Goal: Task Accomplishment & Management: Manage account settings

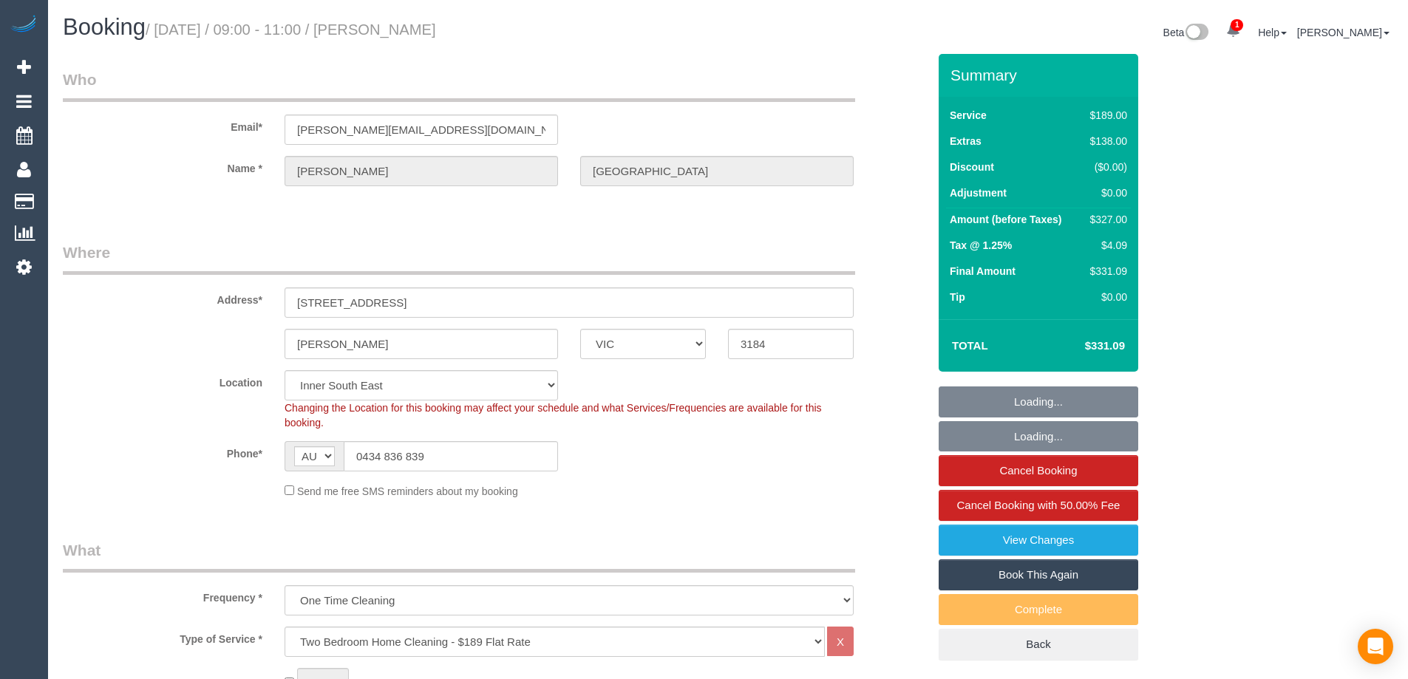
select select "VIC"
select select "string:stripe-pm_1RvDI72GScqysDRV529h1wSB"
select select "number:27"
select select "number:14"
select select "number:19"
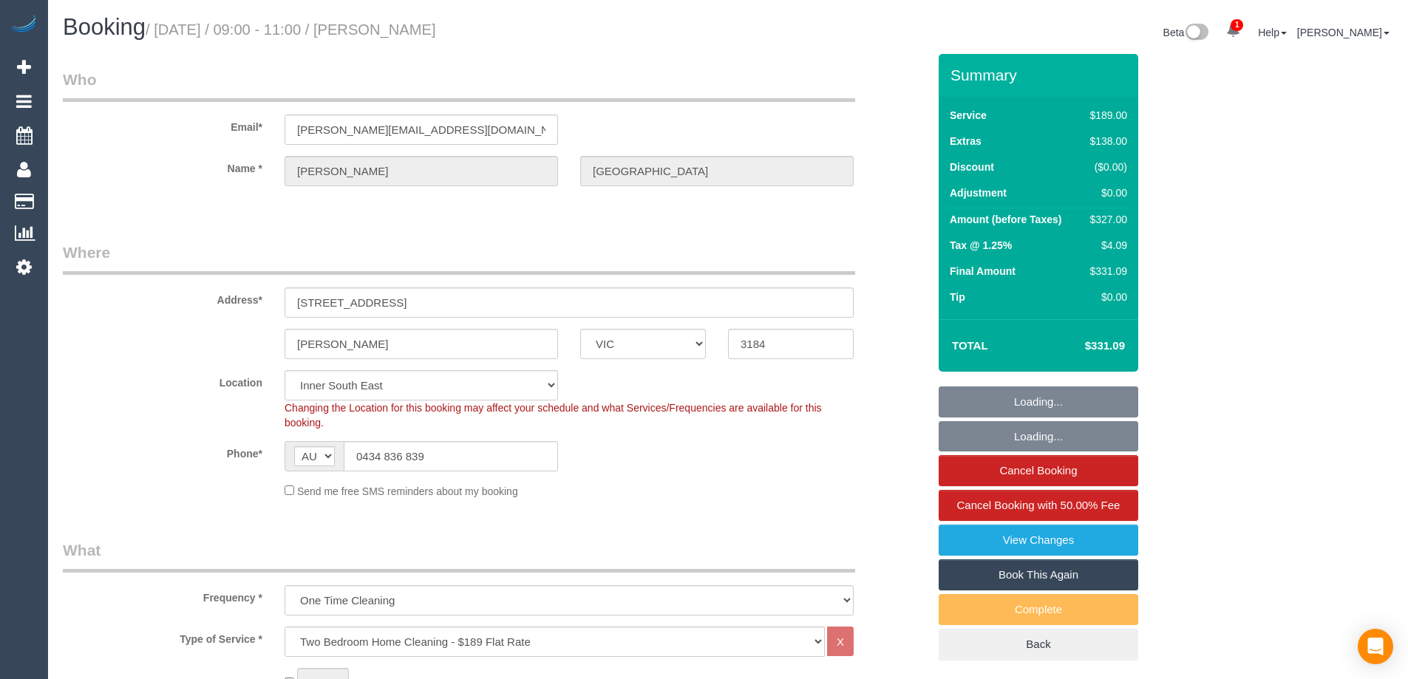
select select "number:24"
select select "number:13"
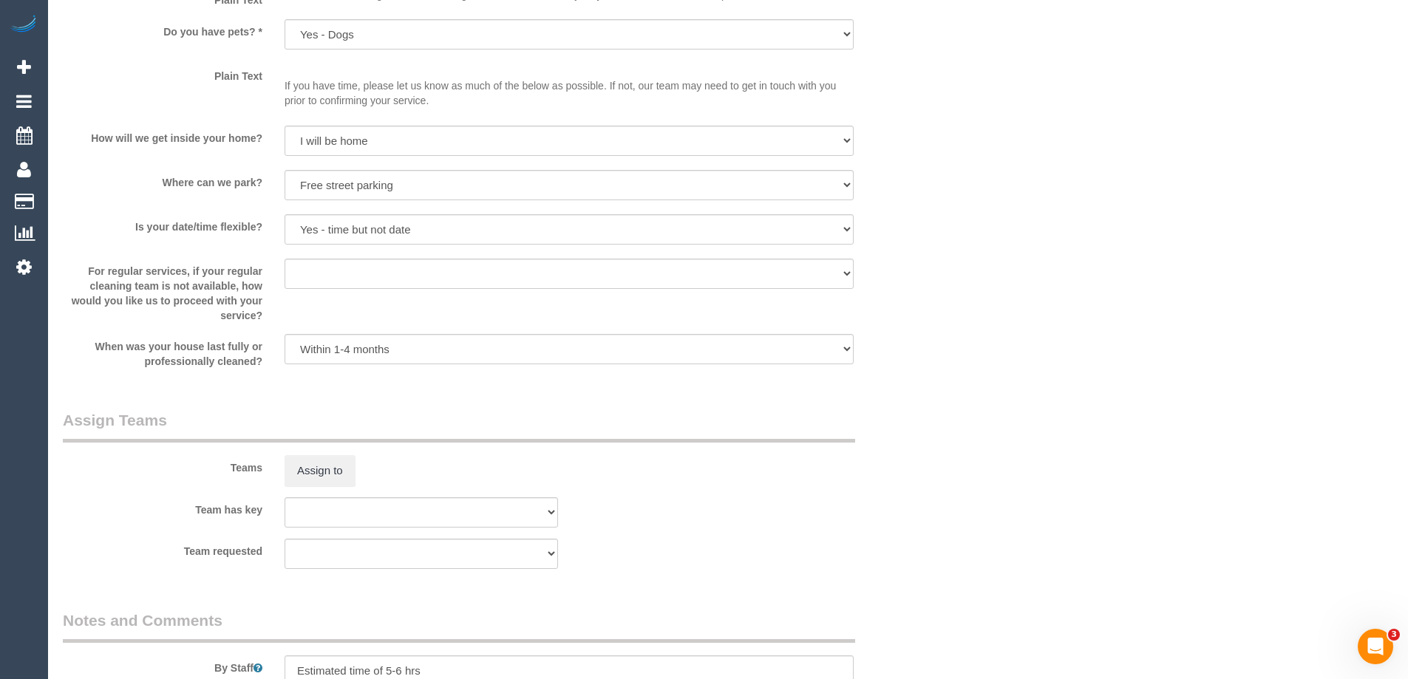
scroll to position [2292, 0]
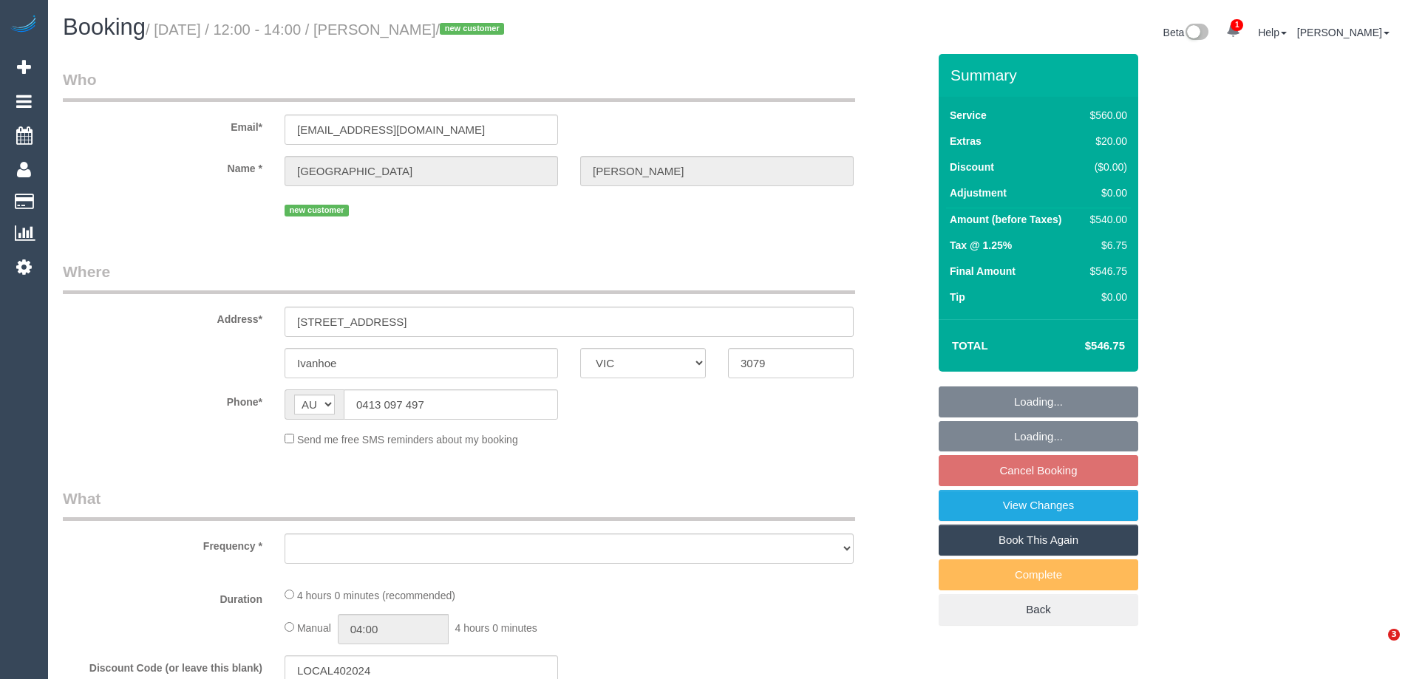
select select "VIC"
select select "string:stripe-pm_1RvXRU2GScqysDRV60FTMgiq"
select select "2"
select select "240"
select select "number:27"
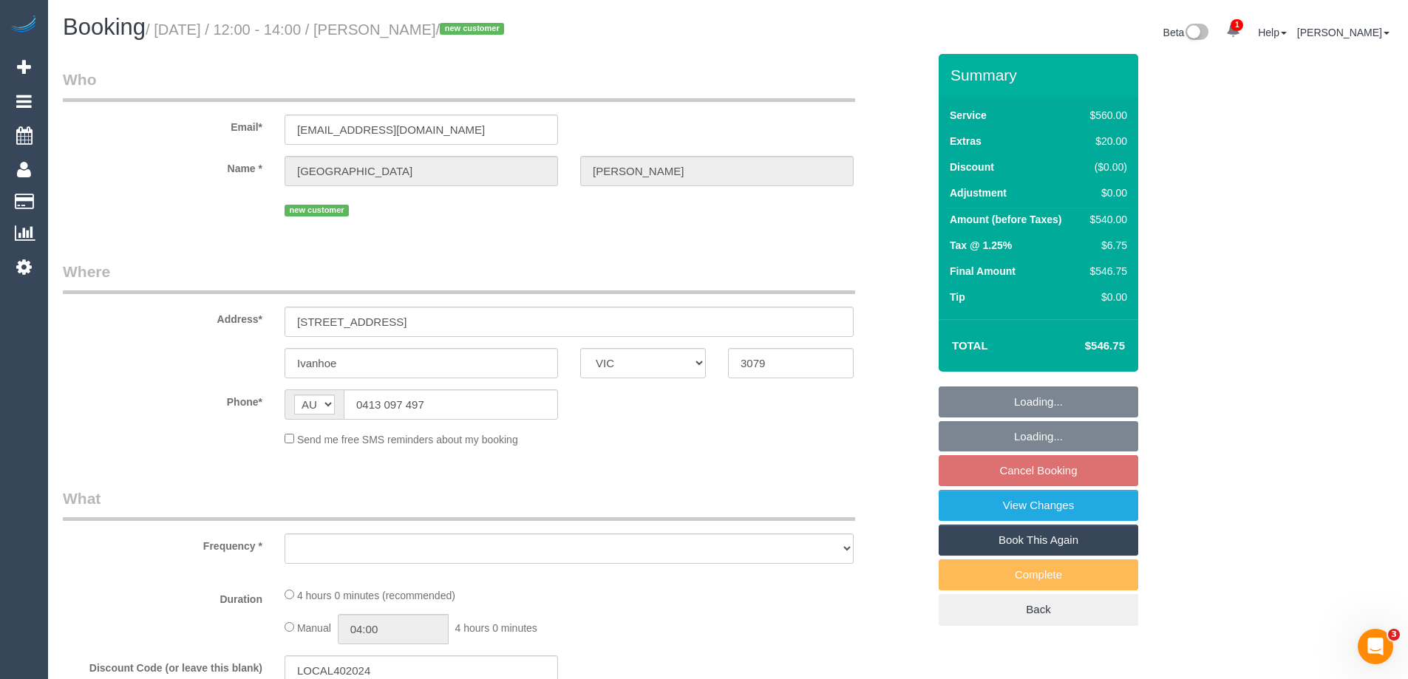
select select "number:14"
select select "number:19"
select select "number:24"
select select "number:26"
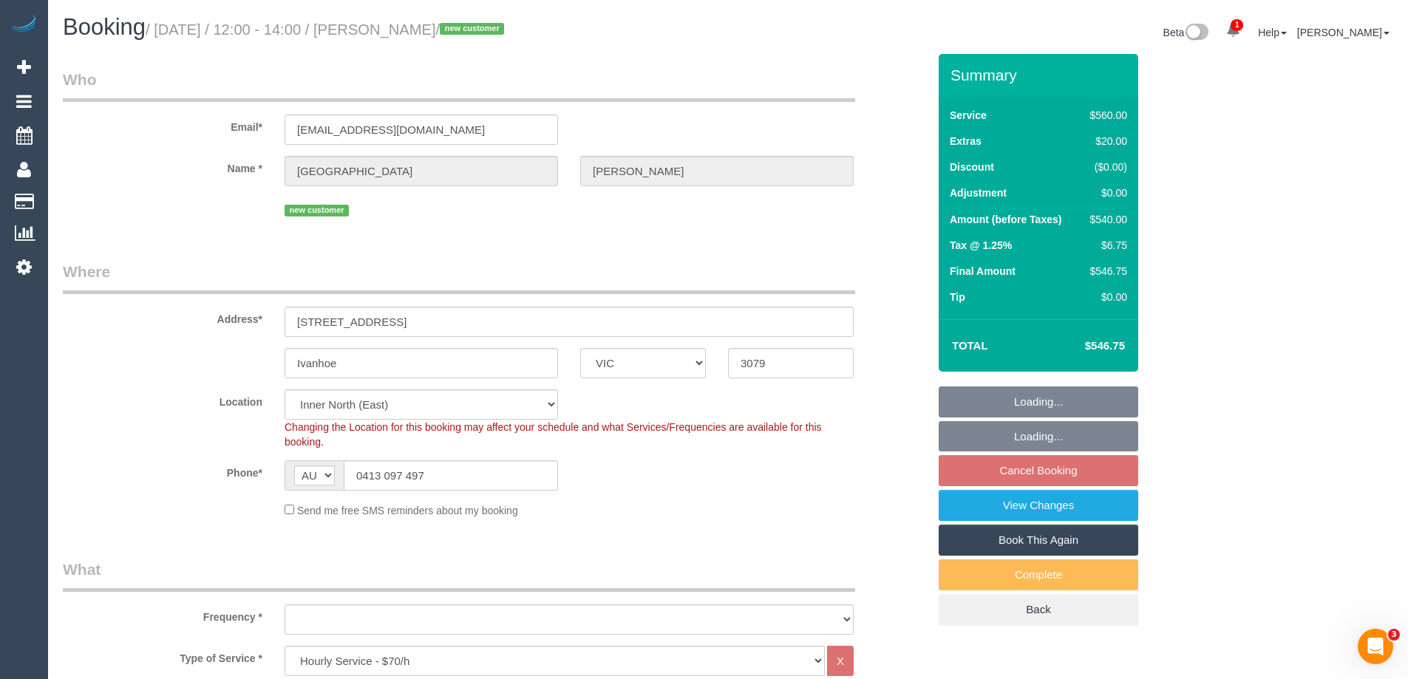
select select "object:1673"
select select "spot1"
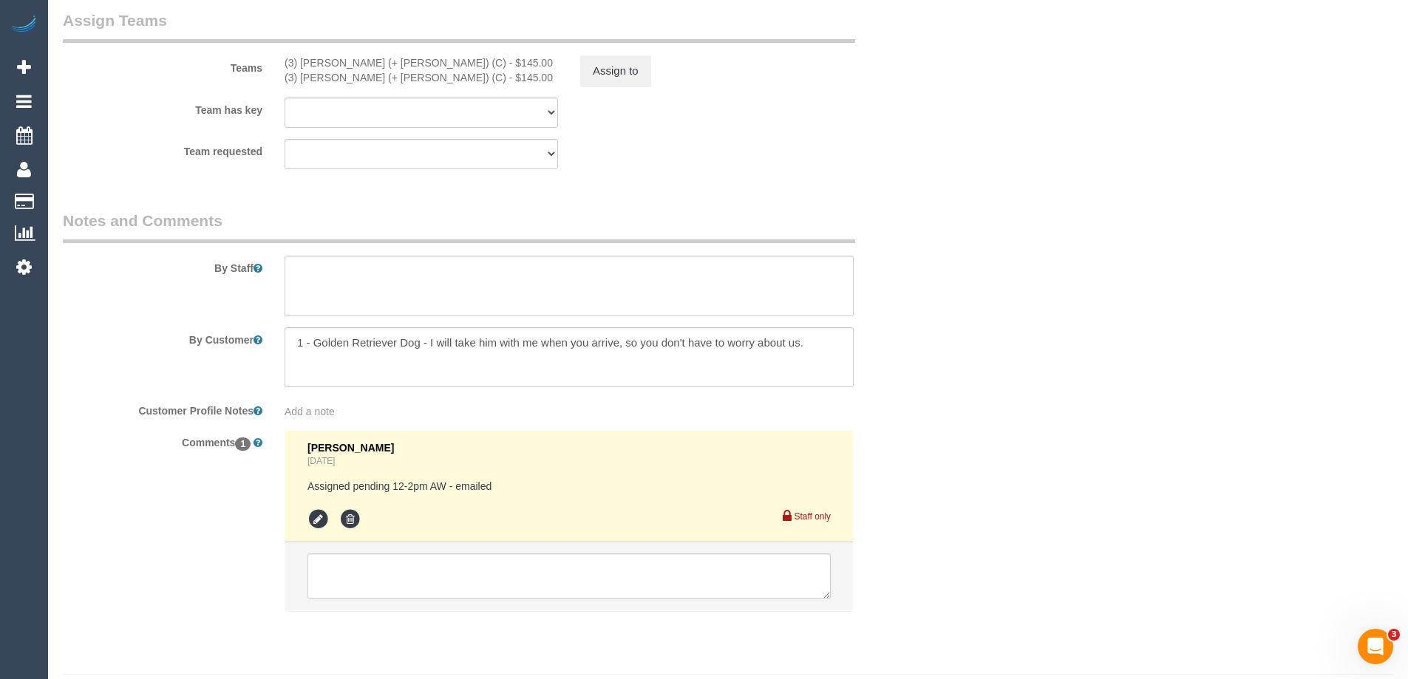
scroll to position [2251, 0]
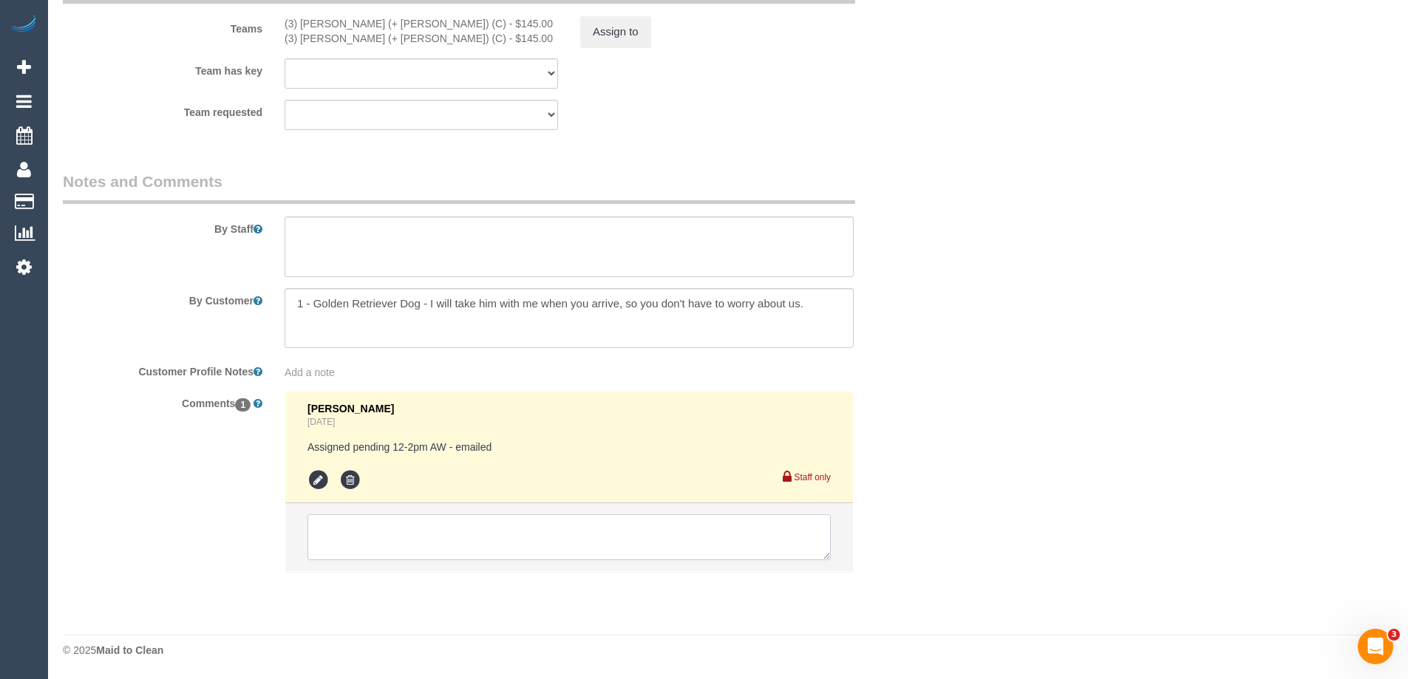
click at [350, 545] on textarea at bounding box center [569, 538] width 523 height 46
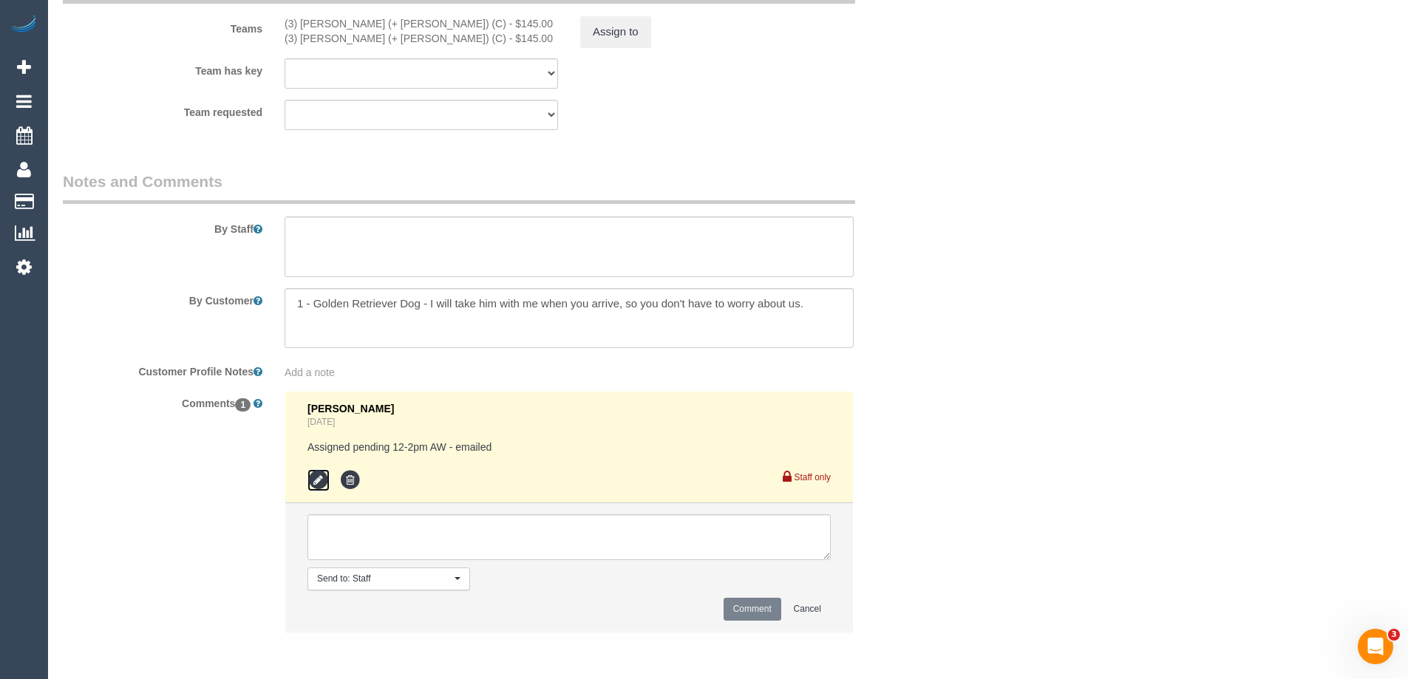
click at [313, 484] on icon at bounding box center [319, 480] width 22 height 22
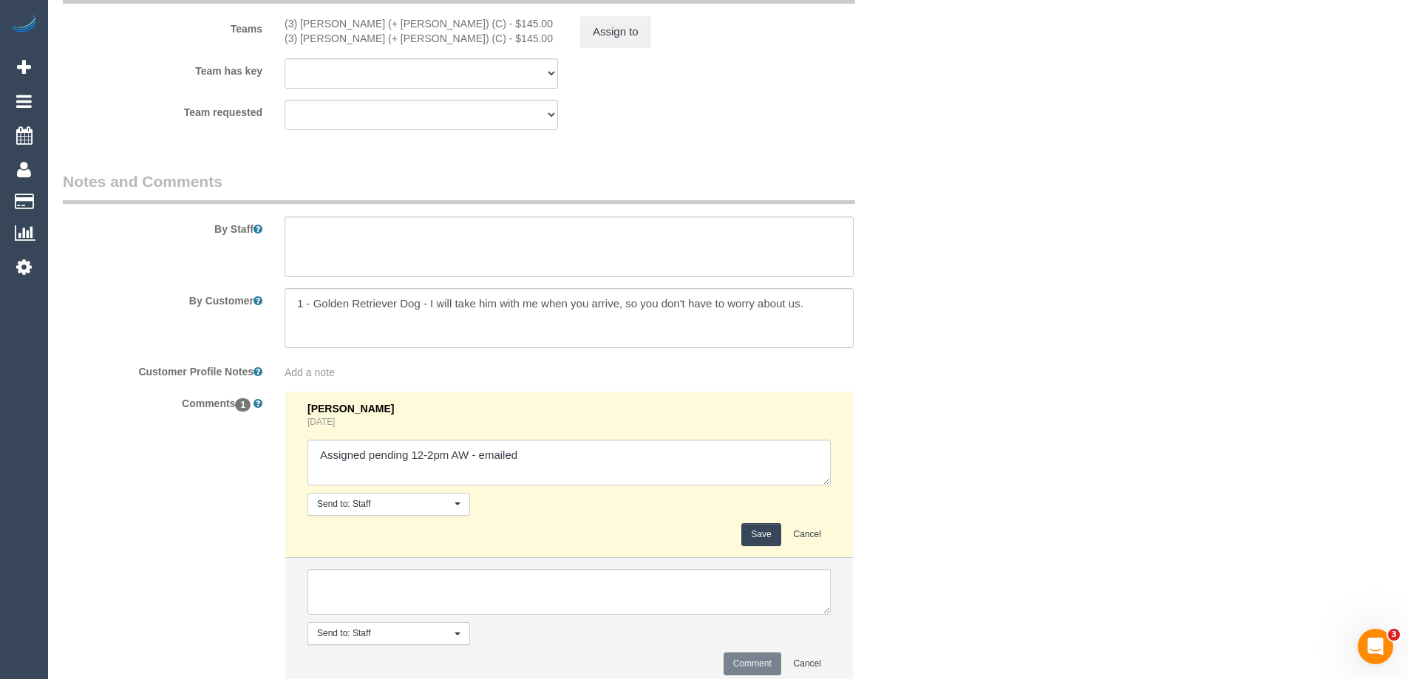
click at [631, 469] on textarea at bounding box center [569, 463] width 523 height 46
type textarea "Assigned pending 12-2pm AW - emailed. Customer confirmed"
click at [755, 538] on button "Save" at bounding box center [761, 534] width 39 height 23
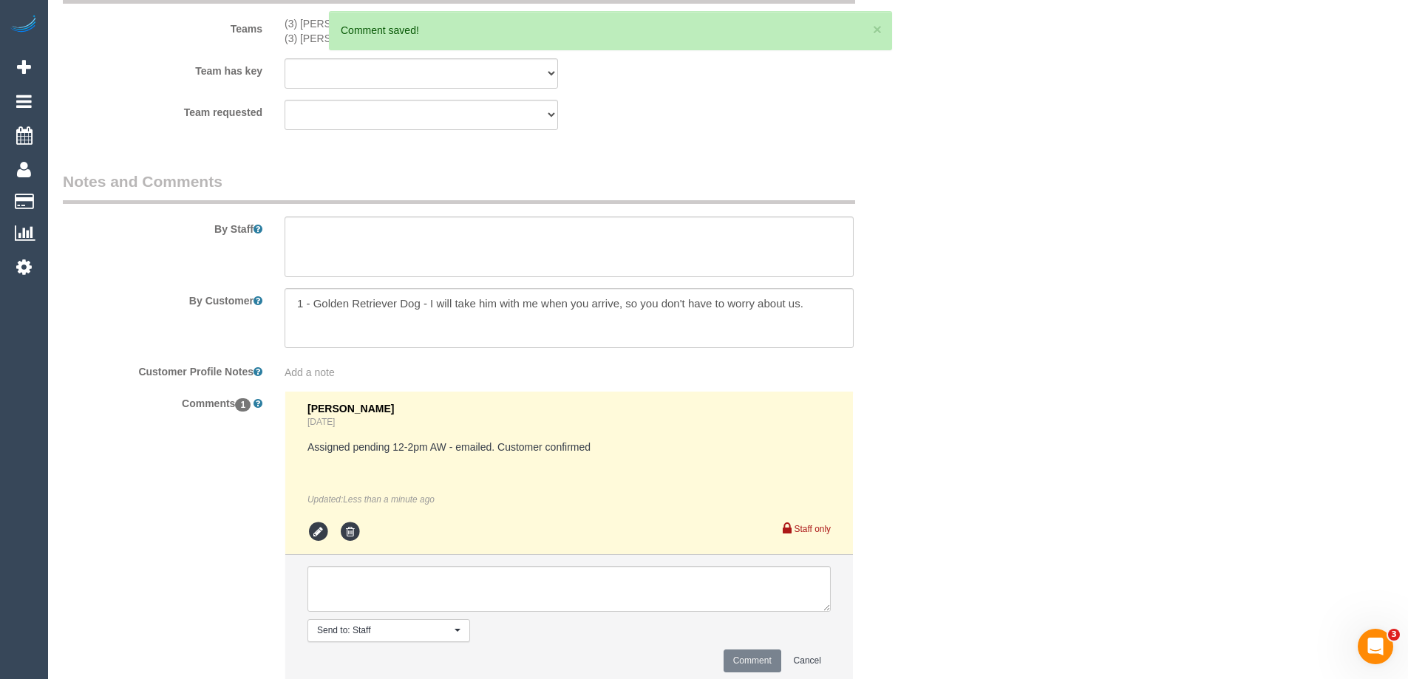
drag, startPoint x: 965, startPoint y: 273, endPoint x: 975, endPoint y: 265, distance: 12.7
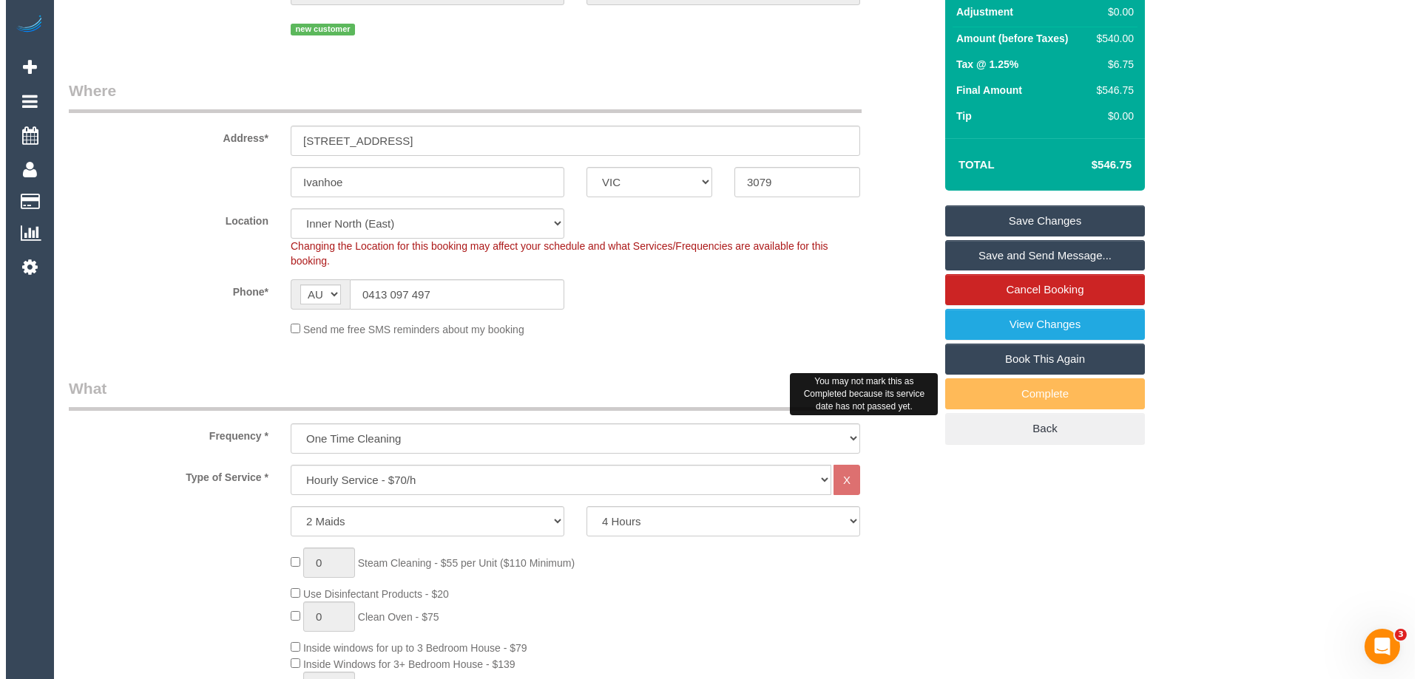
scroll to position [0, 0]
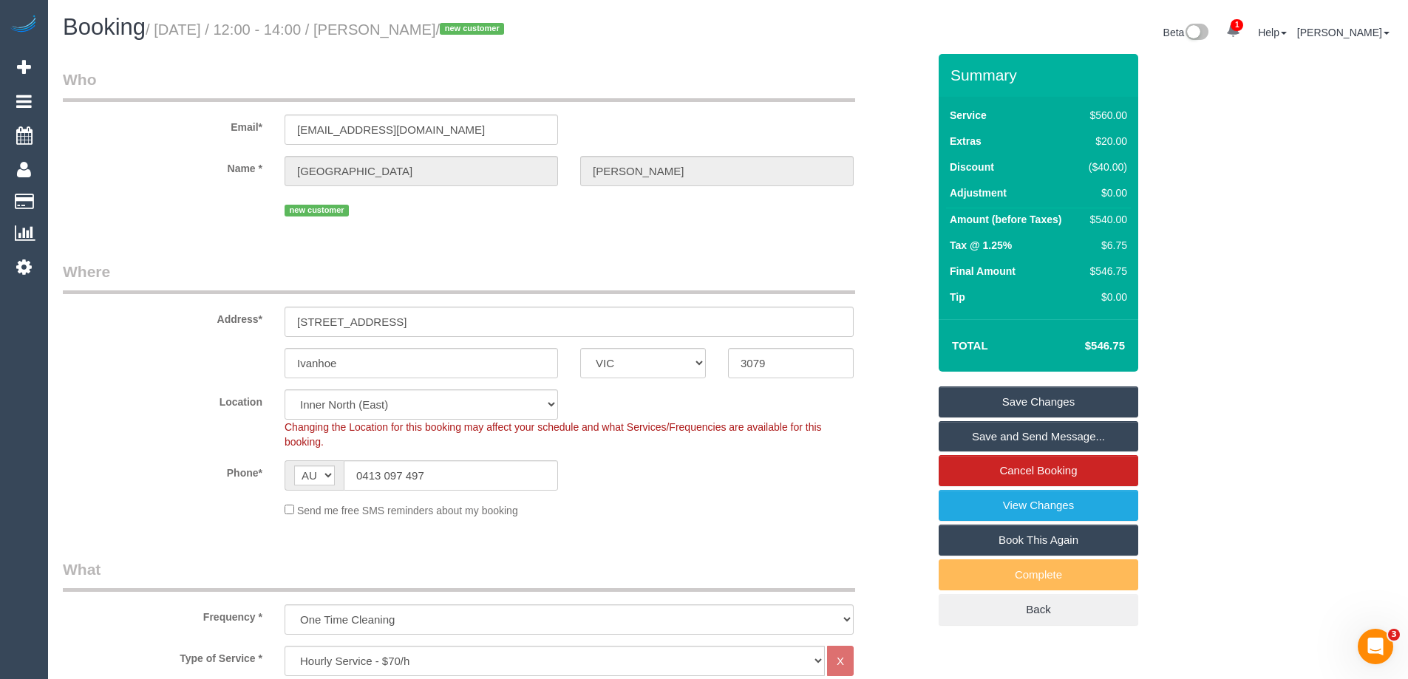
click at [1042, 438] on link "Save and Send Message..." at bounding box center [1039, 436] width 200 height 31
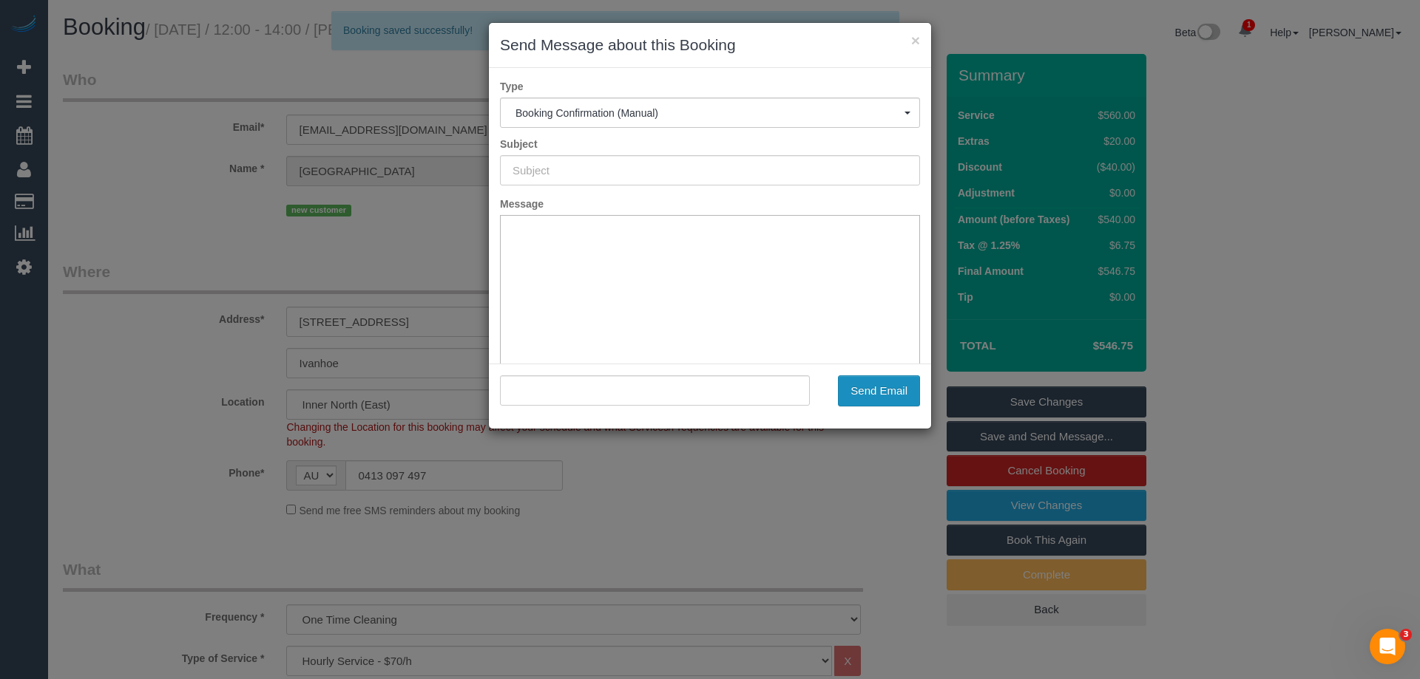
type input "Booking Confirmed"
type input ""India Robinson" <indiakayrobinson@hotmail.co.uk>"
click at [895, 399] on button "Send Email" at bounding box center [879, 391] width 82 height 31
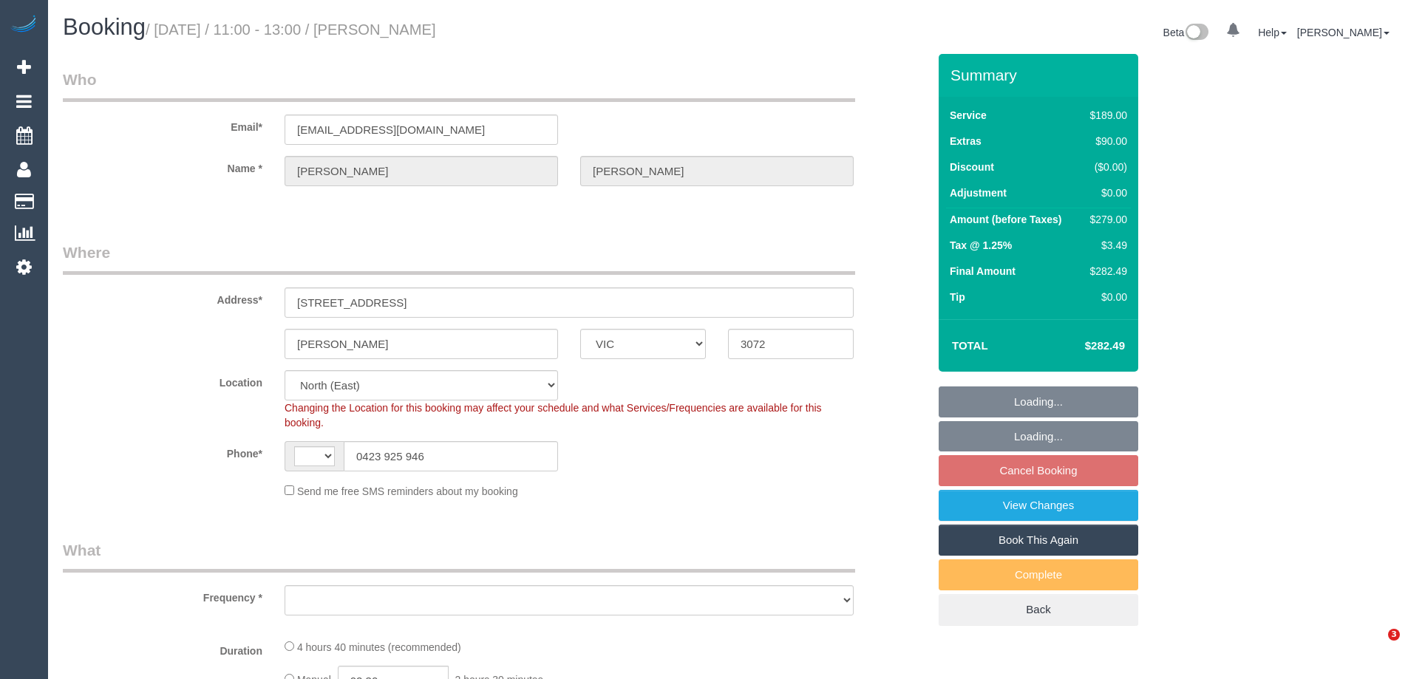
select select "VIC"
select select "string:AU"
select select "object:1431"
select select "number:29"
select select "number:14"
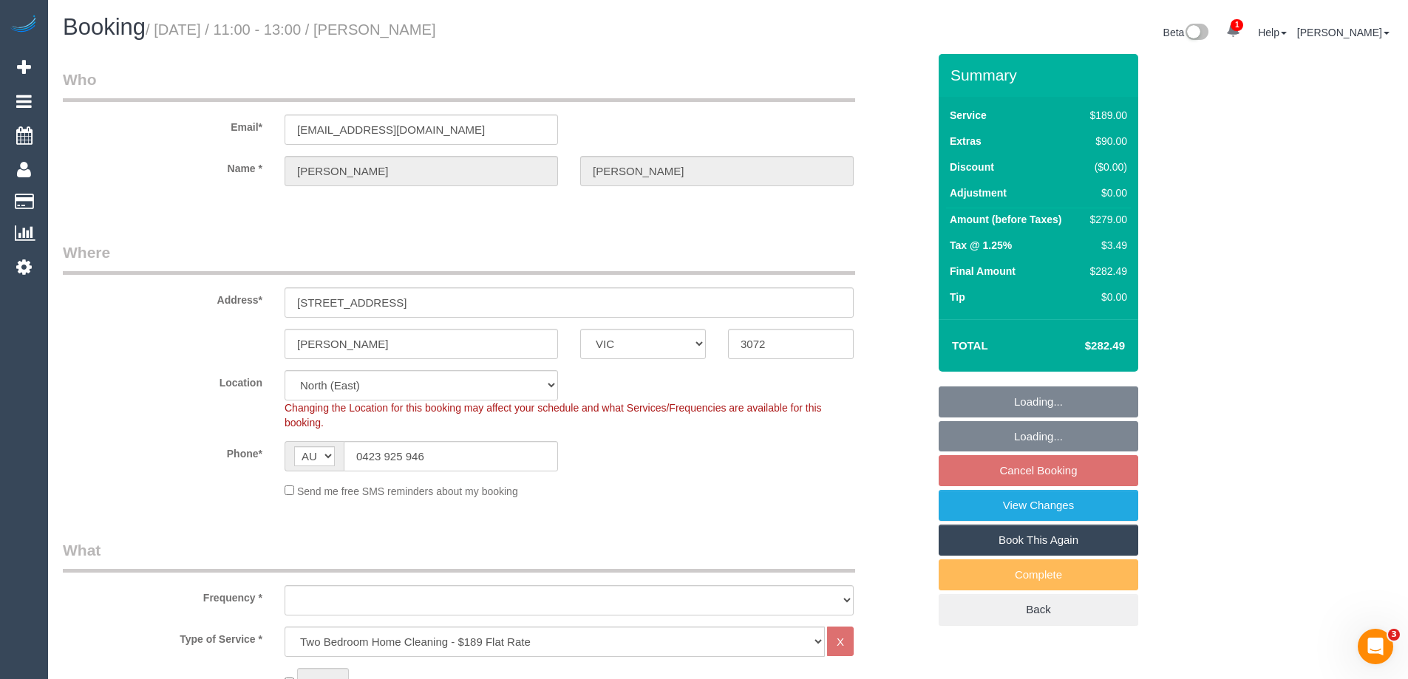
select select "number:18"
select select "number:22"
select select "number:34"
select select "number:13"
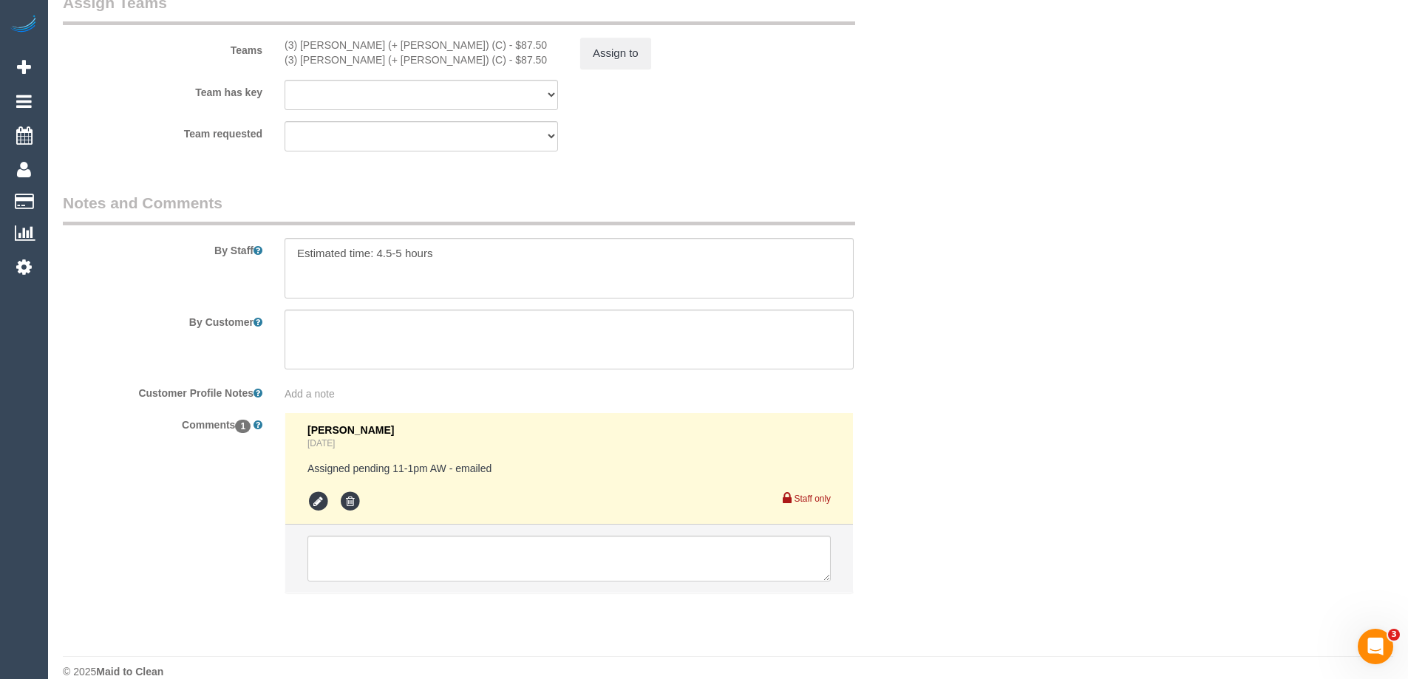
scroll to position [2353, 0]
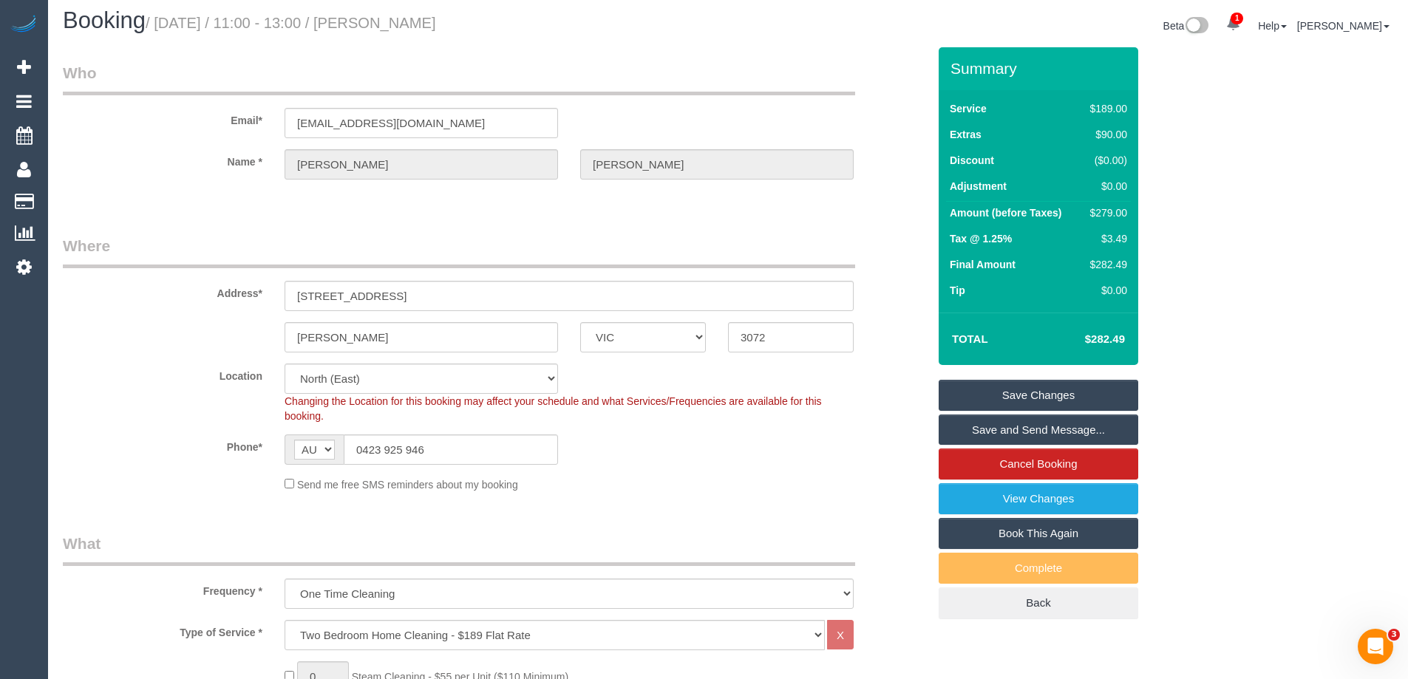
scroll to position [0, 0]
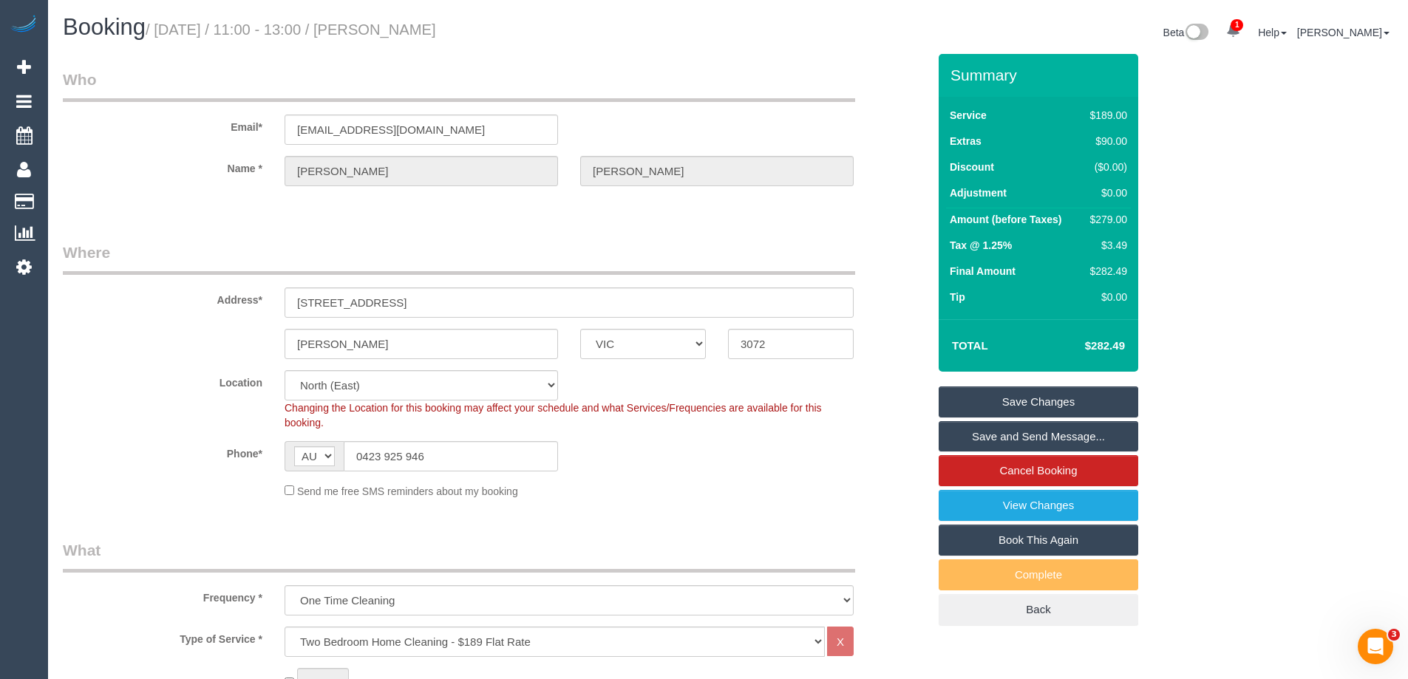
drag, startPoint x: 472, startPoint y: 23, endPoint x: 396, endPoint y: 30, distance: 75.8
click at [379, 32] on h1 "Booking / August 16, 2025 / 11:00 - 13:00 / Freddie Mack" at bounding box center [390, 27] width 654 height 25
copy small "Freddie Mack"
click at [756, 455] on div "Phone* AF AL DZ AD AO AI AQ AG AR AM AW AU AT AZ BS BH BD BB BY BE BZ BJ BM BT …" at bounding box center [495, 456] width 887 height 30
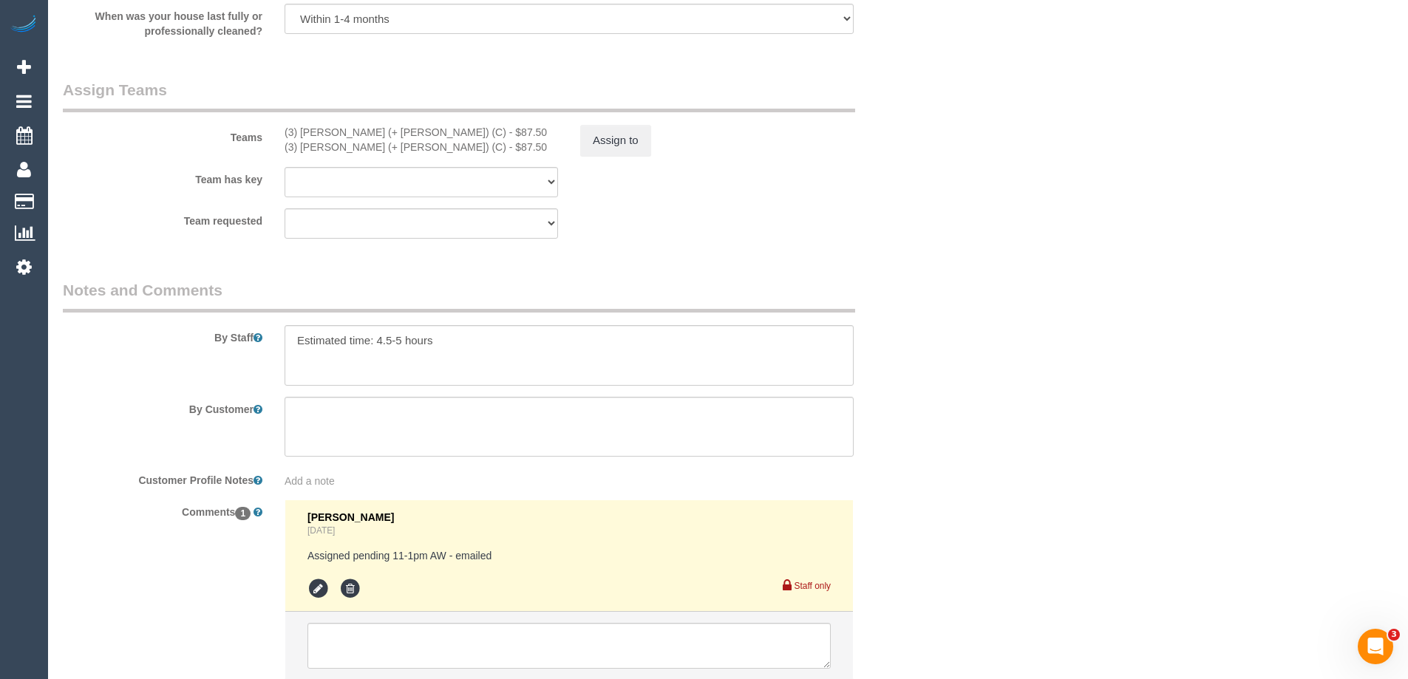
scroll to position [2353, 0]
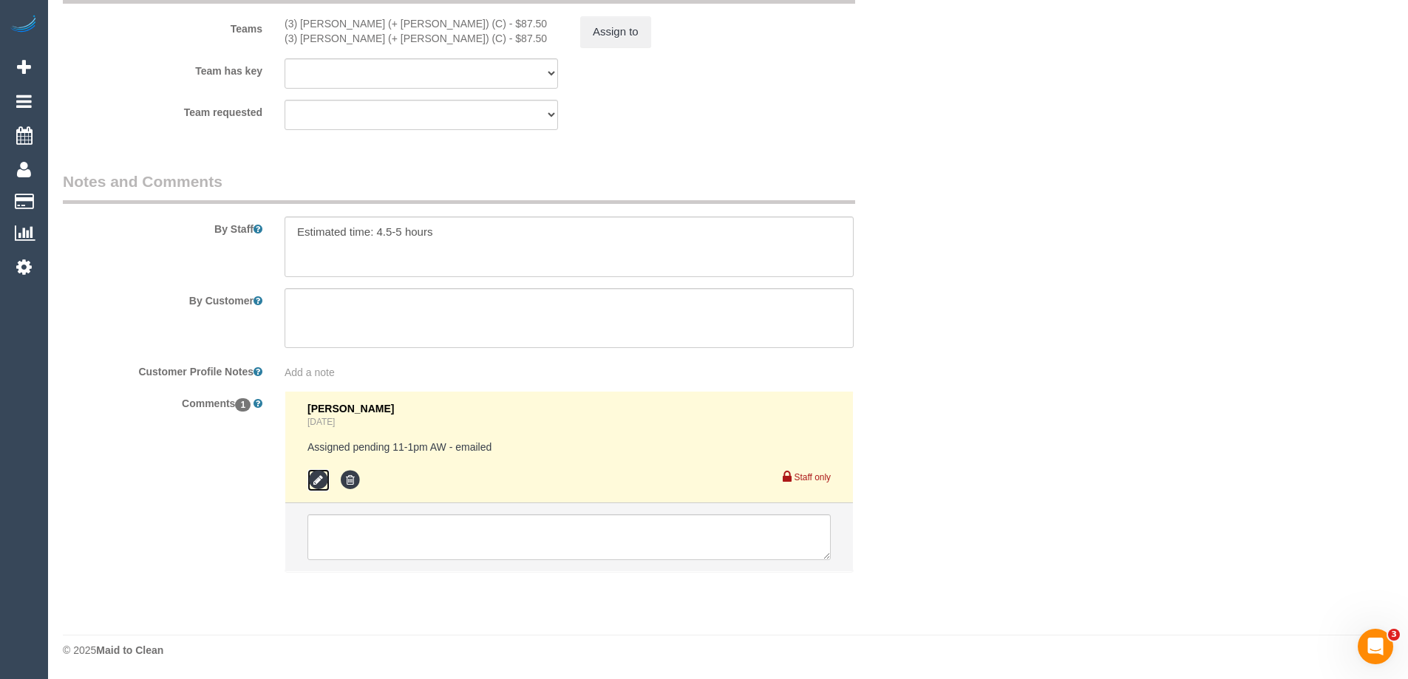
click at [316, 481] on icon at bounding box center [319, 480] width 22 height 22
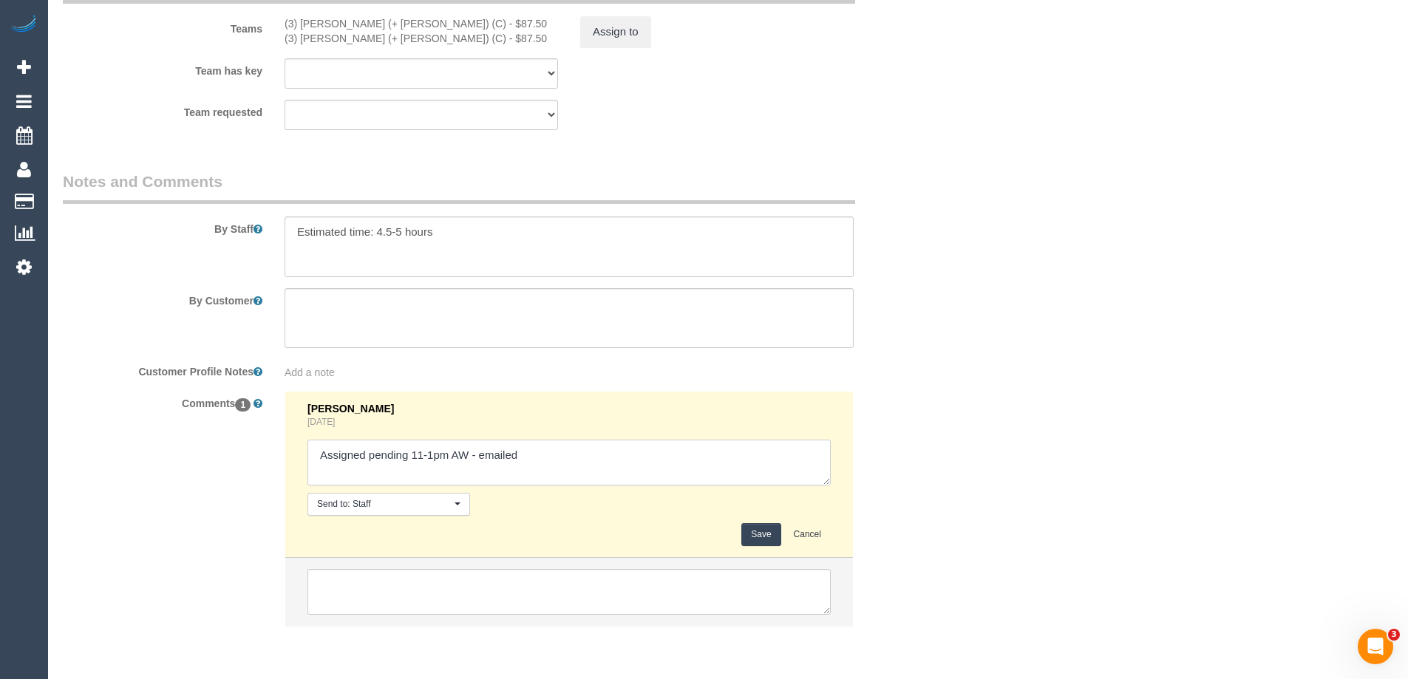
click at [596, 482] on textarea at bounding box center [569, 463] width 523 height 46
click at [534, 459] on textarea at bounding box center [569, 463] width 523 height 46
click at [535, 478] on textarea at bounding box center [569, 463] width 523 height 46
click at [655, 477] on textarea at bounding box center [569, 463] width 523 height 46
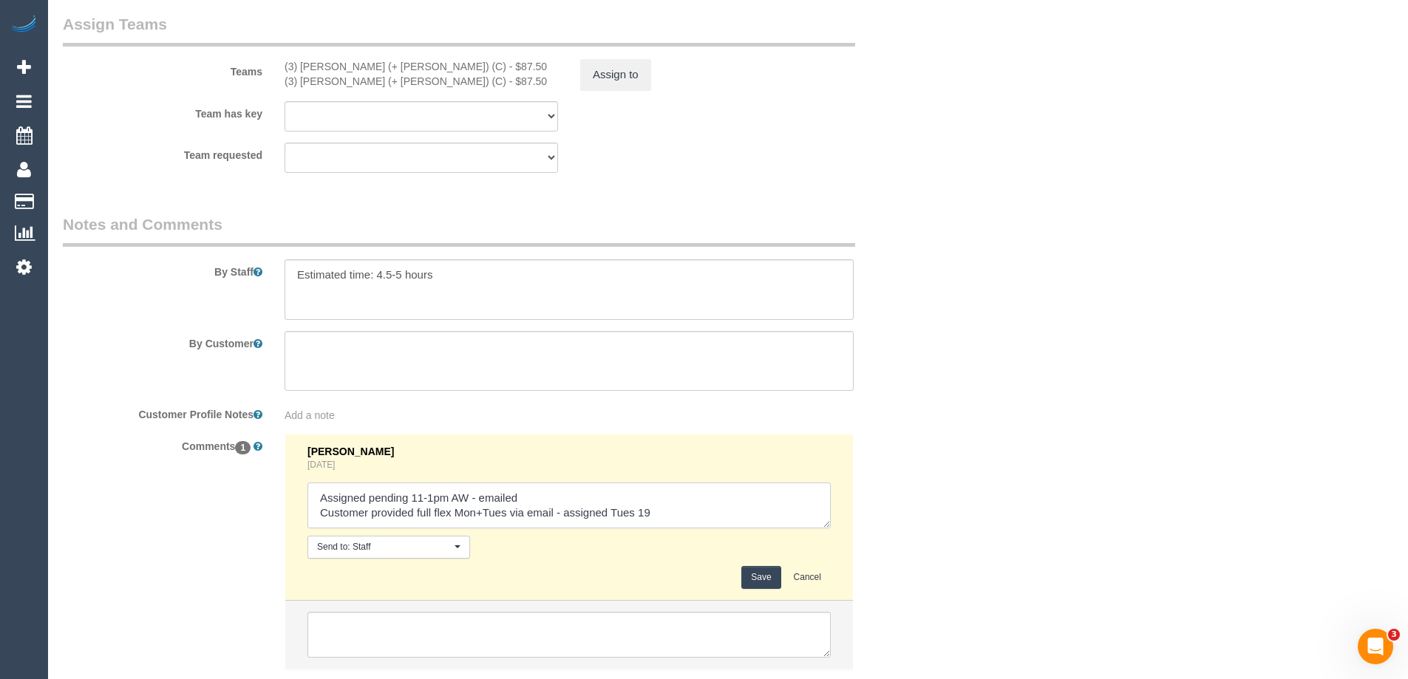
scroll to position [2407, 0]
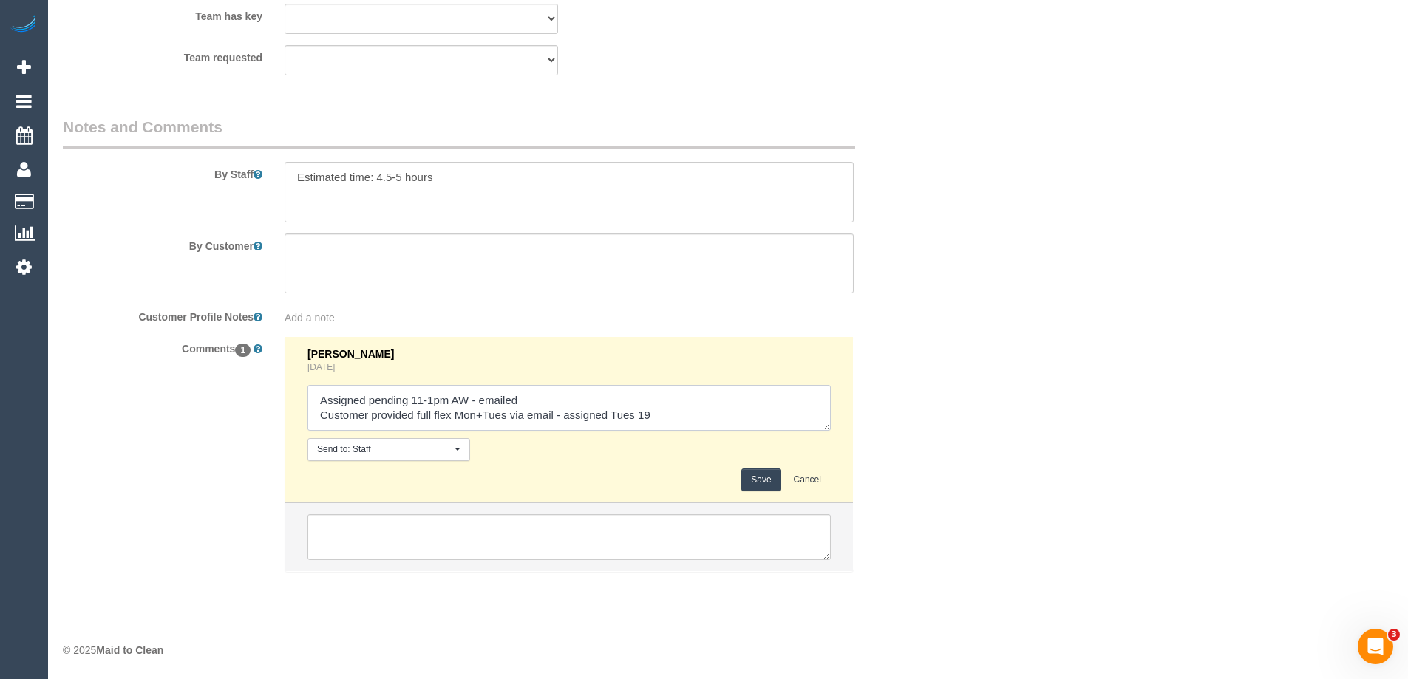
click at [697, 410] on textarea at bounding box center [569, 408] width 523 height 46
type textarea "Assigned pending 11-1pm AW - emailed Customer provided full flex Mon+Tues via e…"
click at [766, 480] on button "Save" at bounding box center [761, 480] width 39 height 23
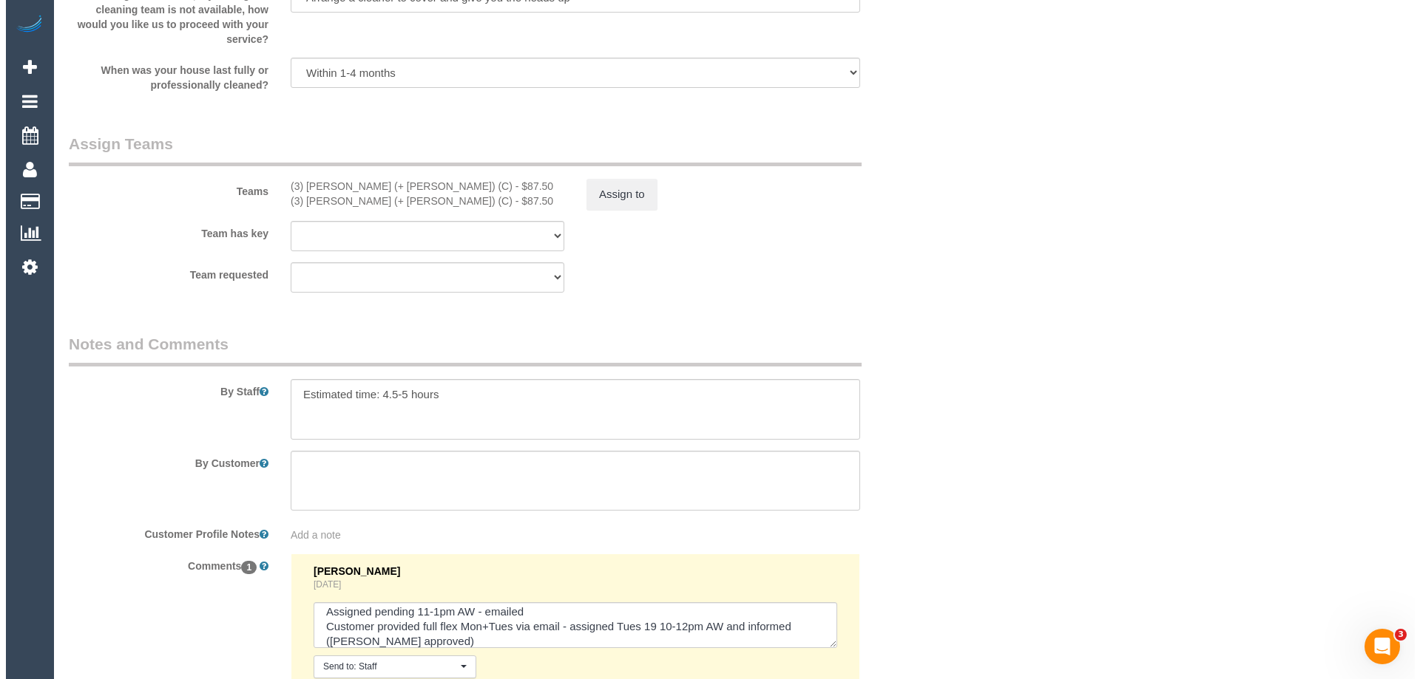
scroll to position [2186, 0]
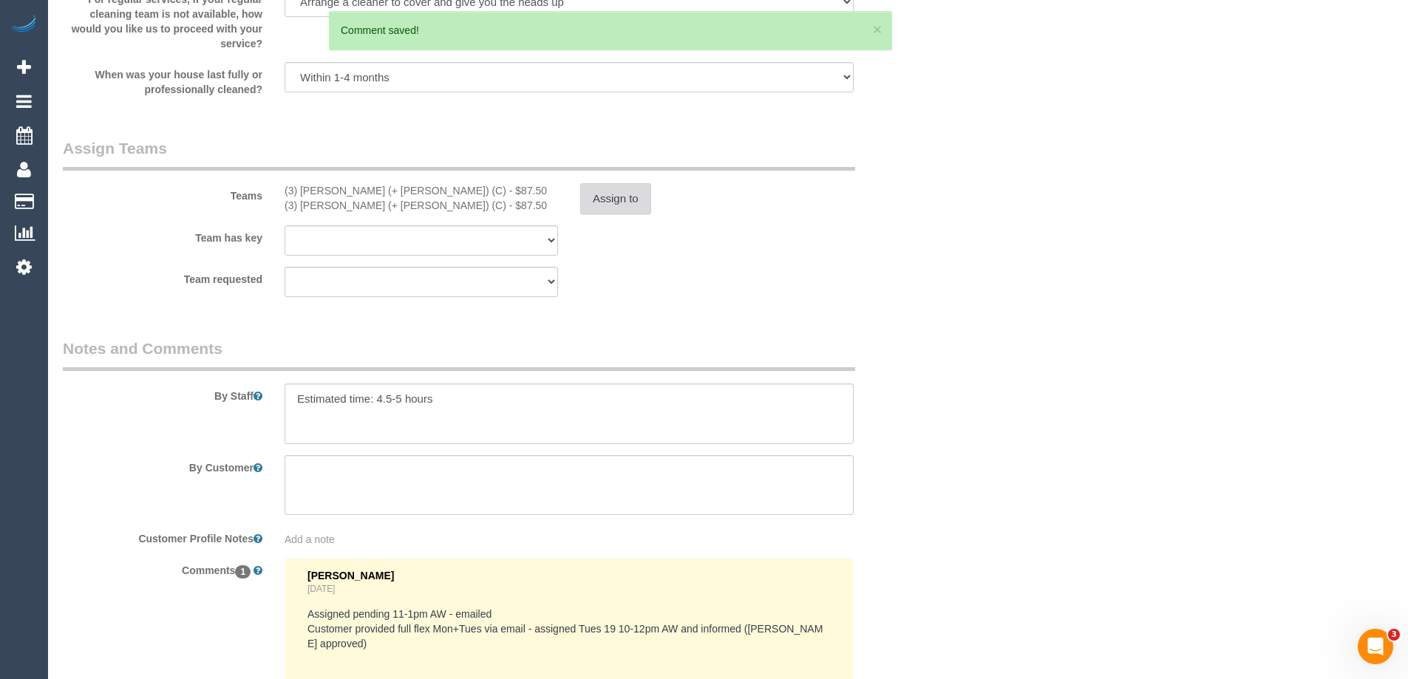
click at [650, 197] on button "Assign to" at bounding box center [615, 198] width 71 height 31
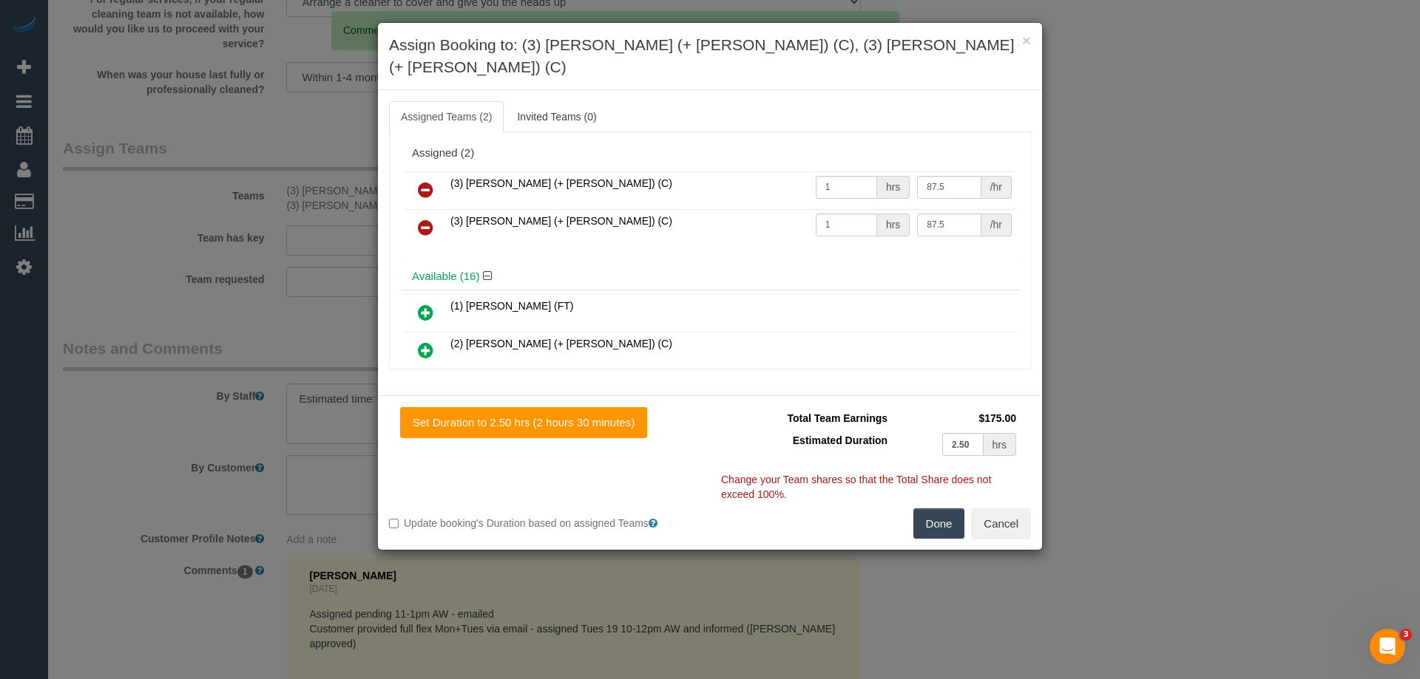
click at [421, 181] on icon at bounding box center [426, 190] width 16 height 18
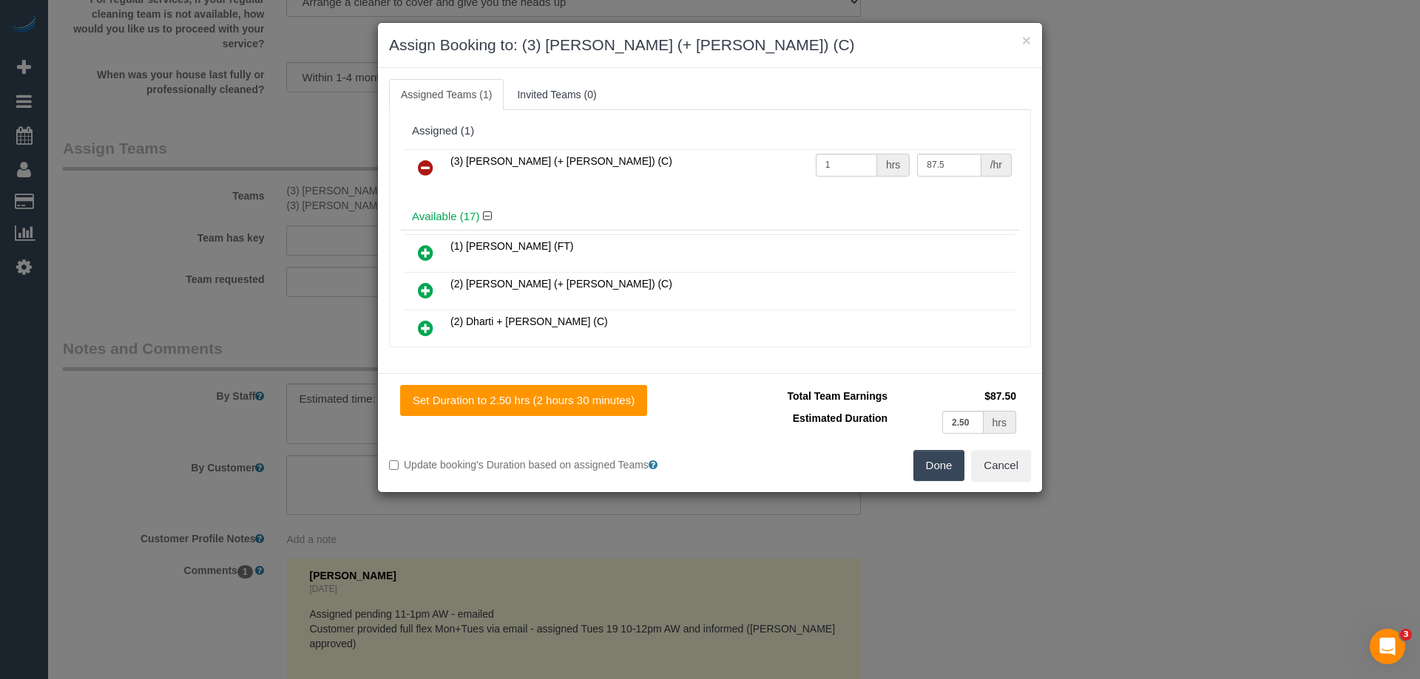
click at [421, 177] on link at bounding box center [425, 169] width 35 height 30
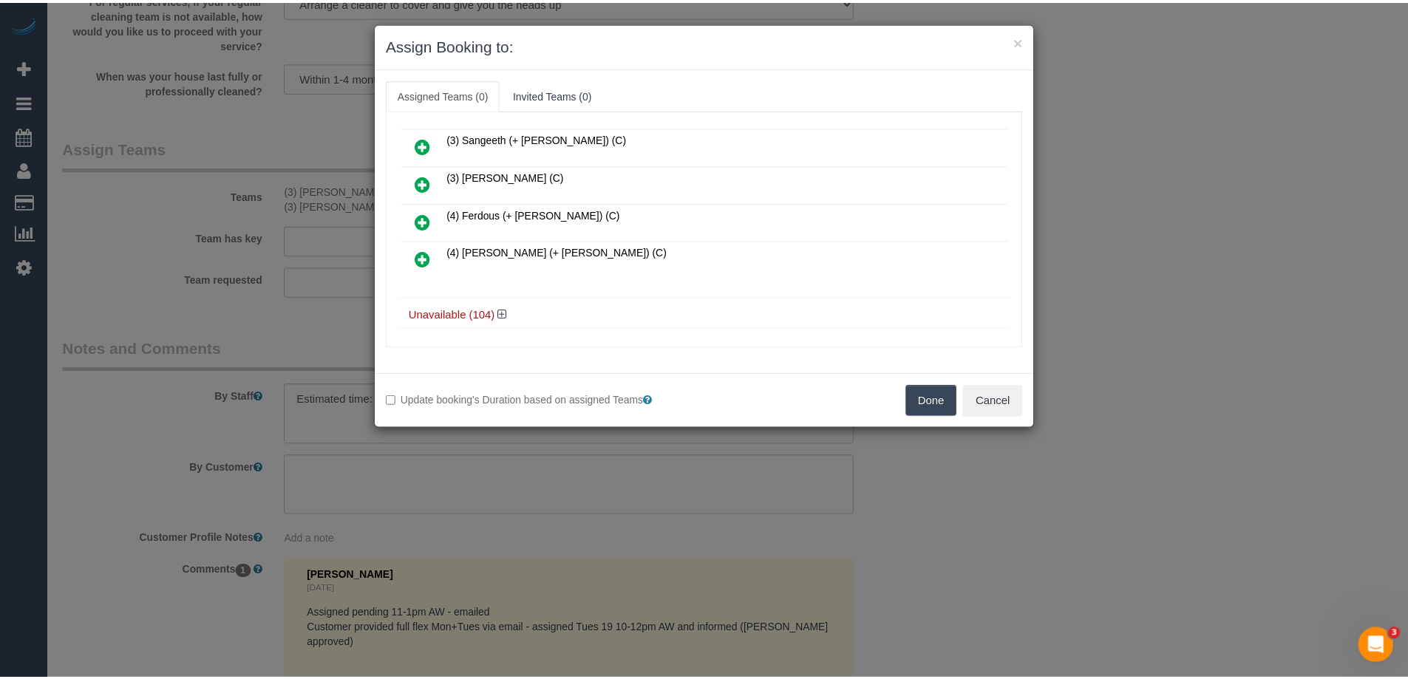
scroll to position [604, 0]
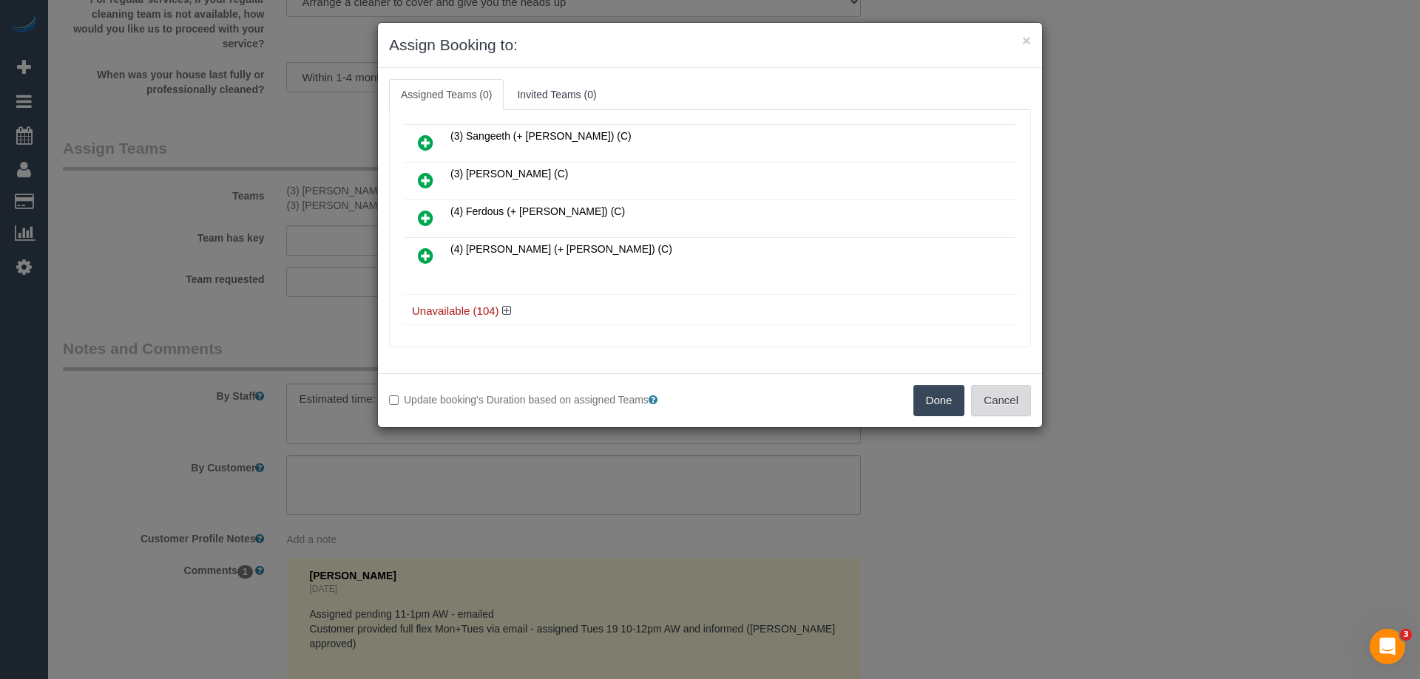
click at [1014, 399] on button "Cancel" at bounding box center [1001, 400] width 60 height 31
click at [1014, 399] on div "× Assign Booking to: Assigned Teams (0) Invited Teams (0) Assigned (0) No Assig…" at bounding box center [710, 339] width 1420 height 679
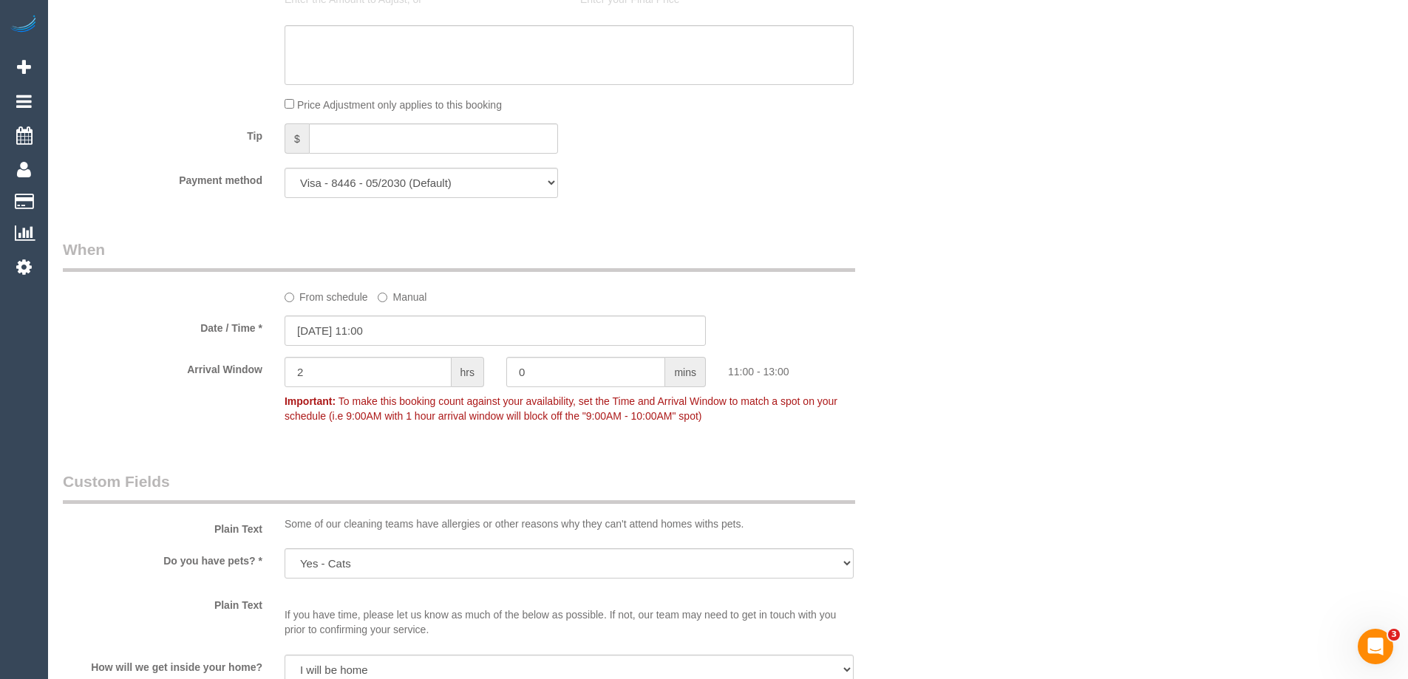
scroll to position [1298, 0]
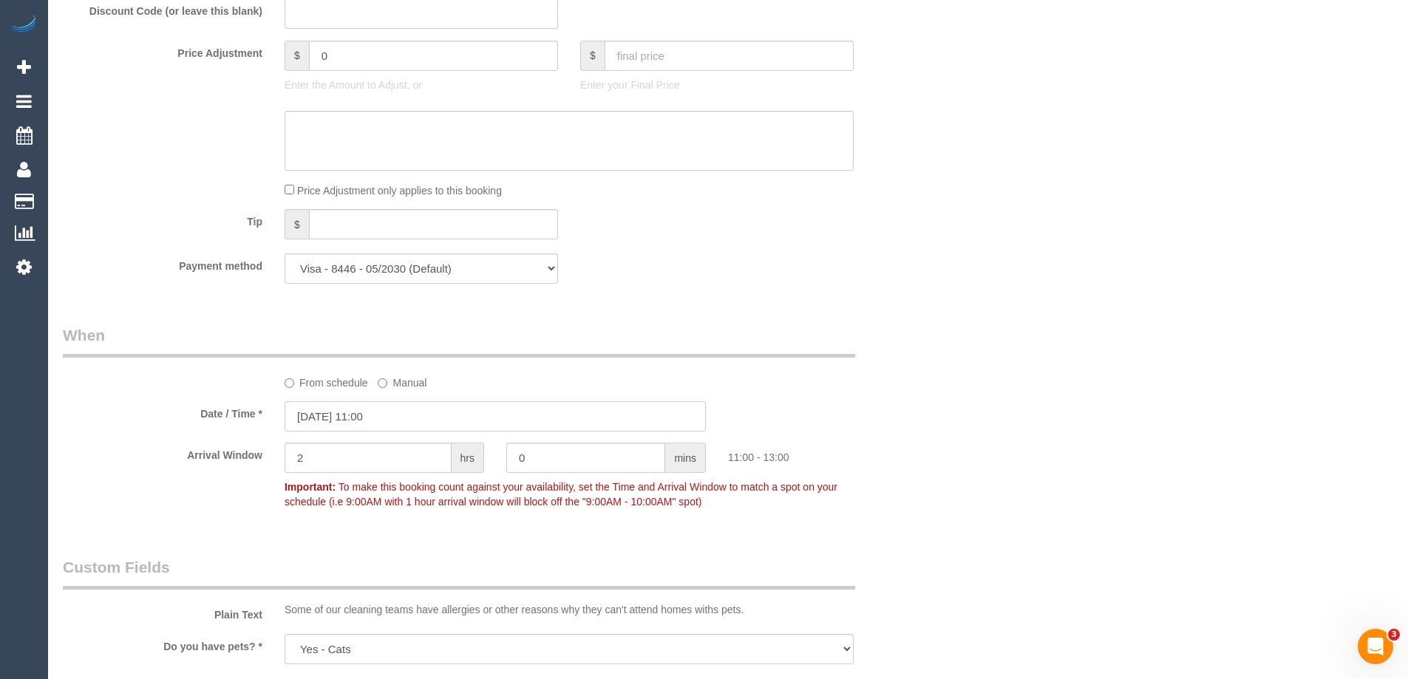
click at [353, 417] on input "16/08/2025 11:00" at bounding box center [495, 416] width 421 height 30
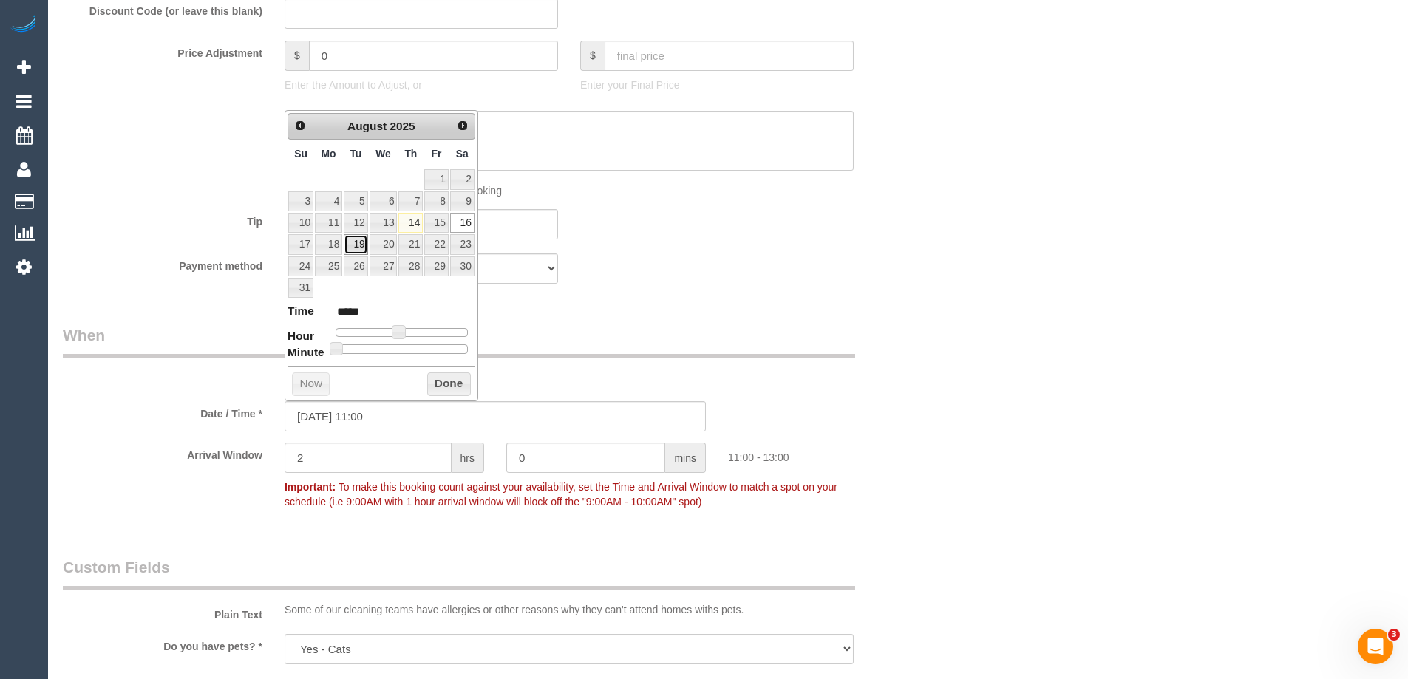
click at [350, 246] on link "19" at bounding box center [356, 244] width 24 height 20
type input "19/08/2025 10:00"
type input "*****"
click at [393, 336] on span at bounding box center [393, 331] width 13 height 13
click at [447, 387] on button "Done" at bounding box center [449, 385] width 44 height 24
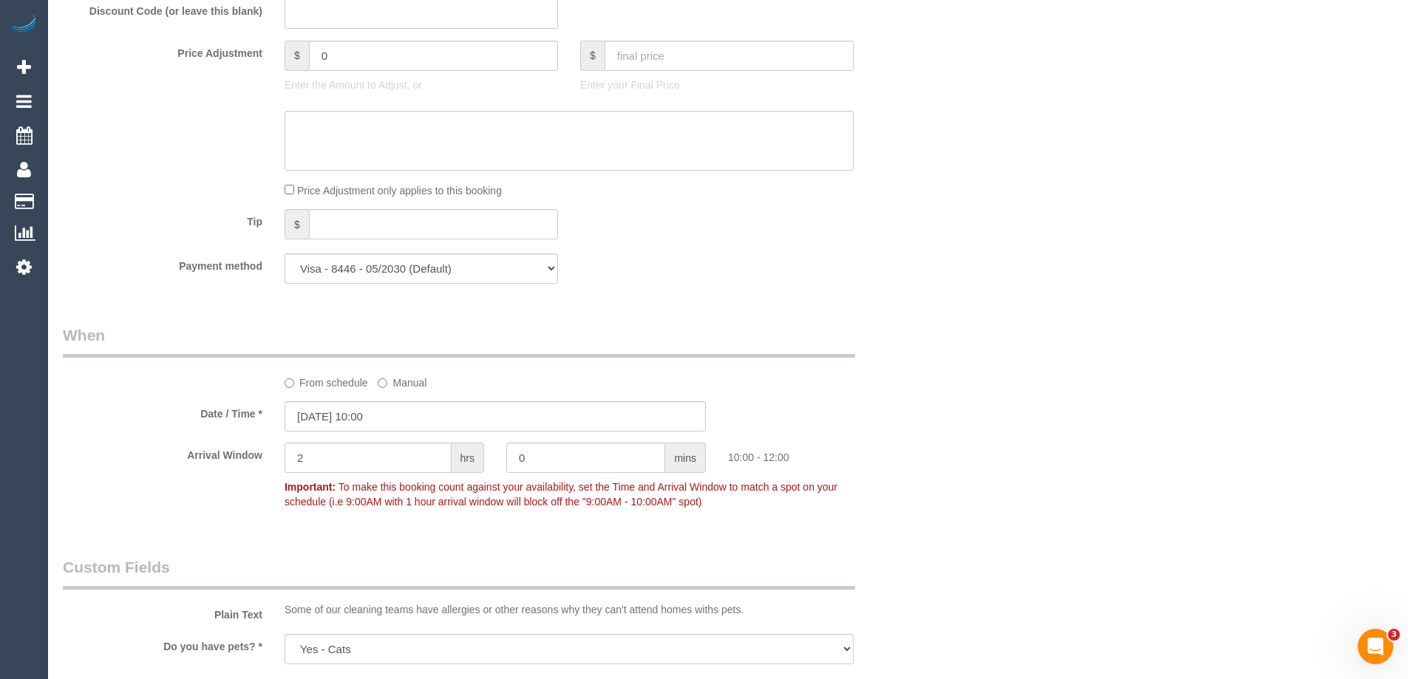
click at [950, 382] on div "Who Email* writetofreddie@gmail.com Name * Freddie Mack Where Address* 26 Garne…" at bounding box center [728, 260] width 1331 height 3008
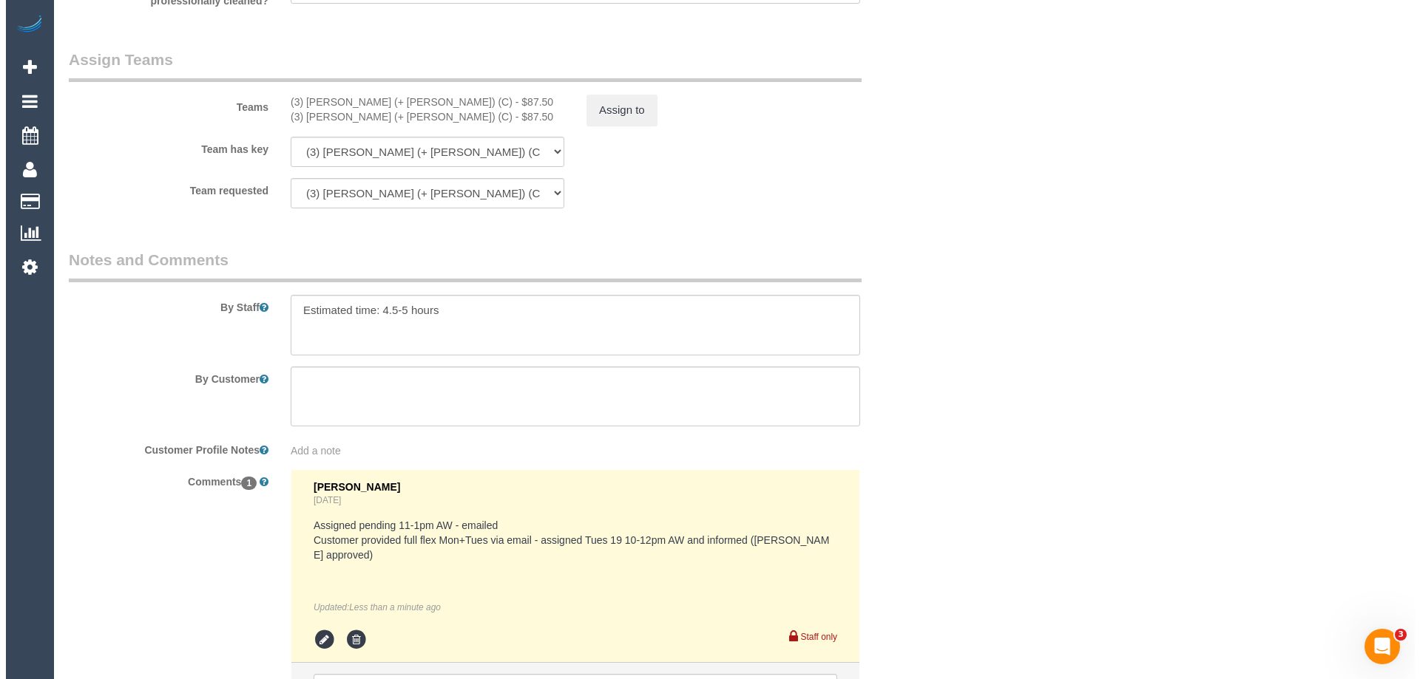
scroll to position [1976, 0]
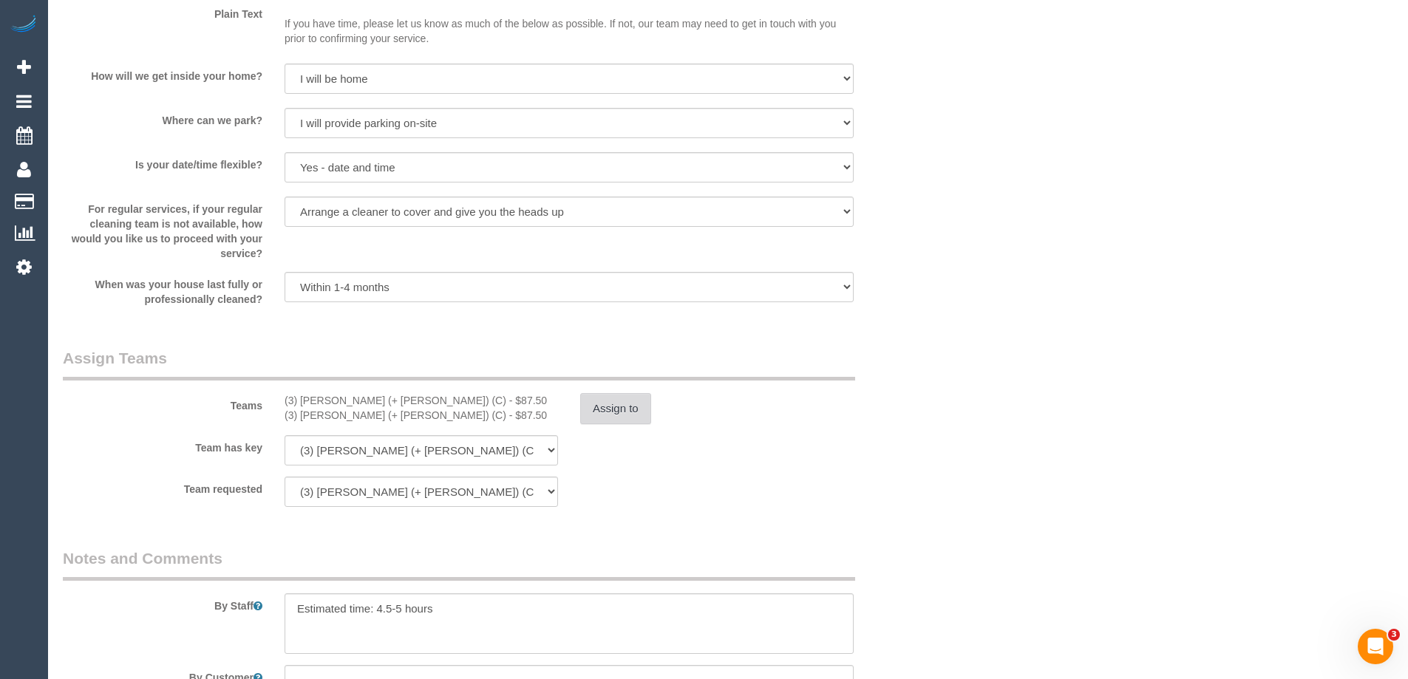
click at [615, 409] on button "Assign to" at bounding box center [615, 408] width 71 height 31
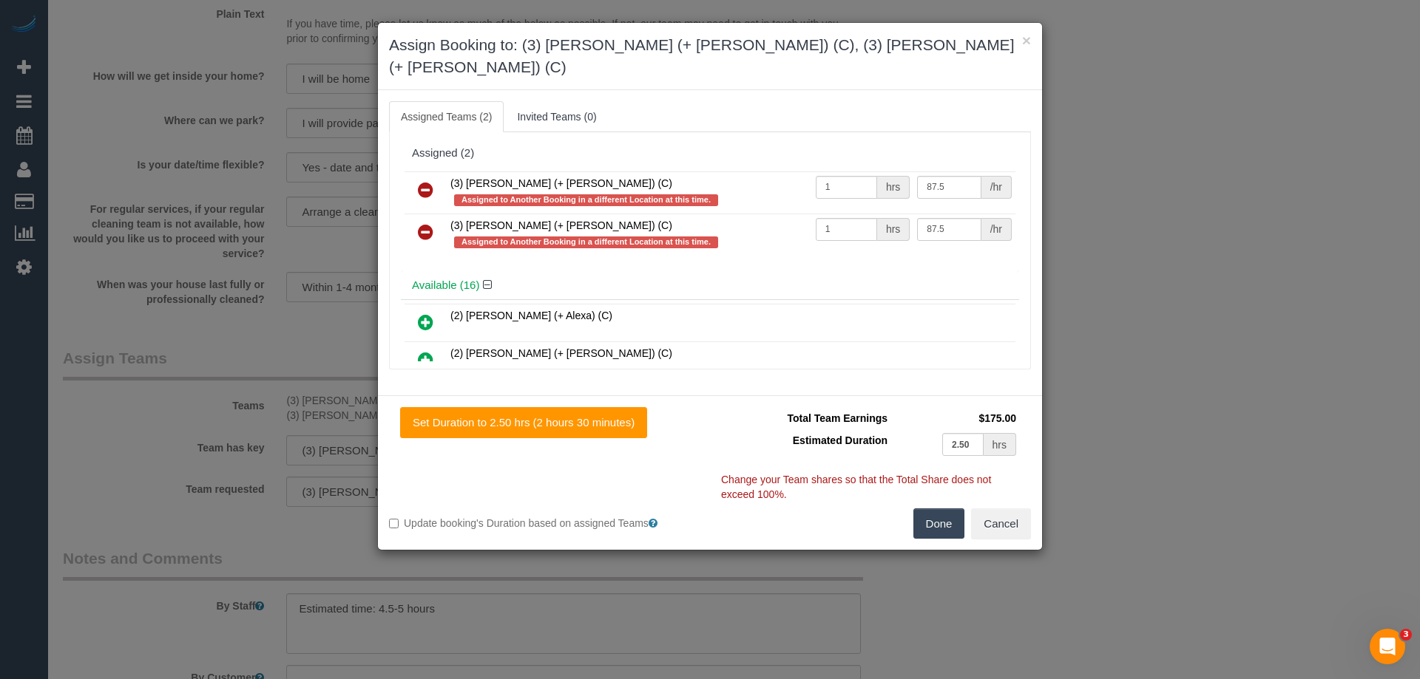
click at [420, 181] on icon at bounding box center [426, 190] width 16 height 18
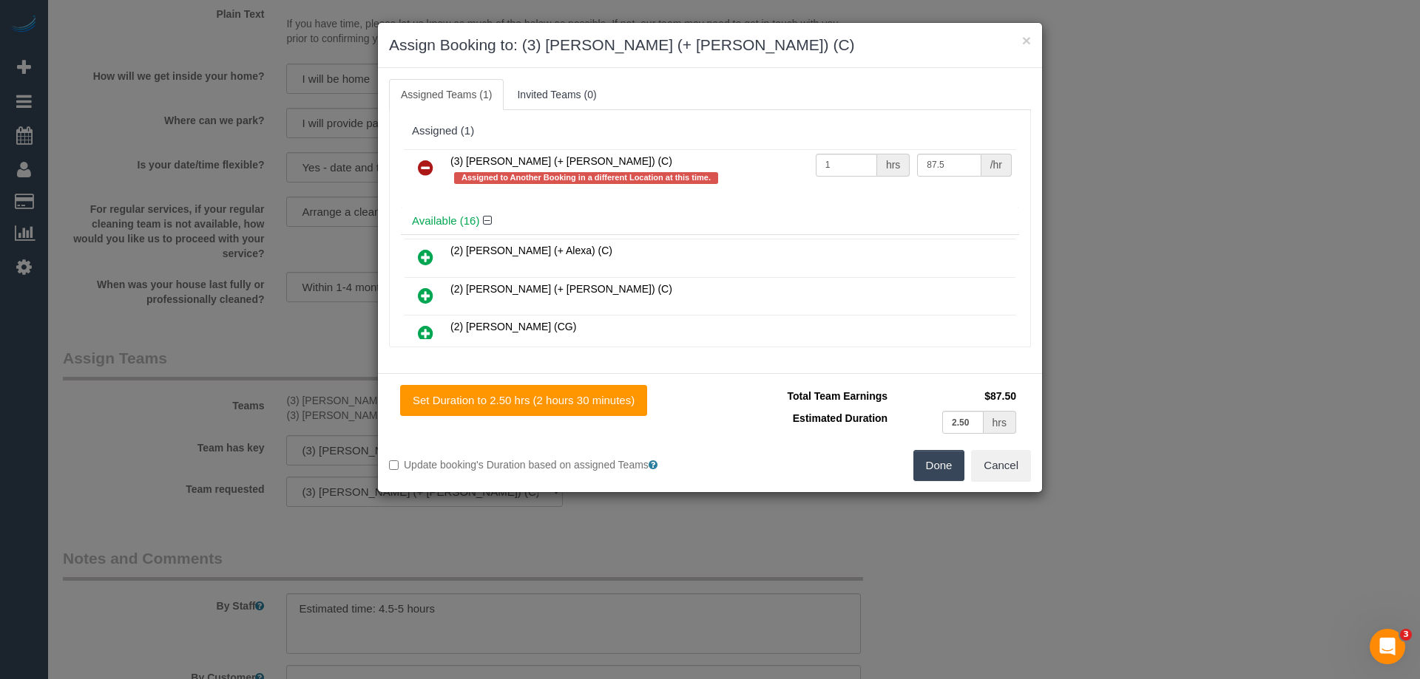
click at [424, 172] on icon at bounding box center [426, 168] width 16 height 18
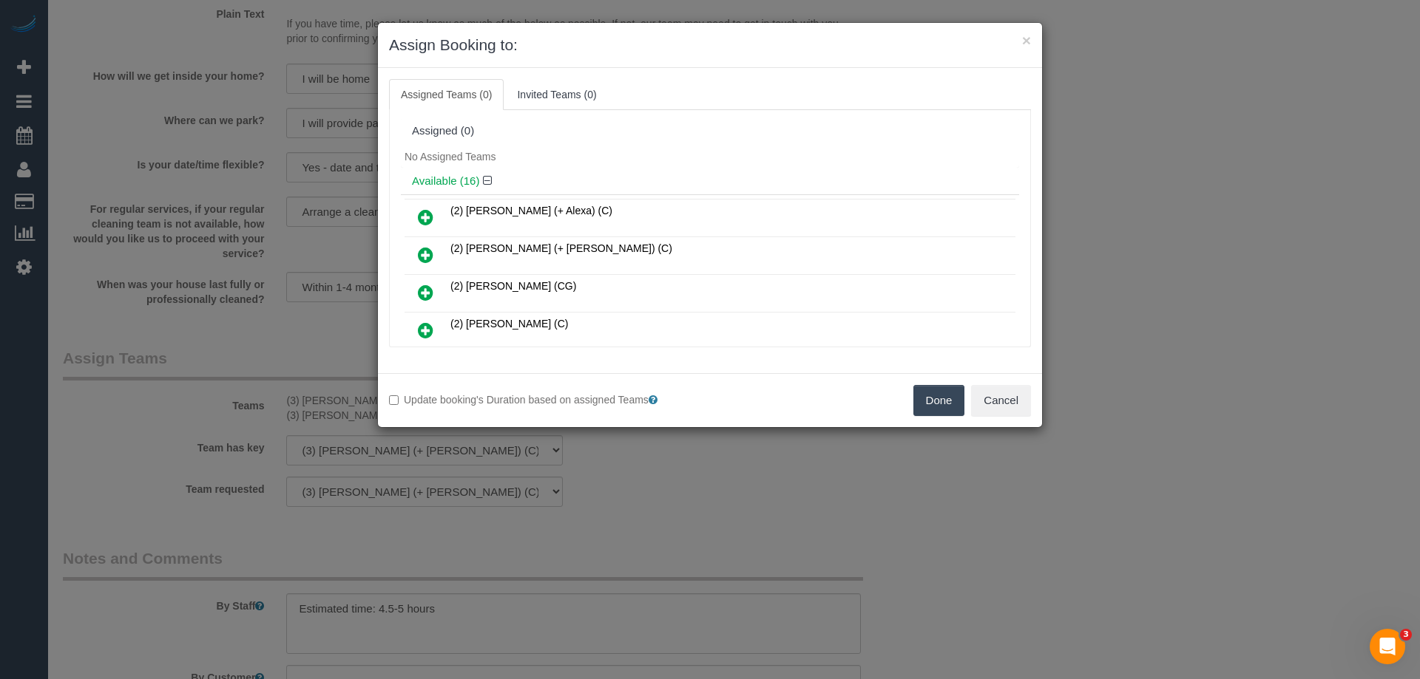
scroll to position [436, 0]
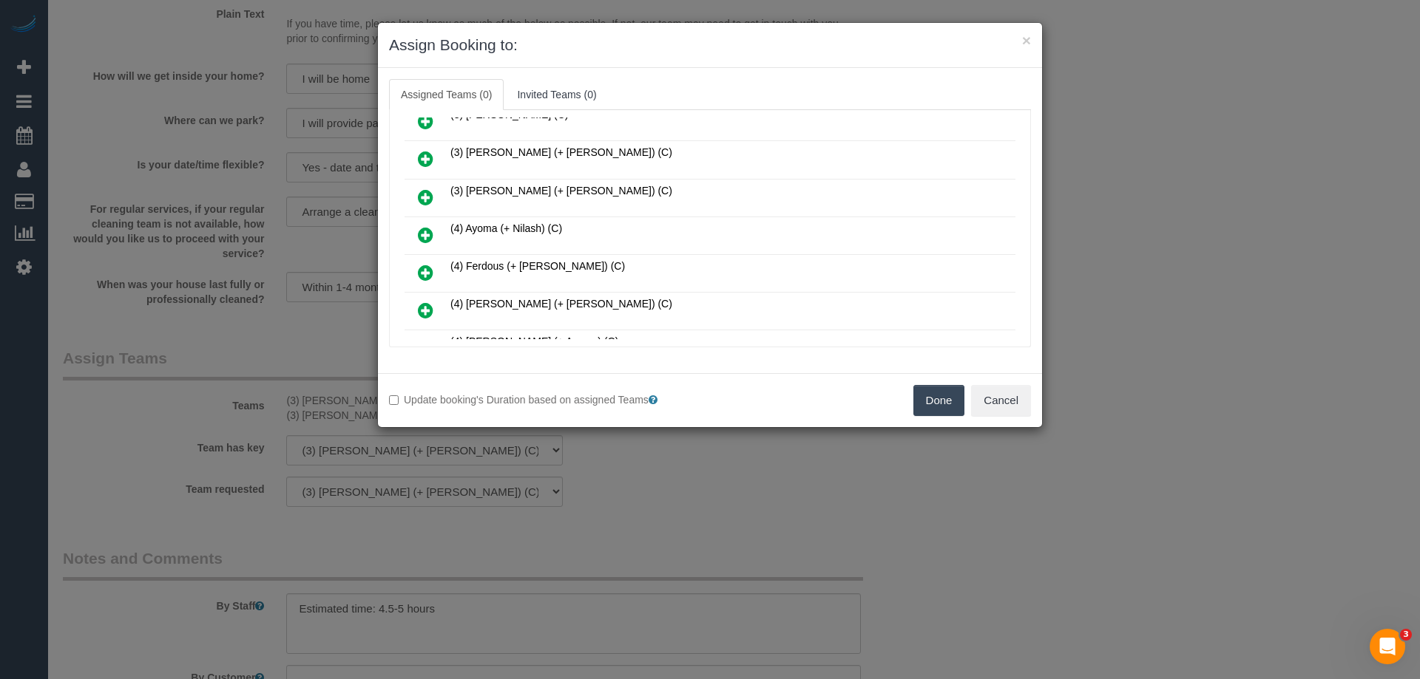
click at [417, 232] on link at bounding box center [425, 236] width 35 height 30
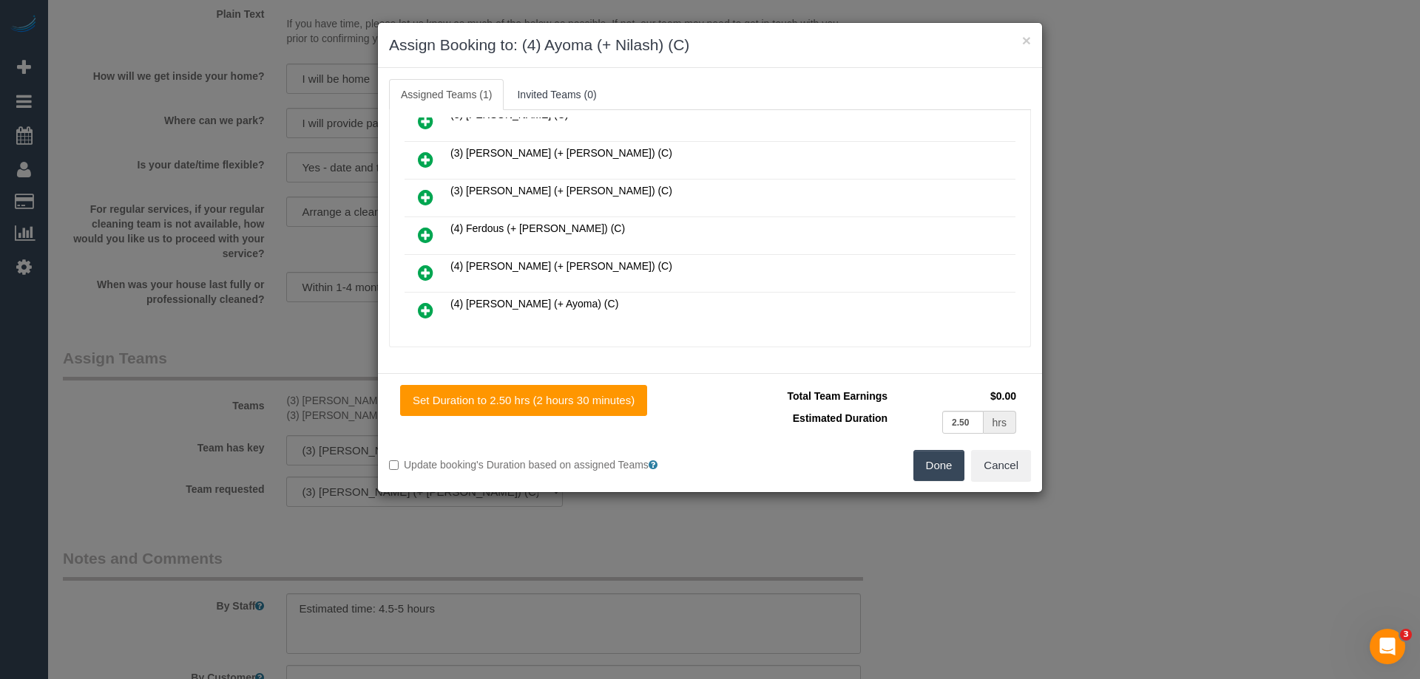
click at [425, 311] on icon at bounding box center [426, 311] width 16 height 18
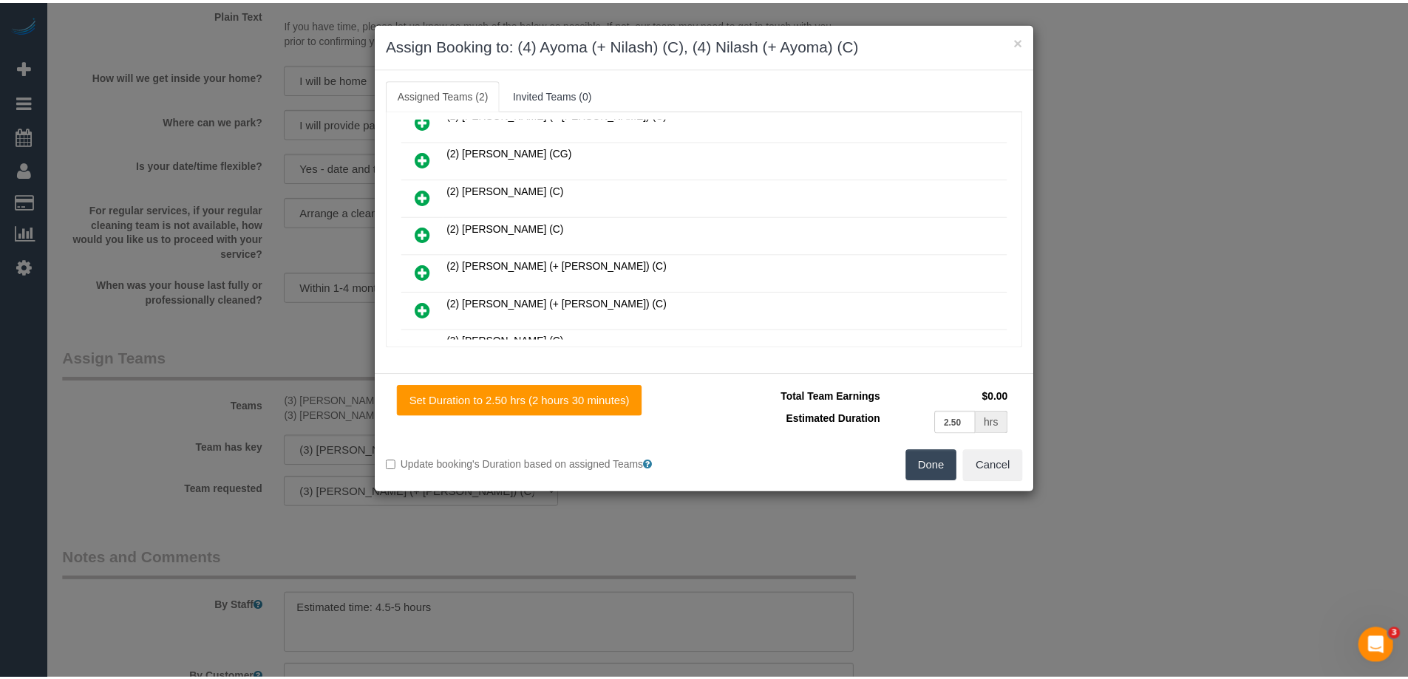
scroll to position [0, 0]
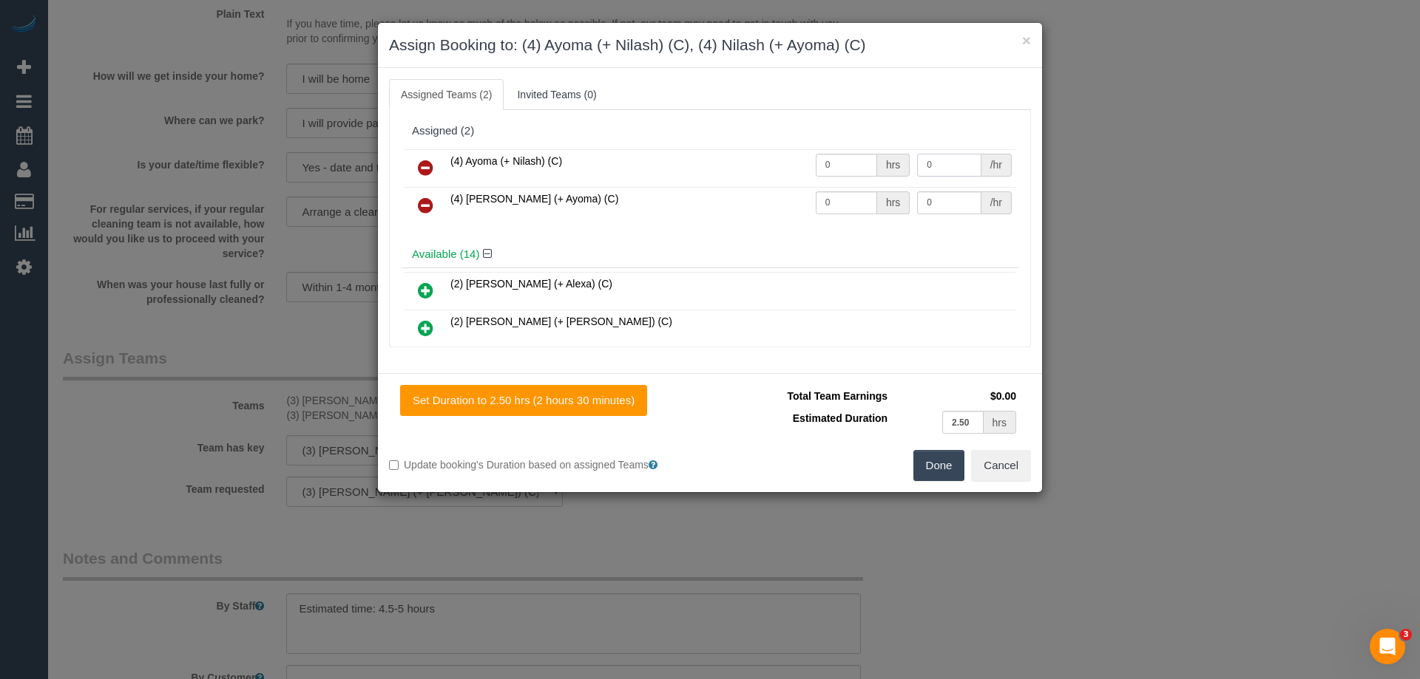
click at [930, 173] on input "0" at bounding box center [949, 165] width 64 height 23
type input "87.5"
click at [937, 203] on input "0" at bounding box center [949, 202] width 64 height 23
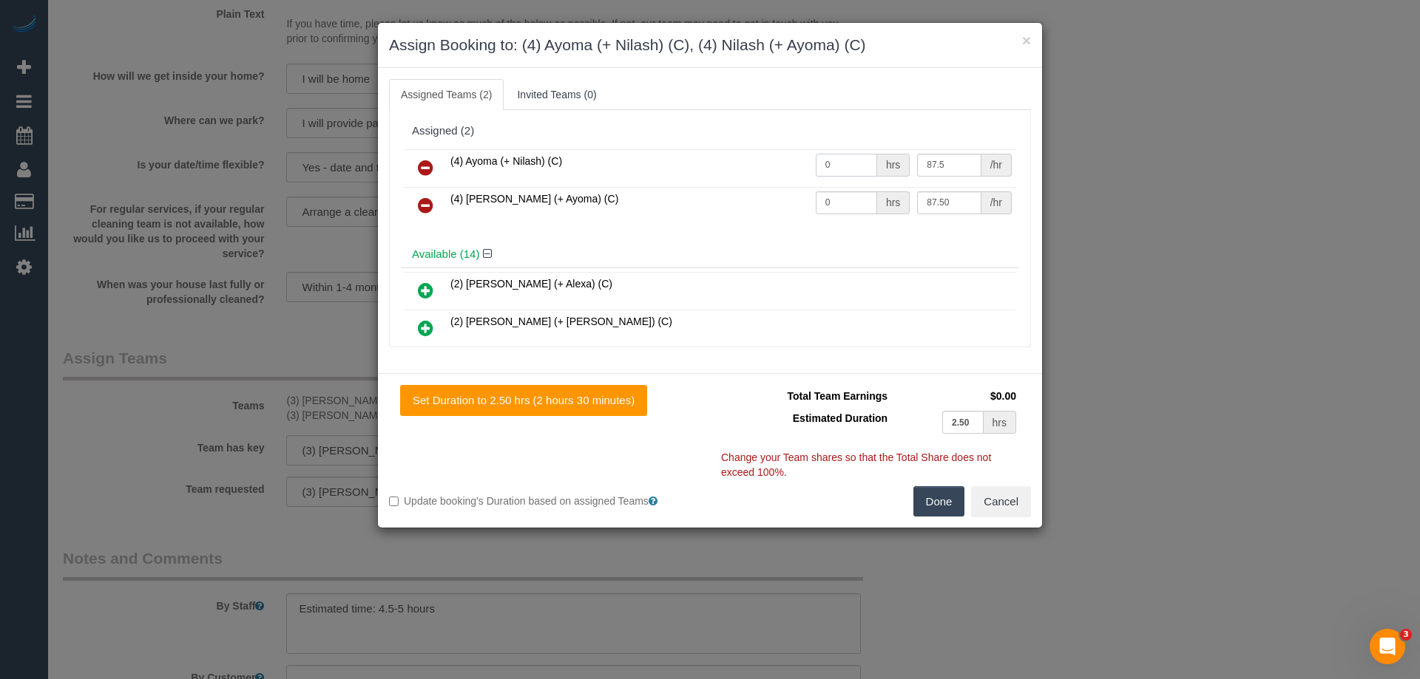
type input "87.5"
click at [834, 170] on input "0" at bounding box center [846, 165] width 61 height 23
type input "1"
click at [848, 193] on td "0 hrs" at bounding box center [863, 206] width 102 height 38
click at [847, 203] on input "0" at bounding box center [846, 202] width 61 height 23
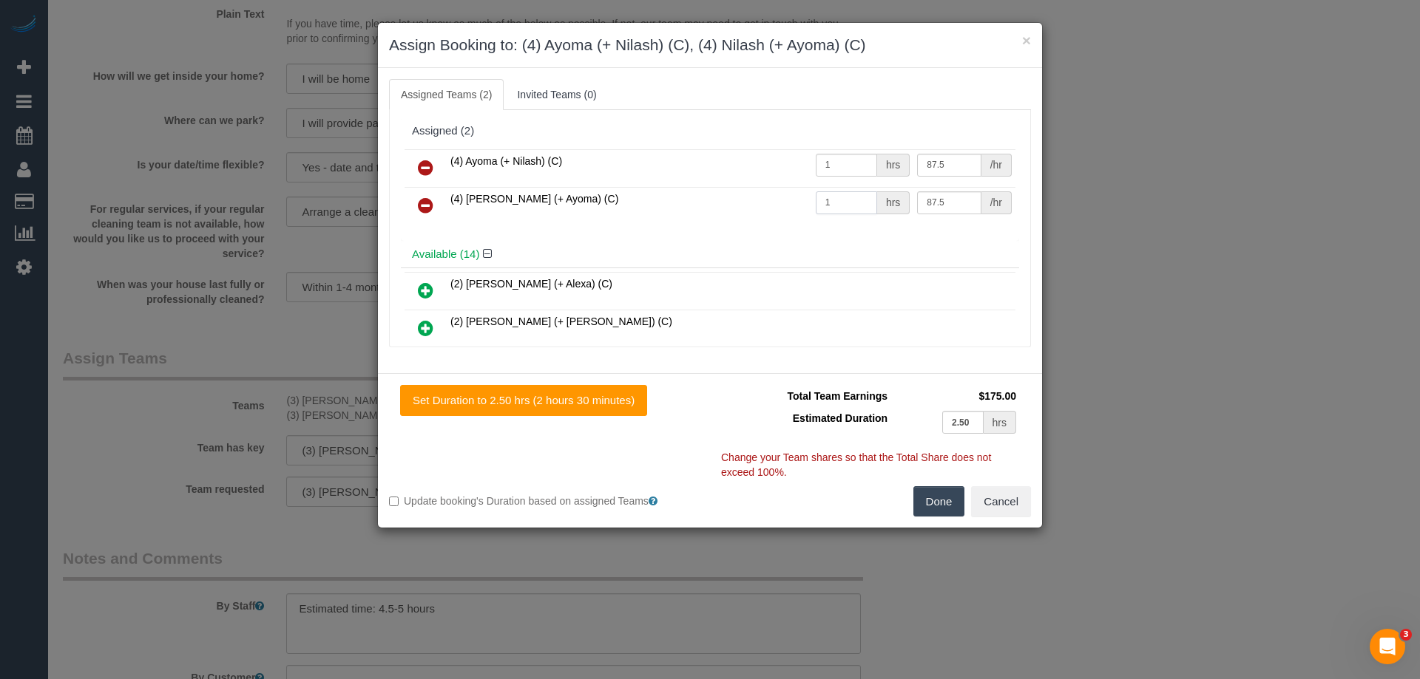
type input "1"
click at [949, 506] on button "Done" at bounding box center [939, 501] width 52 height 31
click at [949, 506] on div "× Assign Booking to: (4) Ayoma (+ Nilash) (C), (4) Nilash (+ Ayoma) (C) Assigne…" at bounding box center [710, 339] width 1420 height 679
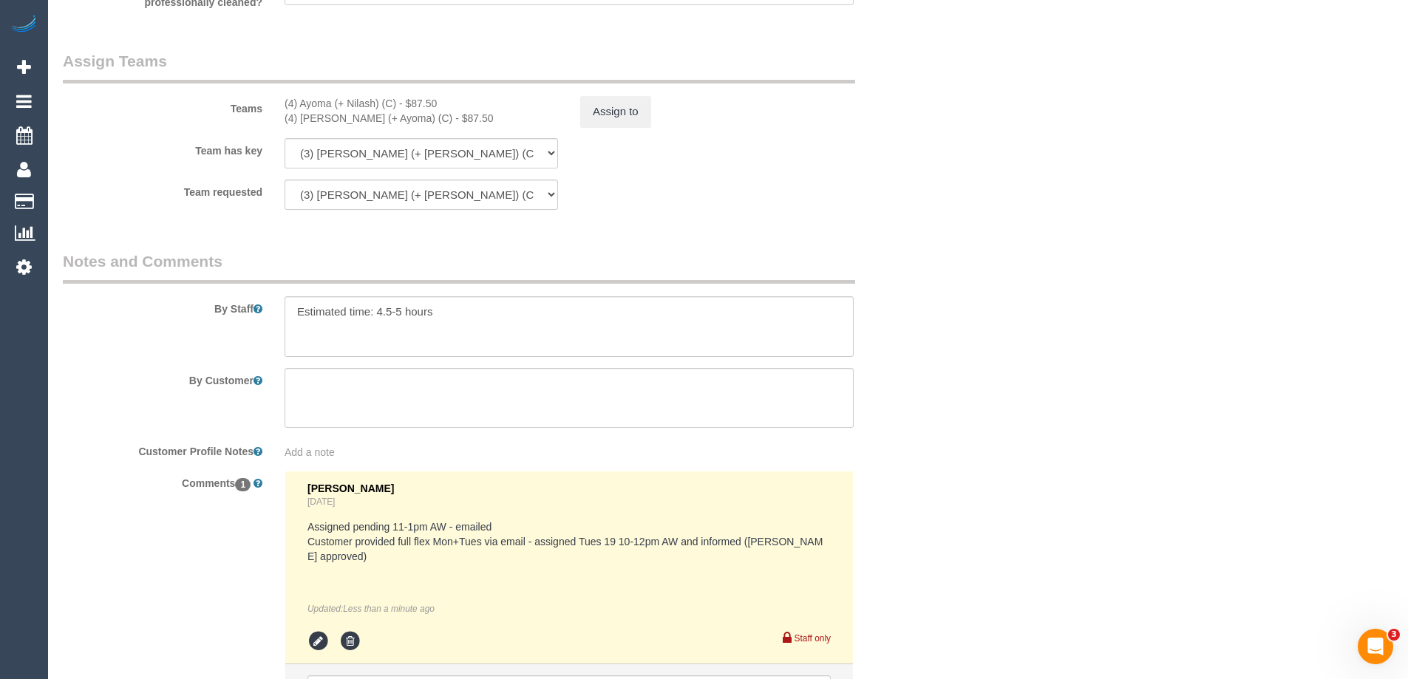
scroll to position [2419, 0]
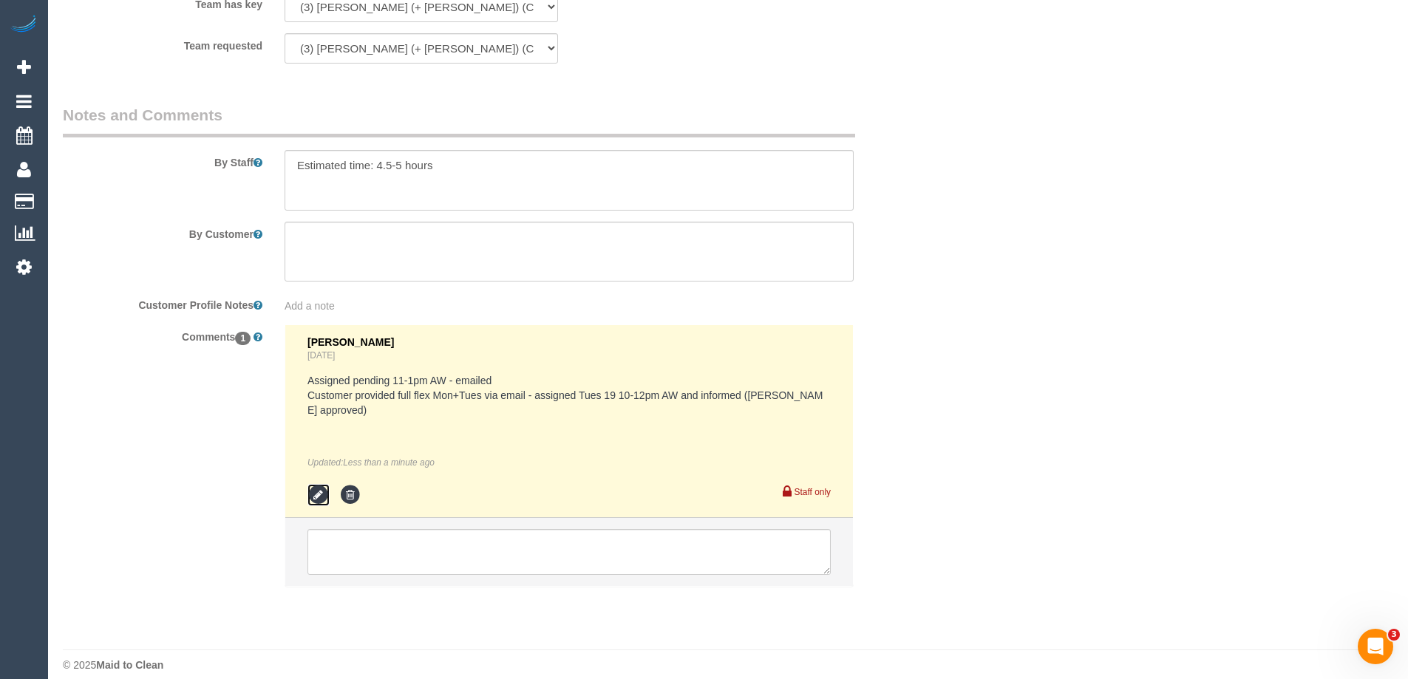
click at [316, 484] on icon at bounding box center [319, 495] width 22 height 22
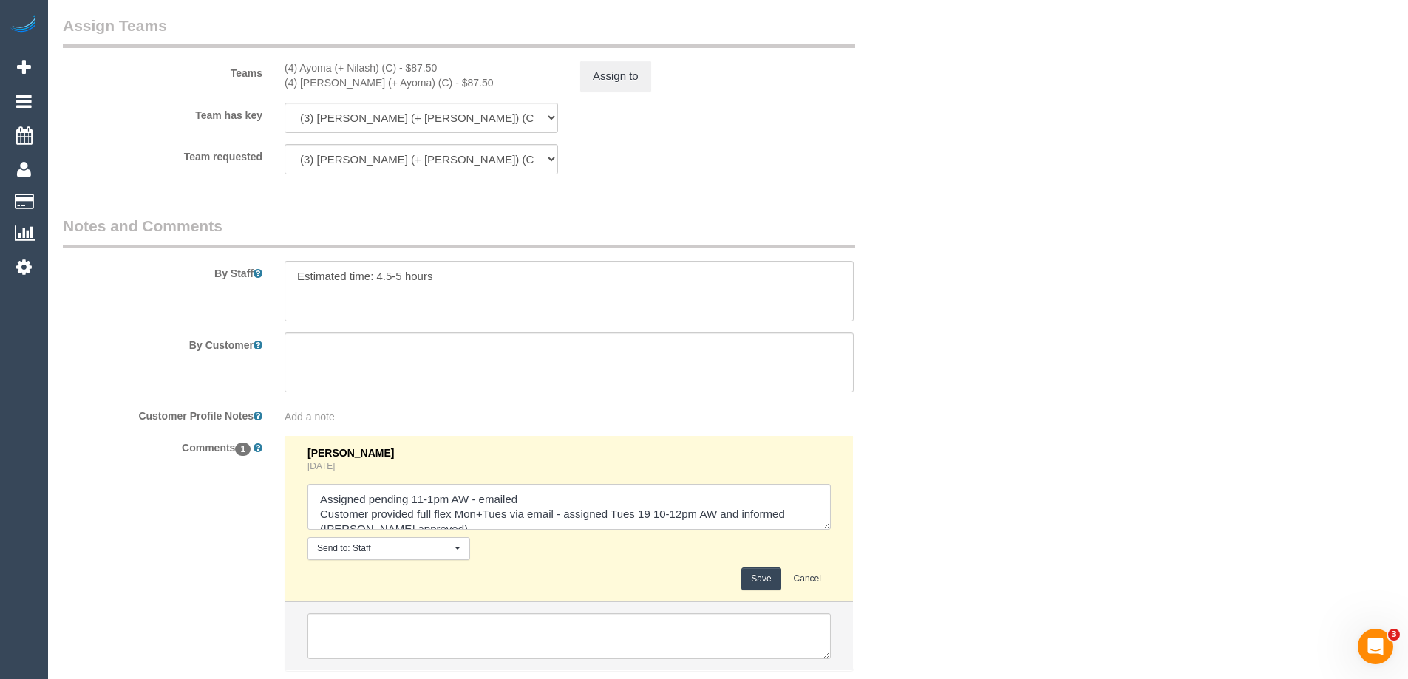
scroll to position [2407, 0]
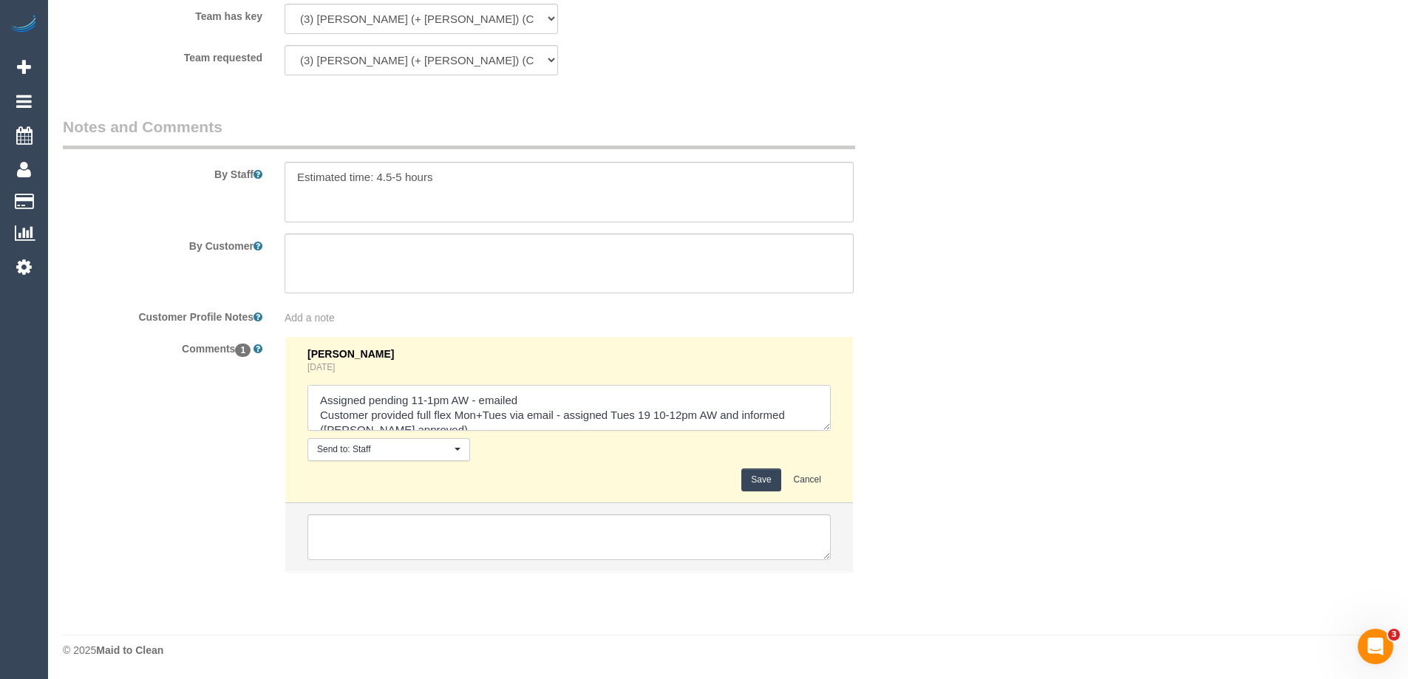
click at [666, 416] on textarea at bounding box center [569, 408] width 523 height 46
click at [682, 412] on textarea at bounding box center [569, 408] width 523 height 46
type textarea "Assigned pending 11-1pm AW - emailed Customer provided full flex Mon+Tues via e…"
click at [760, 478] on button "Save" at bounding box center [761, 480] width 39 height 23
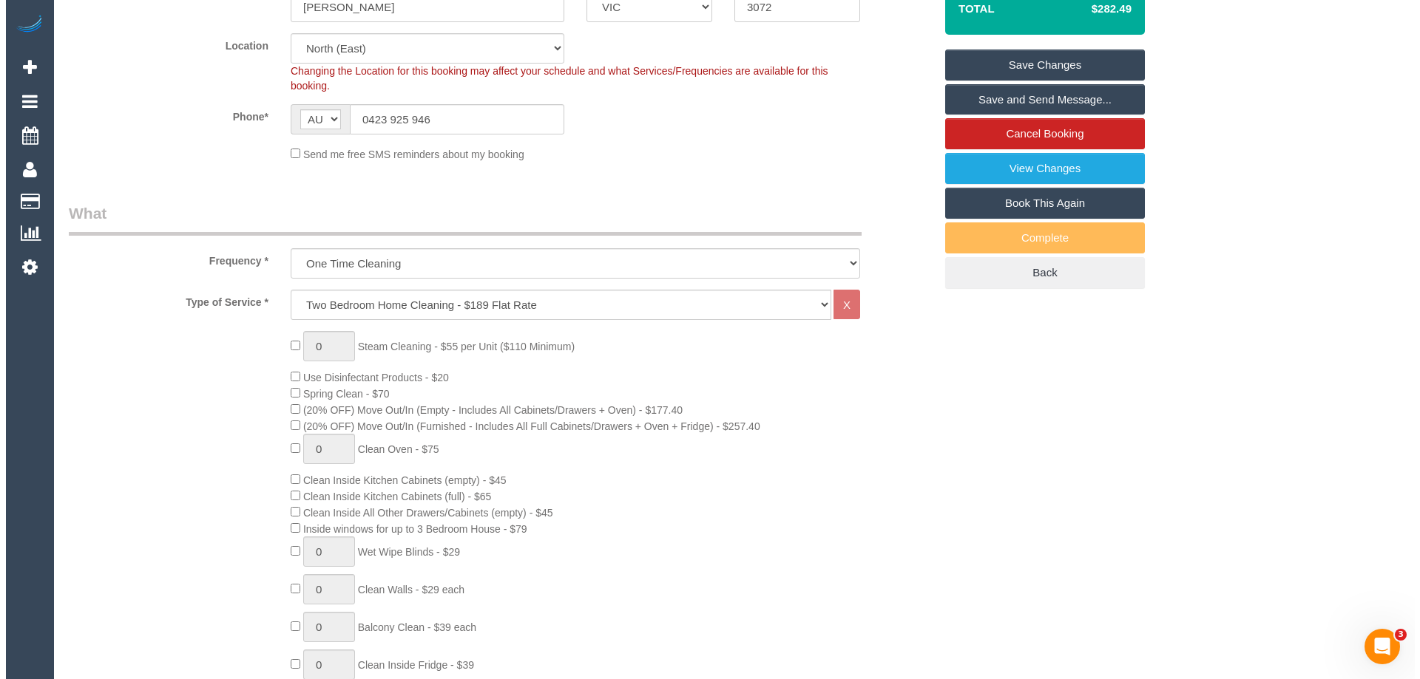
scroll to position [0, 0]
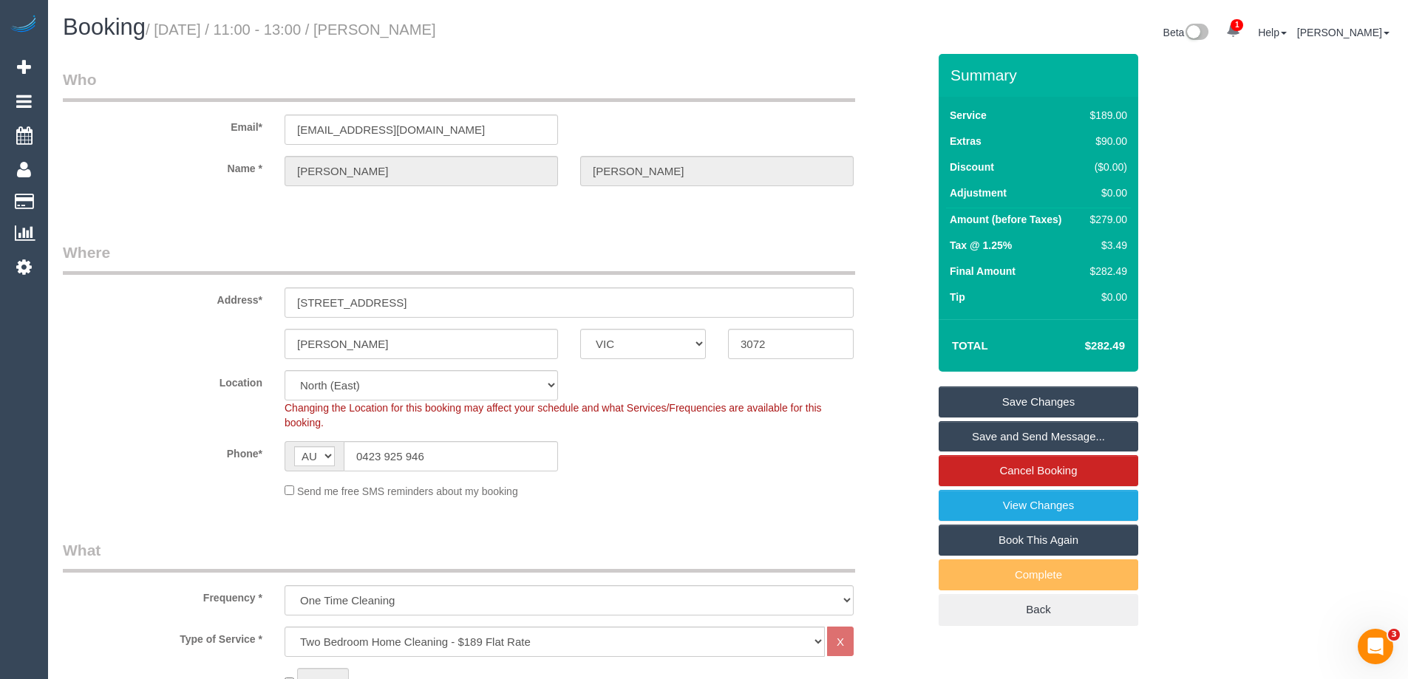
click at [983, 435] on link "Save and Send Message..." at bounding box center [1039, 436] width 200 height 31
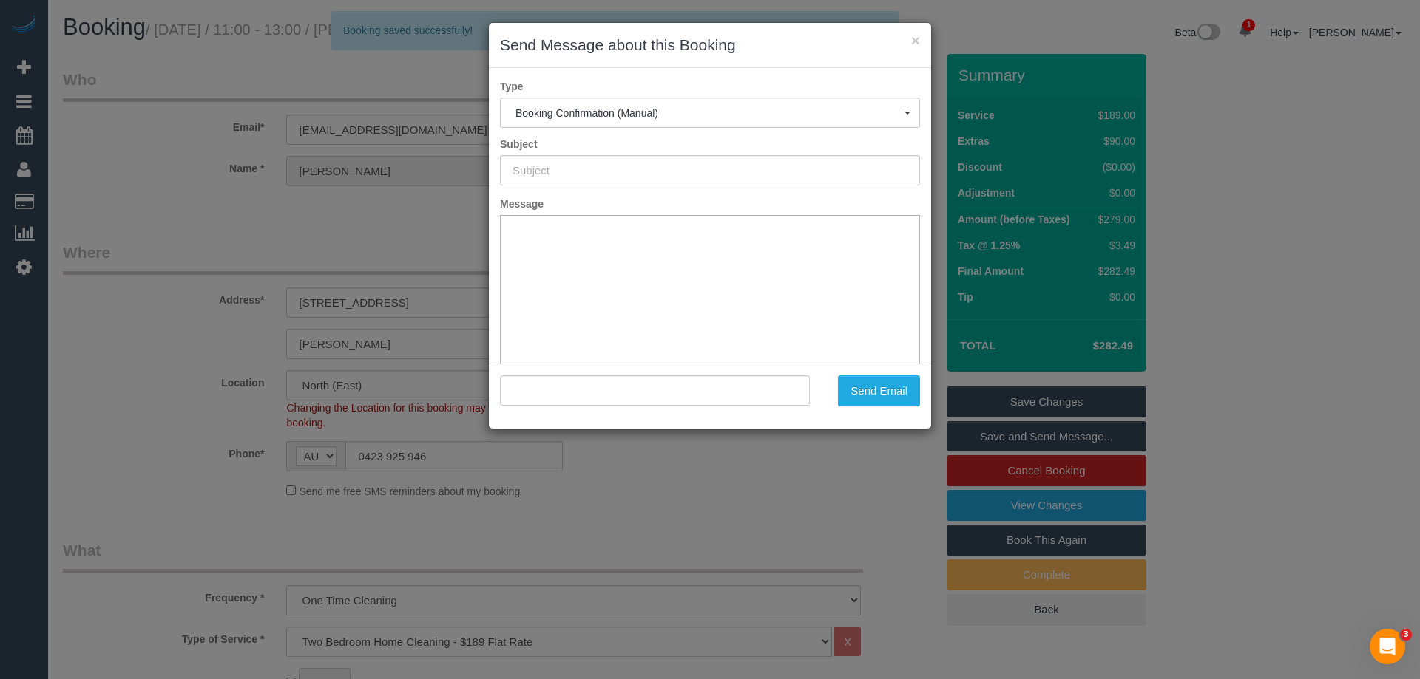
type input "Booking Confirmed"
type input ""Freddie Mack" <writetofreddie@gmail.com>"
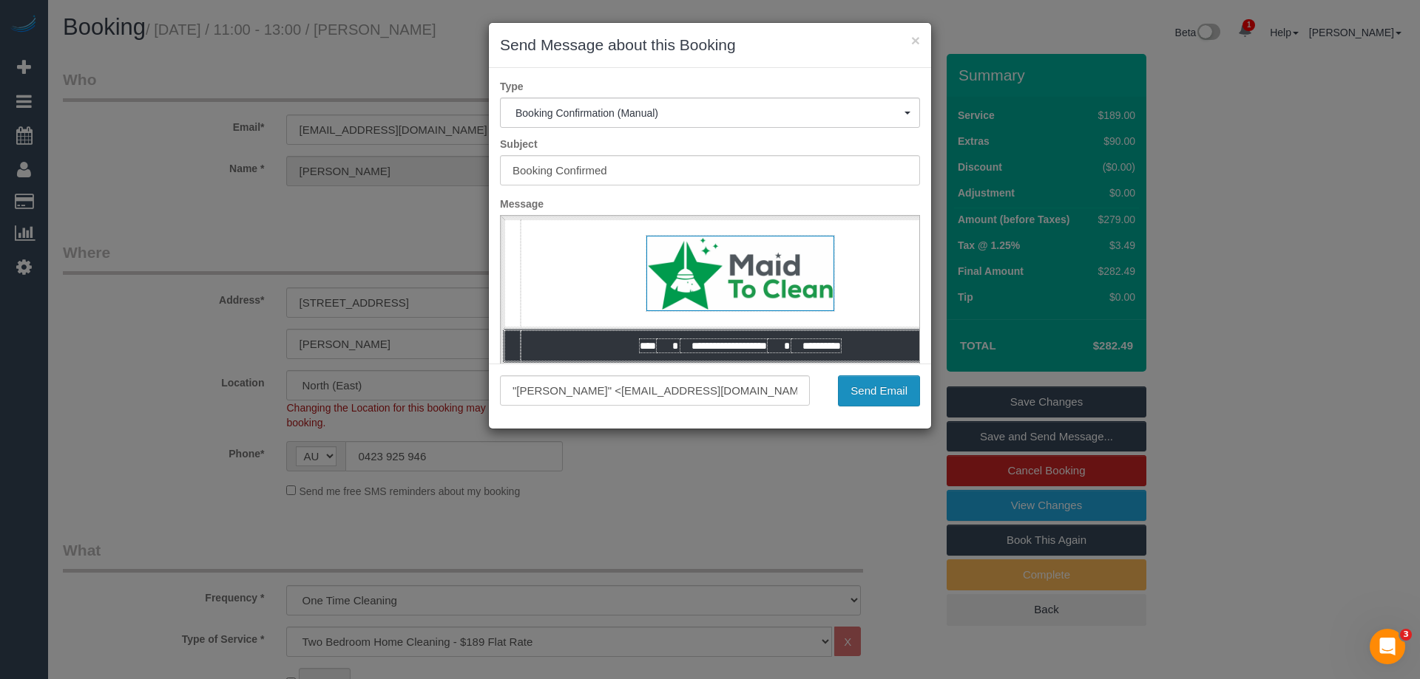
click at [890, 390] on button "Send Email" at bounding box center [879, 391] width 82 height 31
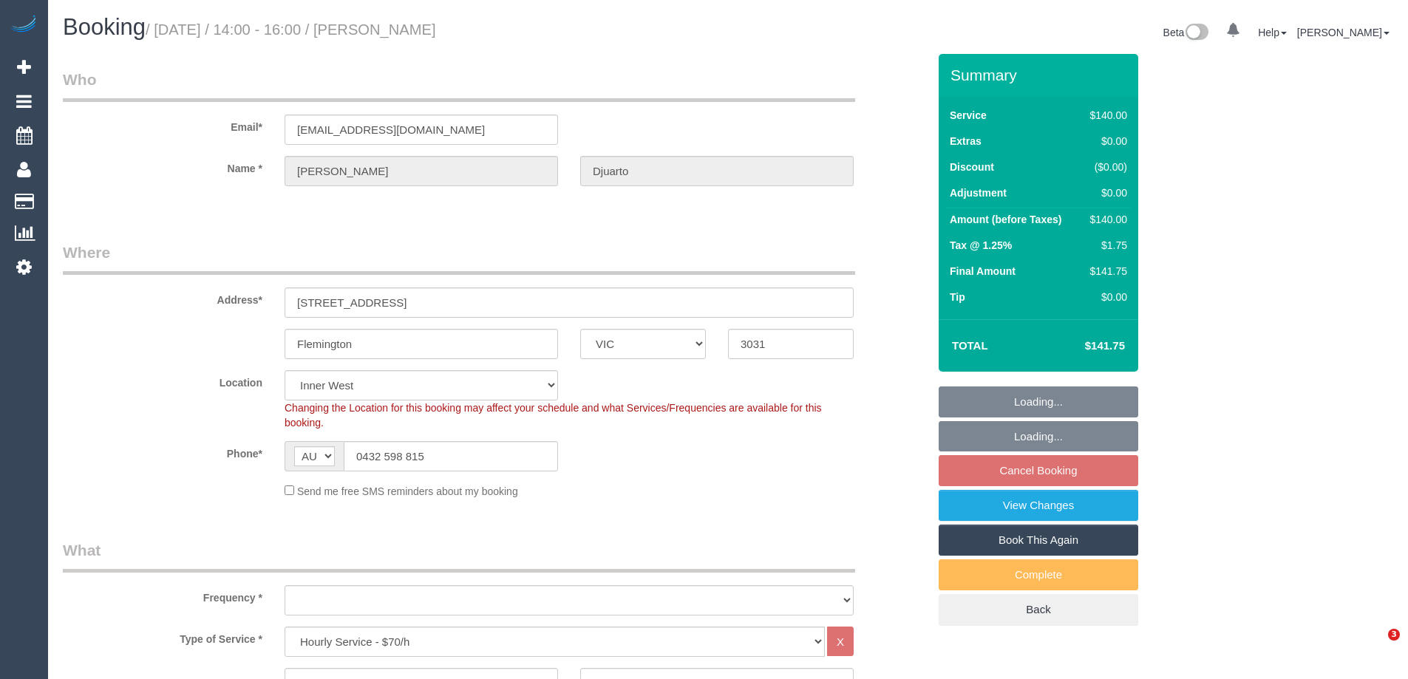
select select "VIC"
select select "object:1554"
select select "string:stripe-pm_1RvdkE2GScqysDRVUHgfV6X0"
select select "number:28"
select select "number:14"
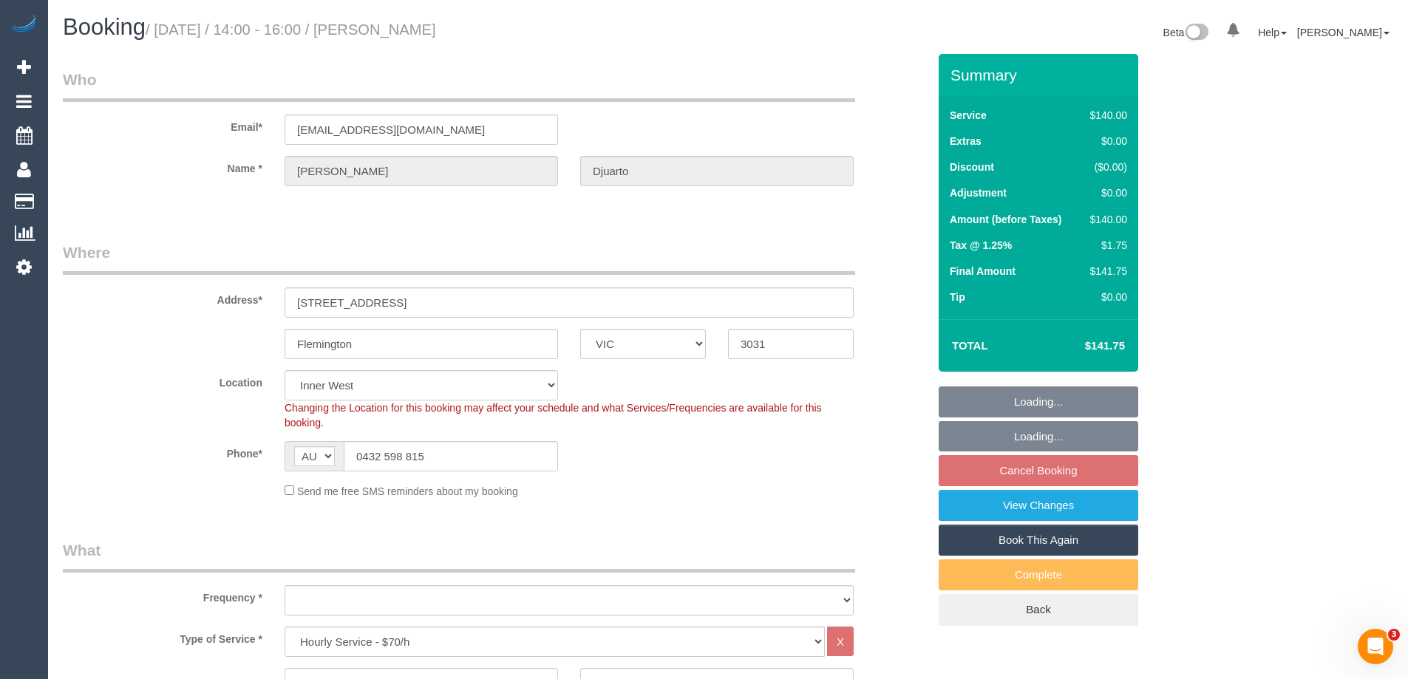
select select "number:19"
select select "number:25"
select select "number:33"
select select "number:12"
select select "spot1"
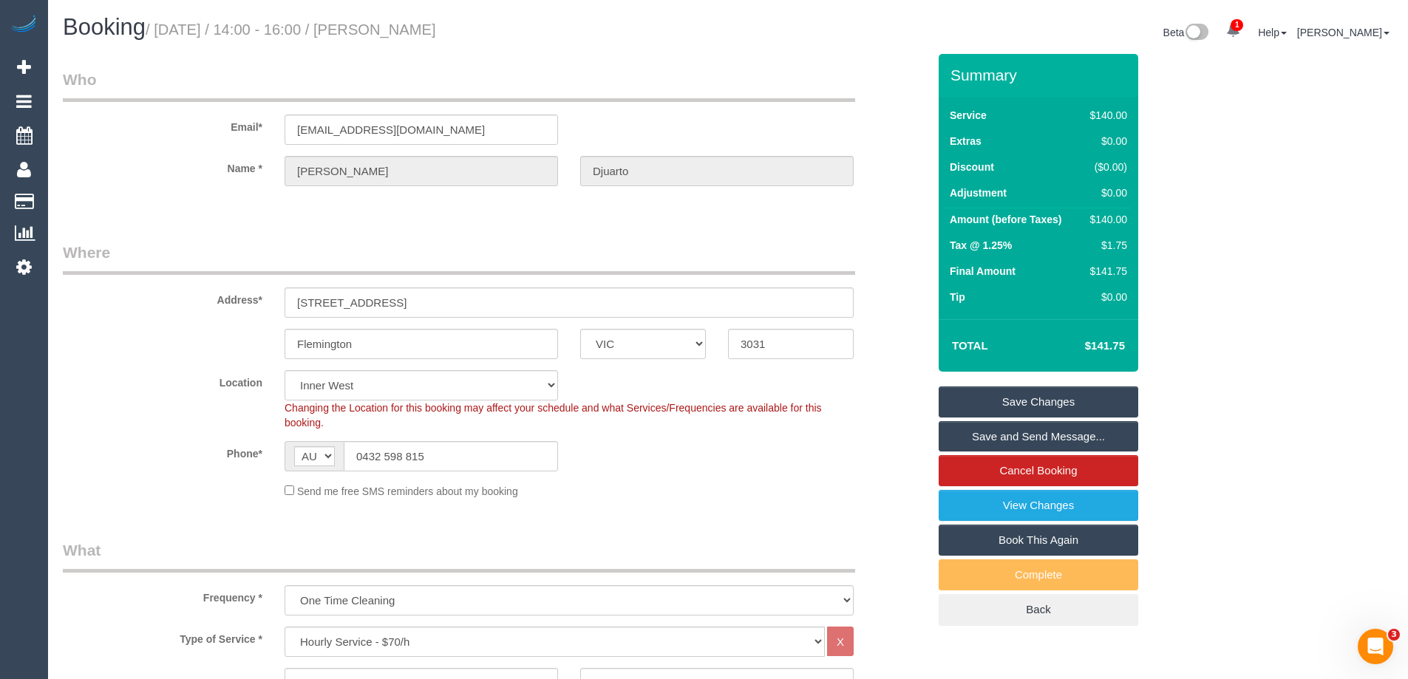
drag, startPoint x: 504, startPoint y: 28, endPoint x: 384, endPoint y: 26, distance: 119.8
click at [384, 26] on h1 "Booking / August 16, 2025 / 14:00 - 16:00 / Leonardo Djuarto" at bounding box center [390, 27] width 654 height 25
copy small "Leonardo Djuarto"
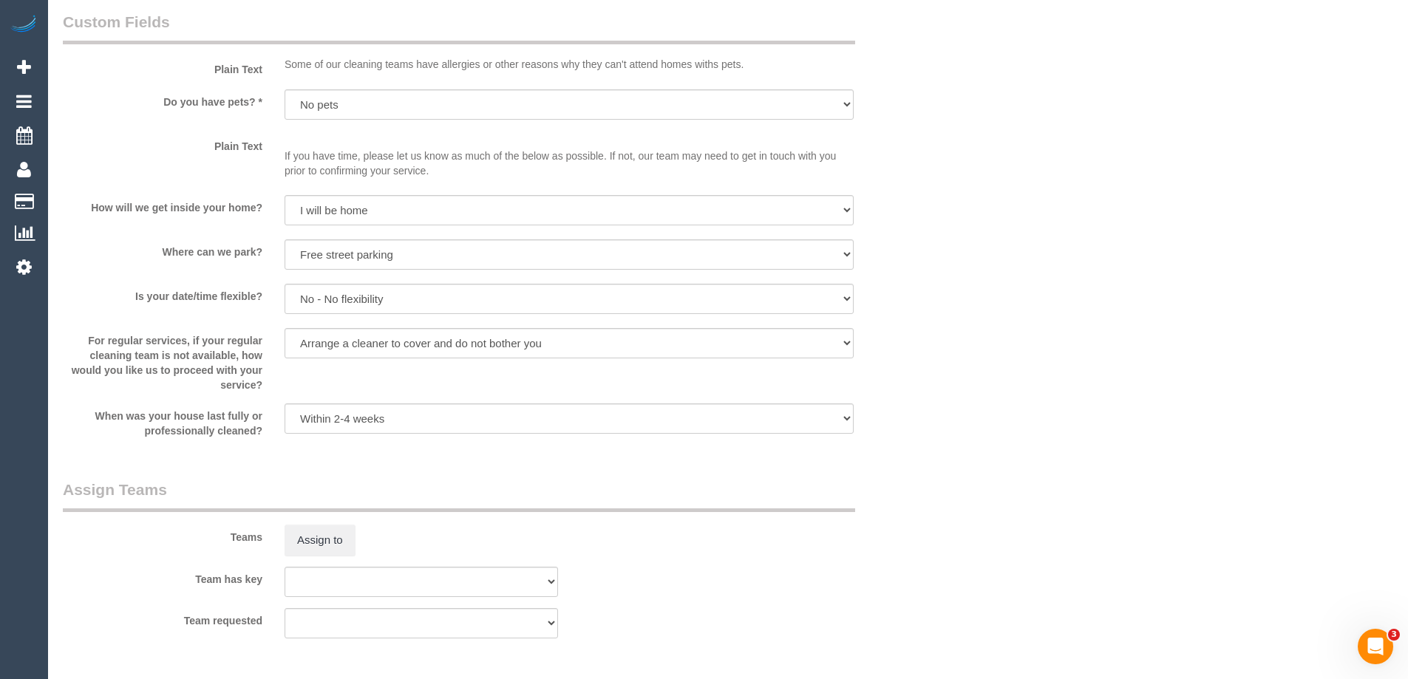
scroll to position [1848, 0]
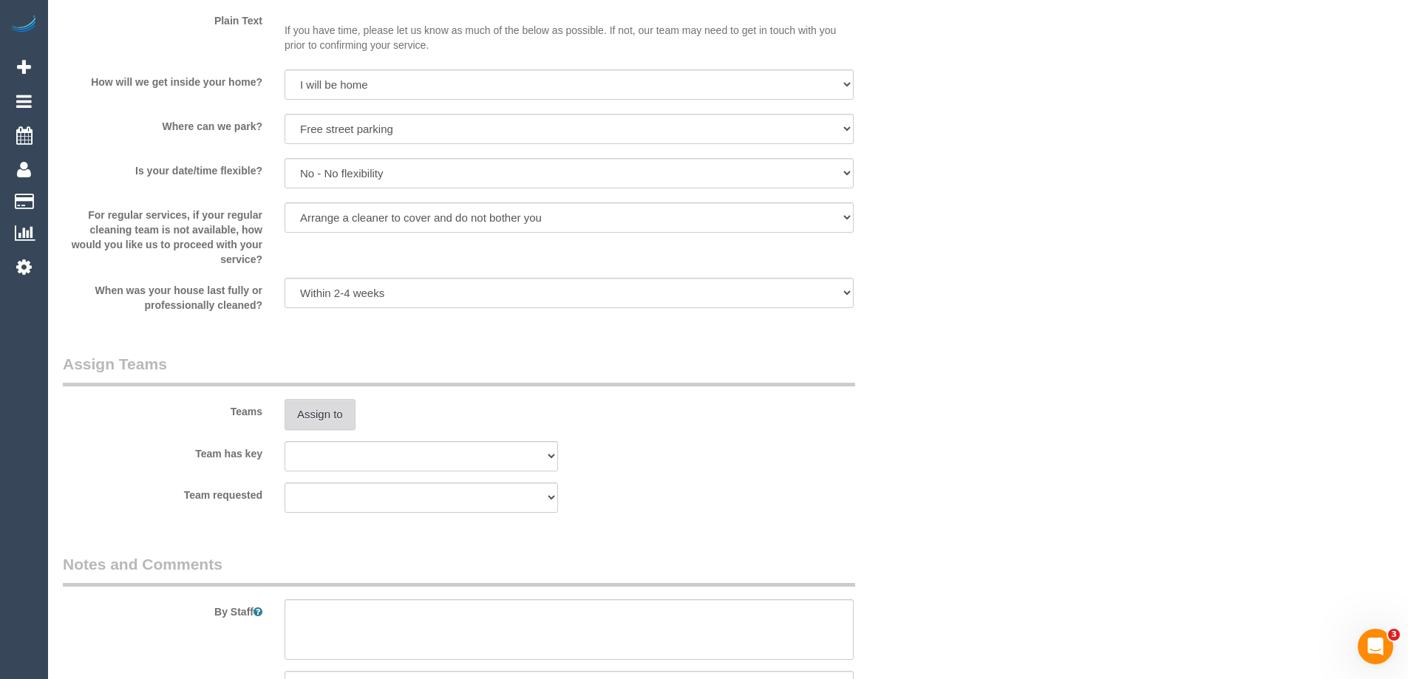
click at [327, 416] on button "Assign to" at bounding box center [320, 414] width 71 height 31
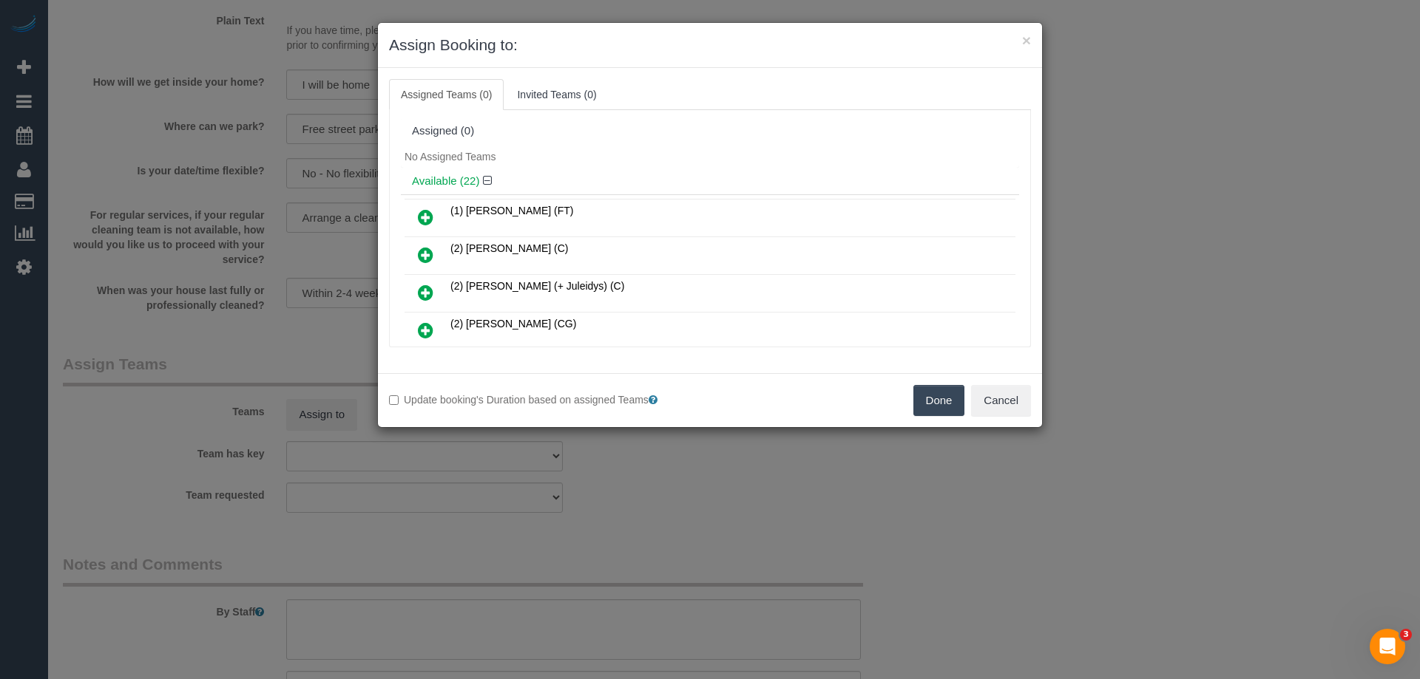
drag, startPoint x: 433, startPoint y: 211, endPoint x: 473, endPoint y: 214, distance: 40.0
click at [431, 211] on link at bounding box center [425, 218] width 35 height 30
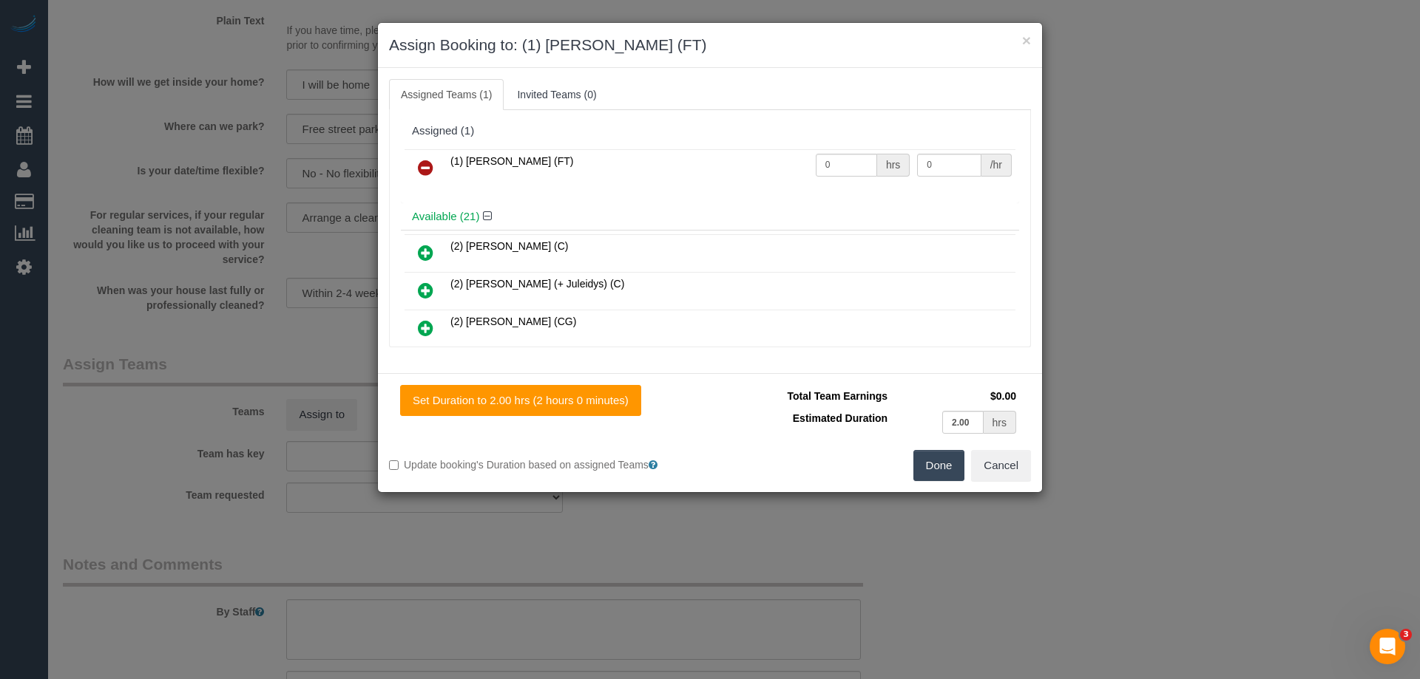
click at [934, 454] on button "Done" at bounding box center [939, 465] width 52 height 31
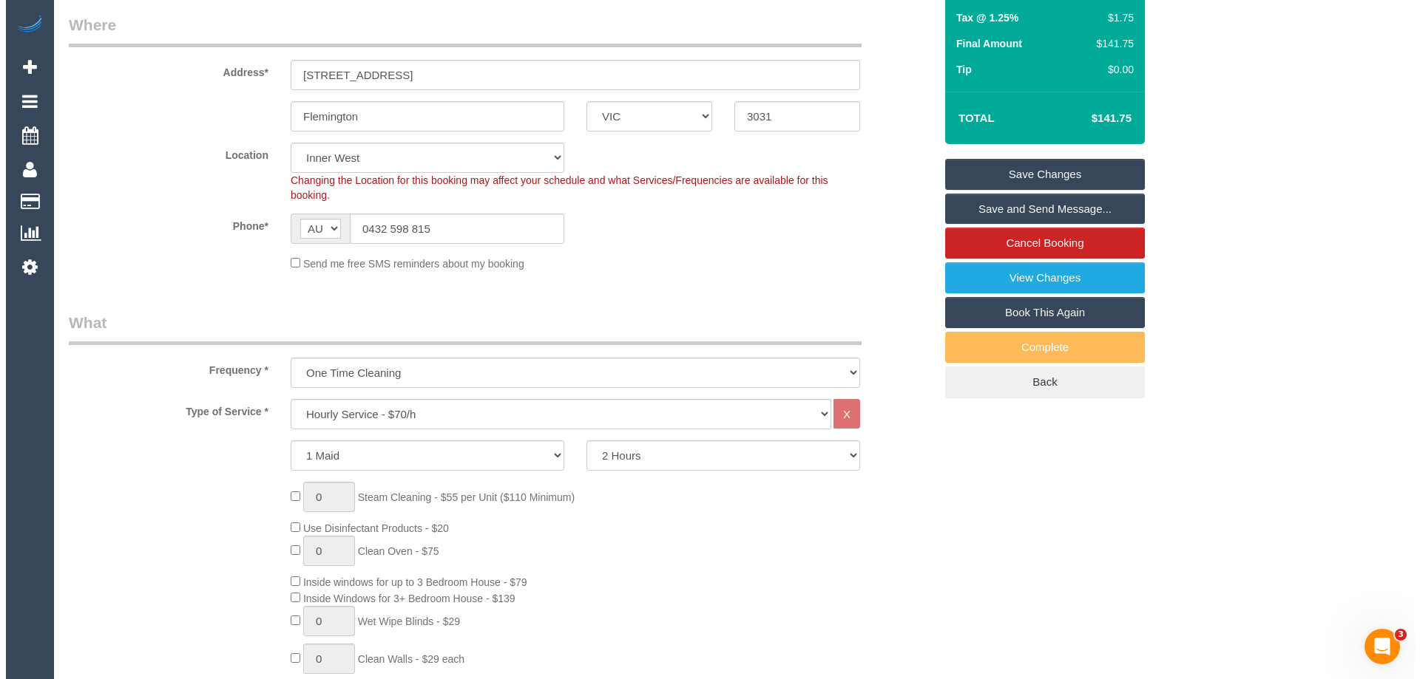
scroll to position [0, 0]
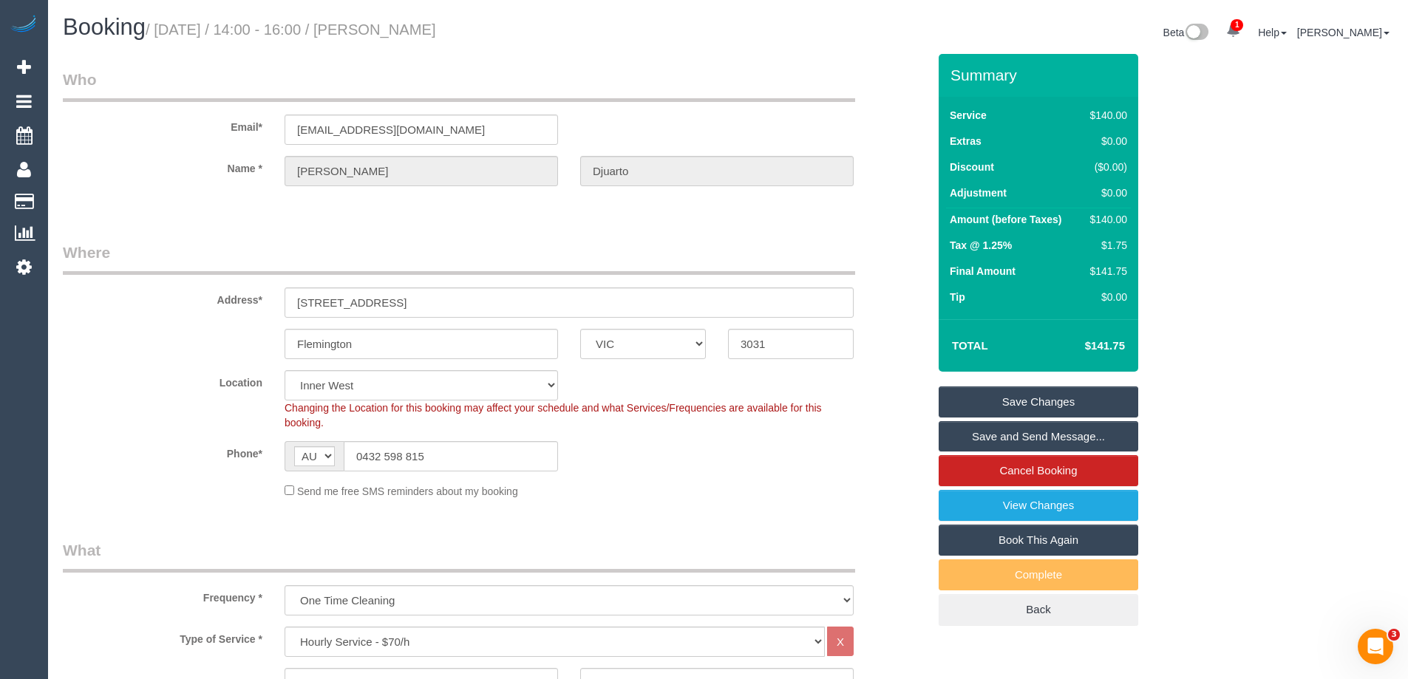
click at [983, 440] on link "Save and Send Message..." at bounding box center [1039, 436] width 200 height 31
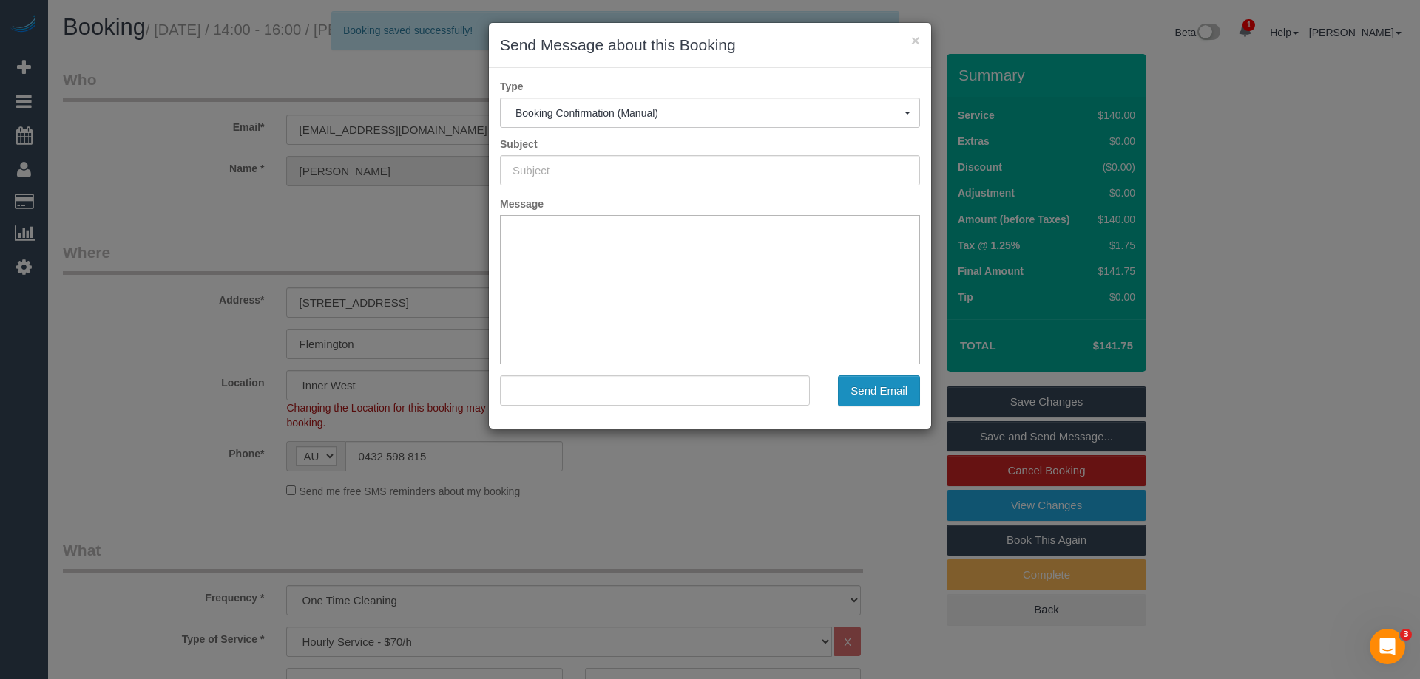
type input "Booking Confirmed"
type input ""Leonardo Djuarto" <leonardodjuarto@gmail.com>"
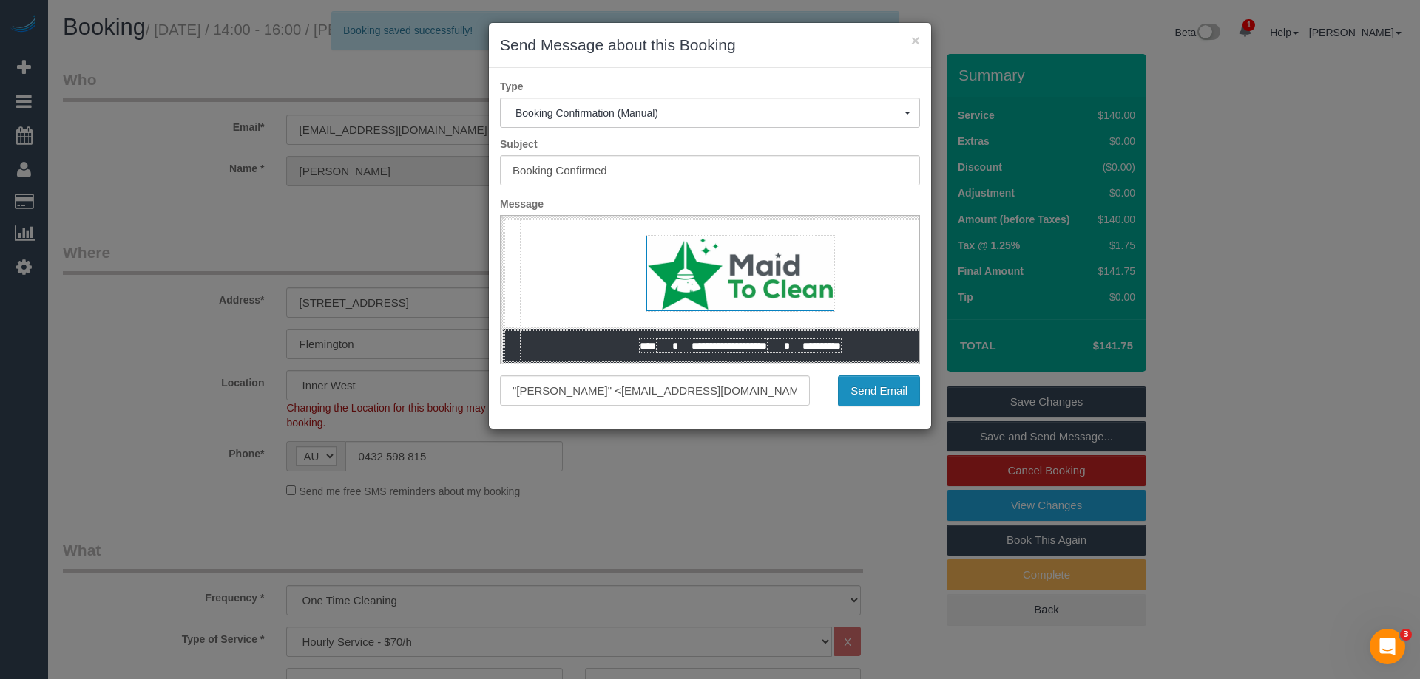
click at [889, 393] on button "Send Email" at bounding box center [879, 391] width 82 height 31
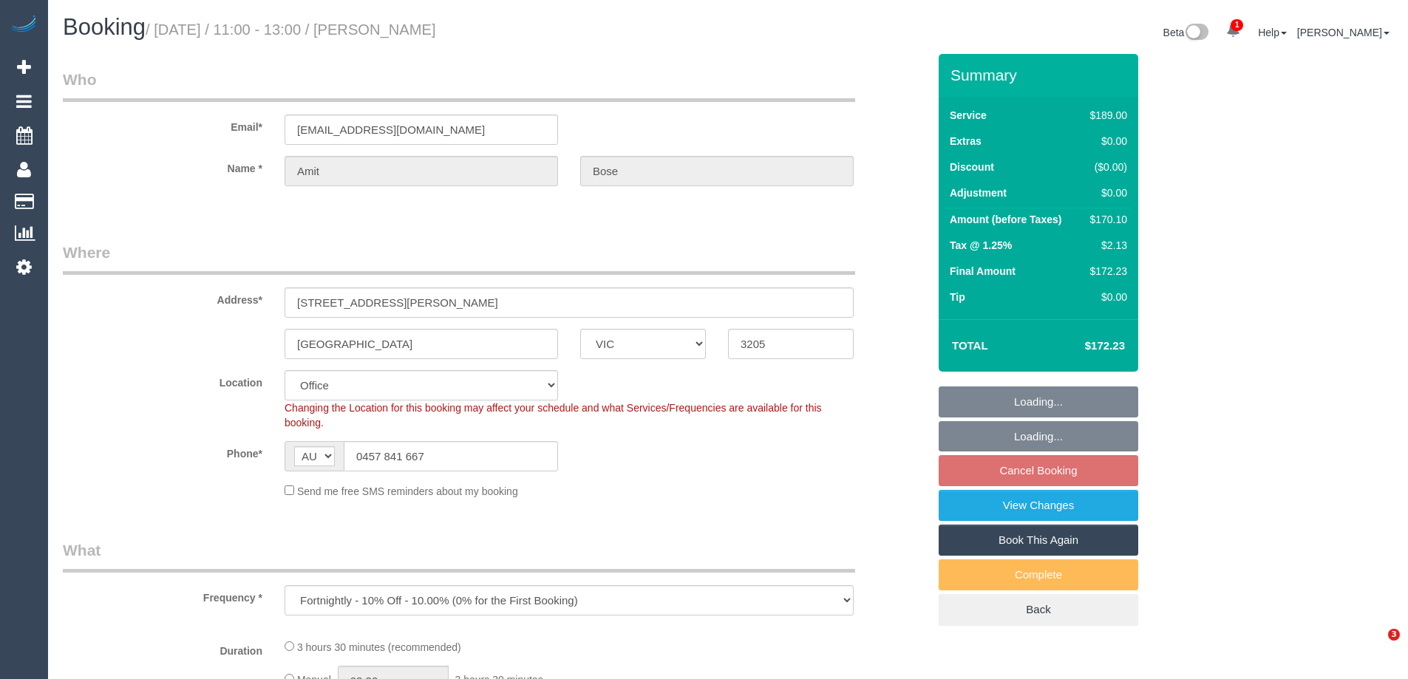
select select "VIC"
select select "object:690"
select select "string:stripe-pm_1QRLJa2GScqysDRVYDxksU4f"
select select "number:32"
select select "number:14"
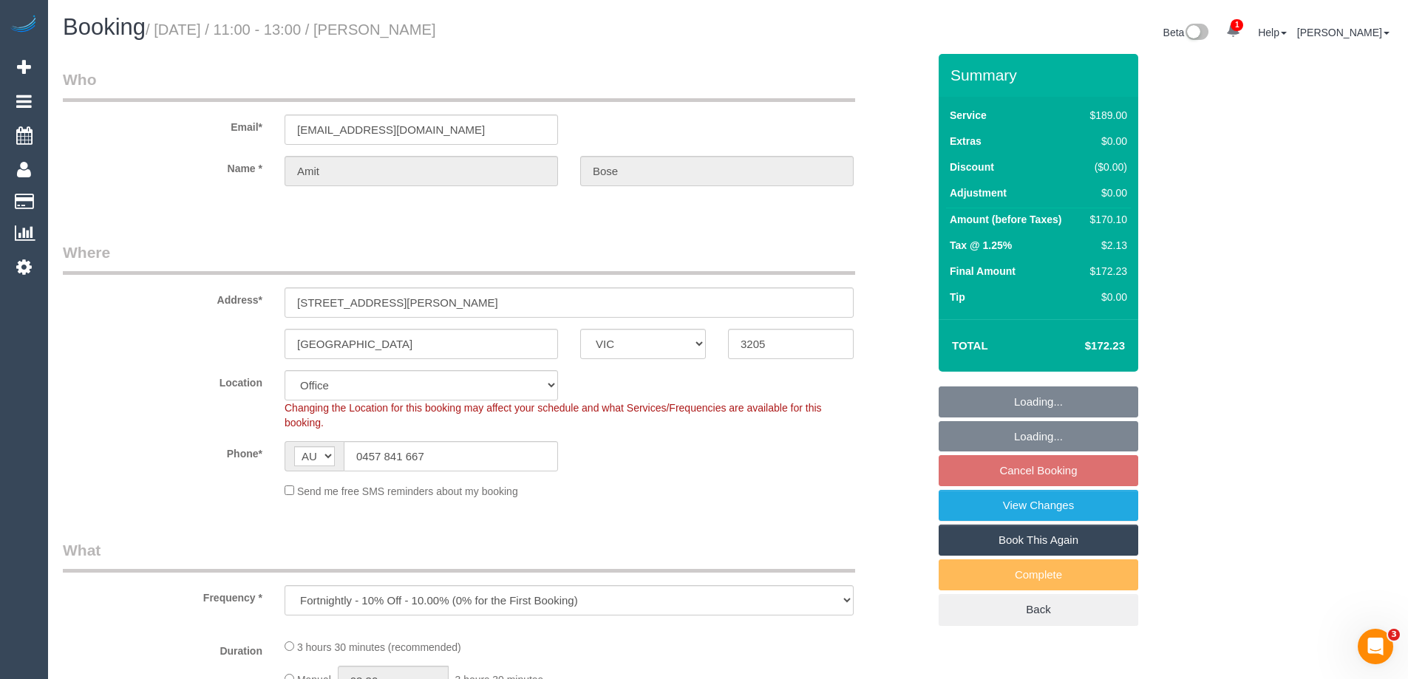
select select "number:20"
select select "number:22"
select select "number:13"
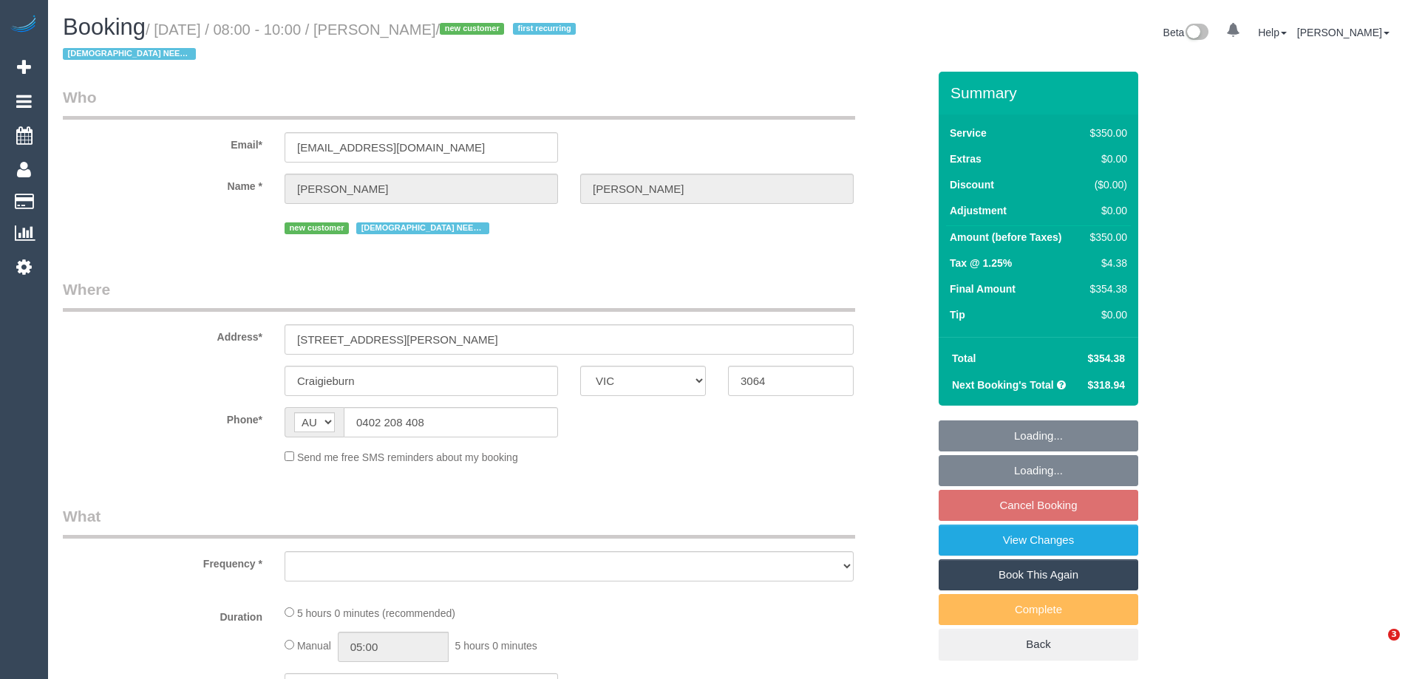
select select "VIC"
select select "string:stripe-pm_1RsBuS2GScqysDRVbt1l3syi"
select select "300"
select select "number:28"
select select "number:14"
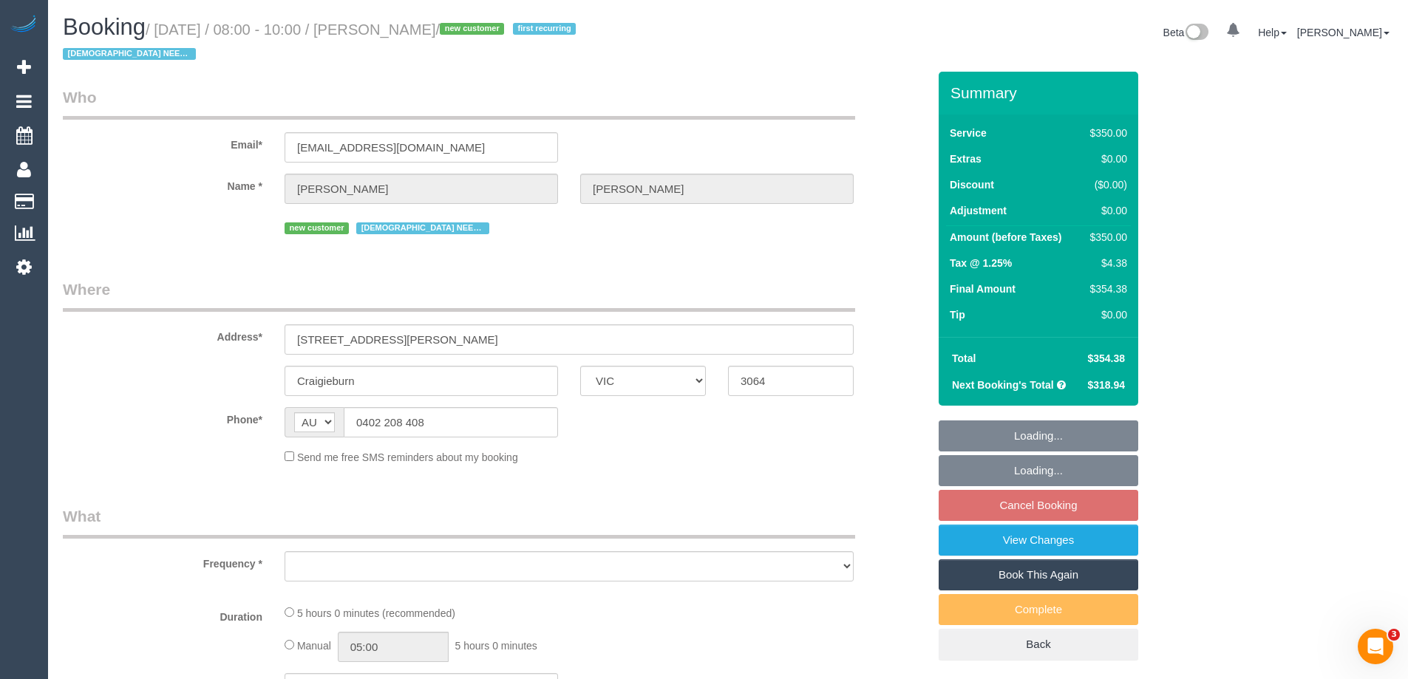
select select "number:18"
select select "number:36"
select select "number:35"
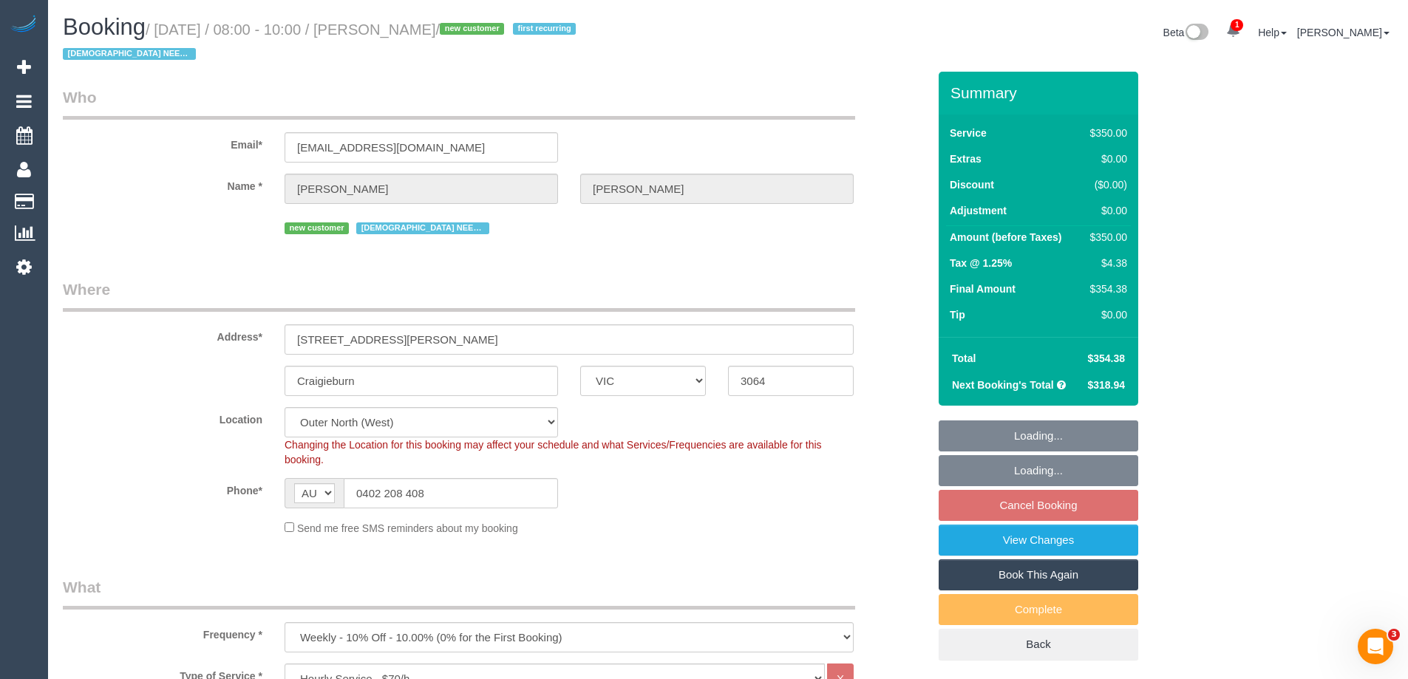
select select "object:1274"
select select "spot2"
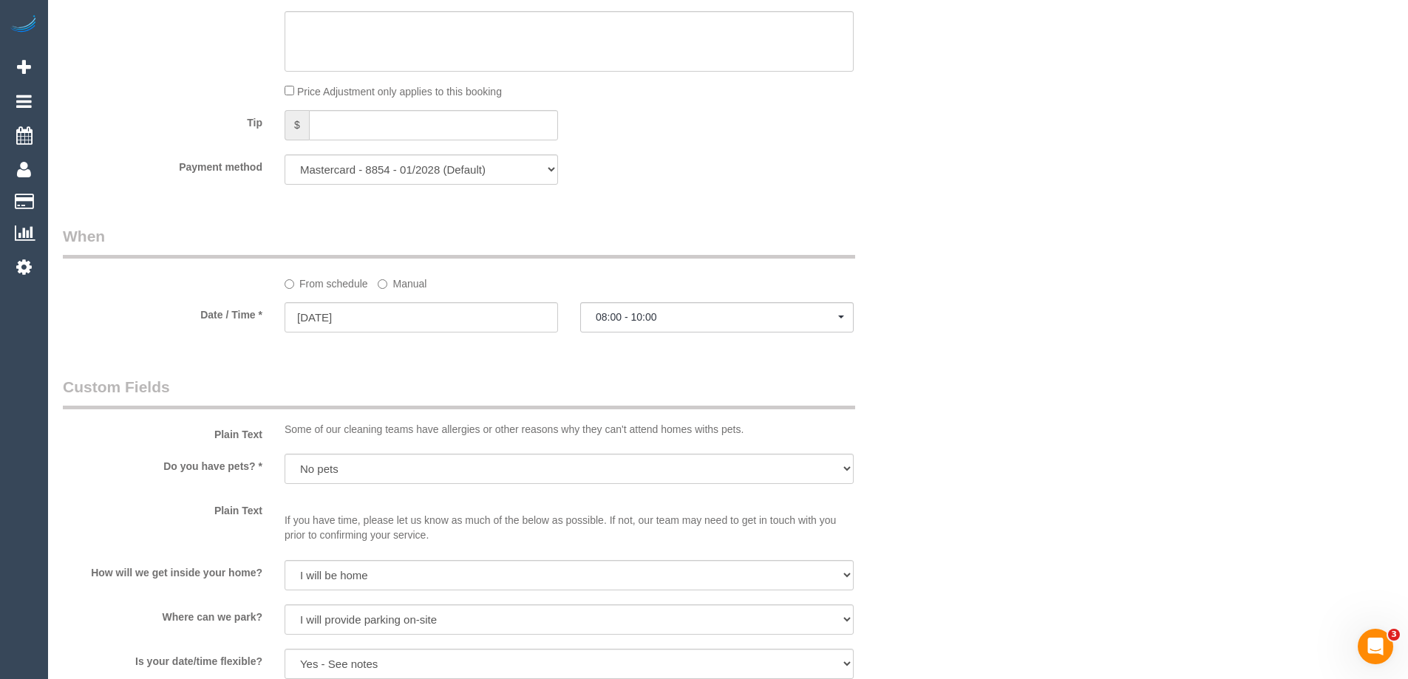
scroll to position [1479, 0]
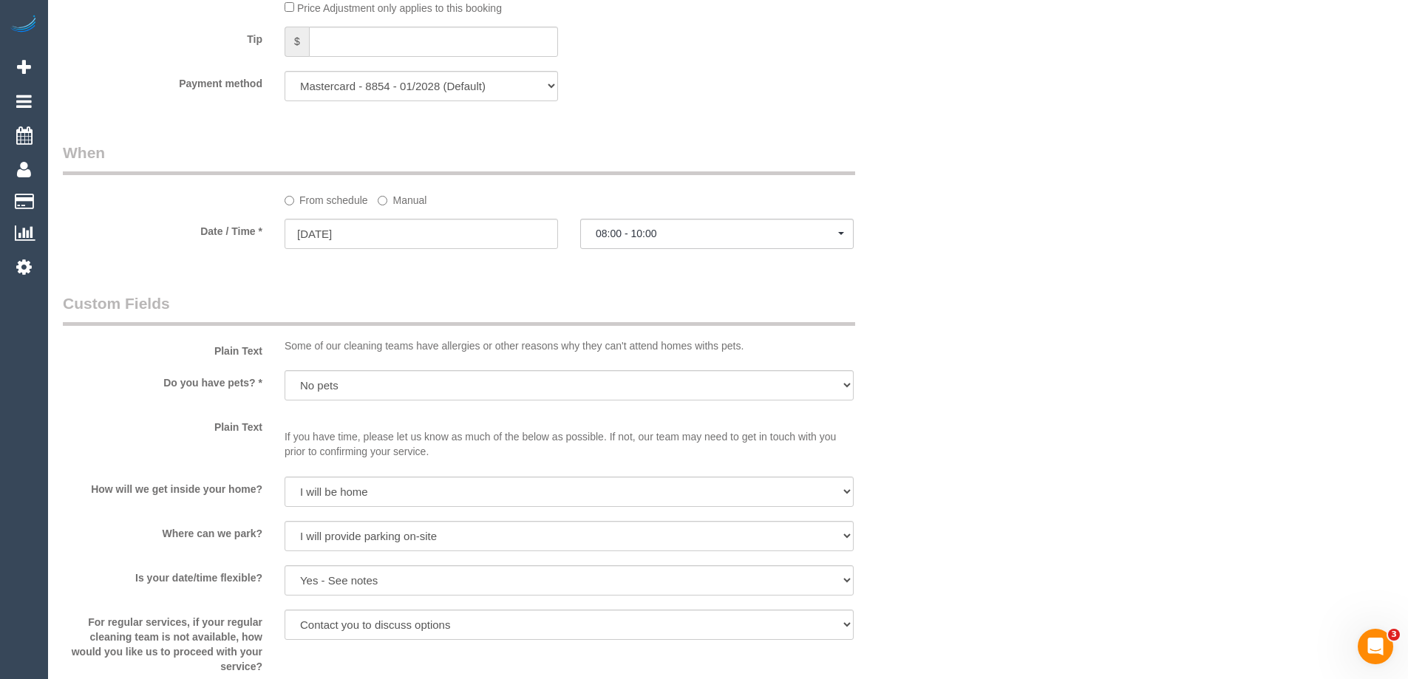
click at [412, 203] on label "Manual" at bounding box center [402, 198] width 49 height 20
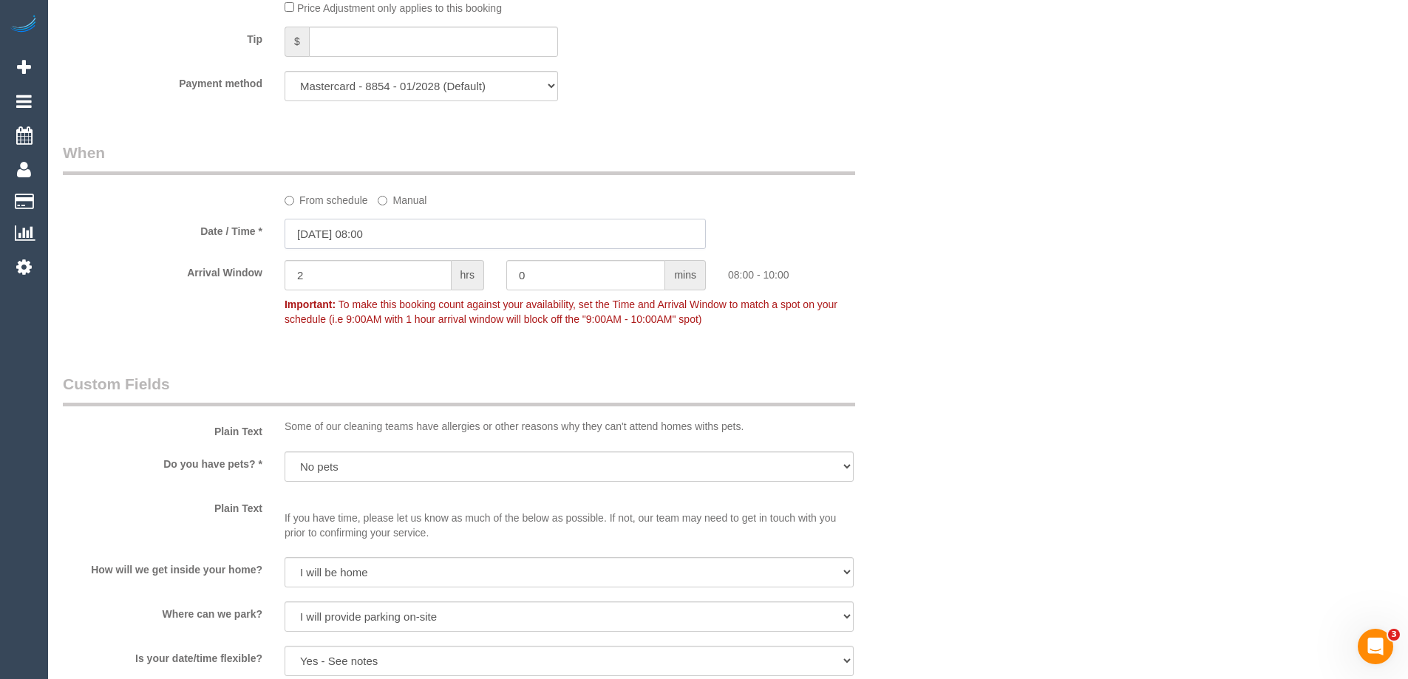
click at [410, 231] on input "23/08/2025 08:00" at bounding box center [495, 234] width 421 height 30
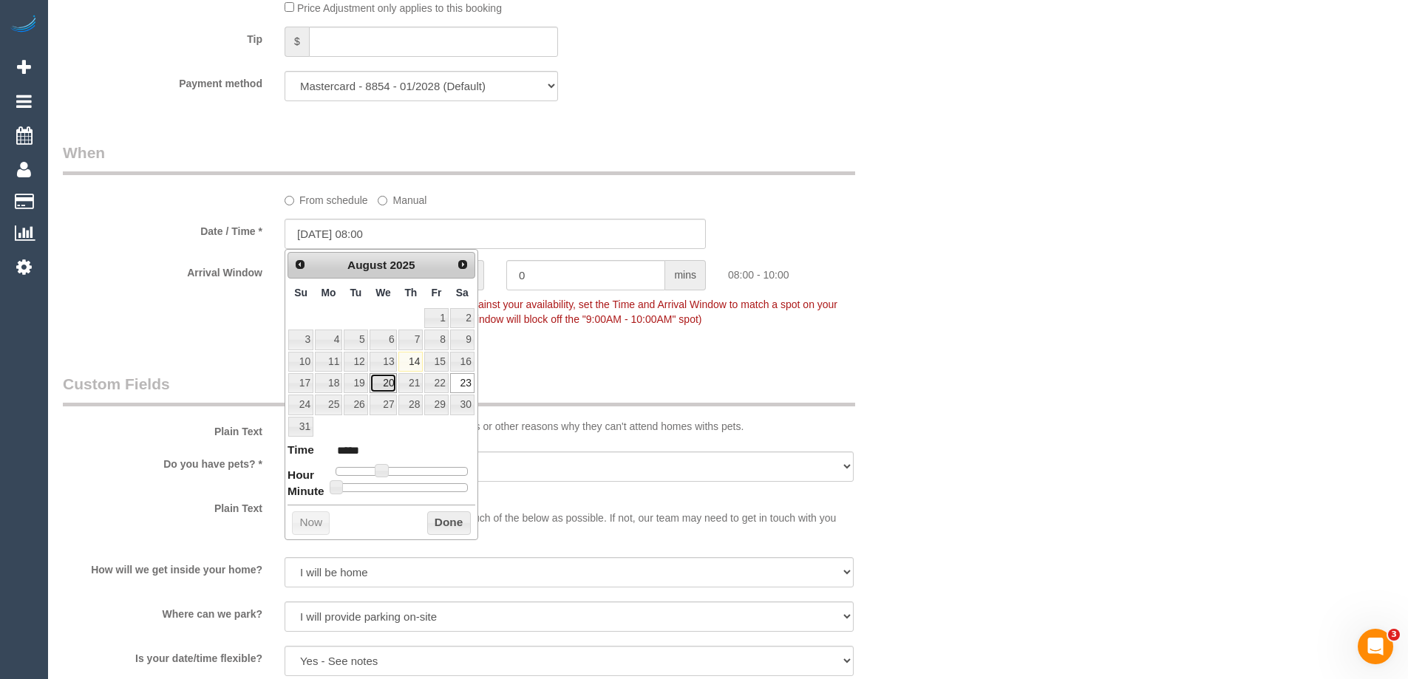
click at [388, 384] on link "20" at bounding box center [384, 383] width 28 height 20
type input "20/08/2025 08:00"
click at [926, 231] on div "Date / Time * 20/08/2025 08:00" at bounding box center [495, 234] width 887 height 30
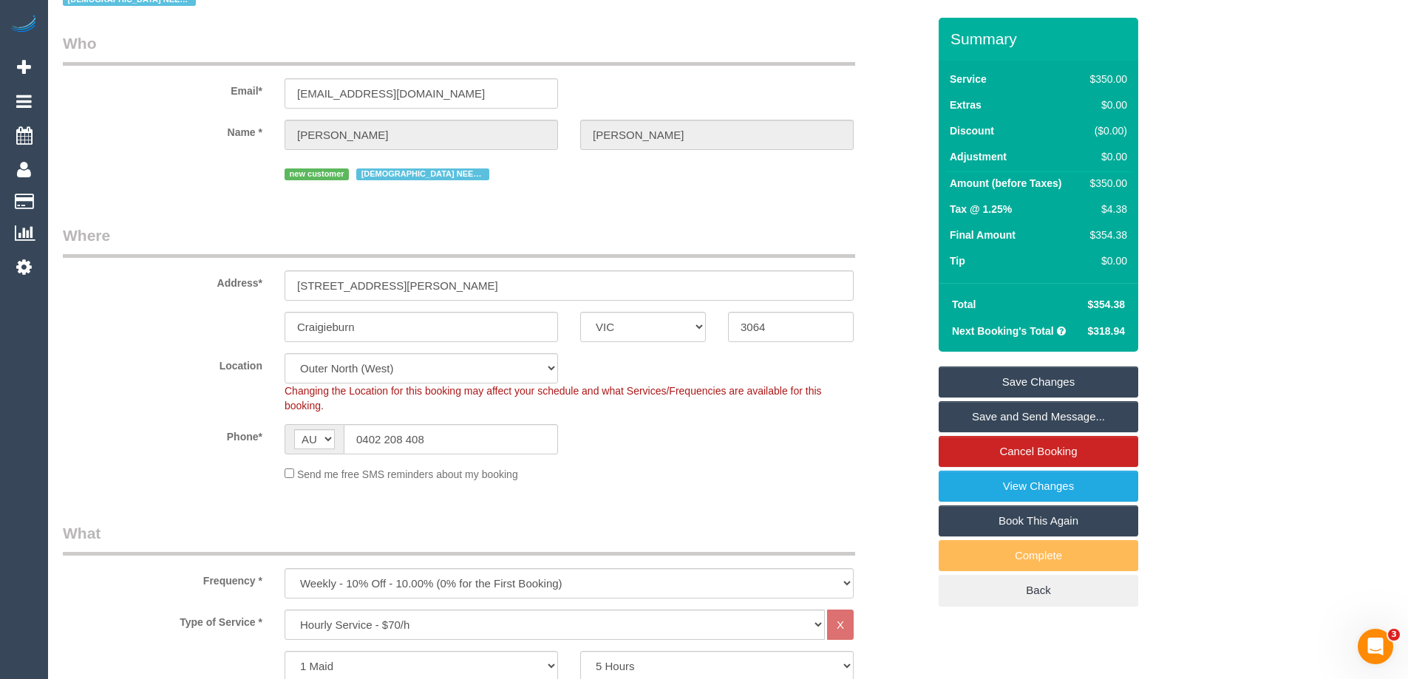
scroll to position [0, 0]
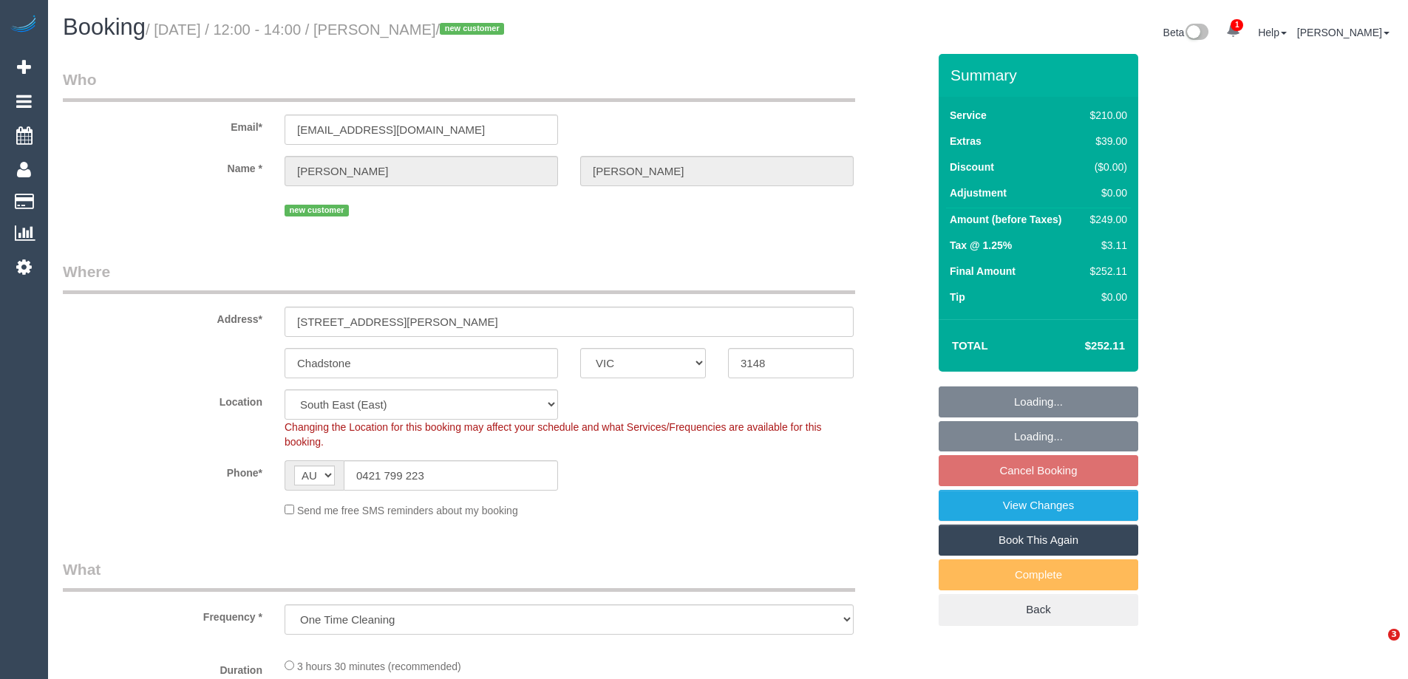
select select "VIC"
select select "object:698"
select select "spot1"
select select "number:28"
select select "number:14"
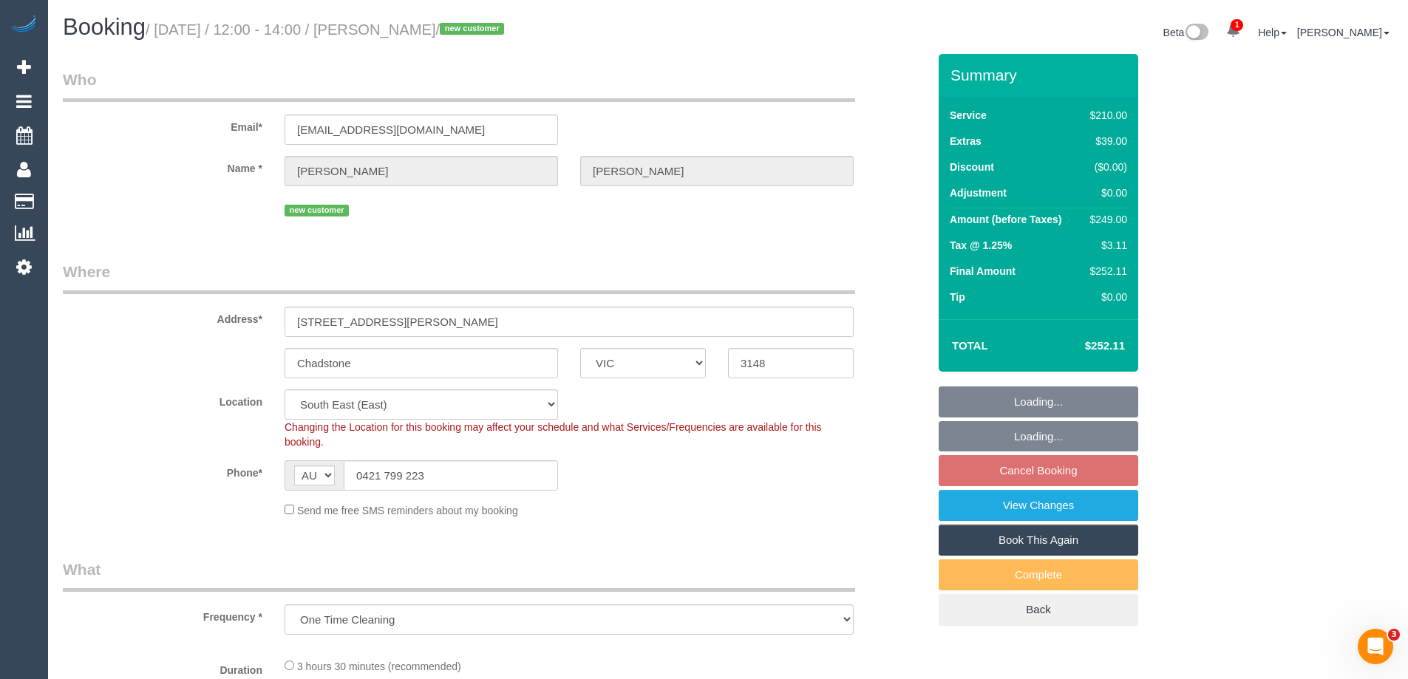
select select "number:18"
select select "number:25"
select select "number:34"
select select "number:12"
select select "180"
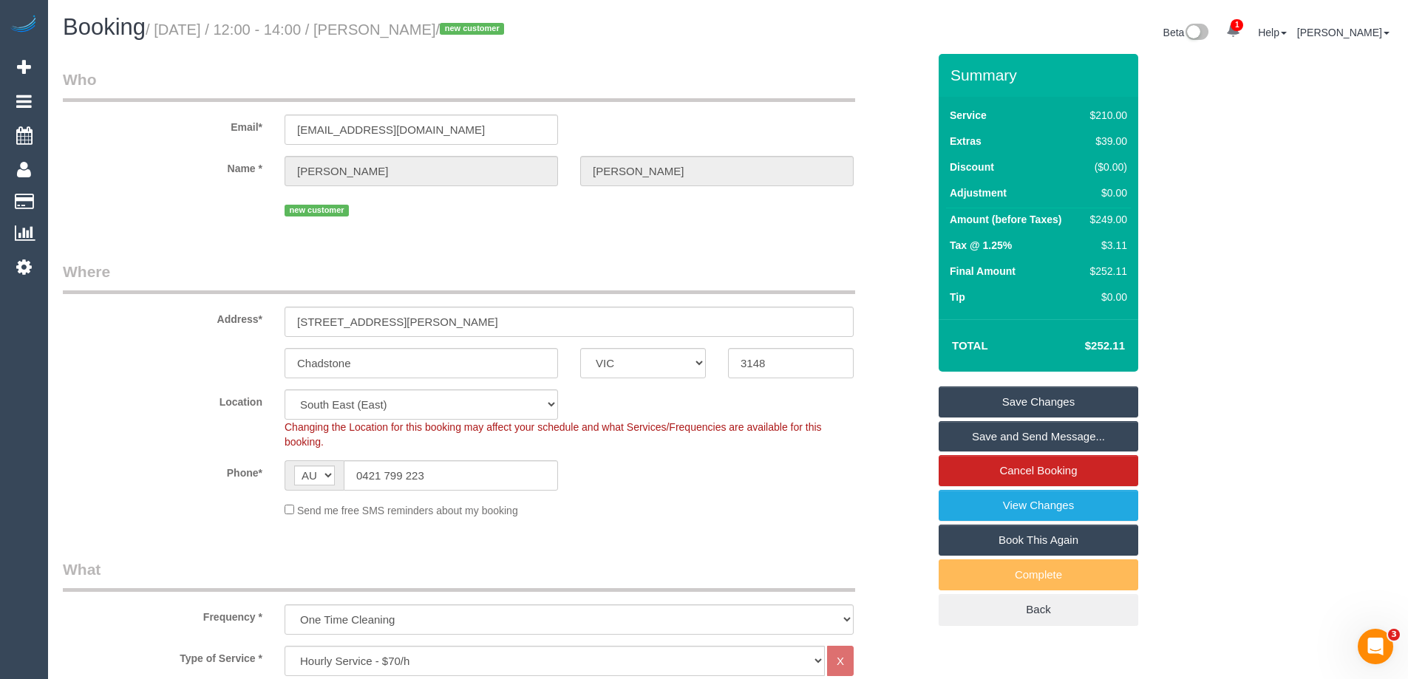
drag, startPoint x: 478, startPoint y: 27, endPoint x: 383, endPoint y: 29, distance: 95.4
click at [383, 29] on small "/ August 16, 2025 / 12:00 - 14:00 / Shaun Butson / new customer" at bounding box center [327, 29] width 363 height 16
click at [703, 476] on div "Phone* AF AL DZ AD AO AI AQ AG AR AM AW AU AT AZ BS BH BD BB BY BE BZ BJ BM BT …" at bounding box center [495, 476] width 887 height 30
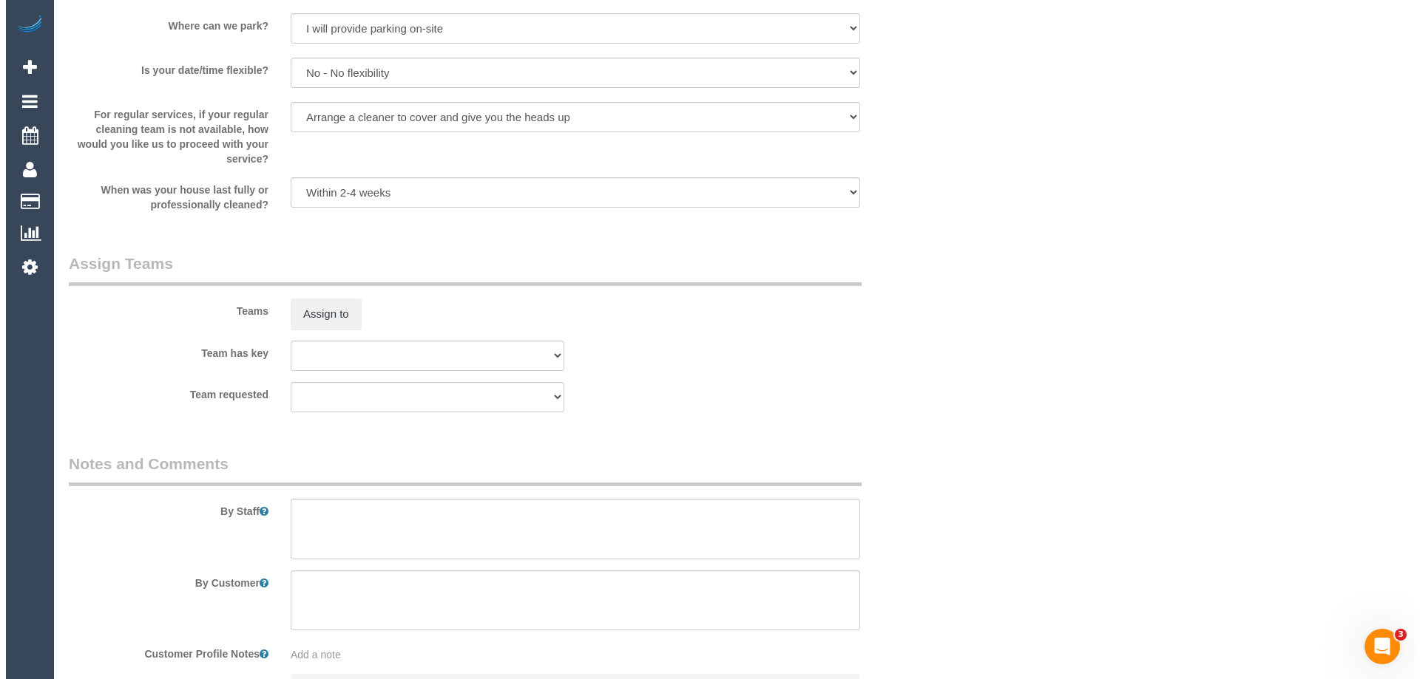
scroll to position [2070, 0]
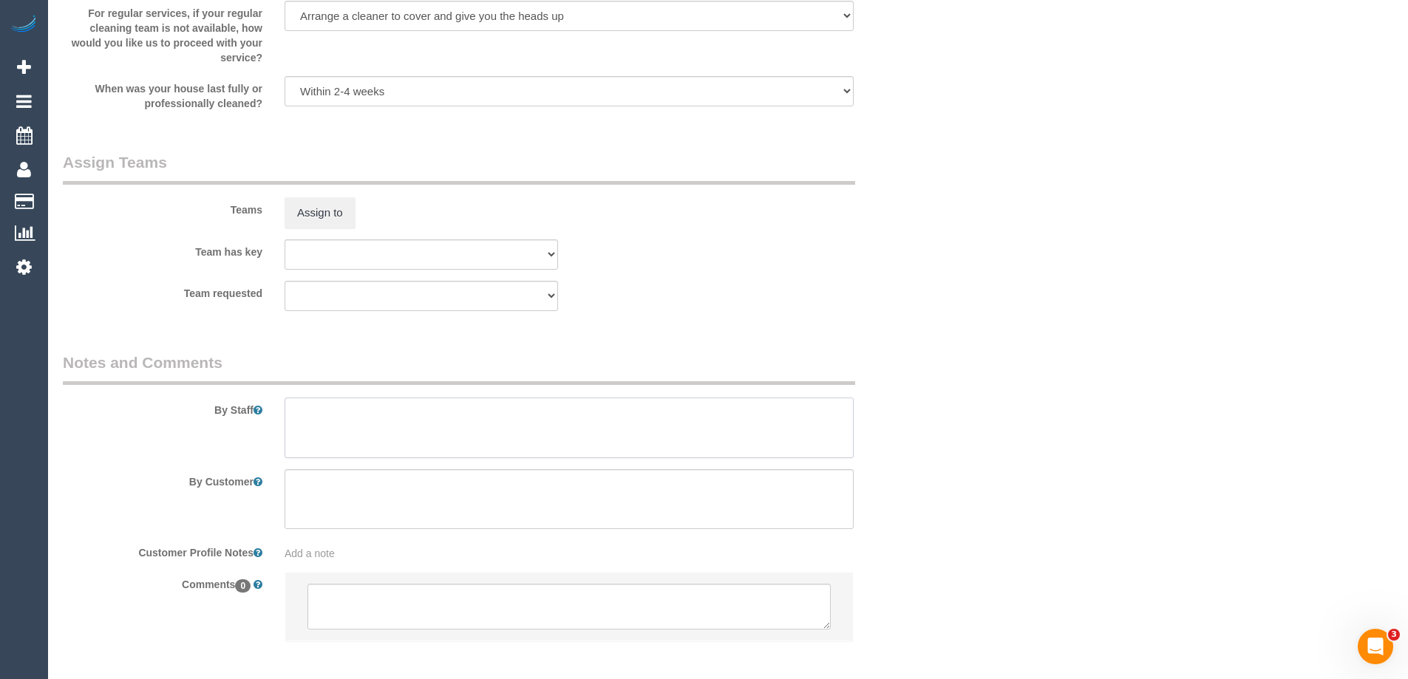
click at [345, 438] on textarea at bounding box center [569, 428] width 569 height 61
type textarea "3 hours + Balcony = approx 3.5 hours"
click at [324, 211] on button "Assign to" at bounding box center [320, 212] width 71 height 31
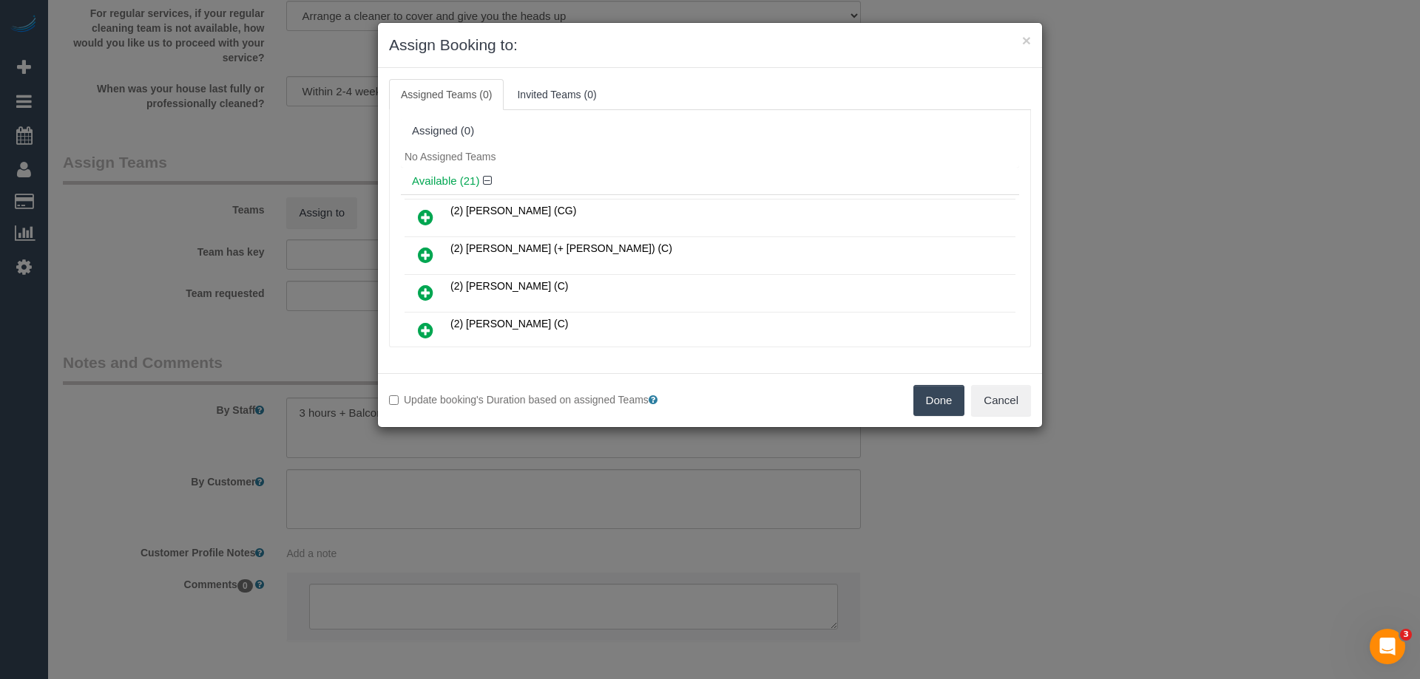
click at [665, 159] on div "No Assigned Teams" at bounding box center [710, 157] width 618 height 22
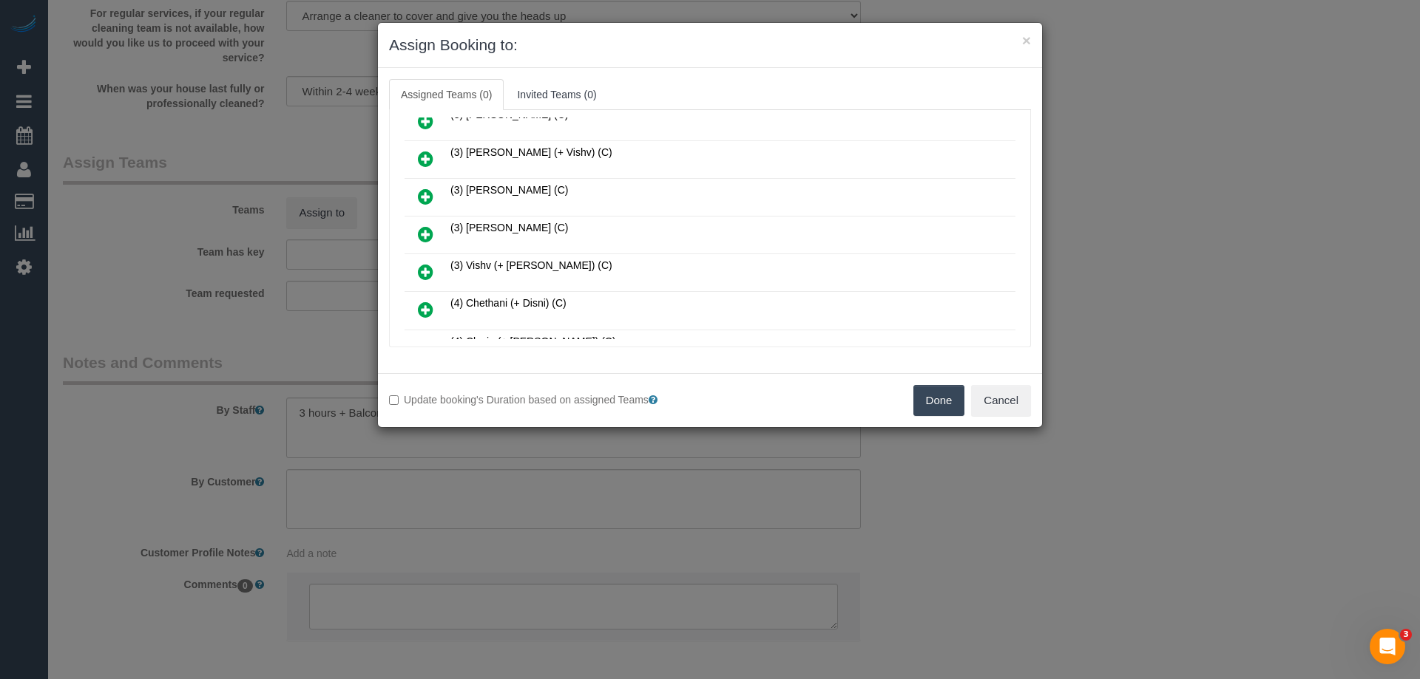
click at [427, 239] on icon at bounding box center [426, 235] width 16 height 18
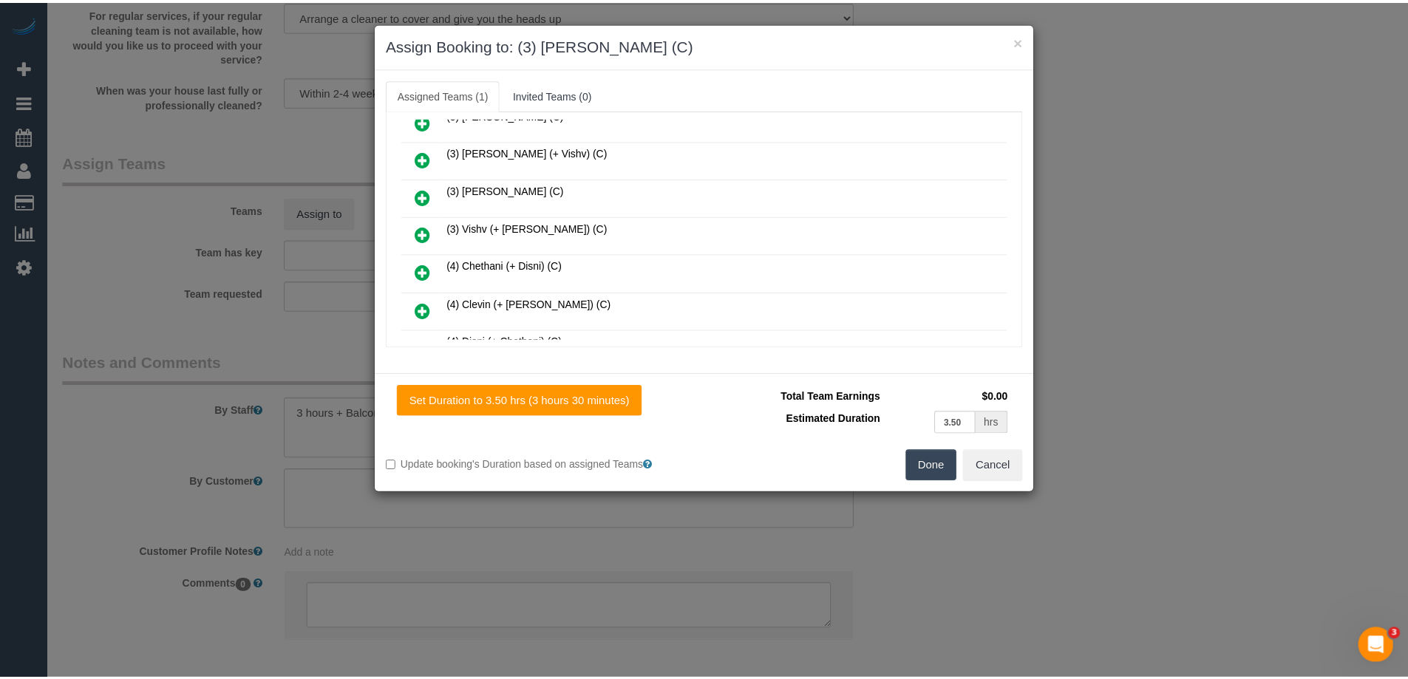
scroll to position [0, 0]
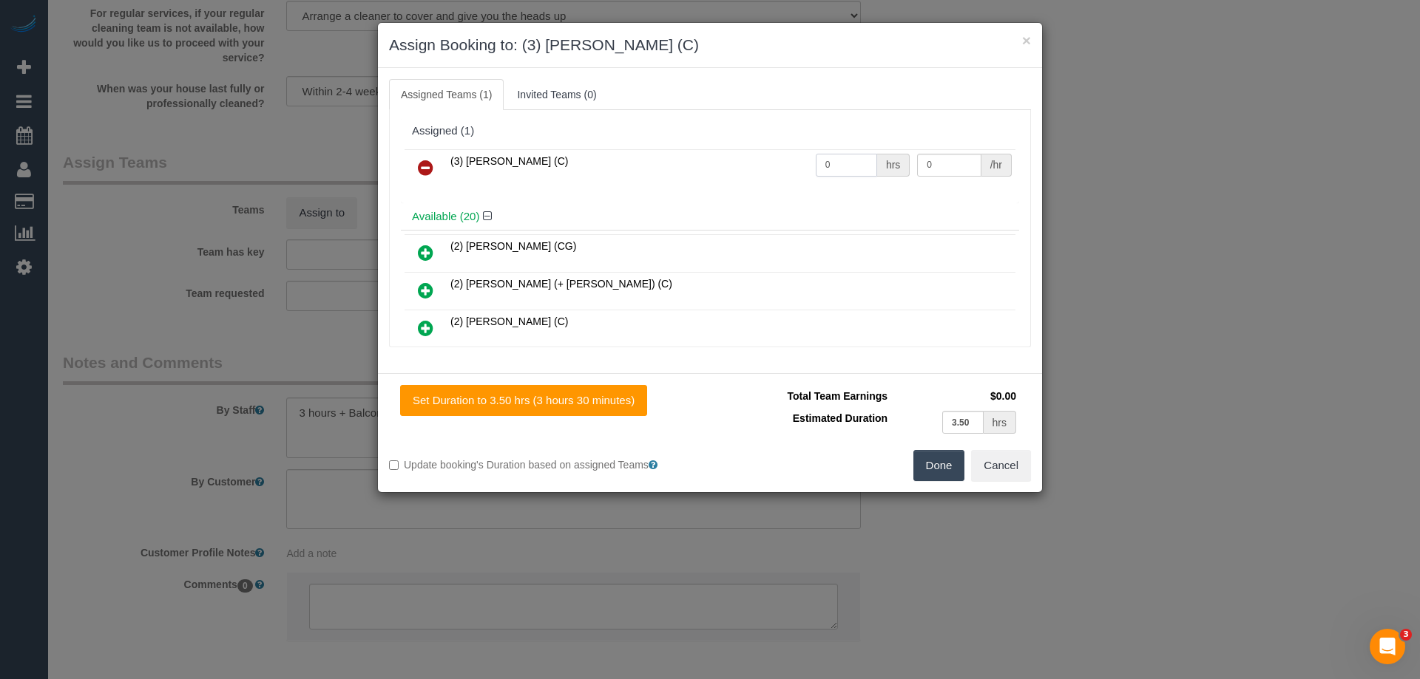
click at [847, 171] on input "0" at bounding box center [846, 165] width 61 height 23
type input "3.5"
click at [946, 152] on td "0 /hr" at bounding box center [964, 168] width 102 height 38
click at [943, 165] on input "0" at bounding box center [949, 165] width 64 height 23
type input "35"
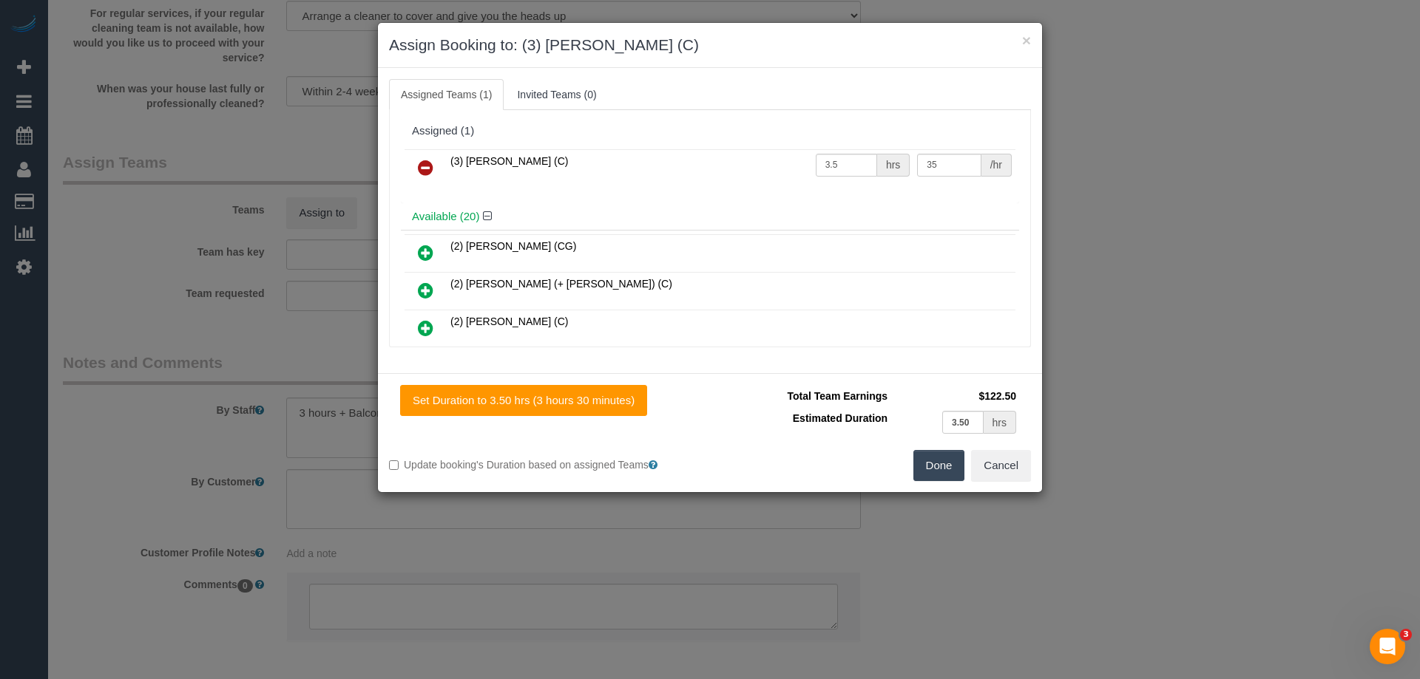
click at [935, 458] on button "Done" at bounding box center [939, 465] width 52 height 31
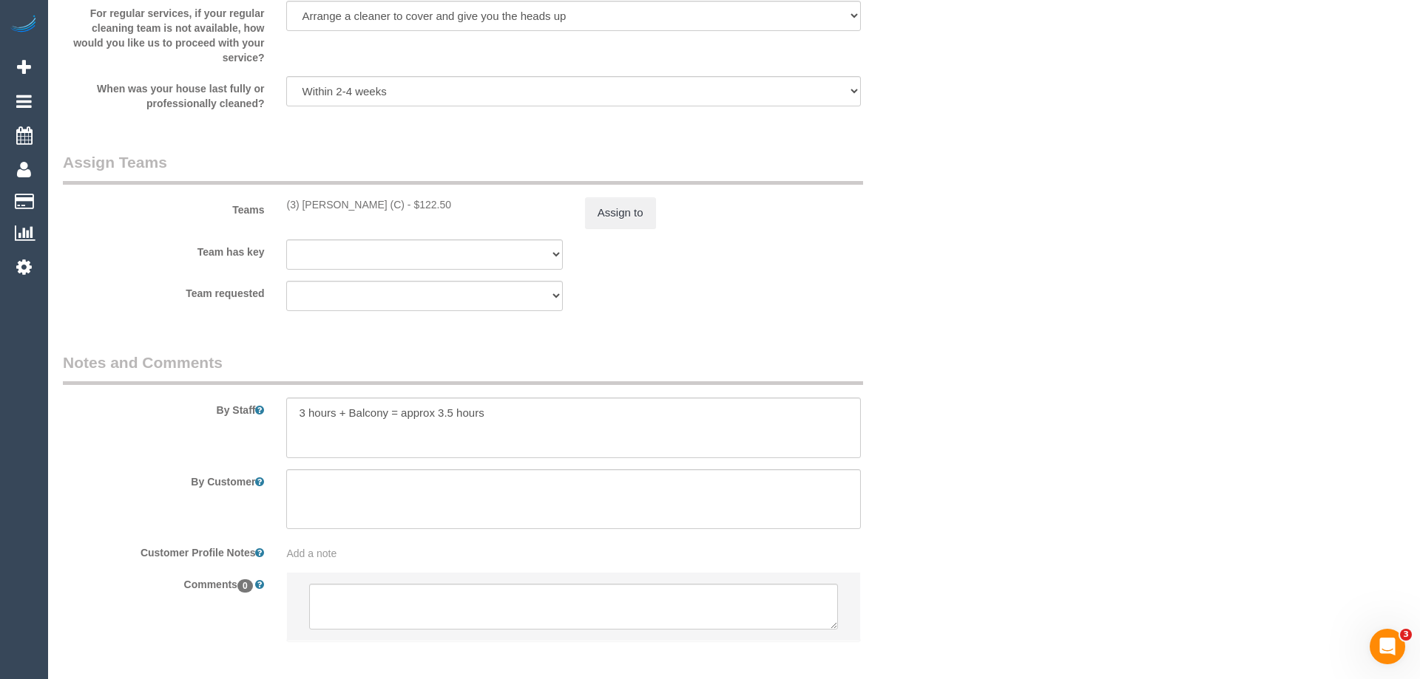
click at [935, 458] on div "× Assign Booking to: (3) Nethaki Fernando (C) Assigned Teams (1) Invited Teams …" at bounding box center [710, 339] width 1420 height 679
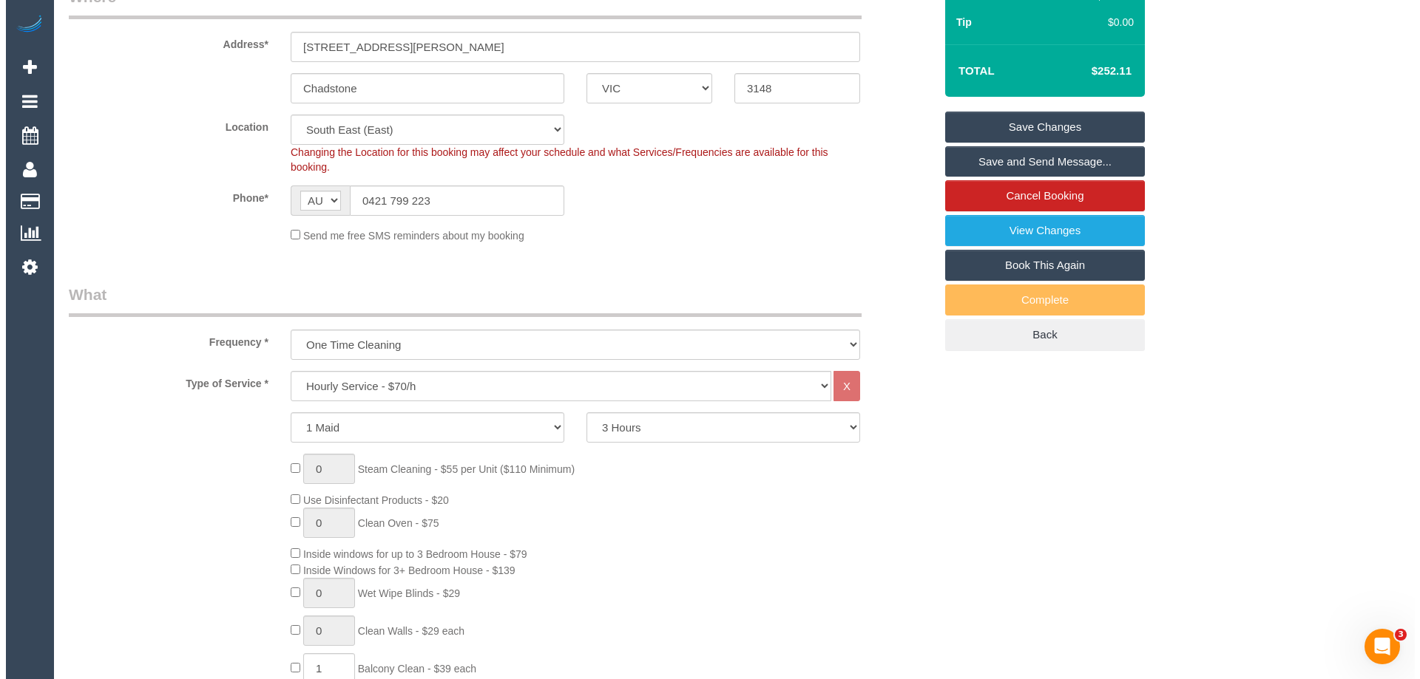
scroll to position [222, 0]
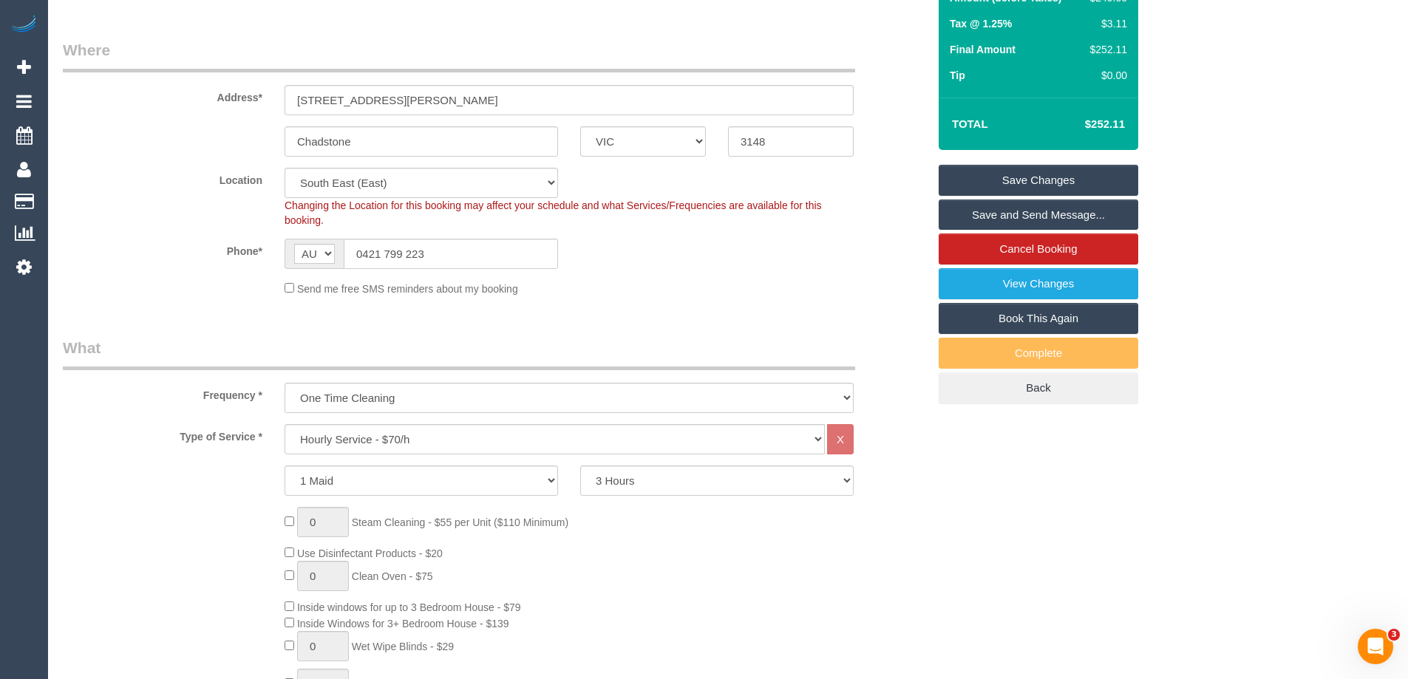
click at [1034, 217] on link "Save and Send Message..." at bounding box center [1039, 215] width 200 height 31
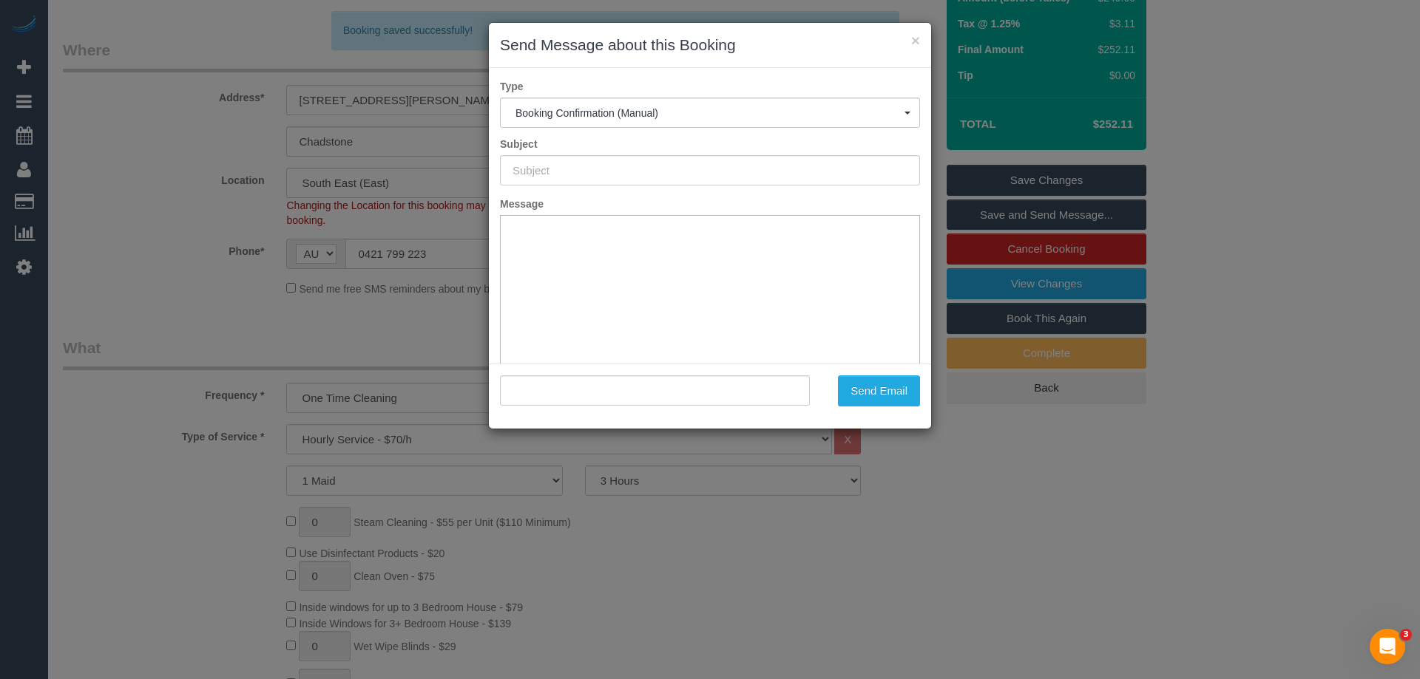
scroll to position [0, 0]
type input "Booking Confirmed"
type input ""Shaun Butson" <shaunbutson@gmail.com>"
click at [884, 388] on button "Send Email" at bounding box center [879, 391] width 82 height 31
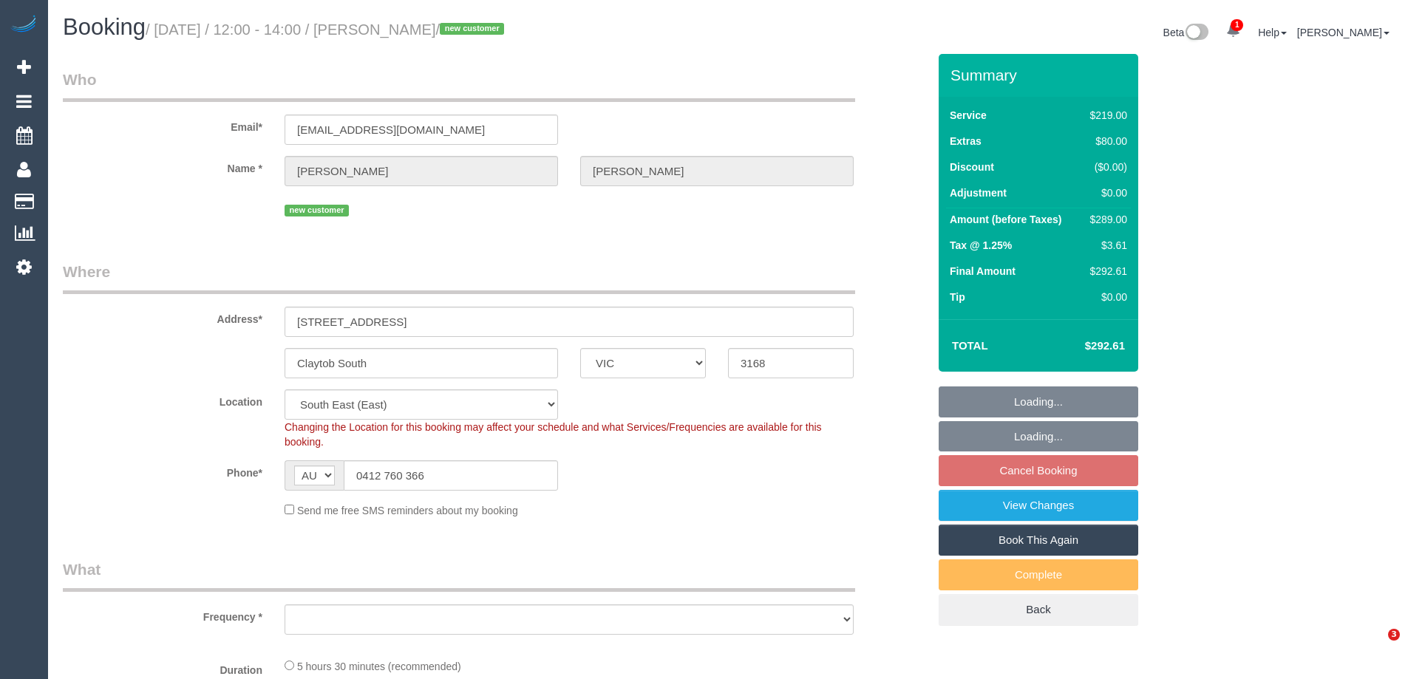
select select "VIC"
select select "number:29"
select select "number:14"
select select "number:19"
select select "number:36"
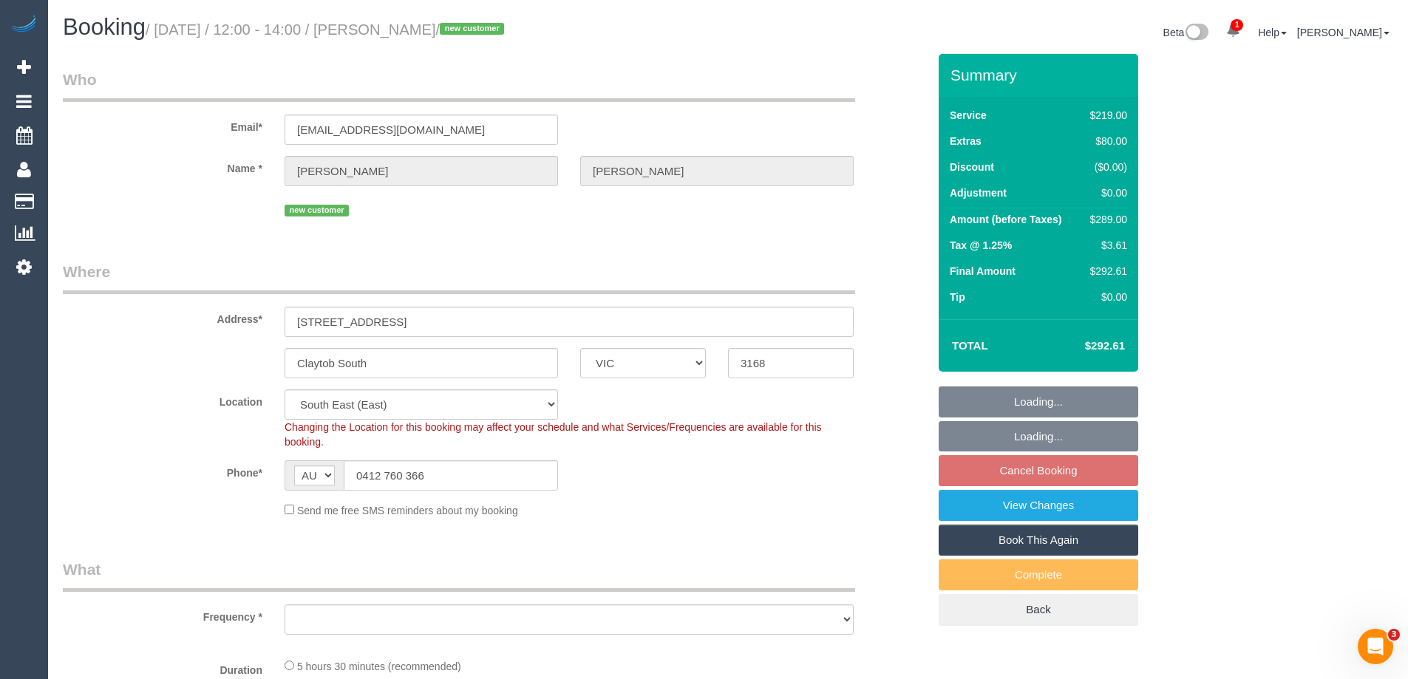
select select "object:709"
select select "spot1"
select select "object:1311"
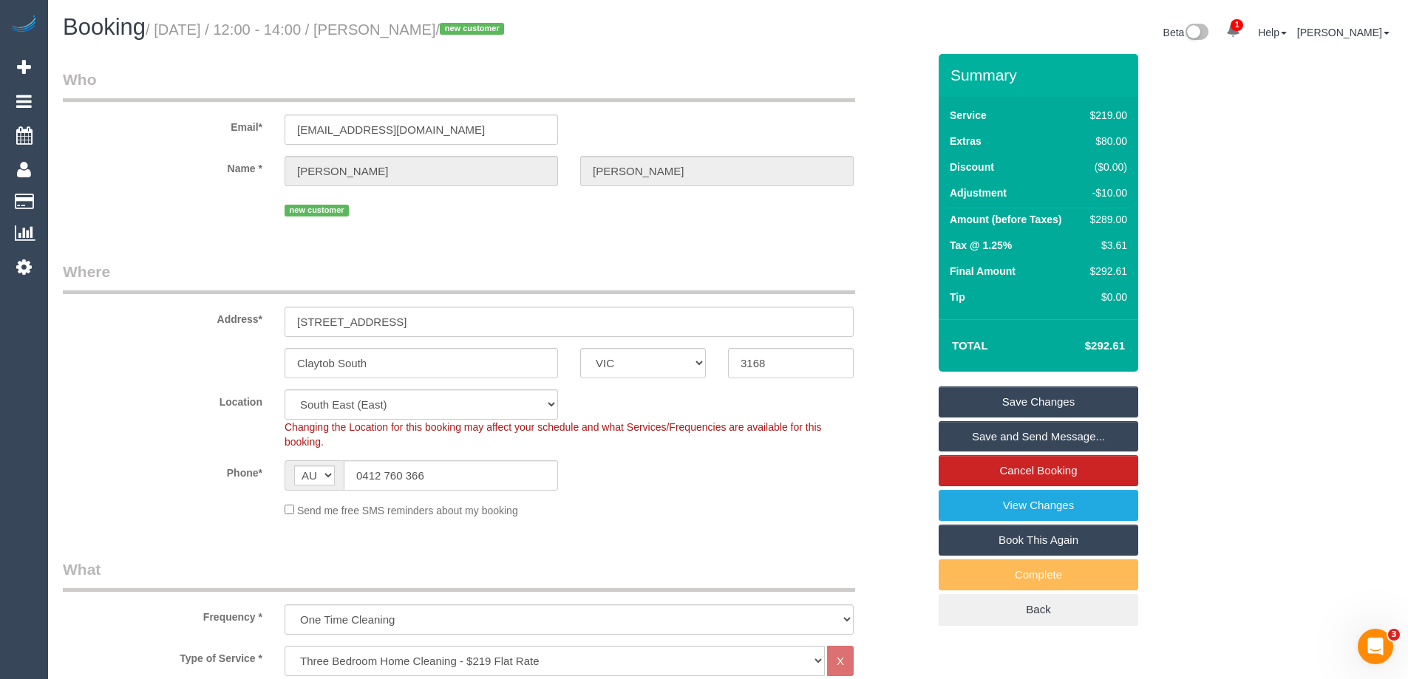
drag, startPoint x: 478, startPoint y: 33, endPoint x: 381, endPoint y: 31, distance: 97.6
click at [381, 31] on small "/ [DATE] / 12:00 - 14:00 / [PERSON_NAME] / new customer" at bounding box center [327, 29] width 363 height 16
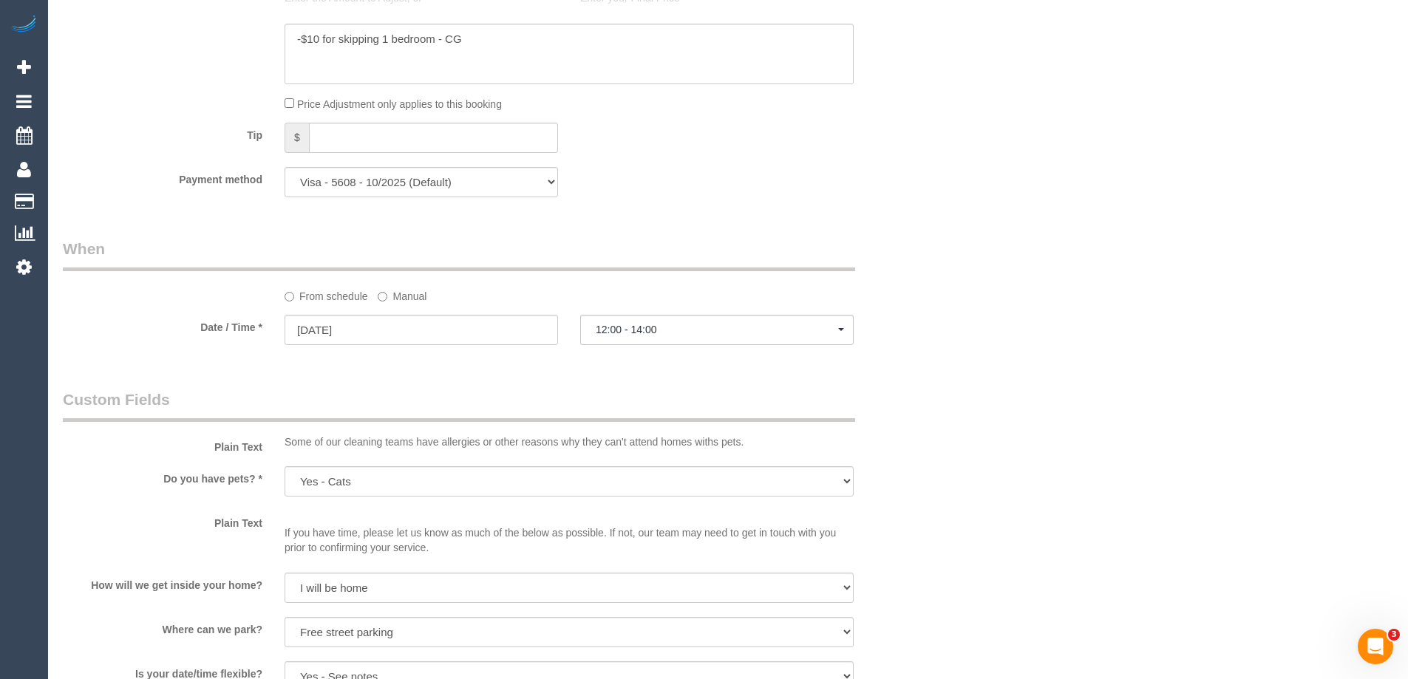
scroll to position [961, 0]
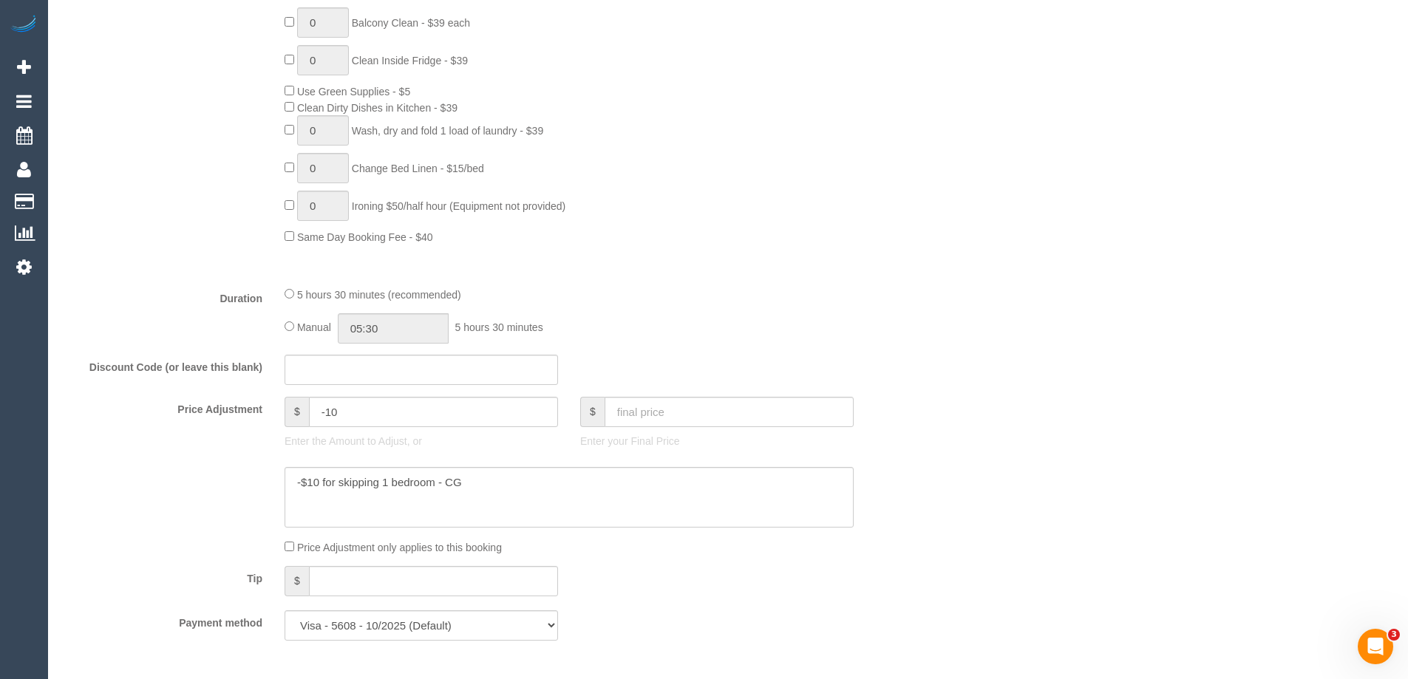
click at [963, 364] on div "Who Email* [EMAIL_ADDRESS][DOMAIN_NAME] Name * [PERSON_NAME] new customer Where…" at bounding box center [728, 547] width 1331 height 2909
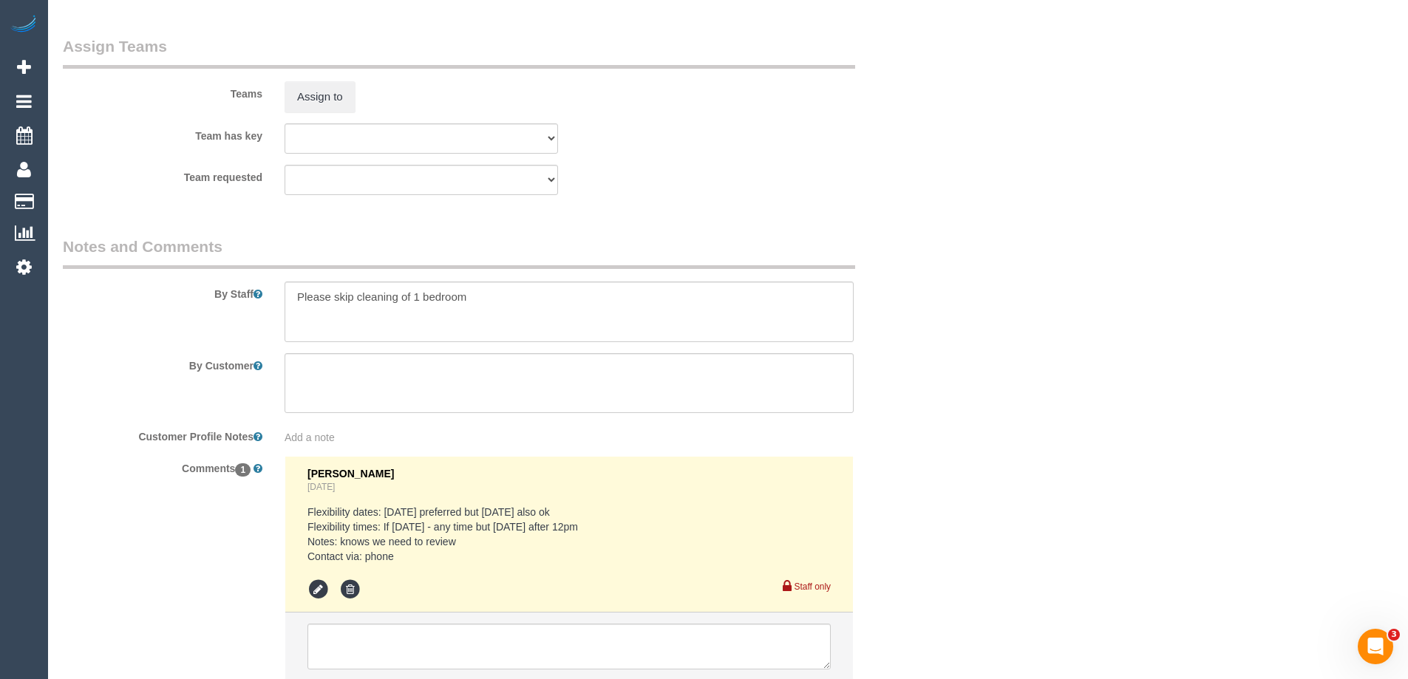
scroll to position [2336, 0]
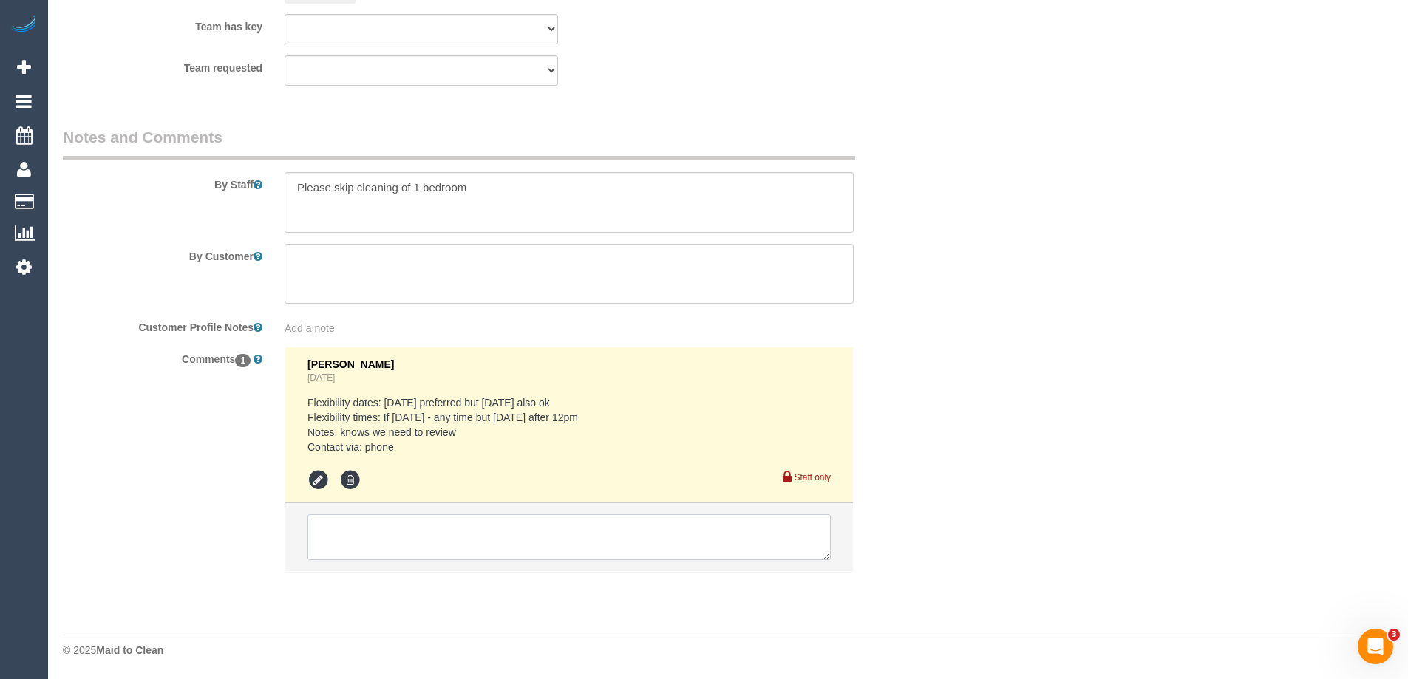
click at [382, 542] on textarea at bounding box center [569, 538] width 523 height 46
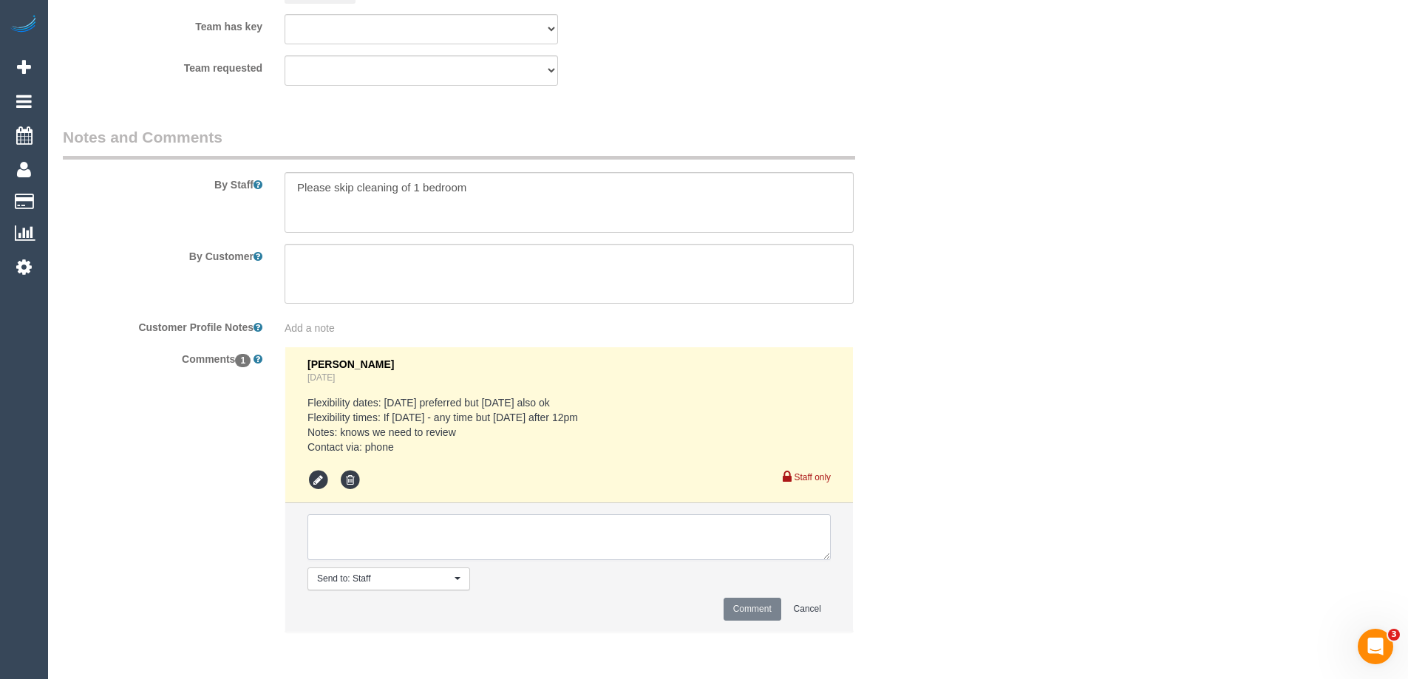
type textarea "P"
type textarea "Assigned pending 11-12pm AW - emailed"
click at [728, 608] on button "Comment" at bounding box center [753, 609] width 58 height 23
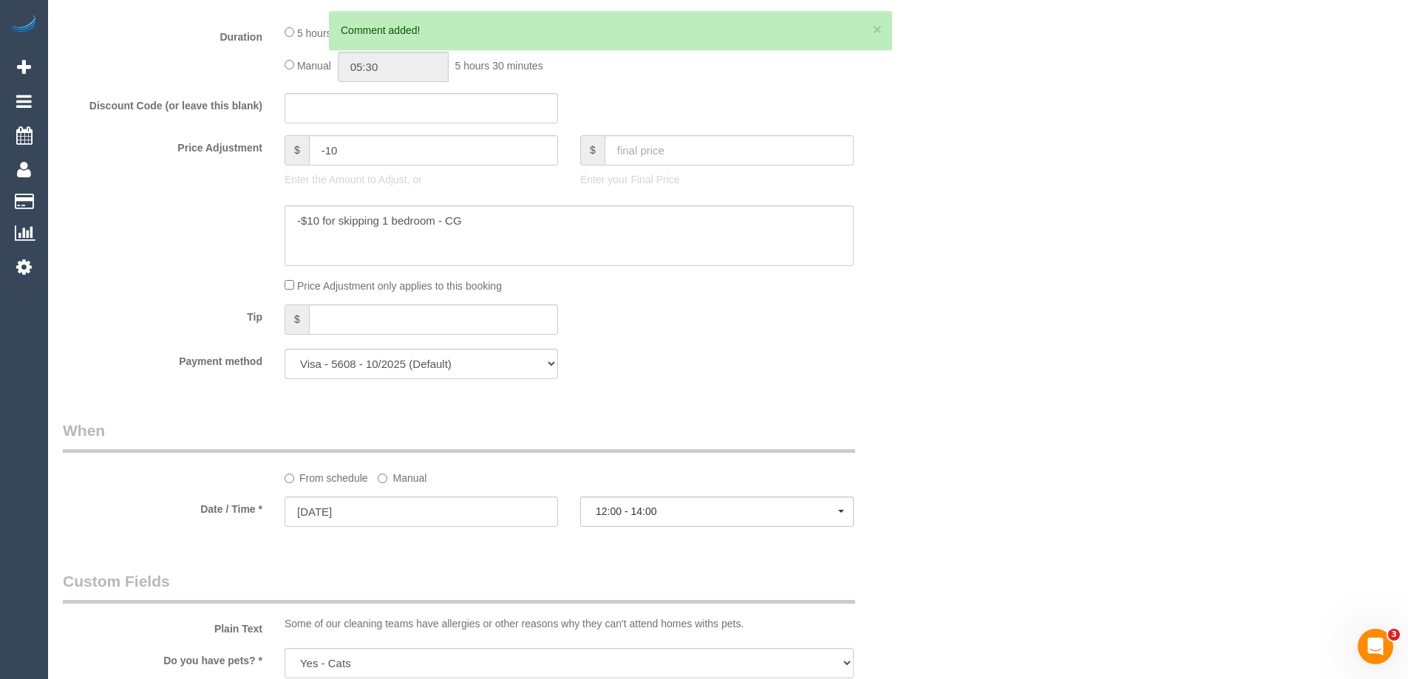
scroll to position [1301, 0]
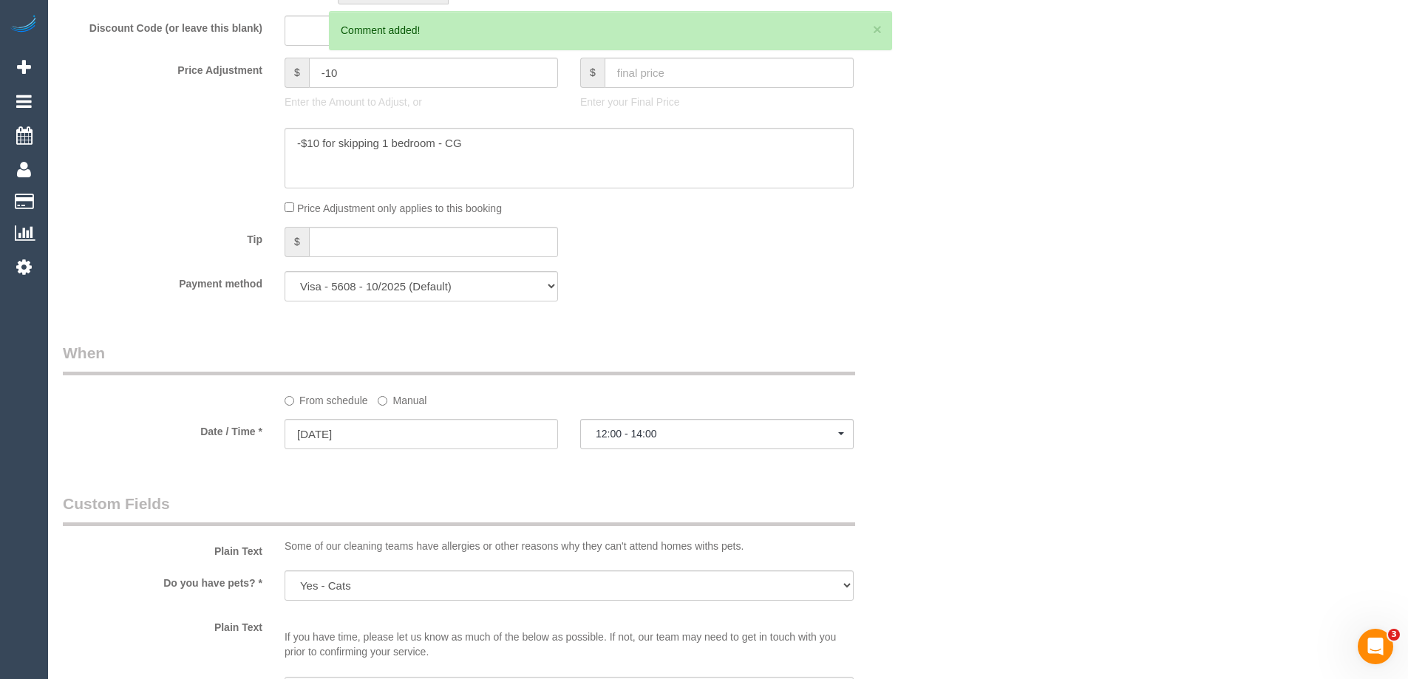
click at [401, 402] on label "Manual" at bounding box center [402, 398] width 49 height 20
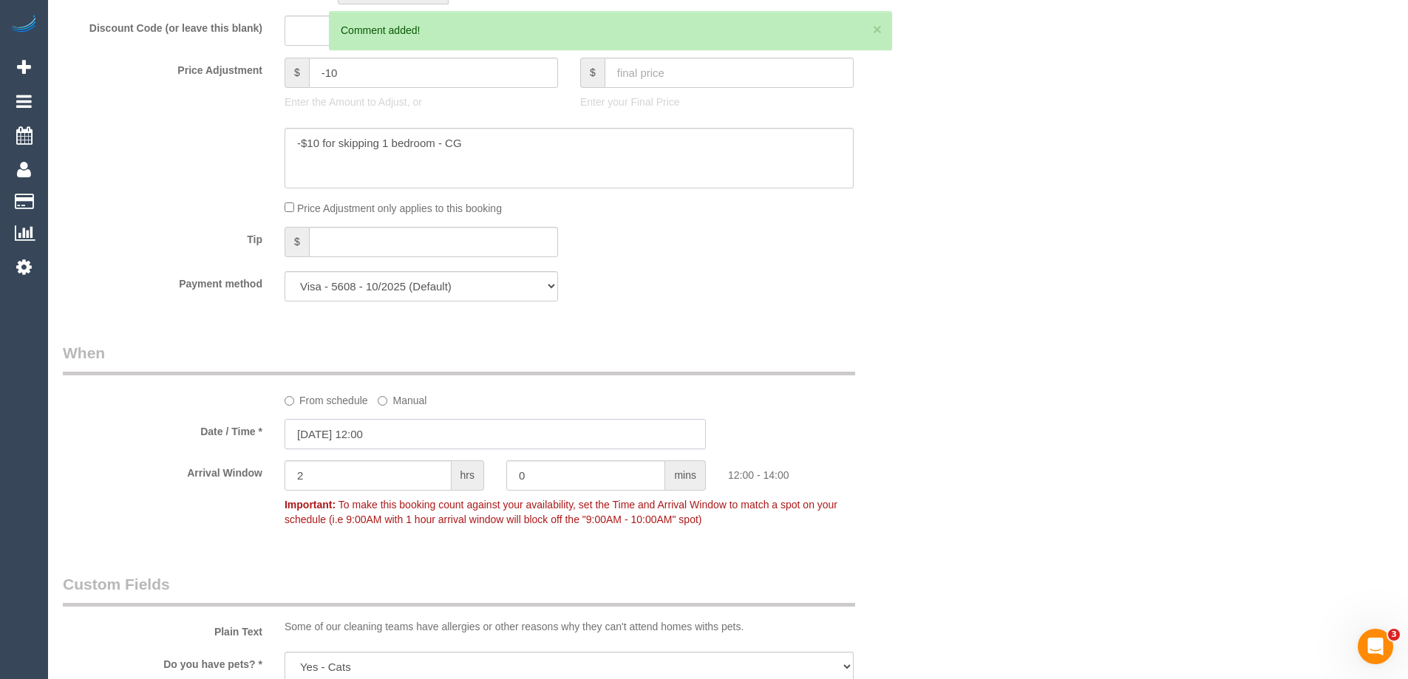
click at [403, 433] on input "[DATE] 12:00" at bounding box center [495, 434] width 421 height 30
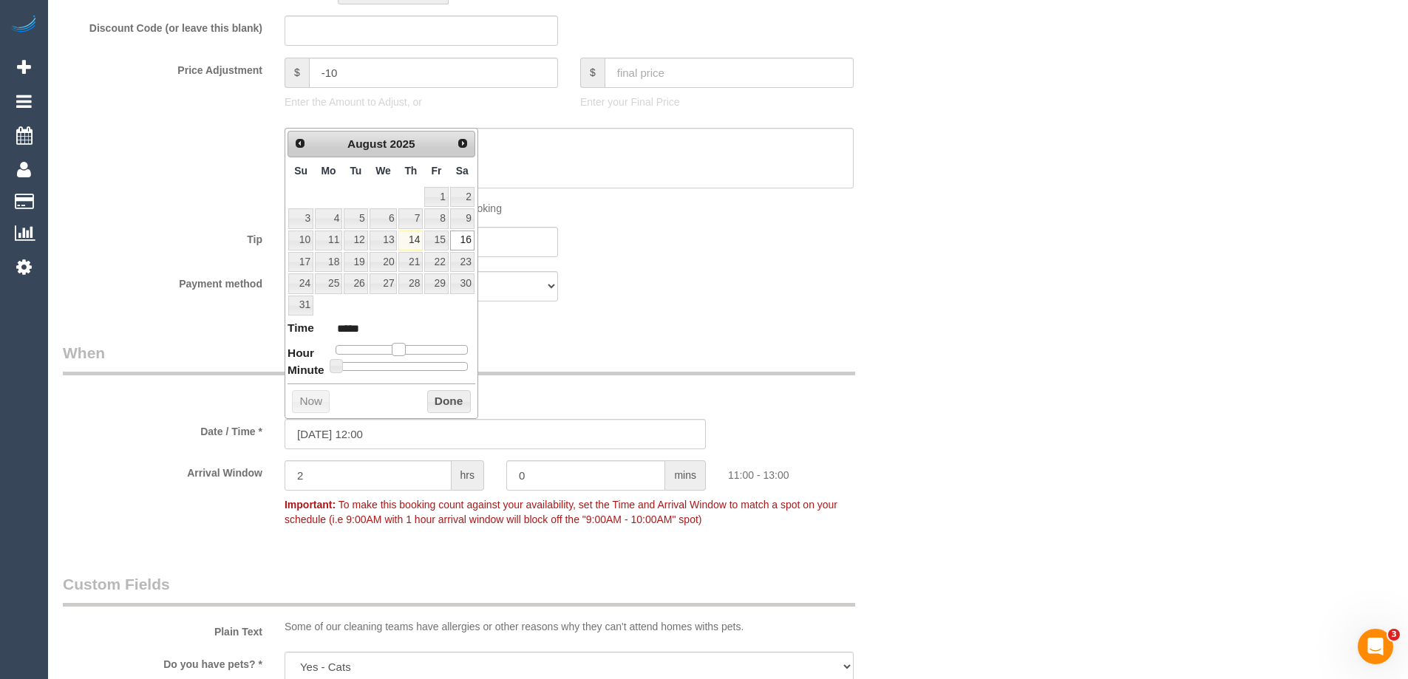
type input "[DATE] 11:00"
type input "*****"
click at [401, 352] on span at bounding box center [398, 349] width 13 height 13
click at [438, 399] on button "Done" at bounding box center [449, 402] width 44 height 24
click at [876, 373] on div "From schedule Manual" at bounding box center [495, 375] width 887 height 66
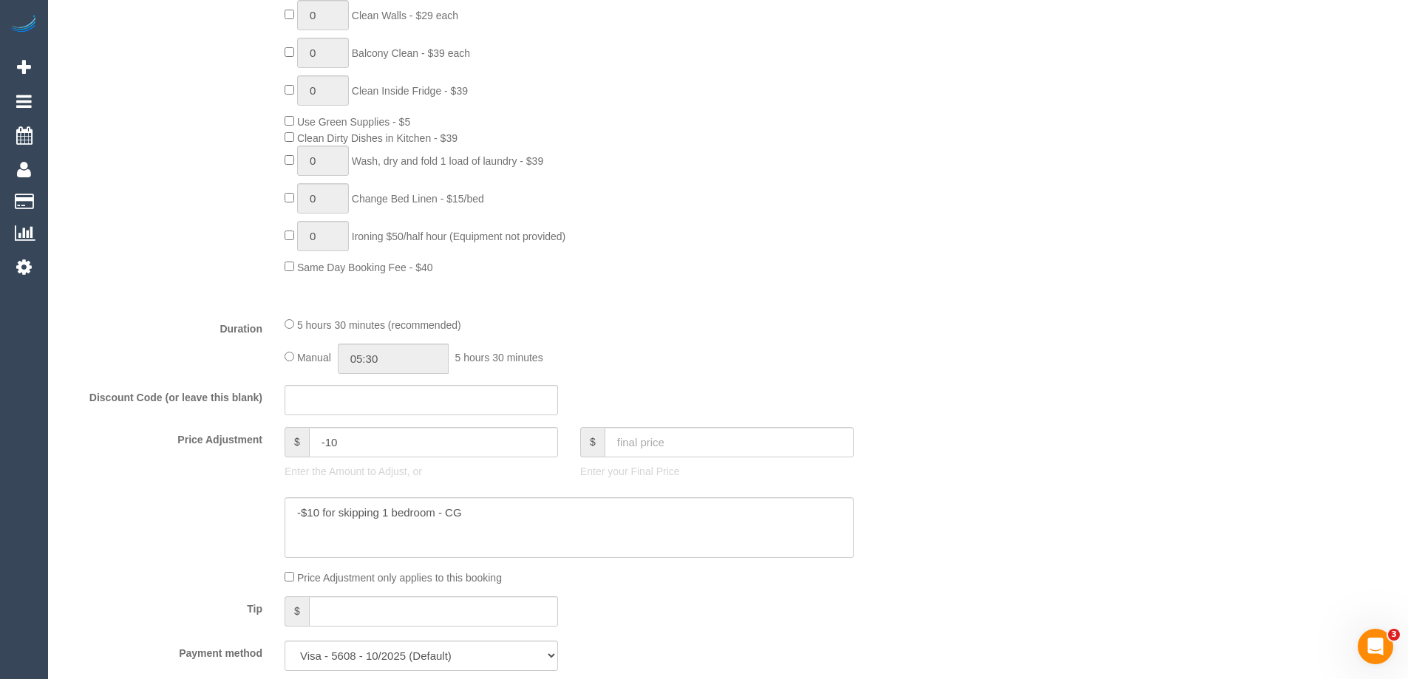
scroll to position [1448, 0]
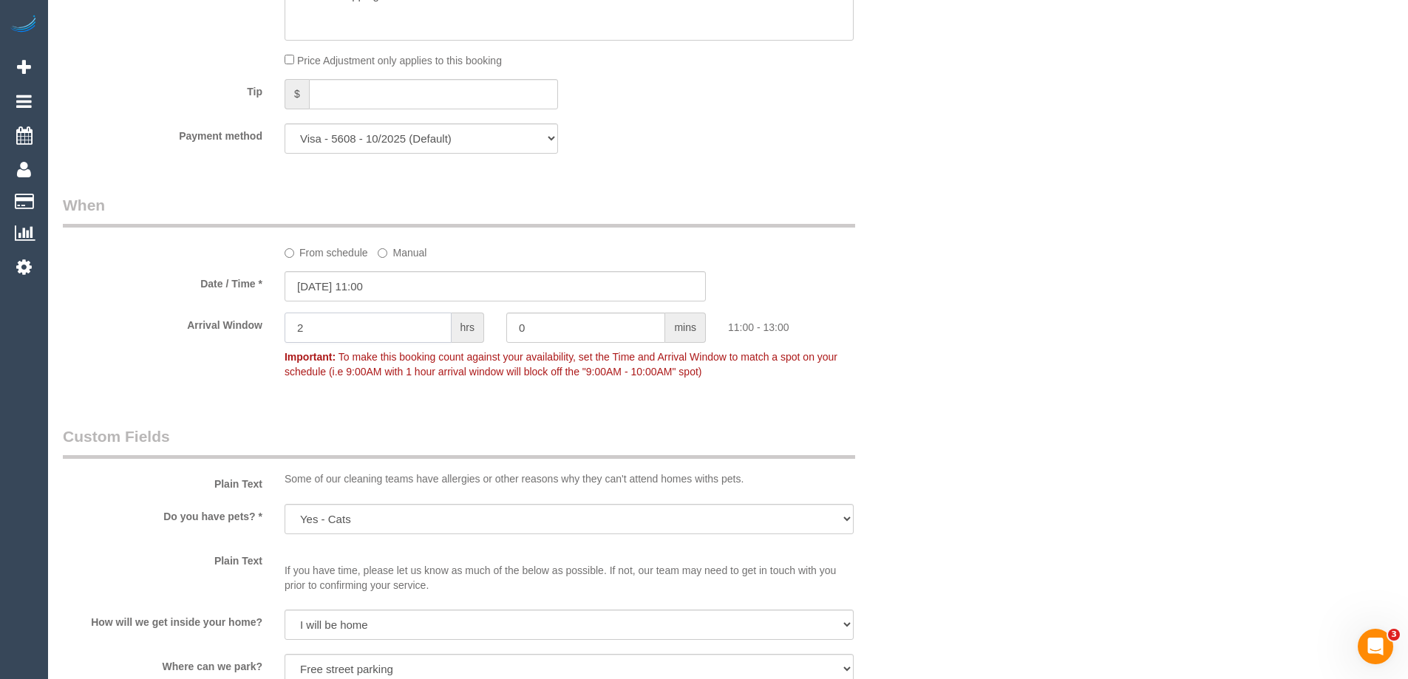
click at [355, 328] on input "2" at bounding box center [368, 328] width 167 height 30
type input "1"
click at [1120, 339] on div "Who Email* terrainspotting@gmail.com Name * Gregory Oates new customer Where Ad…" at bounding box center [728, 157] width 1331 height 3102
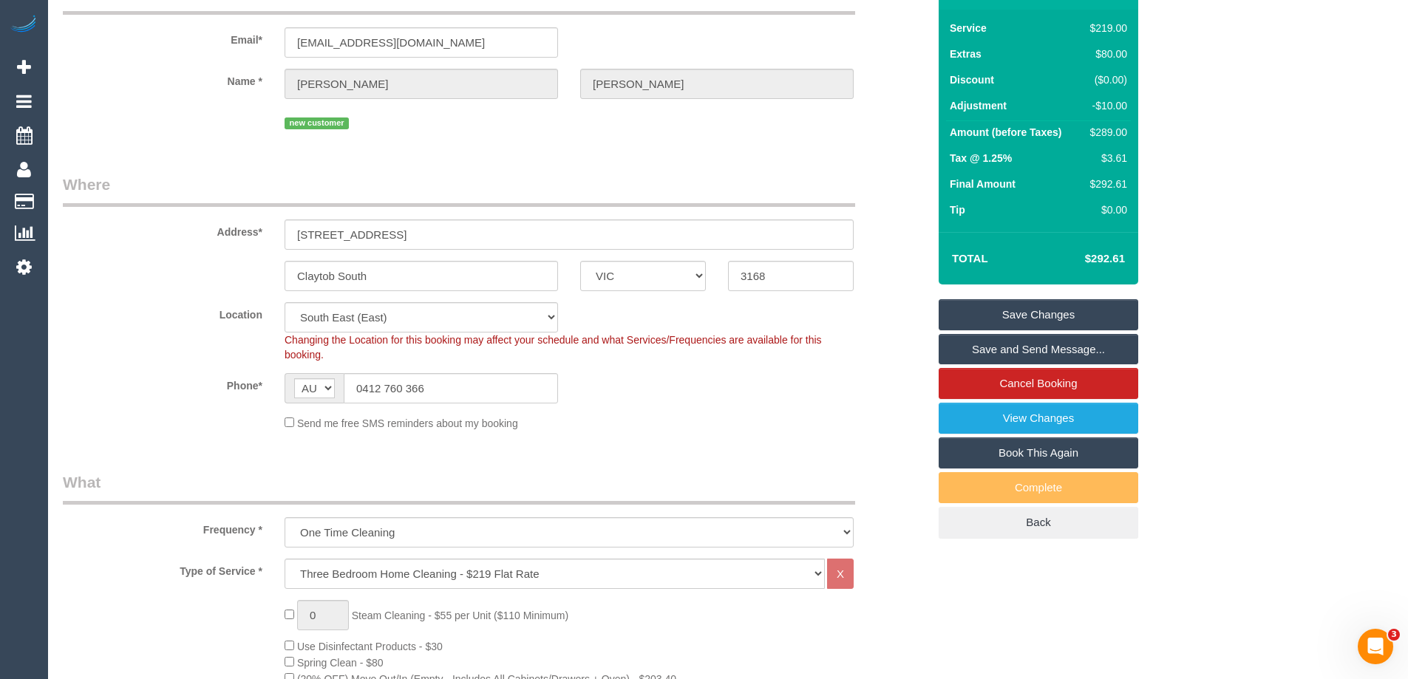
scroll to position [0, 0]
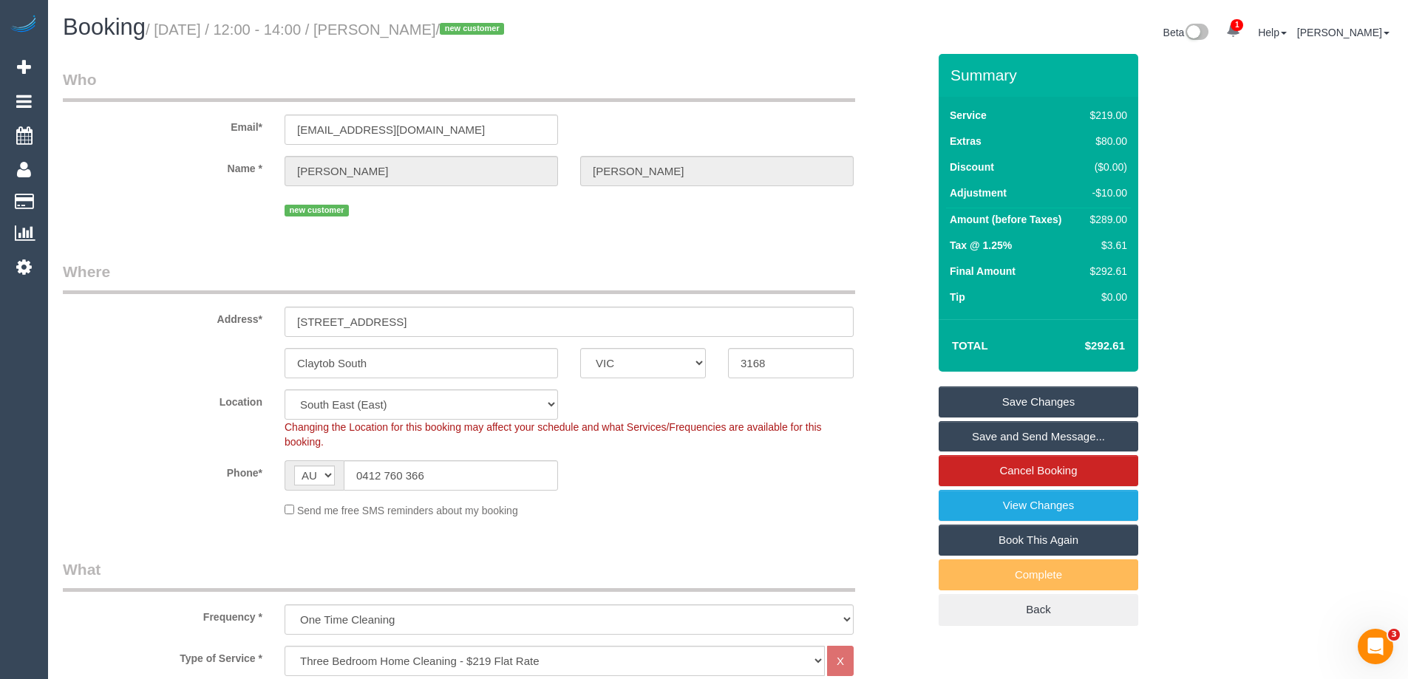
click at [1113, 217] on div "$289.00" at bounding box center [1106, 219] width 43 height 15
copy tbody "$289.00"
click at [1189, 233] on div "Summary Service $219.00 Extras $80.00 Discount ($0.00) Adjustment -$10.00 Amoun…" at bounding box center [1094, 355] width 333 height 602
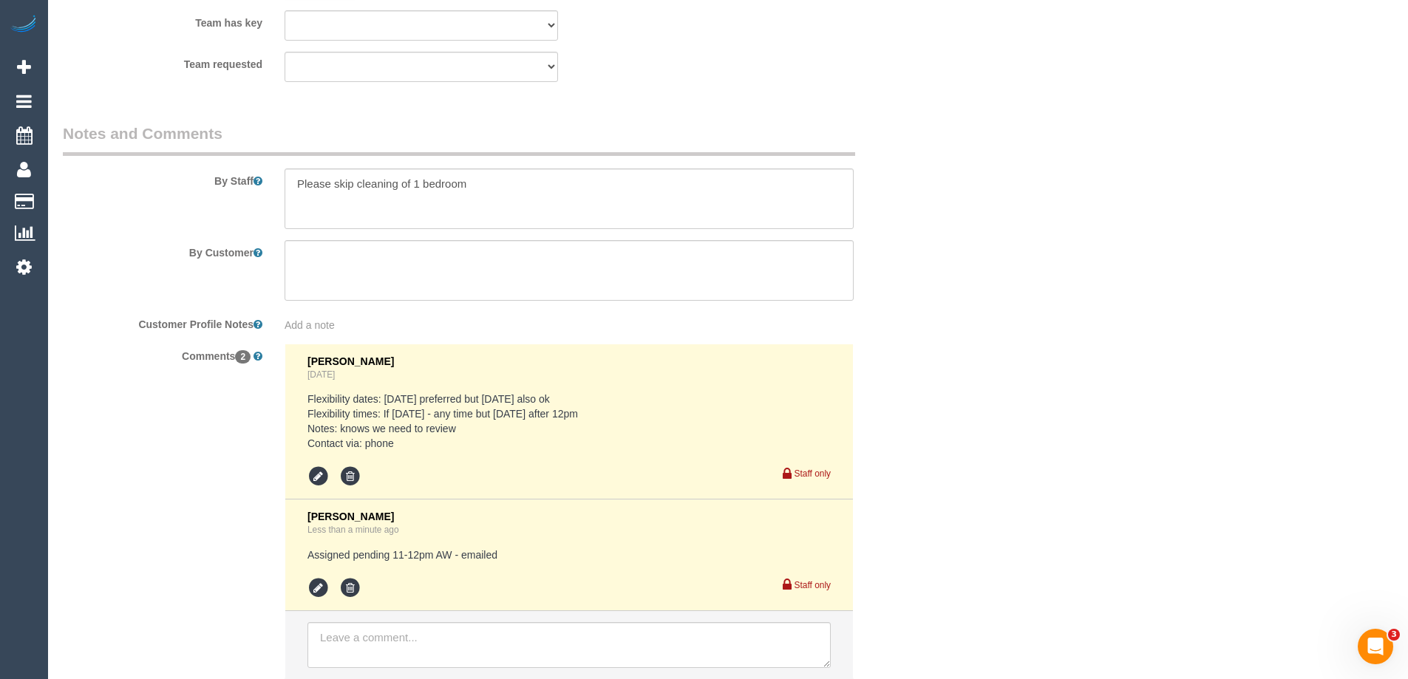
scroll to position [2306, 0]
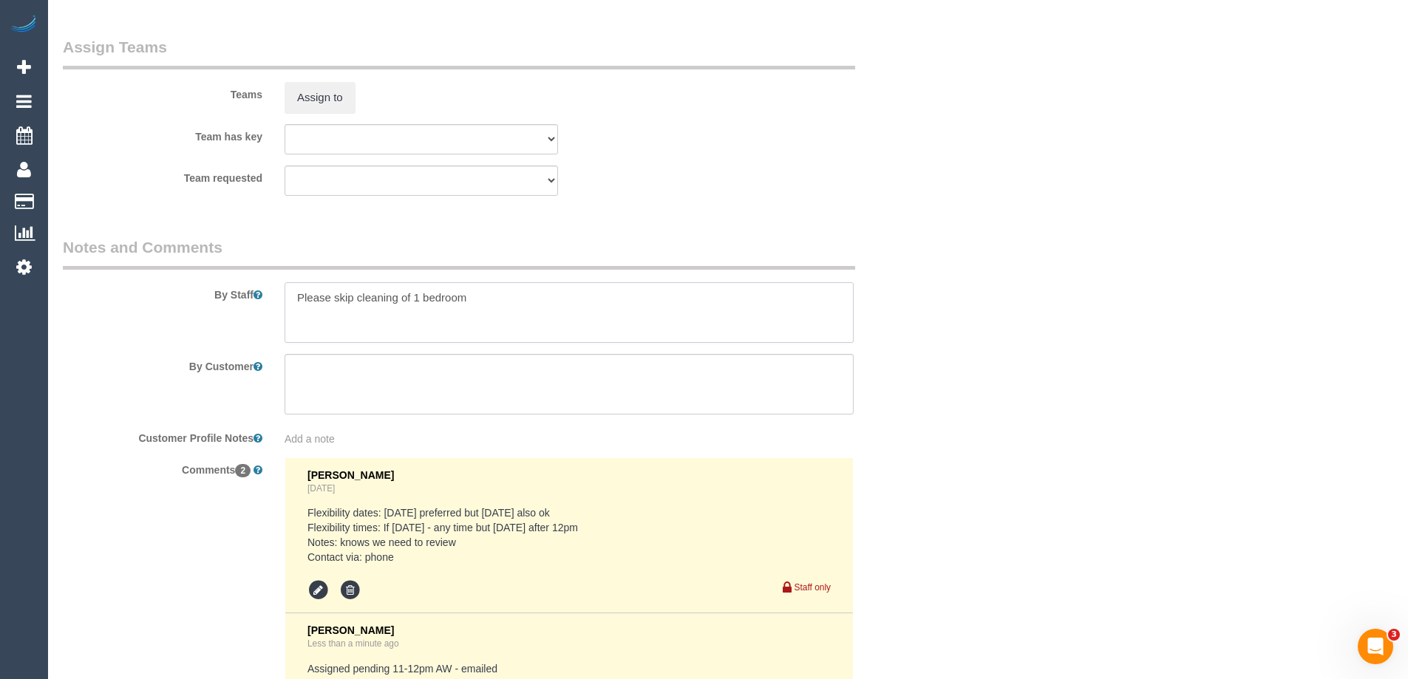
click at [291, 292] on textarea at bounding box center [569, 312] width 569 height 61
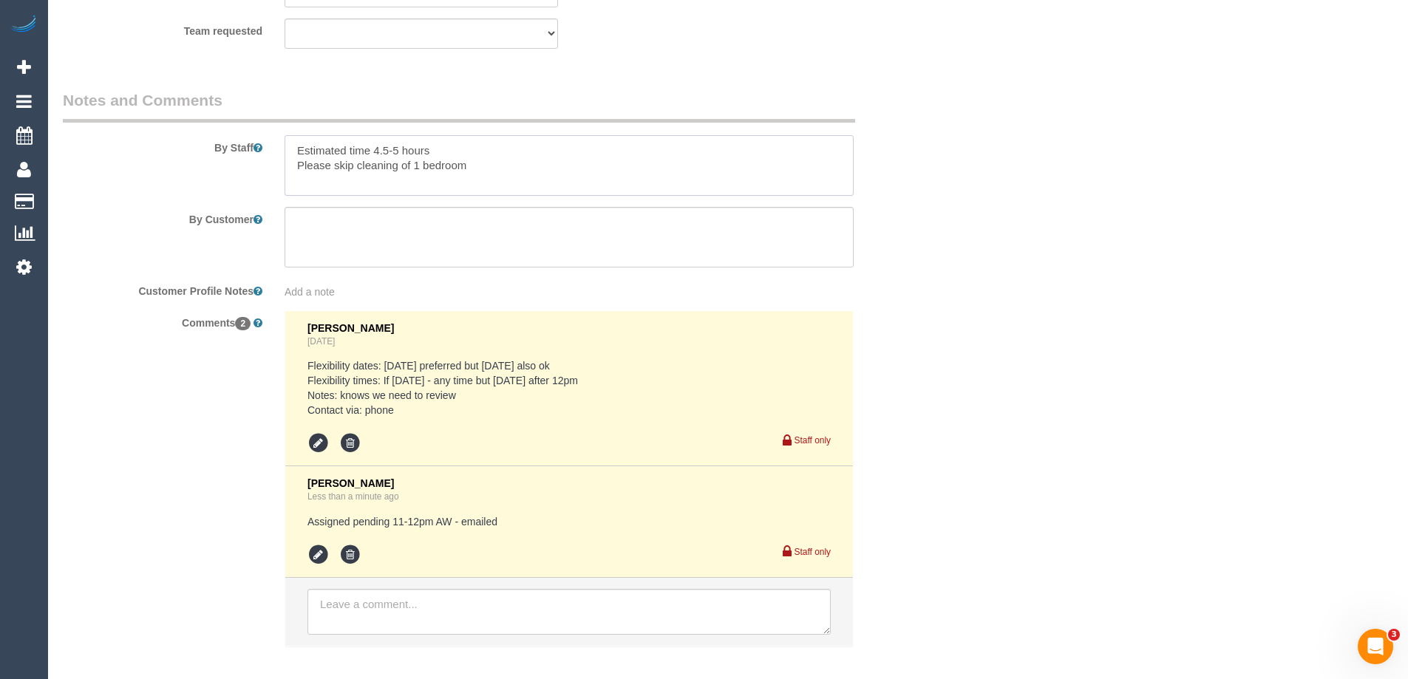
scroll to position [2528, 0]
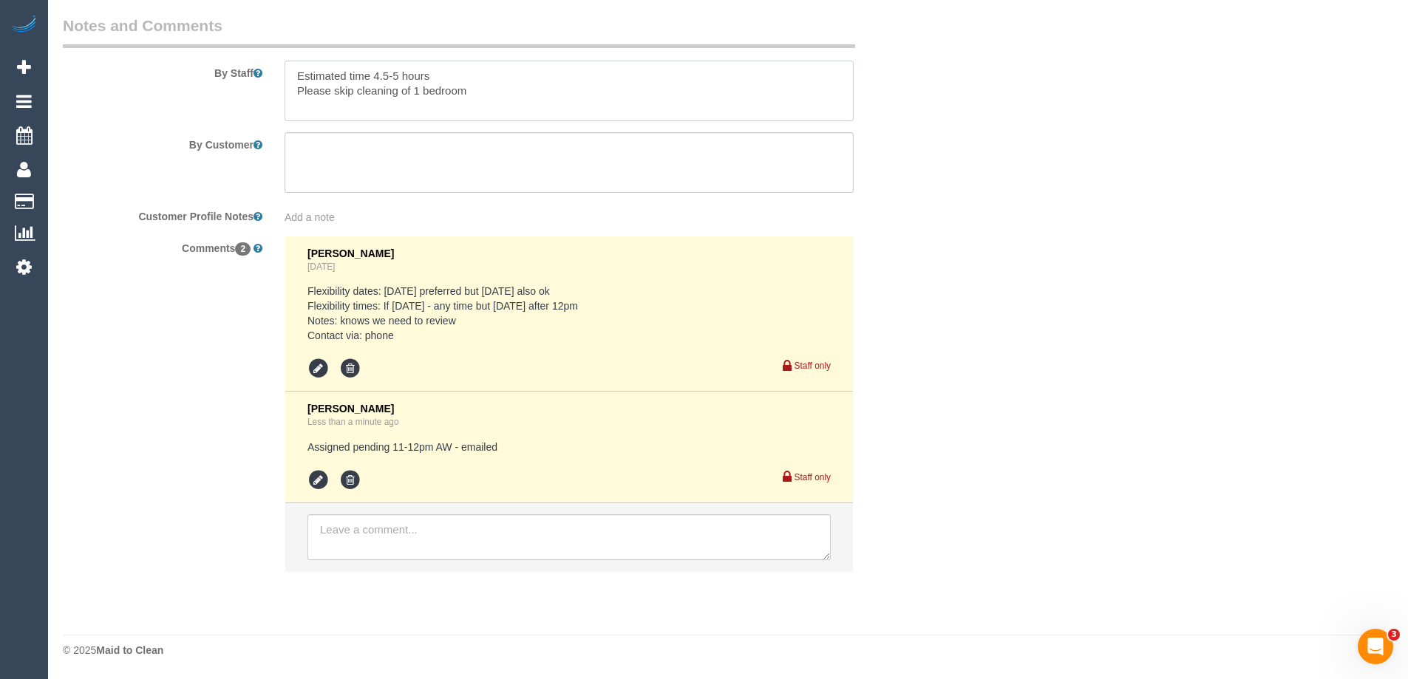
type textarea "Estimated time 4.5-5 hours Please skip cleaning of 1 bedroom"
click at [346, 477] on icon at bounding box center [350, 480] width 22 height 22
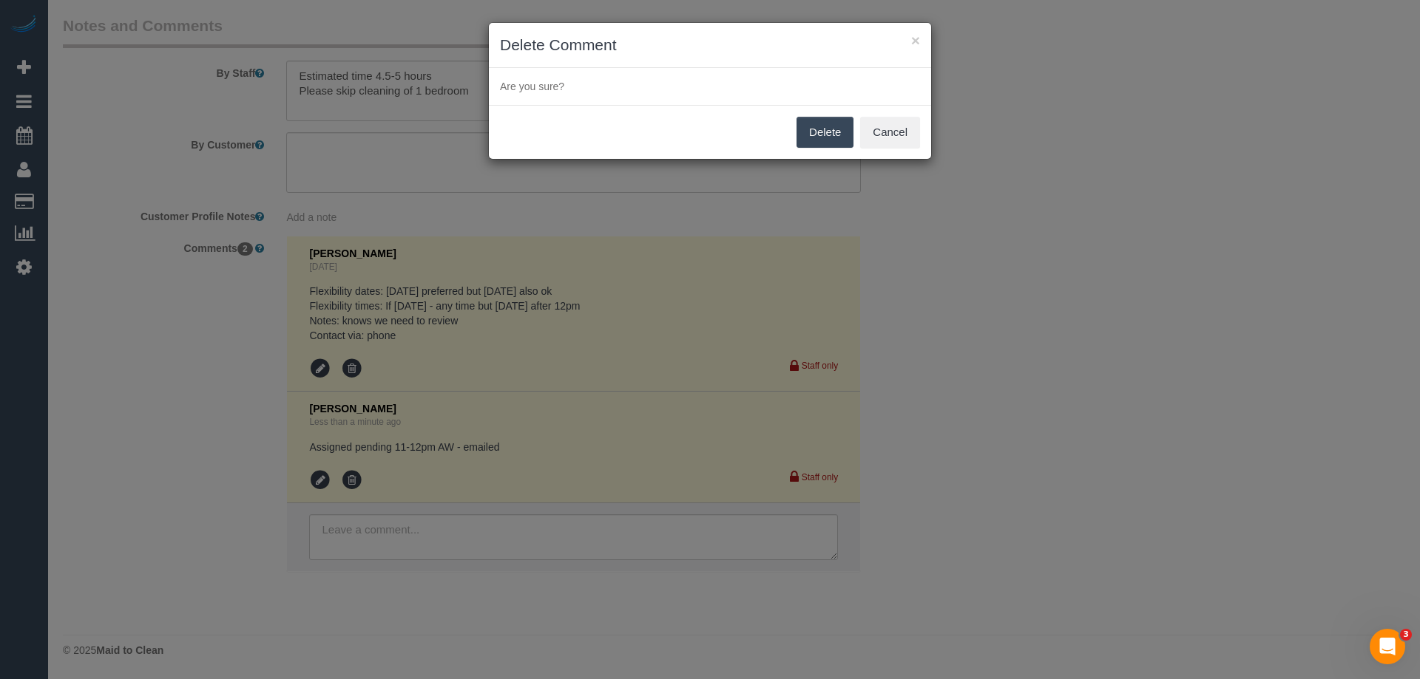
click at [814, 126] on button "Delete" at bounding box center [824, 132] width 57 height 31
click at [1003, 194] on div "× Delete Comment Are you sure? Delete Cancel" at bounding box center [710, 339] width 1420 height 679
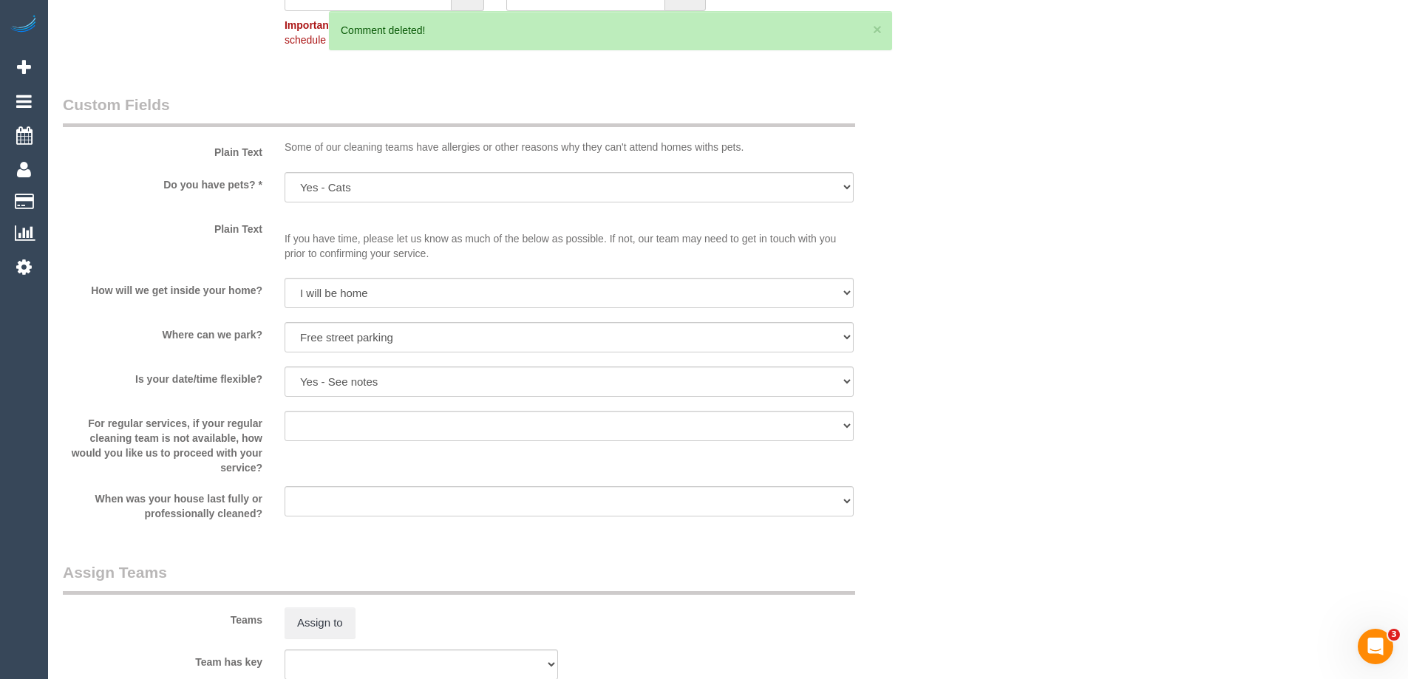
scroll to position [1567, 0]
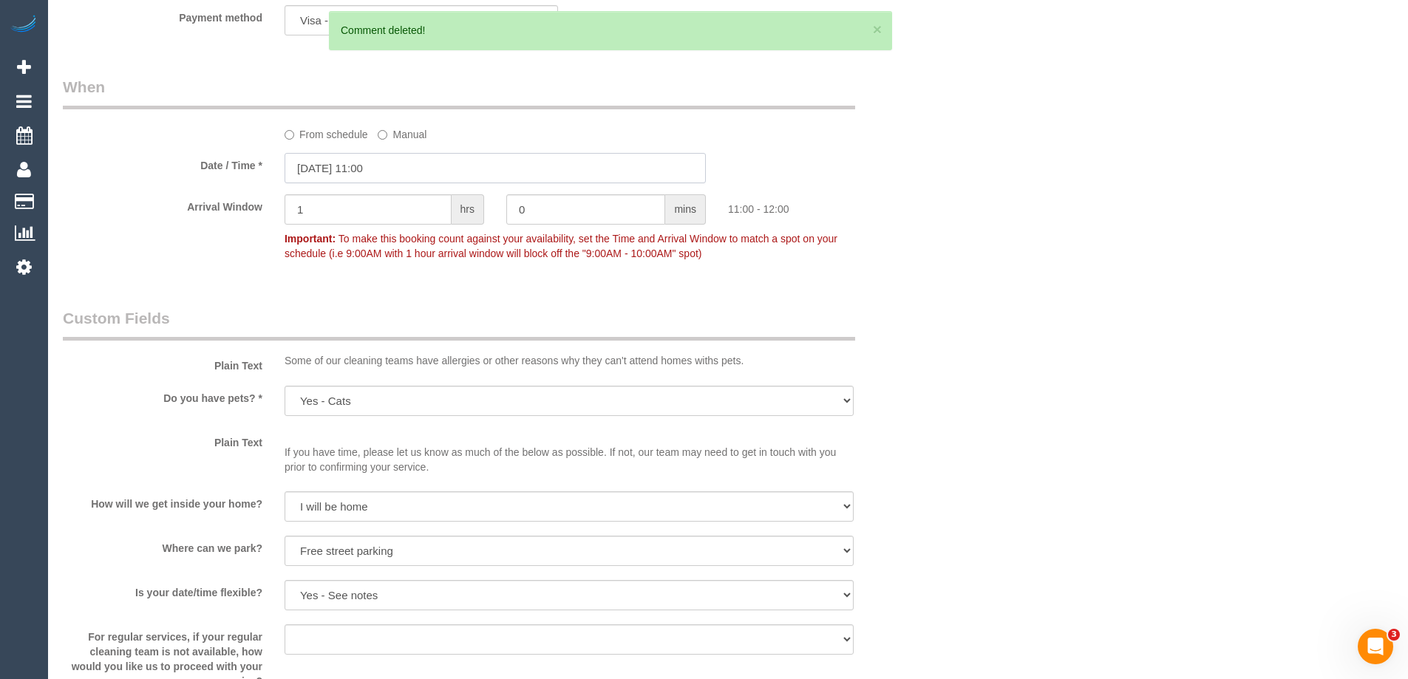
click at [421, 170] on input "16/08/2025 11:00" at bounding box center [495, 168] width 421 height 30
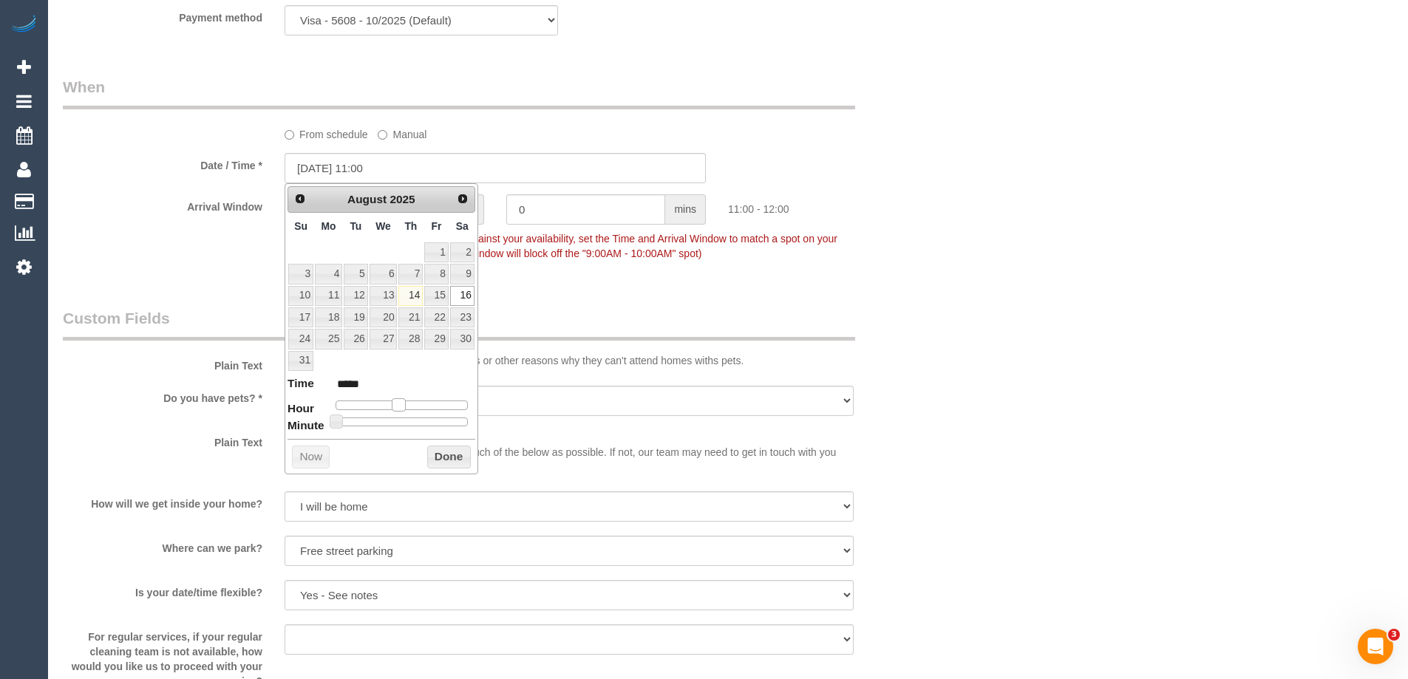
type input "16/08/2025 12:00"
type input "*****"
click at [401, 405] on span at bounding box center [404, 405] width 13 height 13
click at [451, 451] on button "Done" at bounding box center [449, 458] width 44 height 24
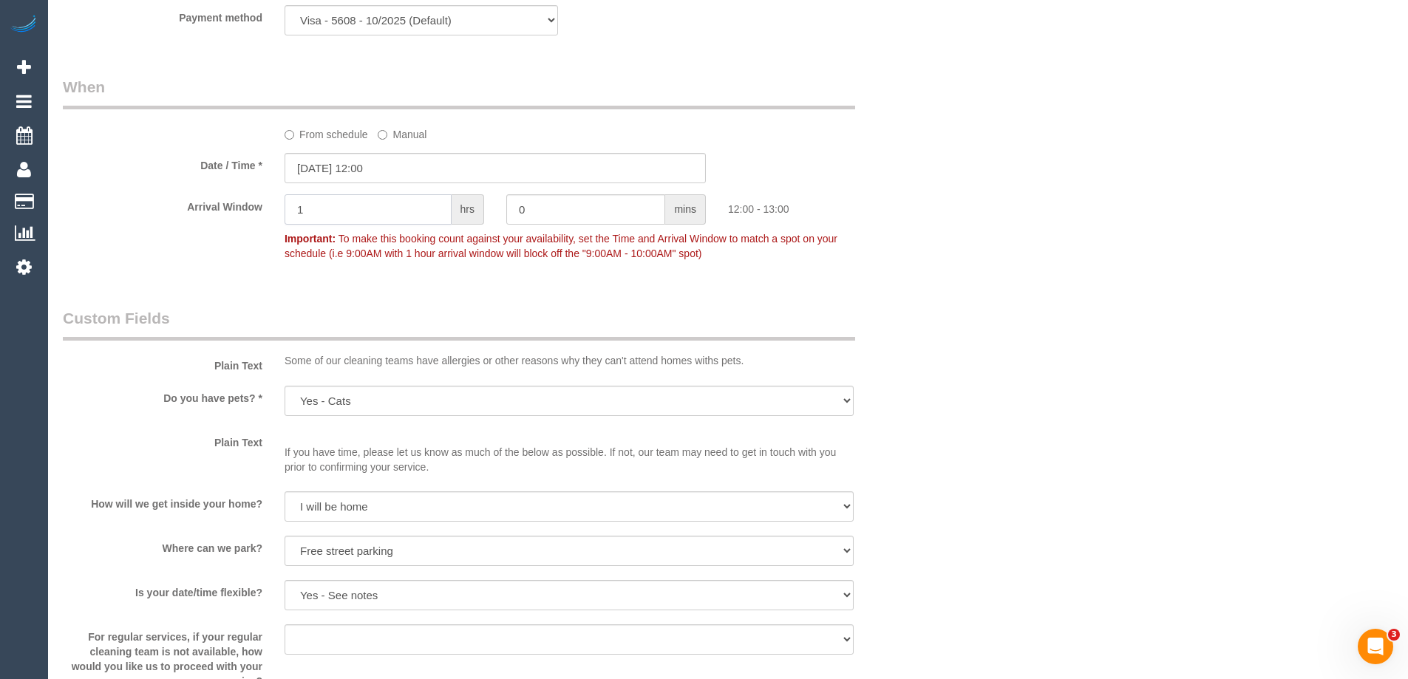
click at [387, 213] on input "1" at bounding box center [368, 209] width 167 height 30
type input "2"
click at [938, 251] on div "Arrival Window 2 hrs 0 mins 12:00 - 14:00 Important: To make this booking count…" at bounding box center [495, 230] width 887 height 73
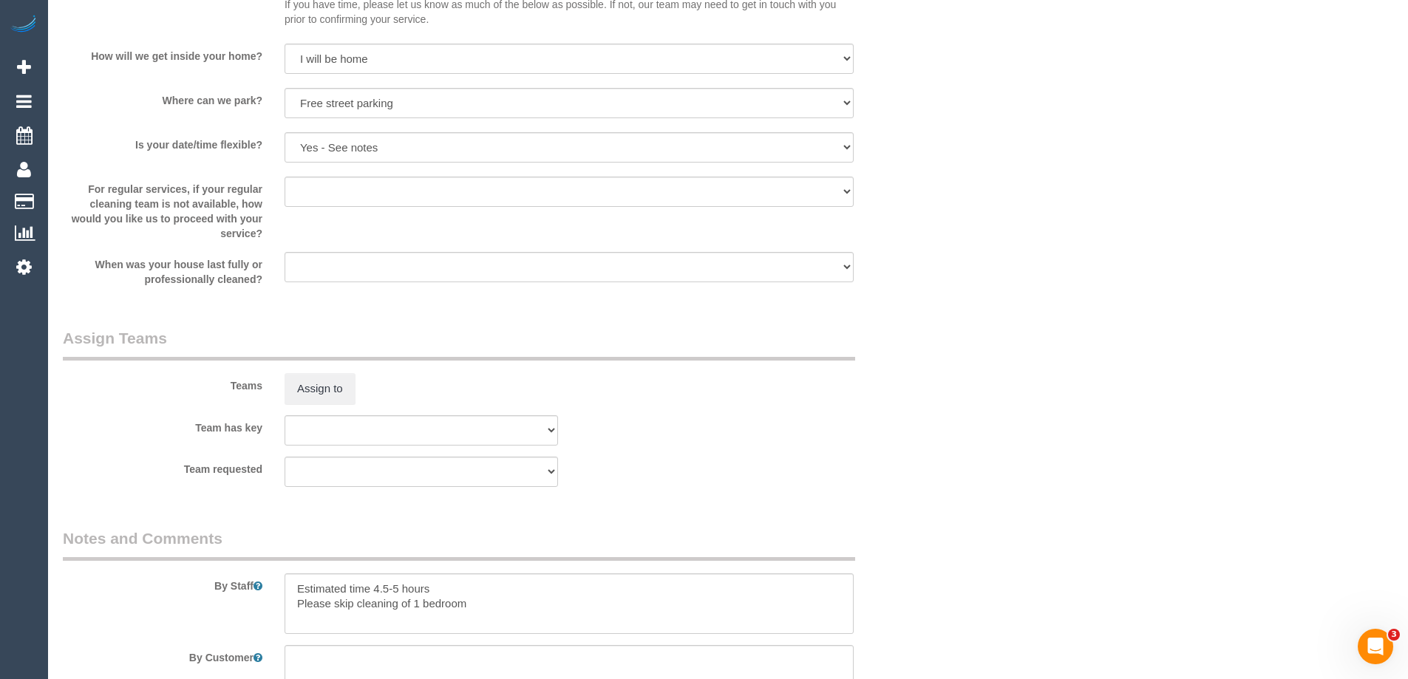
scroll to position [2084, 0]
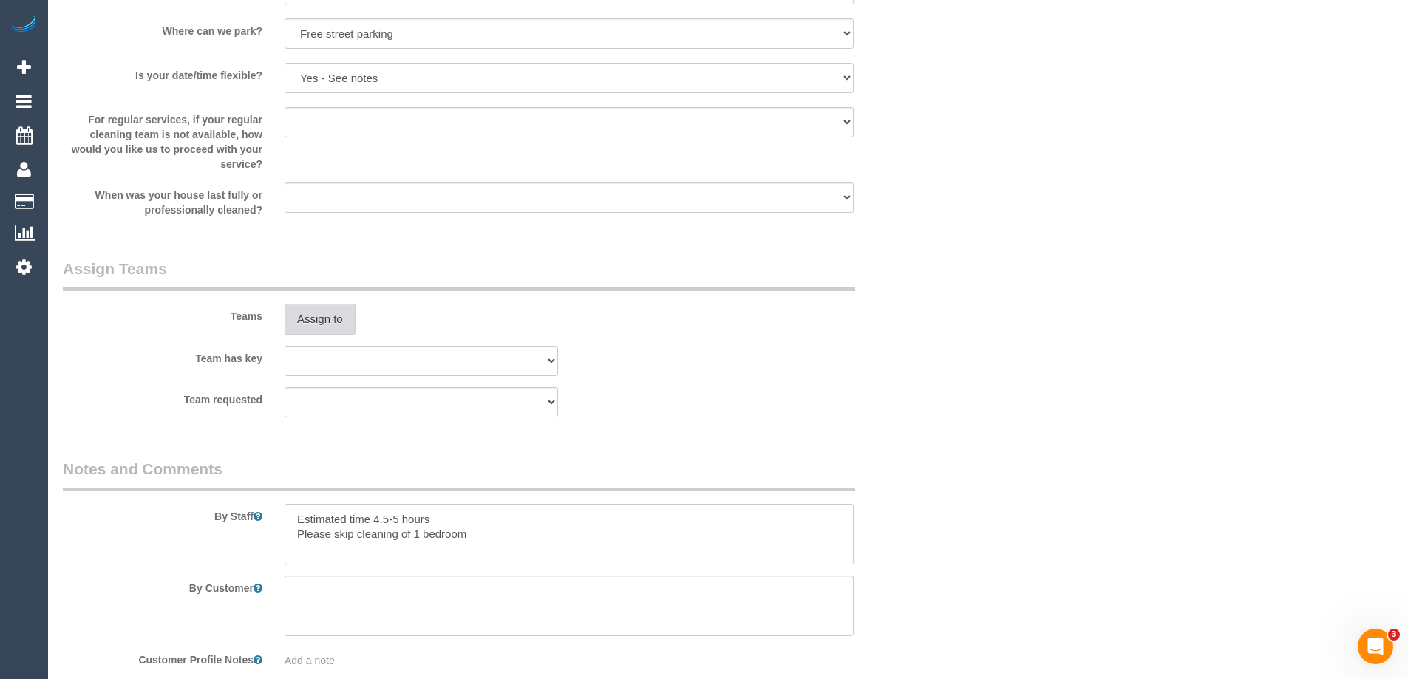
click at [325, 335] on button "Assign to" at bounding box center [320, 319] width 71 height 31
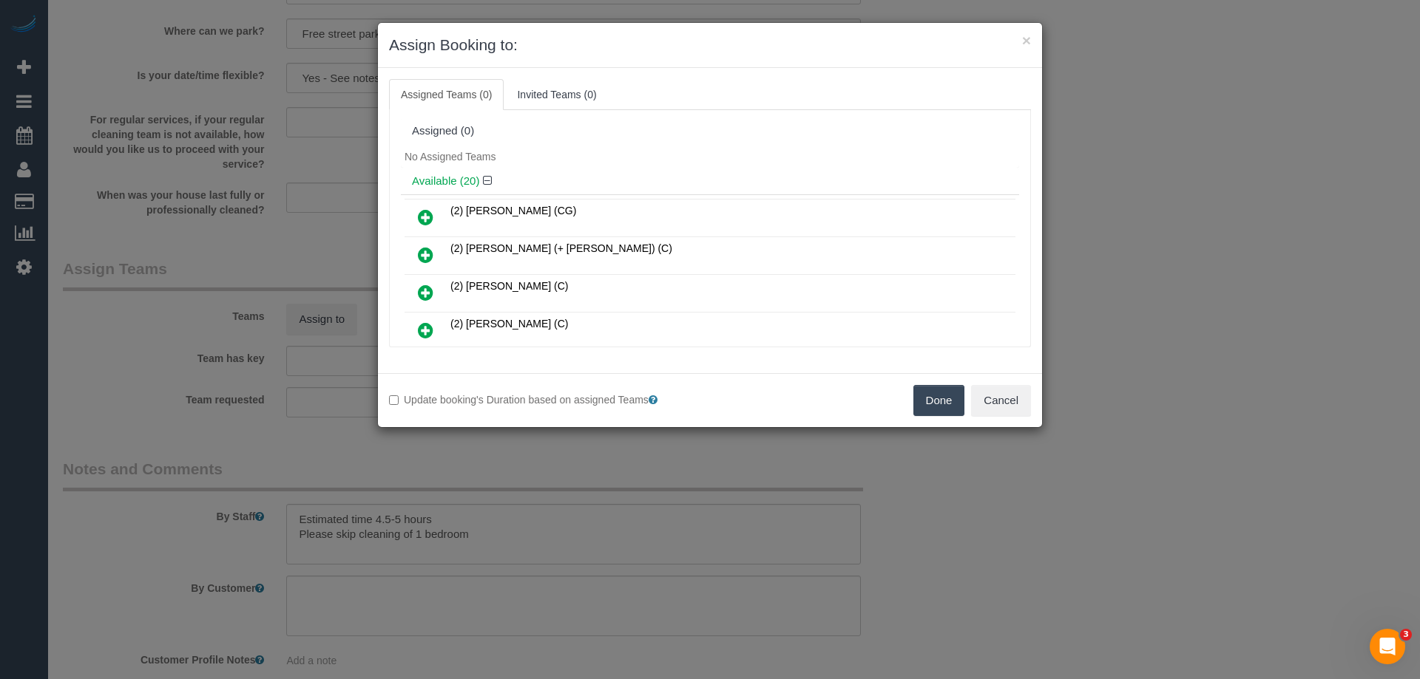
click at [416, 217] on link at bounding box center [425, 218] width 35 height 30
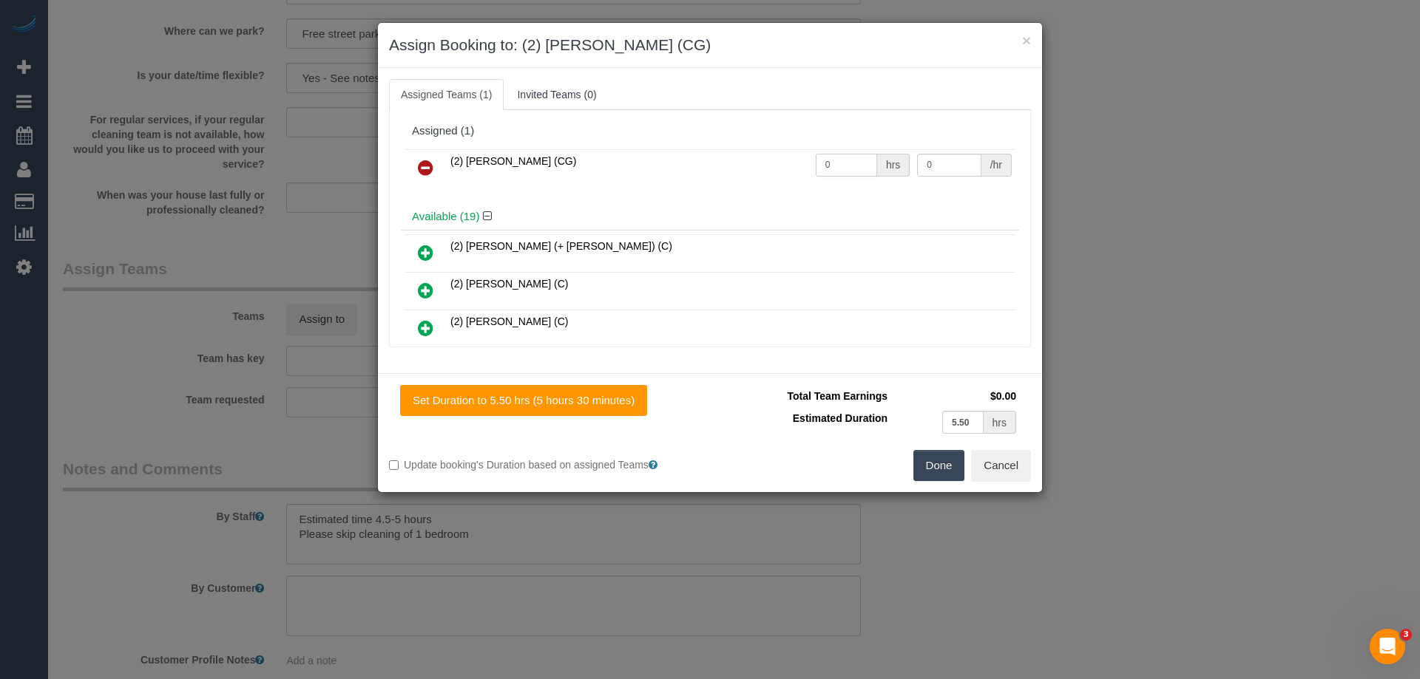
click at [851, 165] on input "0" at bounding box center [846, 165] width 61 height 23
type input "1"
click at [932, 164] on input "0" at bounding box center [949, 165] width 64 height 23
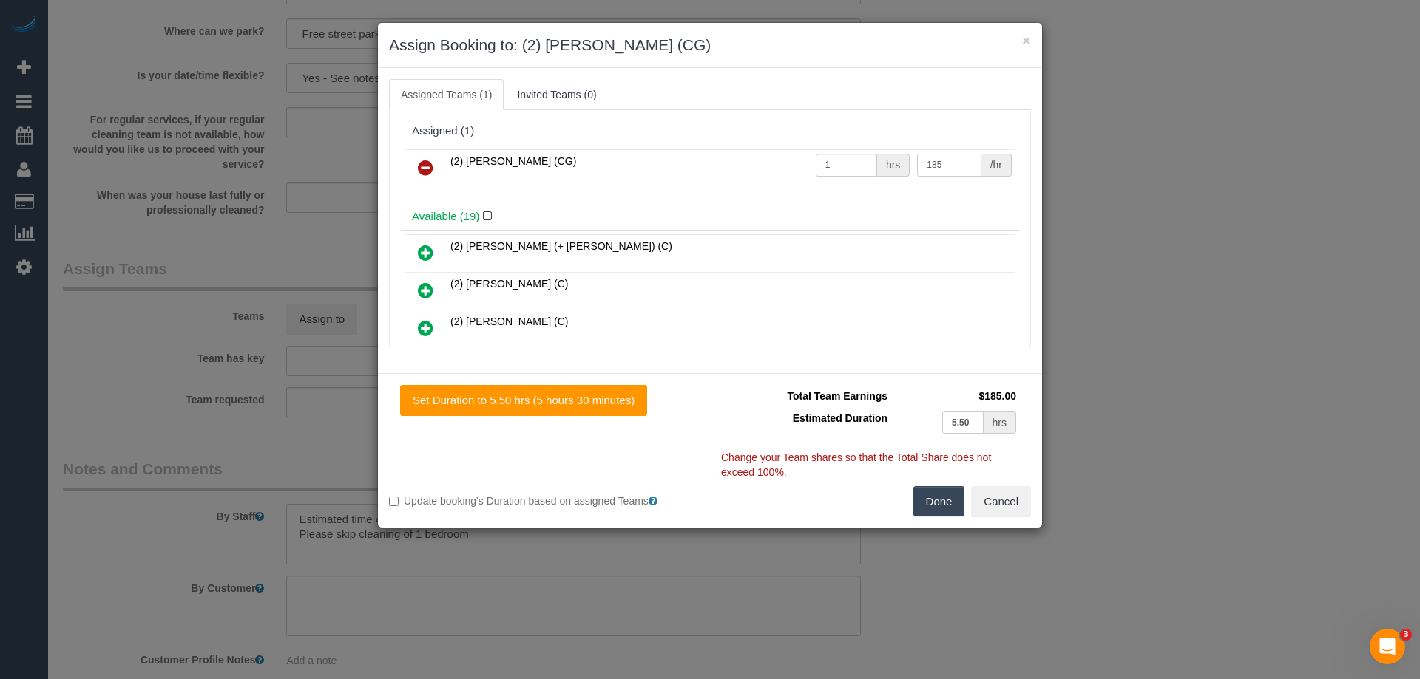
type input "185"
click at [936, 492] on button "Done" at bounding box center [939, 501] width 52 height 31
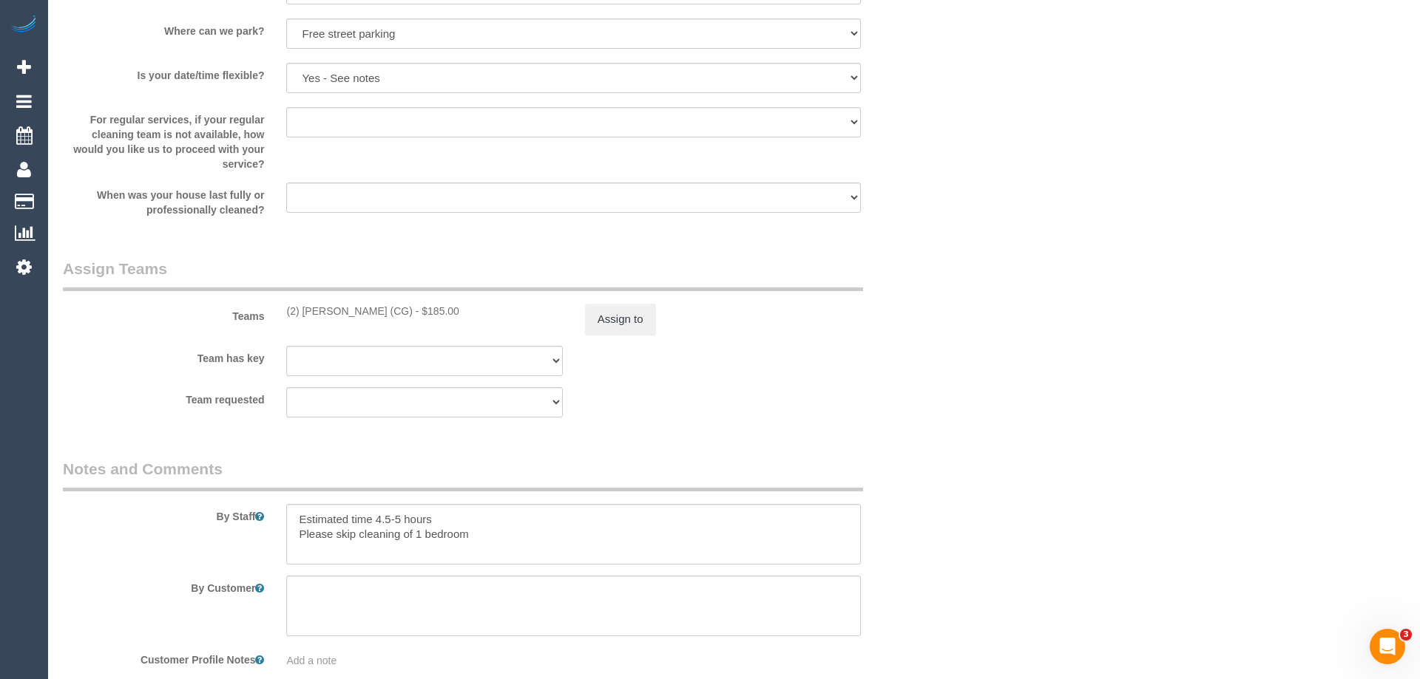
click at [936, 492] on div "× Assign Booking to: (2) Chemitha Wijesinghe (CG) Assigned Teams (1) Invited Te…" at bounding box center [710, 339] width 1420 height 679
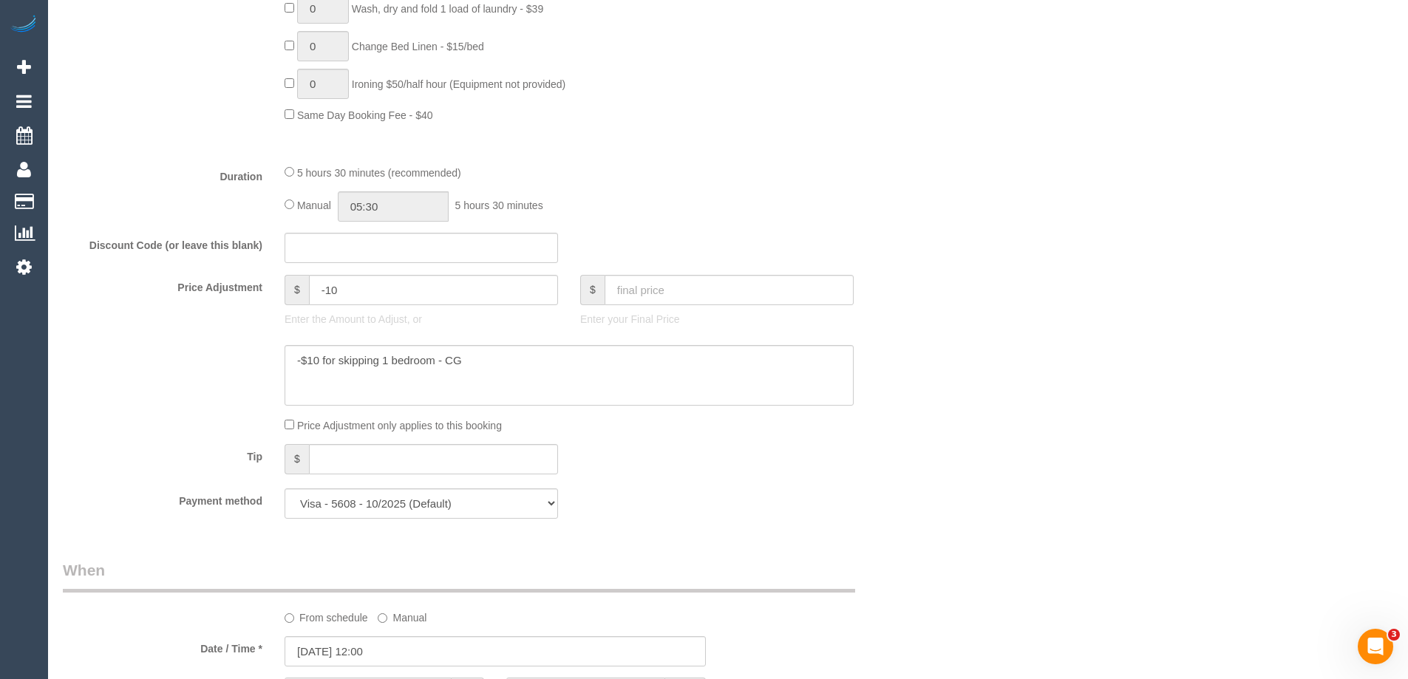
scroll to position [1049, 0]
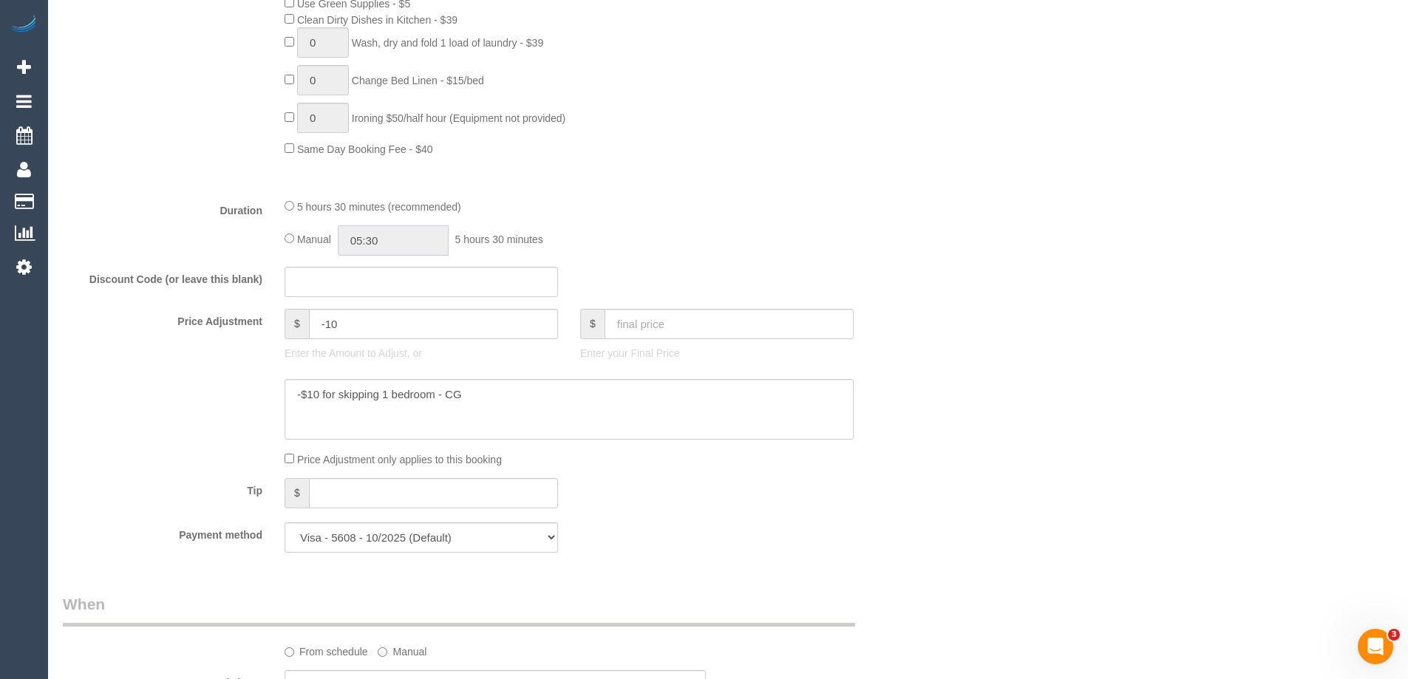
click at [410, 233] on input "05:30" at bounding box center [393, 241] width 111 height 30
type input "05:00"
click at [382, 262] on li "05:00" at bounding box center [377, 266] width 66 height 19
click at [656, 219] on div "5 hours 30 minutes (recommended) Manual 05:00 5 hours 0 minutes" at bounding box center [569, 227] width 591 height 58
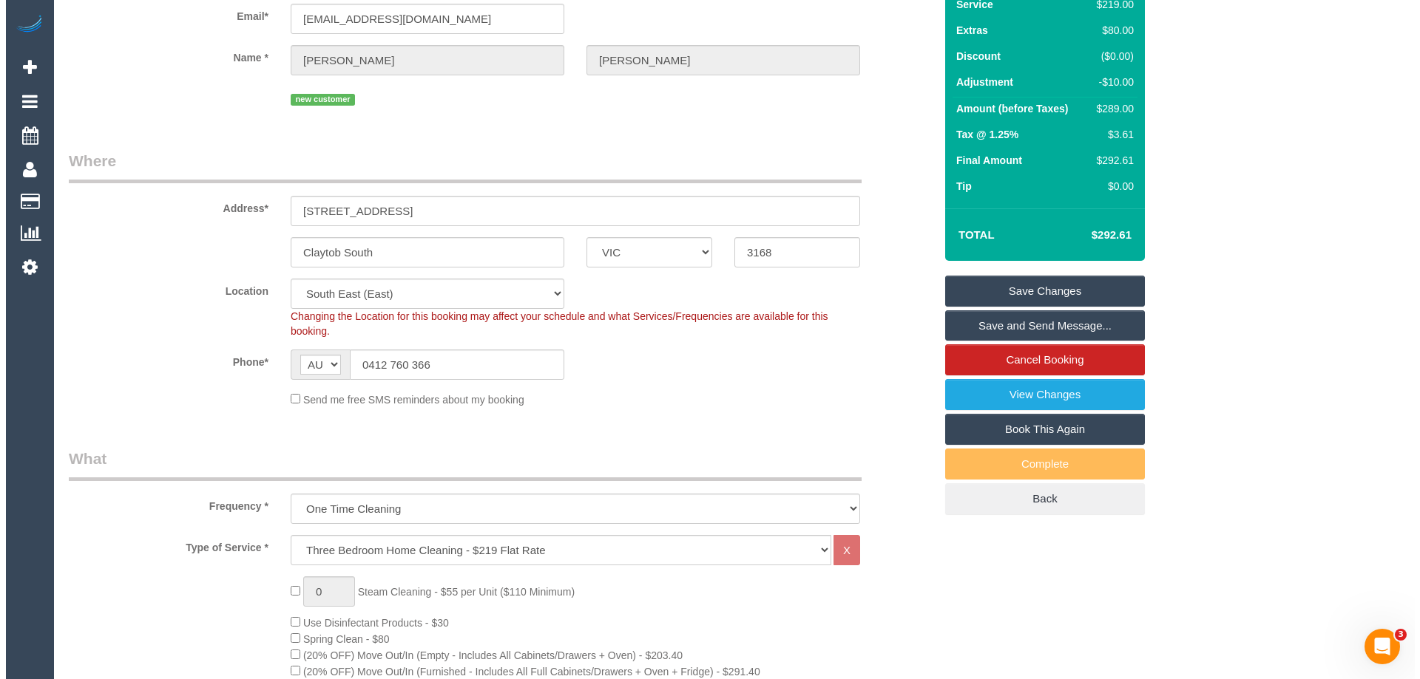
scroll to position [0, 0]
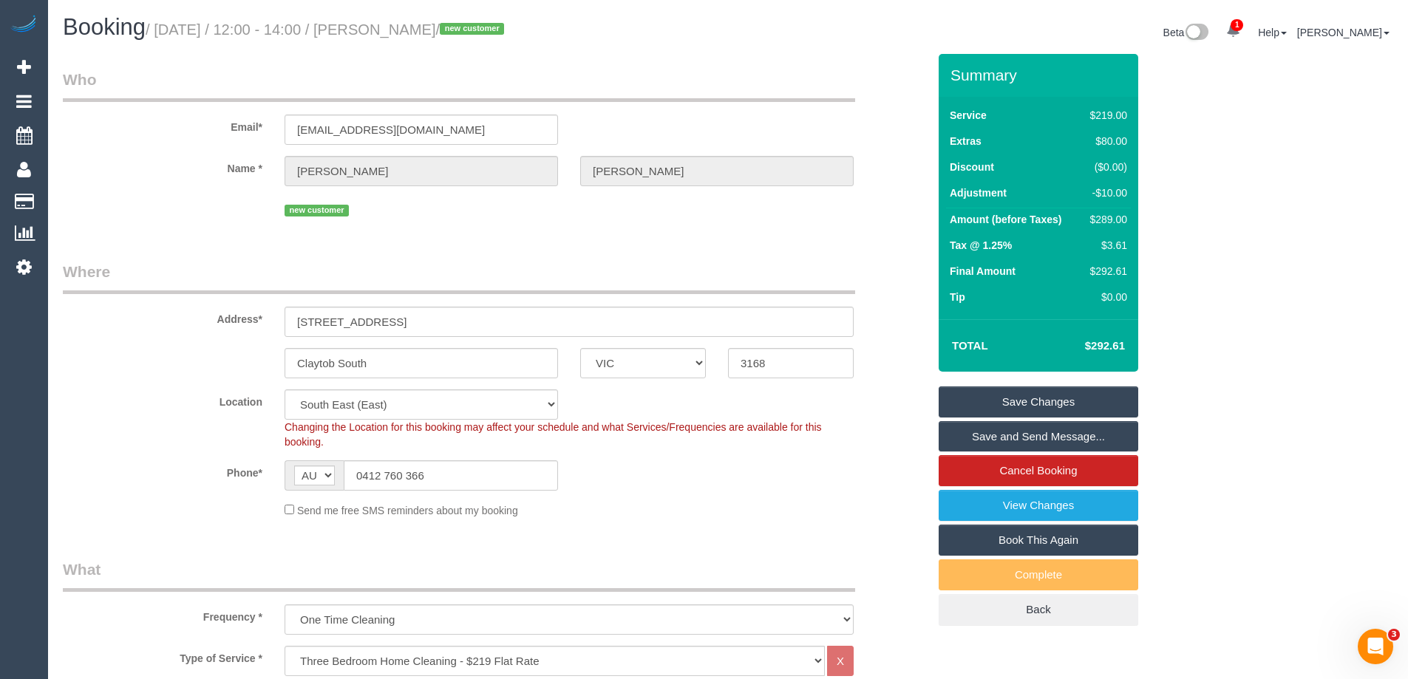
click at [1011, 430] on link "Save and Send Message..." at bounding box center [1039, 436] width 200 height 31
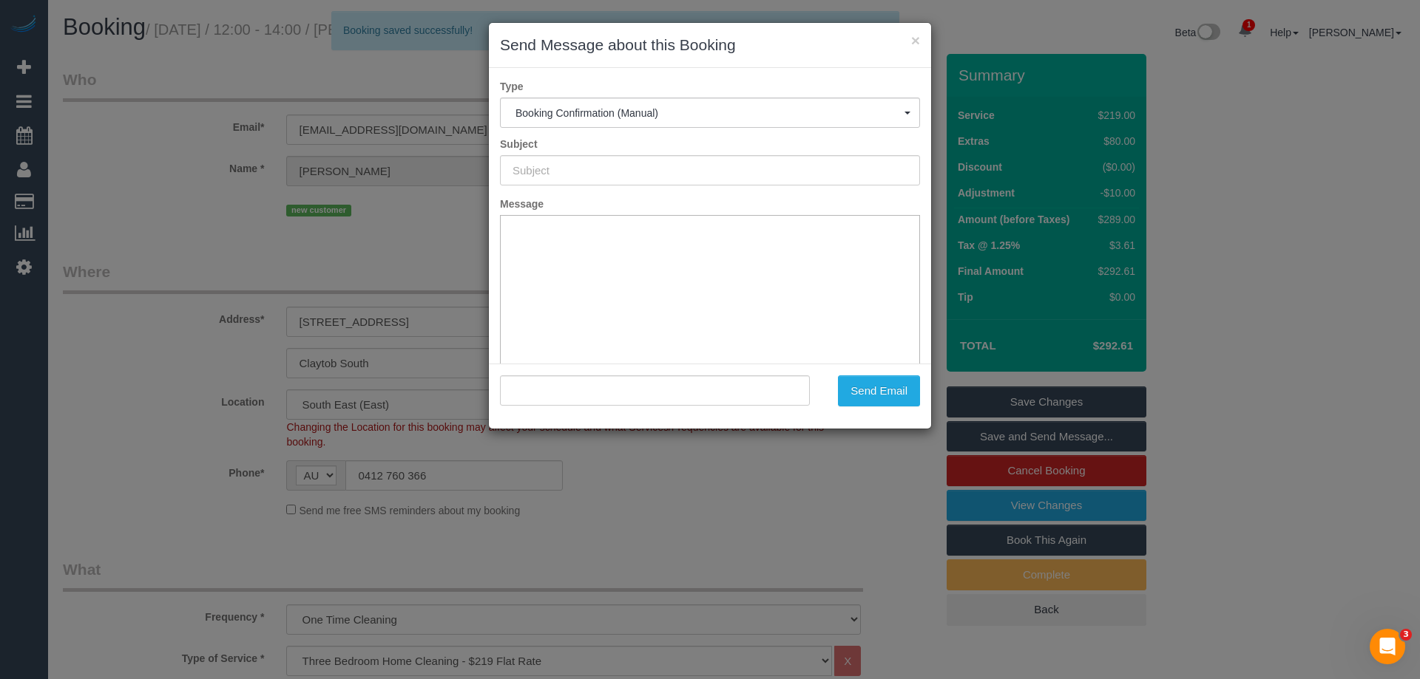
type input "Booking Confirmed"
type input ""Gregory Oates" <terrainspotting@gmail.com>"
click at [885, 389] on button "Send Email" at bounding box center [879, 391] width 82 height 31
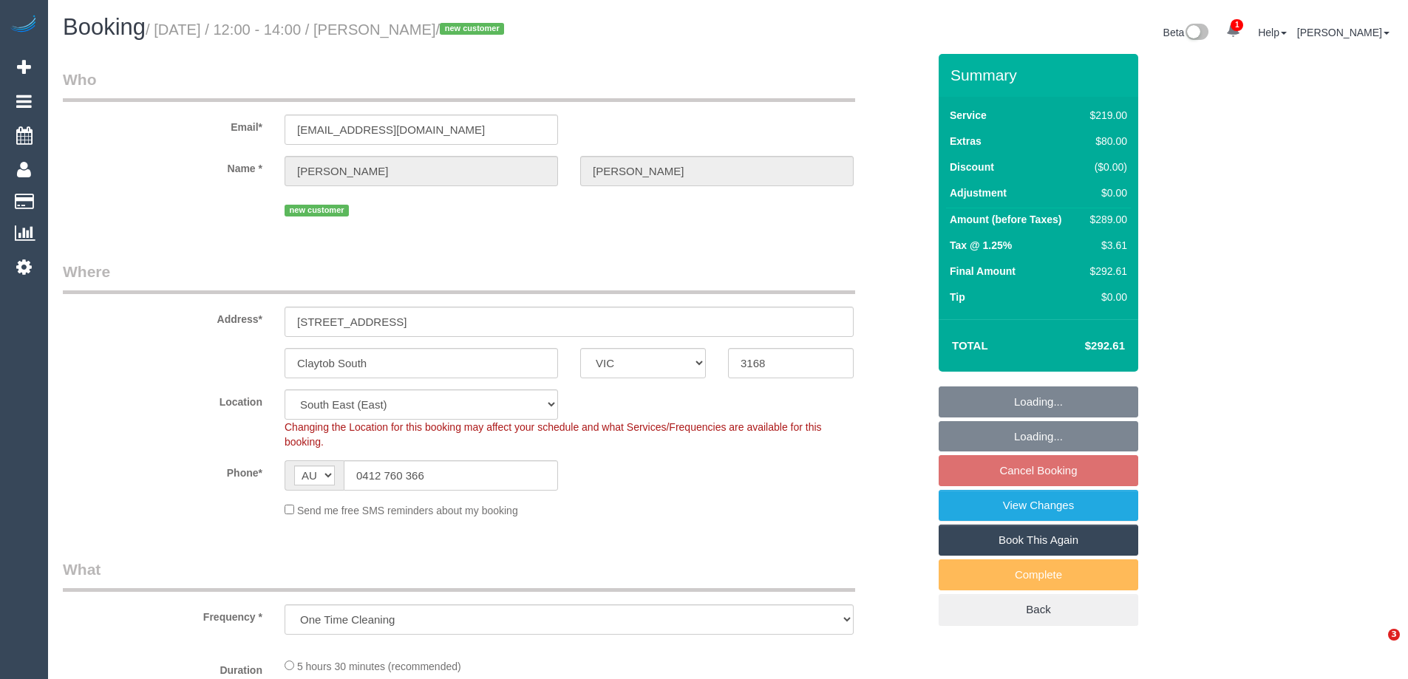
select select "VIC"
select select "number:29"
select select "number:14"
select select "number:19"
select select "number:36"
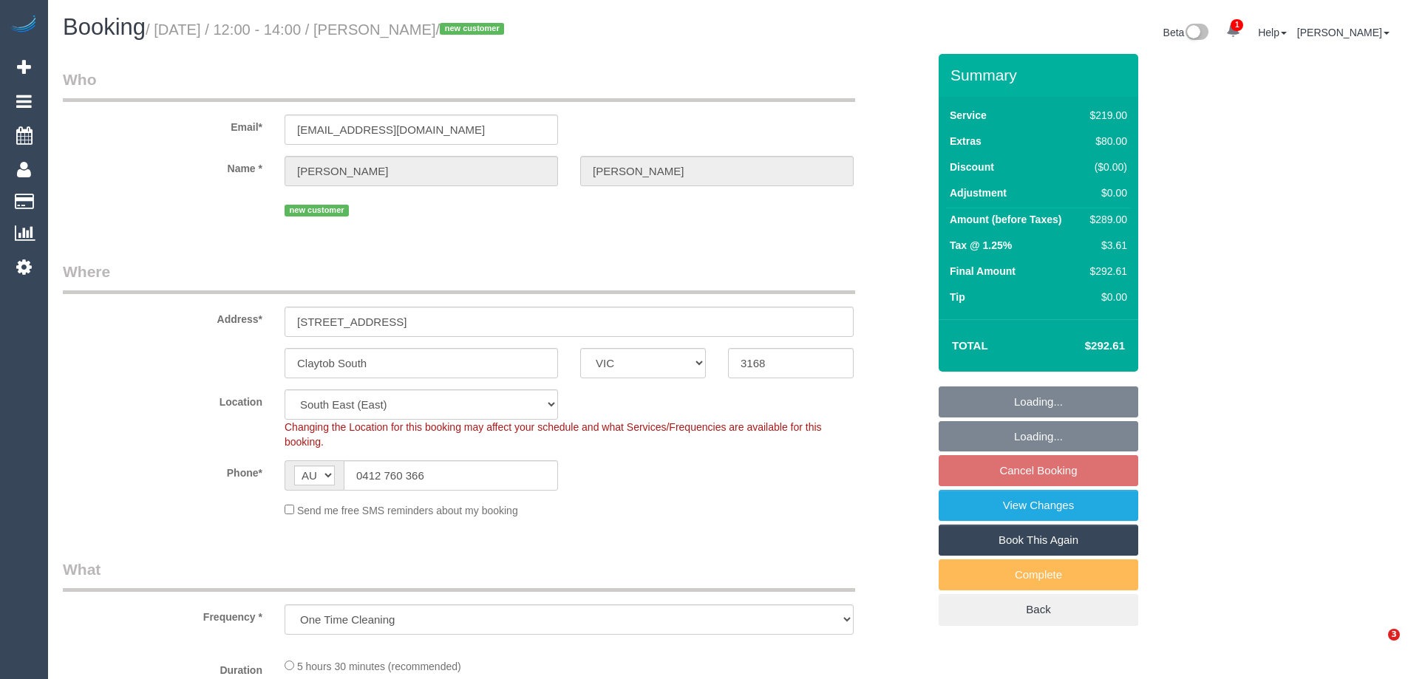
select select "object:1210"
select select "spot1"
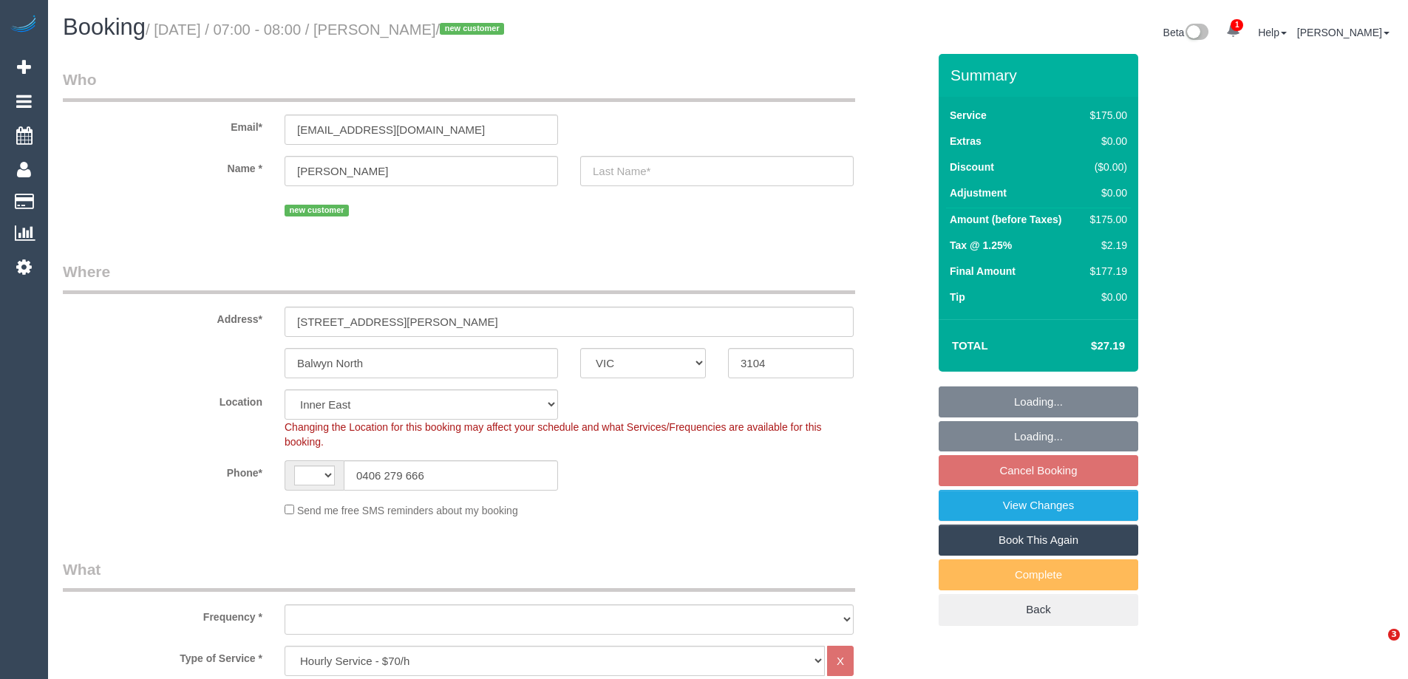
select select "VIC"
select select "150"
select select "string:AU"
select select "object:1463"
select select "spot1"
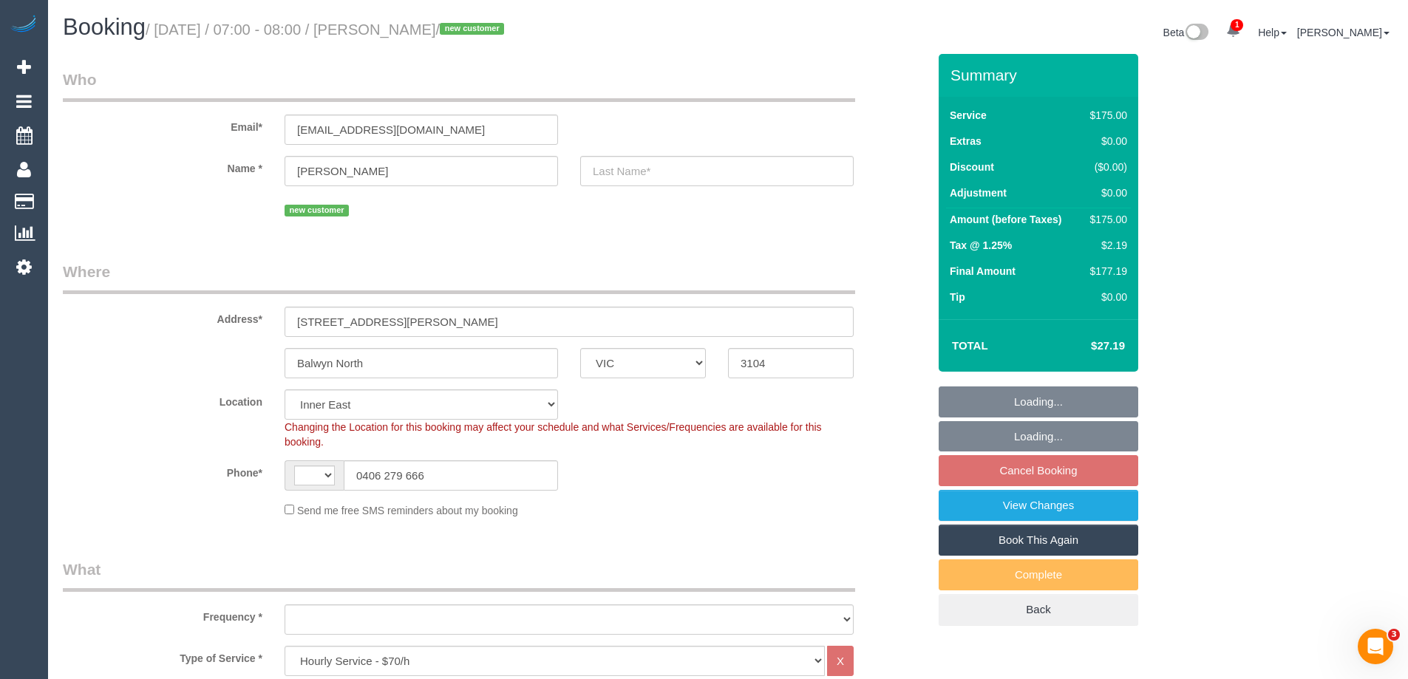
select select "number:27"
select select "number:14"
select select "number:18"
select select "number:24"
select select "number:34"
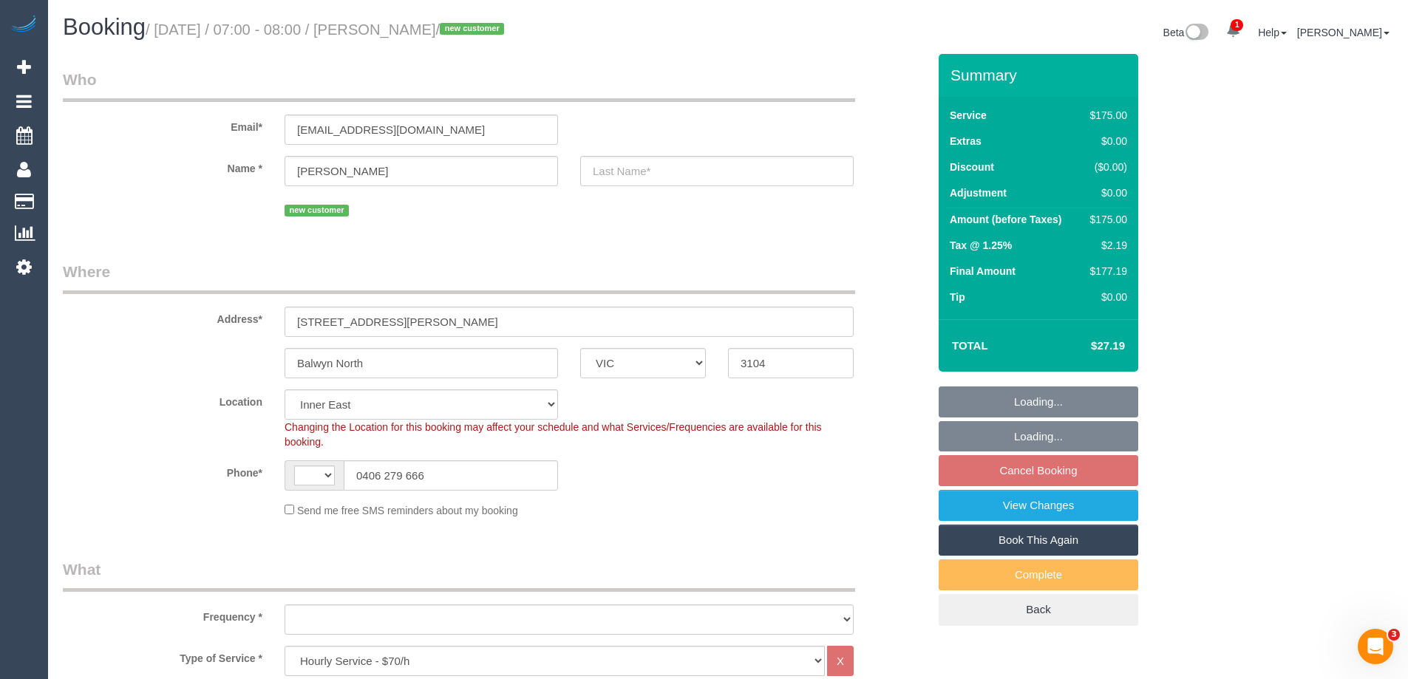
select select "number:12"
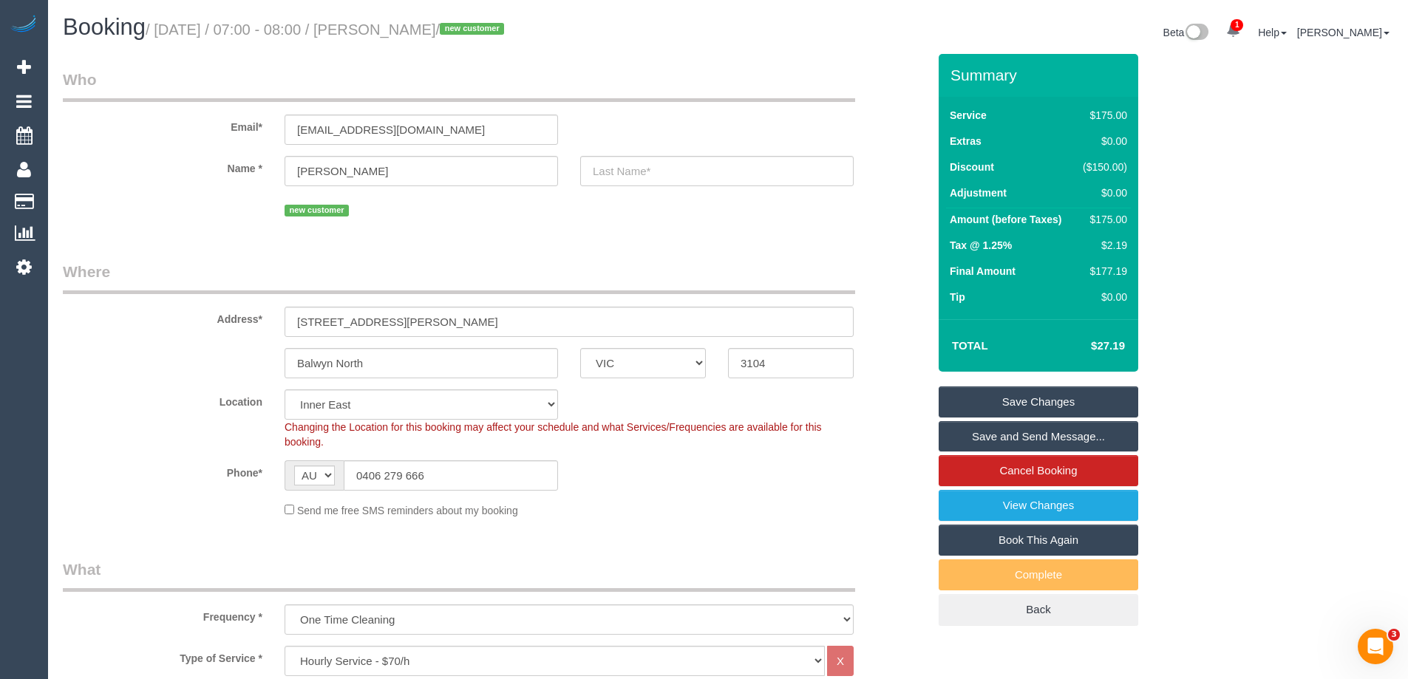
drag, startPoint x: 460, startPoint y: 30, endPoint x: 383, endPoint y: 31, distance: 76.9
click at [383, 31] on small "/ [DATE] / 07:00 - 08:00 / [PERSON_NAME] / new customer" at bounding box center [327, 29] width 363 height 16
copy small "Joanne guo"
drag, startPoint x: 723, startPoint y: 499, endPoint x: 764, endPoint y: 433, distance: 78.4
click at [723, 499] on sui-booking-location "Location Office City East (North) East (South) Inner East Inner North (East) In…" at bounding box center [495, 454] width 865 height 129
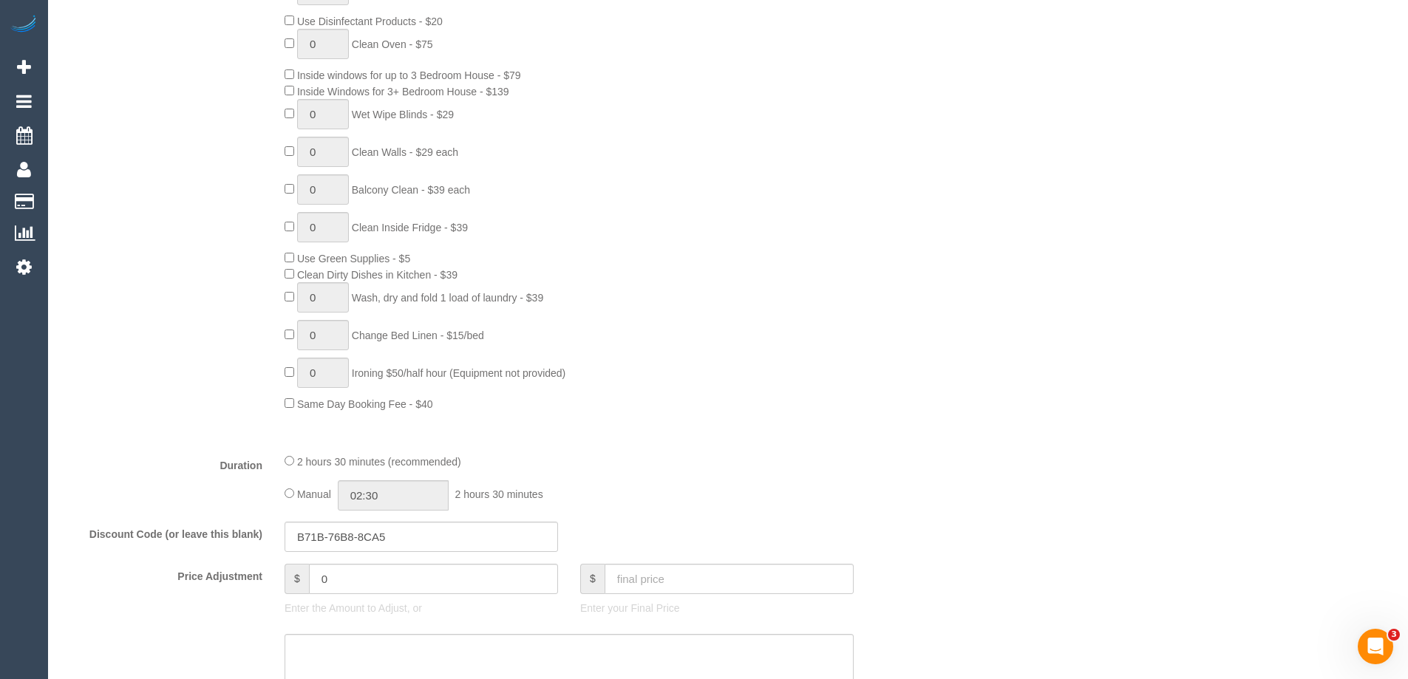
scroll to position [961, 0]
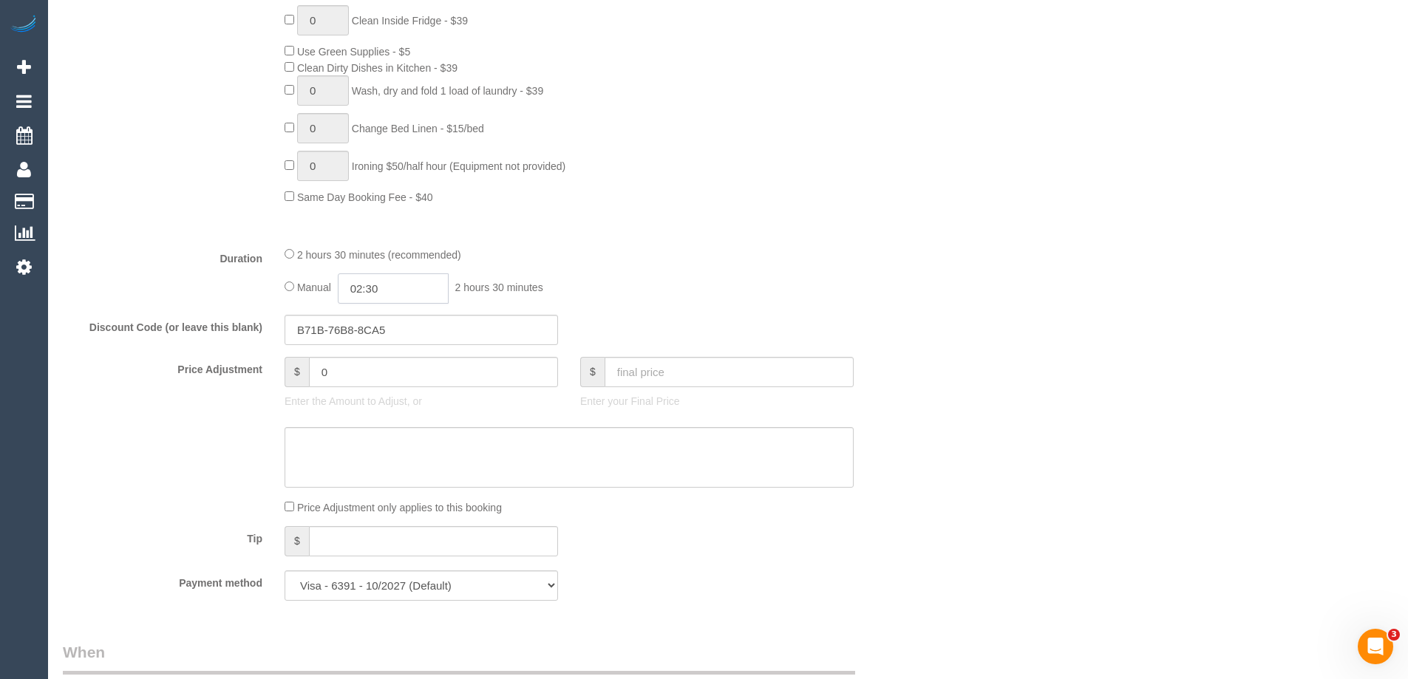
click at [407, 281] on input "02:30" at bounding box center [393, 289] width 111 height 30
click at [381, 334] on li "01:00" at bounding box center [377, 334] width 66 height 19
click at [404, 288] on input "01:00" at bounding box center [393, 289] width 111 height 30
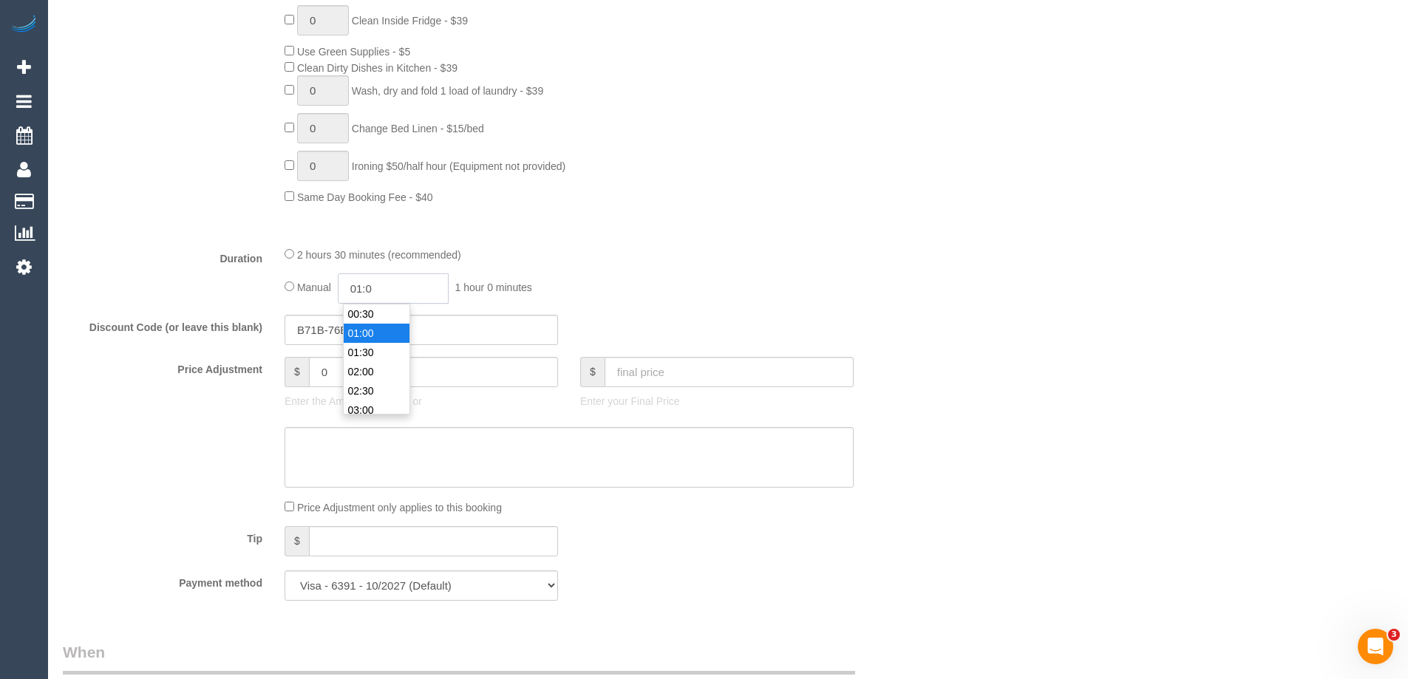
type input "01:"
select select "spot10"
type input "01:15"
click at [611, 255] on div "2 hours 30 minutes (recommended)" at bounding box center [569, 254] width 569 height 16
select select "spot19"
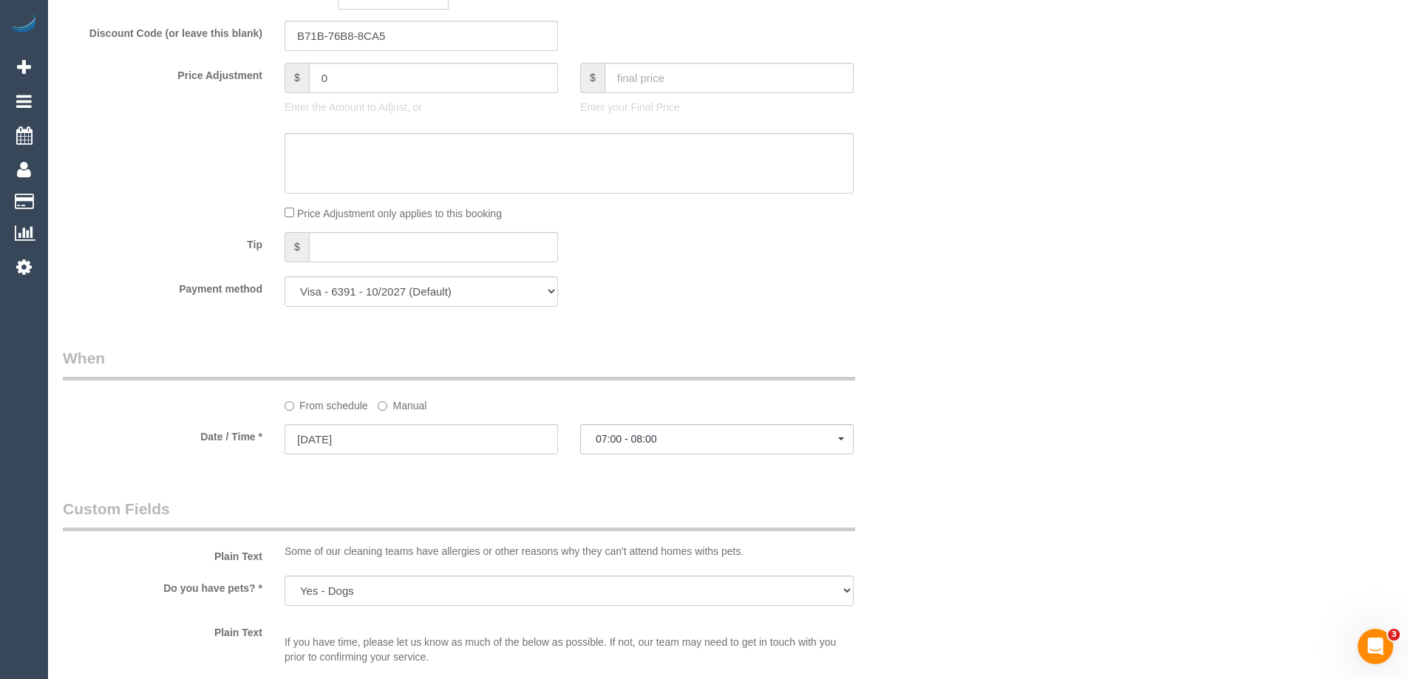
select select "spot28"
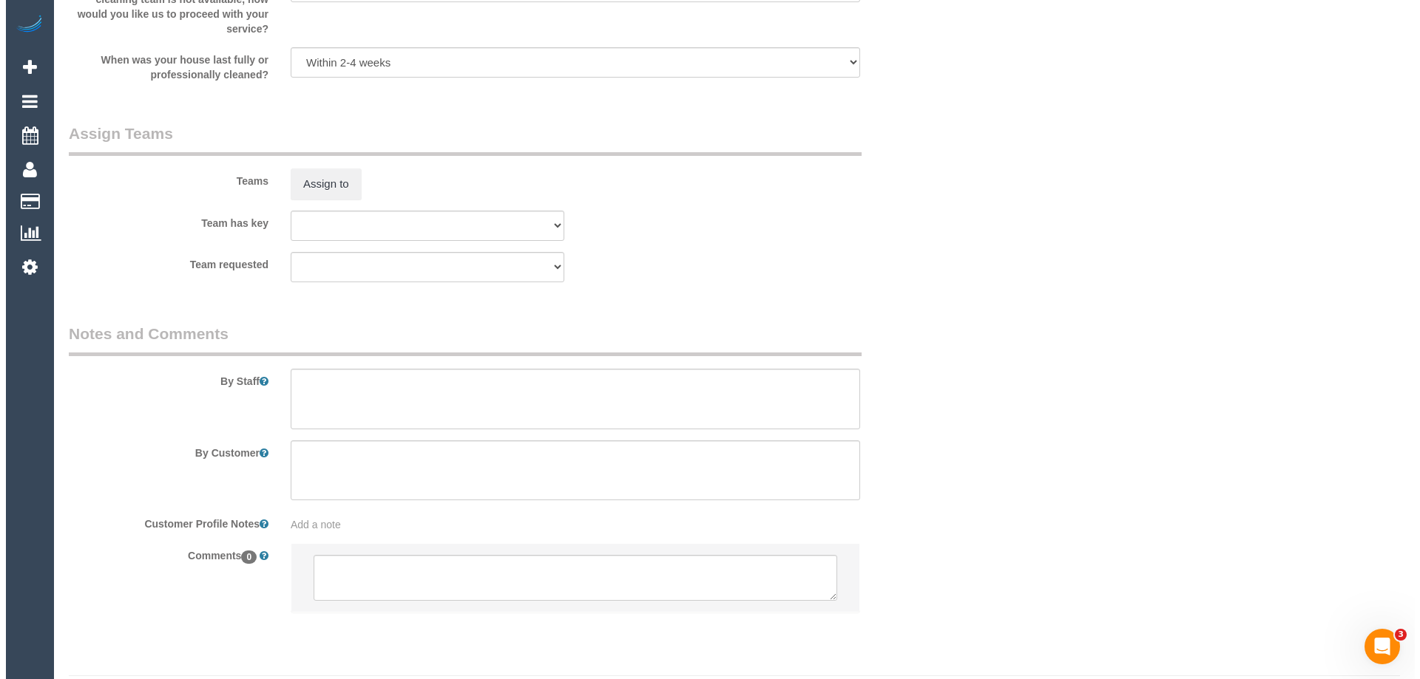
scroll to position [2066, 0]
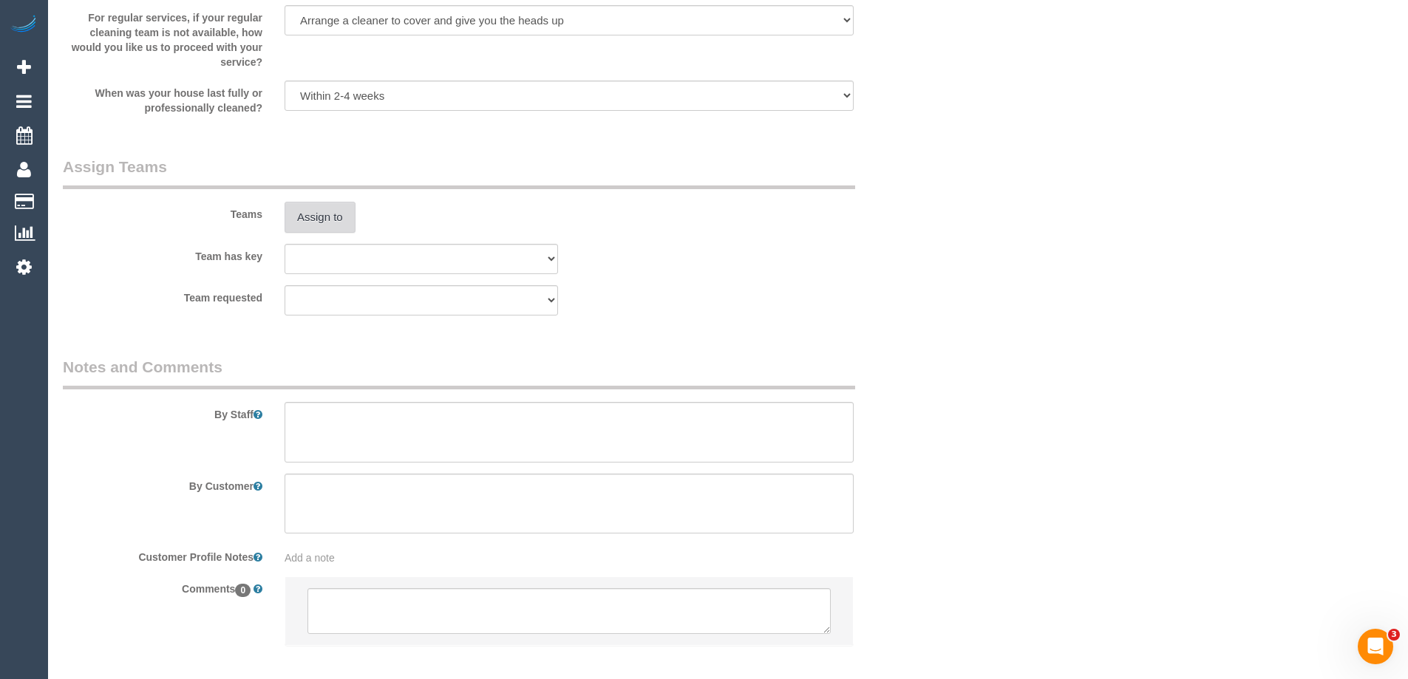
click at [325, 218] on button "Assign to" at bounding box center [320, 217] width 71 height 31
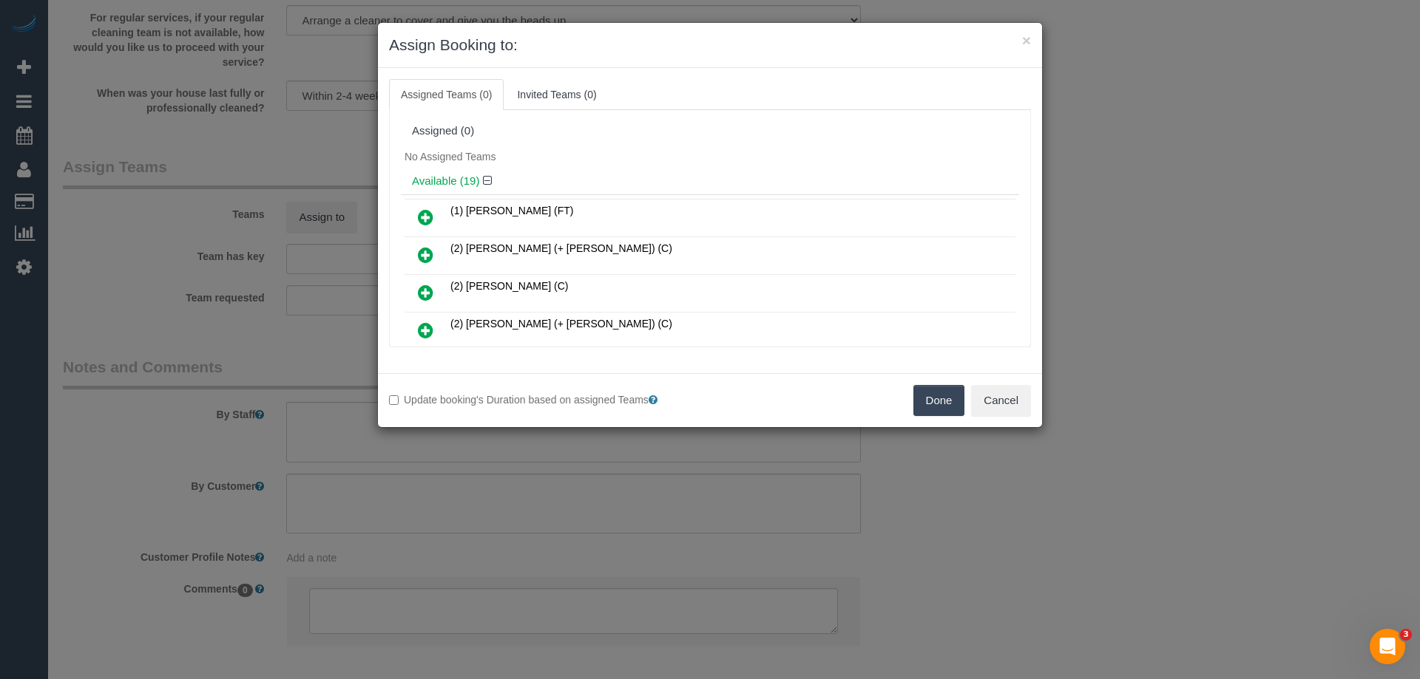
click at [582, 130] on div "Assigned (0)" at bounding box center [710, 131] width 596 height 13
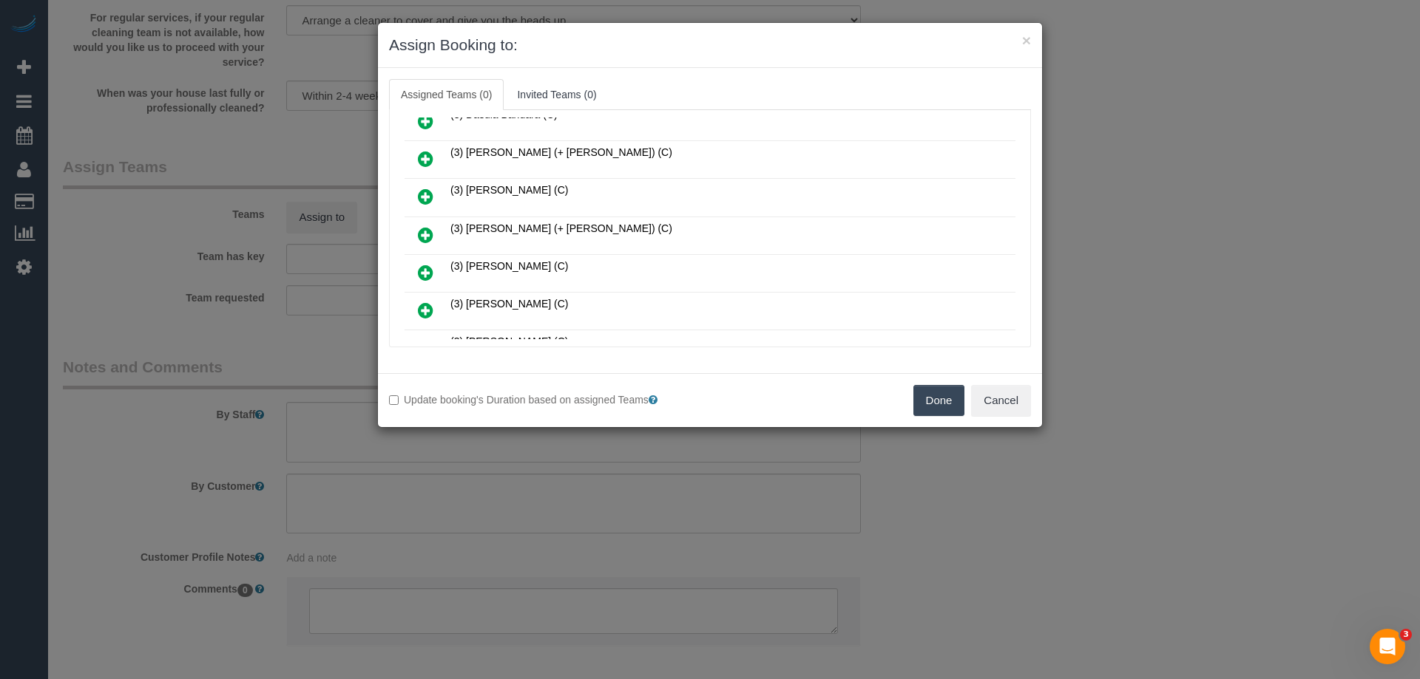
click at [423, 234] on icon at bounding box center [426, 235] width 16 height 18
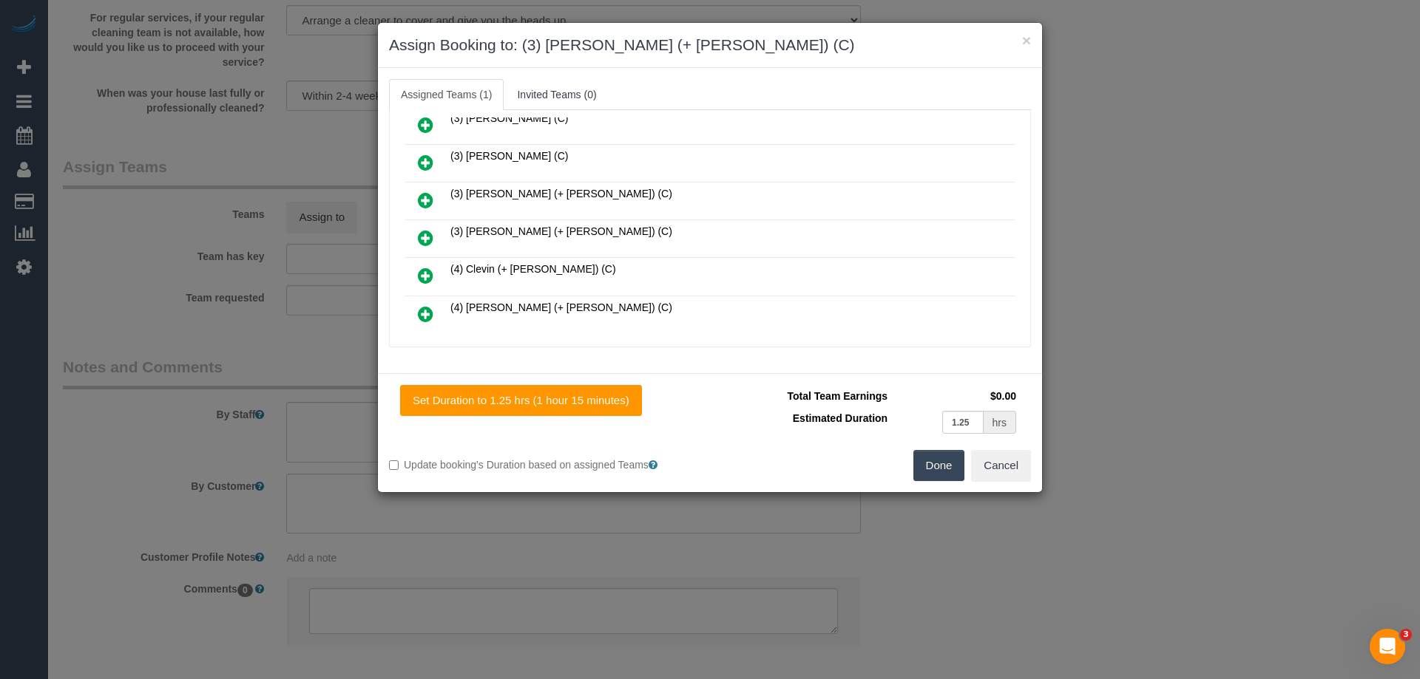
click at [427, 198] on icon at bounding box center [426, 200] width 16 height 18
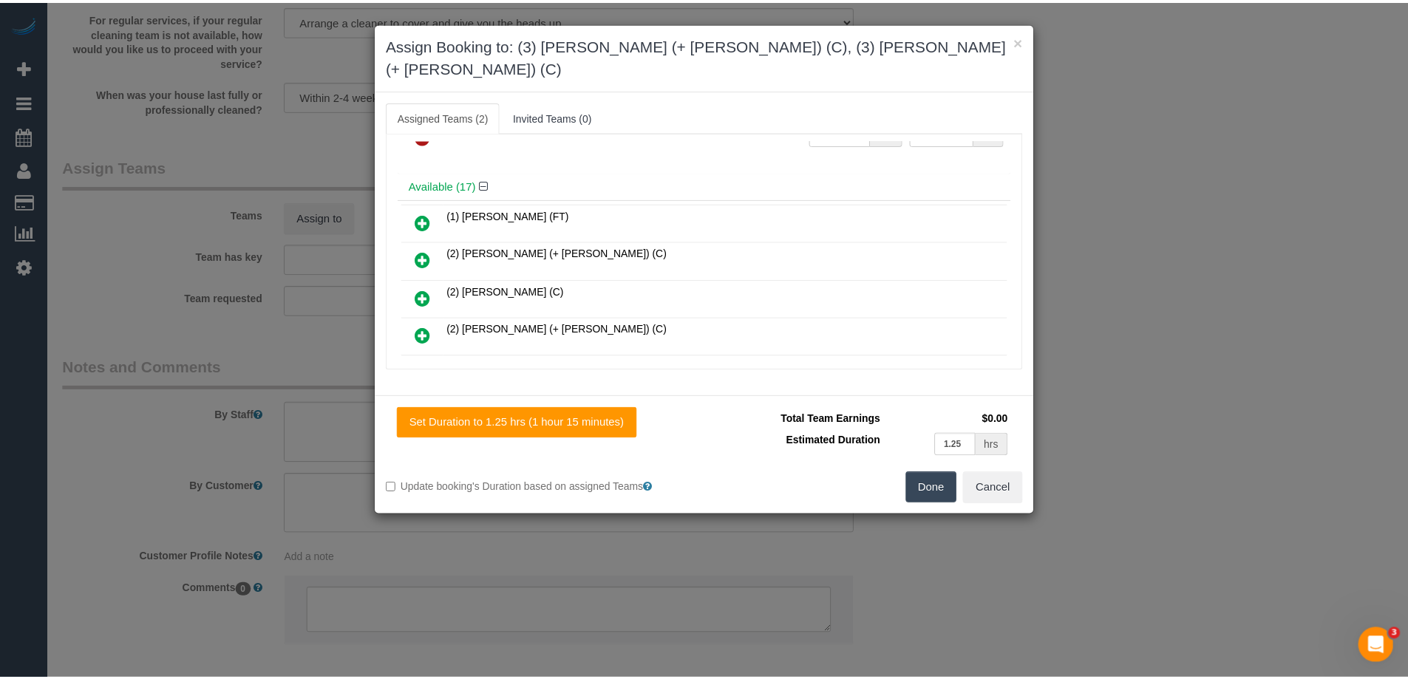
scroll to position [0, 0]
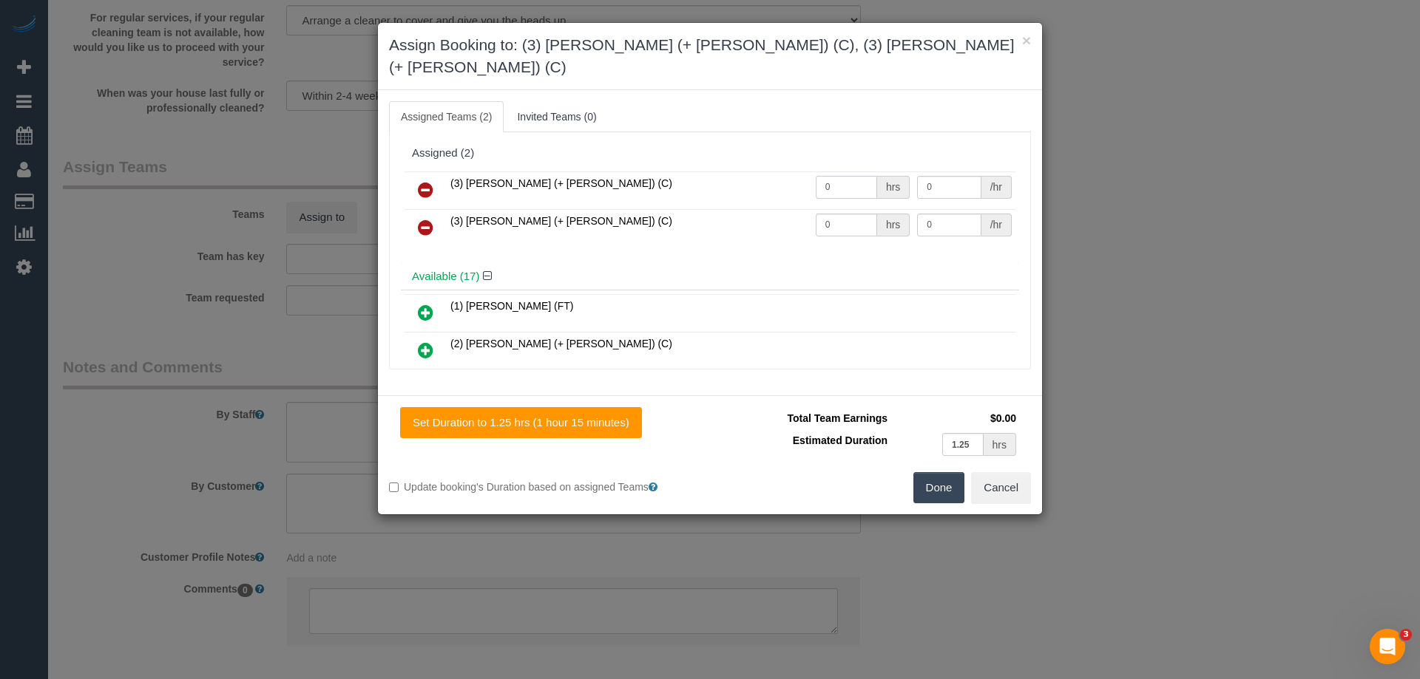
click at [858, 176] on input "0" at bounding box center [846, 187] width 61 height 23
type input "1.15"
click at [838, 214] on input "0" at bounding box center [846, 225] width 61 height 23
type input "1.15"
click at [981, 176] on div "/hr" at bounding box center [996, 187] width 30 height 23
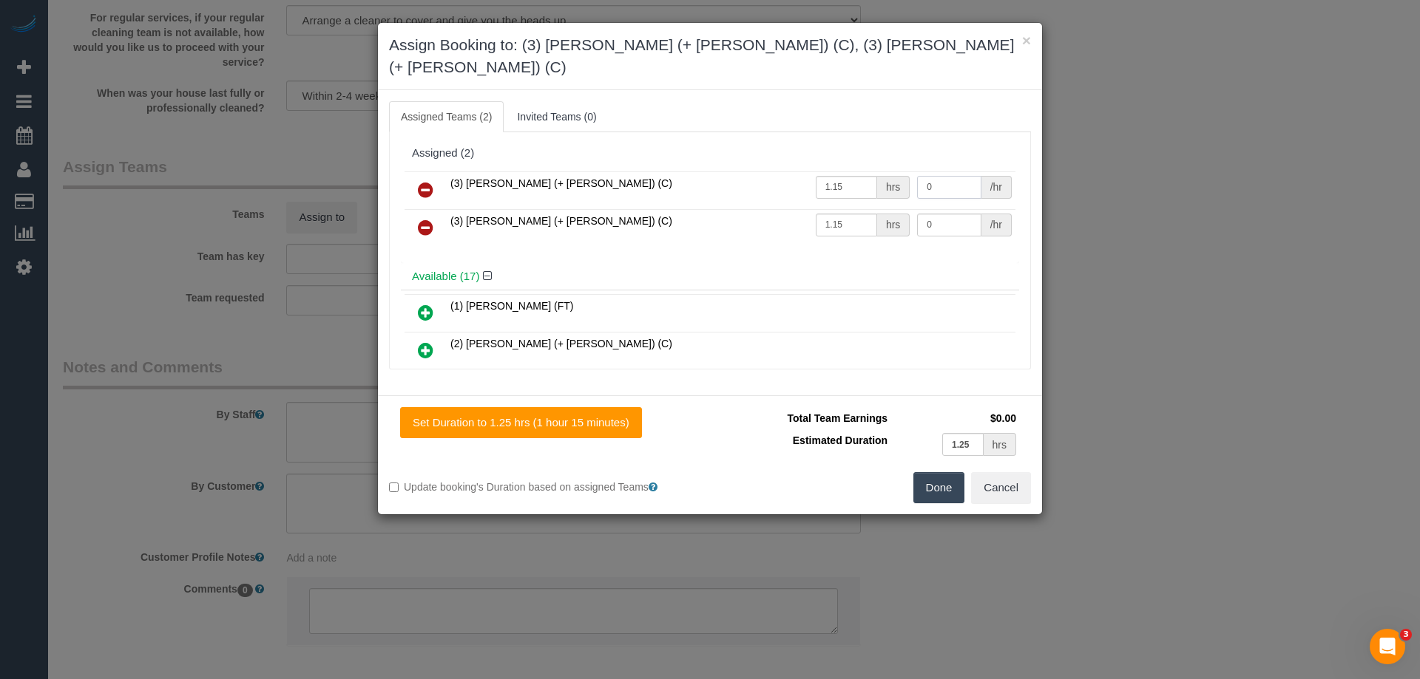
click at [955, 176] on input "0" at bounding box center [949, 187] width 64 height 23
type input "35"
click at [955, 214] on input "0" at bounding box center [949, 225] width 64 height 23
type input "35"
click at [918, 472] on button "Done" at bounding box center [939, 487] width 52 height 31
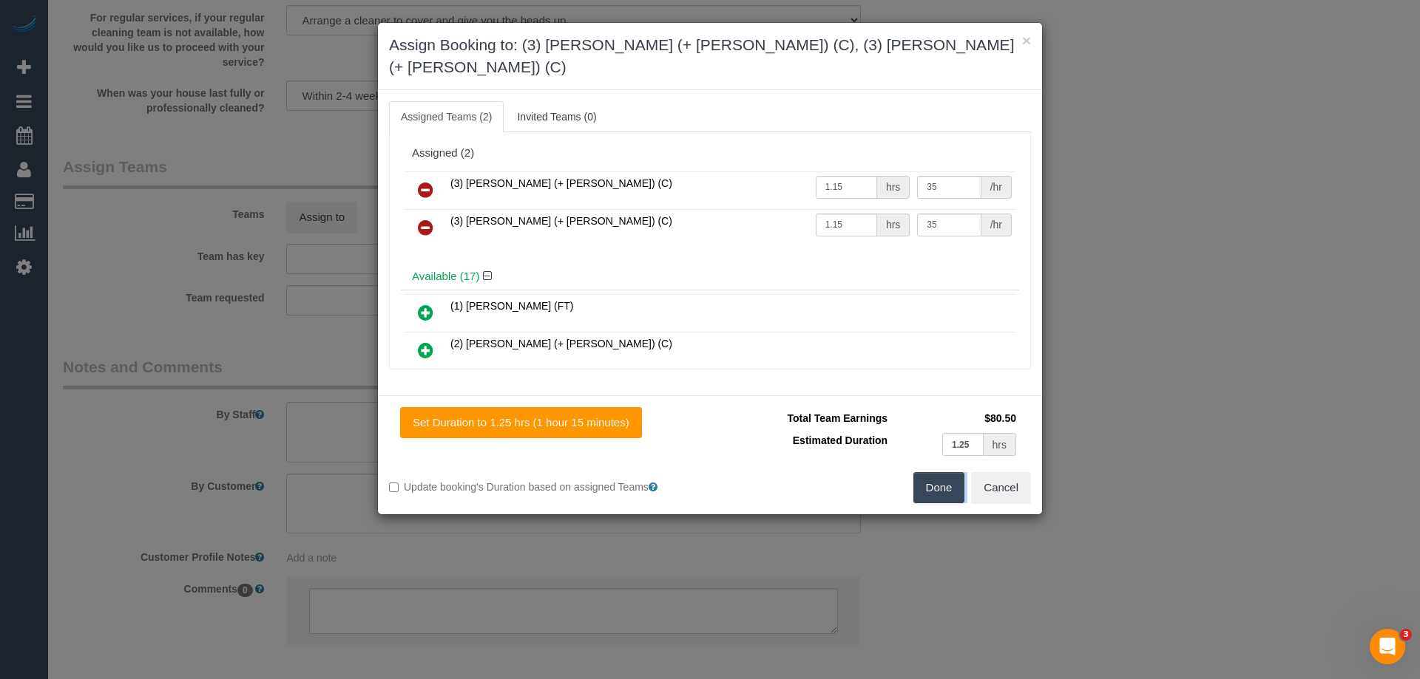
click at [918, 469] on div "× Assign Booking to: (3) Jay (+ Smruti) (C), (3) Smruti (+ Jay) (C) Assigned Te…" at bounding box center [710, 339] width 1420 height 679
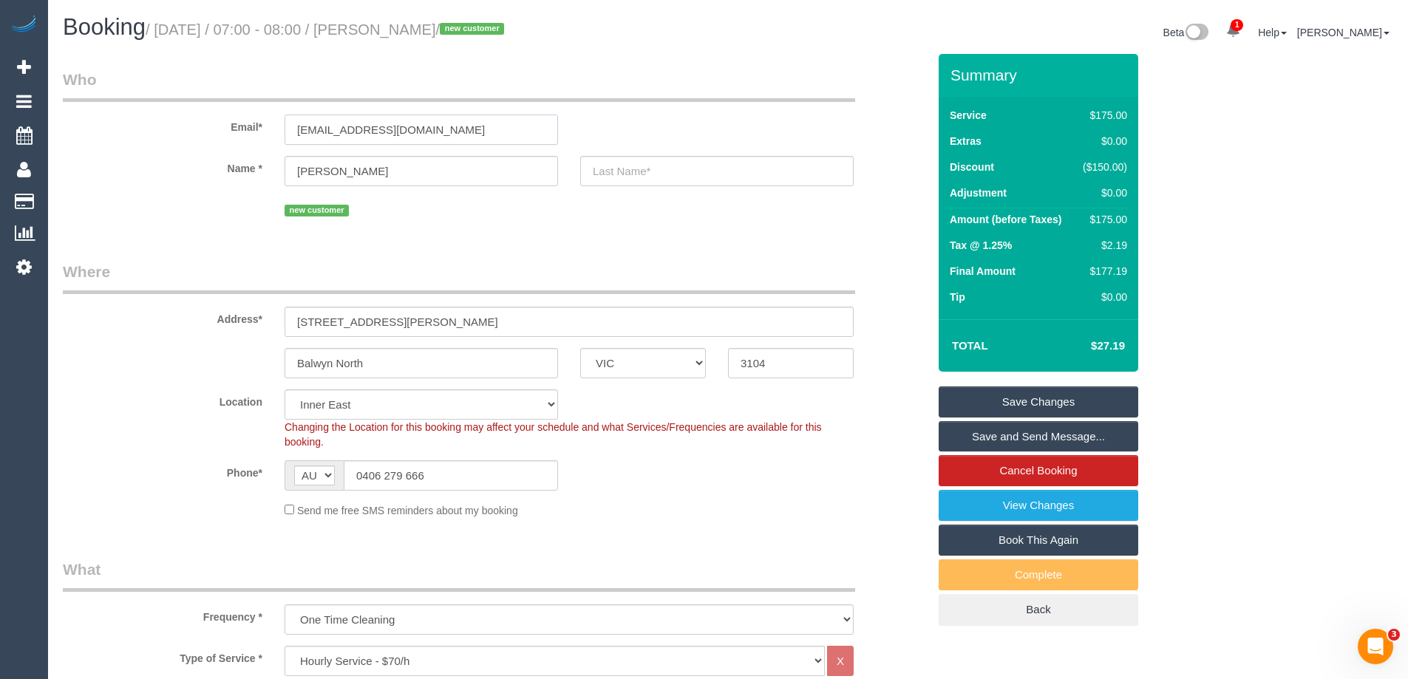
click at [384, 116] on input "joanneguo@live.com" at bounding box center [422, 130] width 274 height 30
click at [420, 229] on fieldset "Who Email* joanneguo@live.com Name * Joanne guo new customer" at bounding box center [495, 150] width 865 height 163
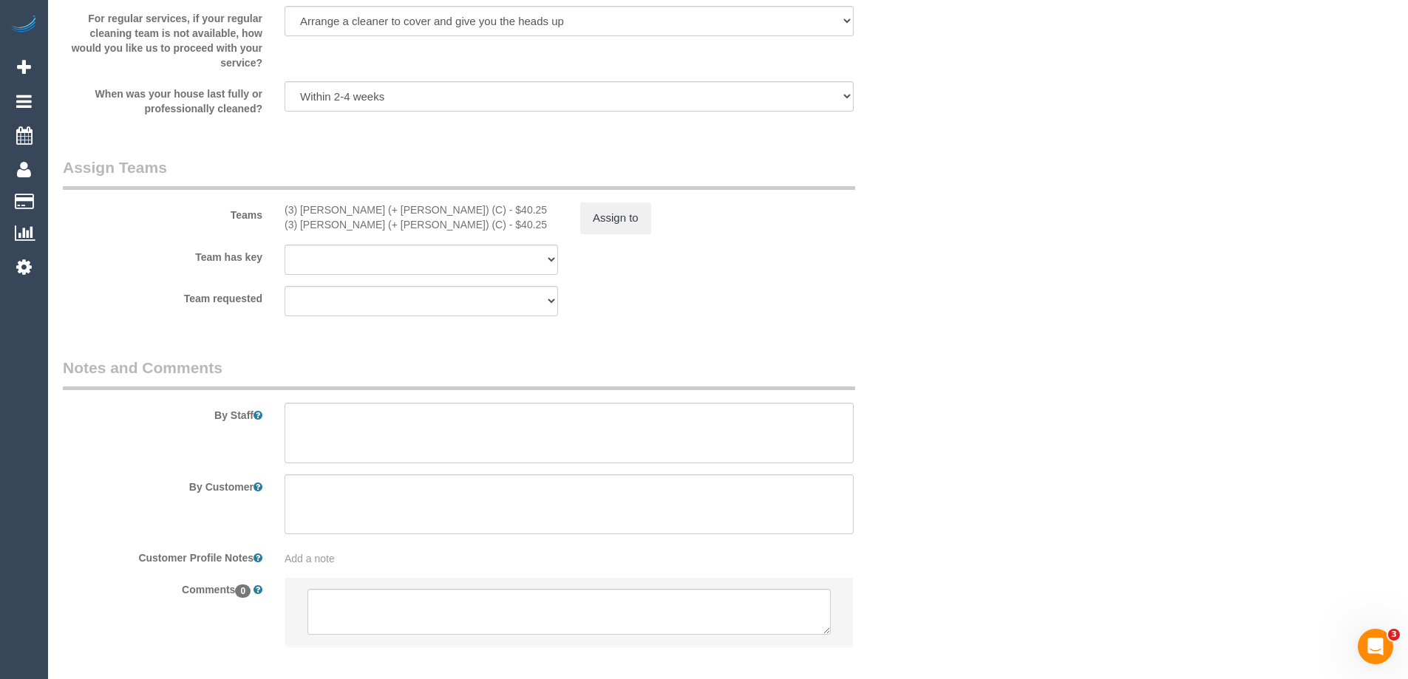
scroll to position [2140, 0]
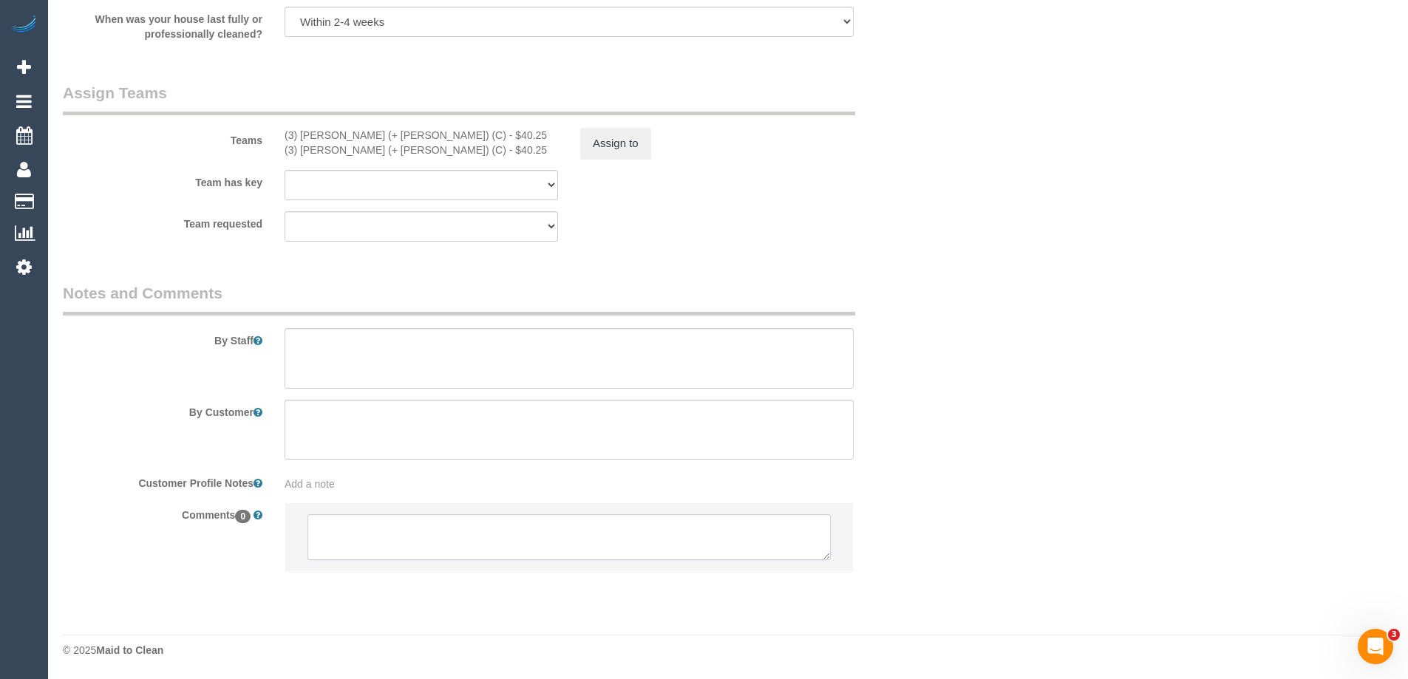
click at [365, 542] on textarea at bounding box center [569, 538] width 523 height 46
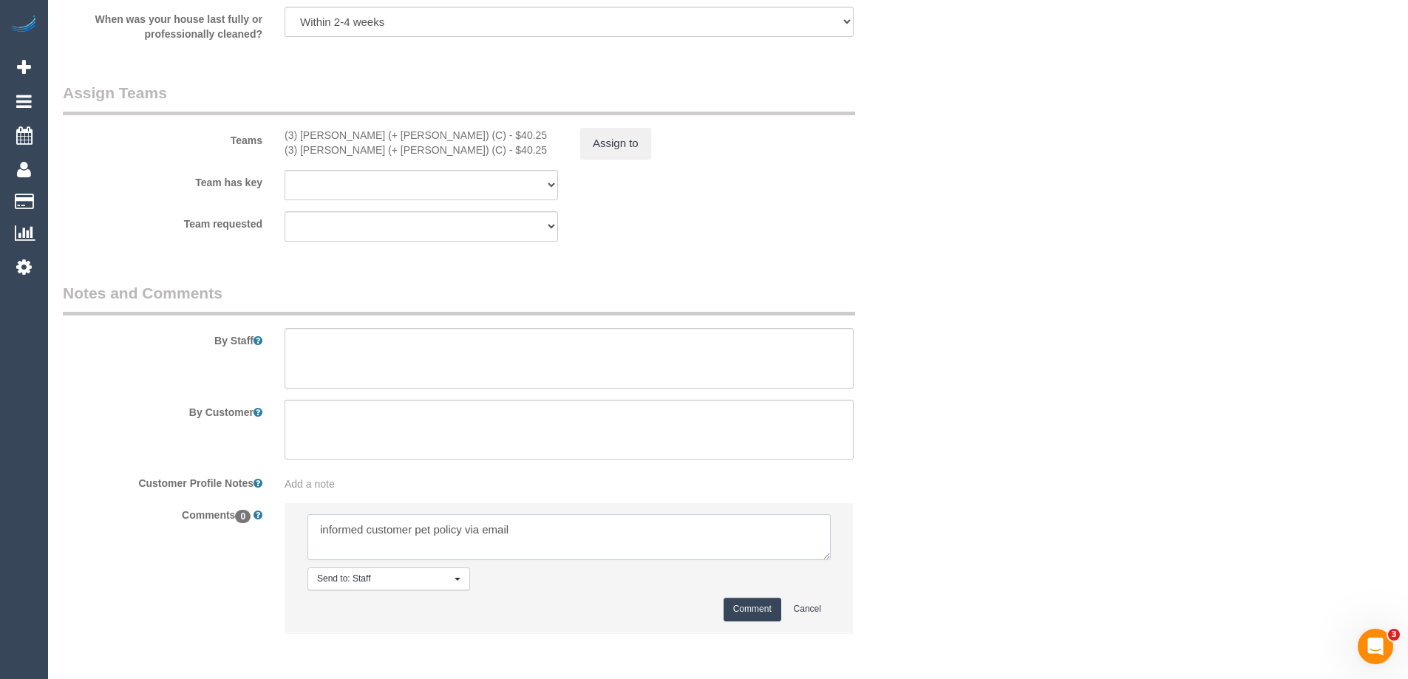
type textarea "informed customer pet policy via email"
click at [735, 611] on button "Comment" at bounding box center [753, 609] width 58 height 23
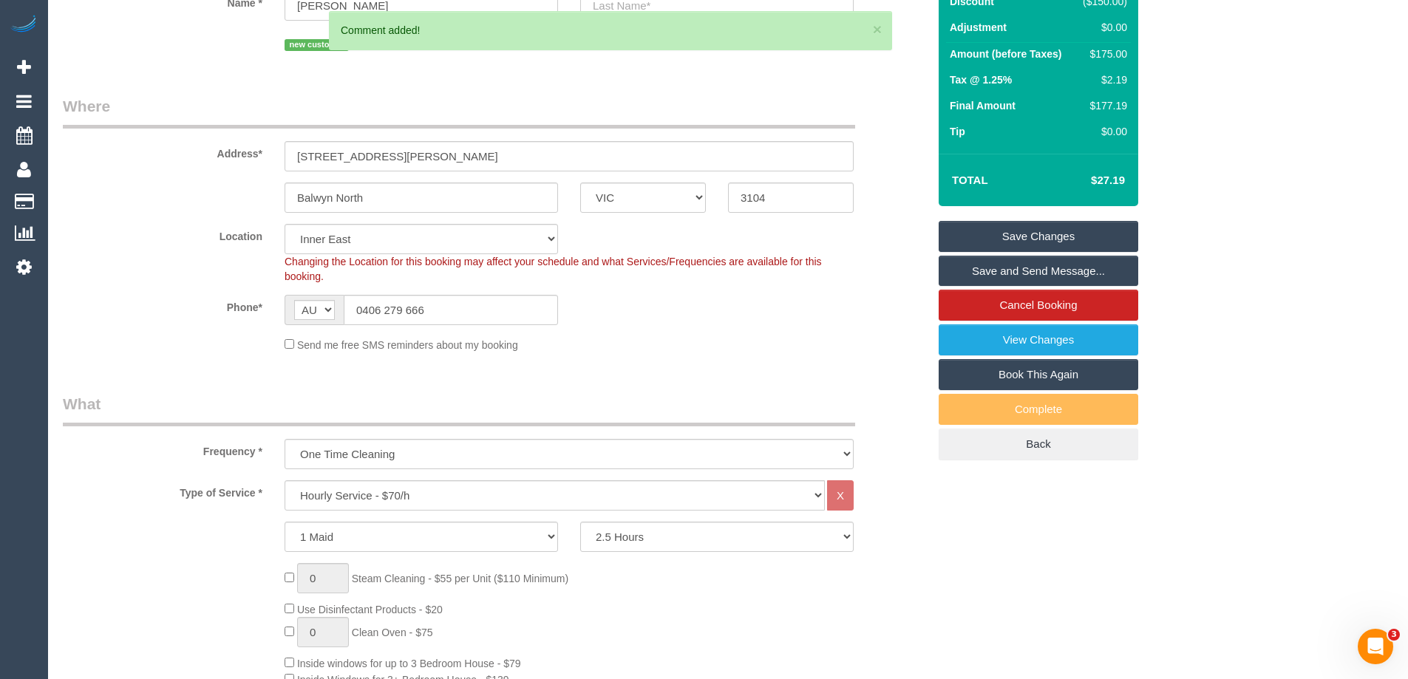
scroll to position [69, 0]
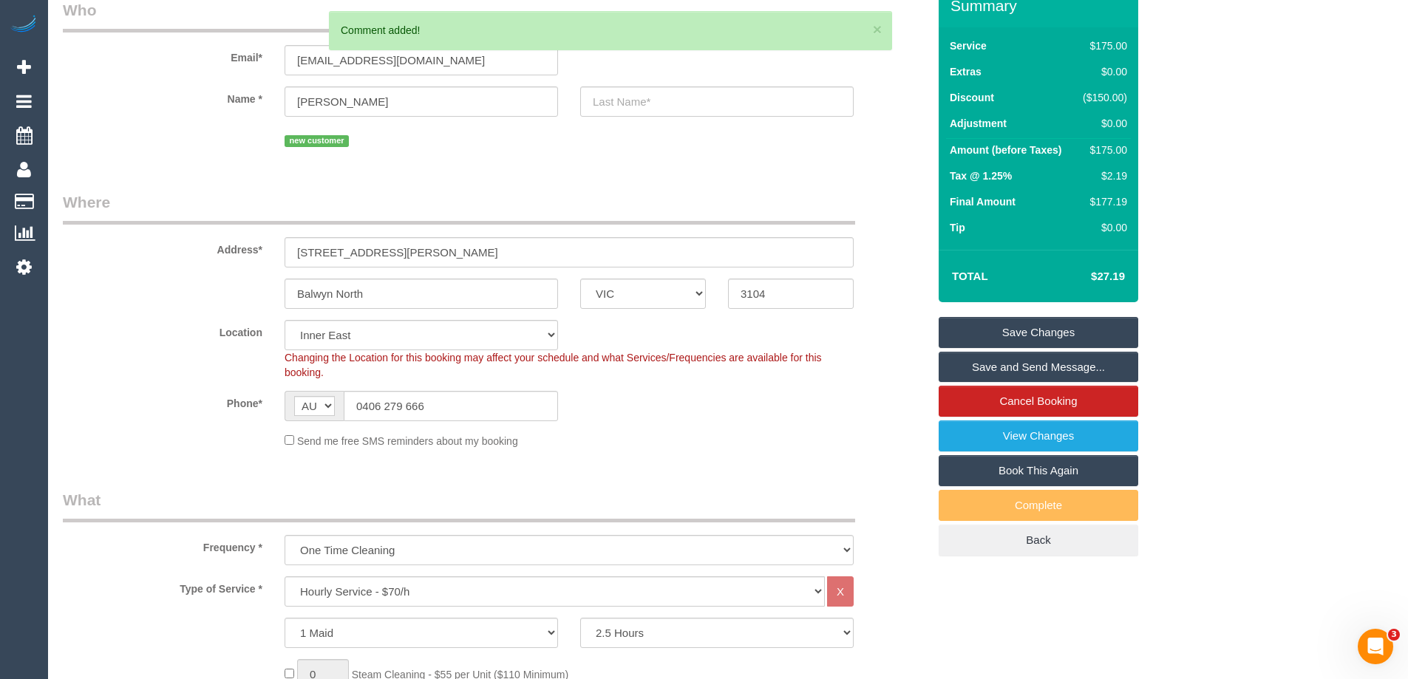
click at [1045, 369] on link "Save and Send Message..." at bounding box center [1039, 367] width 200 height 31
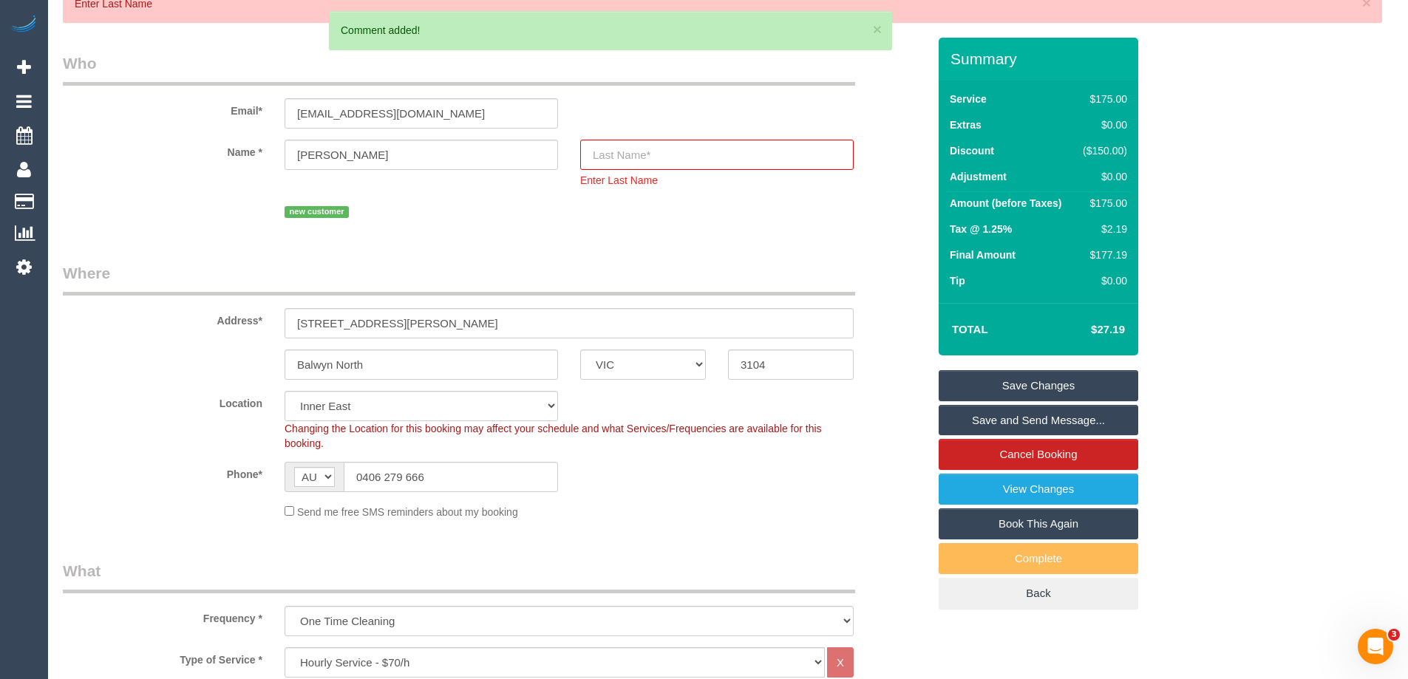
scroll to position [122, 0]
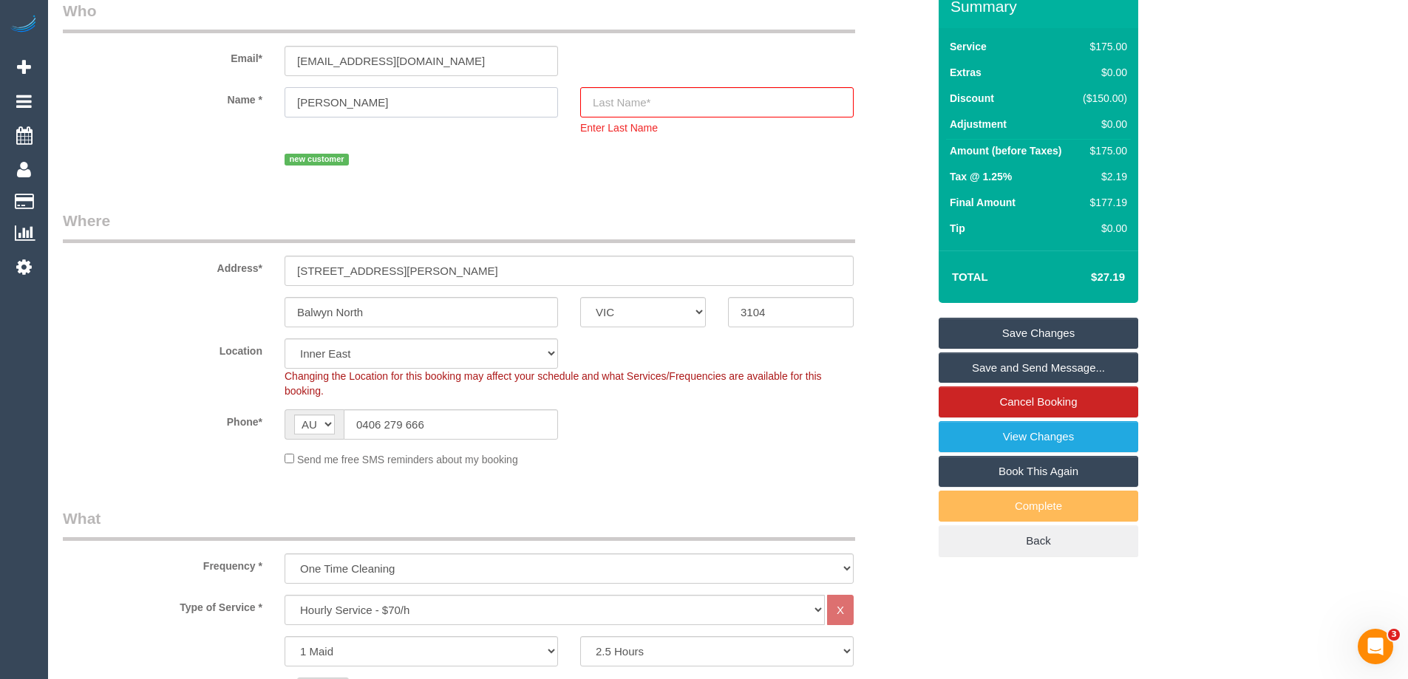
click at [343, 100] on input "Joanne guo" at bounding box center [422, 102] width 274 height 30
click at [346, 101] on input "Joanne guo" at bounding box center [422, 102] width 274 height 30
type input "Joanne"
click at [628, 91] on input "text" at bounding box center [717, 102] width 274 height 30
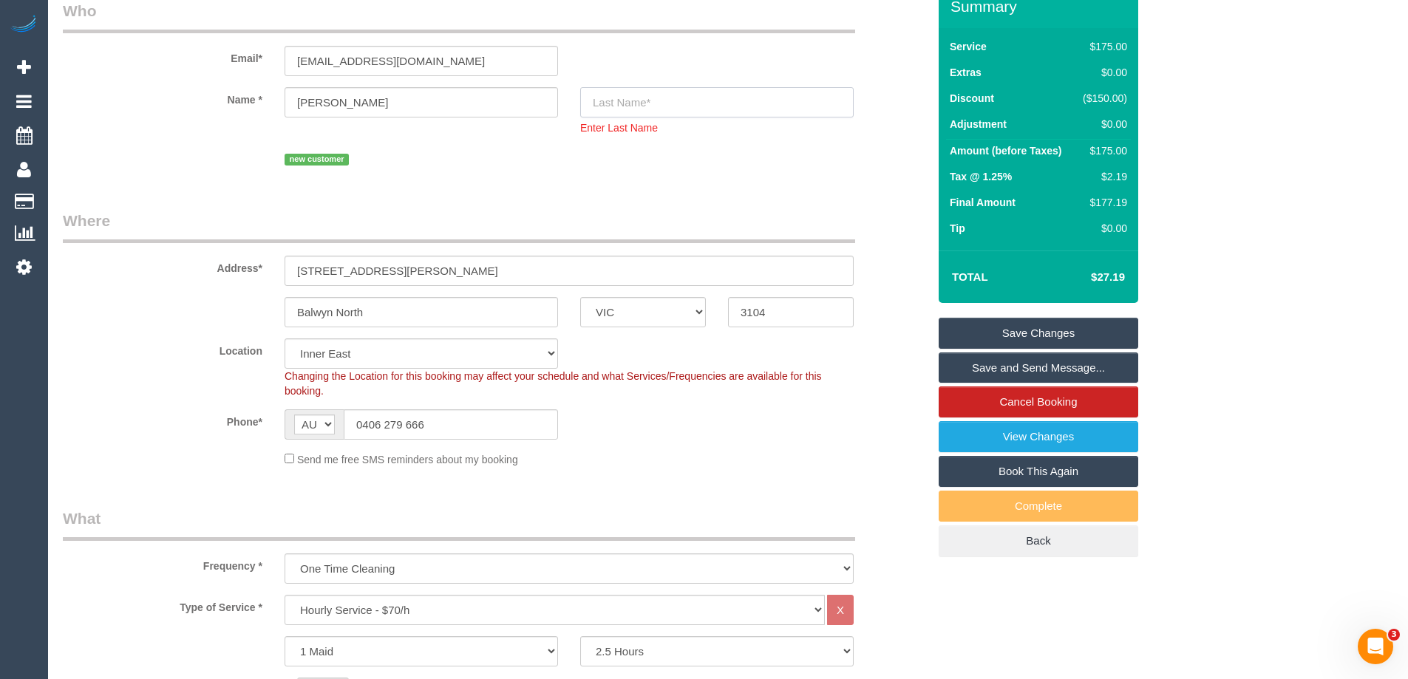
paste input "guo"
type input "guo"
click at [790, 164] on div "new customer" at bounding box center [569, 157] width 569 height 23
click at [639, 118] on div "Enter Last Name" at bounding box center [717, 127] width 274 height 18
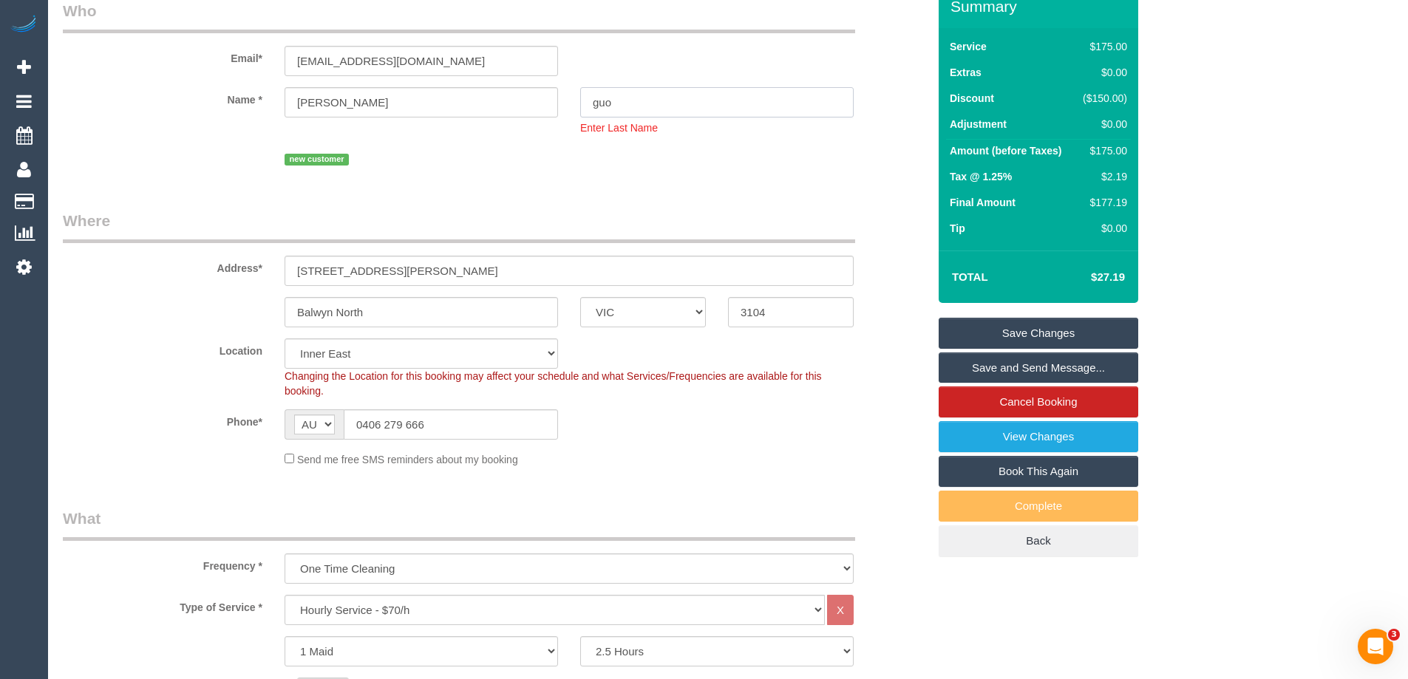
click at [635, 98] on input "guo" at bounding box center [717, 102] width 274 height 30
click at [713, 165] on div "new customer" at bounding box center [569, 157] width 569 height 23
click at [1032, 365] on link "Save and Send Message..." at bounding box center [1039, 368] width 200 height 31
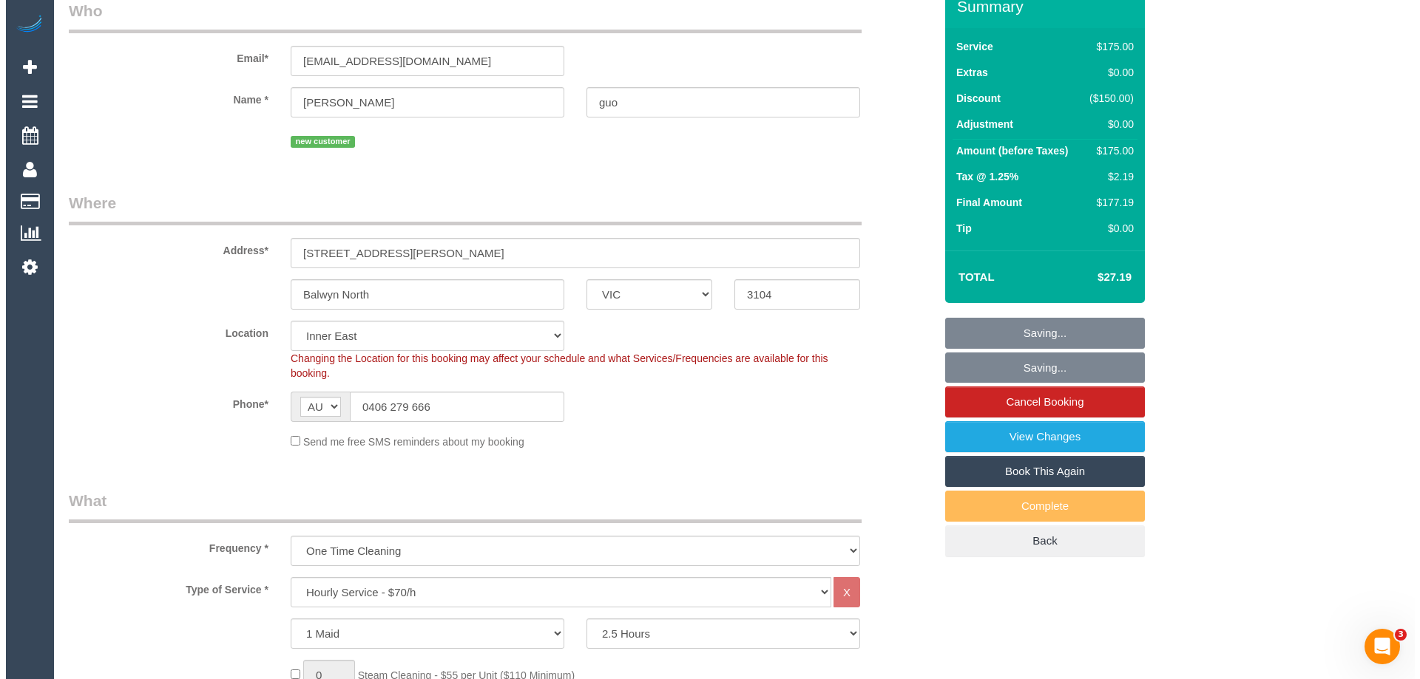
scroll to position [69, 0]
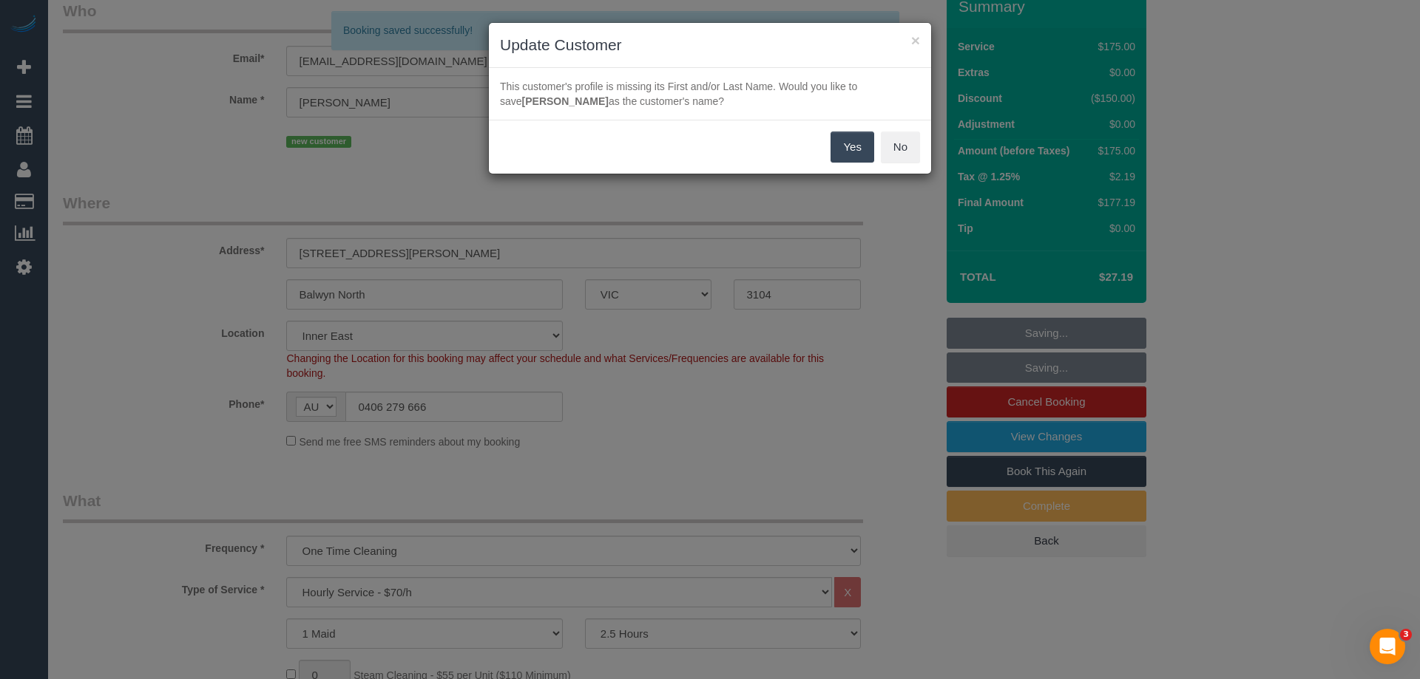
click at [847, 149] on button "Yes" at bounding box center [851, 147] width 43 height 31
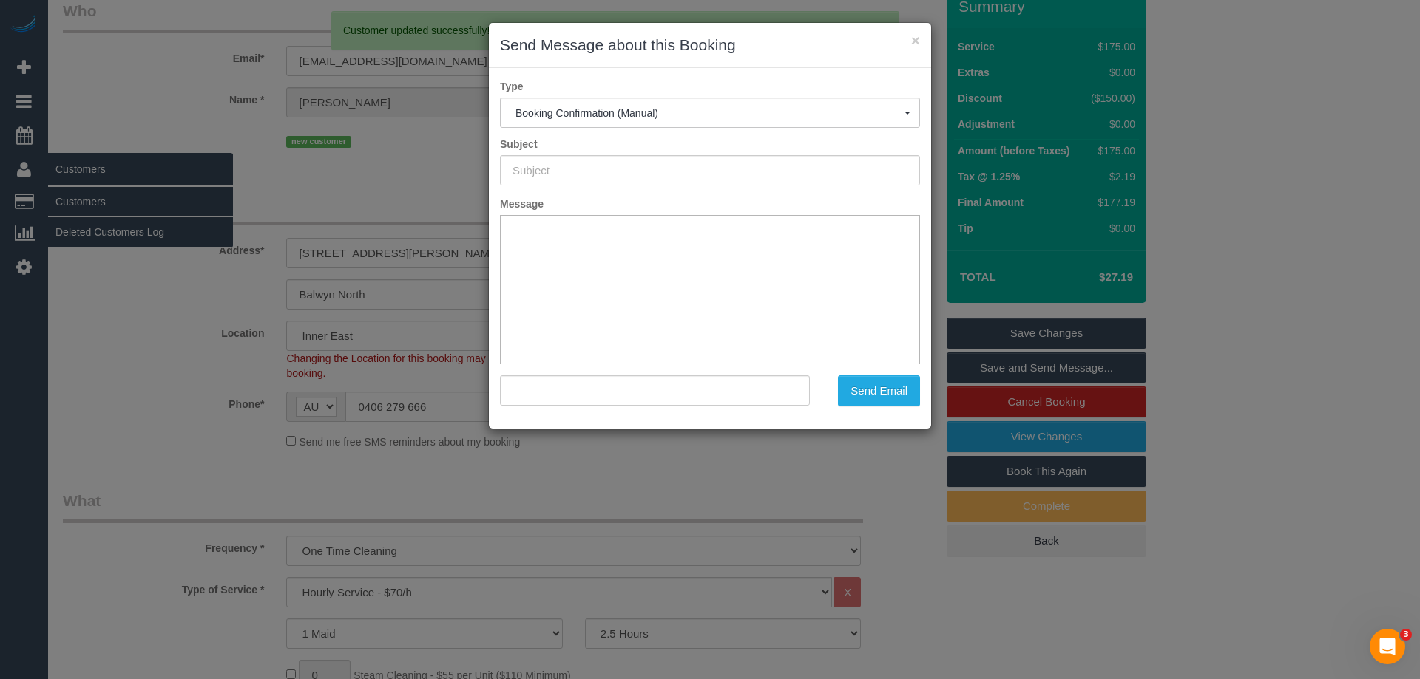
type input "Booking Confirmed"
type input ""Joanne guo" <joanneguo@live.com>"
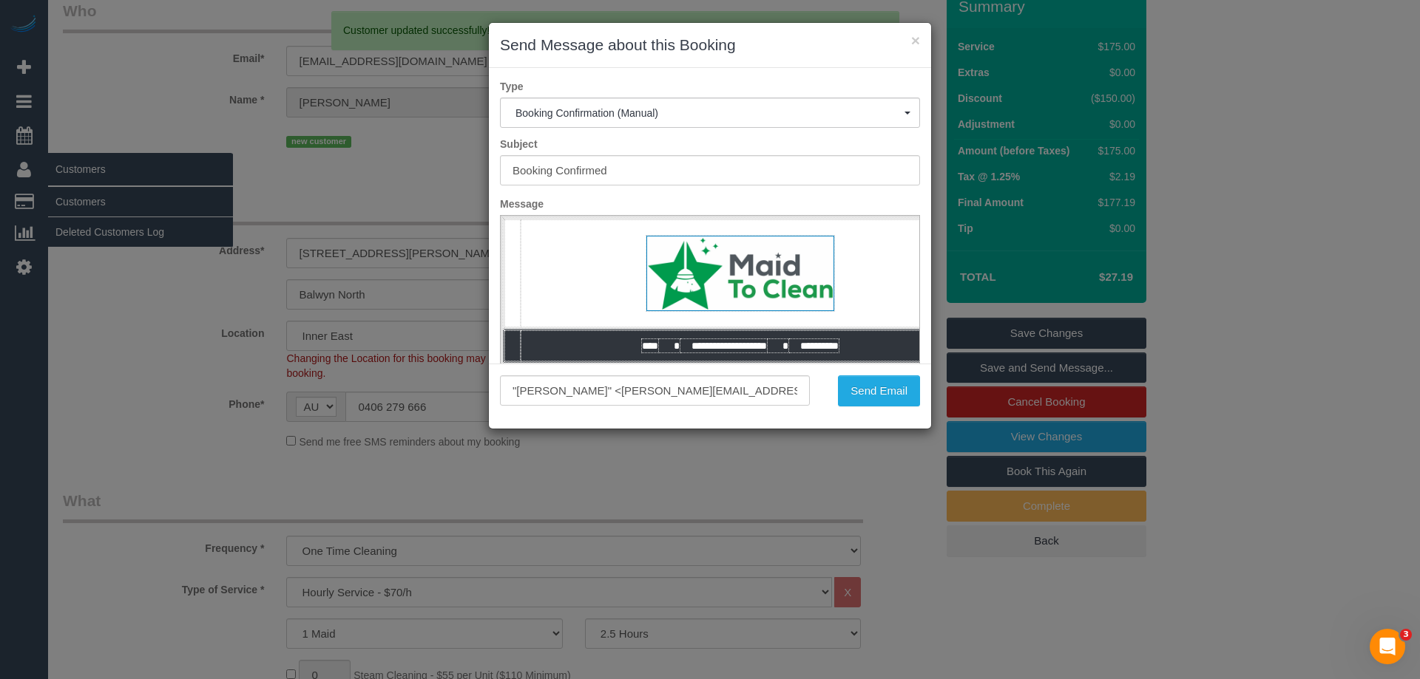
scroll to position [0, 0]
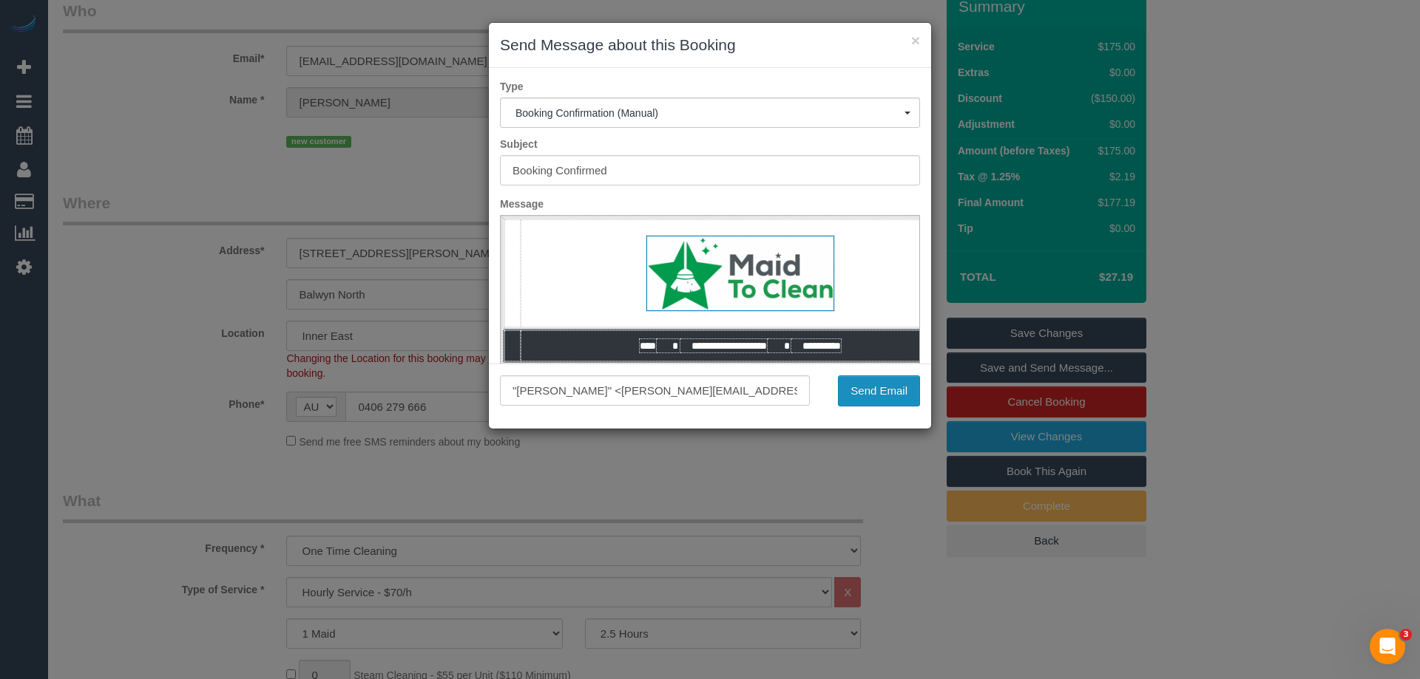
click at [892, 399] on button "Send Email" at bounding box center [879, 391] width 82 height 31
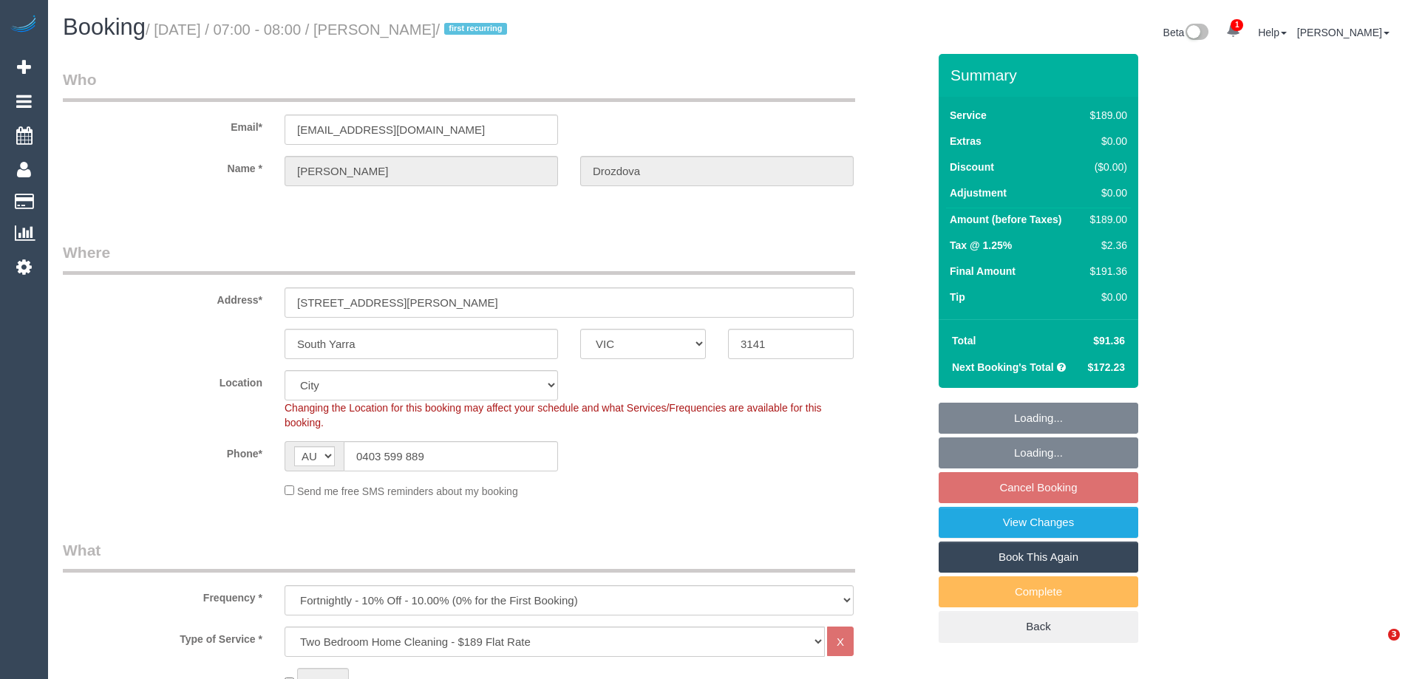
select select "VIC"
select select "spot1"
select select "number:29"
select select "number:14"
select select "number:18"
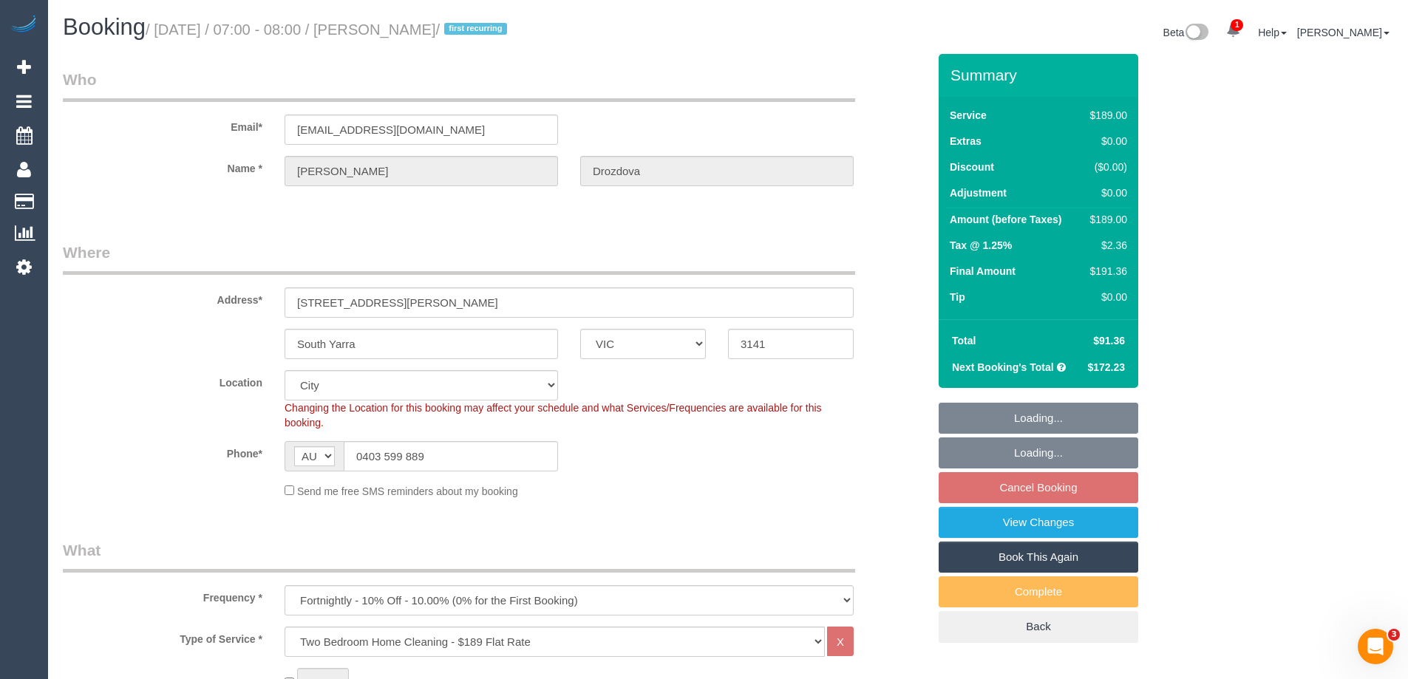
select select "number:24"
select select "number:33"
select select "number:12"
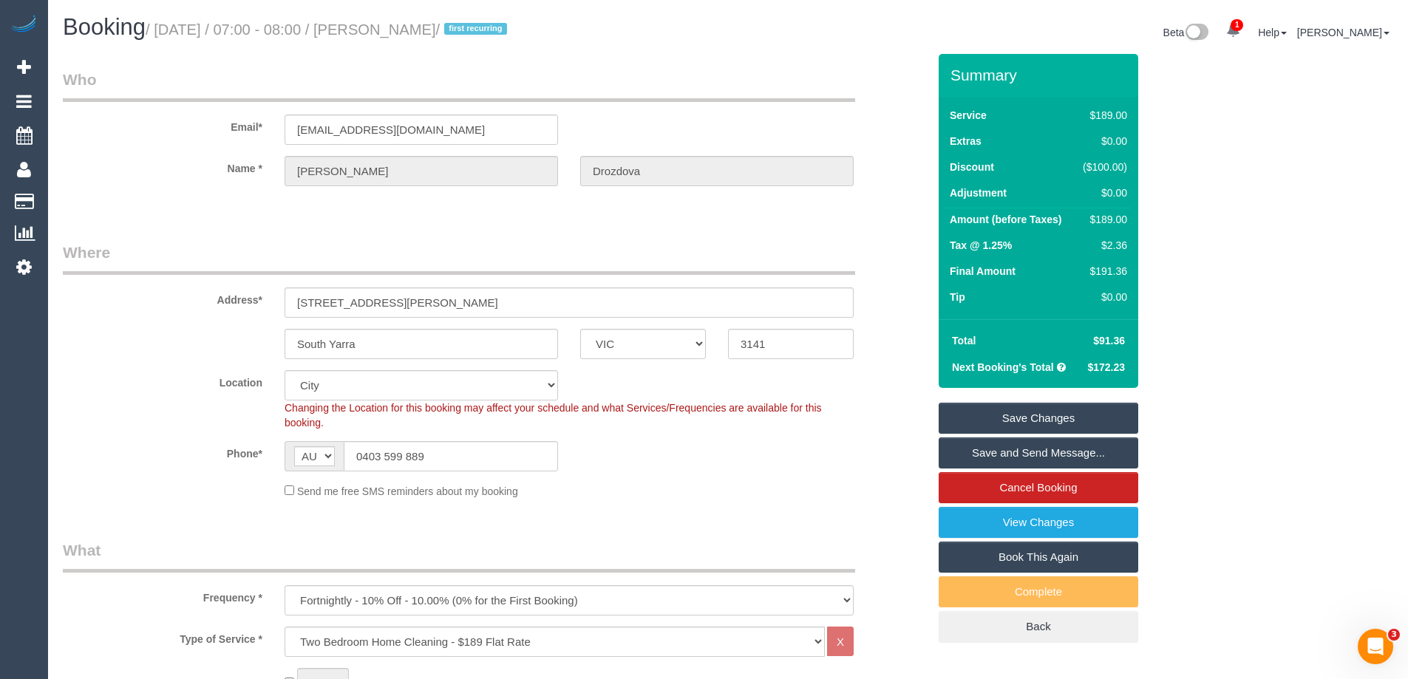
drag, startPoint x: 492, startPoint y: 28, endPoint x: 386, endPoint y: 26, distance: 106.5
click at [386, 26] on small "/ [DATE] / 07:00 - 08:00 / [PERSON_NAME] / first recurring" at bounding box center [329, 29] width 366 height 16
copy small "[PERSON_NAME]"
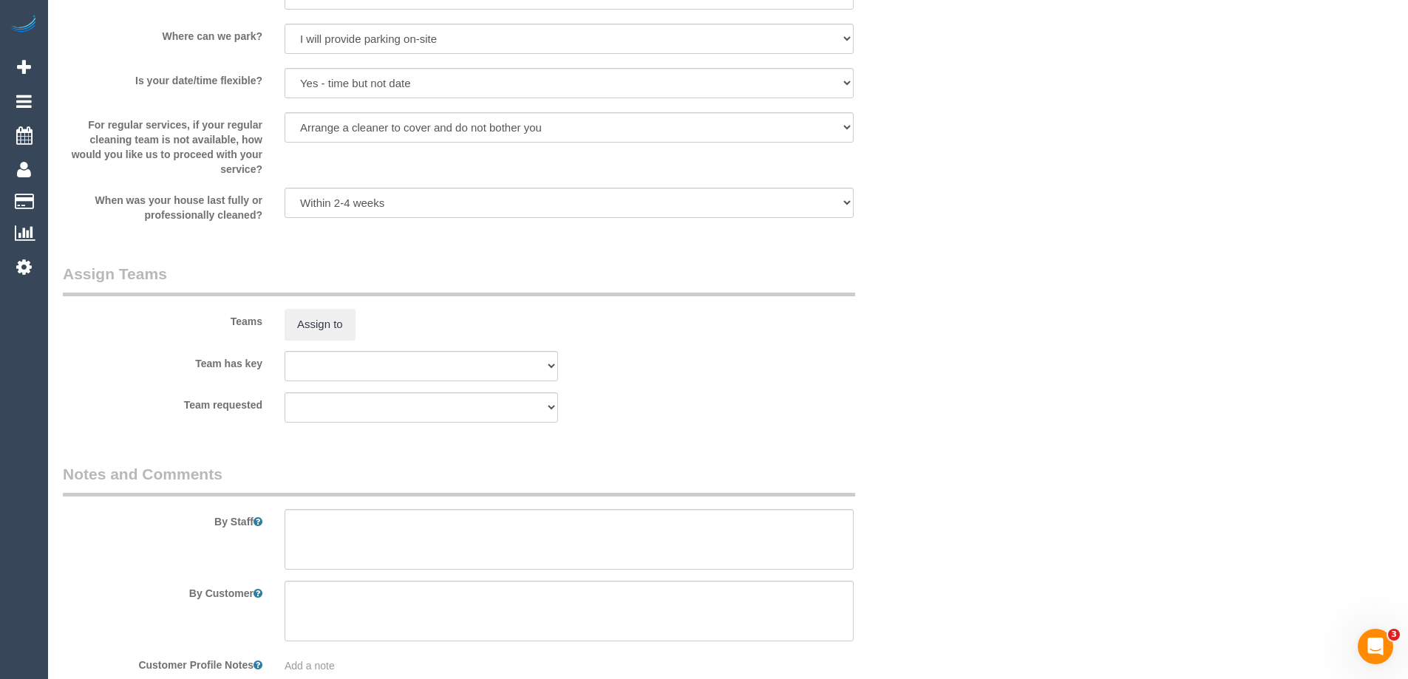
scroll to position [1643, 0]
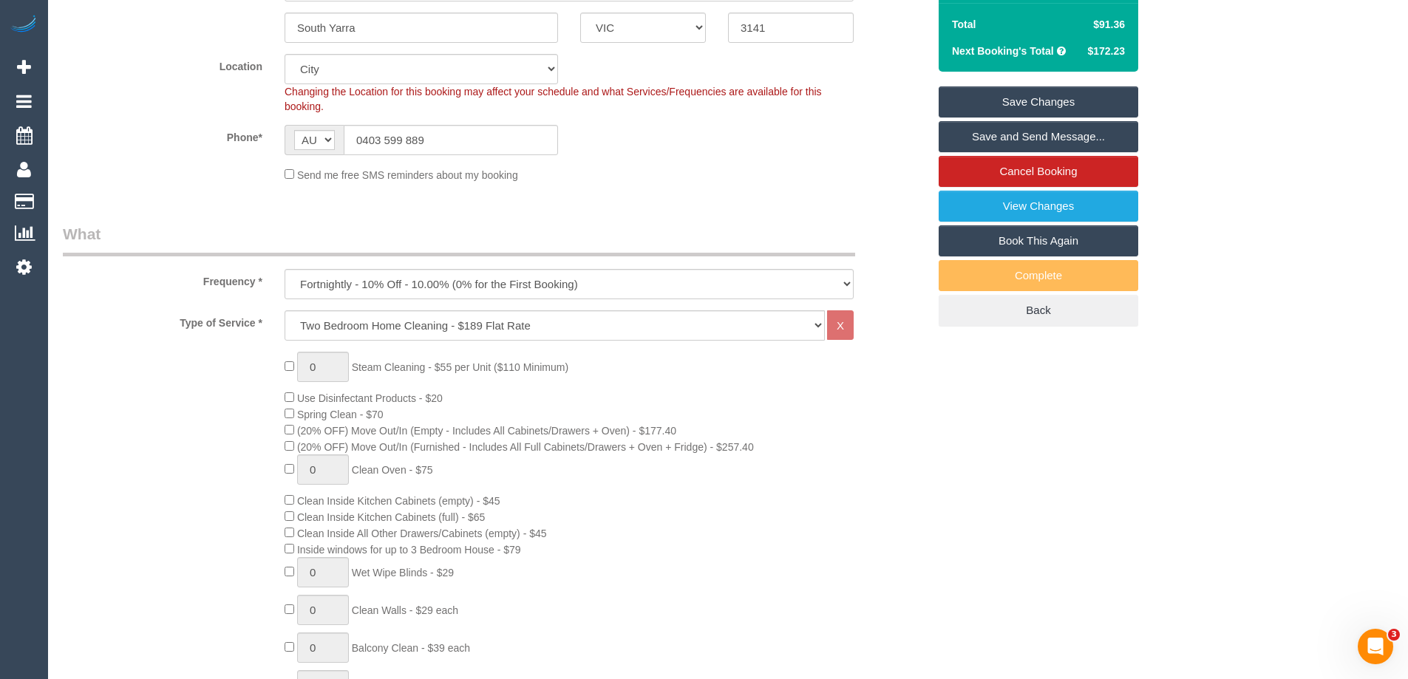
scroll to position [312, 0]
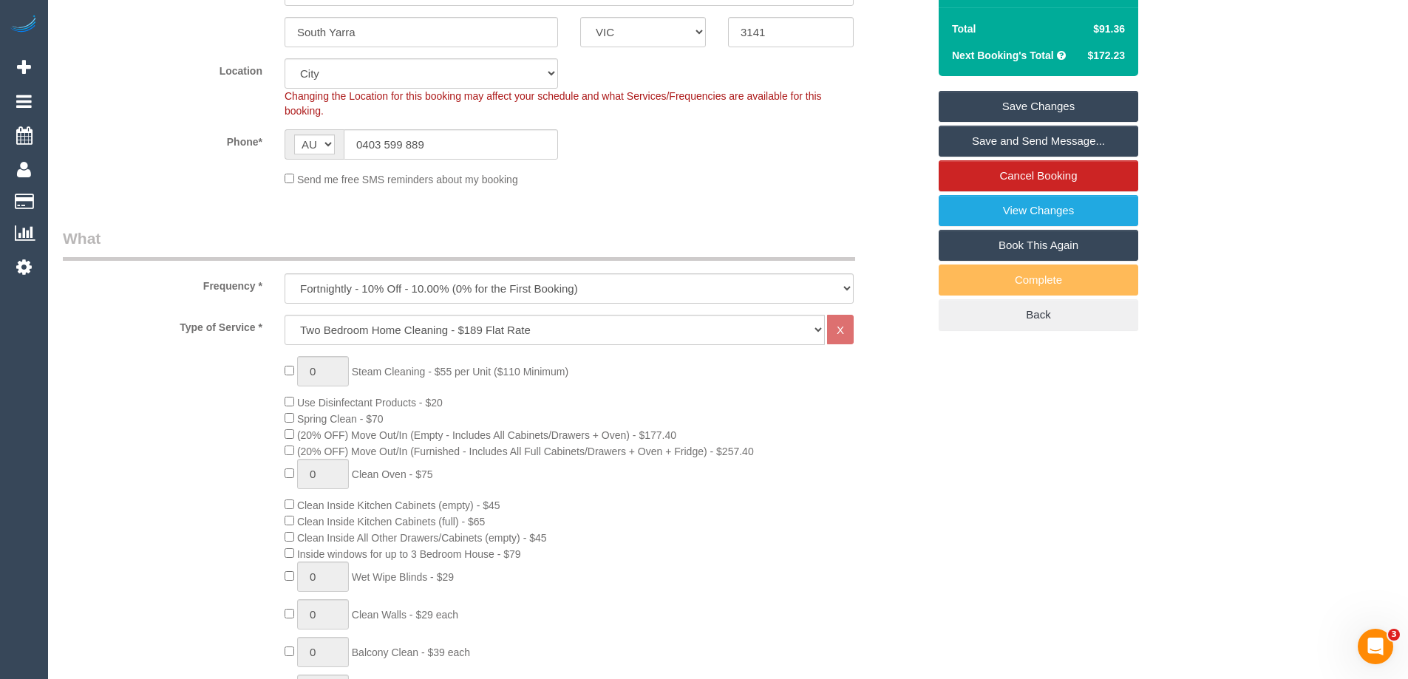
click at [841, 148] on div "Phone* AF AL DZ AD AO AI AQ AG AR AM AW AU AT AZ BS BH BD BB BY BE BZ BJ BM BT …" at bounding box center [495, 144] width 887 height 30
drag, startPoint x: 1031, startPoint y: 551, endPoint x: 1105, endPoint y: 454, distance: 121.8
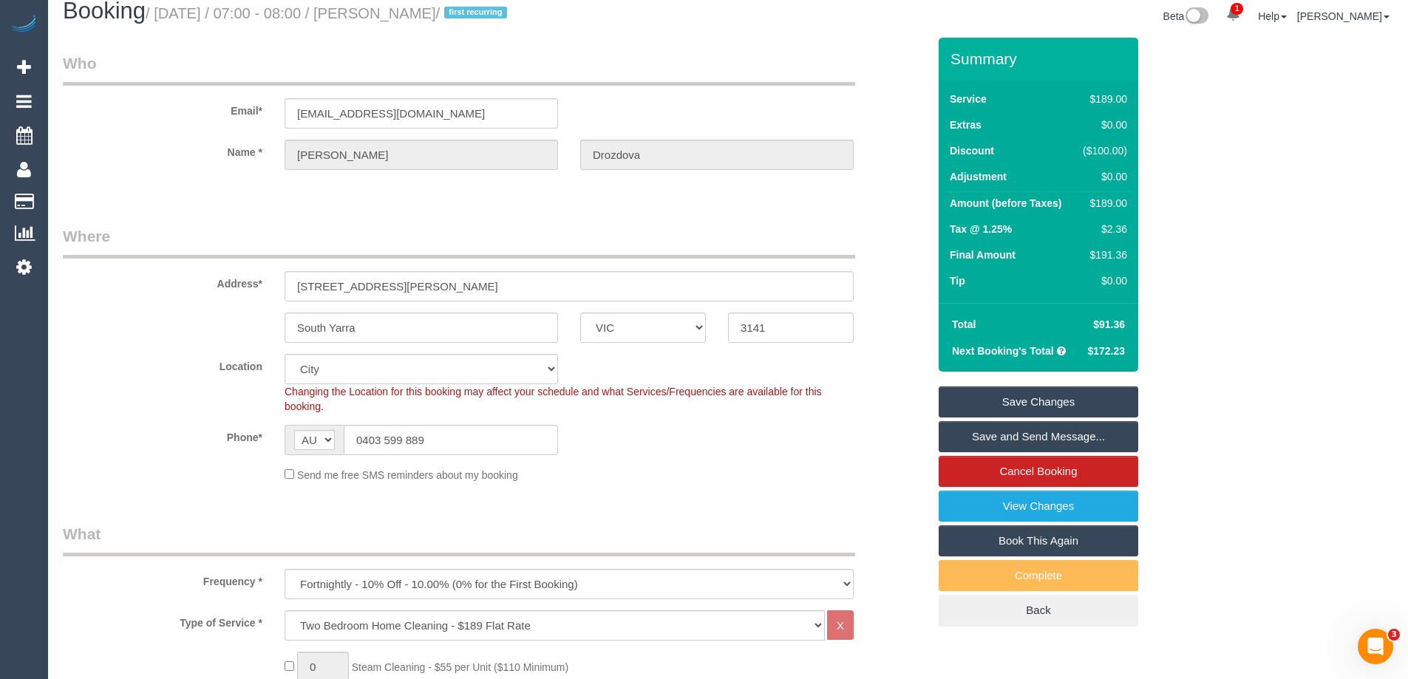
click at [1116, 208] on div "$189.00" at bounding box center [1103, 203] width 49 height 15
copy div "189.00"
click at [1216, 207] on div "Summary Service $189.00 Extras $0.00 Discount ($100.00) Adjustment $0.00 Amount…" at bounding box center [1094, 347] width 333 height 618
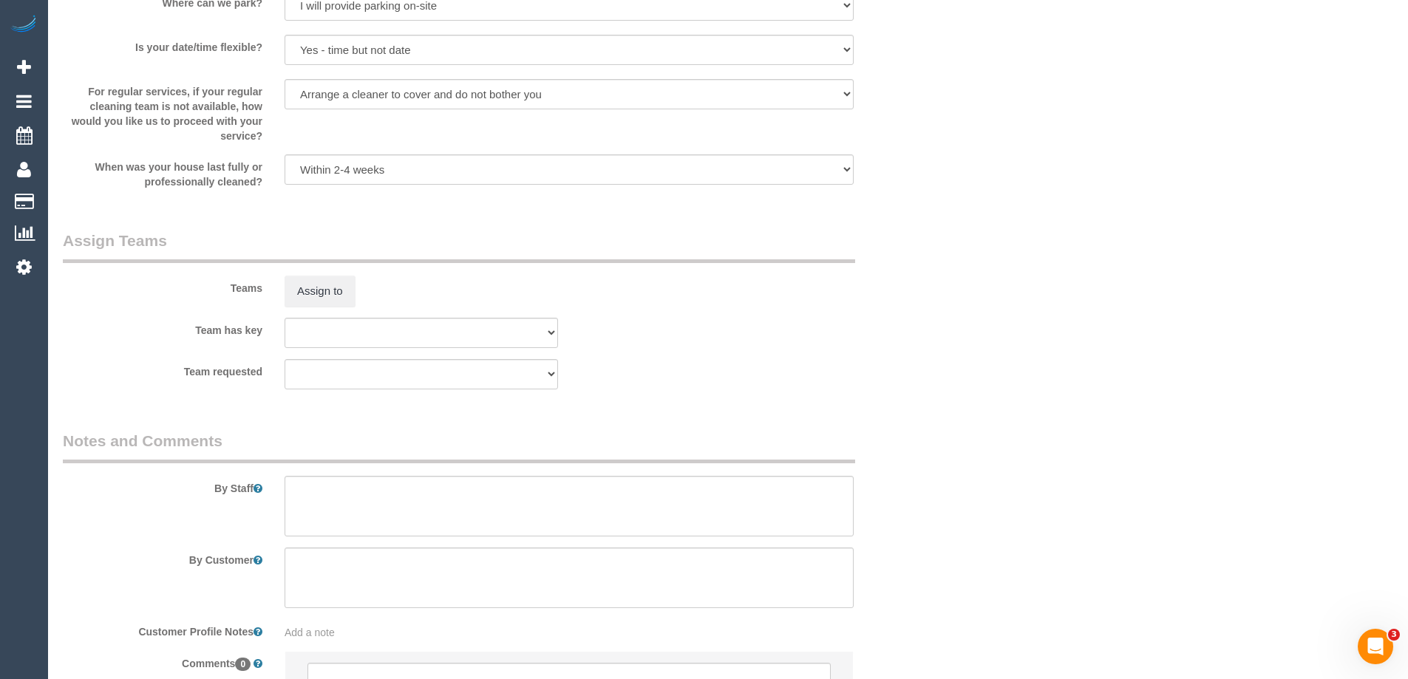
scroll to position [2160, 0]
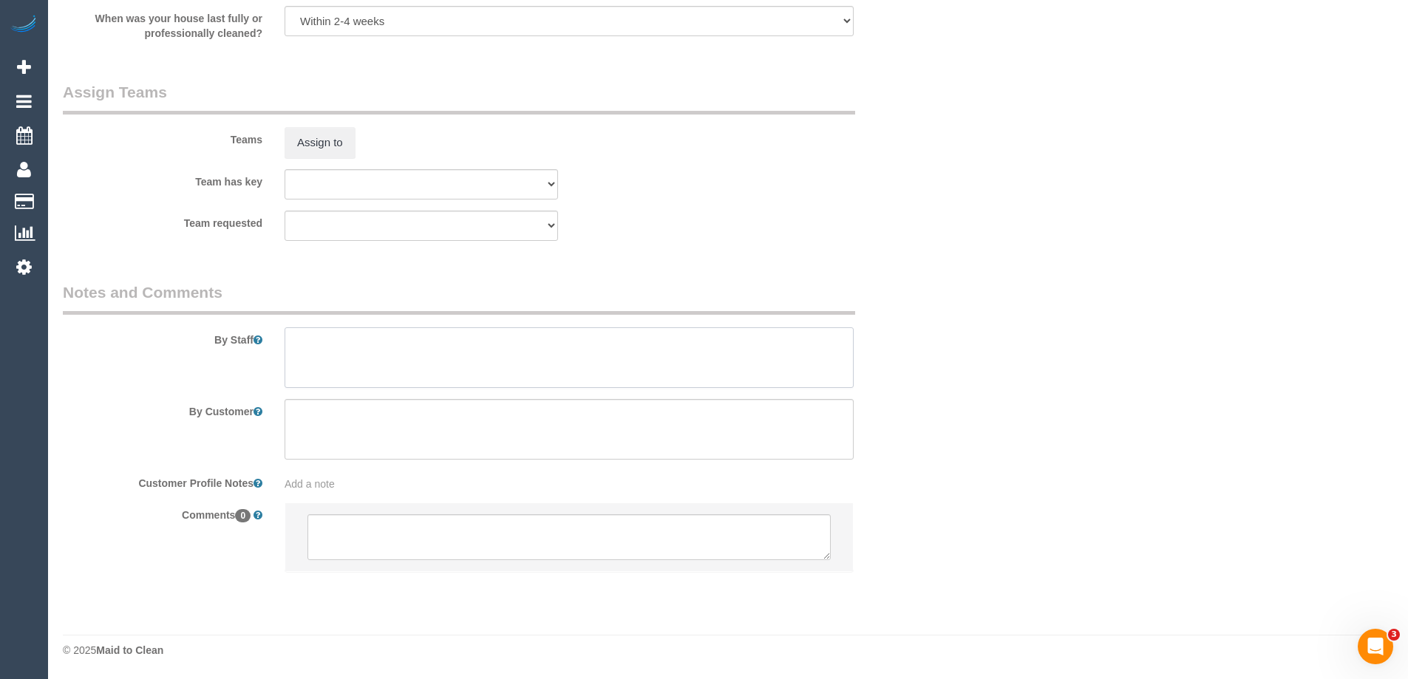
click at [380, 365] on textarea at bounding box center [569, 358] width 569 height 61
type textarea "Estimated time 3-3.5 hours"
click at [320, 146] on button "Assign to" at bounding box center [320, 142] width 71 height 31
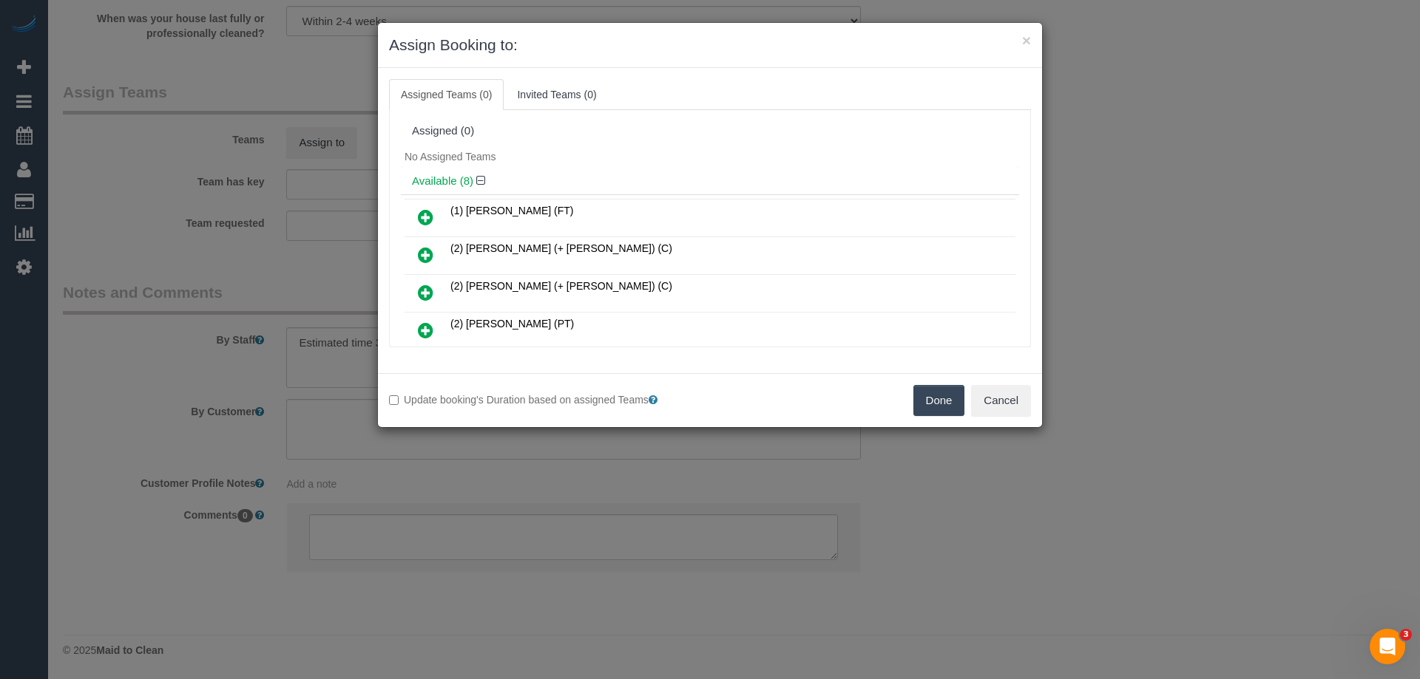
click at [616, 134] on div "Assigned (0)" at bounding box center [710, 131] width 596 height 13
click at [995, 401] on button "Cancel" at bounding box center [1001, 400] width 60 height 31
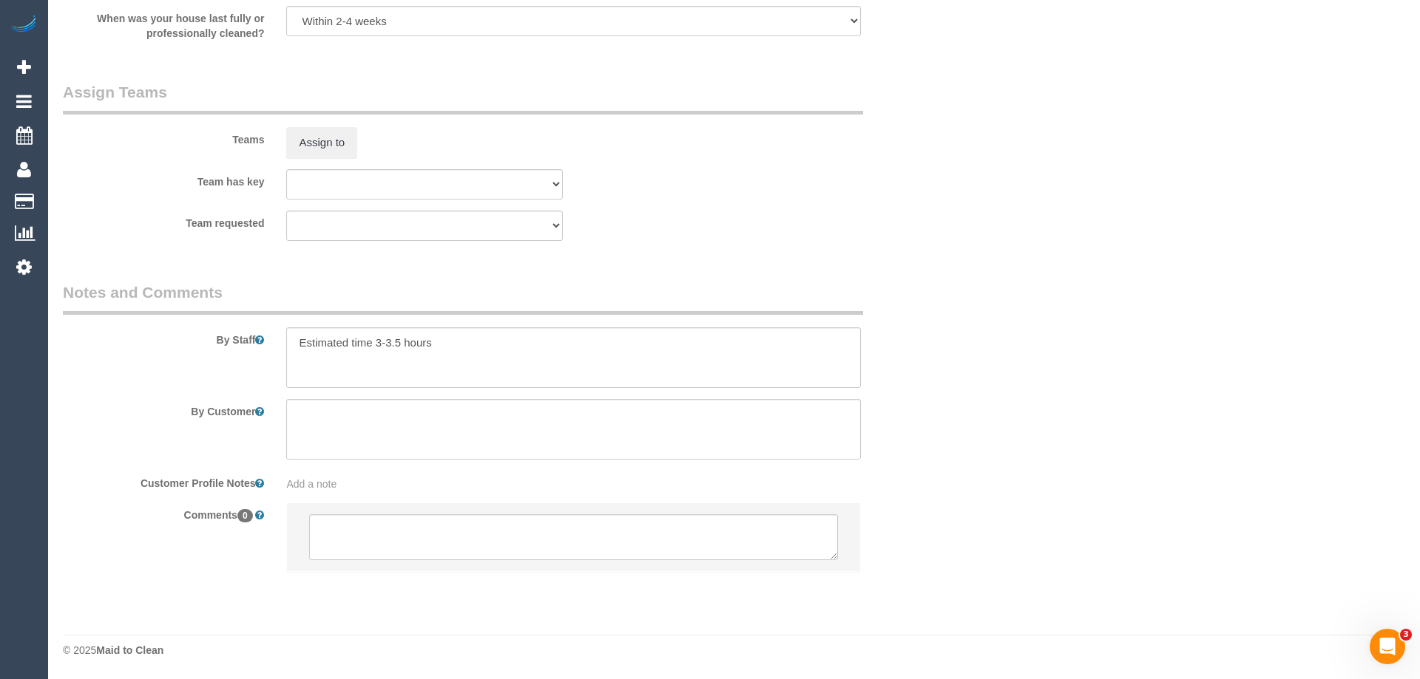
click at [995, 401] on div "× Assign Booking to: Assigned Teams (0) Invited Teams (0) Assigned (0) No Assig…" at bounding box center [710, 339] width 1420 height 679
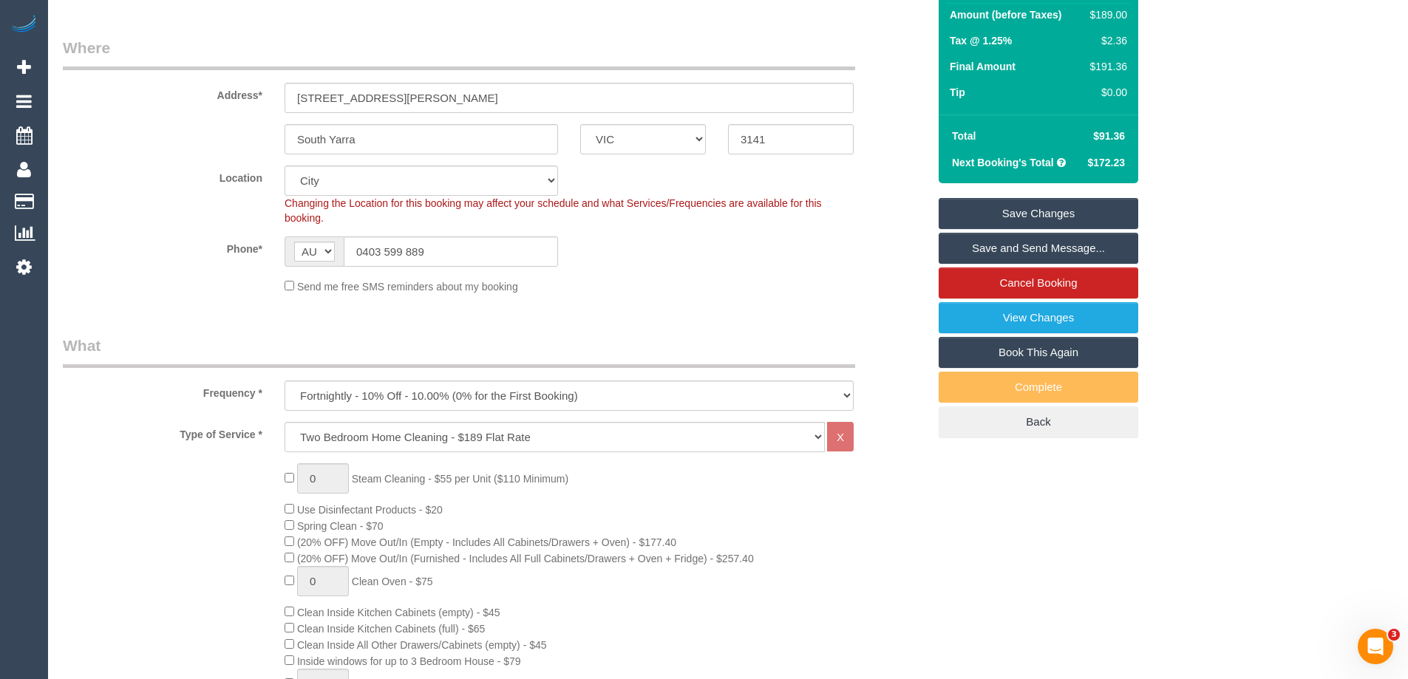
scroll to position [16, 0]
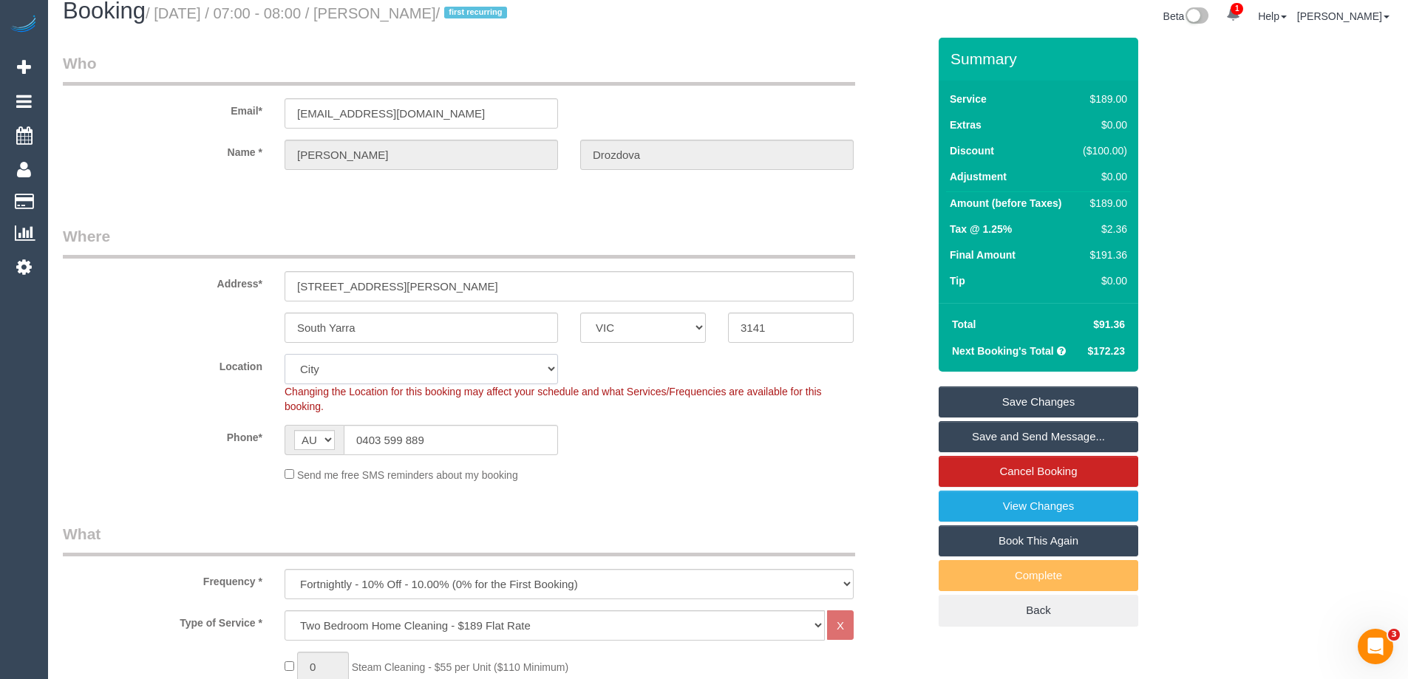
click at [316, 378] on select "Office City East (North) East (South) Inner East Inner North (East) Inner North…" at bounding box center [422, 369] width 274 height 30
drag, startPoint x: 396, startPoint y: 362, endPoint x: 358, endPoint y: 356, distance: 38.1
click at [396, 362] on select "Office City East (North) East (South) Inner East Inner North (East) Inner North…" at bounding box center [422, 369] width 274 height 30
select select "50"
click at [285, 354] on select "Office City East (North) East (South) Inner East Inner North (East) Inner North…" at bounding box center [422, 369] width 274 height 30
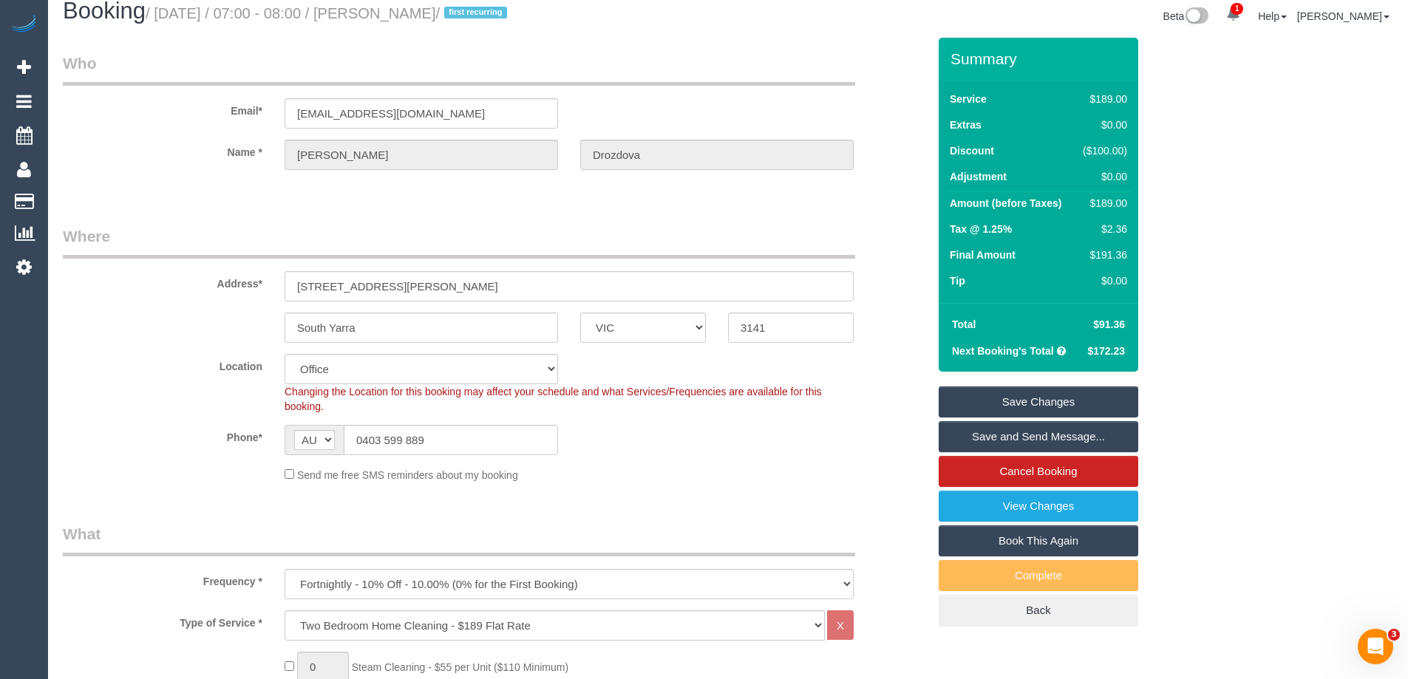
select select "object:3028"
click at [234, 125] on div "Email* nadyandroz@gmail.com" at bounding box center [495, 90] width 887 height 76
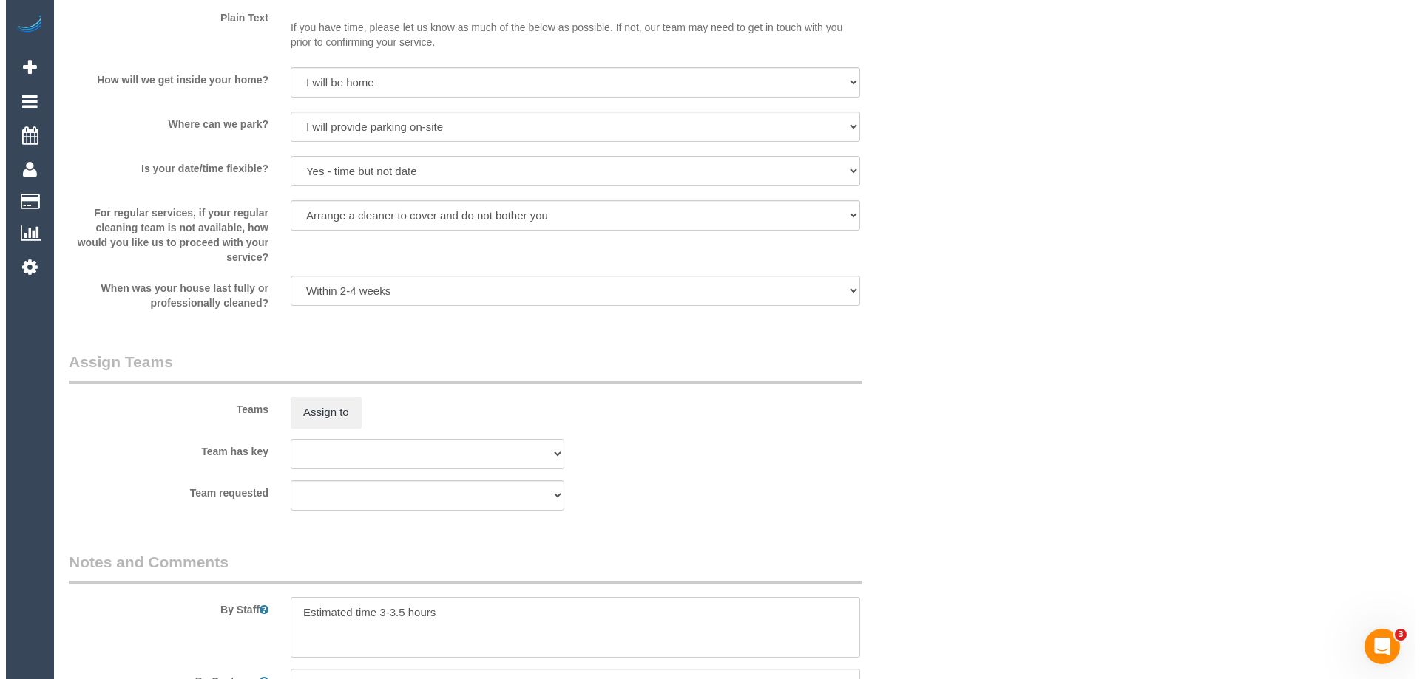
scroll to position [2013, 0]
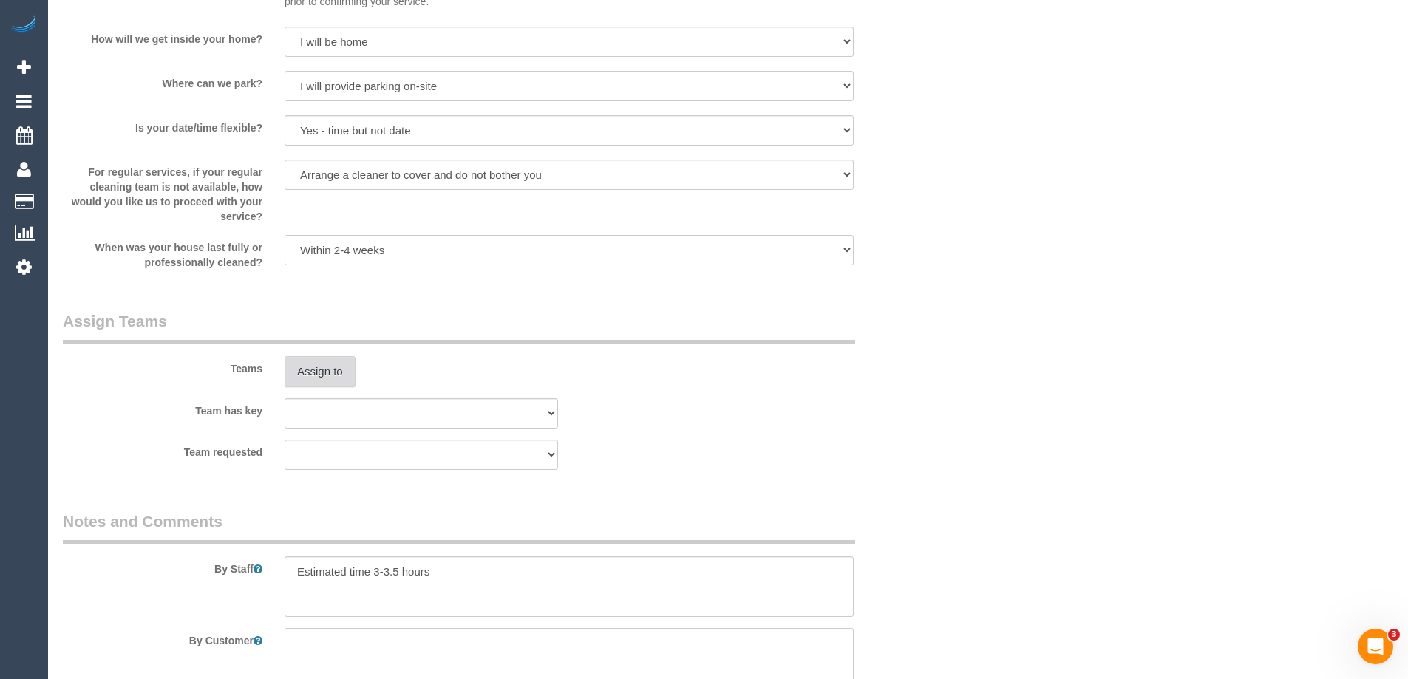
click at [337, 376] on button "Assign to" at bounding box center [320, 371] width 71 height 31
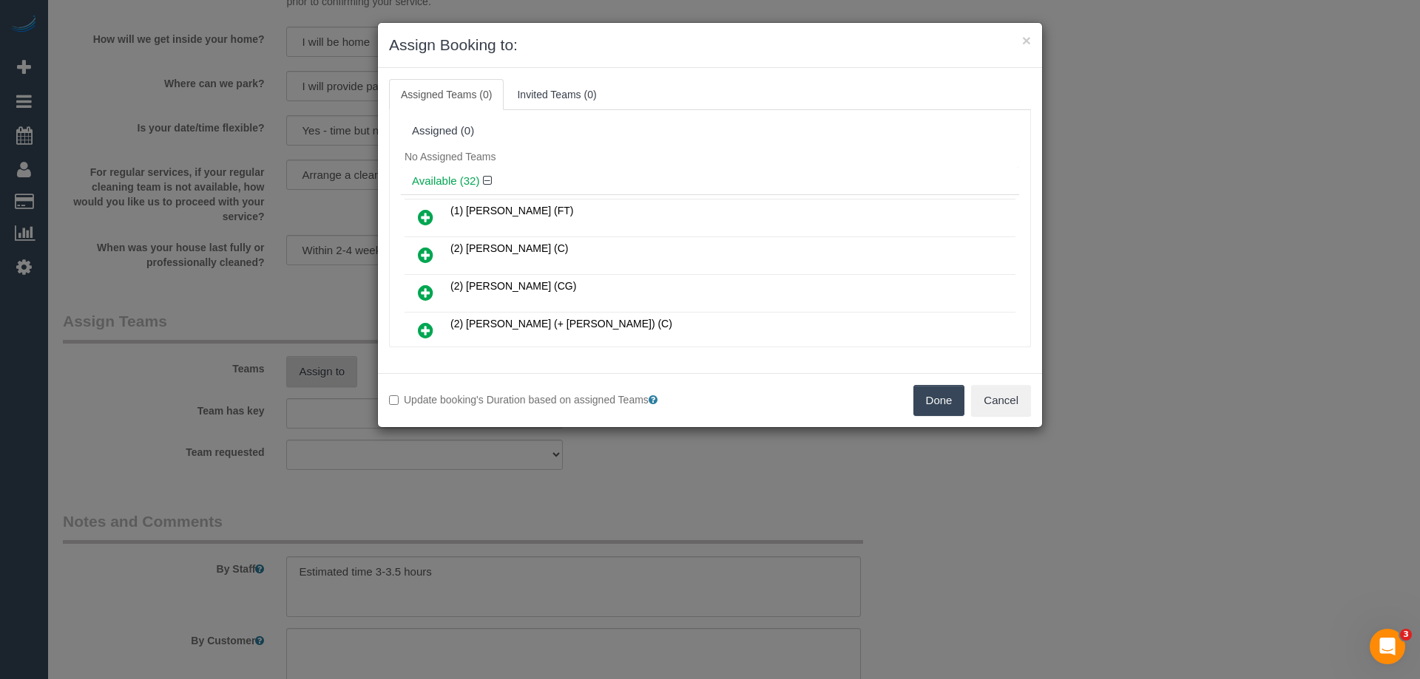
scroll to position [663, 0]
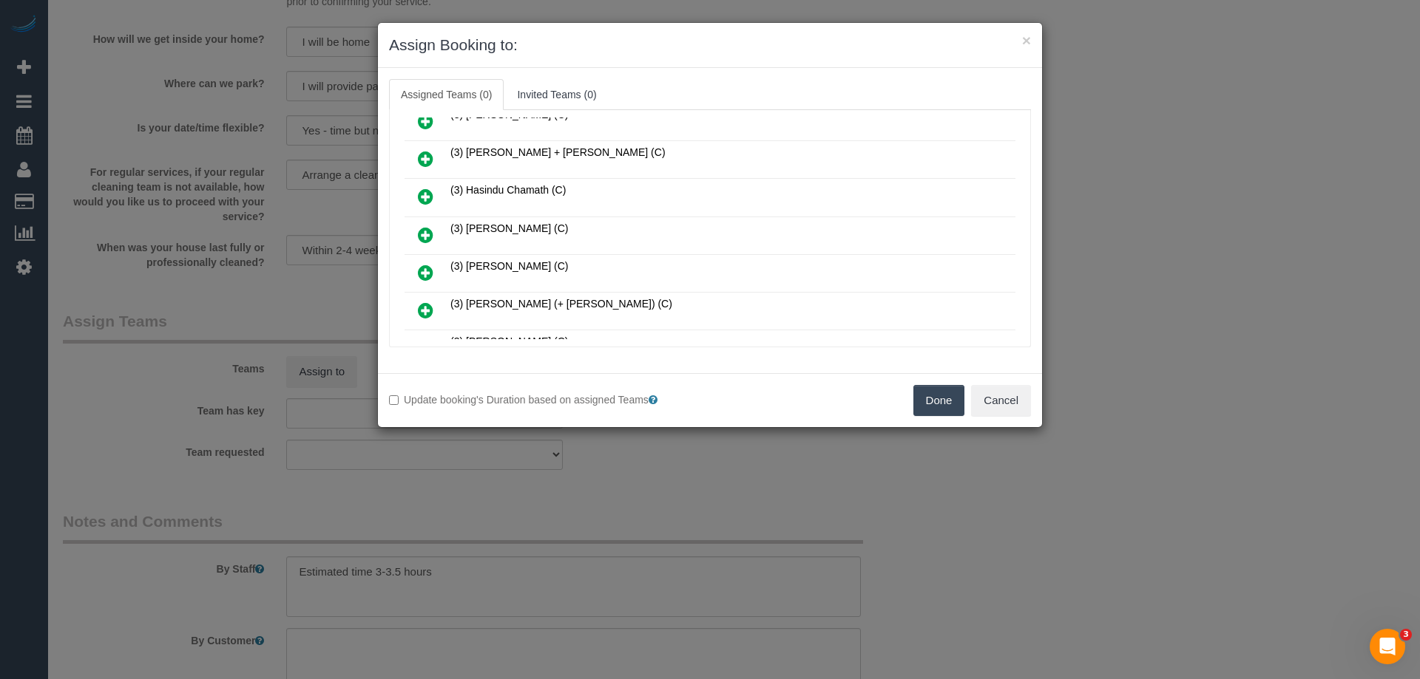
click at [418, 233] on icon at bounding box center [426, 235] width 16 height 18
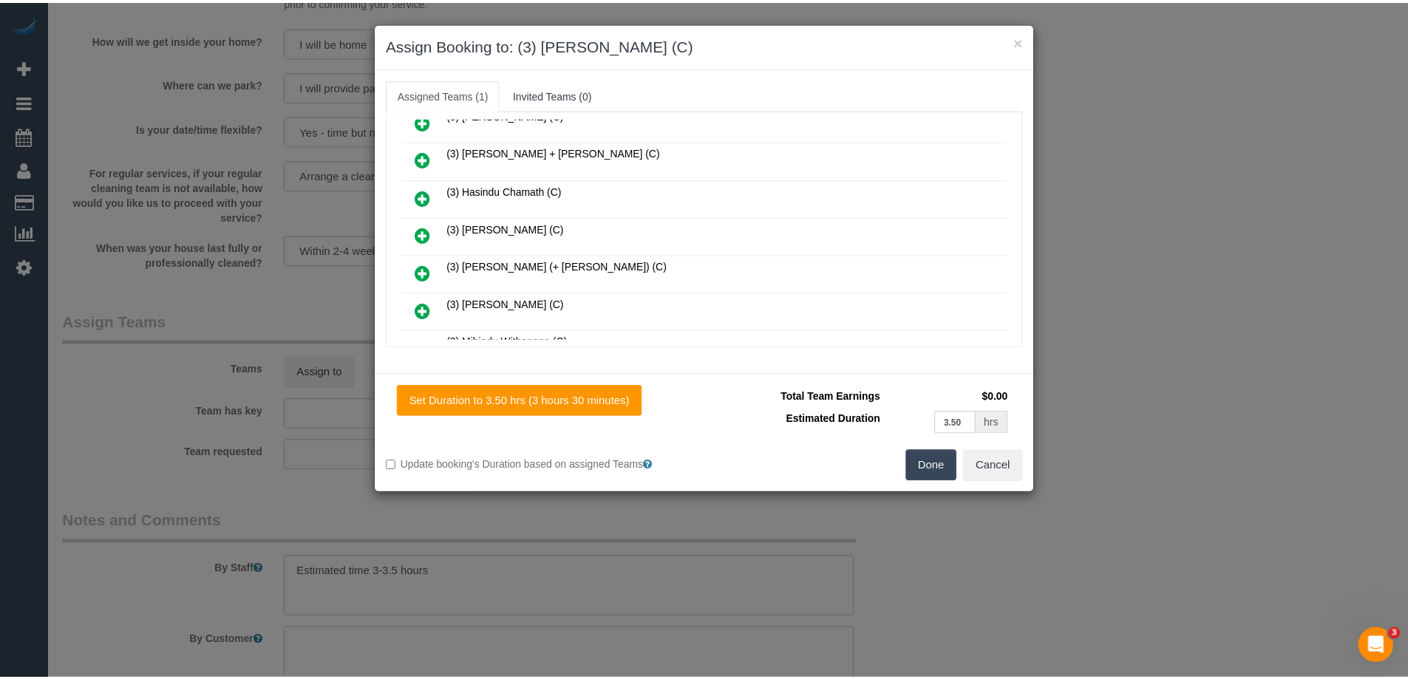
scroll to position [0, 0]
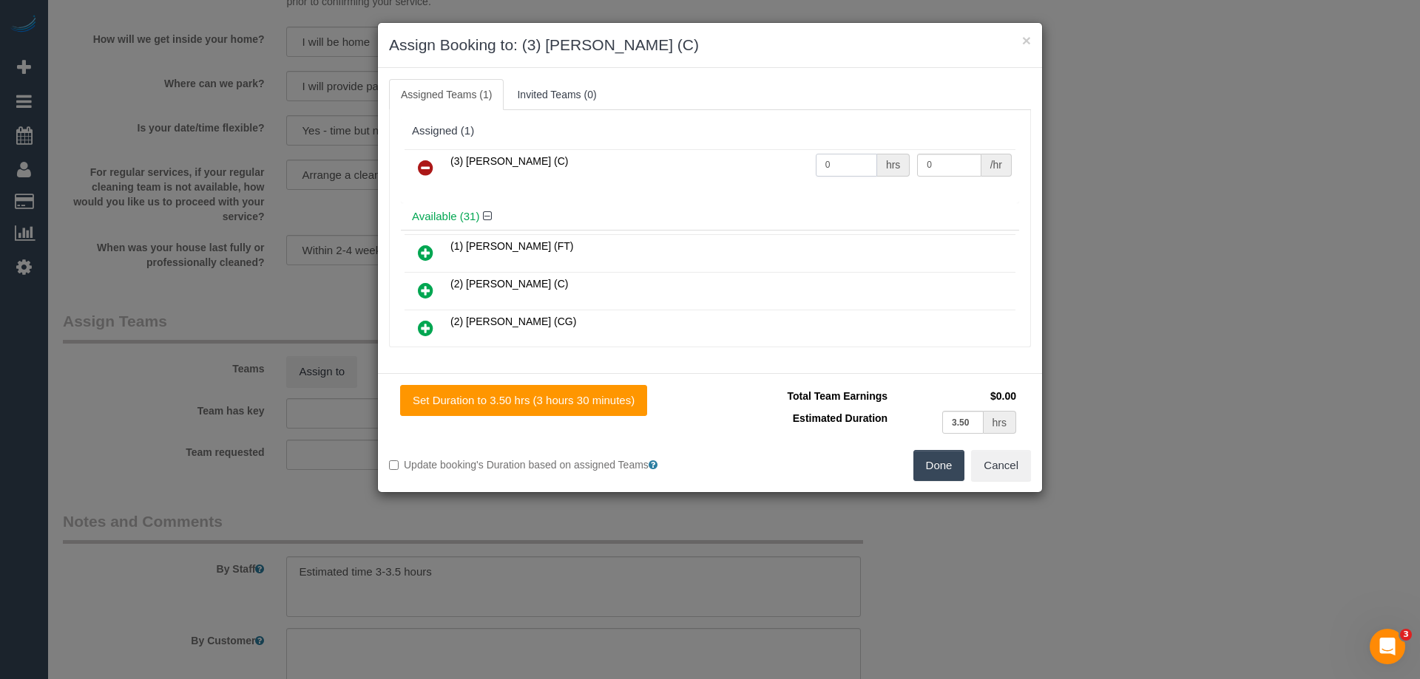
click at [859, 166] on input "0" at bounding box center [846, 165] width 61 height 23
type input "1"
click at [936, 171] on input "0" at bounding box center [949, 165] width 64 height 23
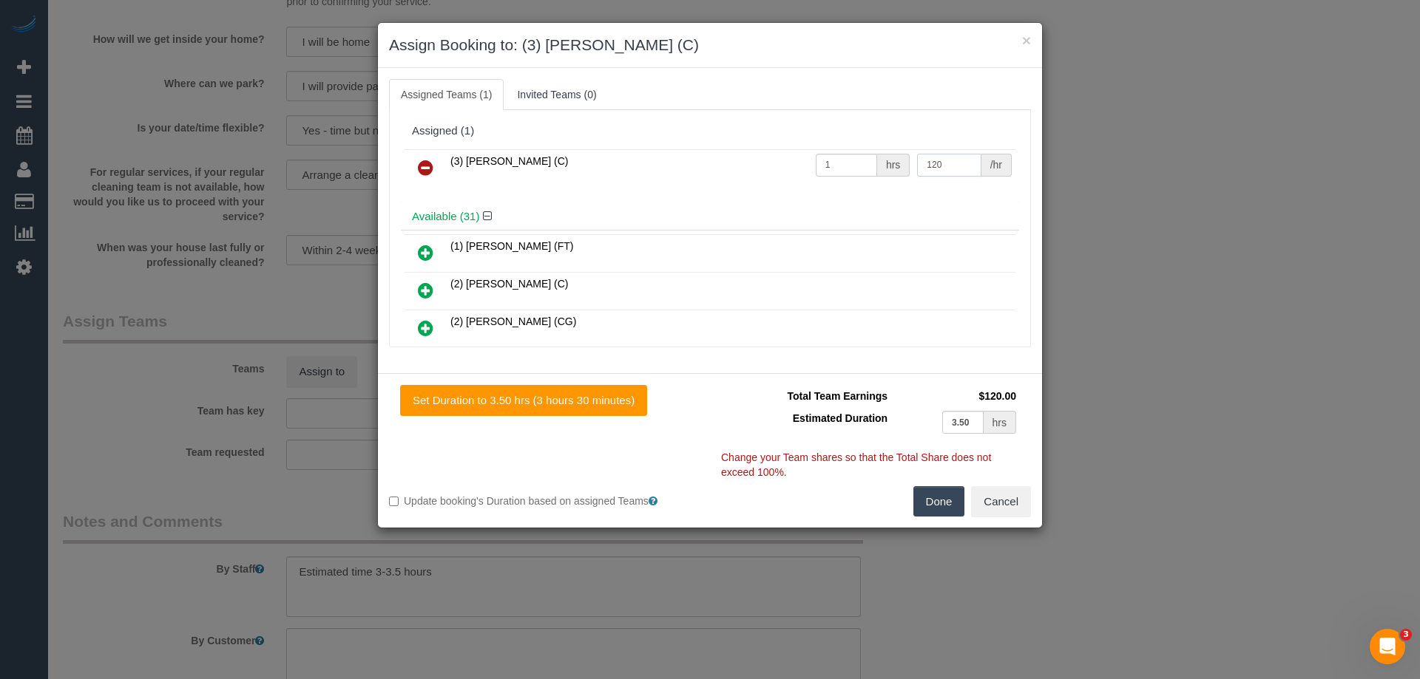
type input "120"
click at [948, 506] on button "Done" at bounding box center [939, 501] width 52 height 31
click at [948, 506] on div "× Assign Booking to: (3) Himasha Amarasinghe (C) Assigned Teams (1) Invited Tea…" at bounding box center [710, 339] width 1420 height 679
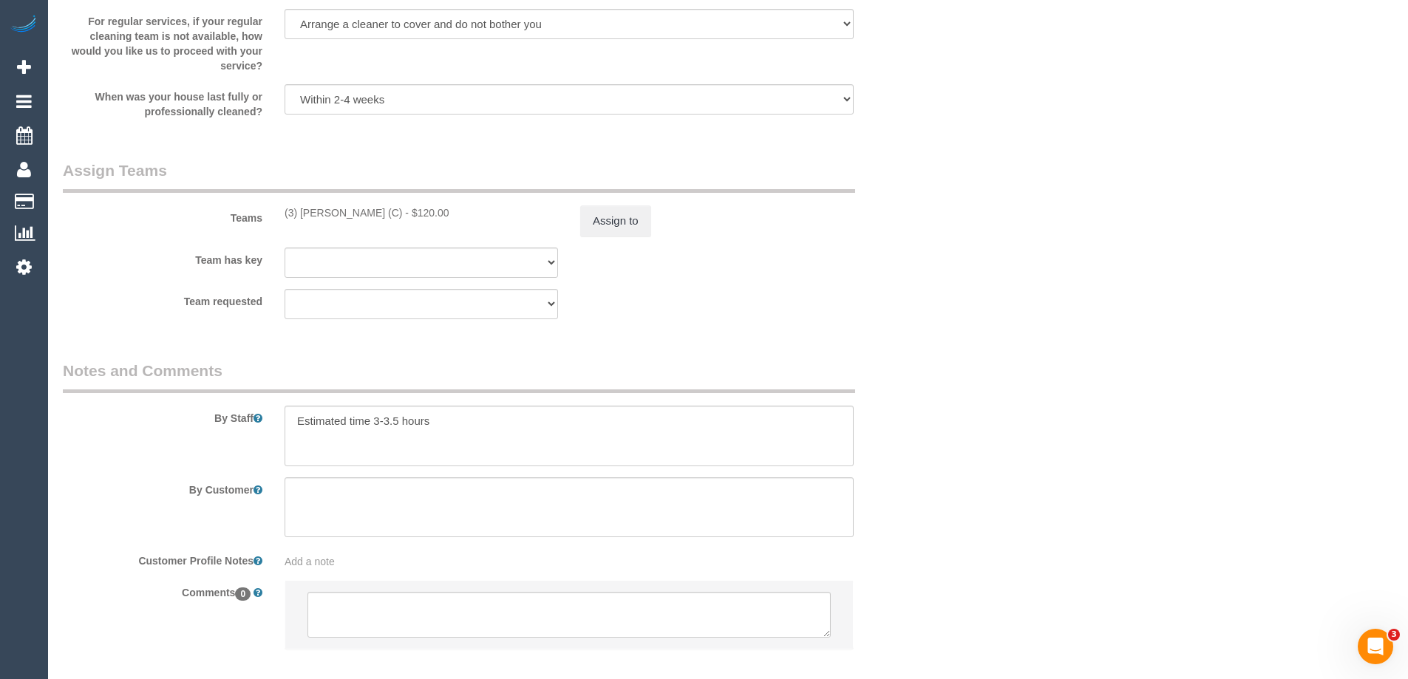
scroll to position [2241, 0]
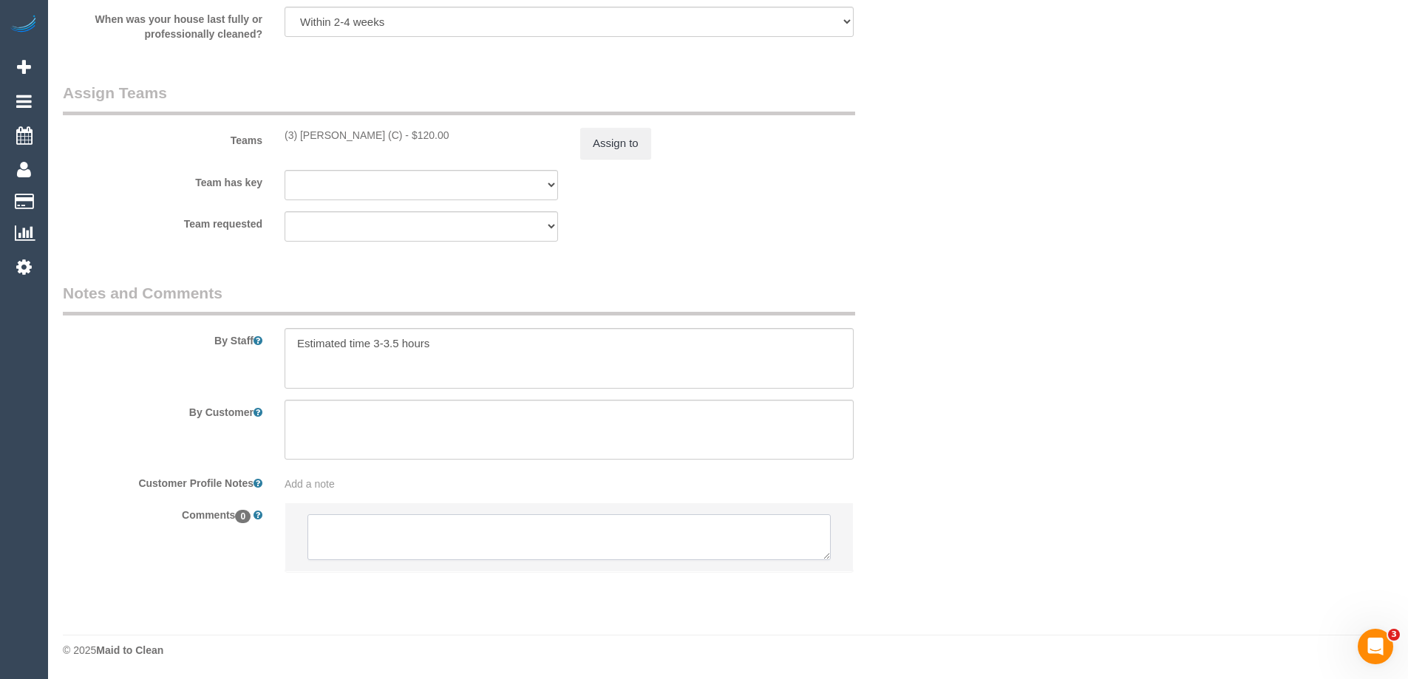
click at [762, 537] on textarea at bounding box center [569, 538] width 523 height 46
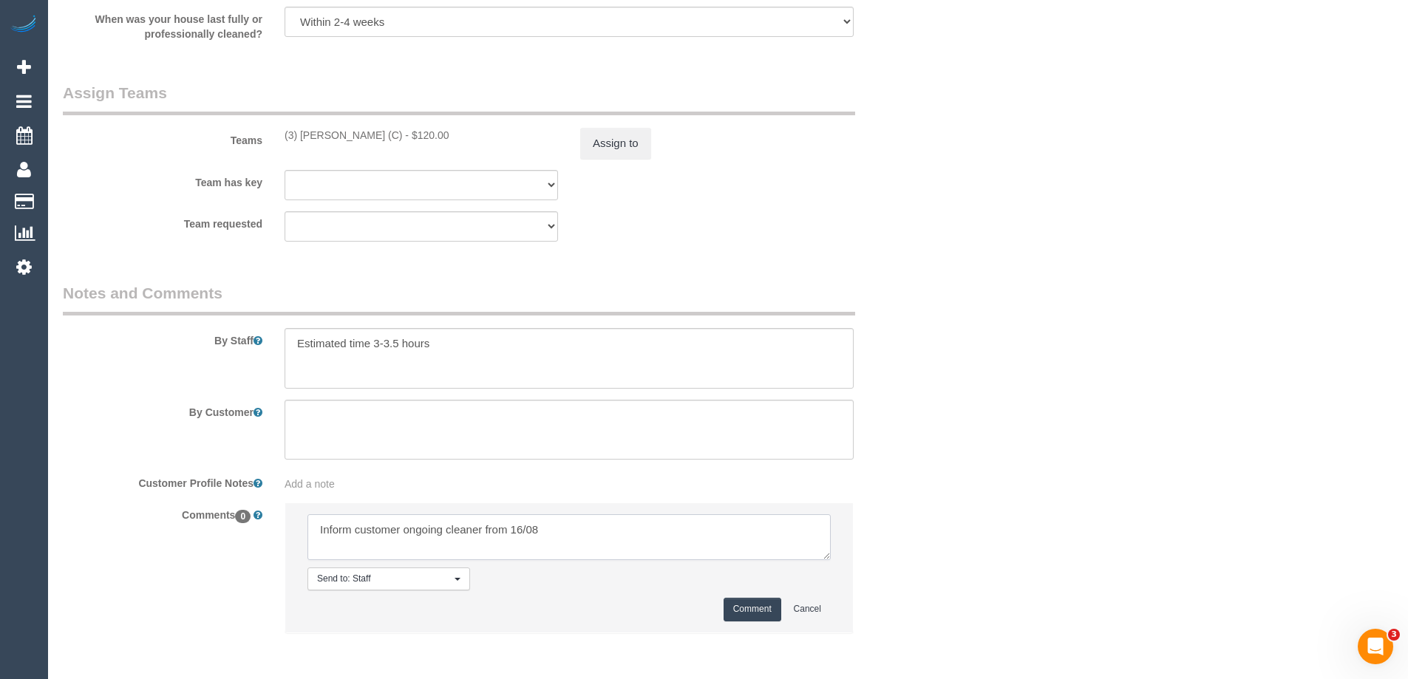
type textarea "Inform customer ongoing cleaner from 16/08"
click at [754, 610] on button "Comment" at bounding box center [753, 609] width 58 height 23
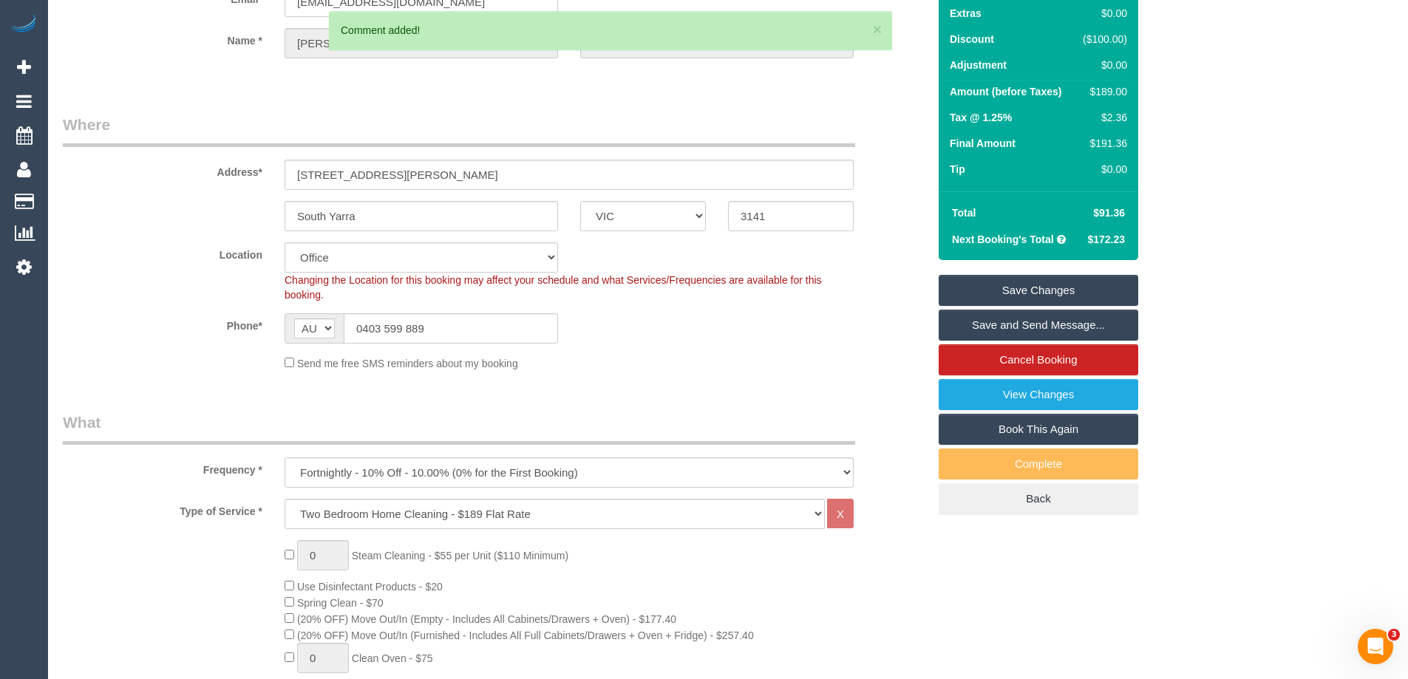
scroll to position [23, 0]
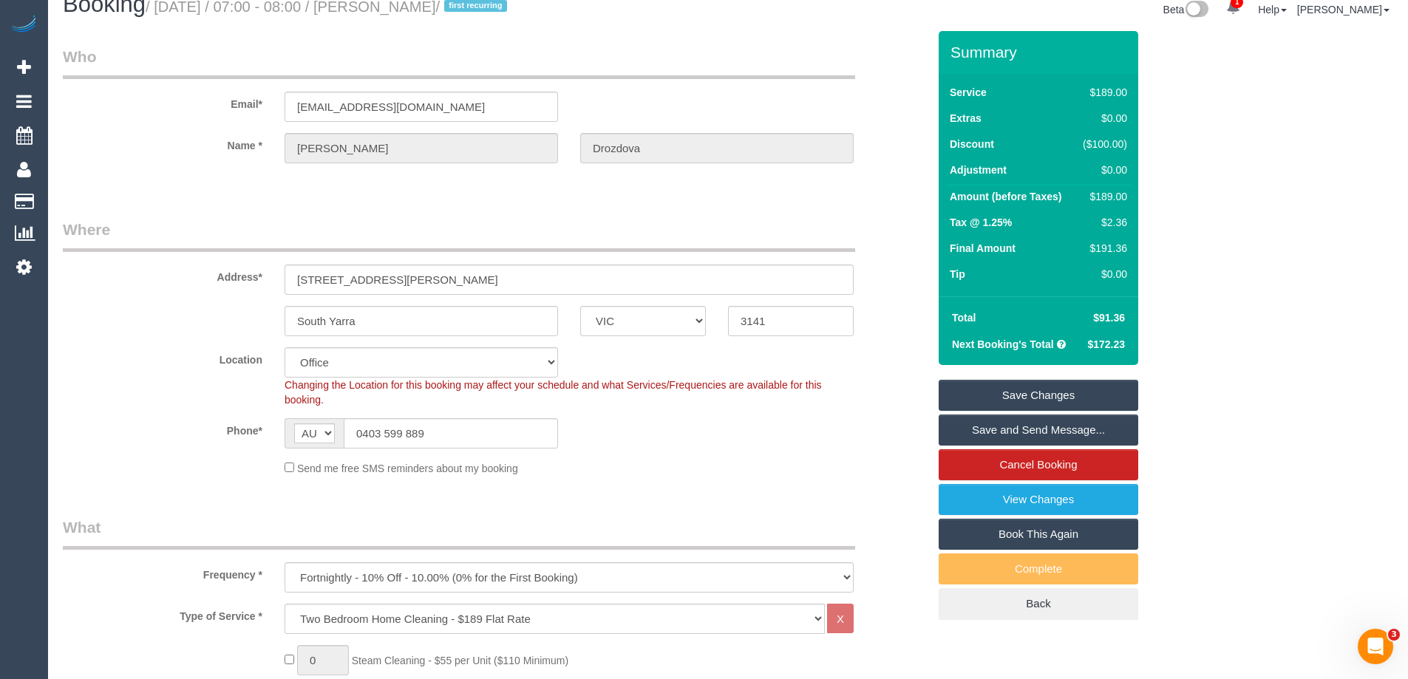
click at [997, 399] on link "Save Changes" at bounding box center [1039, 395] width 200 height 31
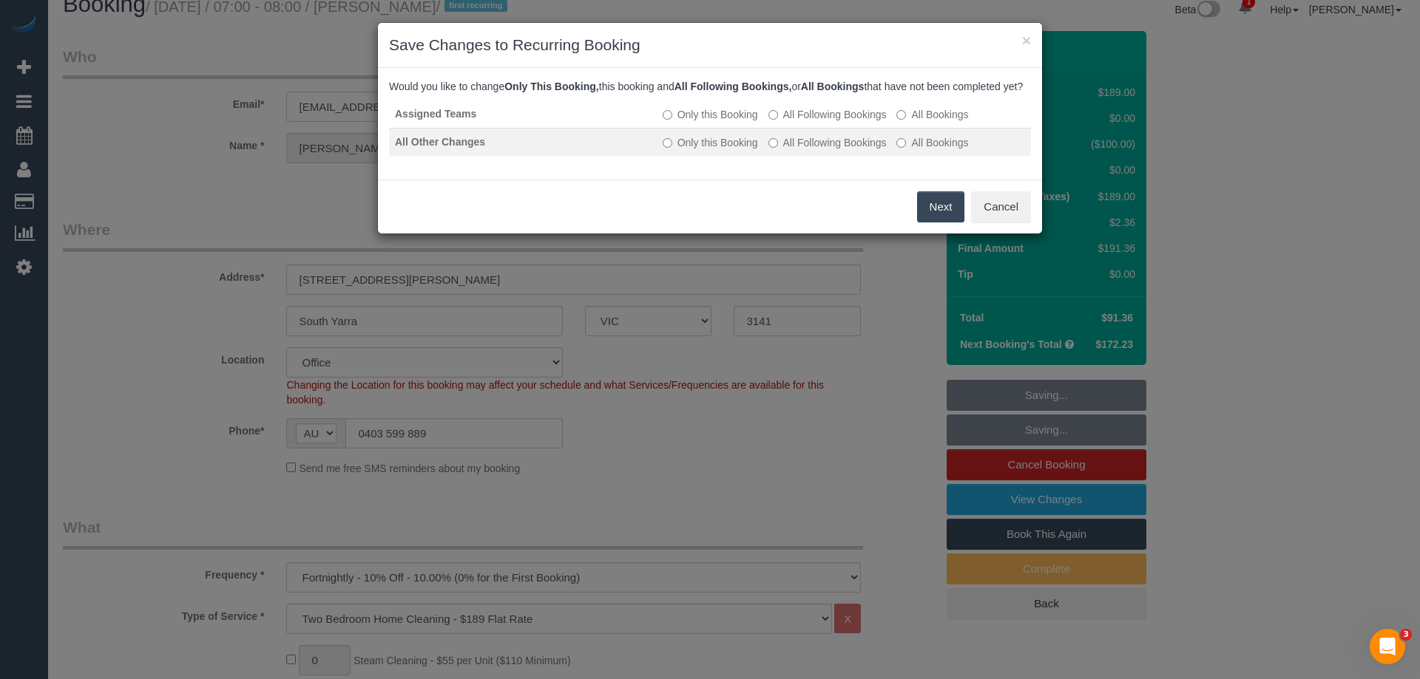
drag, startPoint x: 849, startPoint y: 137, endPoint x: 847, endPoint y: 146, distance: 9.9
click at [849, 129] on td "Only this Booking All Following Bookings All Bookings" at bounding box center [844, 115] width 374 height 28
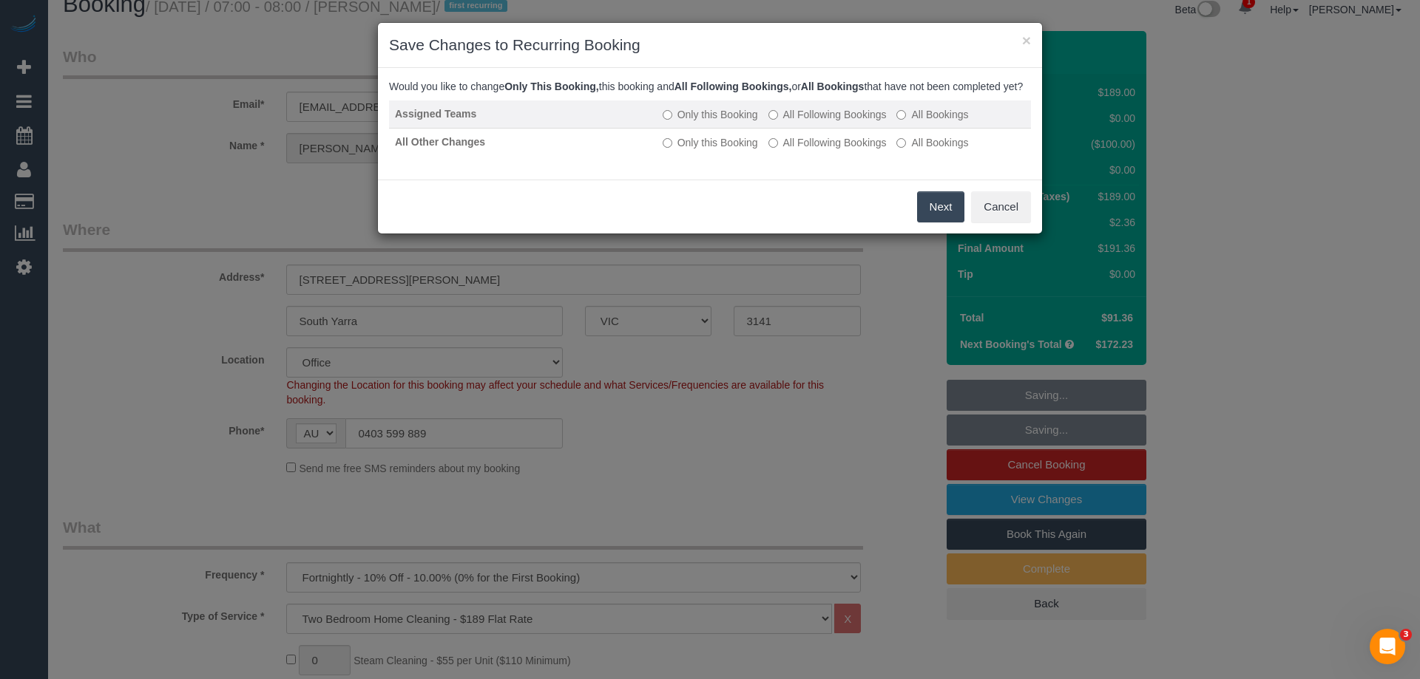
click at [866, 122] on label "All Following Bookings" at bounding box center [827, 114] width 118 height 15
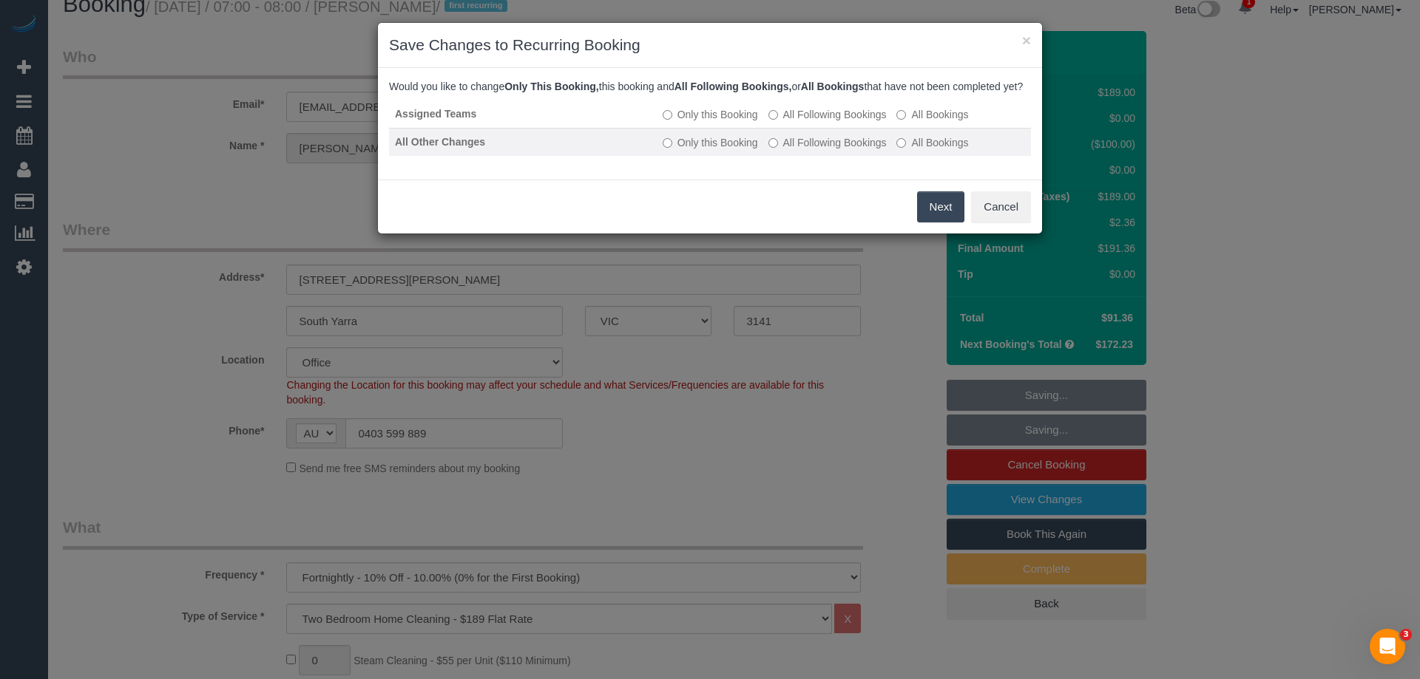
click at [863, 150] on label "All Following Bookings" at bounding box center [827, 142] width 118 height 15
click at [926, 220] on button "Save" at bounding box center [939, 206] width 50 height 31
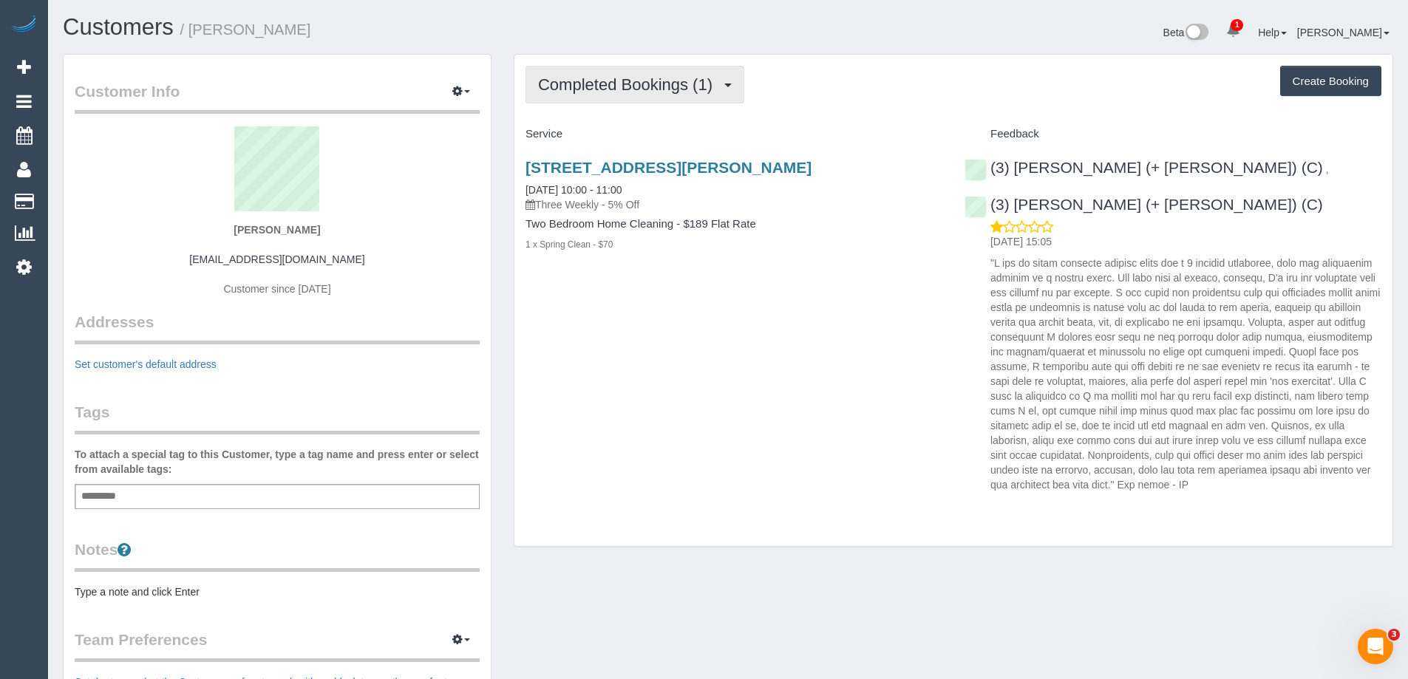
click at [672, 91] on span "Completed Bookings (1)" at bounding box center [629, 84] width 182 height 18
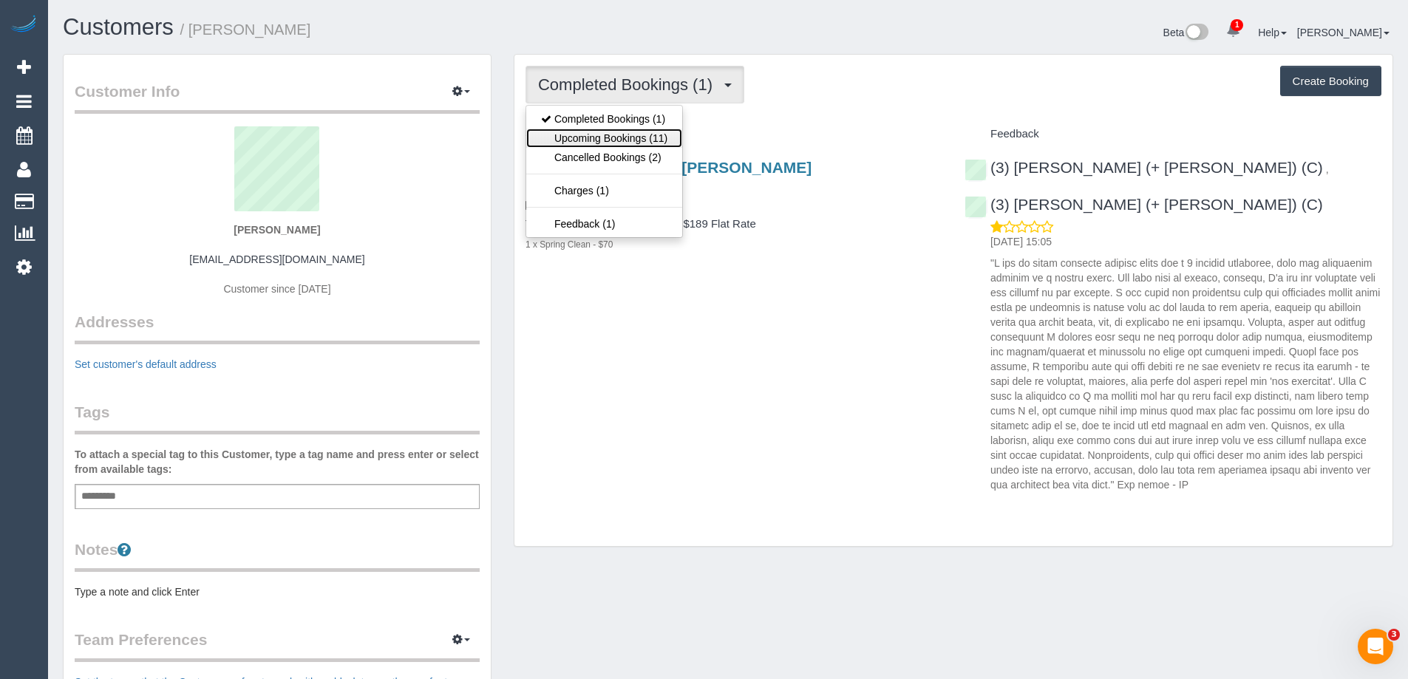
click at [634, 138] on link "Upcoming Bookings (11)" at bounding box center [604, 138] width 156 height 19
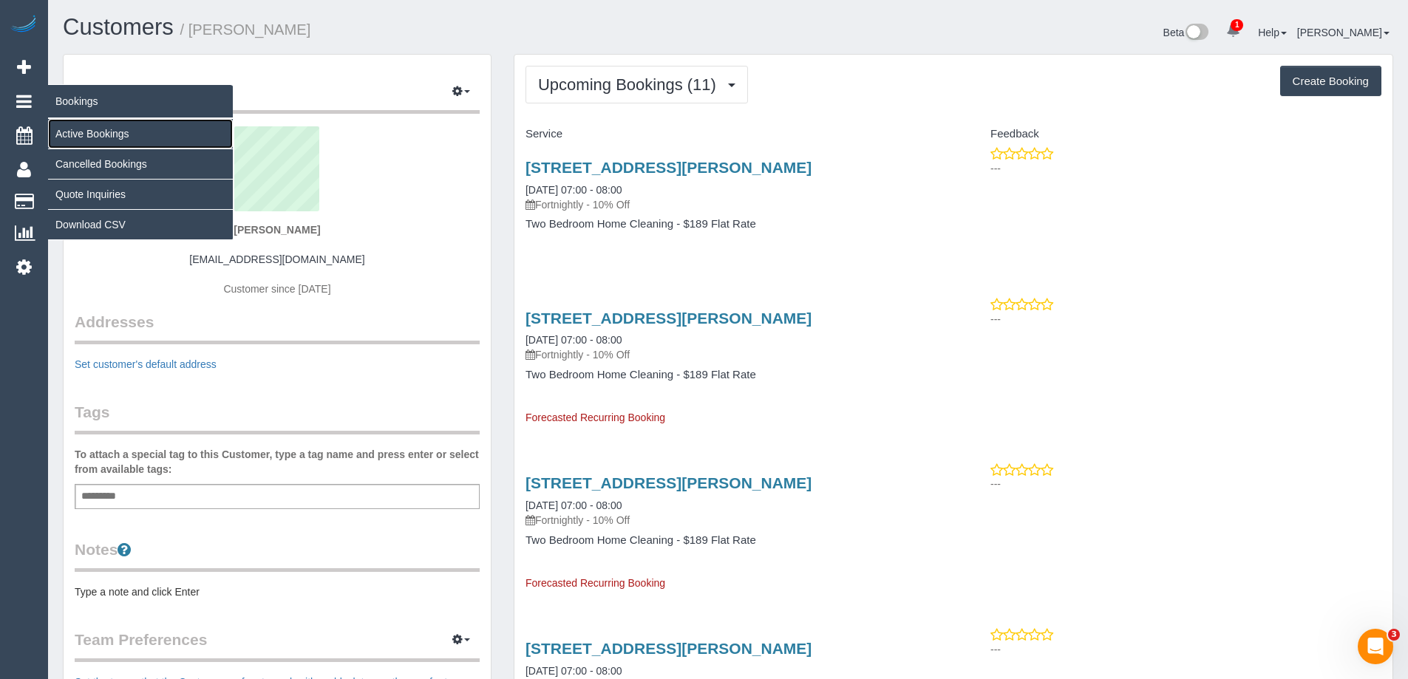
click at [88, 129] on link "Active Bookings" at bounding box center [140, 134] width 185 height 30
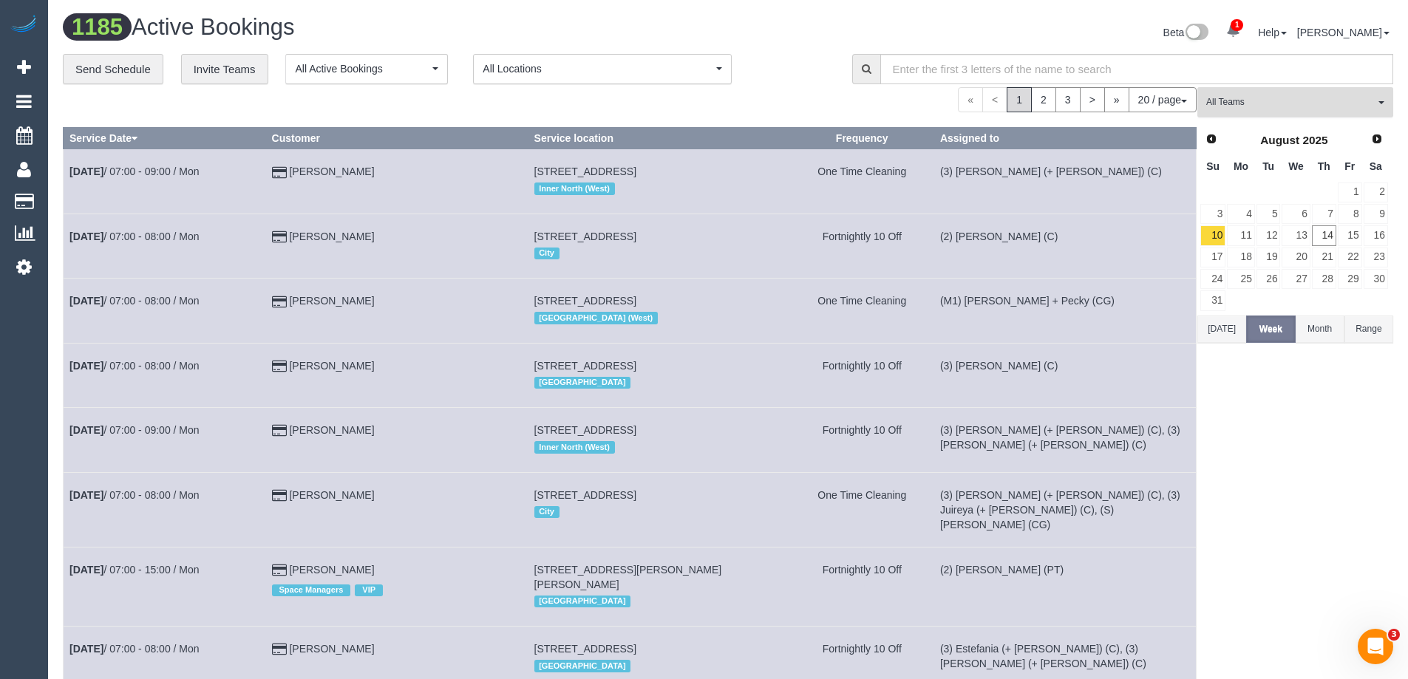
click at [1284, 101] on span "All Teams" at bounding box center [1291, 102] width 169 height 13
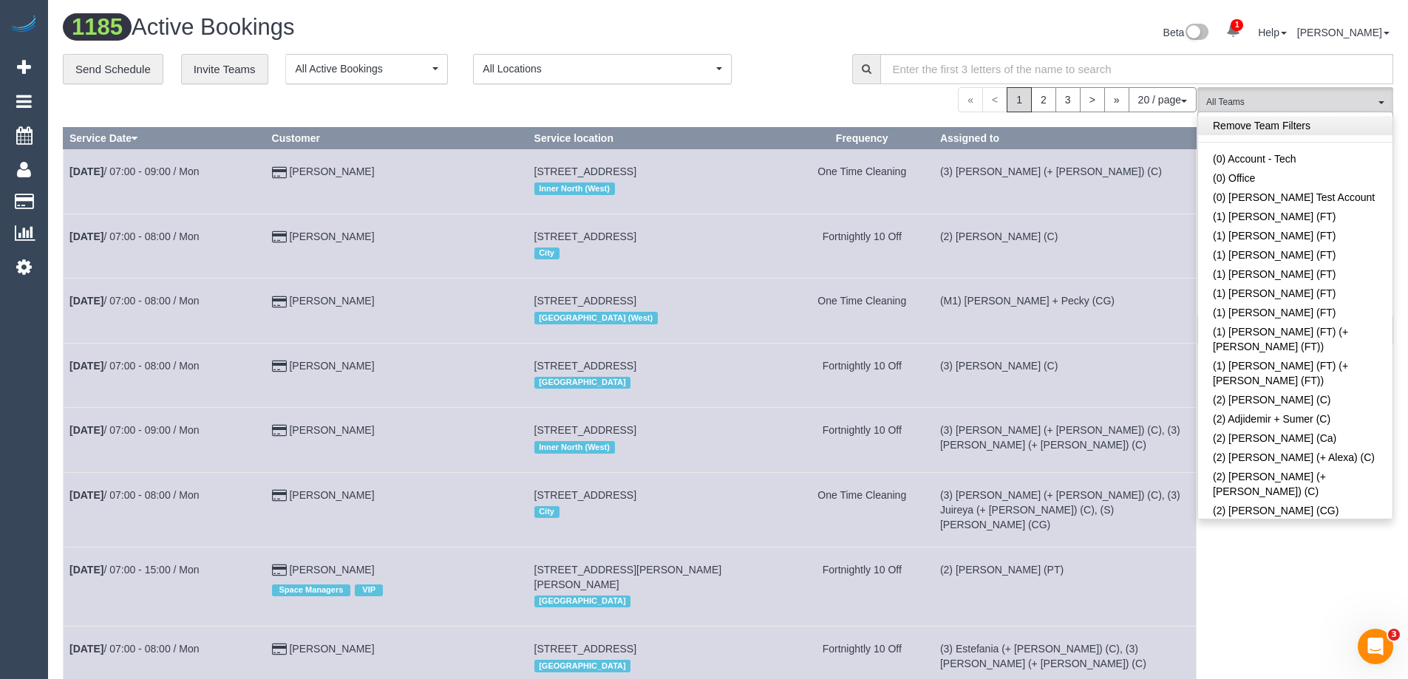
click at [1282, 132] on link "Remove Team Filters" at bounding box center [1295, 125] width 194 height 19
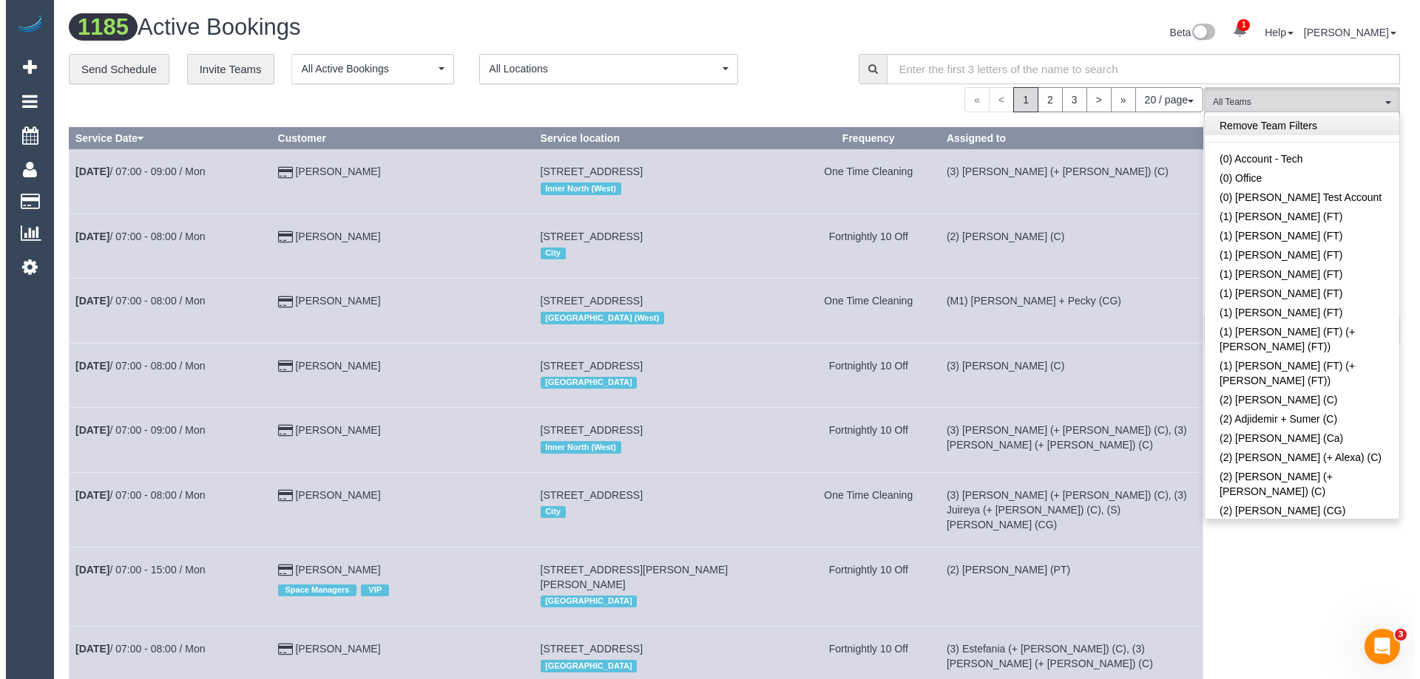
scroll to position [2285, 0]
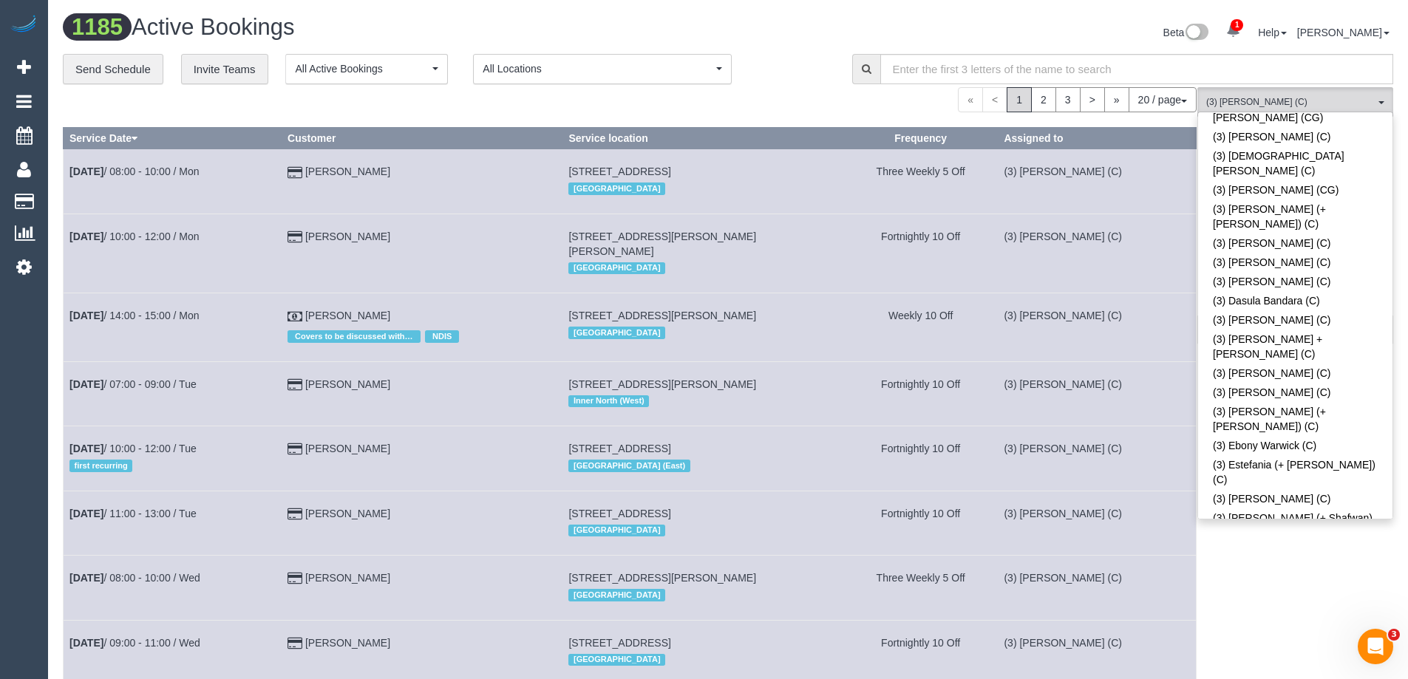
click at [1058, 35] on div "Beta 1 Your Notifications You have 0 alerts × You have 2 to charge for [DATE] H…" at bounding box center [1066, 34] width 677 height 39
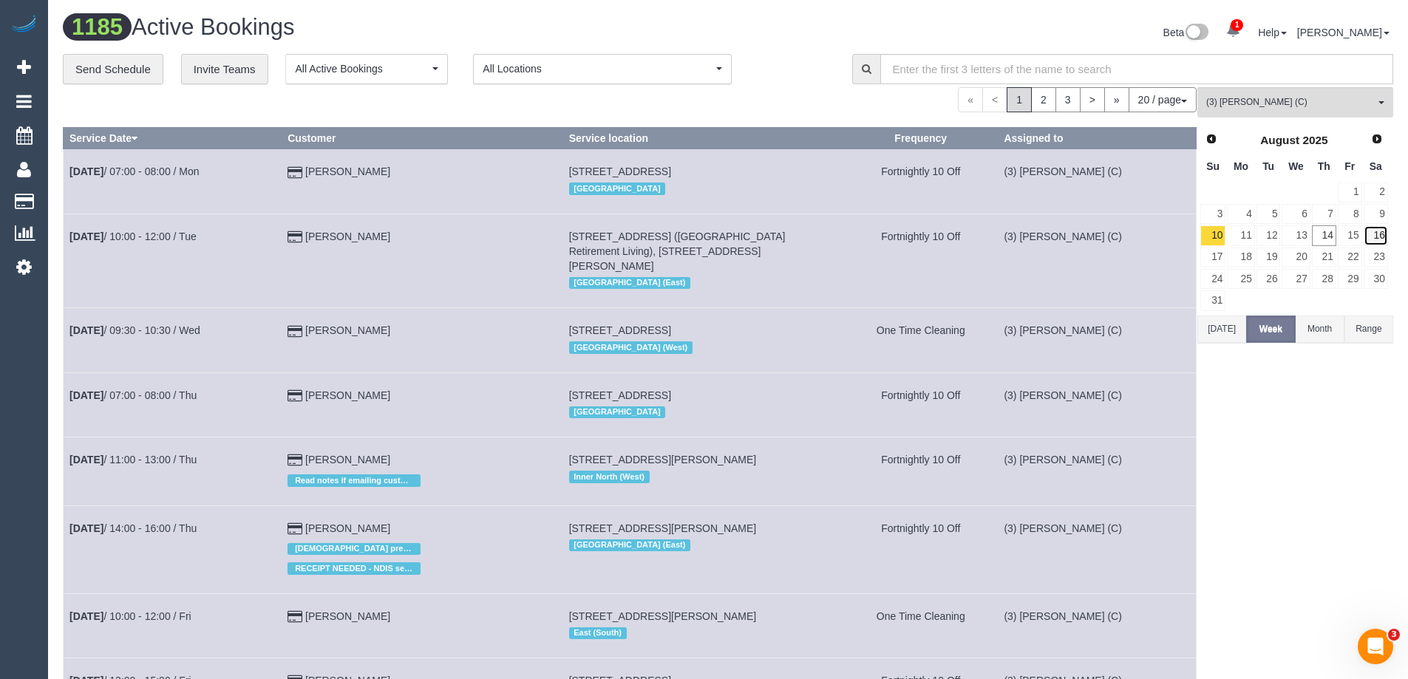
click at [1378, 237] on link "16" at bounding box center [1376, 236] width 24 height 20
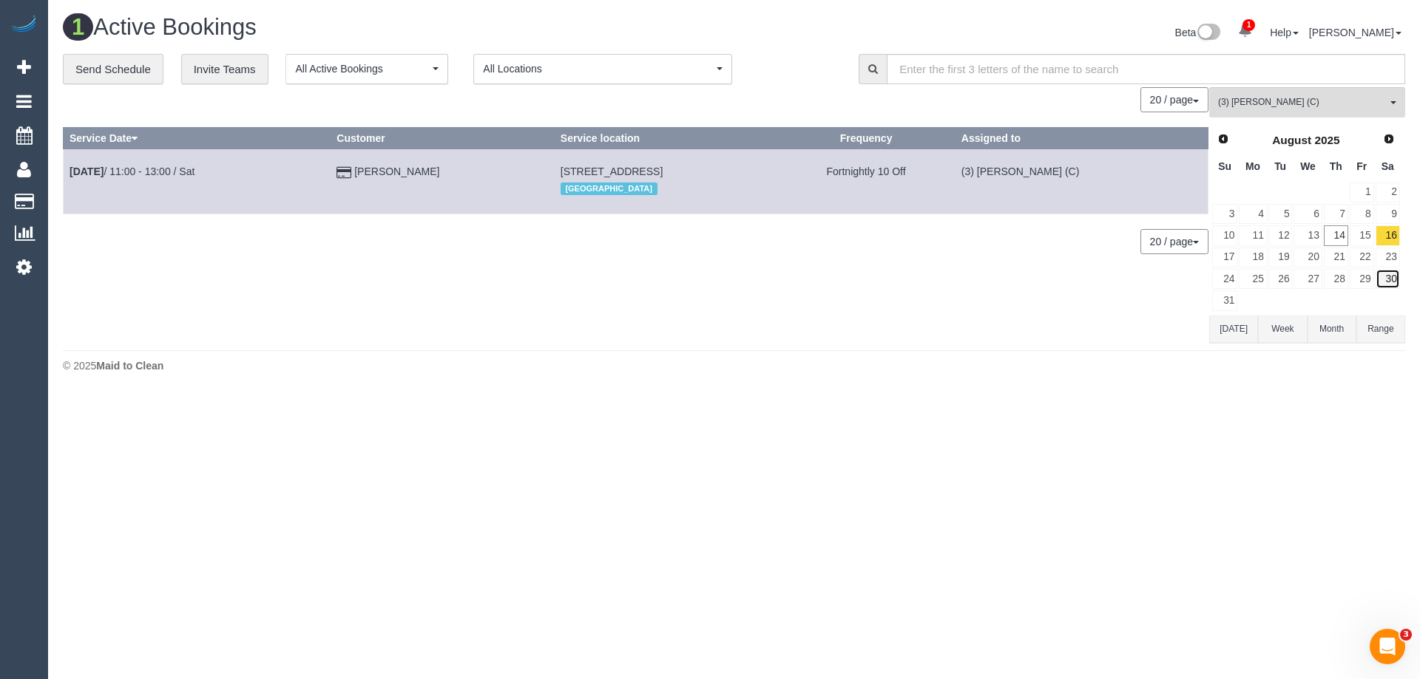
click at [1390, 277] on link "30" at bounding box center [1387, 279] width 24 height 20
click at [1391, 142] on span "Next" at bounding box center [1389, 138] width 12 height 12
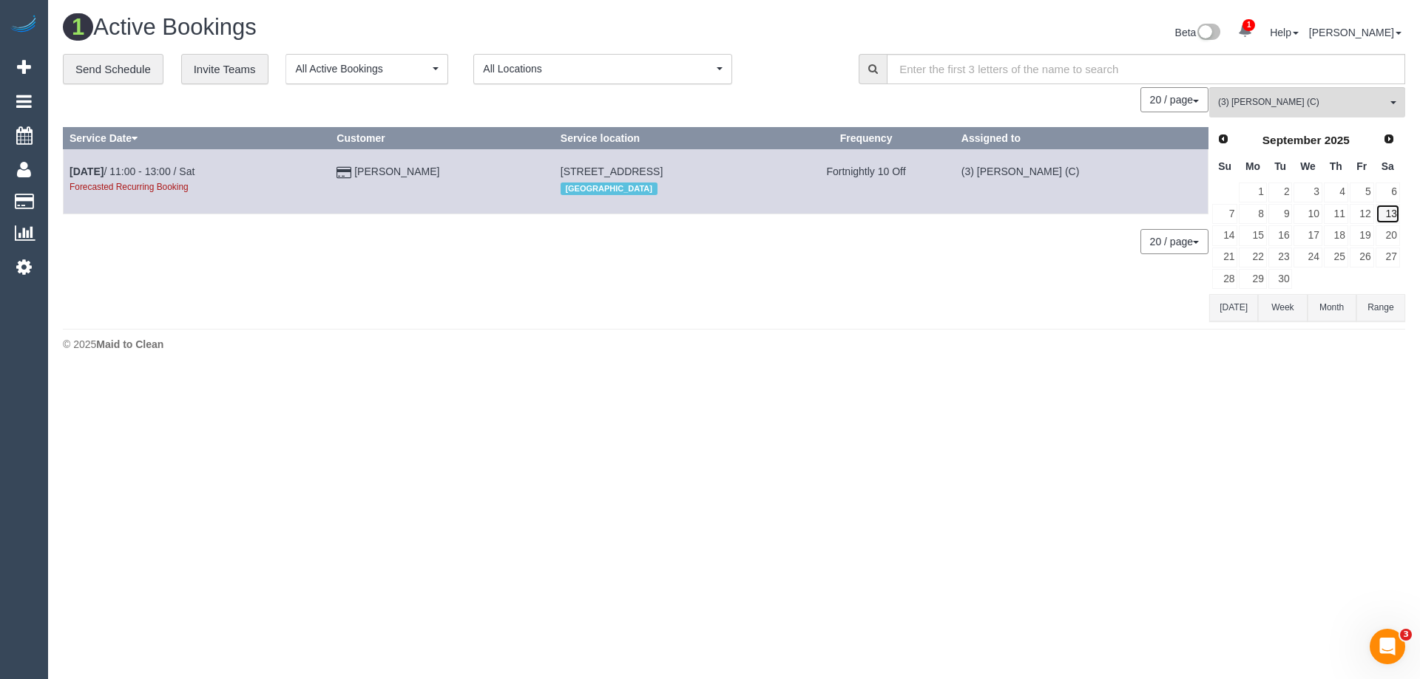
click at [1387, 217] on link "13" at bounding box center [1387, 214] width 24 height 20
click at [1391, 255] on link "27" at bounding box center [1387, 258] width 24 height 20
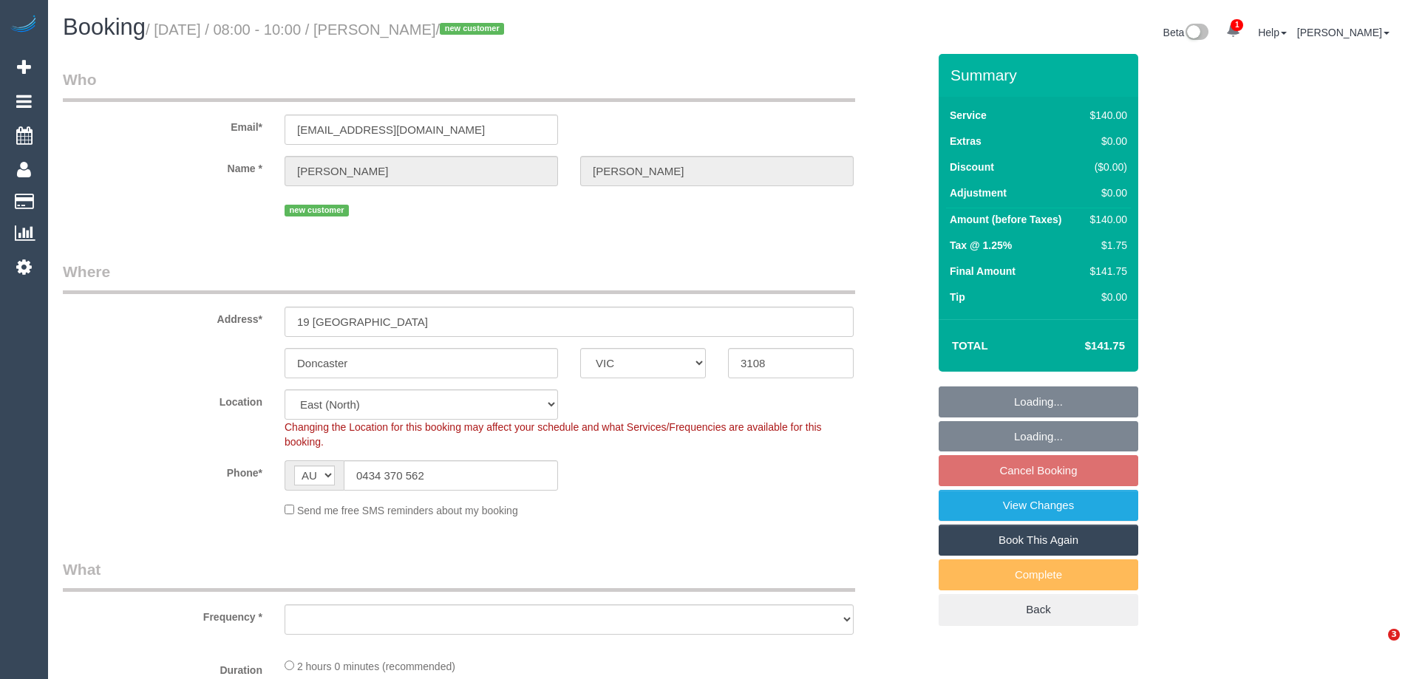
select select "VIC"
select select "string:stripe-pm_1Rsed82GScqysDRV0qsKZ9k3"
select select "number:28"
select select "number:14"
select select "number:18"
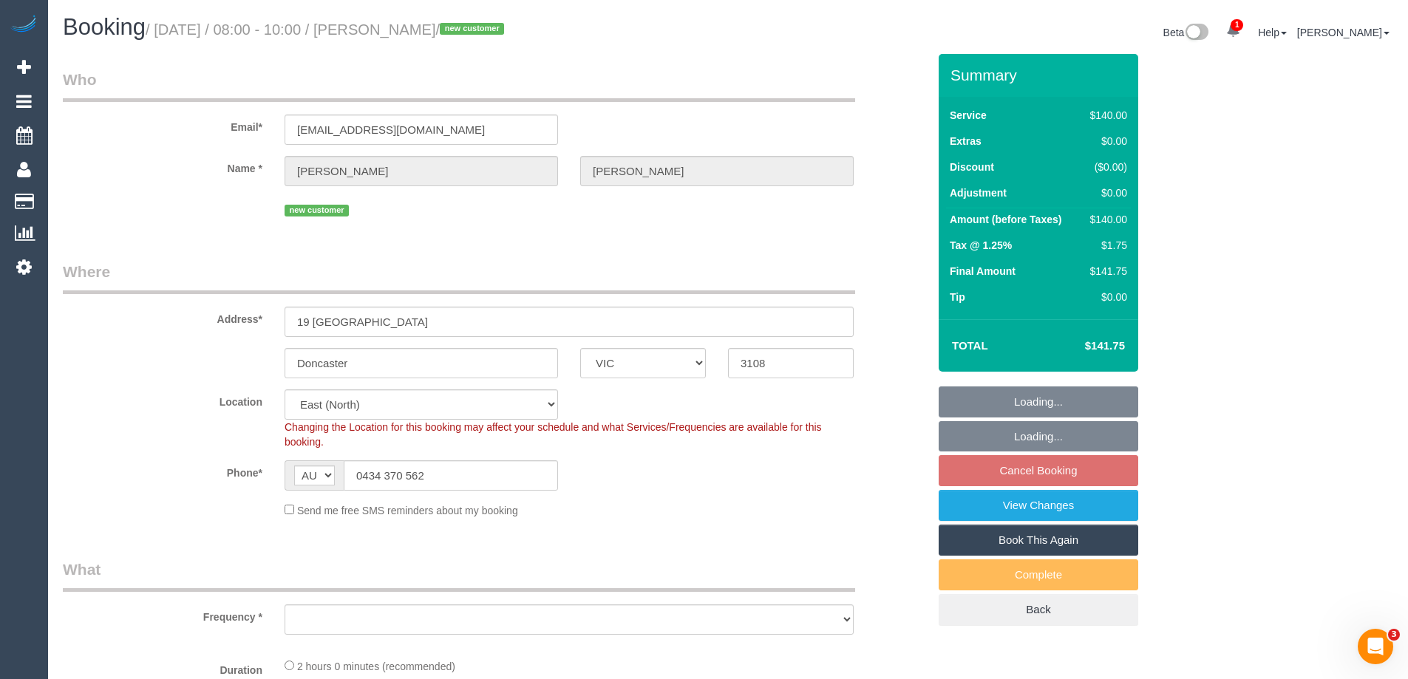
select select "number:36"
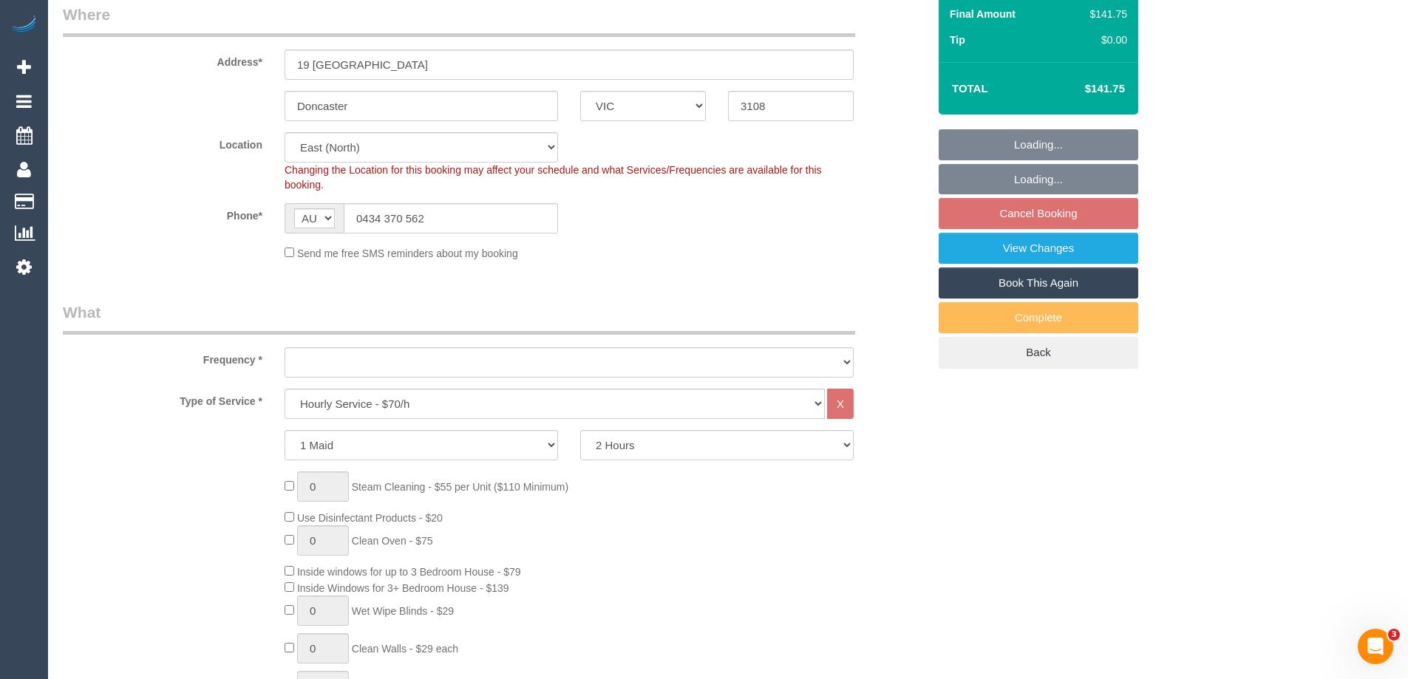
select select "object:873"
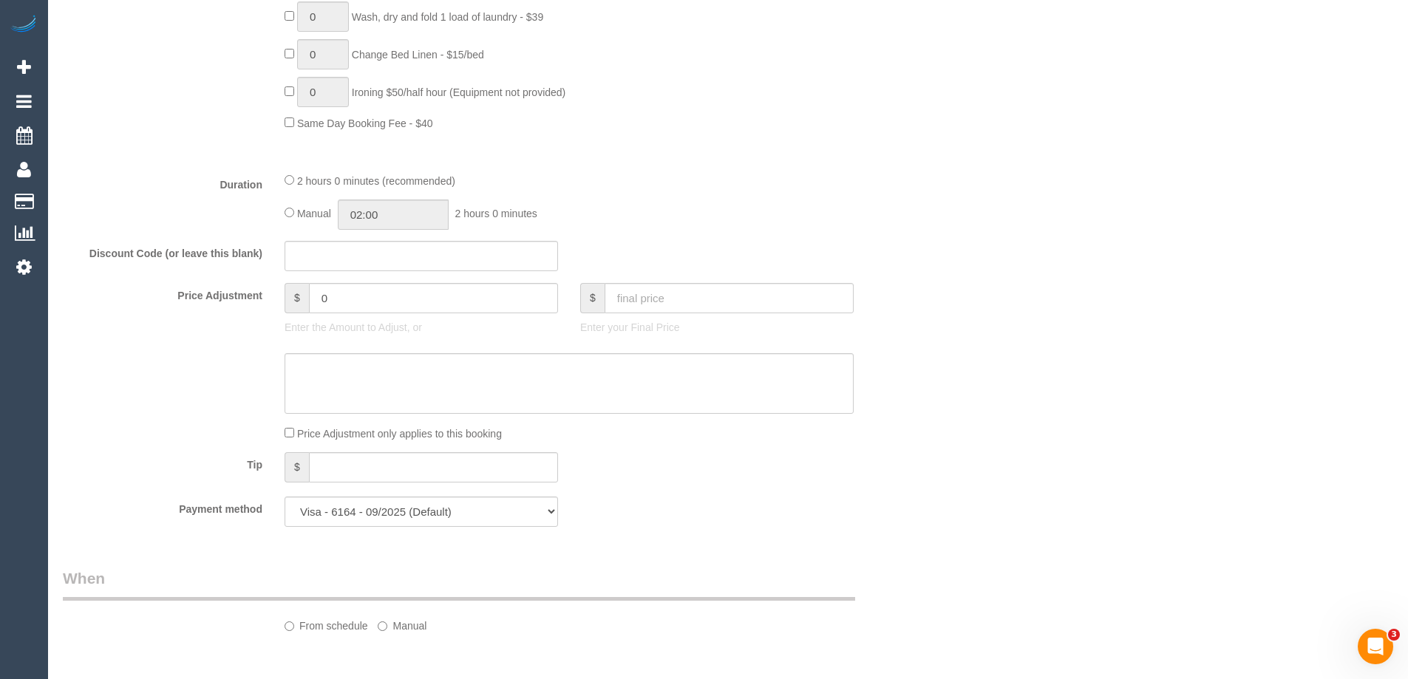
select select "spot1"
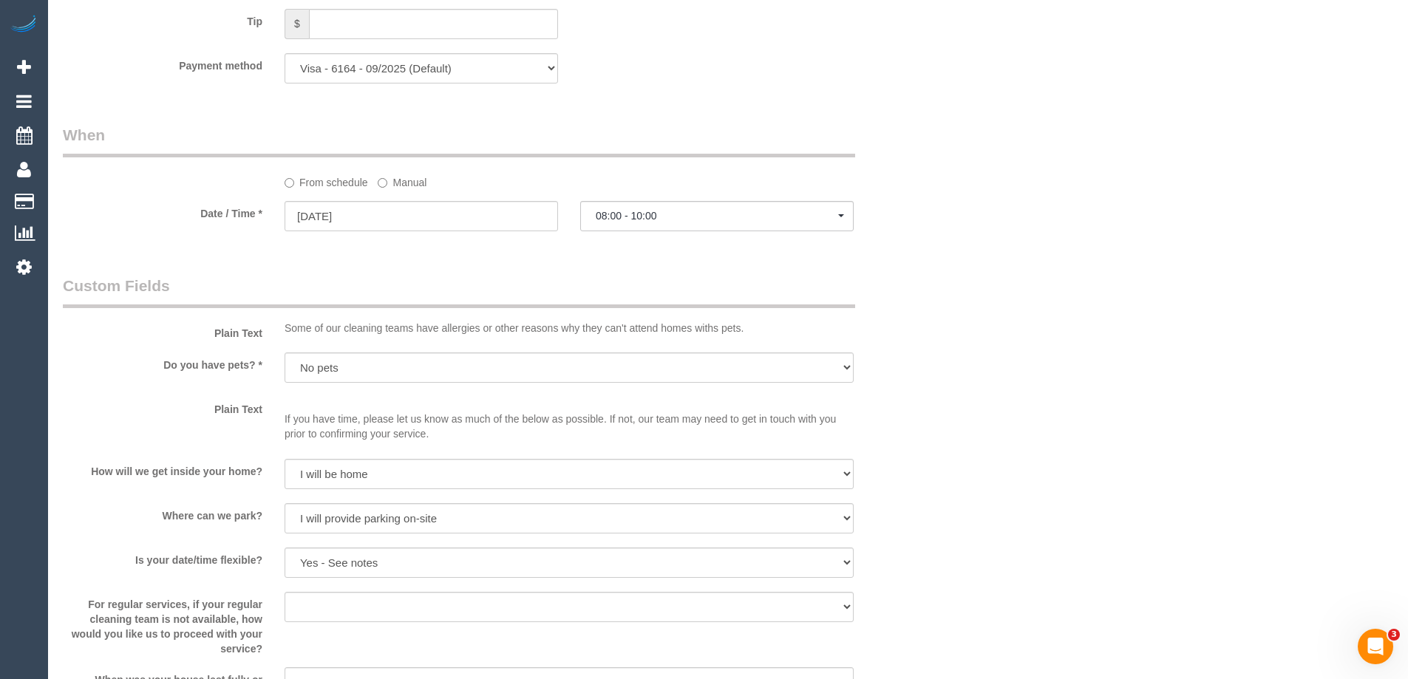
select select "object:1259"
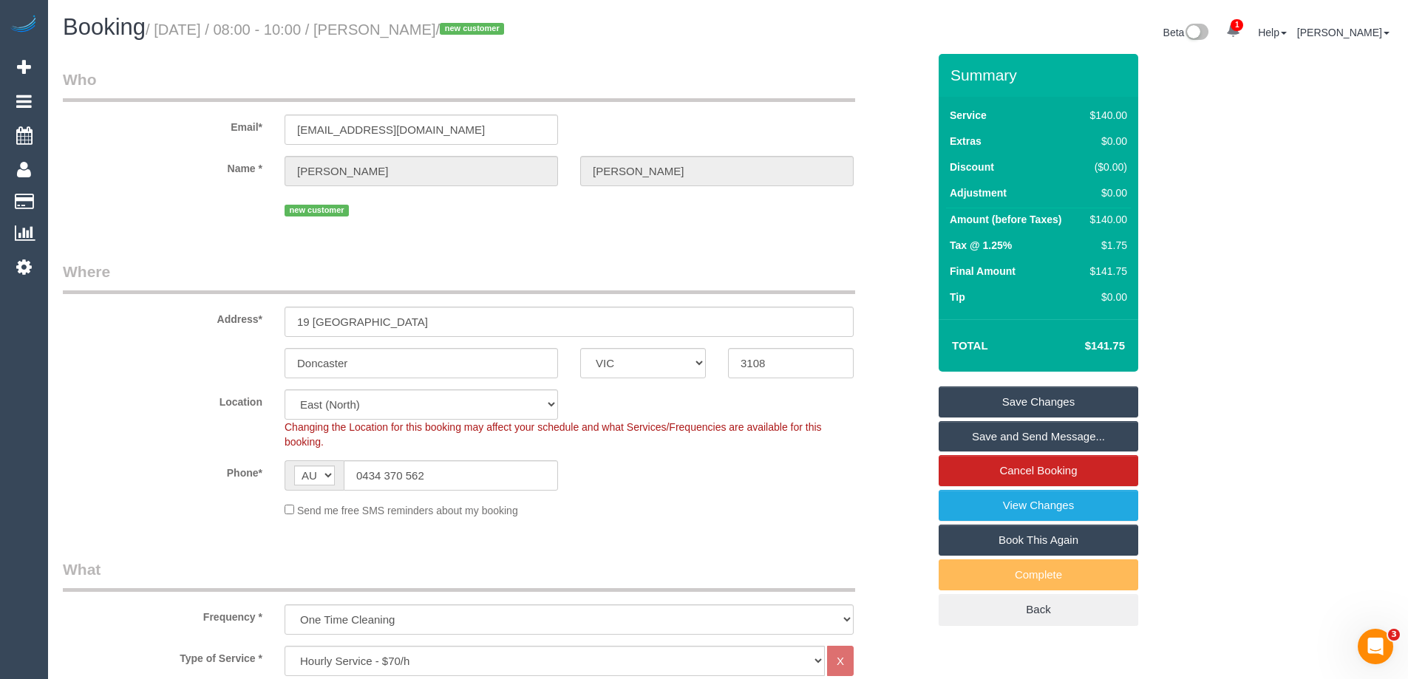
click at [662, 495] on sui-booking-location "Location [GEOGRAPHIC_DATA] (North) East (South) [GEOGRAPHIC_DATA] (East) [GEOGR…" at bounding box center [495, 454] width 865 height 129
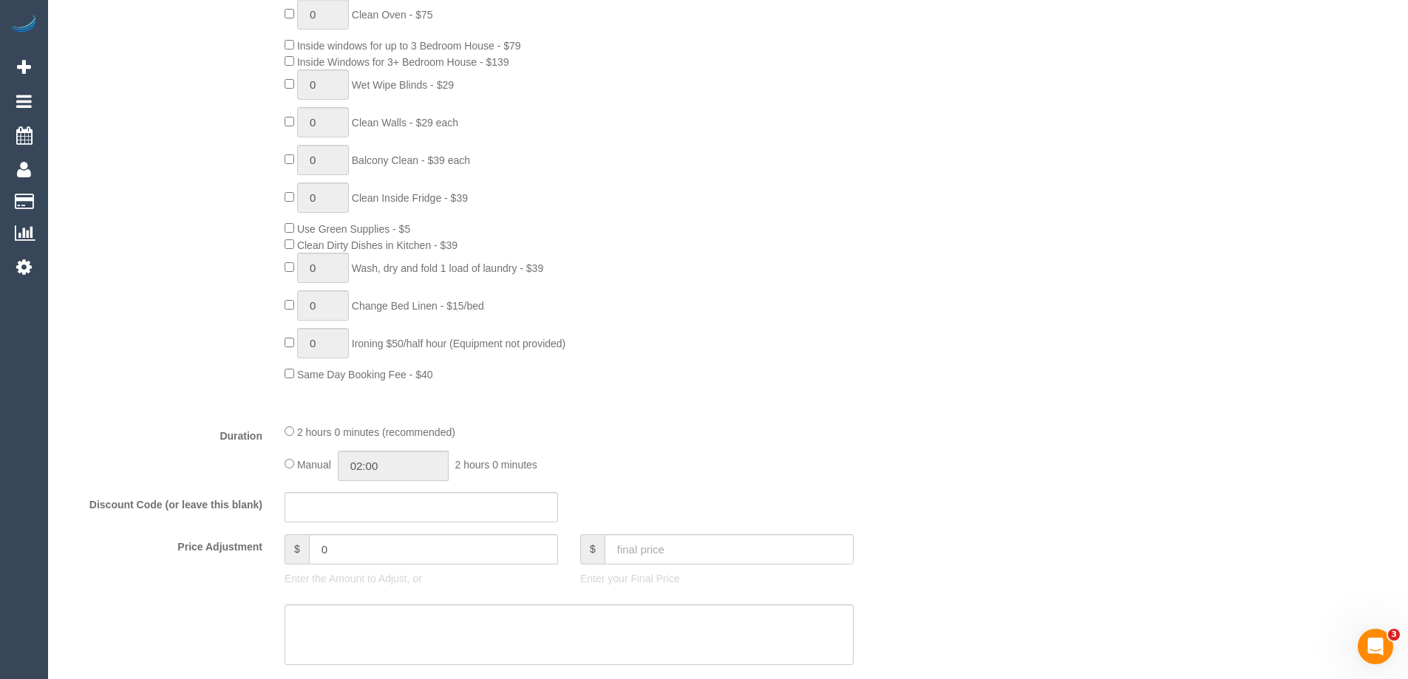
scroll to position [1109, 0]
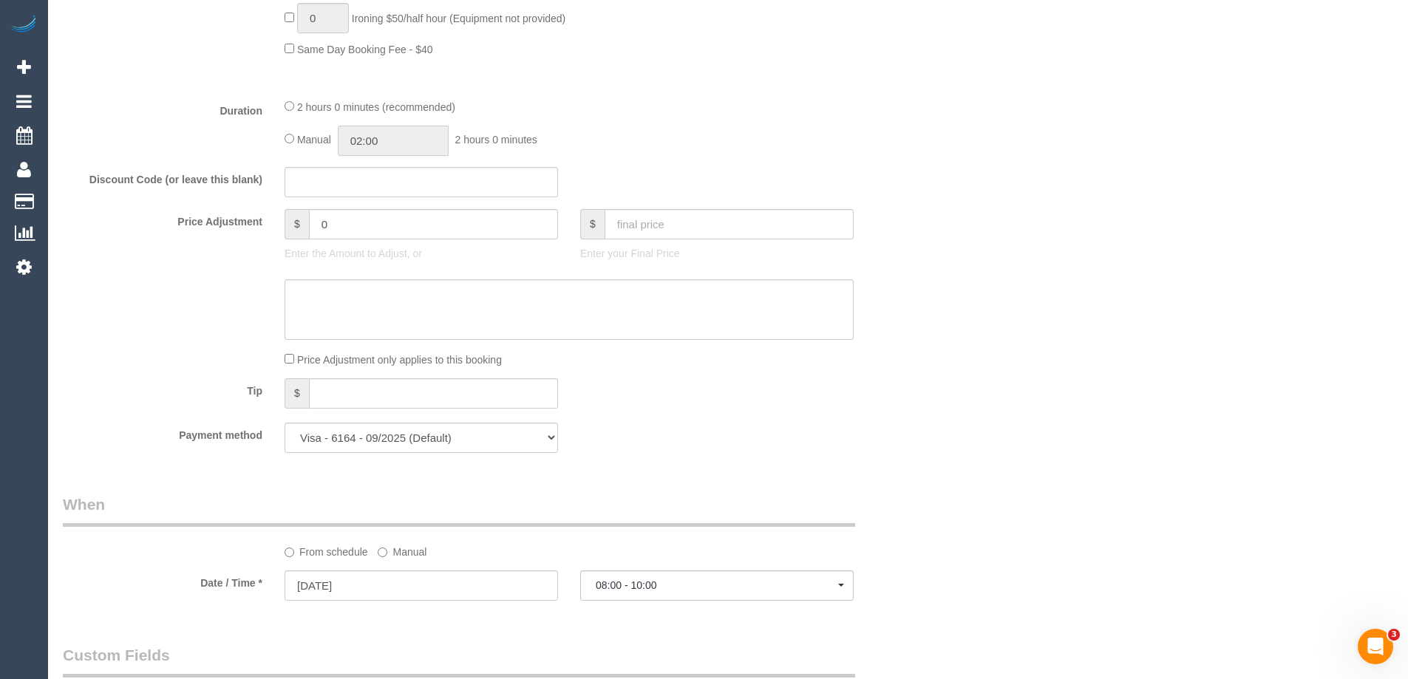
click at [413, 146] on input "02:00" at bounding box center [393, 141] width 111 height 30
type input "01:00"
click at [384, 180] on li "01:00" at bounding box center [377, 176] width 66 height 19
click at [604, 146] on div "Manual 01:00 1 hour 0 minutes" at bounding box center [569, 141] width 569 height 30
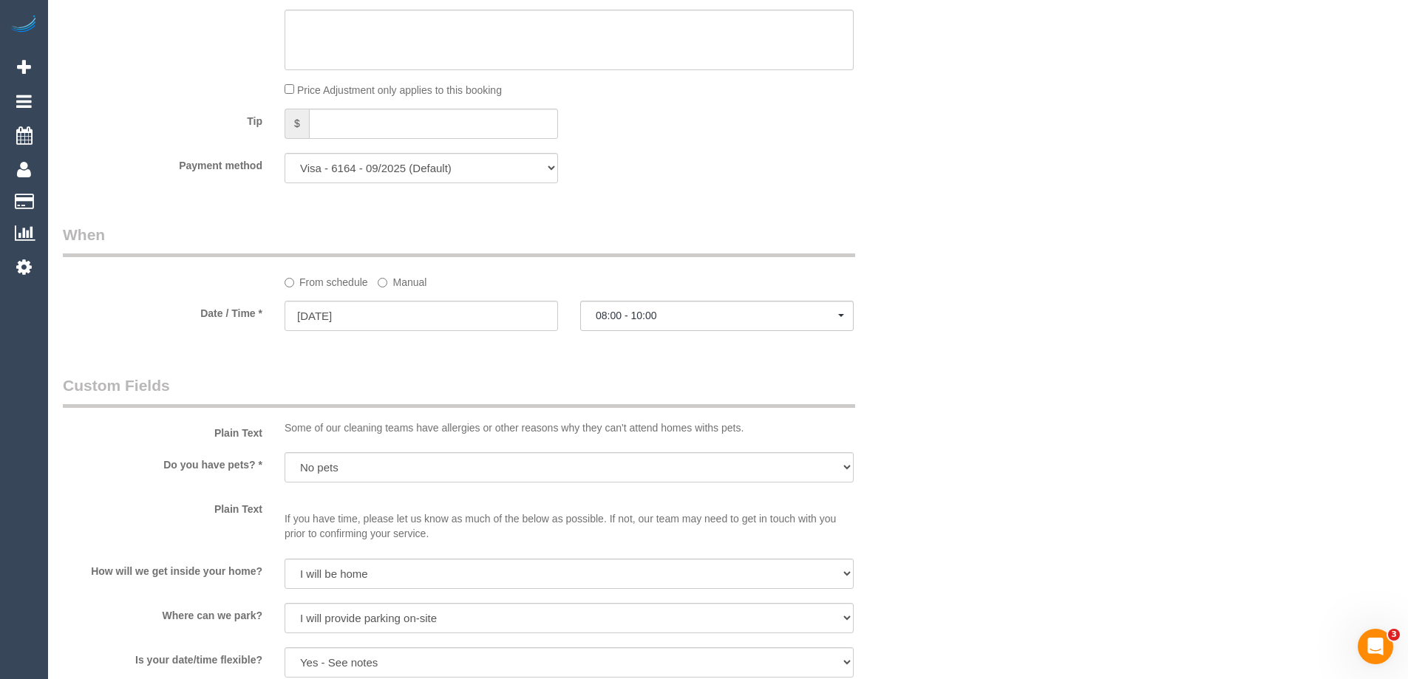
scroll to position [1627, 0]
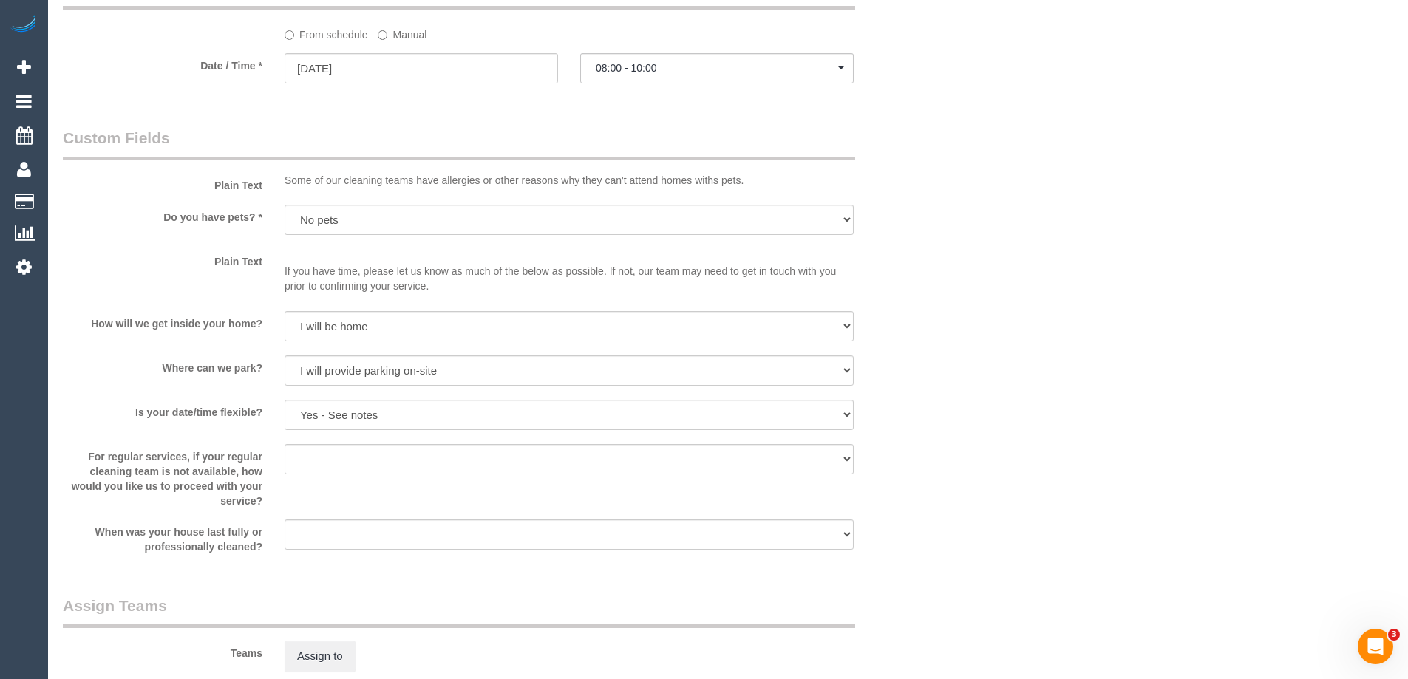
select select "spot9"
click at [637, 74] on span "08:00 - 10:00" at bounding box center [717, 68] width 243 height 12
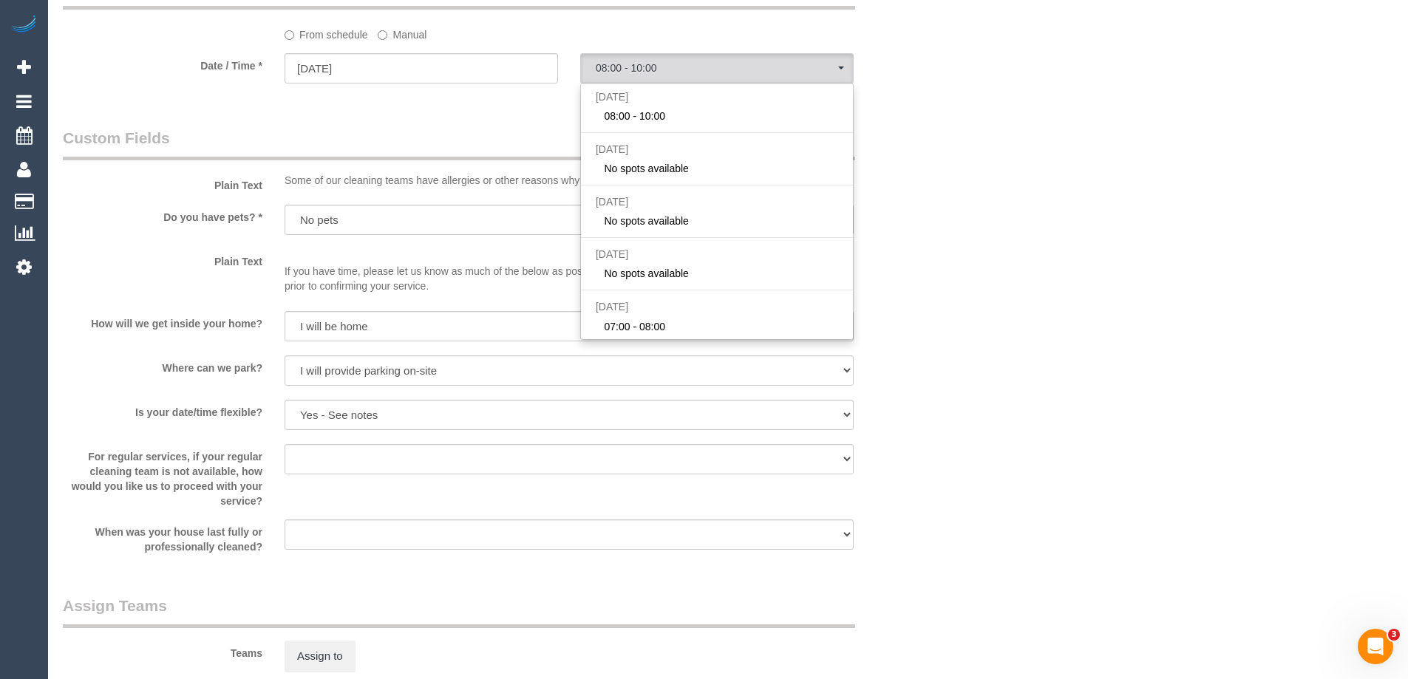
click at [410, 39] on label "Manual" at bounding box center [402, 32] width 49 height 20
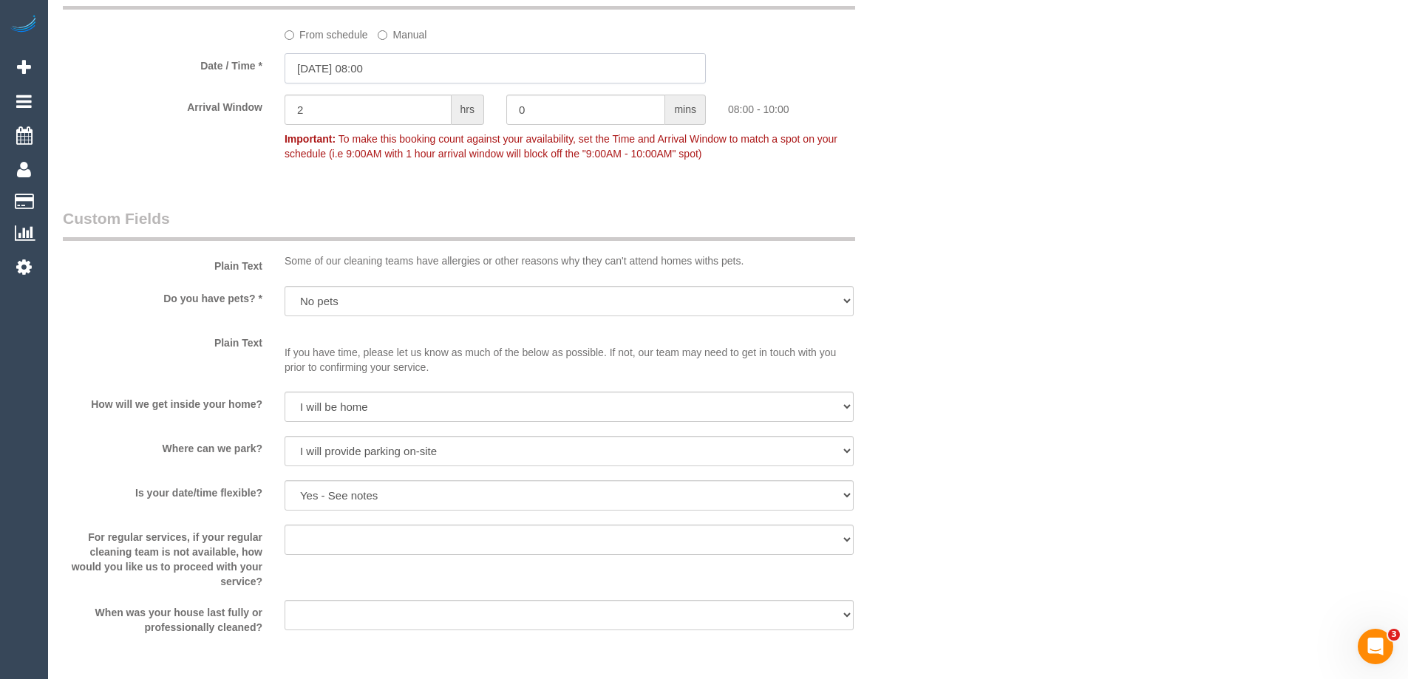
click at [418, 71] on input "16/08/2025 08:00" at bounding box center [495, 68] width 421 height 30
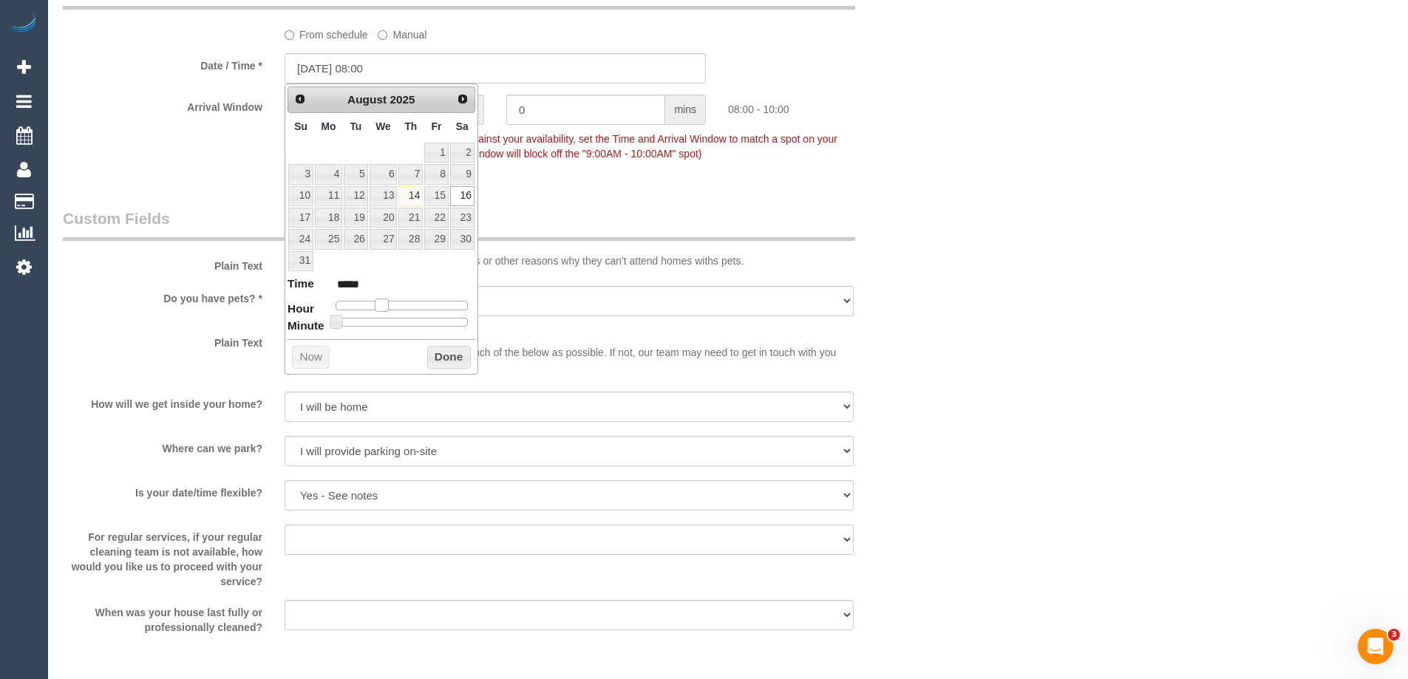
type input "16/08/2025 09:00"
type input "*****"
type input "16/08/2025 10:00"
type input "*****"
type input "16/08/2025 11:00"
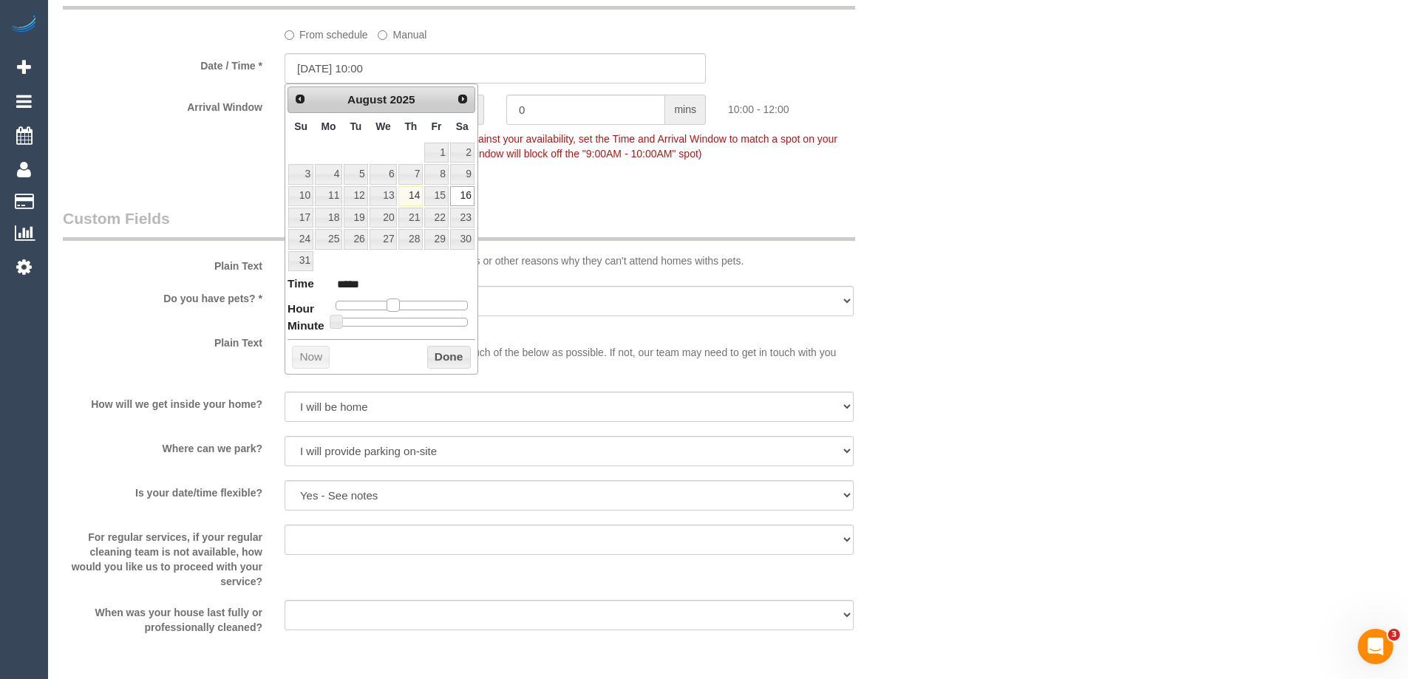
type input "*****"
type input "16/08/2025 12:00"
type input "*****"
type input "16/08/2025 13:00"
type input "*****"
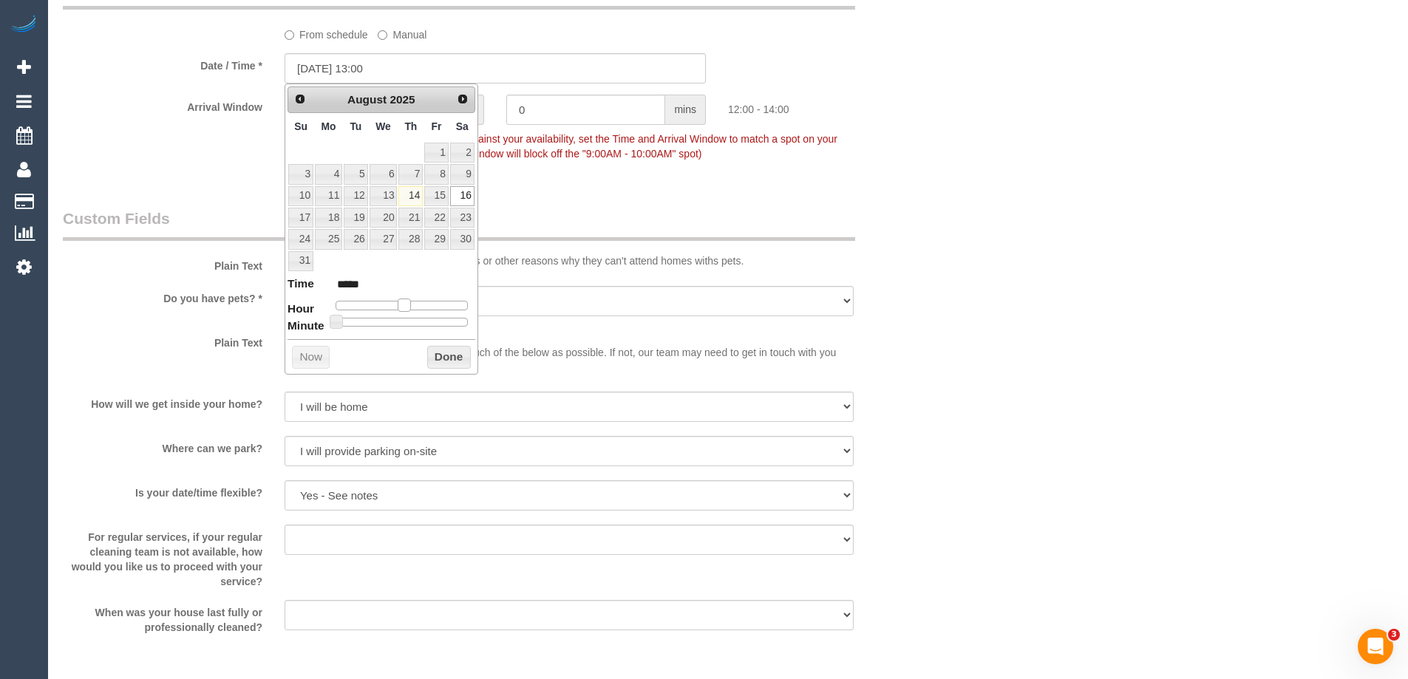
type input "16/08/2025 14:00"
type input "*****"
drag, startPoint x: 382, startPoint y: 301, endPoint x: 415, endPoint y: 304, distance: 32.7
click at [415, 304] on span at bounding box center [415, 305] width 13 height 13
click at [453, 357] on button "Done" at bounding box center [449, 358] width 44 height 24
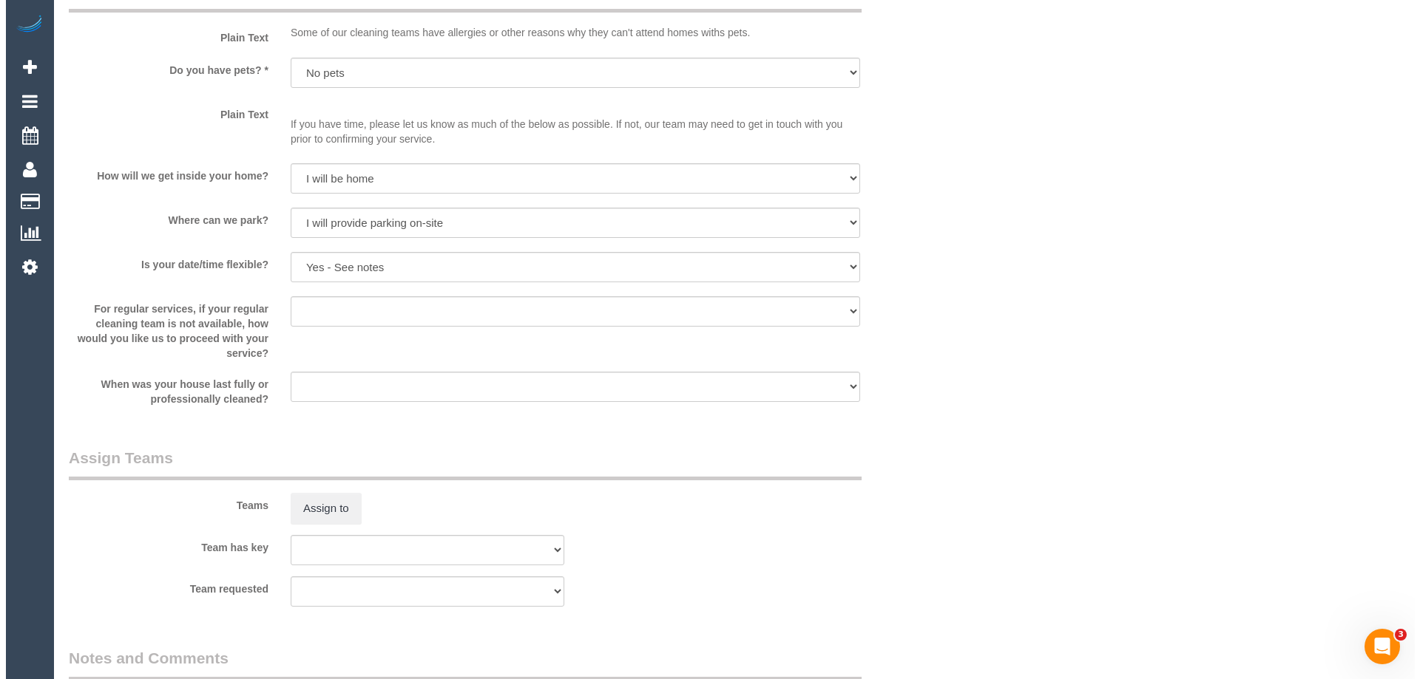
scroll to position [2070, 0]
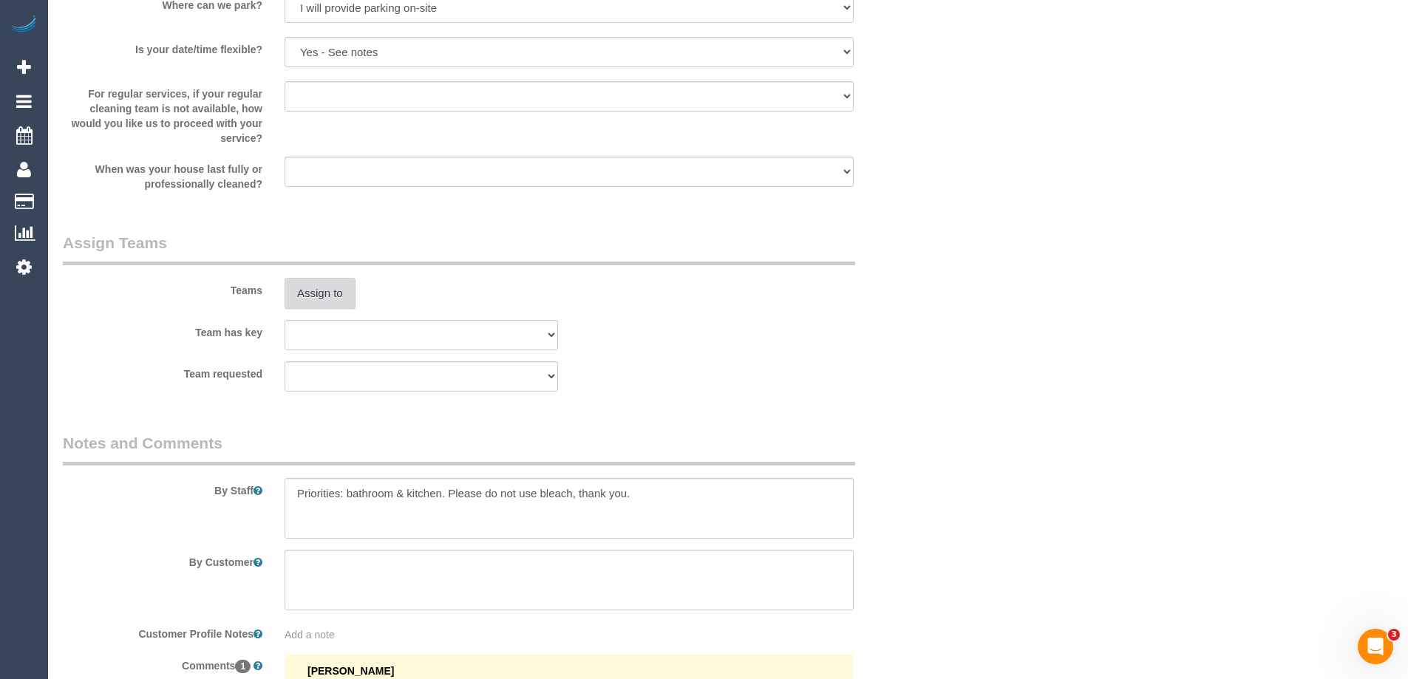
click at [328, 293] on button "Assign to" at bounding box center [320, 293] width 71 height 31
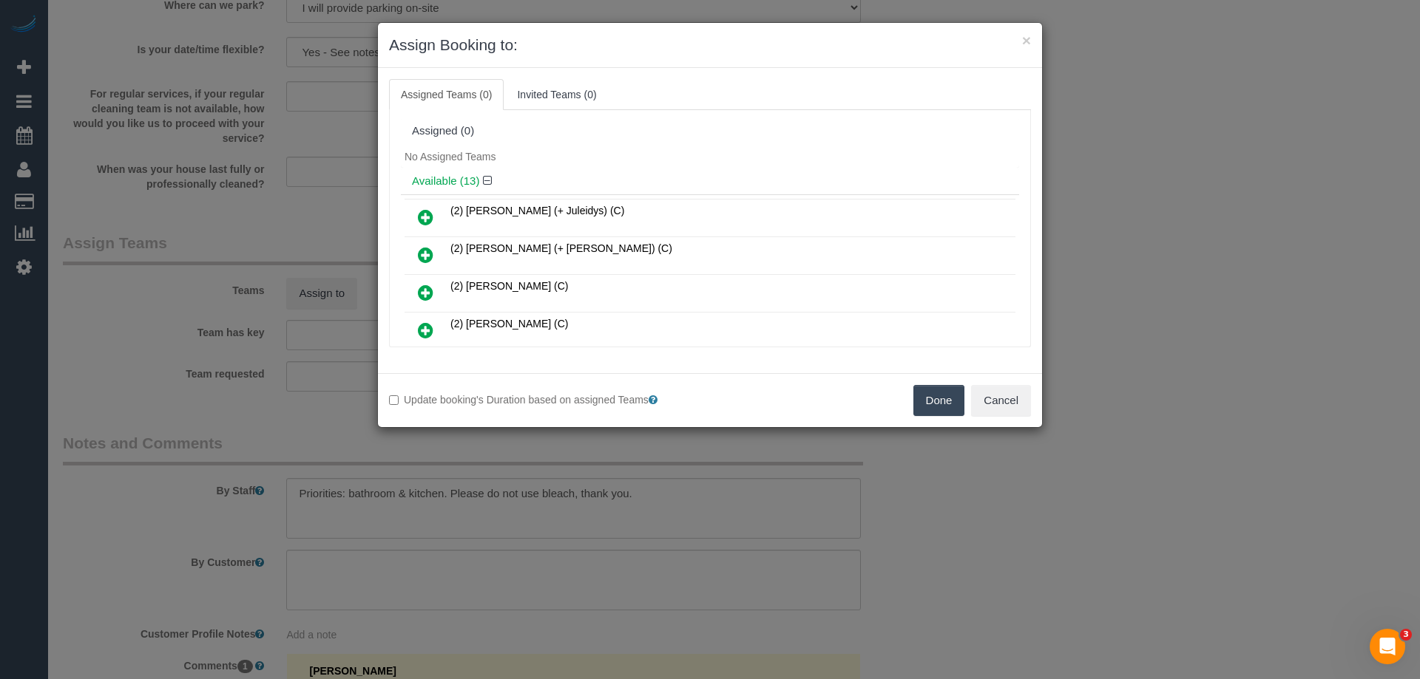
click at [596, 188] on div "Available (13)" at bounding box center [710, 181] width 618 height 27
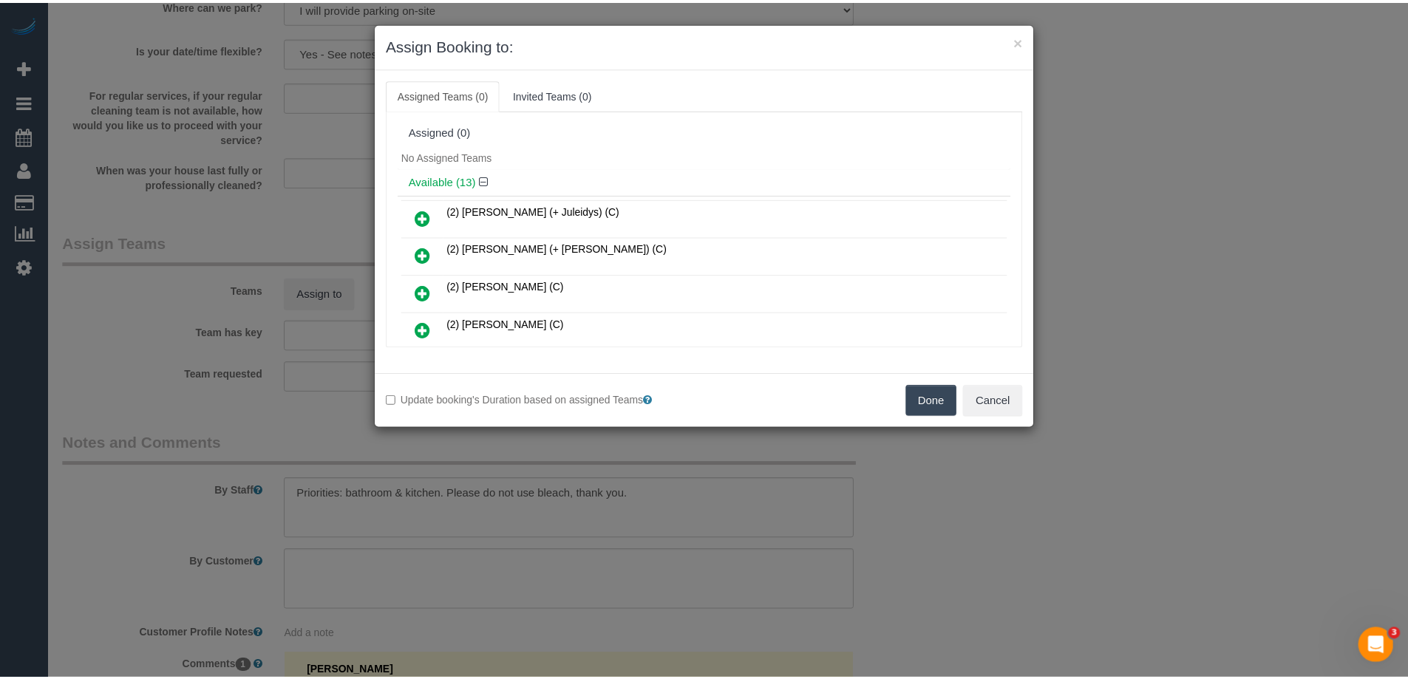
scroll to position [285, 0]
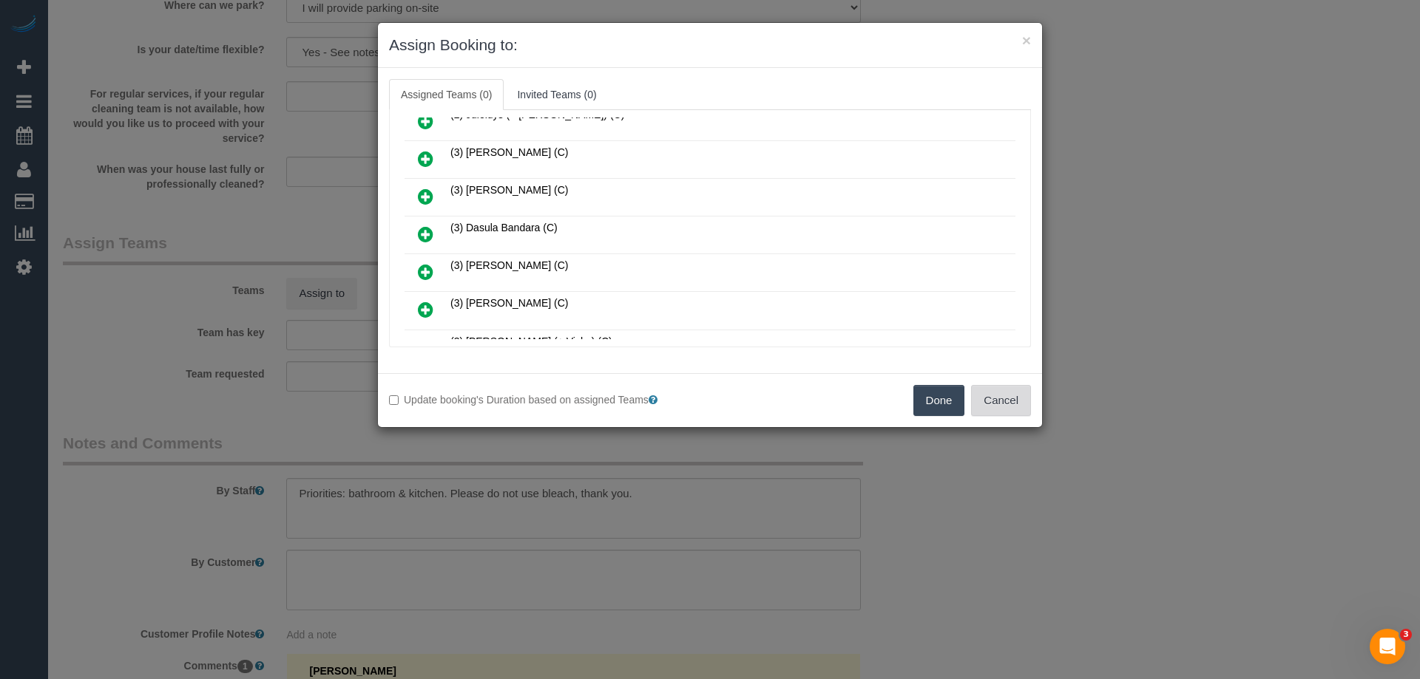
click at [1000, 403] on button "Cancel" at bounding box center [1001, 400] width 60 height 31
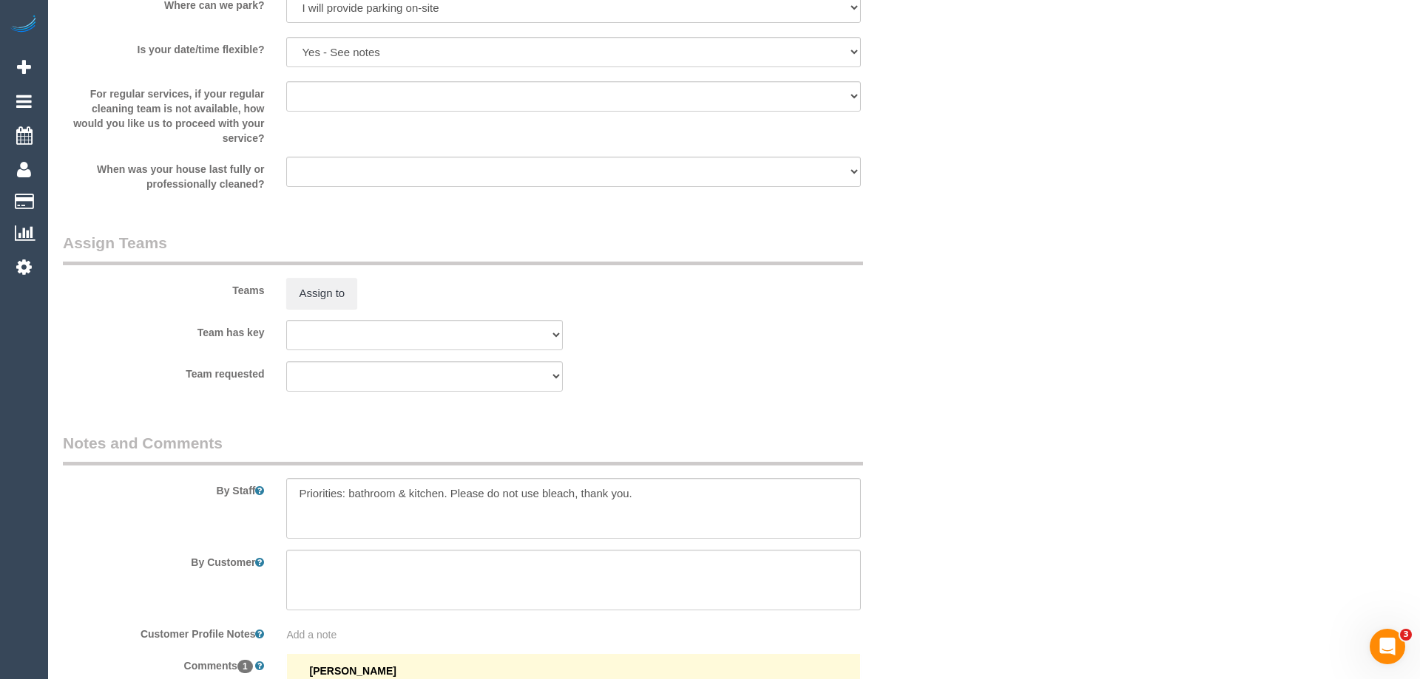
click at [1000, 403] on div "× Assign Booking to: Assigned Teams (0) Invited Teams (0) Assigned (0) No Assig…" at bounding box center [710, 339] width 1420 height 679
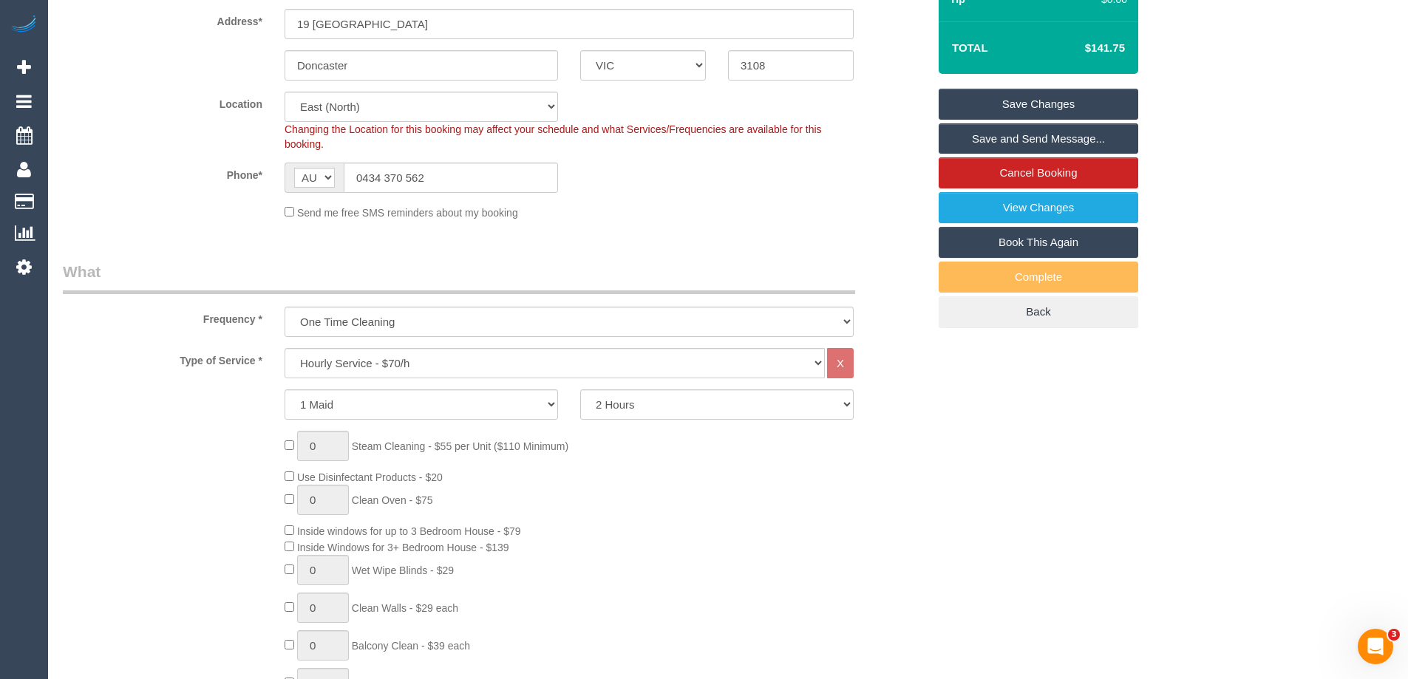
scroll to position [148, 0]
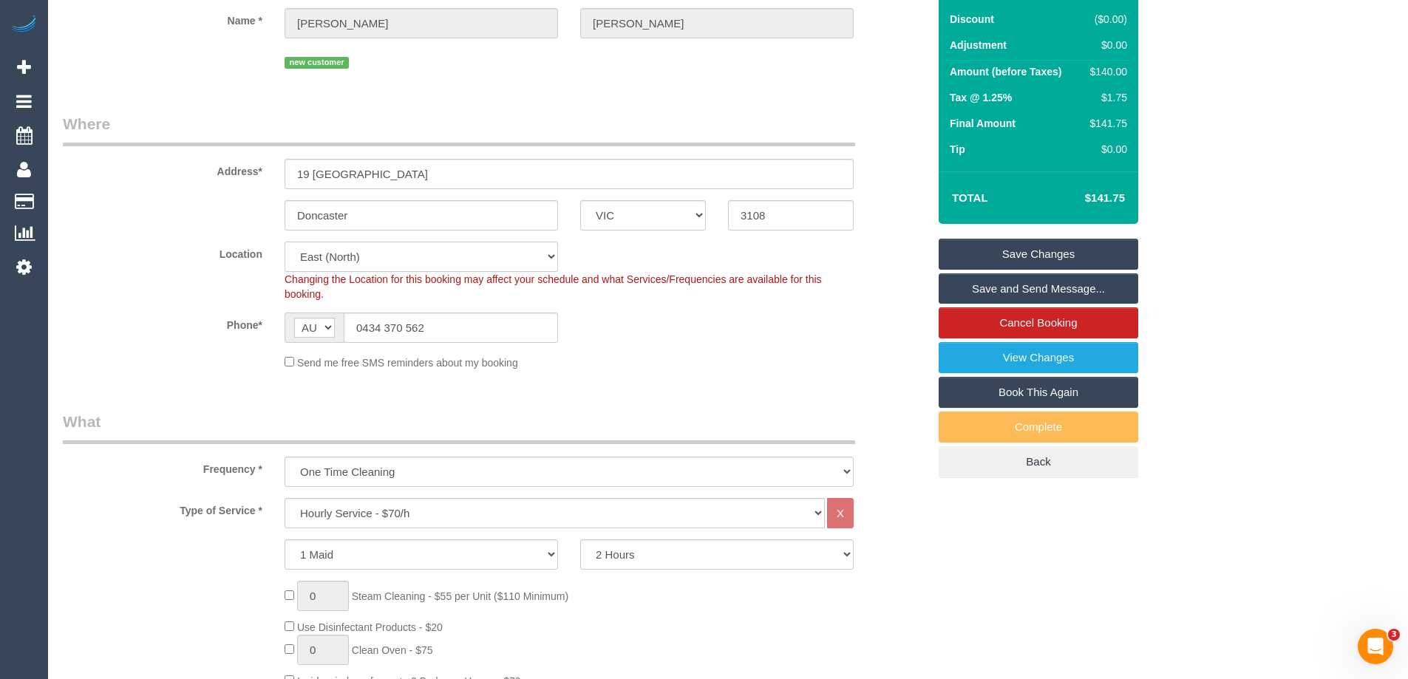
click at [364, 253] on select "Office City East (North) East (South) Inner East Inner North (East) Inner North…" at bounding box center [422, 257] width 274 height 30
select select "50"
click at [285, 242] on select "Office City East (North) East (South) Inner East Inner North (East) Inner North…" at bounding box center [422, 257] width 274 height 30
click at [642, 342] on div "Phone* AF AL DZ AD AO AI AQ AG AR AM AW AU AT AZ BS BH BD BB BY BE BZ BJ BM BT …" at bounding box center [495, 328] width 887 height 30
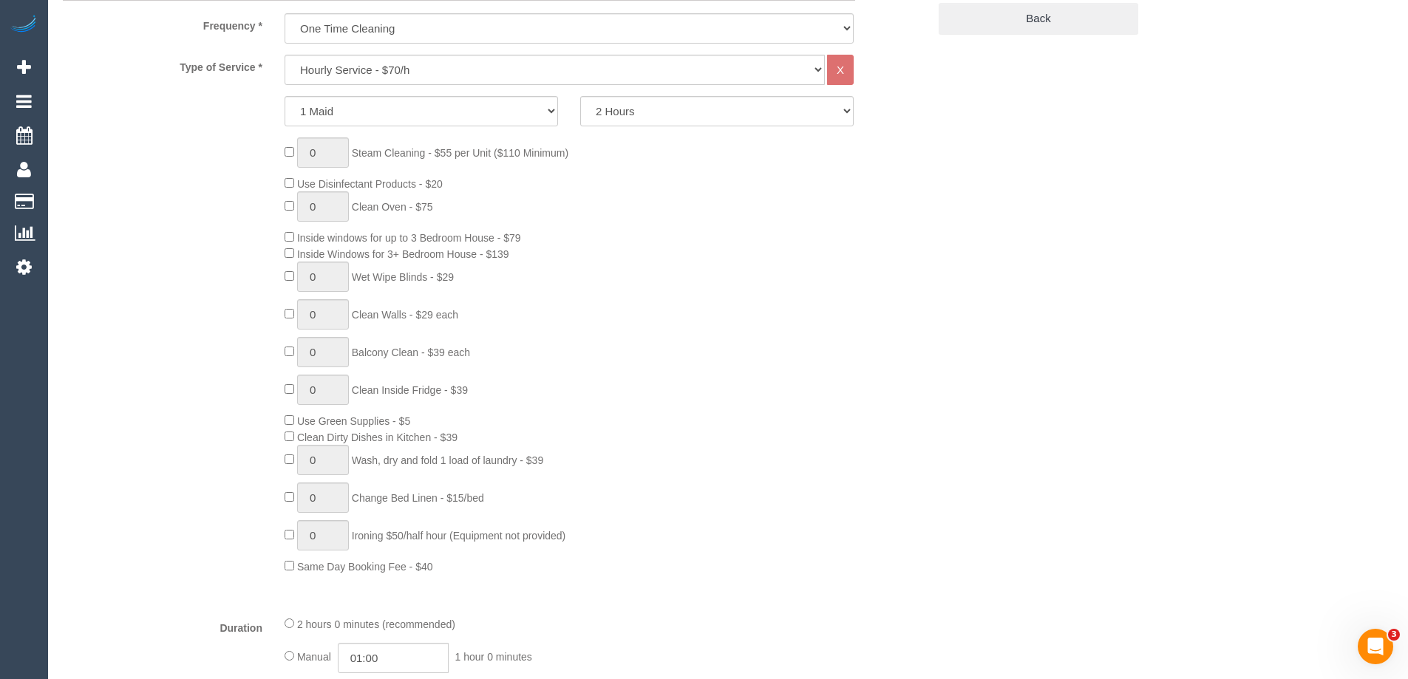
select select "object:4111"
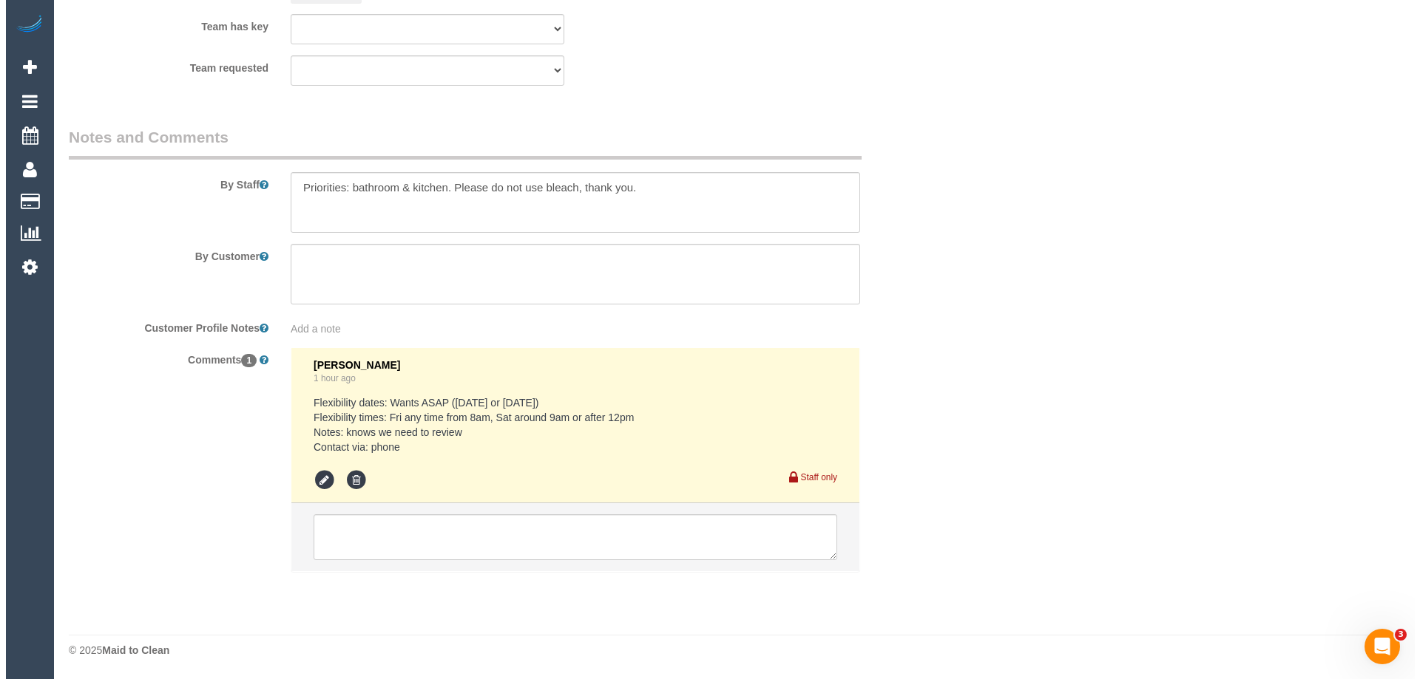
scroll to position [2228, 0]
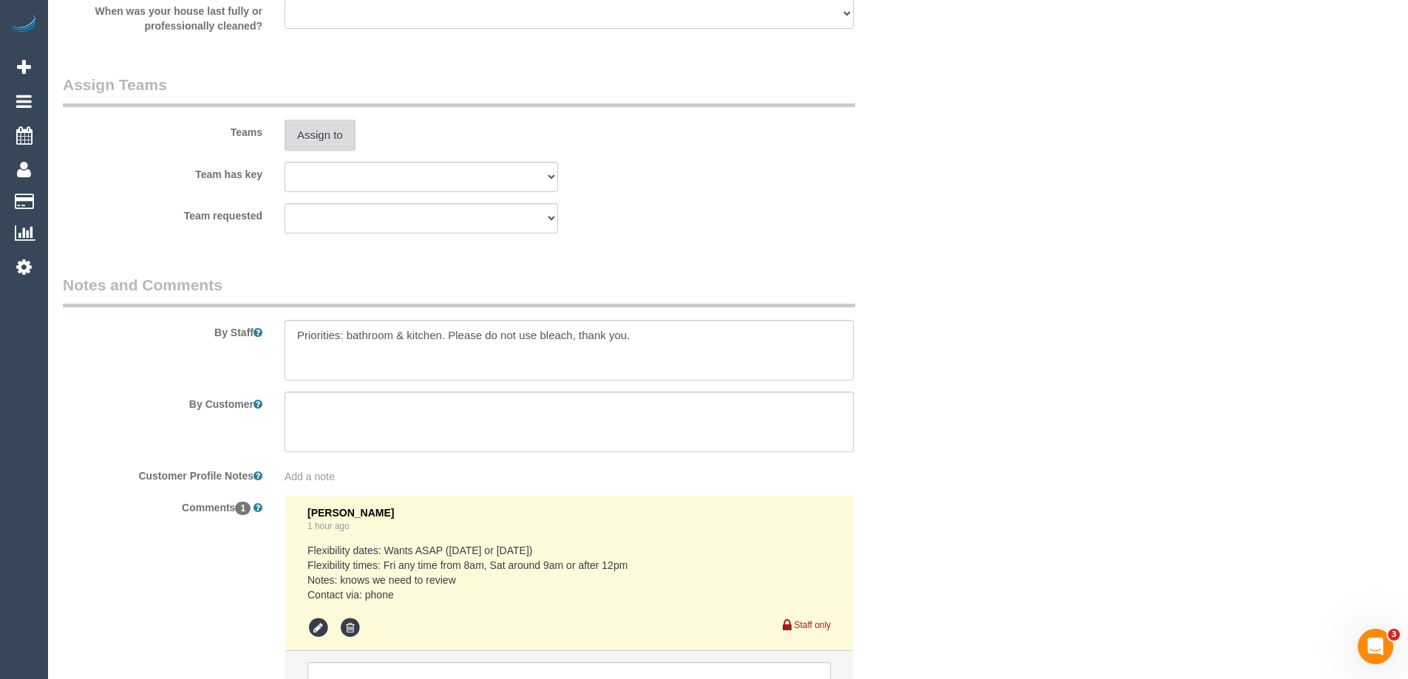
click at [319, 140] on button "Assign to" at bounding box center [320, 135] width 71 height 31
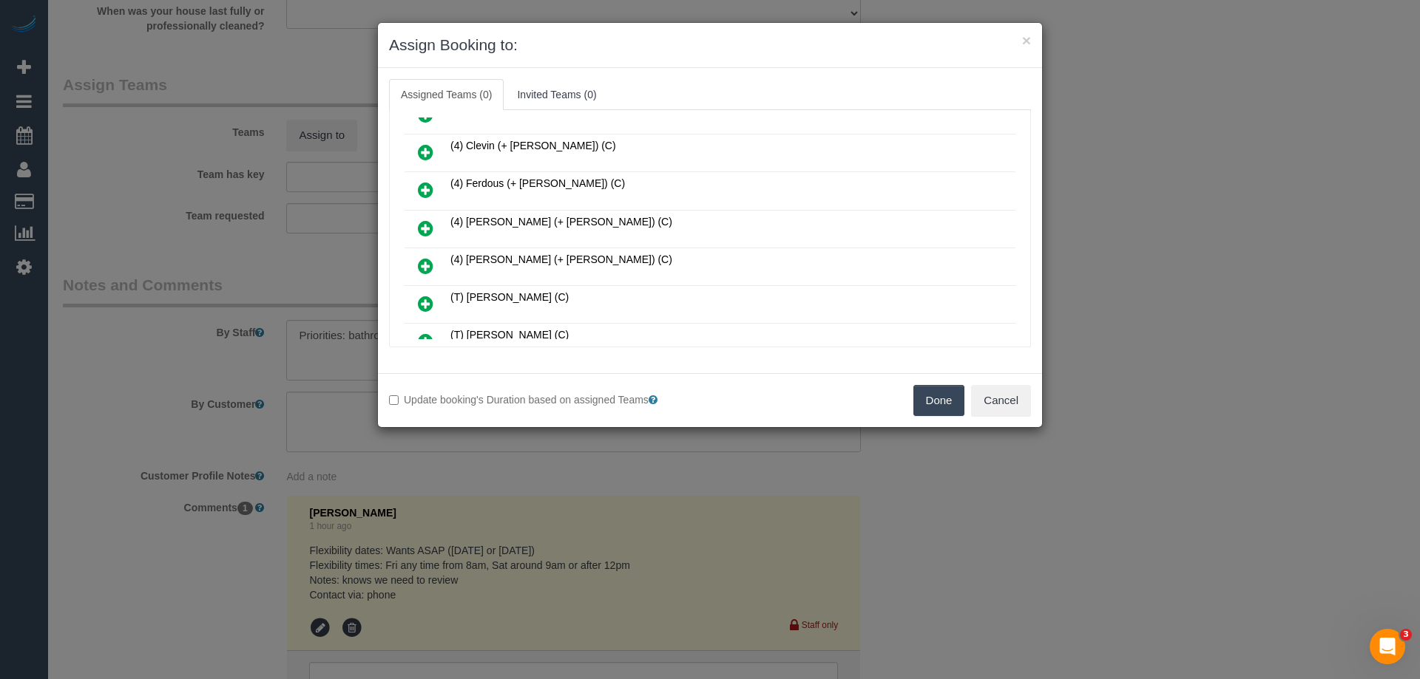
scroll to position [1625, 0]
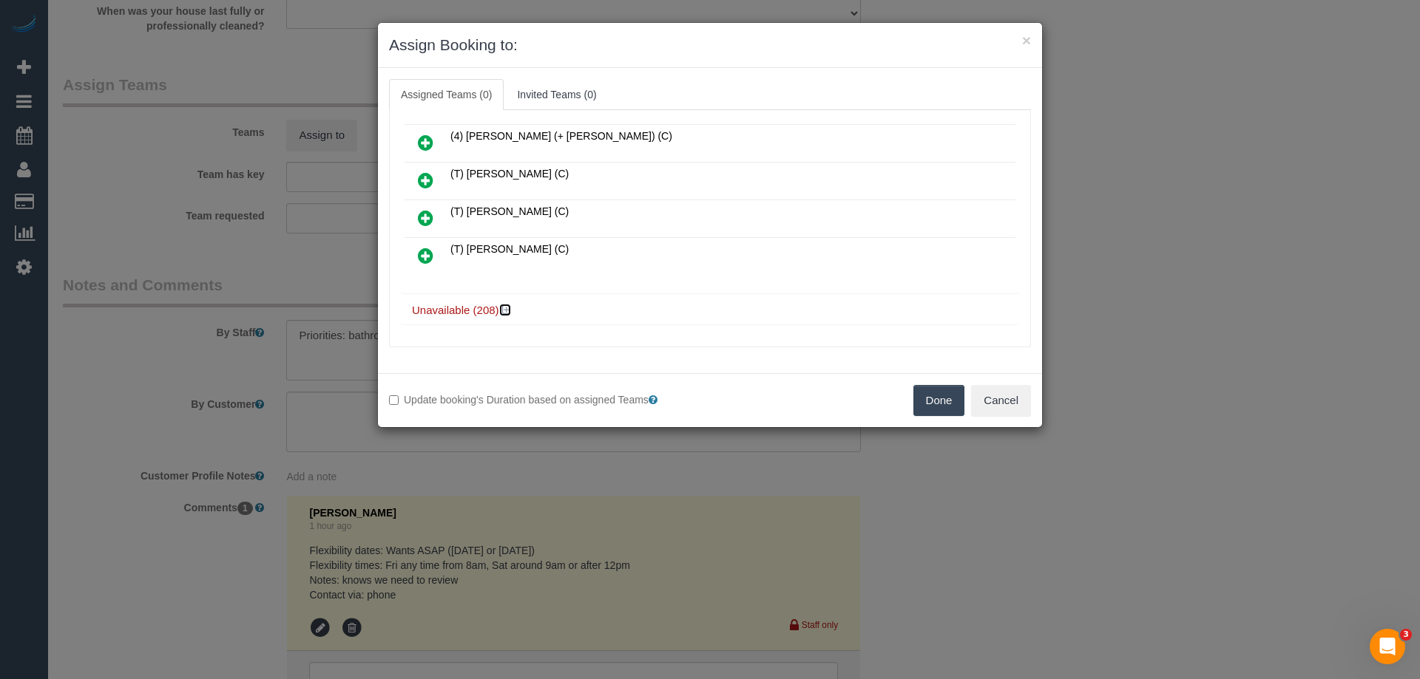
click at [506, 308] on icon at bounding box center [506, 310] width 9 height 11
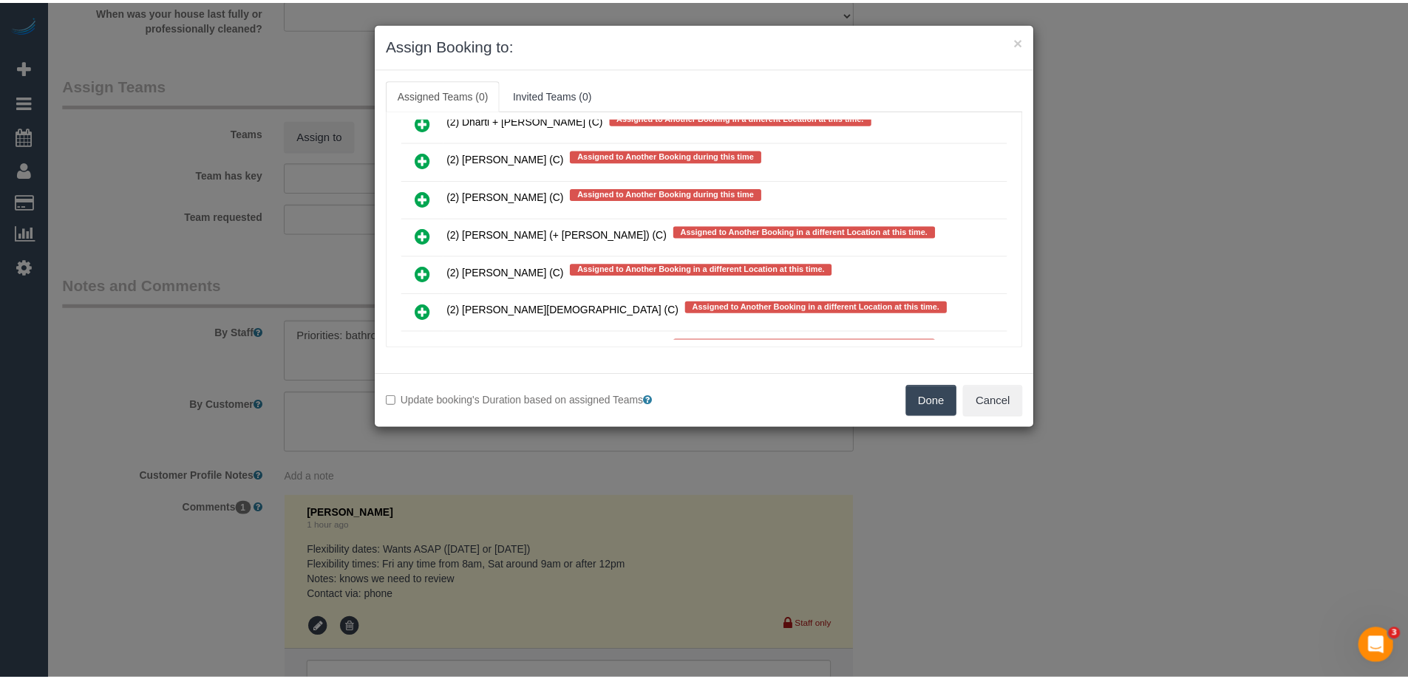
scroll to position [9547, 0]
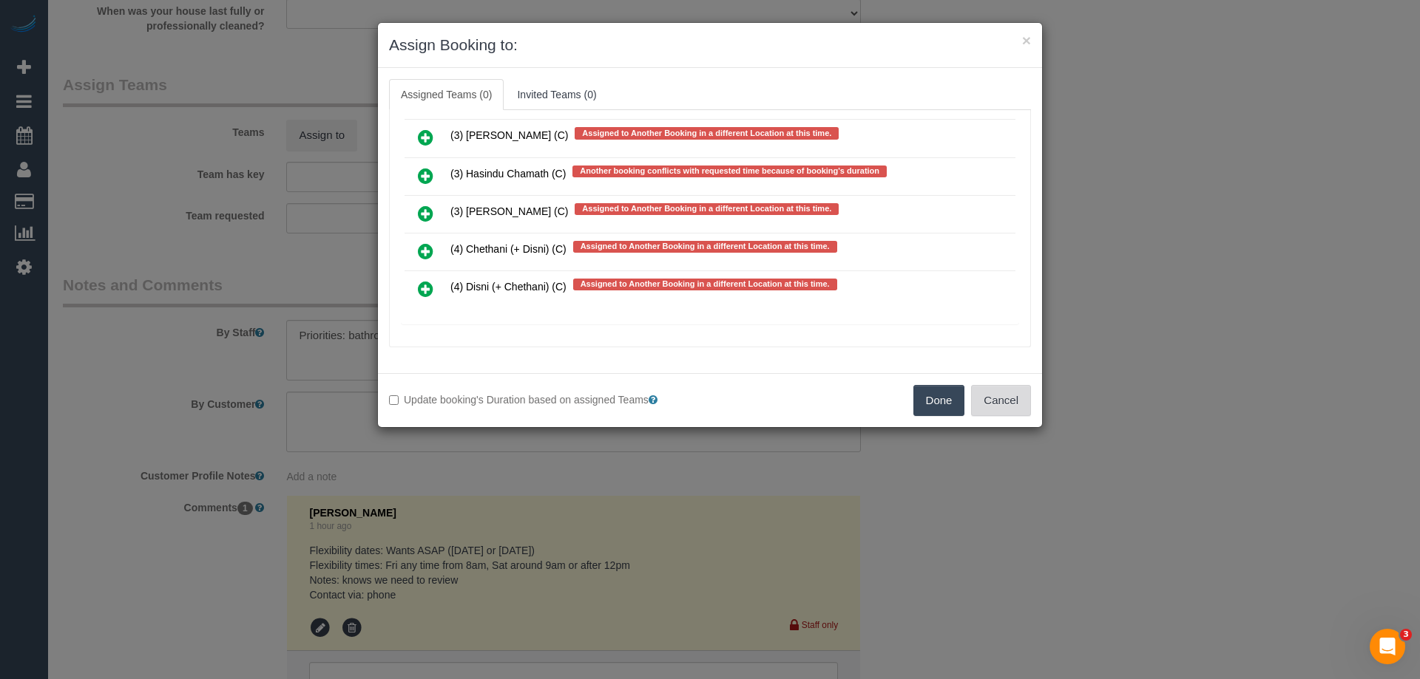
click at [1011, 399] on button "Cancel" at bounding box center [1001, 400] width 60 height 31
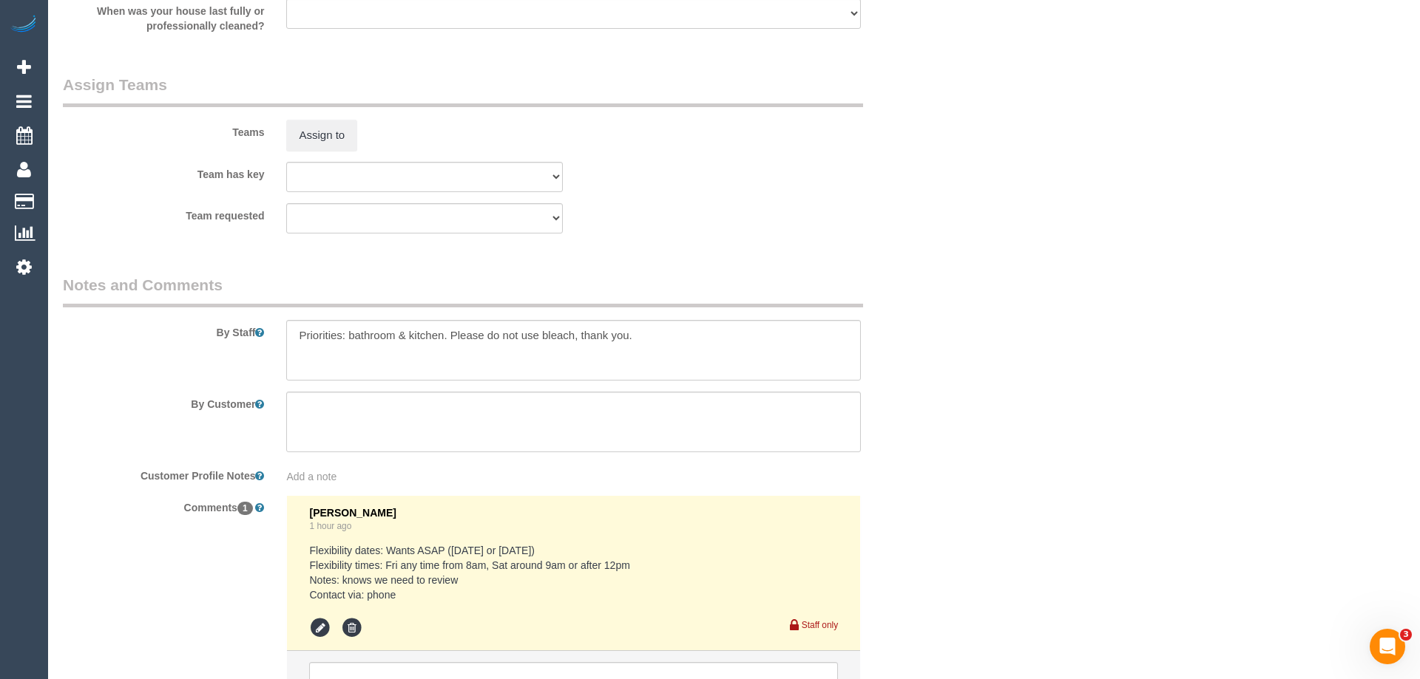
click at [1011, 399] on div "× Assign Booking to: Assigned Teams (0) Invited Teams (0) Assigned (0) No Assig…" at bounding box center [710, 339] width 1420 height 679
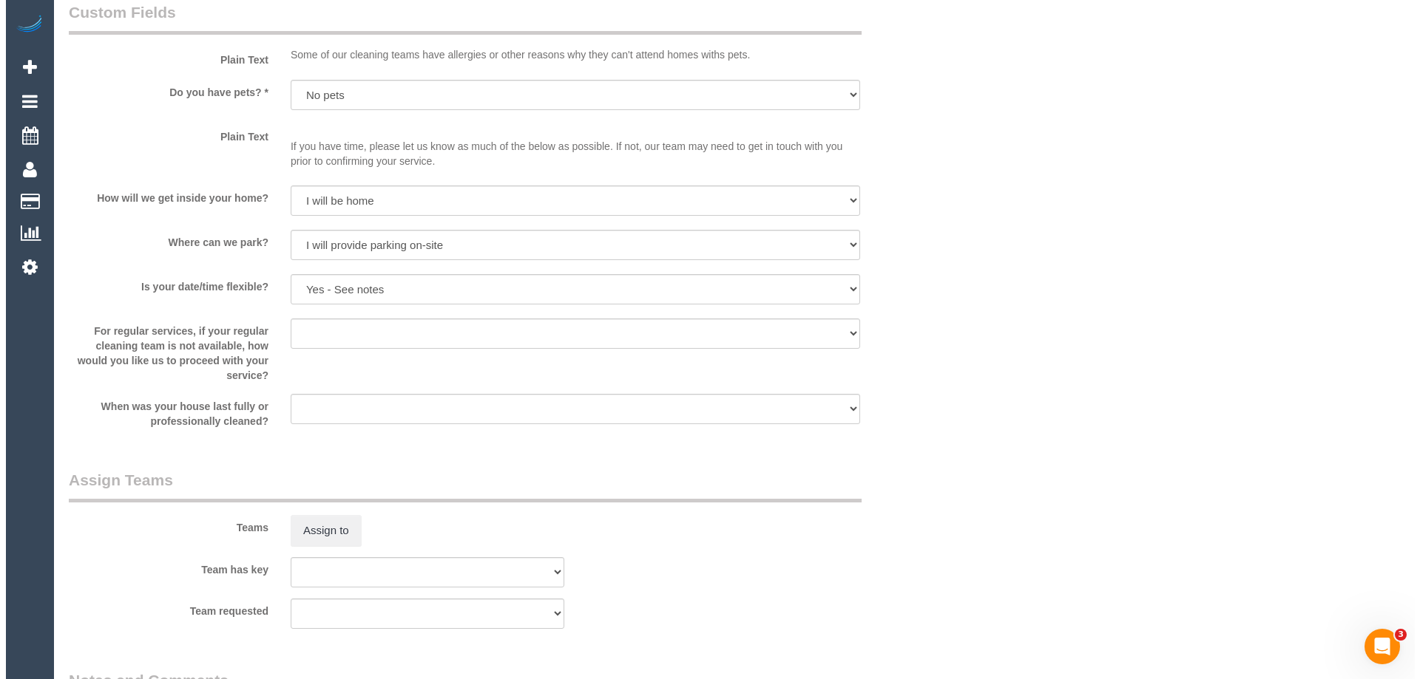
scroll to position [1859, 0]
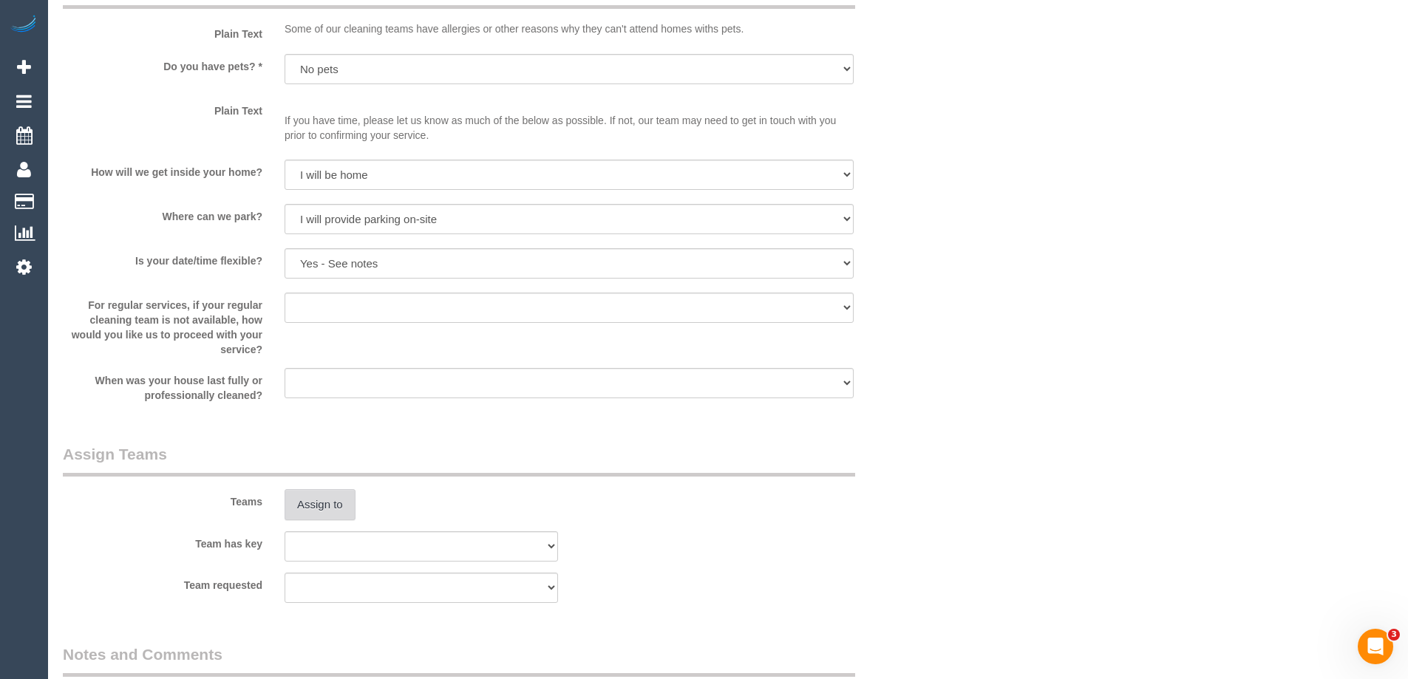
click at [322, 503] on button "Assign to" at bounding box center [320, 504] width 71 height 31
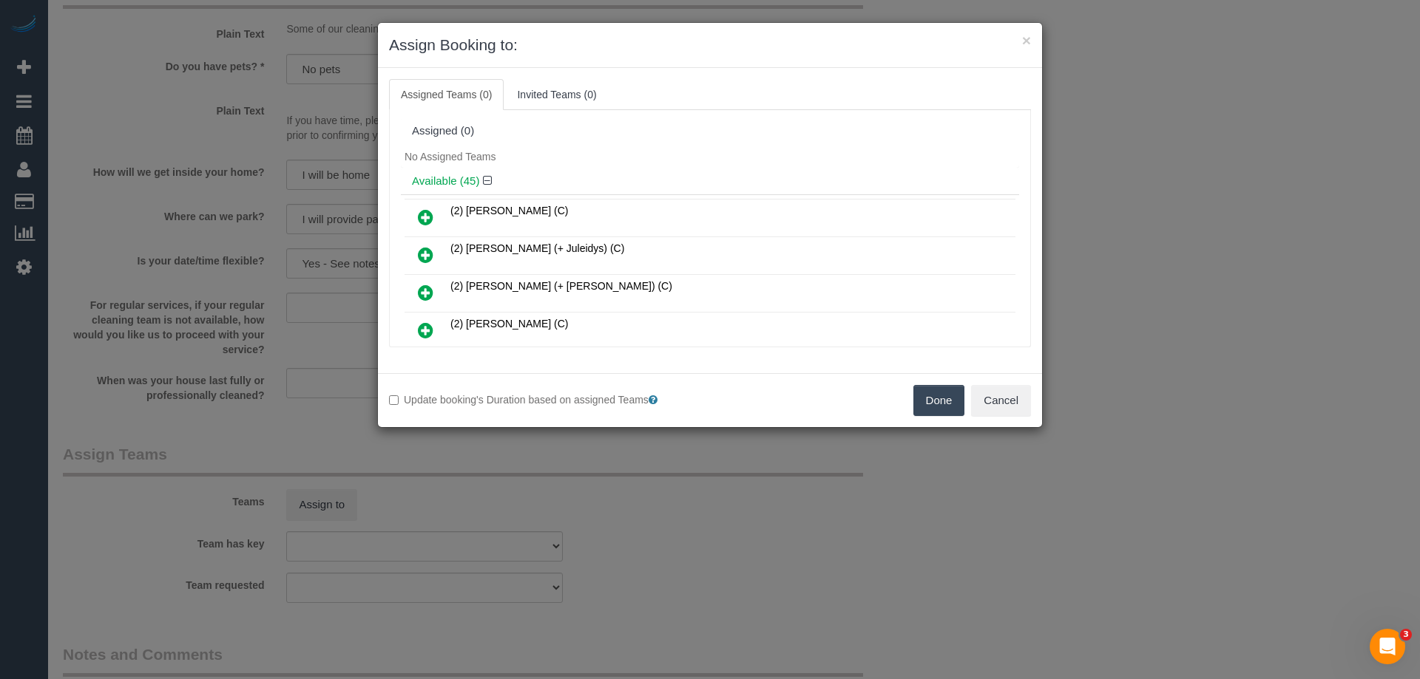
scroll to position [9417, 0]
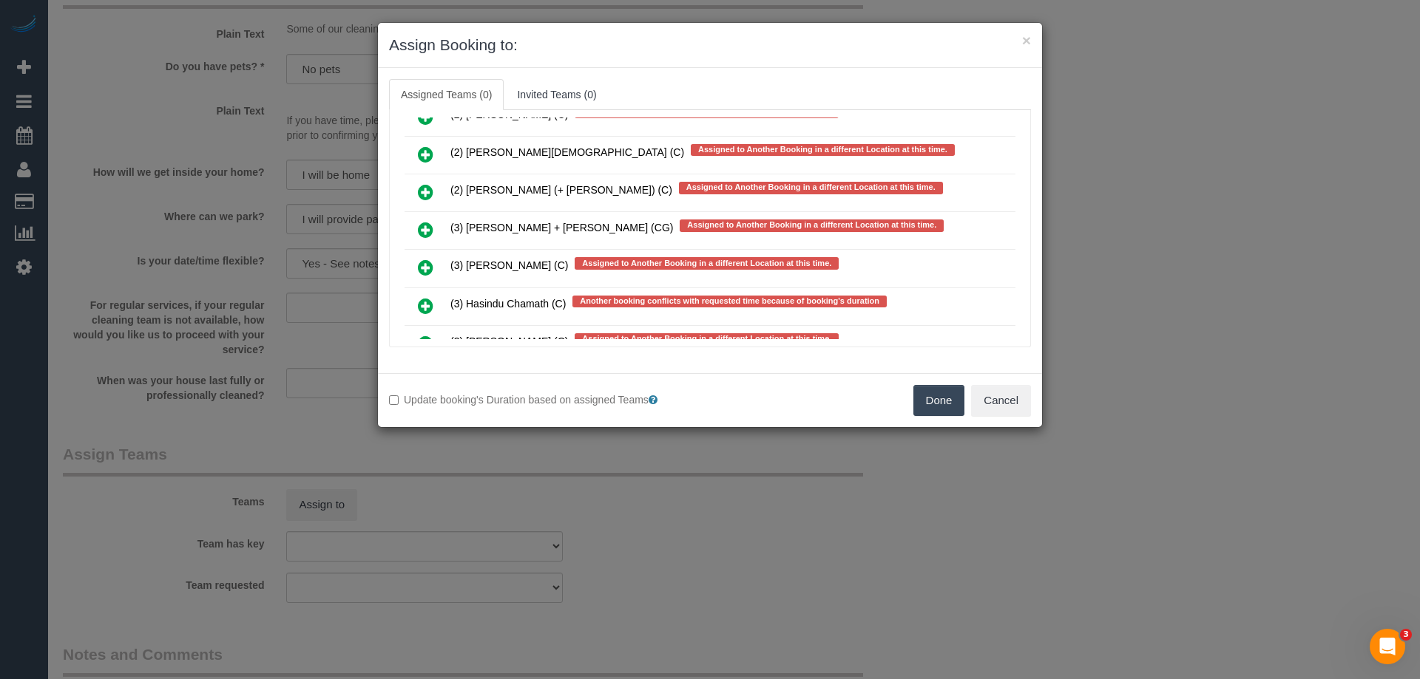
click at [420, 234] on icon at bounding box center [426, 230] width 16 height 18
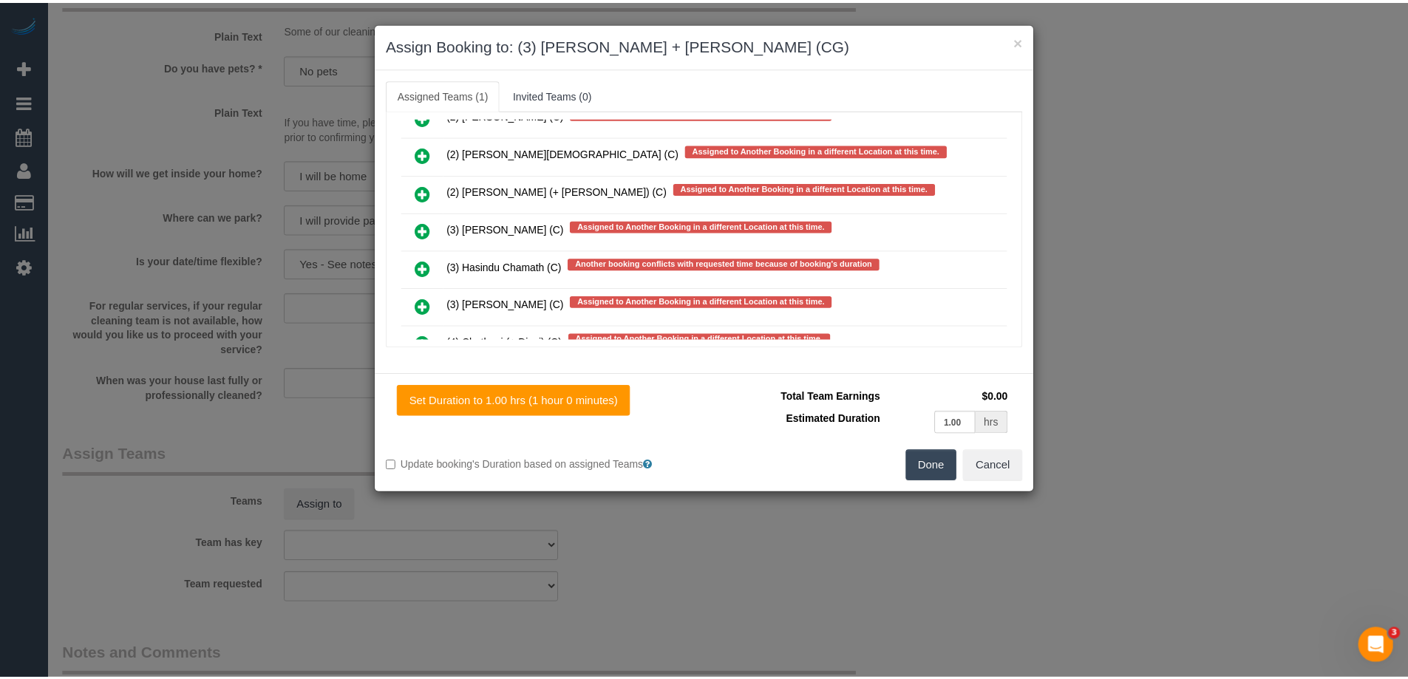
scroll to position [0, 0]
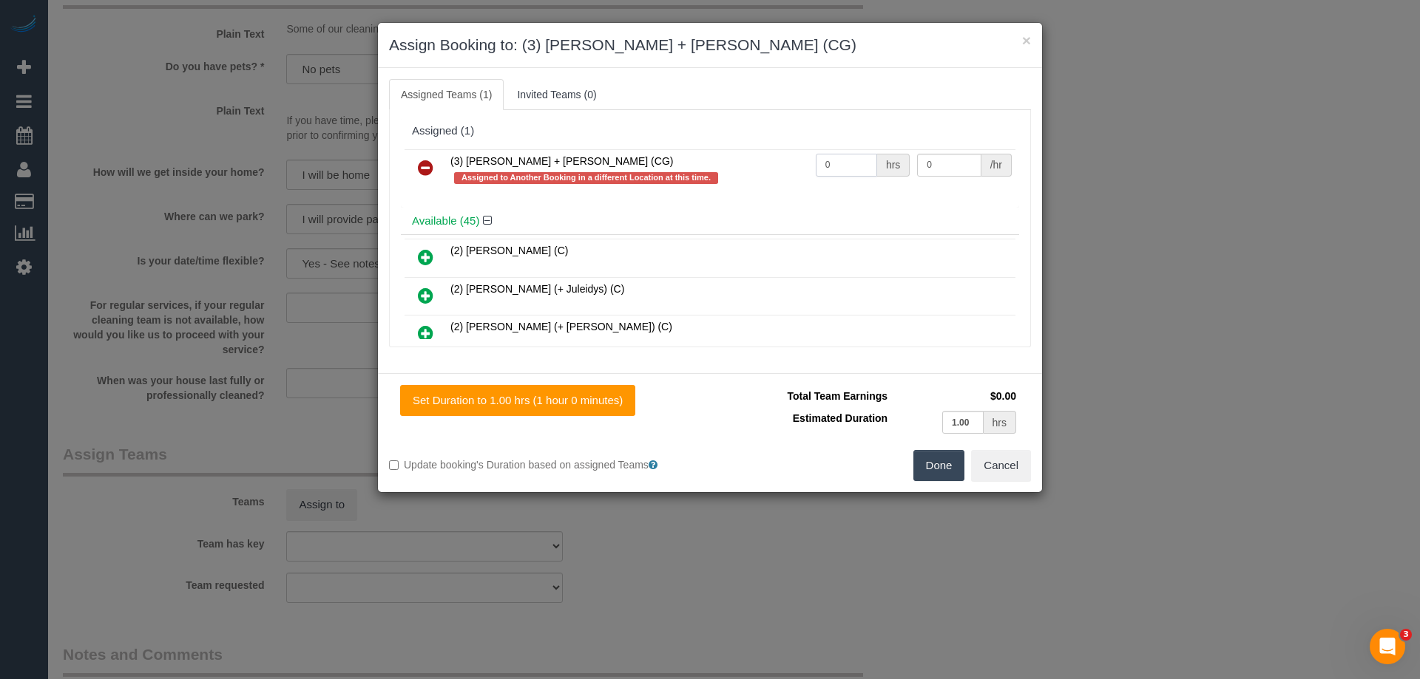
click at [850, 168] on input "0" at bounding box center [846, 165] width 61 height 23
type input "2"
click at [946, 160] on input "0" at bounding box center [949, 165] width 64 height 23
type input "38.5"
click at [943, 470] on button "Done" at bounding box center [939, 465] width 52 height 31
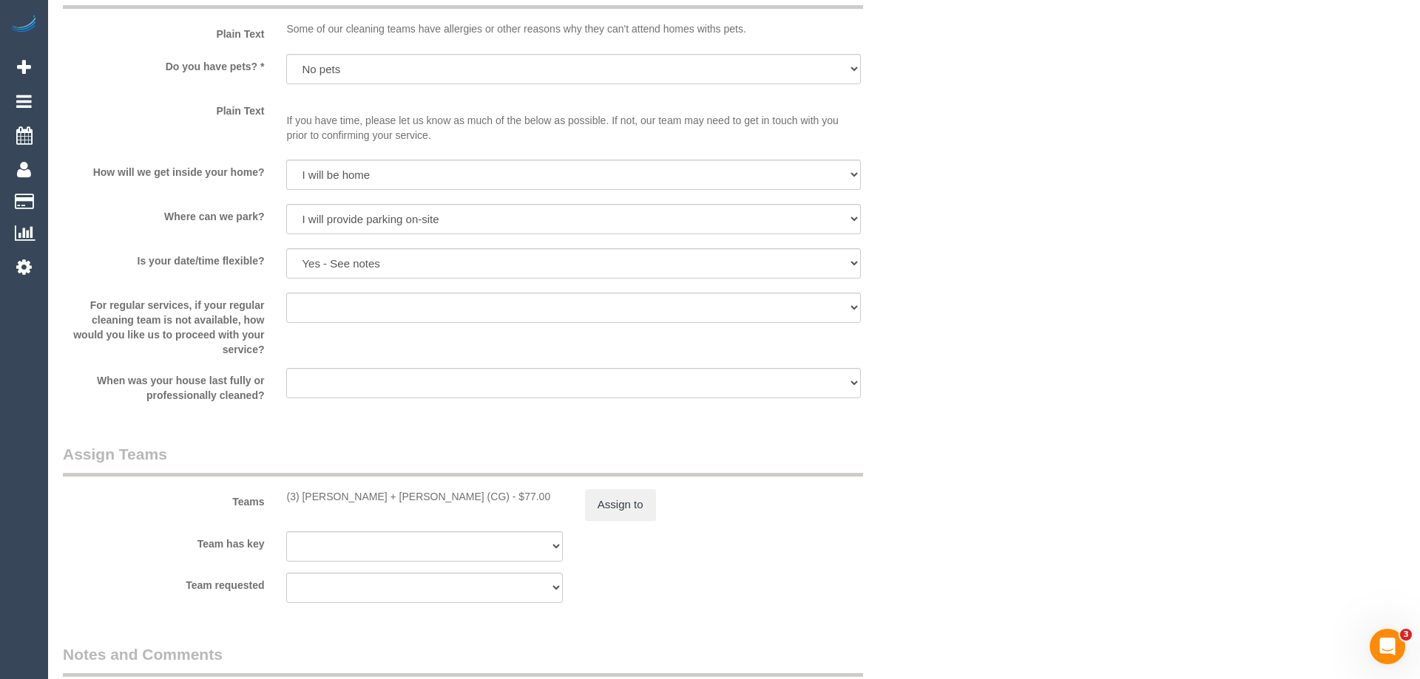
click at [943, 470] on div "× Assign Booking to: (3) Bansari + Bhavesh (CG) Assigned Teams (1) Invited Team…" at bounding box center [710, 339] width 1420 height 679
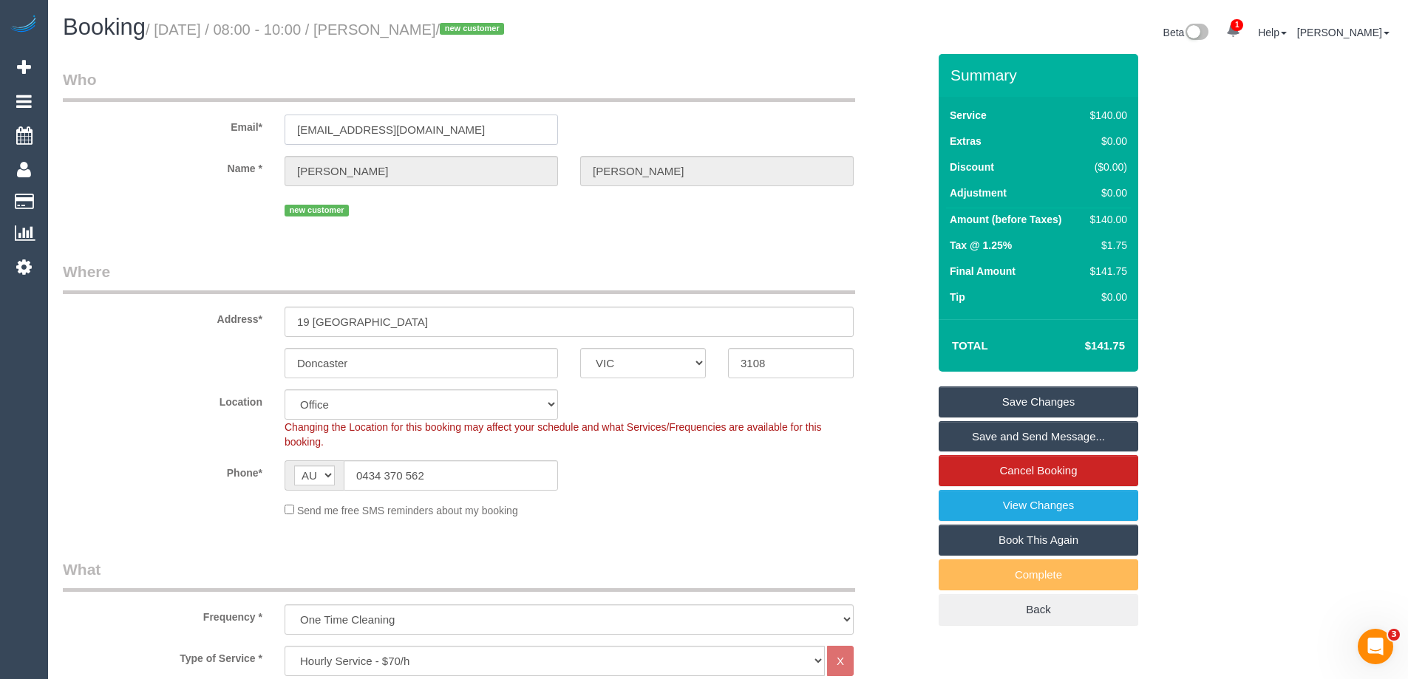
click at [416, 138] on input "kalilou99@hotmail.com" at bounding box center [422, 130] width 274 height 30
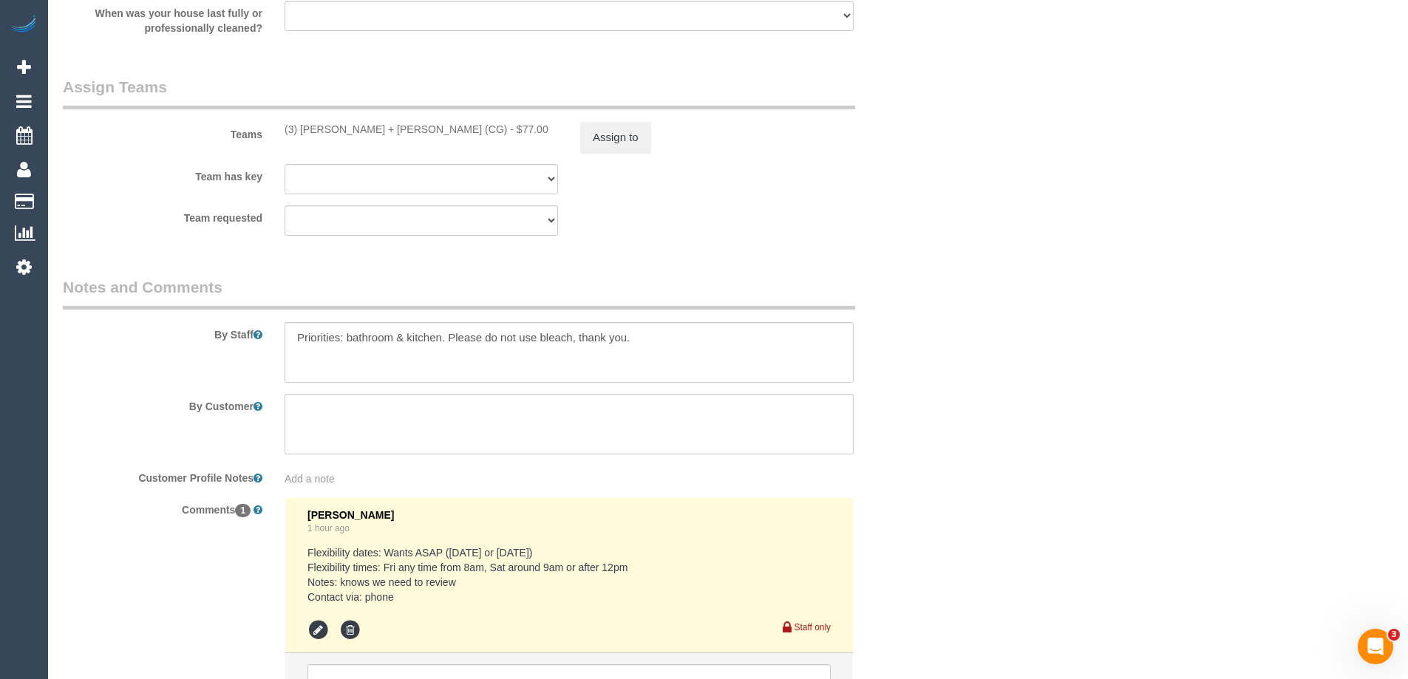
scroll to position [2376, 0]
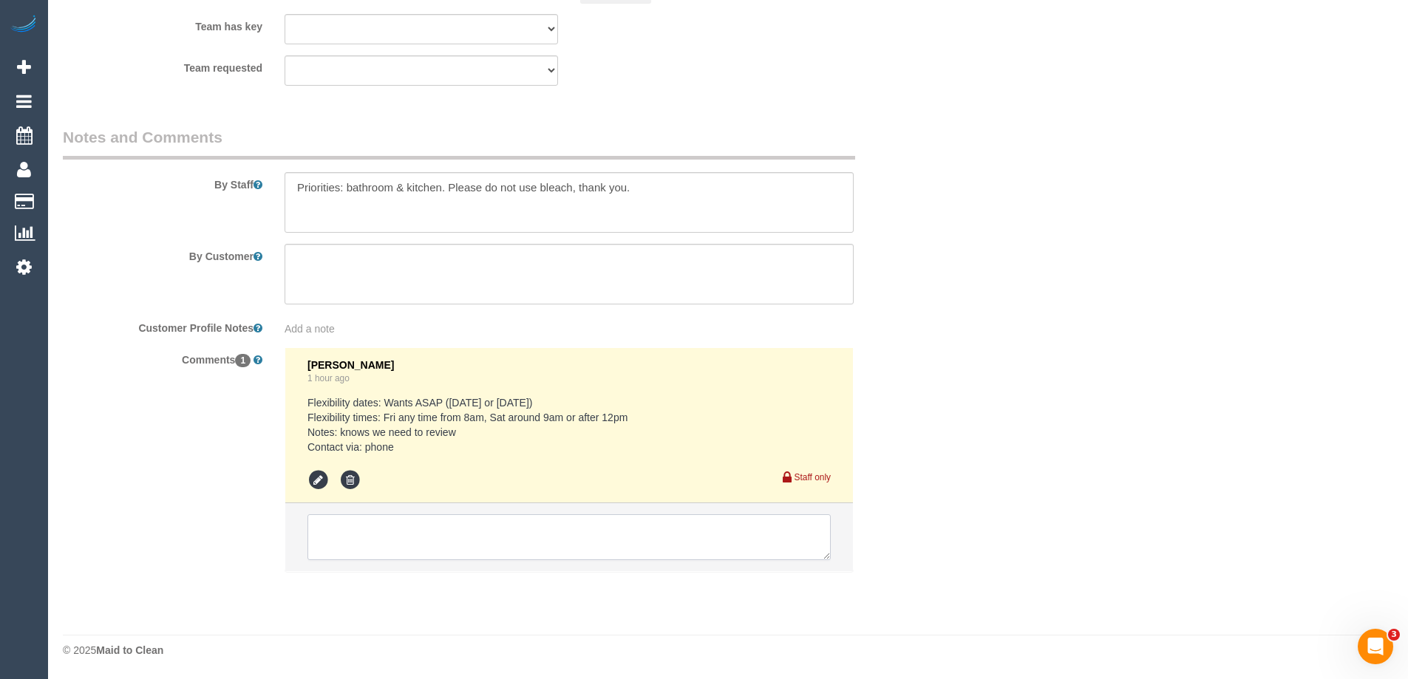
click at [384, 521] on textarea at bounding box center [569, 538] width 523 height 46
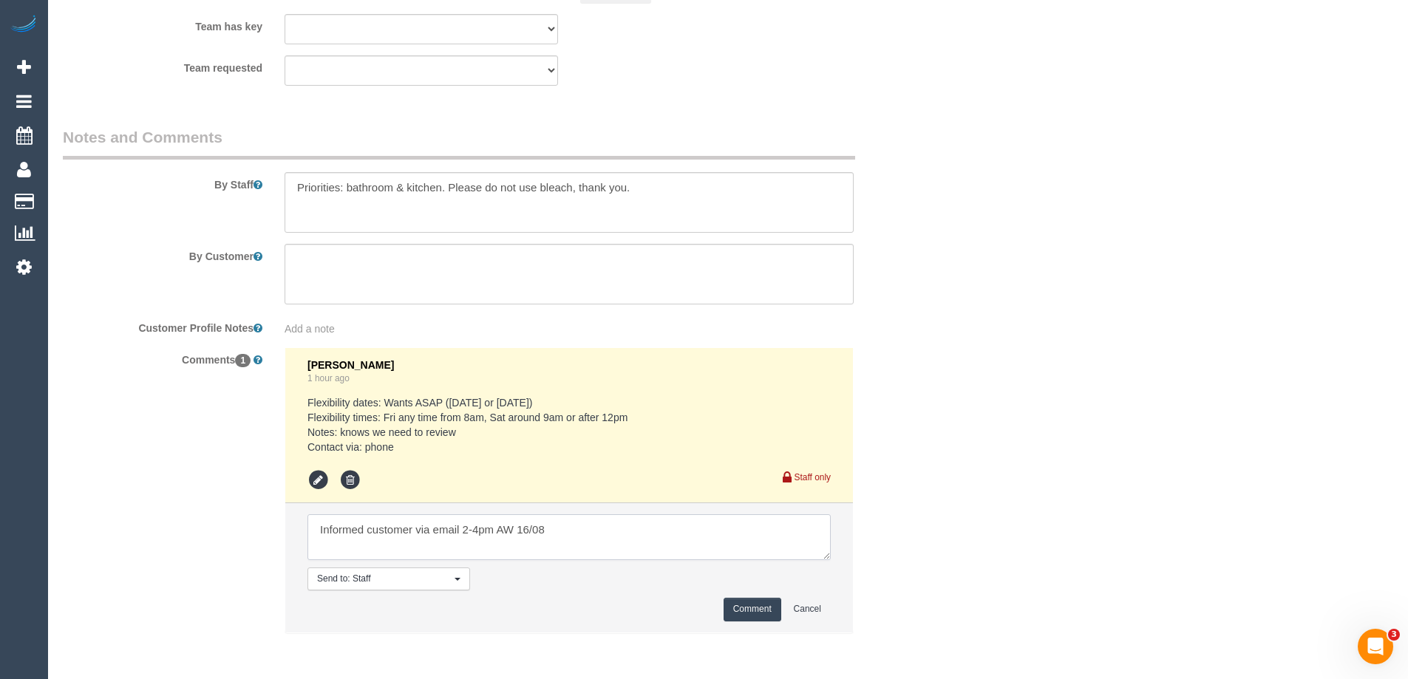
type textarea "Informed customer via email 2-4pm AW 16/08"
click at [738, 603] on button "Comment" at bounding box center [753, 609] width 58 height 23
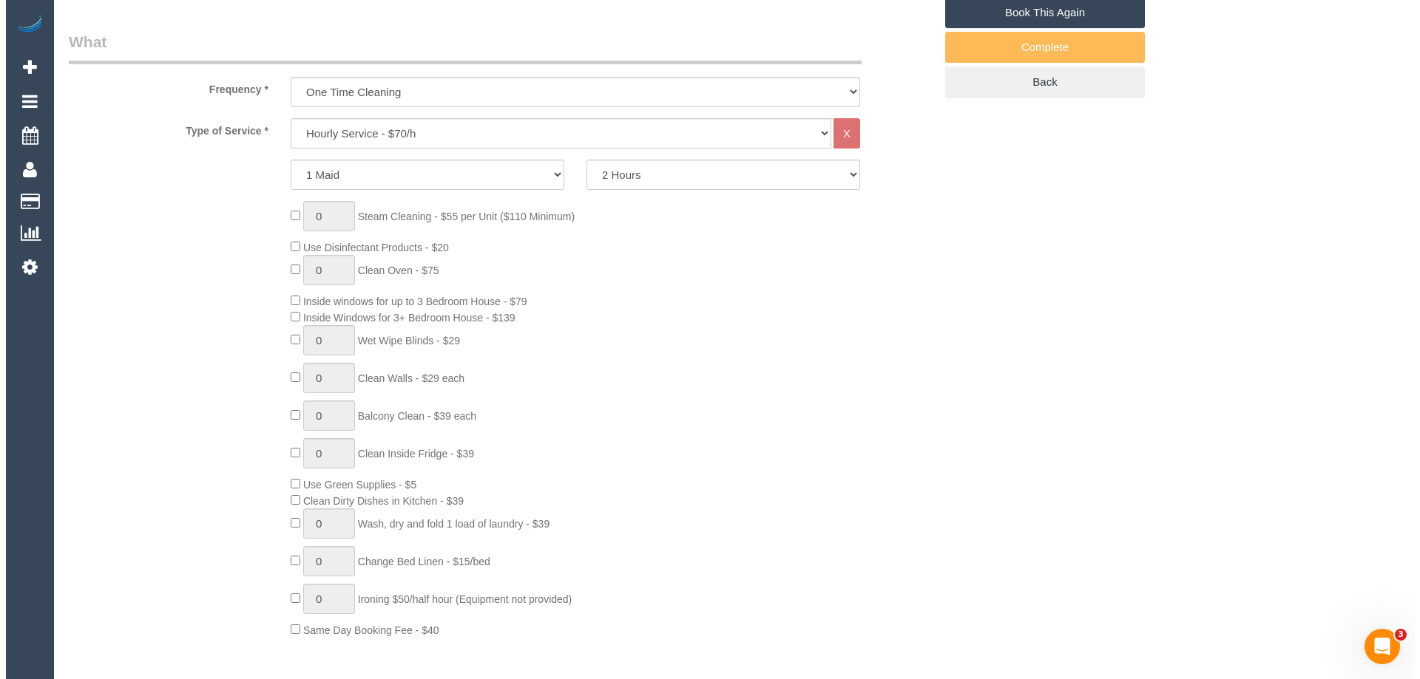
scroll to position [158, 0]
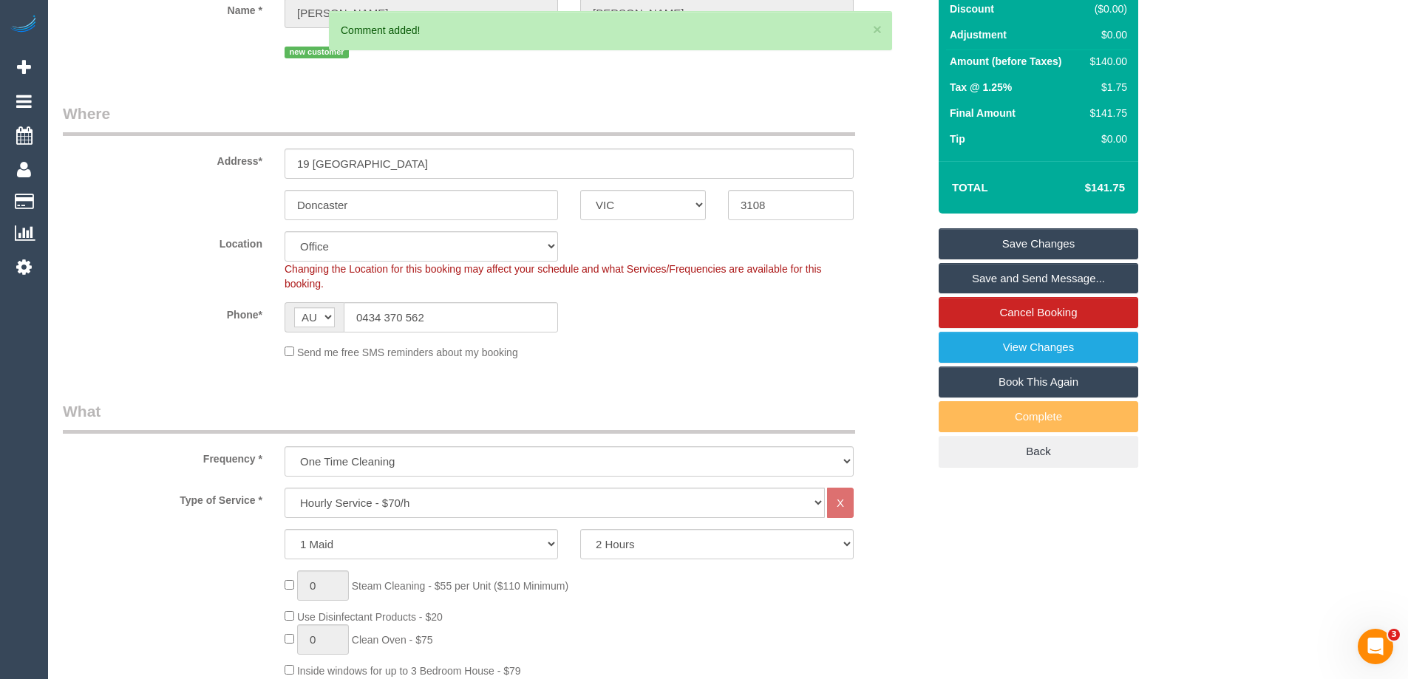
click at [1006, 274] on link "Save and Send Message..." at bounding box center [1039, 278] width 200 height 31
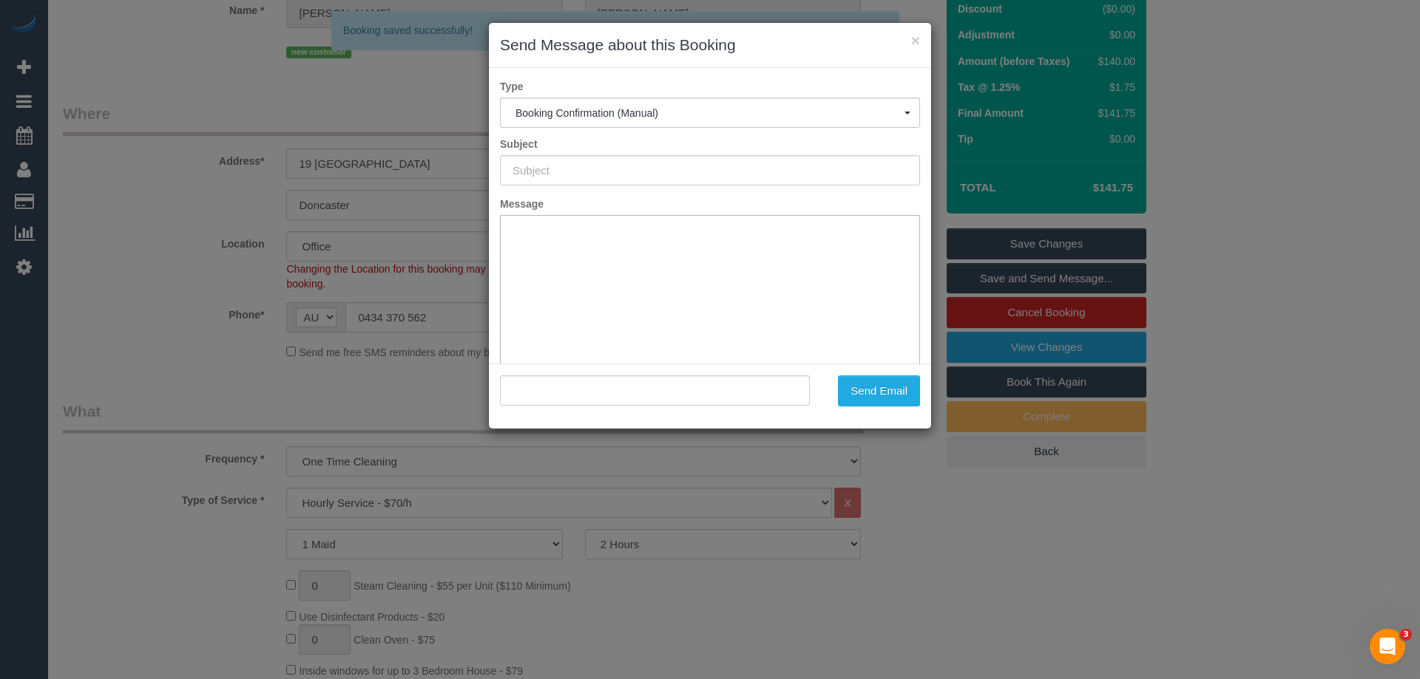
scroll to position [0, 0]
type input "Booking Confirmed"
type input ""Katherin Perry" <kalilou99@hotmail.com>"
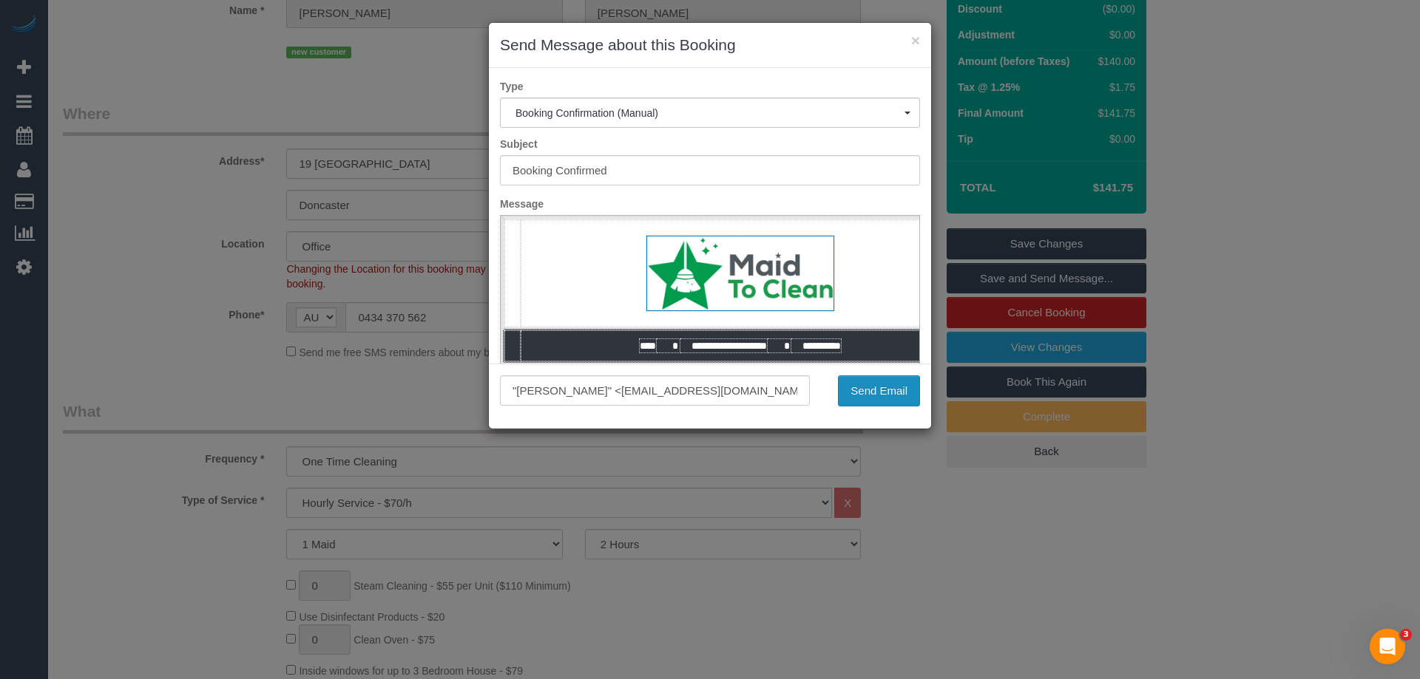
click at [892, 396] on button "Send Email" at bounding box center [879, 391] width 82 height 31
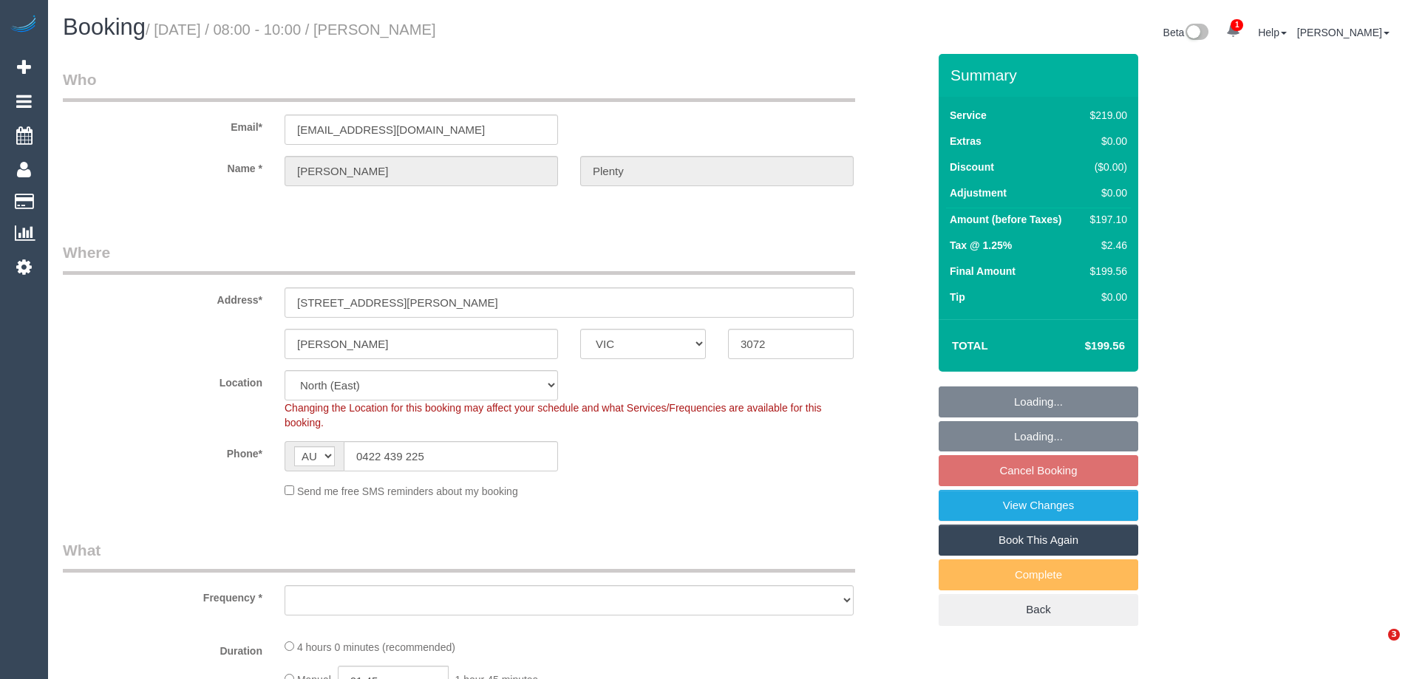
select select "VIC"
select select "string:stripe-pm_1ReROq2GScqysDRV0vktCp1f"
select select "object:852"
select select "spot1"
select select "number:27"
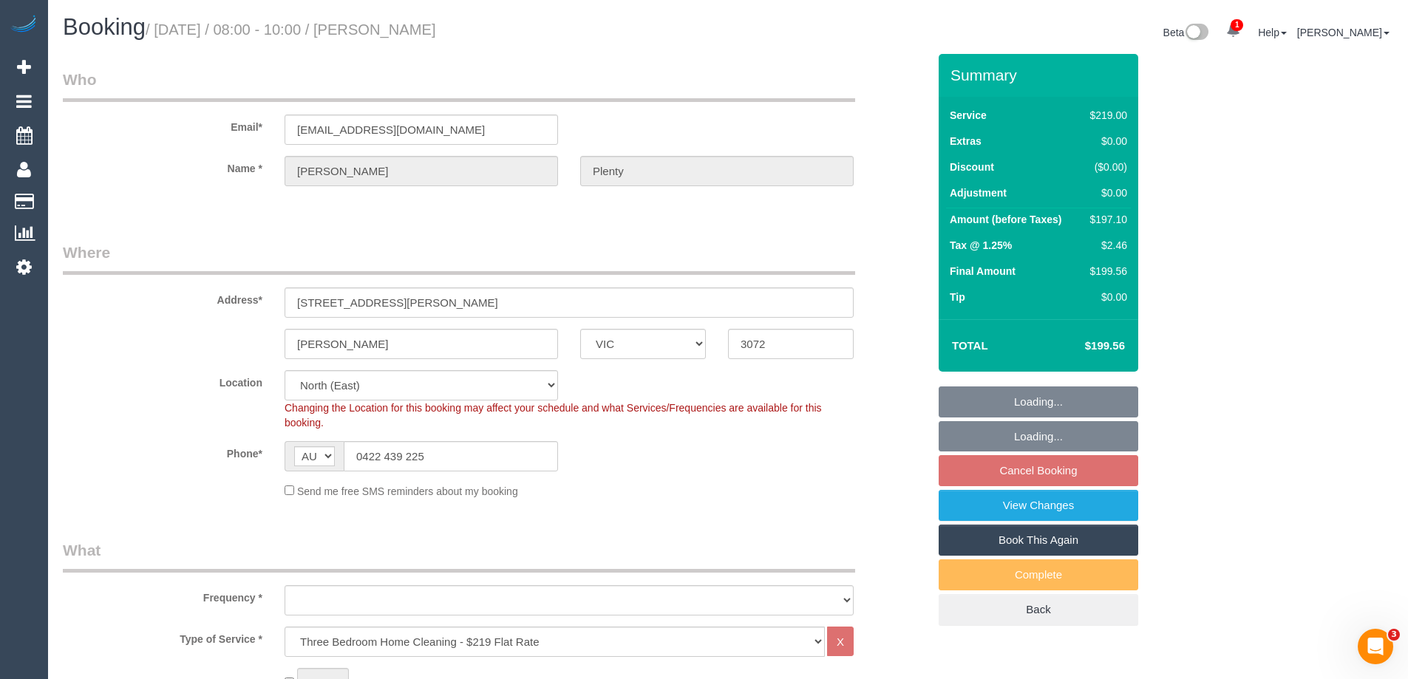
select select "number:14"
select select "number:19"
select select "number:22"
select select "number:33"
select select "number:13"
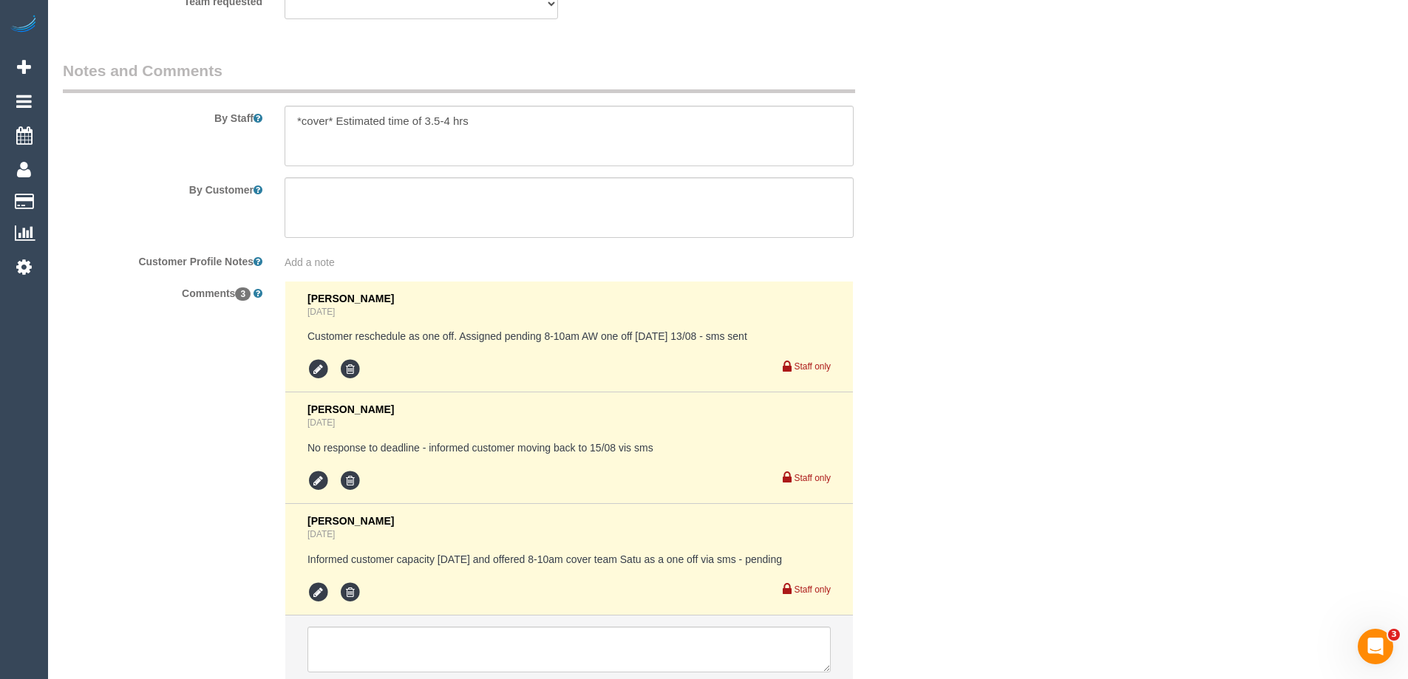
scroll to position [2520, 0]
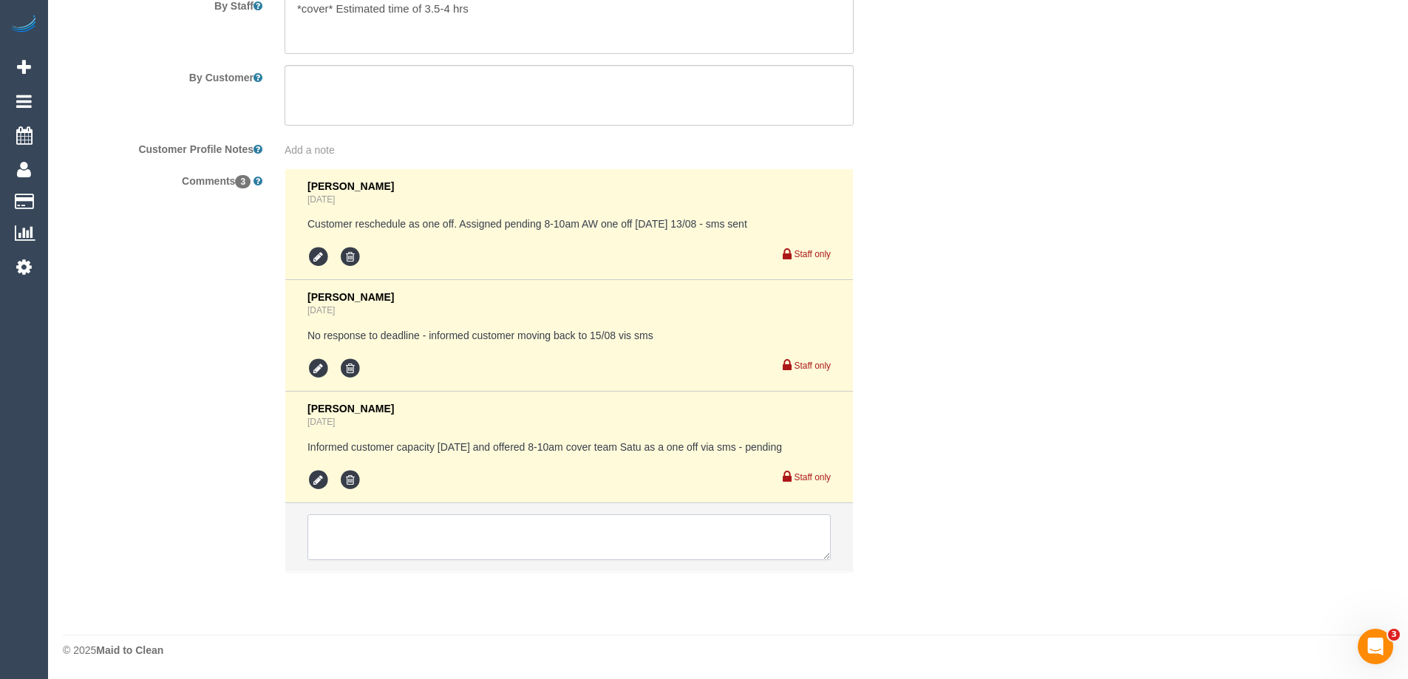
click at [395, 546] on textarea at bounding box center [569, 538] width 523 height 46
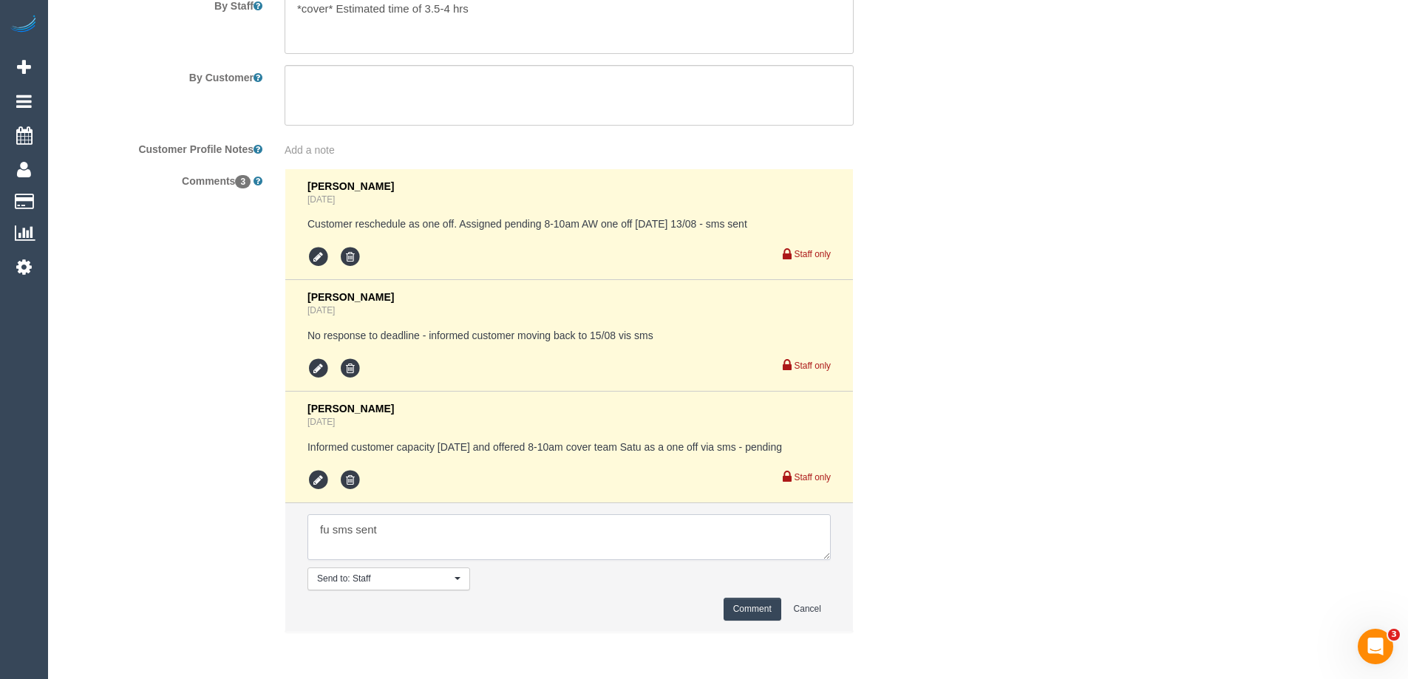
type textarea "fu sms sent"
click at [757, 610] on button "Comment" at bounding box center [753, 609] width 58 height 23
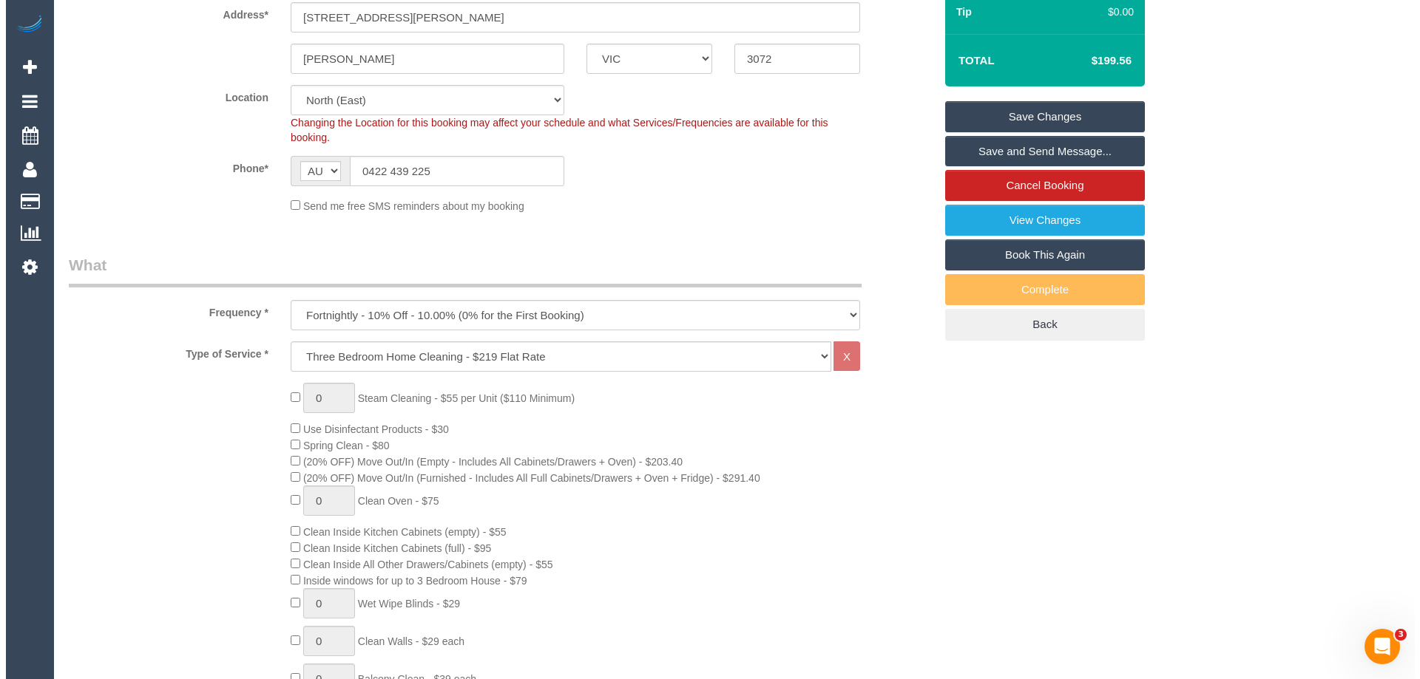
scroll to position [81, 0]
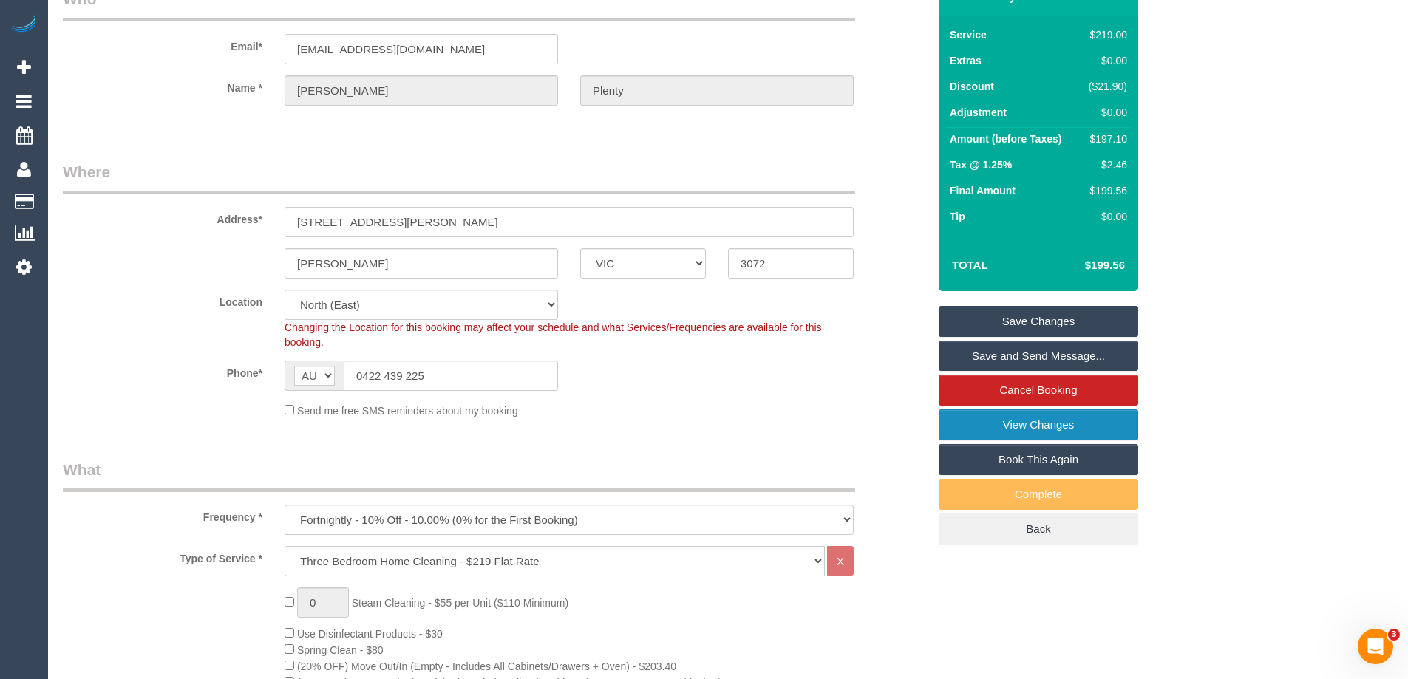
click at [1089, 430] on link "View Changes" at bounding box center [1039, 425] width 200 height 31
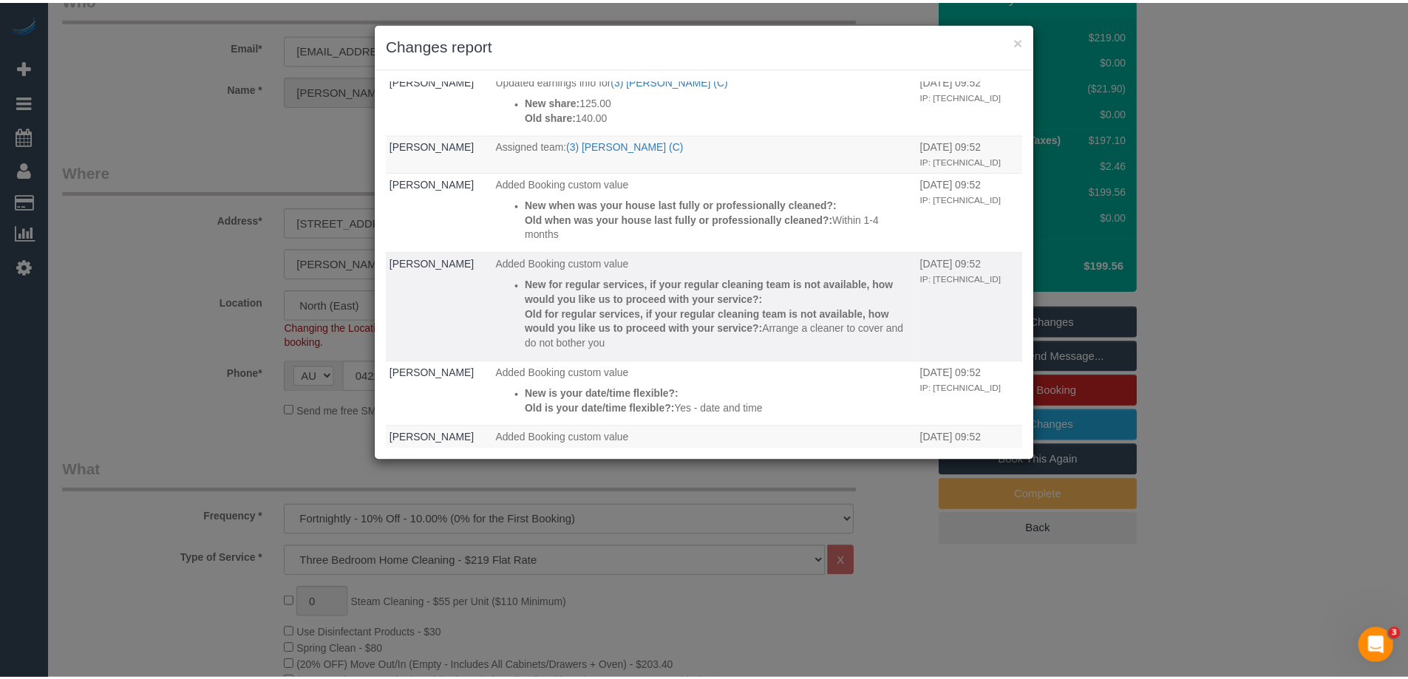
scroll to position [1109, 0]
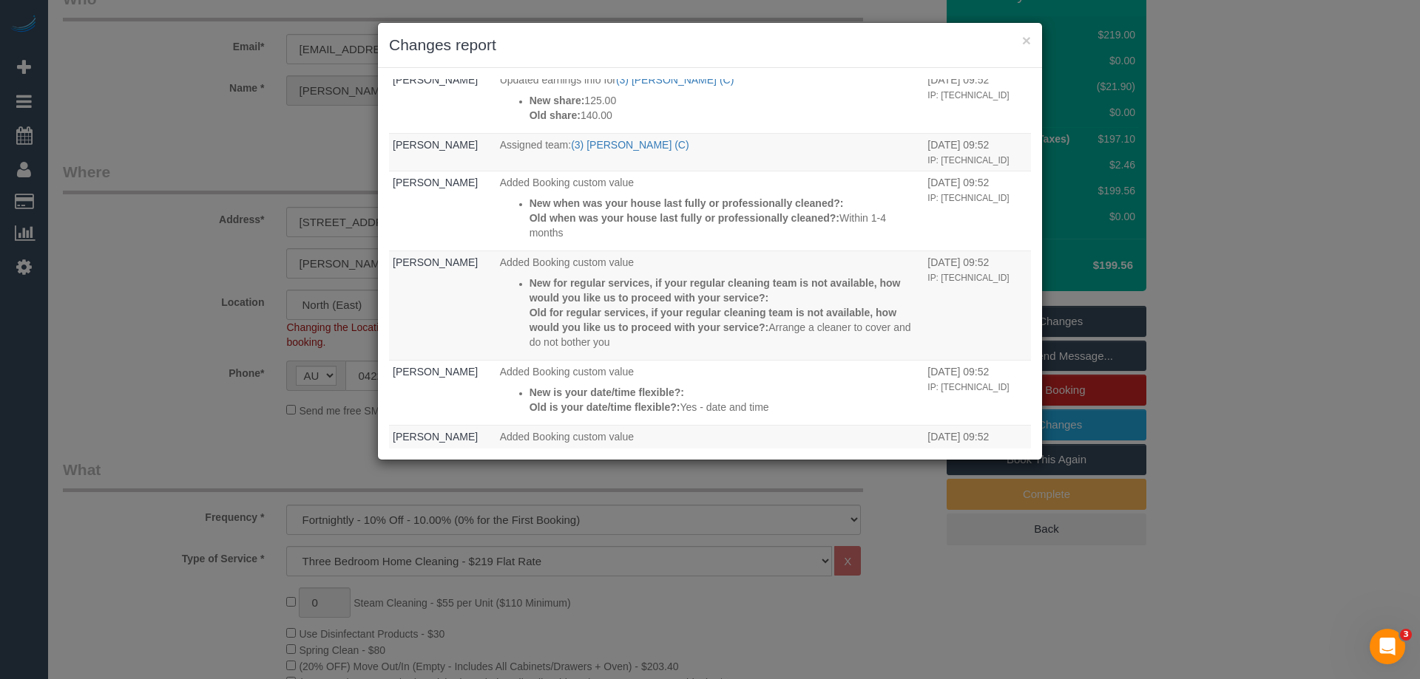
click at [678, 51] on h3 "Changes report" at bounding box center [710, 45] width 642 height 22
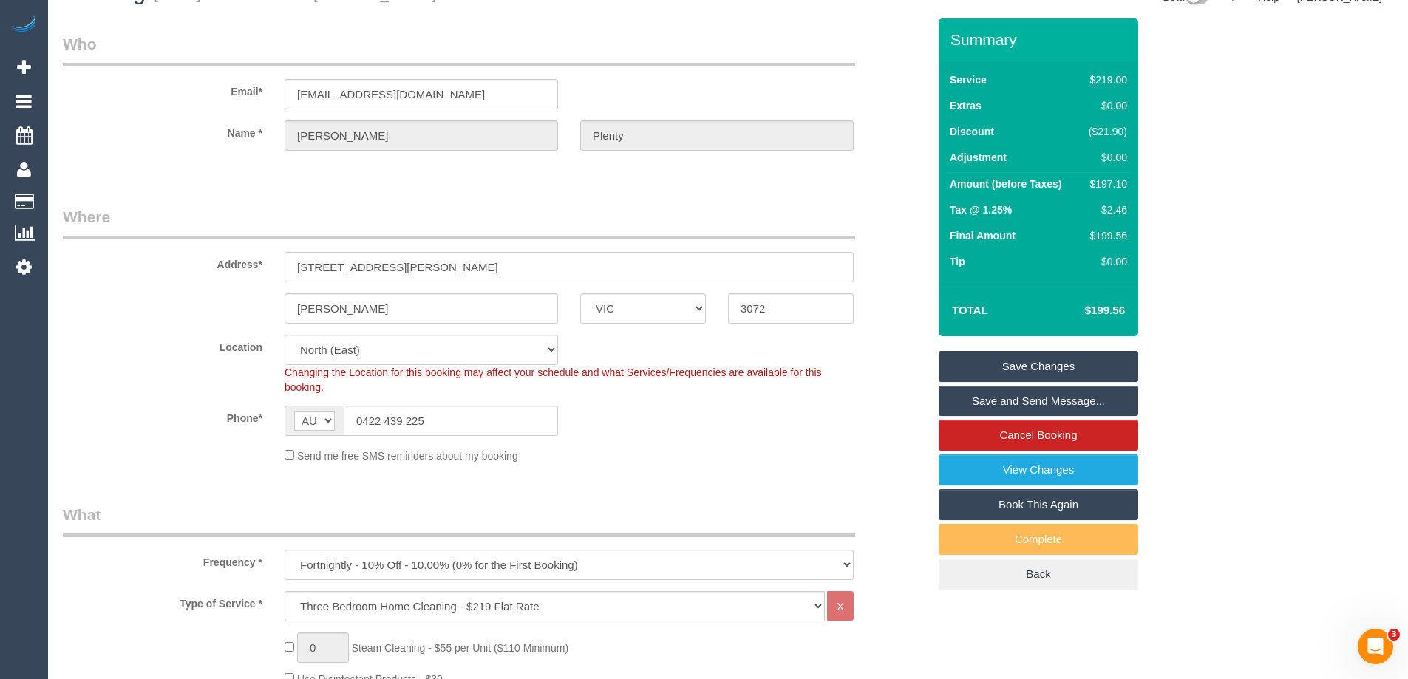
scroll to position [0, 0]
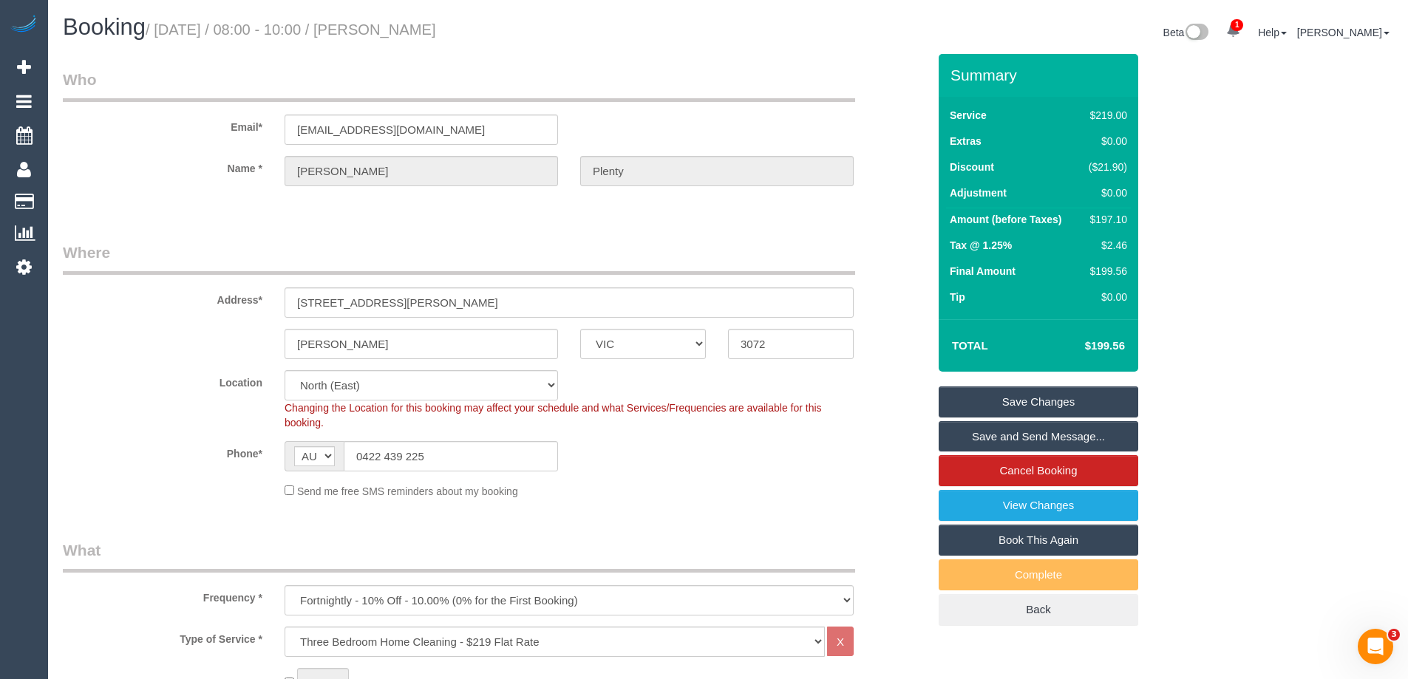
drag, startPoint x: 484, startPoint y: 33, endPoint x: 385, endPoint y: 28, distance: 98.5
click at [385, 28] on small "/ August 16, 2025 / 08:00 - 10:00 / Shahana Plenty" at bounding box center [291, 29] width 291 height 16
copy small "Shahana Plenty"
drag, startPoint x: 489, startPoint y: 32, endPoint x: 382, endPoint y: 27, distance: 107.3
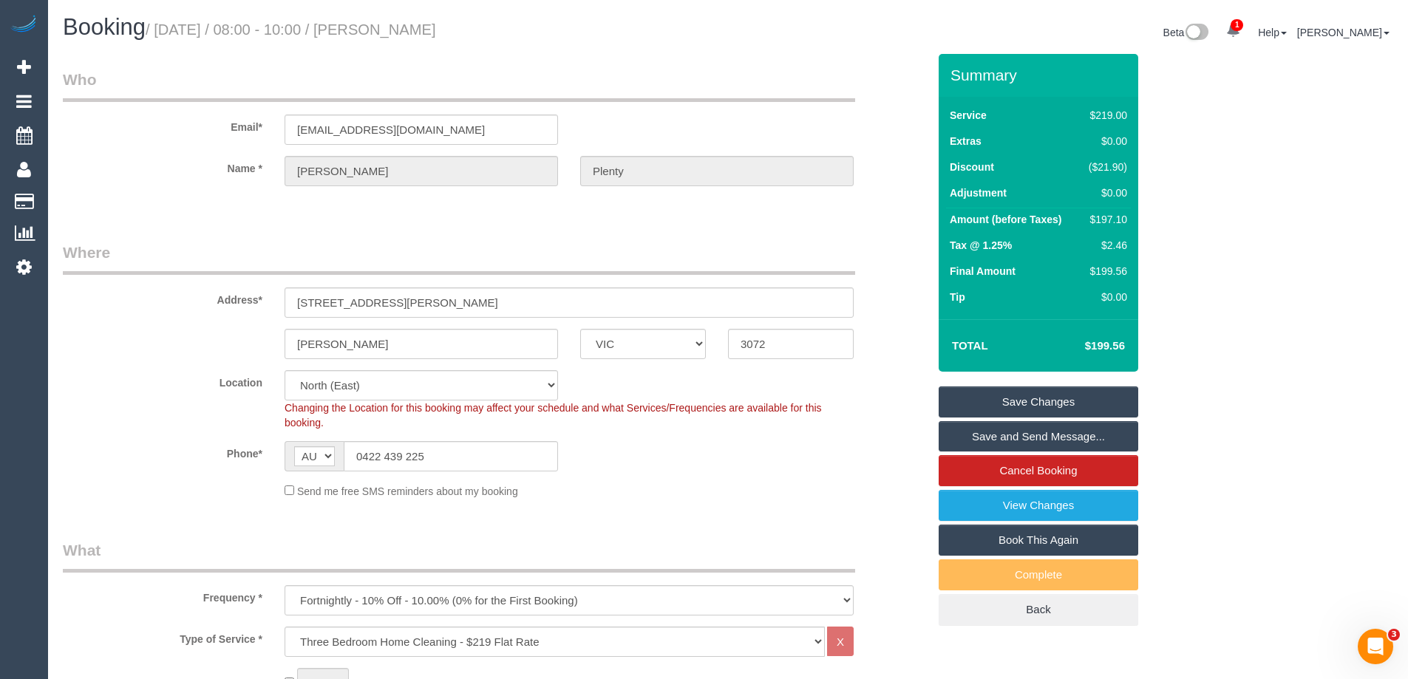
click at [382, 27] on h1 "Booking / August 16, 2025 / 08:00 - 10:00 / Shahana Plenty" at bounding box center [390, 27] width 654 height 25
copy small "Shahana Plenty"
click at [765, 104] on div "Email* shahanajai96@gmail.com" at bounding box center [495, 107] width 887 height 76
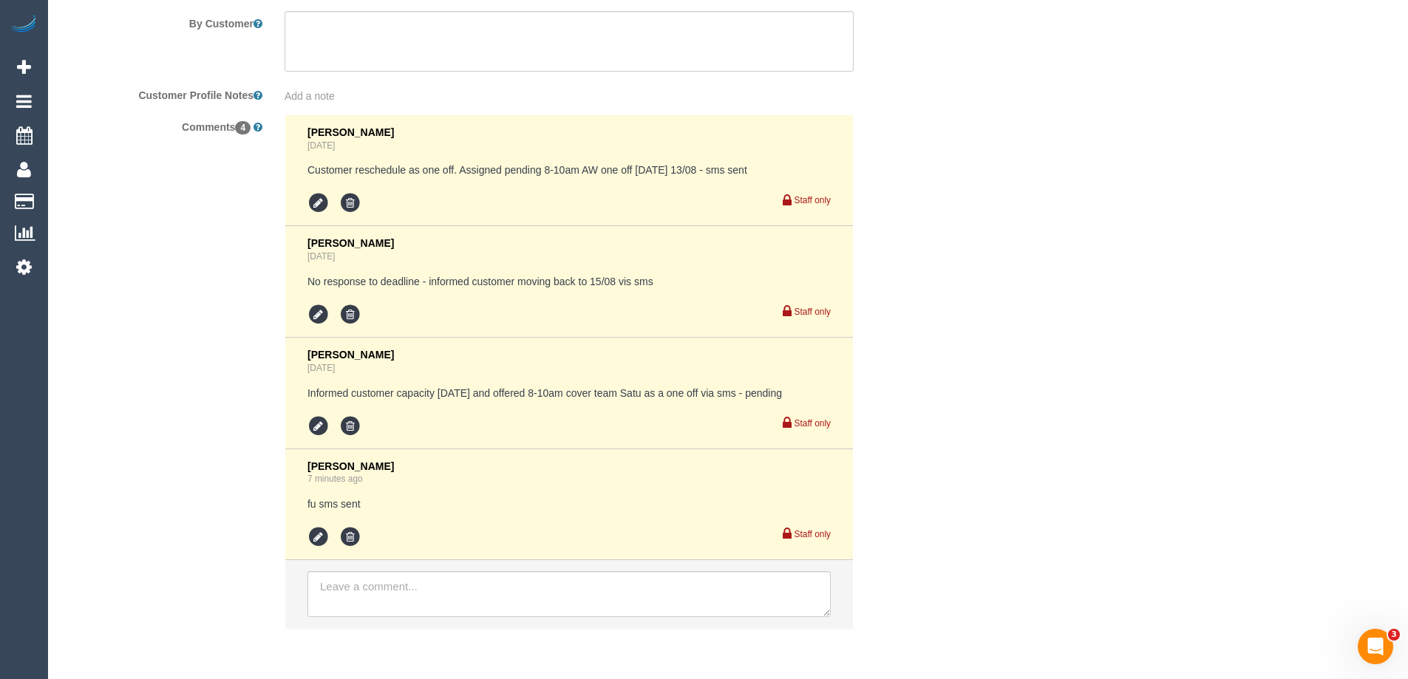
scroll to position [2631, 0]
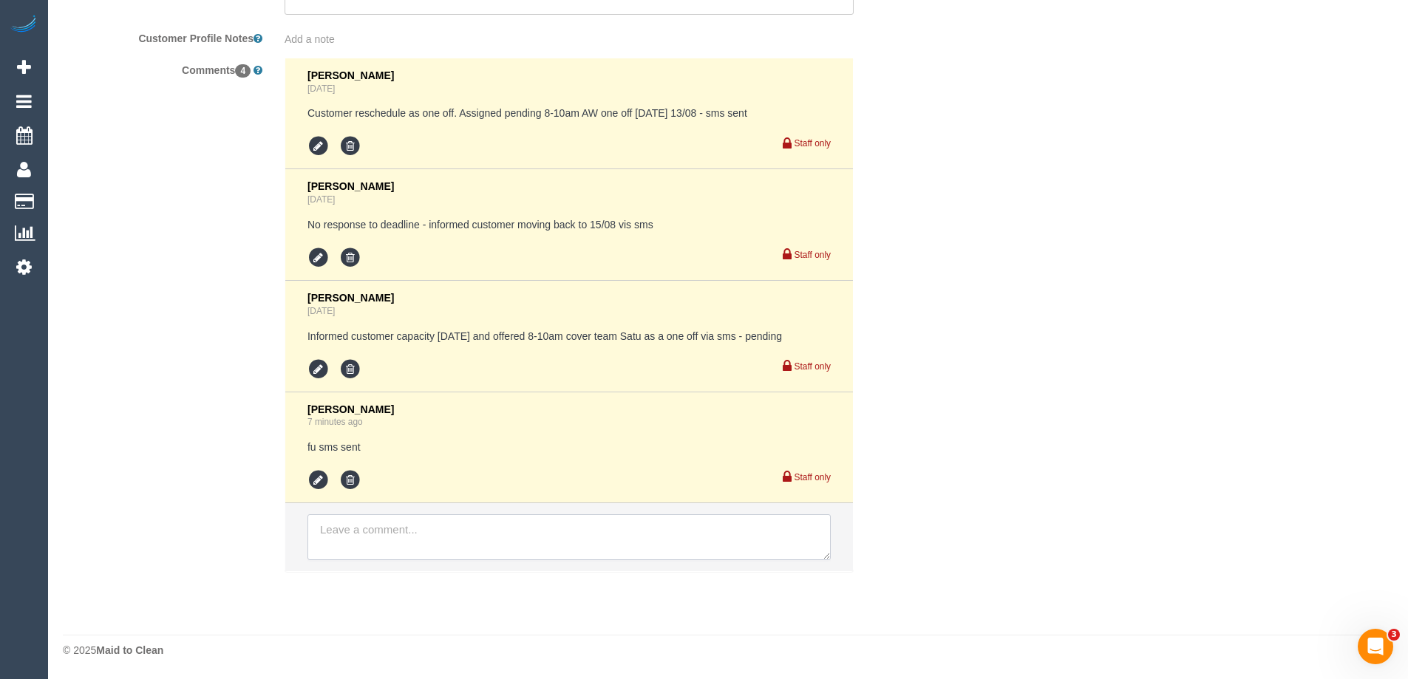
click at [360, 540] on textarea at bounding box center [569, 538] width 523 height 46
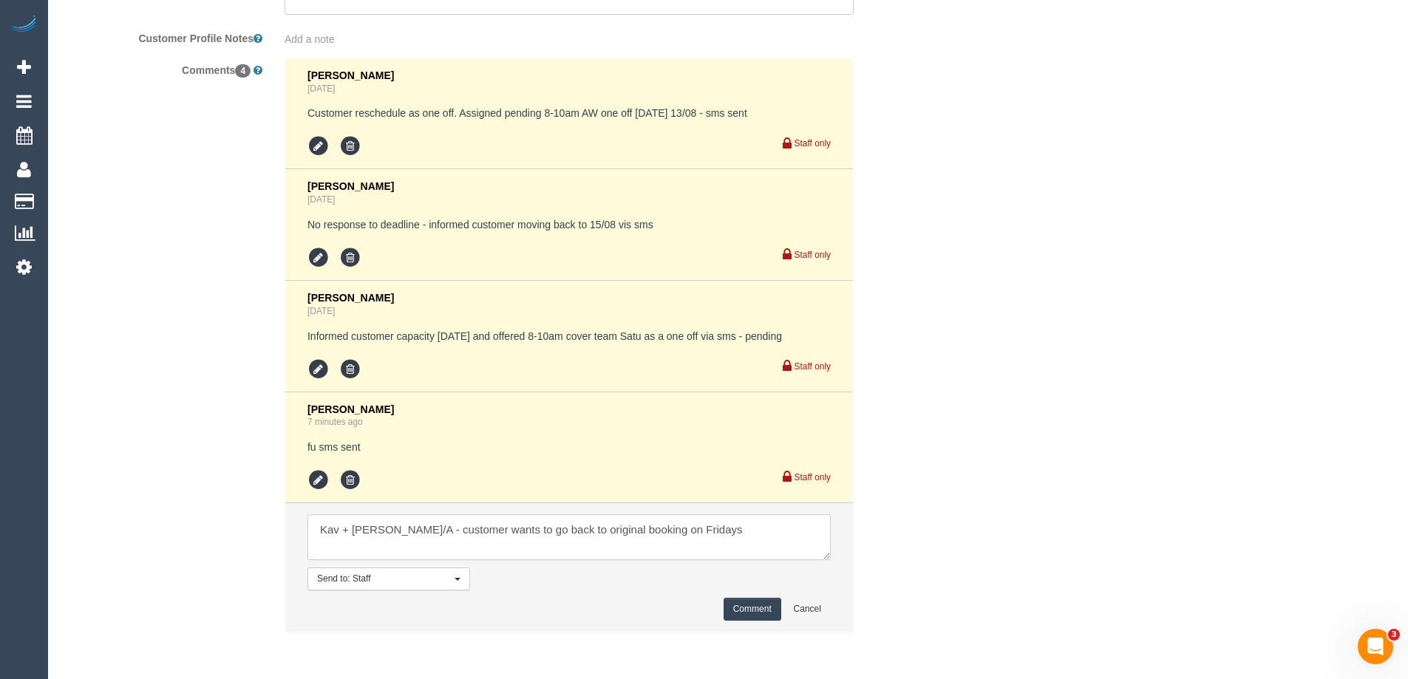
type textarea "Kav + Sang U/A - customer wants to go back to original booking on Fridays"
click at [745, 611] on button "Comment" at bounding box center [753, 609] width 58 height 23
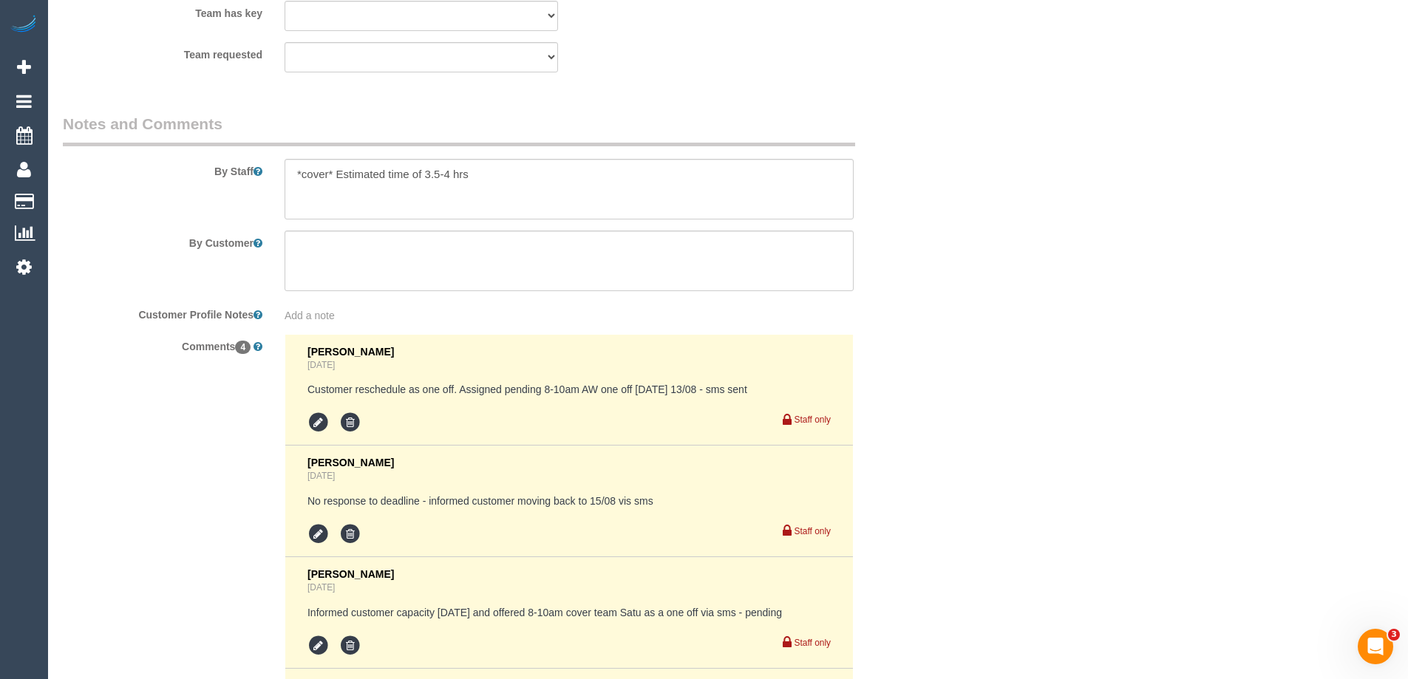
scroll to position [2188, 0]
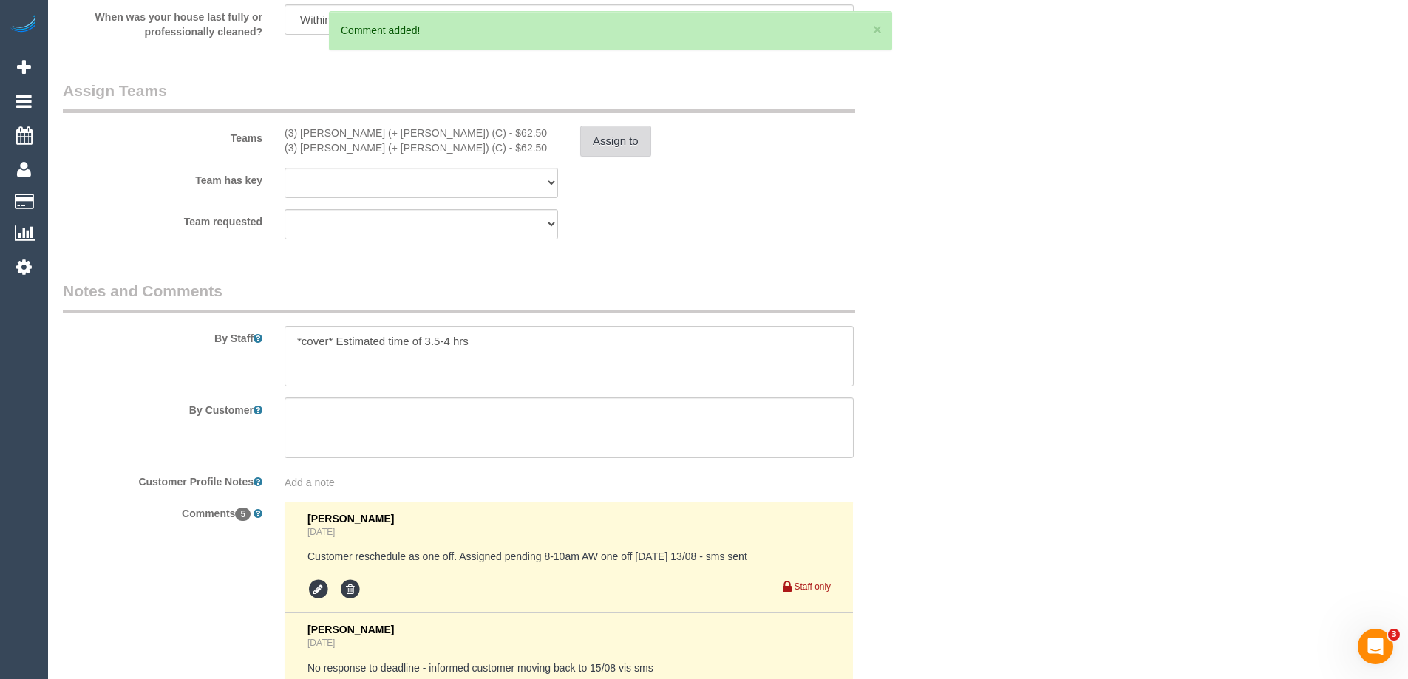
click at [603, 144] on button "Assign to" at bounding box center [615, 141] width 71 height 31
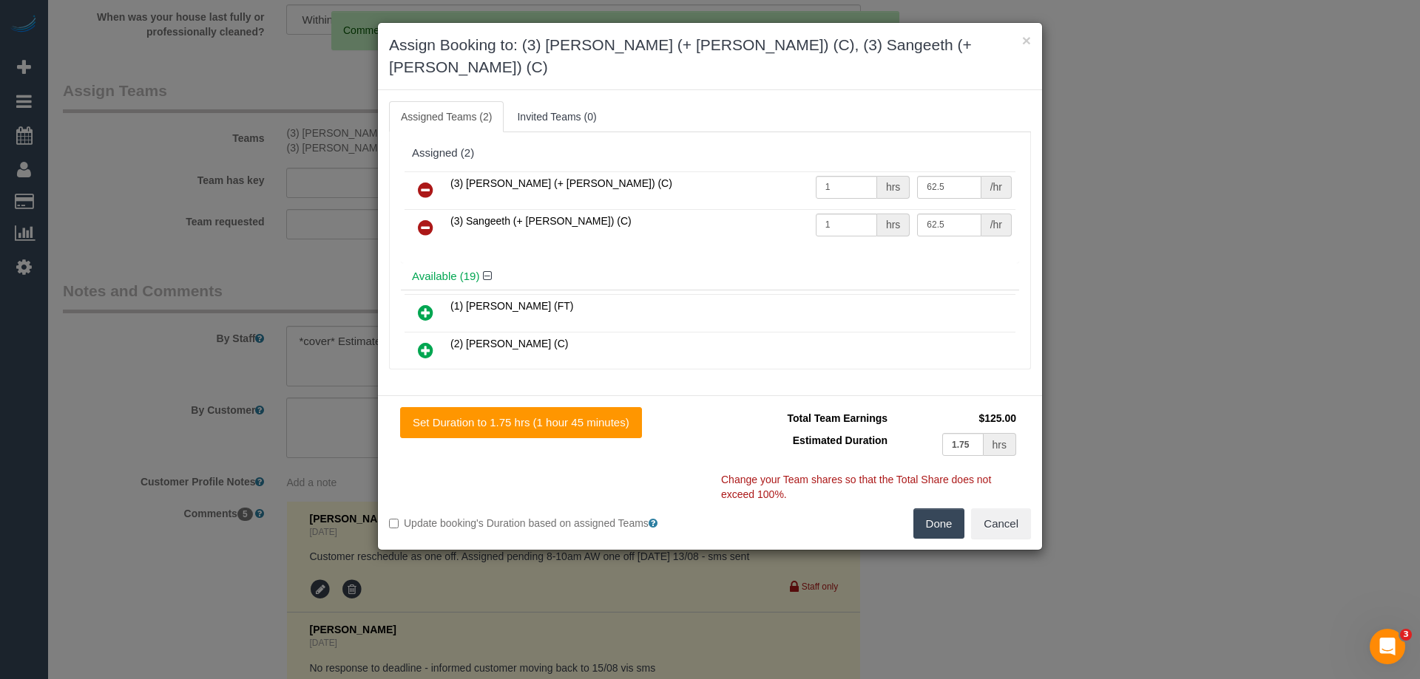
click at [427, 181] on icon at bounding box center [426, 190] width 16 height 18
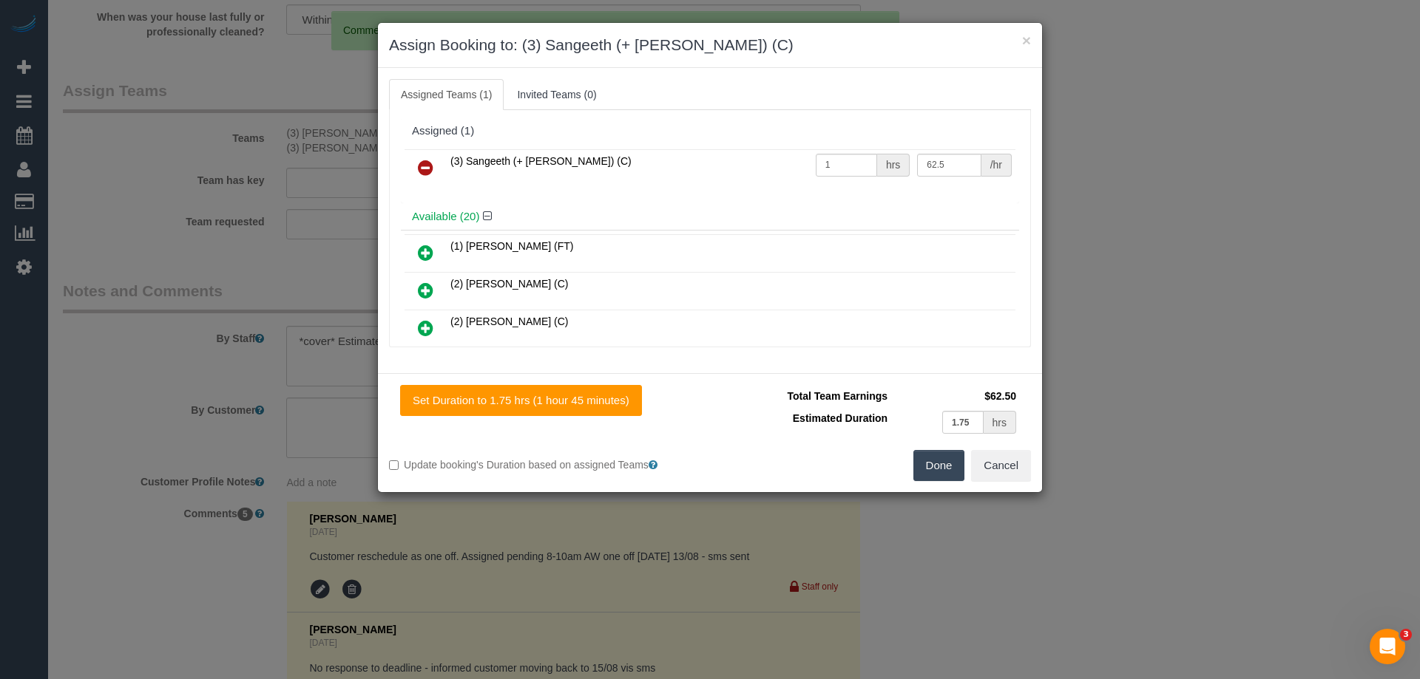
click at [424, 166] on icon at bounding box center [426, 168] width 16 height 18
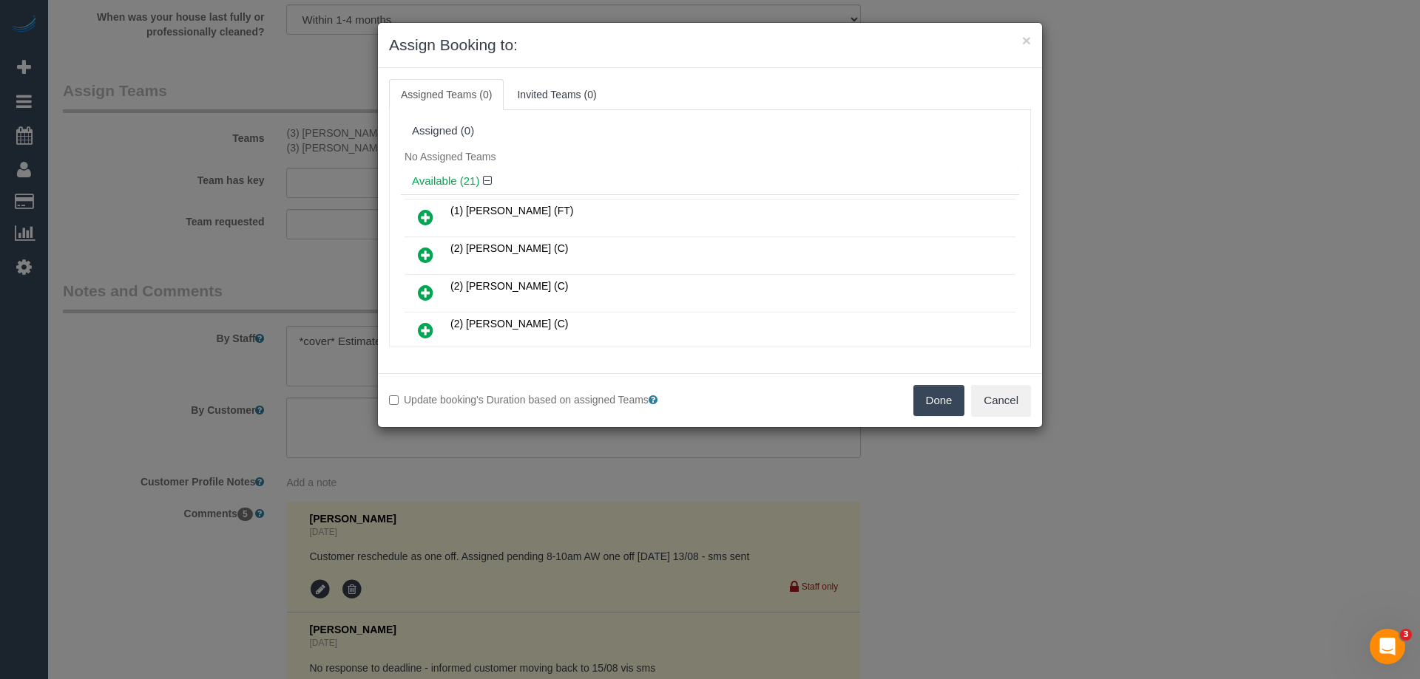
click at [926, 390] on button "Done" at bounding box center [939, 400] width 52 height 31
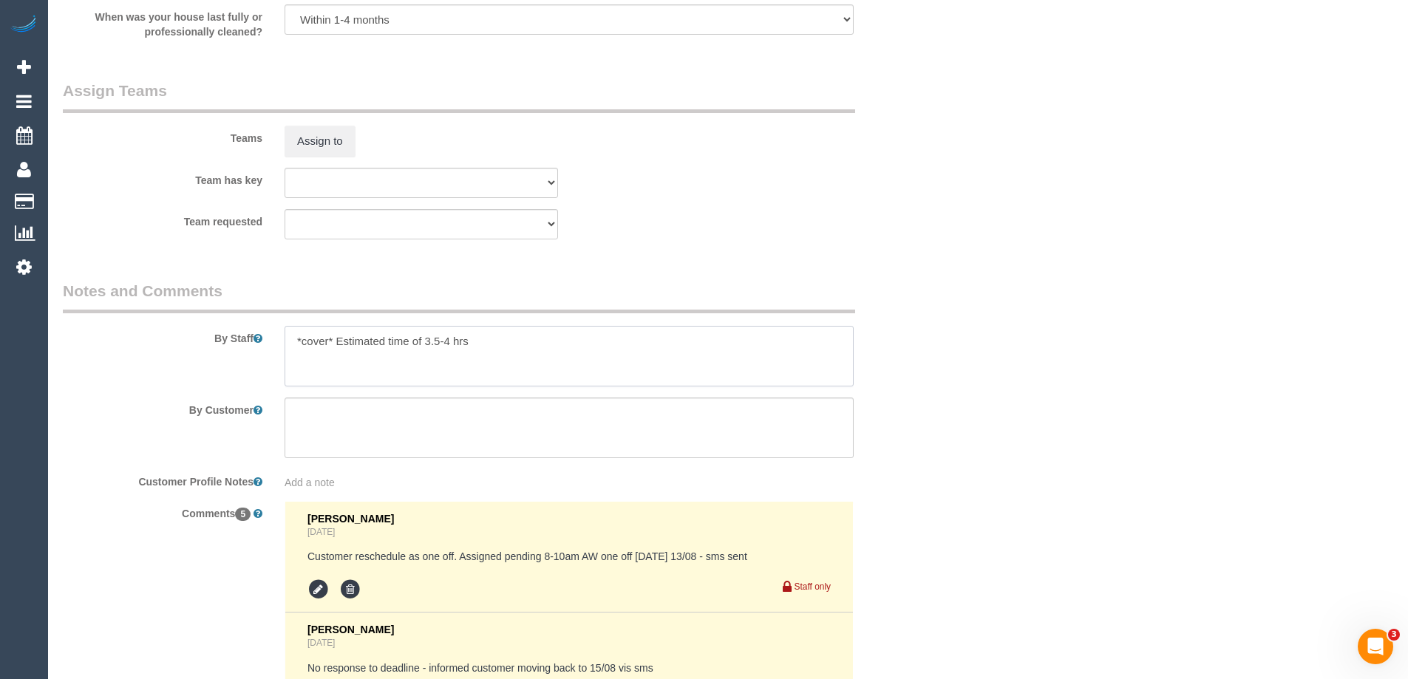
drag, startPoint x: 336, startPoint y: 344, endPoint x: 188, endPoint y: 336, distance: 148.8
click at [206, 336] on div "By Staff" at bounding box center [495, 333] width 887 height 106
type textarea "Estimated time of 3.5-4 hrs"
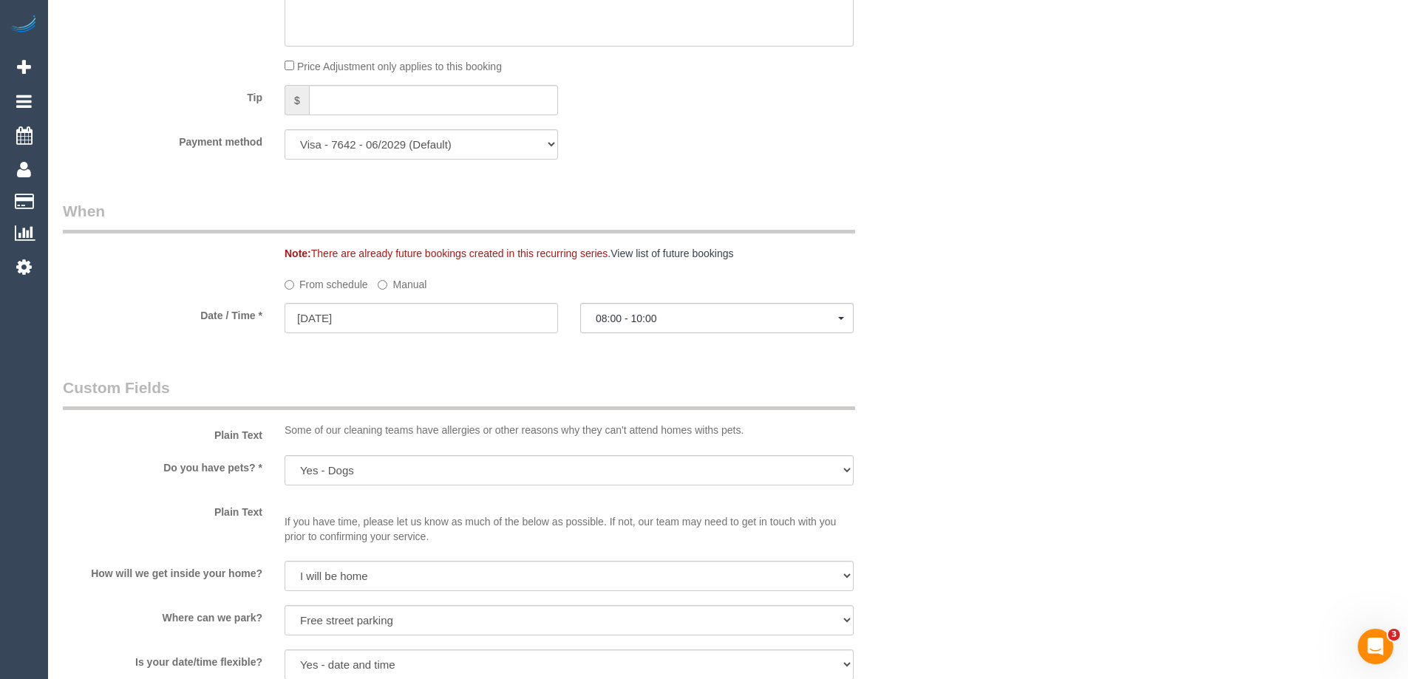
scroll to position [1374, 0]
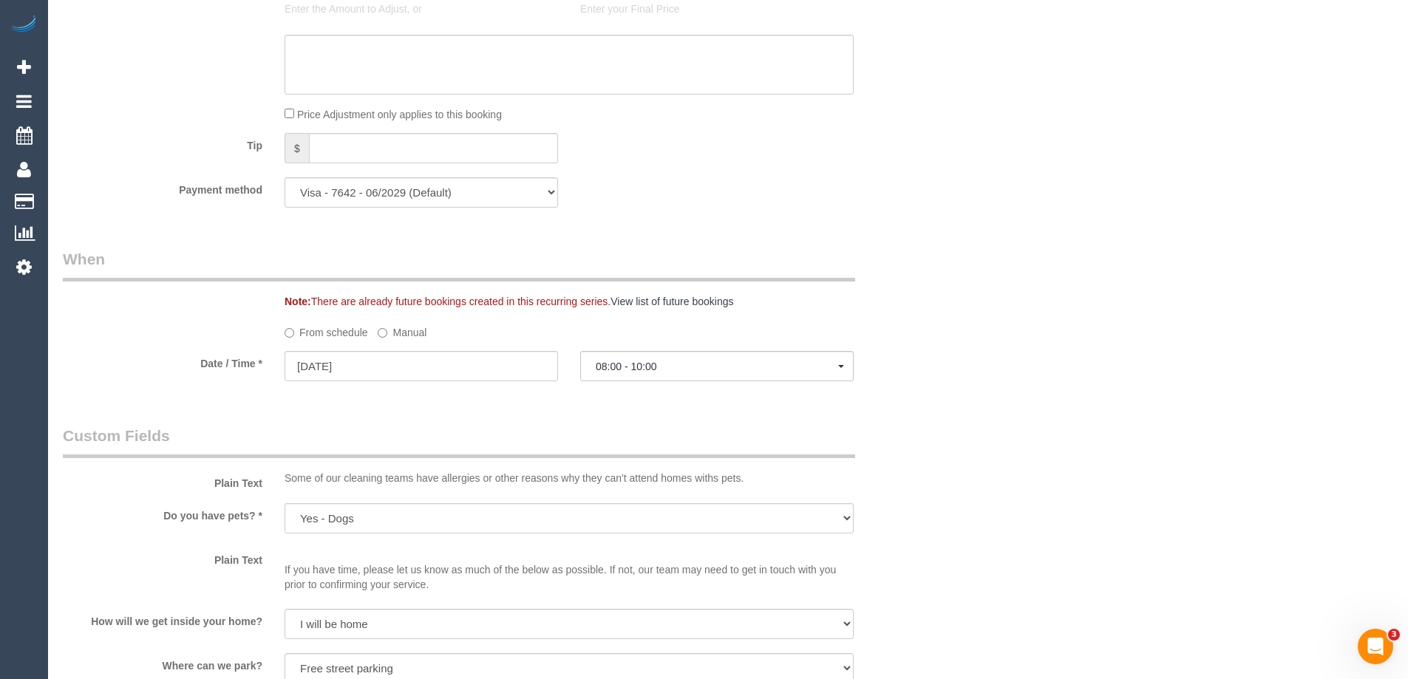
click at [388, 332] on label "Manual" at bounding box center [402, 330] width 49 height 20
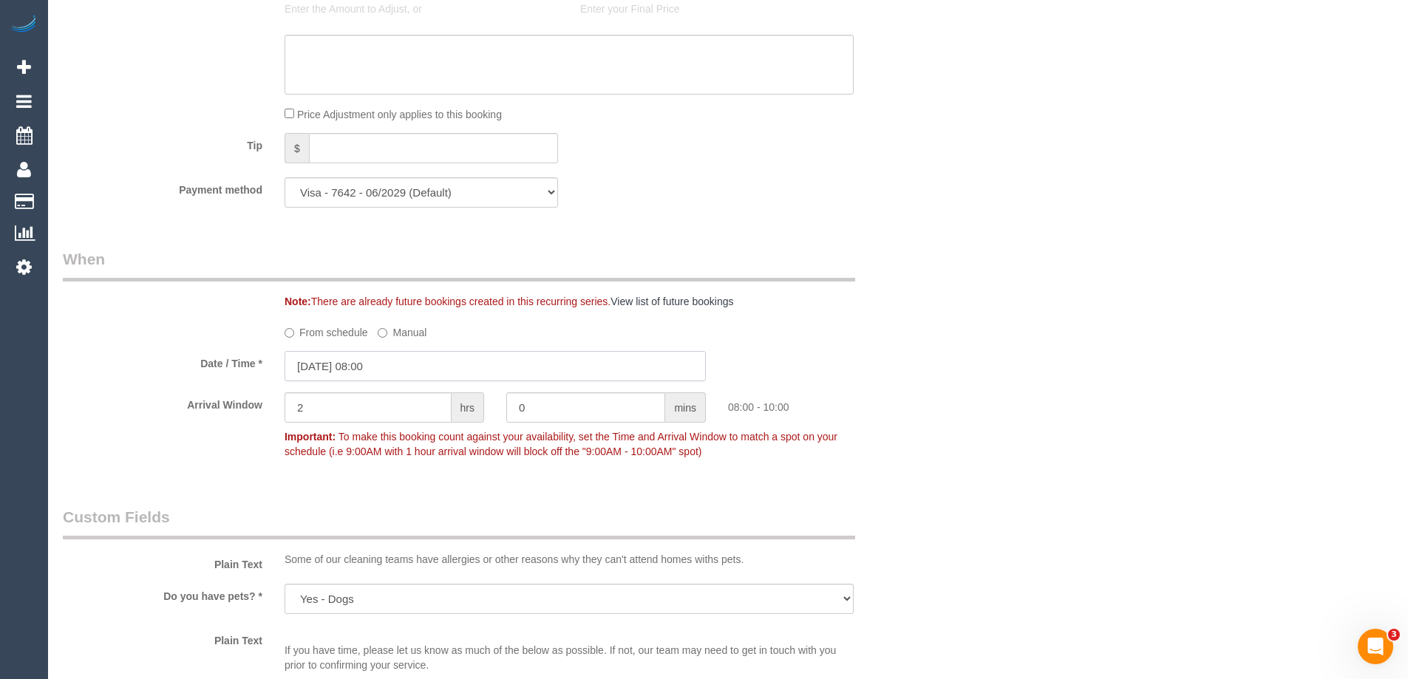
click at [394, 364] on input "16/08/2025 08:00" at bounding box center [495, 366] width 421 height 30
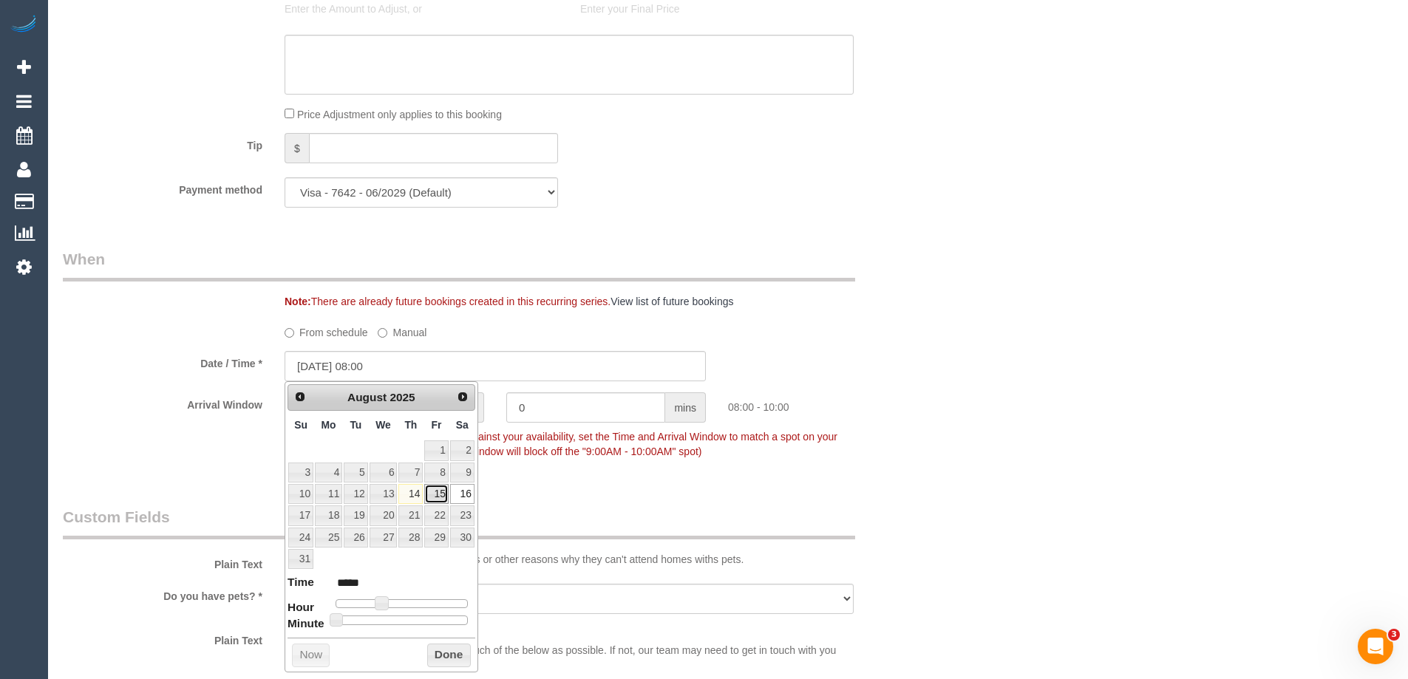
click at [441, 497] on link "15" at bounding box center [436, 494] width 24 height 20
type input "15/08/2025 08:00"
click at [455, 657] on button "Done" at bounding box center [449, 656] width 44 height 24
click at [997, 458] on div "Who Email* shahanajai96@gmail.com Name * Shahana Plenty Where Address* 1/44 Cra…" at bounding box center [728, 379] width 1331 height 3398
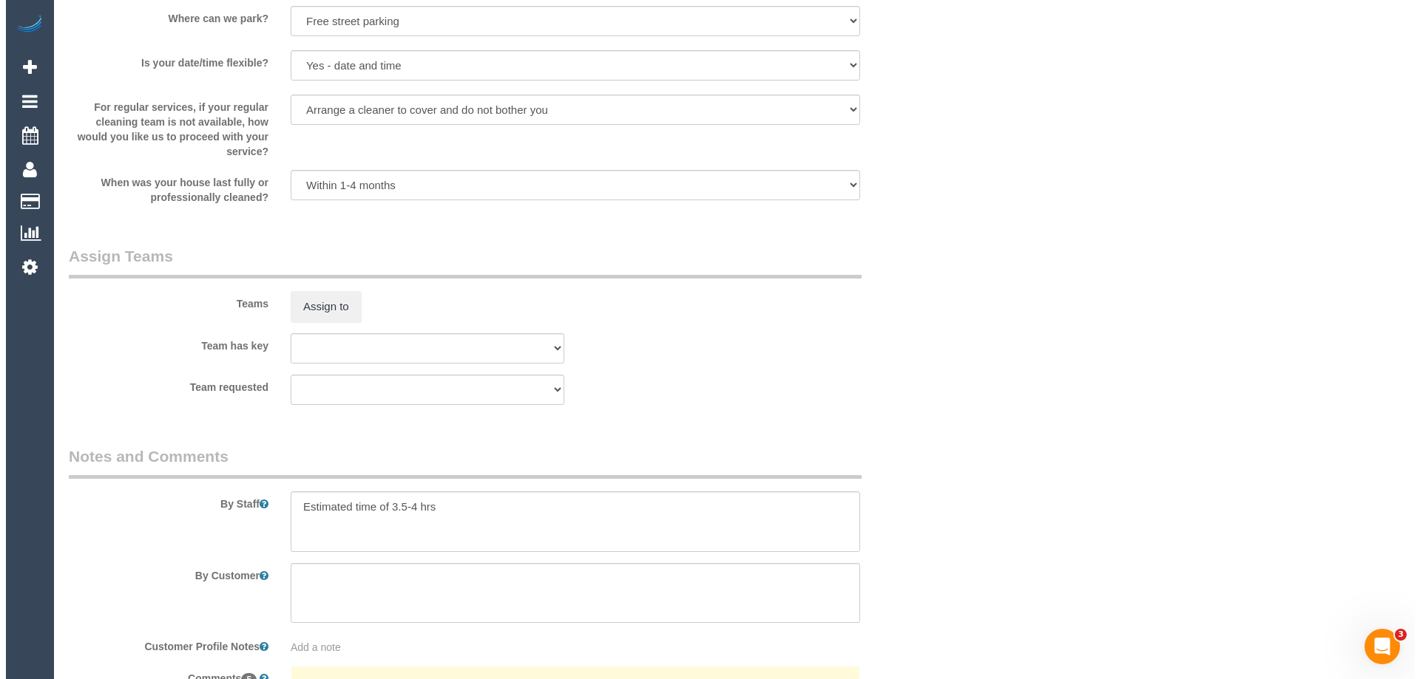
scroll to position [2262, 0]
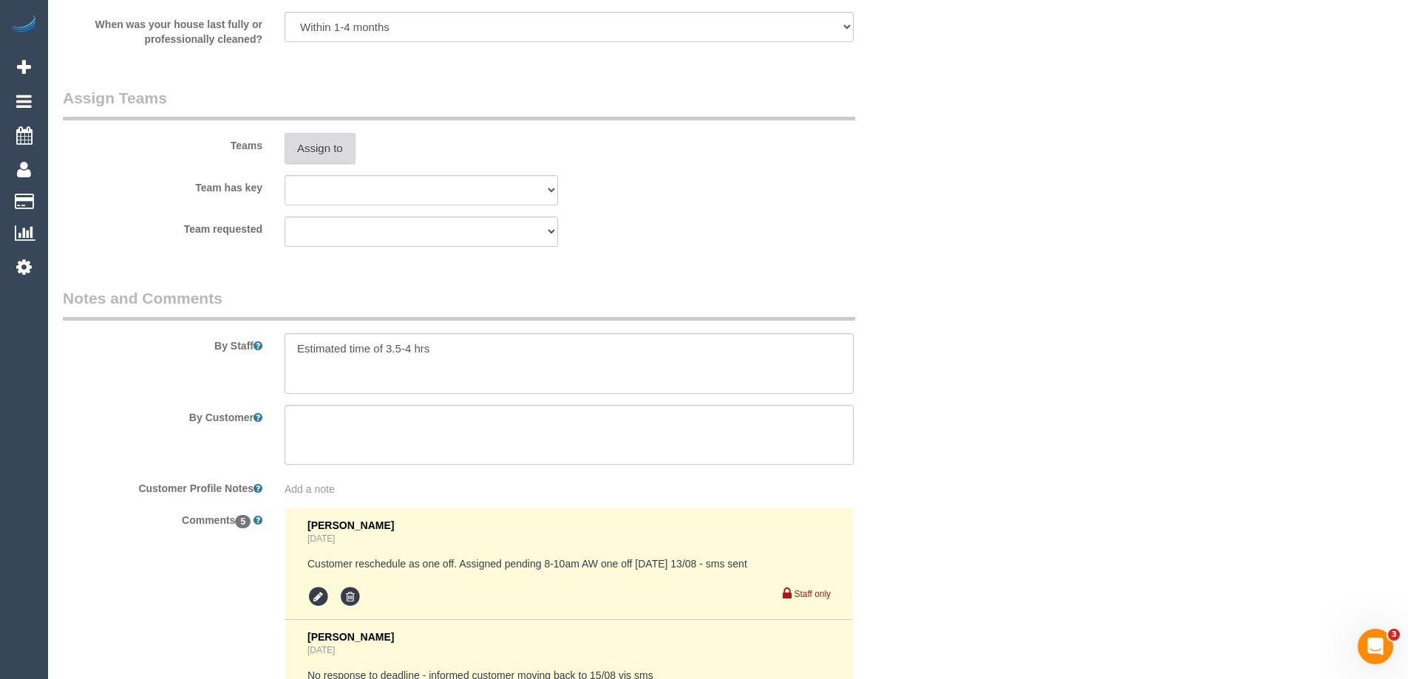
click at [336, 145] on button "Assign to" at bounding box center [320, 148] width 71 height 31
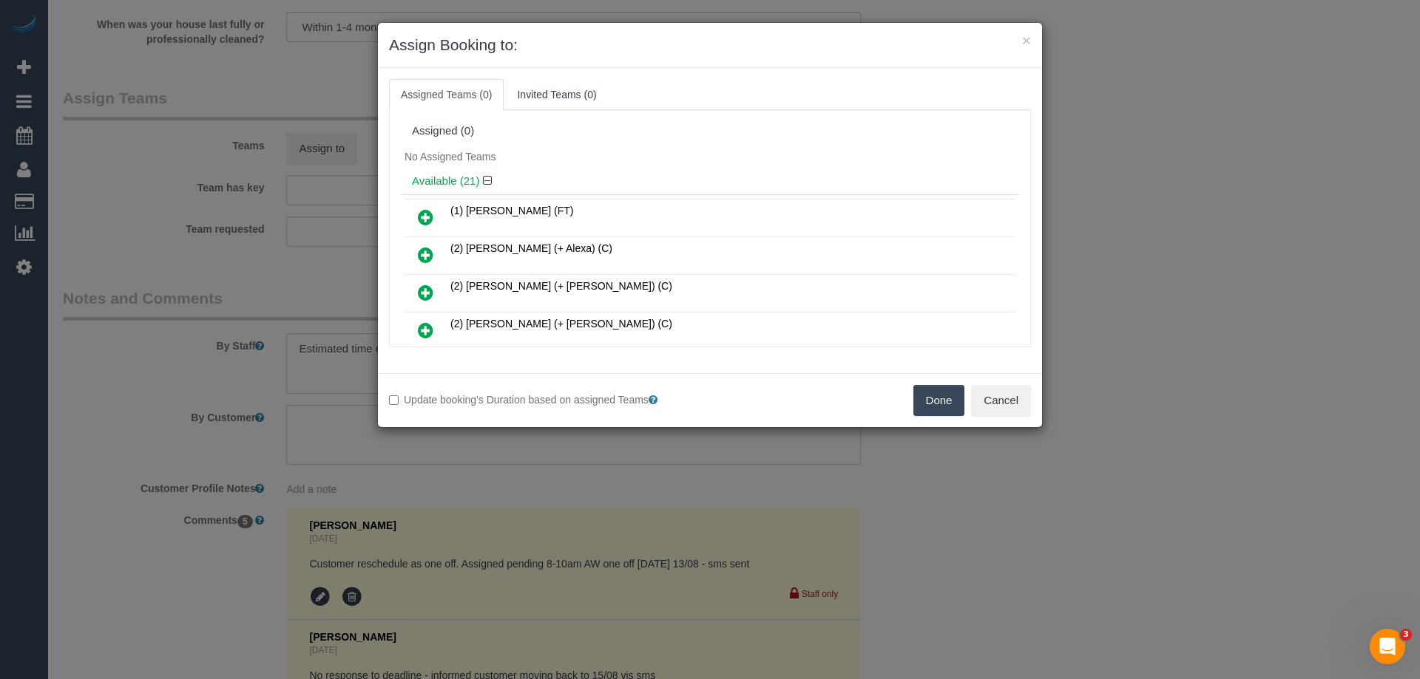
click at [864, 95] on ul "Assigned Teams (0) Invited Teams (0)" at bounding box center [710, 94] width 642 height 31
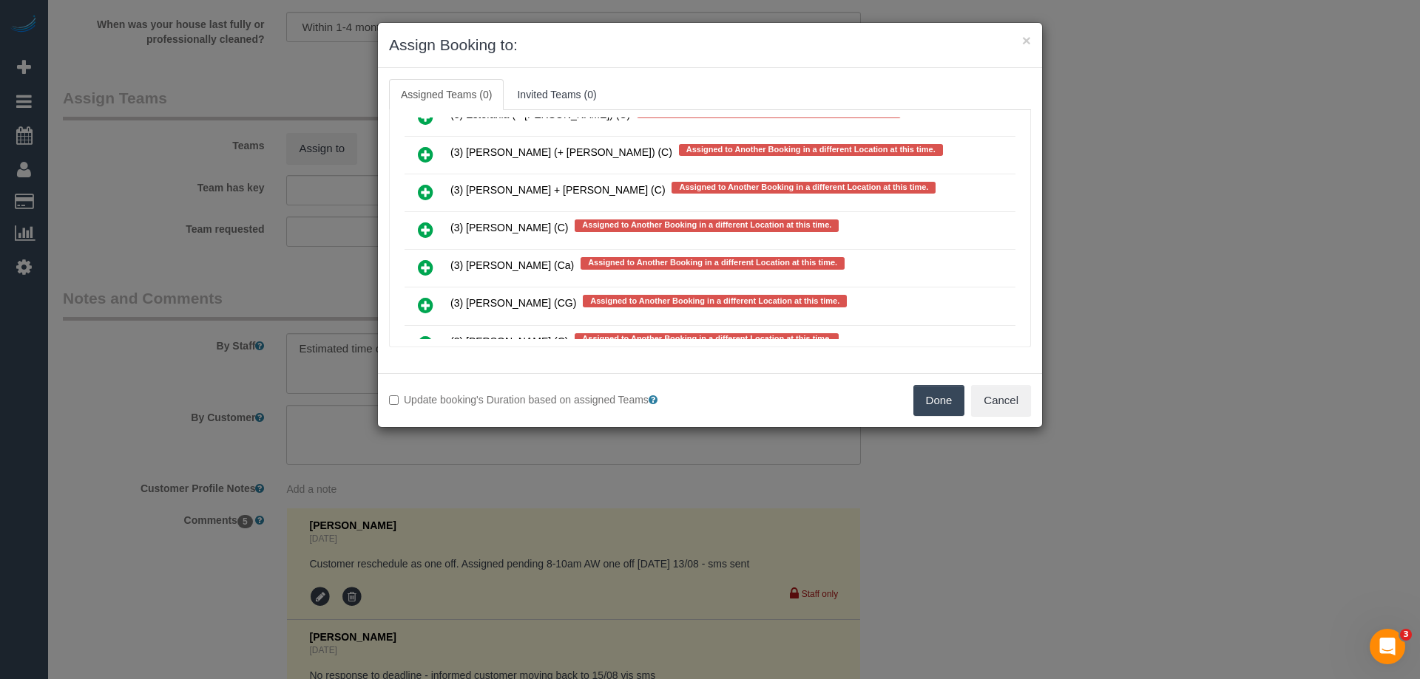
click at [426, 223] on icon at bounding box center [426, 230] width 16 height 18
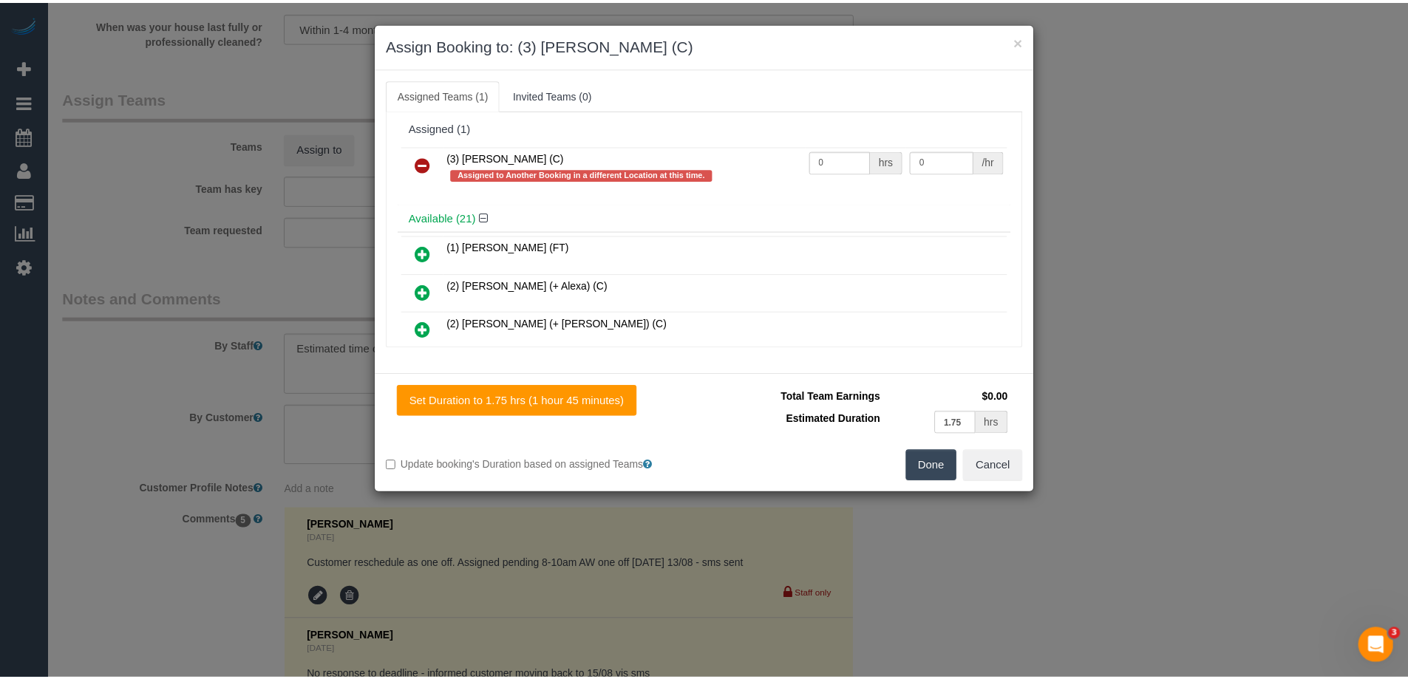
scroll to position [0, 0]
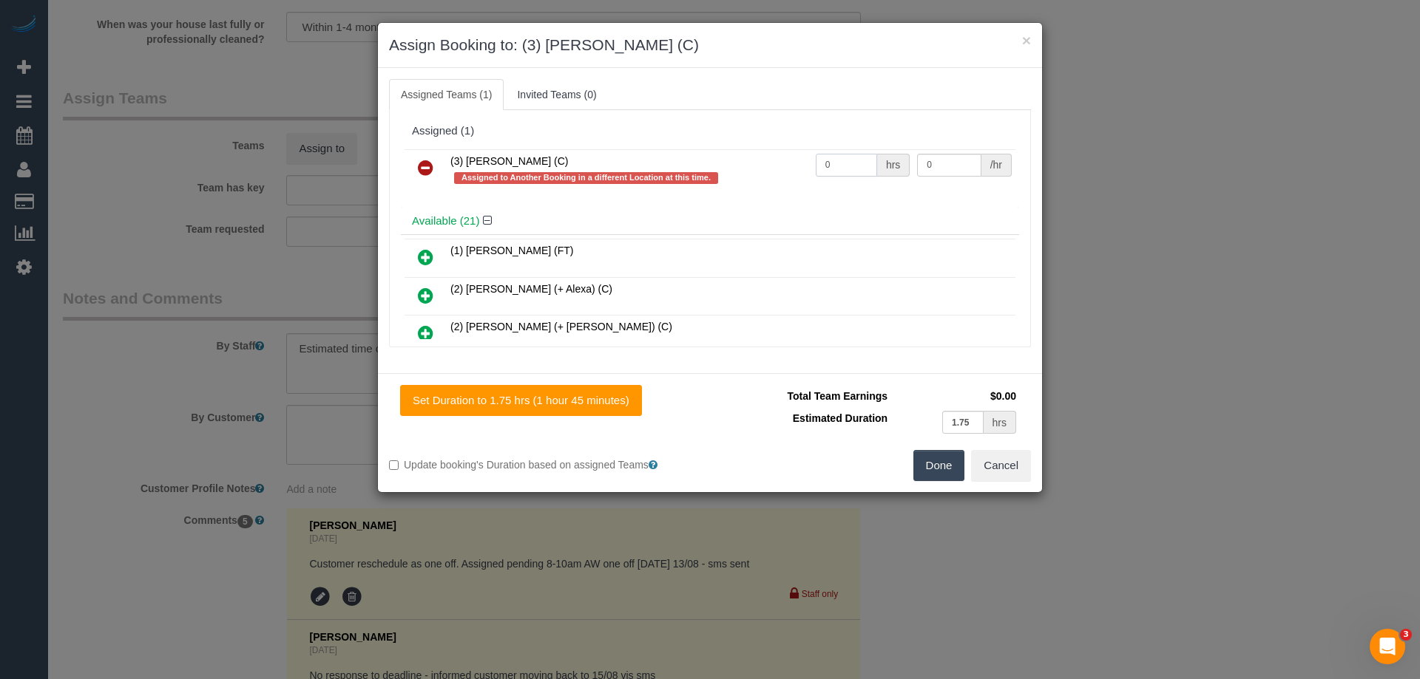
click at [848, 166] on input "0" at bounding box center [846, 165] width 61 height 23
type input "1"
click at [951, 163] on input "0" at bounding box center [949, 165] width 64 height 23
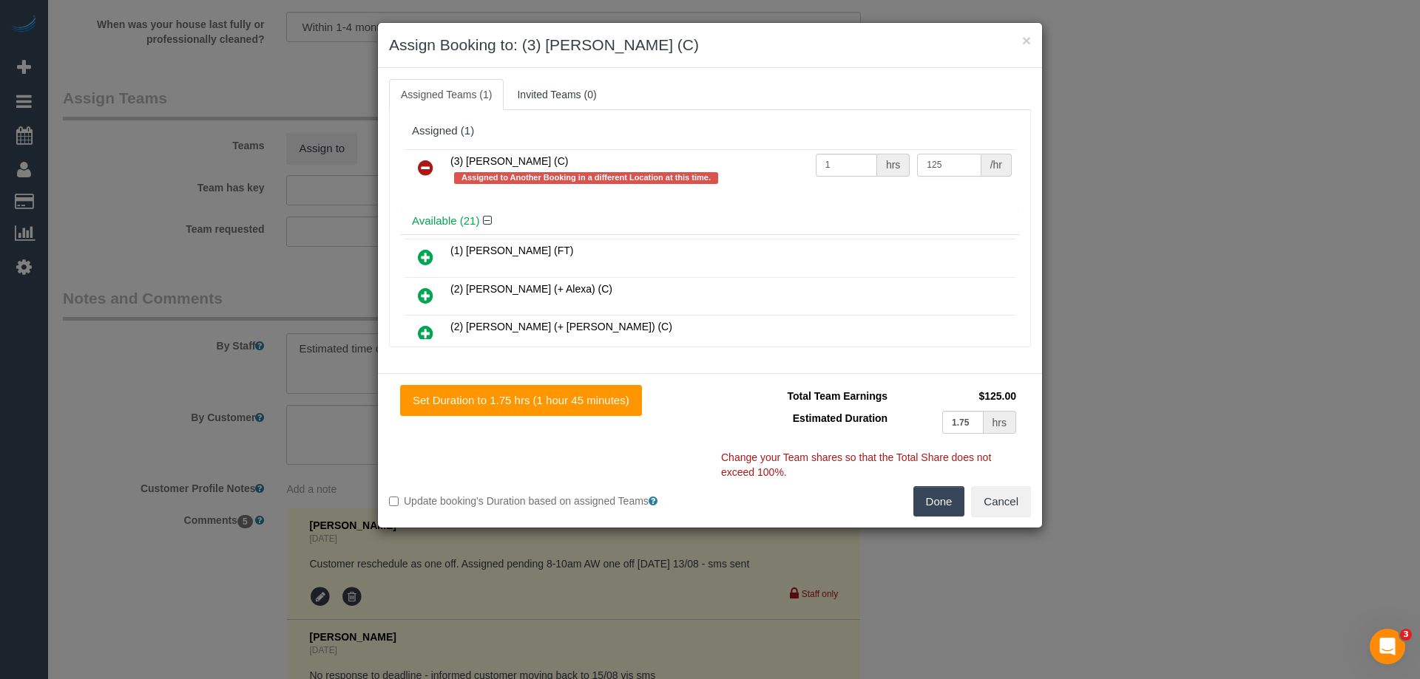
type input "125"
click at [932, 504] on button "Done" at bounding box center [939, 501] width 52 height 31
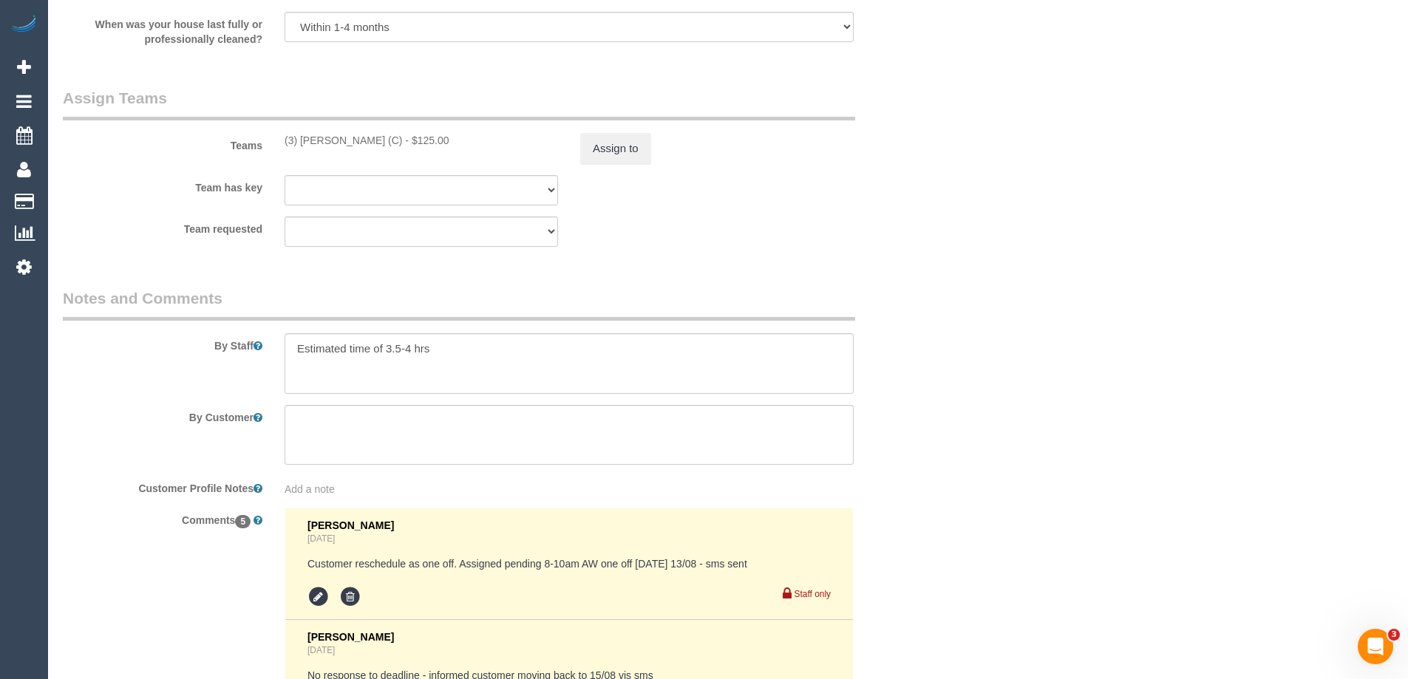
click at [521, 347] on textarea at bounding box center [569, 363] width 569 height 61
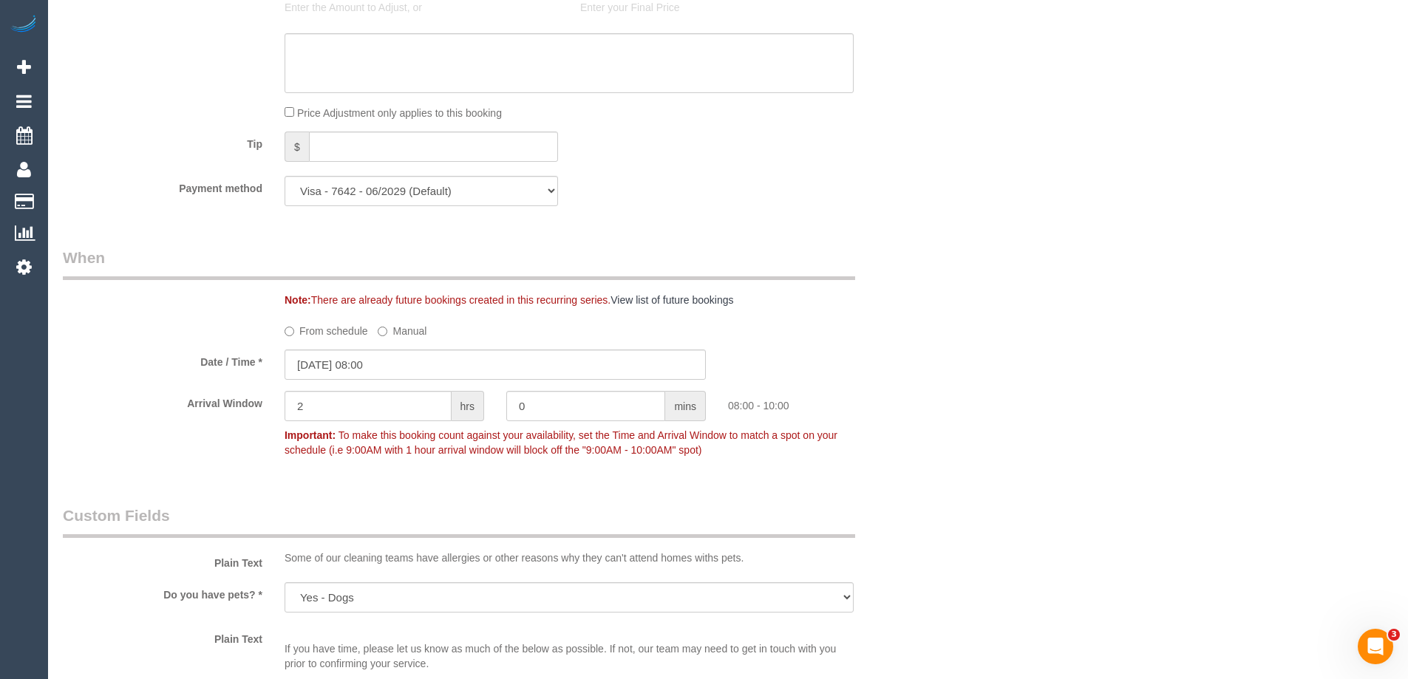
scroll to position [1374, 0]
click at [906, 442] on div "Arrival Window 2 hrs 0 mins 08:00 - 10:00 Important: To make this booking count…" at bounding box center [495, 429] width 887 height 73
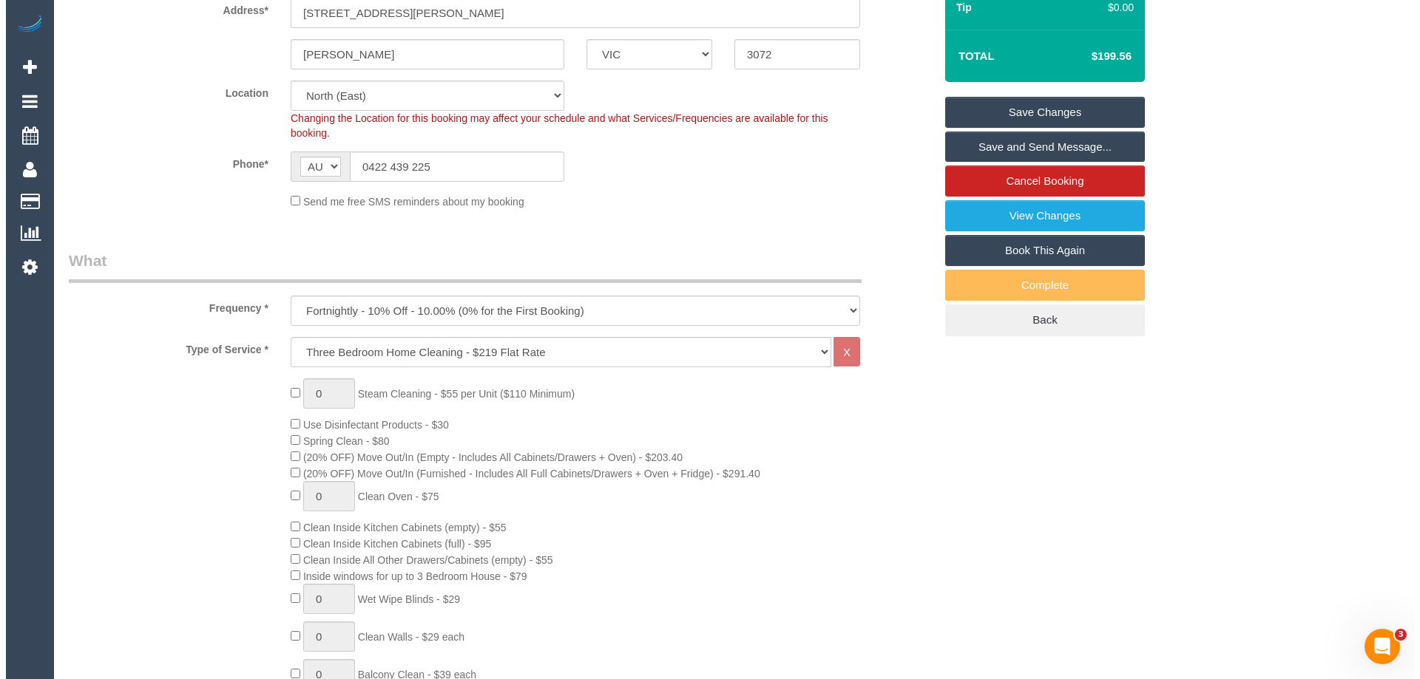
scroll to position [0, 0]
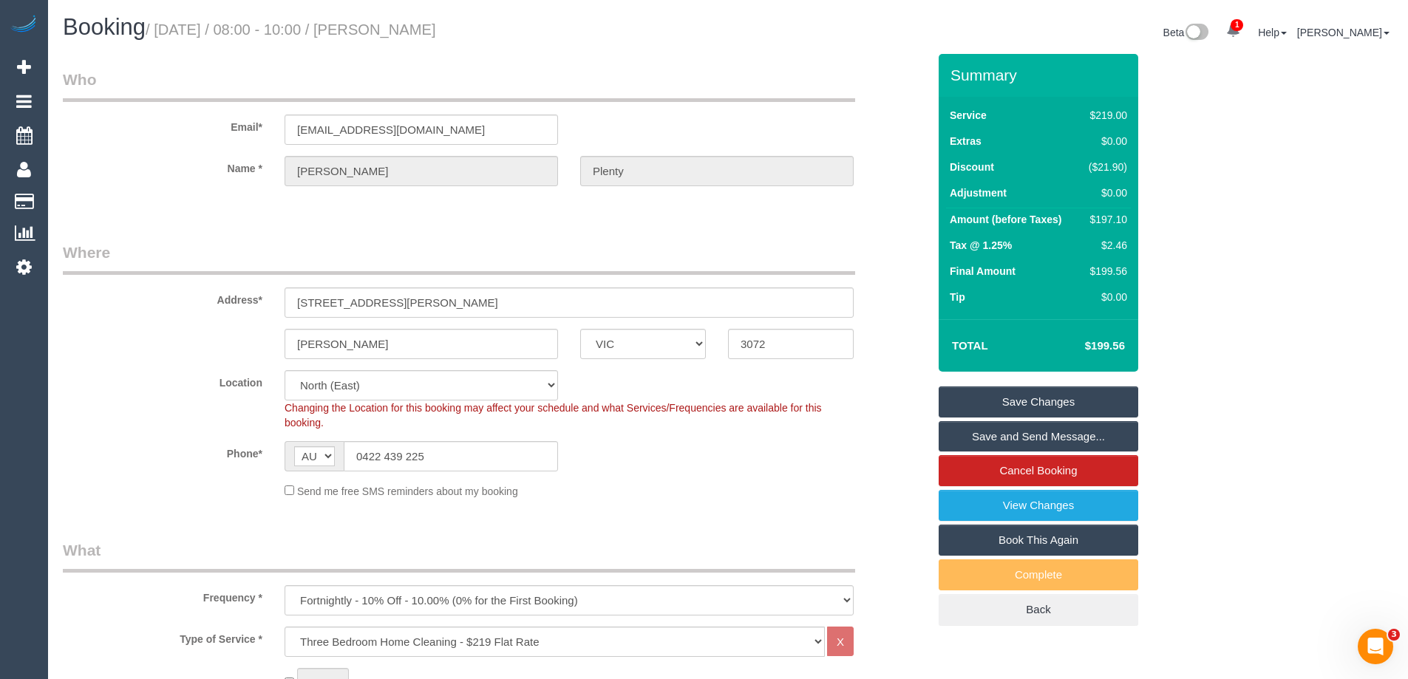
click at [1031, 435] on link "Save and Send Message..." at bounding box center [1039, 436] width 200 height 31
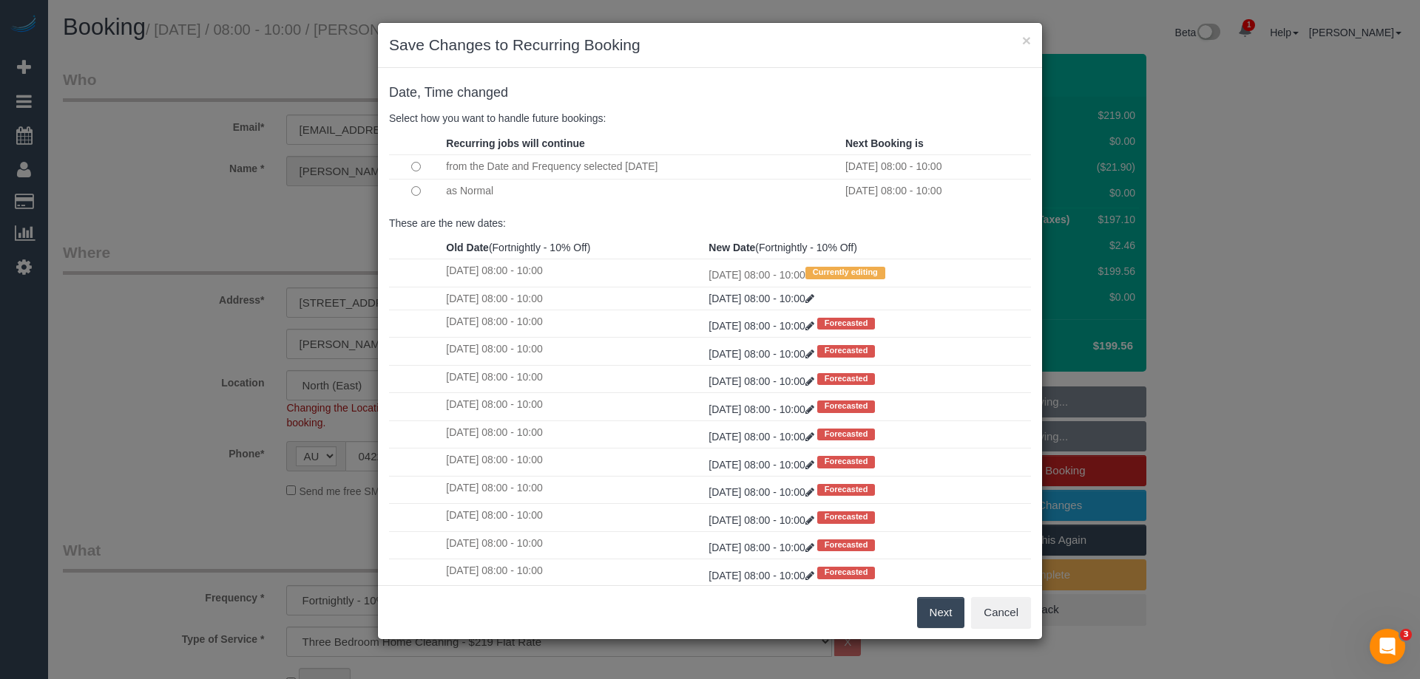
click at [937, 620] on button "Next" at bounding box center [941, 612] width 48 height 31
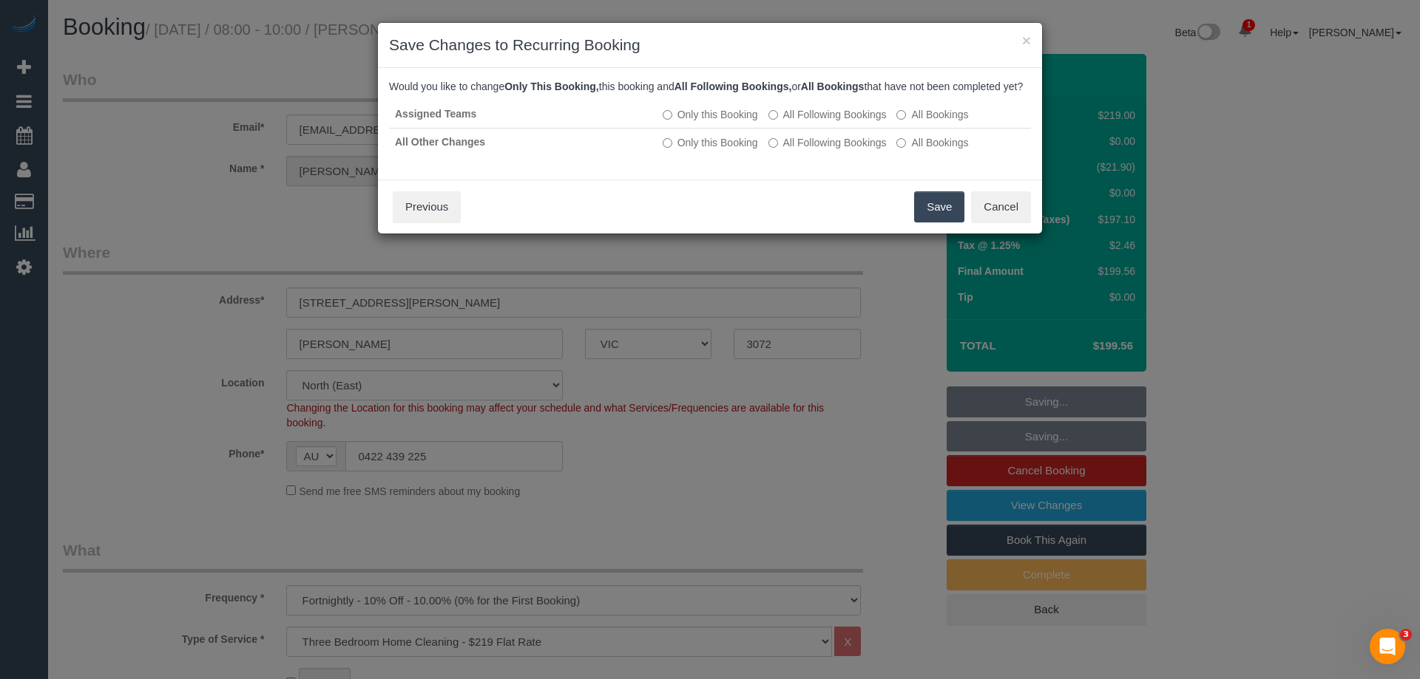
click at [927, 218] on button "Save" at bounding box center [939, 206] width 50 height 31
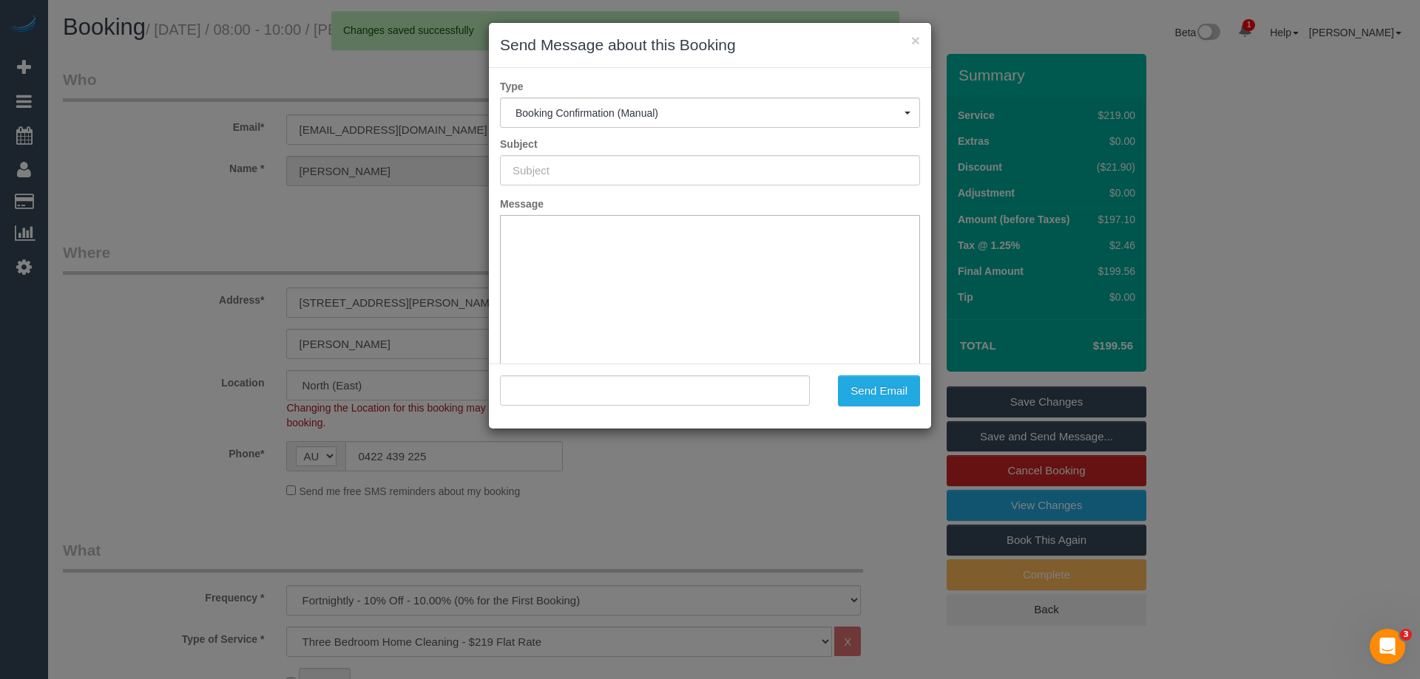
type input "Booking Confirmed"
type input ""Shahana Plenty" <shahanajai96@gmail.com>"
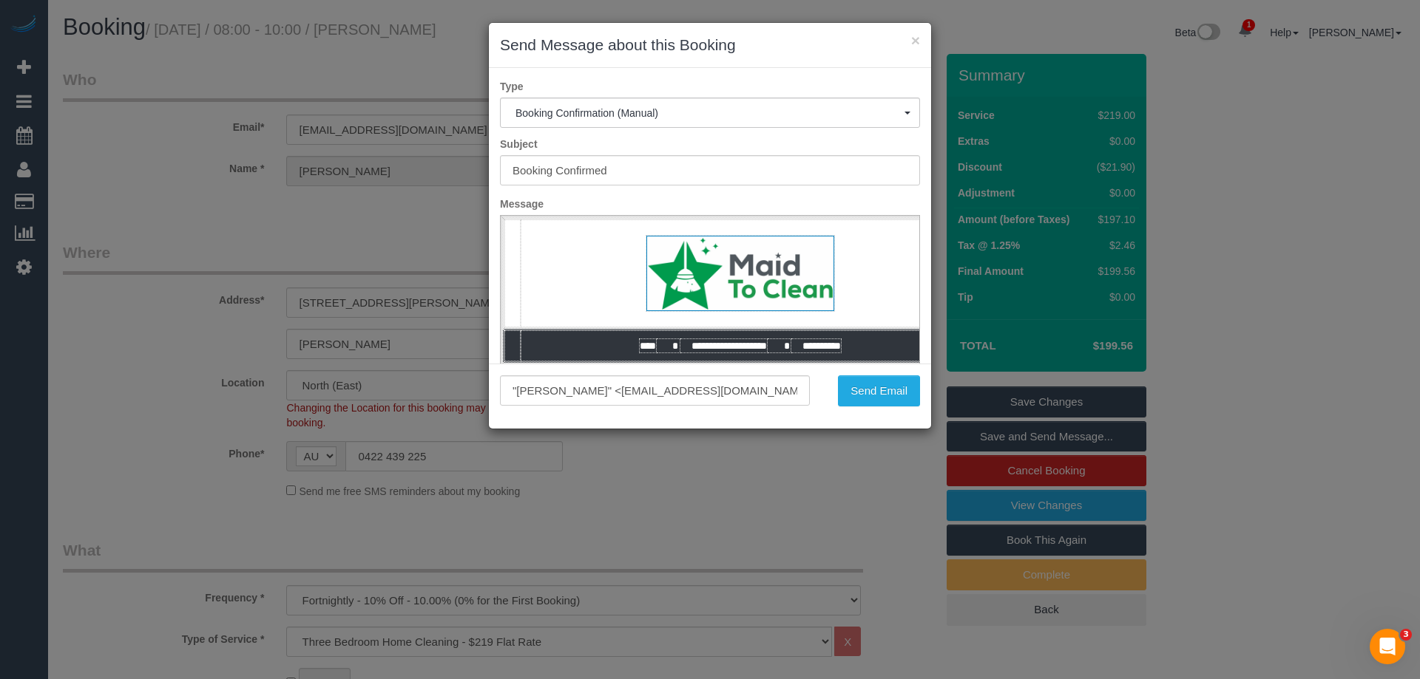
click at [896, 413] on div ""Shahana Plenty" <shahanajai96@gmail.com> Send Email" at bounding box center [710, 396] width 442 height 65
click at [901, 396] on button "Send Email" at bounding box center [879, 391] width 82 height 31
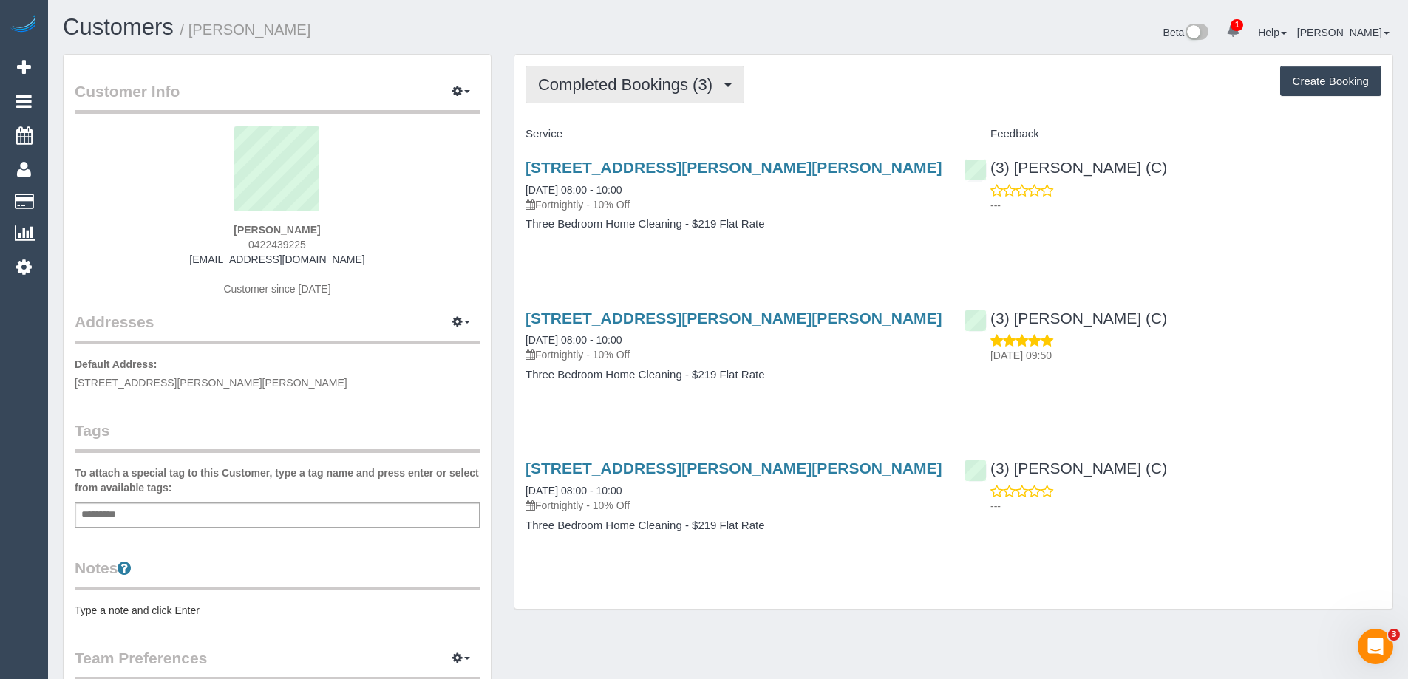
click at [715, 80] on span "Completed Bookings (3)" at bounding box center [629, 84] width 182 height 18
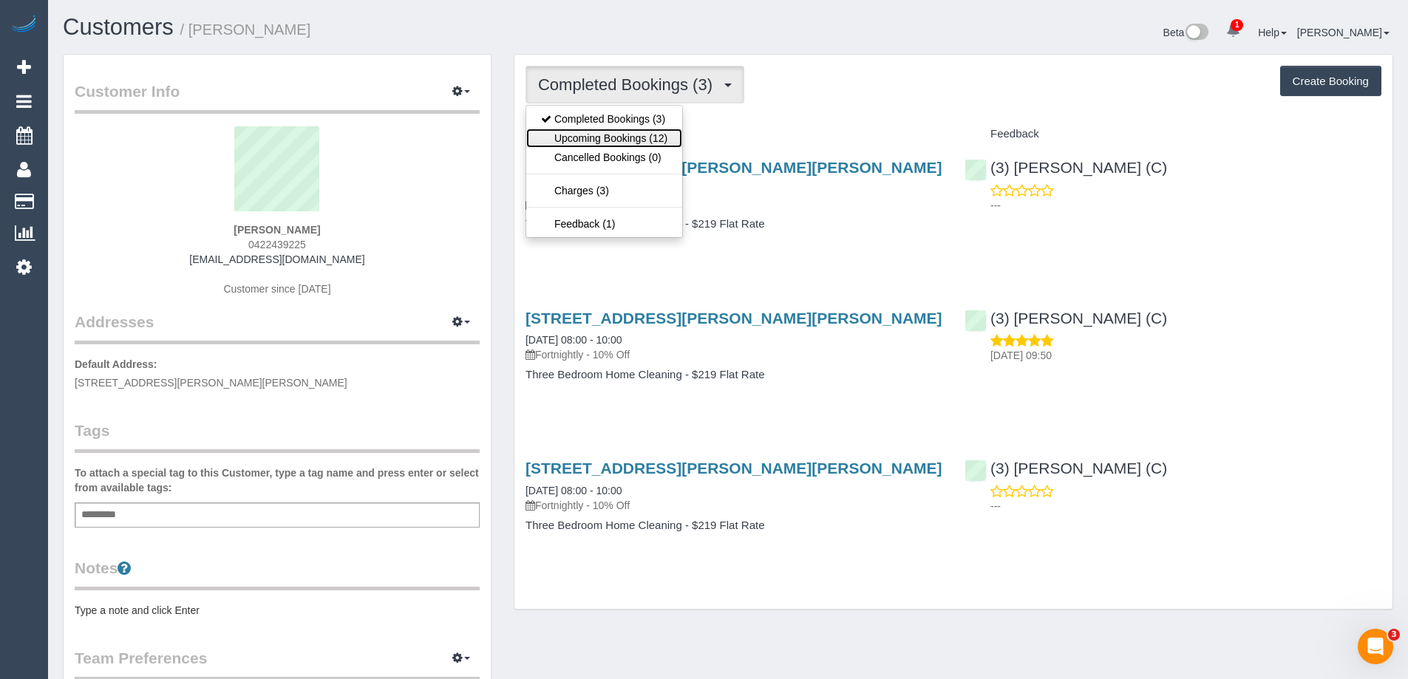
click at [651, 139] on link "Upcoming Bookings (12)" at bounding box center [604, 138] width 156 height 19
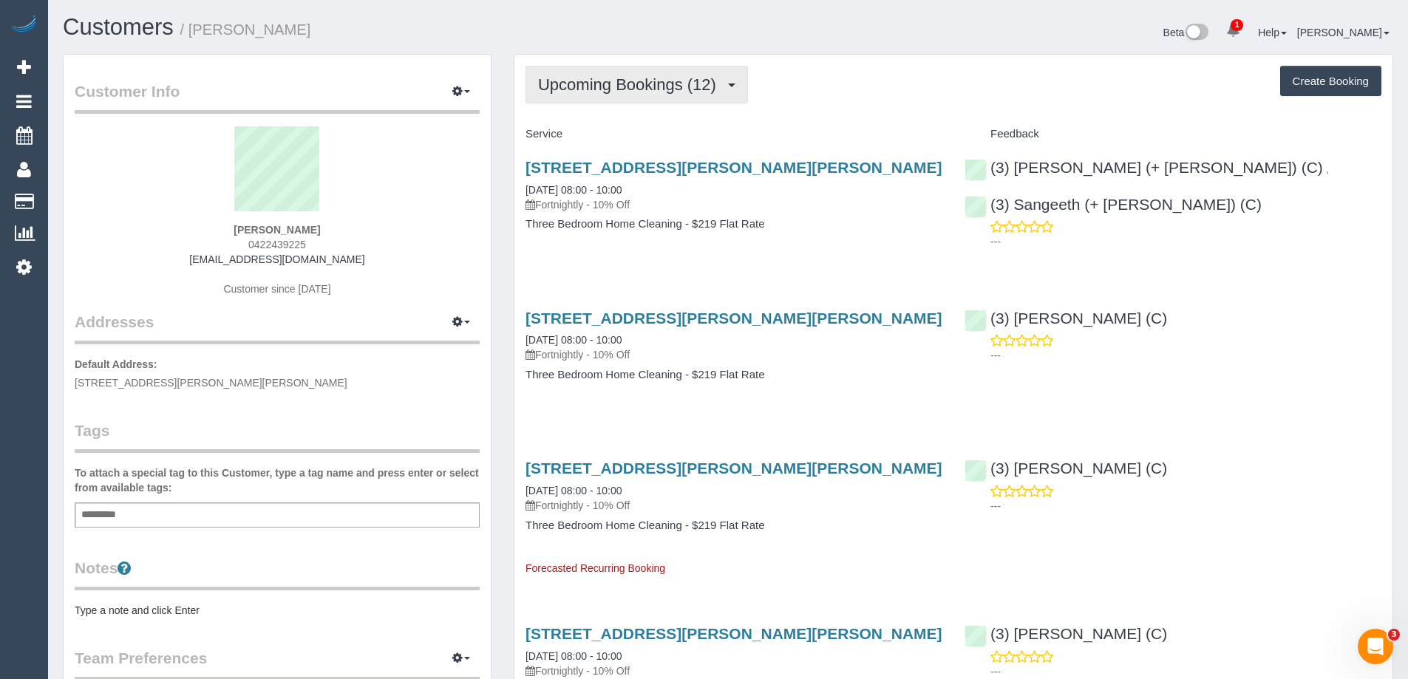
click at [603, 86] on span "Upcoming Bookings (12)" at bounding box center [631, 84] width 186 height 18
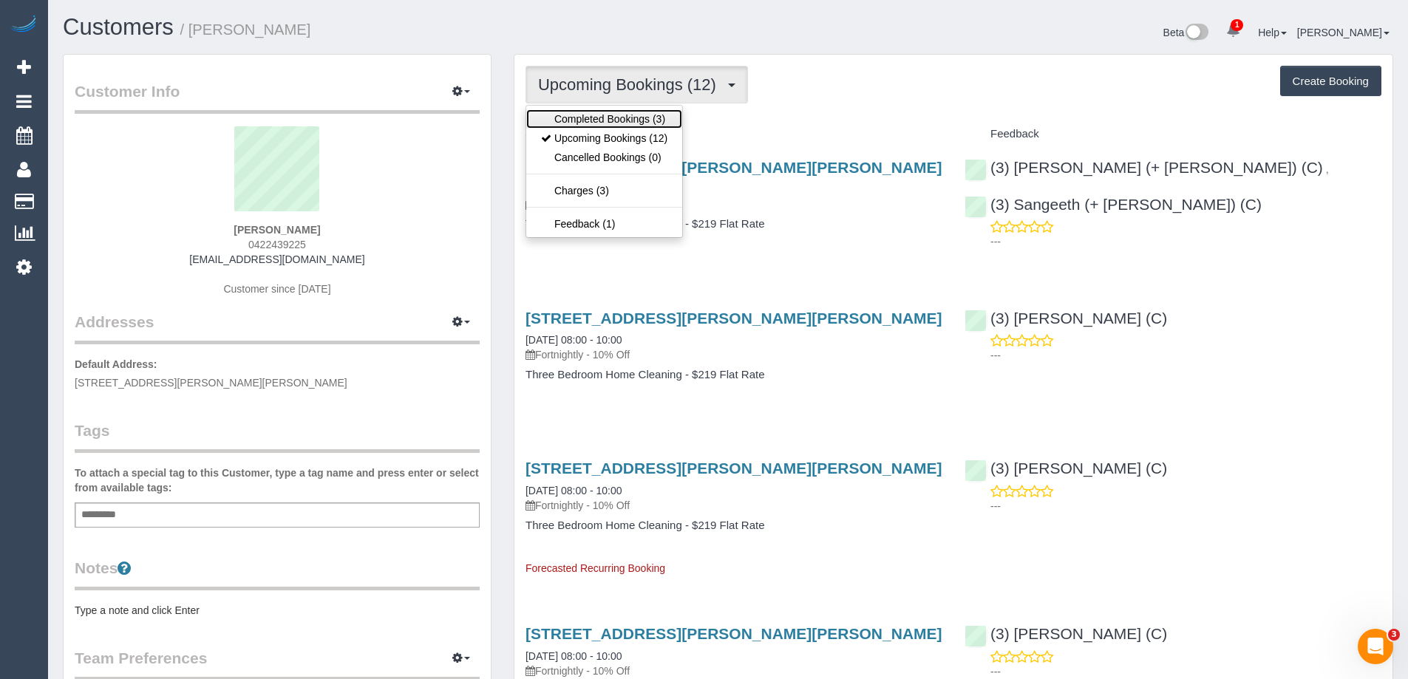
click at [592, 120] on link "Completed Bookings (3)" at bounding box center [604, 118] width 156 height 19
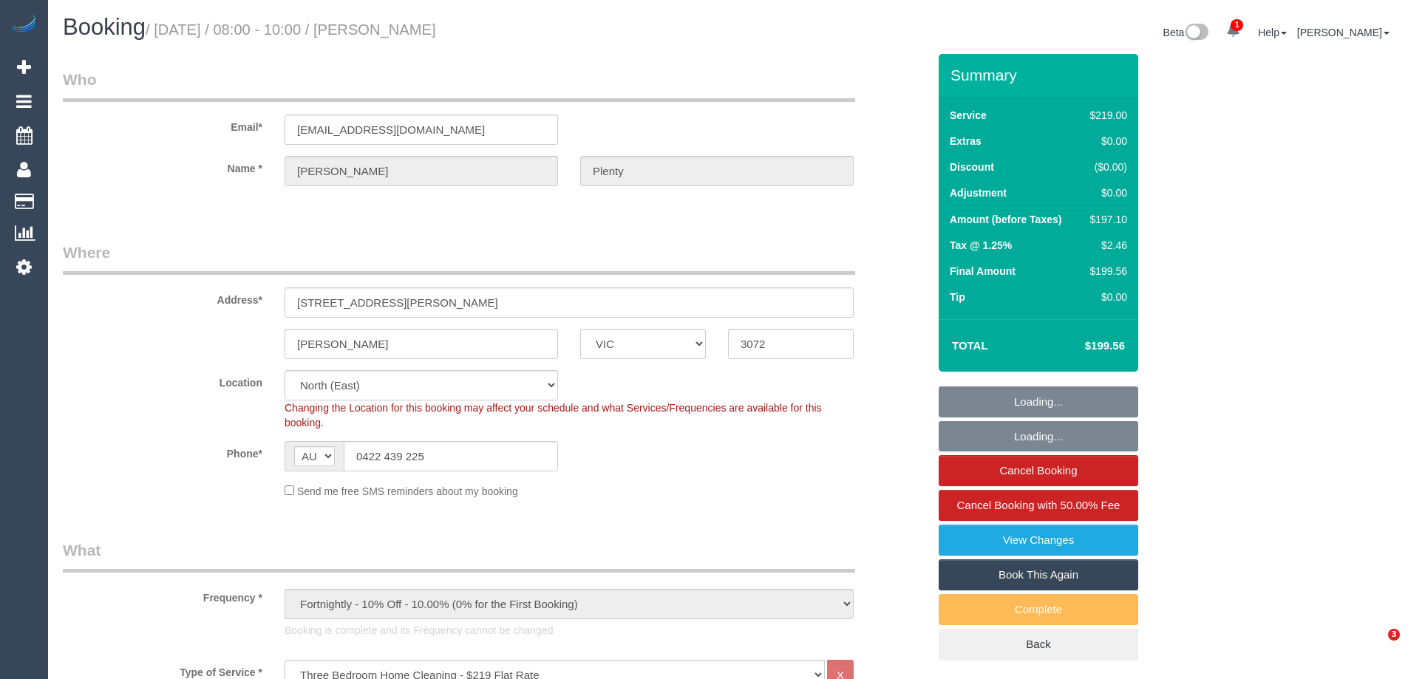
select select "VIC"
select select "number:27"
select select "number:14"
select select "number:19"
select select "number:22"
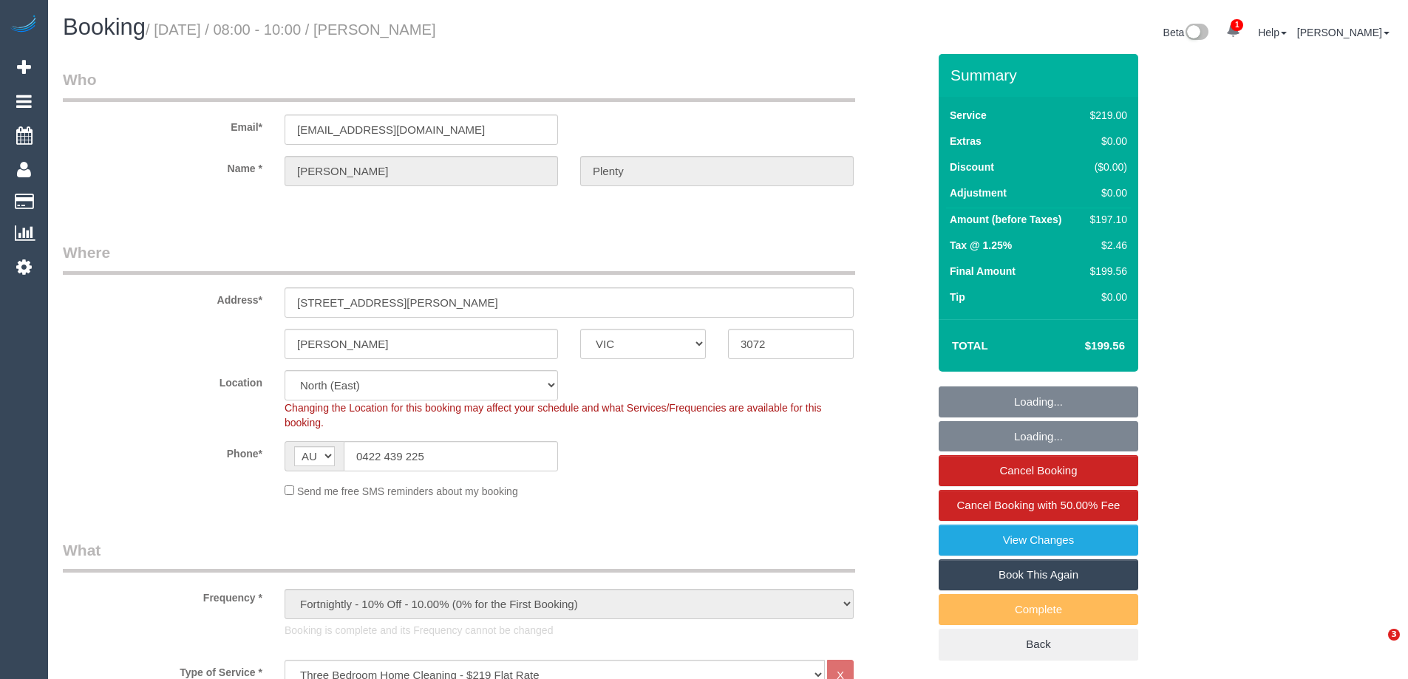
select select "number:33"
select select "number:13"
select select "spot1"
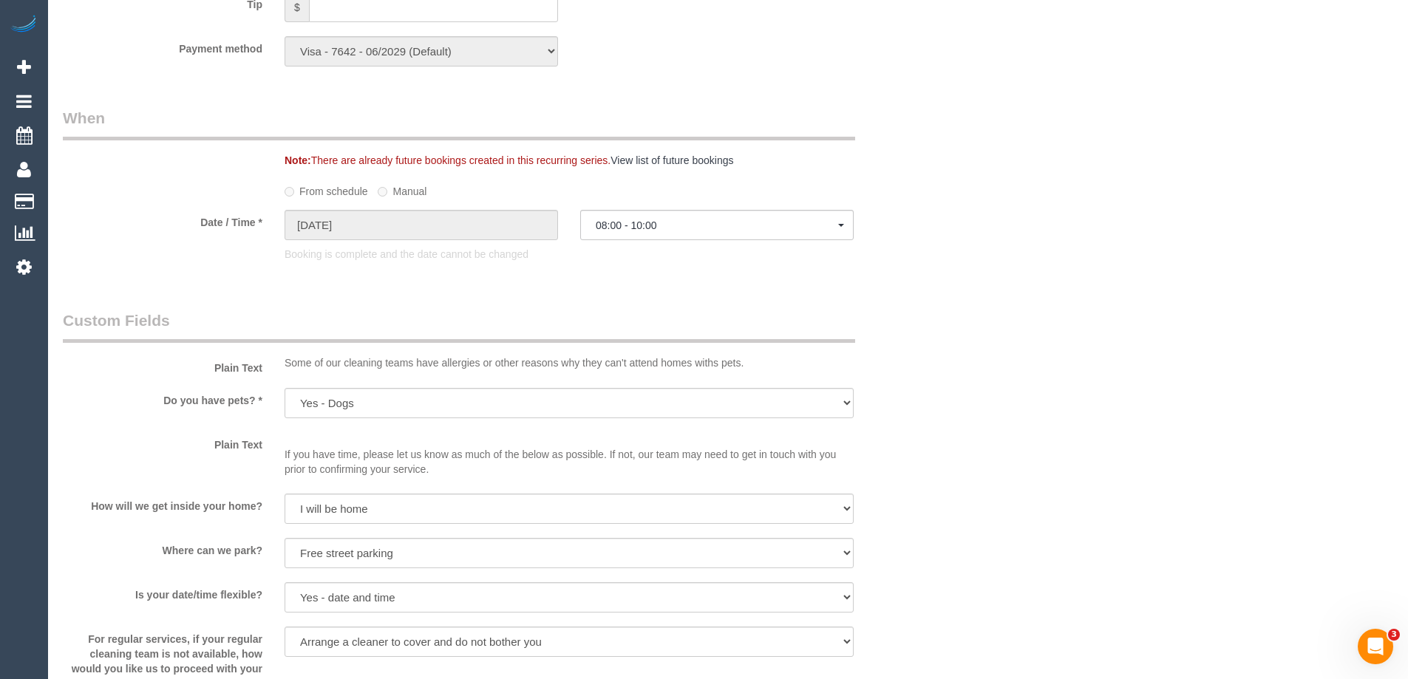
scroll to position [1996, 0]
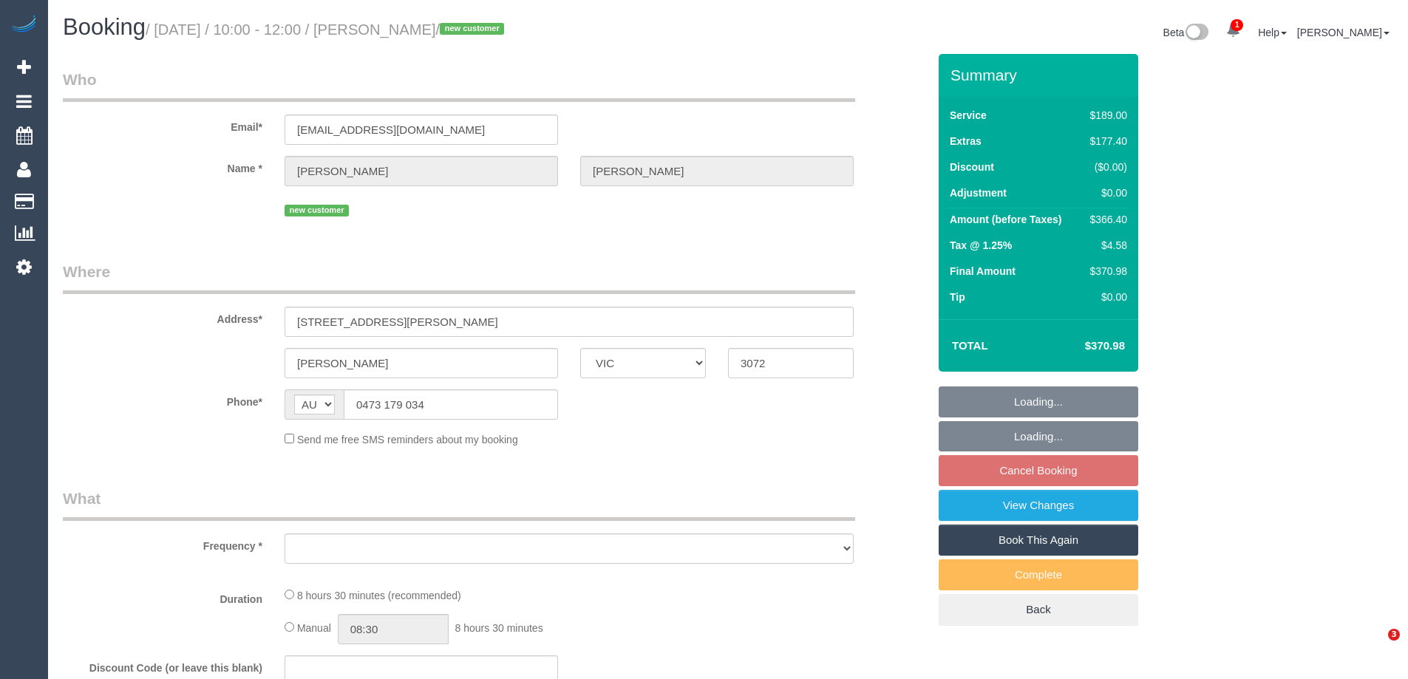
select select "VIC"
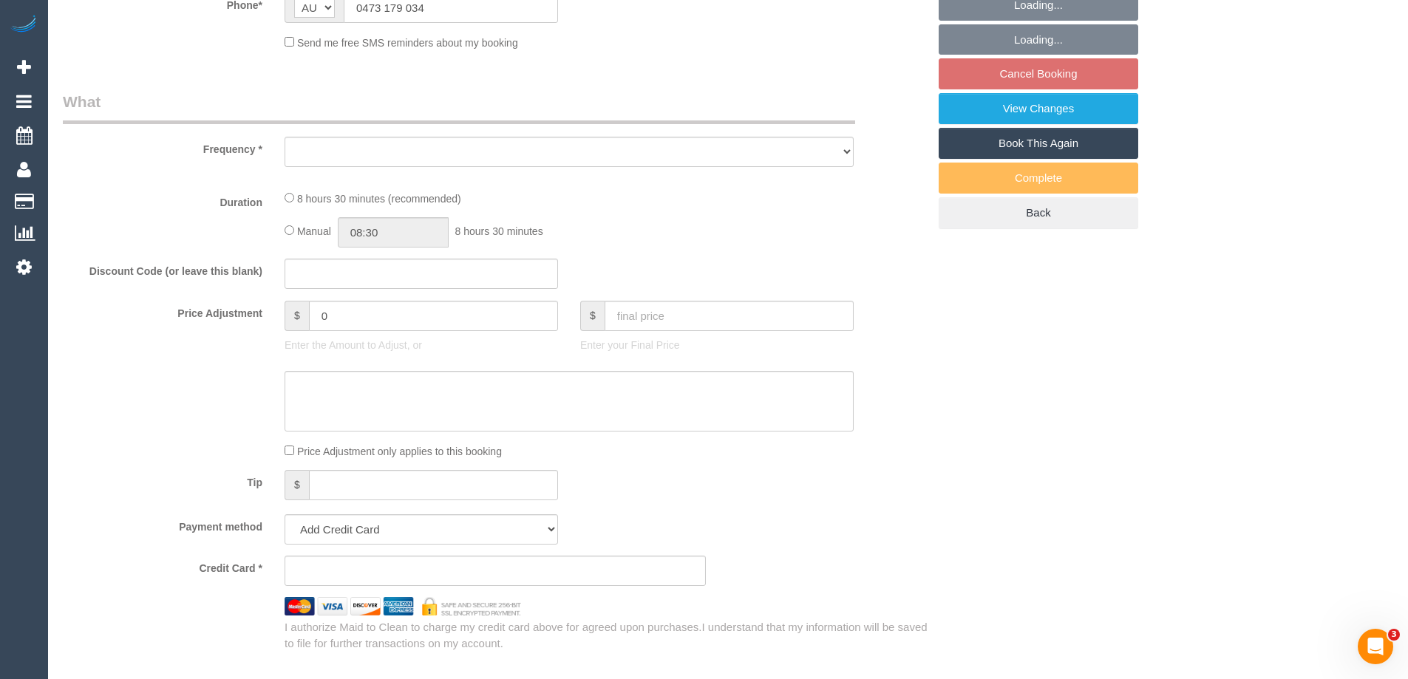
select select "string:stripe-pm_1Rva7a2GScqysDRVsCRTpc8R"
select select "number:28"
select select "number:14"
select select "number:18"
select select "number:24"
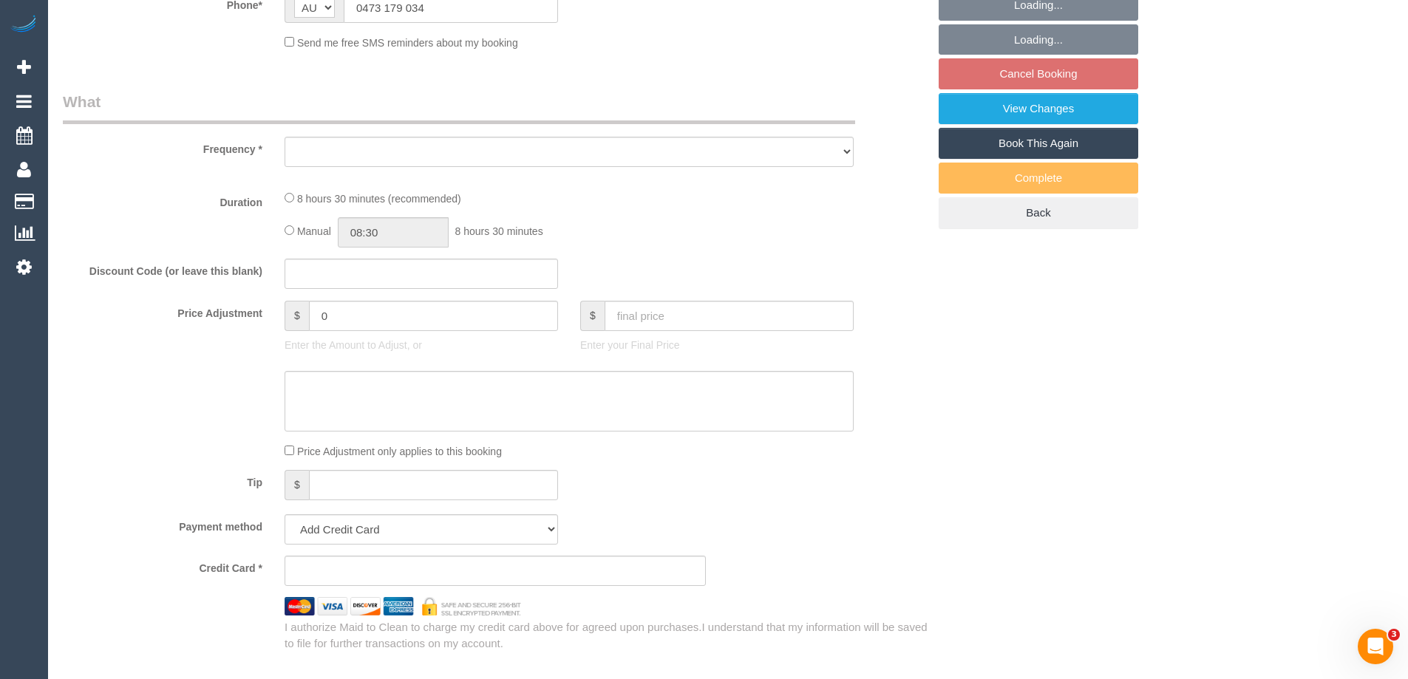
select select "number:35"
select select "number:26"
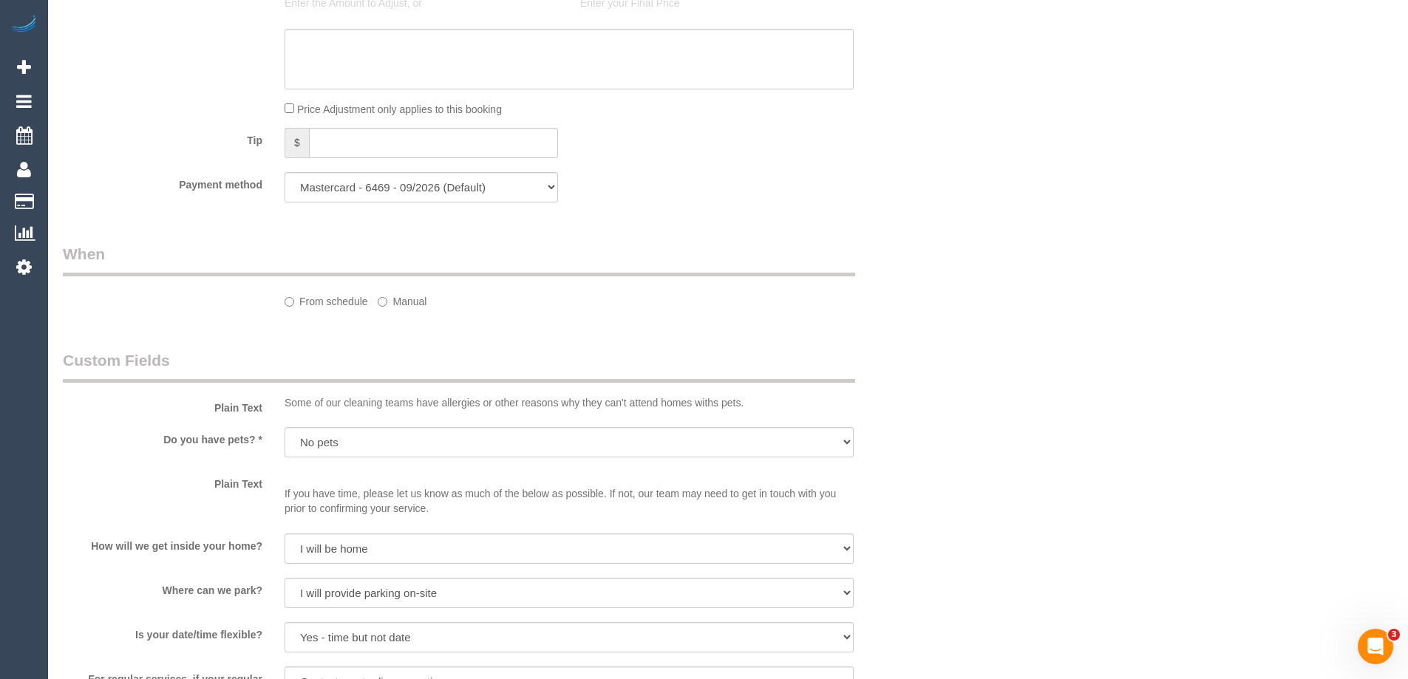
select select "object:686"
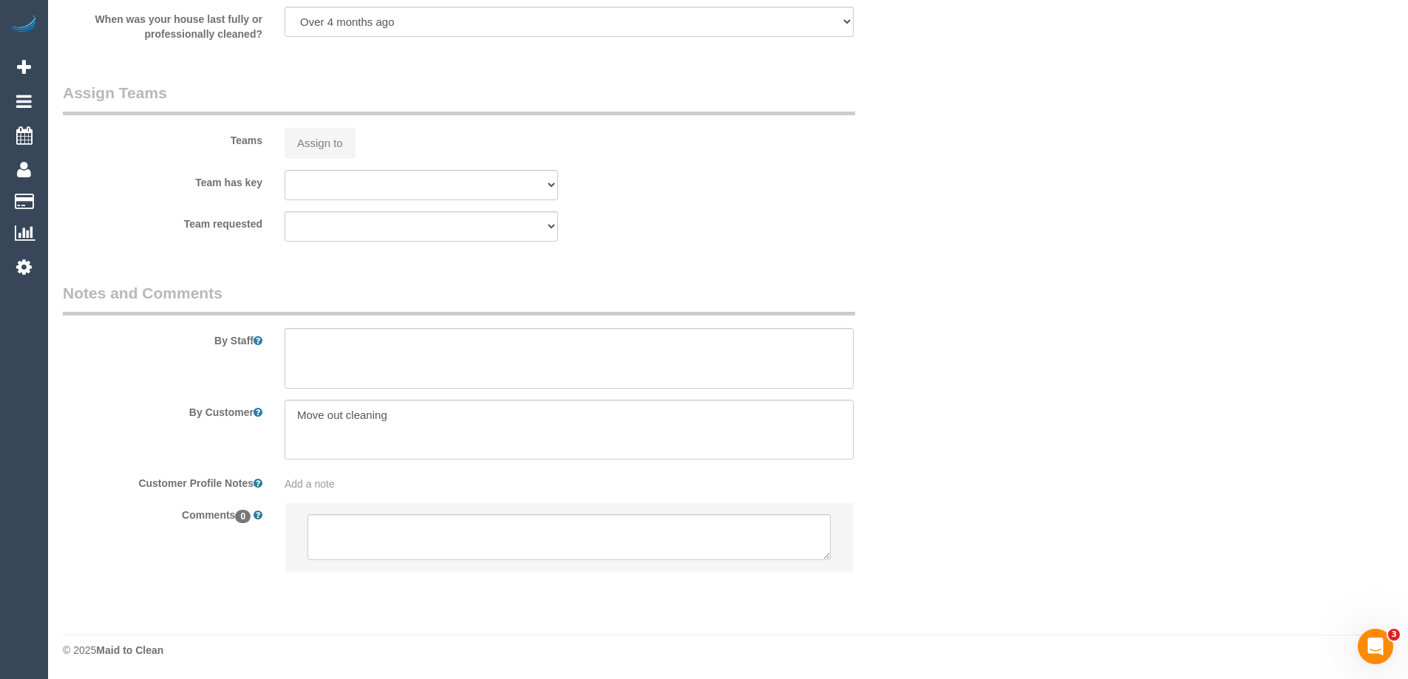
select select "spot1"
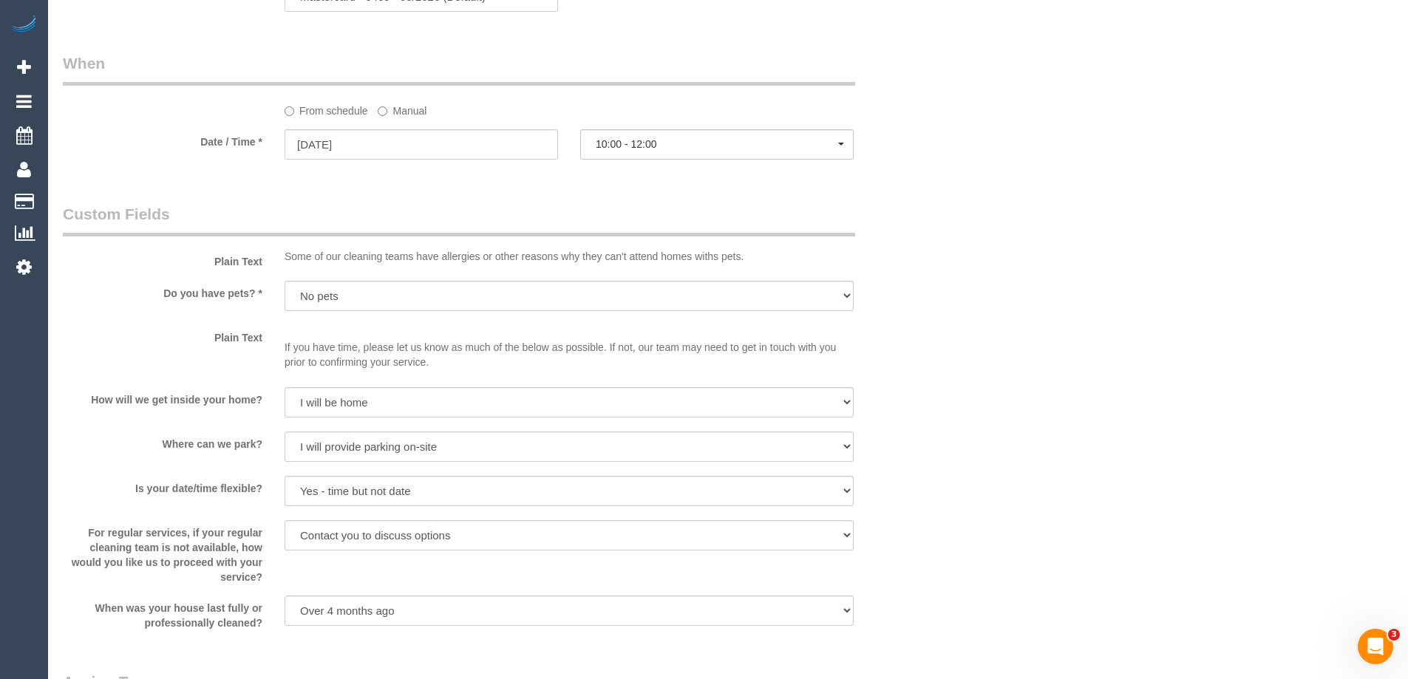
select select "object:1410"
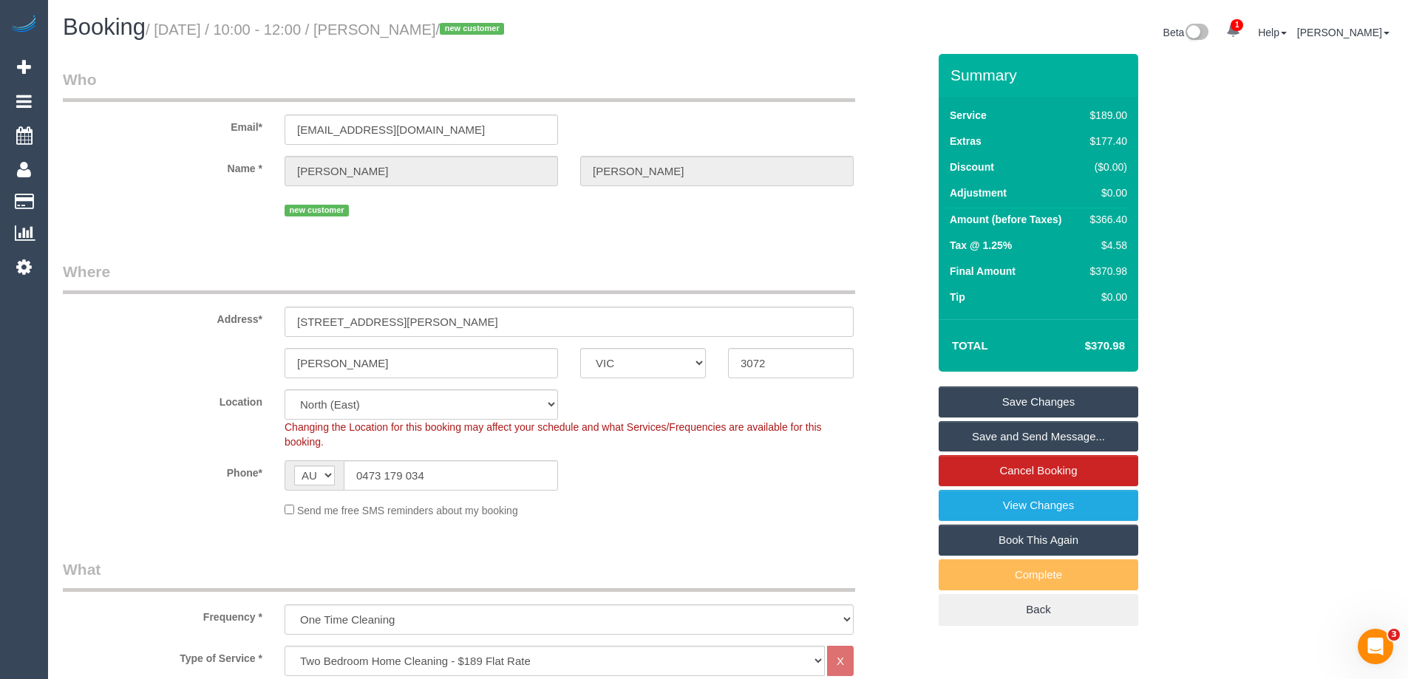
drag, startPoint x: 452, startPoint y: 31, endPoint x: 382, endPoint y: 26, distance: 69.7
click at [382, 26] on small "/ [DATE] / 10:00 - 12:00 / [PERSON_NAME] / new customer" at bounding box center [327, 29] width 363 height 16
copy small "[PERSON_NAME]"
click at [715, 520] on fieldset "Where Address* [STREET_ADDRESS][PERSON_NAME] [GEOGRAPHIC_DATA] ACT [GEOGRAPHIC_…" at bounding box center [495, 395] width 865 height 268
click at [1113, 216] on div "$366.40" at bounding box center [1106, 219] width 43 height 15
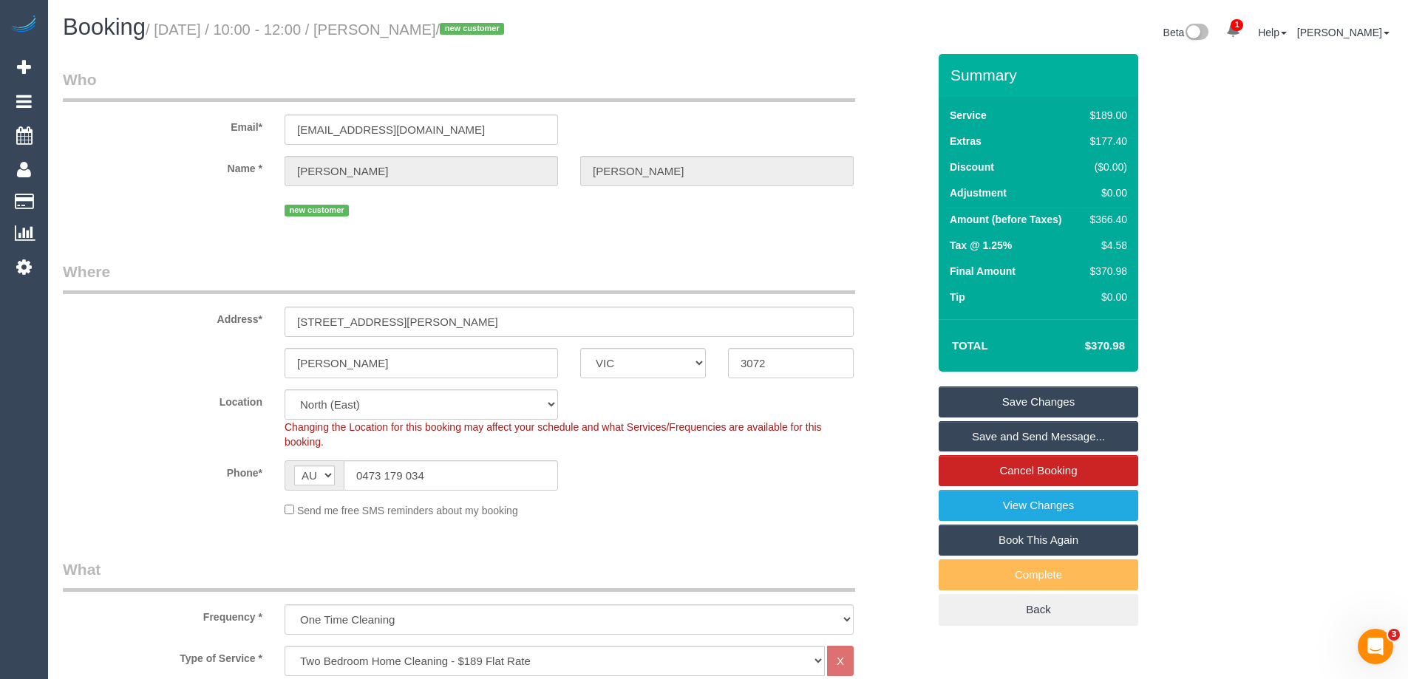
click at [1113, 216] on div "$366.40" at bounding box center [1106, 219] width 43 height 15
copy div "366.40"
click at [1233, 208] on div "Summary Service $189.00 Extras $177.40 Discount ($0.00) Adjustment $0.00 Amount…" at bounding box center [1094, 355] width 333 height 602
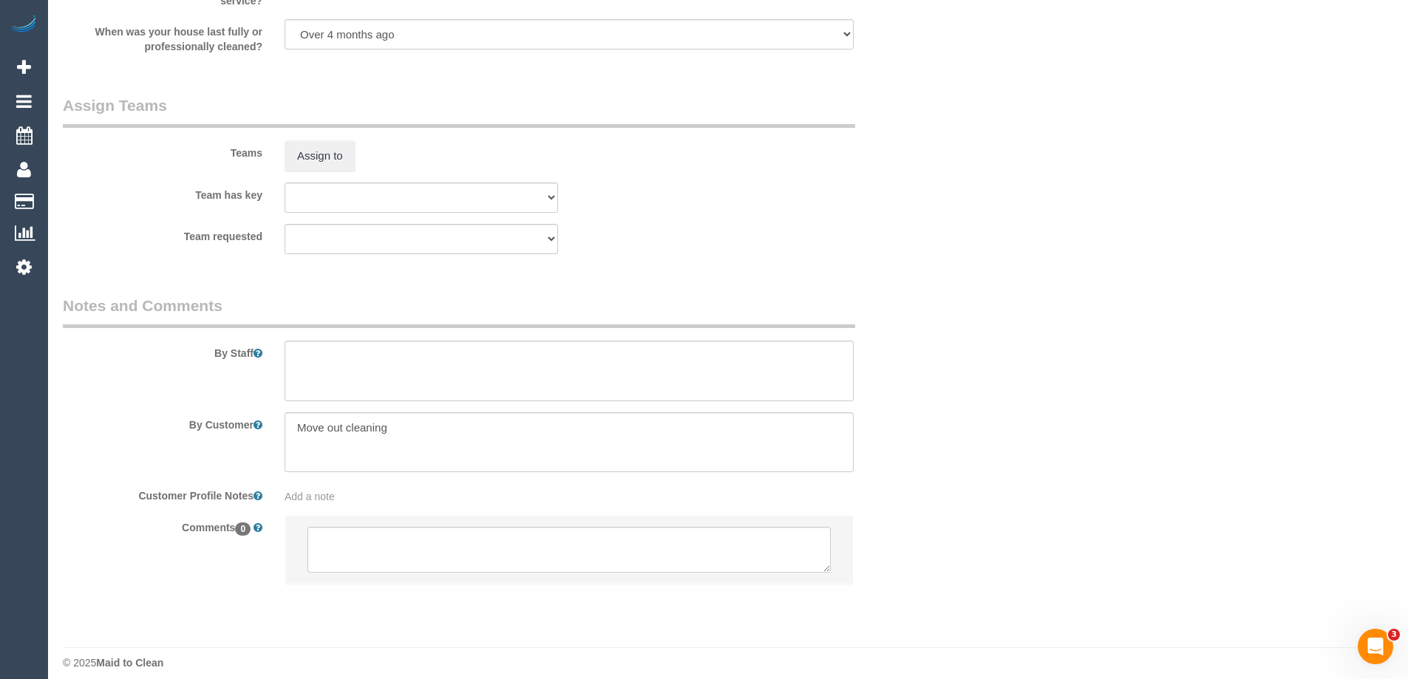
scroll to position [2180, 0]
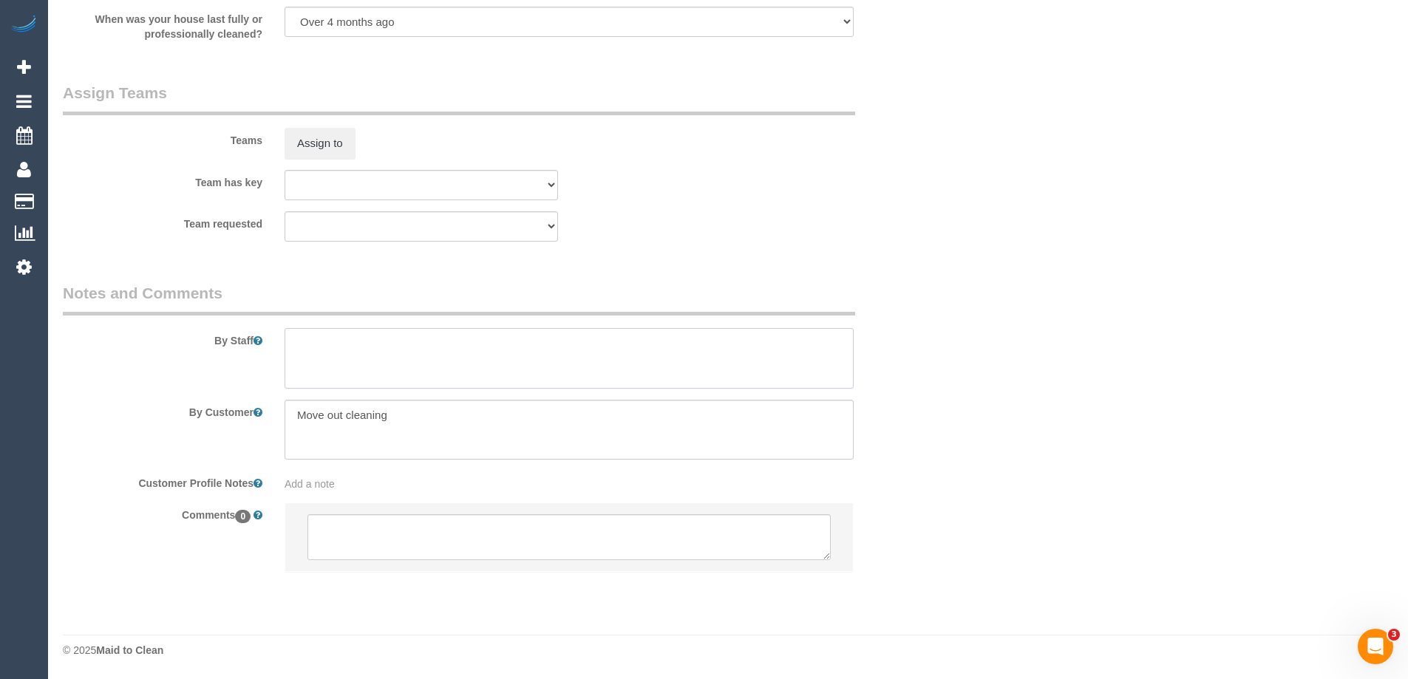
click at [364, 373] on textarea at bounding box center [569, 358] width 569 height 61
type textarea "Estimated time 6-6.5 hours"
click at [730, 322] on div "By Staff" at bounding box center [495, 335] width 887 height 106
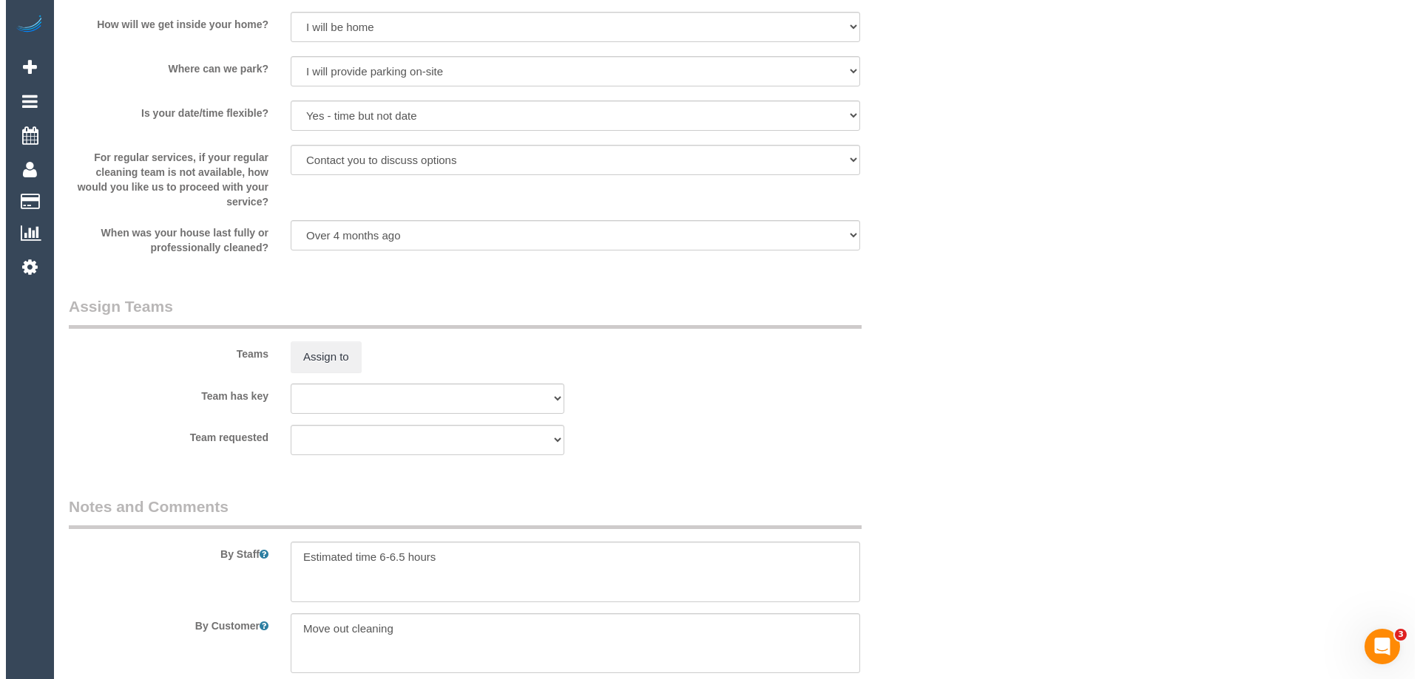
scroll to position [1810, 0]
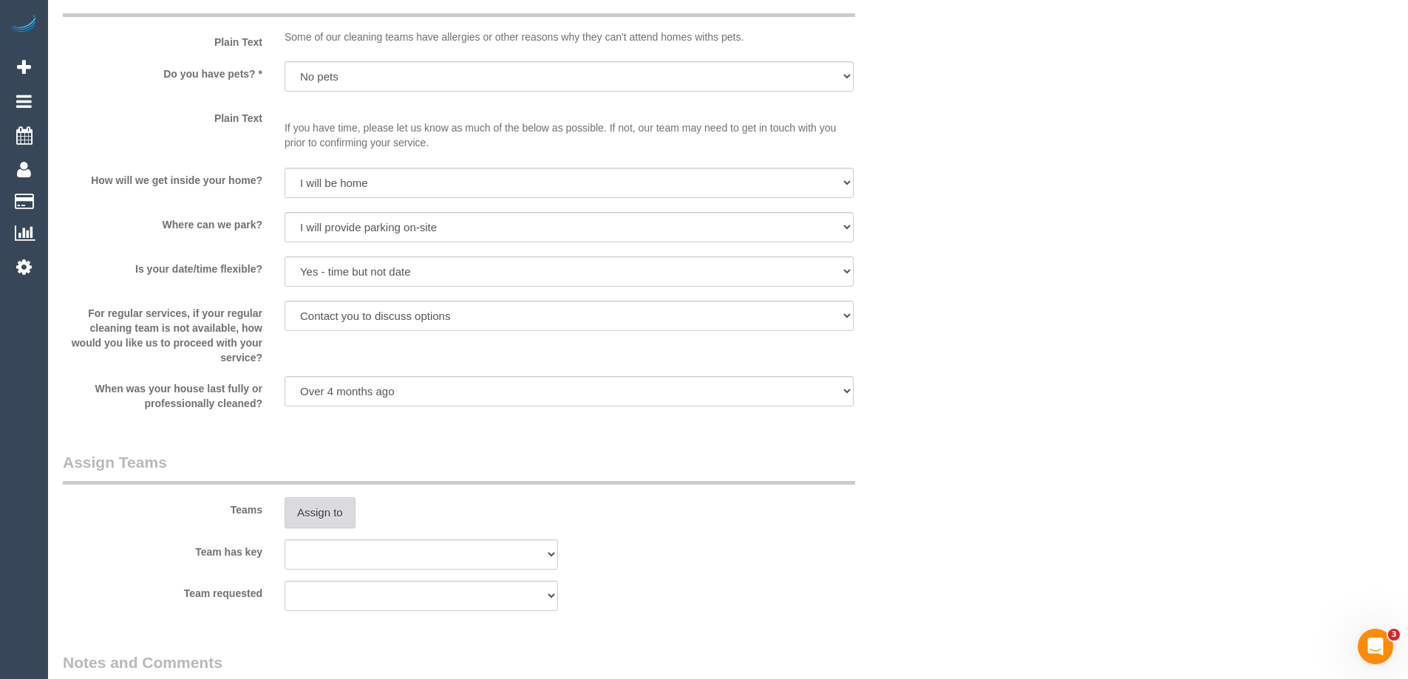
click at [328, 505] on button "Assign to" at bounding box center [320, 513] width 71 height 31
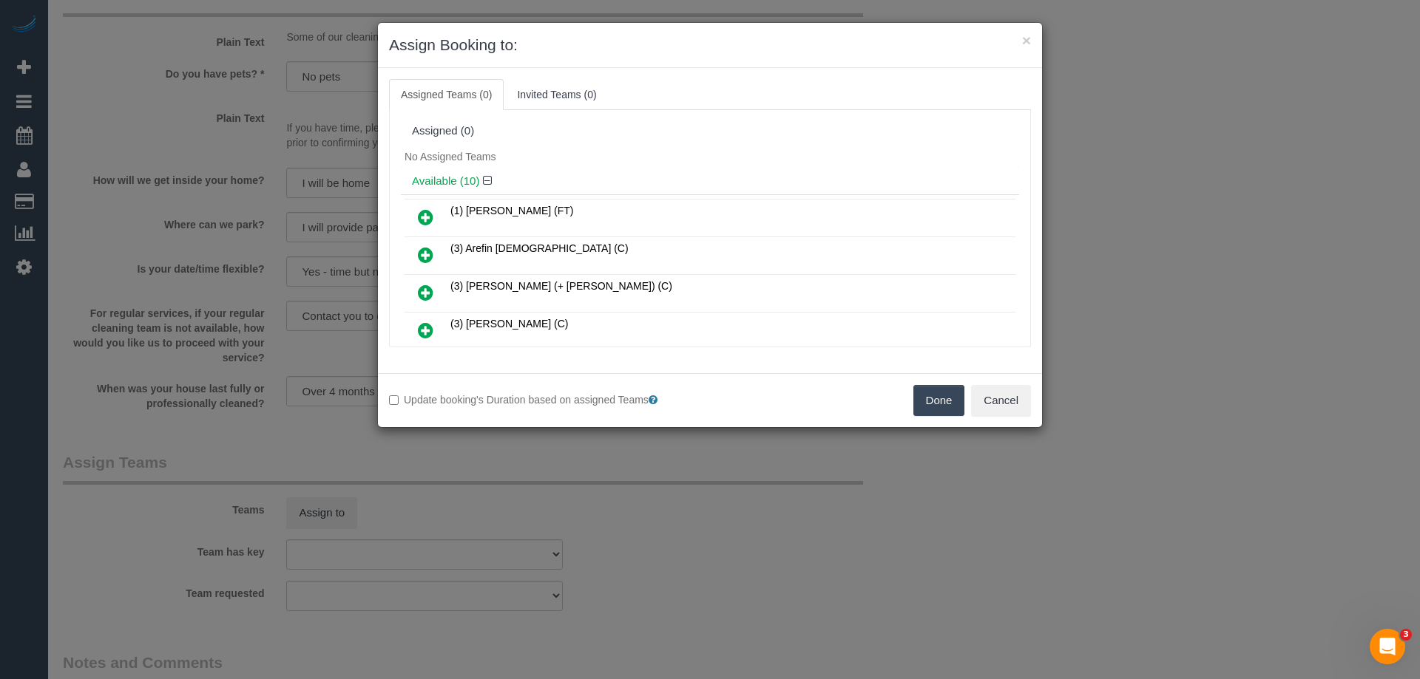
click at [421, 291] on icon at bounding box center [426, 293] width 16 height 18
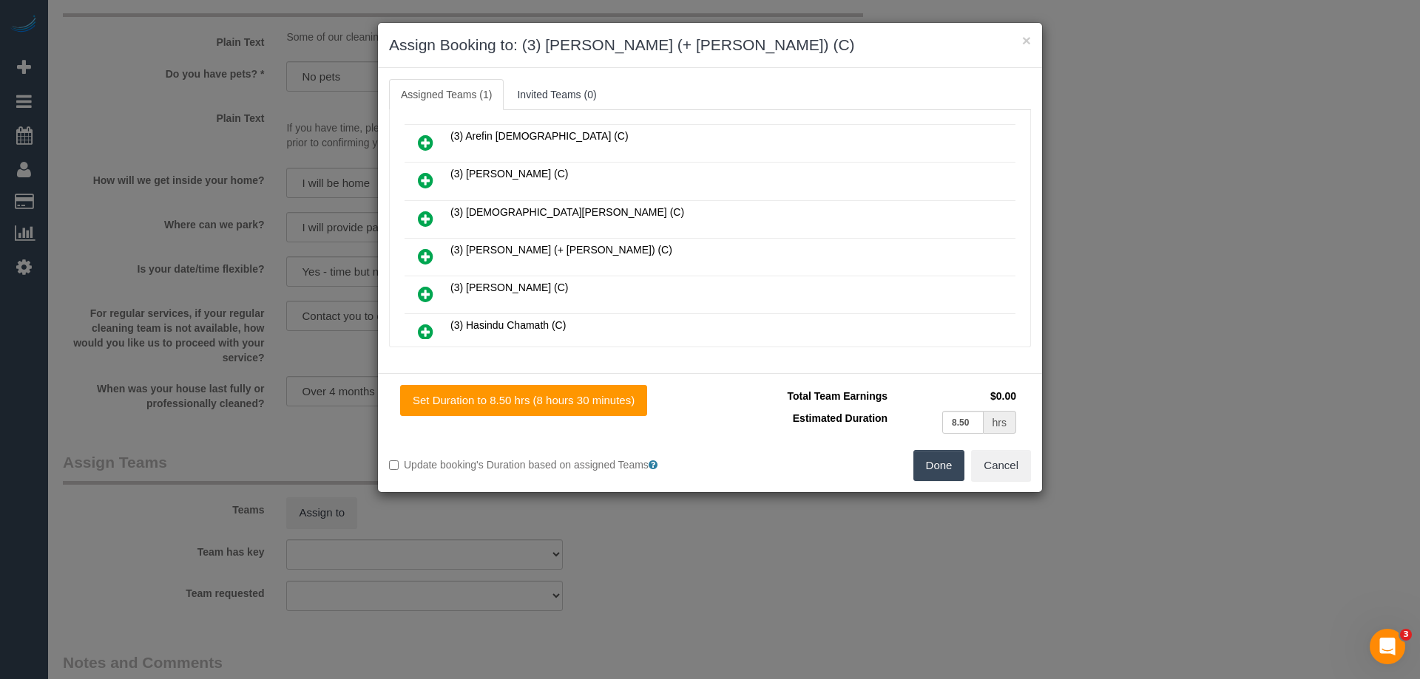
click at [418, 256] on icon at bounding box center [426, 257] width 16 height 18
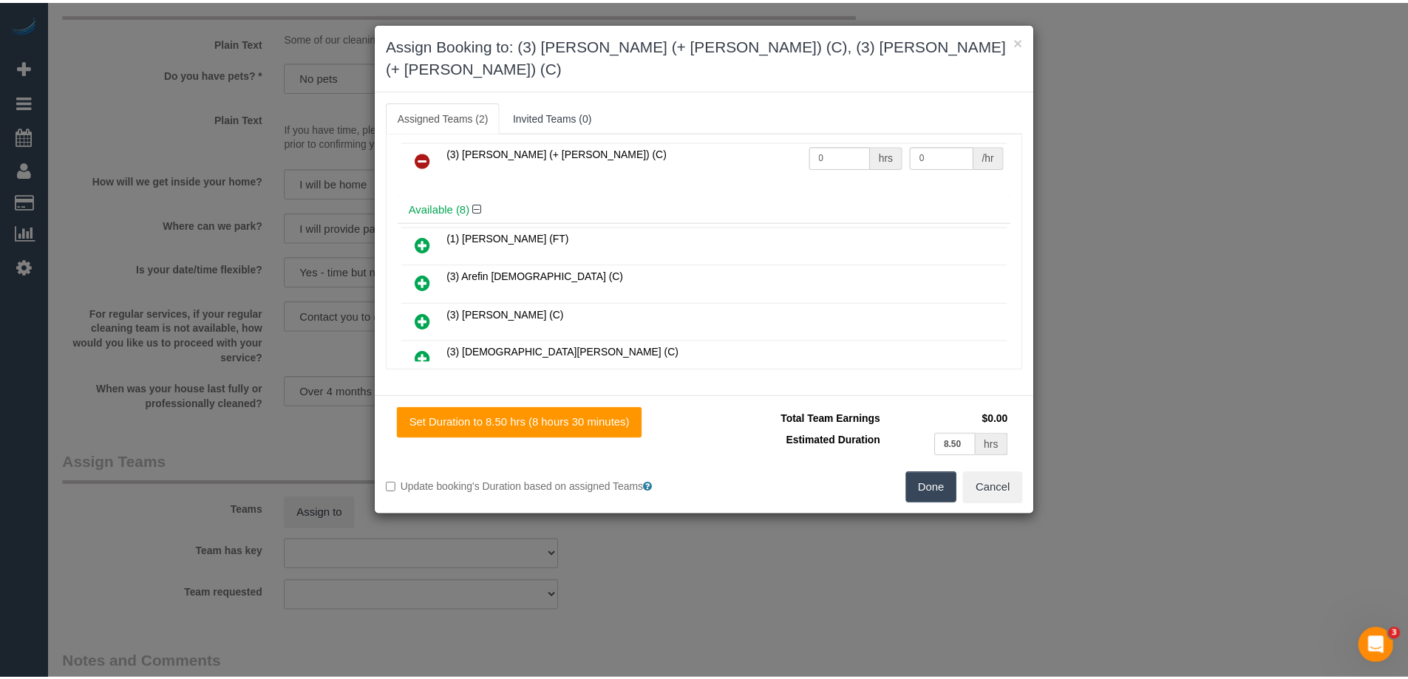
scroll to position [0, 0]
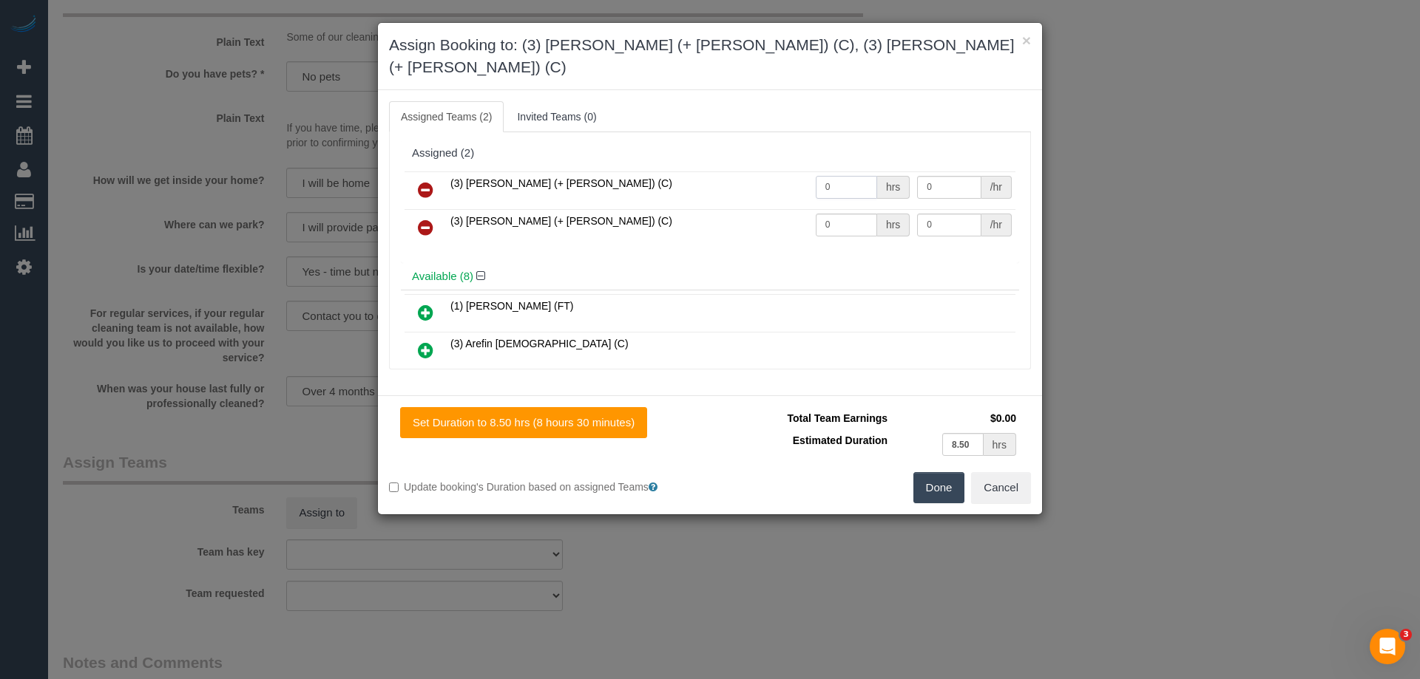
click at [848, 176] on input "0" at bounding box center [846, 187] width 61 height 23
type input "1"
click at [845, 209] on td "0 hrs" at bounding box center [863, 228] width 102 height 38
click at [845, 214] on input "0" at bounding box center [846, 225] width 61 height 23
type input "1"
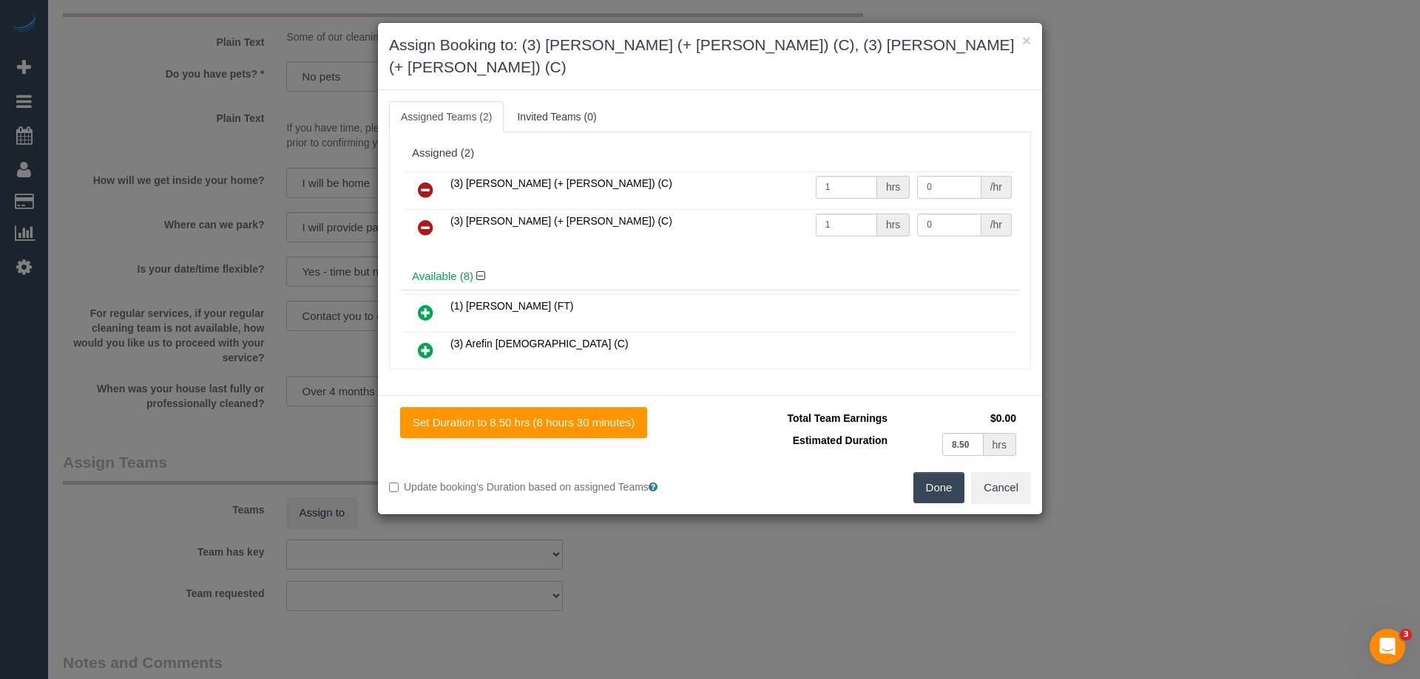
click at [949, 176] on input "0" at bounding box center [949, 187] width 64 height 23
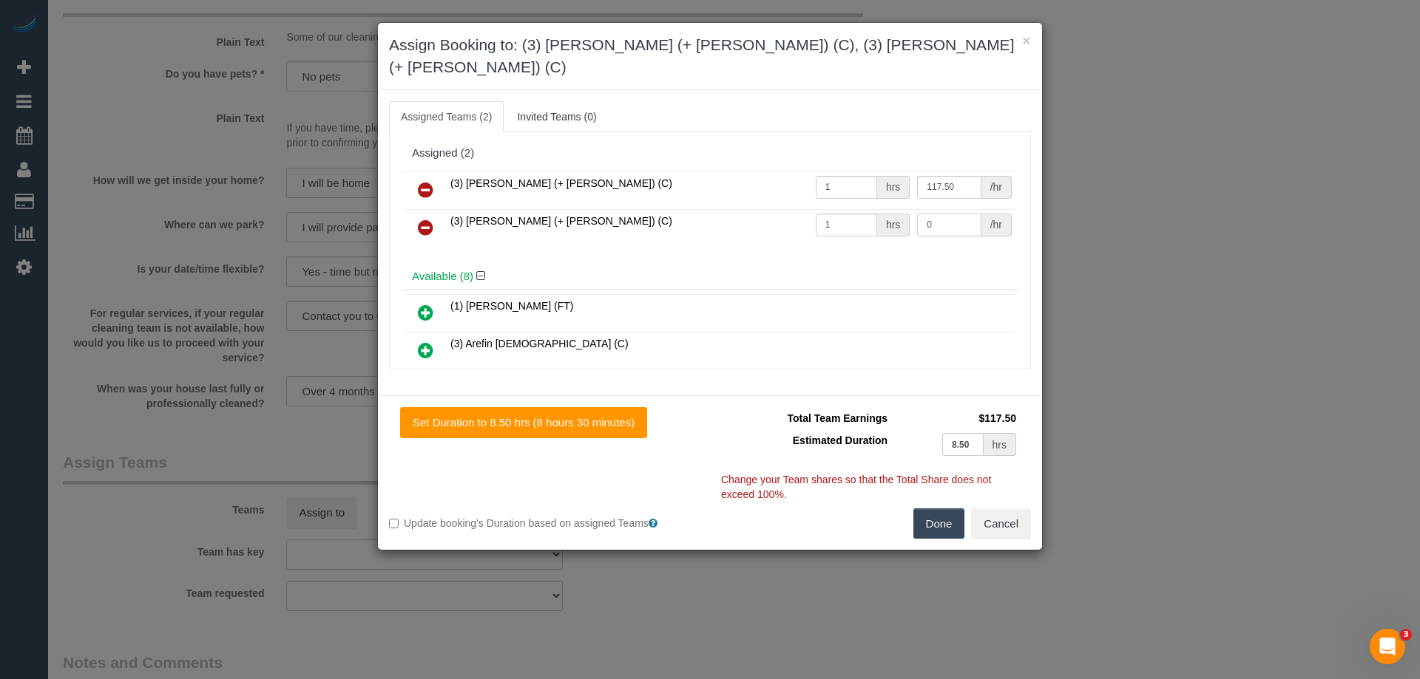
type input "117.5"
click at [936, 214] on input "0" at bounding box center [949, 225] width 64 height 23
type input "117.5"
click at [948, 509] on button "Done" at bounding box center [939, 524] width 52 height 31
click at [948, 500] on div "× Assign Booking to: (3) [PERSON_NAME] (+ [PERSON_NAME]) (C), (3) [PERSON_NAME]…" at bounding box center [710, 339] width 1420 height 679
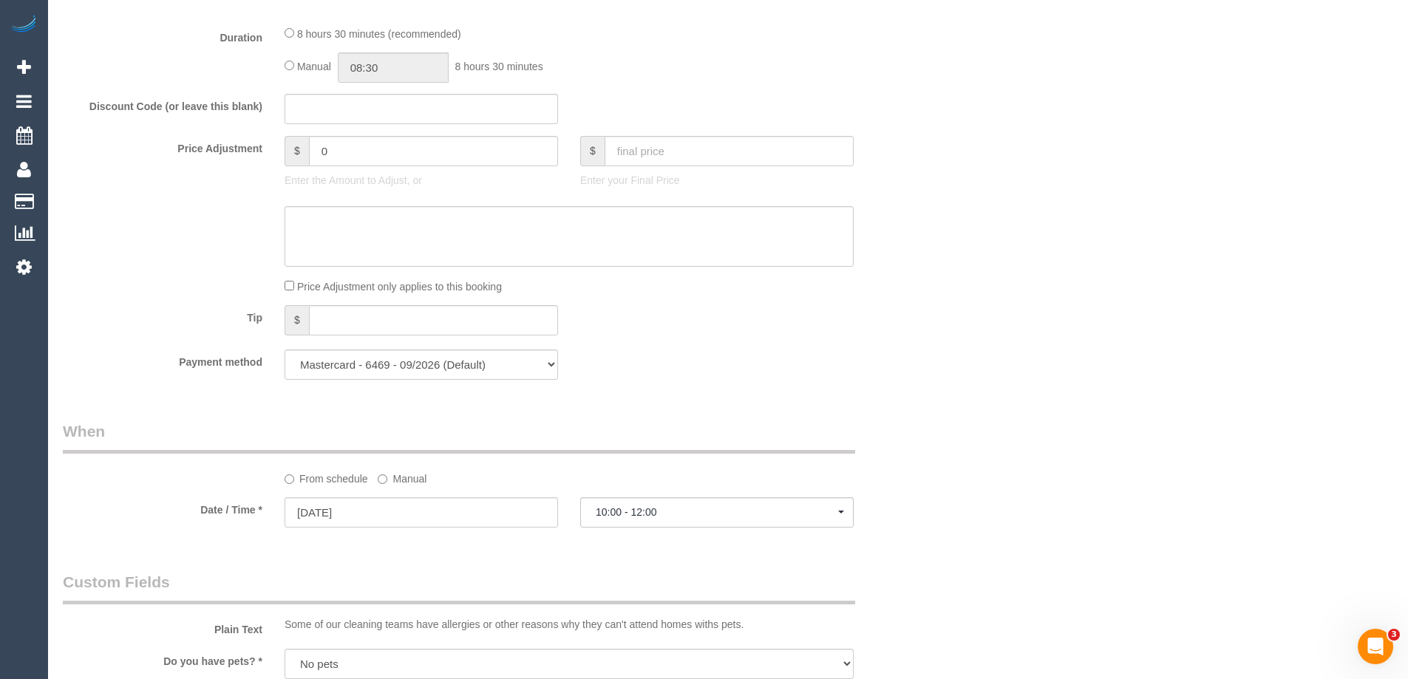
scroll to position [1218, 0]
click at [401, 65] on input "08:30" at bounding box center [393, 71] width 111 height 30
type input "03:00"
click at [389, 106] on li "03:00" at bounding box center [377, 111] width 66 height 19
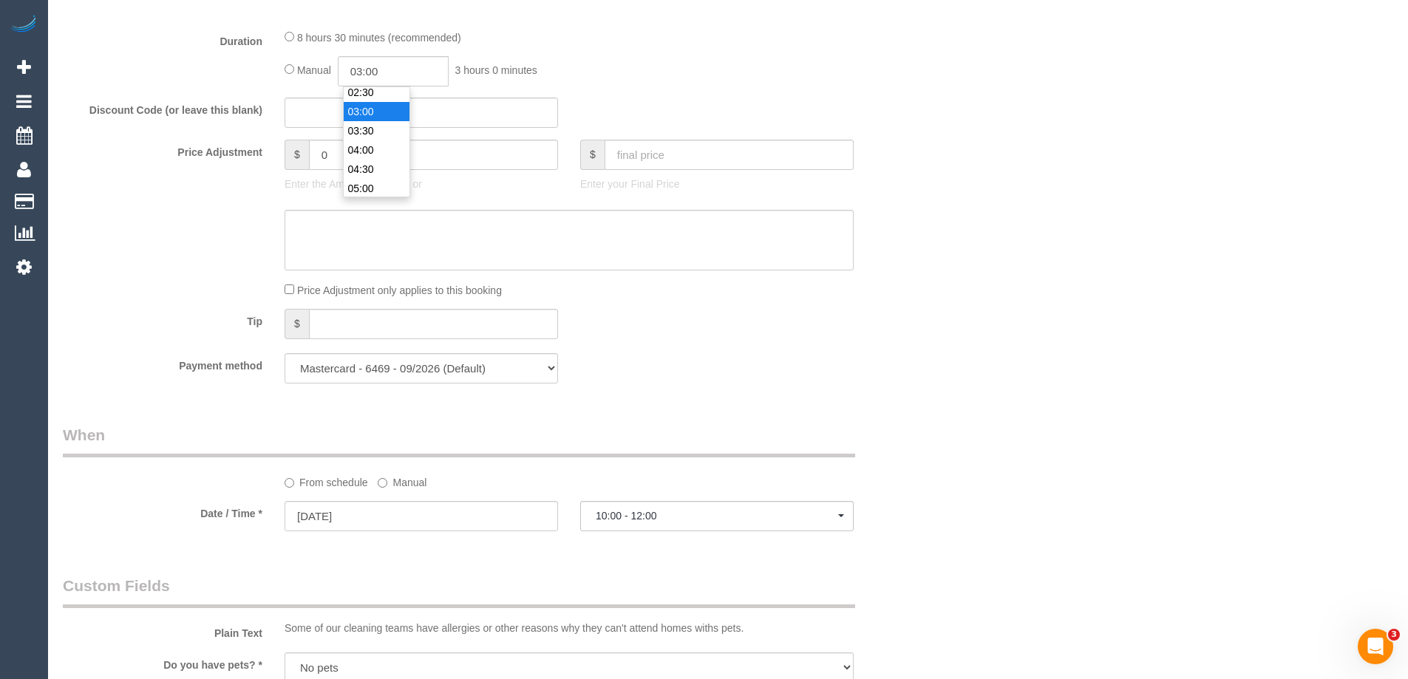
click at [915, 72] on div "Duration 8 hours 30 minutes (recommended) Manual 03:00 3 hours 0 minutes" at bounding box center [495, 58] width 887 height 58
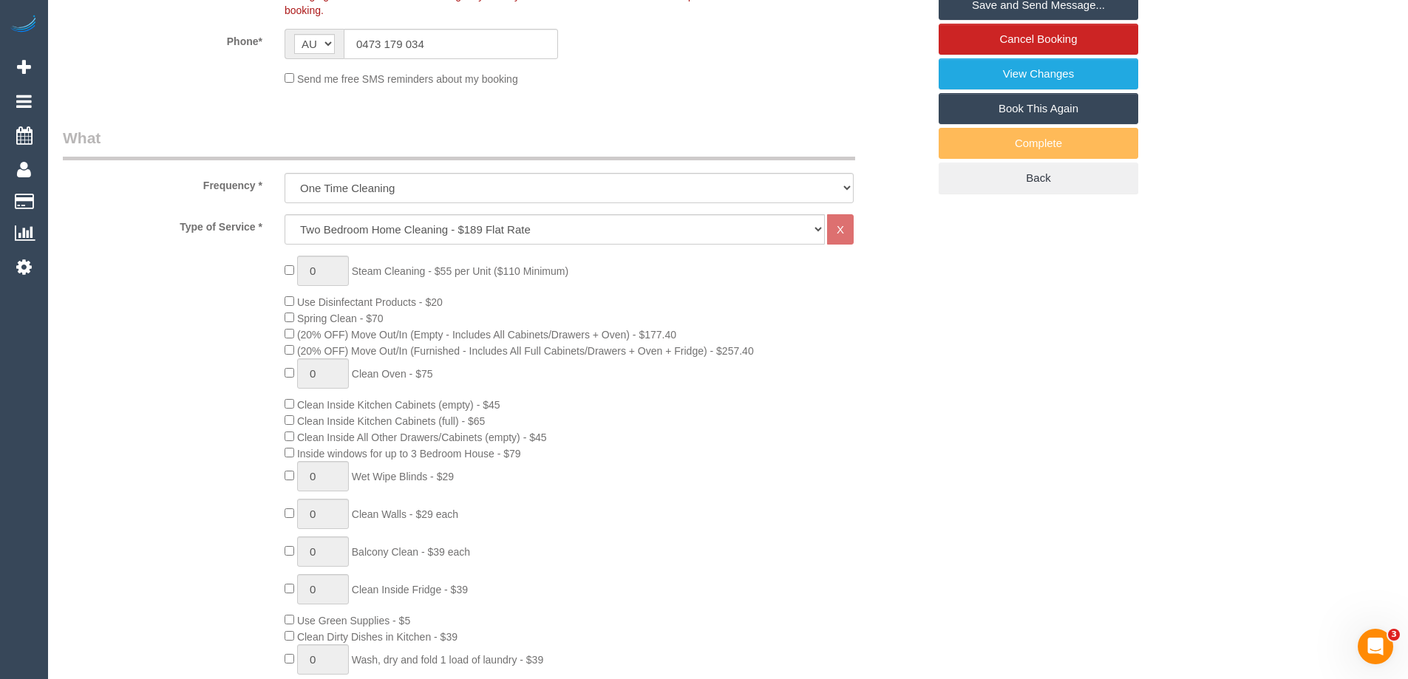
scroll to position [257, 0]
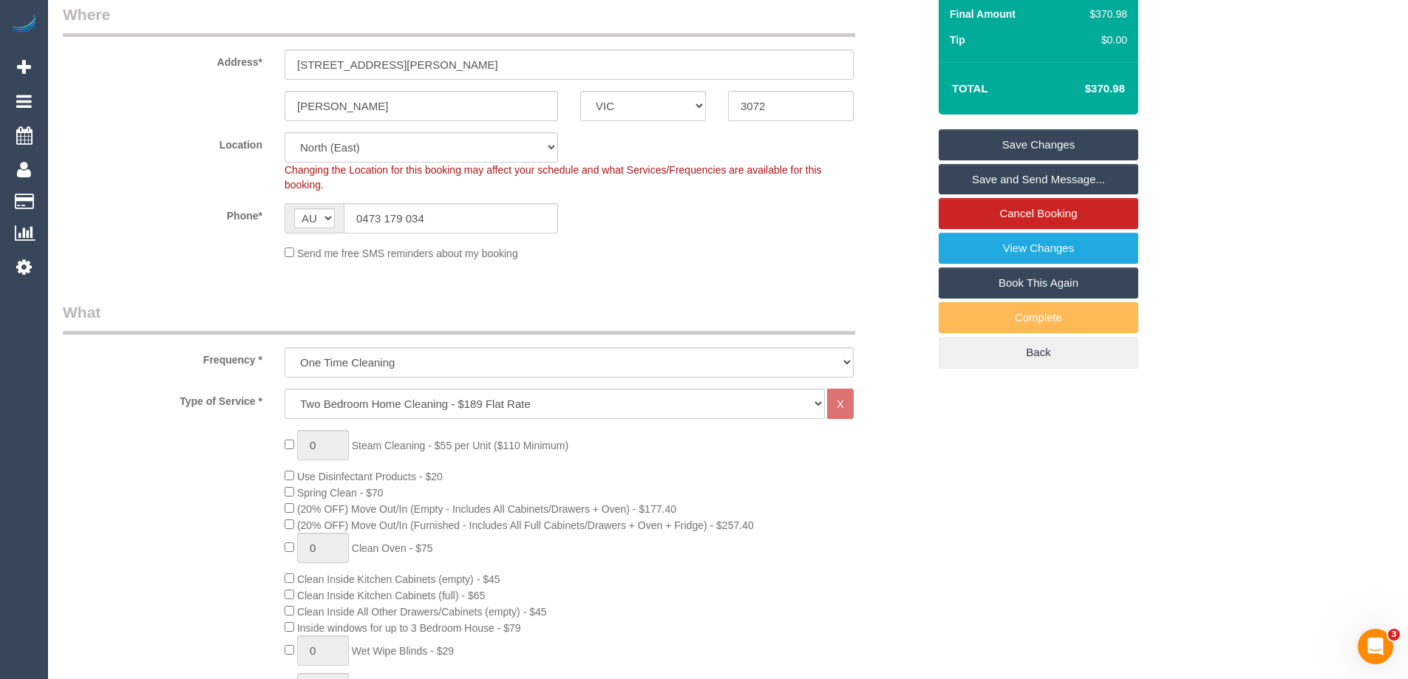
select select "spot10"
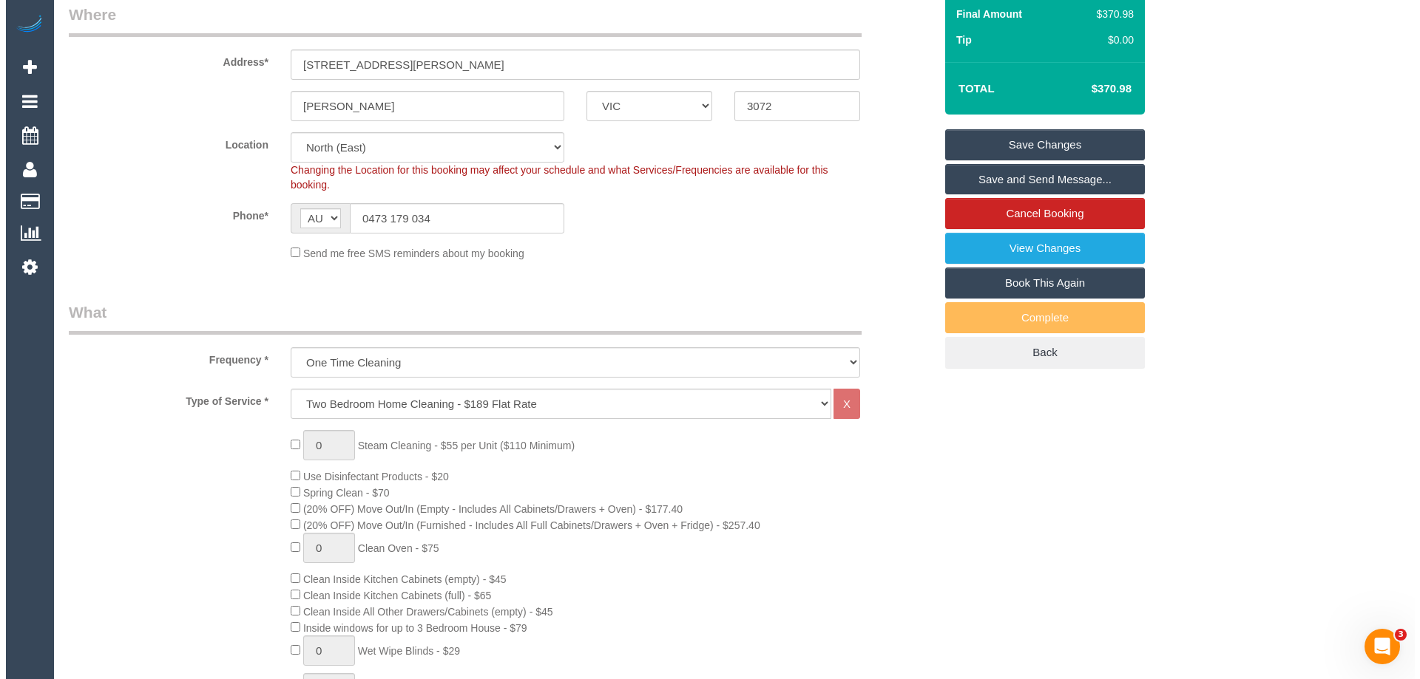
scroll to position [0, 0]
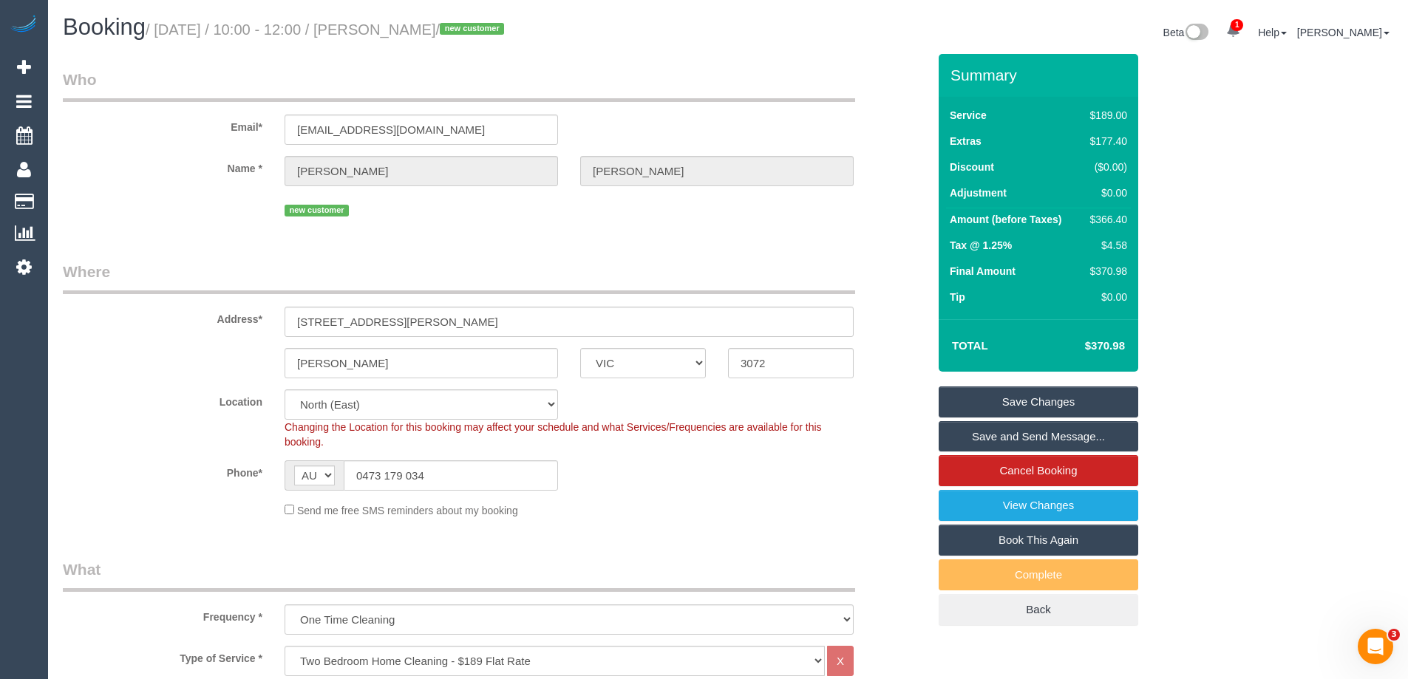
click at [1068, 434] on link "Save and Send Message..." at bounding box center [1039, 436] width 200 height 31
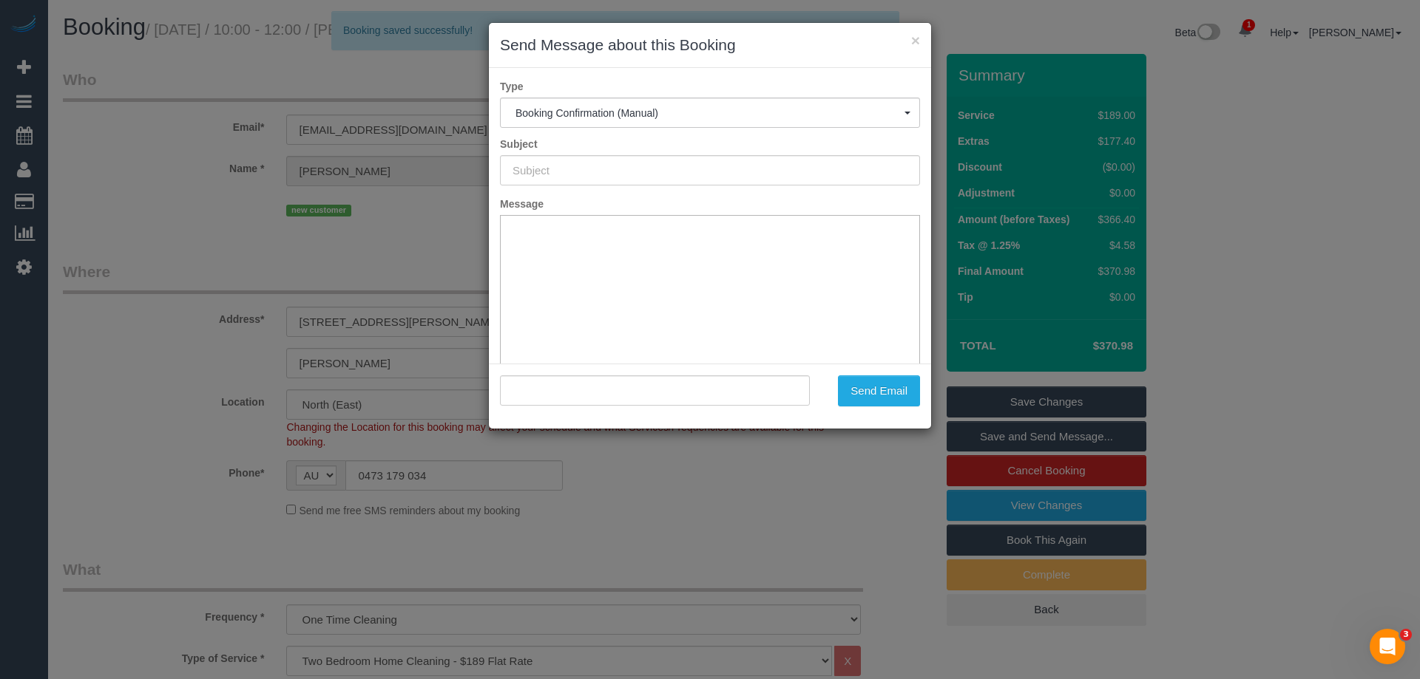
type input "Booking Confirmed"
type input ""Shawn Liu" <greenliu9410@gmail.com>"
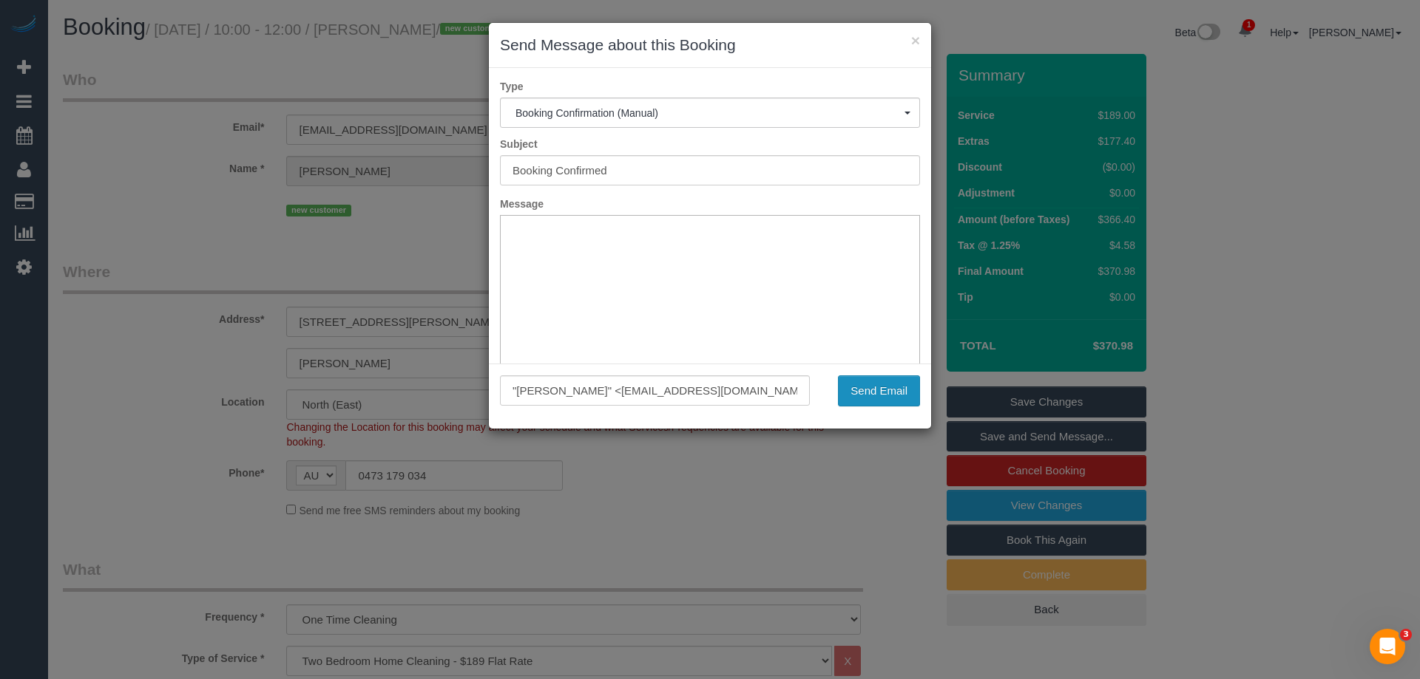
click at [863, 393] on button "Send Email" at bounding box center [879, 391] width 82 height 31
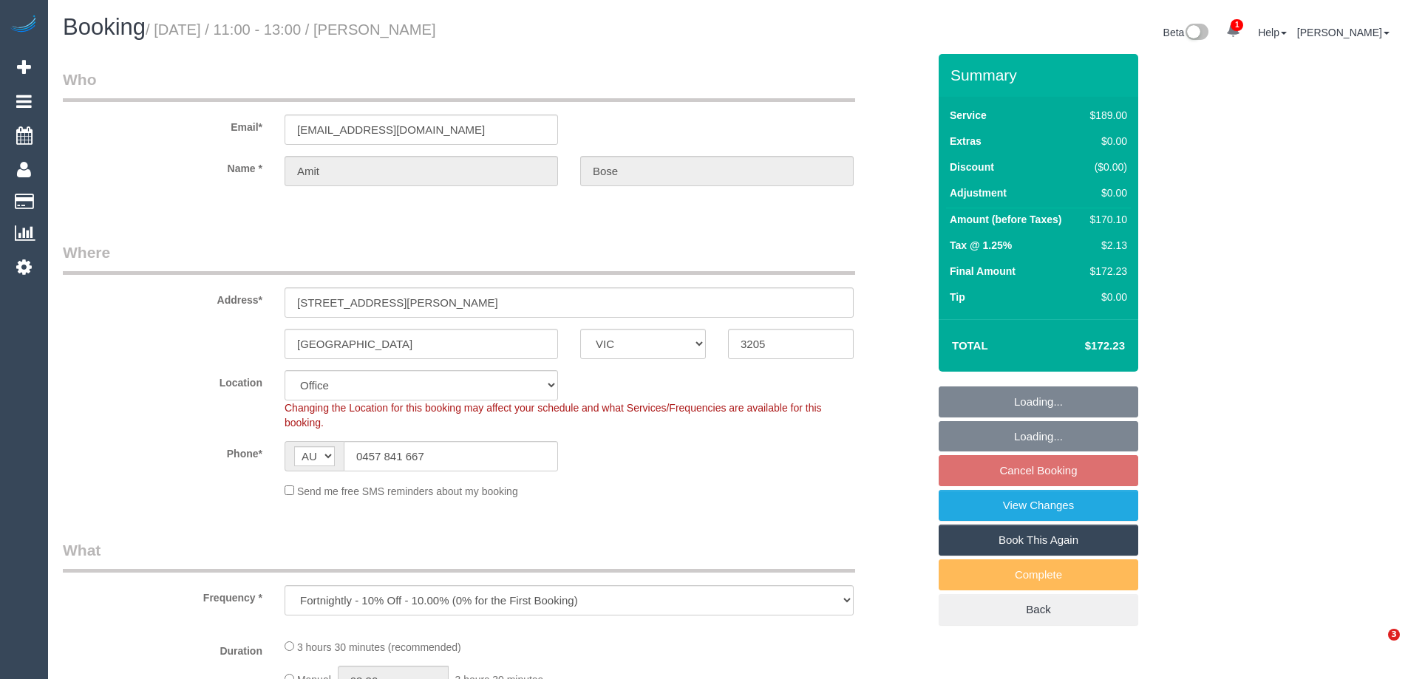
select select "VIC"
select select "object:690"
select select "number:32"
select select "number:14"
select select "number:20"
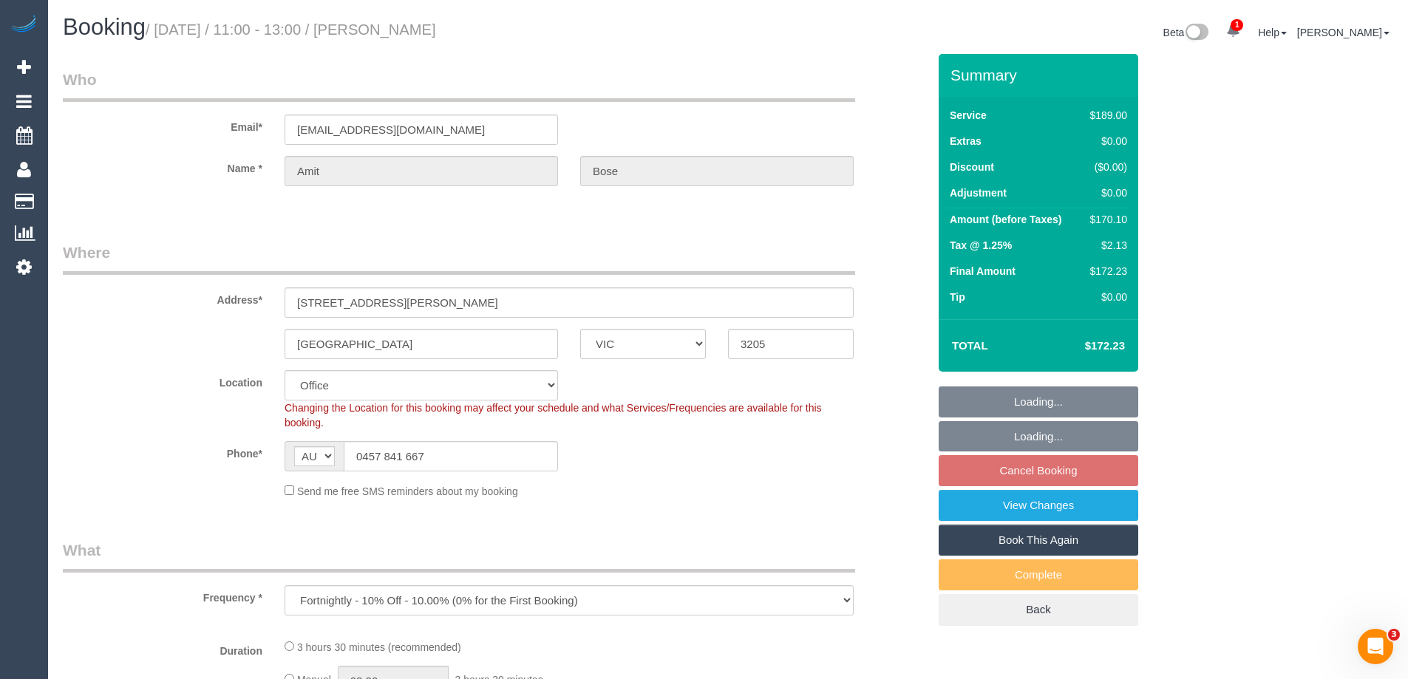
select select "number:22"
select select "number:13"
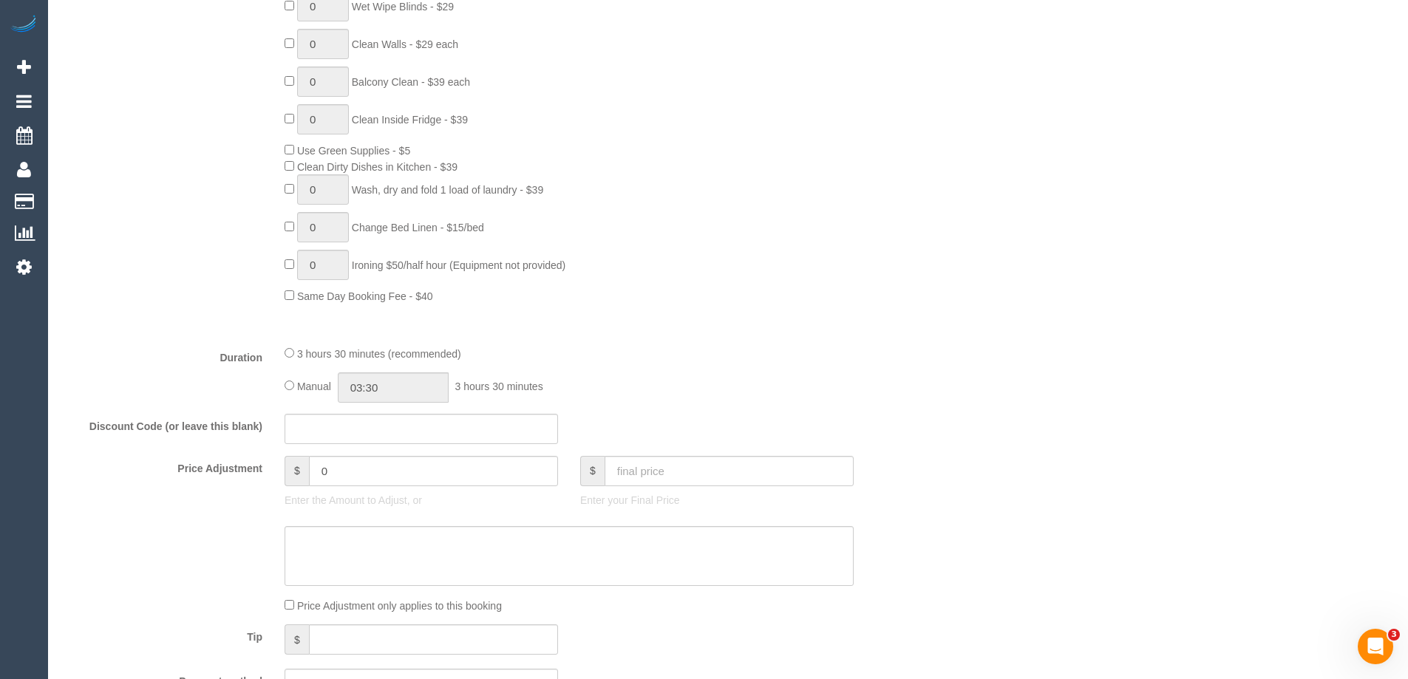
scroll to position [1109, 0]
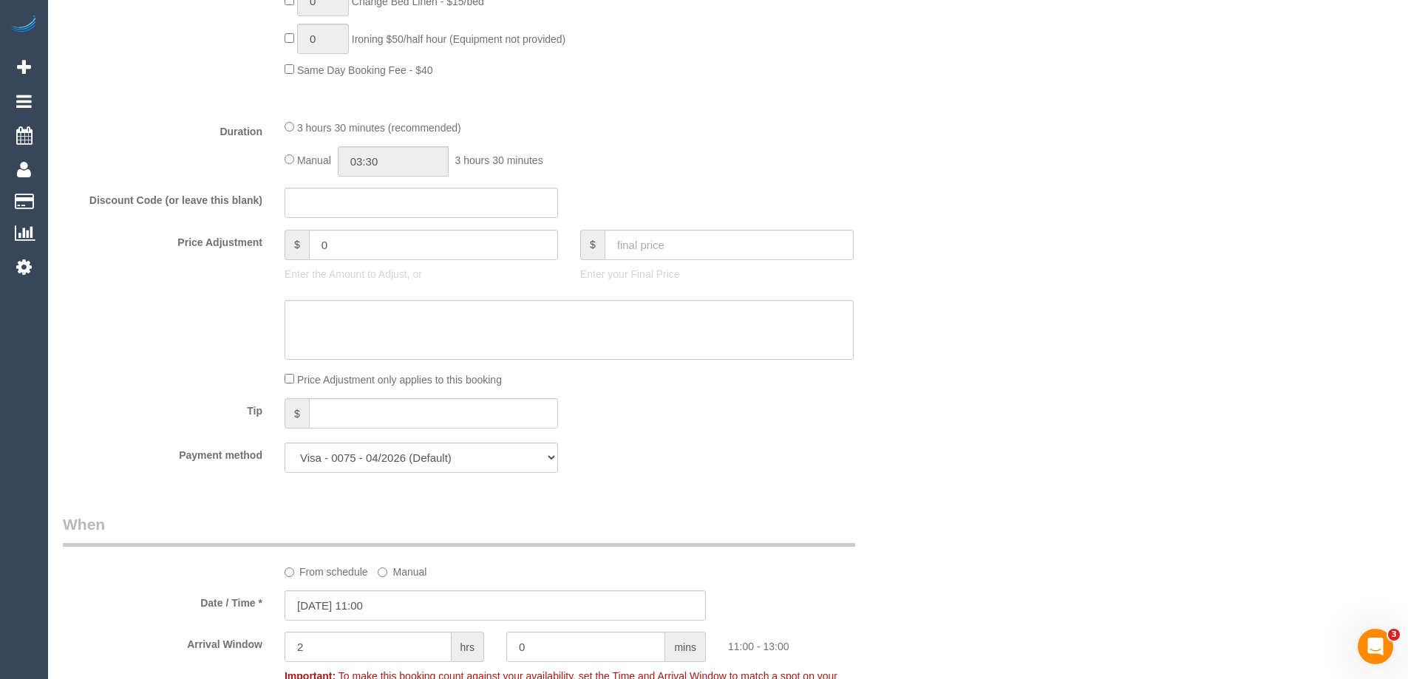
click at [767, 399] on div "Tip $" at bounding box center [495, 415] width 887 height 33
click at [1045, 370] on div "Who Email* [EMAIL_ADDRESS][DOMAIN_NAME] Name * [PERSON_NAME] Where Address* [ST…" at bounding box center [728, 401] width 1331 height 2912
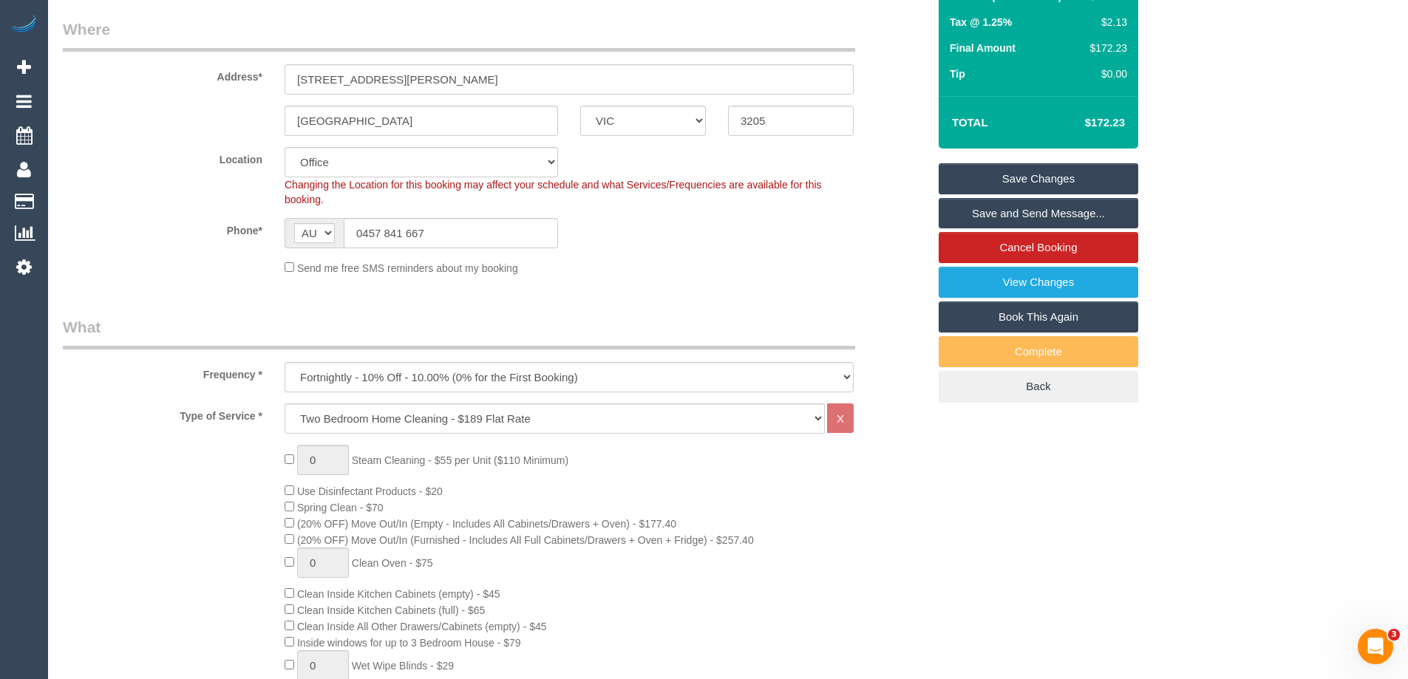
scroll to position [0, 0]
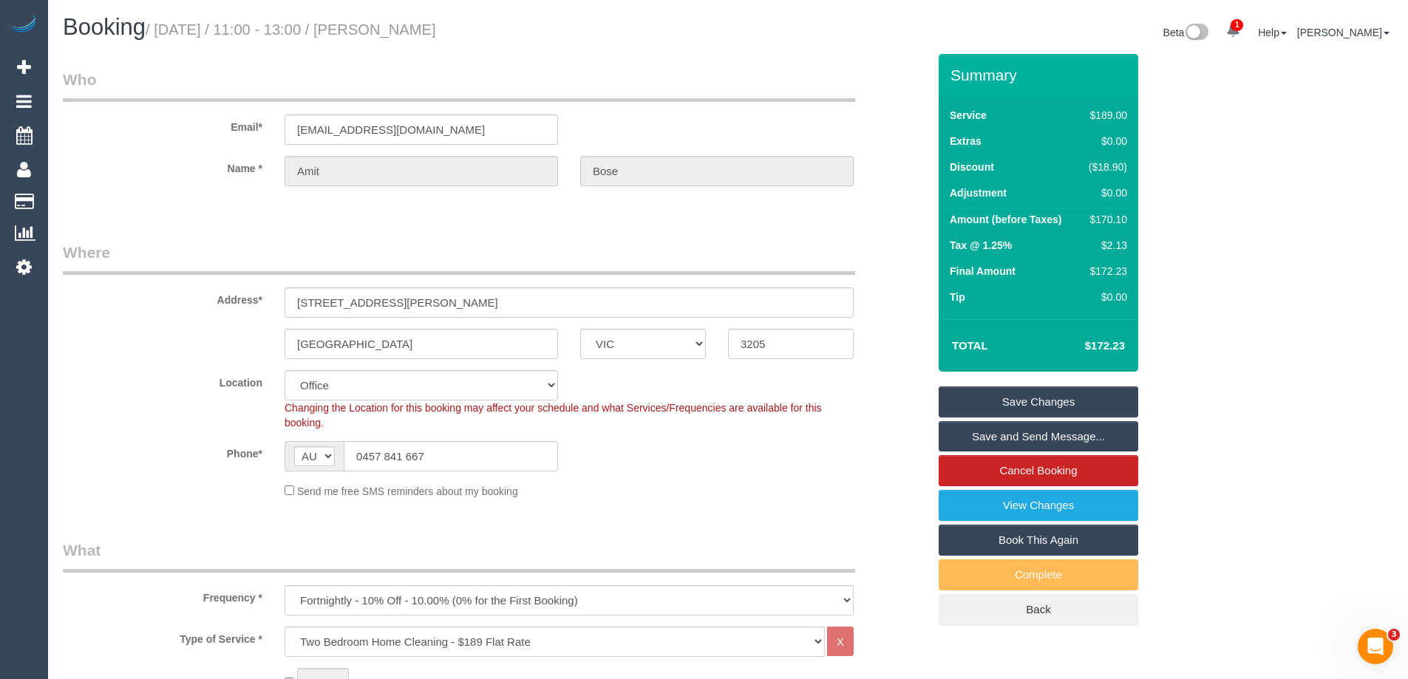
drag, startPoint x: 686, startPoint y: 99, endPoint x: 554, endPoint y: 43, distance: 143.8
click at [685, 97] on legend "Who" at bounding box center [459, 85] width 793 height 33
drag, startPoint x: 444, startPoint y: 30, endPoint x: 379, endPoint y: 35, distance: 65.2
click at [379, 35] on h1 "Booking / August 25, 2025 / 11:00 - 13:00 / Amit Bose" at bounding box center [390, 27] width 654 height 25
copy small "[PERSON_NAME]"
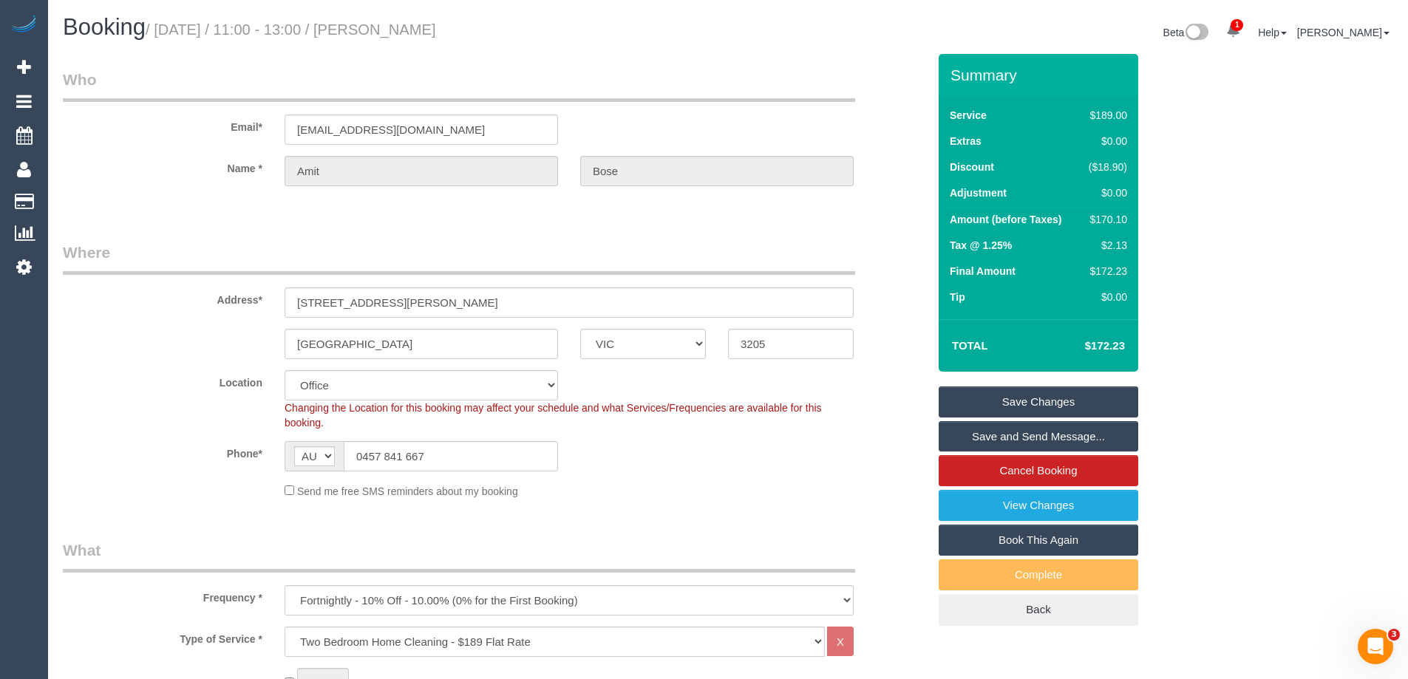
click at [659, 488] on div "Send me free SMS reminders about my booking" at bounding box center [569, 491] width 591 height 16
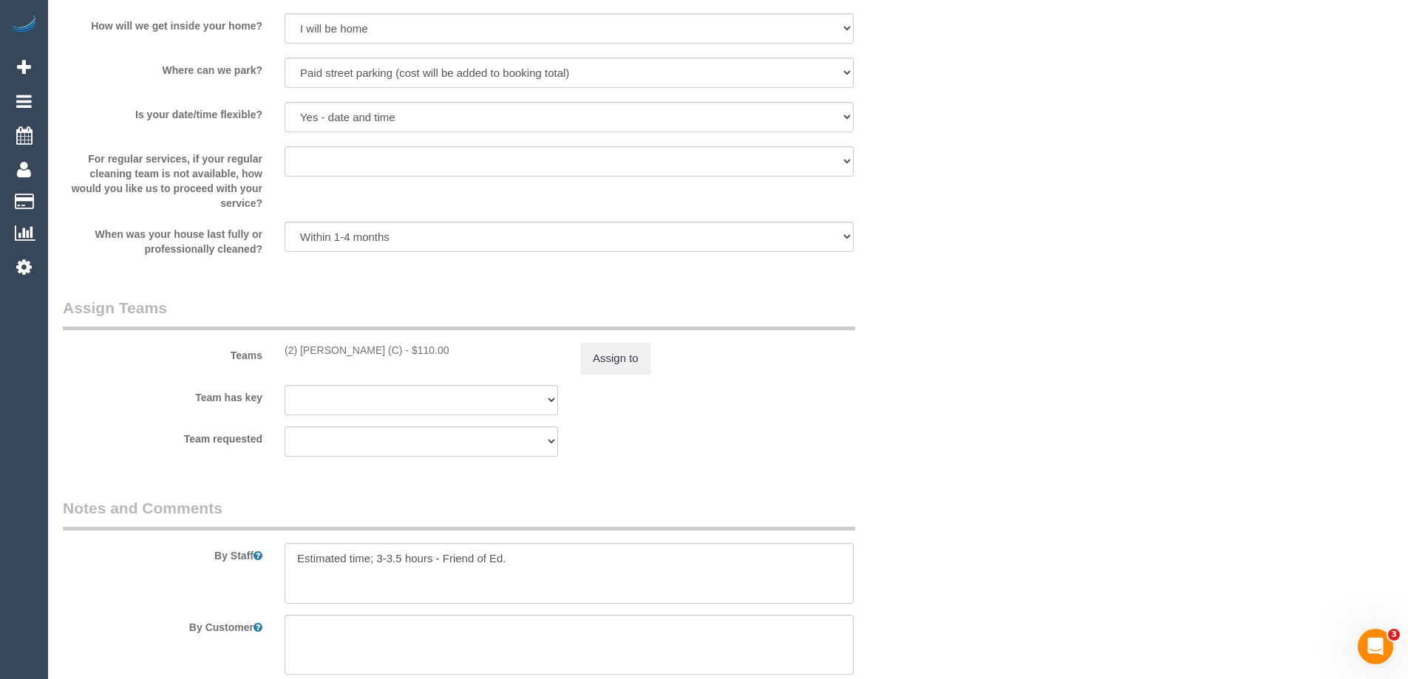
scroll to position [2337, 0]
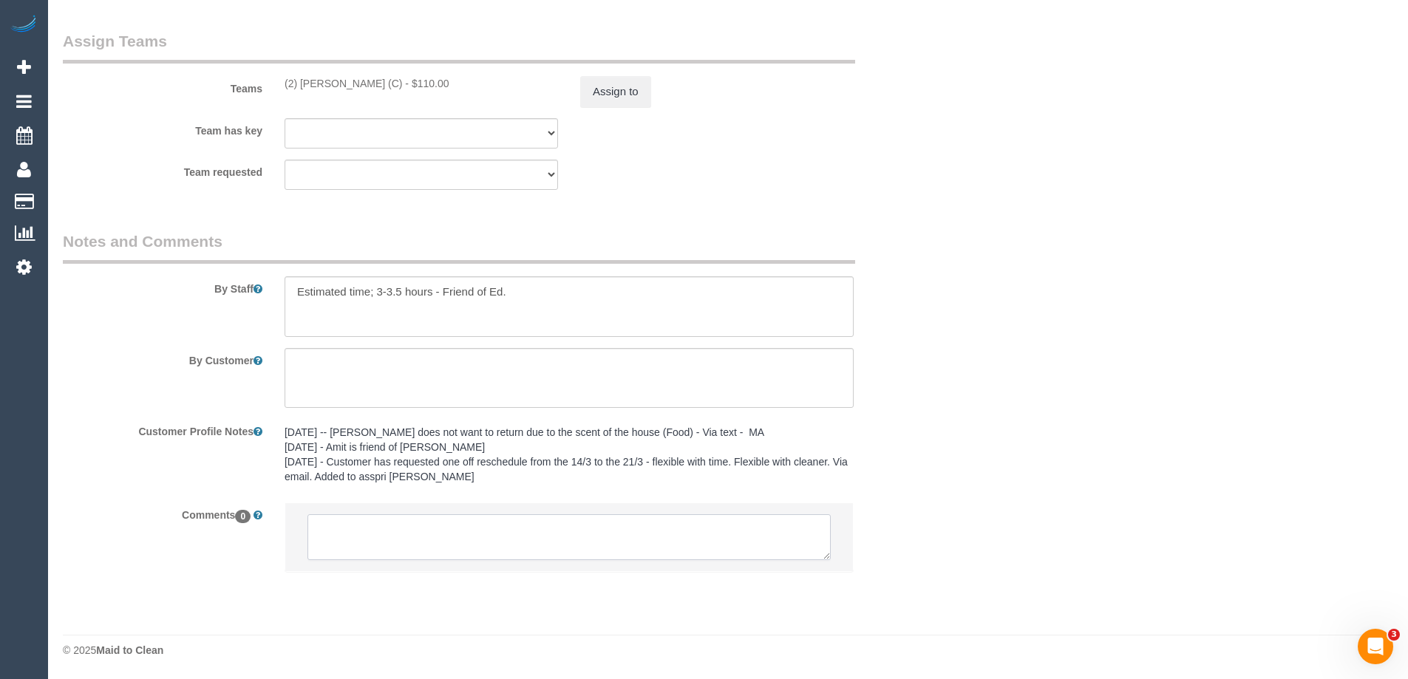
click at [379, 549] on textarea at bounding box center [569, 538] width 523 height 46
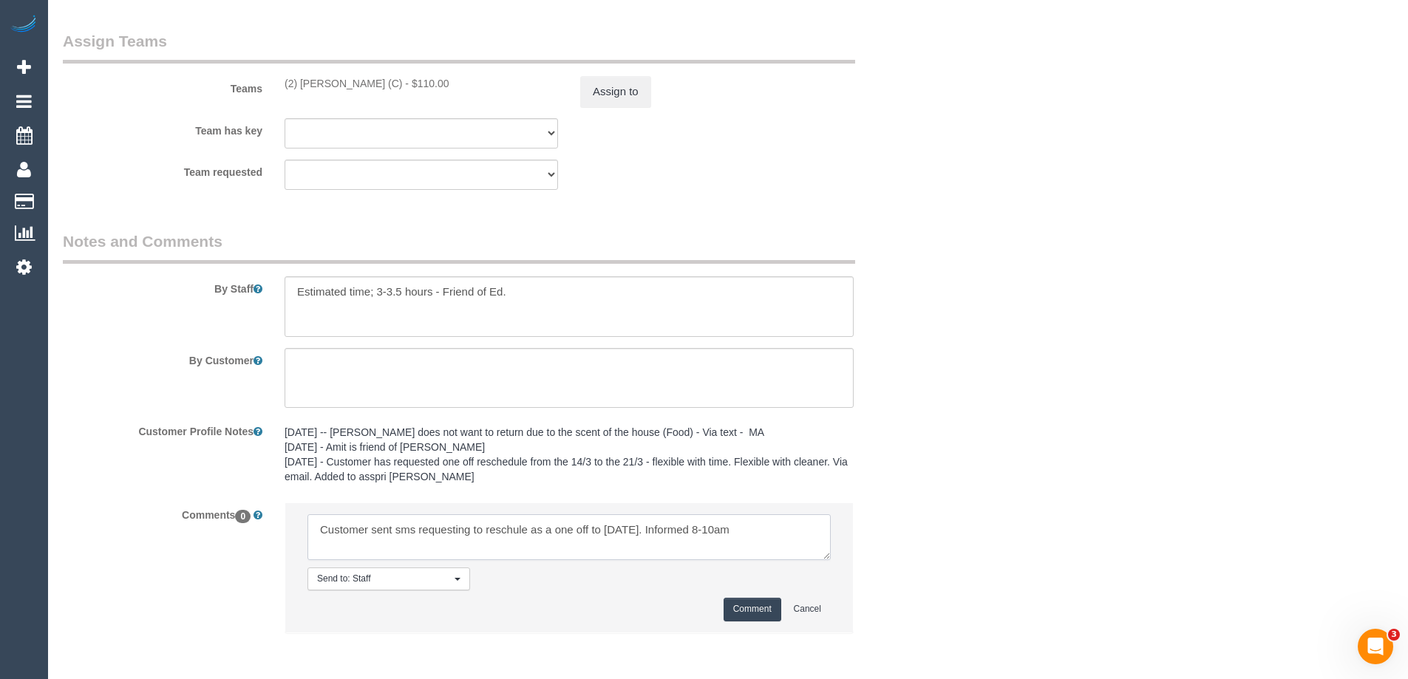
click at [688, 535] on textarea at bounding box center [569, 538] width 523 height 46
click at [806, 528] on textarea at bounding box center [569, 538] width 523 height 46
drag, startPoint x: 495, startPoint y: 532, endPoint x: 481, endPoint y: 528, distance: 14.7
click at [481, 528] on textarea at bounding box center [569, 538] width 523 height 46
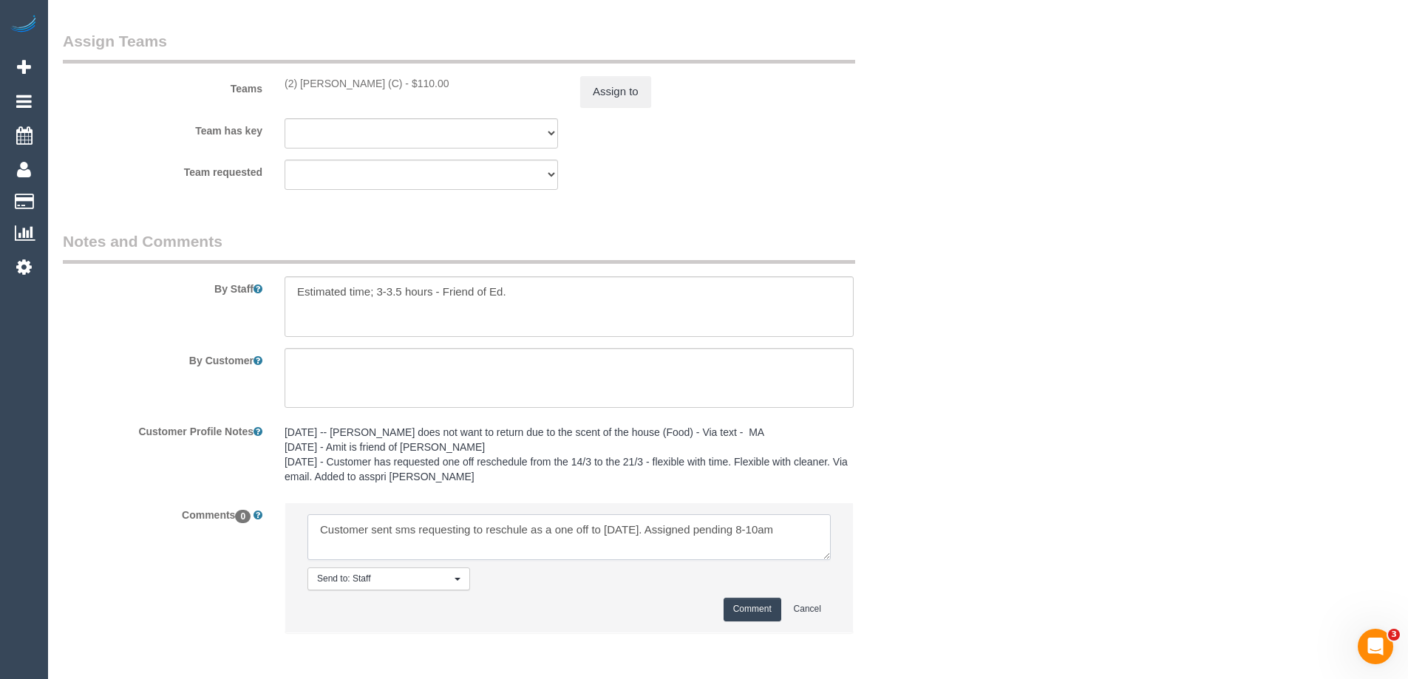
click at [527, 529] on textarea at bounding box center [569, 538] width 523 height 46
click at [812, 529] on textarea at bounding box center [569, 538] width 523 height 46
click at [527, 532] on textarea at bounding box center [569, 538] width 523 height 46
click at [819, 531] on textarea at bounding box center [569, 538] width 523 height 46
type textarea "Customer sent sms requesting to rescheduled as a one off to Sat 23/08. Assigned…"
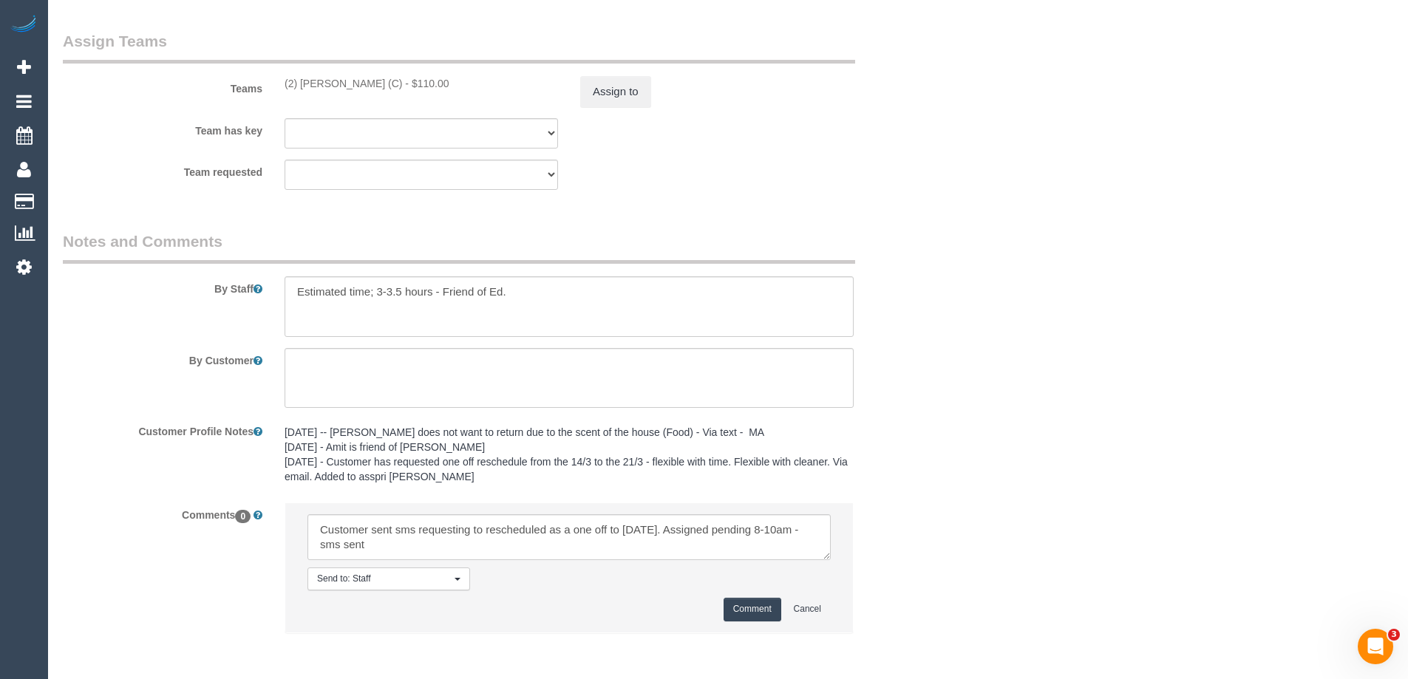
click at [744, 603] on button "Comment" at bounding box center [753, 609] width 58 height 23
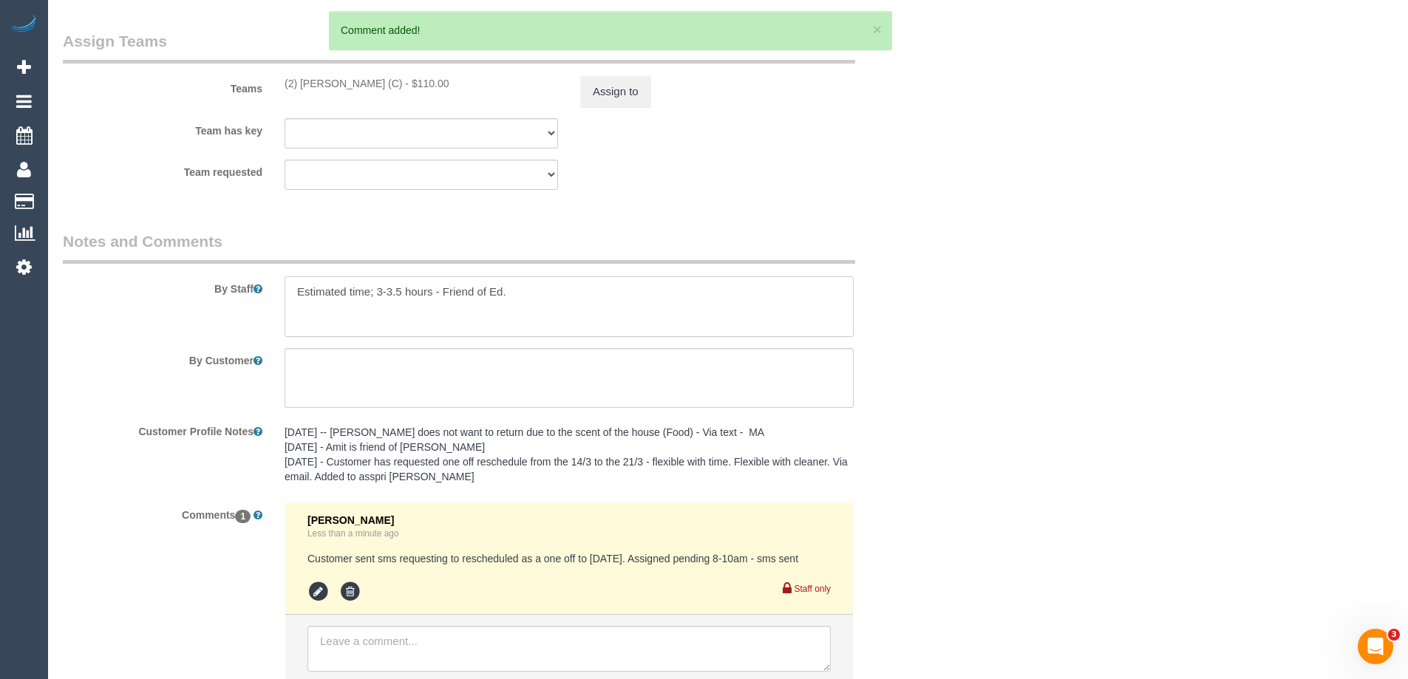
click at [289, 292] on textarea at bounding box center [569, 307] width 569 height 61
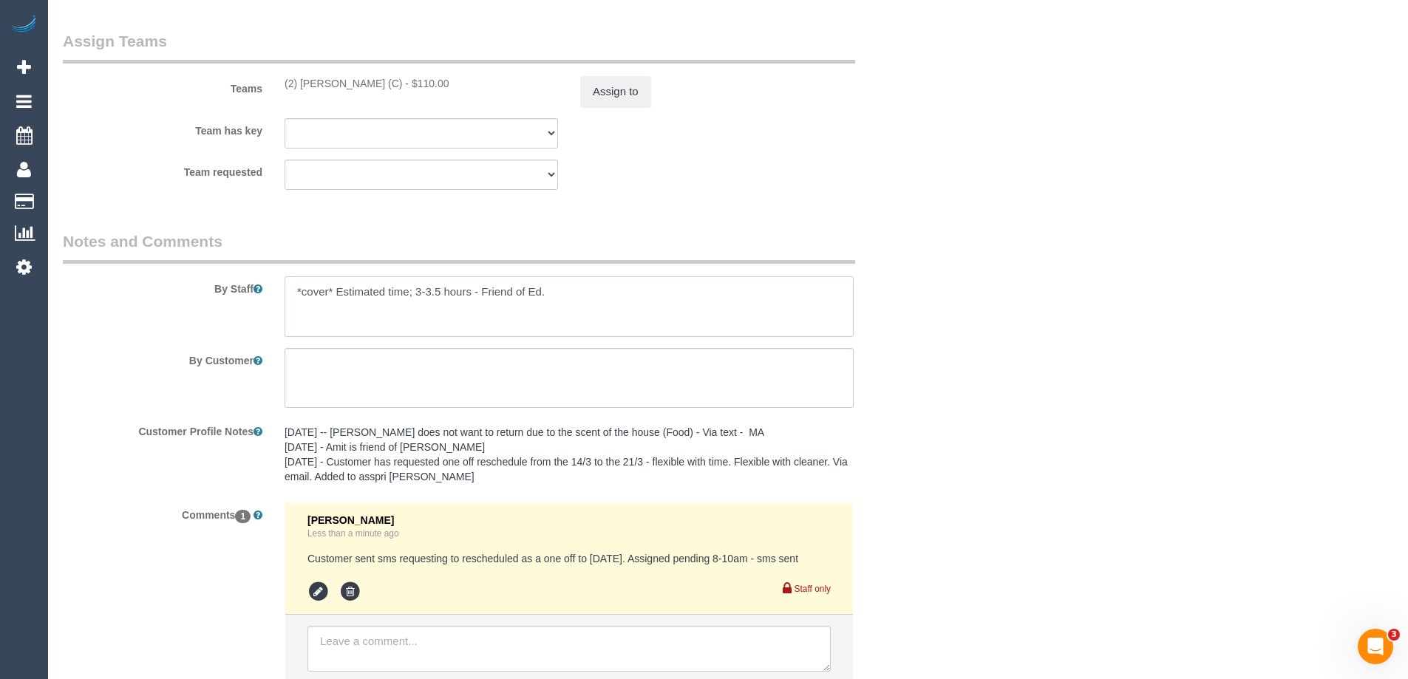
type textarea "*cover* Estimated time; 3-3.5 hours - Friend of Ed."
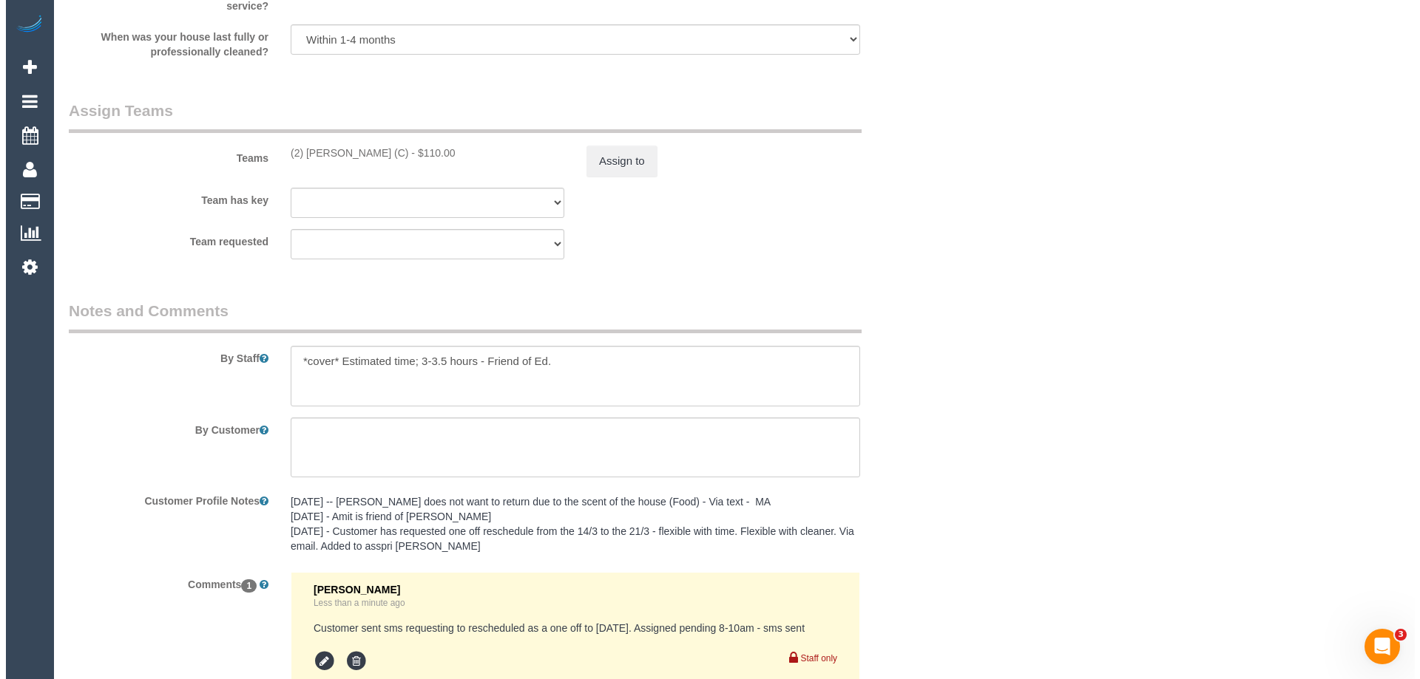
scroll to position [2189, 0]
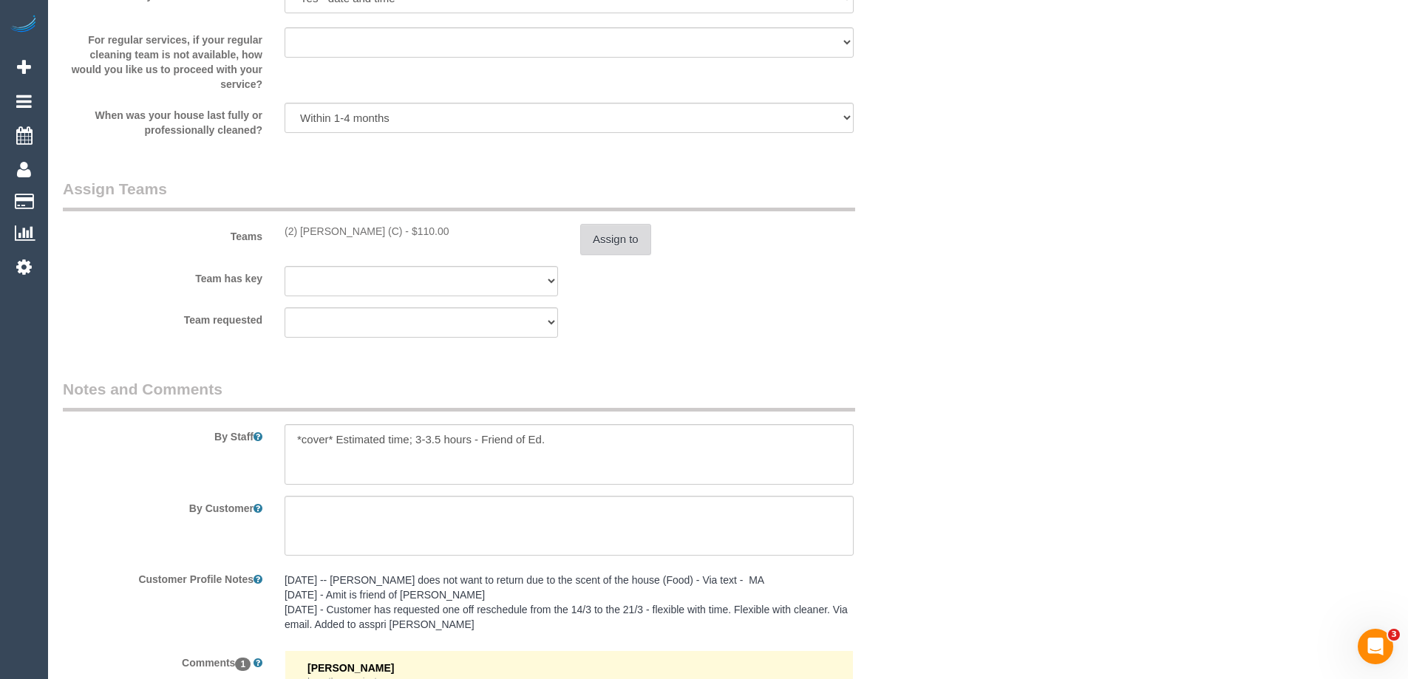
click at [608, 234] on button "Assign to" at bounding box center [615, 239] width 71 height 31
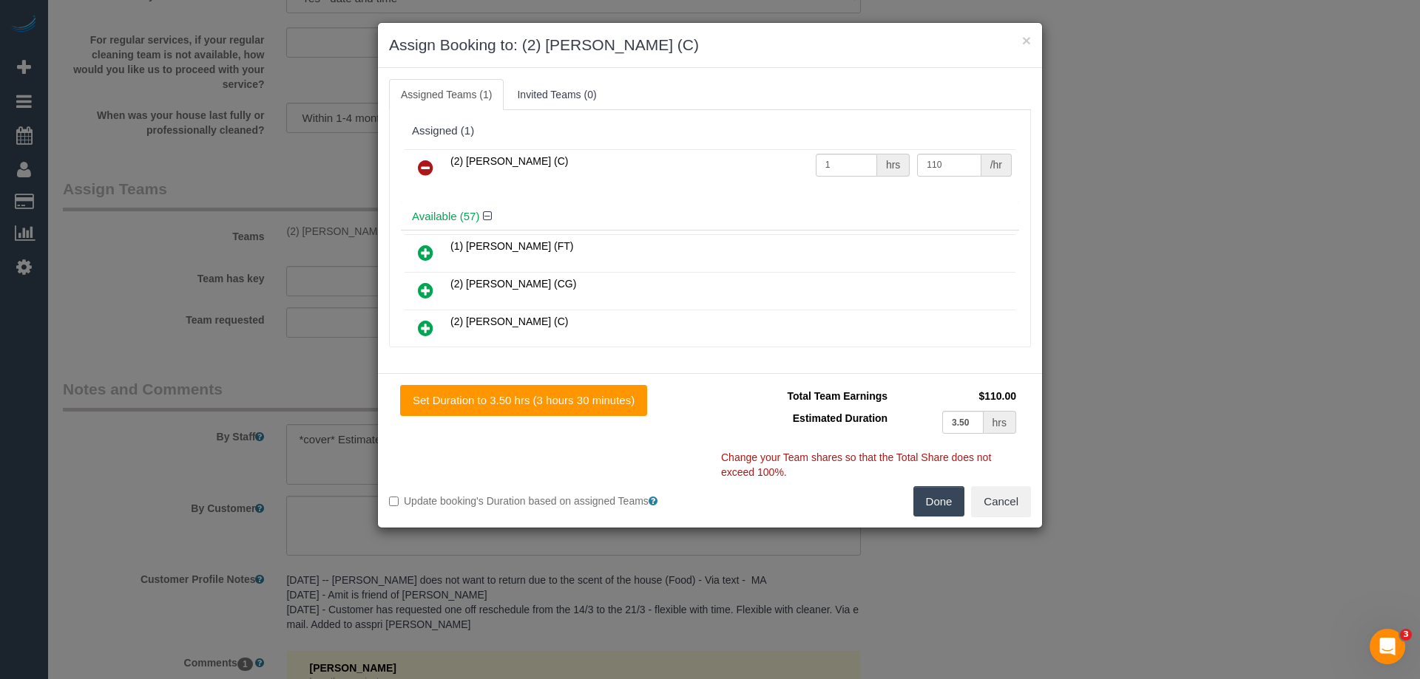
click at [426, 163] on icon at bounding box center [426, 168] width 16 height 18
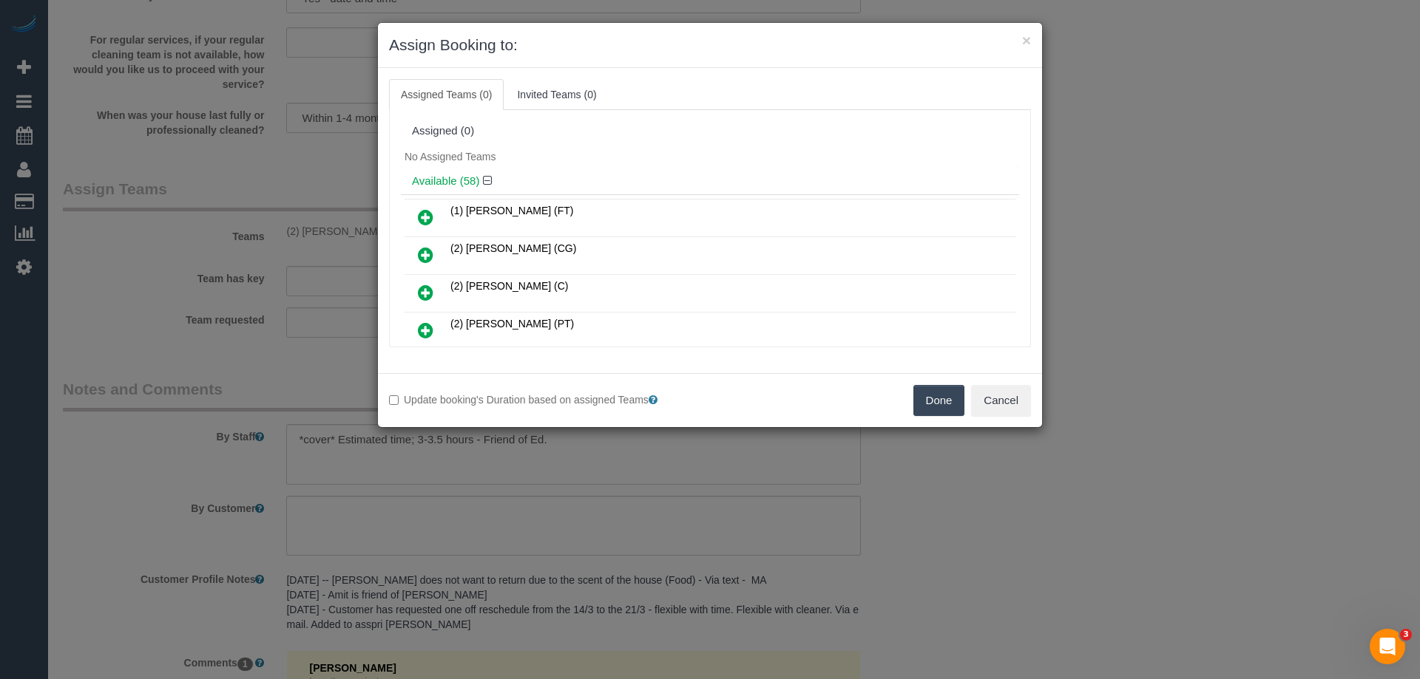
click at [696, 126] on div "Assigned (0)" at bounding box center [710, 131] width 596 height 13
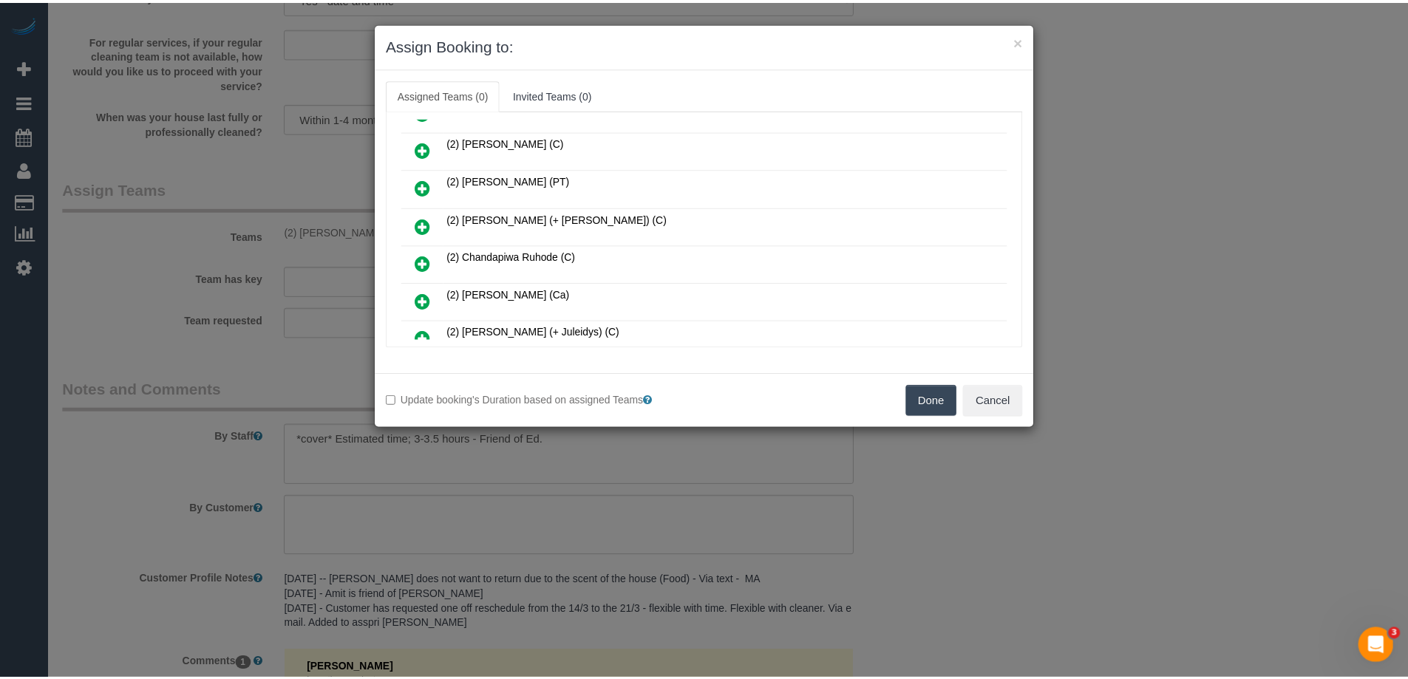
scroll to position [148, 0]
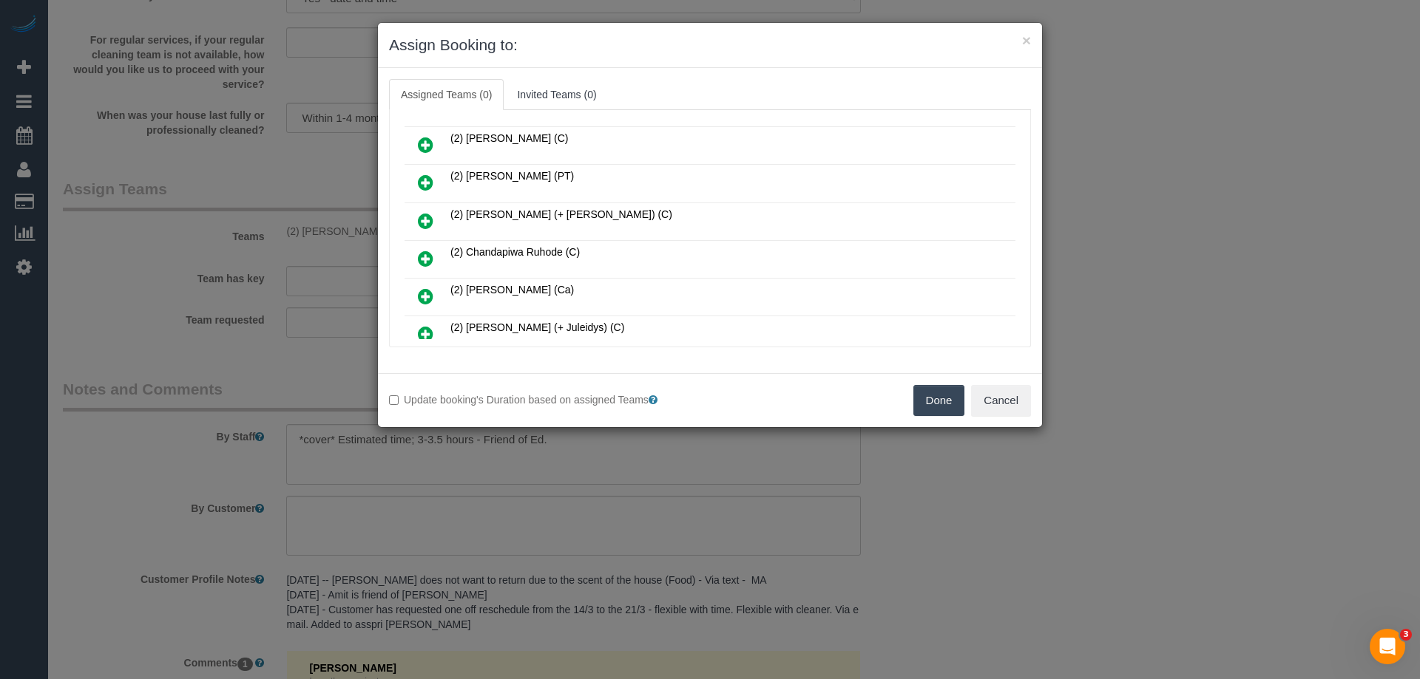
click at [942, 399] on button "Done" at bounding box center [939, 400] width 52 height 31
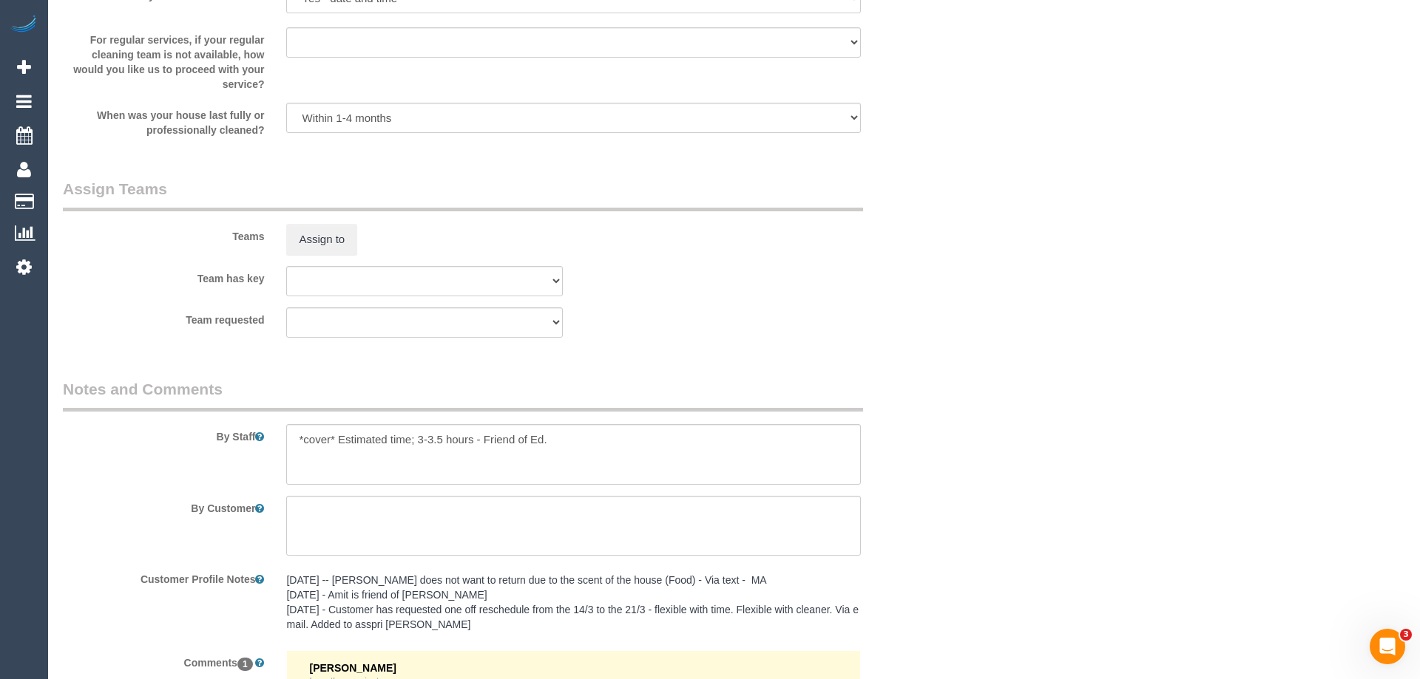
click at [990, 391] on div "× Assign Booking to: Assigned Teams (0) Invited Teams (0) Assigned (0) No Assig…" at bounding box center [710, 339] width 1420 height 679
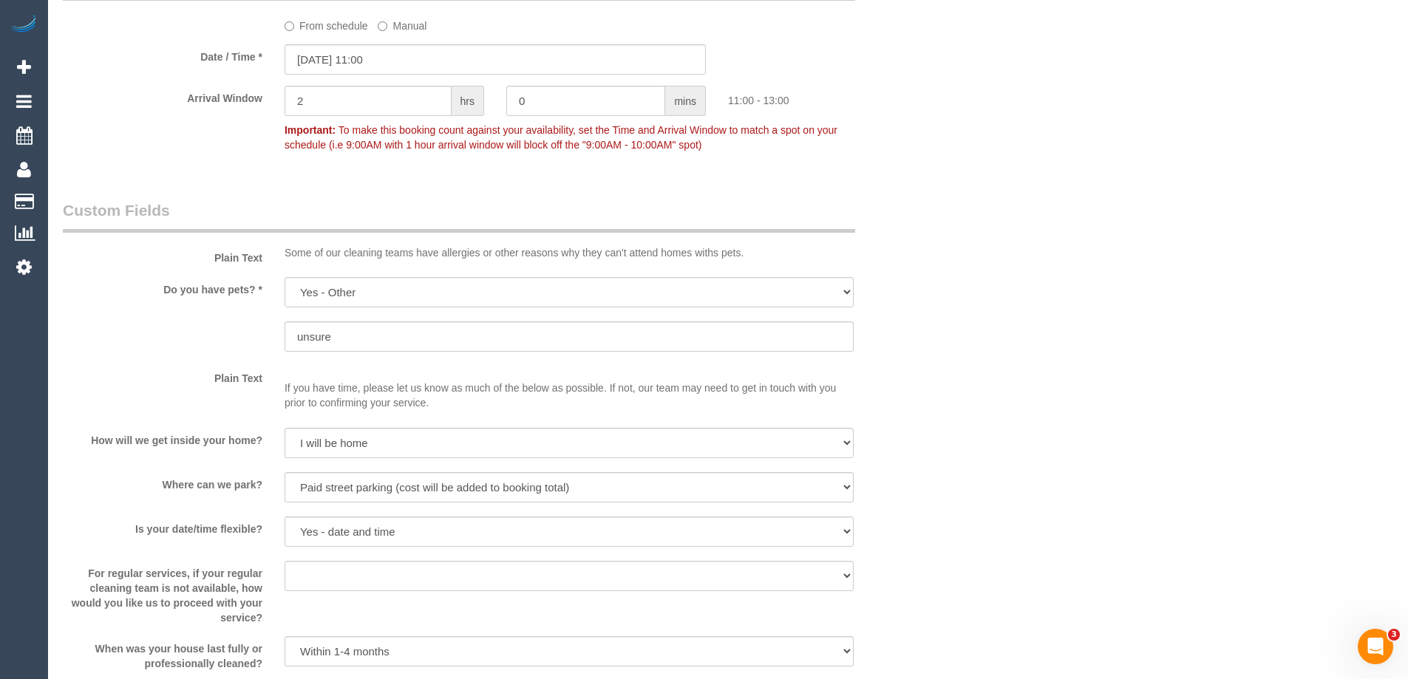
scroll to position [1524, 0]
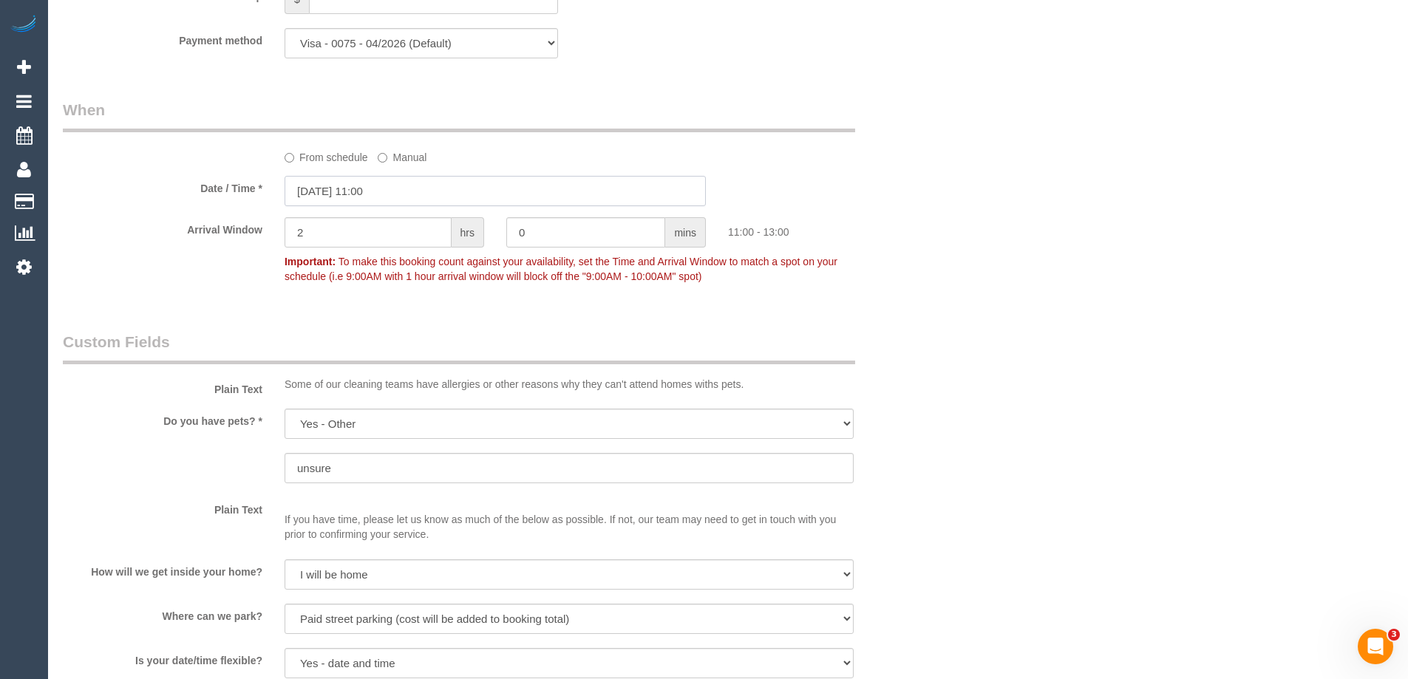
click at [352, 189] on input "25/08/2025 11:00" at bounding box center [495, 191] width 421 height 30
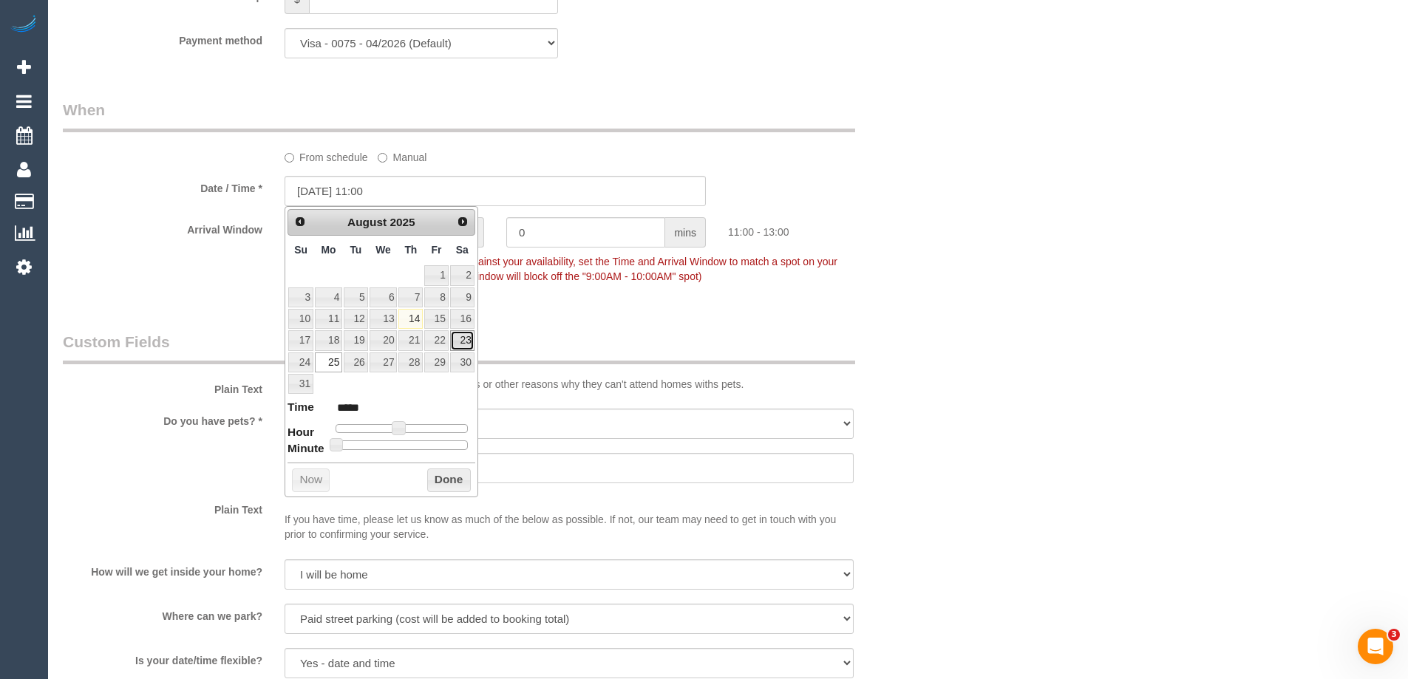
click at [466, 340] on link "23" at bounding box center [462, 340] width 24 height 20
type input "23/08/2025 10:00"
type input "*****"
type input "23/08/2025 09:00"
type input "*****"
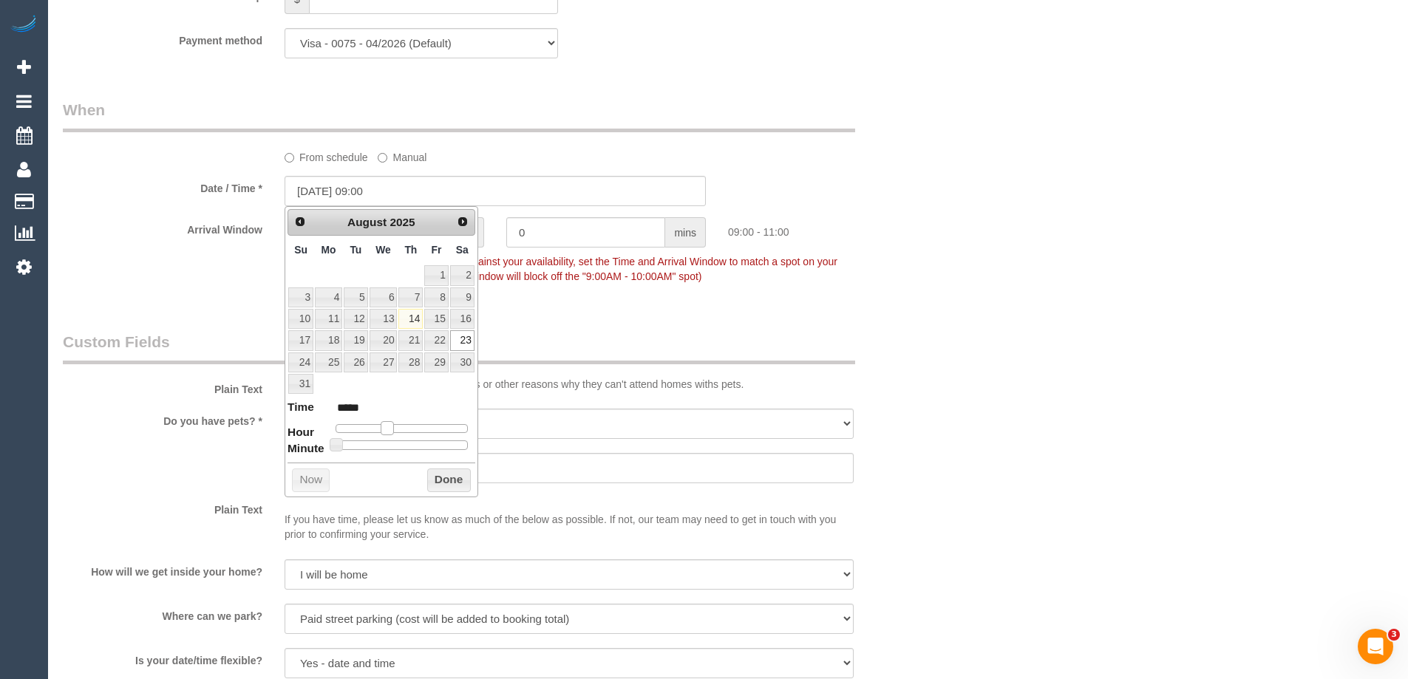
drag, startPoint x: 401, startPoint y: 425, endPoint x: 392, endPoint y: 424, distance: 9.6
click at [392, 424] on span at bounding box center [387, 427] width 13 height 13
type input "23/08/2025 08:00"
type input "*****"
click at [385, 432] on span at bounding box center [381, 427] width 13 height 13
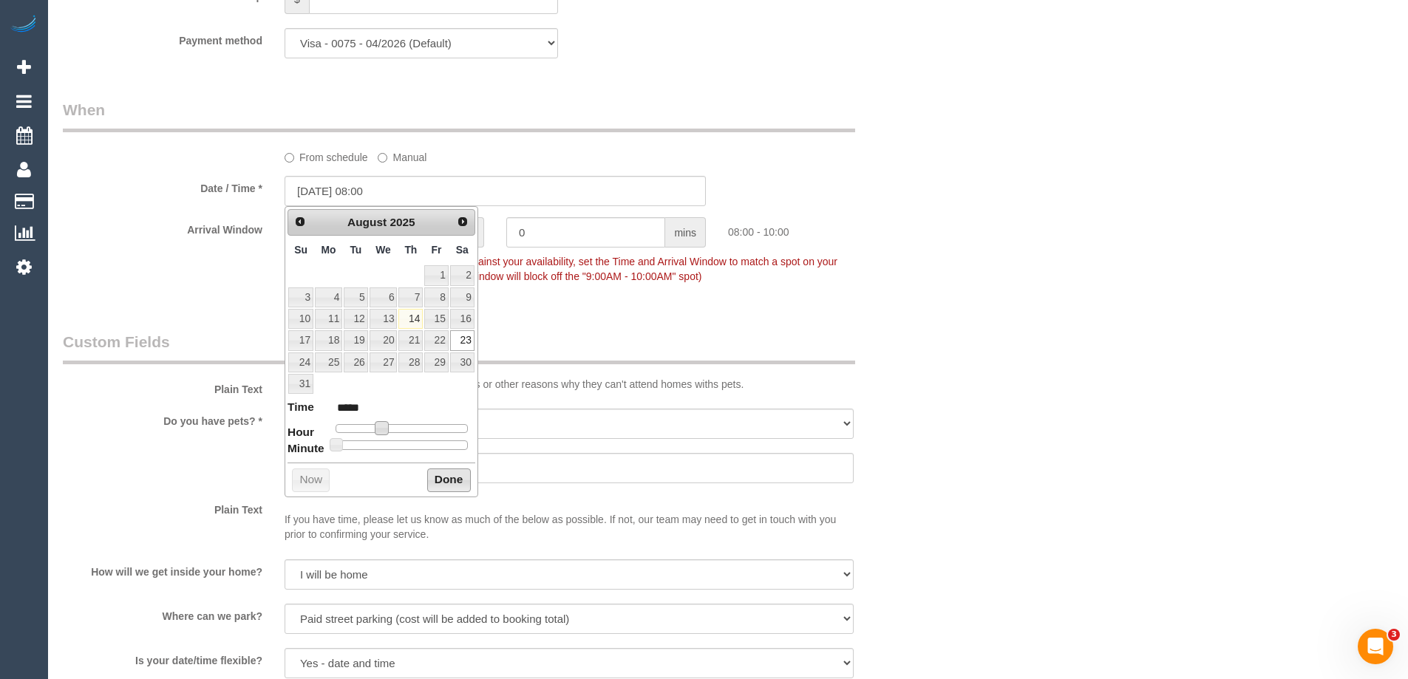
click at [445, 480] on button "Done" at bounding box center [449, 481] width 44 height 24
click at [962, 277] on div "Who Email* bsunnyb@yahoo.com Name * Amit Bose Where Address* 2304/50 Albert roa…" at bounding box center [728, 41] width 1331 height 3022
click at [448, 479] on button "Done" at bounding box center [449, 481] width 44 height 24
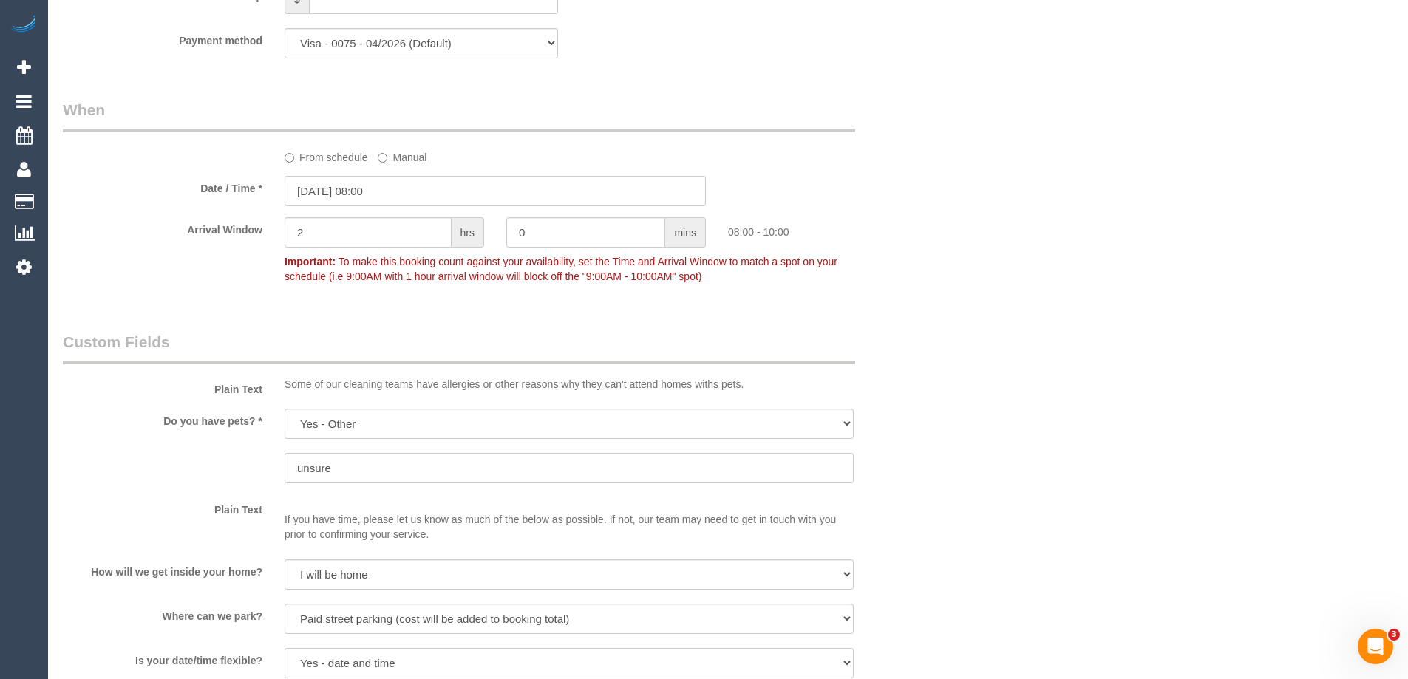
click at [913, 222] on div "08:00 - 10:00" at bounding box center [828, 228] width 222 height 22
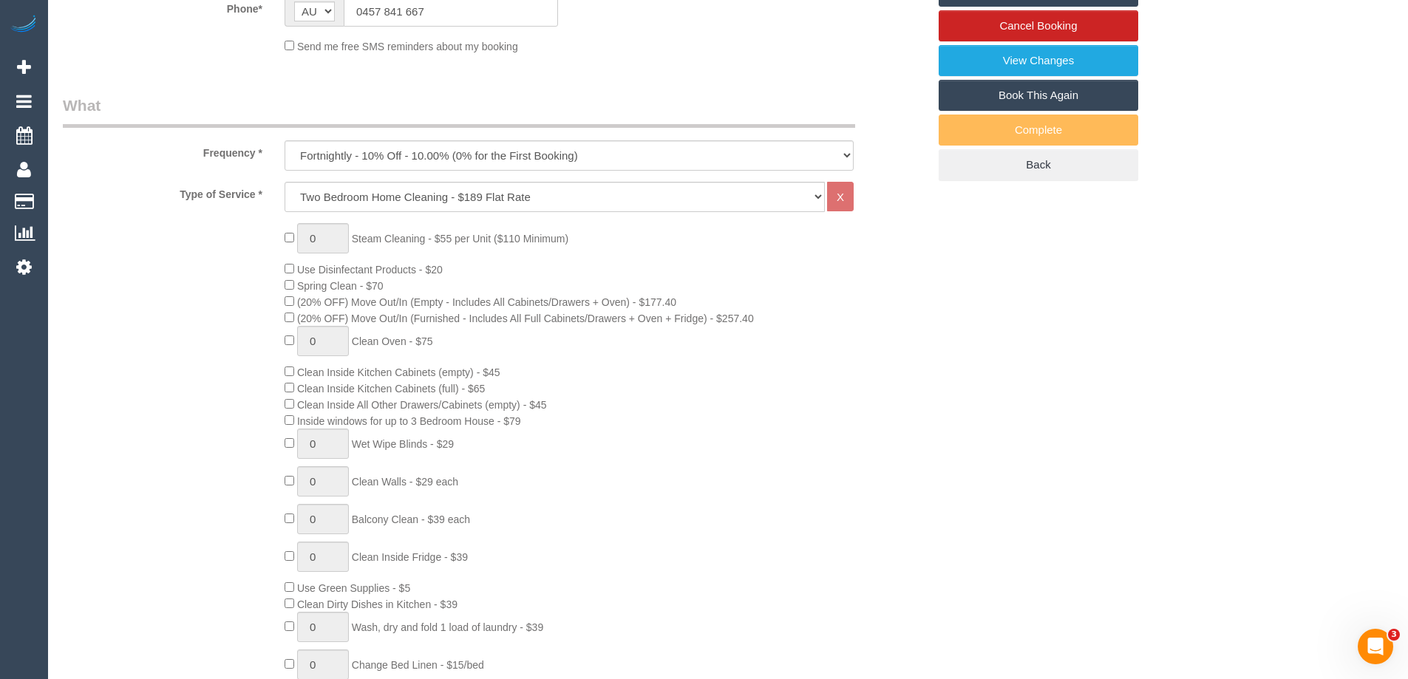
scroll to position [45, 0]
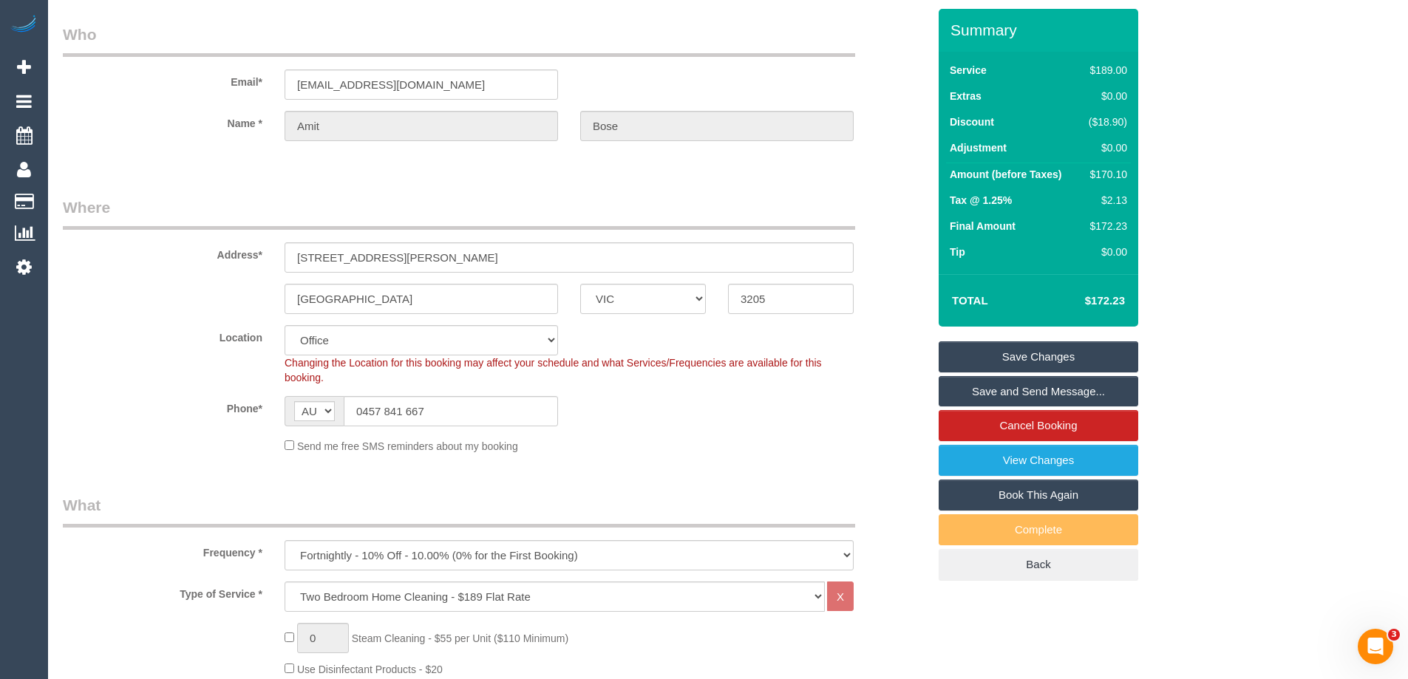
click at [1113, 174] on div "$170.10" at bounding box center [1105, 174] width 44 height 15
copy div "170.10"
click at [1213, 176] on div "Summary Service $189.00 Extras $0.00 Discount ($18.90) Adjustment $0.00 Amount …" at bounding box center [1094, 310] width 333 height 602
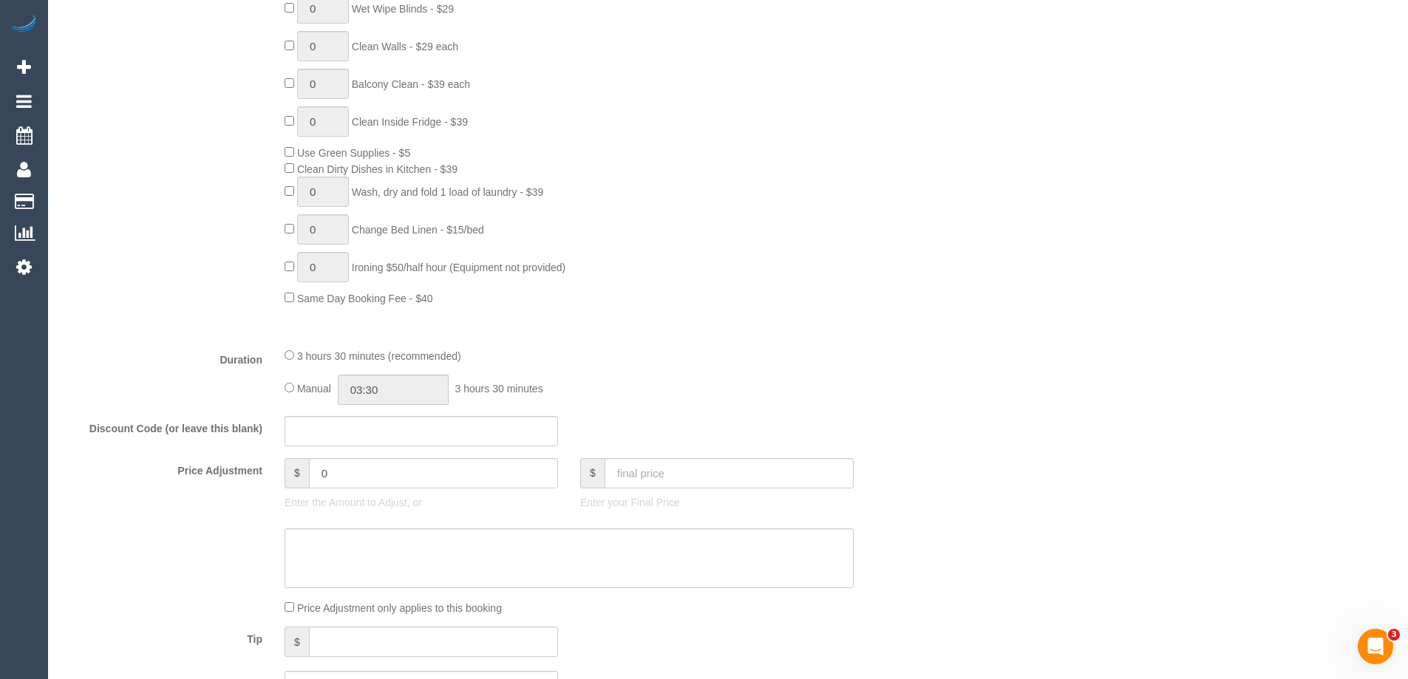
scroll to position [1228, 0]
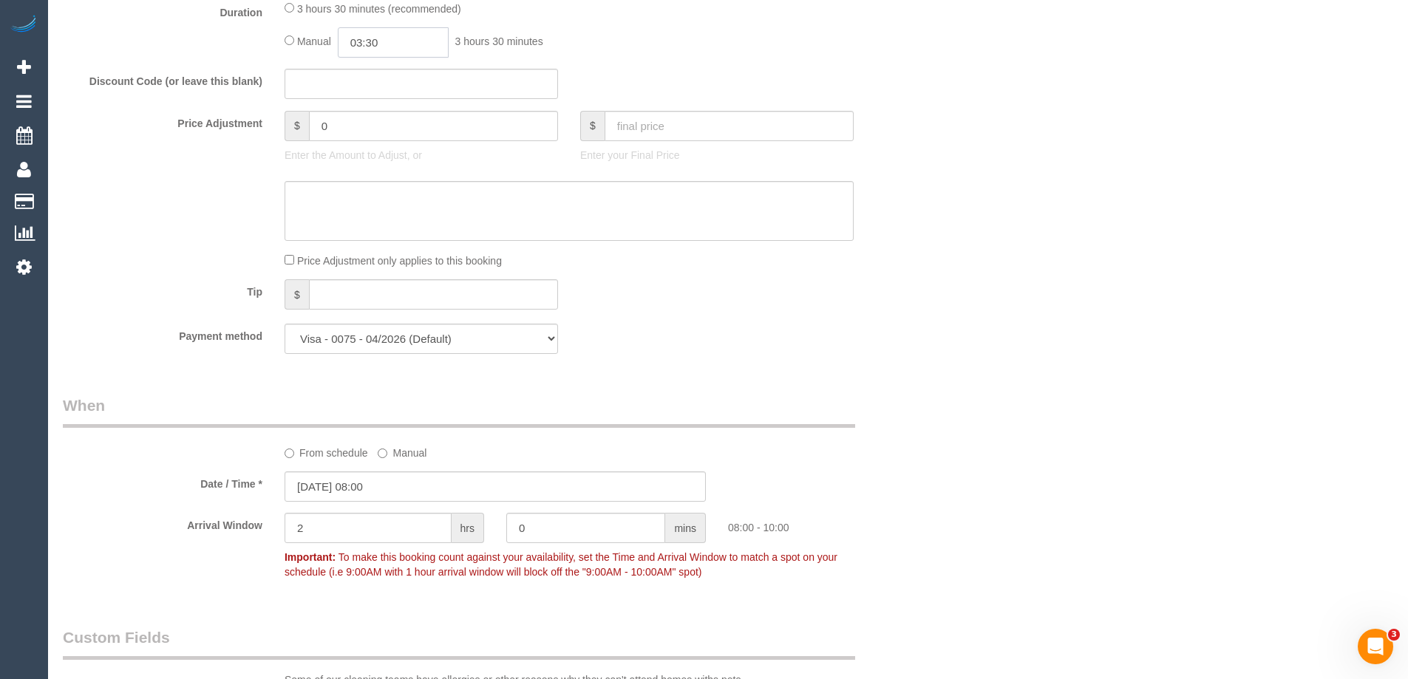
click at [364, 38] on input "03:30" at bounding box center [393, 42] width 111 height 30
click at [382, 92] on li "01:30" at bounding box center [377, 98] width 66 height 19
click at [398, 52] on input "01:30" at bounding box center [393, 42] width 111 height 30
type input "01:45"
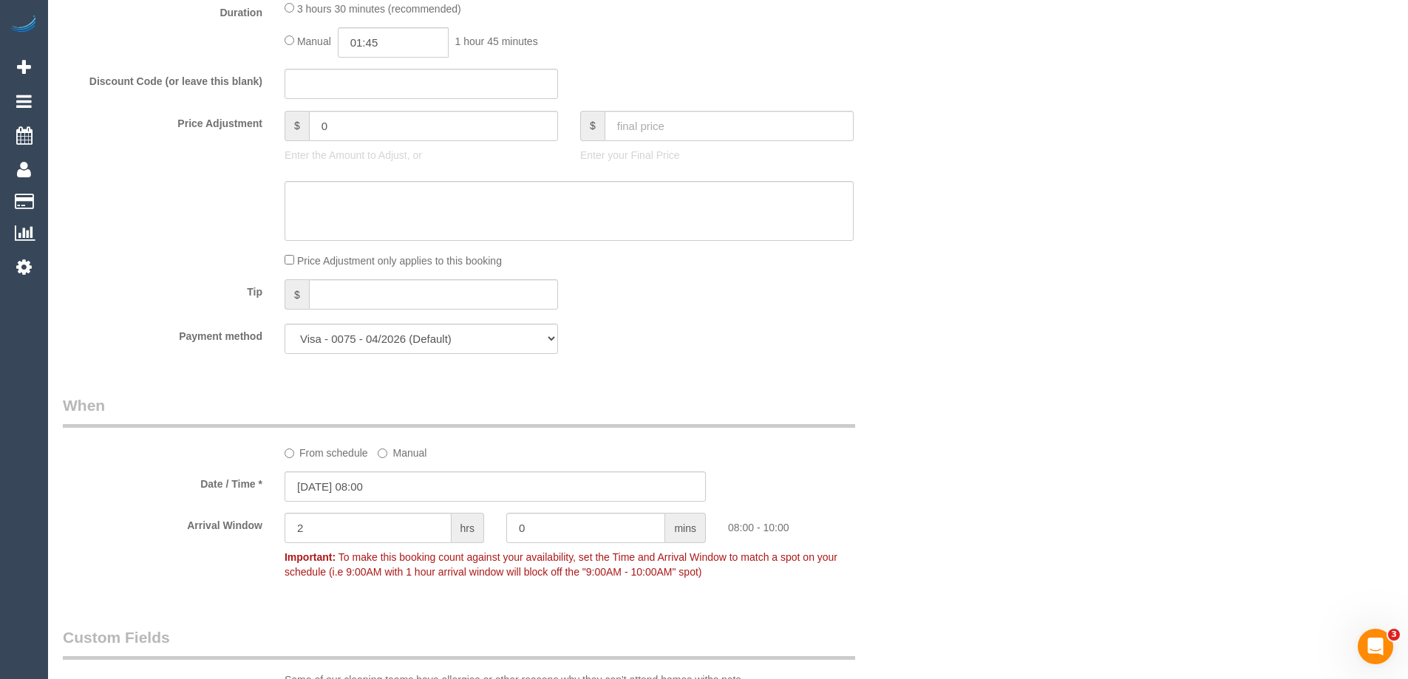
click at [1023, 173] on div "Who Email* bsunnyb@yahoo.com Name * Amit Bose Where Address* 2304/50 Albert roa…" at bounding box center [728, 337] width 1331 height 3022
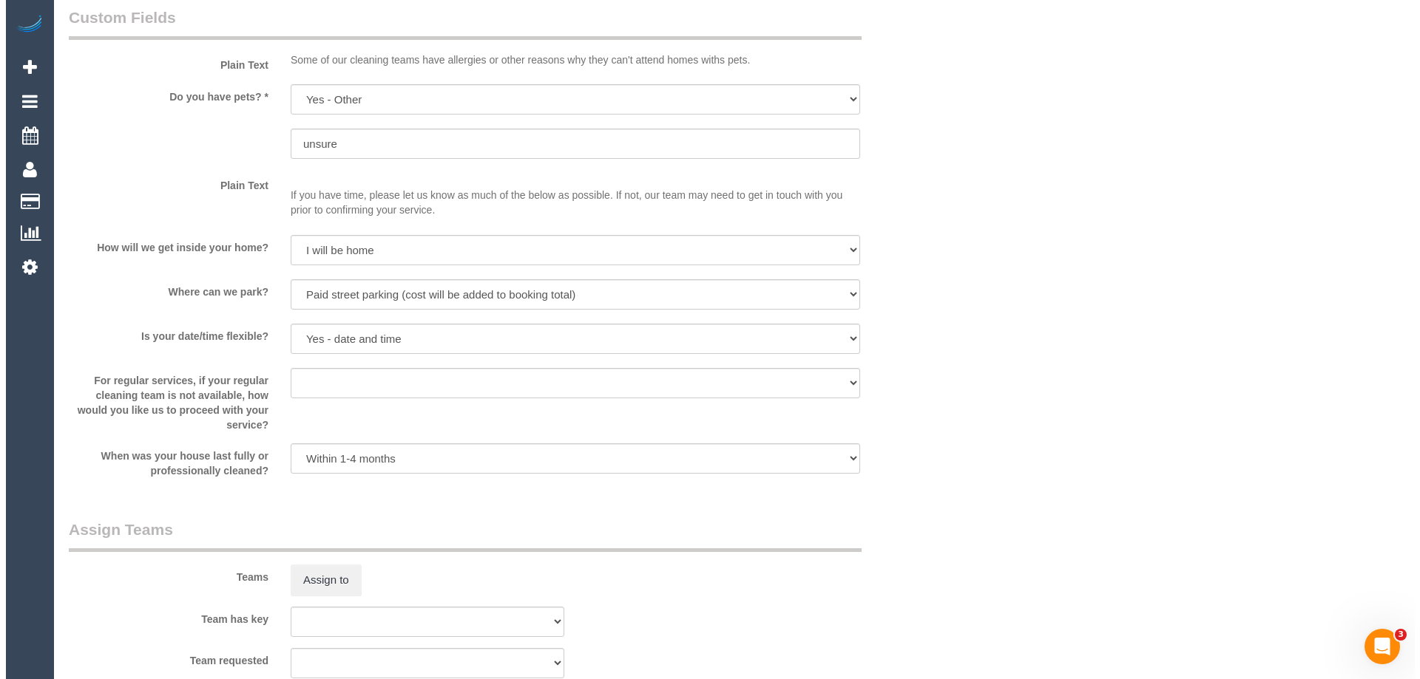
scroll to position [2041, 0]
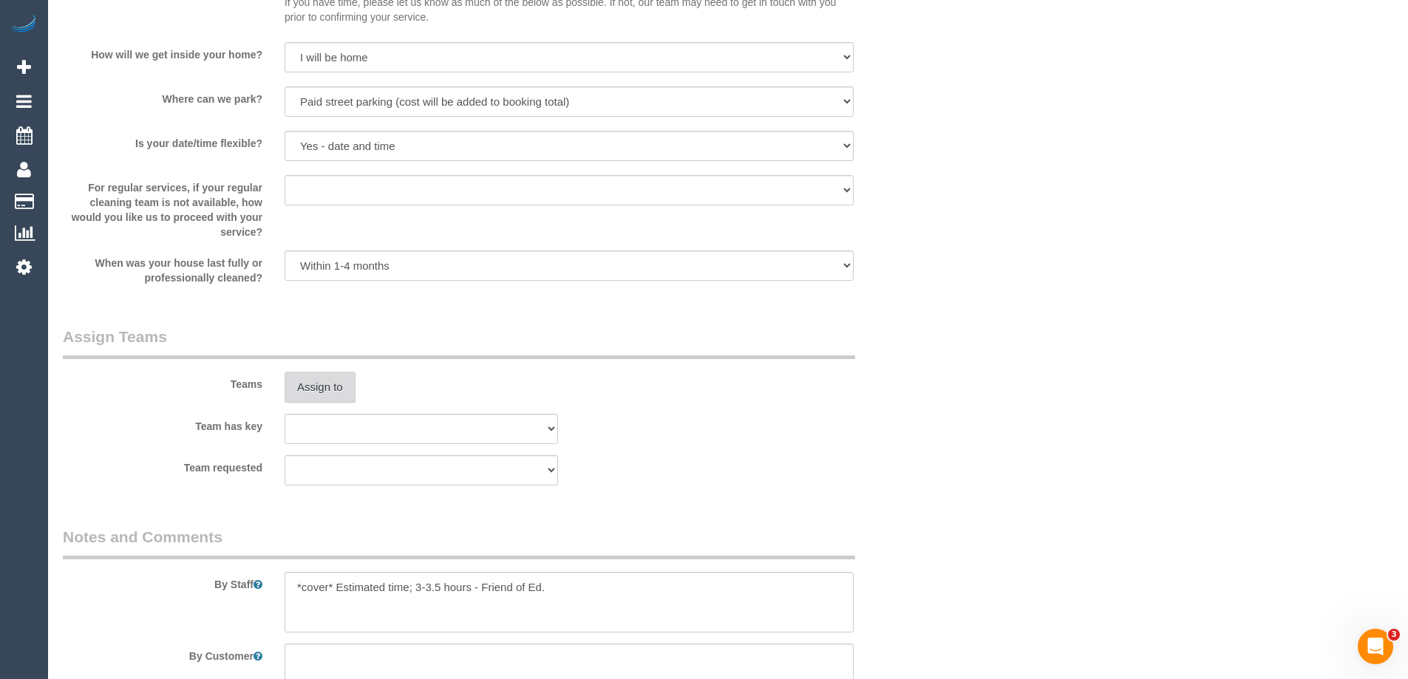
click at [307, 396] on button "Assign to" at bounding box center [320, 387] width 71 height 31
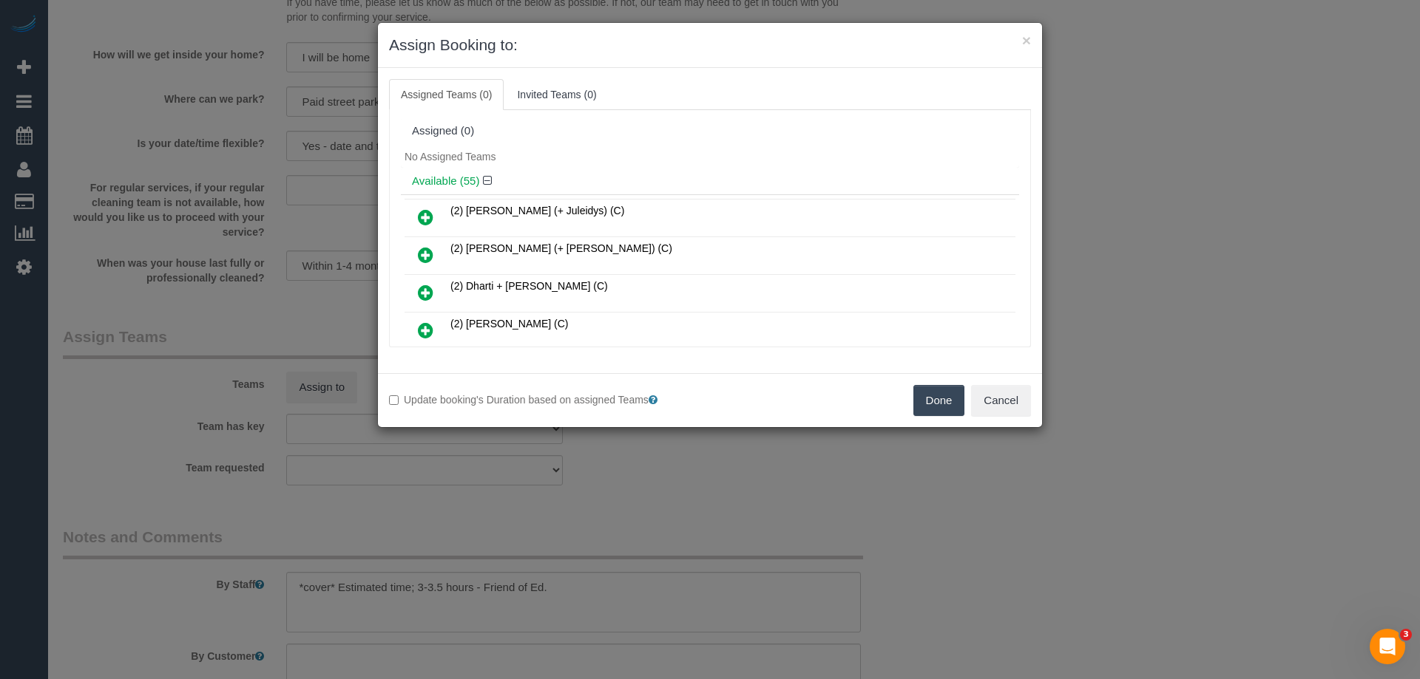
click at [424, 256] on icon at bounding box center [426, 255] width 16 height 18
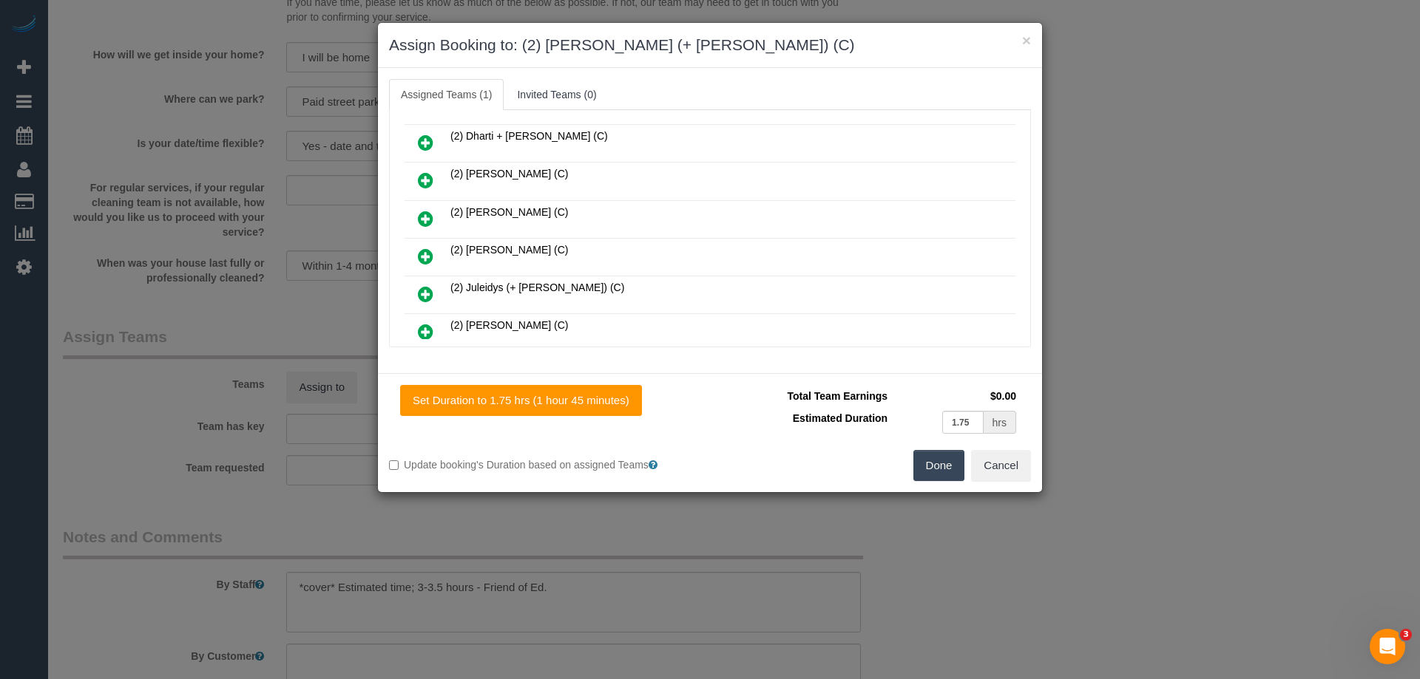
scroll to position [222, 0]
click at [428, 293] on icon at bounding box center [426, 296] width 16 height 18
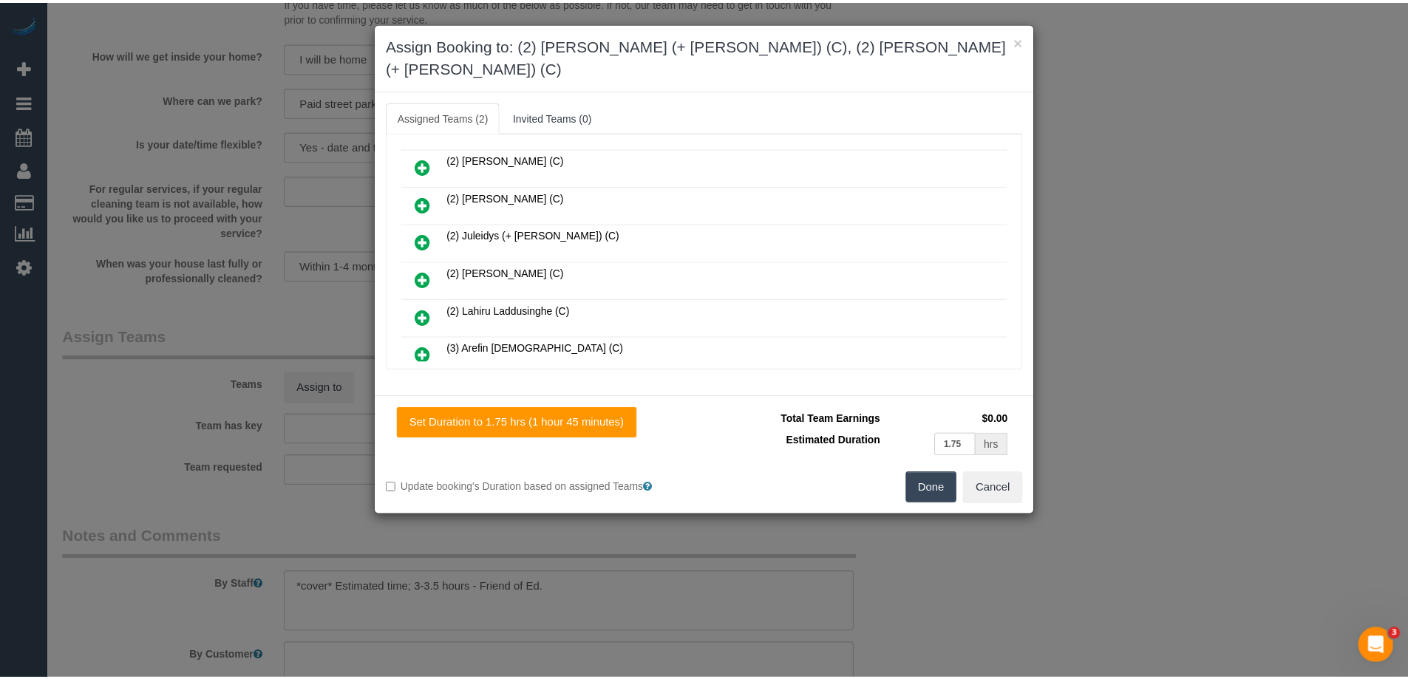
scroll to position [0, 0]
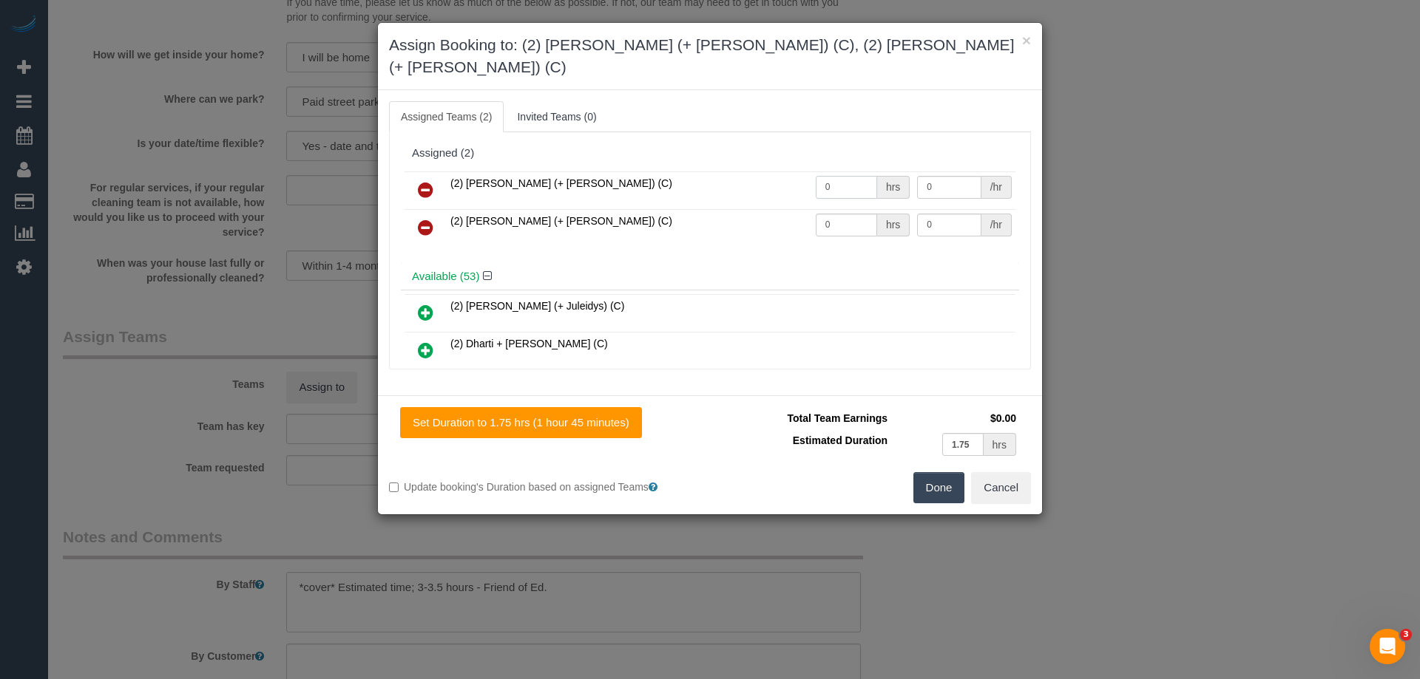
click at [841, 176] on input "0" at bounding box center [846, 187] width 61 height 23
type input "1"
click at [844, 214] on input "0" at bounding box center [846, 225] width 61 height 23
type input "1"
click at [940, 176] on input "0" at bounding box center [949, 187] width 64 height 23
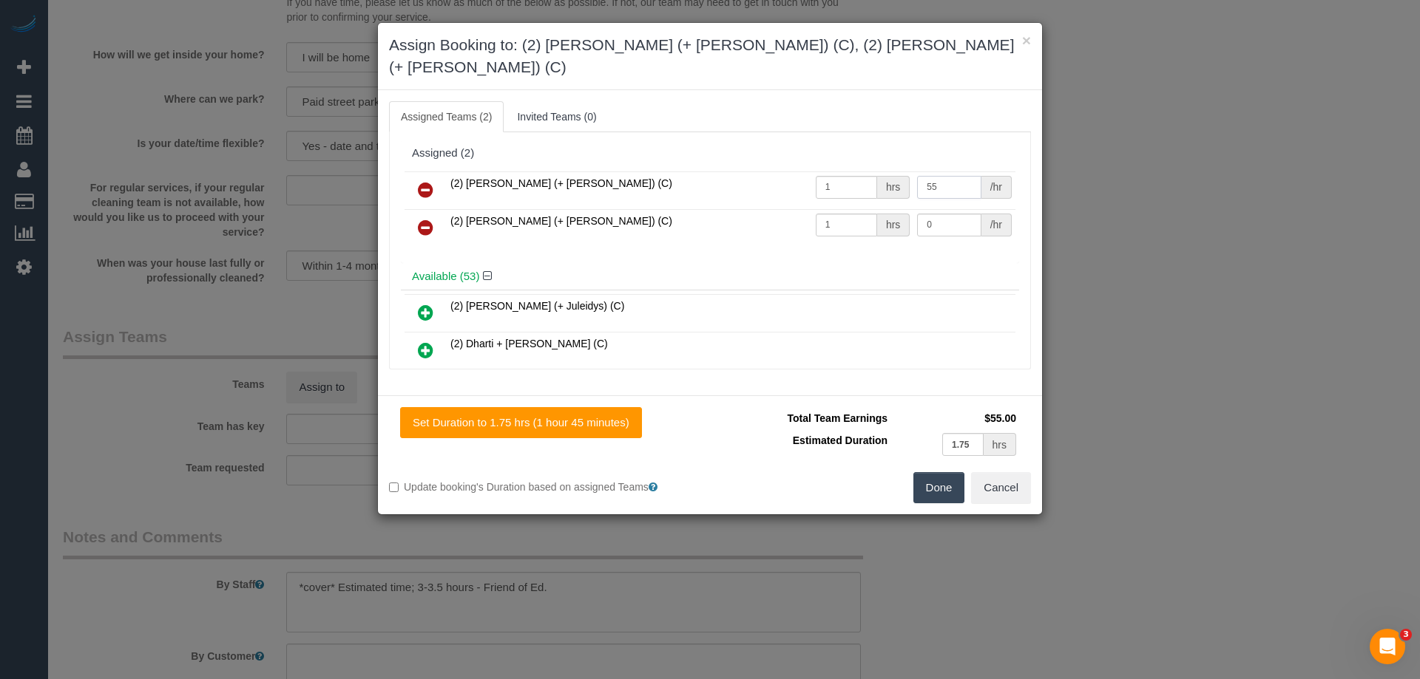
type input "55"
click at [937, 222] on td "0 /hr" at bounding box center [964, 228] width 102 height 38
click at [953, 214] on input "0" at bounding box center [949, 225] width 64 height 23
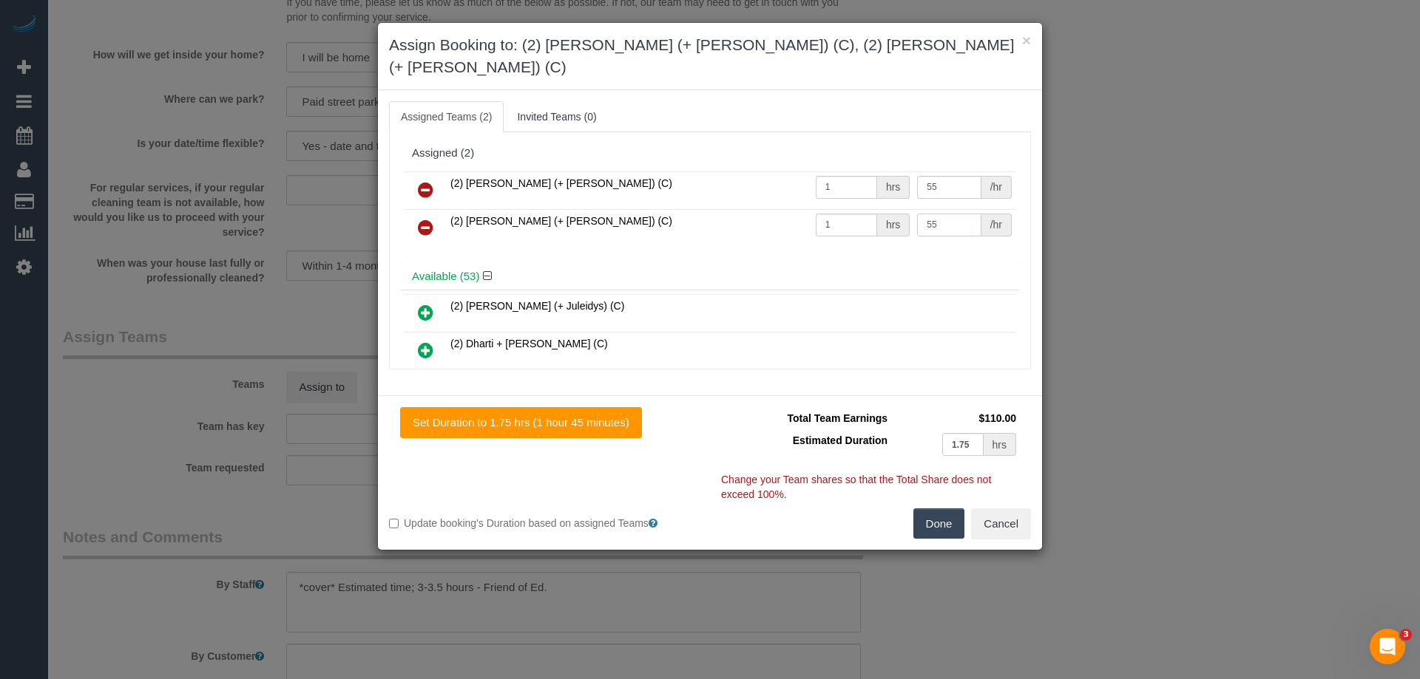
type input "55"
click at [944, 509] on button "Done" at bounding box center [939, 524] width 52 height 31
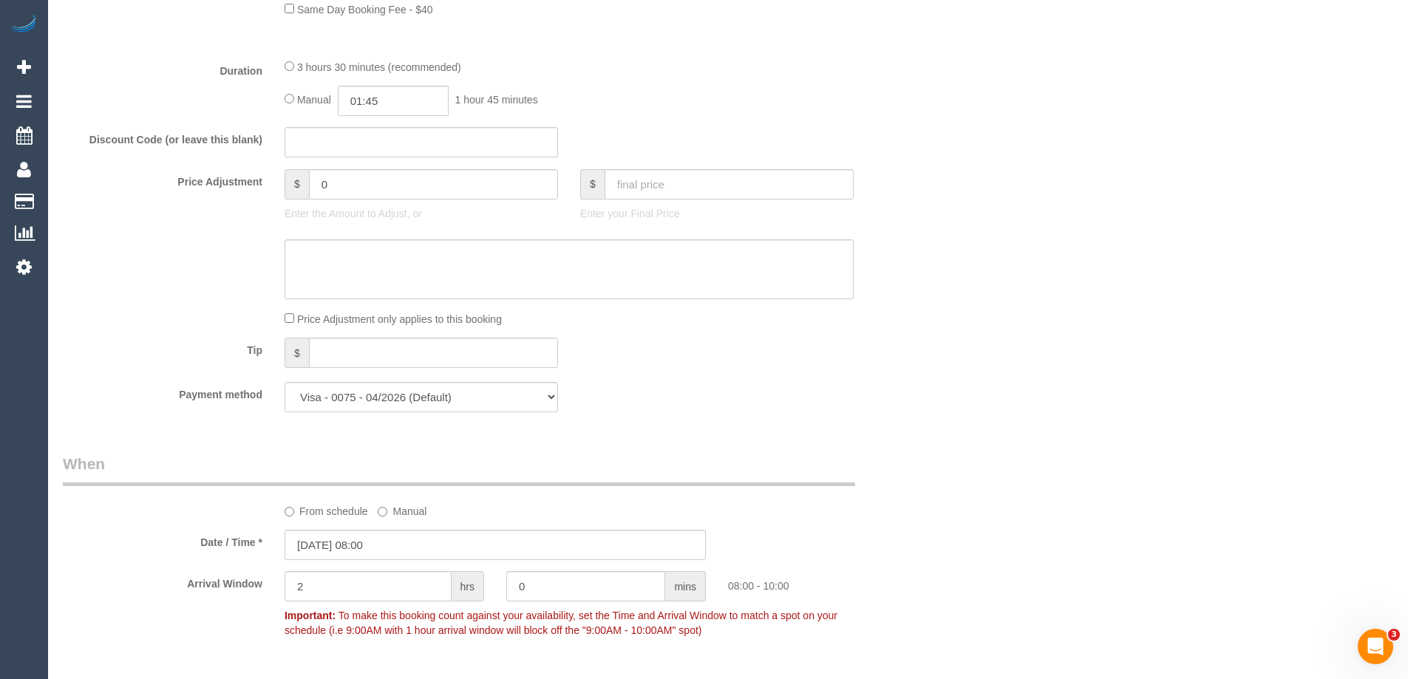
scroll to position [1154, 0]
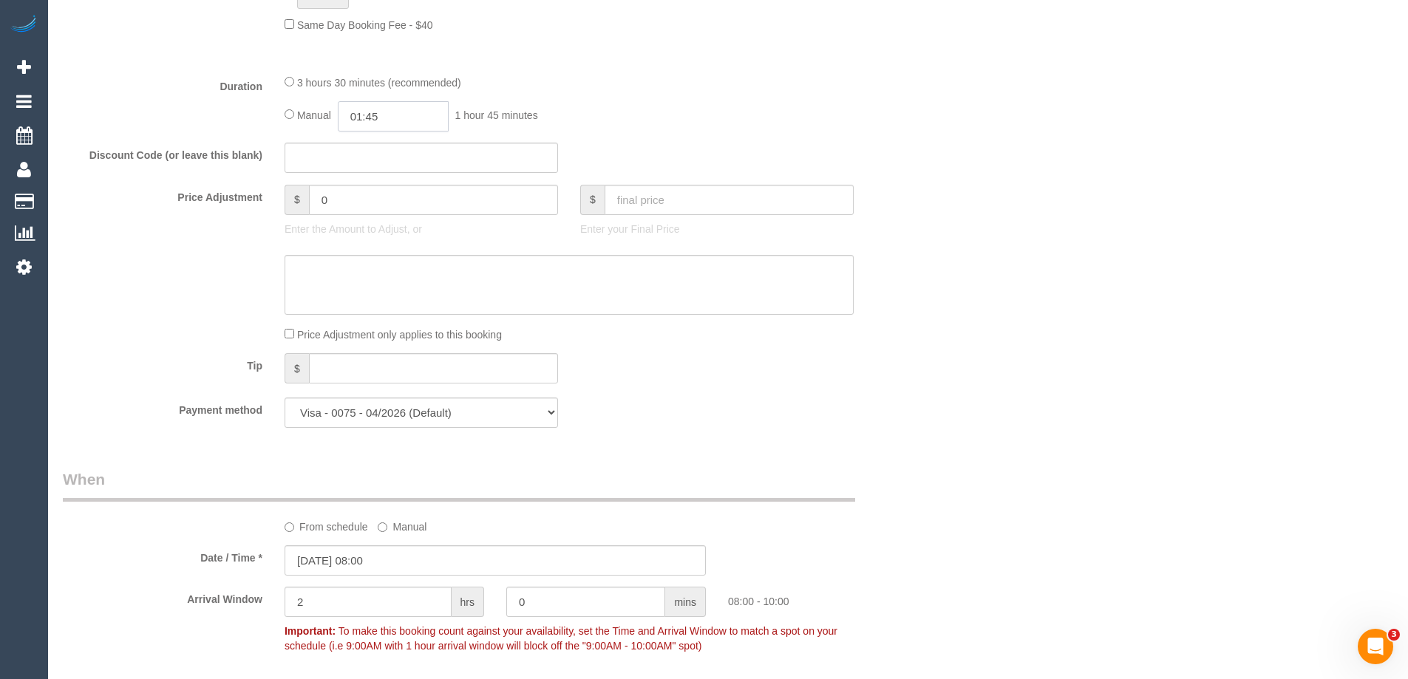
click at [417, 113] on input "01:45" at bounding box center [393, 116] width 111 height 30
type input "01:30"
click at [378, 201] on li "01:30" at bounding box center [377, 199] width 66 height 19
click at [1036, 146] on div "Who Email* bsunnyb@yahoo.com Name * Amit Bose Where Address* 2304/50 Albert roa…" at bounding box center [728, 411] width 1331 height 3022
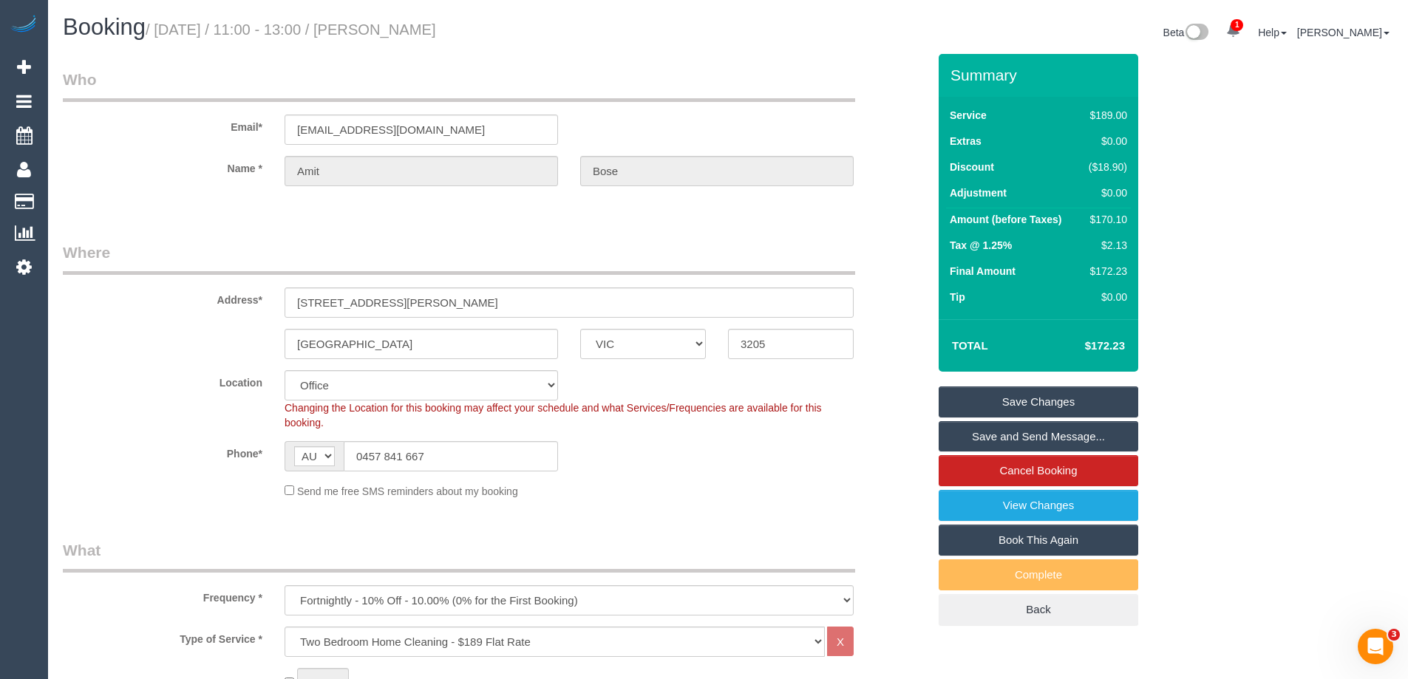
drag, startPoint x: 443, startPoint y: 30, endPoint x: 382, endPoint y: 29, distance: 60.6
click at [382, 29] on small "/ August 25, 2025 / 11:00 - 13:00 / Amit Bose" at bounding box center [291, 29] width 291 height 16
drag, startPoint x: 382, startPoint y: 29, endPoint x: 392, endPoint y: 35, distance: 11.7
click at [392, 35] on small "/ August 25, 2025 / 11:00 - 13:00 / Amit Bose" at bounding box center [291, 29] width 291 height 16
drag, startPoint x: 450, startPoint y: 32, endPoint x: 379, endPoint y: 30, distance: 71.0
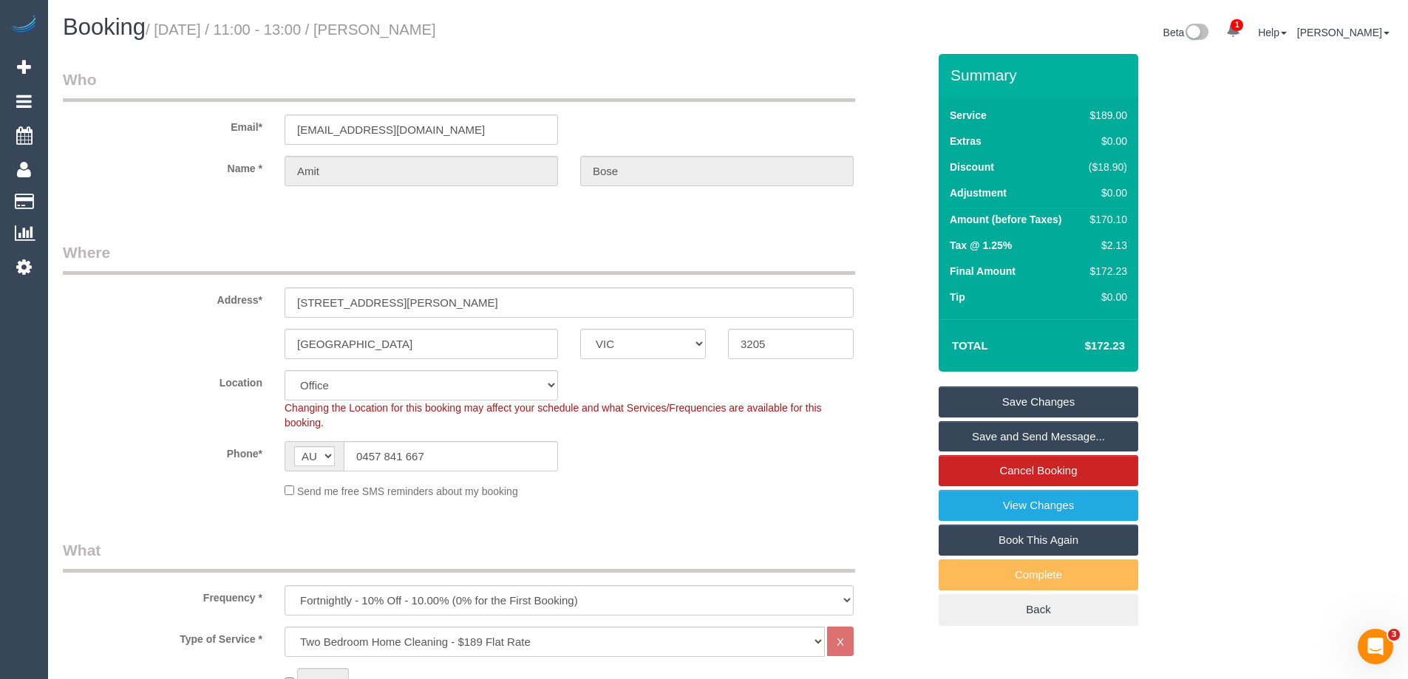
click at [379, 30] on h1 "Booking / August 25, 2025 / 11:00 - 13:00 / Amit Bose" at bounding box center [390, 27] width 654 height 25
copy small "Amit Bose"
drag, startPoint x: 161, startPoint y: 319, endPoint x: 198, endPoint y: 355, distance: 51.8
click at [162, 319] on sui-booking-address "Address* 2304/50 Albert road South melbourne ACT NSW NT QLD SA TAS VIC WA 3205" at bounding box center [495, 301] width 865 height 118
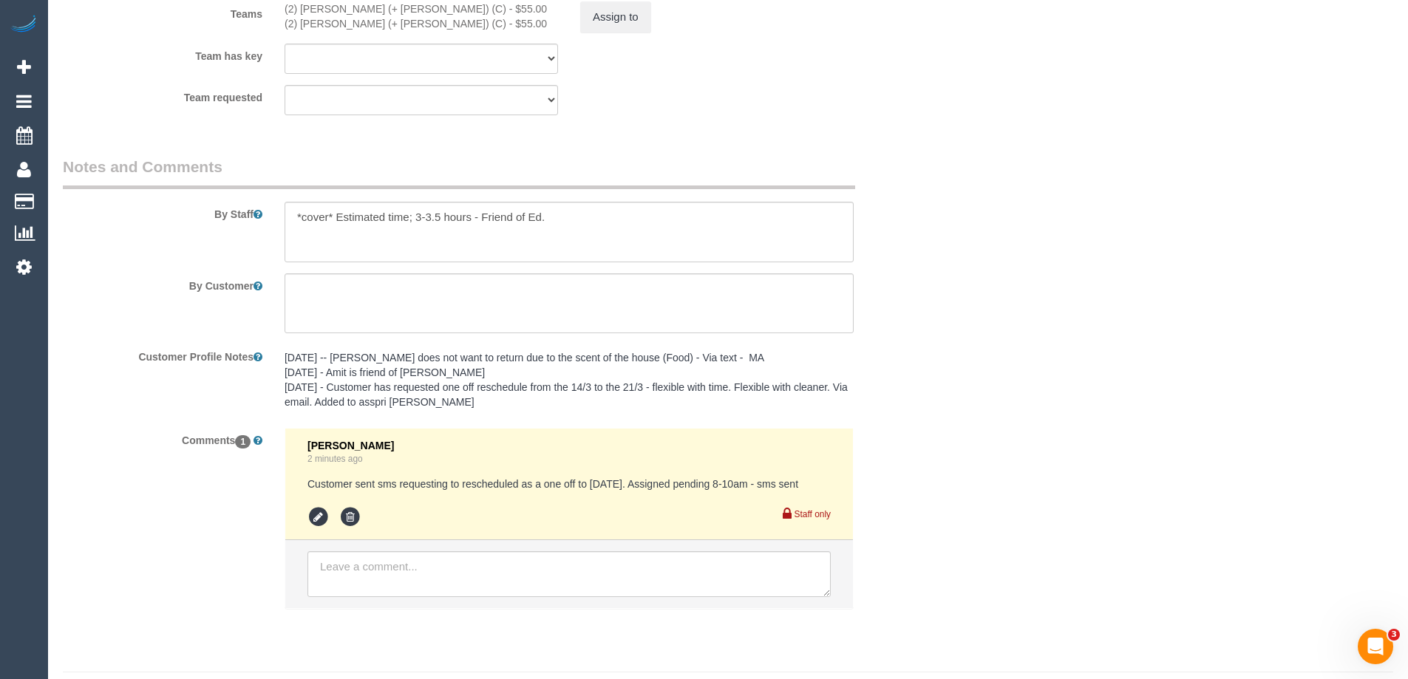
scroll to position [2449, 0]
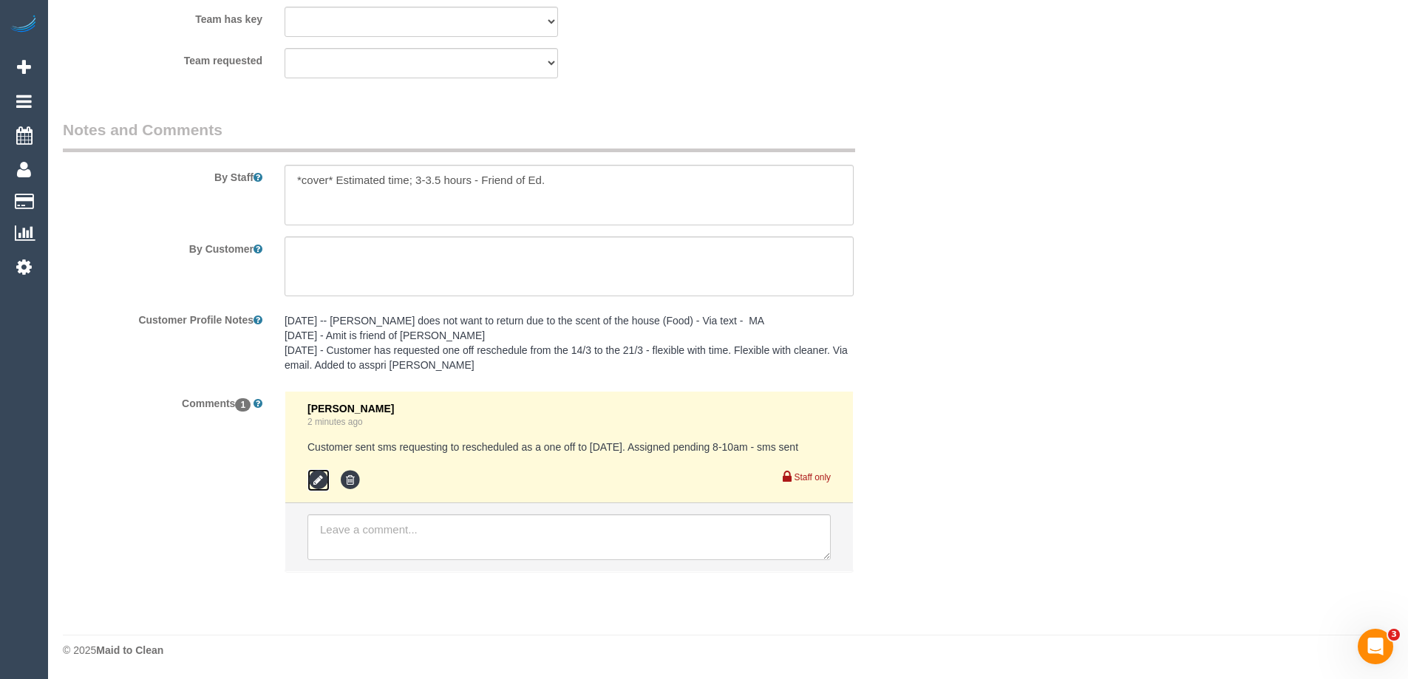
click at [318, 482] on icon at bounding box center [319, 480] width 22 height 22
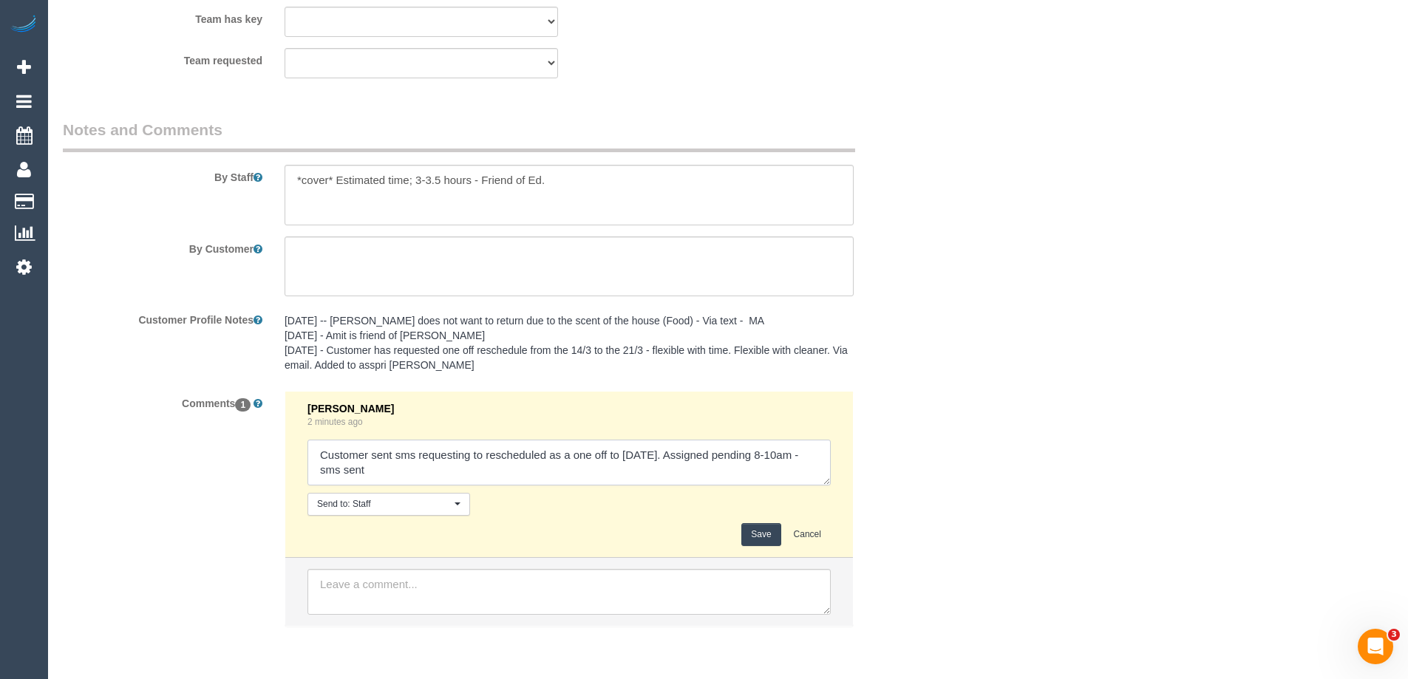
click at [317, 475] on textarea at bounding box center [569, 463] width 523 height 46
click at [475, 470] on textarea at bounding box center [569, 463] width 523 height 46
type textarea "Customer sent sms requesting to rescheduled as a one off to Sat 23/08. Assigned…"
drag, startPoint x: 757, startPoint y: 535, endPoint x: 1030, endPoint y: 418, distance: 296.8
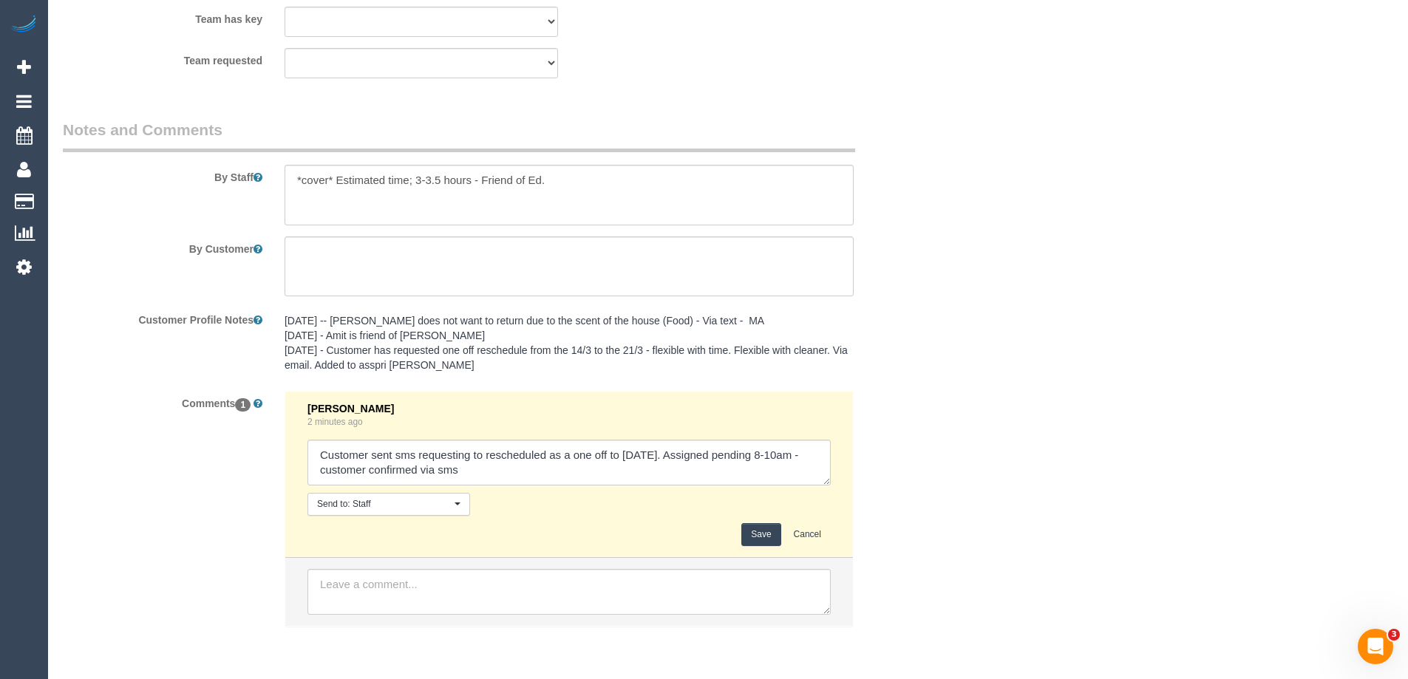
click at [757, 535] on button "Save" at bounding box center [761, 534] width 39 height 23
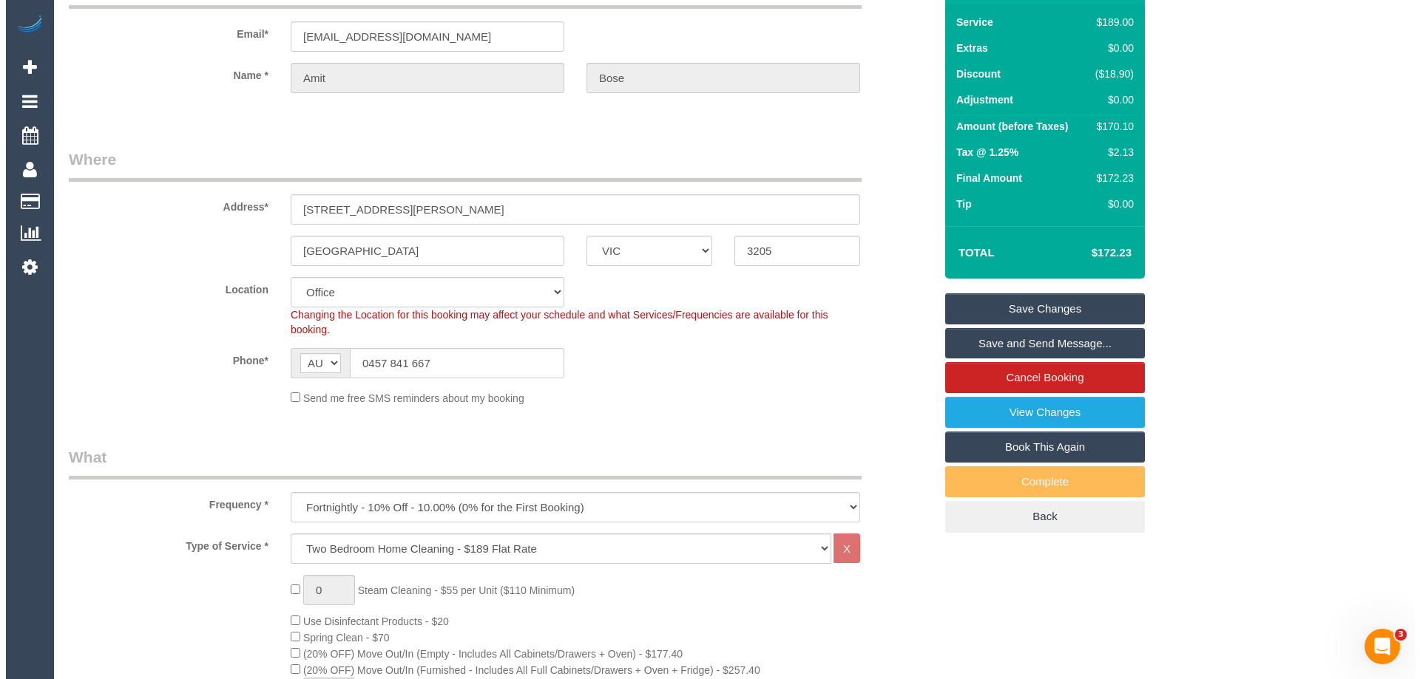
scroll to position [83, 0]
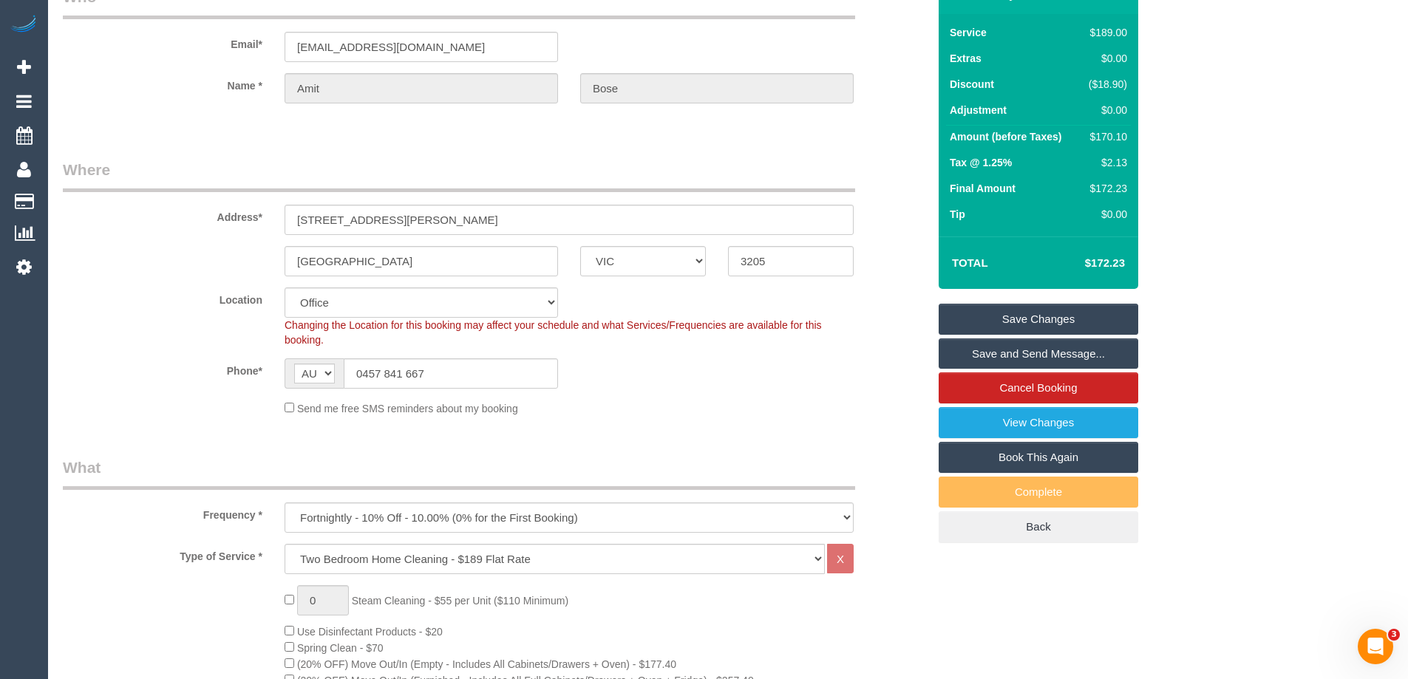
click at [1020, 356] on link "Save and Send Message..." at bounding box center [1039, 354] width 200 height 31
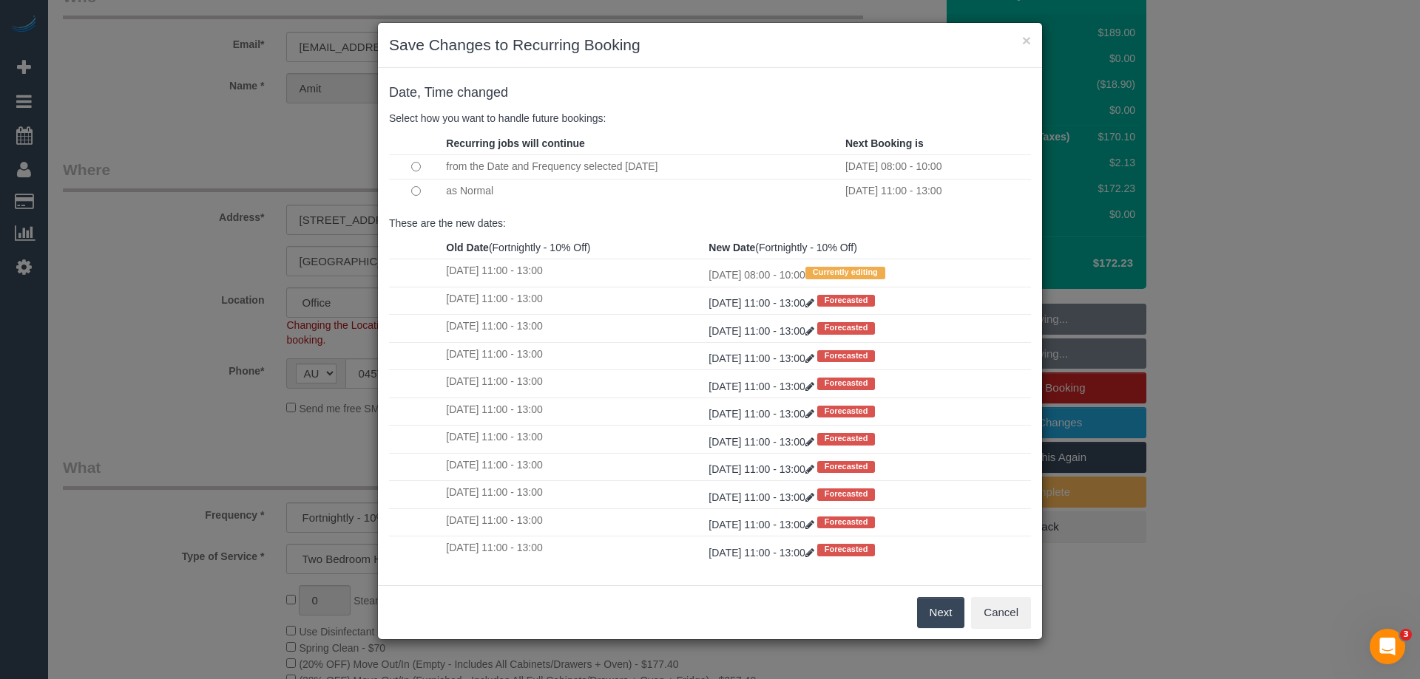
click at [946, 610] on button "Next" at bounding box center [941, 612] width 48 height 31
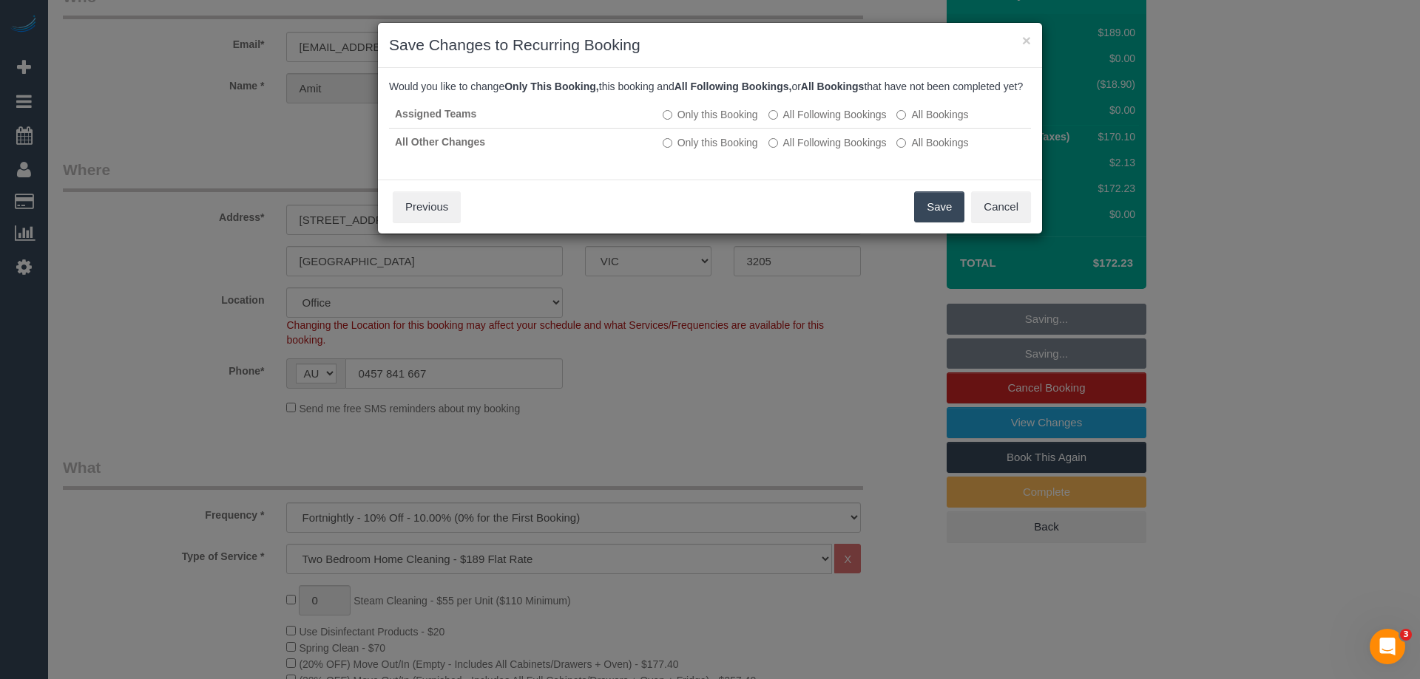
click at [919, 222] on button "Save" at bounding box center [939, 206] width 50 height 31
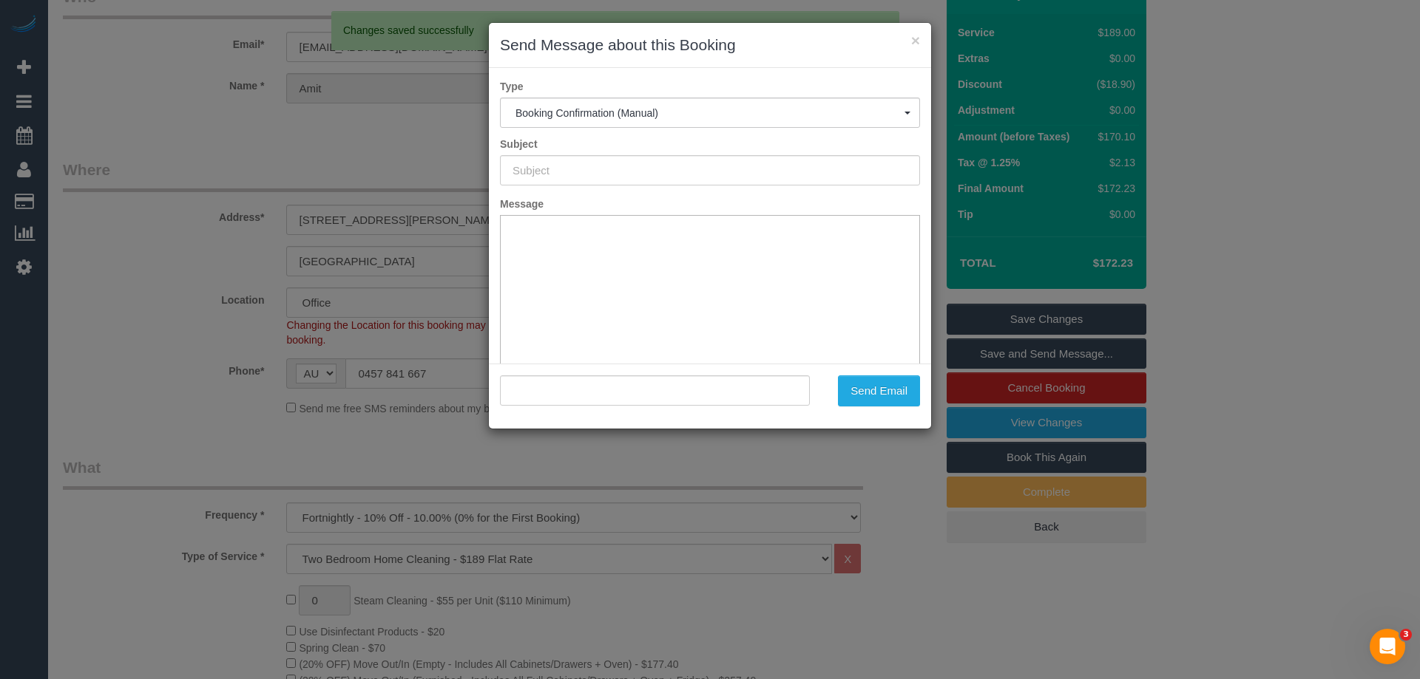
type input "Booking Confirmed"
type input ""Amit Bose" <bsunnyb@yahoo.com>"
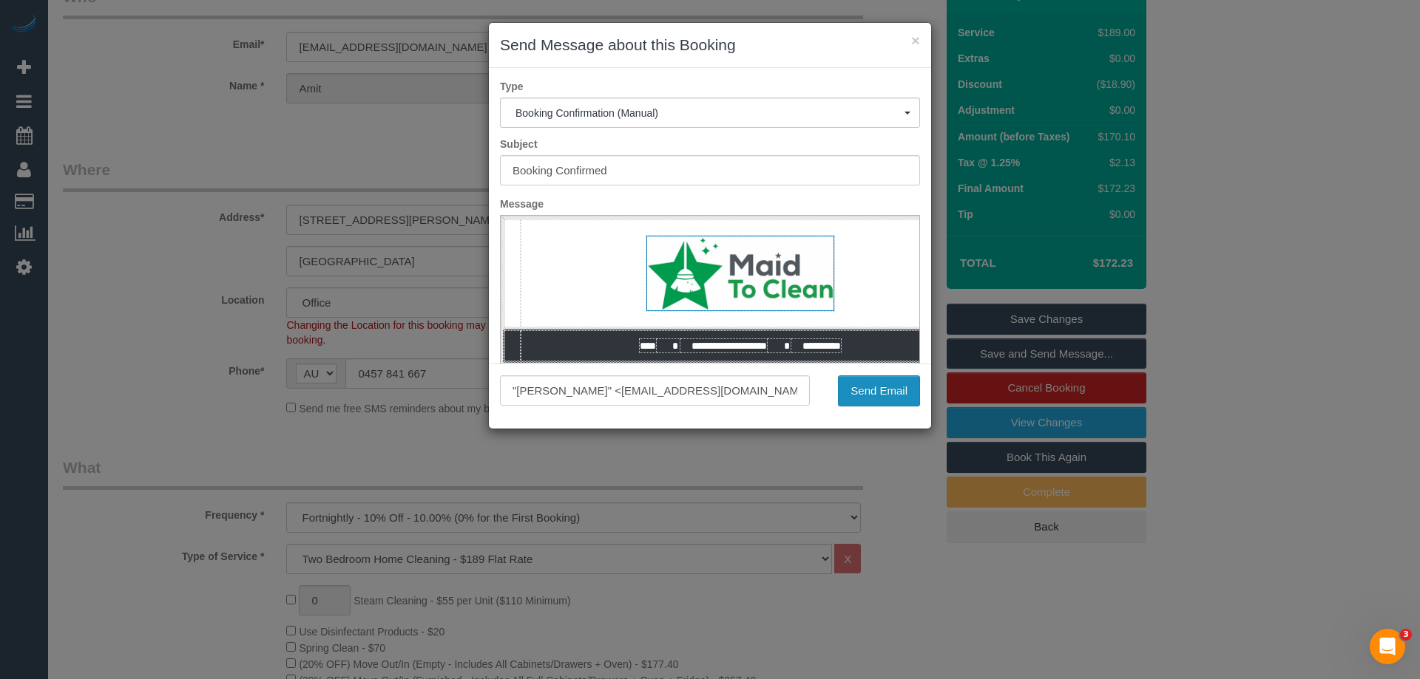
click at [893, 381] on button "Send Email" at bounding box center [879, 391] width 82 height 31
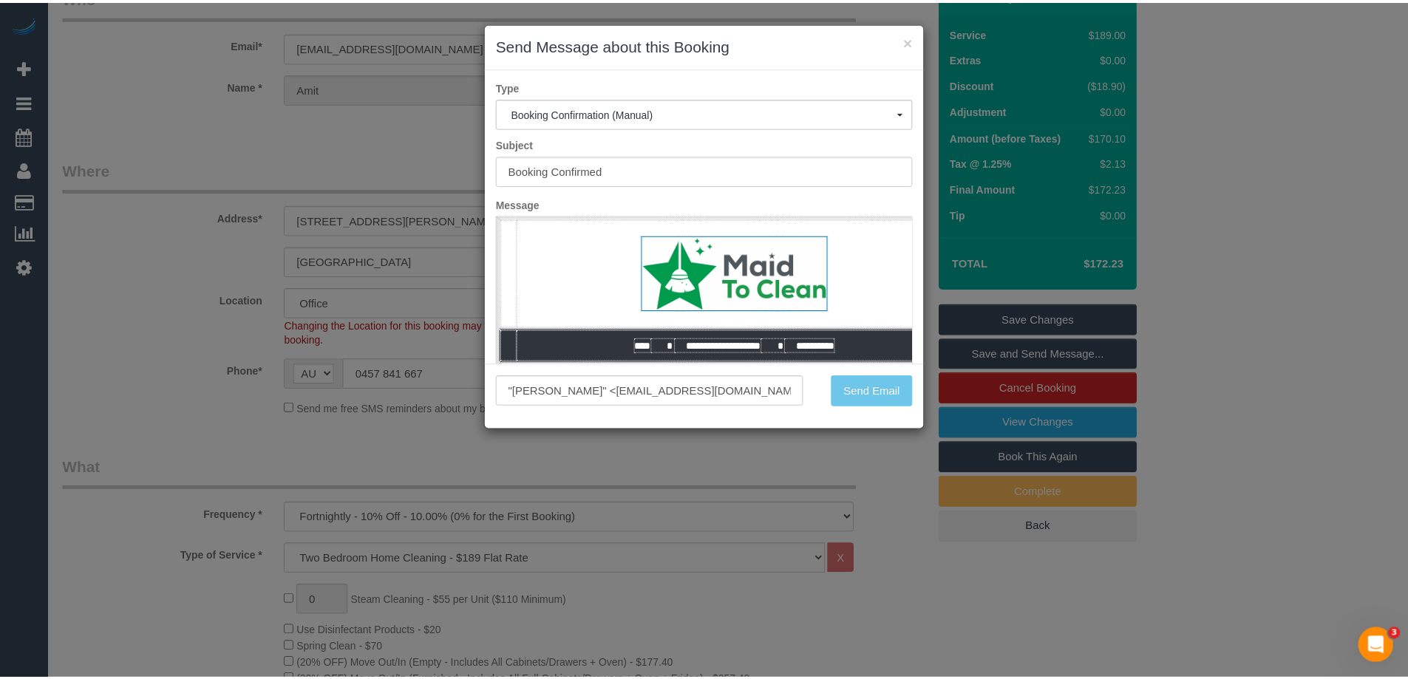
scroll to position [136, 0]
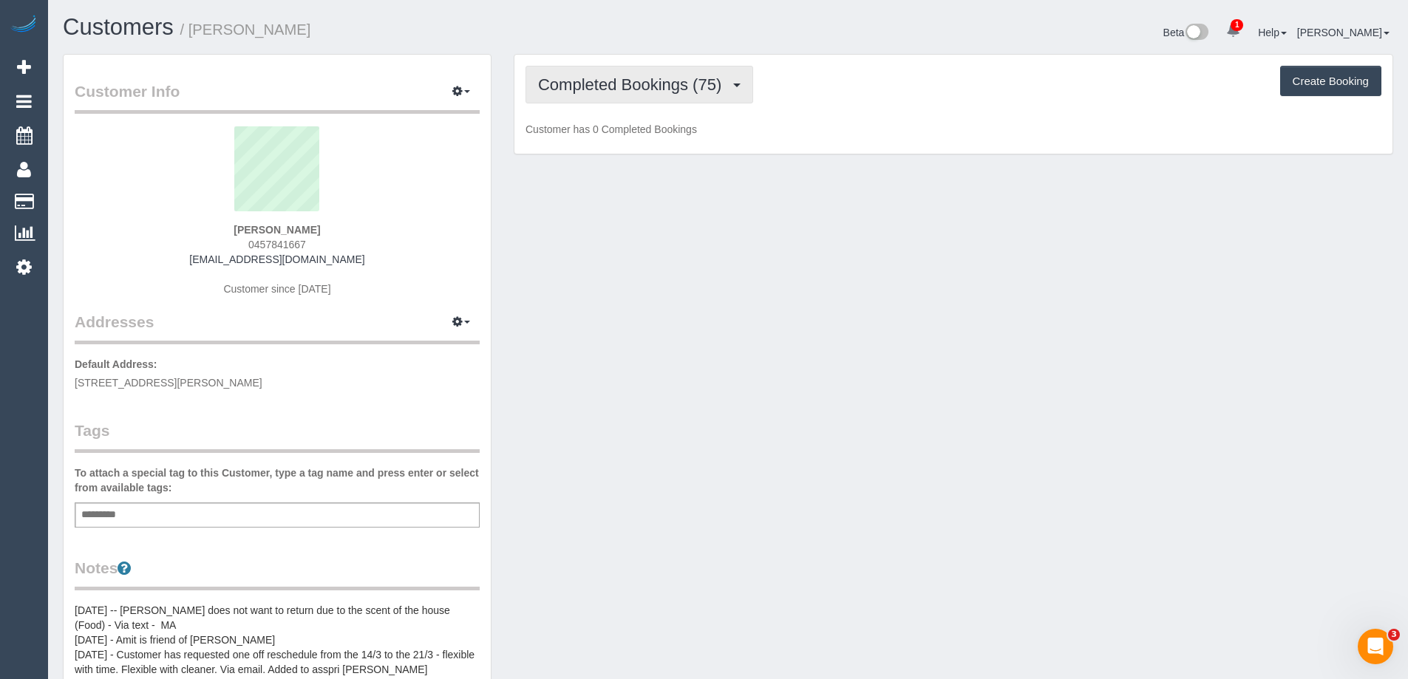
click at [622, 81] on span "Completed Bookings (75)" at bounding box center [633, 84] width 191 height 18
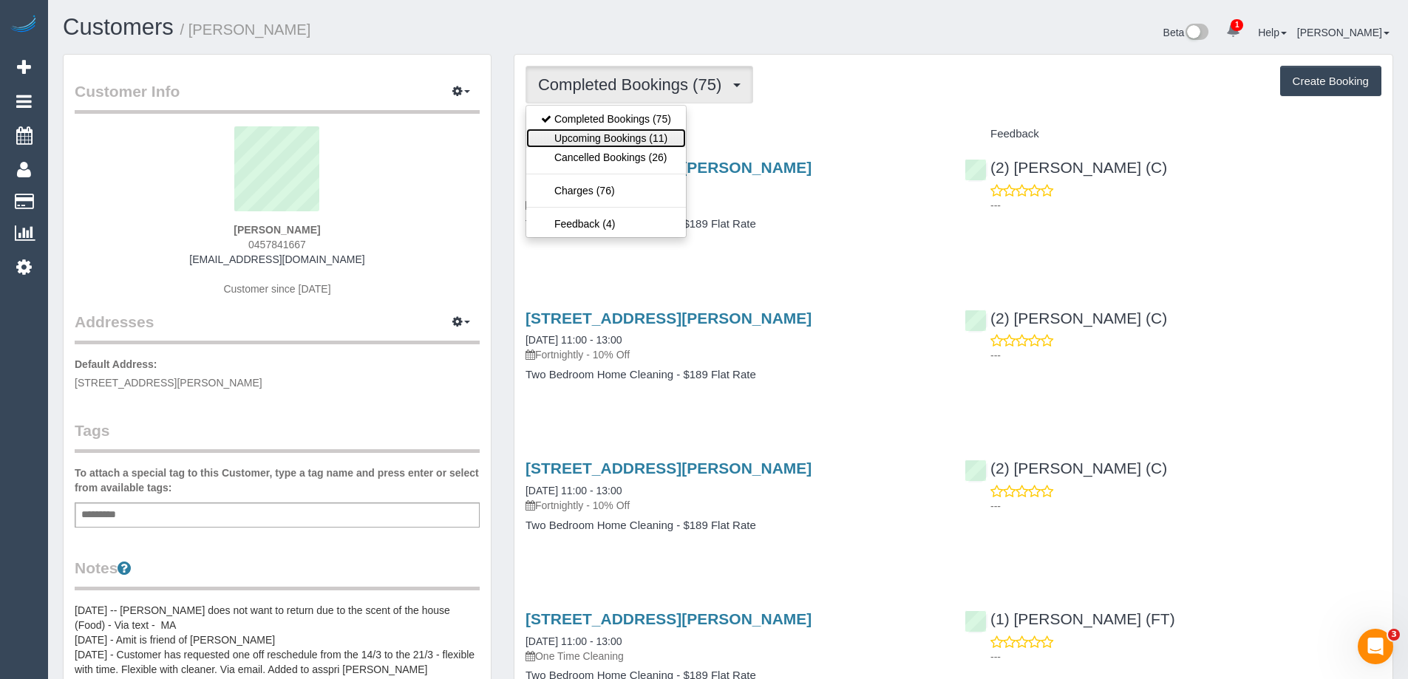
click at [580, 139] on link "Upcoming Bookings (11)" at bounding box center [606, 138] width 160 height 19
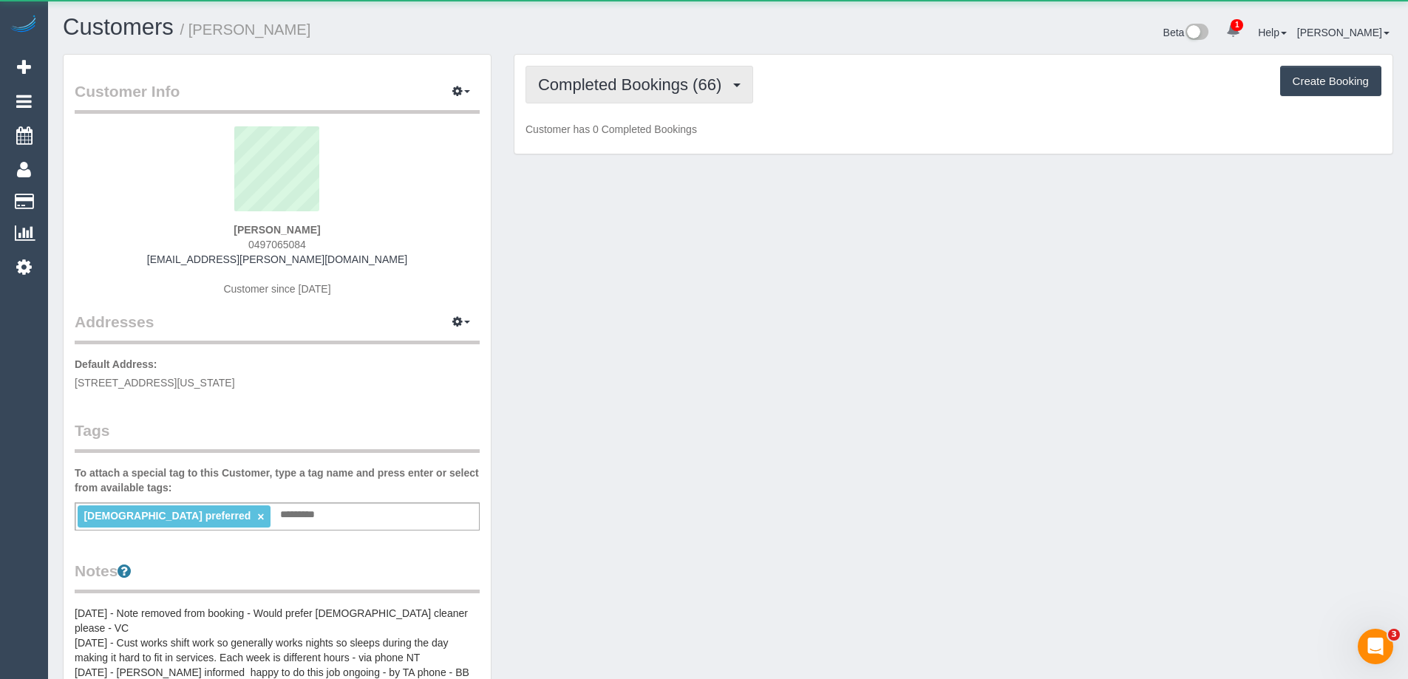
click at [592, 85] on span "Completed Bookings (66)" at bounding box center [633, 84] width 191 height 18
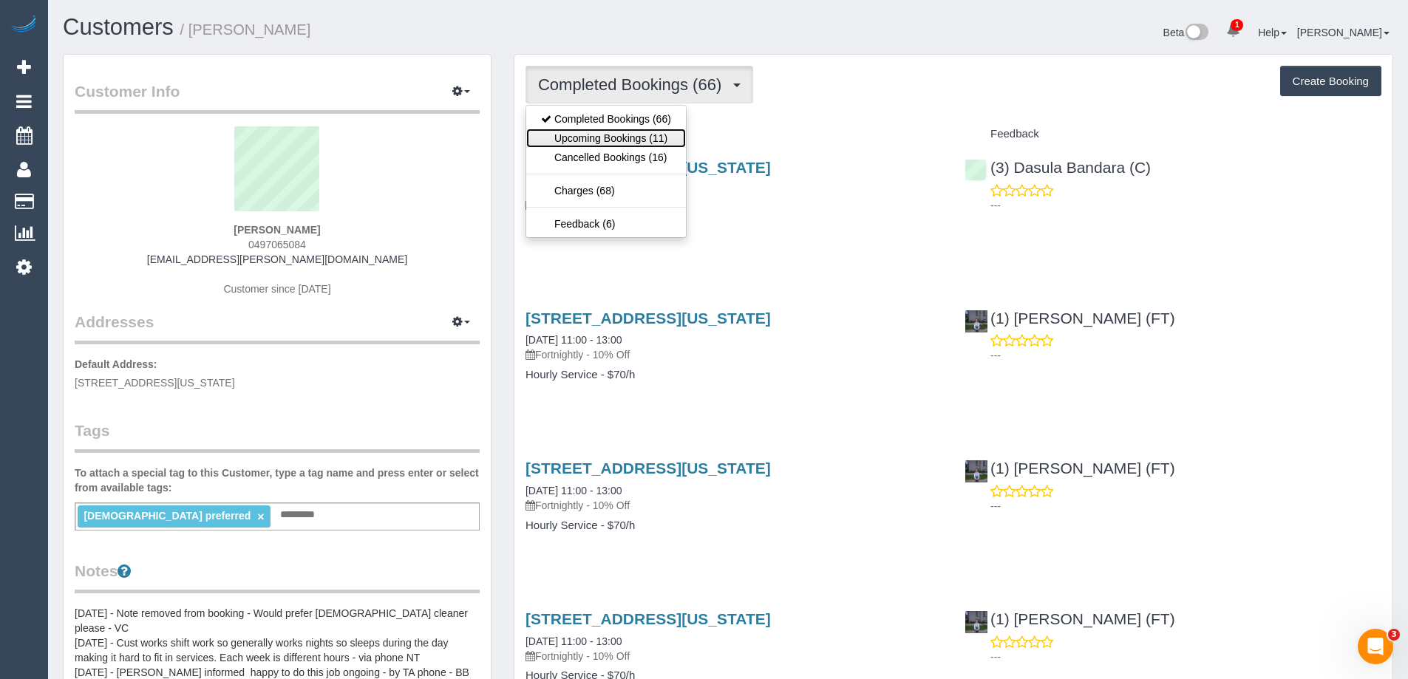
click at [577, 135] on link "Upcoming Bookings (11)" at bounding box center [606, 138] width 160 height 19
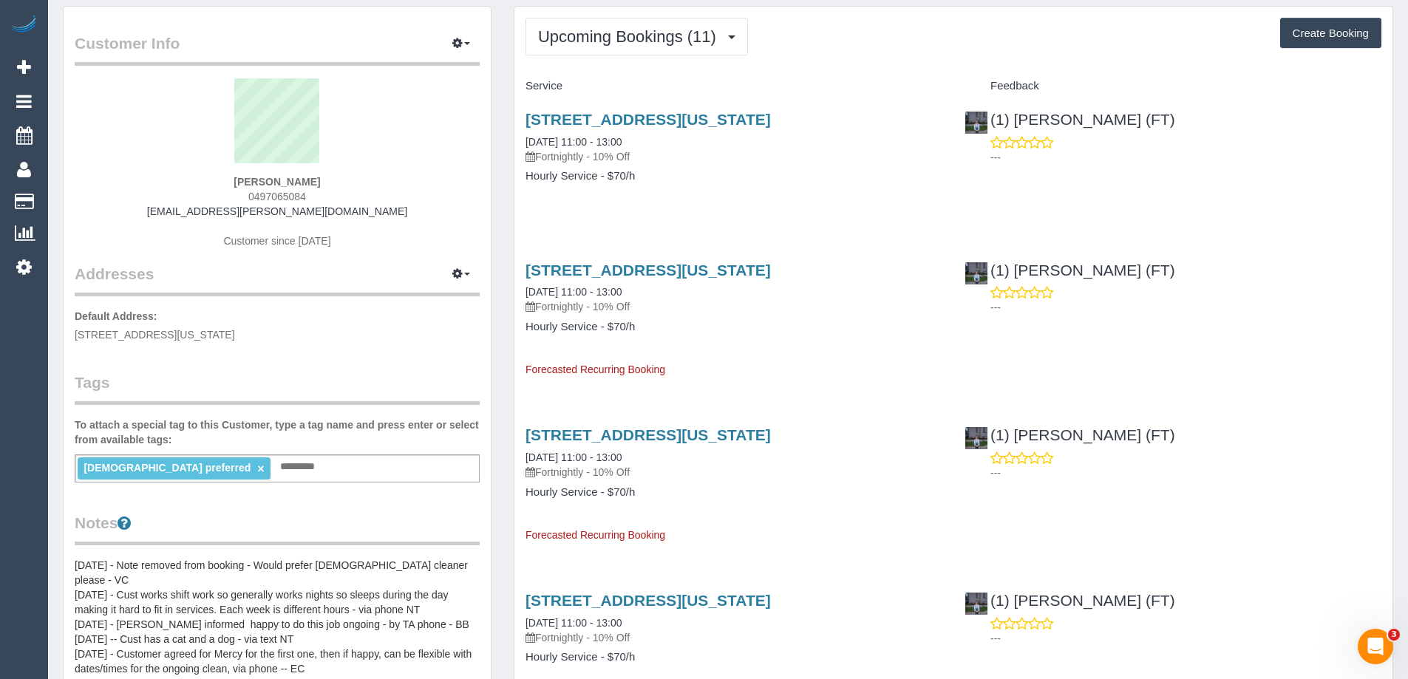
scroll to position [74, 0]
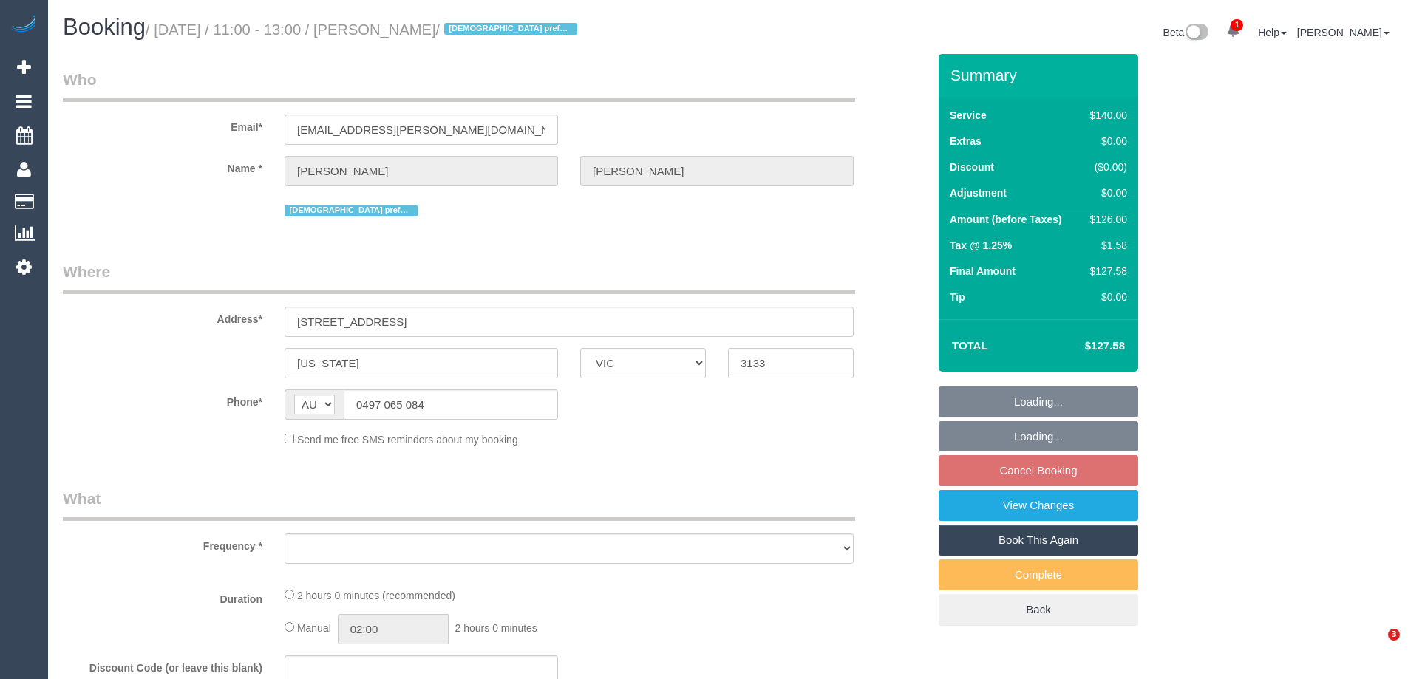
select select "VIC"
select select "string:stripe-pm_1NapUY2GScqysDRVava4DZrZ"
select select "number:27"
select select "number:15"
select select "number:19"
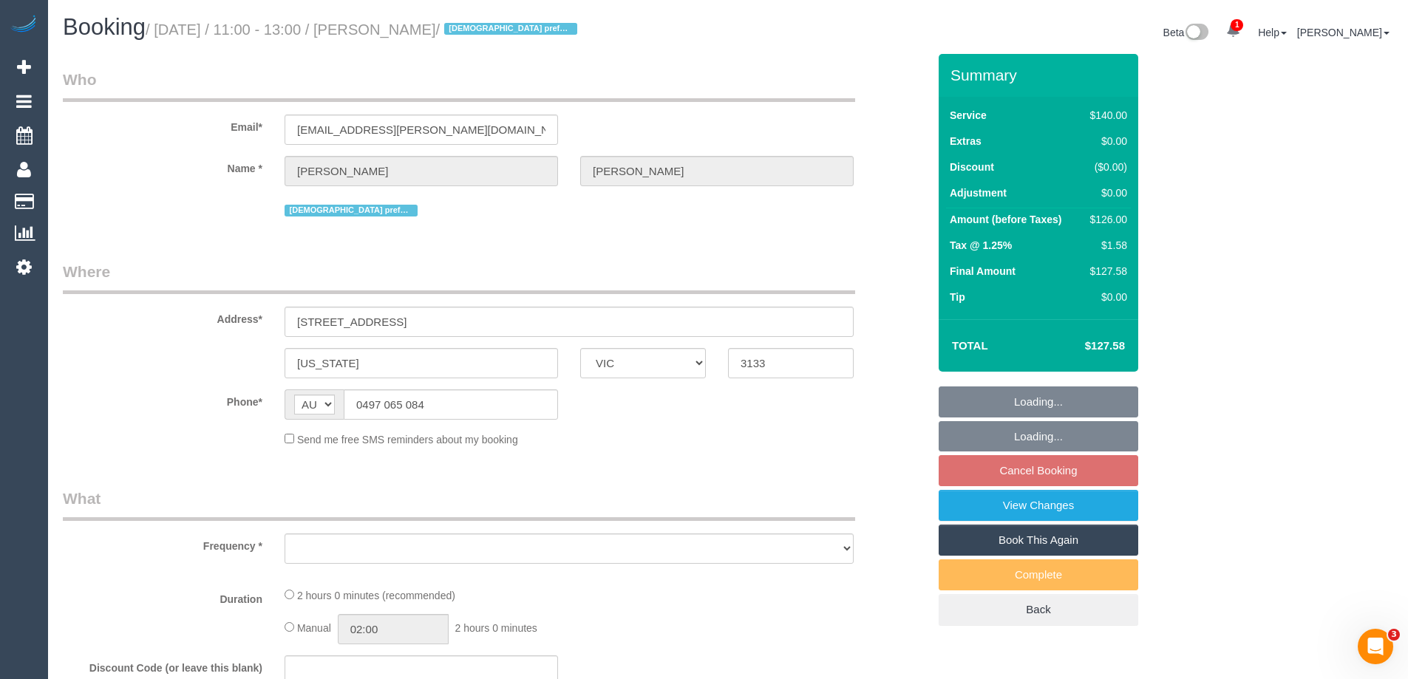
select select "number:22"
select select "number:26"
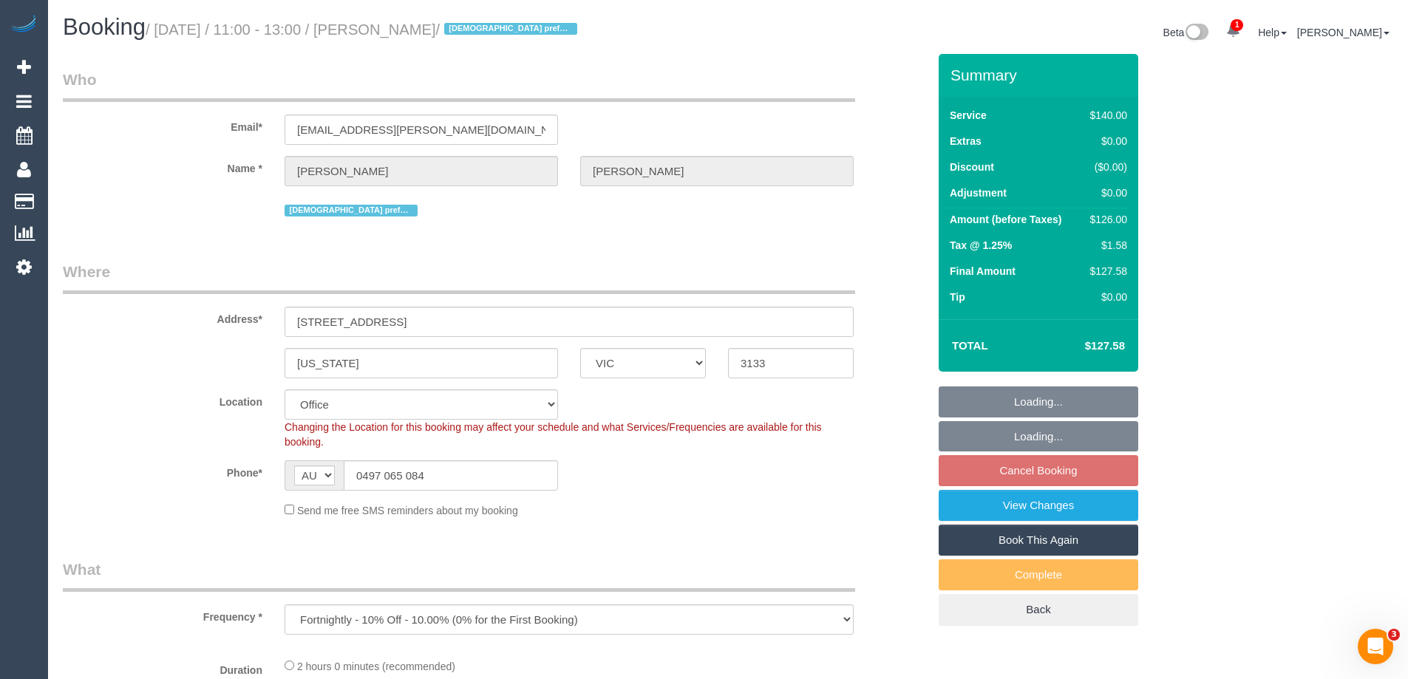
select select "object:863"
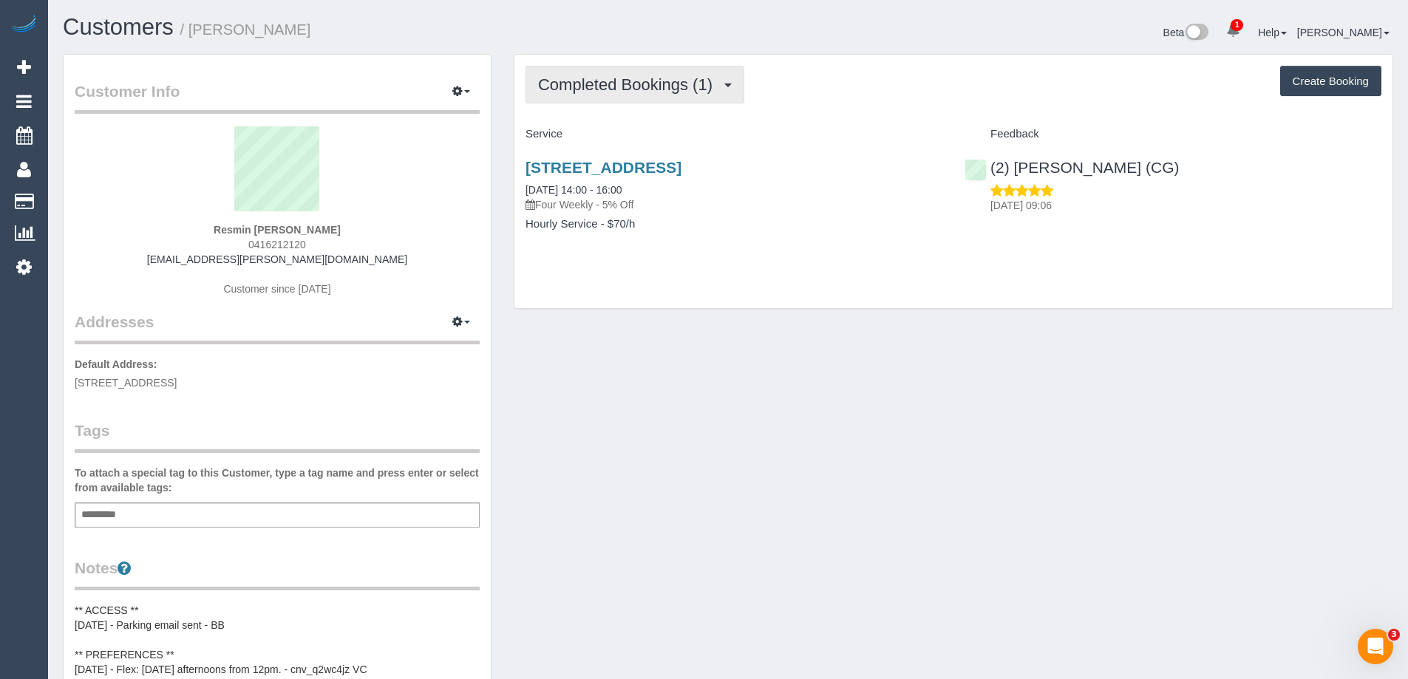
drag, startPoint x: 674, startPoint y: 77, endPoint x: 665, endPoint y: 105, distance: 29.7
click at [674, 77] on span "Completed Bookings (1)" at bounding box center [629, 84] width 182 height 18
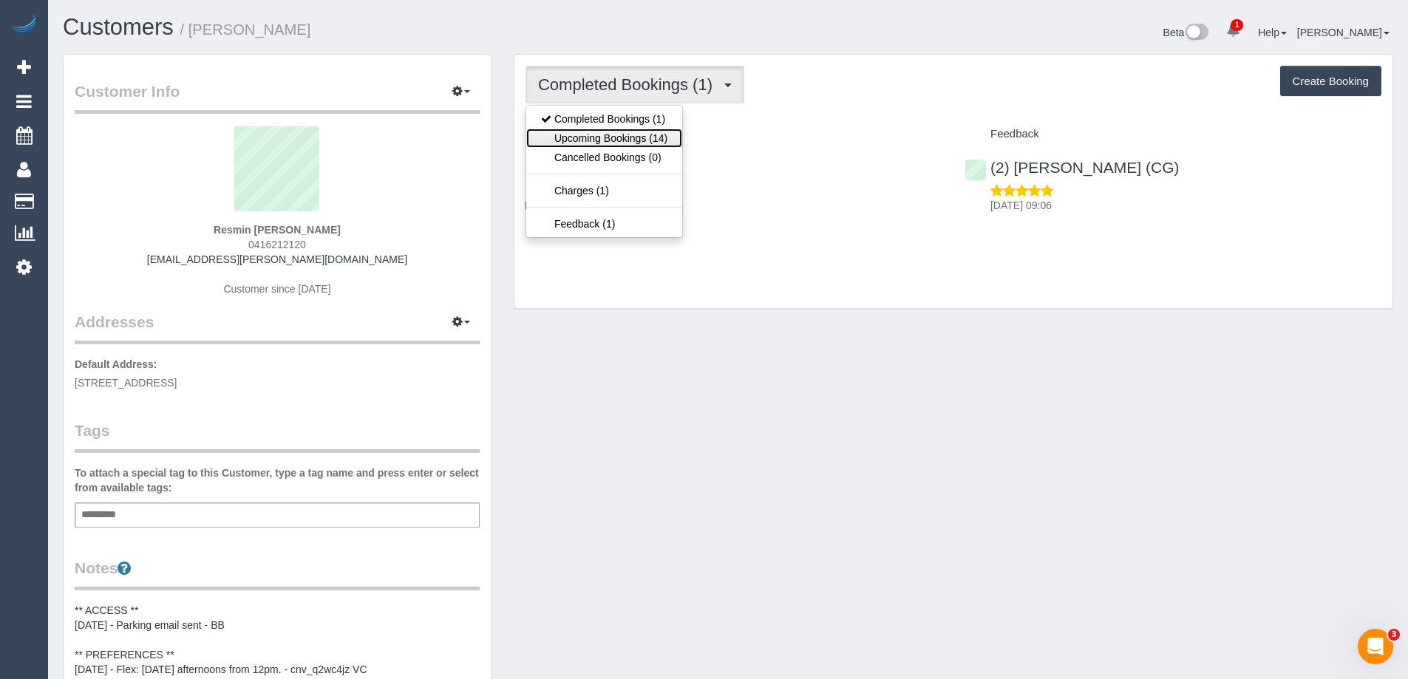
click at [634, 132] on link "Upcoming Bookings (14)" at bounding box center [604, 138] width 156 height 19
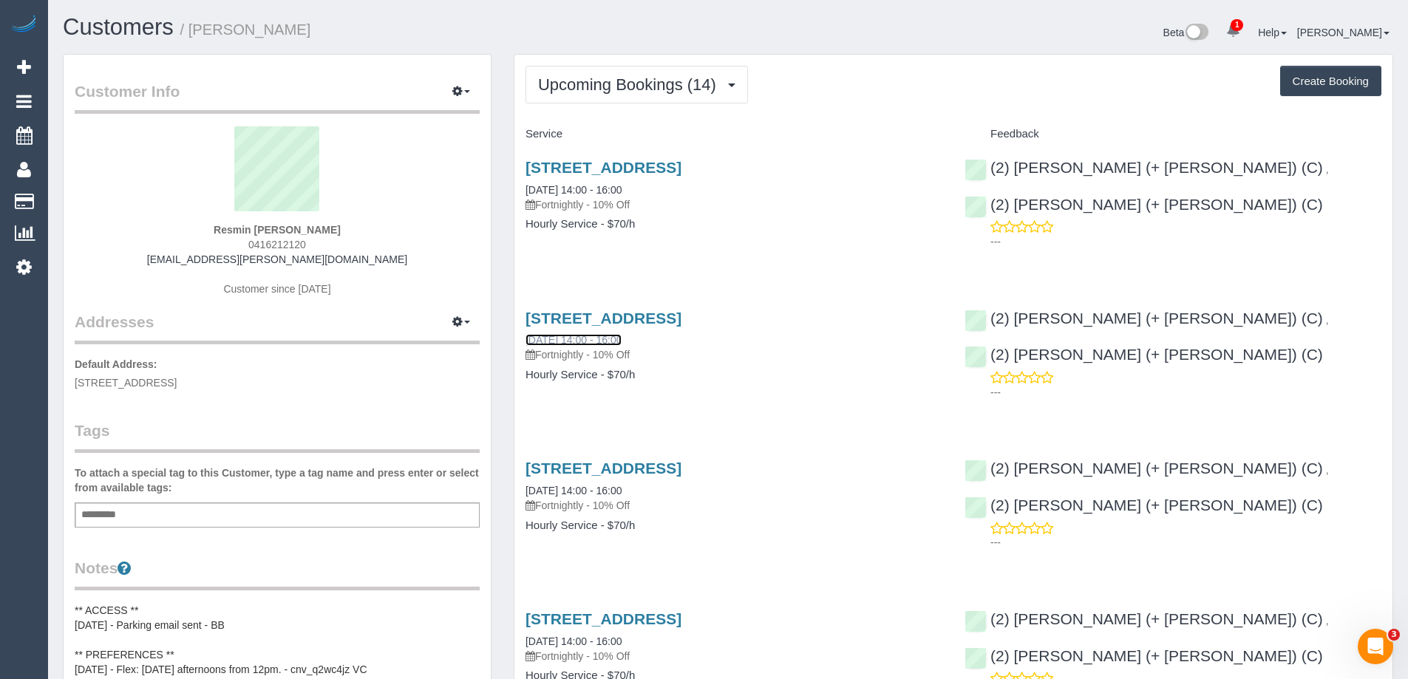
click at [590, 335] on link "[DATE] 14:00 - 16:00" at bounding box center [574, 340] width 96 height 12
click at [610, 85] on span "Upcoming Bookings (14)" at bounding box center [631, 84] width 186 height 18
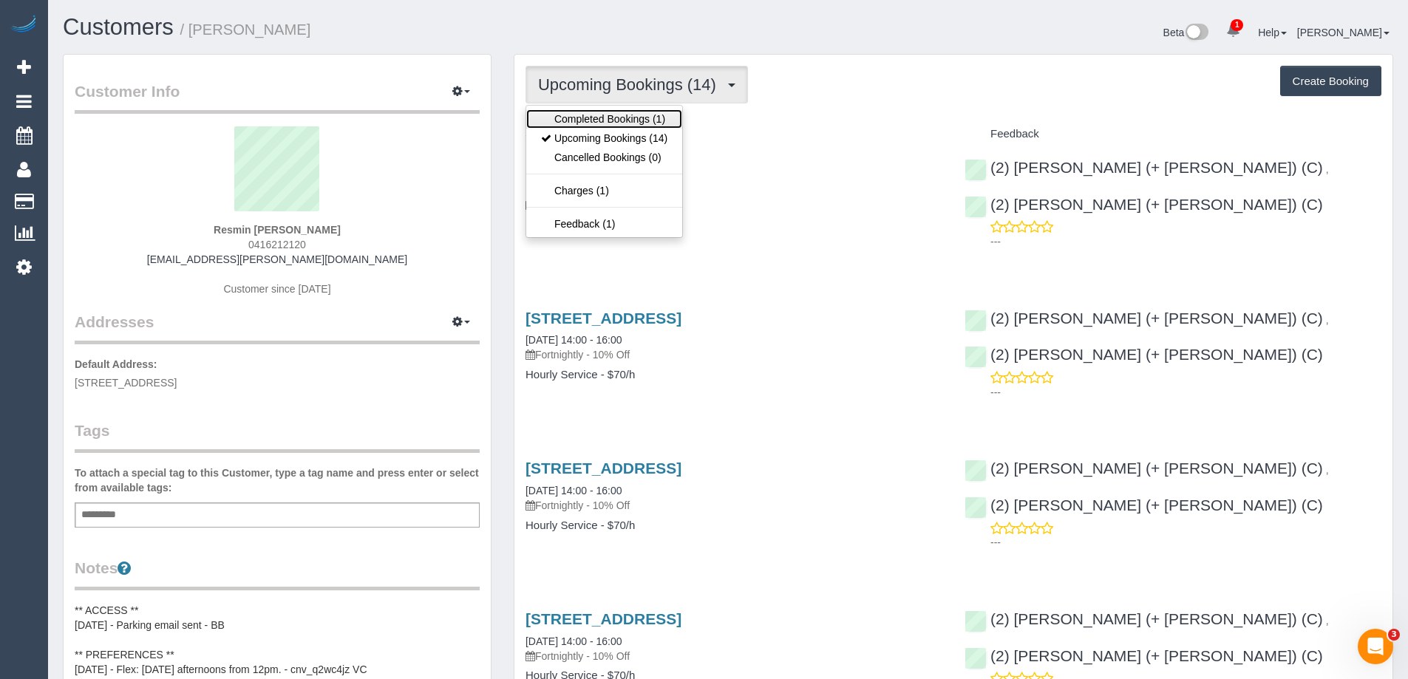
click at [597, 122] on link "Completed Bookings (1)" at bounding box center [604, 118] width 156 height 19
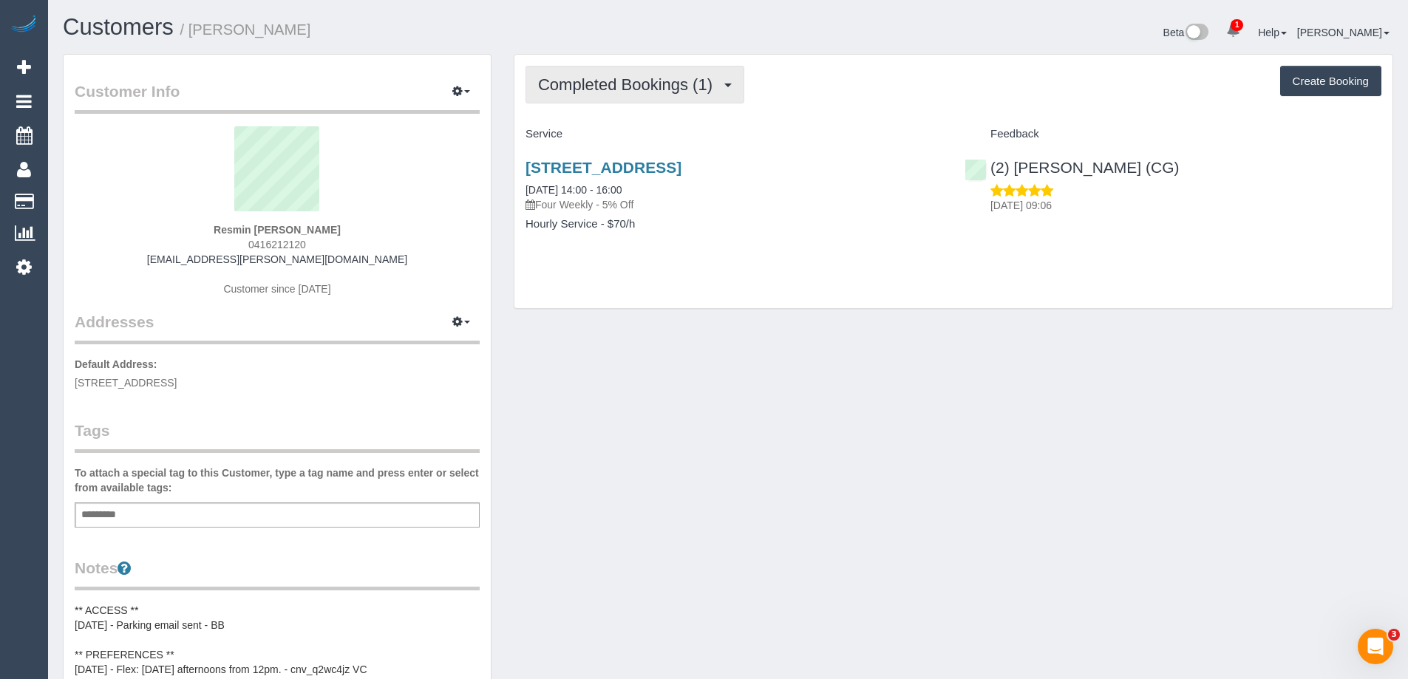
click at [611, 85] on span "Completed Bookings (1)" at bounding box center [629, 84] width 182 height 18
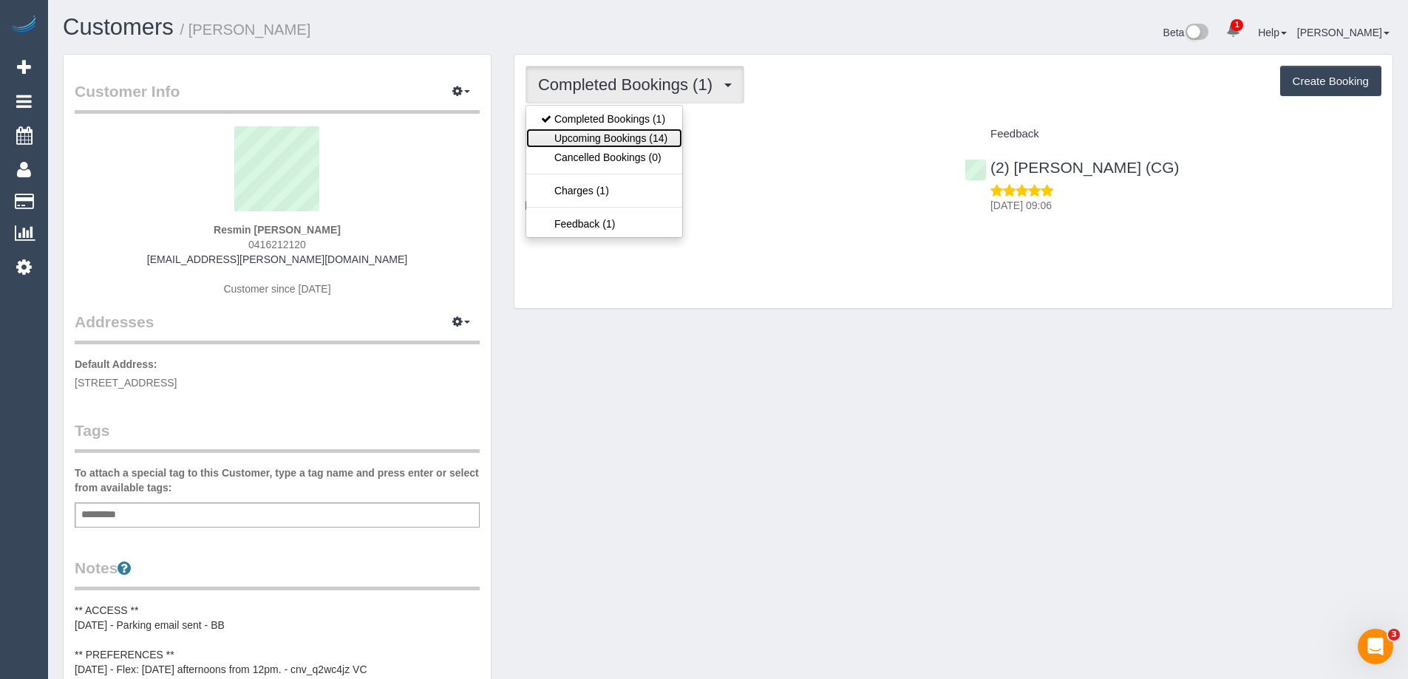
click at [597, 135] on link "Upcoming Bookings (14)" at bounding box center [604, 138] width 156 height 19
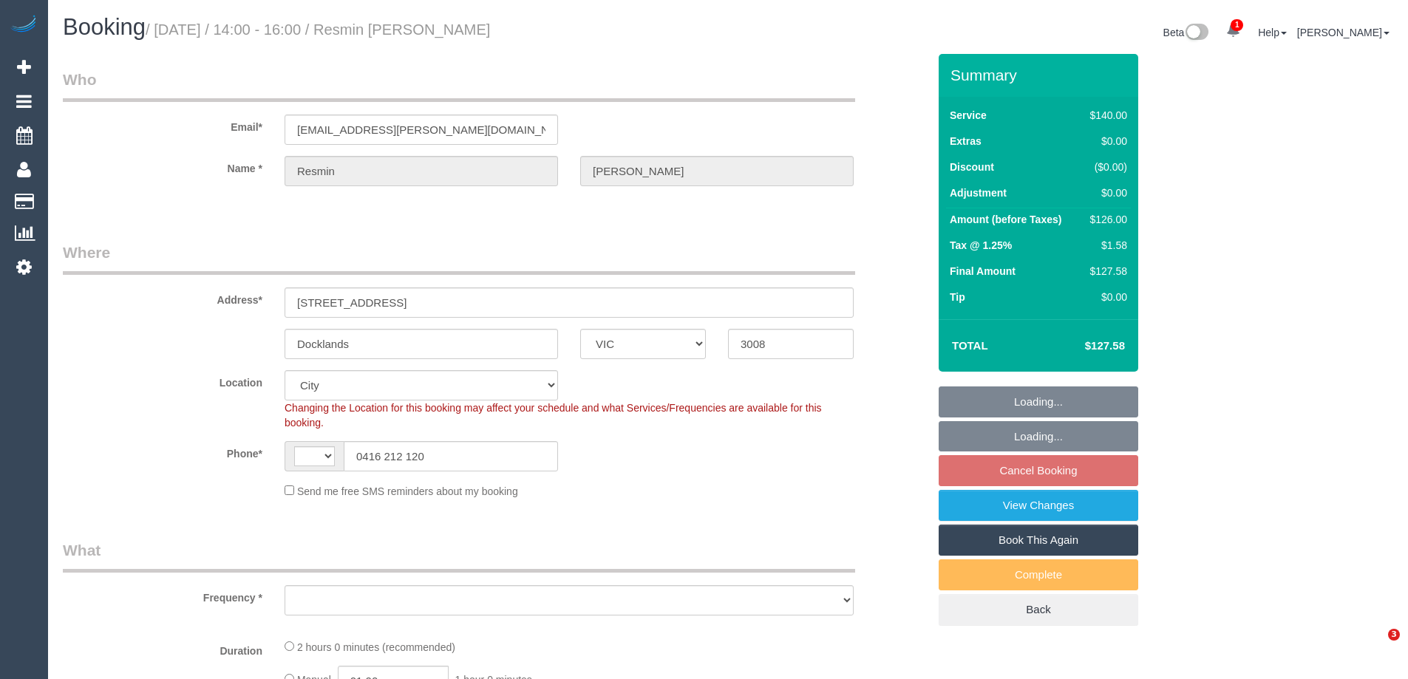
select select "VIC"
select select "string:AU"
select select "object:818"
select select "string:stripe-pm_1RoaqC2GScqysDRVyuhixY44"
select select "object:827"
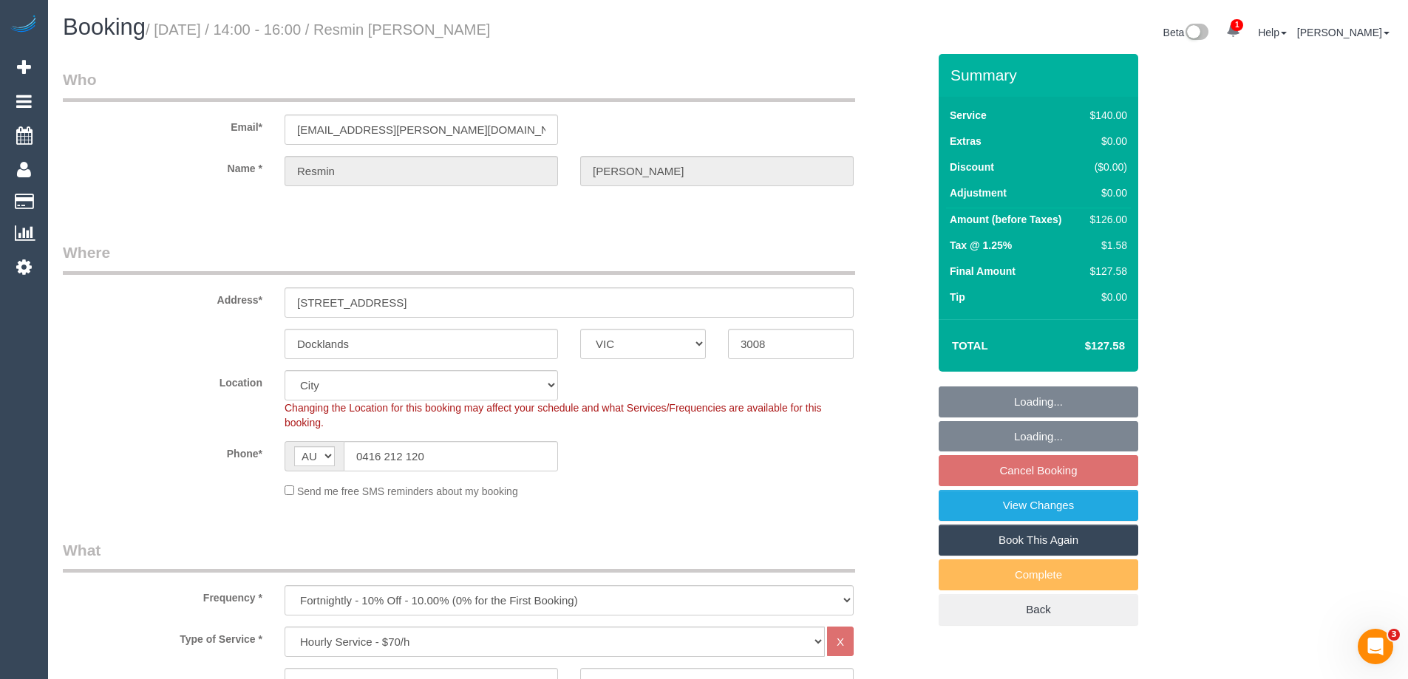
select select "number:27"
select select "number:14"
select select "number:20"
select select "number:25"
select select "number:34"
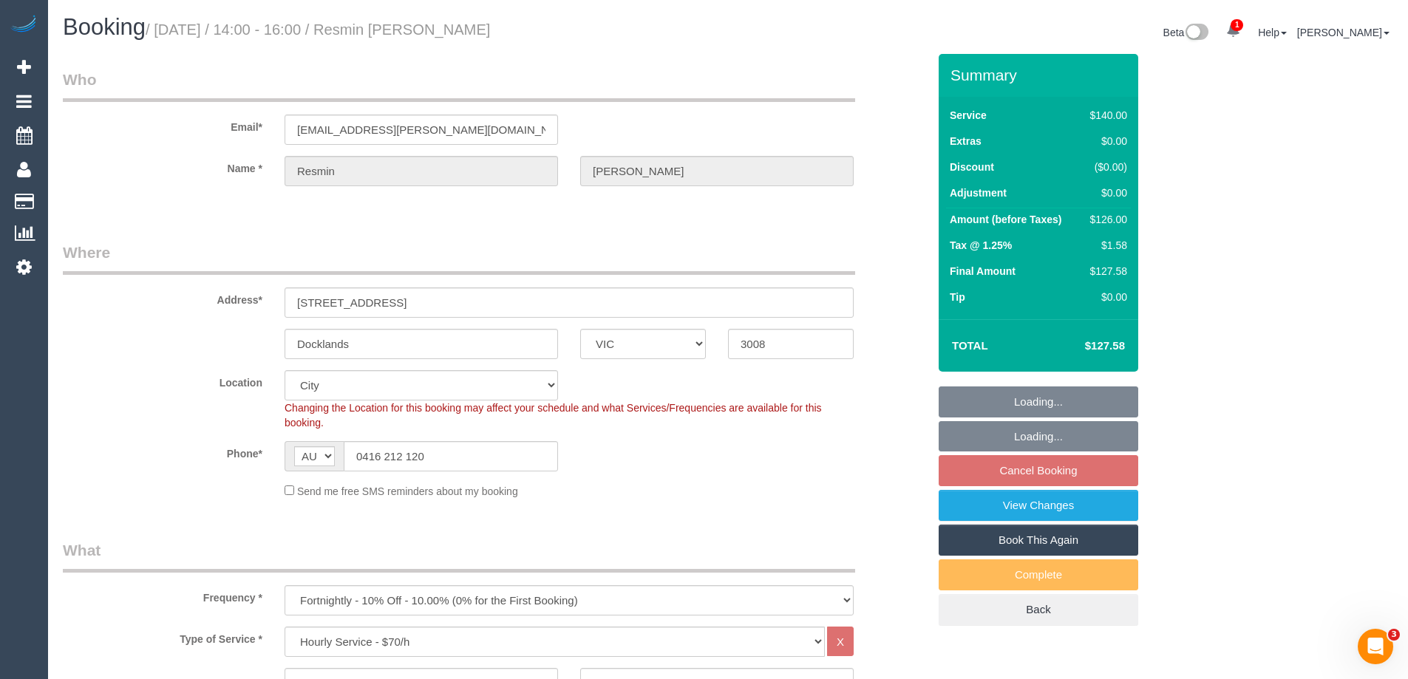
select select "number:12"
select select "spot5"
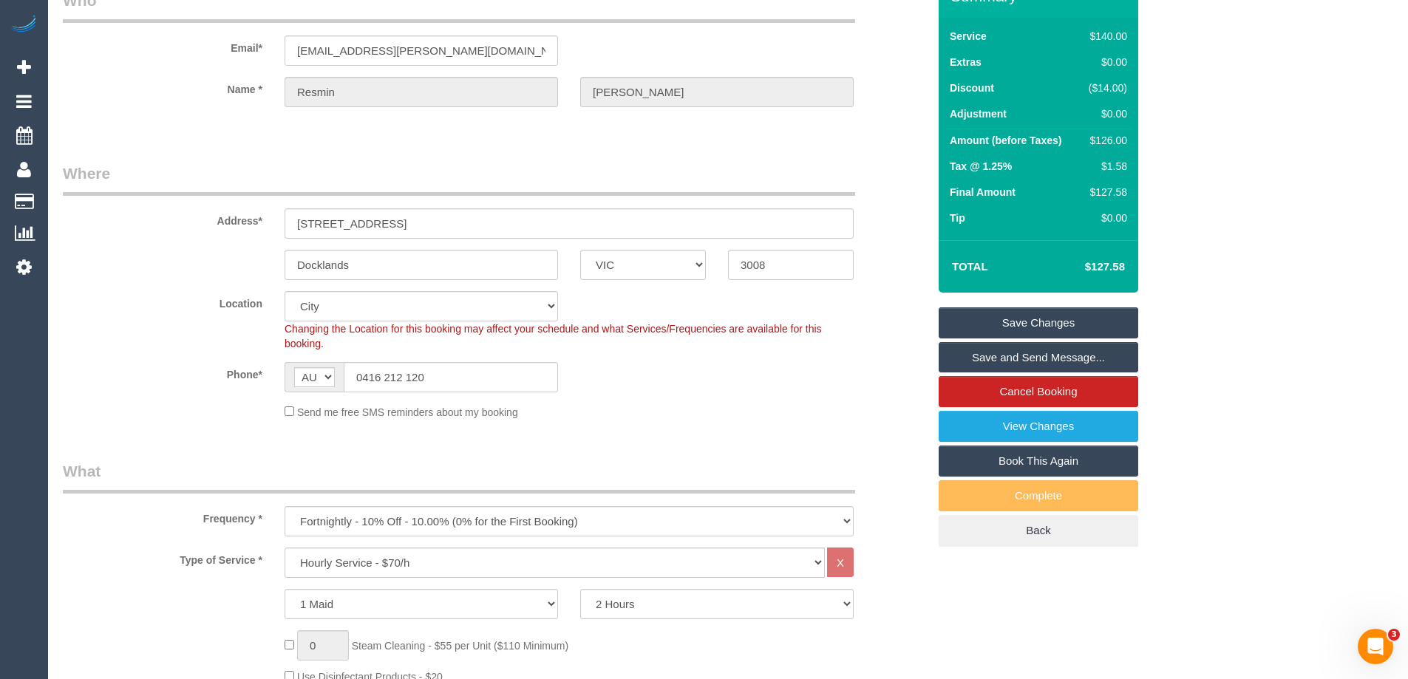
scroll to position [74, 0]
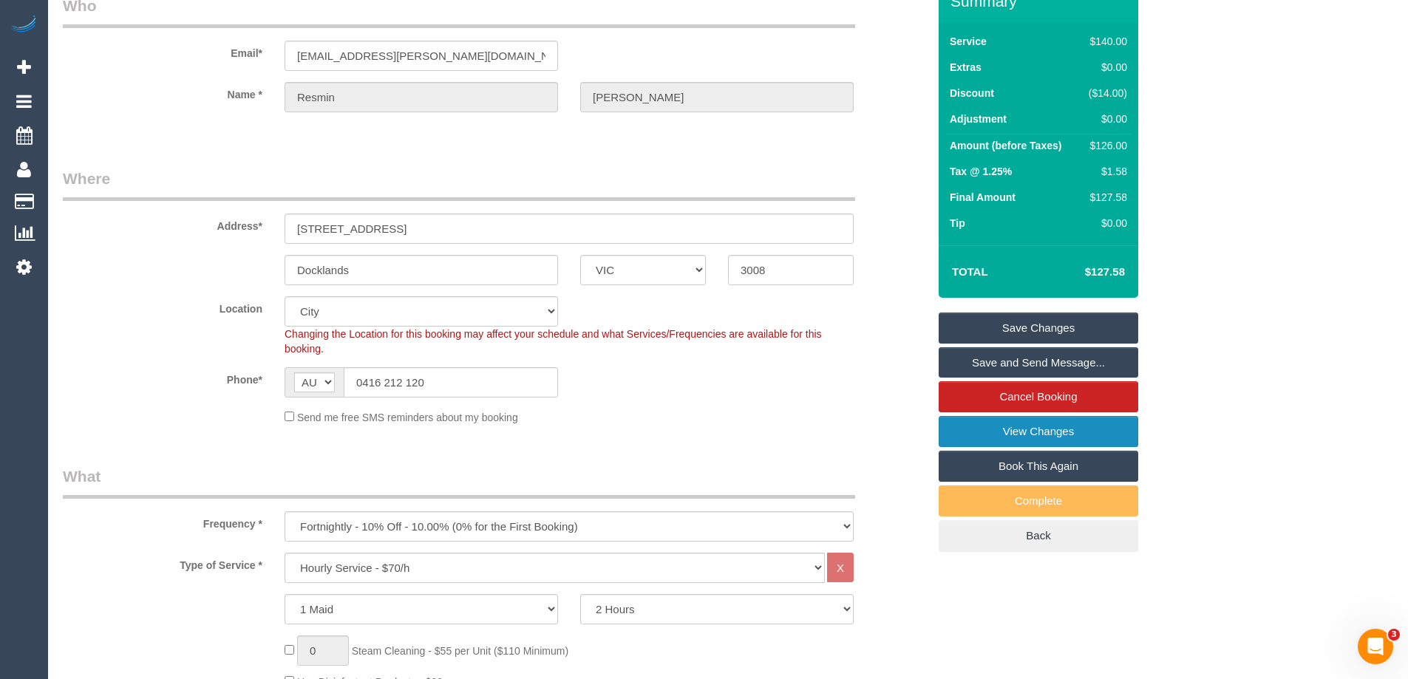
click at [1040, 430] on link "View Changes" at bounding box center [1039, 431] width 200 height 31
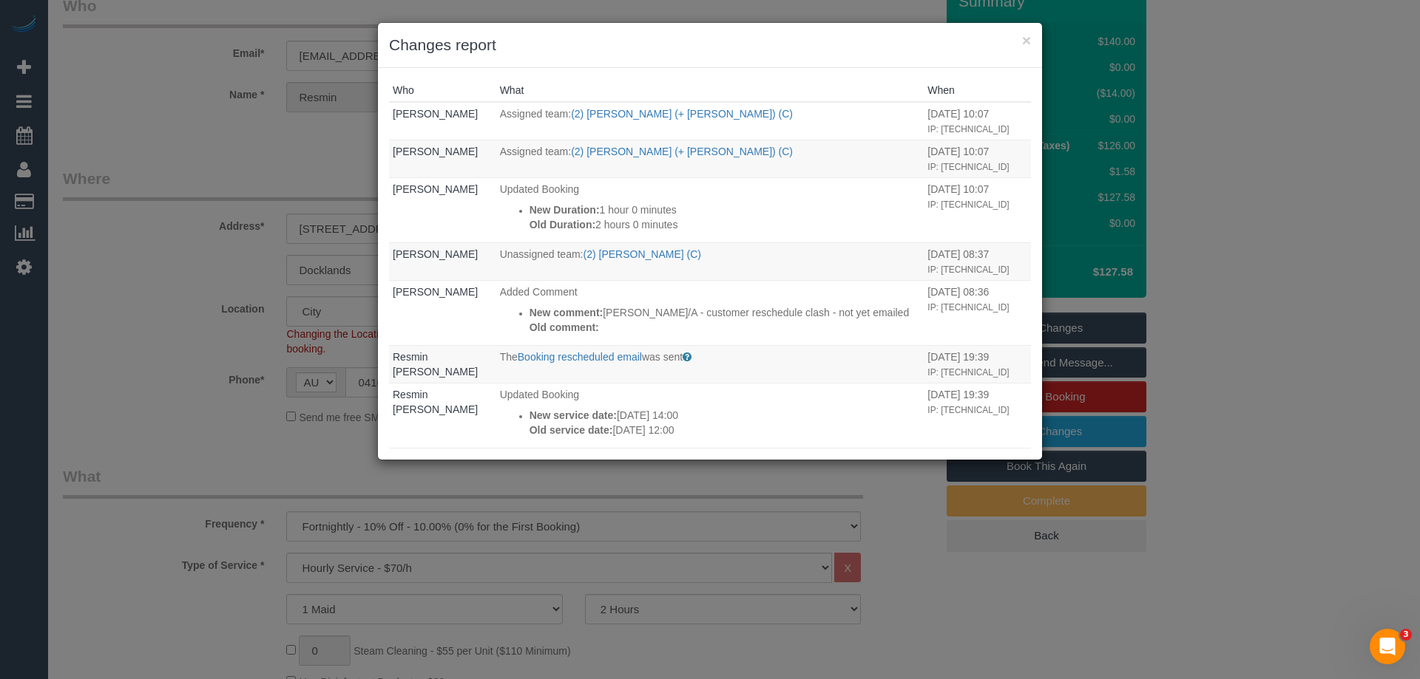
click at [736, 57] on div "× Changes report" at bounding box center [710, 45] width 664 height 45
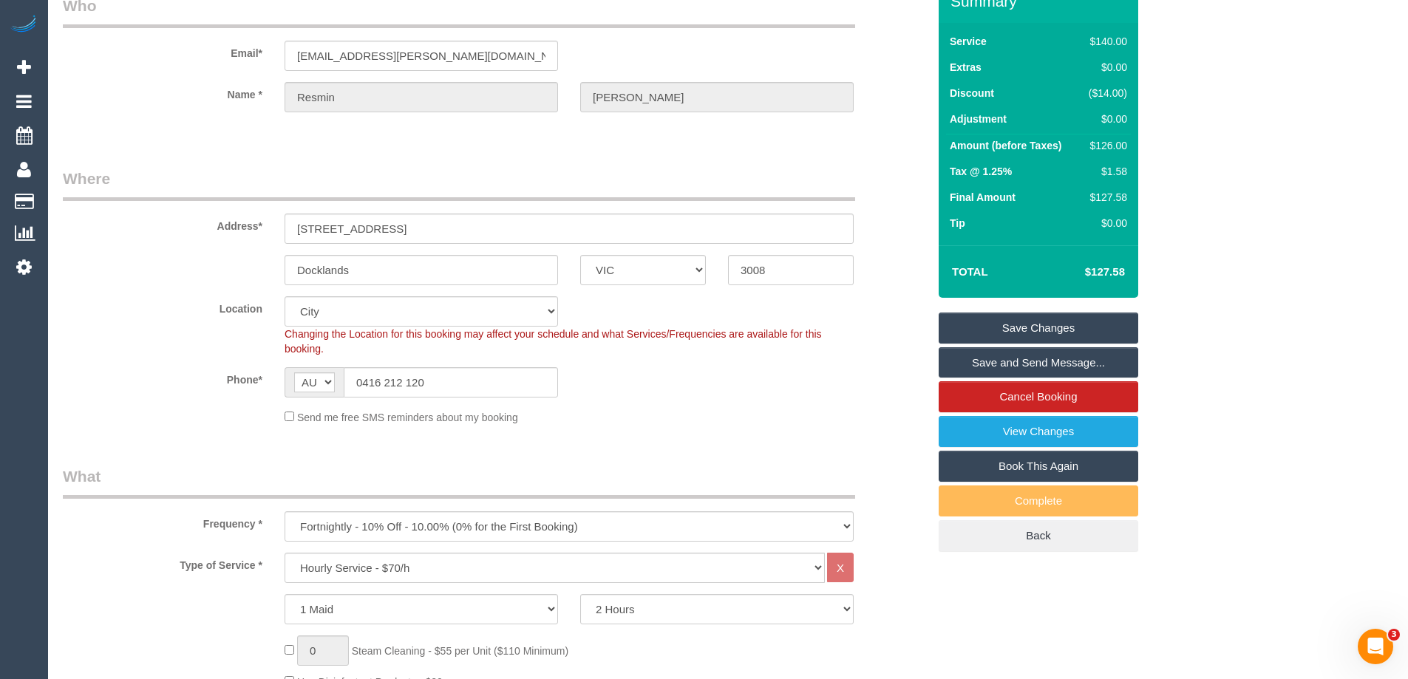
click at [840, 426] on fieldset "Where Address* [STREET_ADDRESS] [GEOGRAPHIC_DATA] ACT [GEOGRAPHIC_DATA] NT [GEO…" at bounding box center [495, 302] width 865 height 268
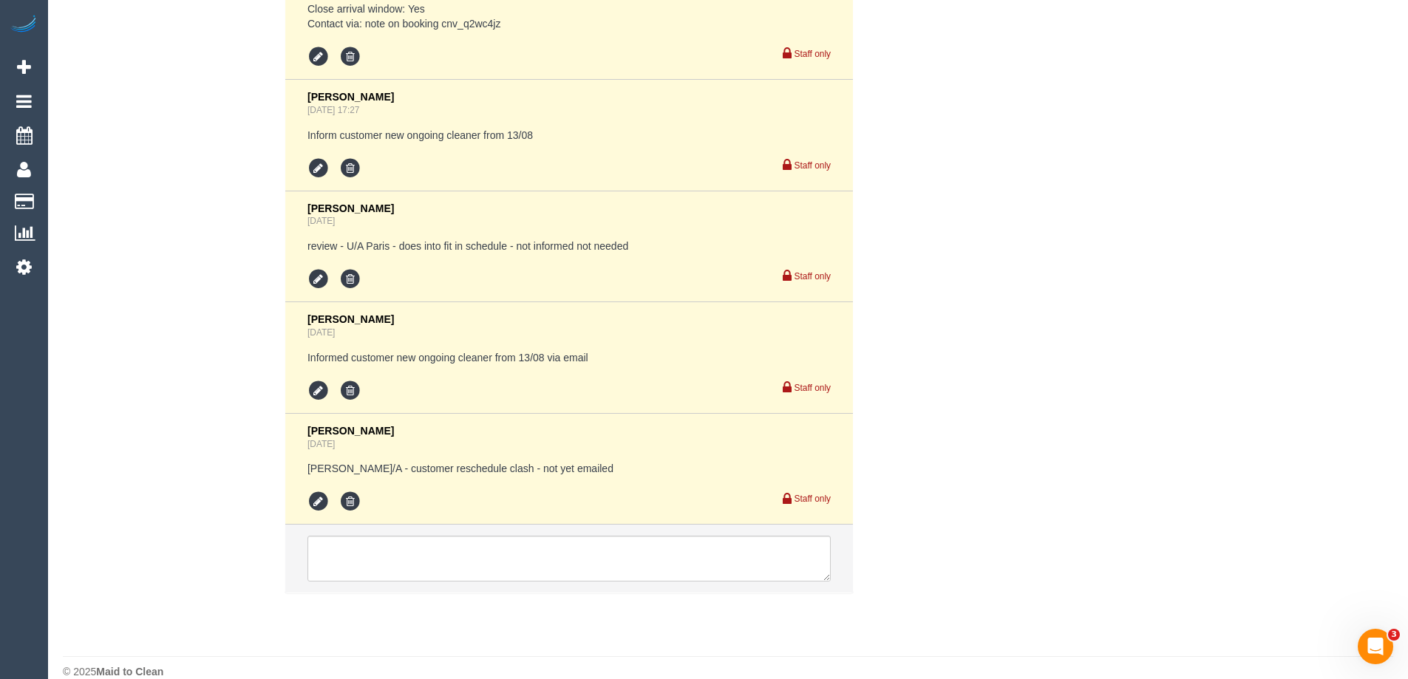
scroll to position [2999, 0]
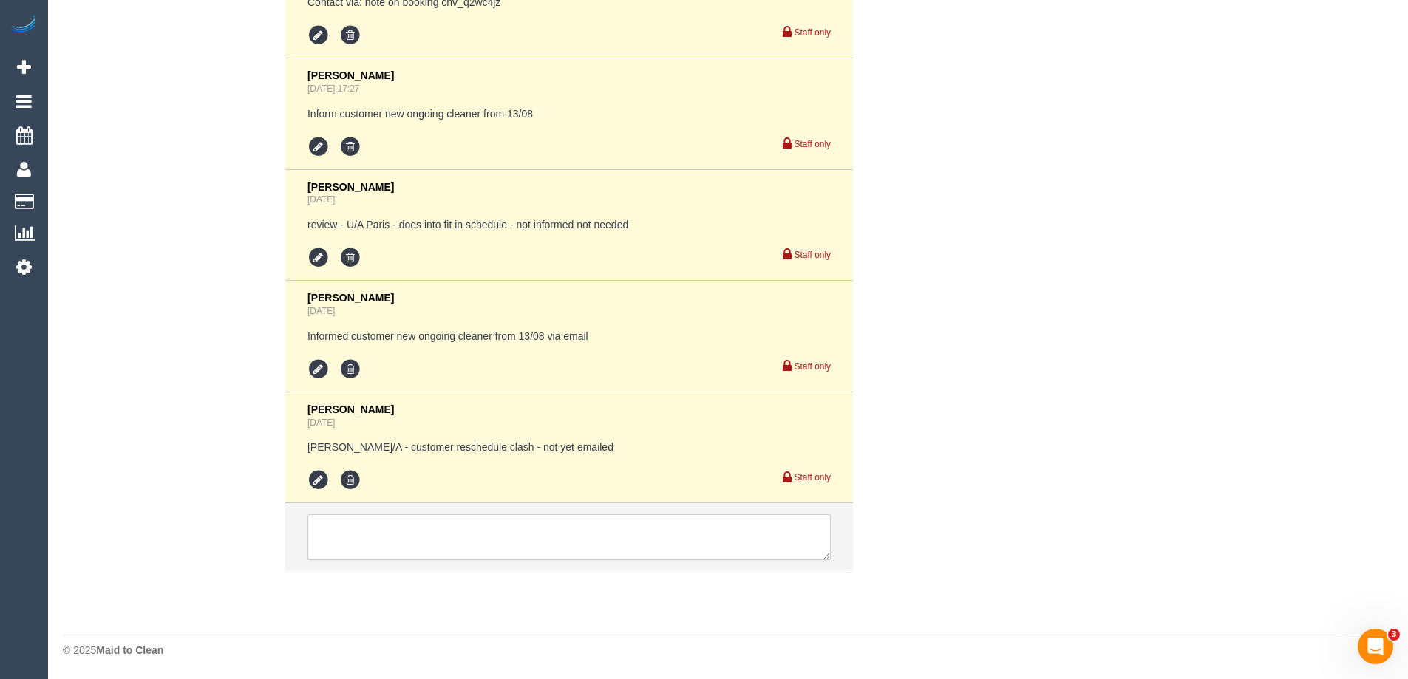
click at [362, 534] on textarea at bounding box center [569, 538] width 523 height 46
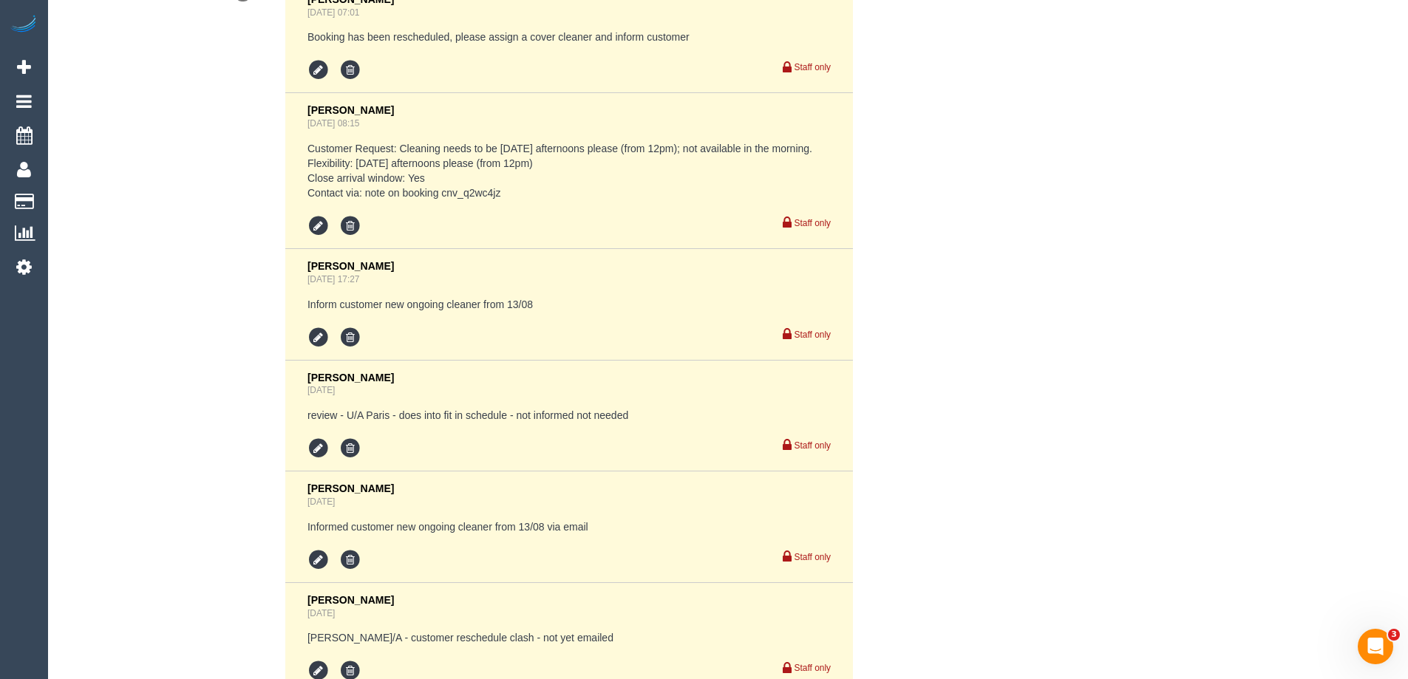
scroll to position [3060, 0]
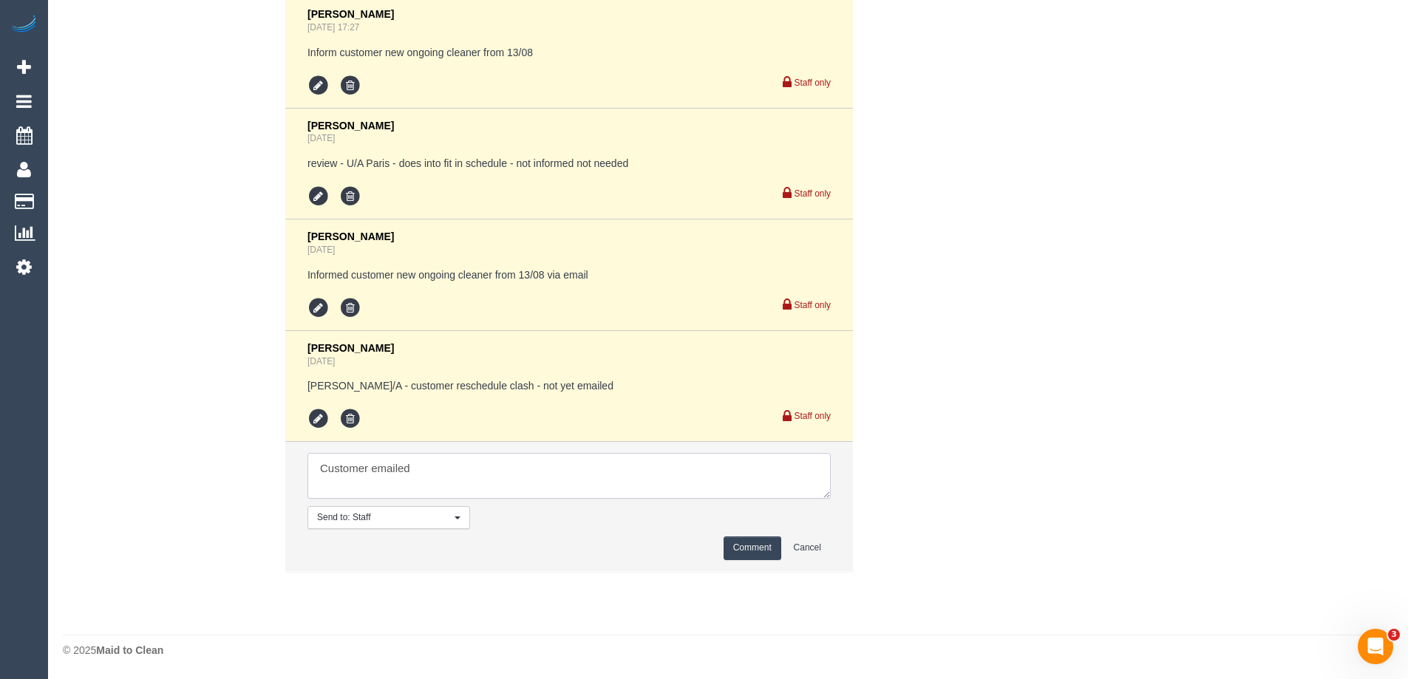
click at [425, 475] on textarea at bounding box center [569, 476] width 523 height 46
type textarea "Customer emailed Hu cover 20/08"
click at [751, 549] on button "Comment" at bounding box center [753, 548] width 58 height 23
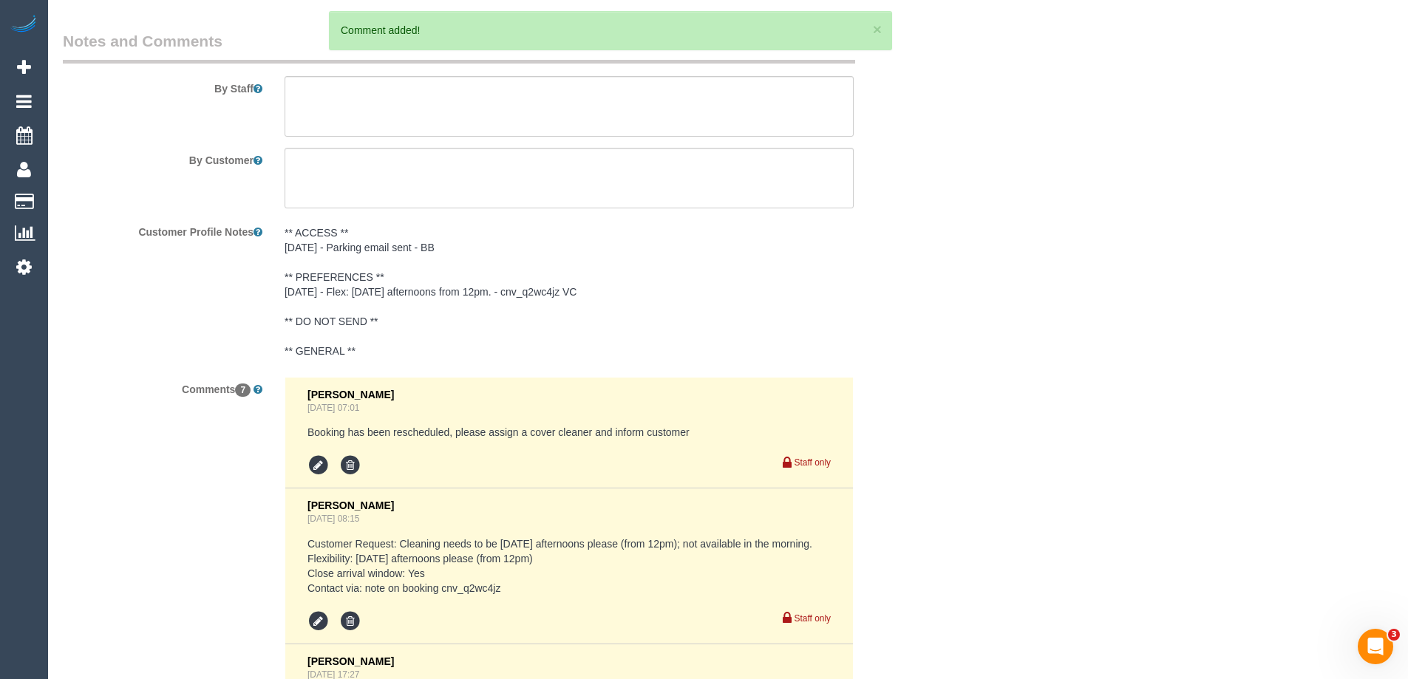
scroll to position [2173, 0]
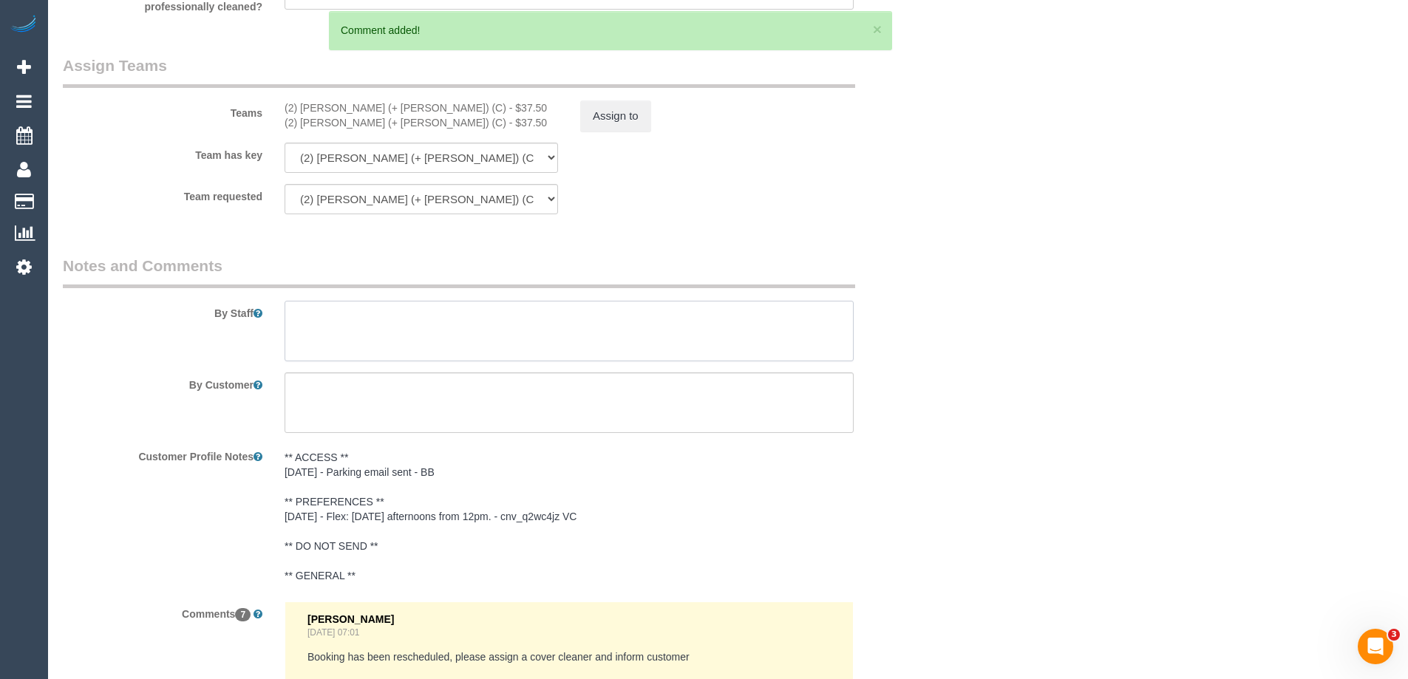
click at [329, 337] on textarea at bounding box center [569, 331] width 569 height 61
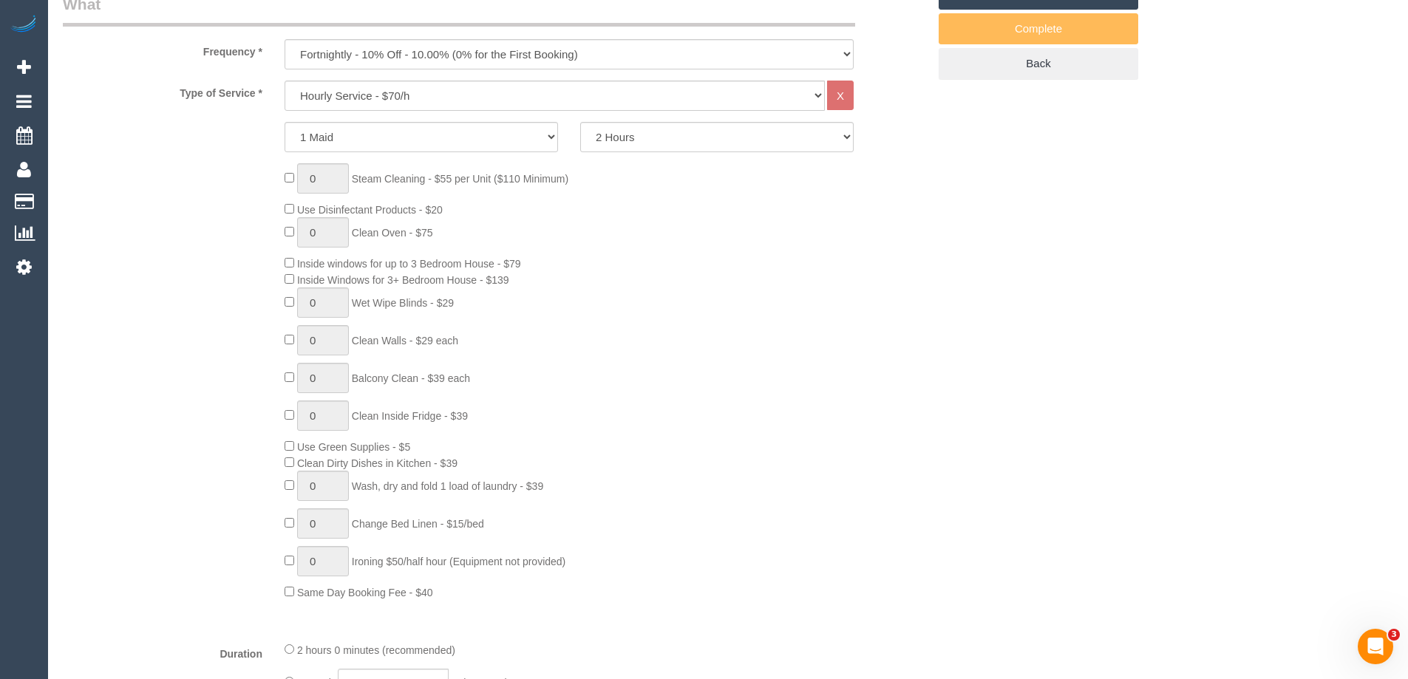
scroll to position [0, 0]
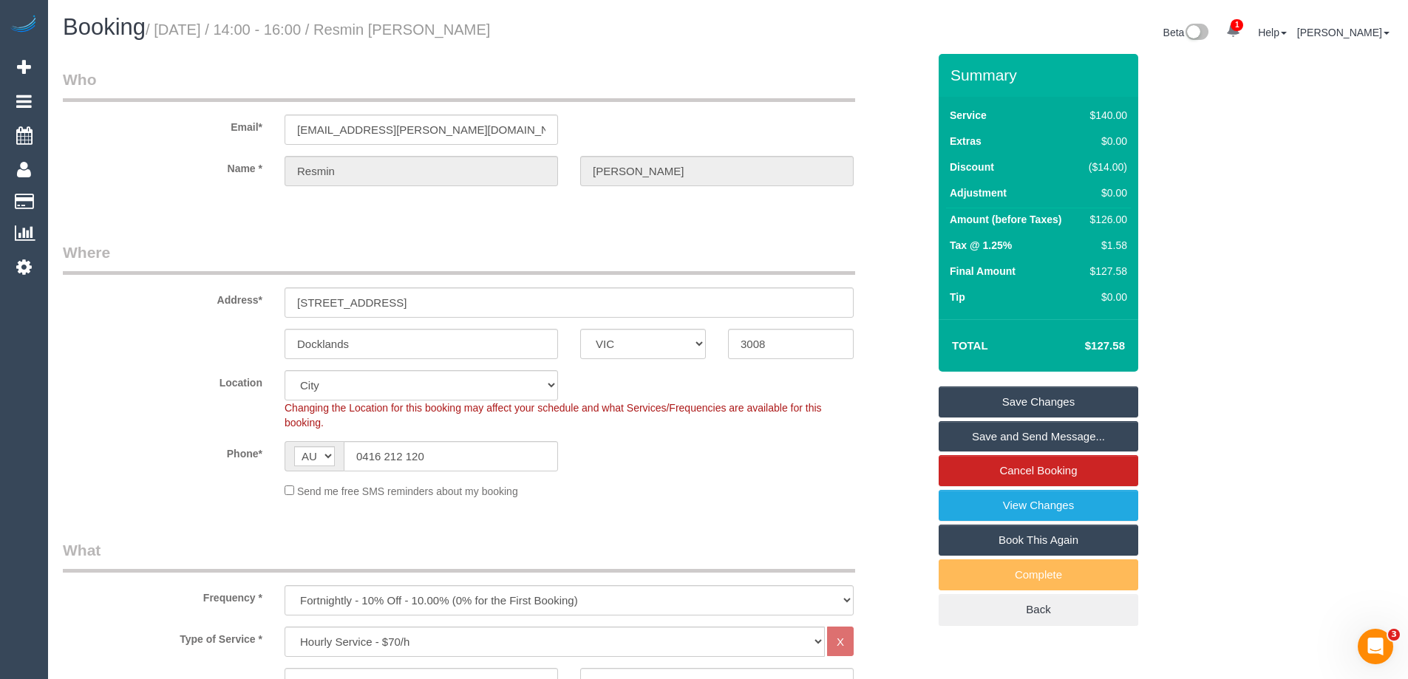
type textarea "*cover*"
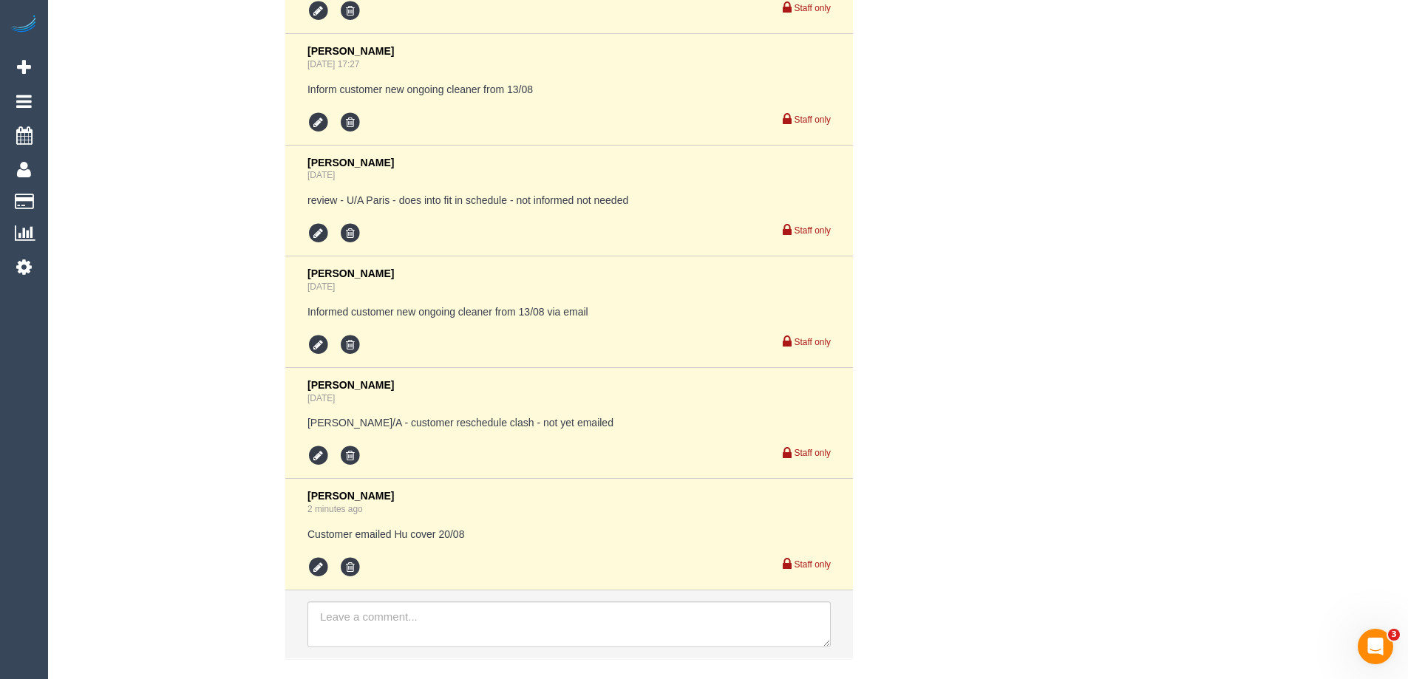
scroll to position [3110, 0]
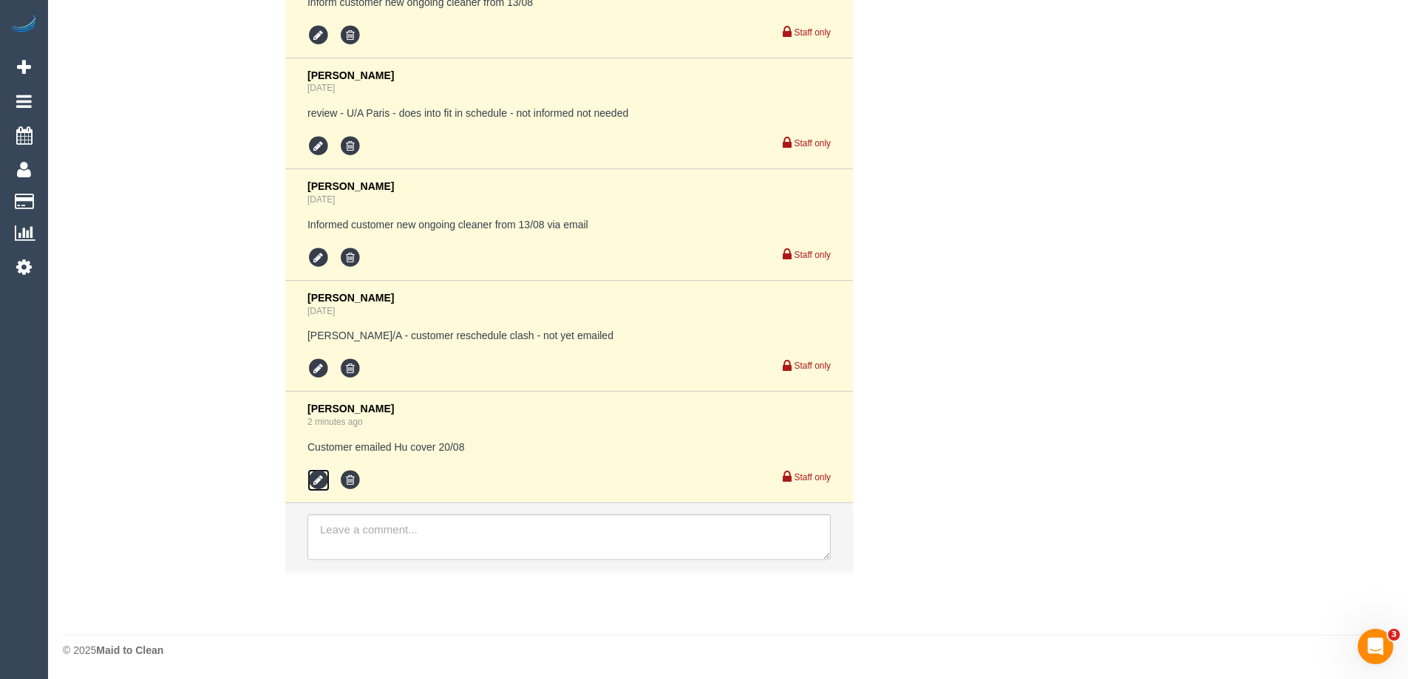
click at [315, 480] on icon at bounding box center [319, 480] width 22 height 22
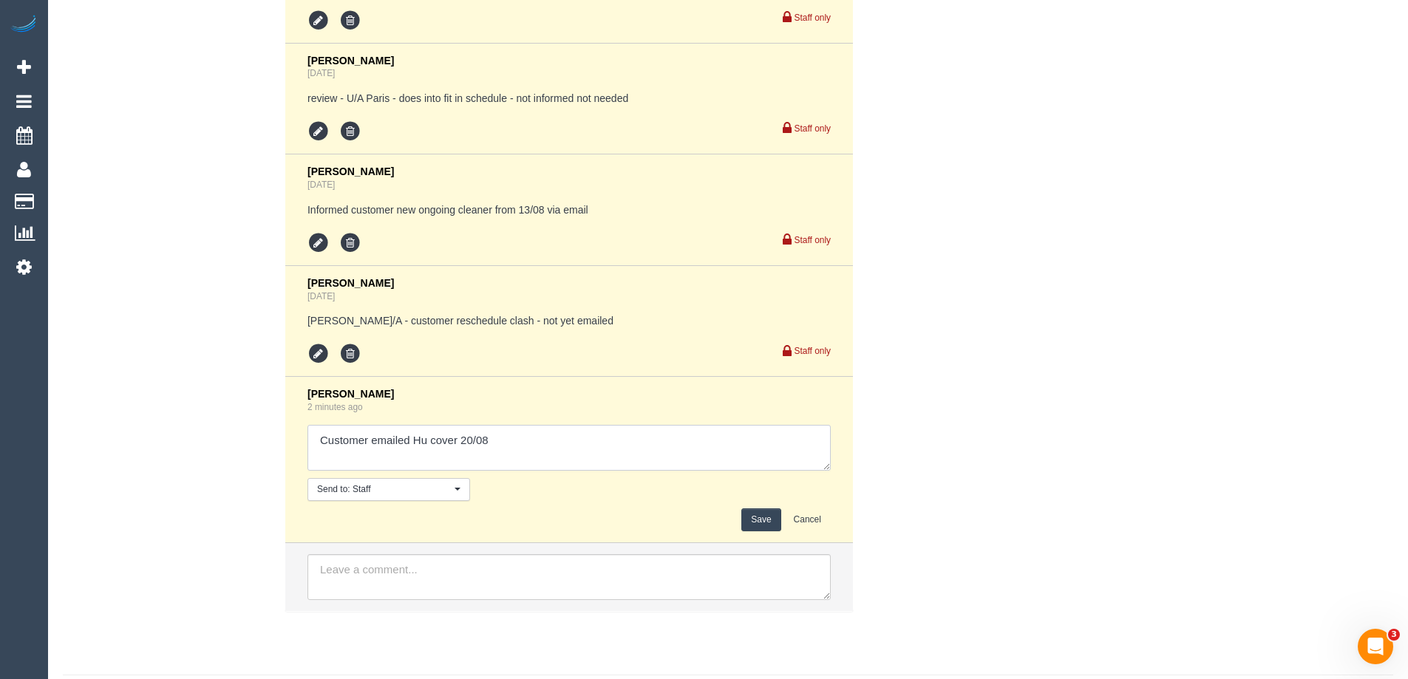
click at [384, 468] on textarea at bounding box center [569, 448] width 523 height 46
drag, startPoint x: 527, startPoint y: 458, endPoint x: 372, endPoint y: 460, distance: 155.3
click at [372, 460] on textarea at bounding box center [569, 448] width 523 height 46
type textarea "Customer informed new ongoing team f/n from 20/08 via email"
click at [758, 532] on button "Save" at bounding box center [761, 520] width 39 height 23
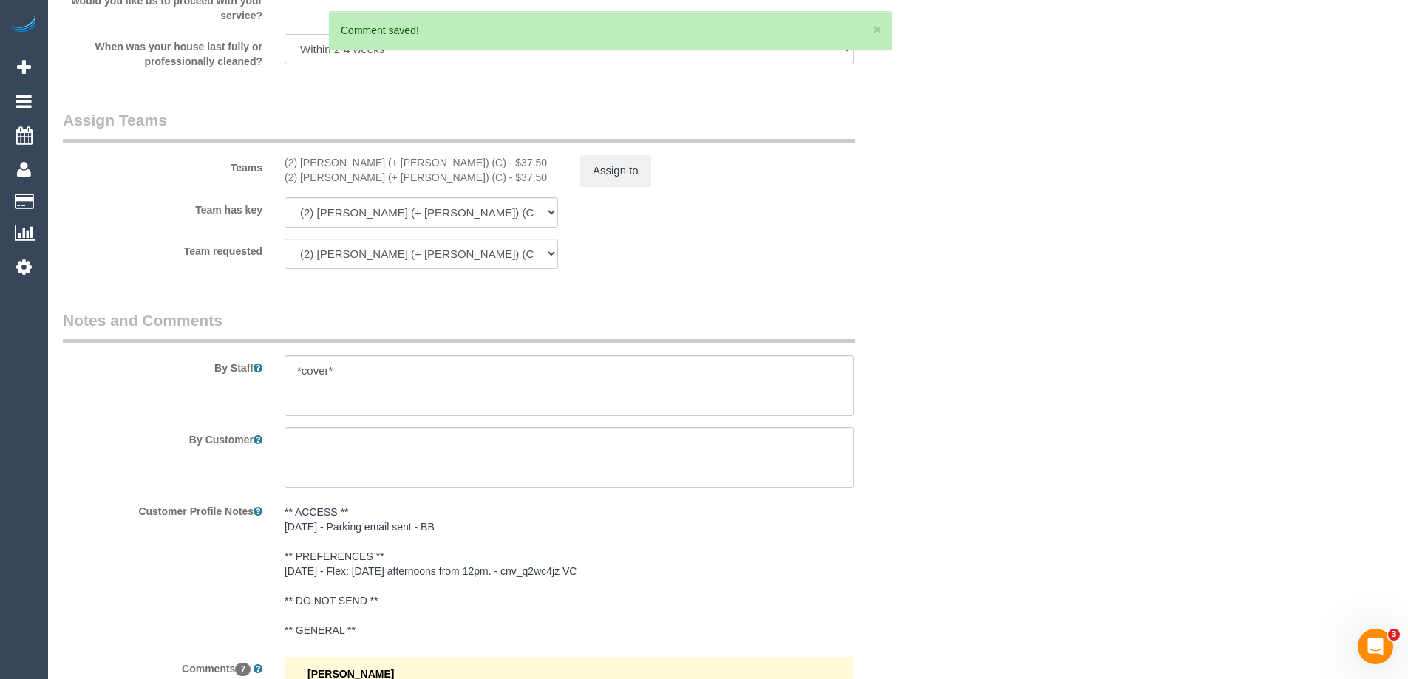
scroll to position [2075, 0]
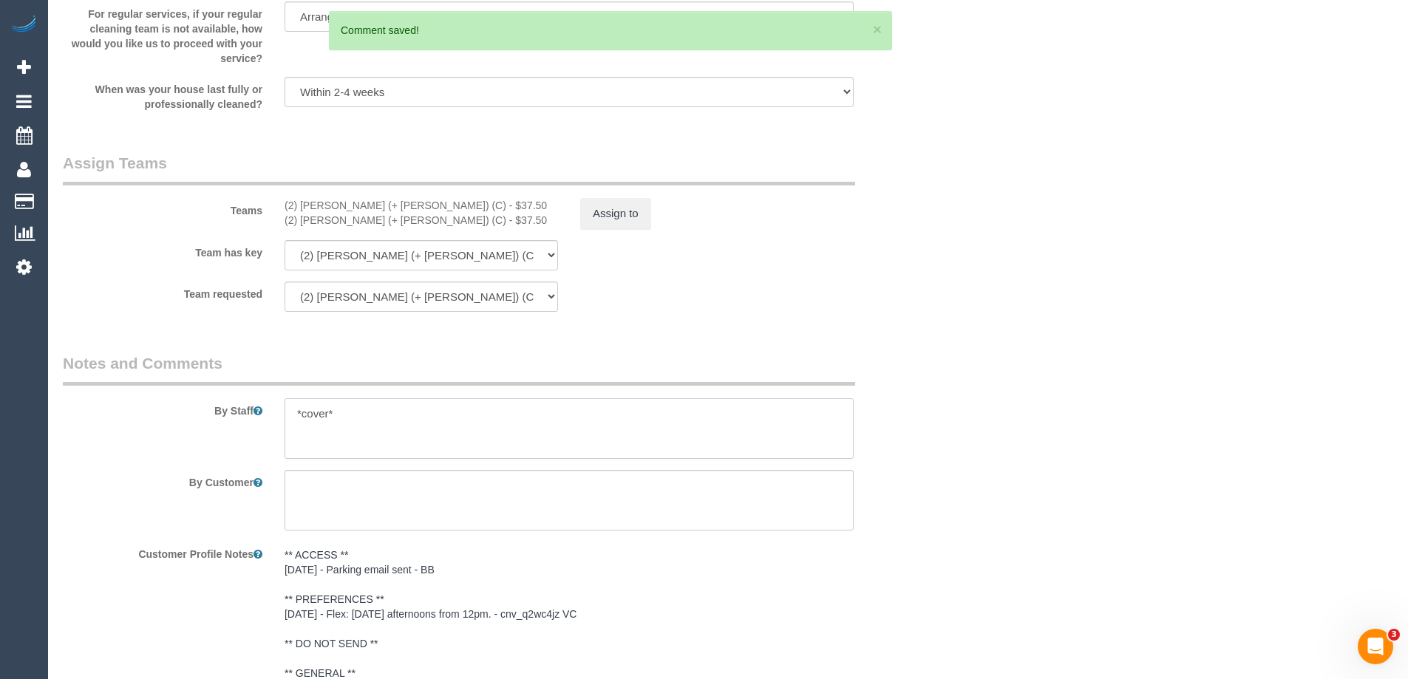
click at [342, 418] on textarea at bounding box center [569, 429] width 569 height 61
drag, startPoint x: 180, startPoint y: 404, endPoint x: 95, endPoint y: 401, distance: 85.8
click at [119, 401] on div "By Staff" at bounding box center [495, 406] width 887 height 106
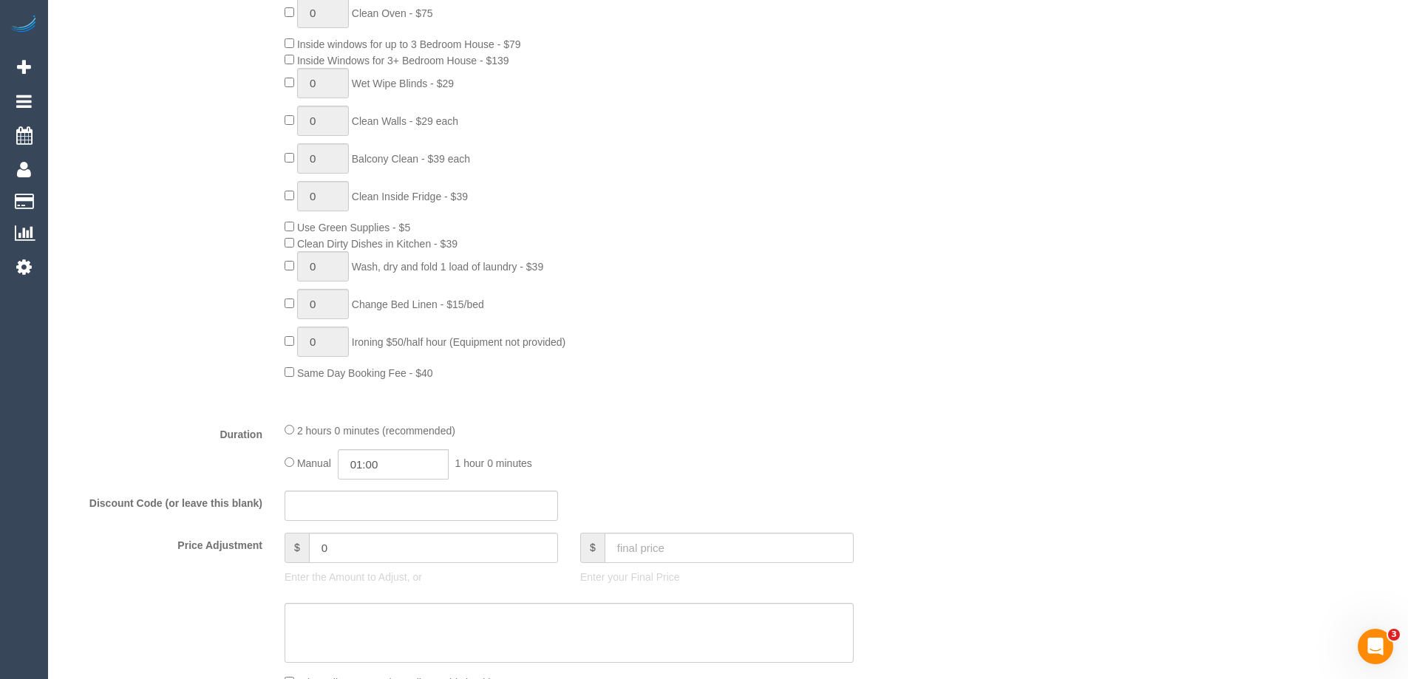
scroll to position [745, 0]
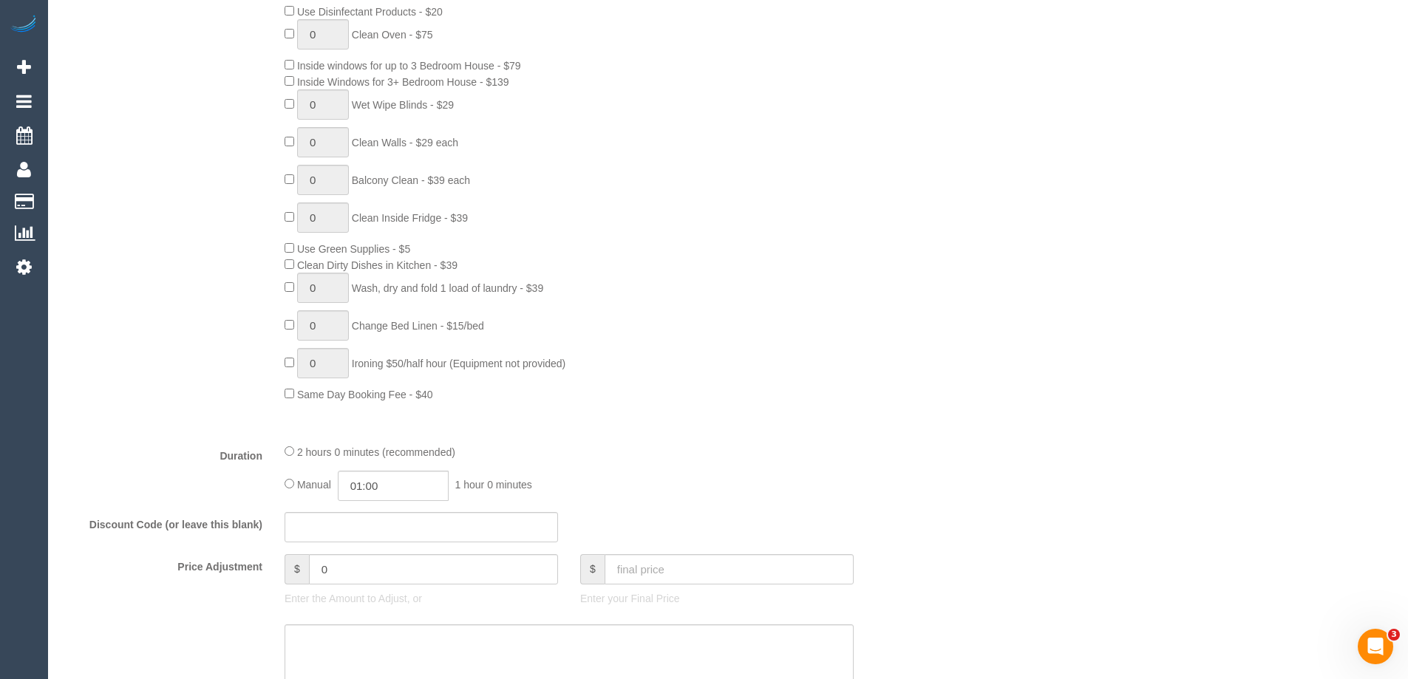
click at [780, 211] on div "0 Steam Cleaning - $55 per Unit ($110 Minimum) Use Disinfectant Products - $20 …" at bounding box center [606, 183] width 665 height 437
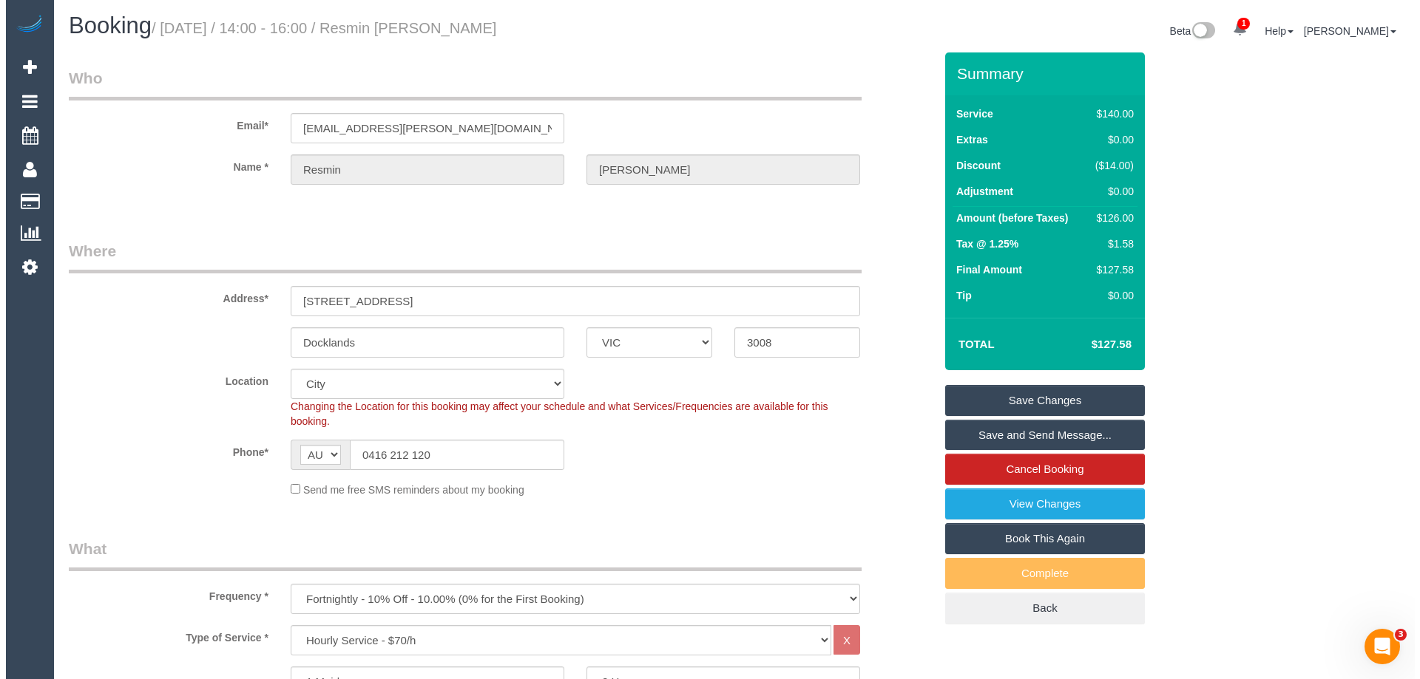
scroll to position [0, 0]
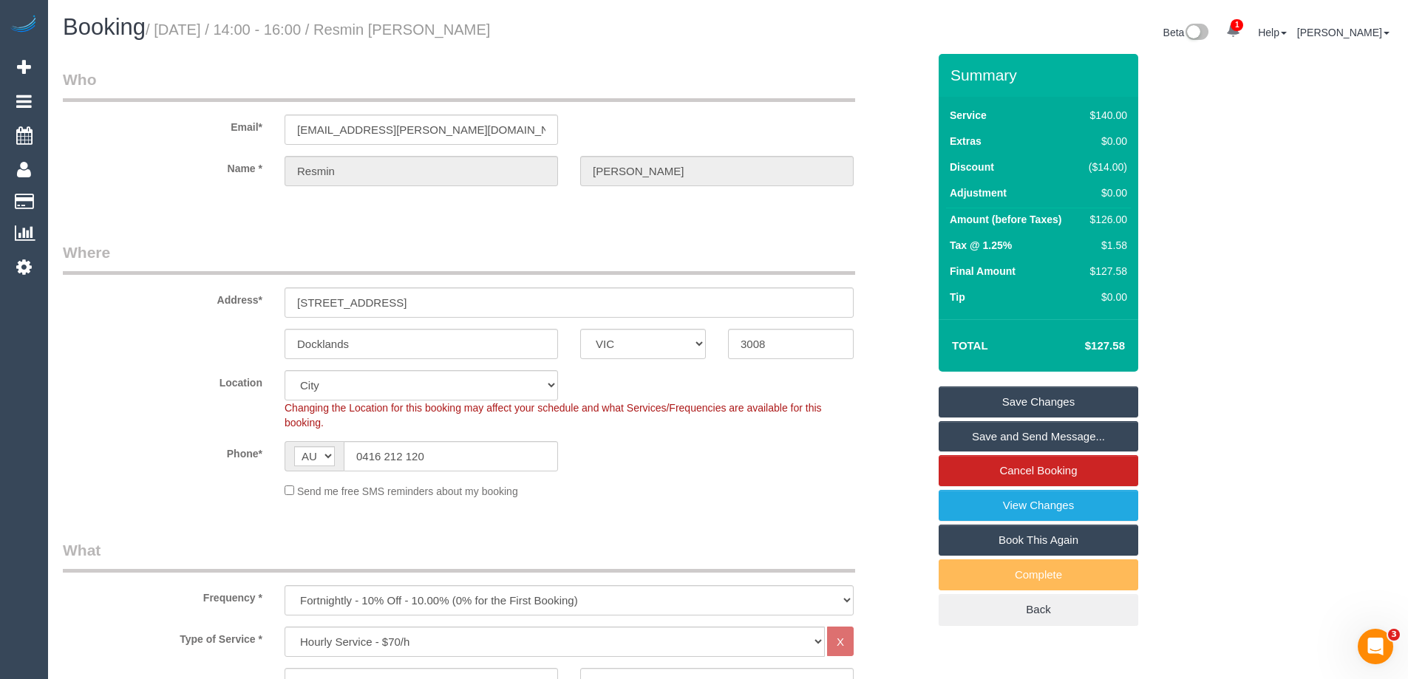
click at [1025, 403] on link "Save Changes" at bounding box center [1039, 402] width 200 height 31
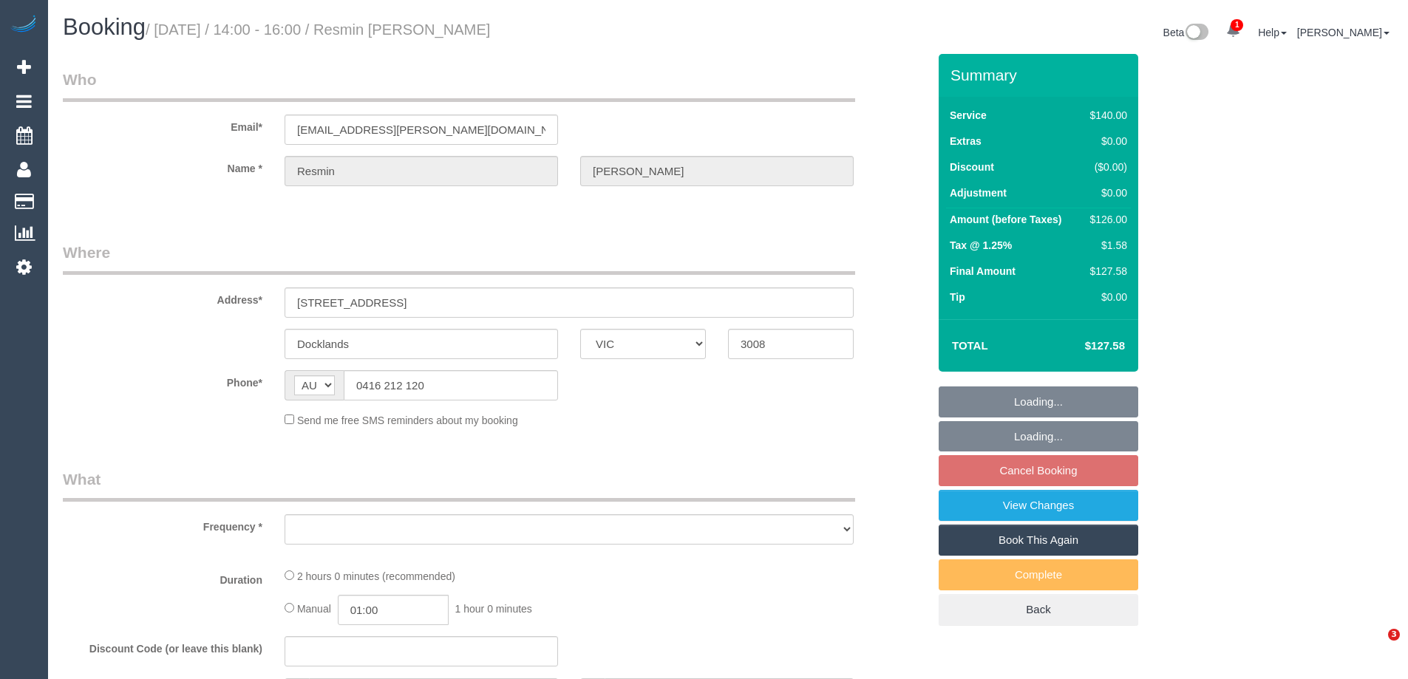
select select "VIC"
select select "object:543"
select select "string:stripe-pm_1RoaqC2GScqysDRVyuhixY44"
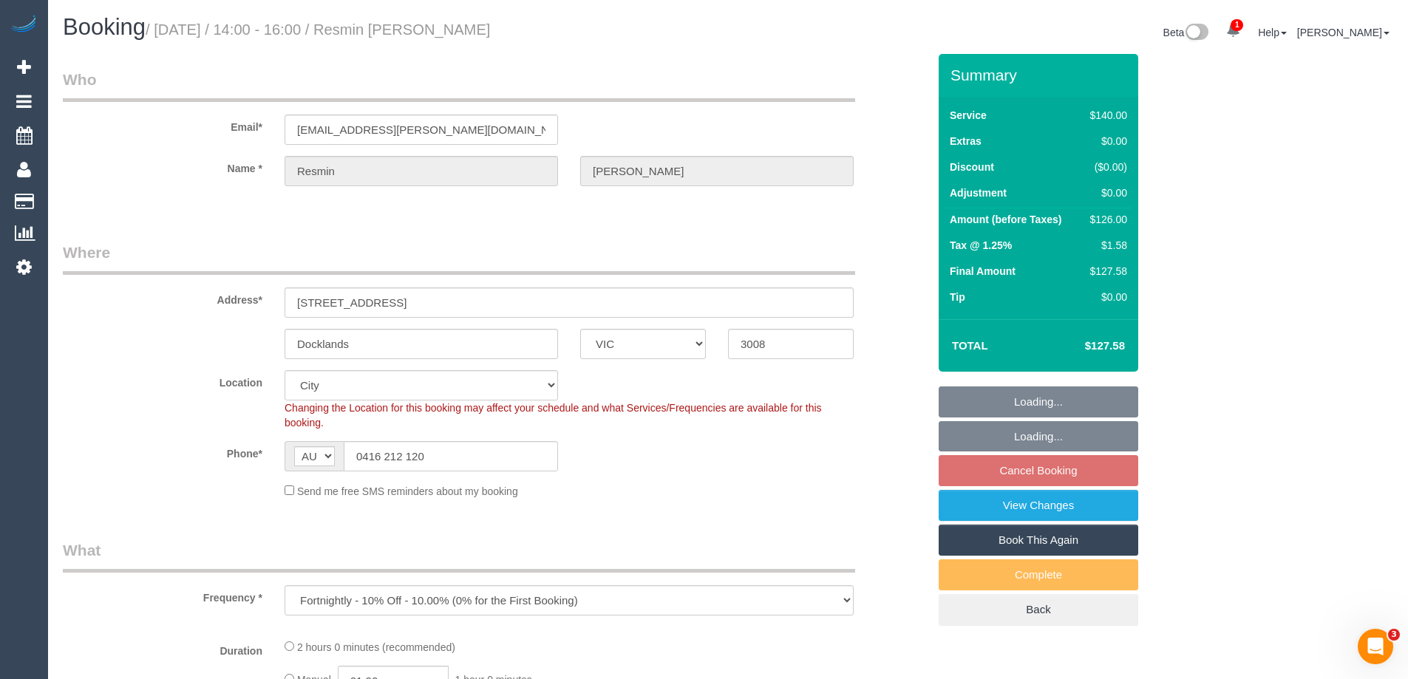
select select "object:858"
select select "spot5"
select select "number:27"
select select "number:14"
select select "number:20"
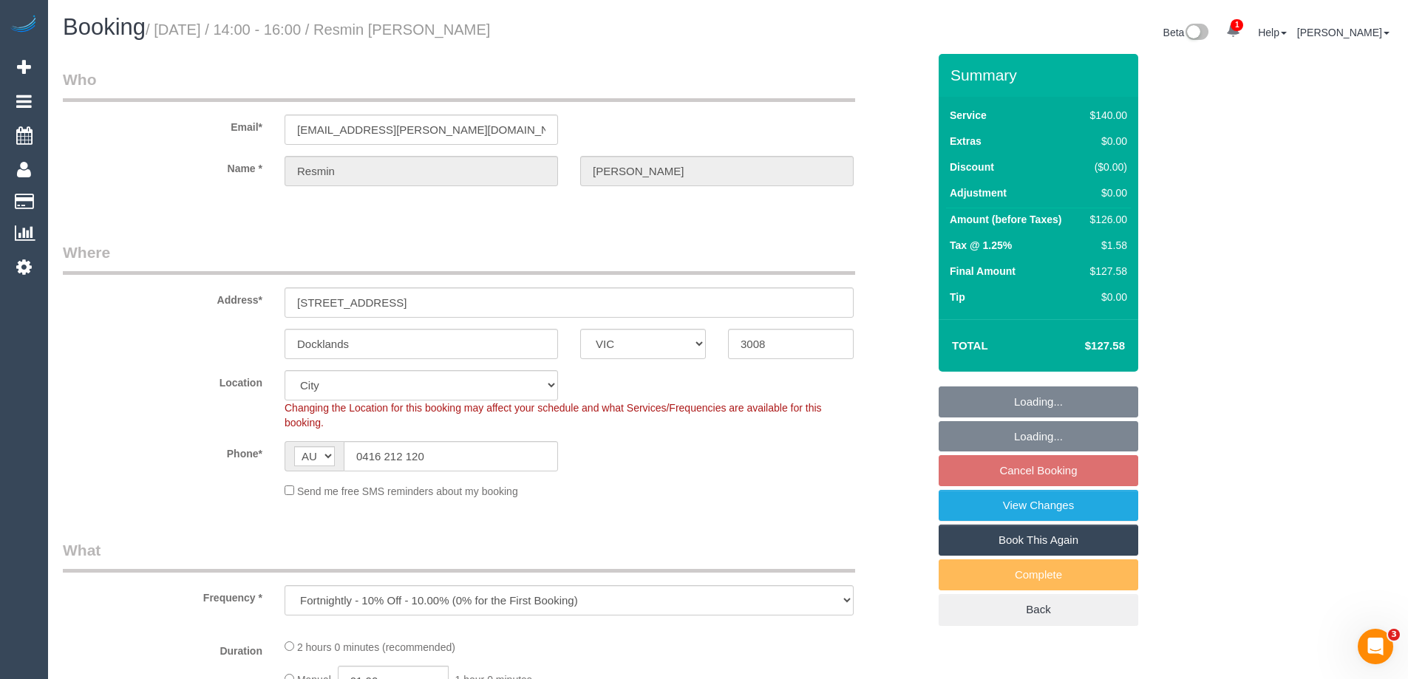
select select "number:25"
select select "number:34"
select select "number:12"
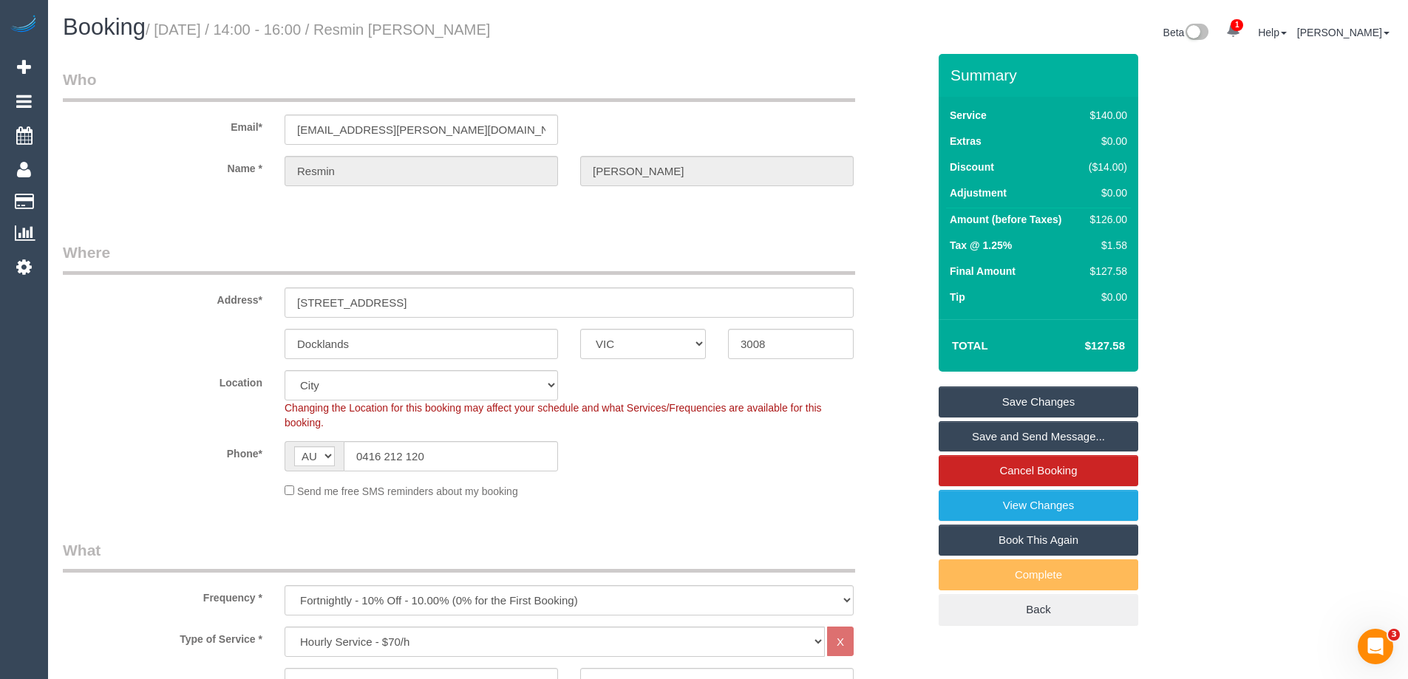
click at [764, 472] on sui-booking-location "Location [GEOGRAPHIC_DATA] (North) East (South) [GEOGRAPHIC_DATA] (East) [GEOGR…" at bounding box center [495, 434] width 865 height 129
click at [145, 414] on div "Location [GEOGRAPHIC_DATA] (North) East (South) [GEOGRAPHIC_DATA] (East) [GEOGR…" at bounding box center [495, 400] width 887 height 60
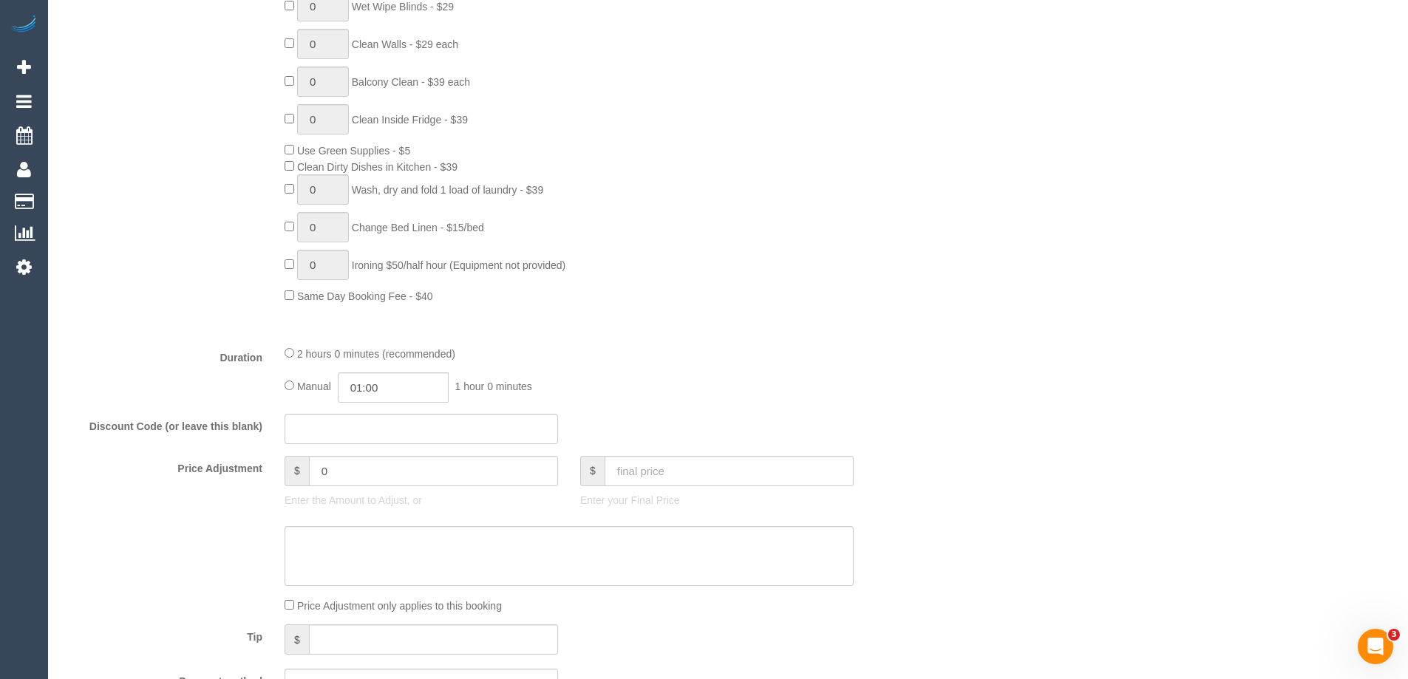
scroll to position [1183, 0]
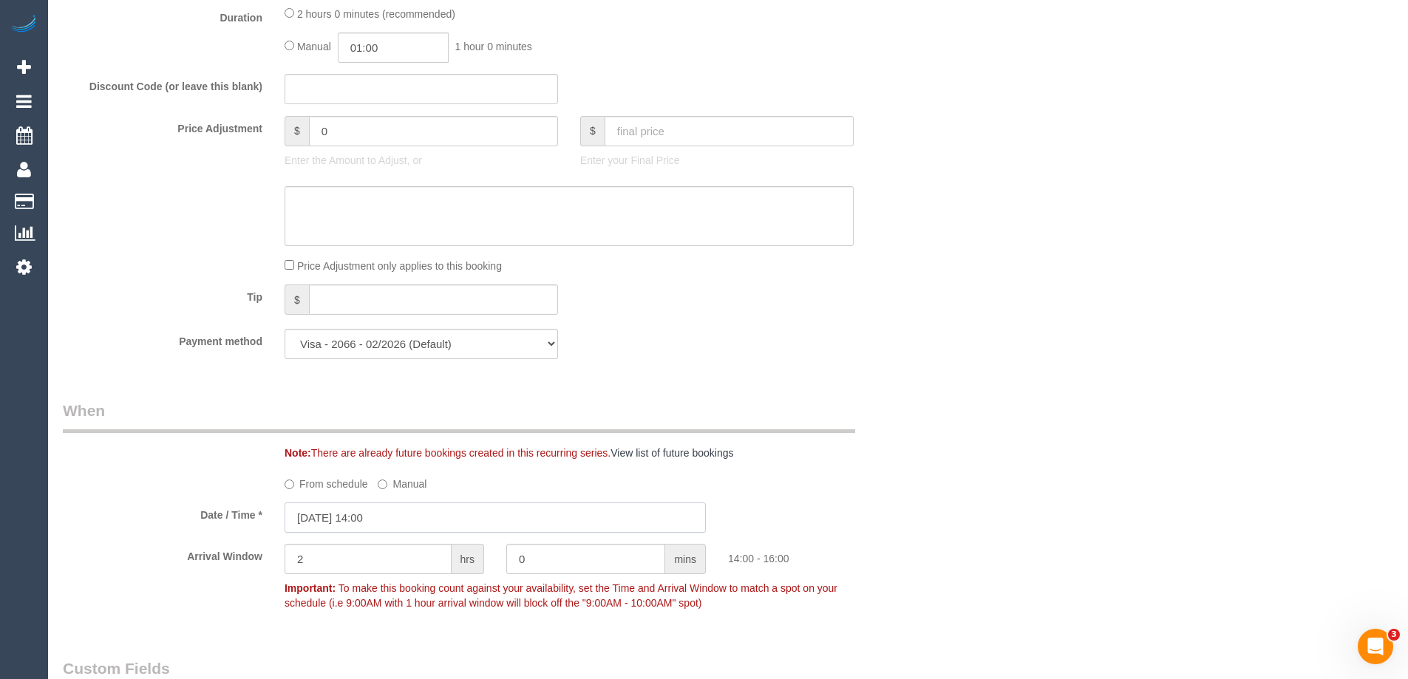
click at [371, 512] on input "29/08/2025 14:00" at bounding box center [495, 518] width 421 height 30
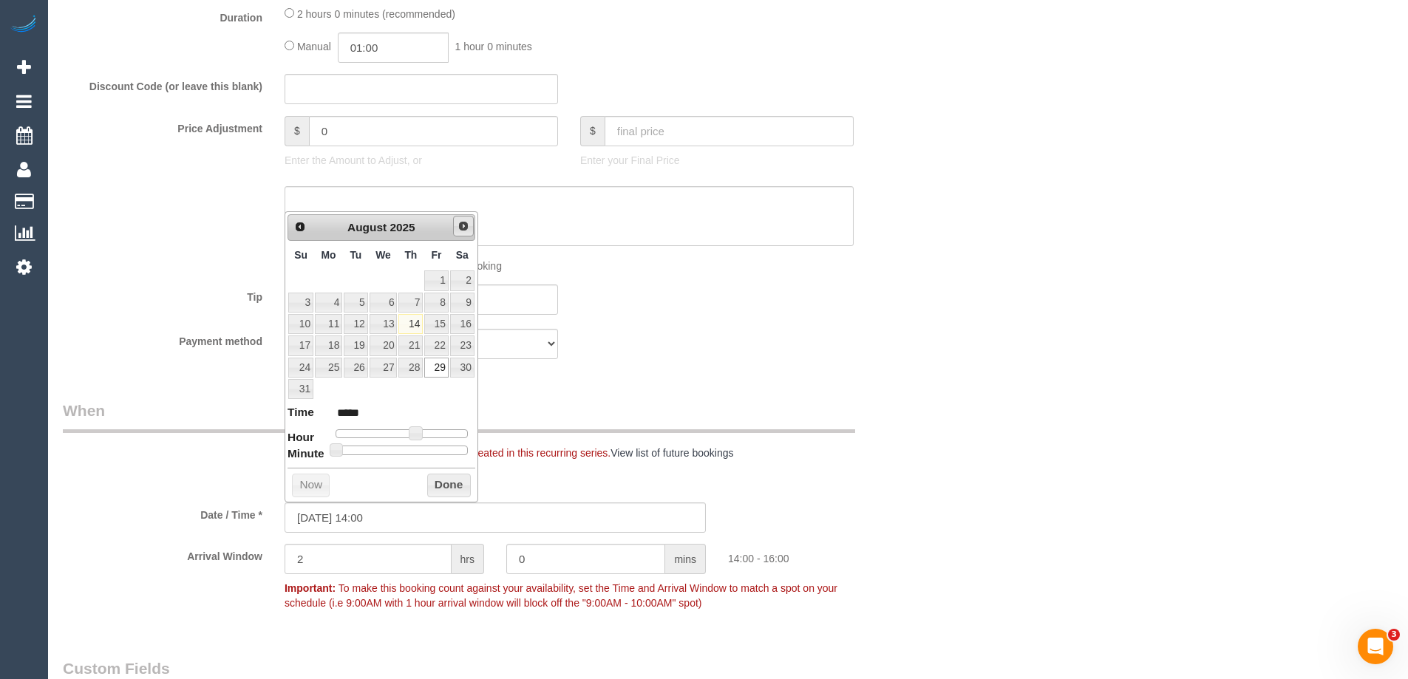
click at [458, 229] on span "Next" at bounding box center [464, 226] width 12 height 12
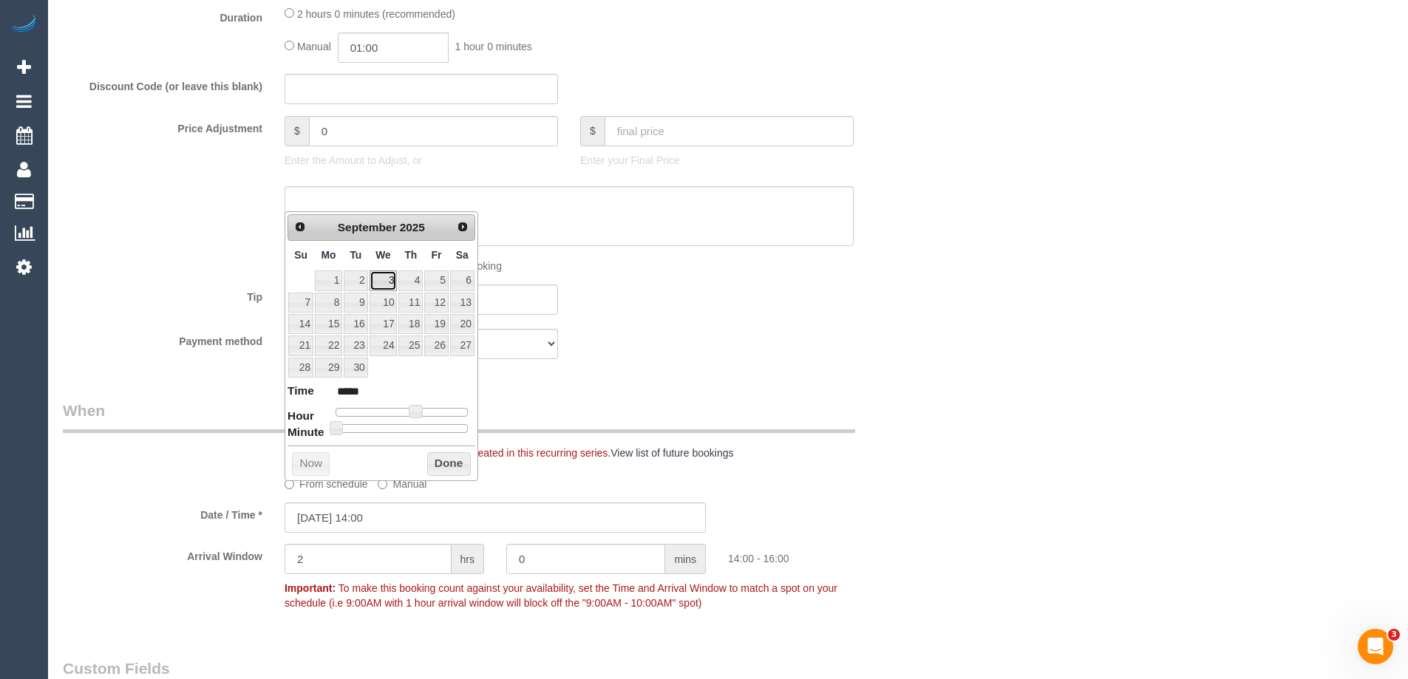
click at [387, 283] on link "3" at bounding box center [384, 281] width 28 height 20
type input "03/09/2025 14:00"
drag, startPoint x: 450, startPoint y: 463, endPoint x: 875, endPoint y: 390, distance: 431.3
click at [450, 463] on button "Done" at bounding box center [449, 464] width 44 height 24
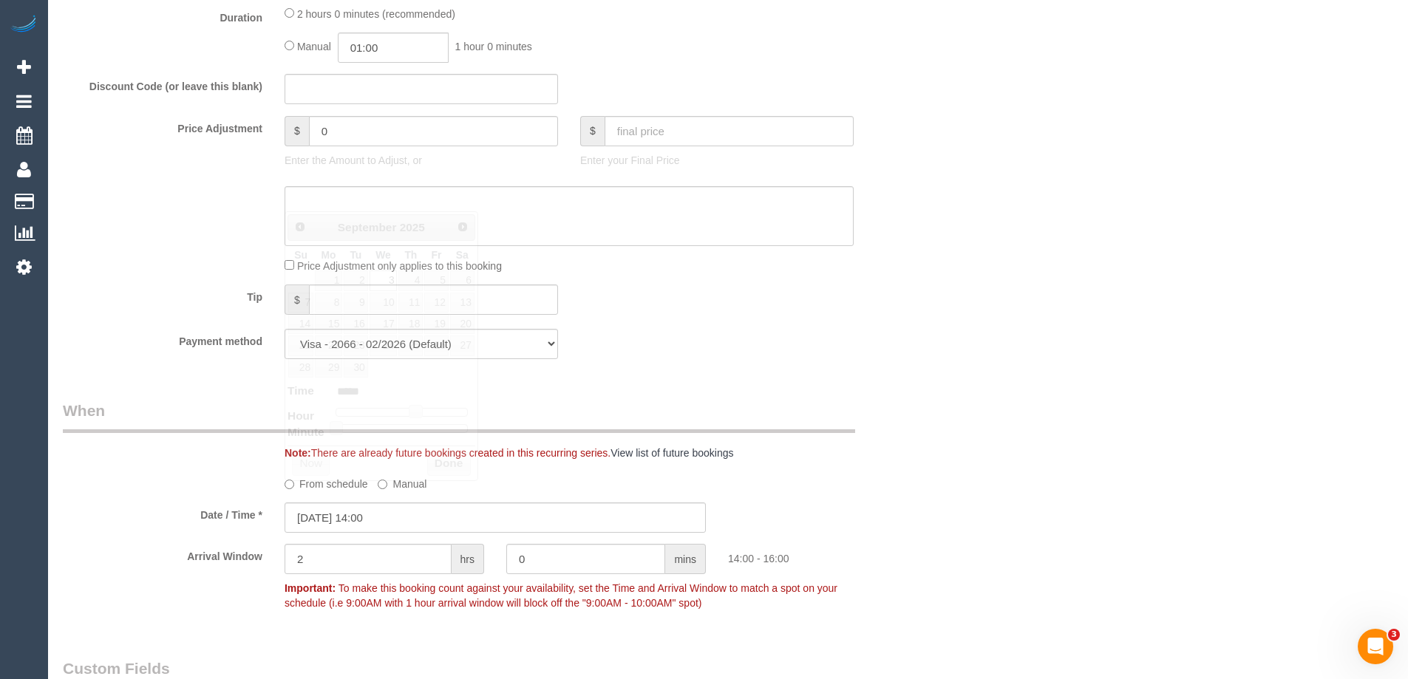
click at [966, 382] on div "Who Email* resmin.popowski@gmail.com Name * Resmin Popowski Where Address* 9 Wh…" at bounding box center [728, 334] width 1331 height 2927
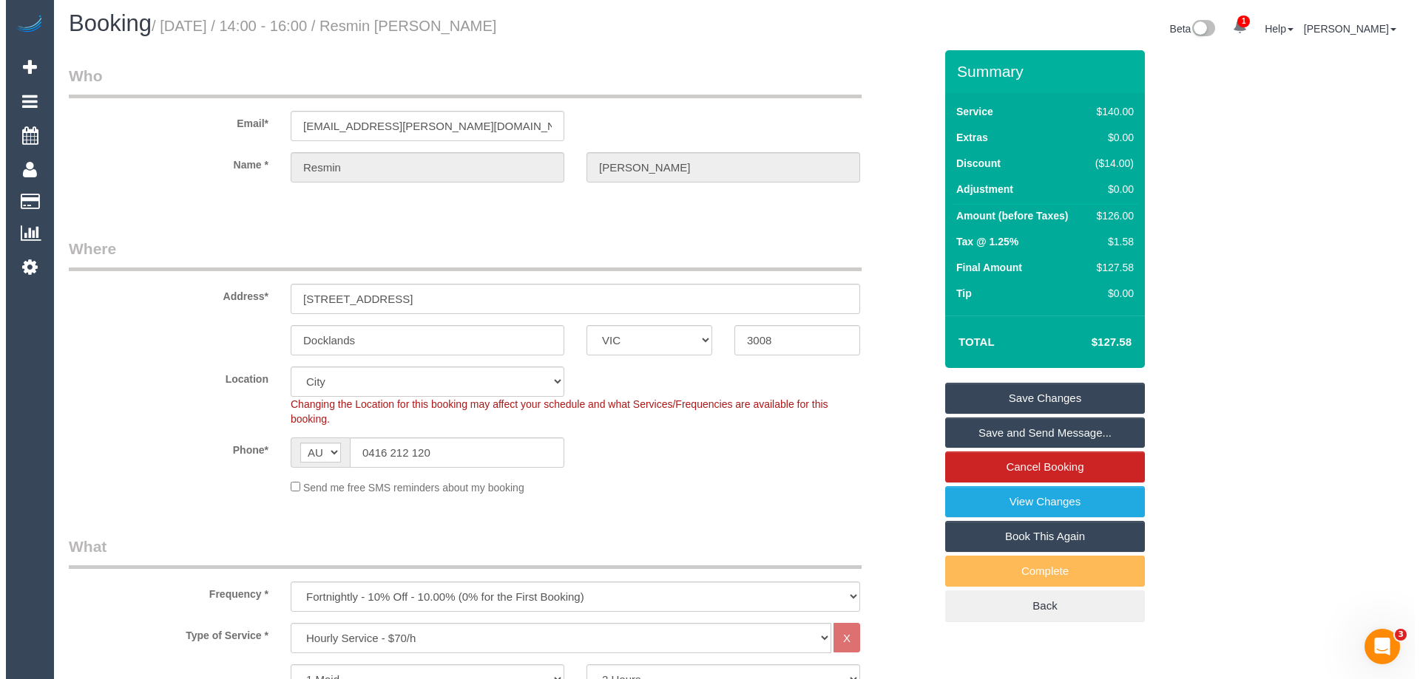
scroll to position [0, 0]
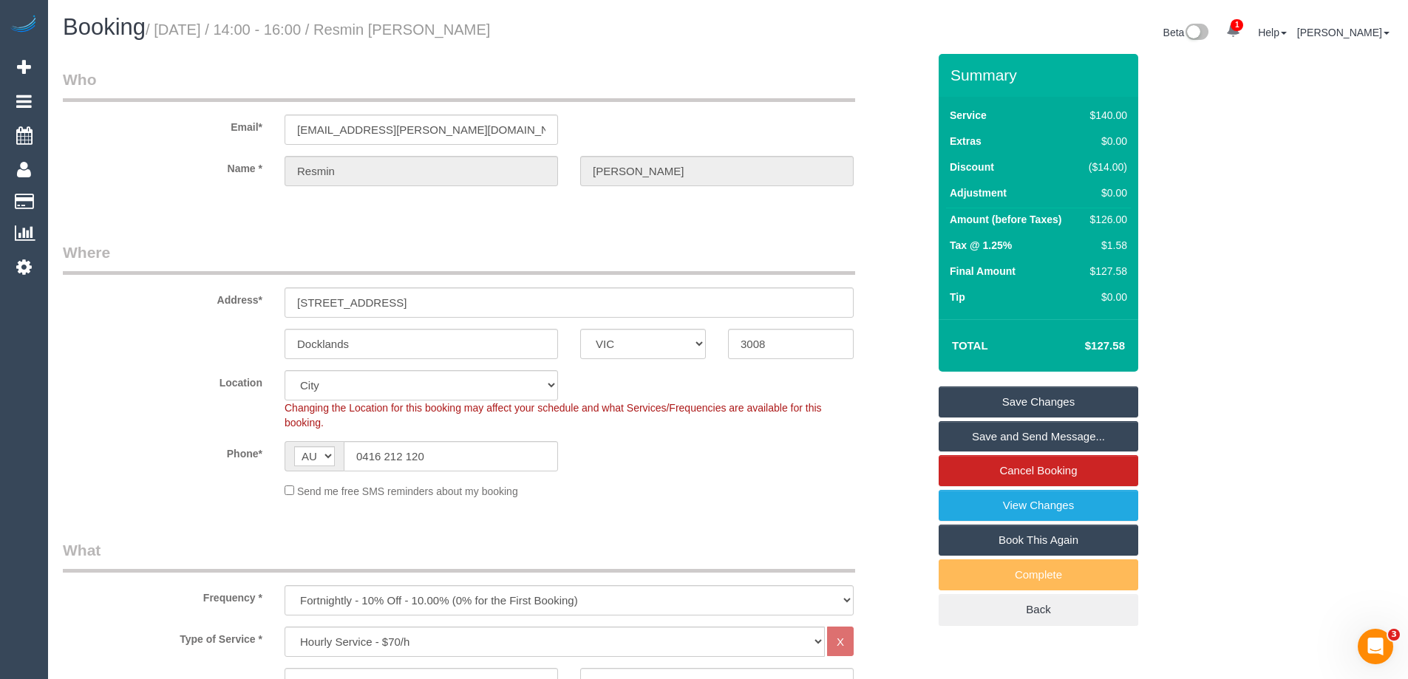
click at [1018, 403] on link "Save Changes" at bounding box center [1039, 402] width 200 height 31
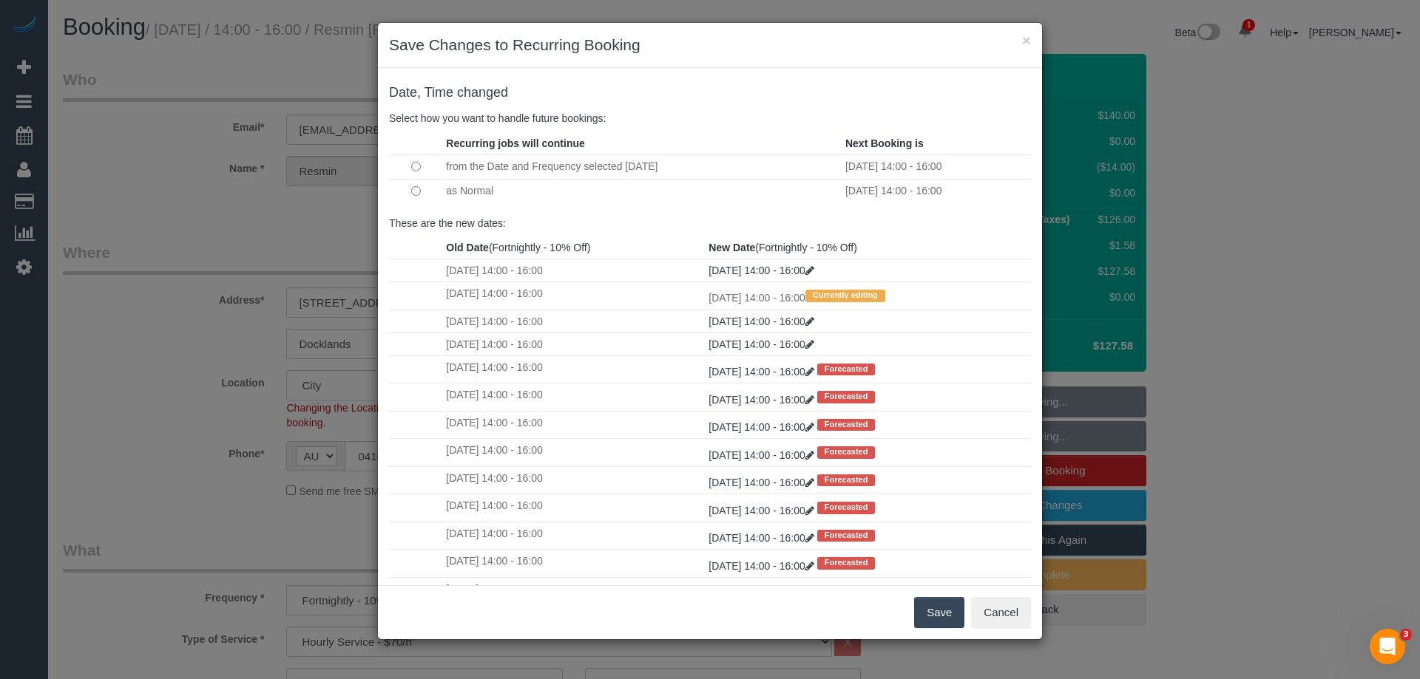
click at [936, 607] on button "Save" at bounding box center [939, 612] width 50 height 31
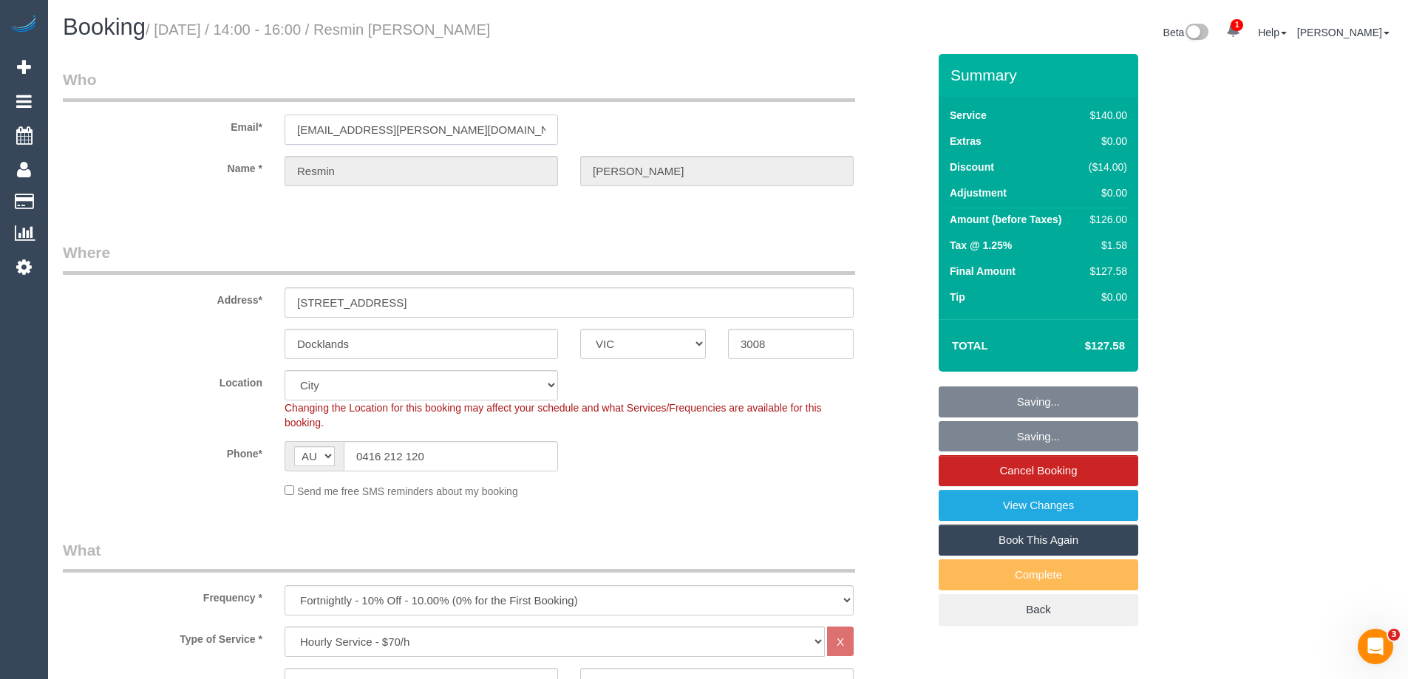
drag, startPoint x: 378, startPoint y: 126, endPoint x: 174, endPoint y: 130, distance: 204.1
click at [174, 130] on div "Email* resmin.popowski@gmail.com" at bounding box center [495, 107] width 887 height 76
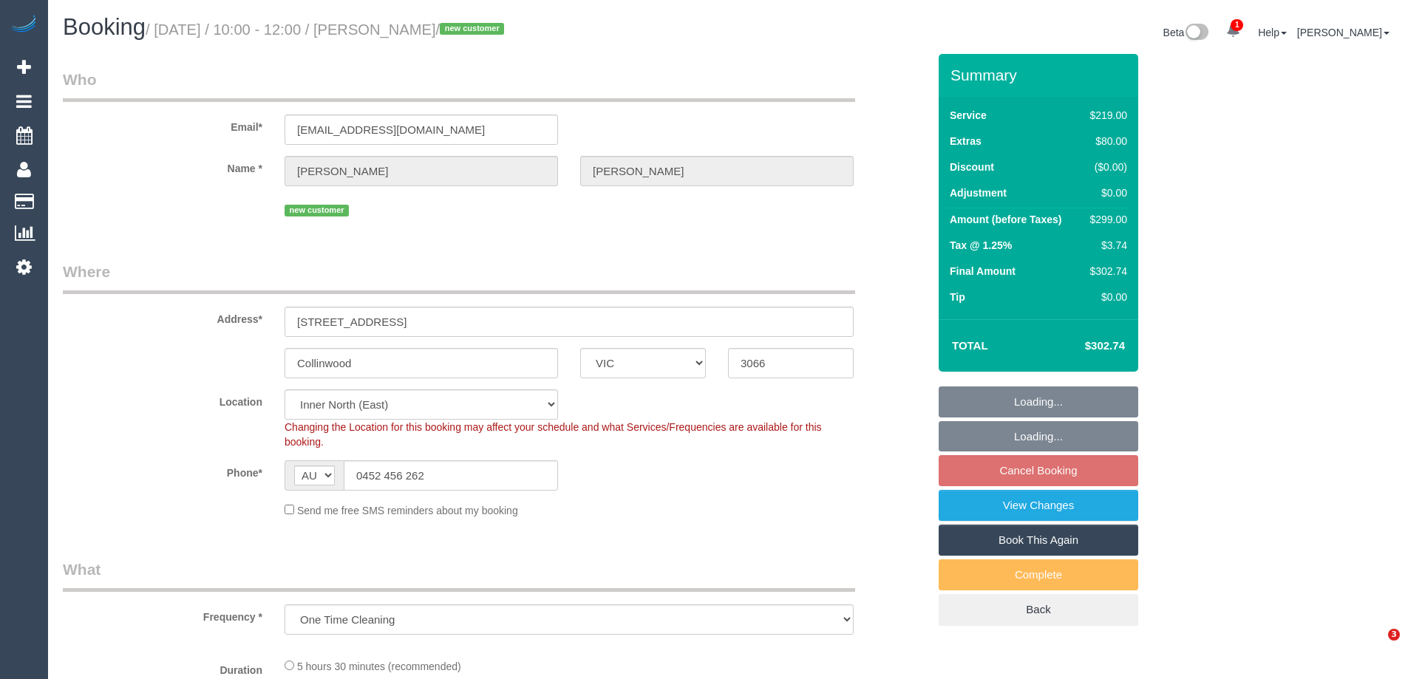
select select "VIC"
select select "number:27"
select select "number:14"
select select "number:19"
select select "number:25"
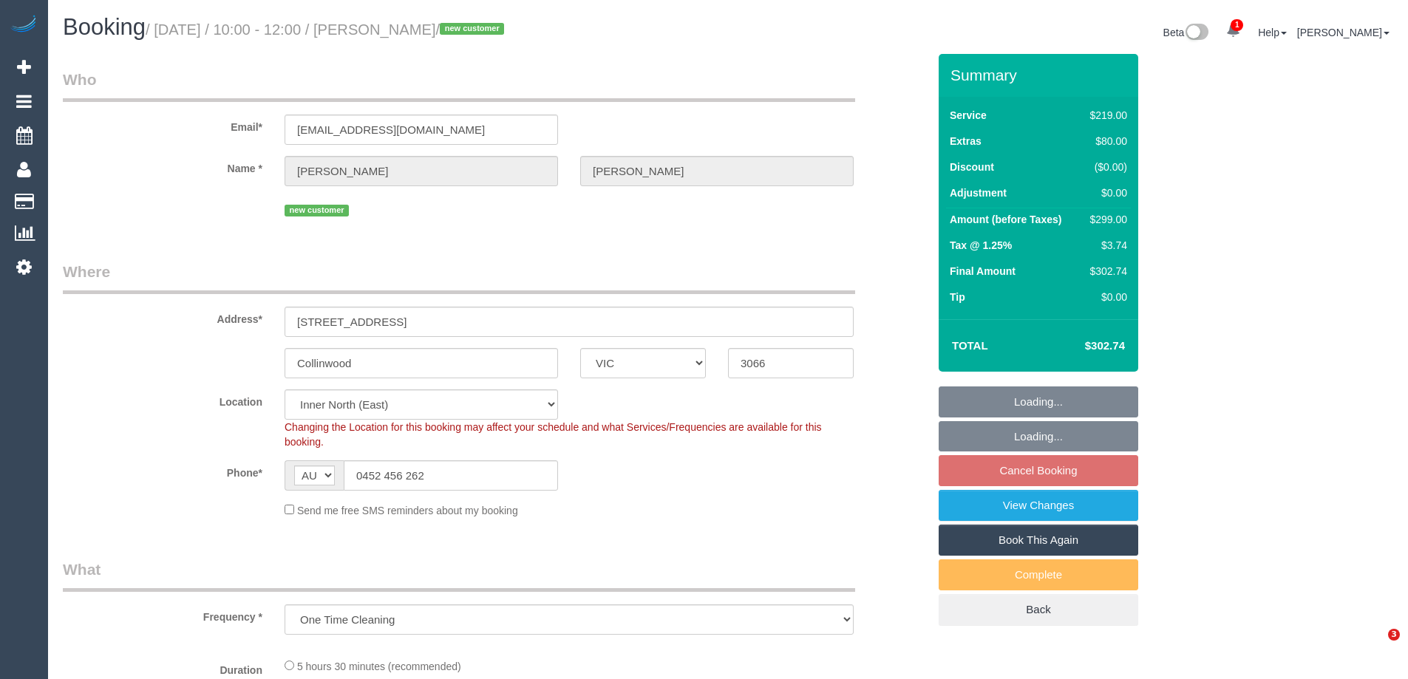
select select "object:810"
select select "spot1"
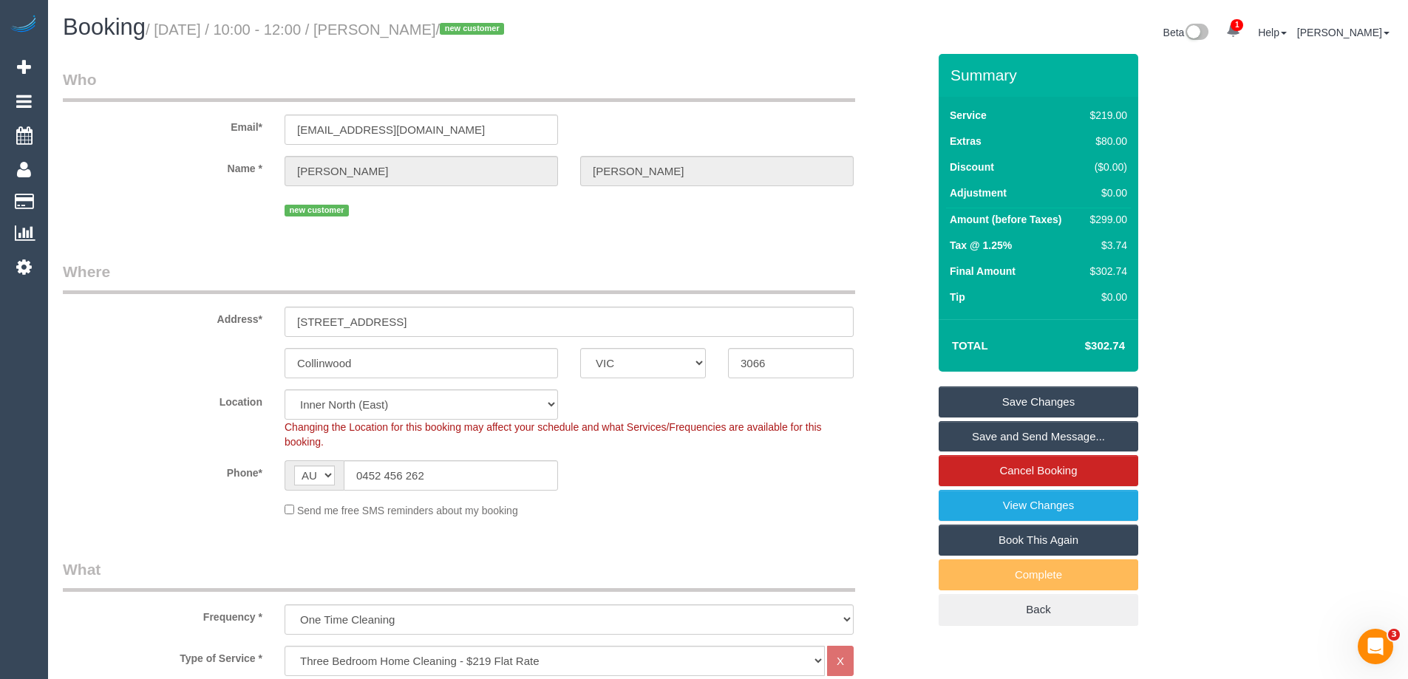
click at [1103, 219] on div "$299.00" at bounding box center [1106, 219] width 43 height 15
copy div "299.00"
click at [1206, 236] on div "Summary Service $219.00 Extras $80.00 Discount ($0.00) Adjustment $0.00 Amount …" at bounding box center [1094, 355] width 333 height 602
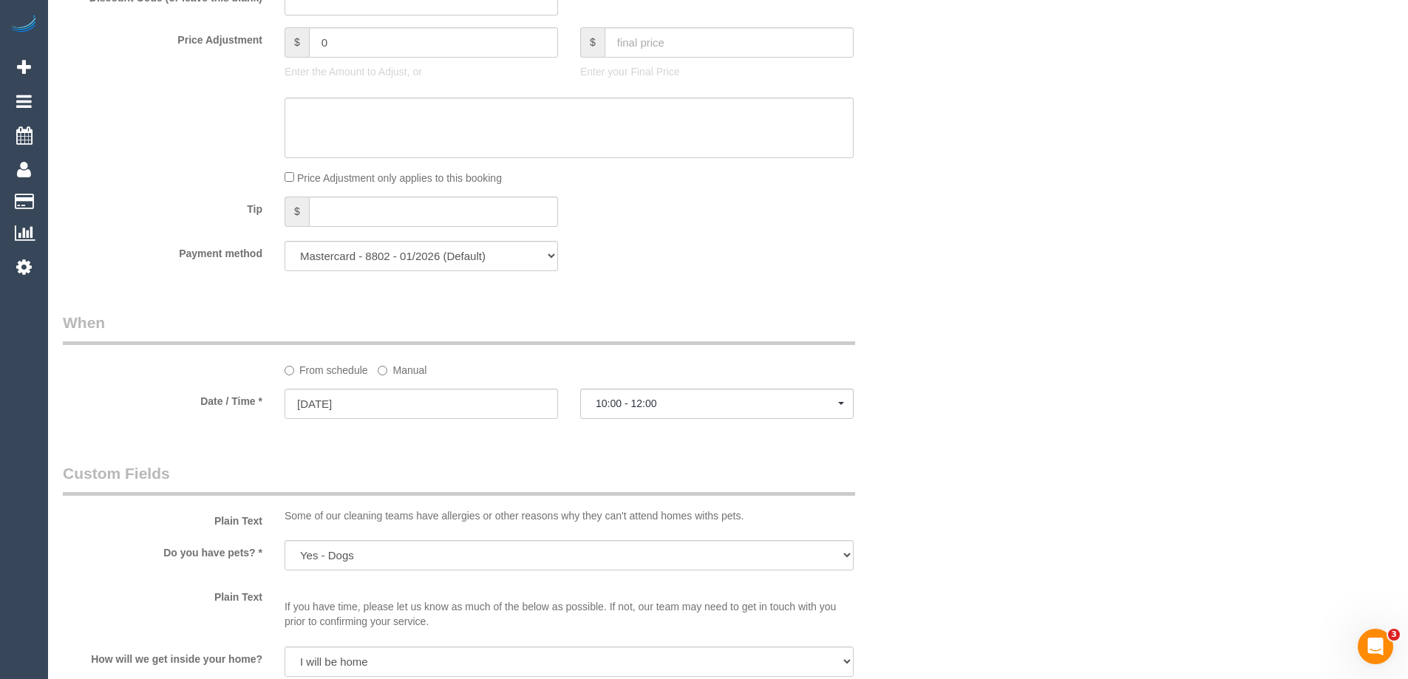
scroll to position [1996, 0]
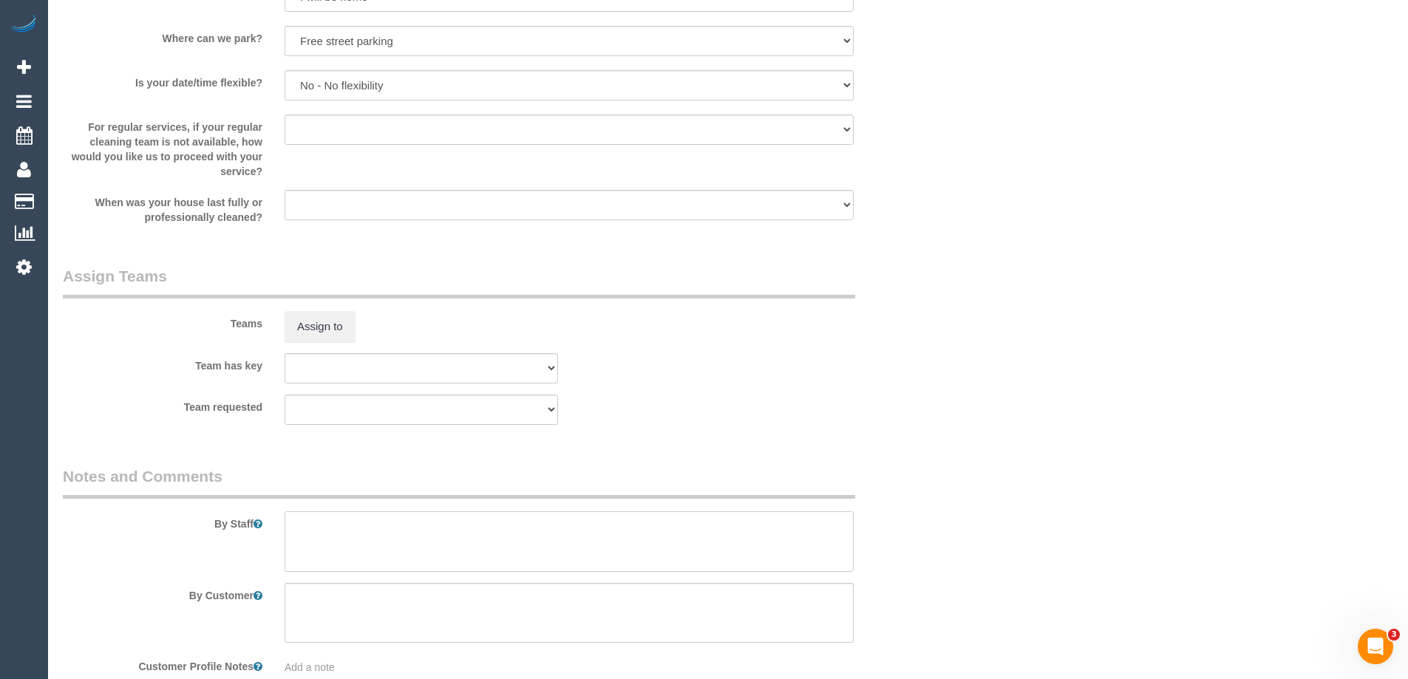
click at [370, 557] on textarea at bounding box center [569, 542] width 569 height 61
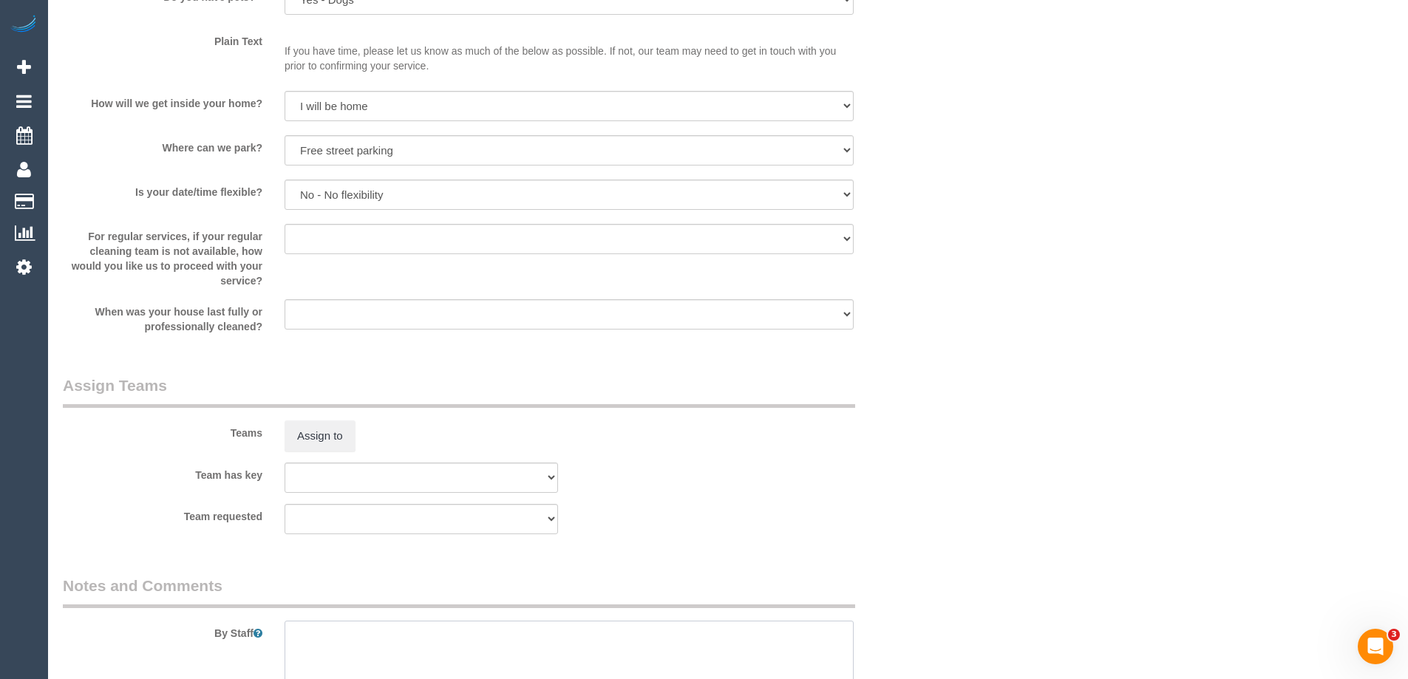
scroll to position [1701, 0]
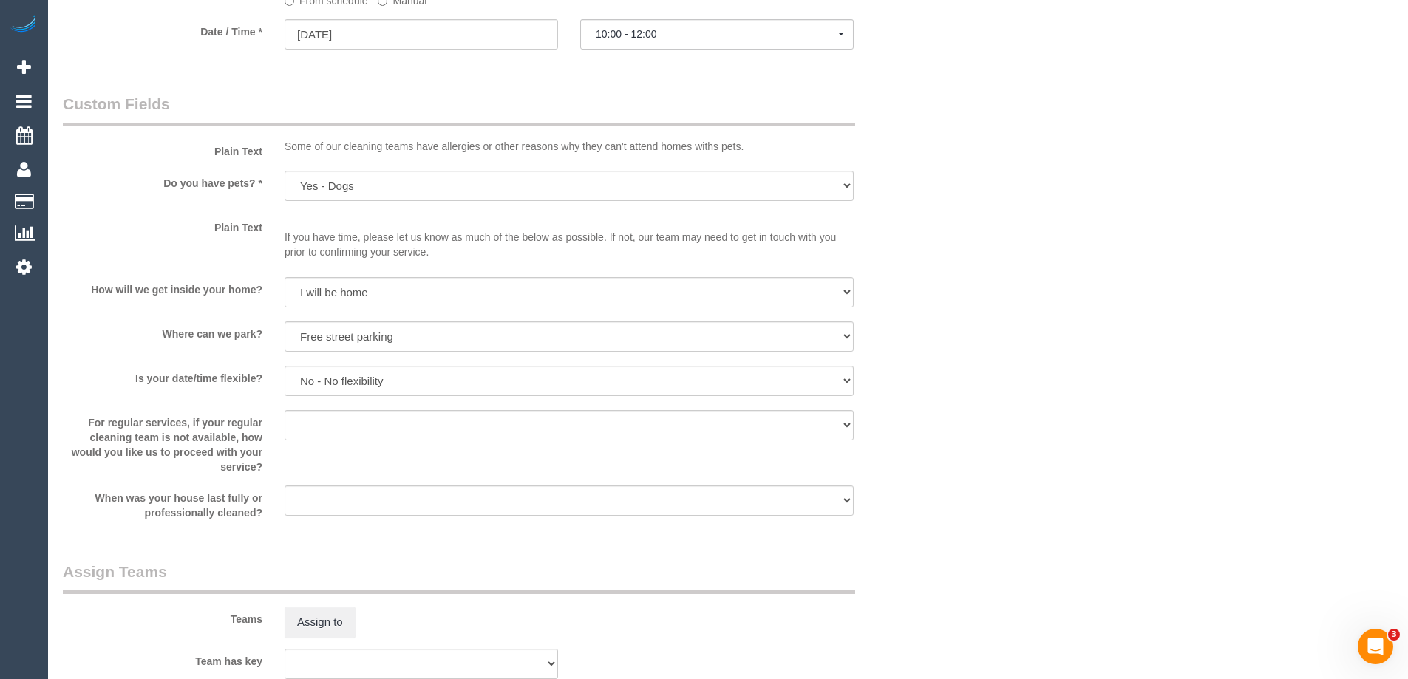
drag, startPoint x: 1031, startPoint y: 407, endPoint x: 1012, endPoint y: 432, distance: 31.6
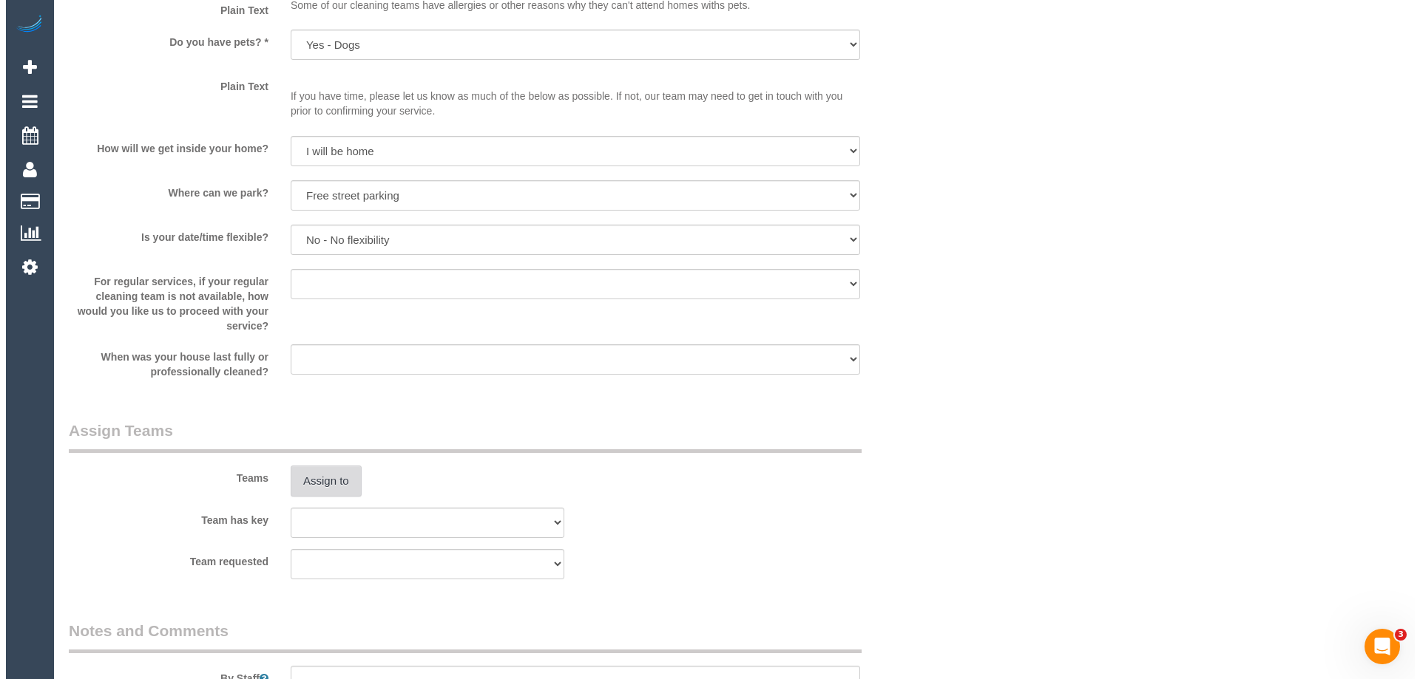
scroll to position [1848, 0]
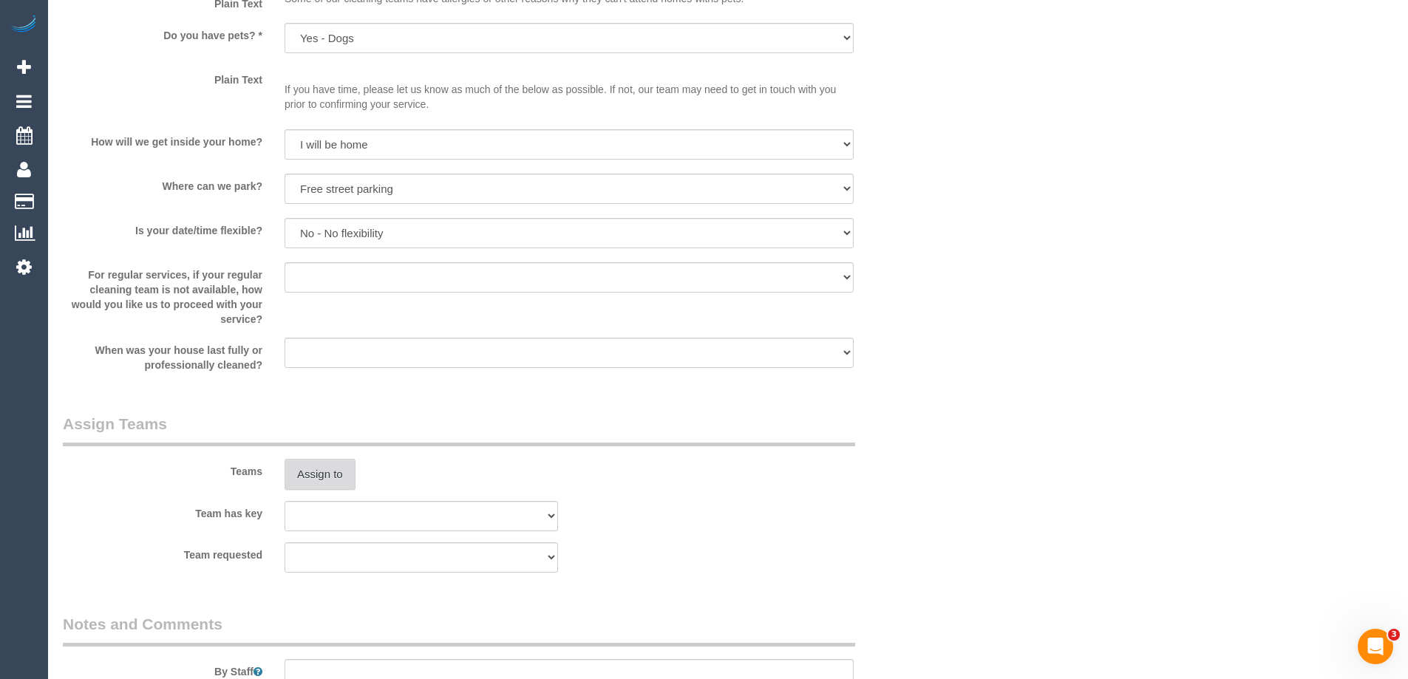
click at [331, 478] on button "Assign to" at bounding box center [320, 474] width 71 height 31
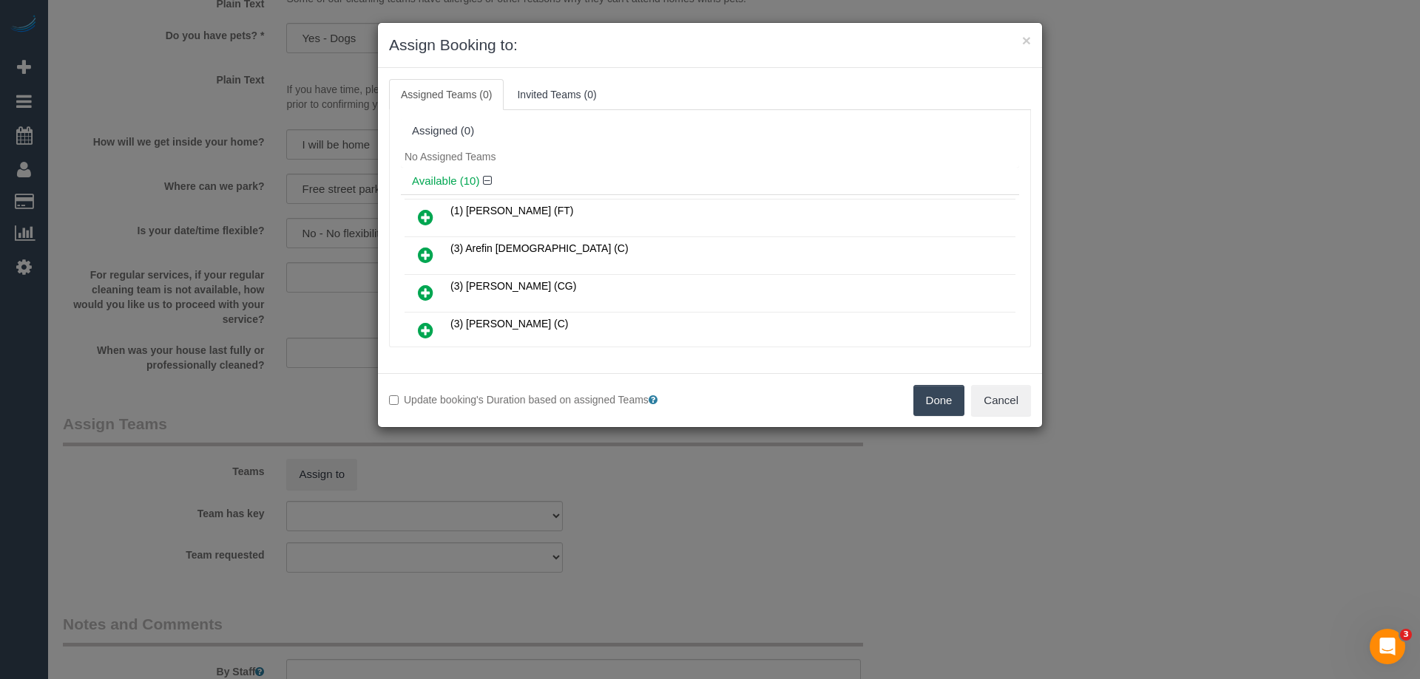
click at [642, 157] on div "No Assigned Teams" at bounding box center [710, 157] width 618 height 22
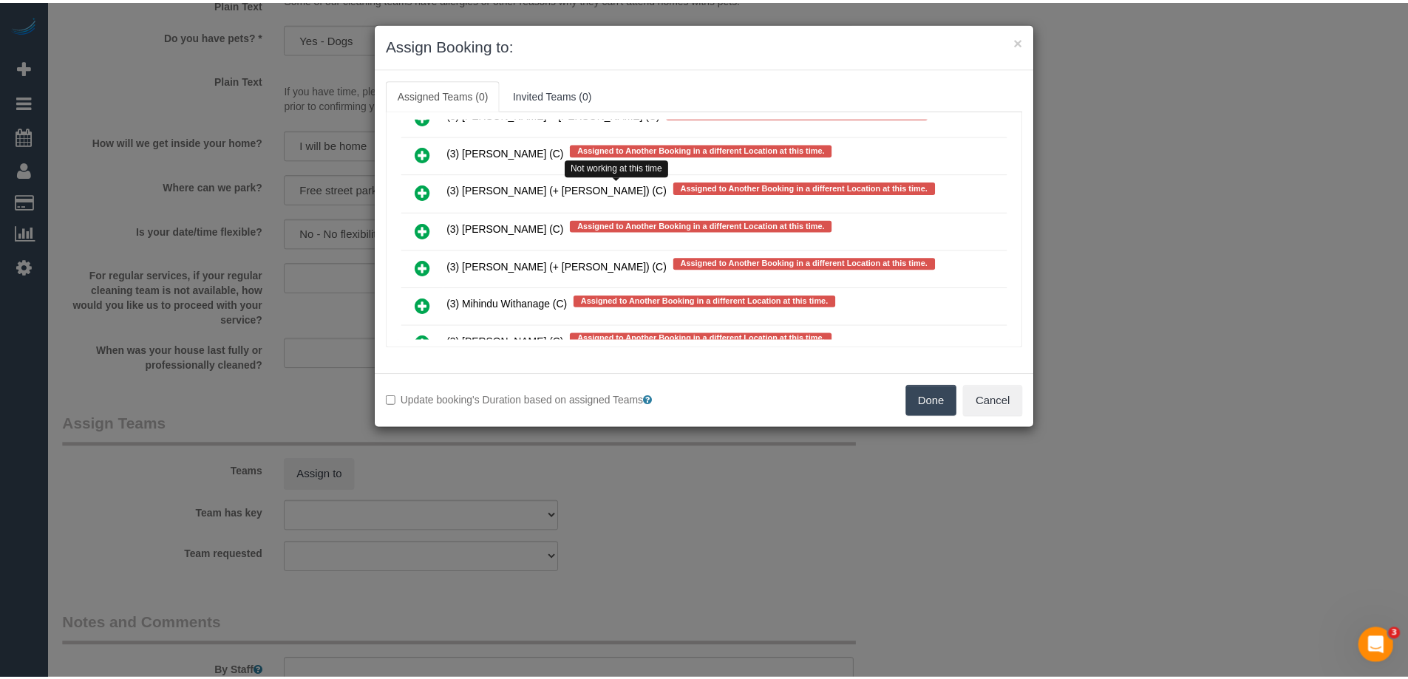
scroll to position [2435, 0]
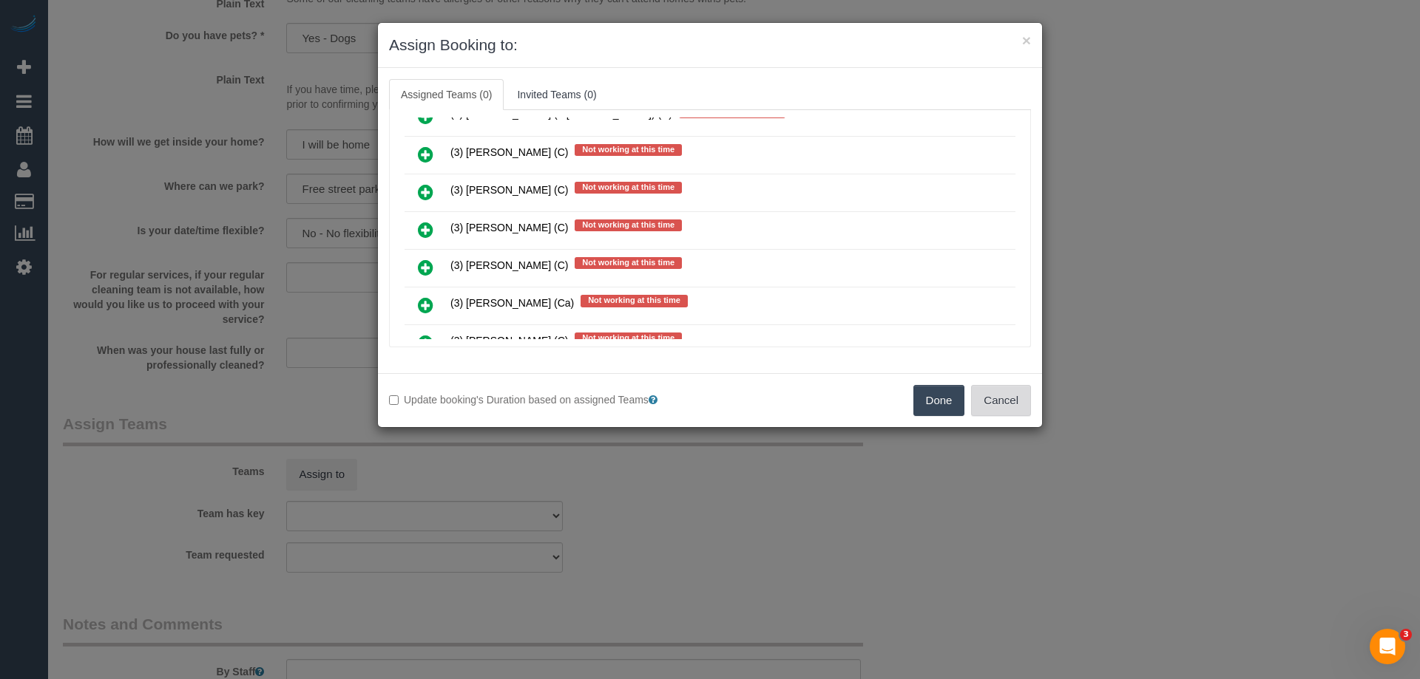
click at [1001, 410] on button "Cancel" at bounding box center [1001, 400] width 60 height 31
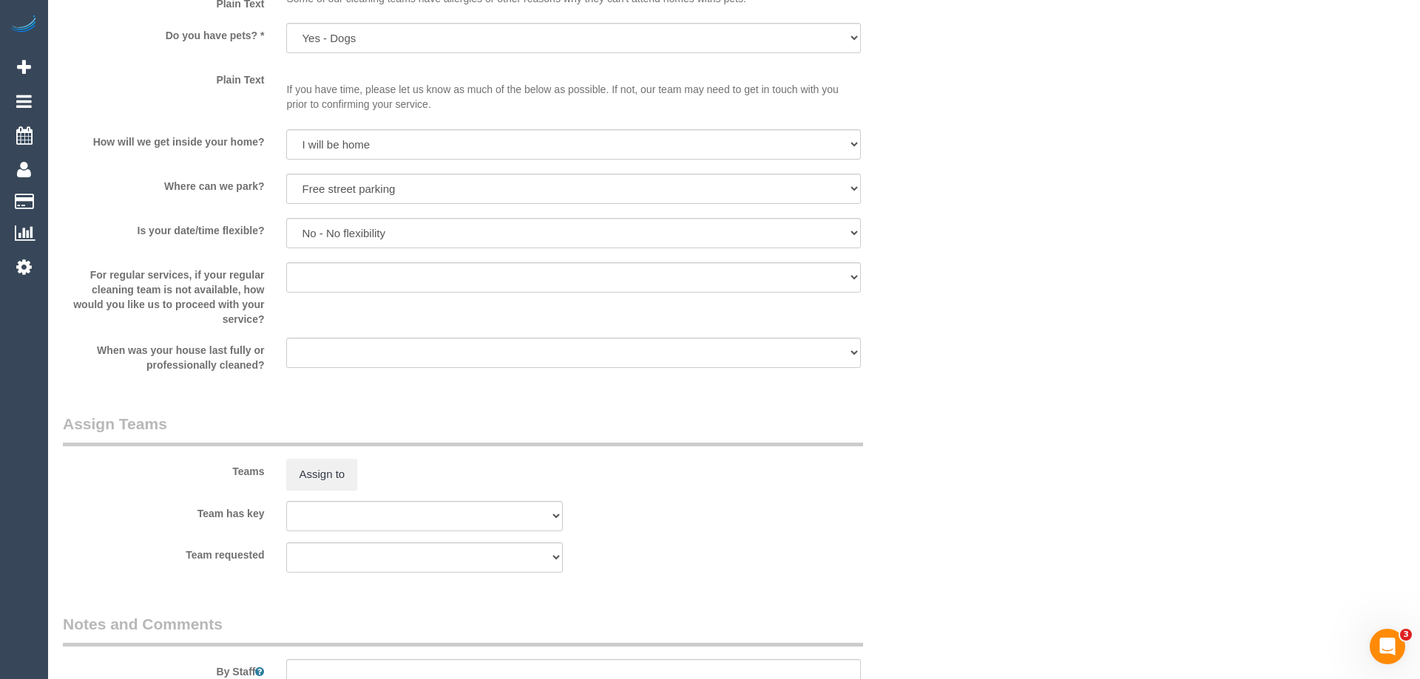
click at [1001, 410] on div "× Assign Booking to: Assigned Teams (0) Invited Teams (0) Assigned (0) No Assig…" at bounding box center [710, 339] width 1420 height 679
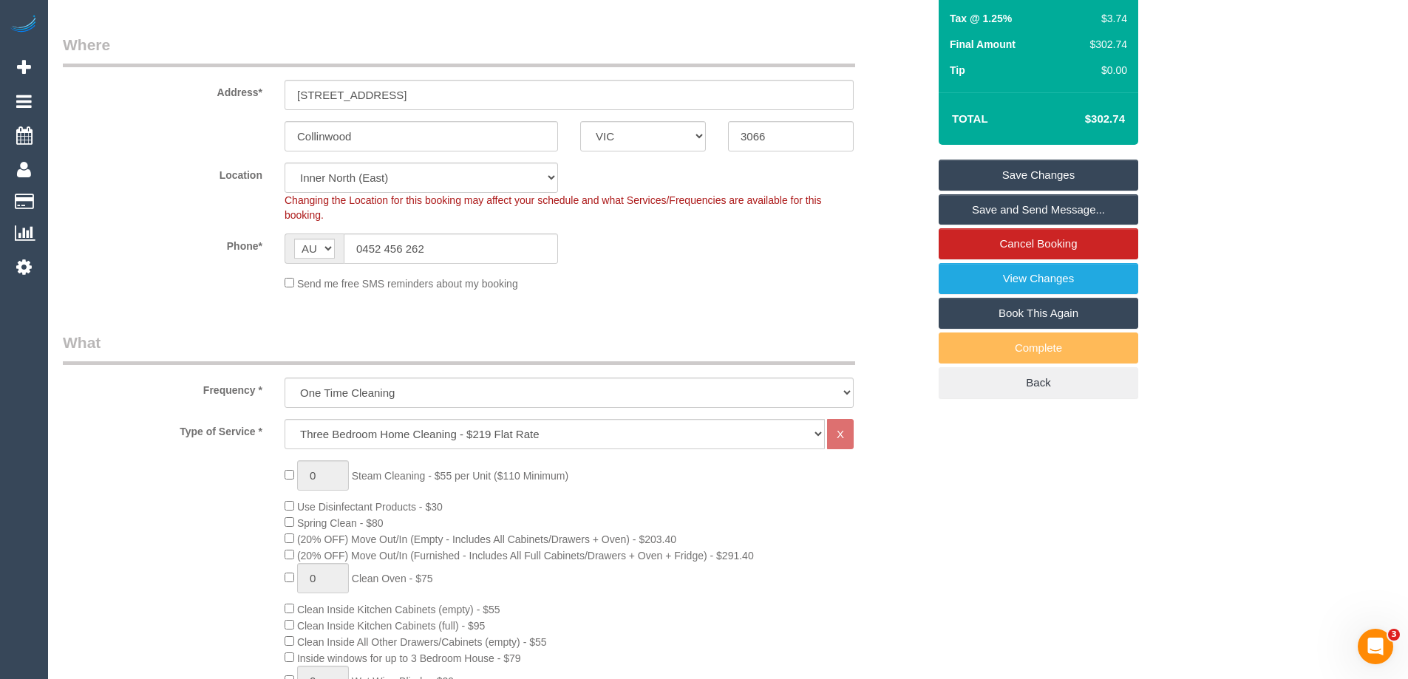
scroll to position [222, 0]
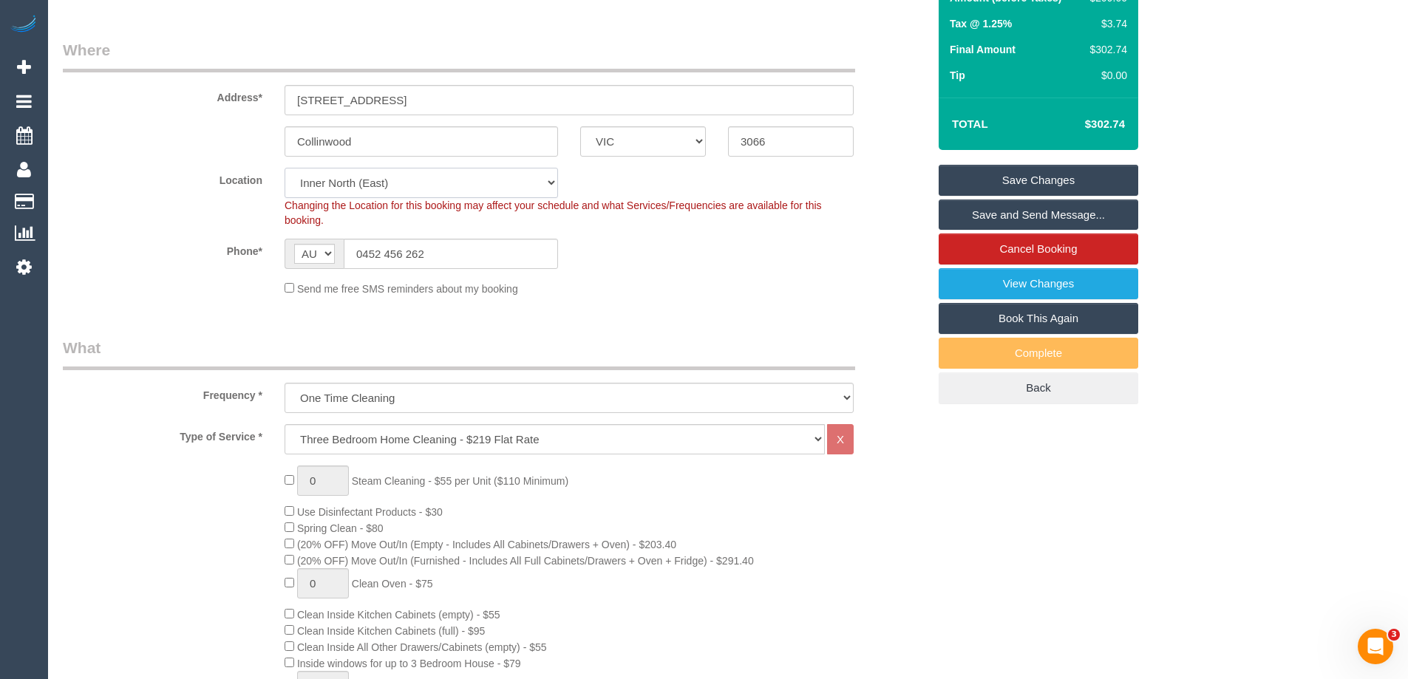
drag, startPoint x: 352, startPoint y: 185, endPoint x: 344, endPoint y: 196, distance: 13.8
click at [352, 185] on select "Office City East (North) East (South) Inner East Inner North (East) Inner North…" at bounding box center [422, 183] width 274 height 30
select select "50"
click at [285, 168] on select "Office City East (North) East (South) Inner East Inner North (East) Inner North…" at bounding box center [422, 183] width 274 height 30
click at [634, 263] on div "Phone* AF AL DZ AD AO AI AQ AG AR AM AW AU AT AZ BS BH BD BB BY BE BZ BJ BM BT …" at bounding box center [495, 254] width 887 height 30
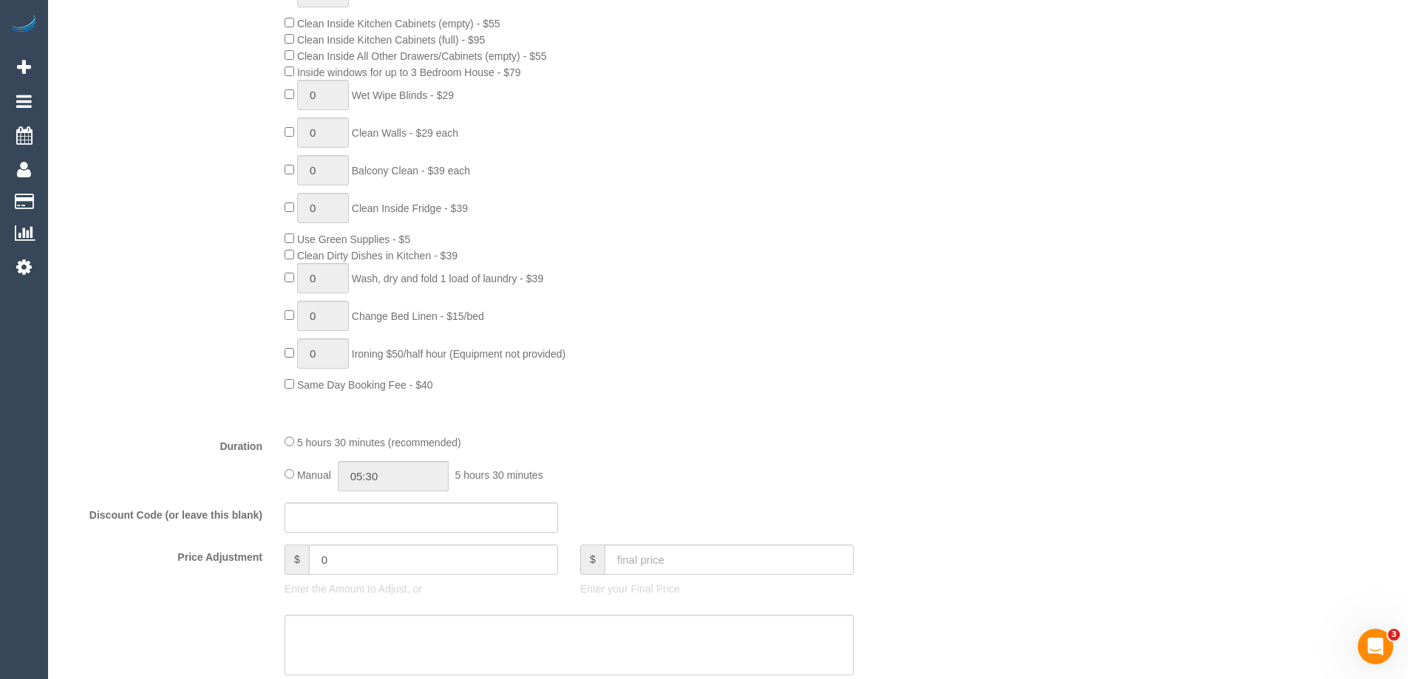
select select "object:5172"
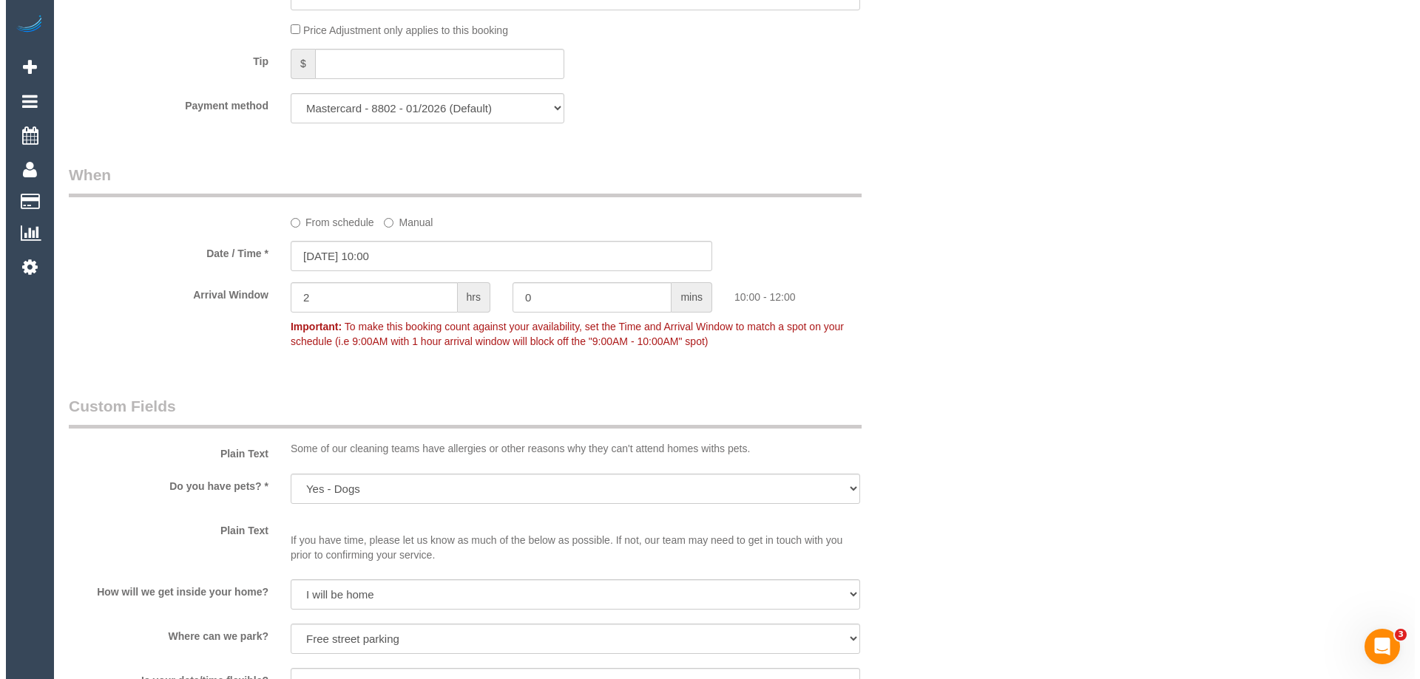
scroll to position [2070, 0]
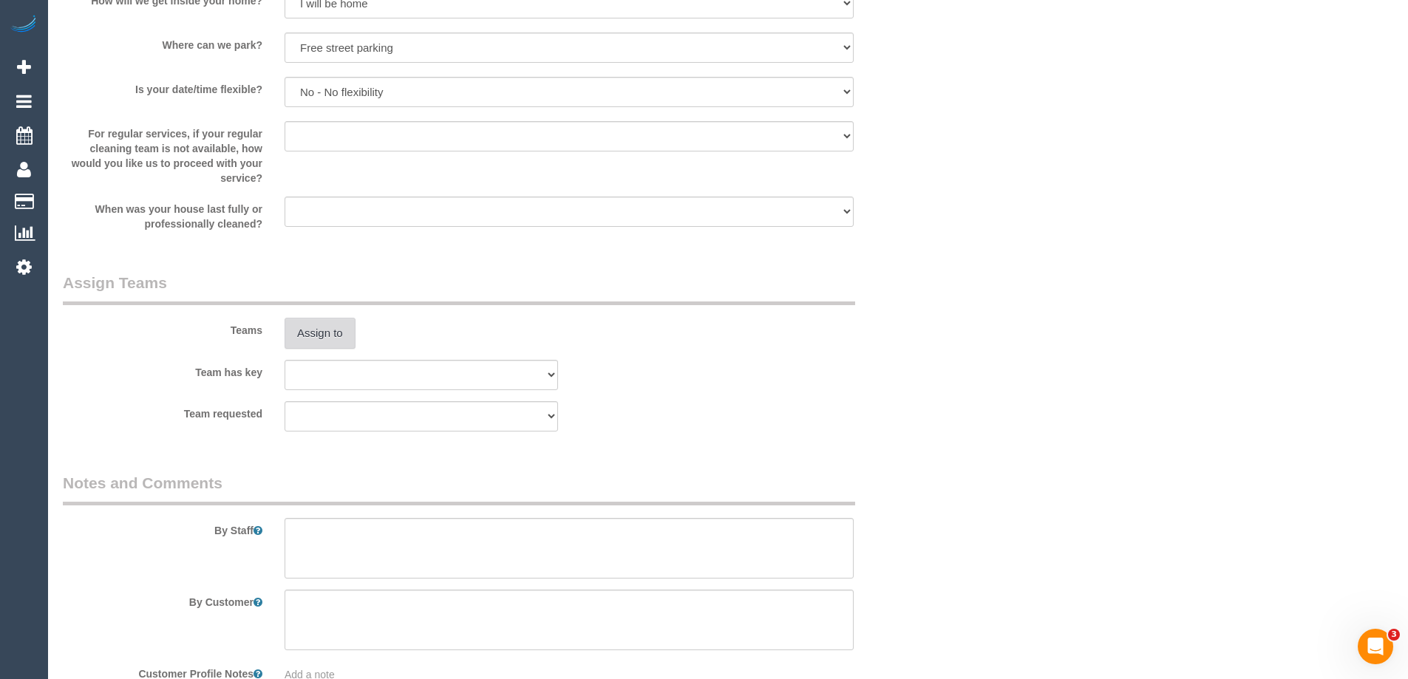
click at [311, 340] on button "Assign to" at bounding box center [320, 333] width 71 height 31
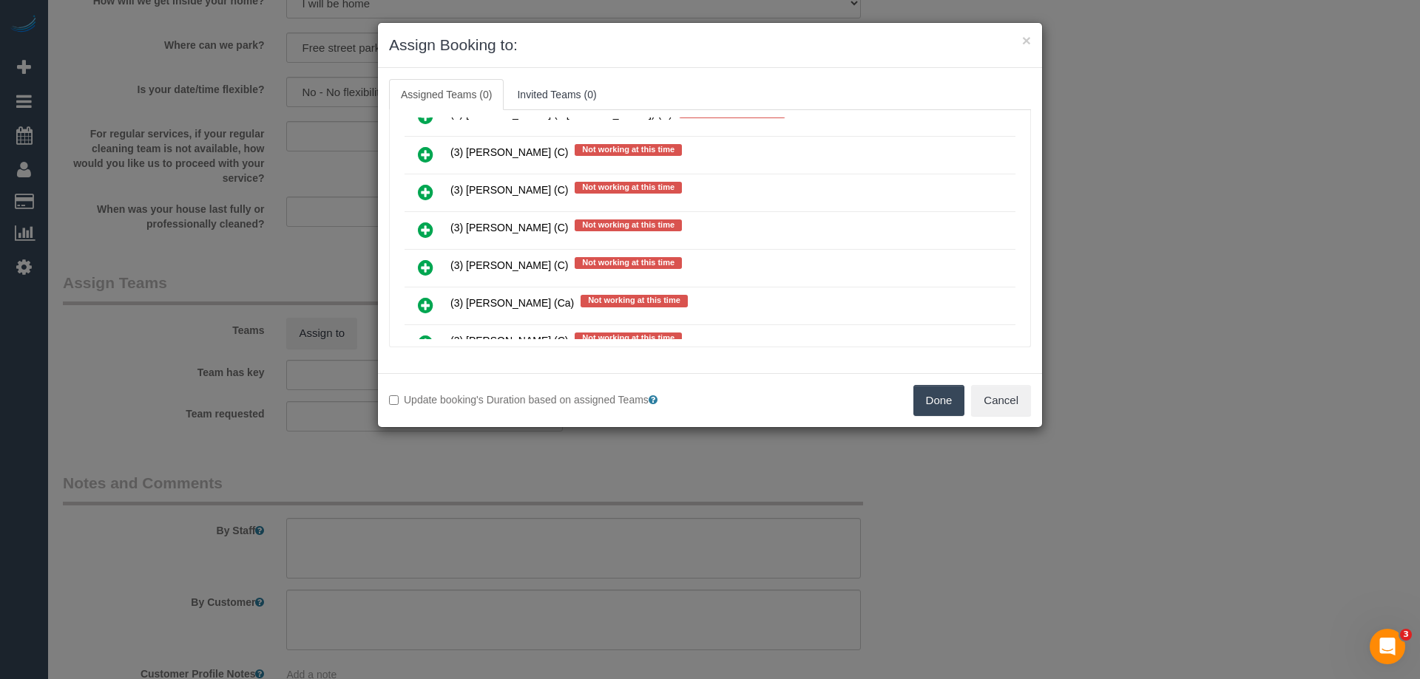
scroll to position [5485, 0]
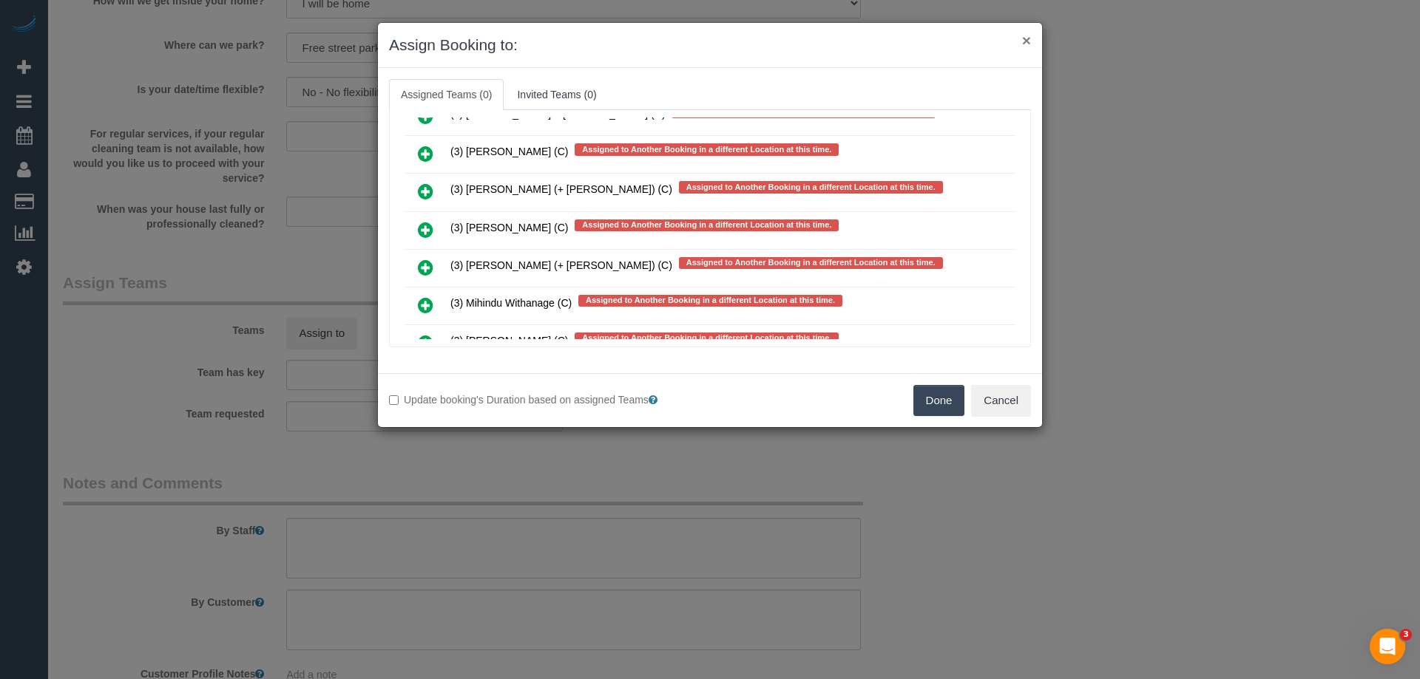
click at [1025, 43] on button "×" at bounding box center [1026, 41] width 9 height 16
click at [1025, 68] on div "Assigned Teams (0) Invited Teams (0) Assigned (0) No Assigned Teams Available (…" at bounding box center [710, 220] width 664 height 305
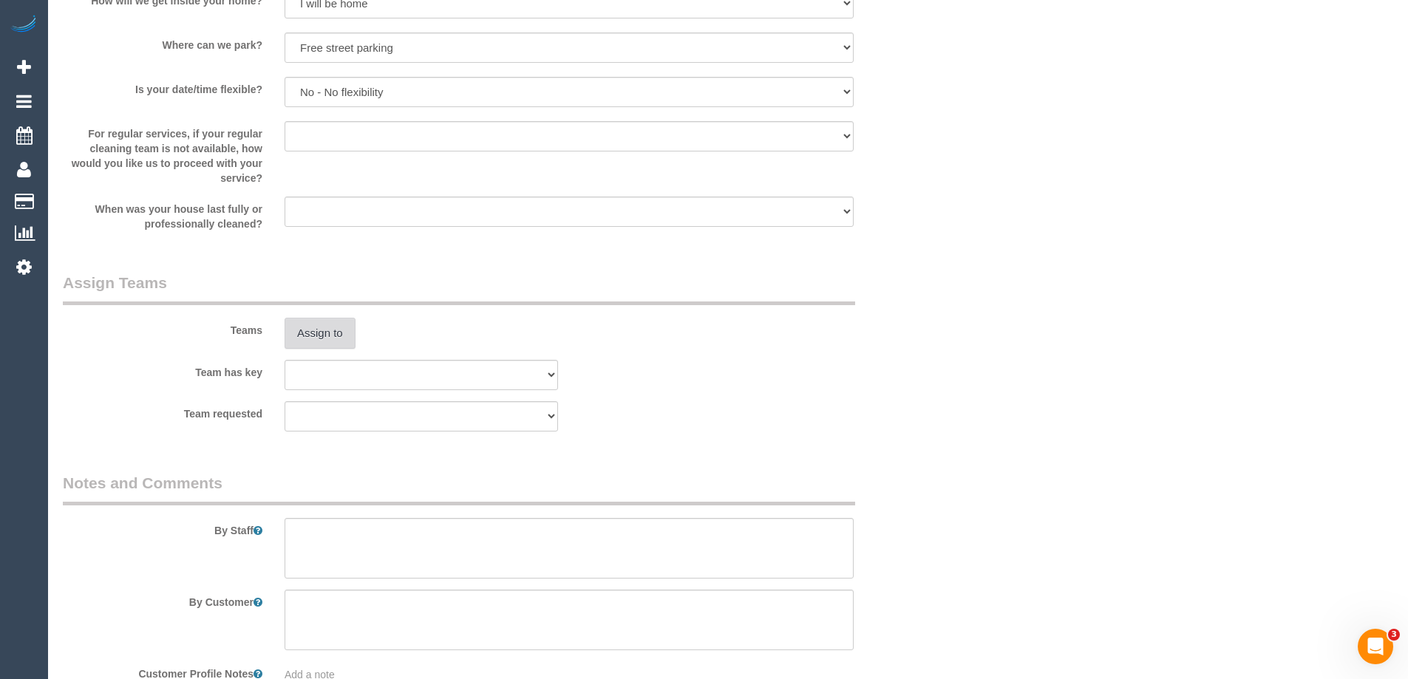
click at [344, 328] on button "Assign to" at bounding box center [320, 333] width 71 height 31
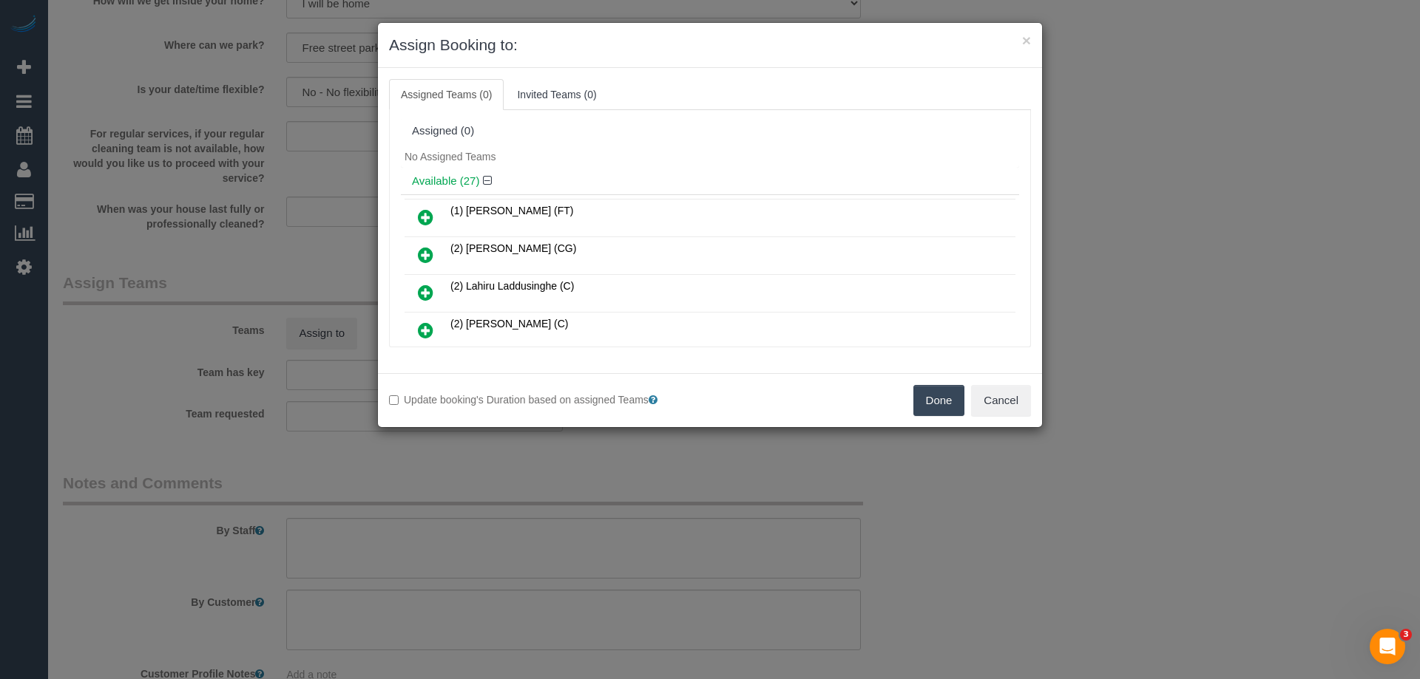
scroll to position [625, 0]
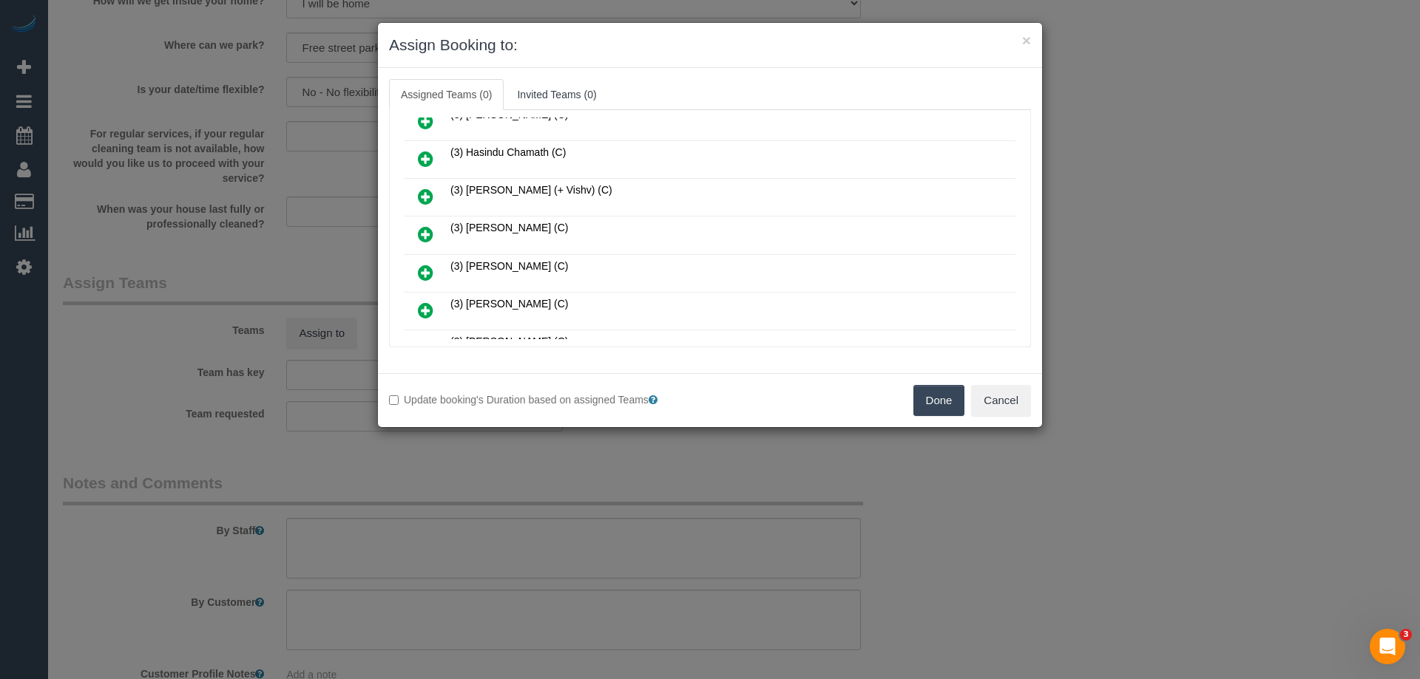
click at [427, 237] on icon at bounding box center [426, 235] width 16 height 18
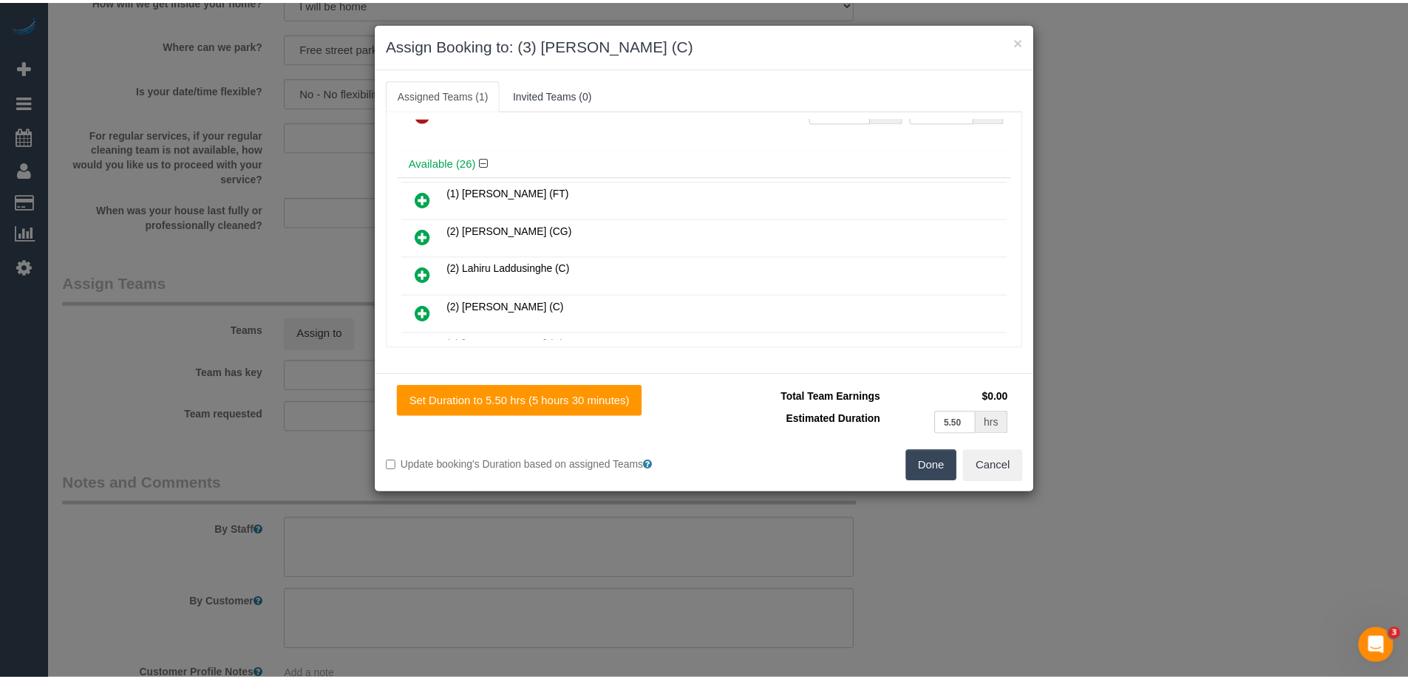
scroll to position [0, 0]
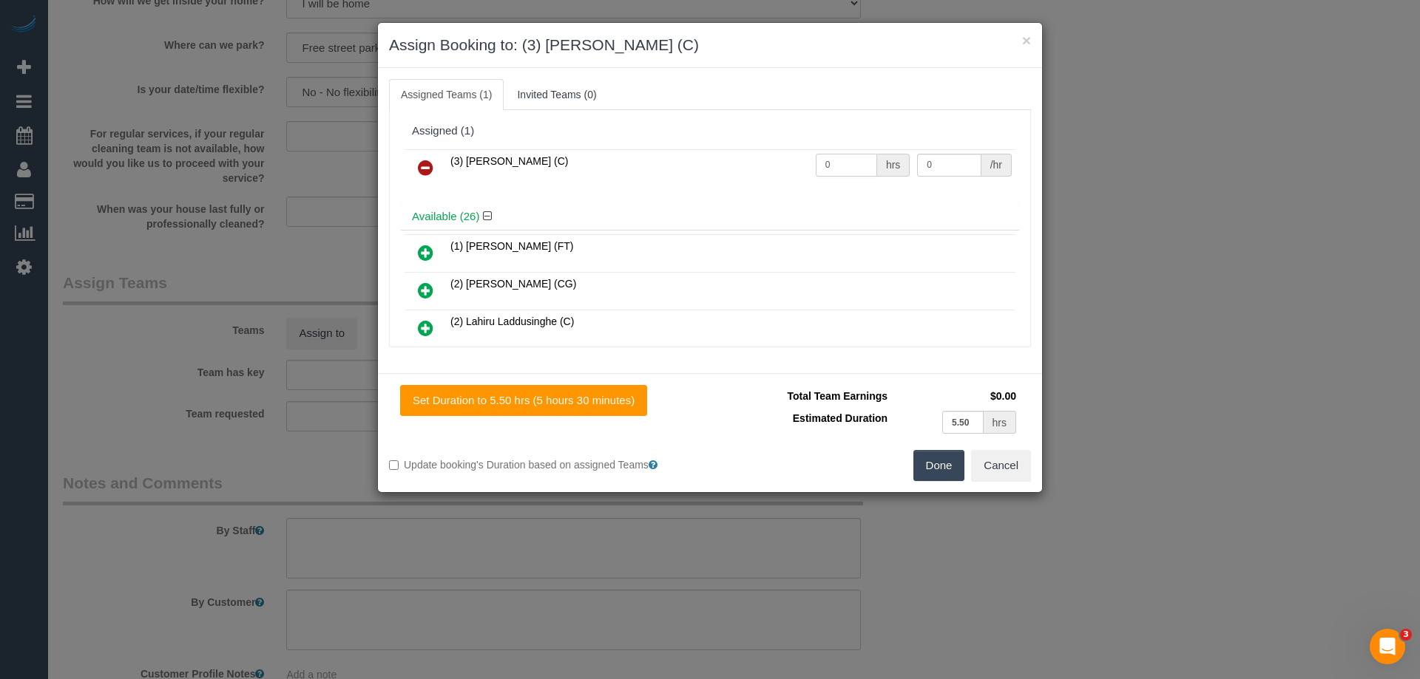
click at [831, 160] on input "0" at bounding box center [846, 165] width 61 height 23
type input "1"
click at [950, 163] on input "0" at bounding box center [949, 165] width 64 height 23
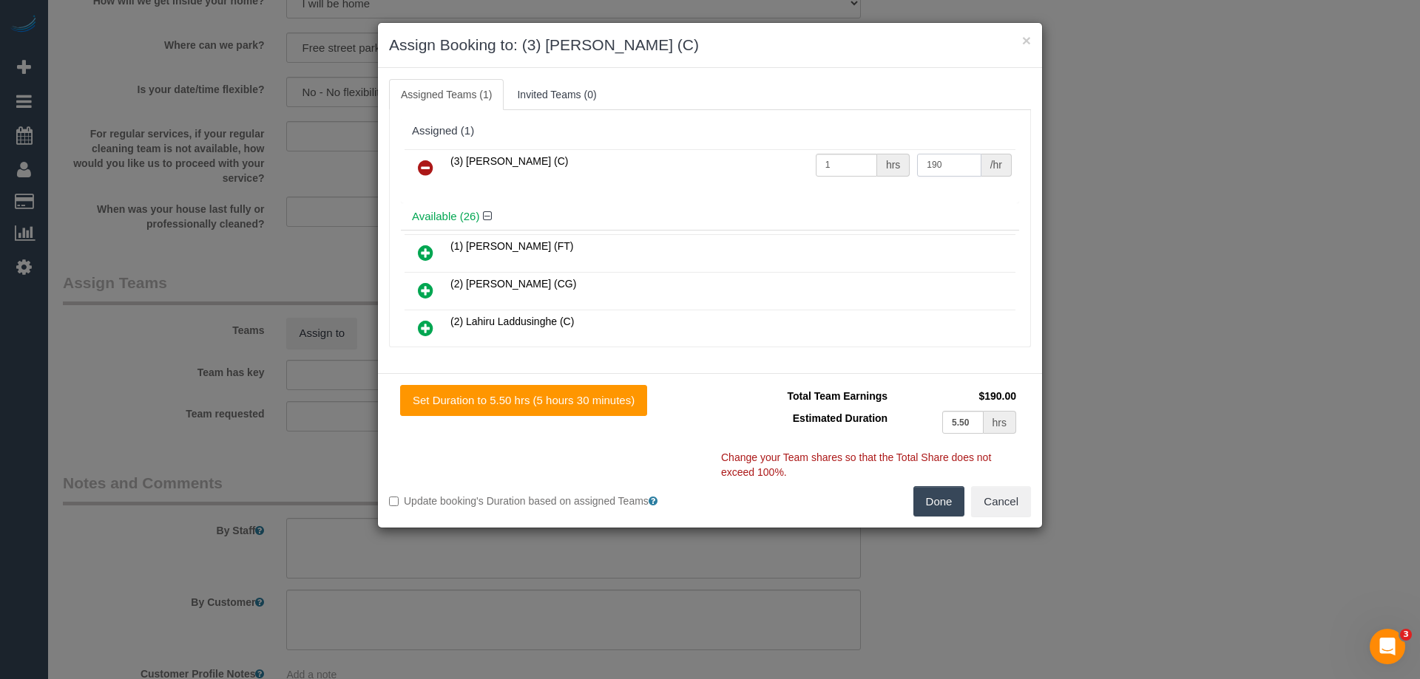
type input "190"
click at [938, 492] on button "Done" at bounding box center [939, 501] width 52 height 31
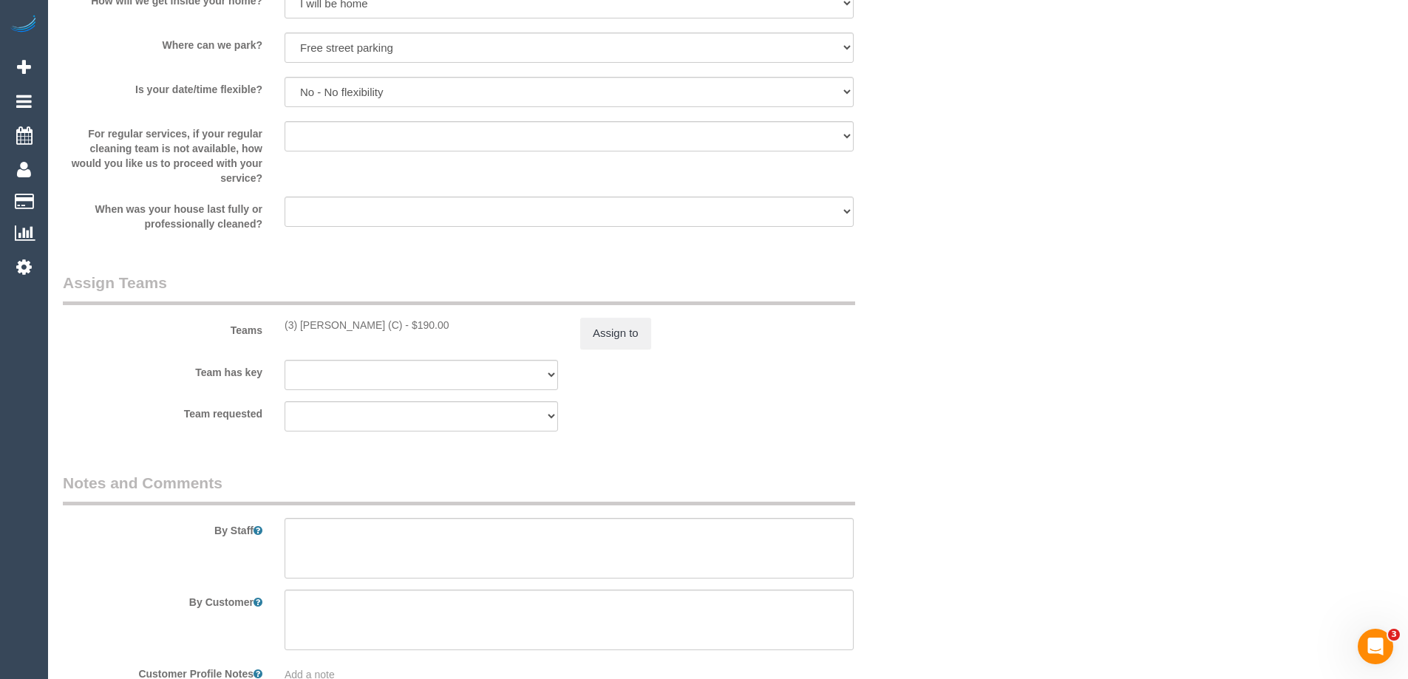
click at [555, 540] on div "× Assign Booking to: (3) Manula Wimalasooriya (C) Assigned Teams (1) Invited Te…" at bounding box center [704, 339] width 1408 height 679
click at [561, 554] on textarea at bounding box center [569, 548] width 569 height 61
type textarea "Estimated time 5-5.5 hours"
click at [718, 489] on legend "Notes and Comments" at bounding box center [459, 488] width 793 height 33
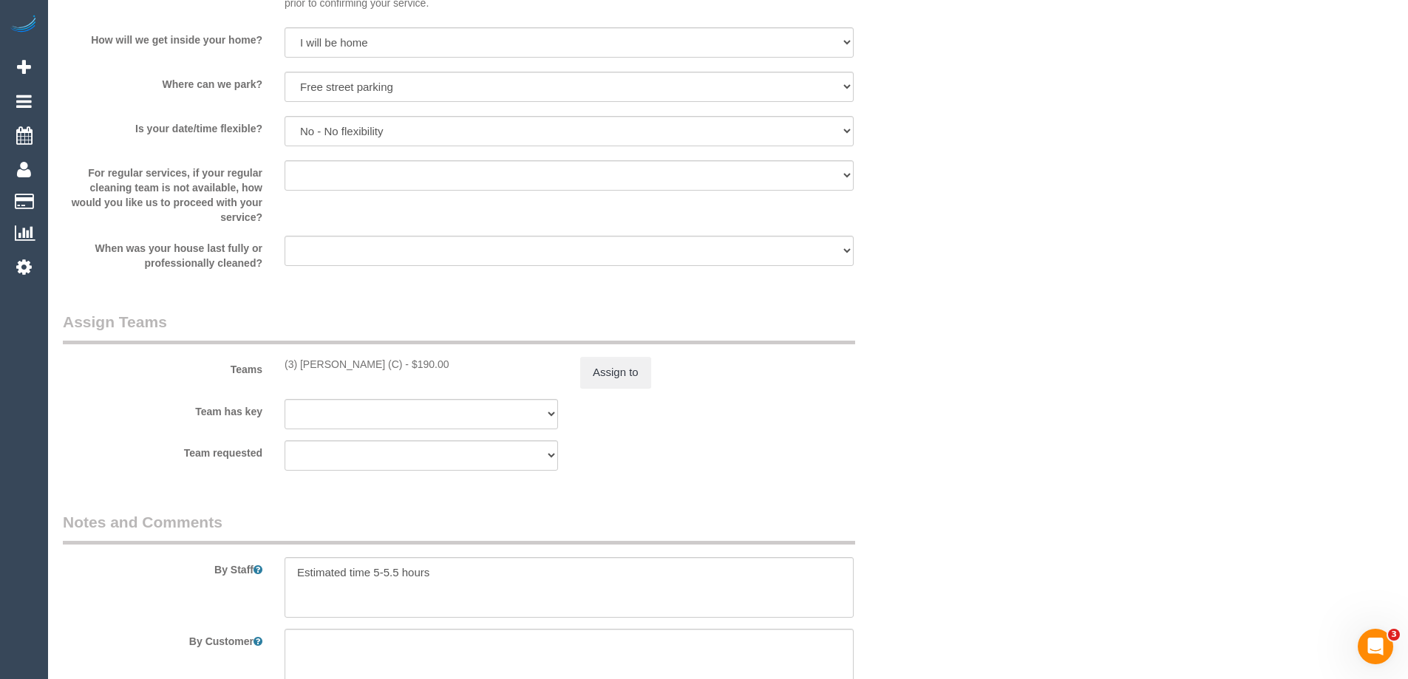
click at [903, 441] on div "Team requested (0) Account - Tech (0) Office (0) Raunak Test Account (1) Debbie…" at bounding box center [495, 456] width 887 height 30
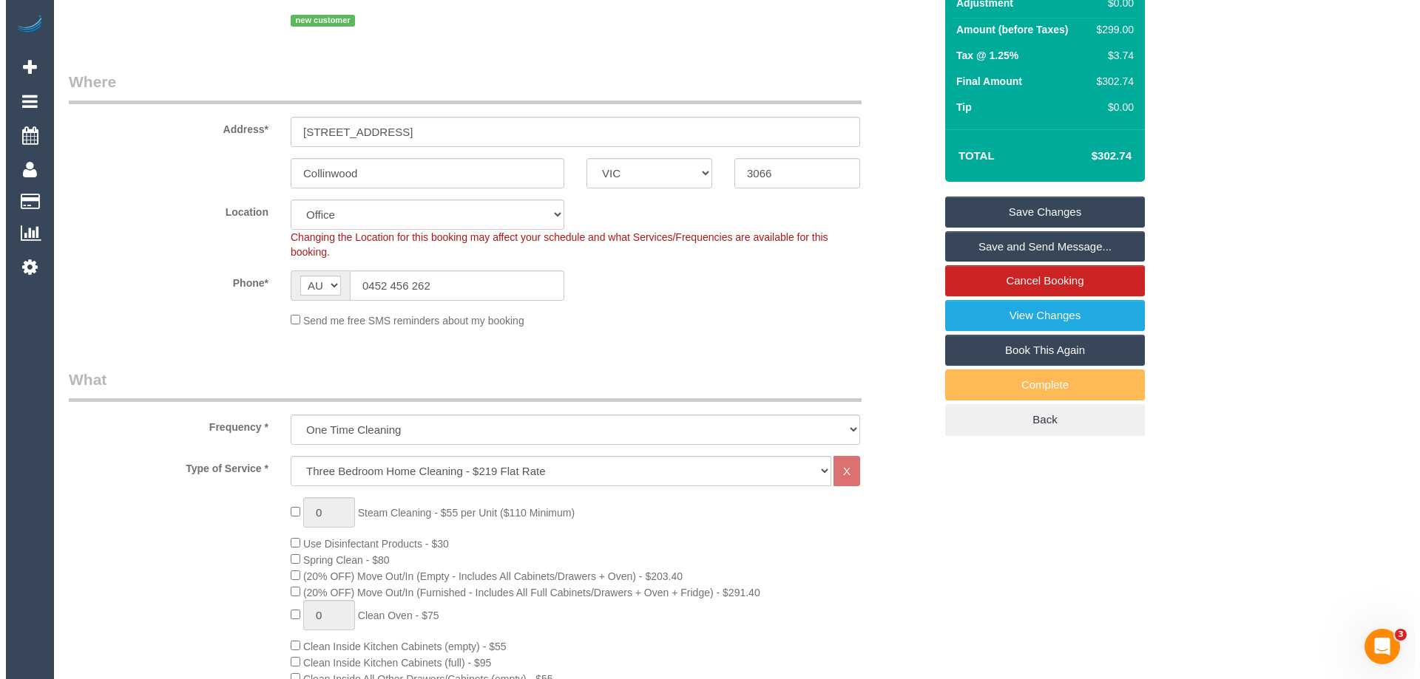
scroll to position [148, 0]
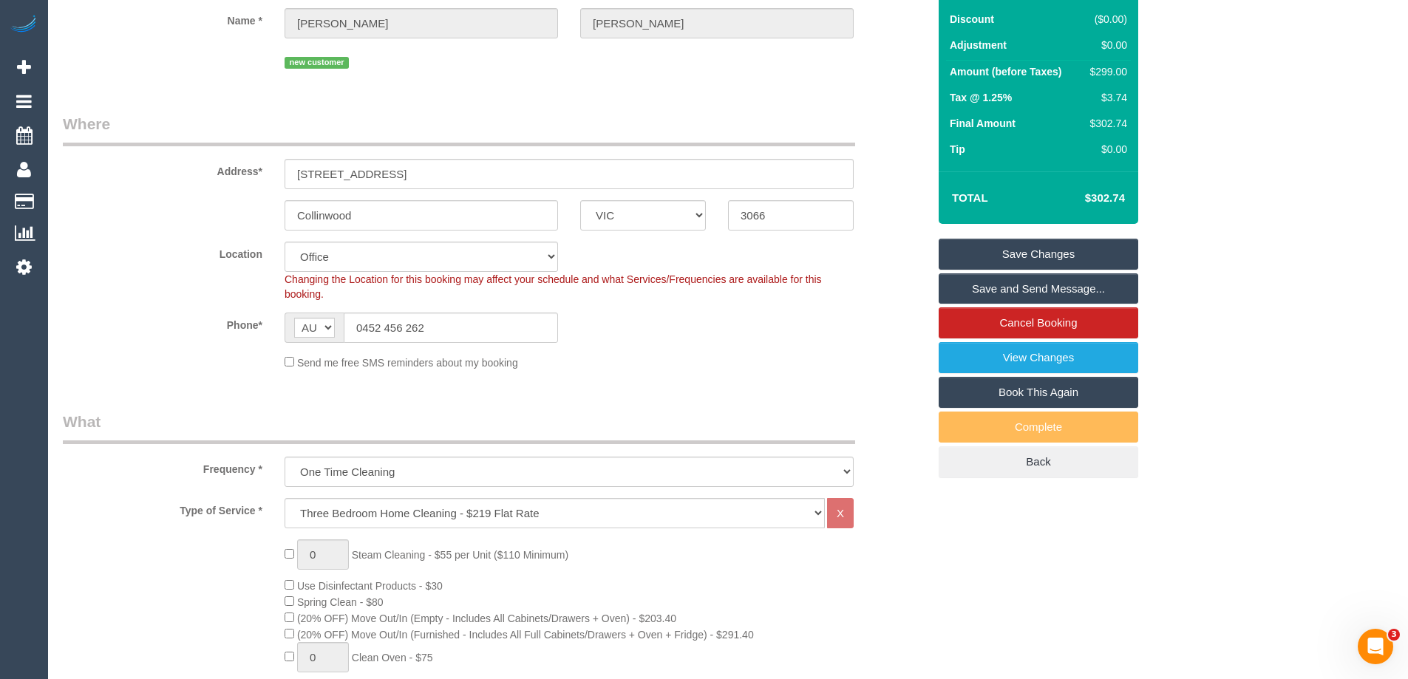
click at [1041, 285] on link "Save and Send Message..." at bounding box center [1039, 289] width 200 height 31
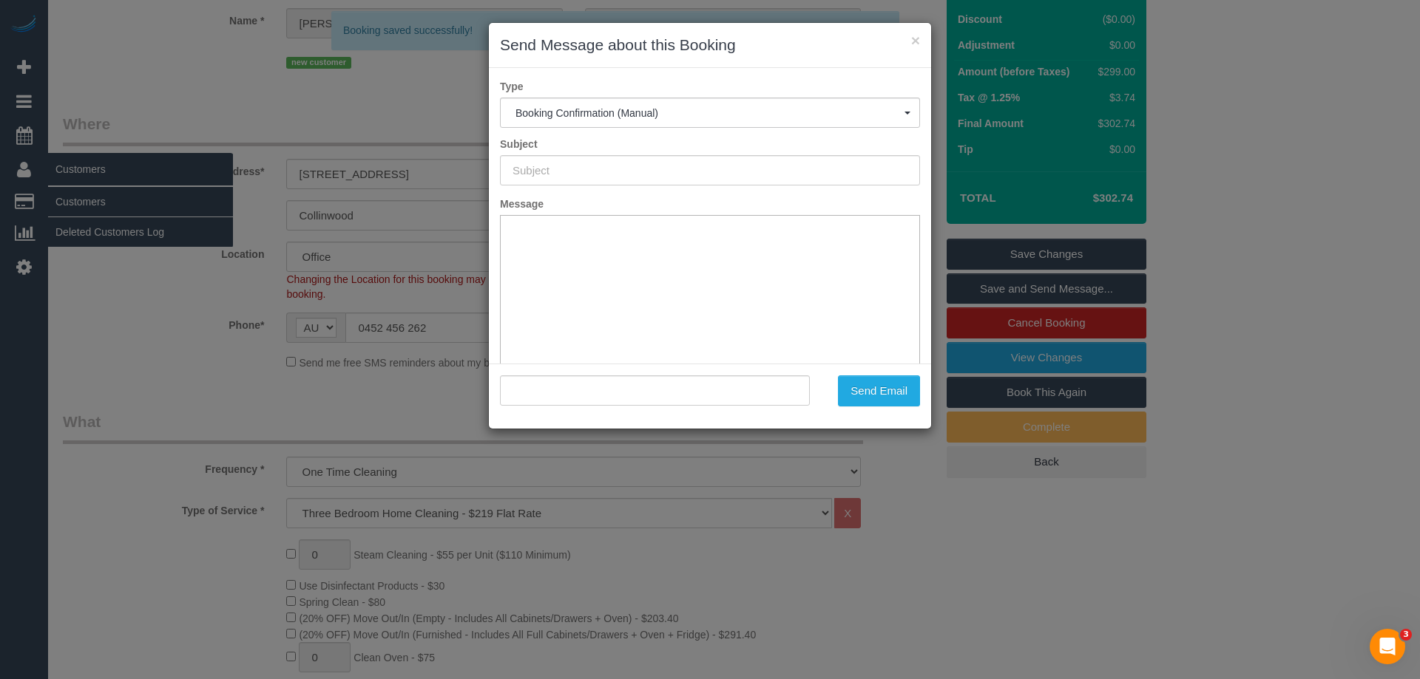
type input "Booking Confirmed"
type input ""Tom Cahill" <tomcahill1@hotmail.com>"
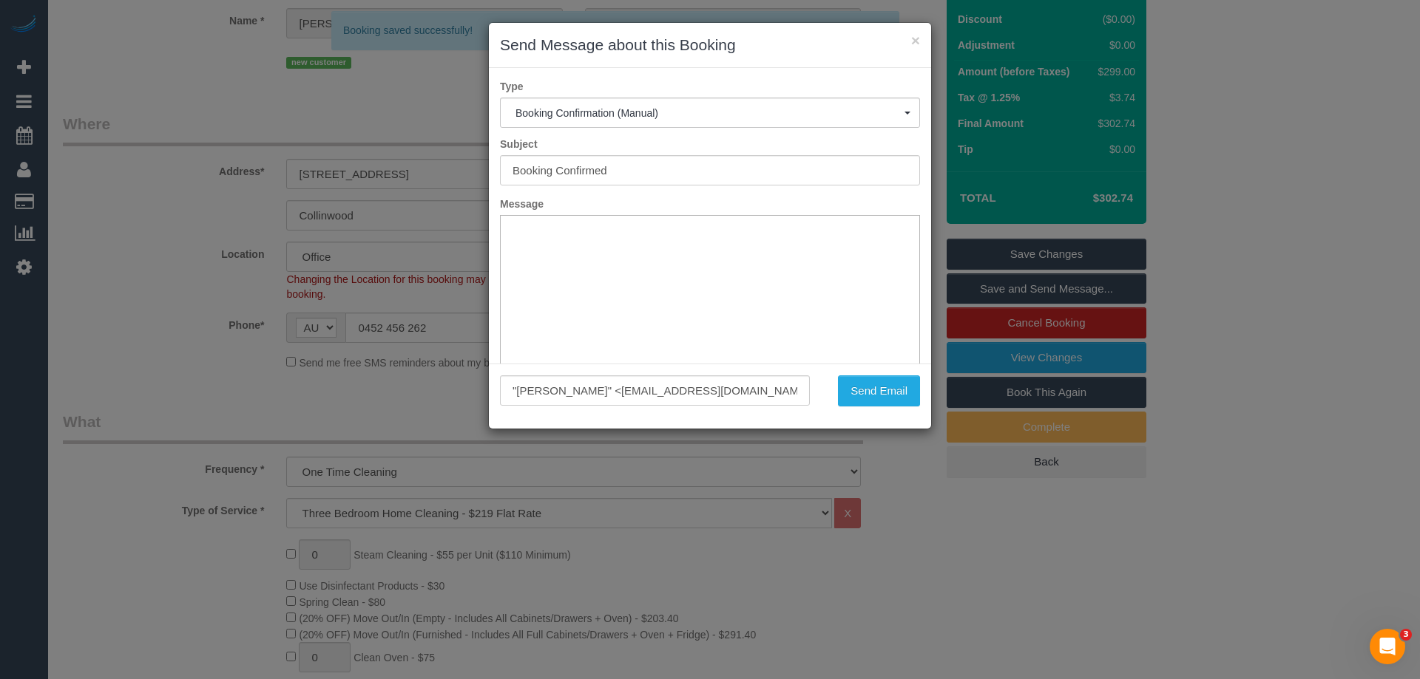
scroll to position [0, 0]
click at [892, 398] on button "Send Email" at bounding box center [879, 391] width 82 height 31
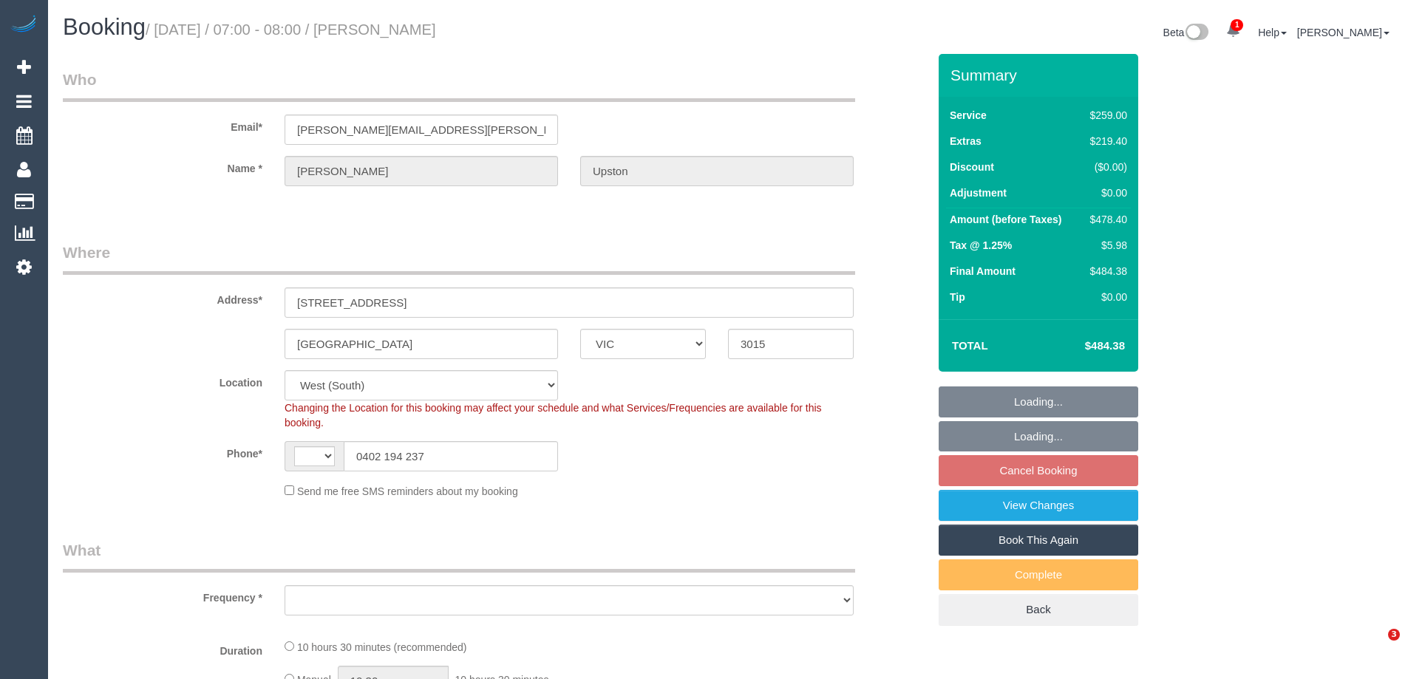
select select "VIC"
select select "string:AU"
select select "object:796"
select select "string:stripe-pm_1RvpZU2GScqysDRVQ4nymOFj"
select select "number:30"
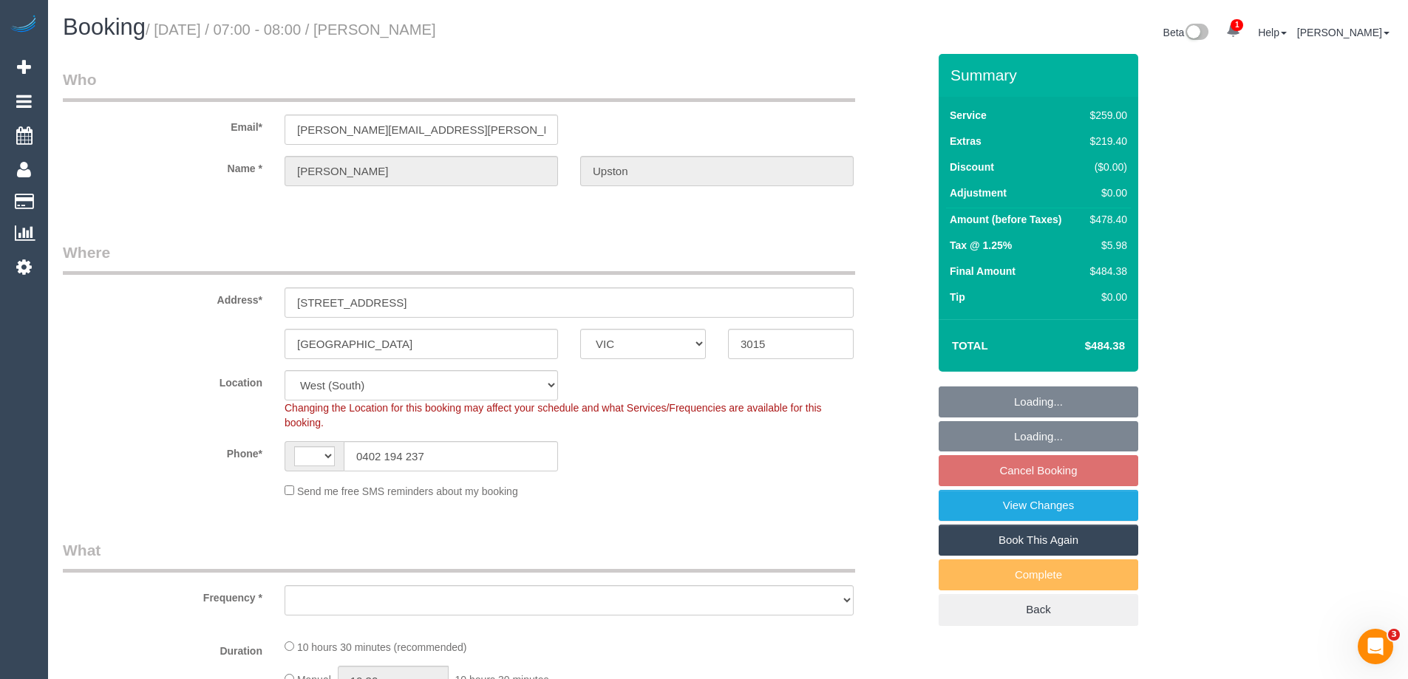
select select "number:14"
select select "number:19"
select select "number:36"
select select "object:1287"
select select "spot1"
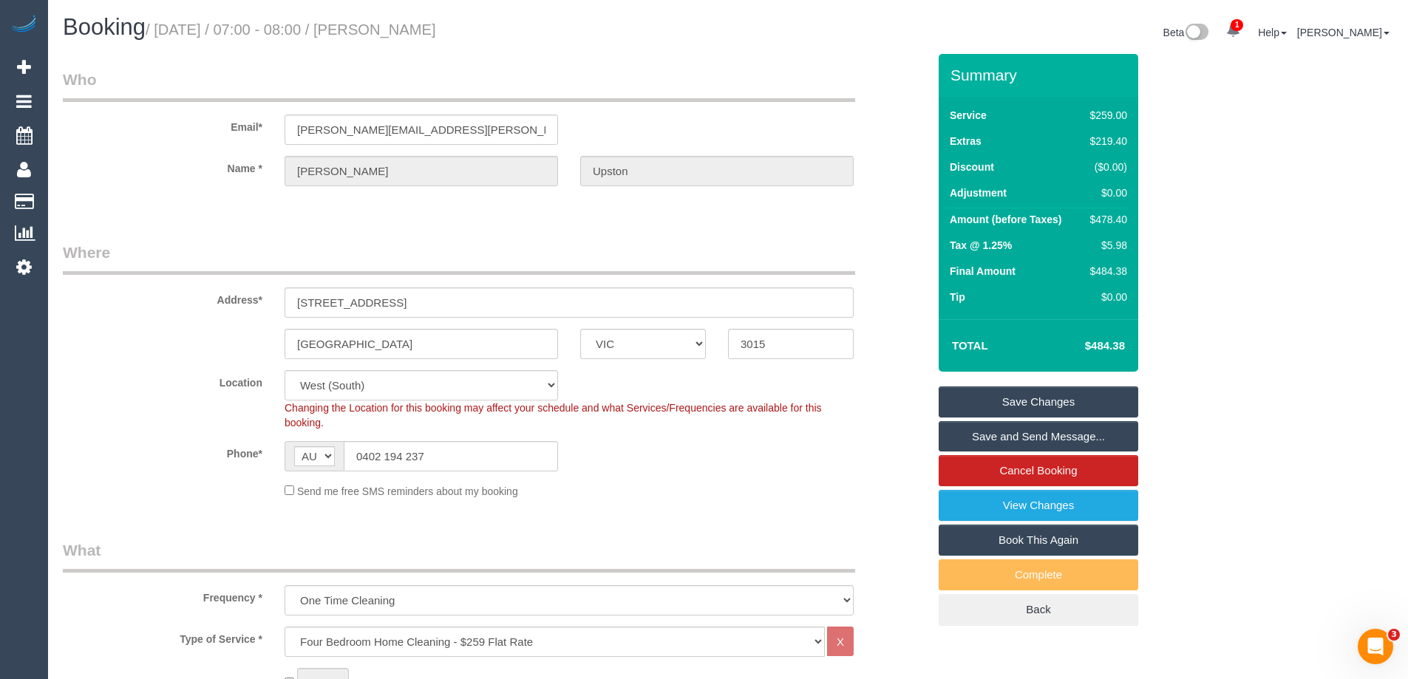
click at [1108, 223] on div "$478.40" at bounding box center [1106, 219] width 43 height 15
copy div "478.40"
click at [1156, 240] on div "Summary Service $259.00 Extras $219.40 Discount ($0.00) Adjustment $0.00 Amount…" at bounding box center [1094, 355] width 333 height 602
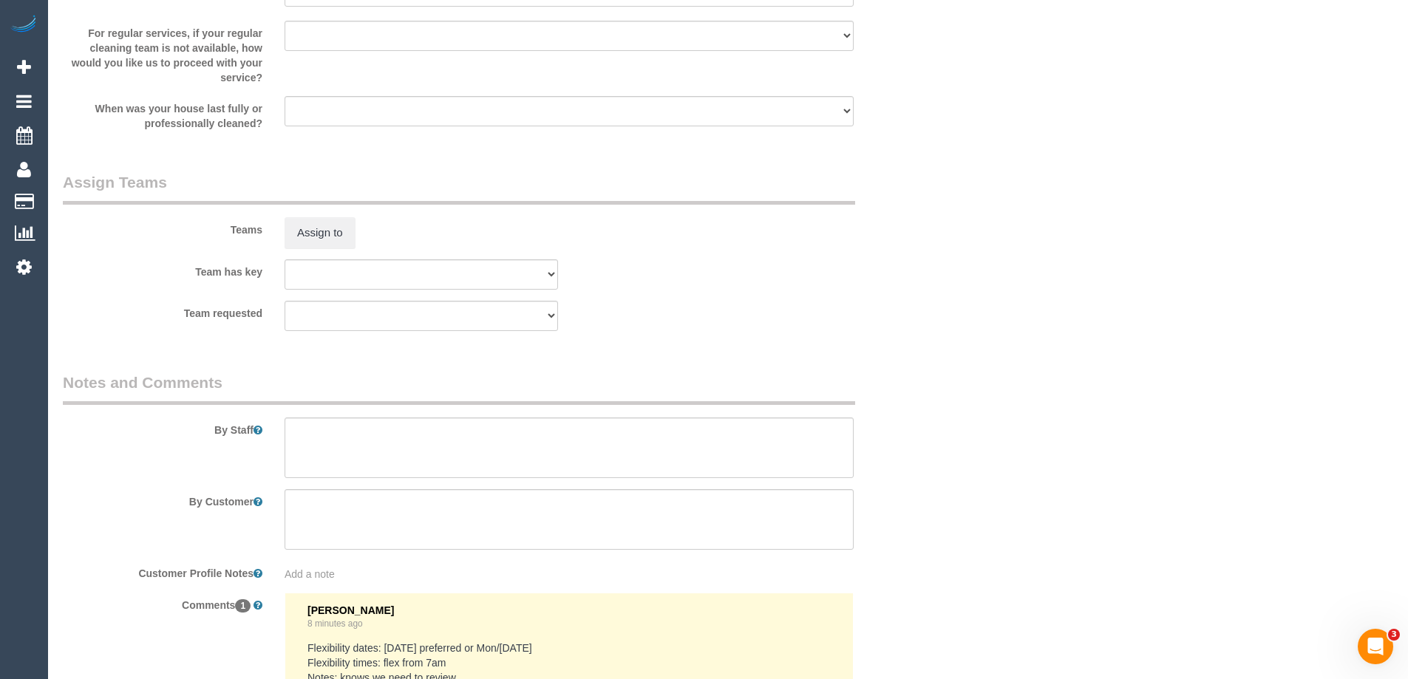
scroll to position [2316, 0]
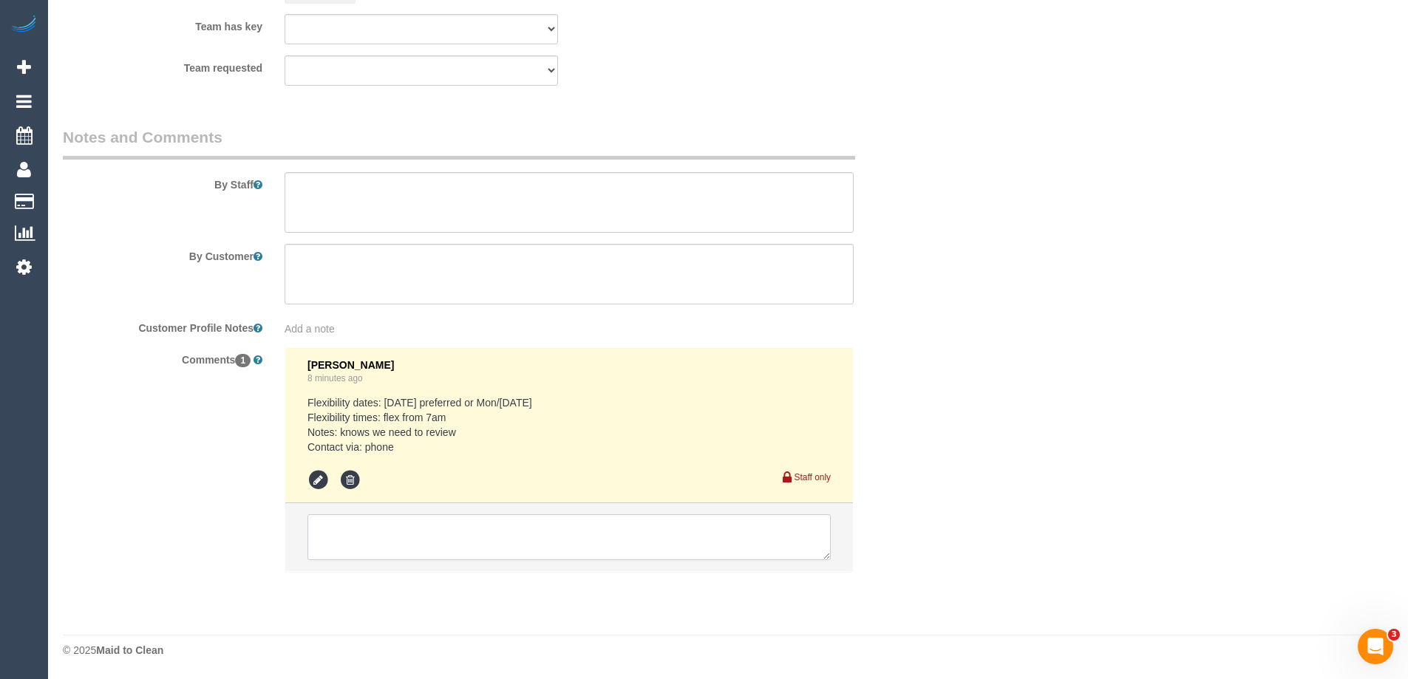
click at [428, 532] on textarea at bounding box center [569, 538] width 523 height 46
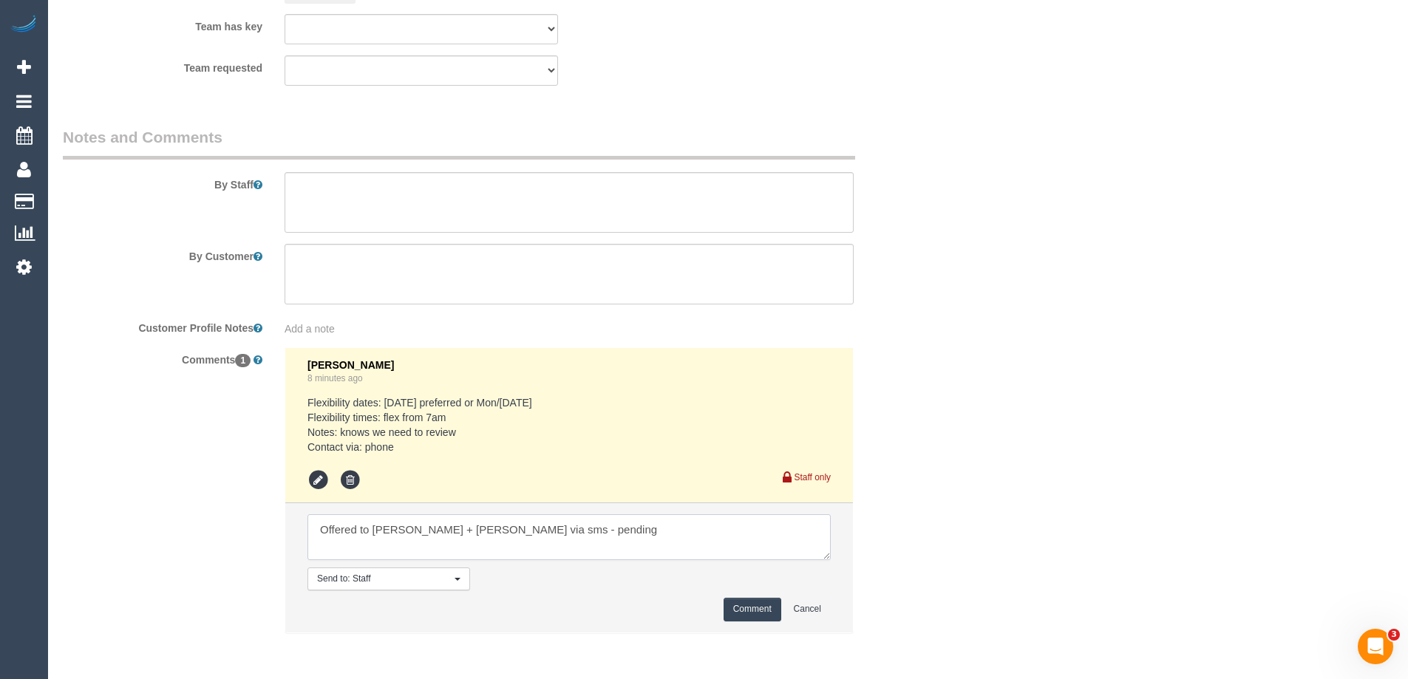
type textarea "Offered to [PERSON_NAME] + [PERSON_NAME] via sms - pending"
click at [755, 608] on button "Comment" at bounding box center [753, 609] width 58 height 23
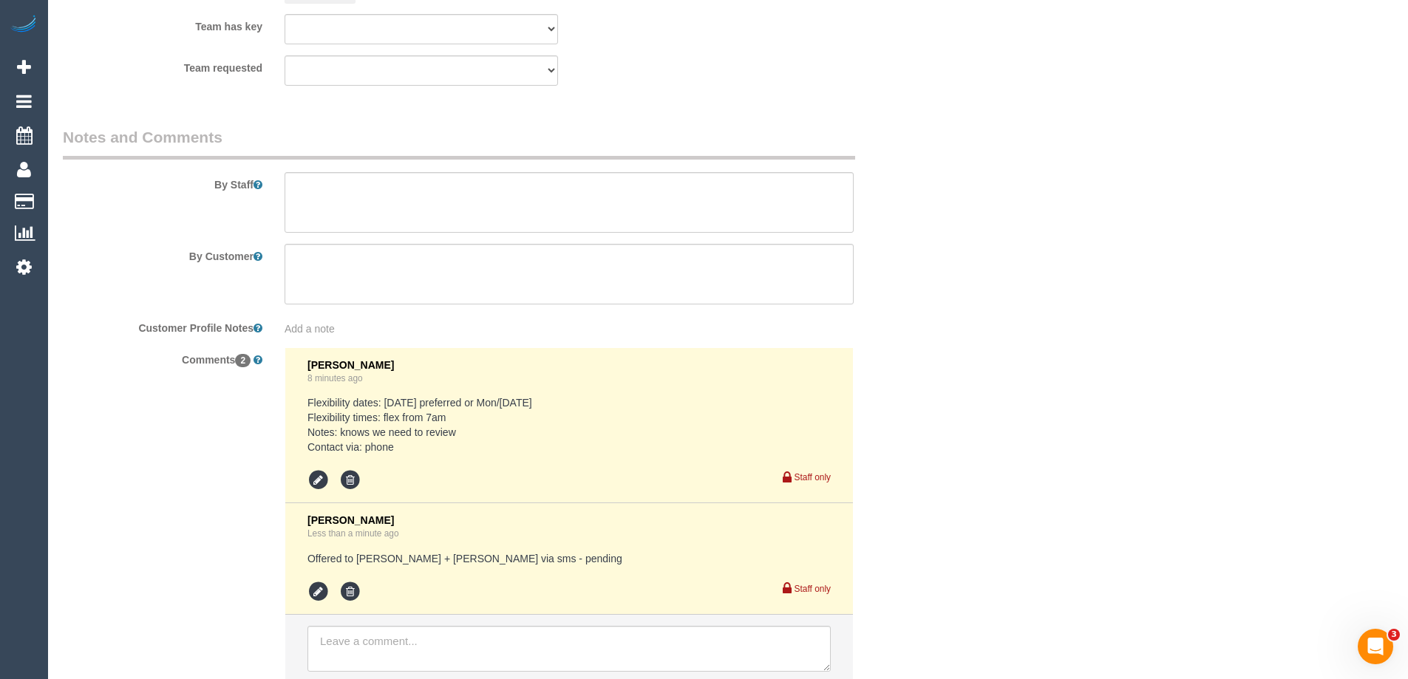
click at [729, 213] on textarea at bounding box center [569, 202] width 569 height 61
type textarea "Estimated time 7.5-8.5 hours"
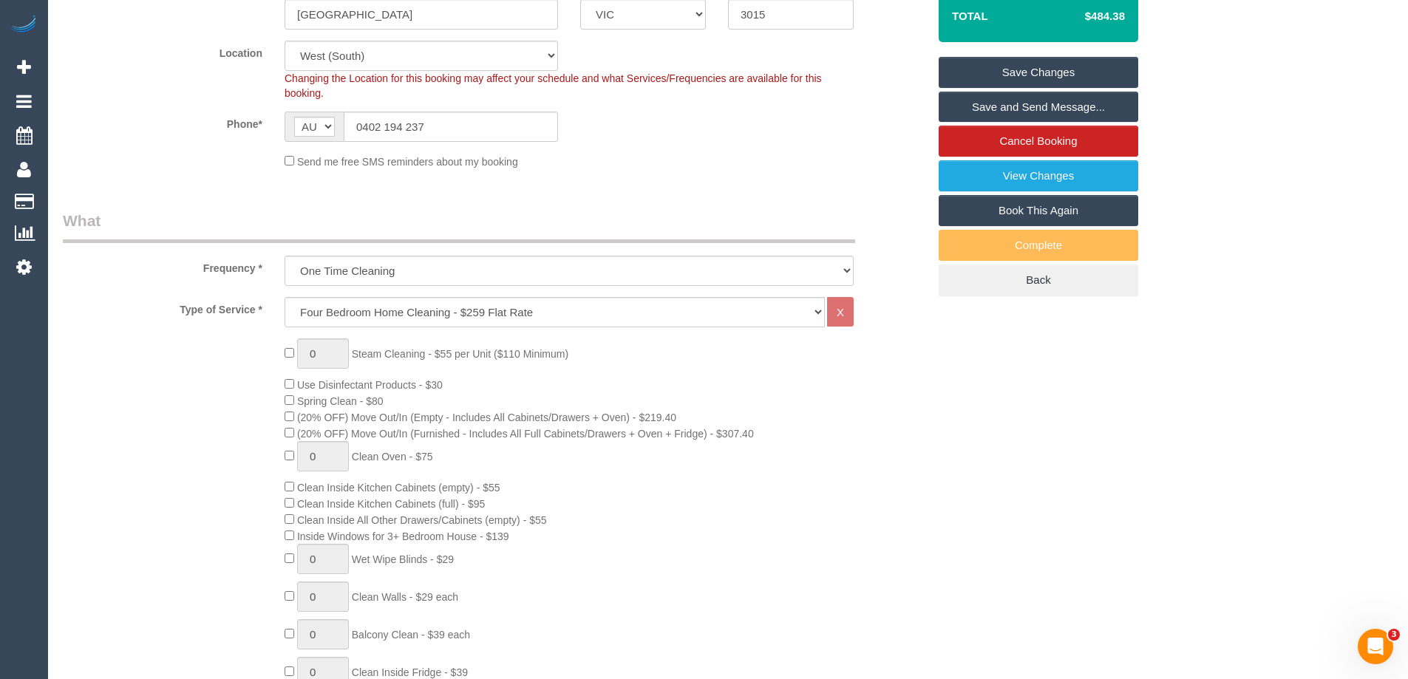
scroll to position [98, 0]
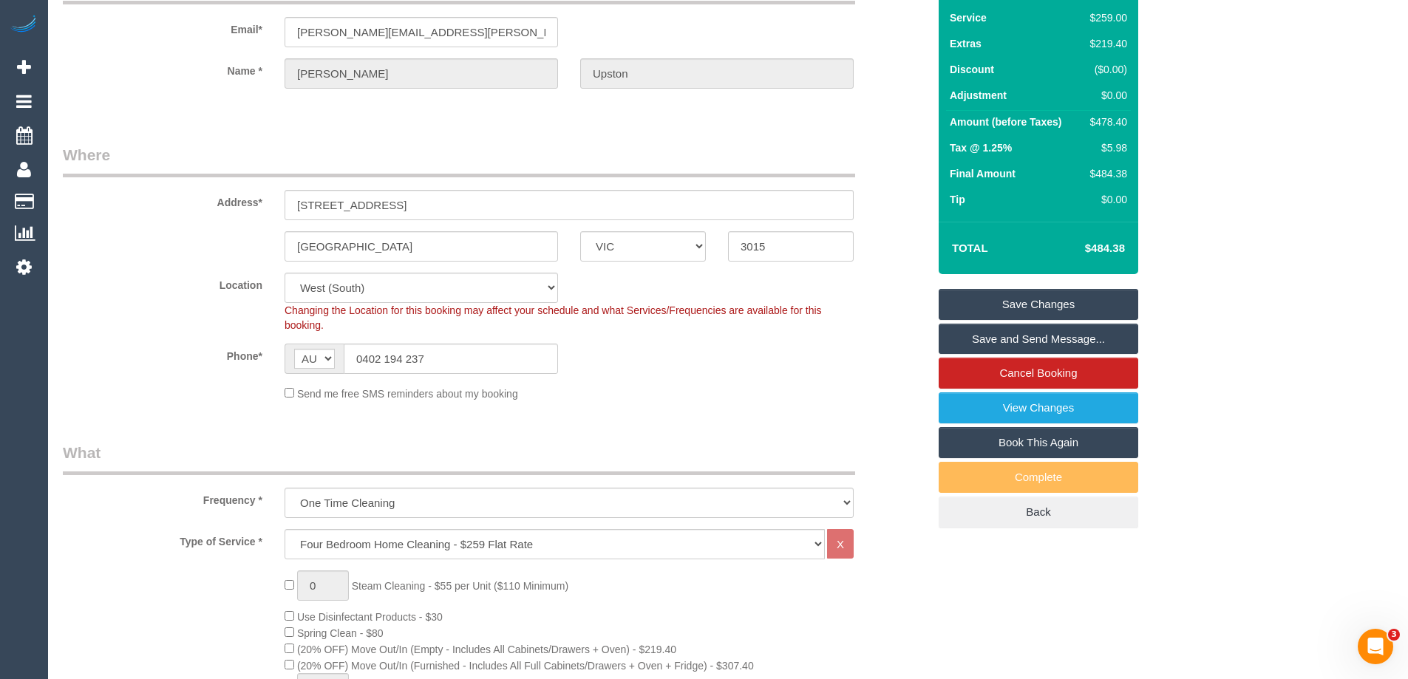
click at [1045, 304] on link "Save Changes" at bounding box center [1039, 304] width 200 height 31
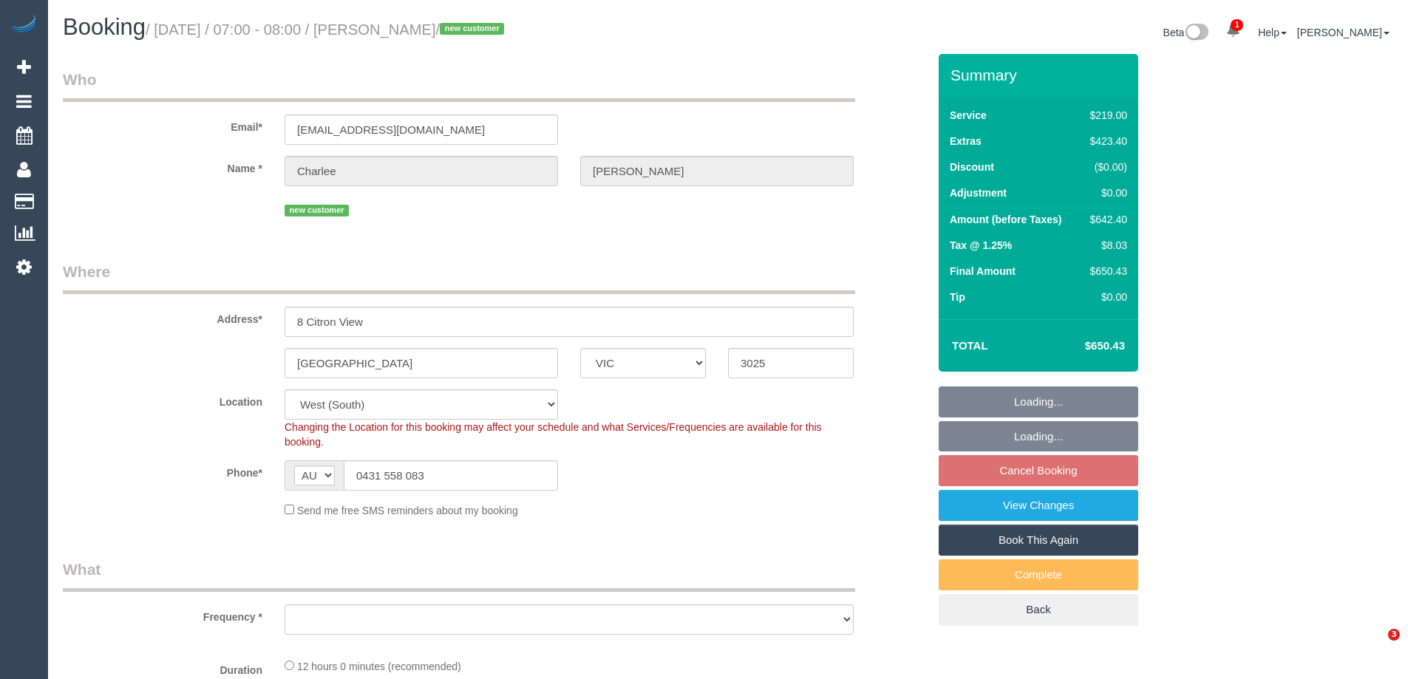
select select "VIC"
select select "number:29"
select select "number:14"
select select "number:19"
select select "number:36"
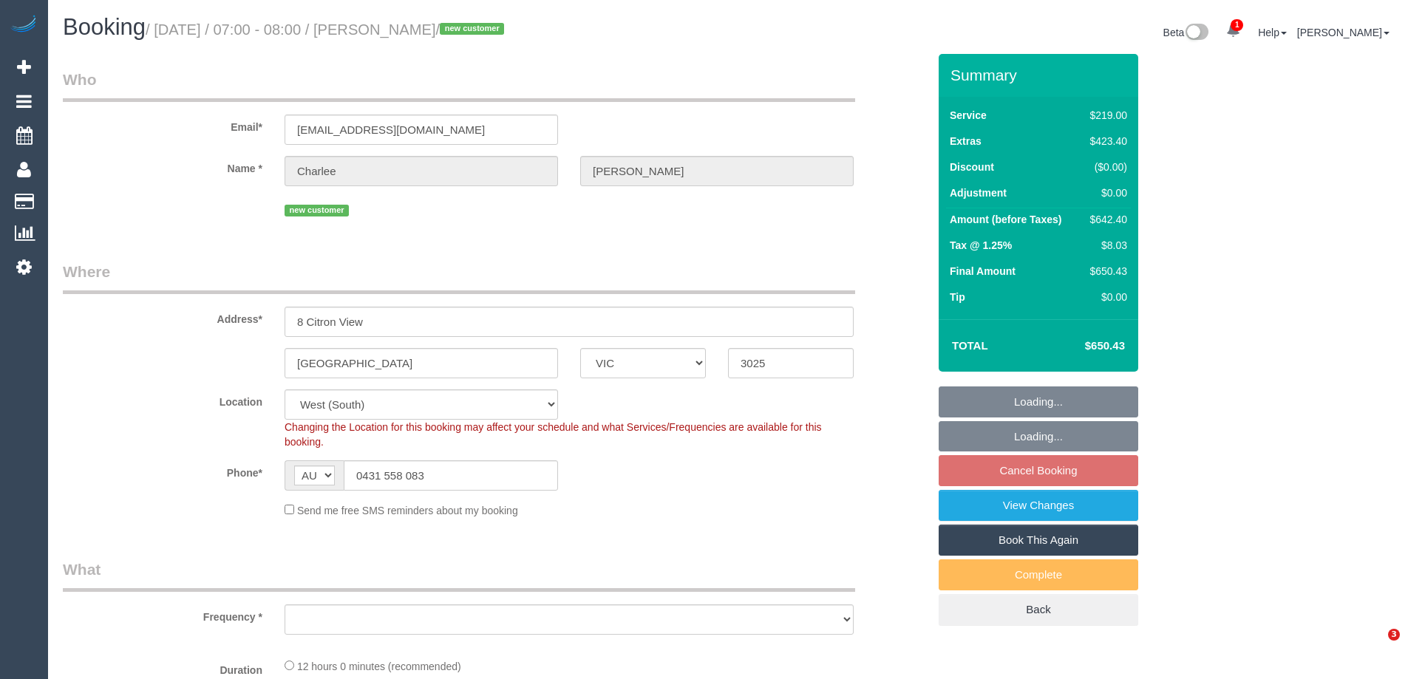
select select "number:26"
select select "object:688"
select select "spot1"
select select "object:1280"
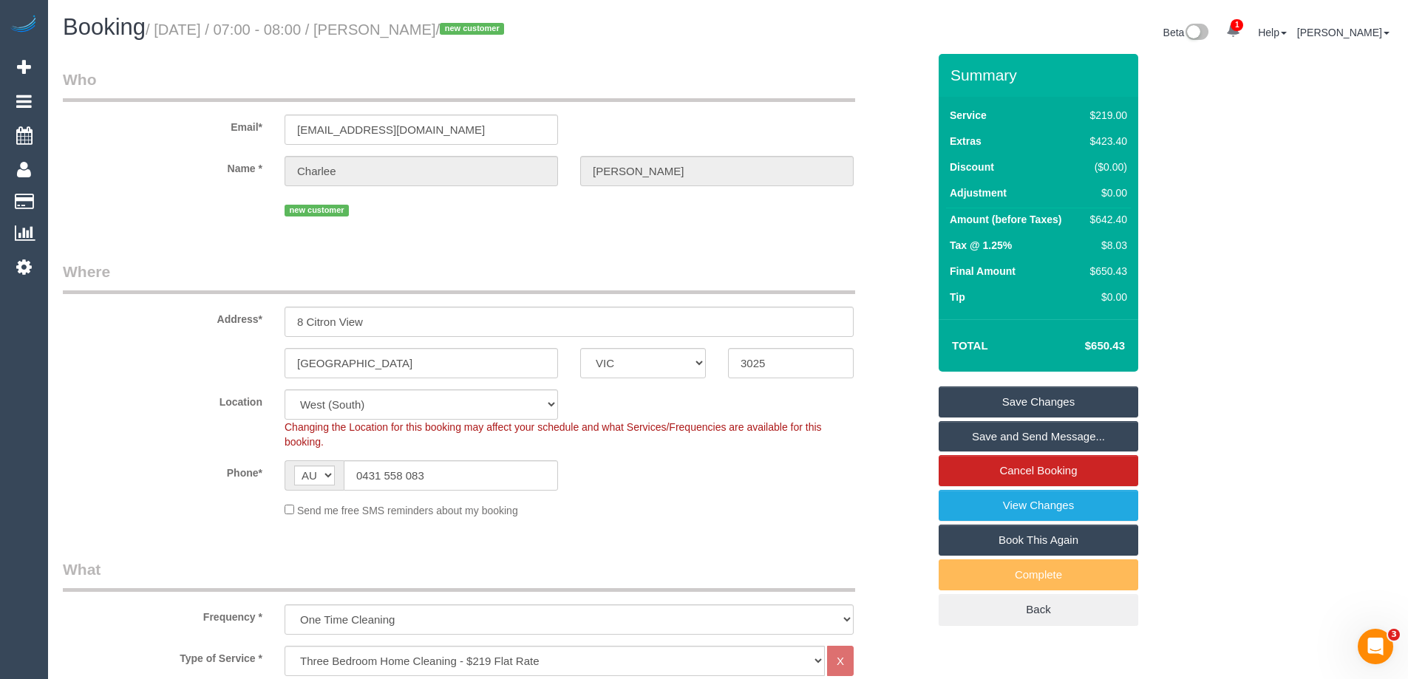
drag, startPoint x: 158, startPoint y: 24, endPoint x: 568, endPoint y: 28, distance: 409.6
click at [509, 28] on small "/ [DATE] / 07:00 - 08:00 / [PERSON_NAME] / new customer" at bounding box center [327, 29] width 363 height 16
click at [695, 46] on div "Booking / [DATE] / 07:00 - 08:00 / [PERSON_NAME] / new customer" at bounding box center [390, 31] width 677 height 32
drag, startPoint x: 651, startPoint y: 31, endPoint x: 48, endPoint y: 19, distance: 603.4
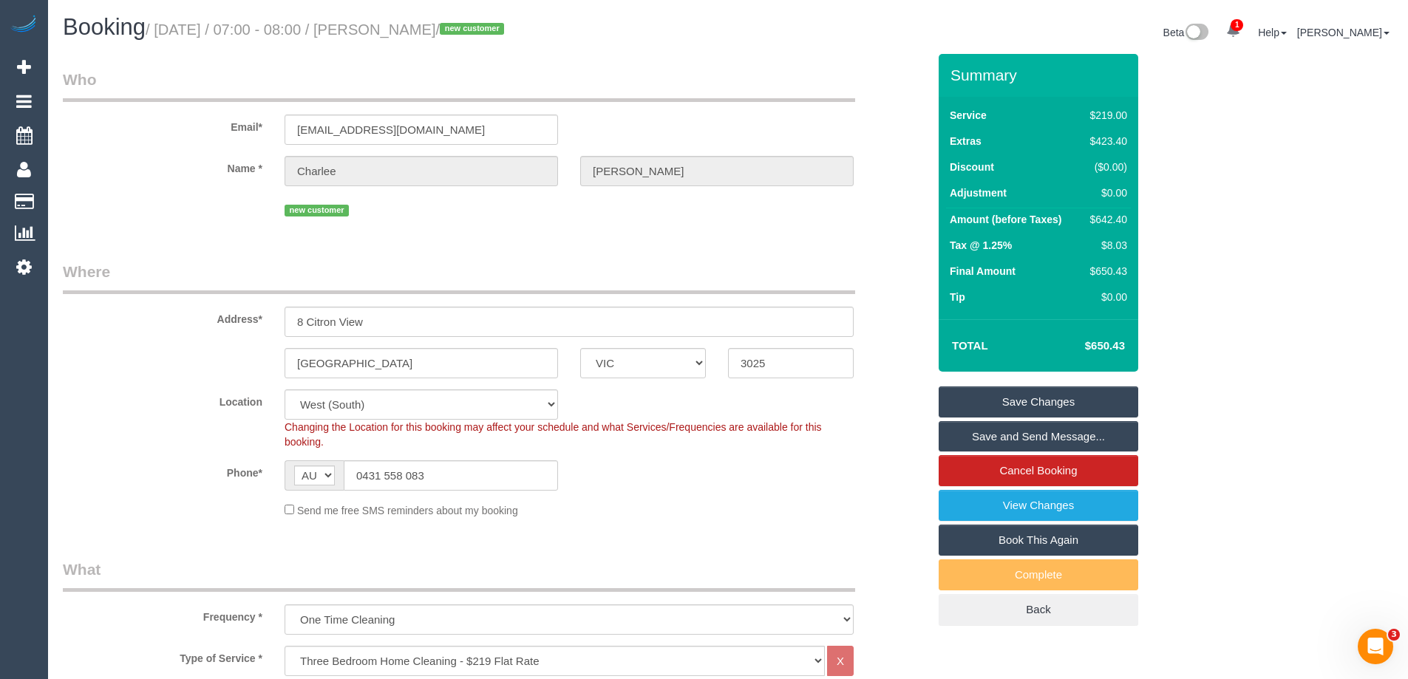
click at [611, 47] on div "Booking / [DATE] / 07:00 - 08:00 / [PERSON_NAME] / new customer Beta 1 Your Not…" at bounding box center [728, 34] width 1353 height 39
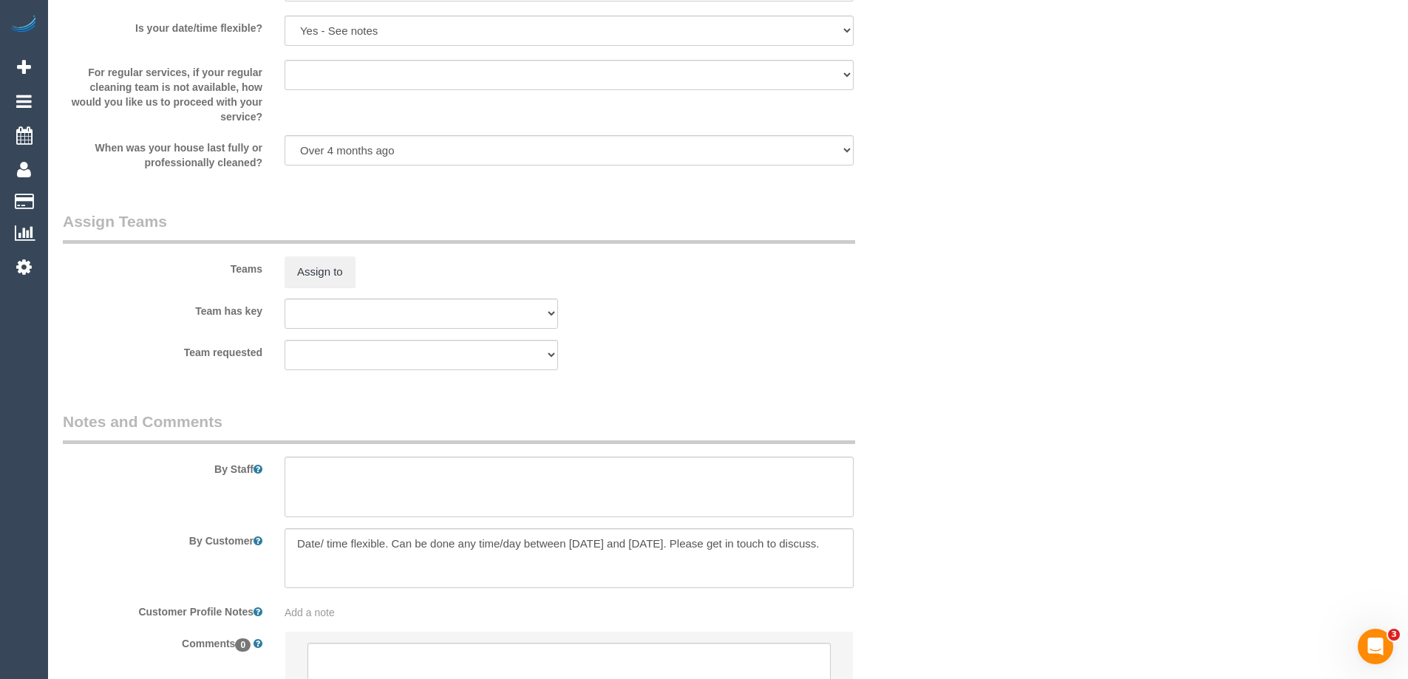
scroll to position [2180, 0]
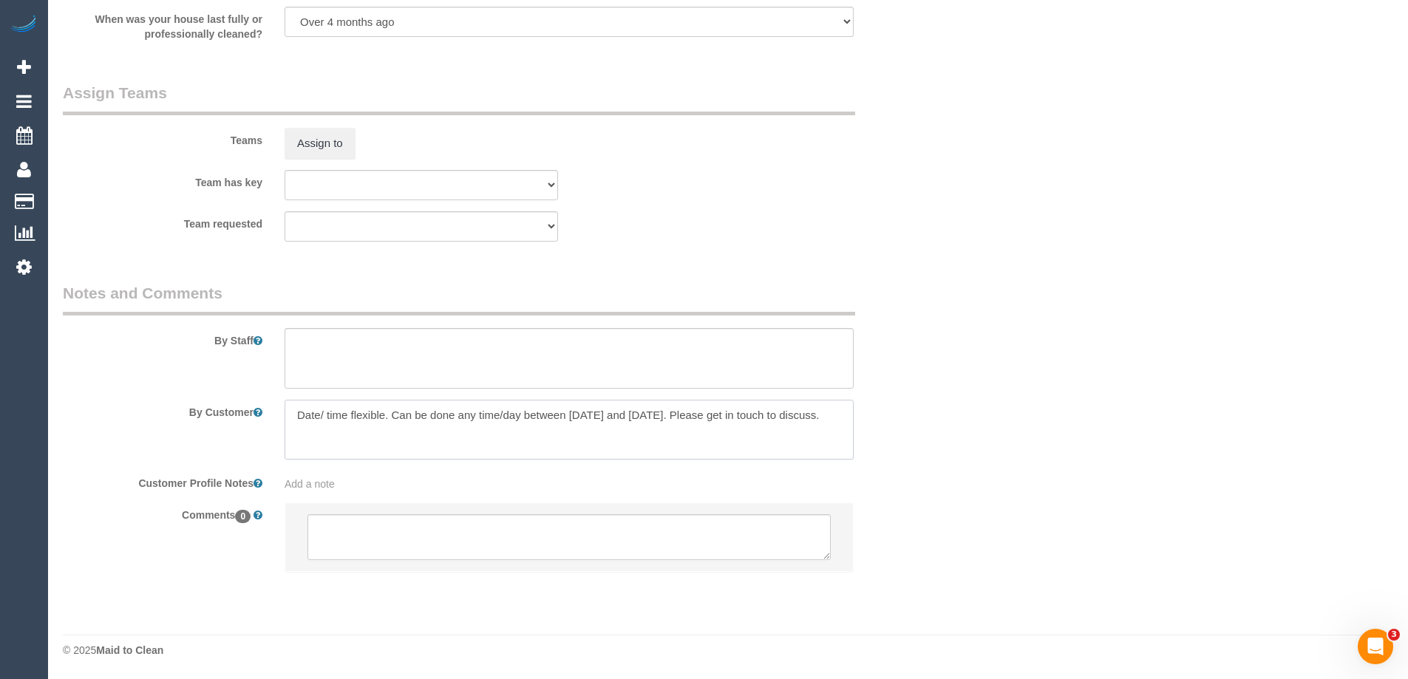
drag, startPoint x: 408, startPoint y: 416, endPoint x: 649, endPoint y: 403, distance: 241.4
click at [649, 403] on textarea at bounding box center [569, 430] width 569 height 61
click at [658, 438] on textarea at bounding box center [569, 430] width 569 height 61
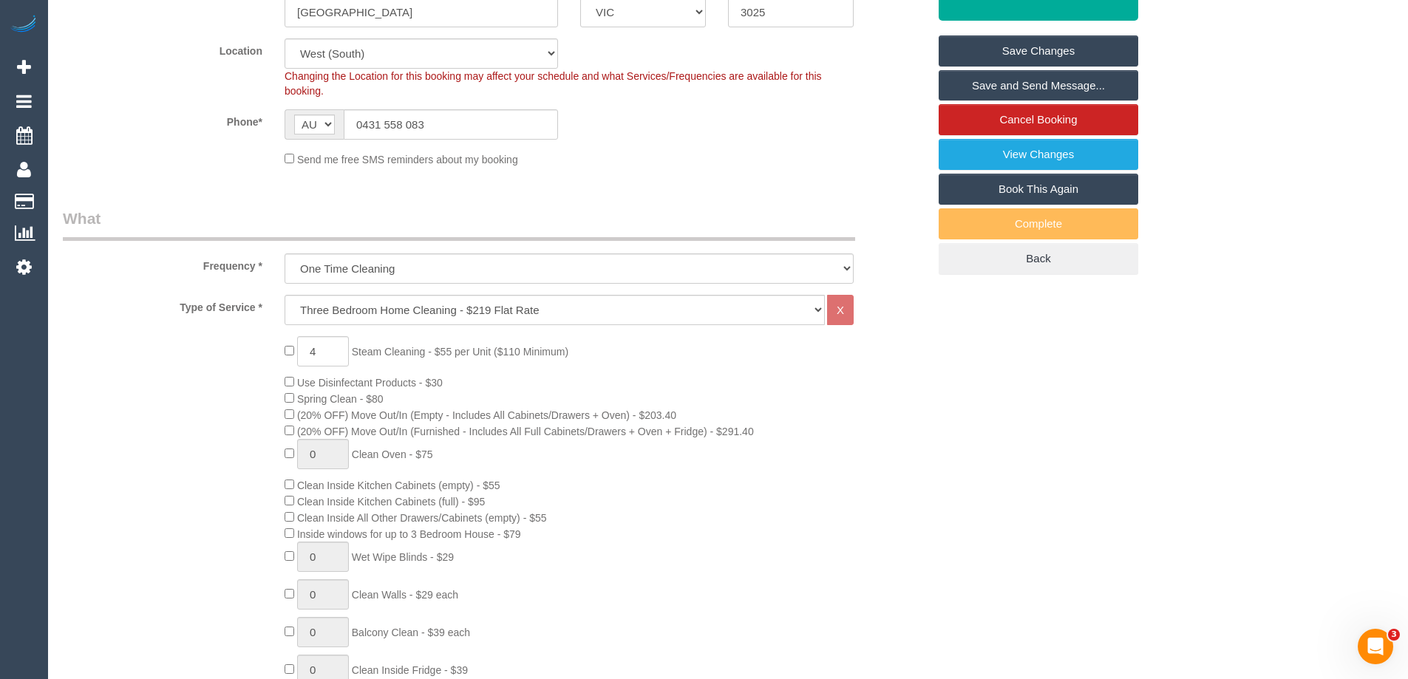
scroll to position [183, 0]
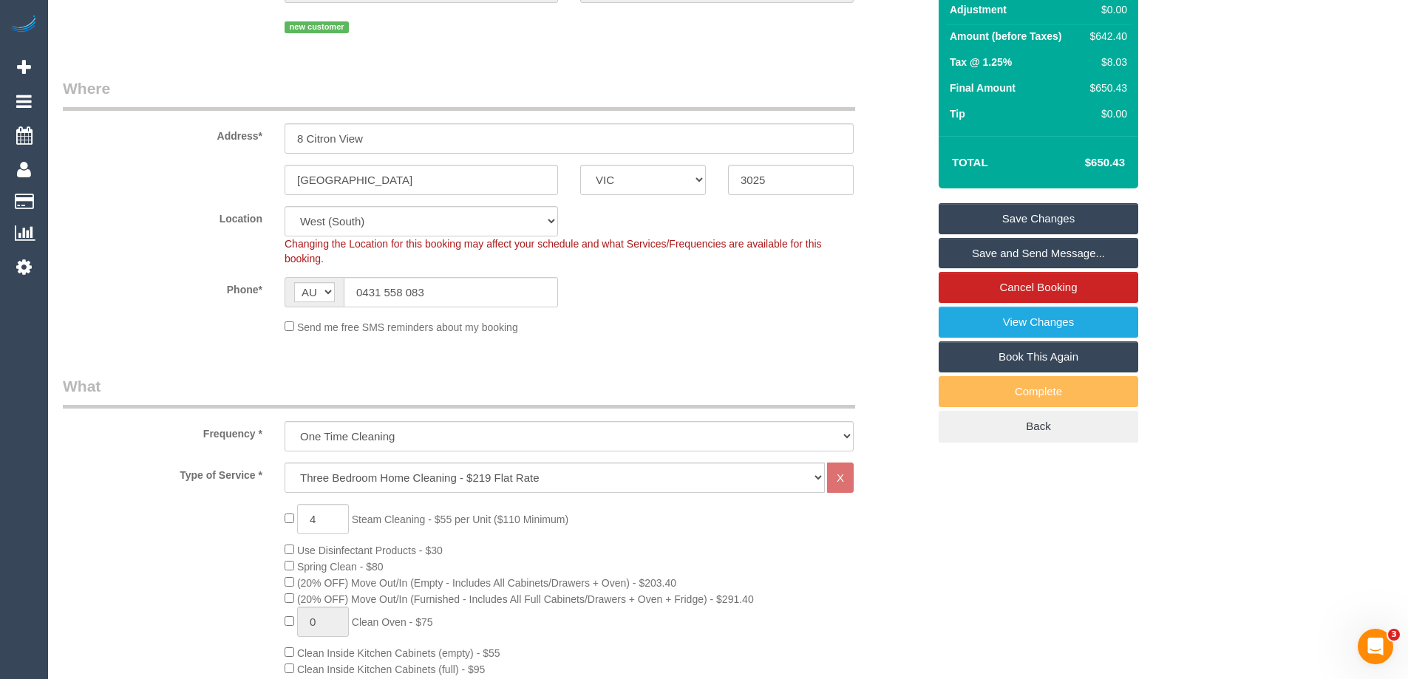
click at [487, 22] on div "new customer" at bounding box center [569, 25] width 569 height 23
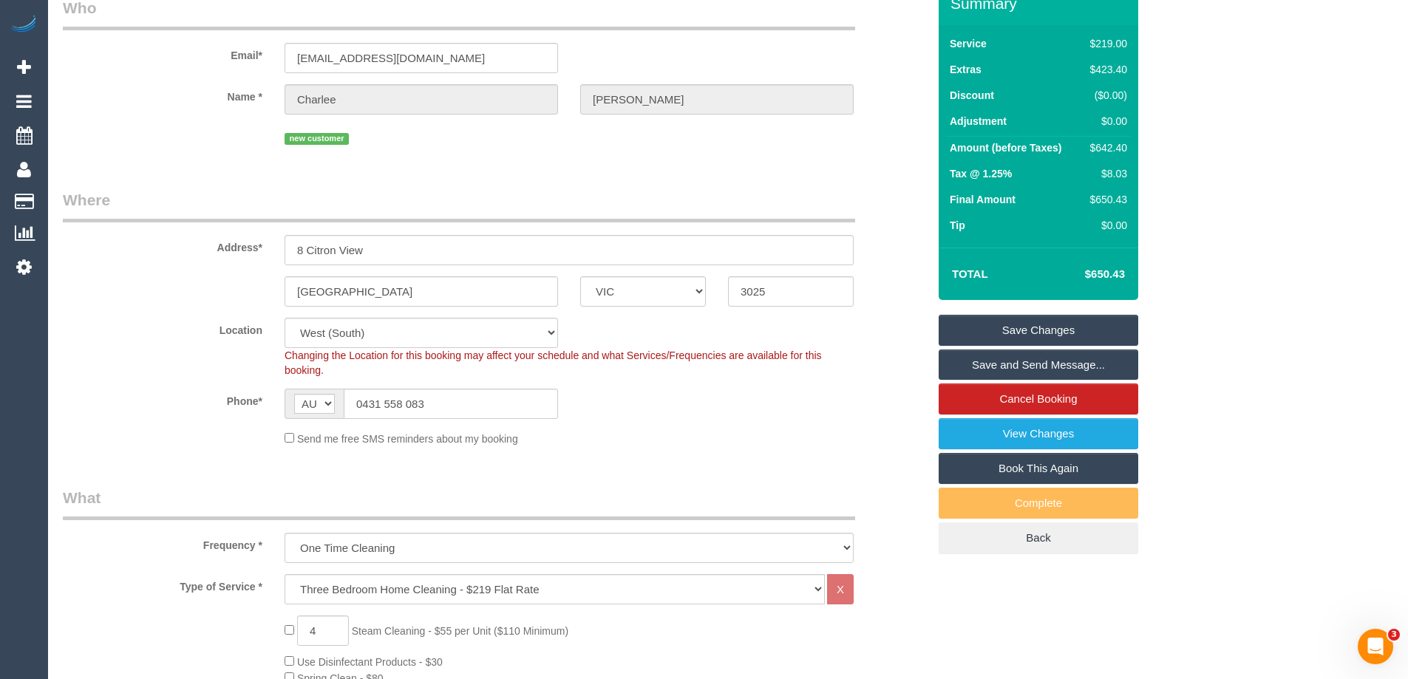
scroll to position [0, 0]
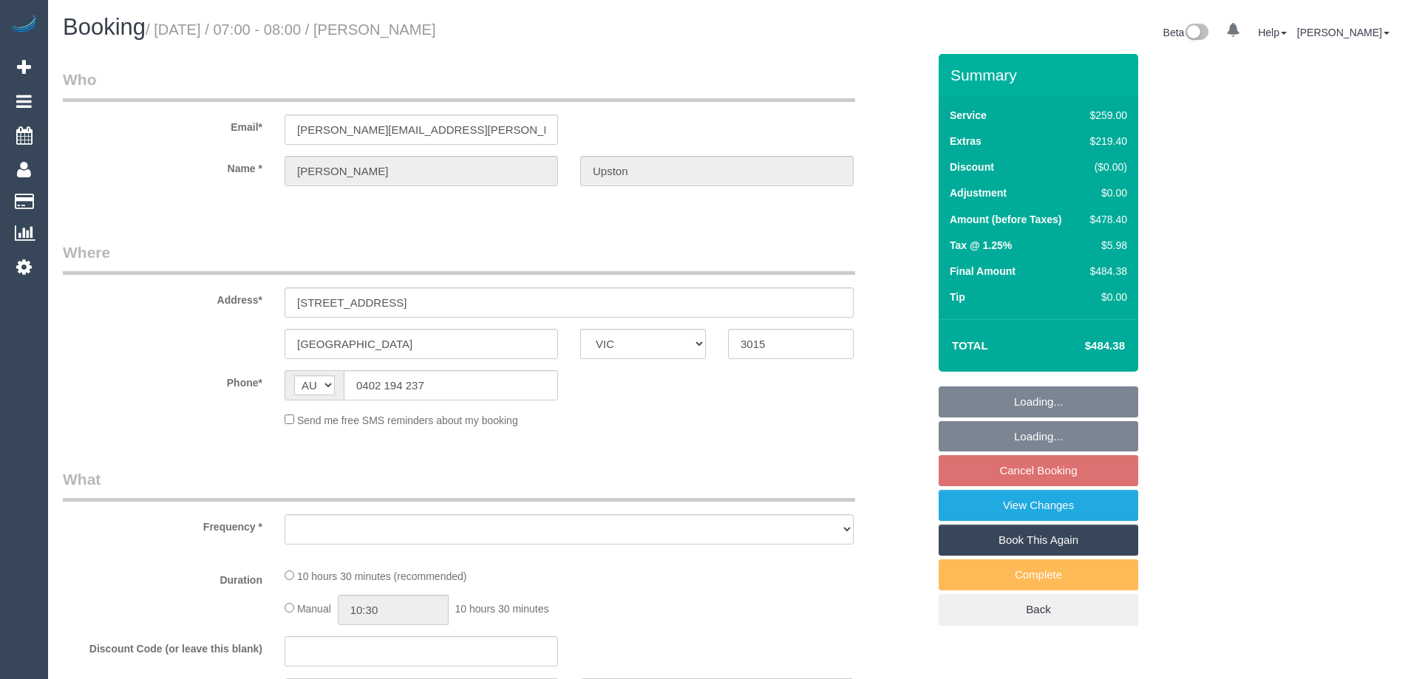
select select "VIC"
select select "string:stripe-pm_1RvpZU2GScqysDRVQ4nymOFj"
select select "spot1"
select select "number:30"
select select "number:14"
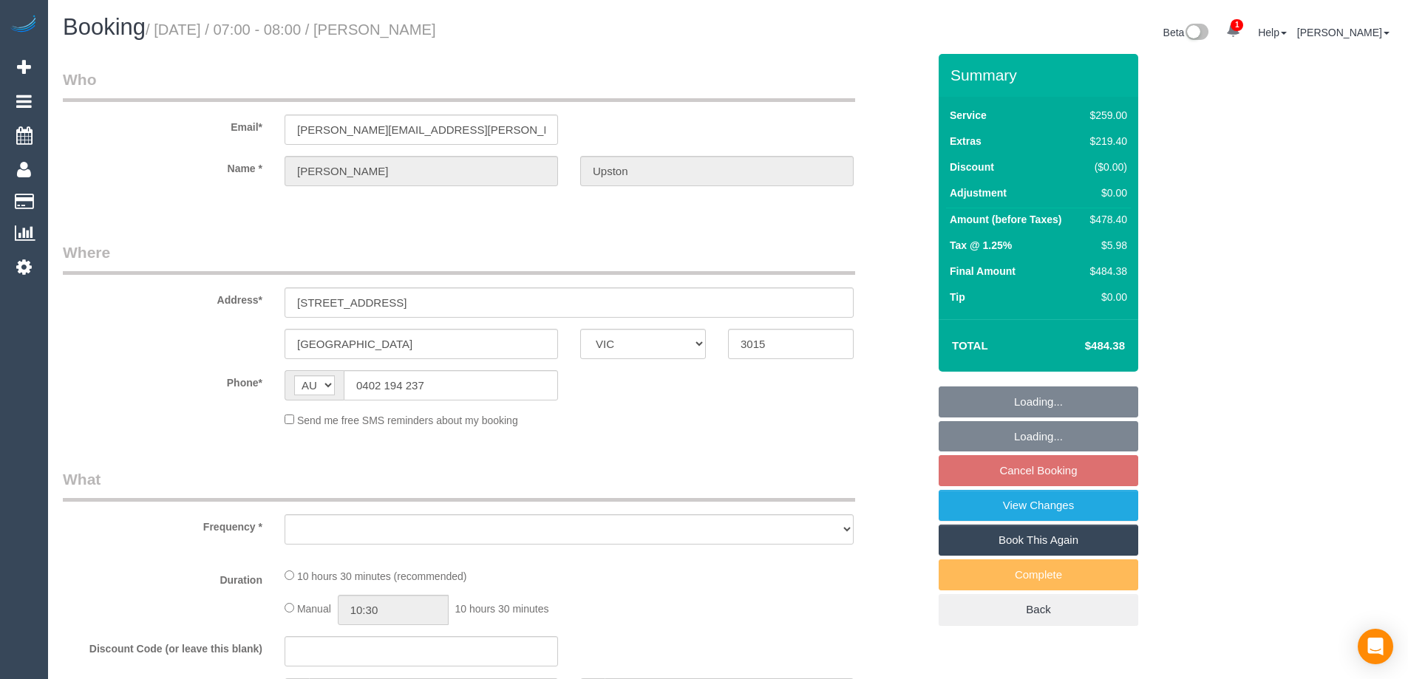
select select "number:19"
select select "number:36"
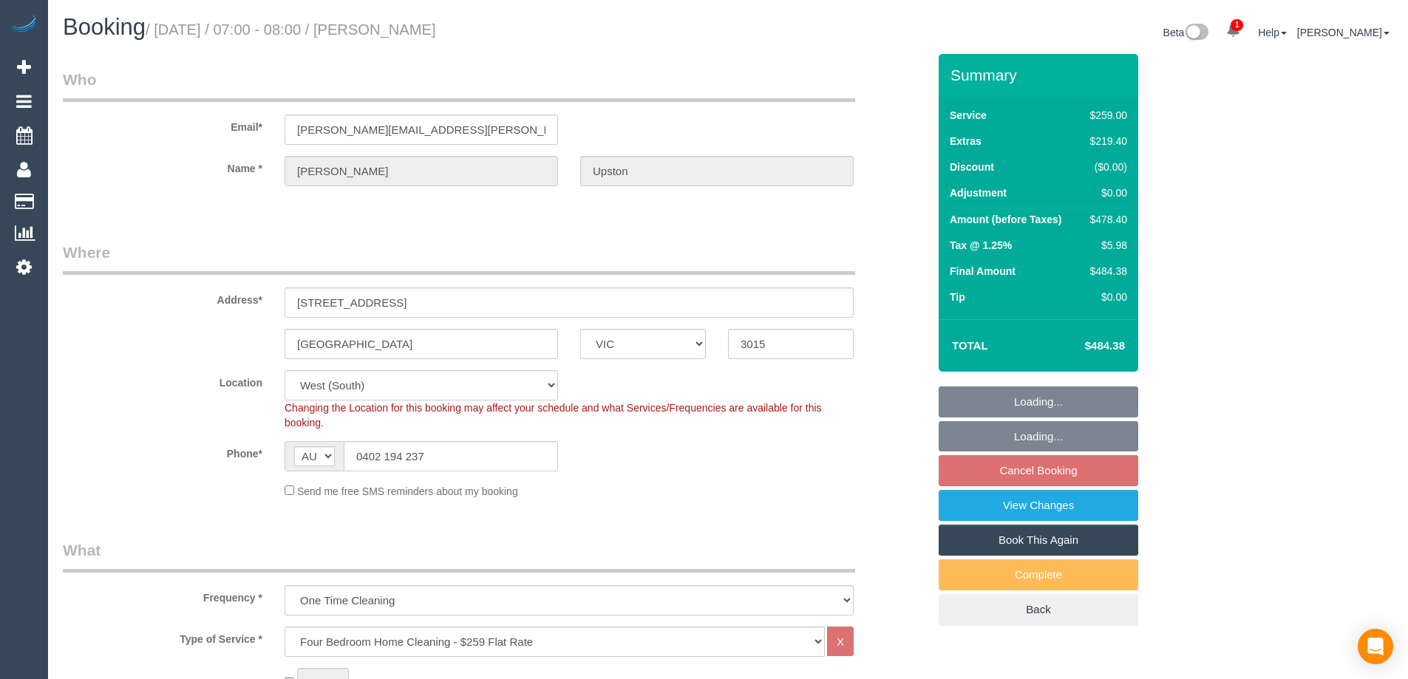
select select "object:1310"
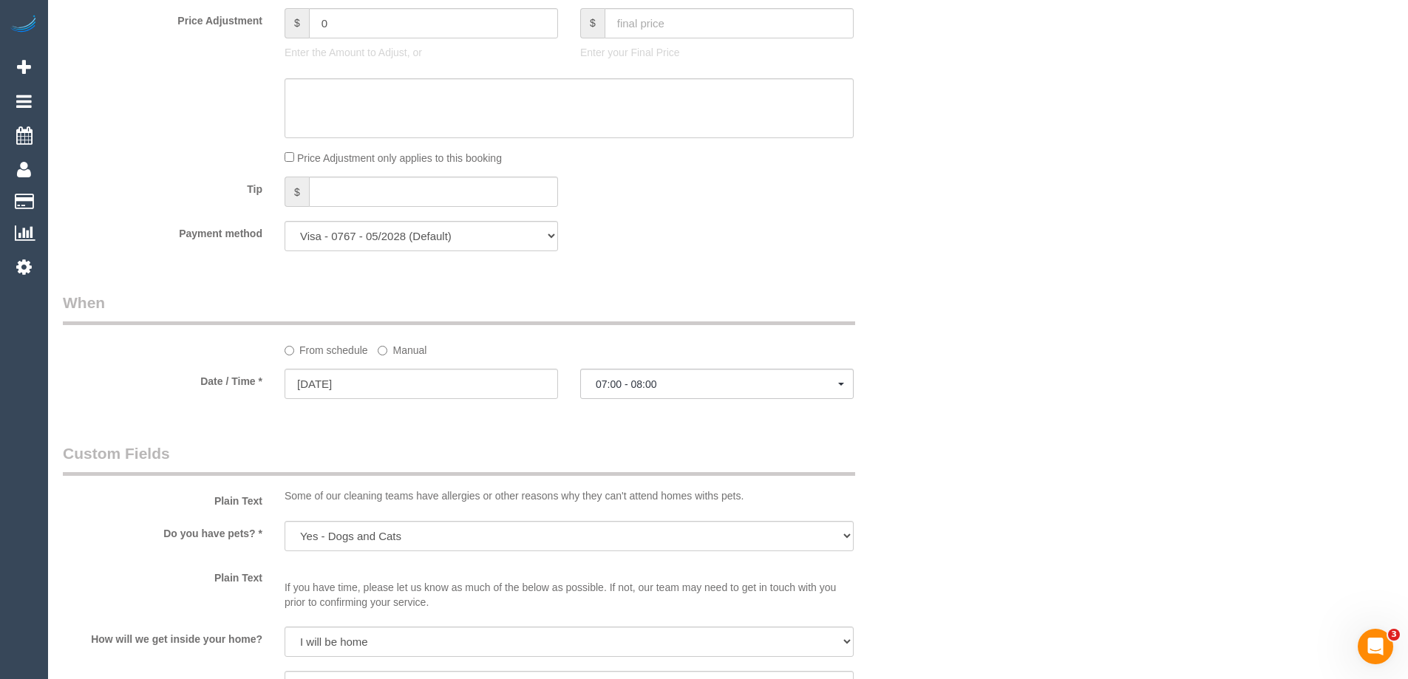
scroll to position [2427, 0]
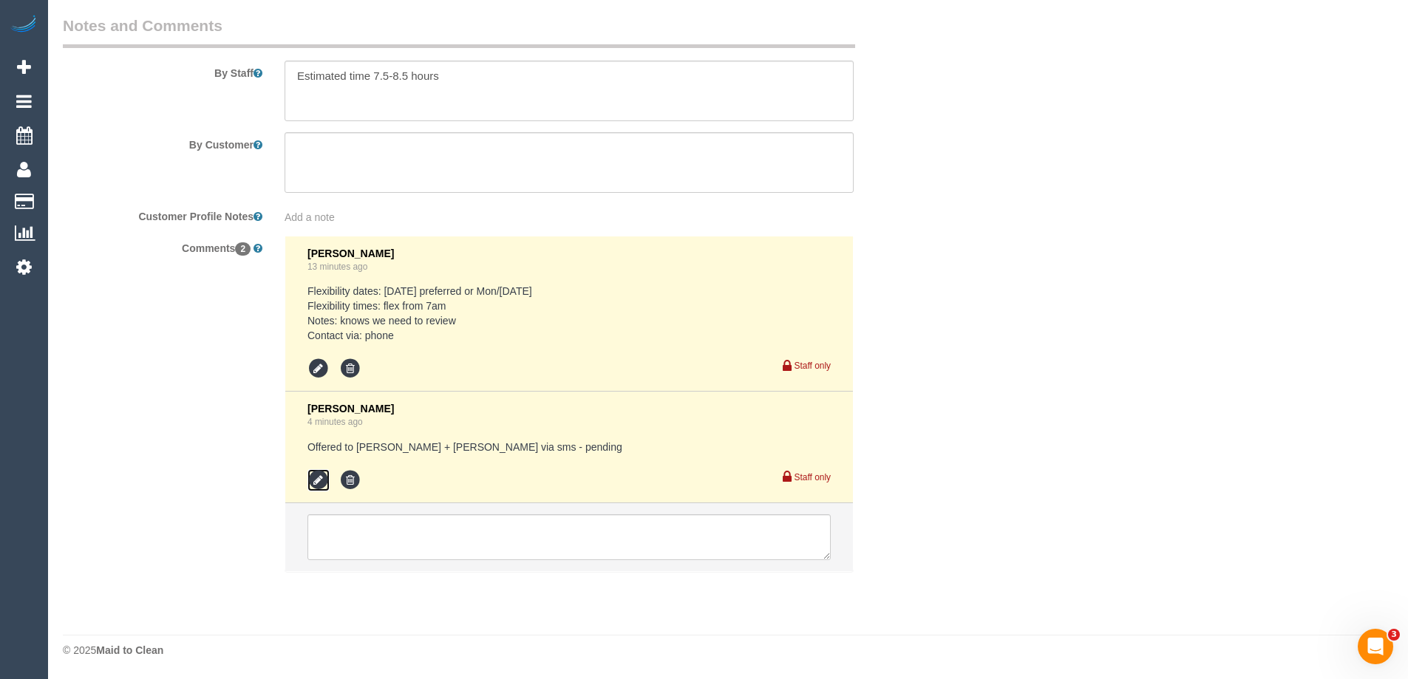
click at [316, 485] on icon at bounding box center [319, 480] width 22 height 22
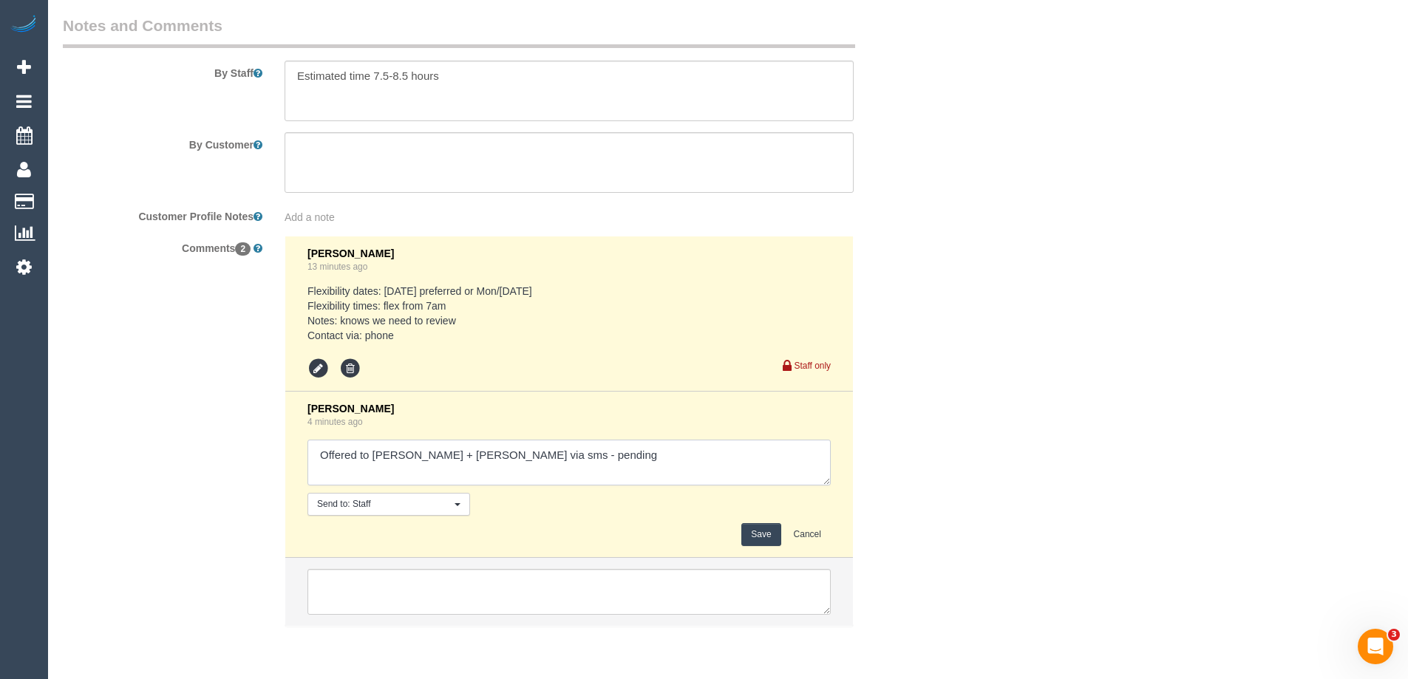
click at [627, 450] on textarea at bounding box center [569, 463] width 523 height 46
click at [553, 455] on textarea at bounding box center [569, 463] width 523 height 46
click at [647, 458] on textarea at bounding box center [569, 463] width 523 height 46
click at [553, 458] on textarea at bounding box center [569, 463] width 523 height 46
click at [715, 458] on textarea at bounding box center [569, 463] width 523 height 46
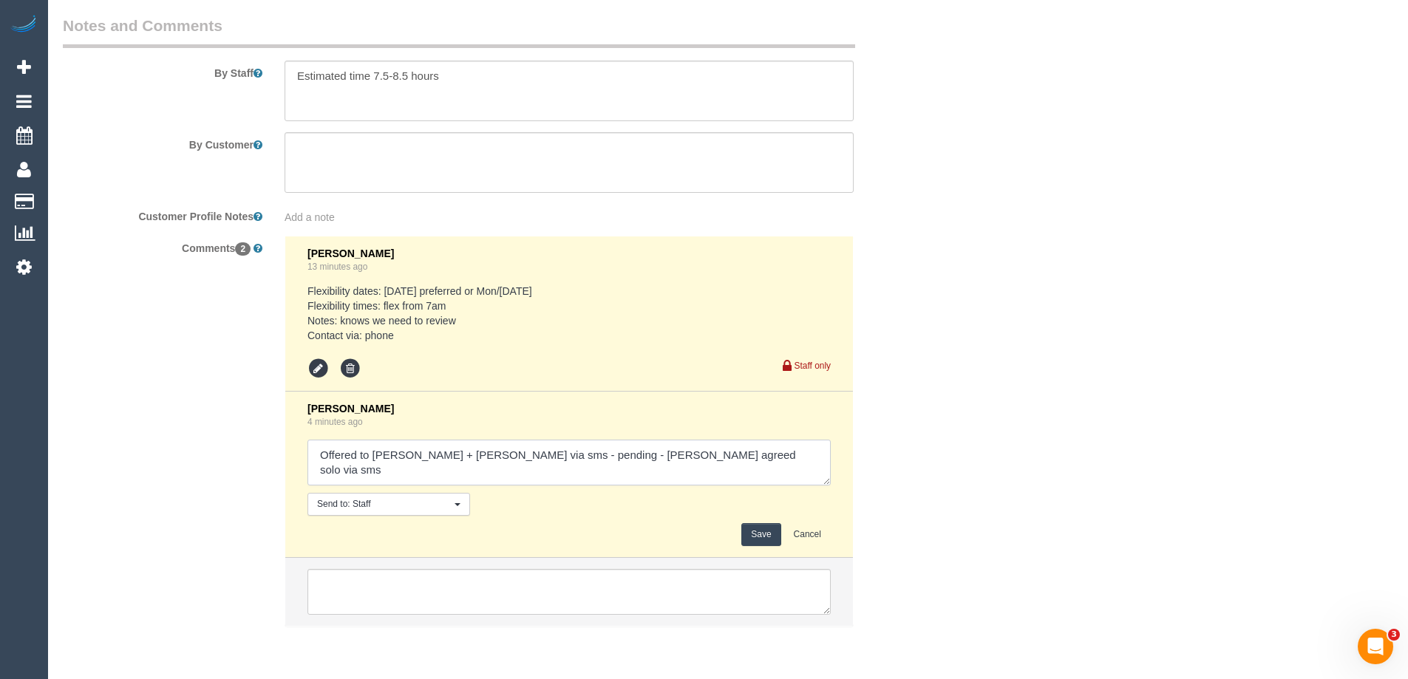
type textarea "Offered to Karina + Darly via sms - pending - Karina agreed solo via sms"
click at [756, 526] on button "Save" at bounding box center [761, 534] width 39 height 23
click at [334, 243] on li "Clare Gross 13 minutes ago Flexibility dates: Saturday preferred or Mon/Tue nex…" at bounding box center [569, 315] width 568 height 156
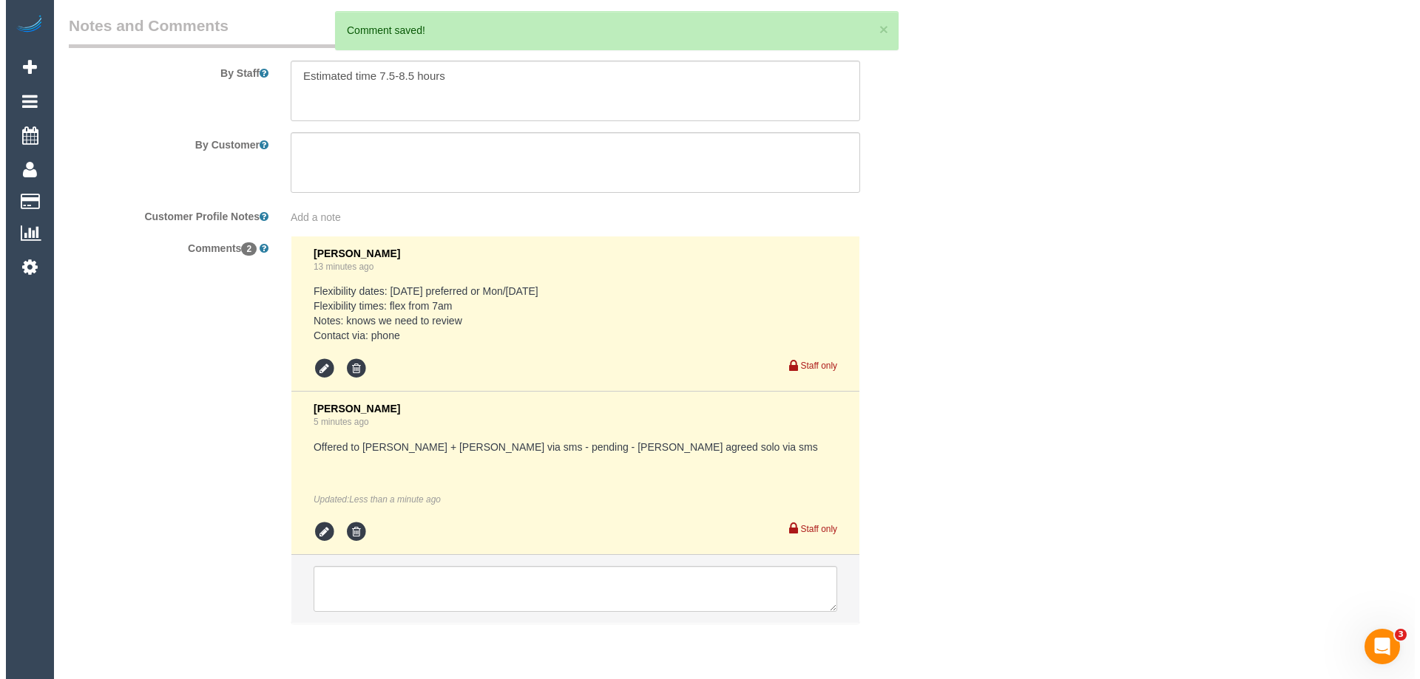
scroll to position [2058, 0]
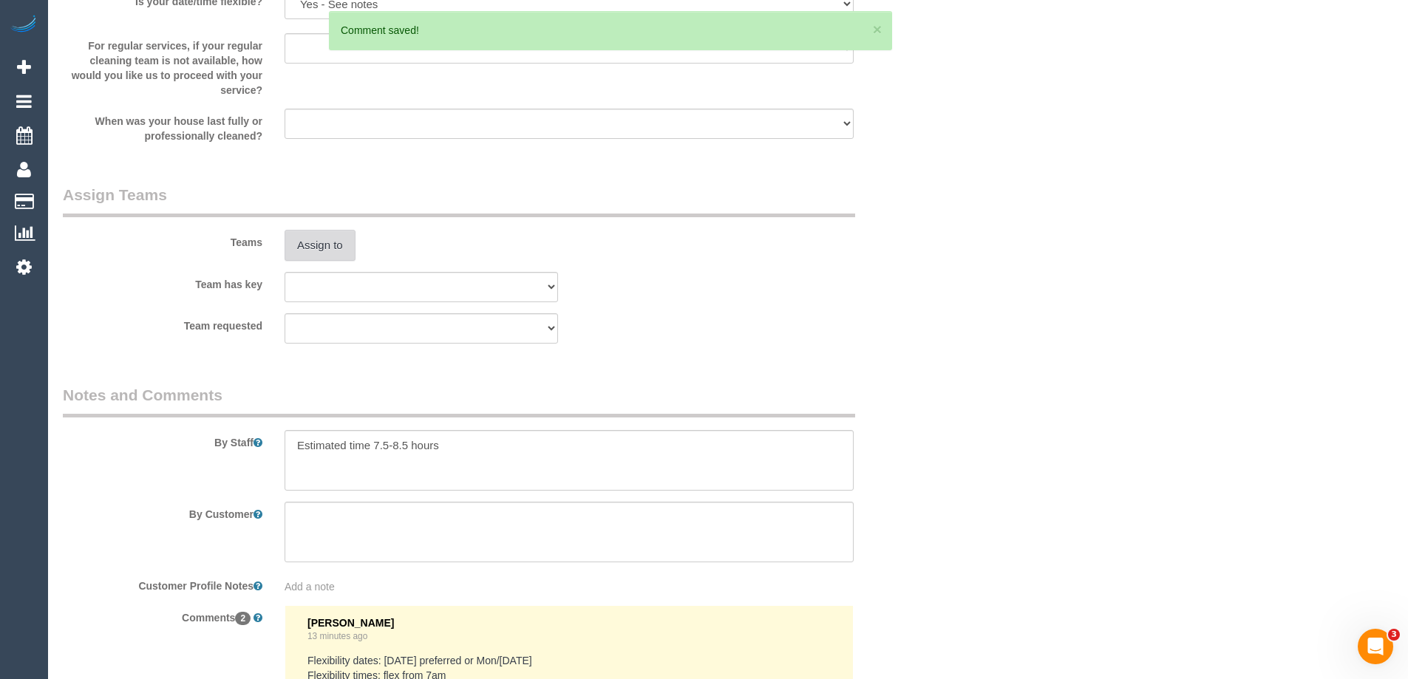
click at [320, 251] on button "Assign to" at bounding box center [320, 245] width 71 height 31
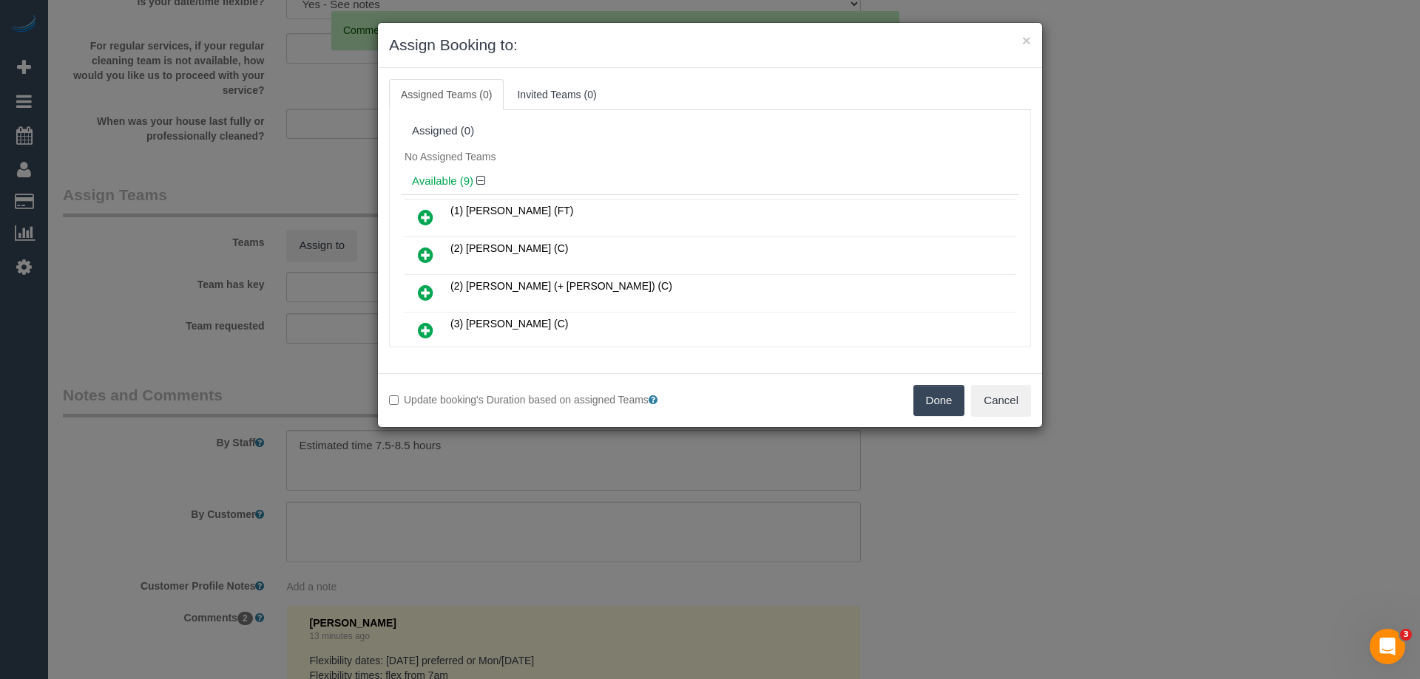
click at [600, 162] on div "No Assigned Teams" at bounding box center [710, 157] width 618 height 22
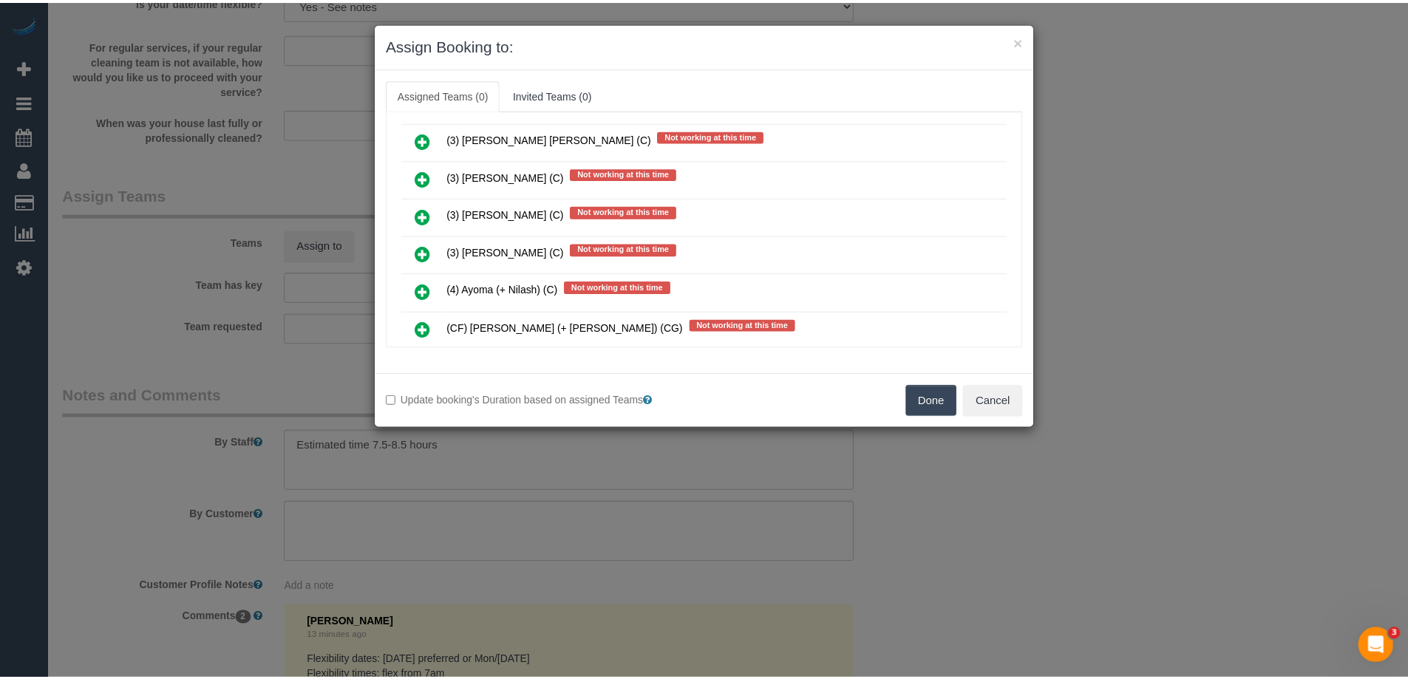
scroll to position [2502, 0]
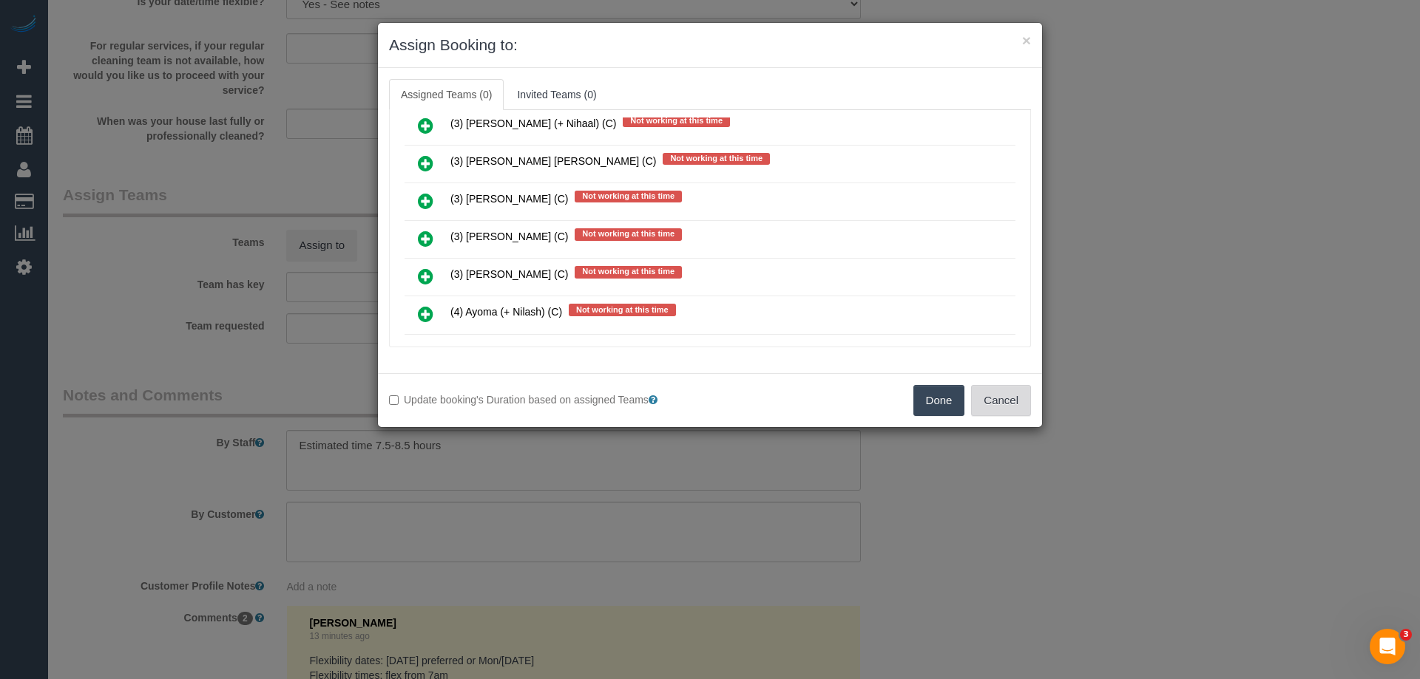
click at [1016, 407] on button "Cancel" at bounding box center [1001, 400] width 60 height 31
click at [1016, 407] on div "× Assign Booking to: Assigned Teams (0) Invited Teams (0) Assigned (0) No Assig…" at bounding box center [710, 339] width 1420 height 679
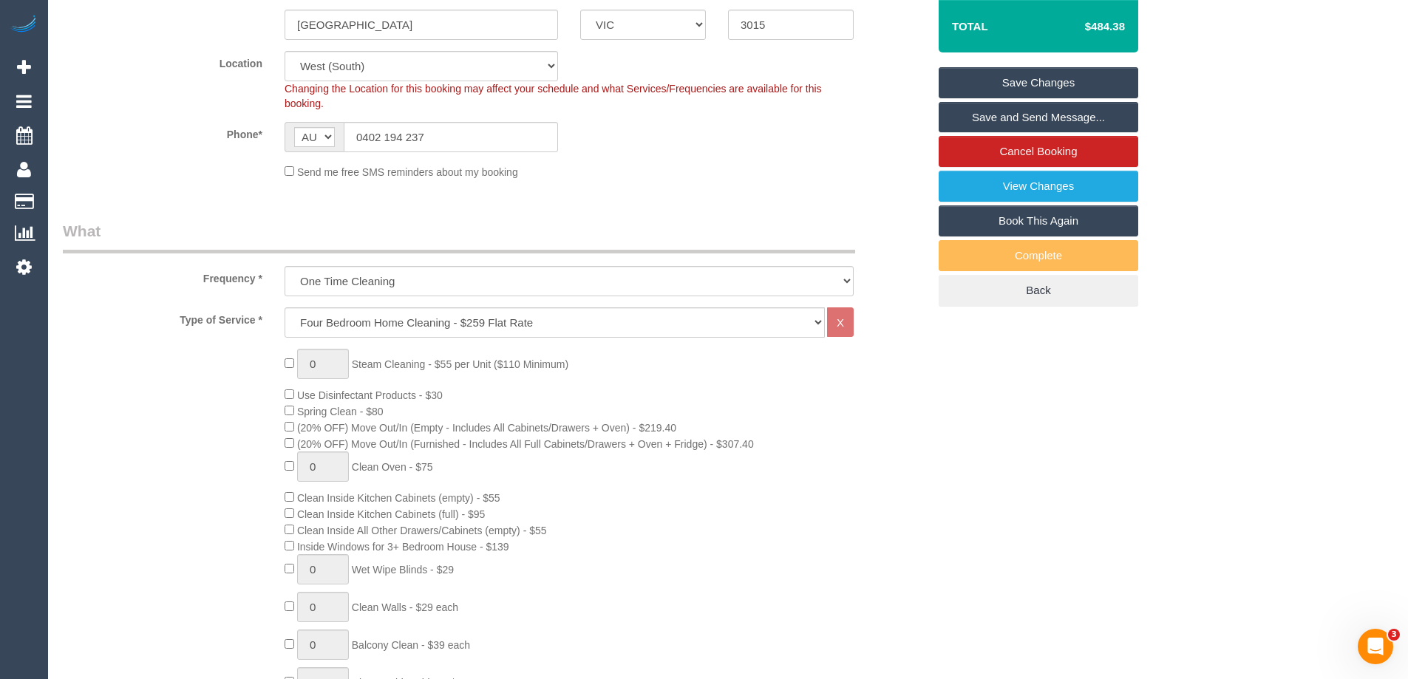
scroll to position [283, 0]
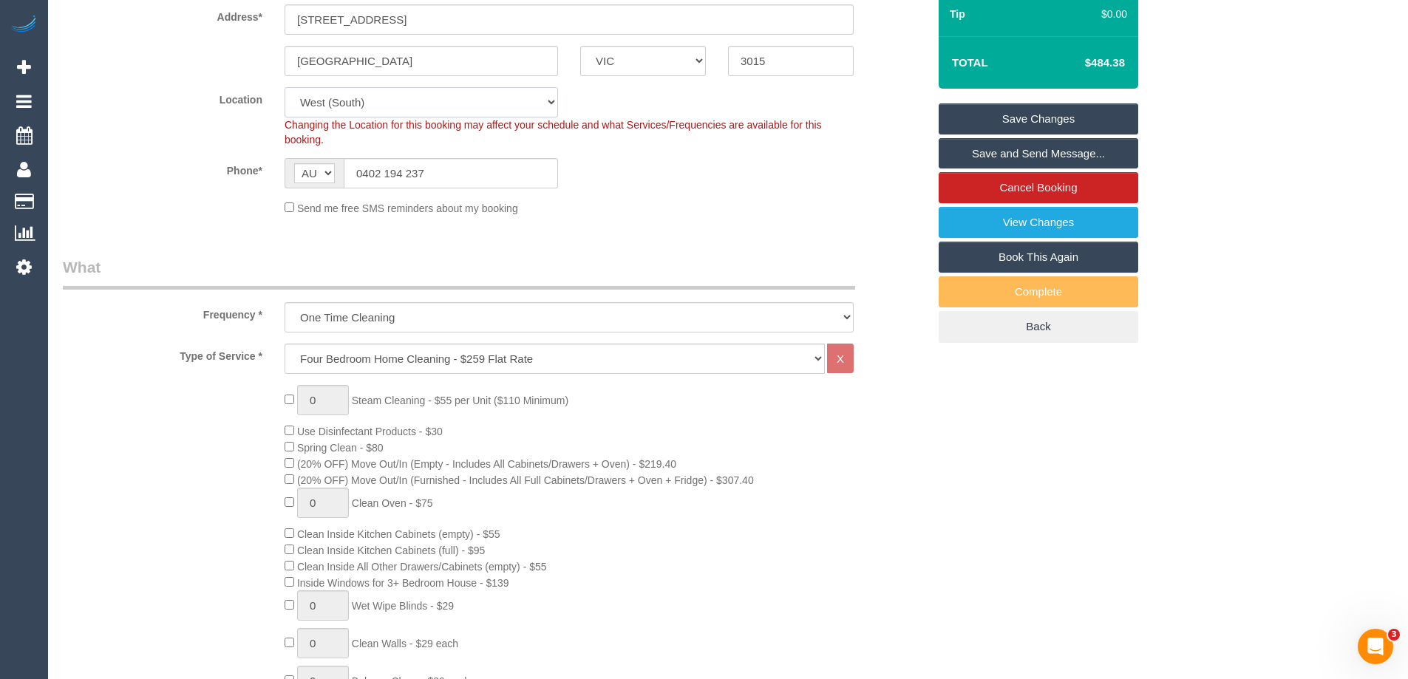
click at [343, 109] on select "Office City East (North) East (South) Inner East Inner North (East) Inner North…" at bounding box center [422, 102] width 274 height 30
select select "50"
click at [285, 87] on select "Office City East (North) East (South) Inner East Inner North (East) Inner North…" at bounding box center [422, 102] width 274 height 30
click at [695, 178] on div "Phone* AF AL DZ AD AO AI AQ AG AR AM AW AU AT AZ BS BH BD BB BY BE BZ BJ BM BT …" at bounding box center [495, 173] width 887 height 30
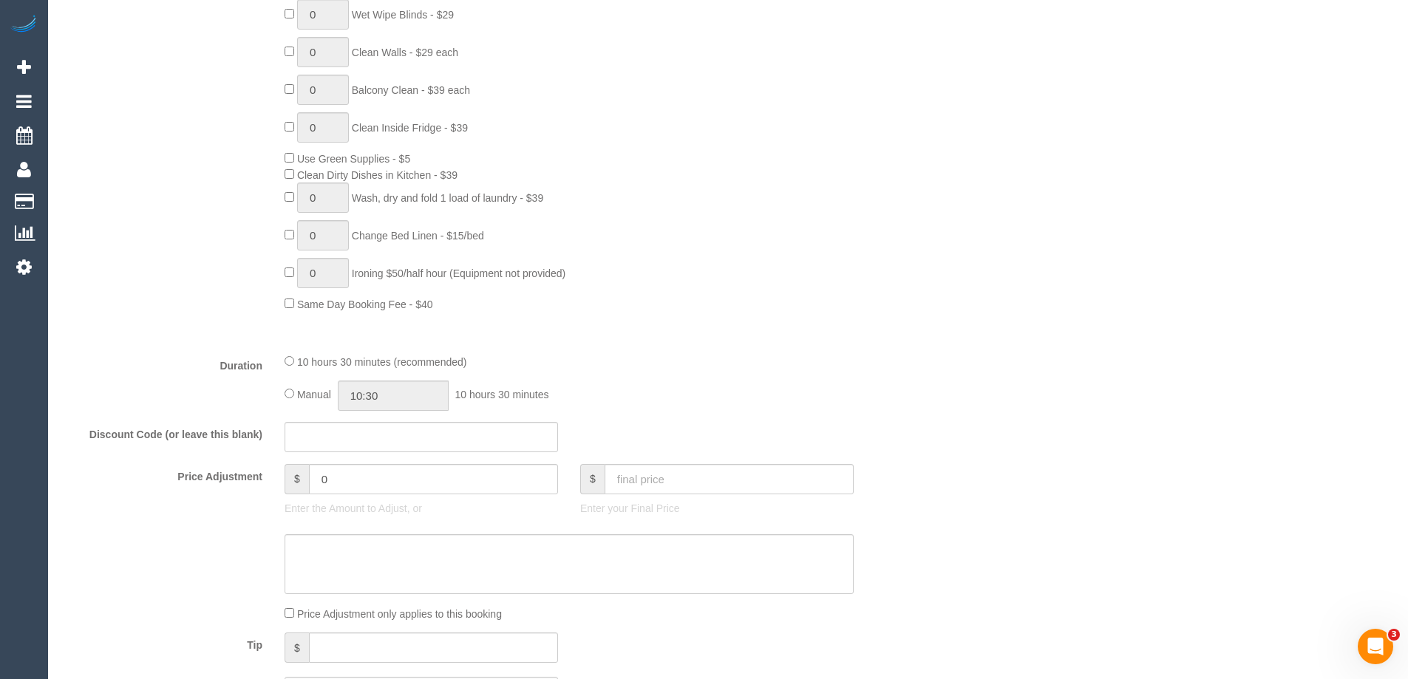
select select "object:3601"
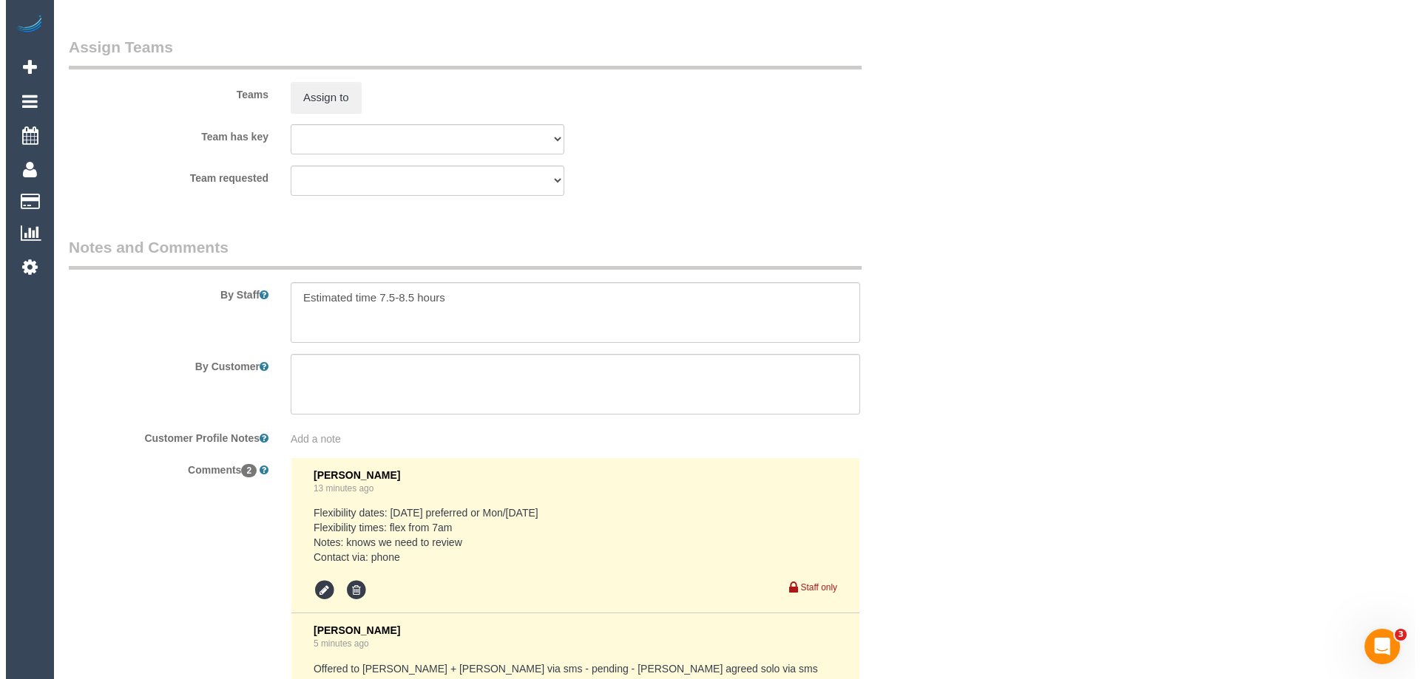
scroll to position [2287, 0]
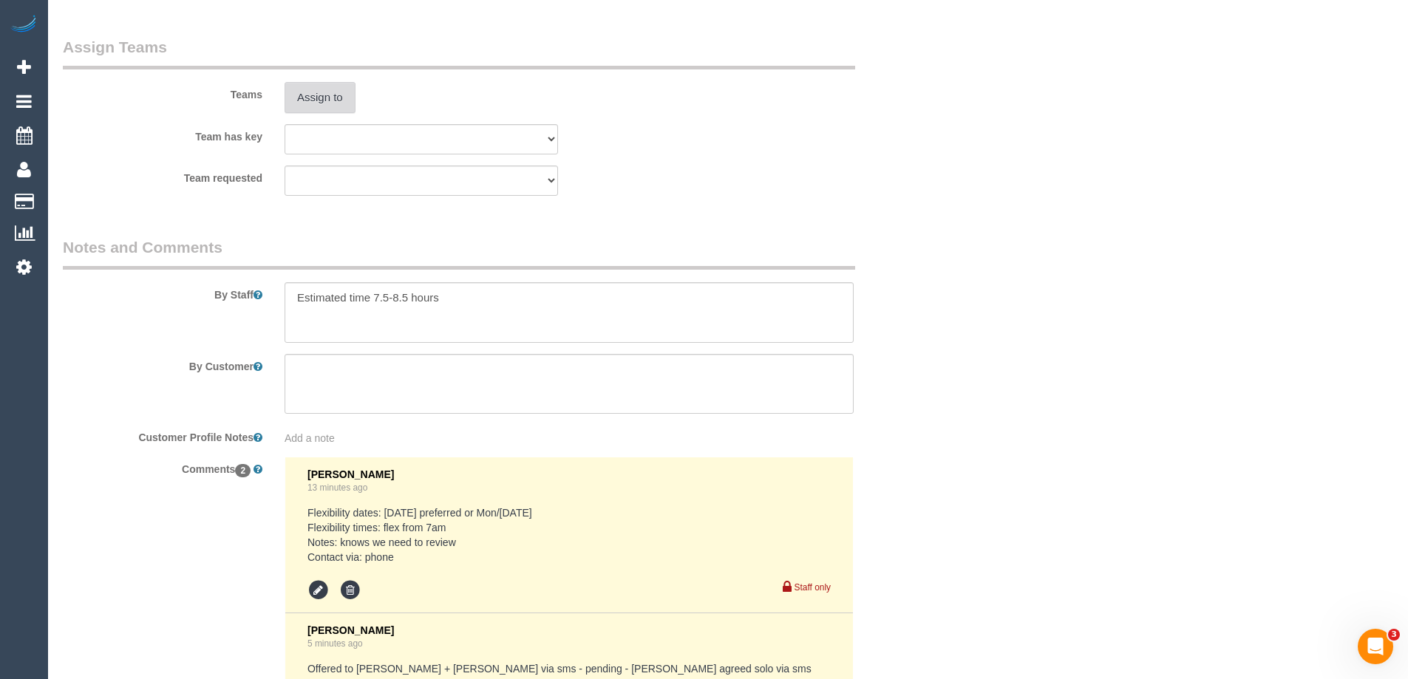
click at [307, 100] on button "Assign to" at bounding box center [320, 97] width 71 height 31
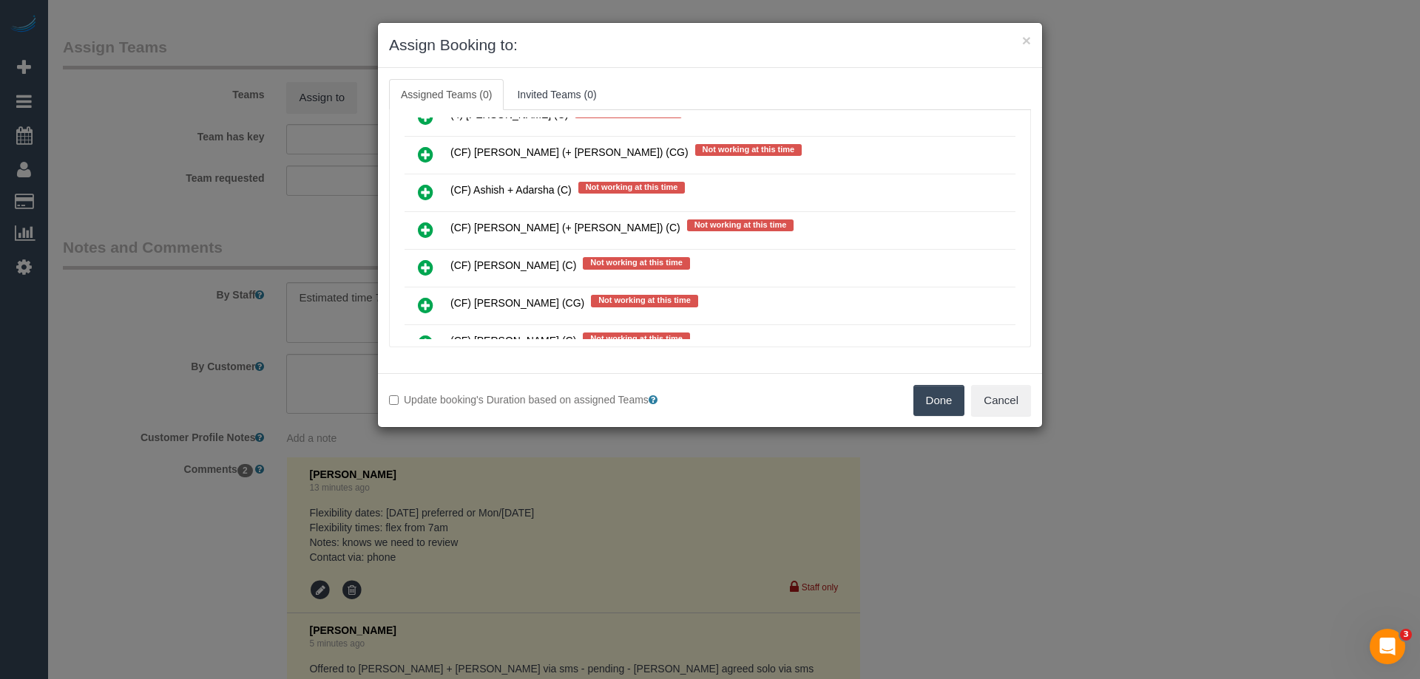
scroll to position [7540, 0]
click at [424, 228] on icon at bounding box center [426, 230] width 16 height 18
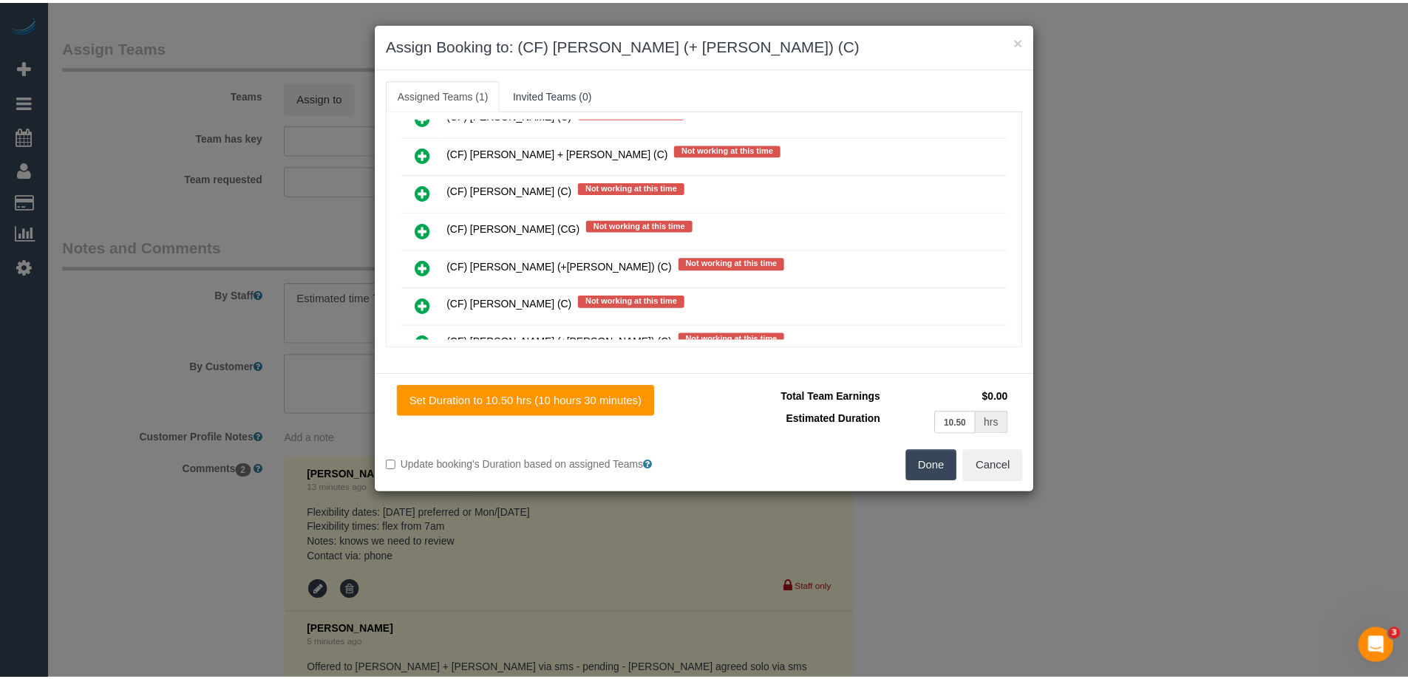
scroll to position [0, 0]
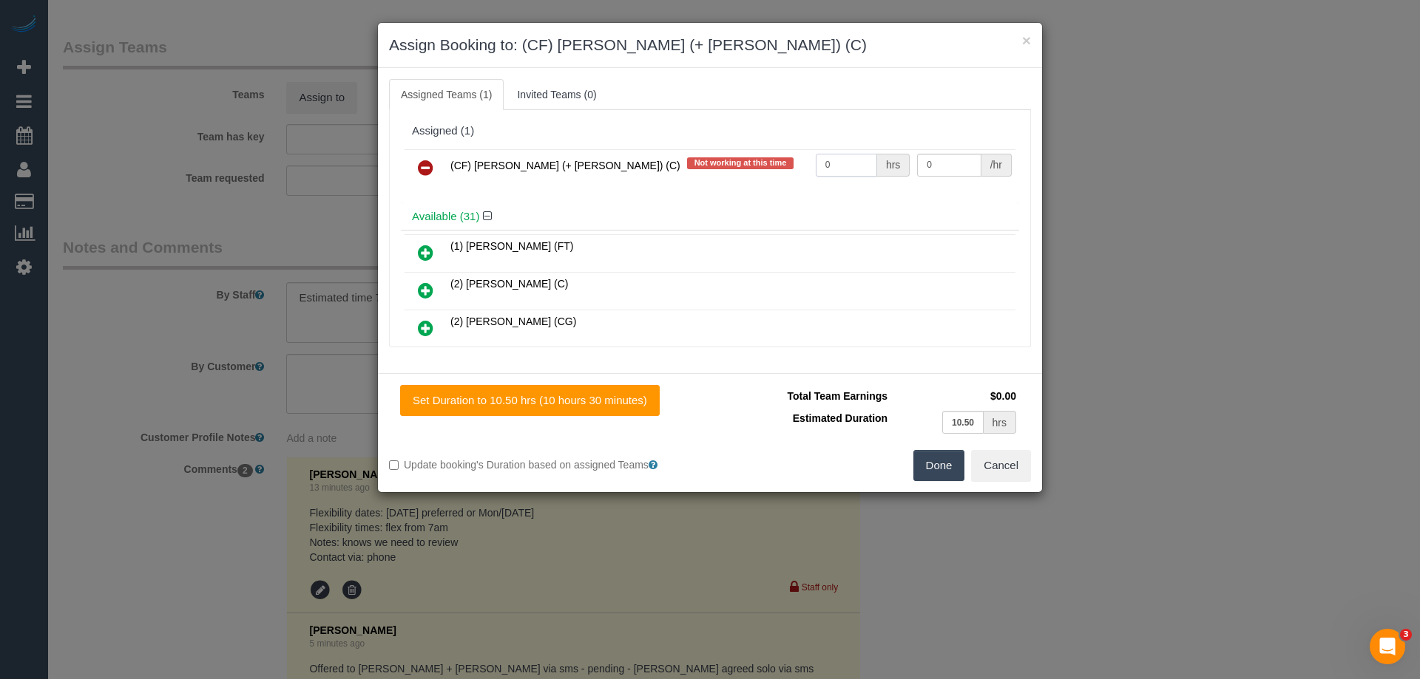
click at [844, 168] on input "0" at bounding box center [846, 165] width 61 height 23
type input "1"
click at [943, 159] on input "0" at bounding box center [949, 165] width 64 height 23
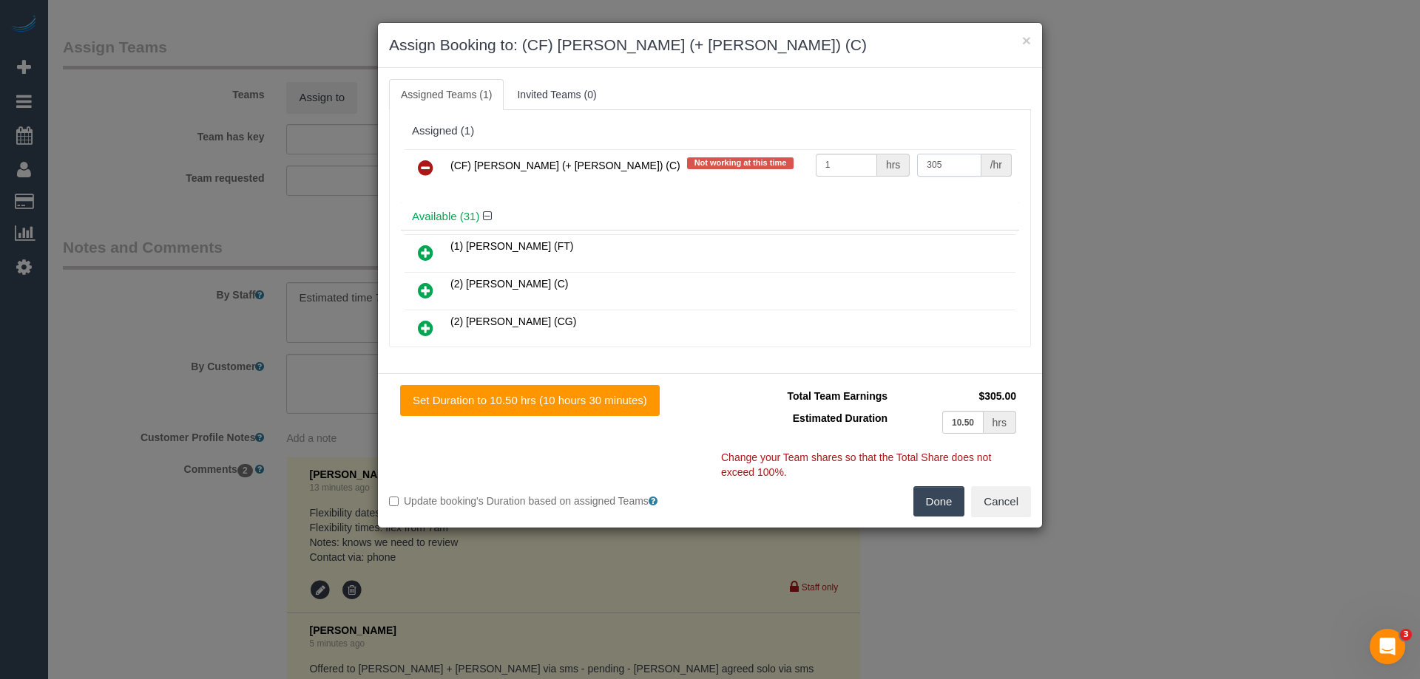
type input "305"
click at [928, 504] on button "Done" at bounding box center [939, 501] width 52 height 31
click at [928, 504] on div "× Assign Booking to: (CF) Karina (+ Darly) (C) Assigned Teams (1) Invited Teams…" at bounding box center [710, 339] width 1420 height 679
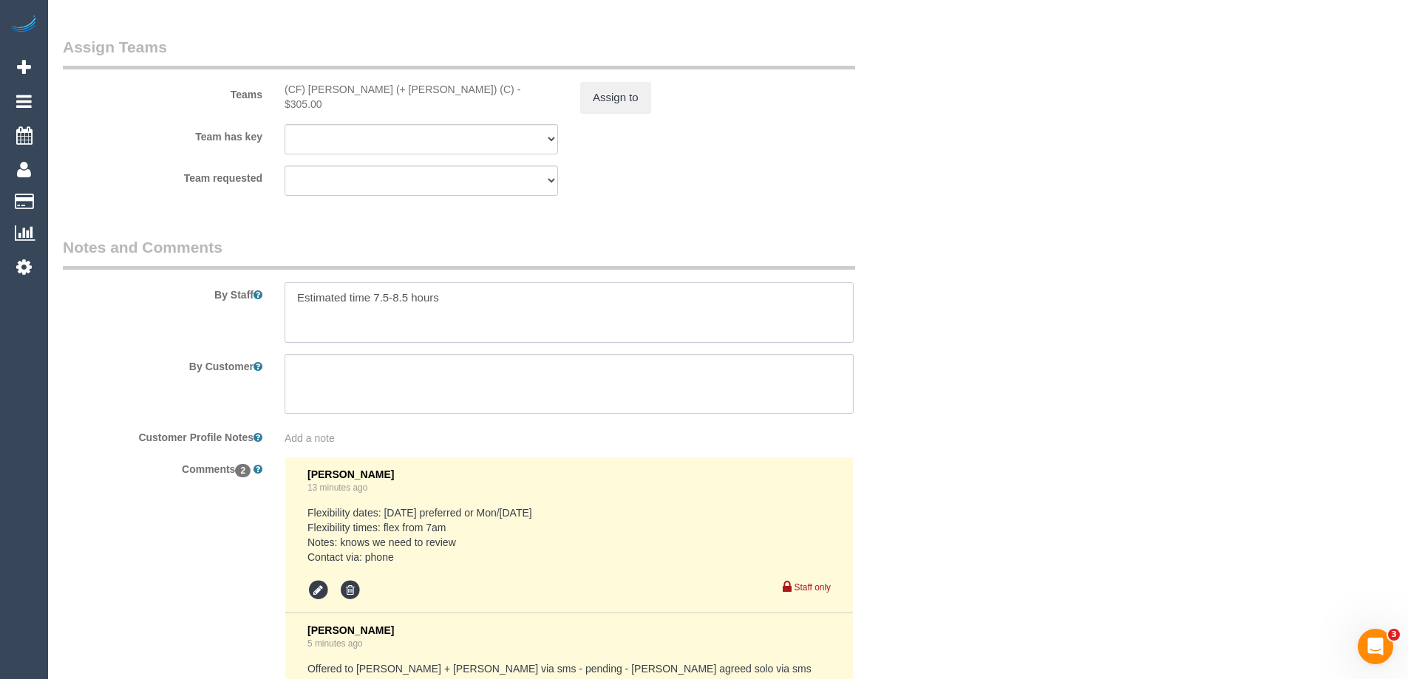
click at [493, 318] on textarea at bounding box center [569, 312] width 569 height 61
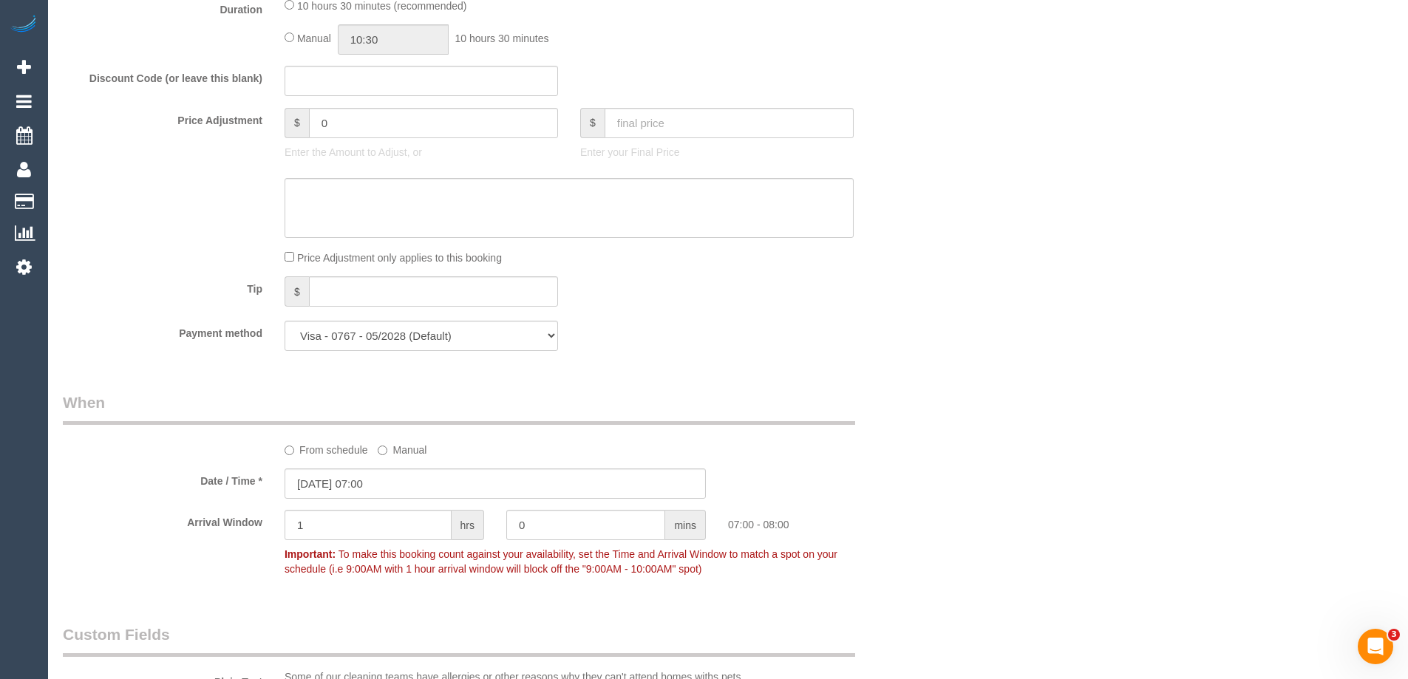
scroll to position [1030, 0]
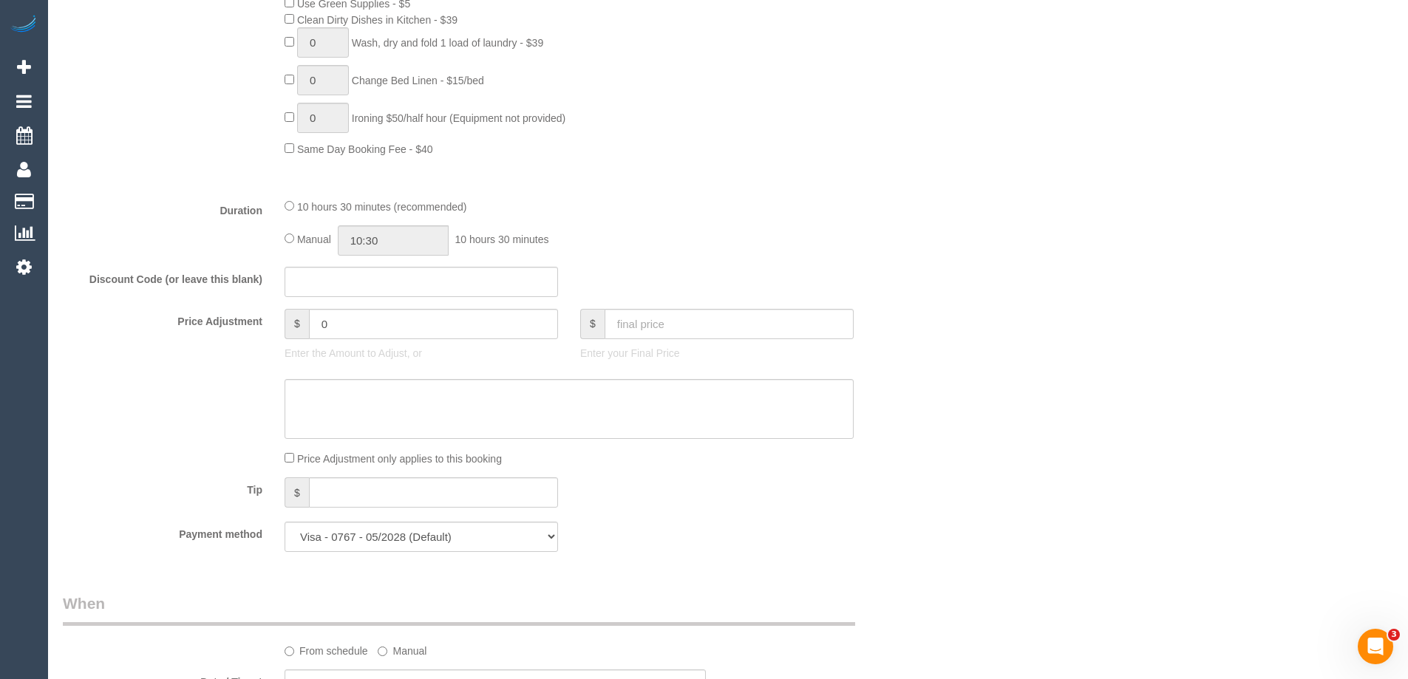
click at [478, 236] on span "10 hours 30 minutes" at bounding box center [502, 240] width 94 height 12
click at [438, 237] on input "10:30" at bounding box center [393, 241] width 111 height 30
type input "08:30"
click at [376, 295] on li "08:30" at bounding box center [377, 297] width 66 height 19
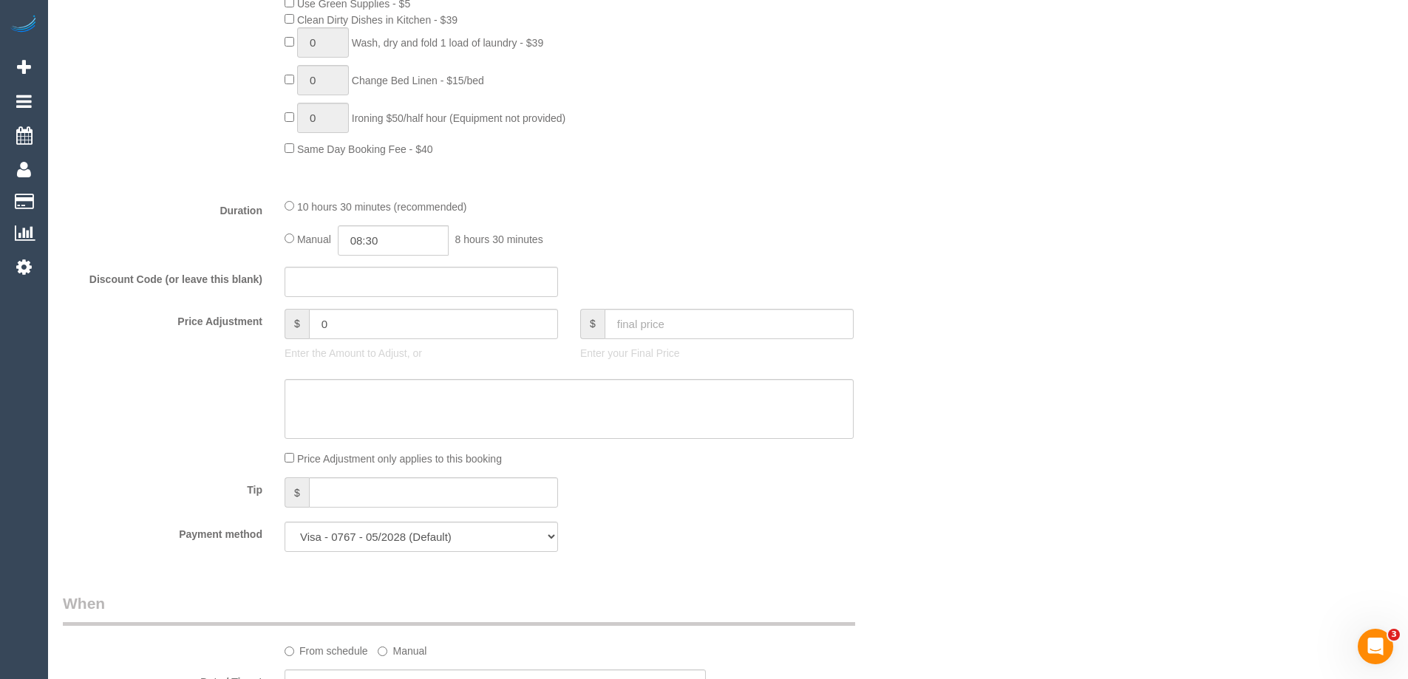
drag, startPoint x: 756, startPoint y: 236, endPoint x: 775, endPoint y: 245, distance: 21.5
click at [756, 236] on div "Manual 08:30 8 hours 30 minutes" at bounding box center [569, 241] width 569 height 30
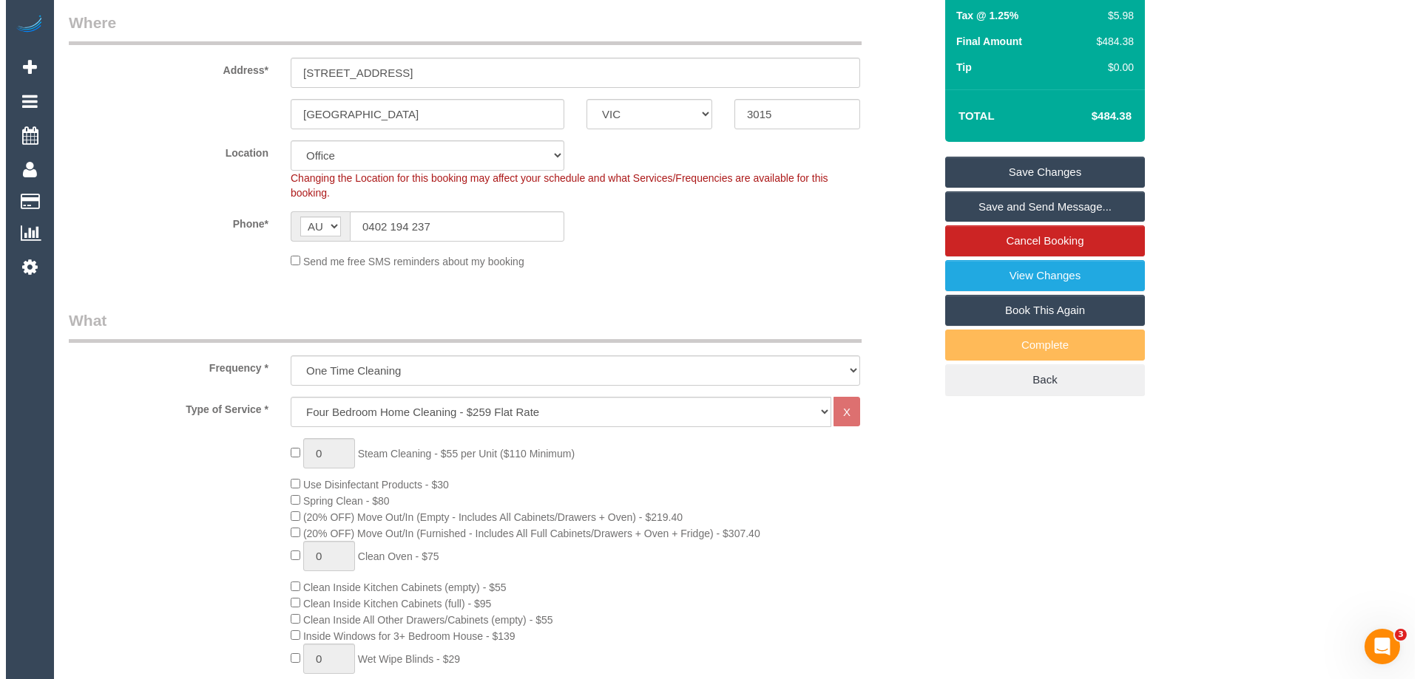
scroll to position [217, 0]
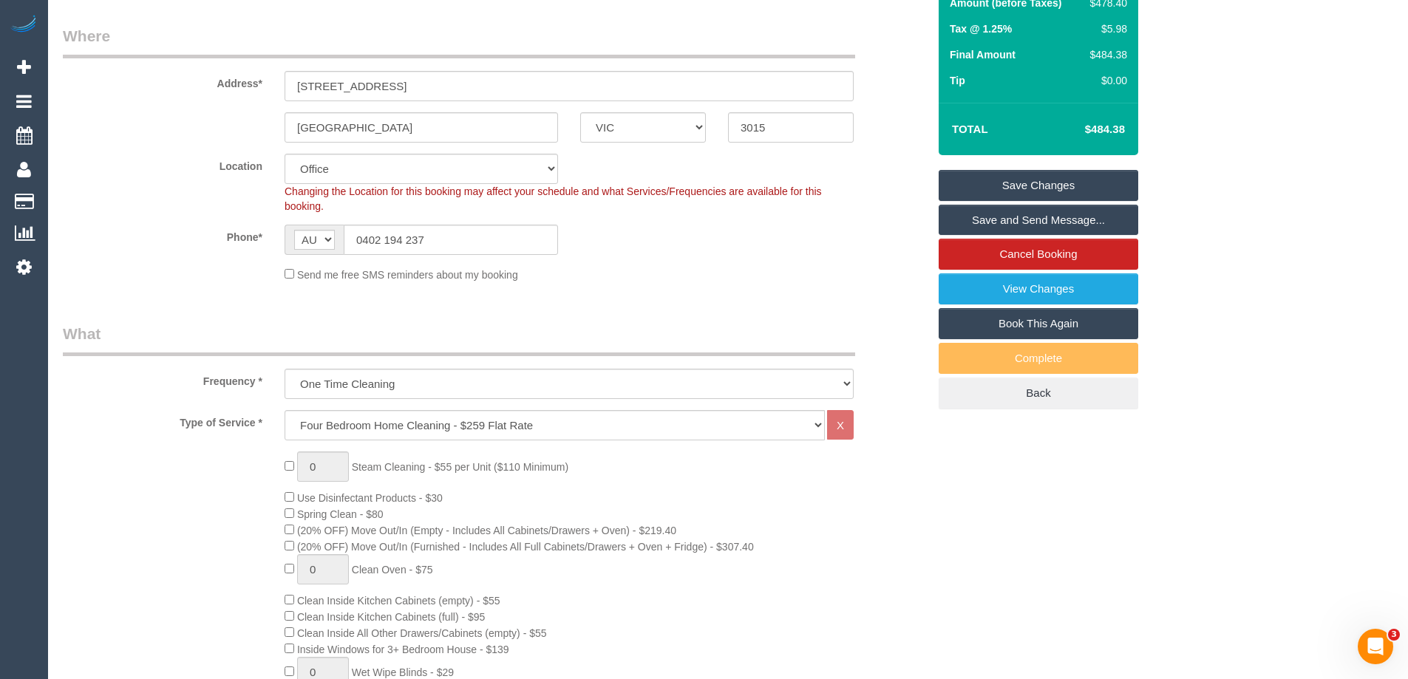
click at [1116, 220] on link "Save and Send Message..." at bounding box center [1039, 220] width 200 height 31
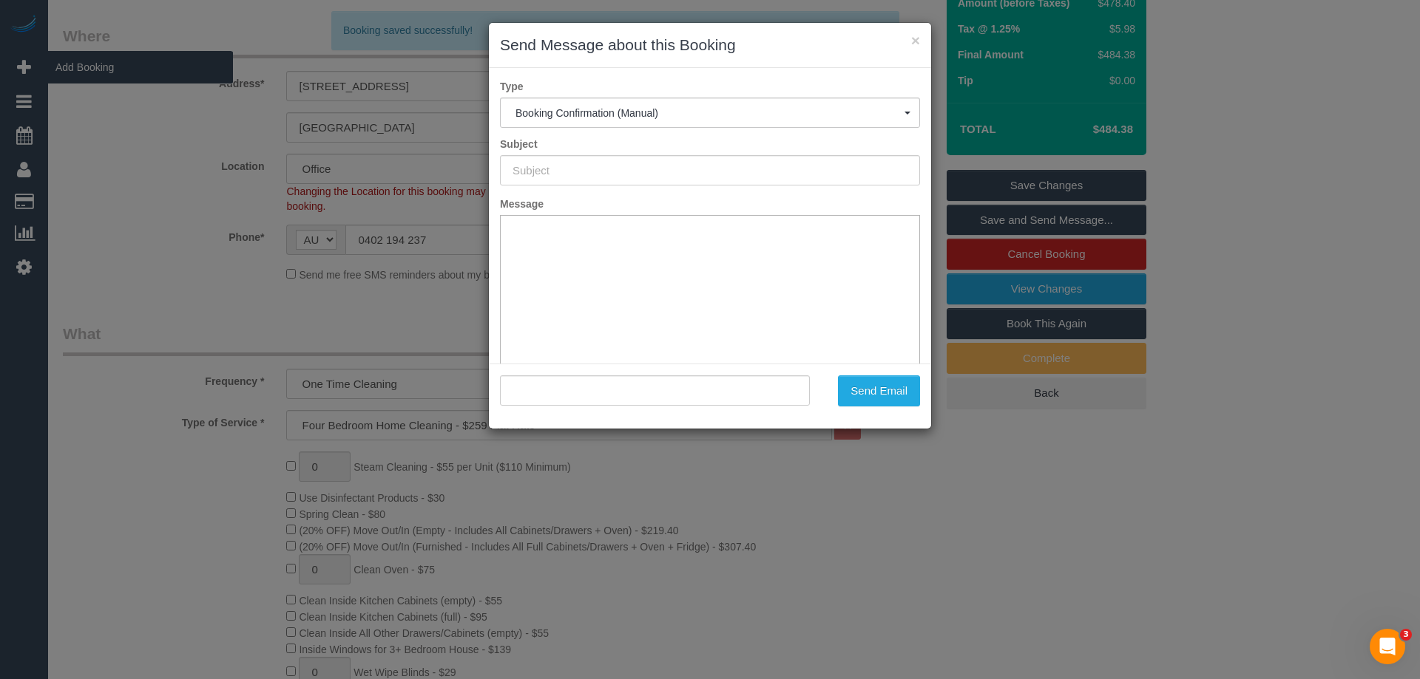
type input "Booking Confirmed"
type input ""Paula Upston" <paula.upston@gmail.com>"
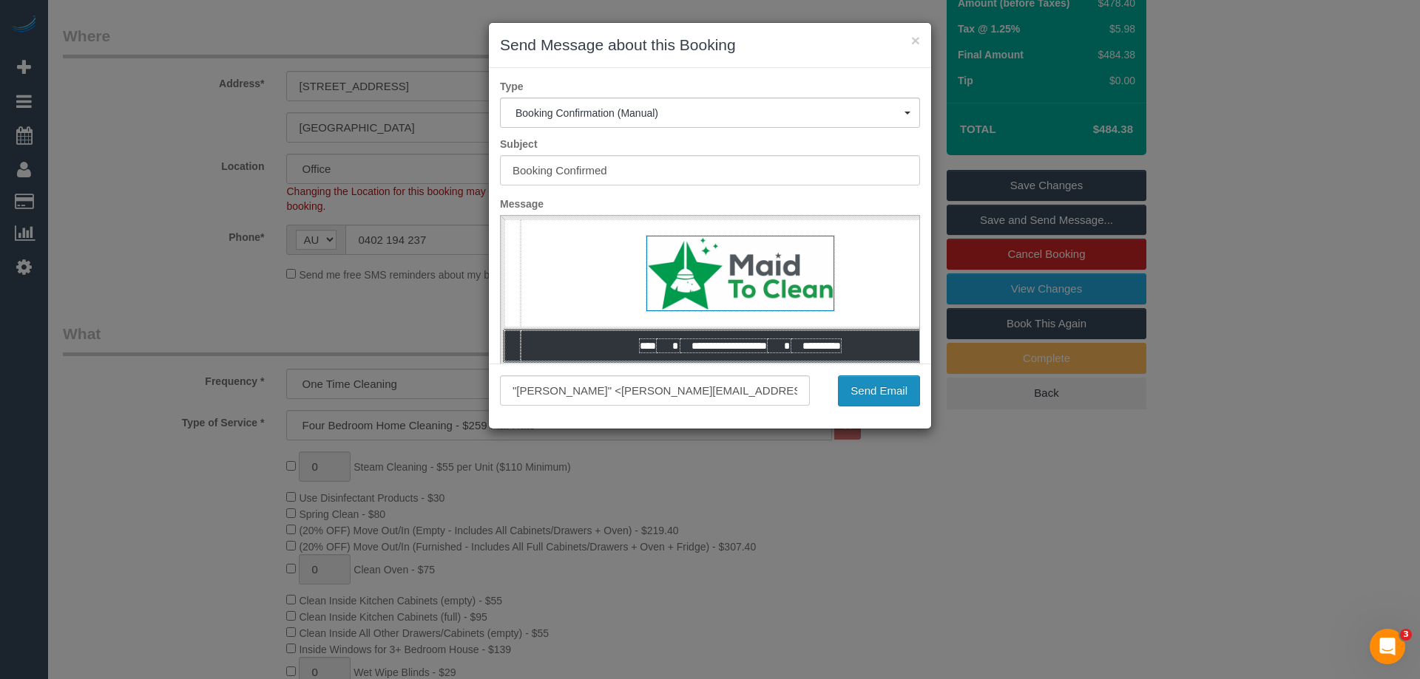
click at [877, 391] on button "Send Email" at bounding box center [879, 391] width 82 height 31
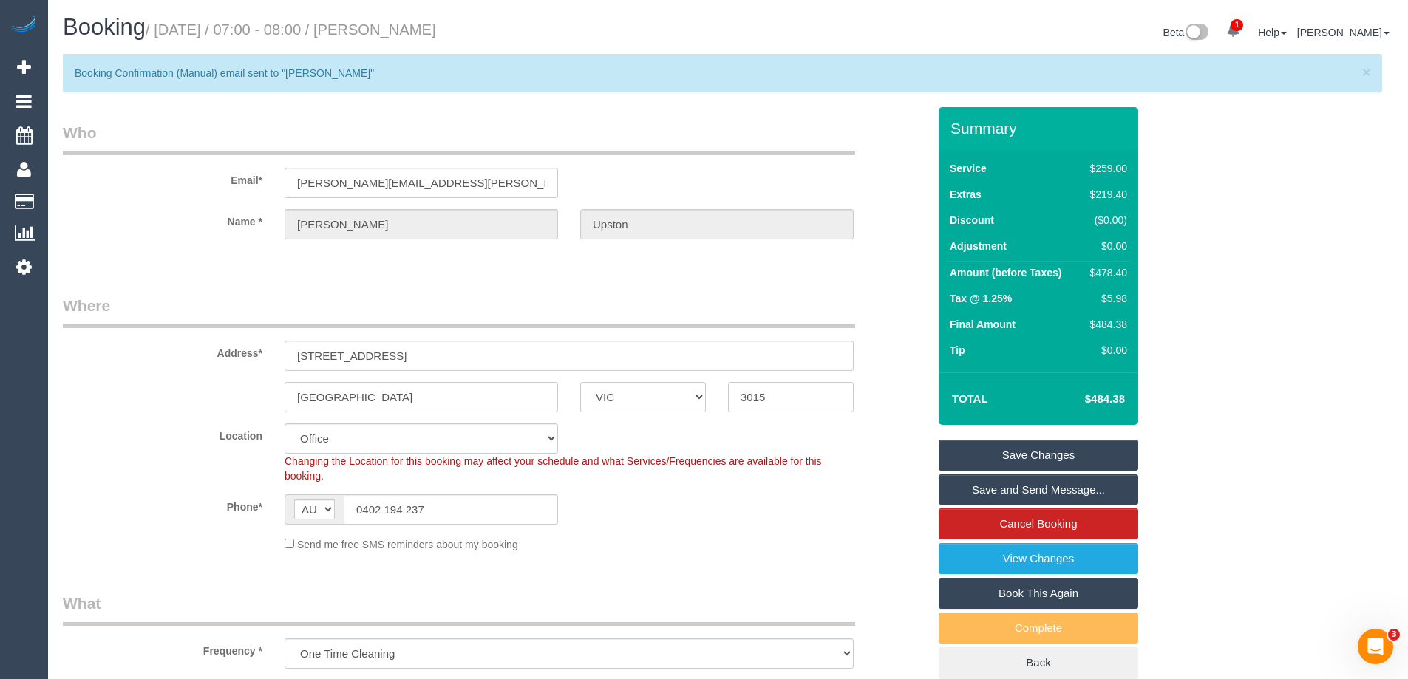
drag, startPoint x: 477, startPoint y: 31, endPoint x: 384, endPoint y: 31, distance: 93.2
click at [384, 31] on h1 "Booking / August 16, 2025 / 07:00 - 08:00 / Paula Upston" at bounding box center [390, 27] width 654 height 25
copy small "Paula Upston"
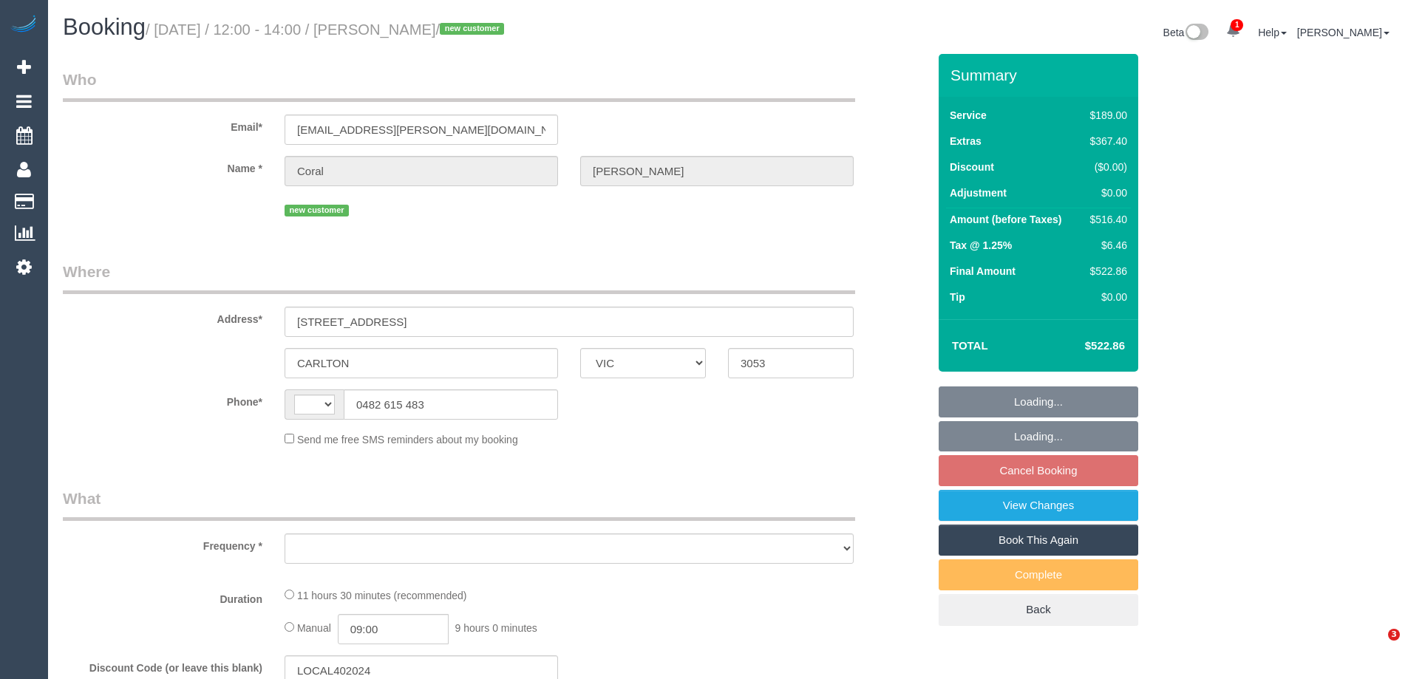
select select "VIC"
select select "string:AU"
select select "number:28"
select select "number:14"
select select "number:18"
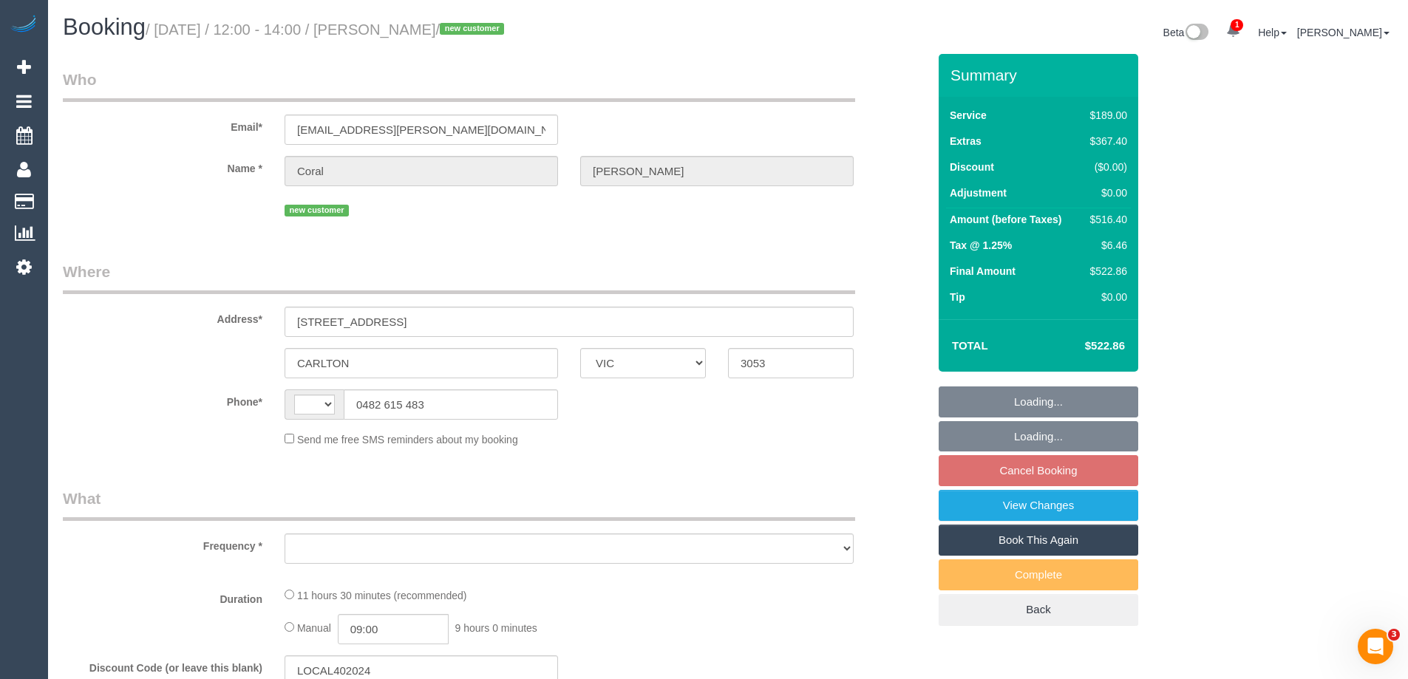
select select "number:22"
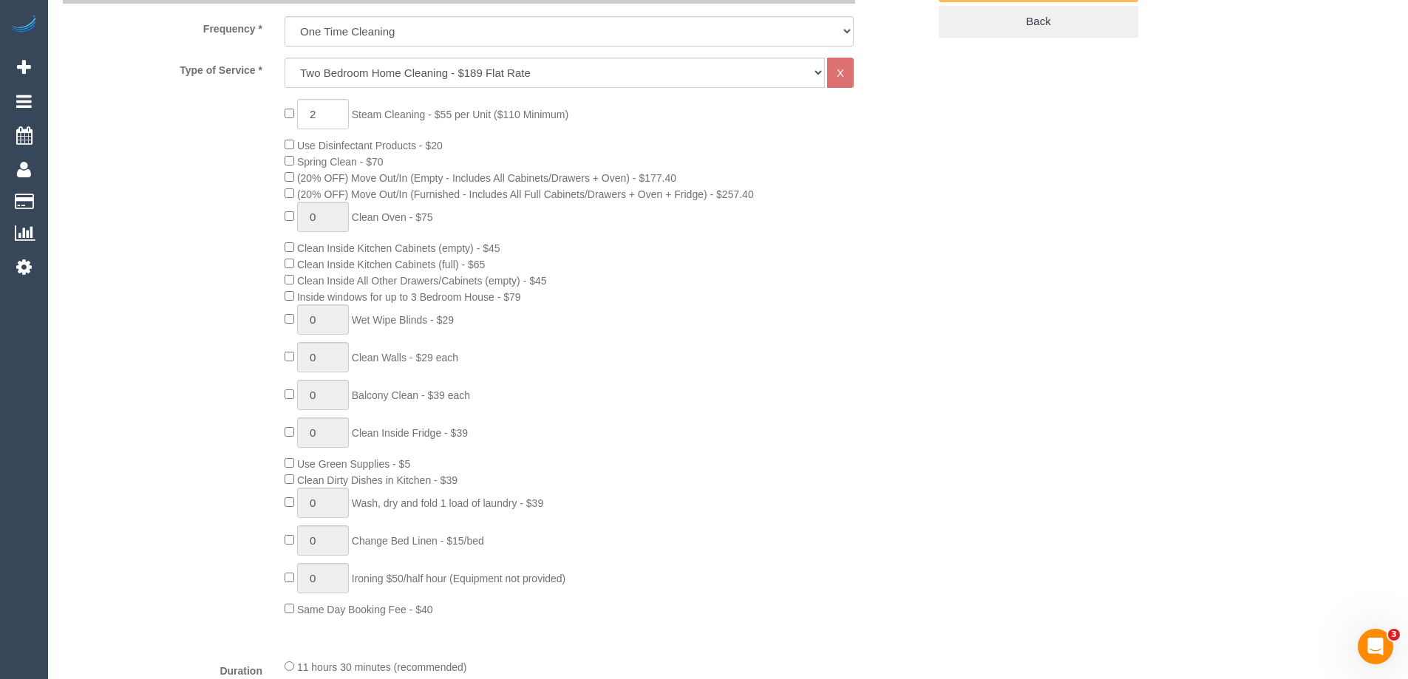
select select "object:2142"
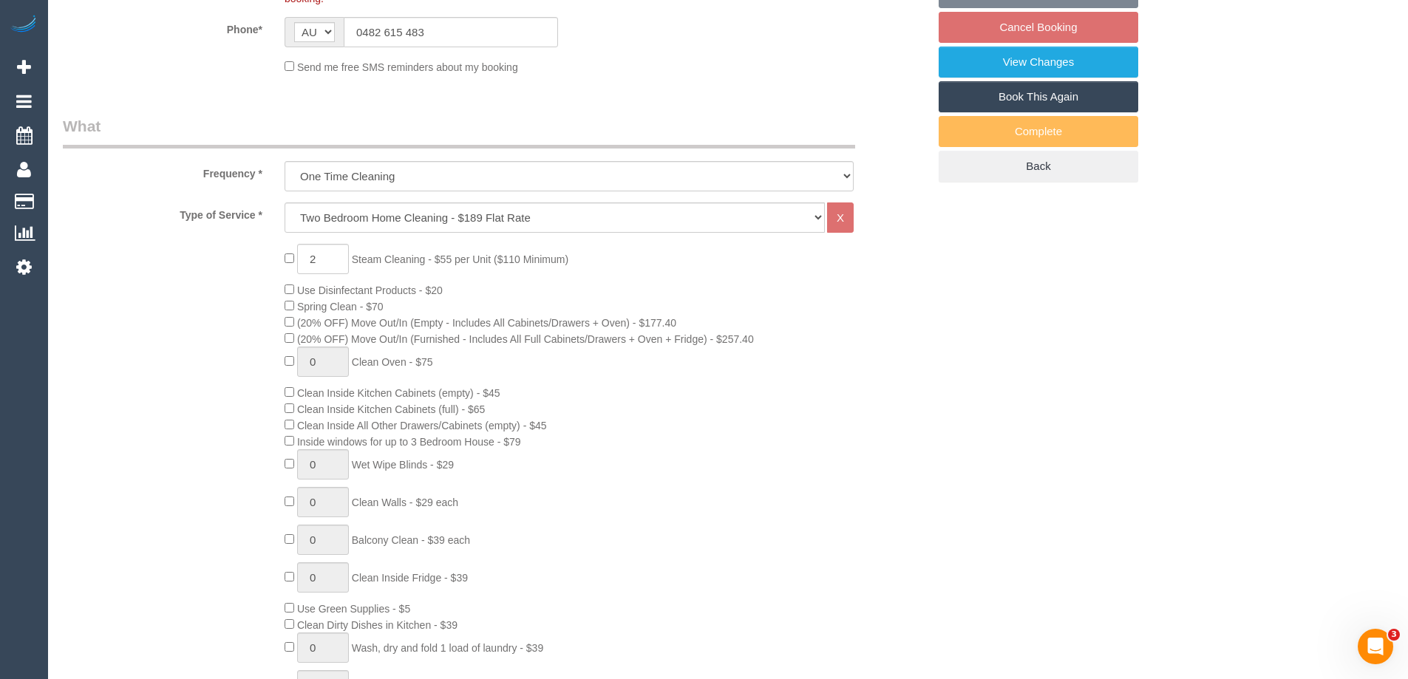
scroll to position [219, 0]
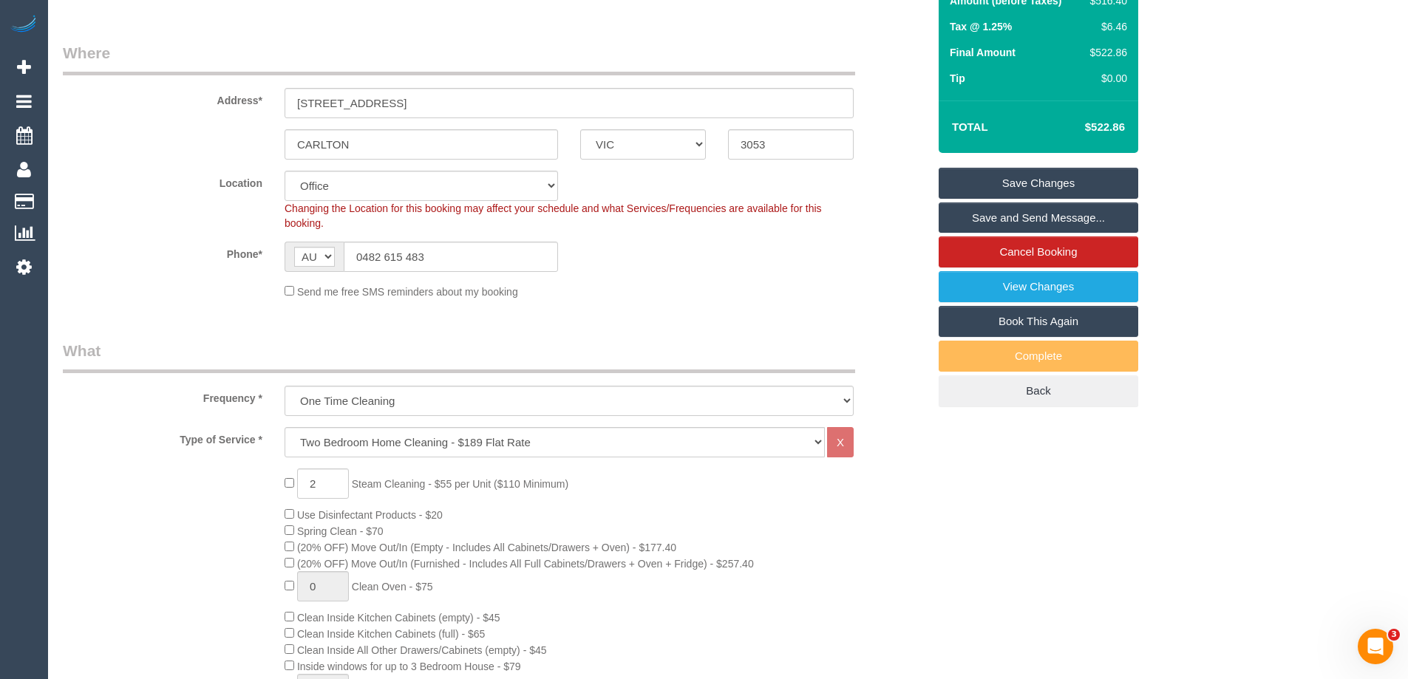
click at [860, 248] on div "Phone* AF AL DZ AD AO AI AQ AG AR AM AW AU AT AZ BS BH BD BB BY BE BZ BJ BM BT …" at bounding box center [495, 257] width 887 height 30
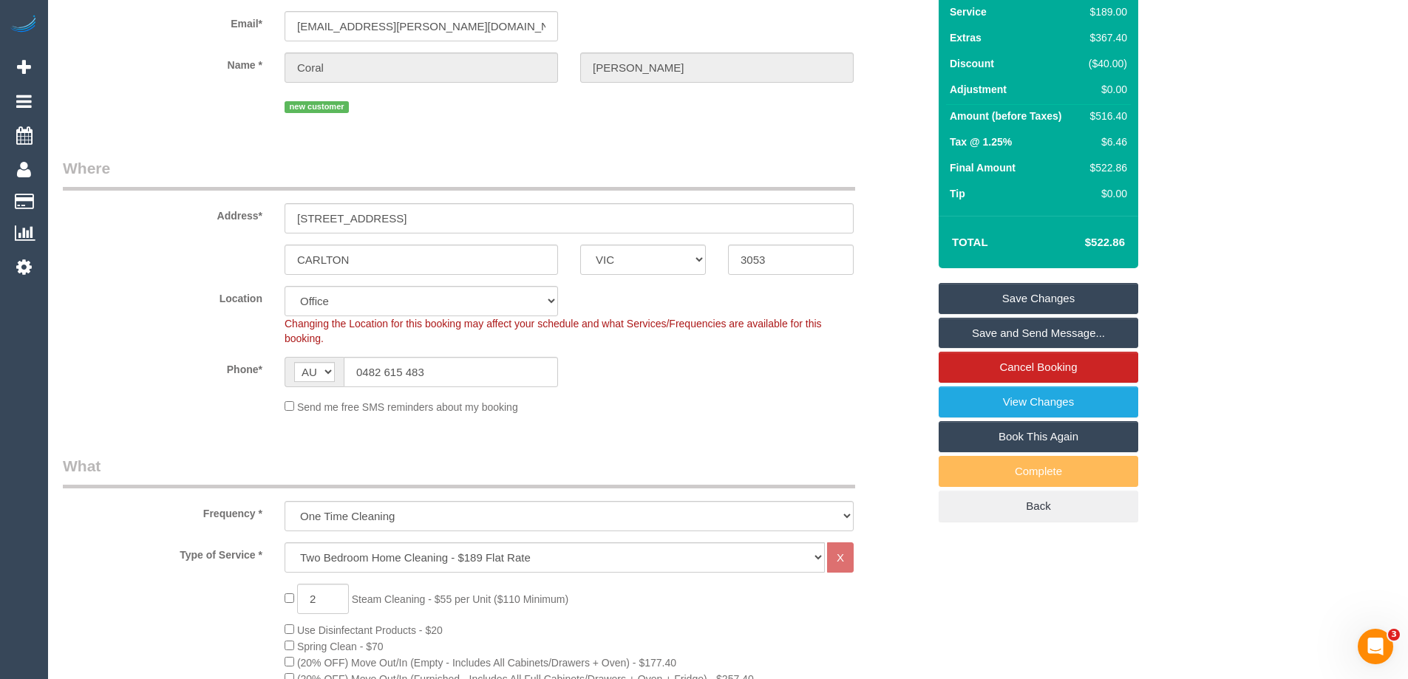
scroll to position [0, 0]
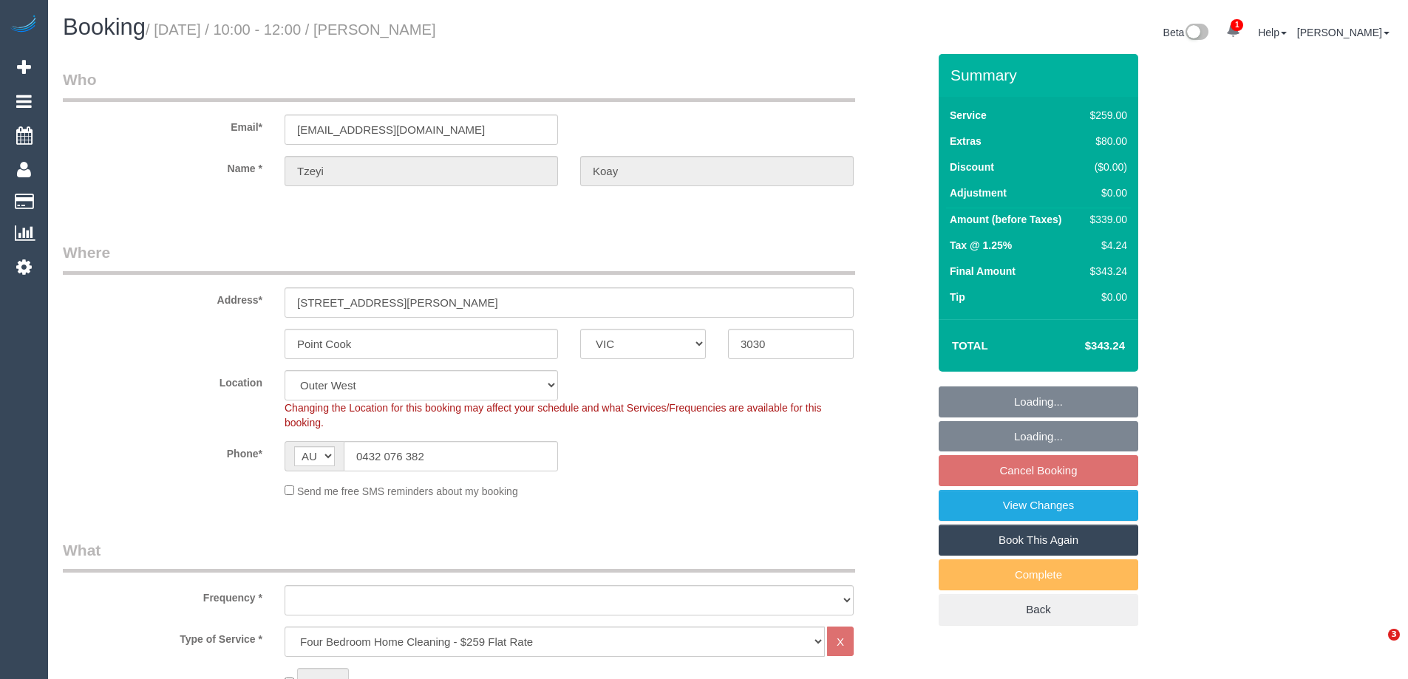
select select "VIC"
select select "string:stripe-pm_1RvYLP2GScqysDRVqN9HoP2s"
select select "number:28"
select select "number:15"
select select "number:18"
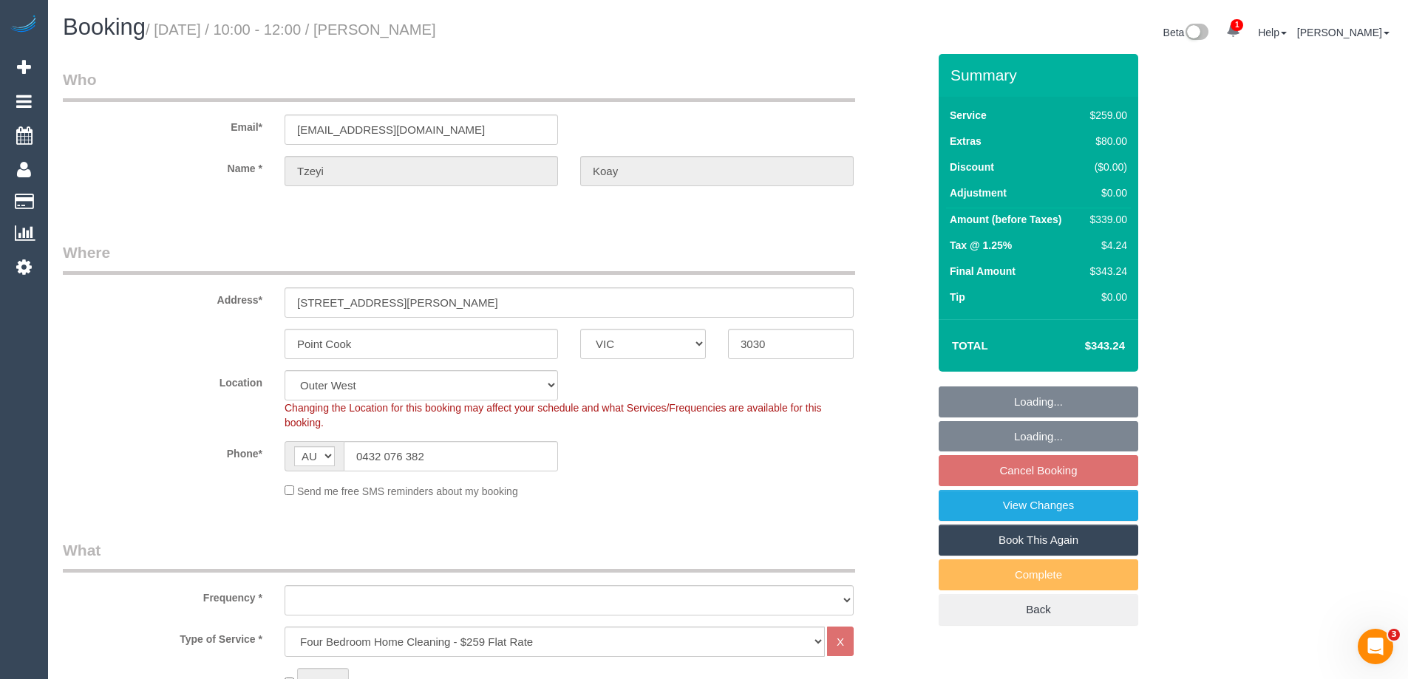
select select "number:22"
select select "number:13"
select select "object:1171"
select select "spot1"
select select "object:1181"
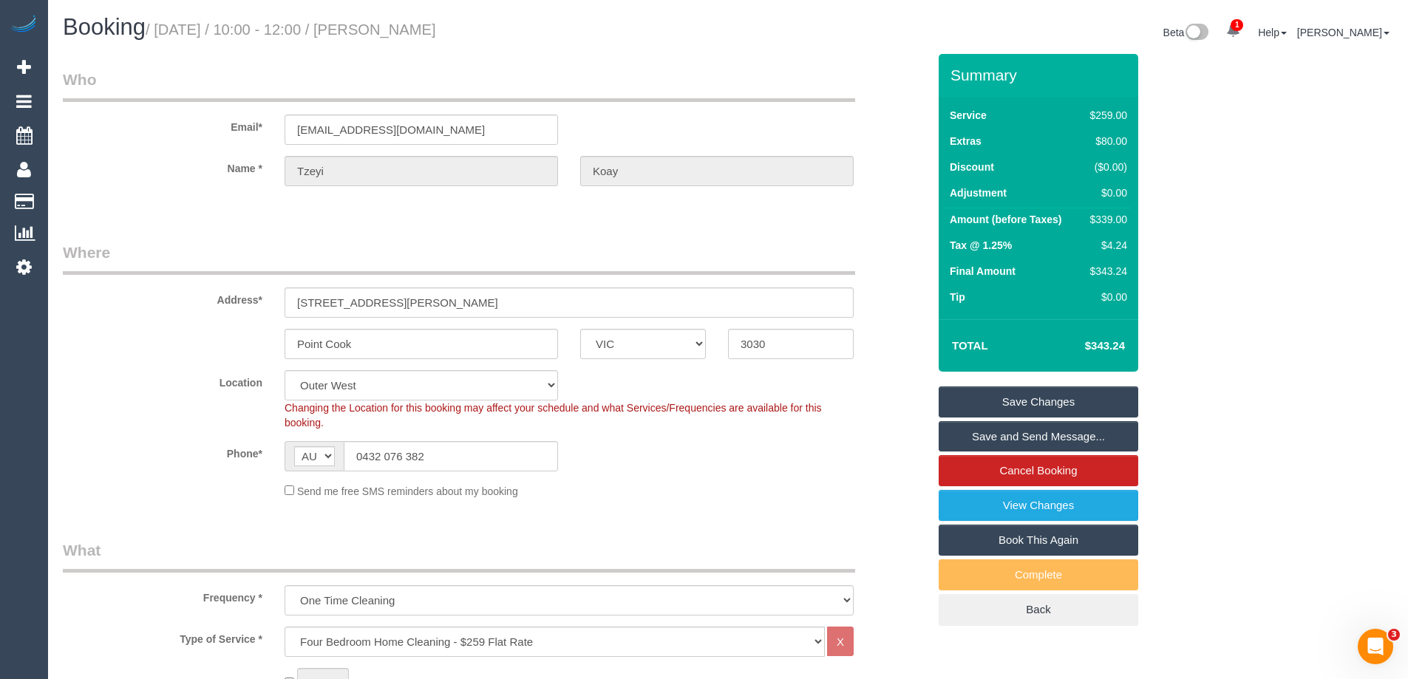
drag, startPoint x: 458, startPoint y: 28, endPoint x: 409, endPoint y: 30, distance: 49.6
click at [382, 30] on h1 "Booking / August 16, 2025 / 10:00 - 12:00 / Tzeyi Koay" at bounding box center [390, 27] width 654 height 25
copy small "Tzeyi Koay"
click at [1112, 221] on div "$339.00" at bounding box center [1106, 219] width 43 height 15
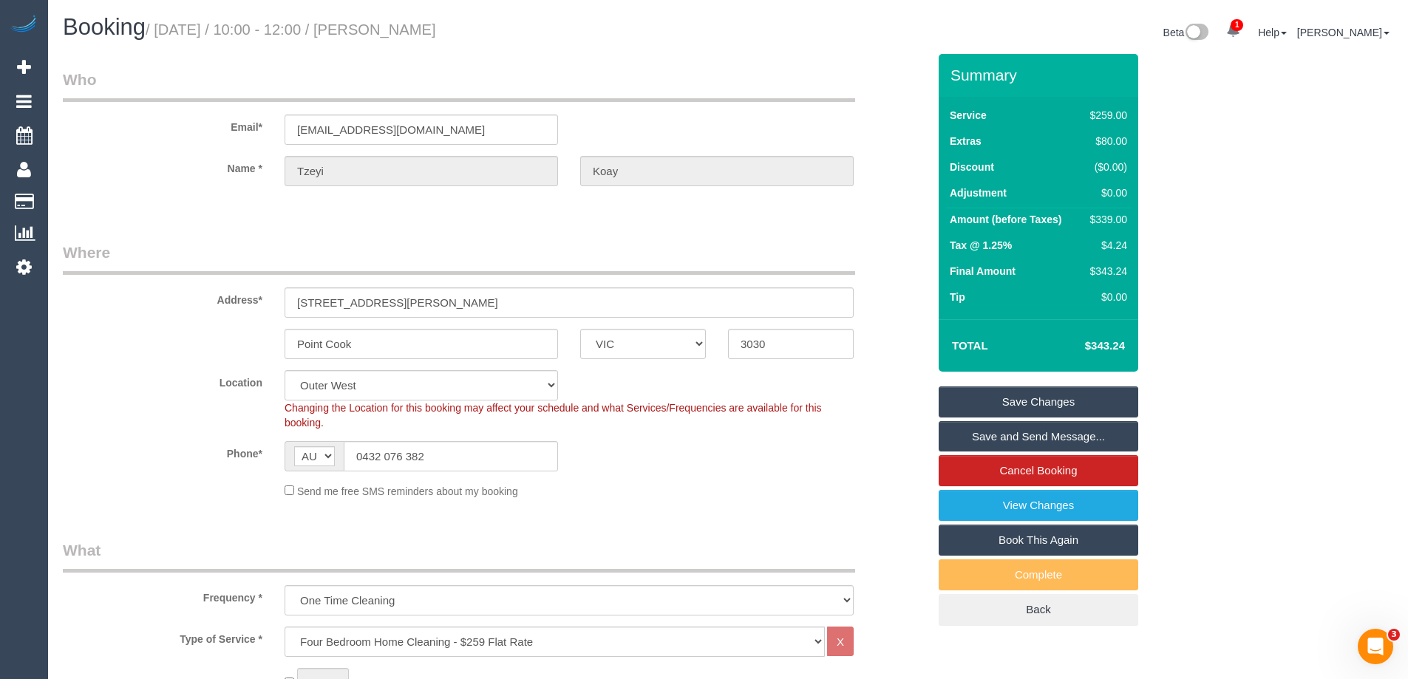
copy div "339.00"
click at [1228, 206] on div "Summary Service $259.00 Extras $80.00 Discount ($0.00) Adjustment $0.00 Amount …" at bounding box center [1094, 355] width 333 height 602
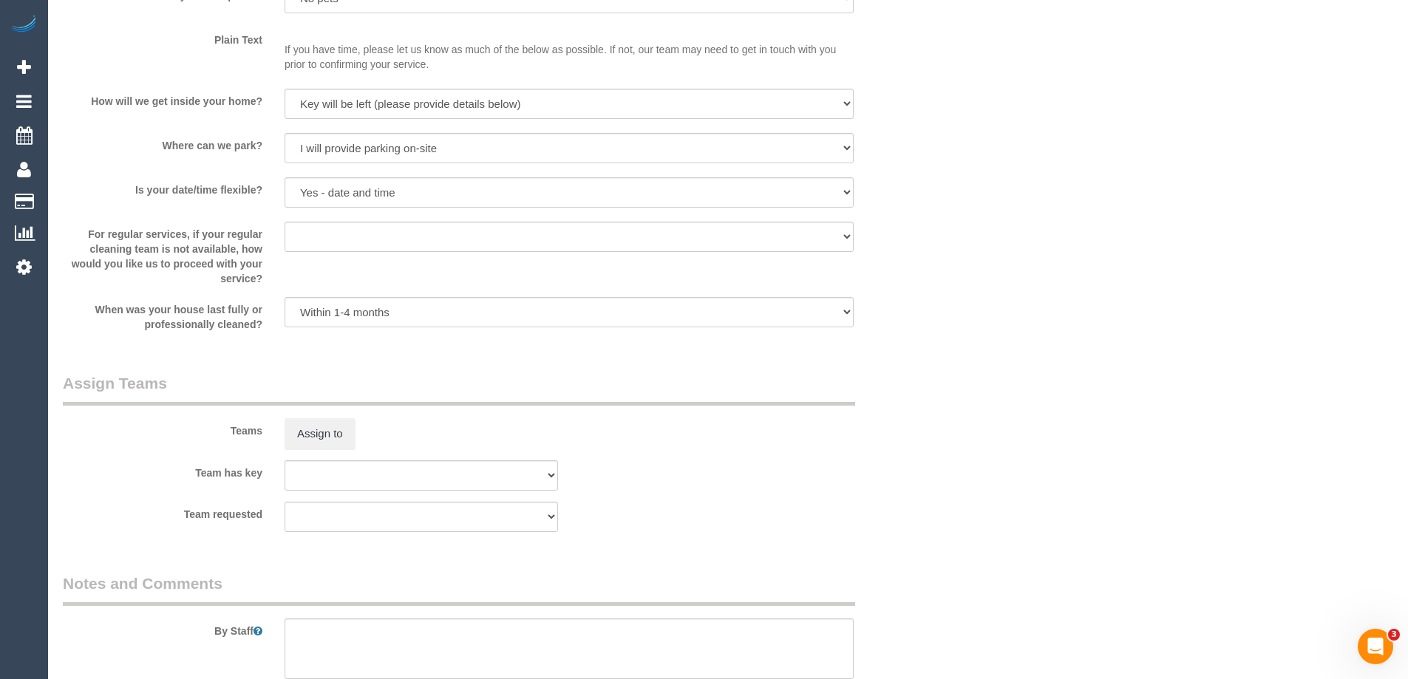
scroll to position [2070, 0]
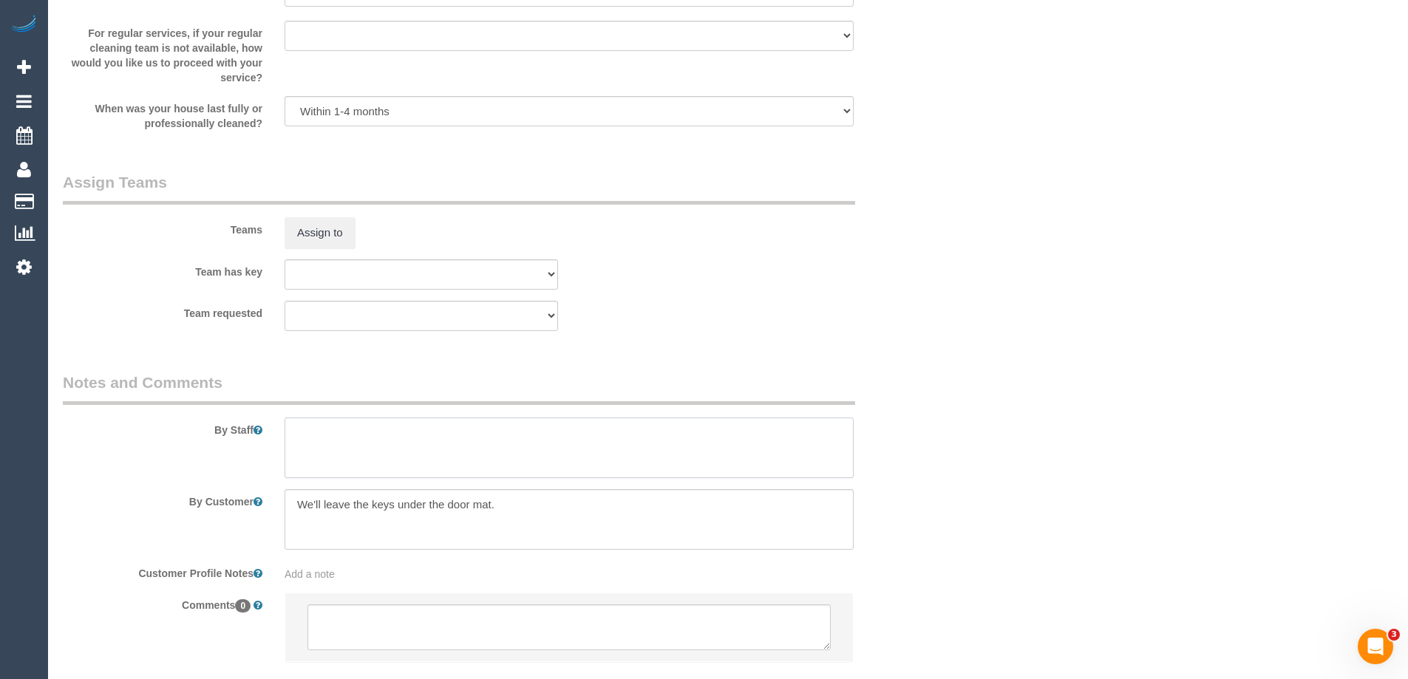
click at [395, 464] on textarea at bounding box center [569, 448] width 569 height 61
type textarea "Estimated time 5.5-6 hours"
click at [673, 227] on div "Teams Assign to" at bounding box center [495, 210] width 887 height 77
click at [333, 233] on button "Assign to" at bounding box center [320, 232] width 71 height 31
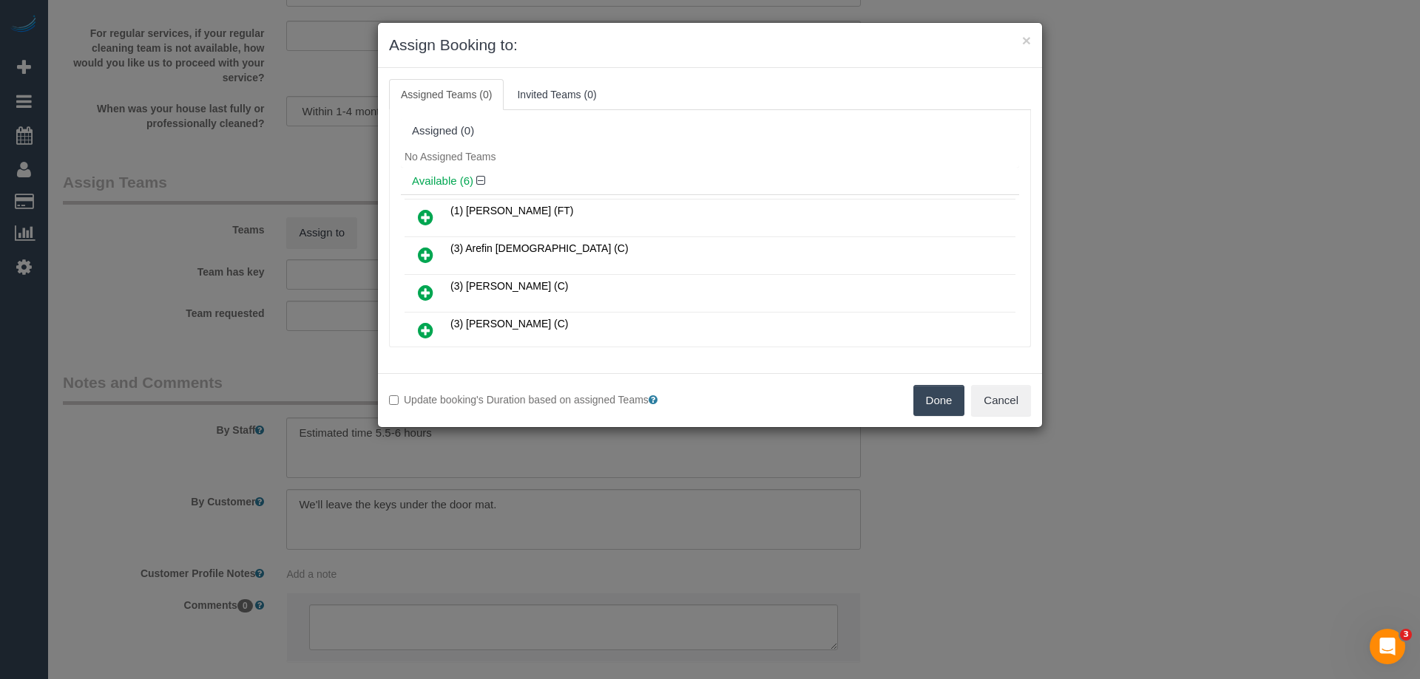
drag, startPoint x: 429, startPoint y: 291, endPoint x: 697, endPoint y: 218, distance: 278.0
click at [429, 291] on icon at bounding box center [426, 293] width 16 height 18
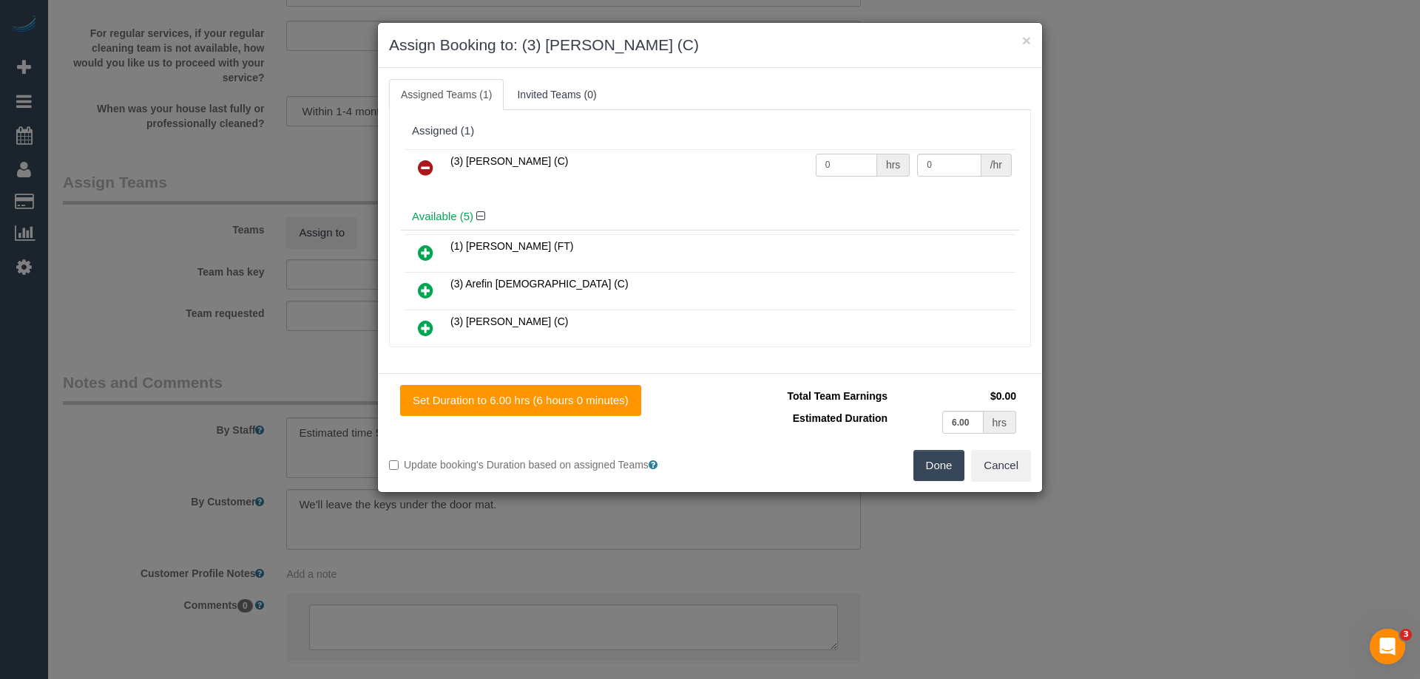
click at [863, 167] on input "0" at bounding box center [846, 165] width 61 height 23
type input "1"
drag, startPoint x: 933, startPoint y: 170, endPoint x: 941, endPoint y: 170, distance: 8.1
click at [934, 170] on input "0" at bounding box center [949, 165] width 64 height 23
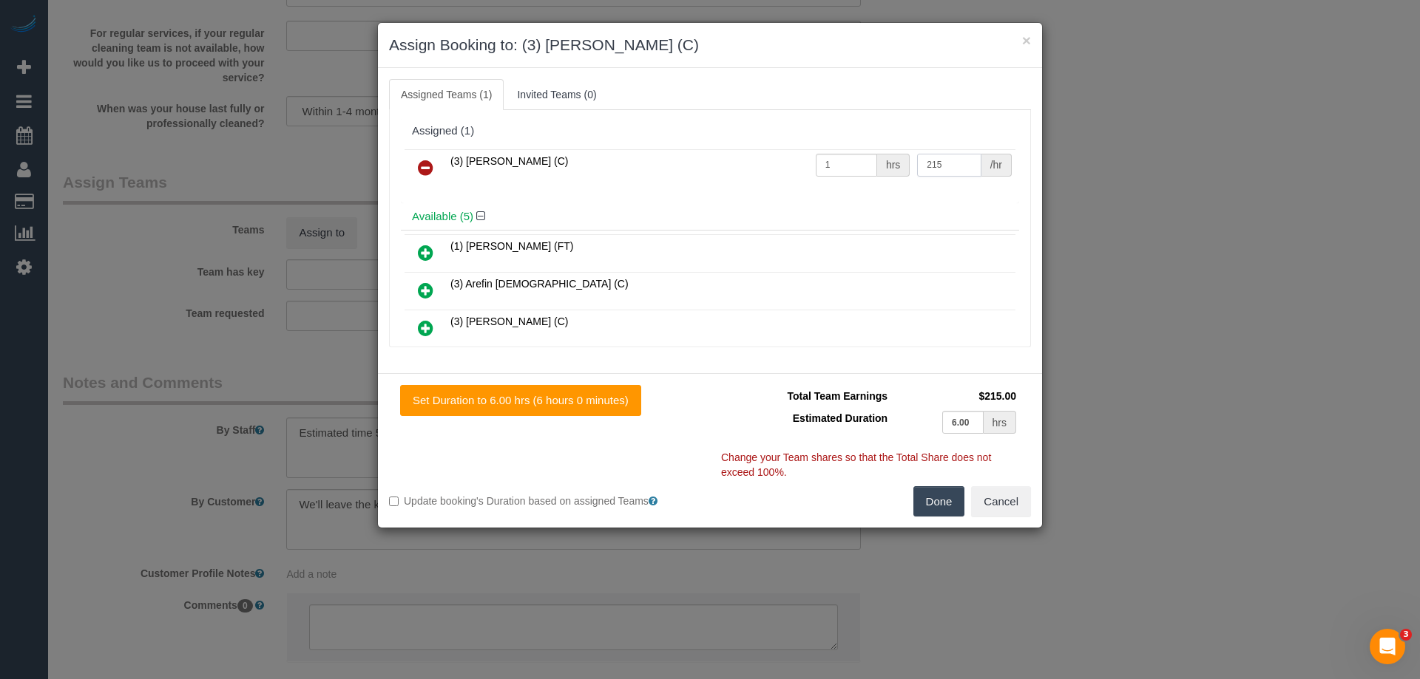
type input "215"
click at [949, 503] on button "Done" at bounding box center [939, 501] width 52 height 31
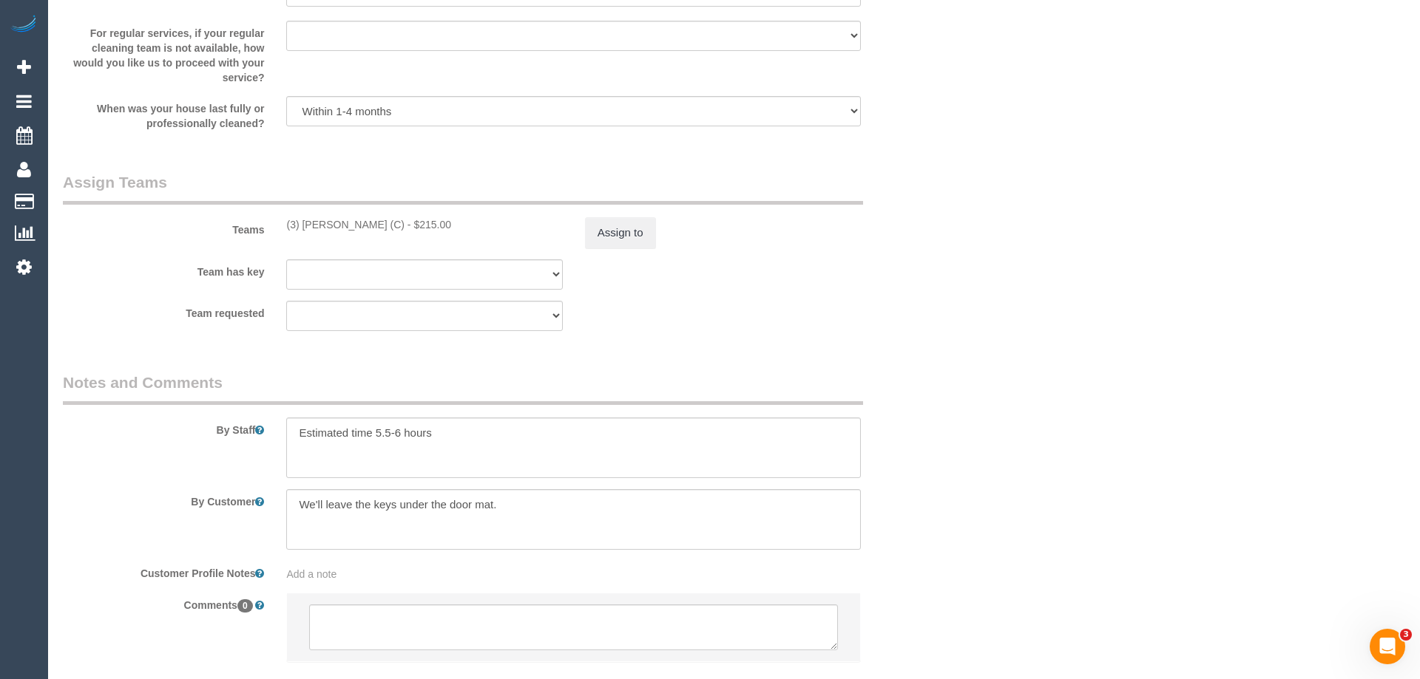
click at [949, 503] on div "× Assign Booking to: (3) Barun Chand (C) Assigned Teams (1) Invited Teams (0) A…" at bounding box center [710, 339] width 1420 height 679
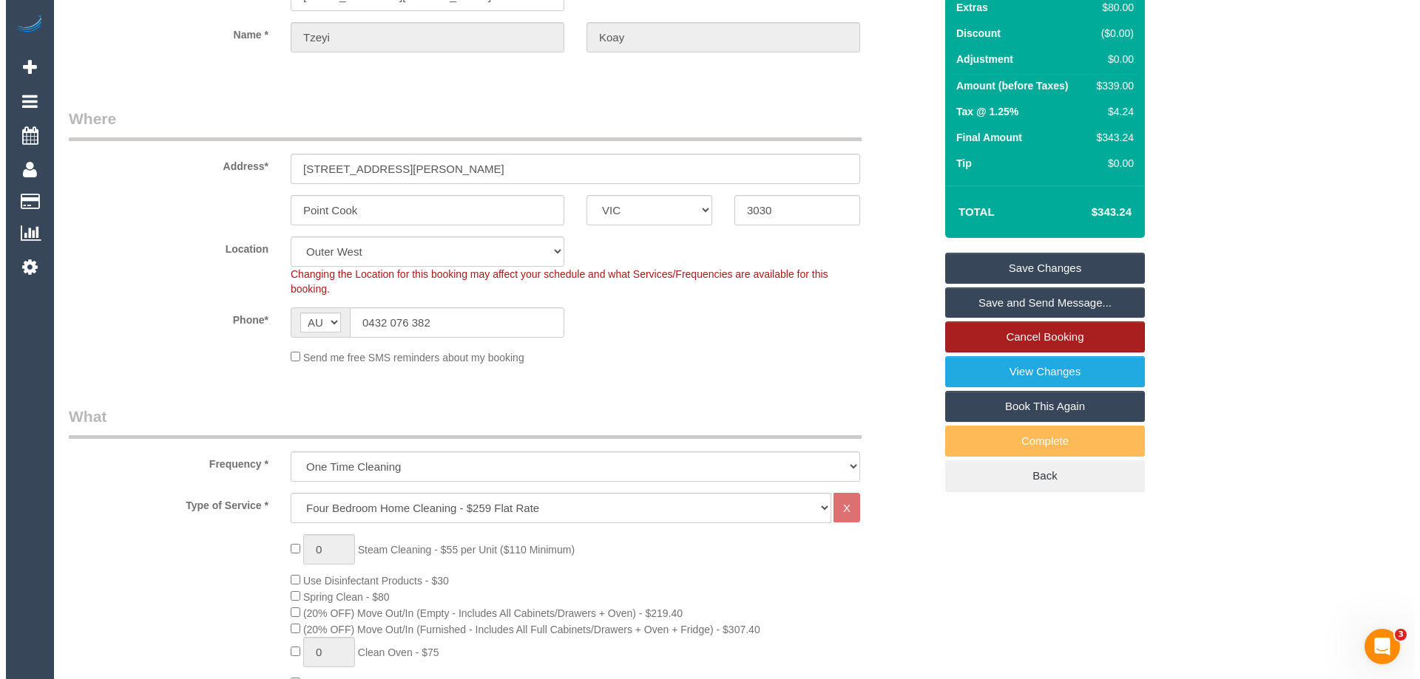
scroll to position [74, 0]
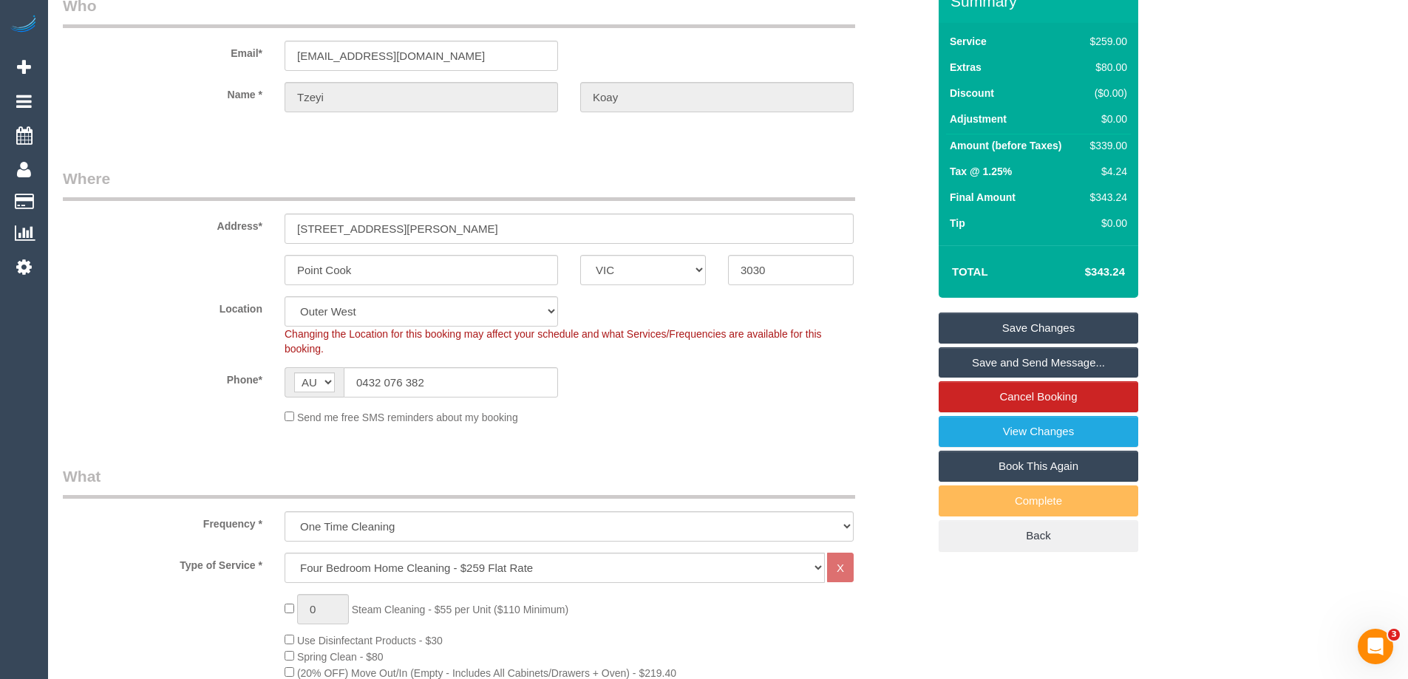
click at [1040, 368] on link "Save and Send Message..." at bounding box center [1039, 362] width 200 height 31
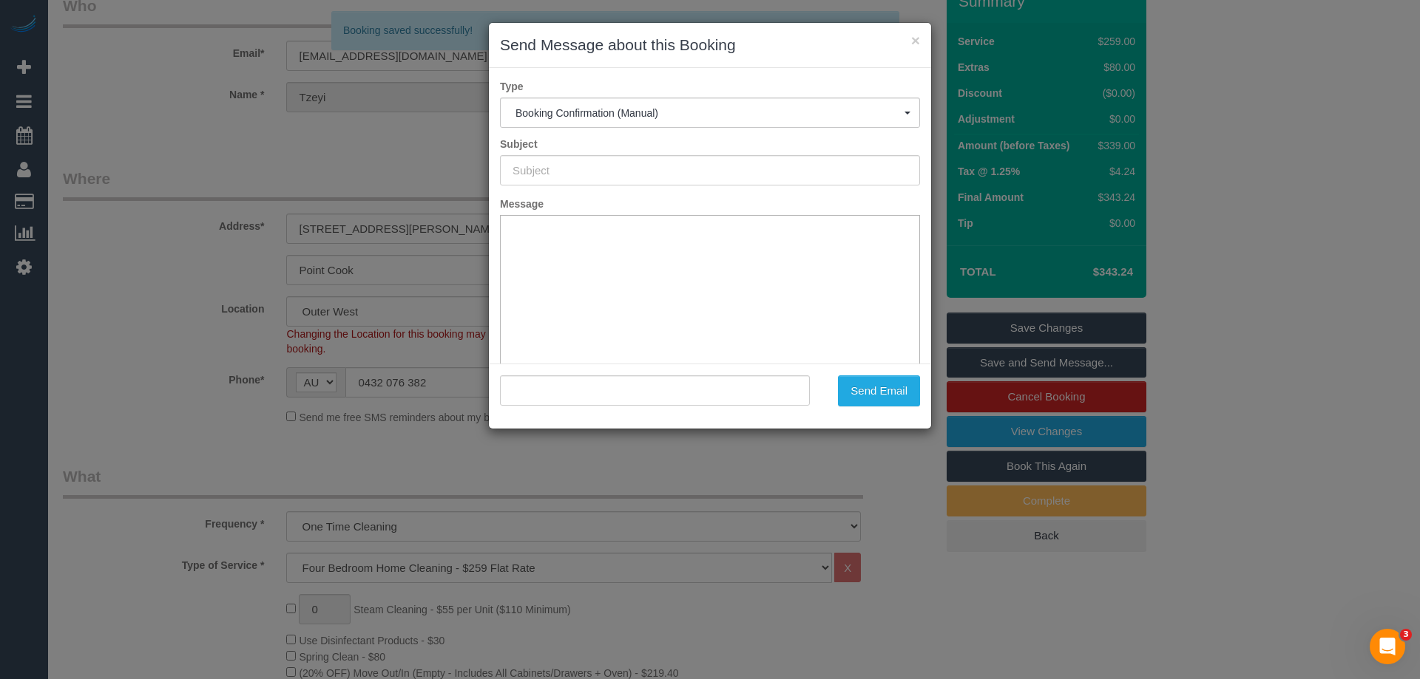
type input "Booking Confirmed"
type input ""Tzeyi Koay" <tzeyikoay@gmail.com>"
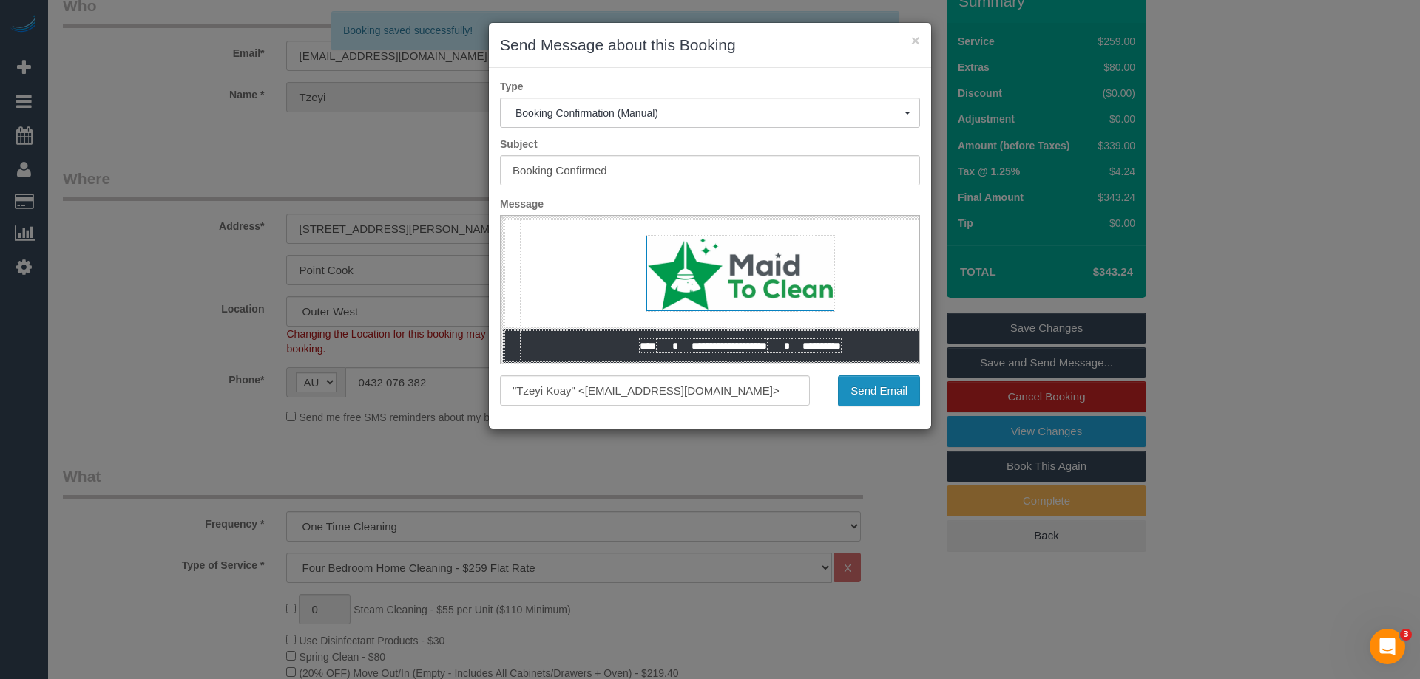
click at [896, 393] on button "Send Email" at bounding box center [879, 391] width 82 height 31
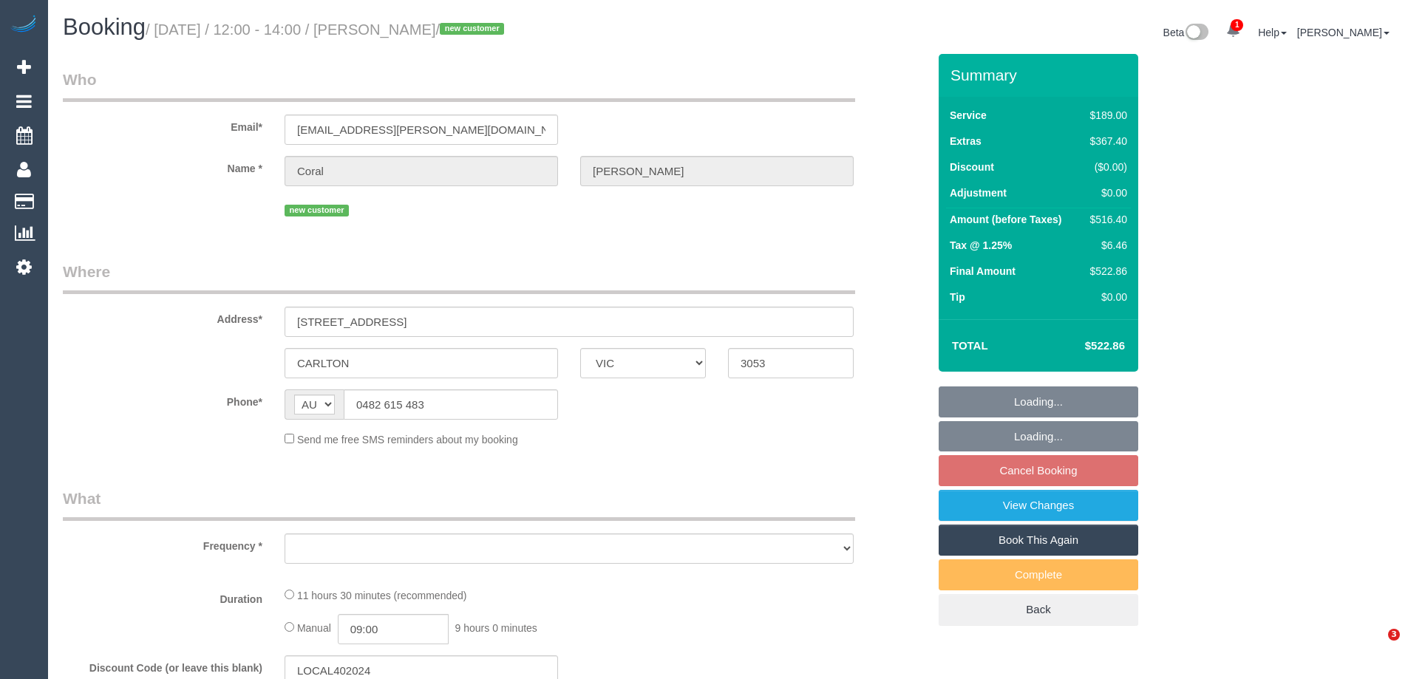
select select "VIC"
select select "string:stripe-pm_1Ru5uc2GScqysDRV6bX6Viyu"
select select "number:28"
select select "number:14"
select select "number:18"
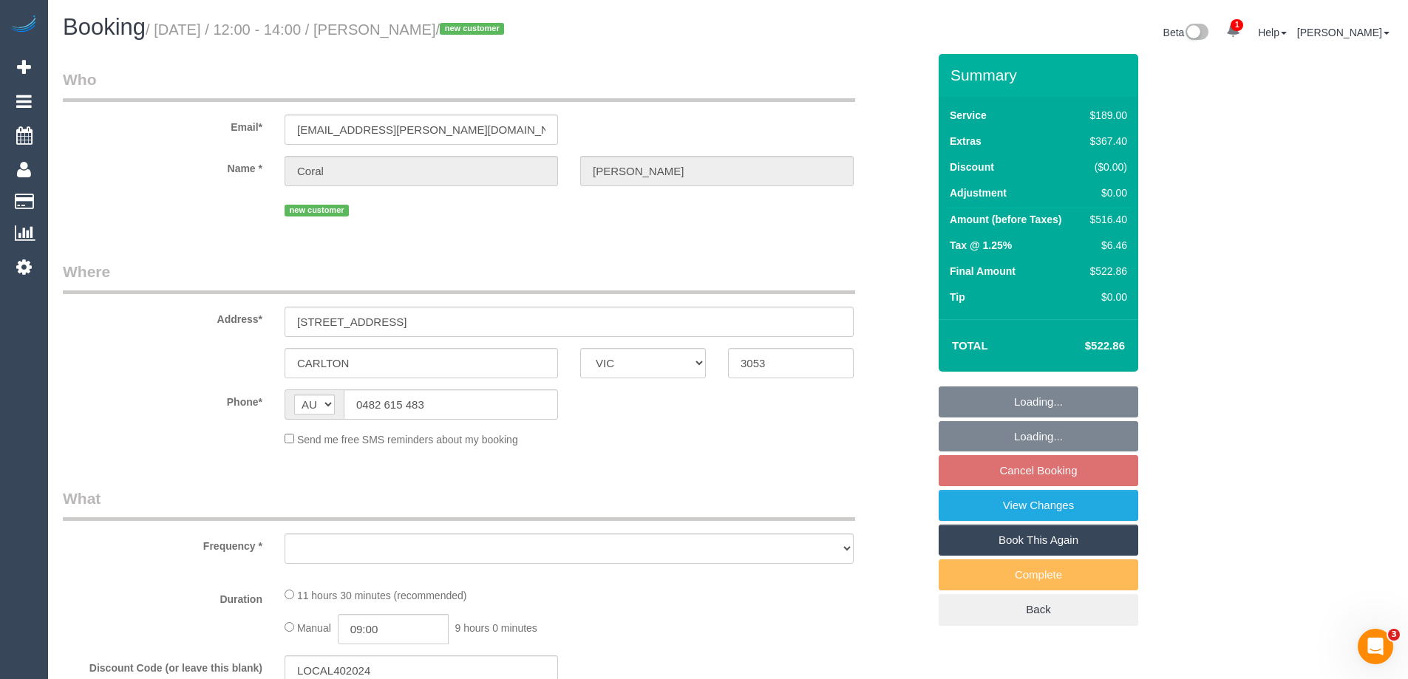
select select "number:22"
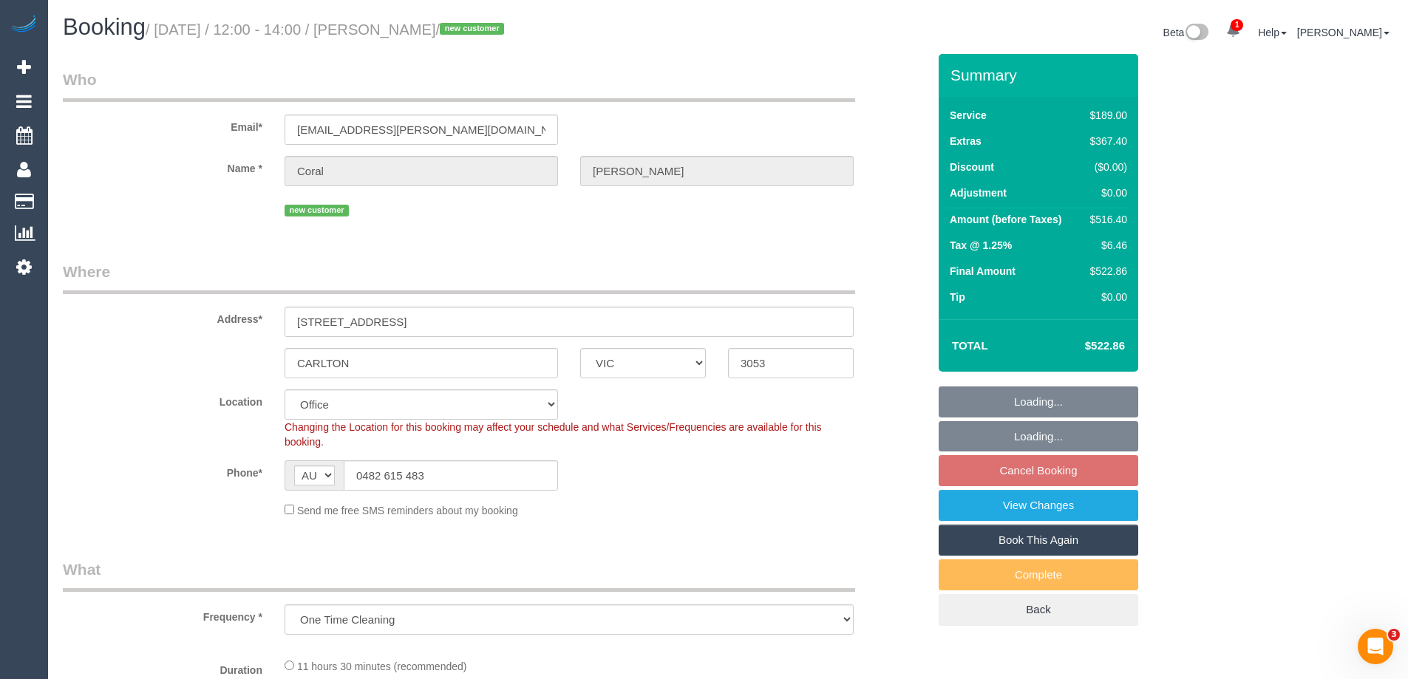
select select "object:773"
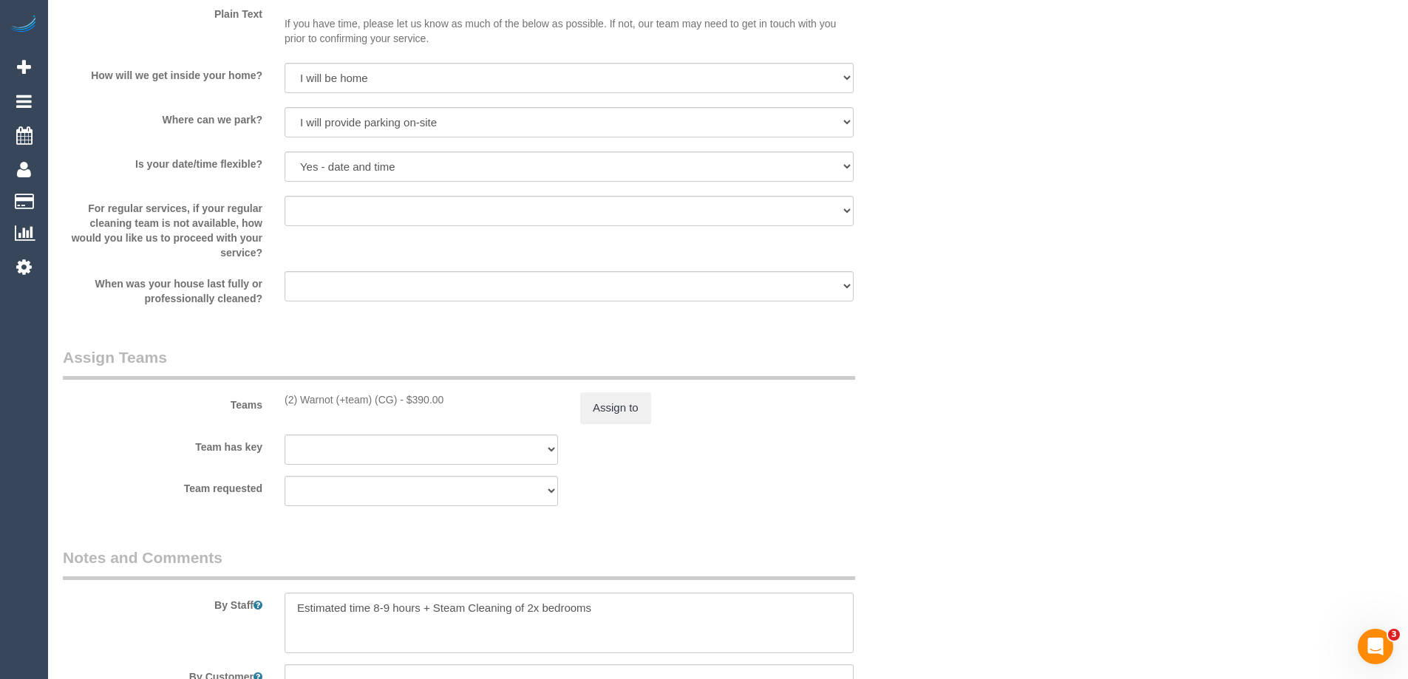
scroll to position [2218, 0]
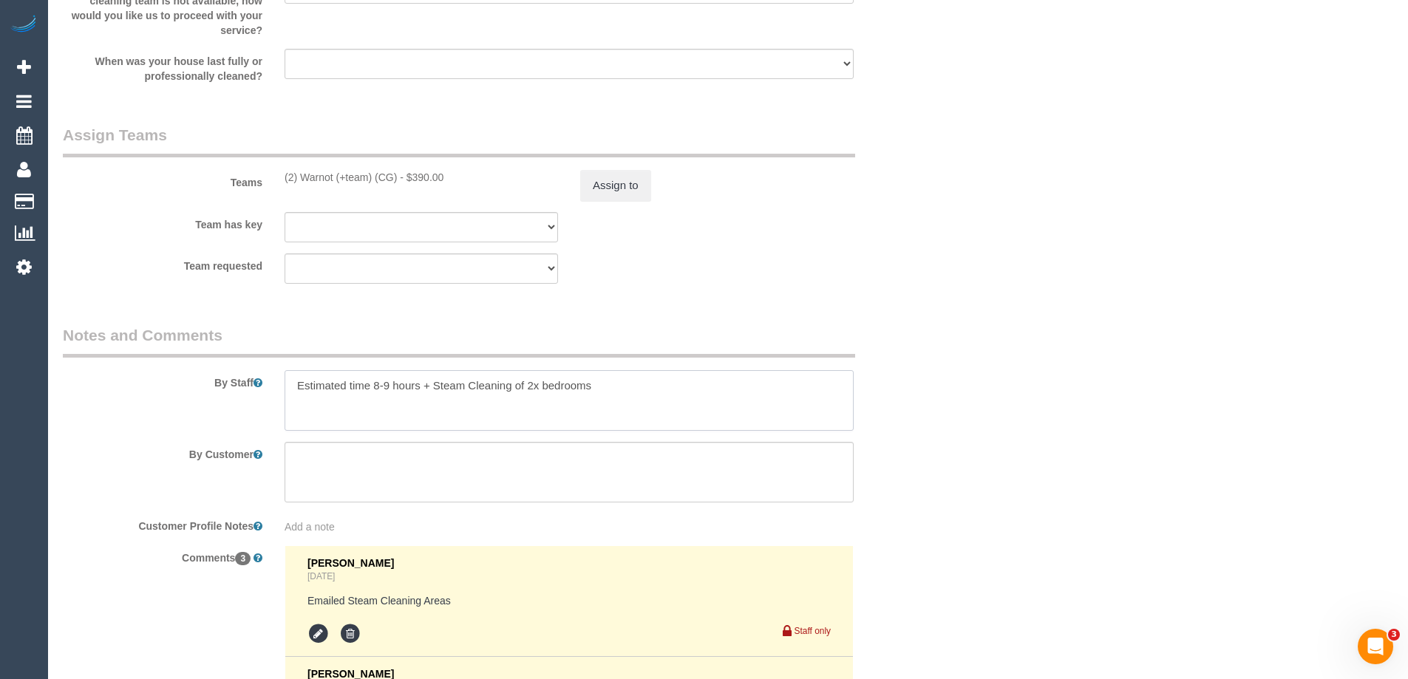
drag, startPoint x: 577, startPoint y: 392, endPoint x: 433, endPoint y: 387, distance: 145.0
click at [433, 387] on textarea at bounding box center [569, 400] width 569 height 61
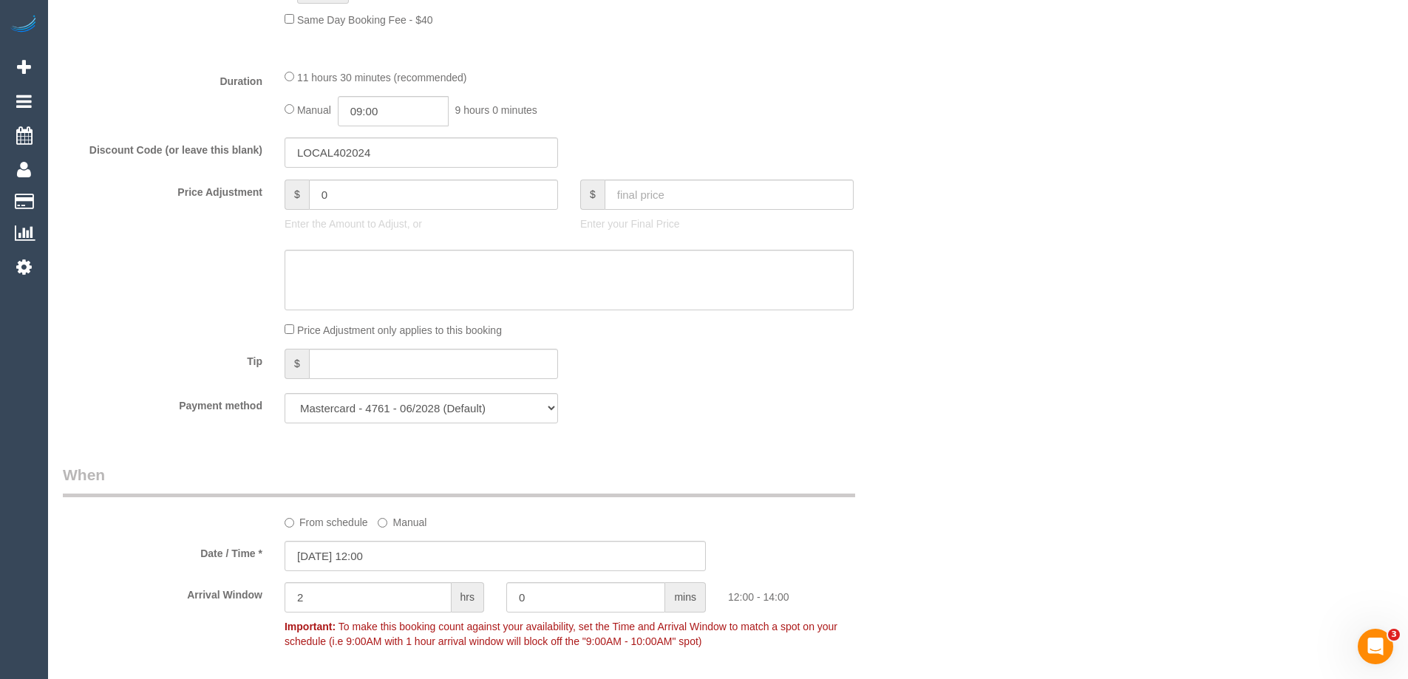
scroll to position [1183, 0]
click at [1204, 263] on div "Who Email* [EMAIL_ADDRESS][PERSON_NAME][DOMAIN_NAME] Name * Coral [PERSON_NAME]…" at bounding box center [728, 488] width 1331 height 3235
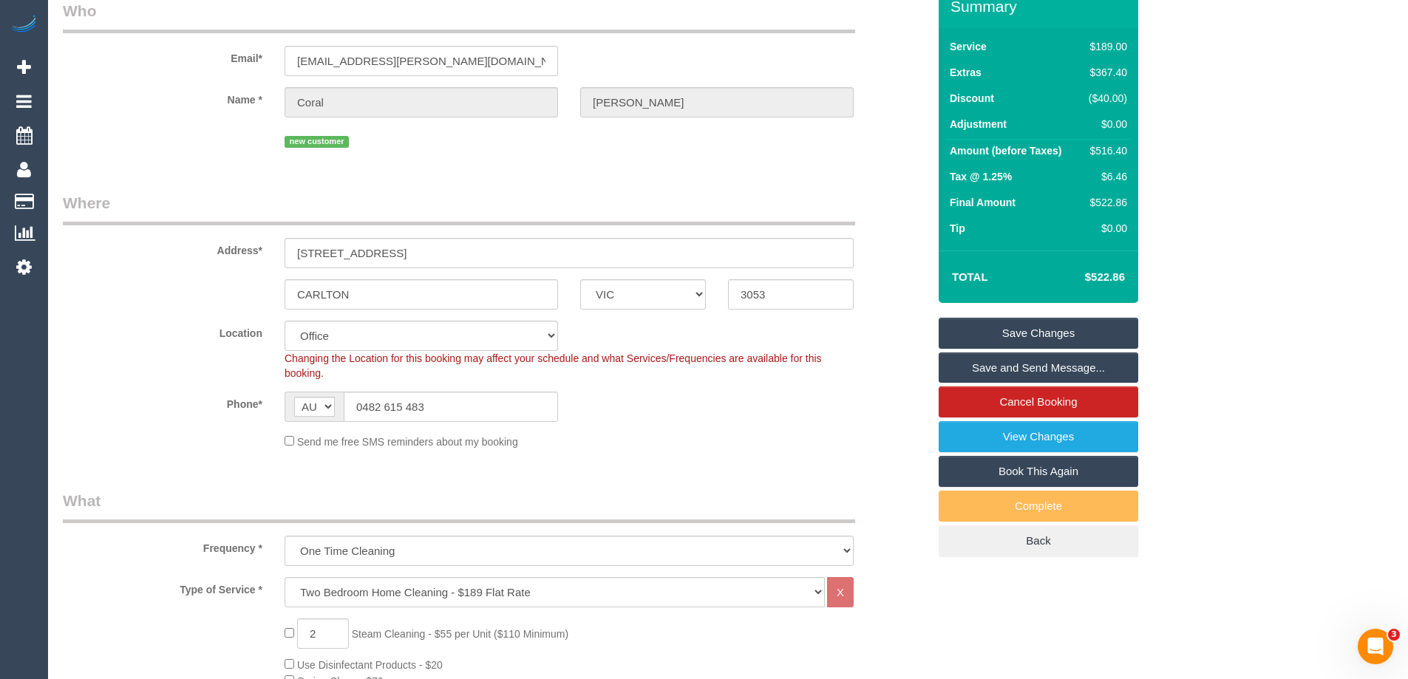
scroll to position [0, 0]
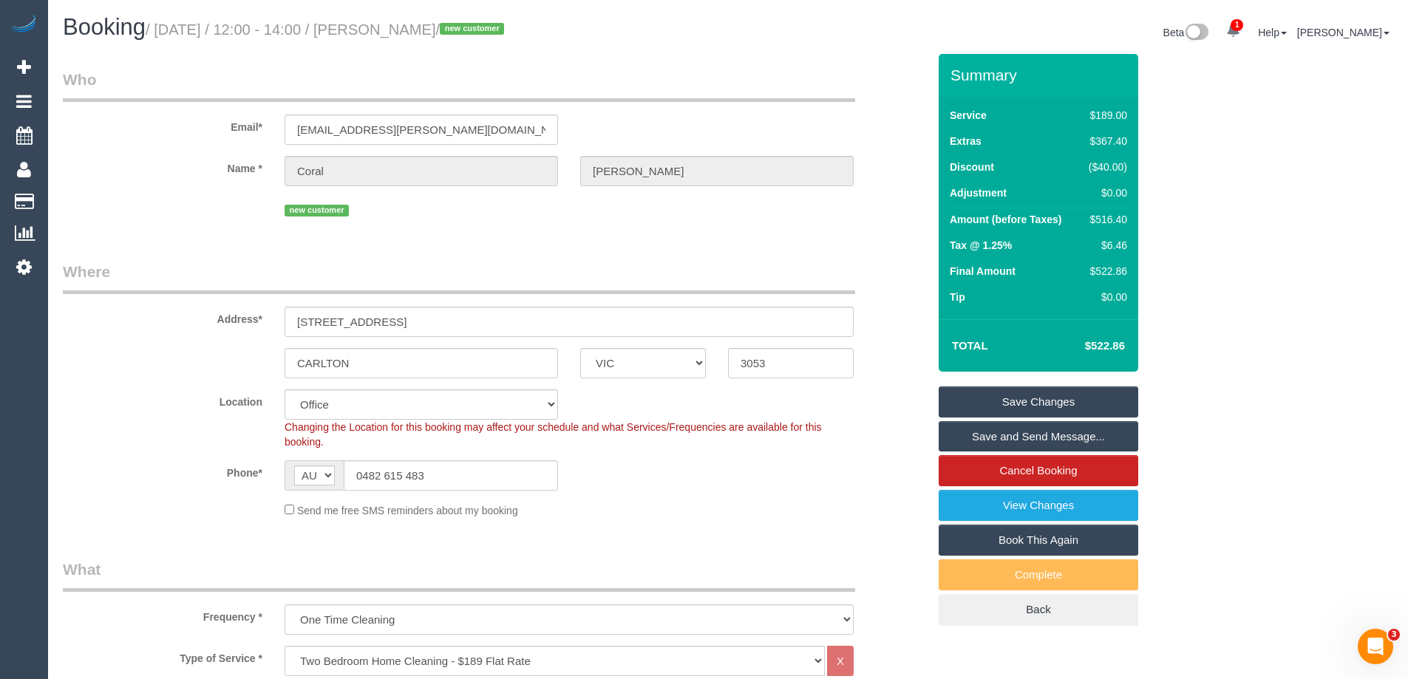
click at [1115, 222] on div "$516.40" at bounding box center [1105, 219] width 44 height 15
copy div "516.40"
click at [1206, 217] on div "Summary Service $189.00 Extras $367.40 Discount ($40.00) Adjustment $0.00 Amoun…" at bounding box center [1094, 355] width 333 height 602
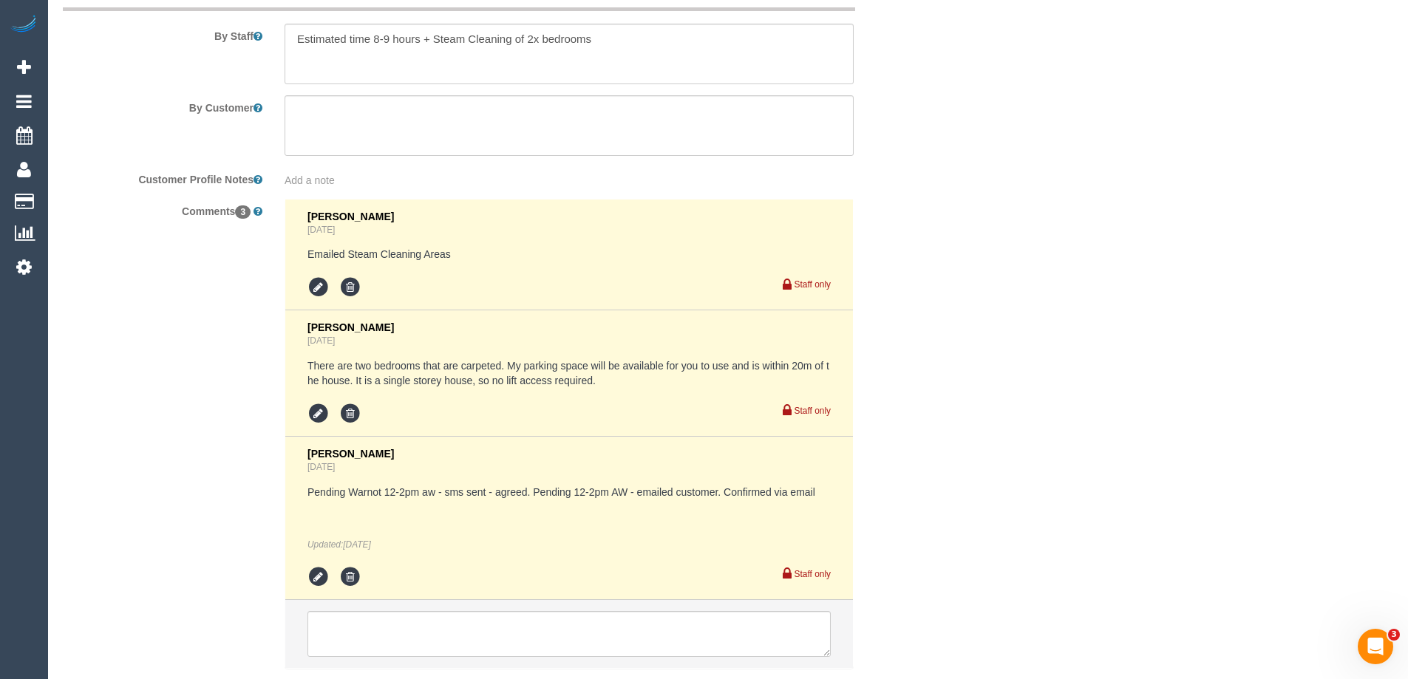
scroll to position [2662, 0]
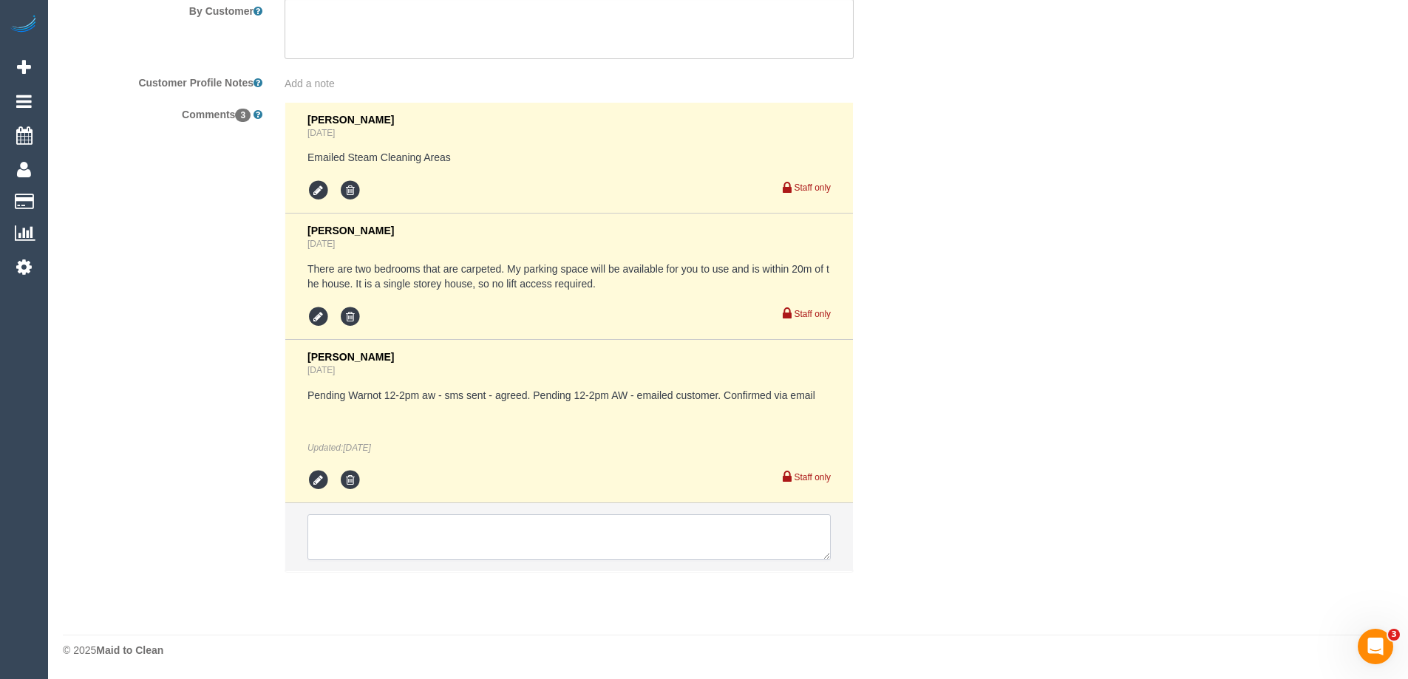
click at [438, 558] on textarea at bounding box center [569, 538] width 523 height 46
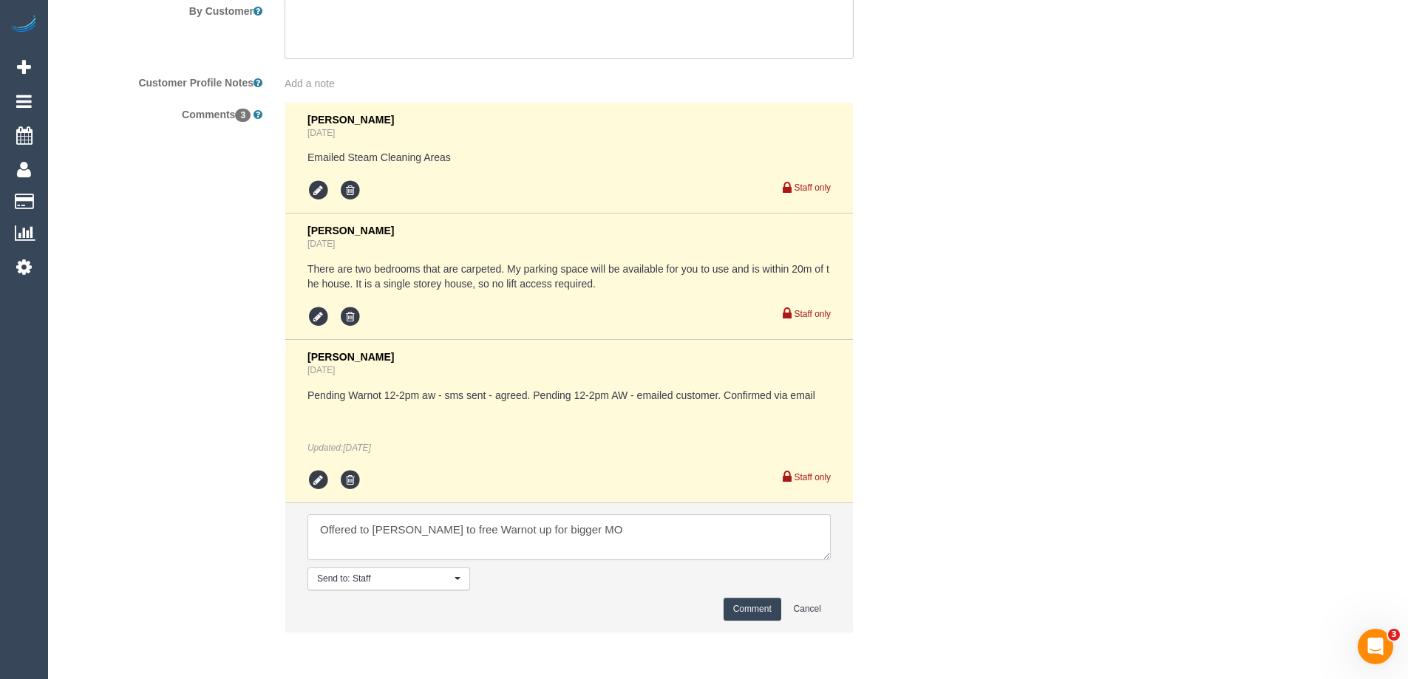
click at [620, 523] on textarea at bounding box center [569, 538] width 523 height 46
type textarea "Offered to [PERSON_NAME] to free Warnot up for bigger MO - pending via sms"
click at [737, 602] on button "Comment" at bounding box center [753, 609] width 58 height 23
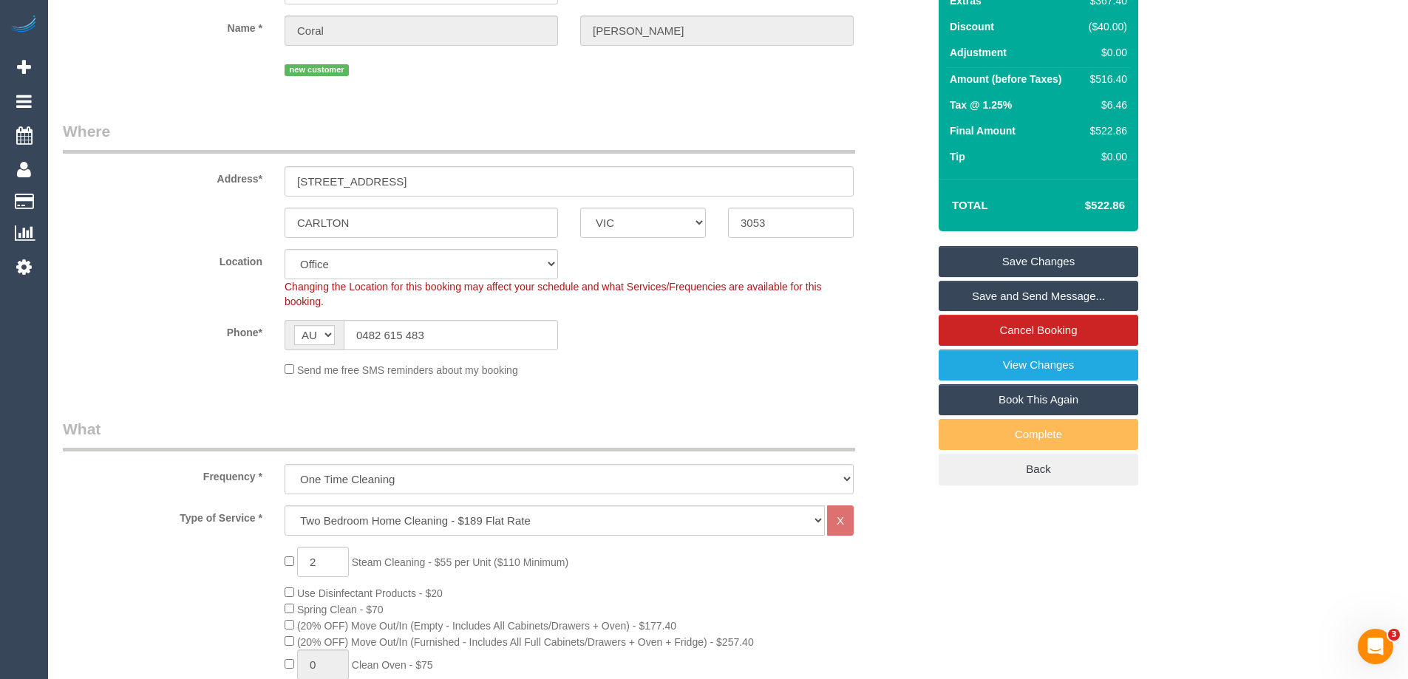
scroll to position [0, 0]
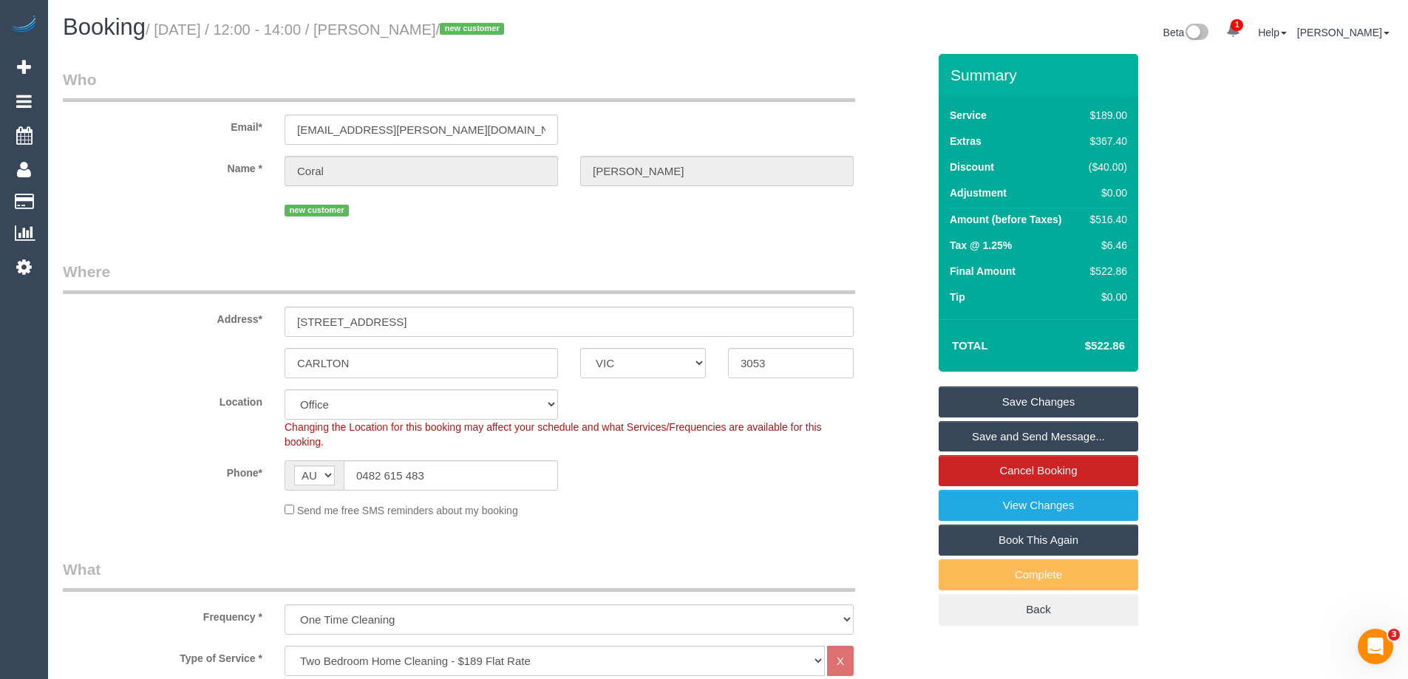
drag, startPoint x: 452, startPoint y: 27, endPoint x: 384, endPoint y: 24, distance: 68.9
click at [384, 24] on small "/ [DATE] / 12:00 - 14:00 / [PERSON_NAME] / new customer" at bounding box center [327, 29] width 363 height 16
copy small "[PERSON_NAME]"
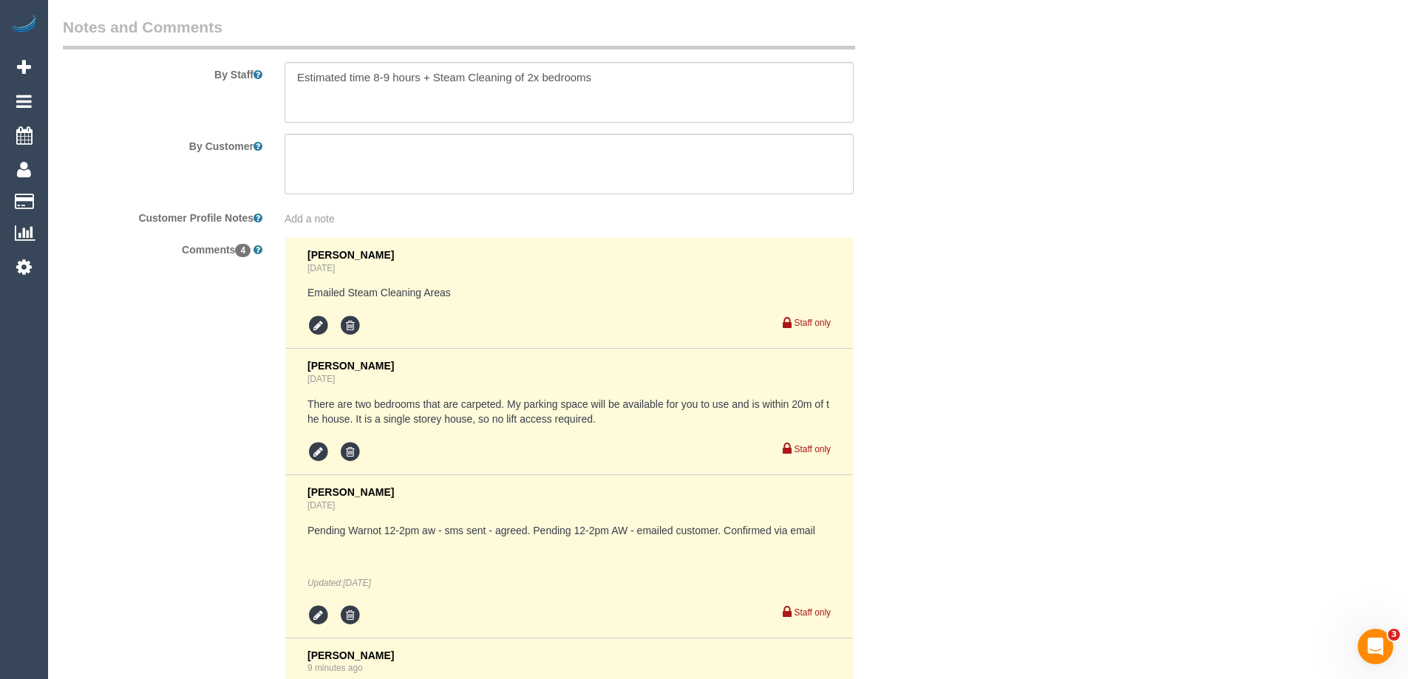
scroll to position [2773, 0]
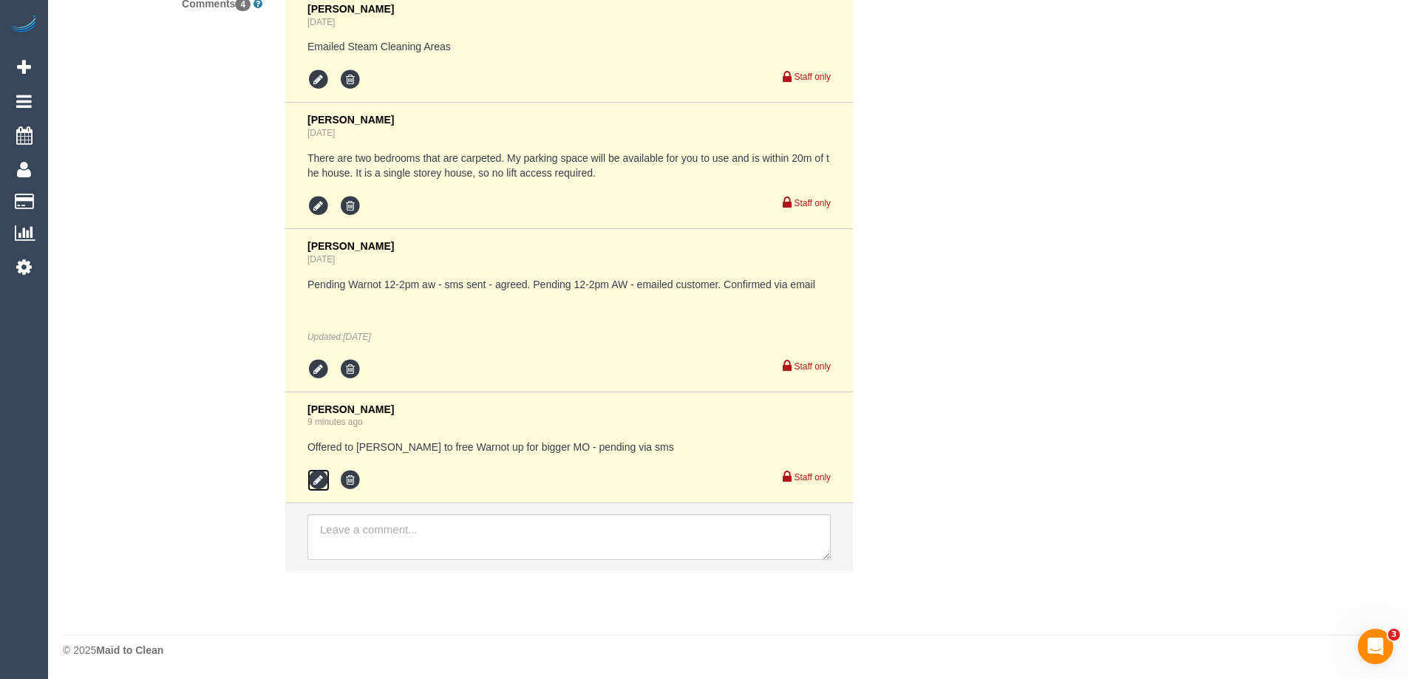
click at [324, 486] on icon at bounding box center [319, 480] width 22 height 22
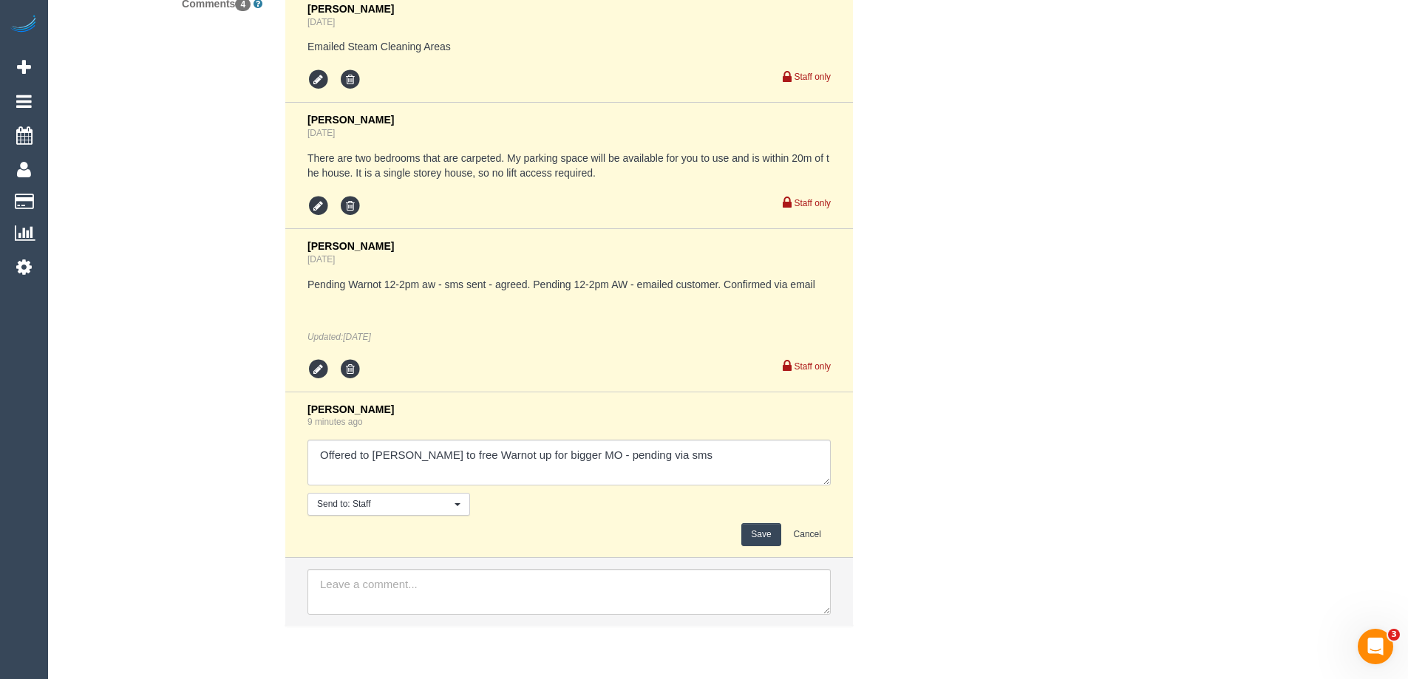
click at [780, 436] on div "[PERSON_NAME] 9 minutes ago Send to: Staff Nothing selected Send to: Staff Send…" at bounding box center [569, 475] width 523 height 143
click at [713, 472] on textarea at bounding box center [569, 463] width 523 height 46
drag, startPoint x: 713, startPoint y: 466, endPoint x: 586, endPoint y: 464, distance: 127.2
click at [586, 464] on textarea at bounding box center [569, 463] width 523 height 46
type textarea "Offered to Darshan to free Warnot up for bigger MO - Darshan confirmed via sms"
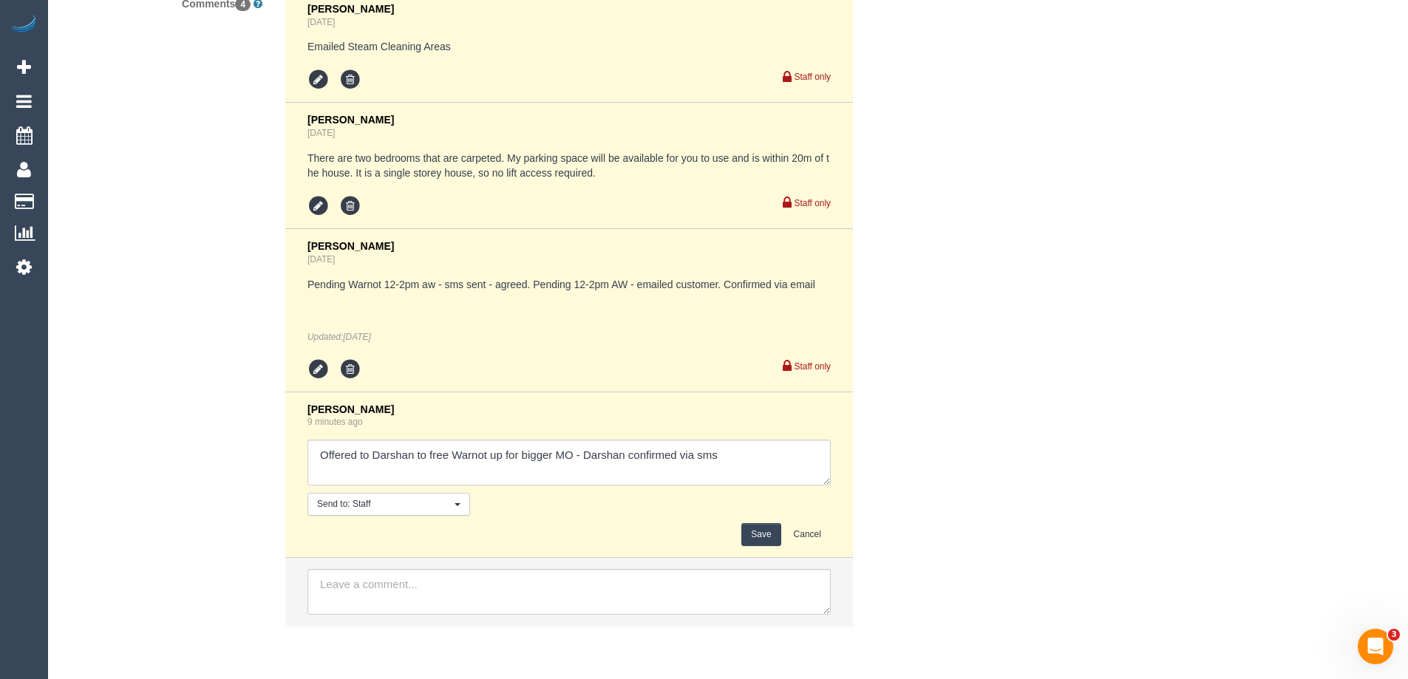
drag, startPoint x: 762, startPoint y: 534, endPoint x: 1076, endPoint y: 428, distance: 331.5
click at [769, 533] on button "Save" at bounding box center [761, 534] width 39 height 23
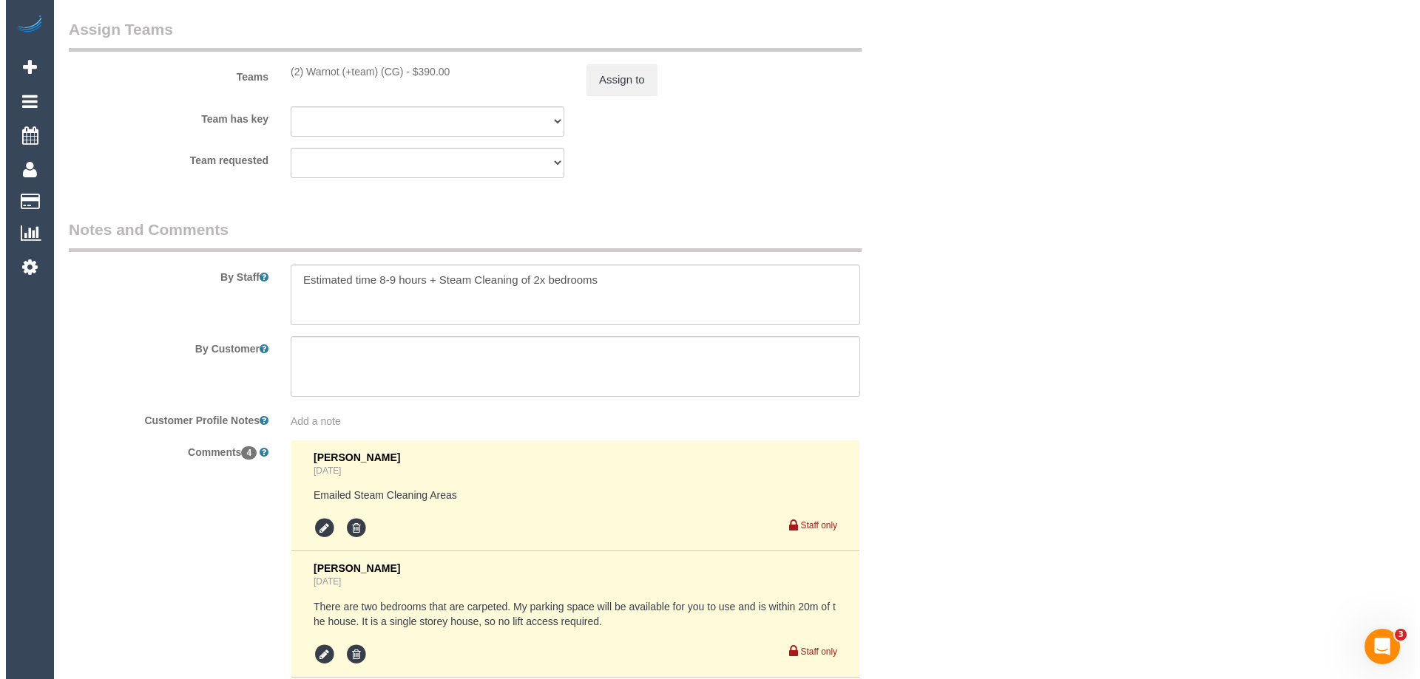
scroll to position [2014, 0]
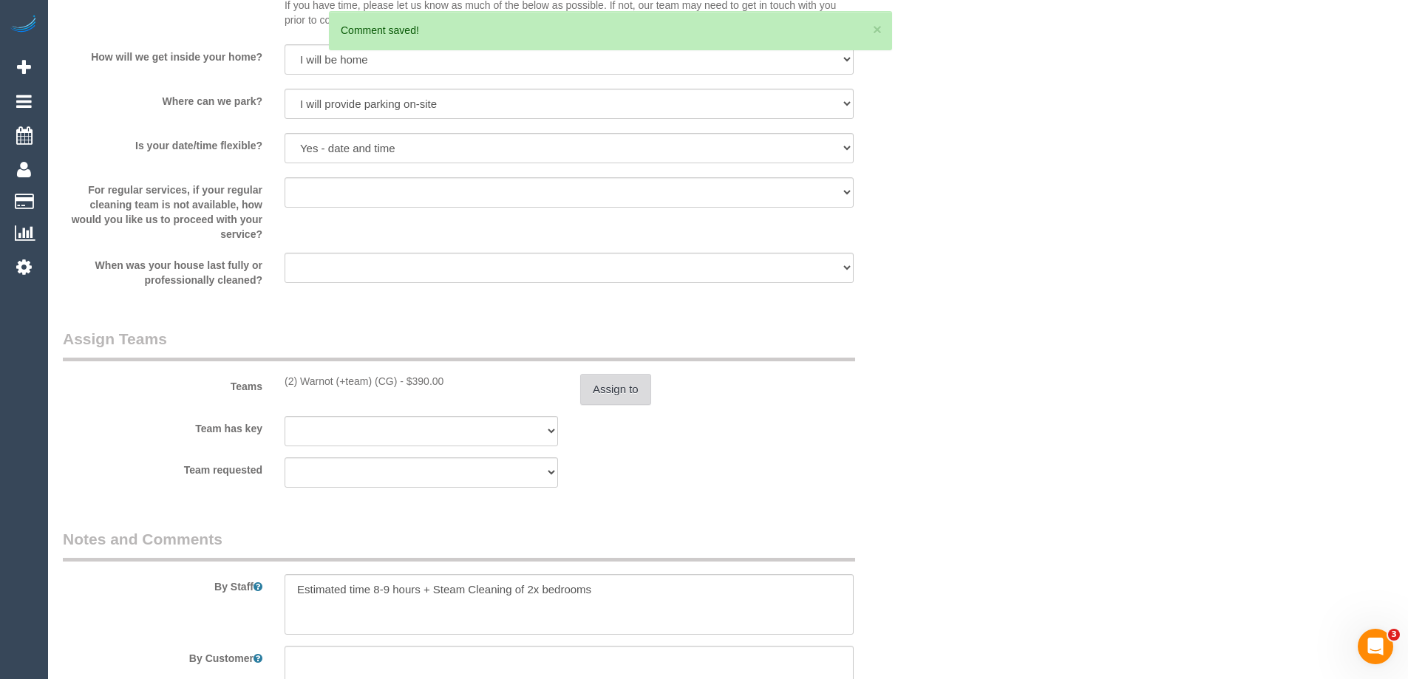
click at [625, 399] on button "Assign to" at bounding box center [615, 389] width 71 height 31
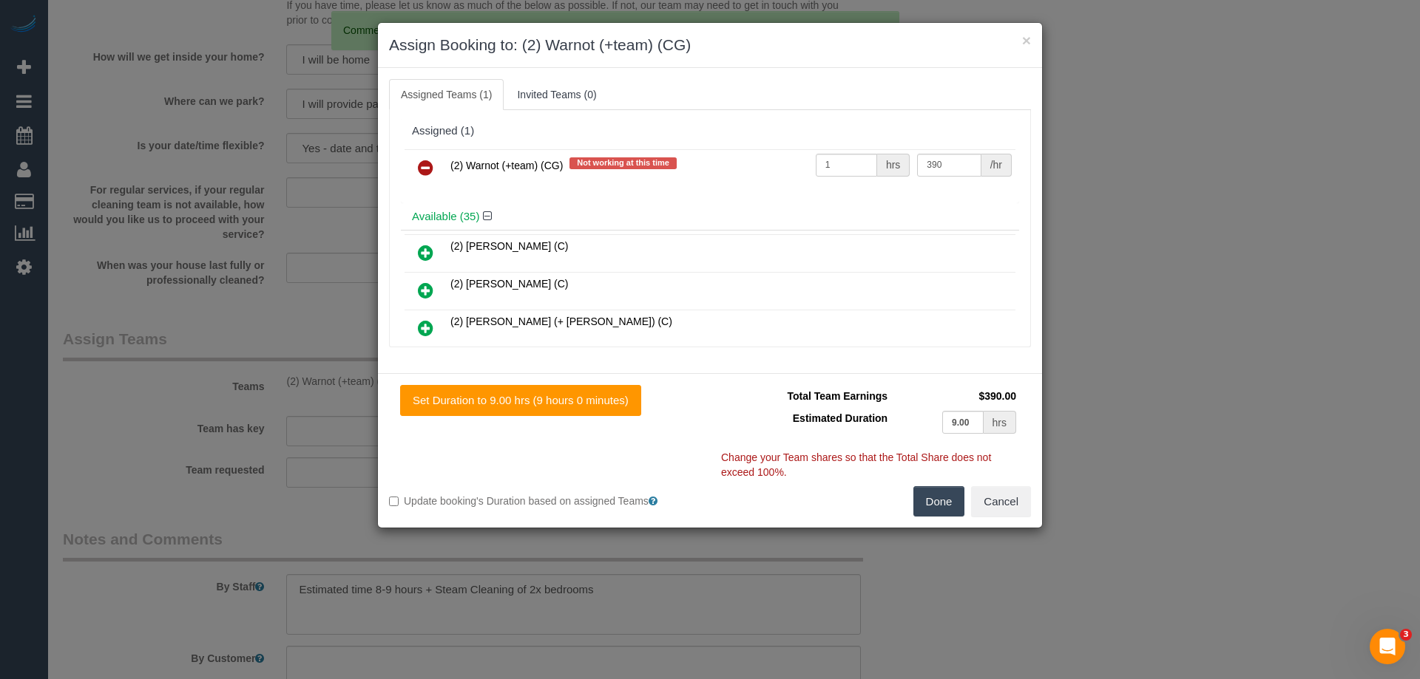
click at [426, 162] on icon at bounding box center [426, 168] width 16 height 18
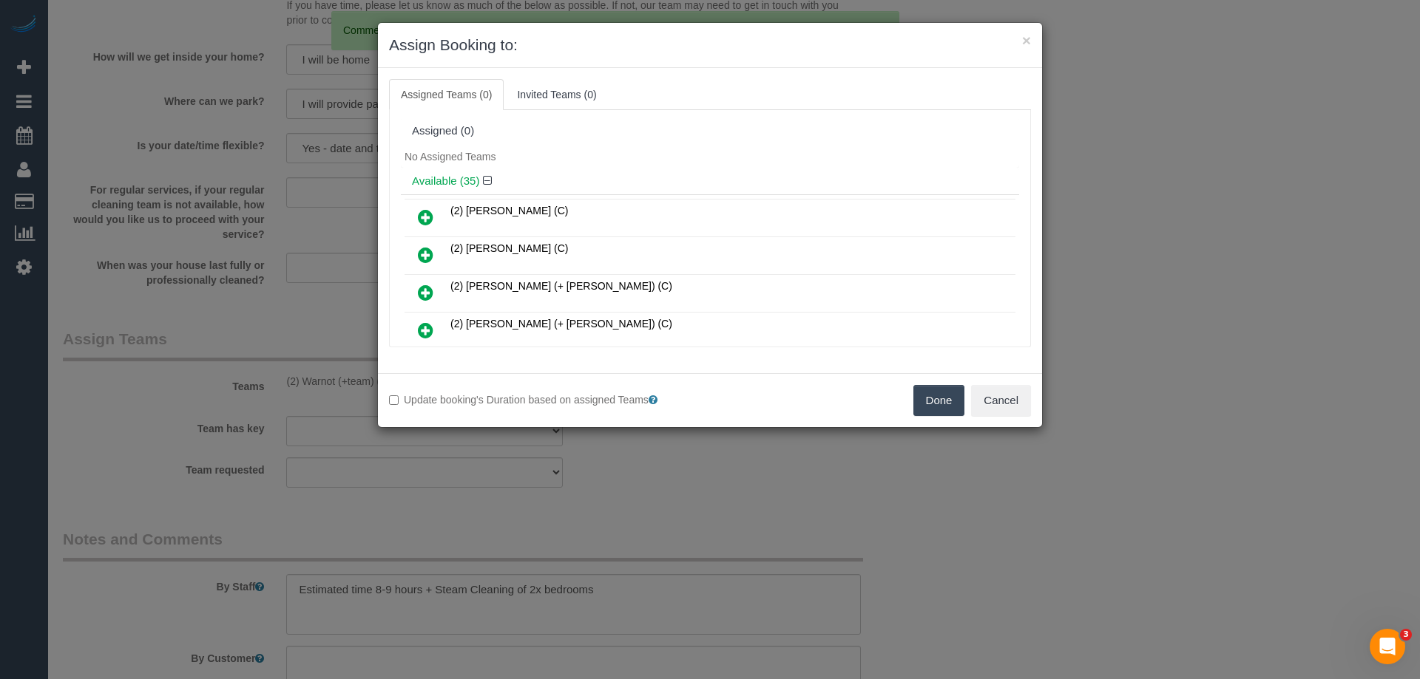
click at [569, 163] on div "No Assigned Teams" at bounding box center [710, 157] width 618 height 22
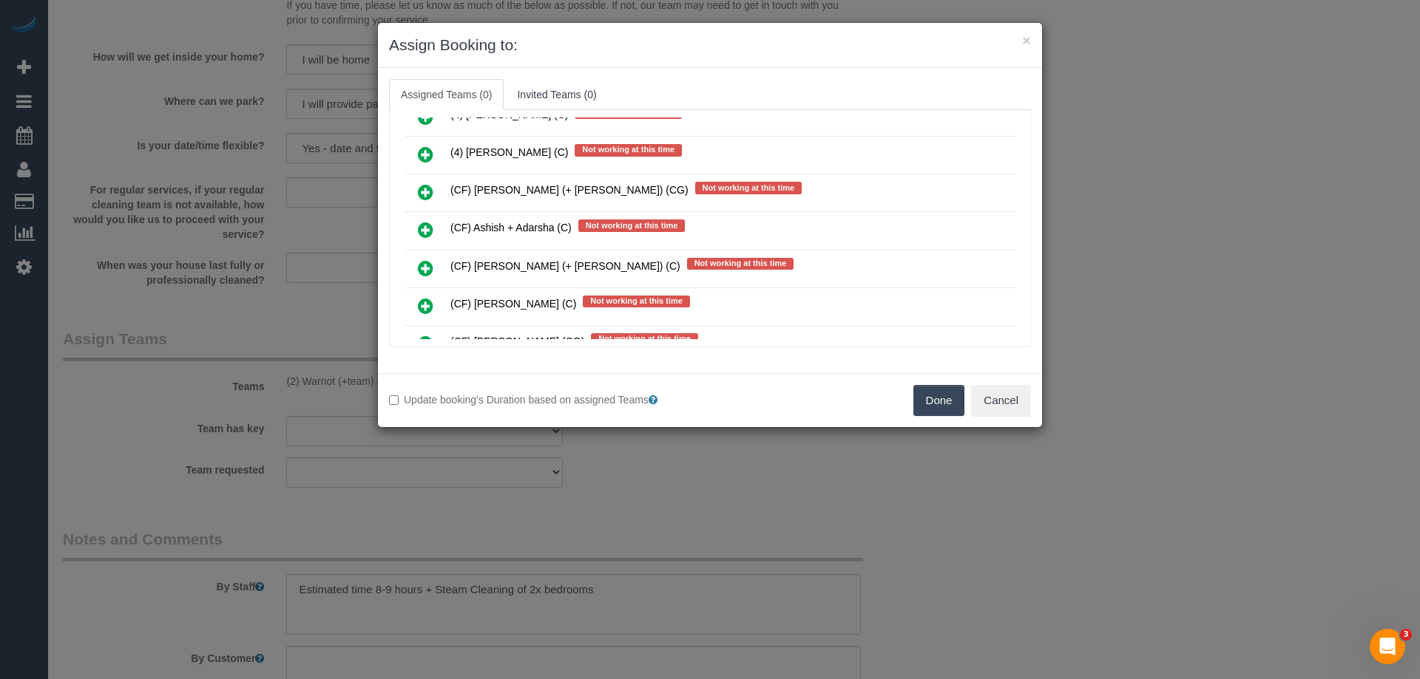
scroll to position [7464, 0]
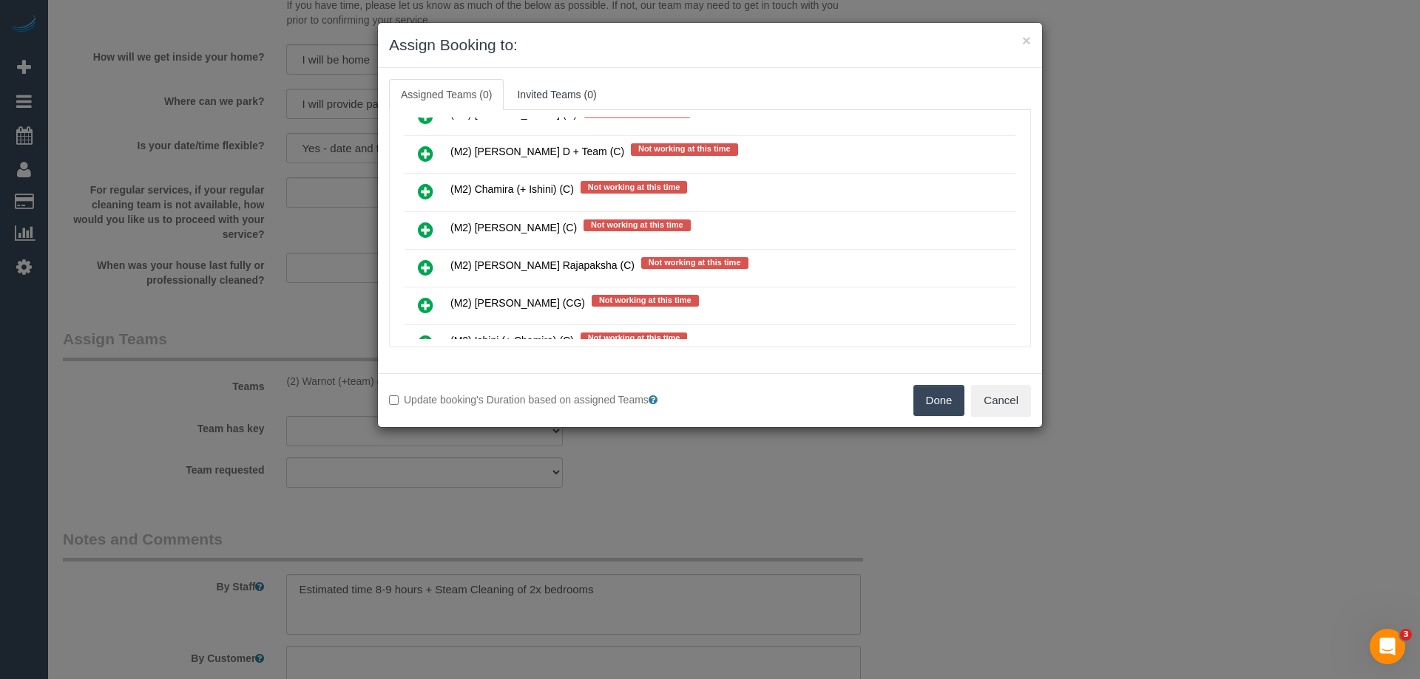
click at [417, 234] on link at bounding box center [425, 231] width 35 height 30
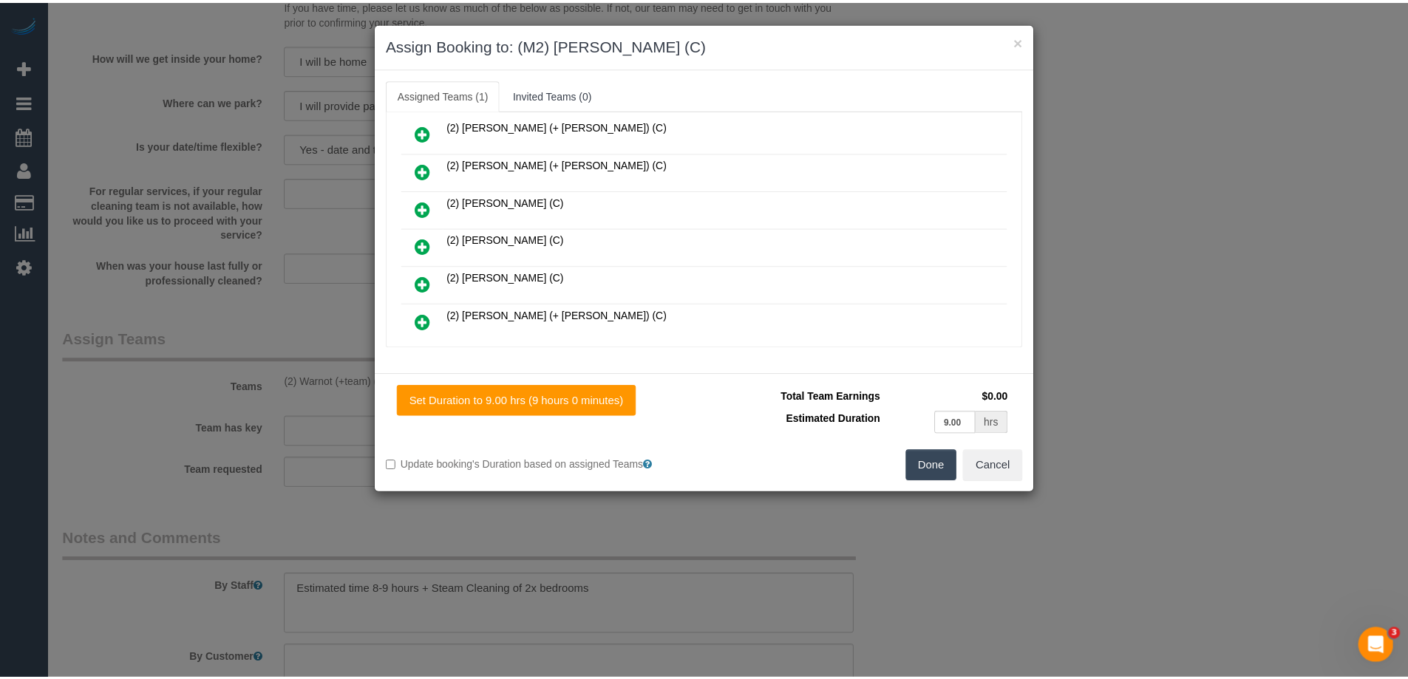
scroll to position [0, 0]
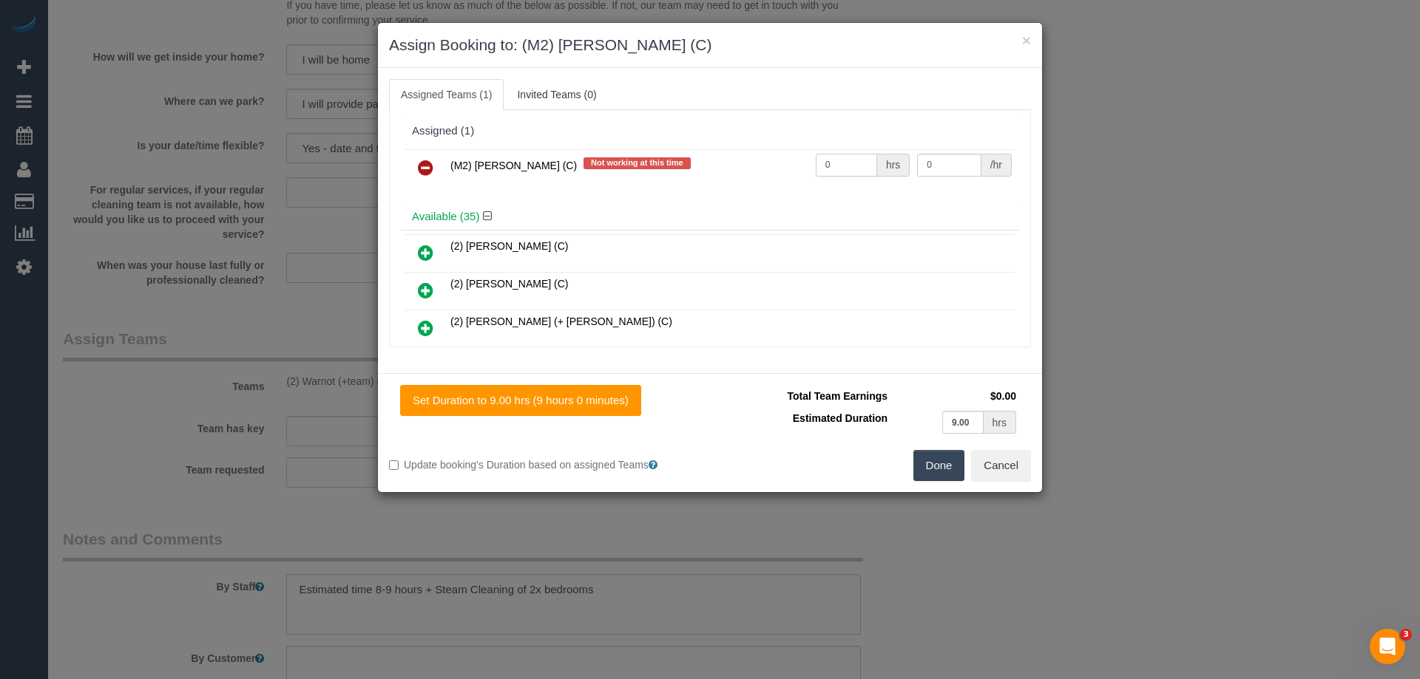
click at [837, 162] on input "0" at bounding box center [846, 165] width 61 height 23
type input "1"
click at [951, 163] on input "0" at bounding box center [949, 165] width 64 height 23
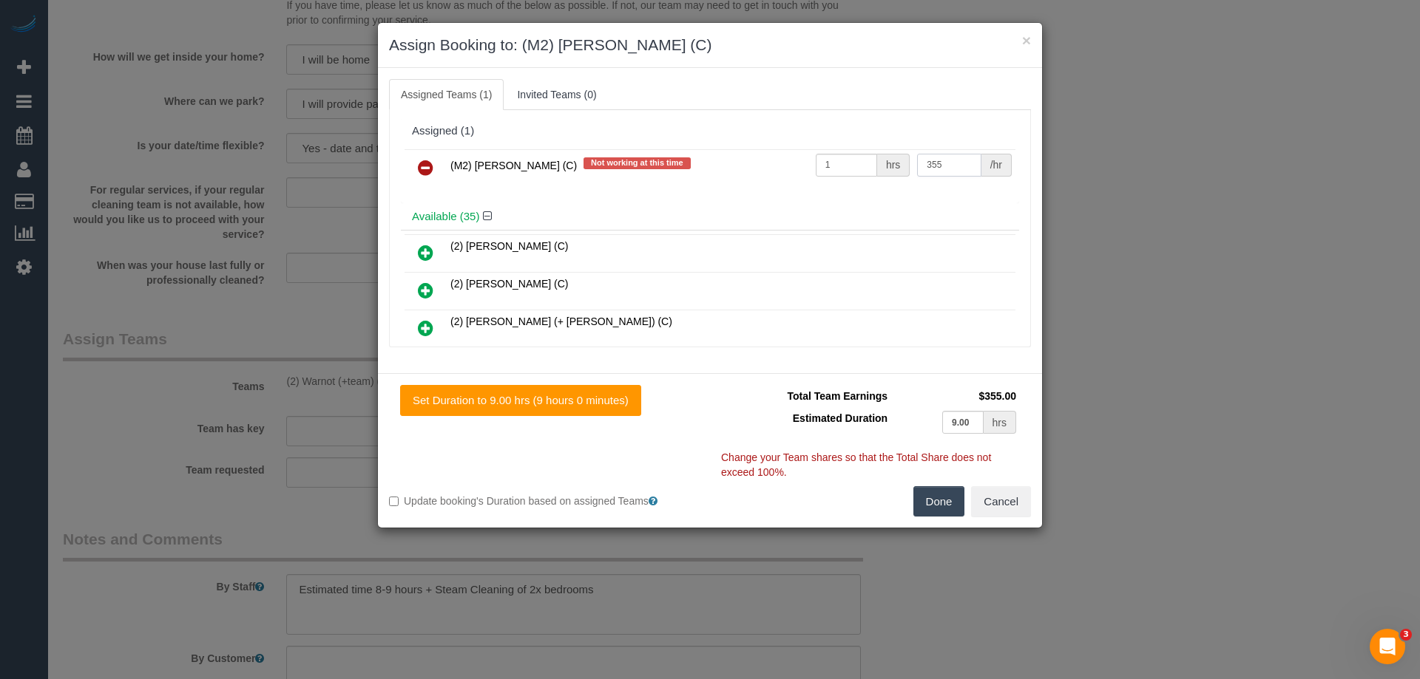
type input "355"
click at [927, 507] on button "Done" at bounding box center [939, 501] width 52 height 31
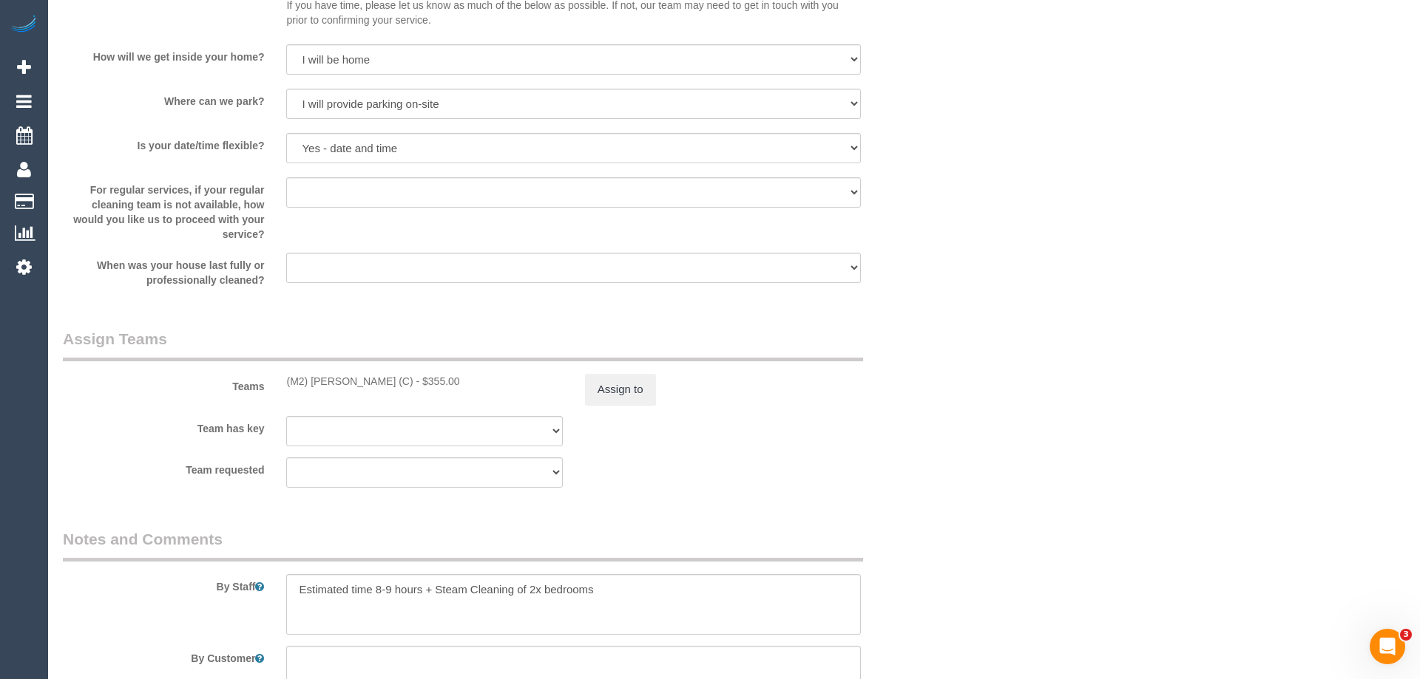
click at [927, 507] on div "× Assign Booking to: (M2) [PERSON_NAME] (C) Assigned Teams (1) Invited Teams (0…" at bounding box center [710, 339] width 1420 height 679
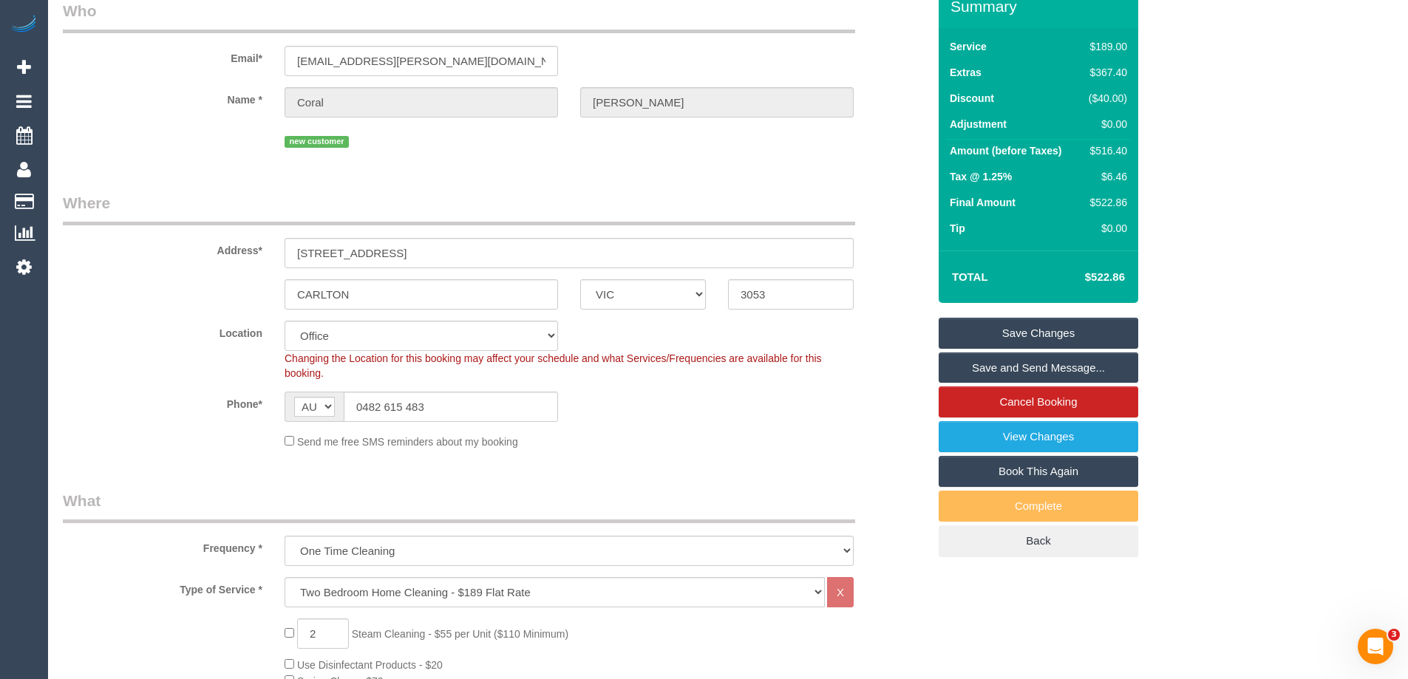
scroll to position [18, 0]
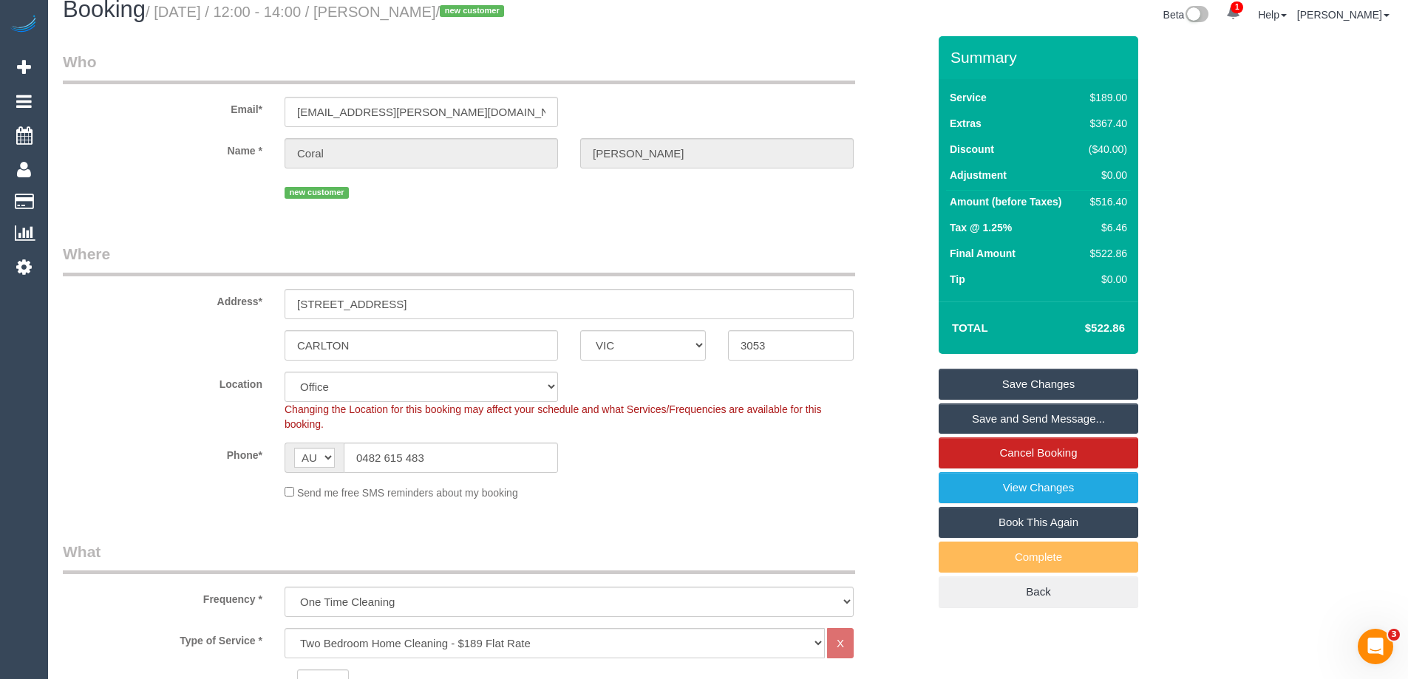
click at [1063, 382] on link "Save Changes" at bounding box center [1039, 384] width 200 height 31
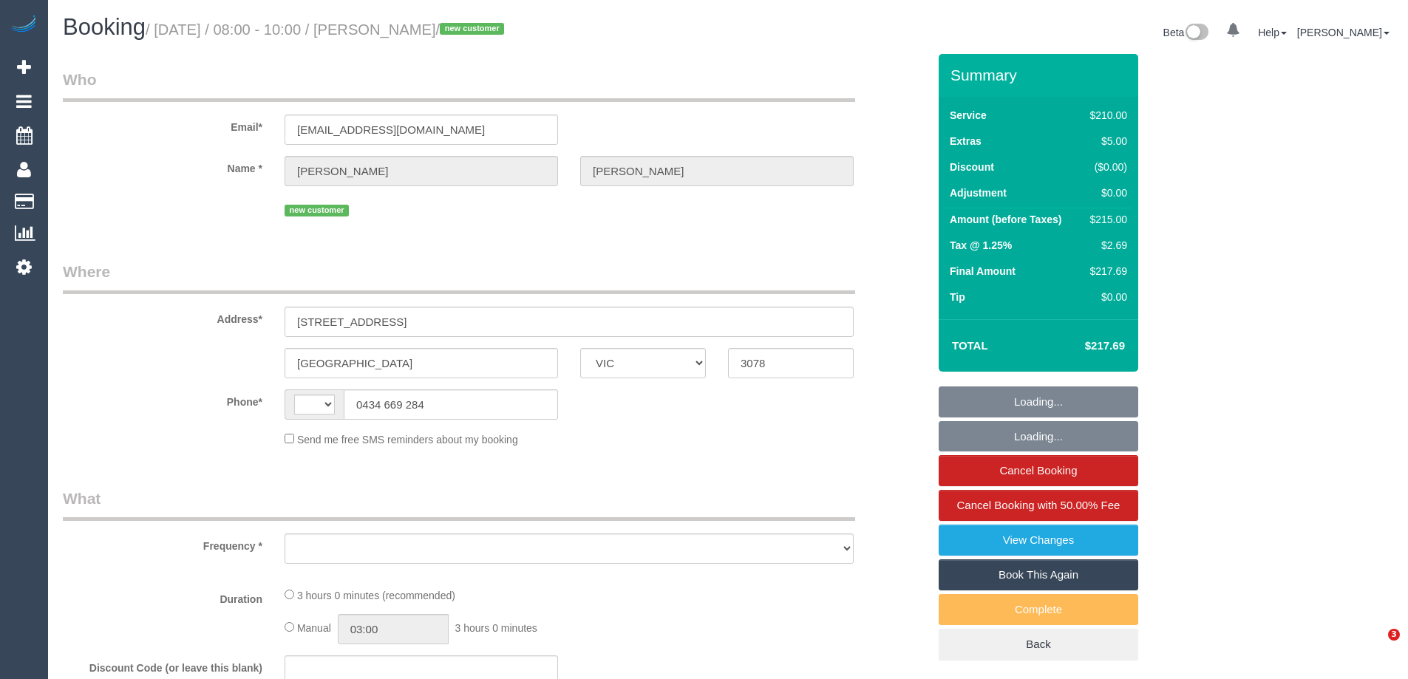
select select "VIC"
select select "string:AU"
select select "object:622"
select select "string:stripe-pm_1Rukik2GScqysDRVeM50wtkp"
select select "180"
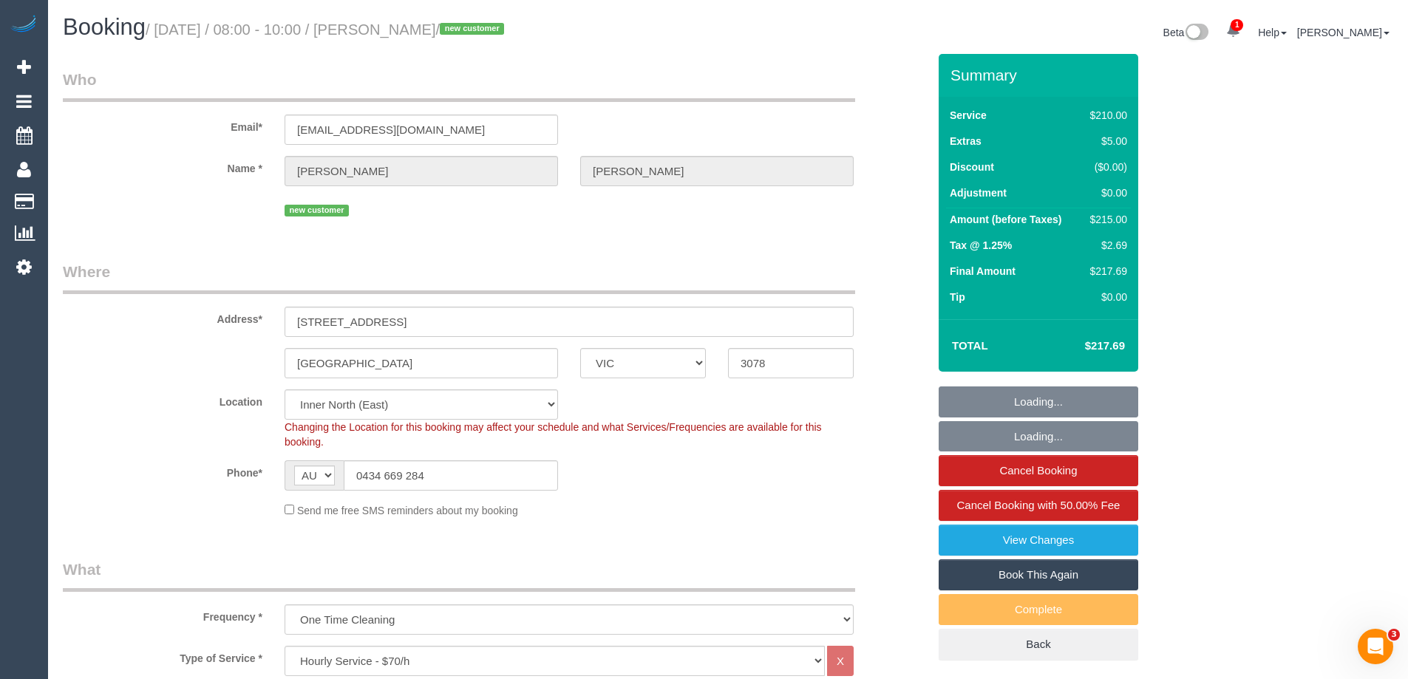
select select "number:29"
select select "number:14"
select select "number:19"
select select "number:22"
select select "number:35"
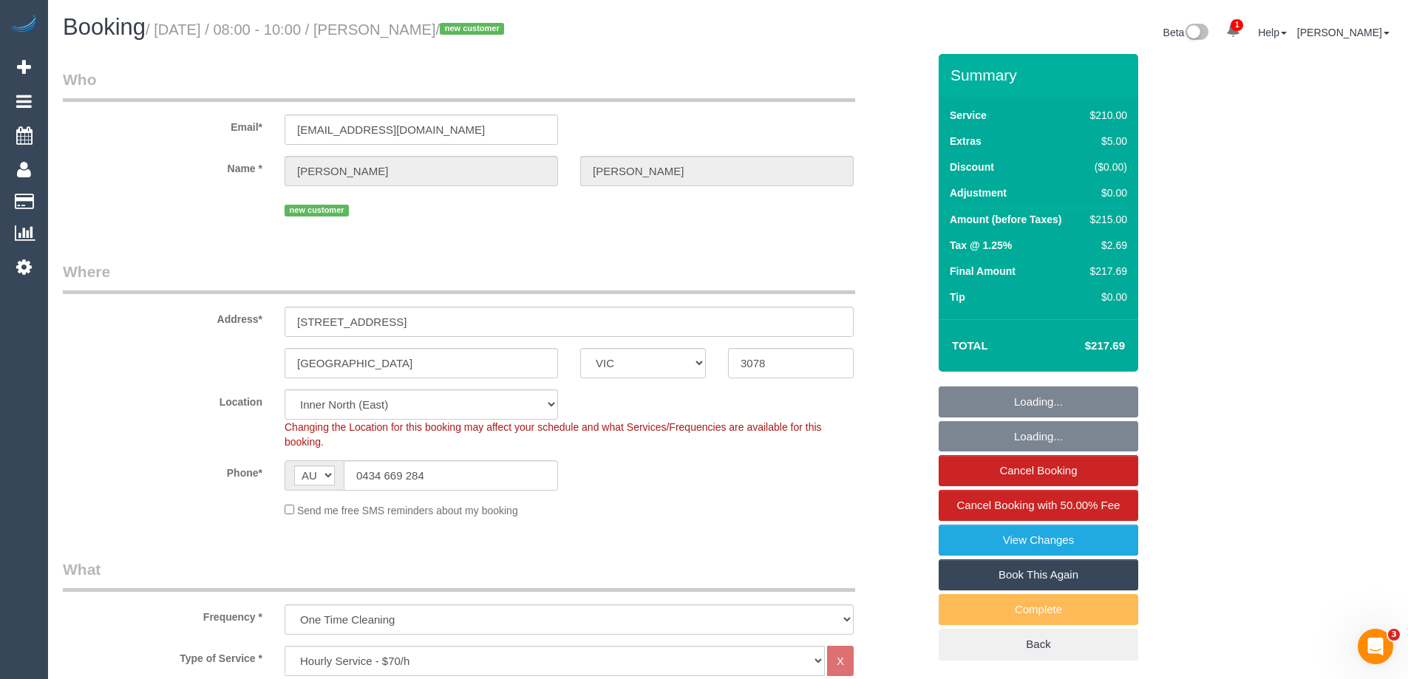
select select "number:13"
select select "object:1715"
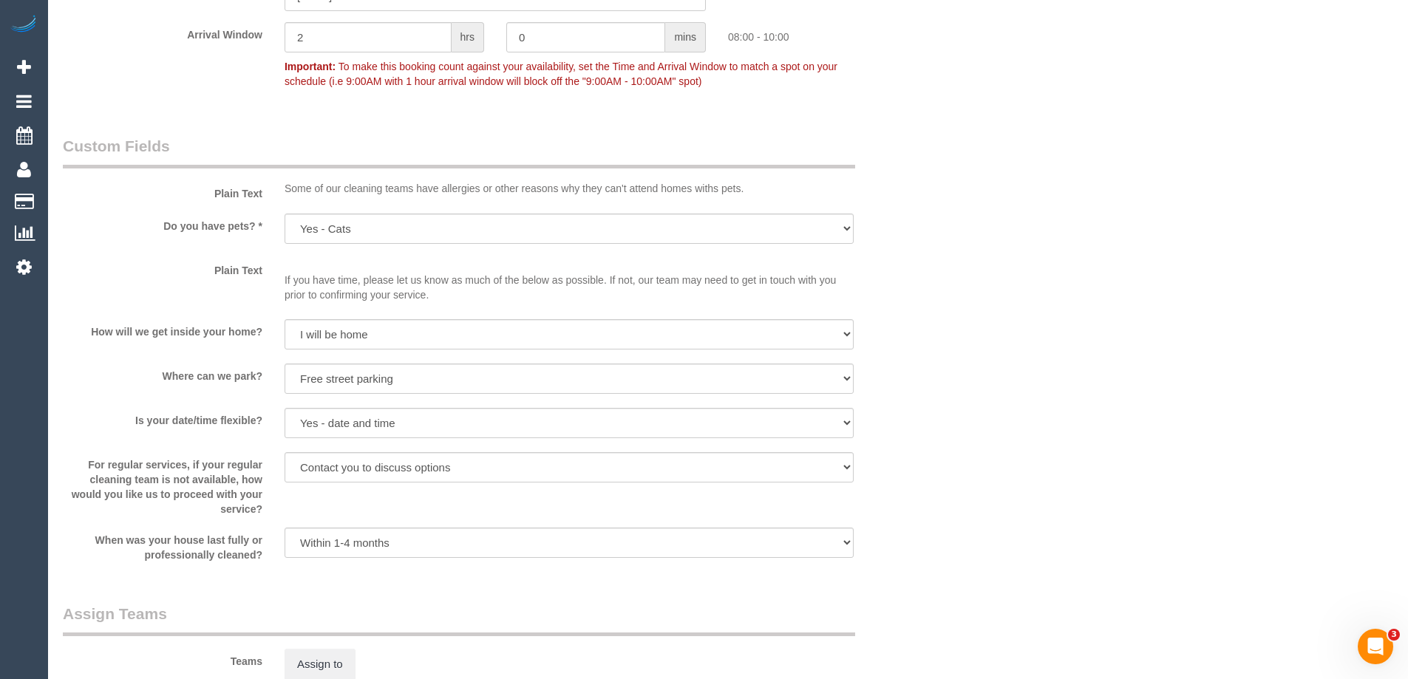
scroll to position [1701, 0]
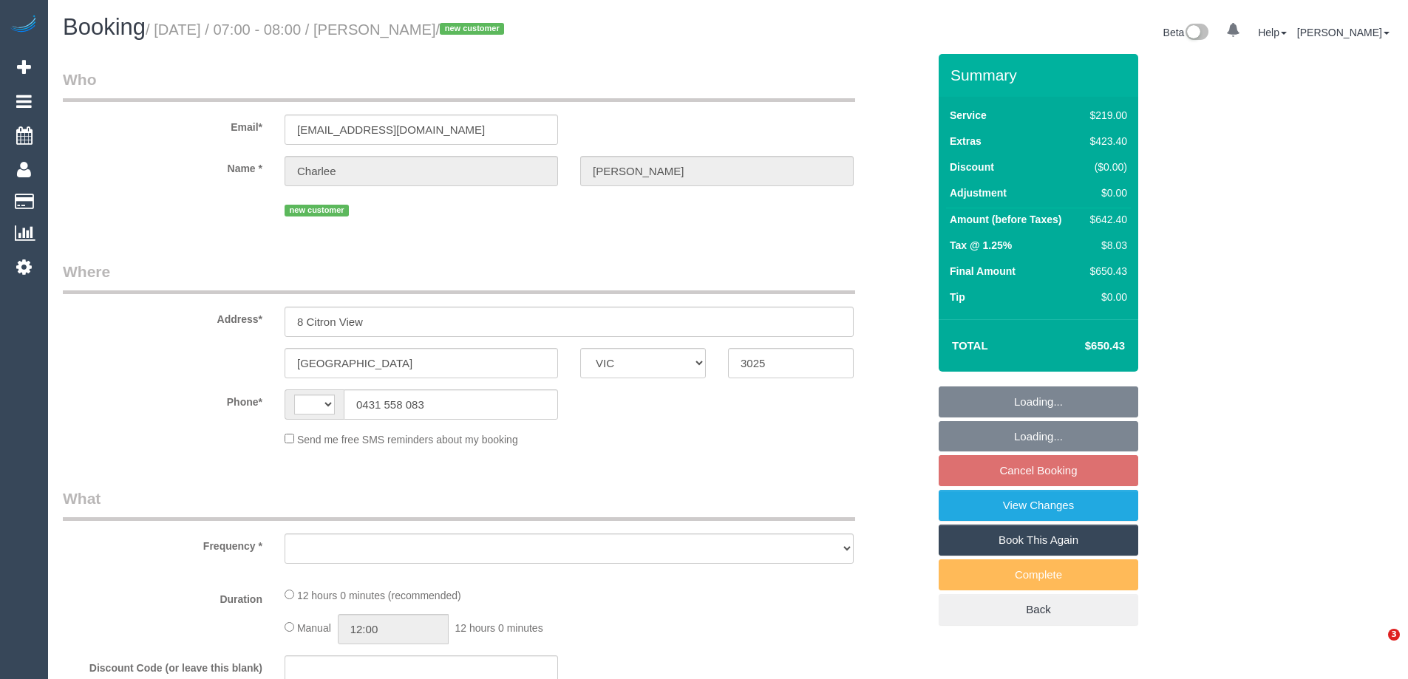
select select "VIC"
select select "string:AU"
select select "object:540"
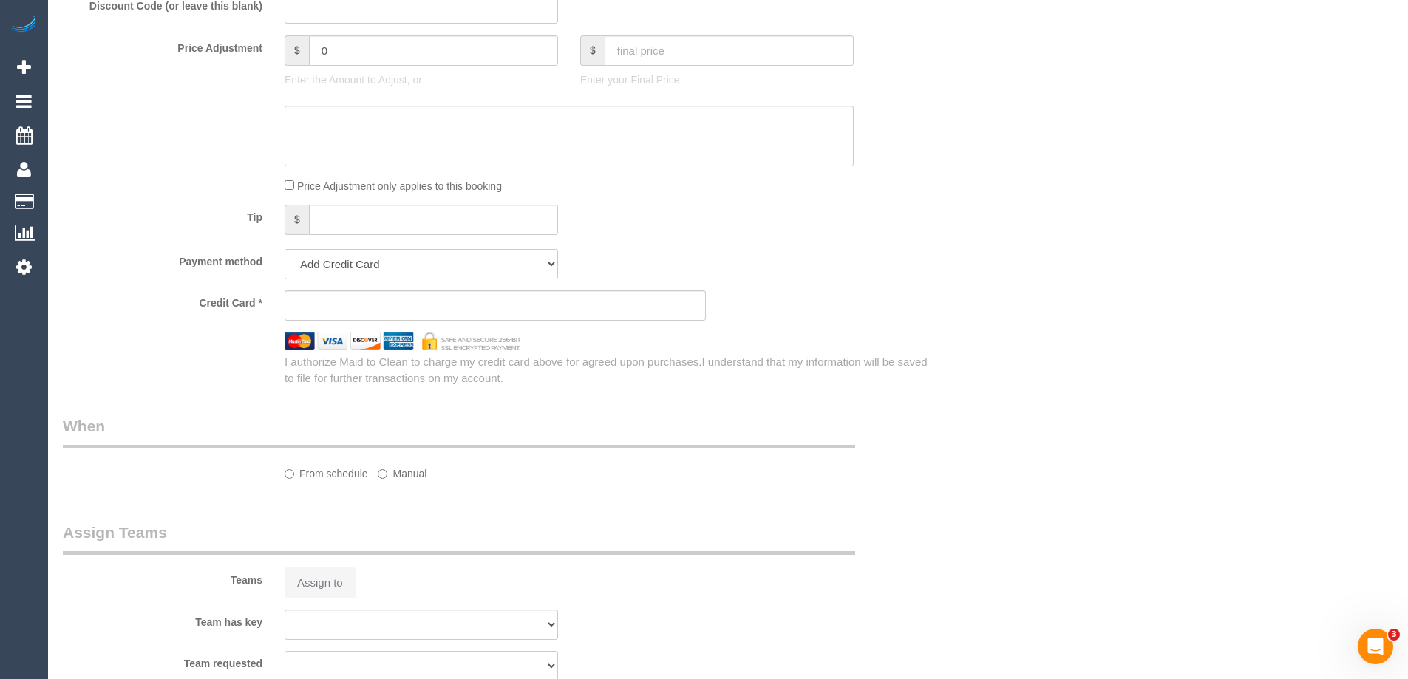
select select "string:stripe-pm_1Rvpbe2GScqysDRVZjn0ZnZ6"
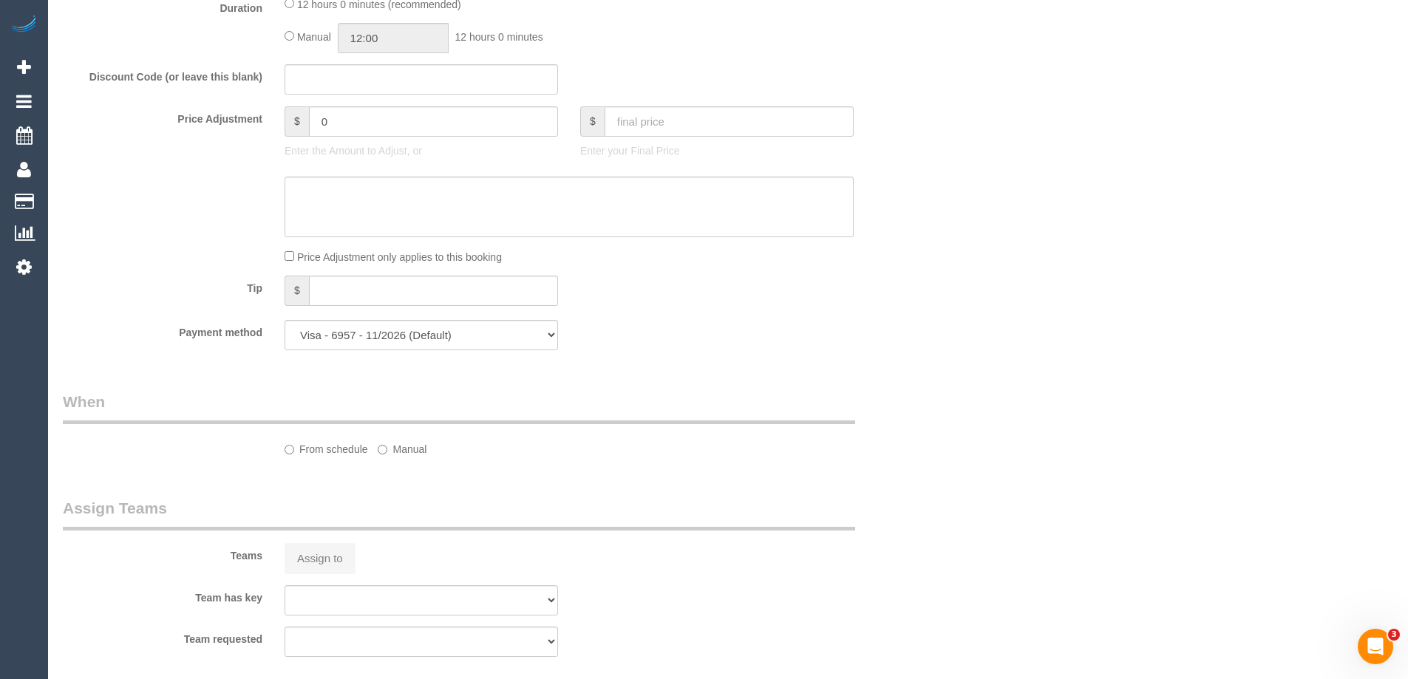
select select "object:693"
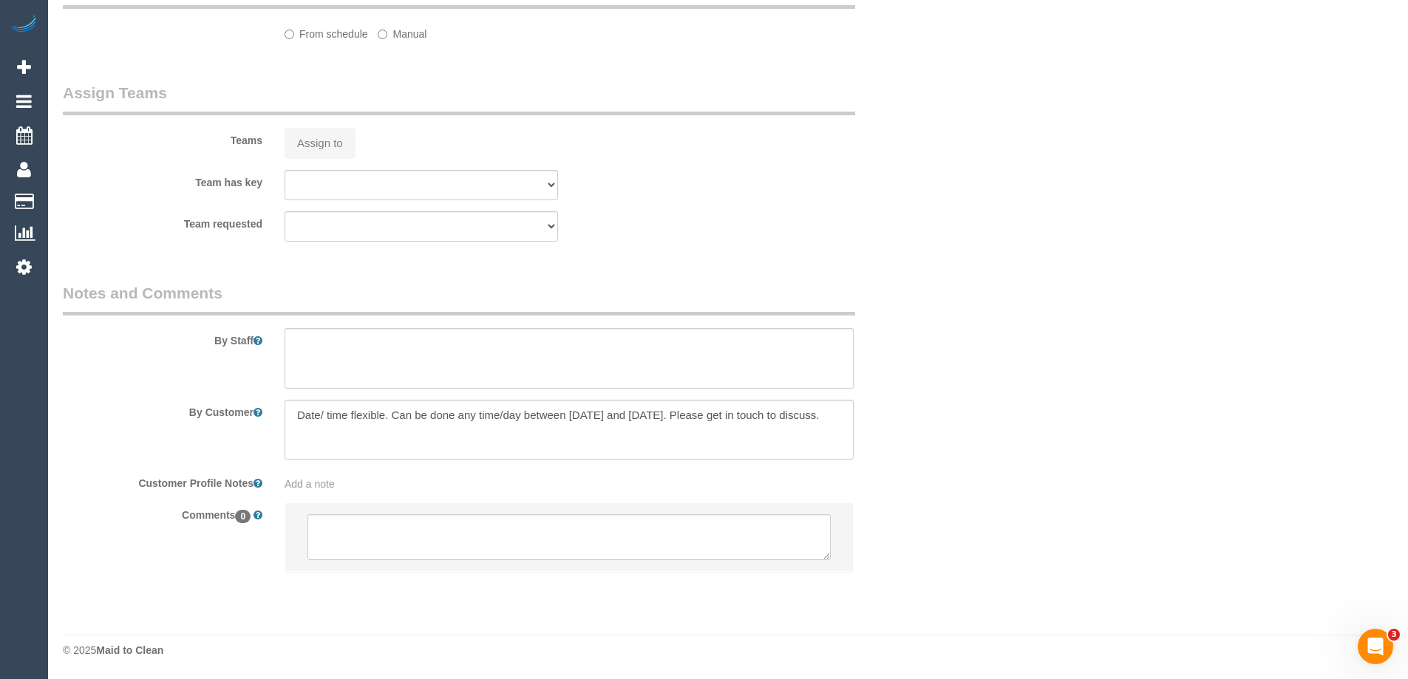
select select "number:29"
select select "number:14"
select select "number:19"
select select "number:36"
select select "number:26"
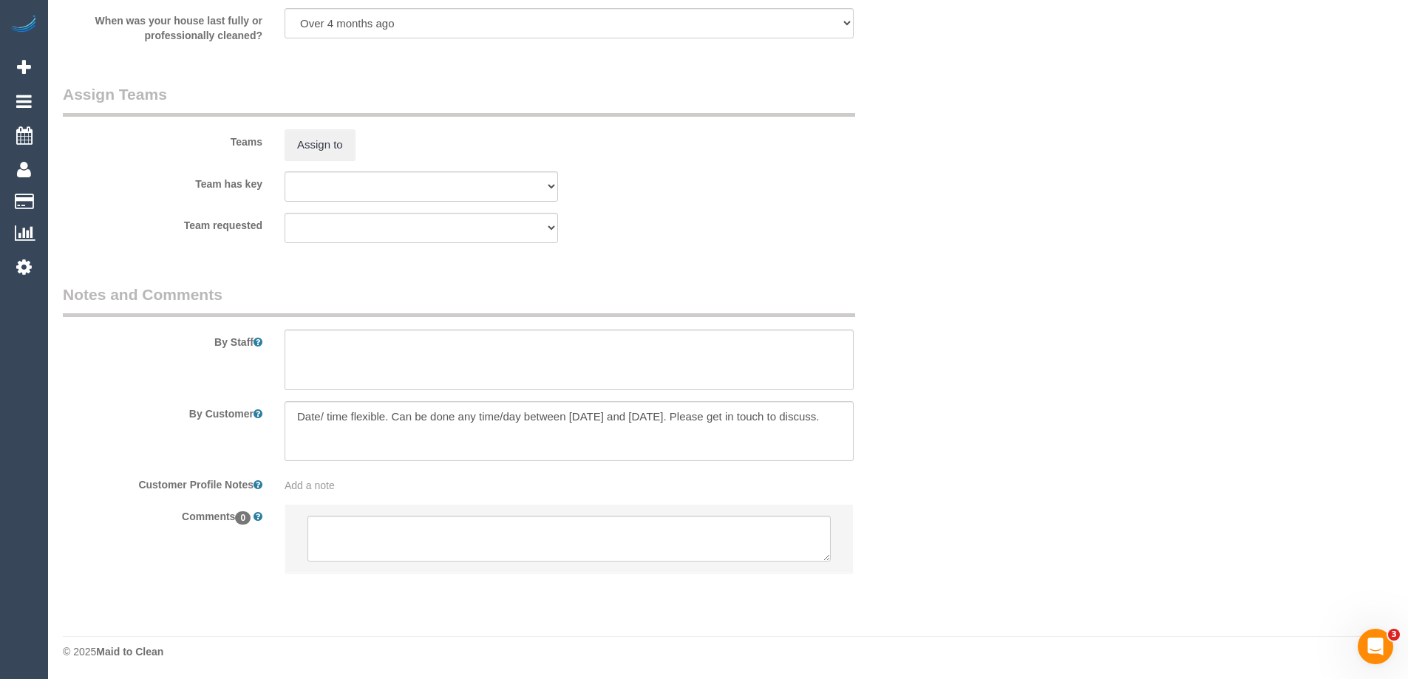
select select "spot1"
click at [369, 532] on textarea at bounding box center [569, 538] width 523 height 46
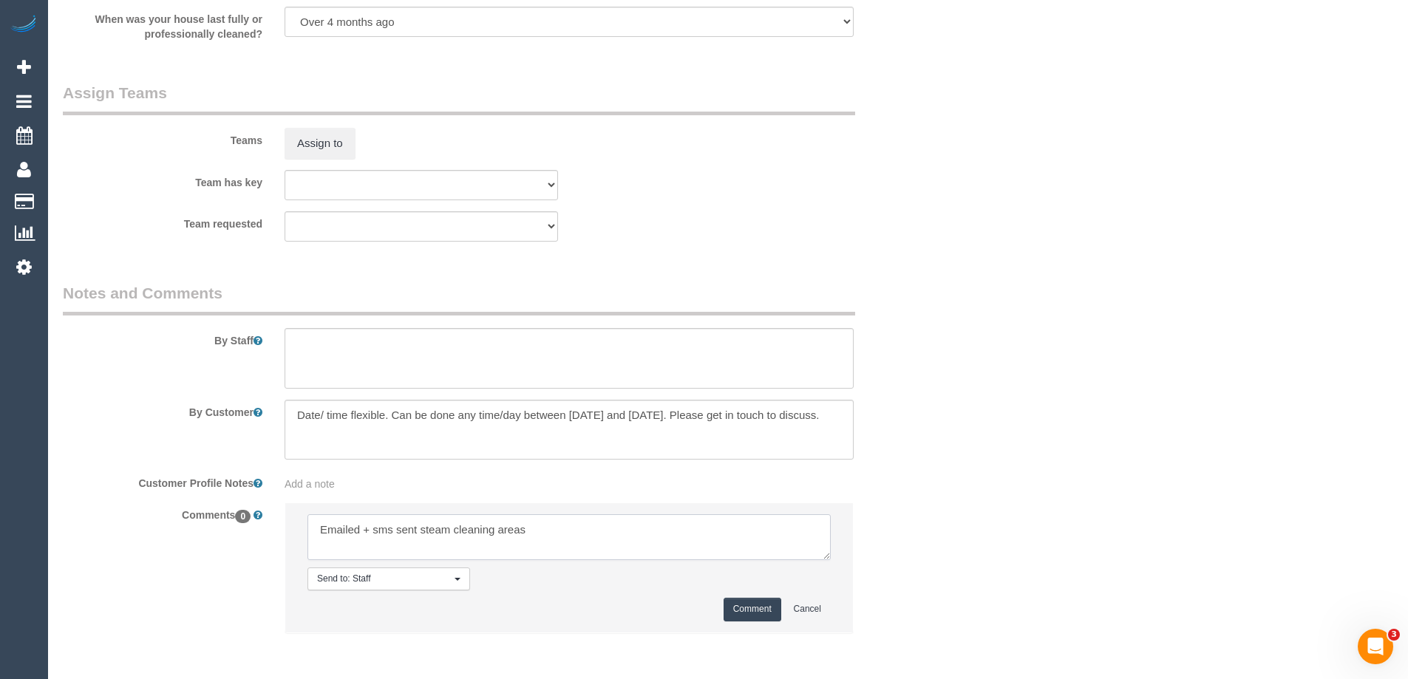
type textarea "Emailed + sms sent steam cleaning areas"
click at [737, 607] on button "Comment" at bounding box center [753, 609] width 58 height 23
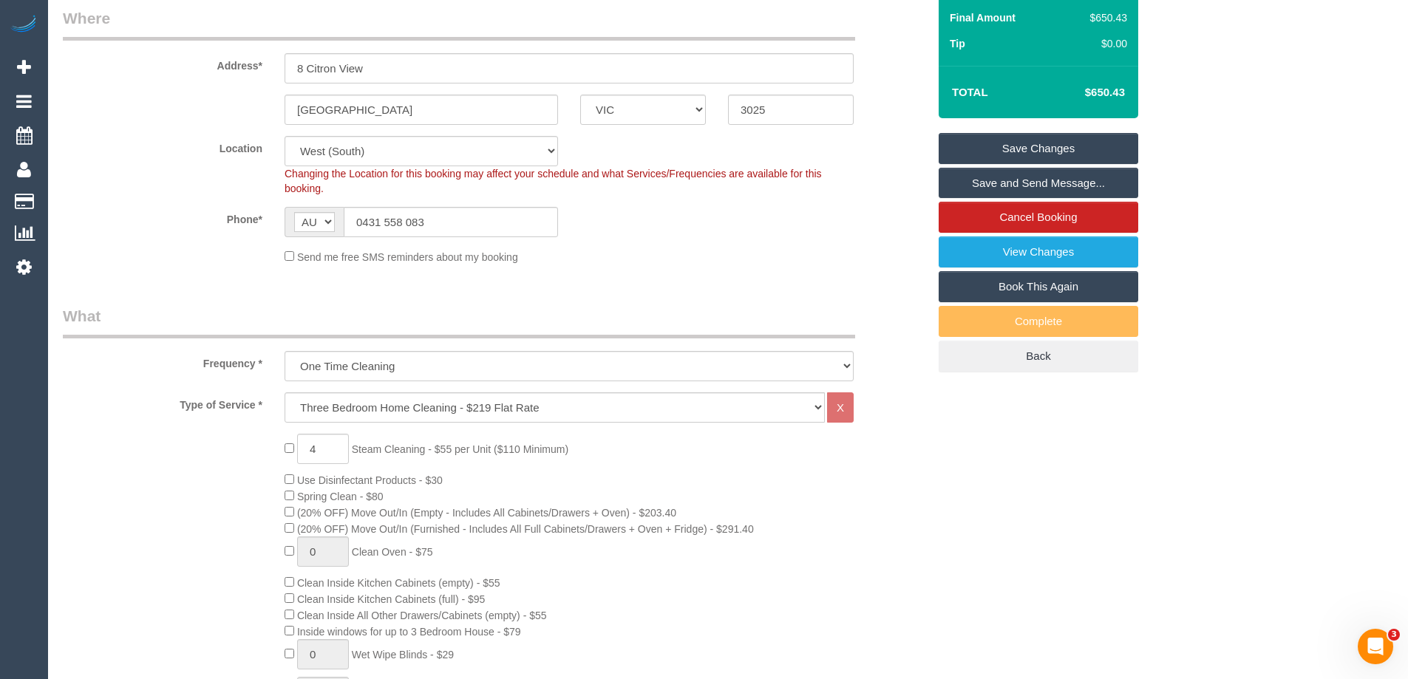
scroll to position [0, 0]
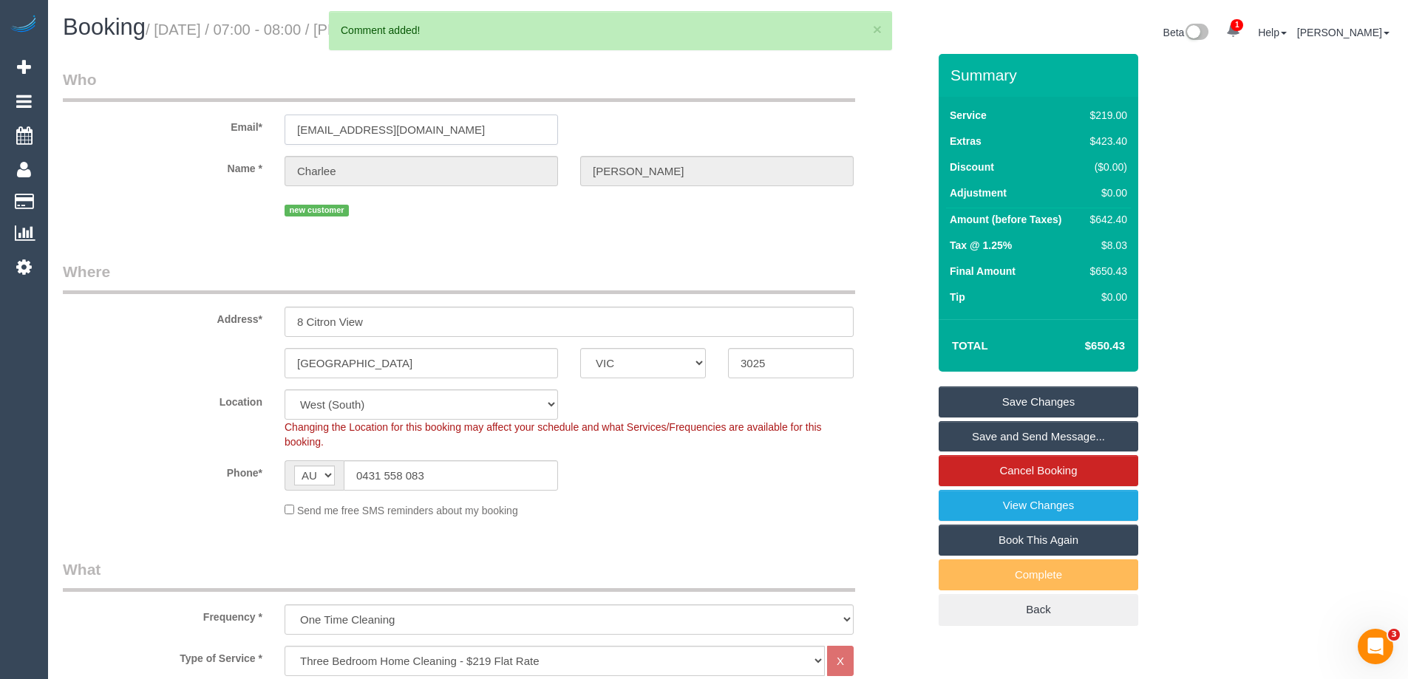
click at [402, 136] on input "[EMAIL_ADDRESS][DOMAIN_NAME]" at bounding box center [422, 130] width 274 height 30
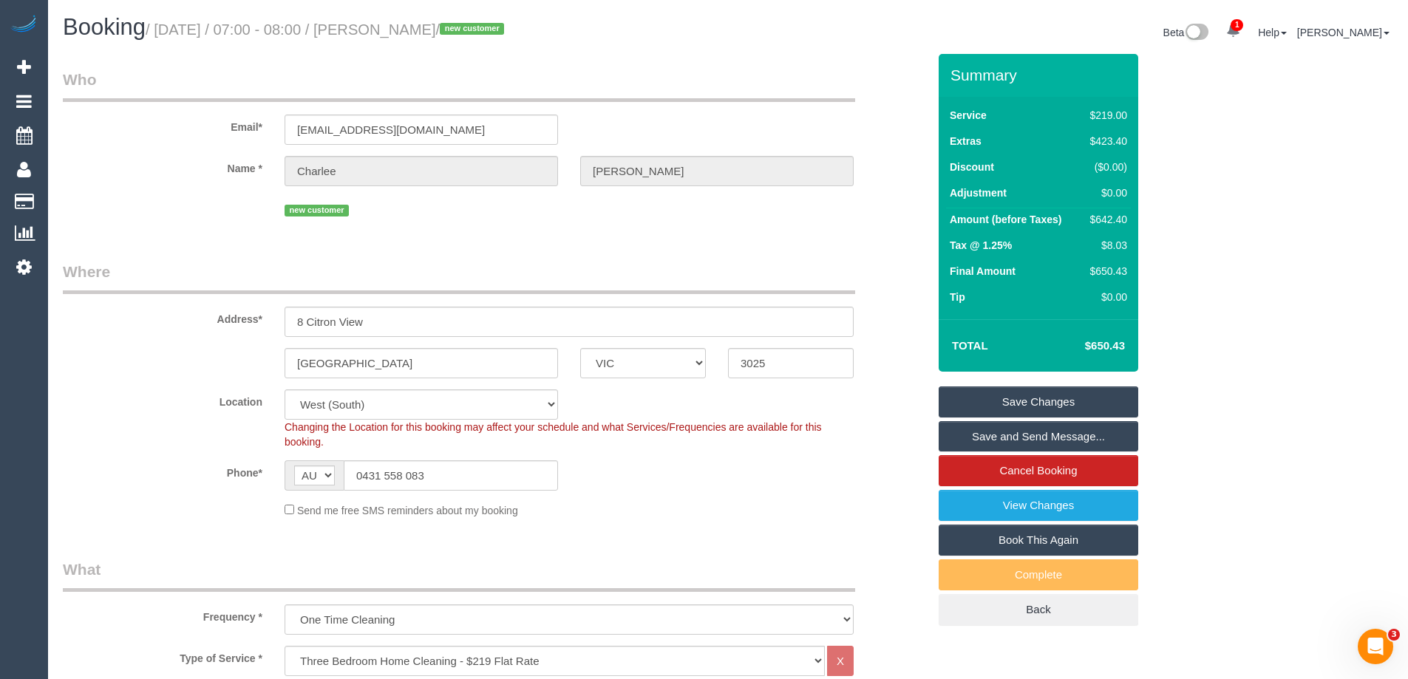
click at [857, 424] on div "Changing the Location for this booking may affect your schedule and what Servic…" at bounding box center [569, 435] width 591 height 30
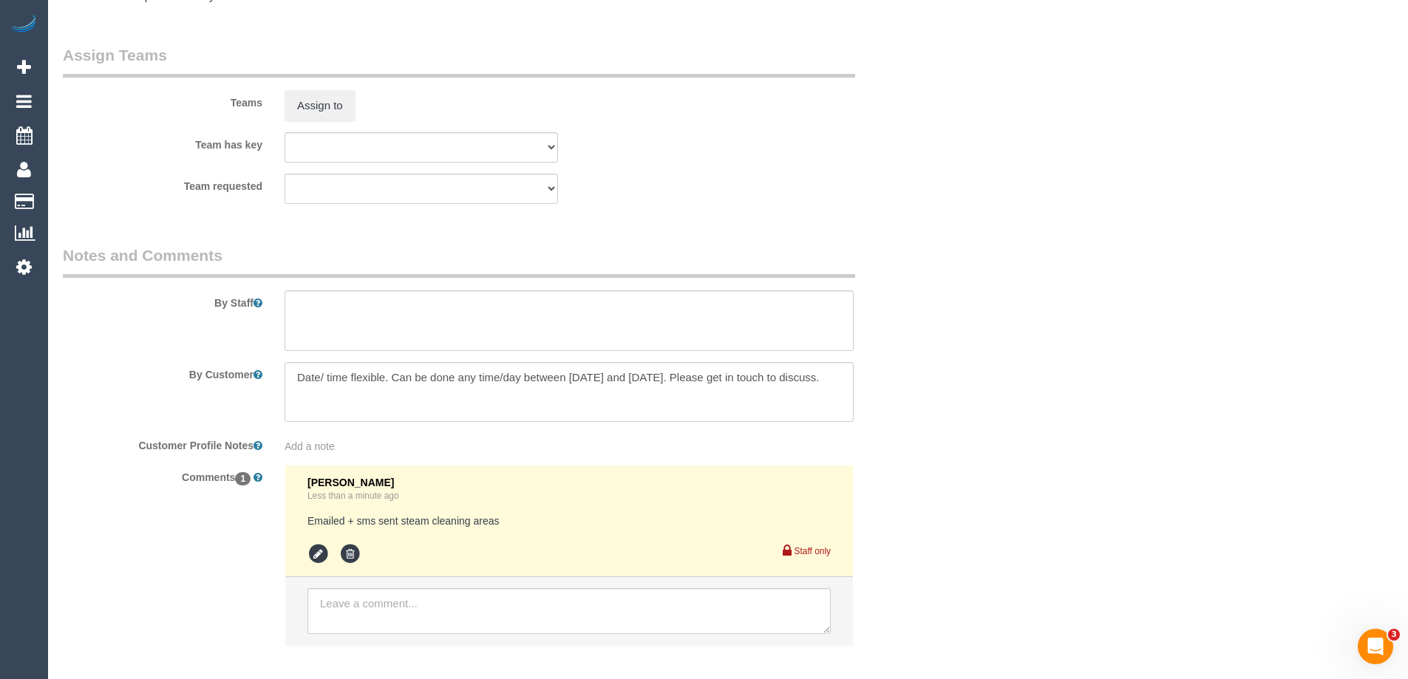
scroll to position [2291, 0]
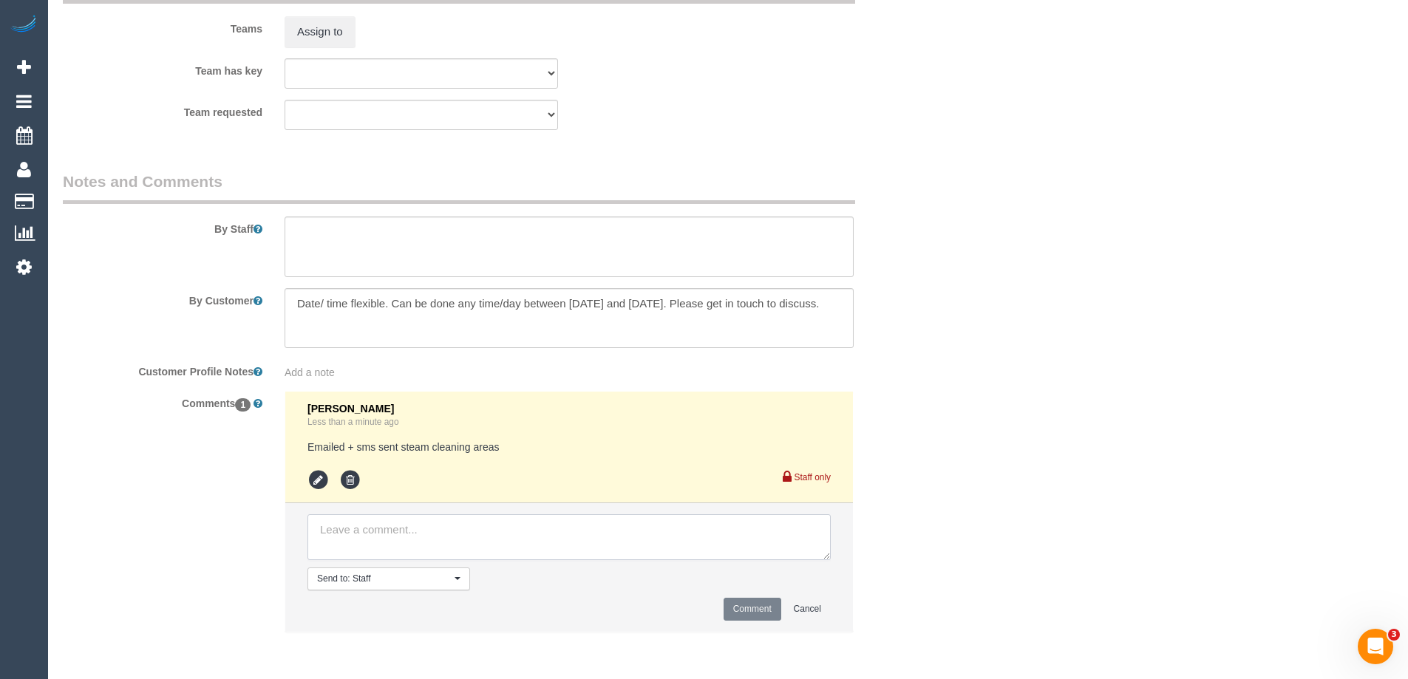
click at [425, 546] on textarea at bounding box center [569, 538] width 523 height 46
type textarea "P"
type textarea "Warnot?"
click at [739, 602] on button "Comment" at bounding box center [753, 609] width 58 height 23
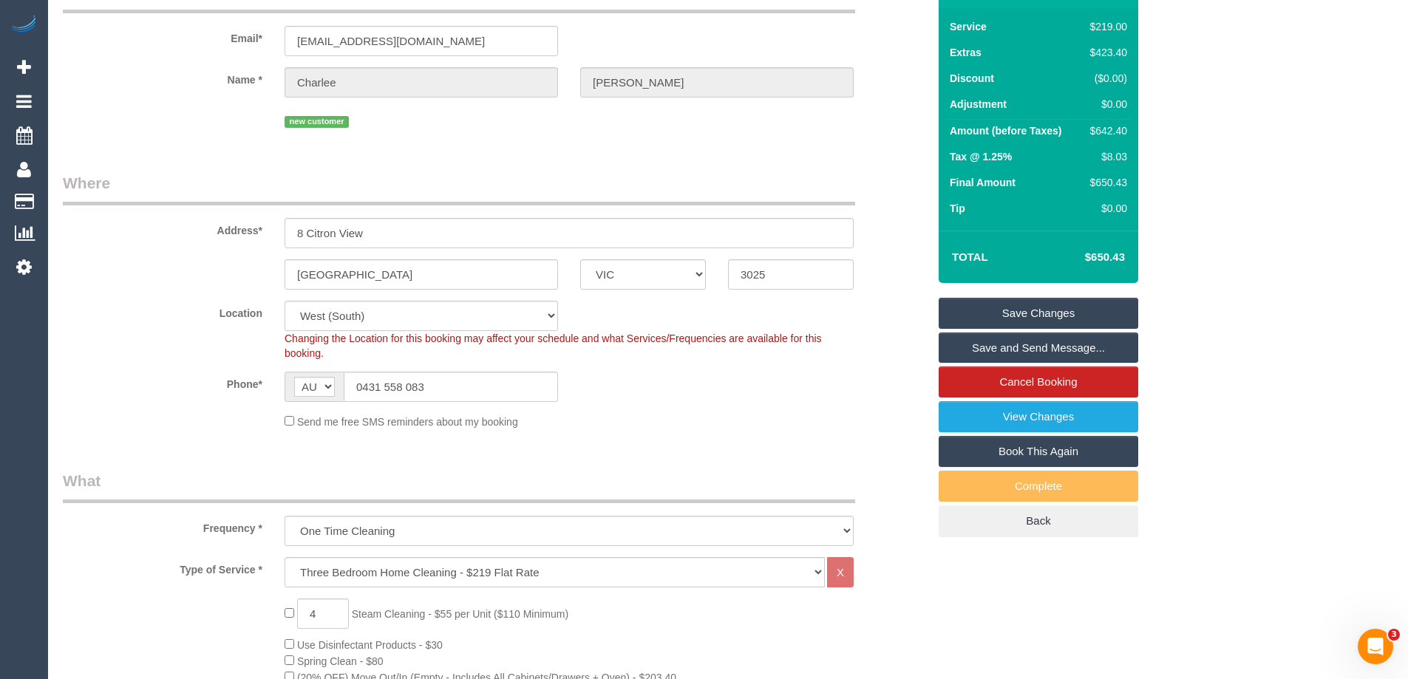
scroll to position [0, 0]
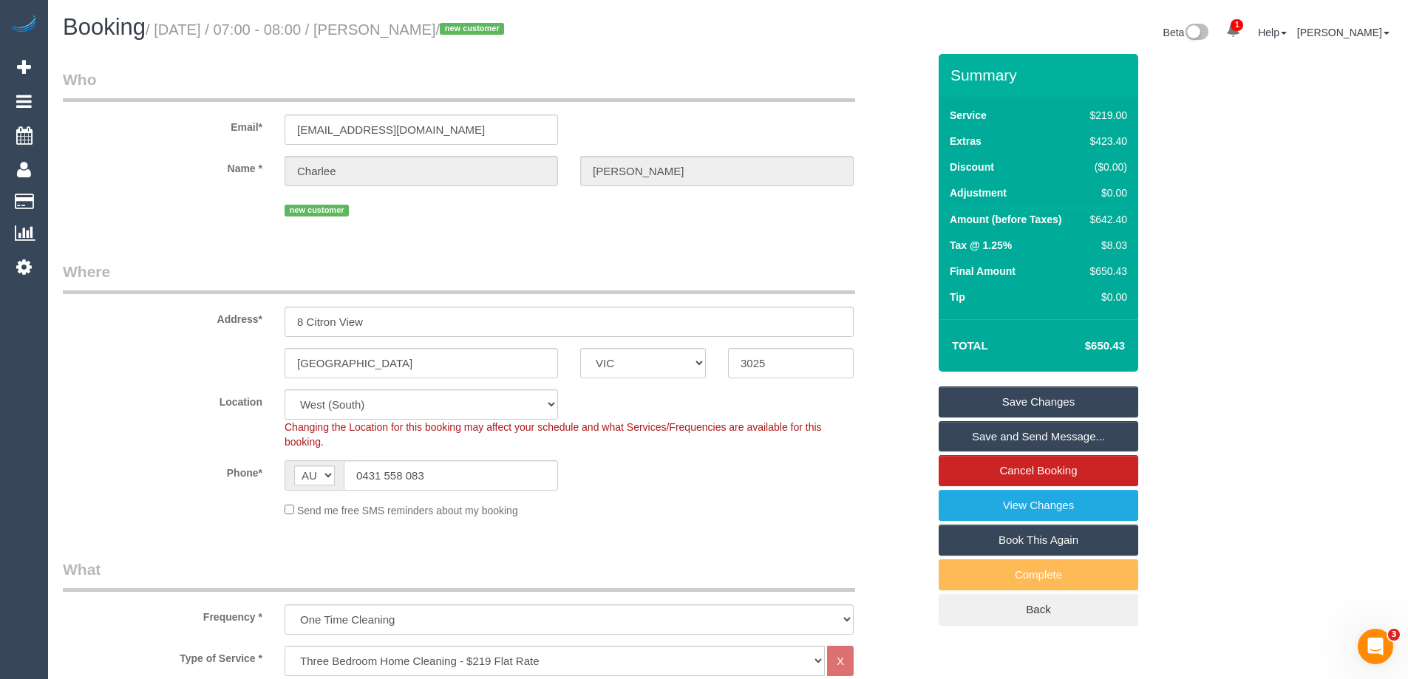
click at [1105, 217] on div "$642.40" at bounding box center [1106, 219] width 43 height 15
copy div "642.40"
click at [1198, 231] on div "Summary Service $219.00 Extras $423.40 Discount ($0.00) Adjustment $0.00 Amount…" at bounding box center [1094, 355] width 333 height 602
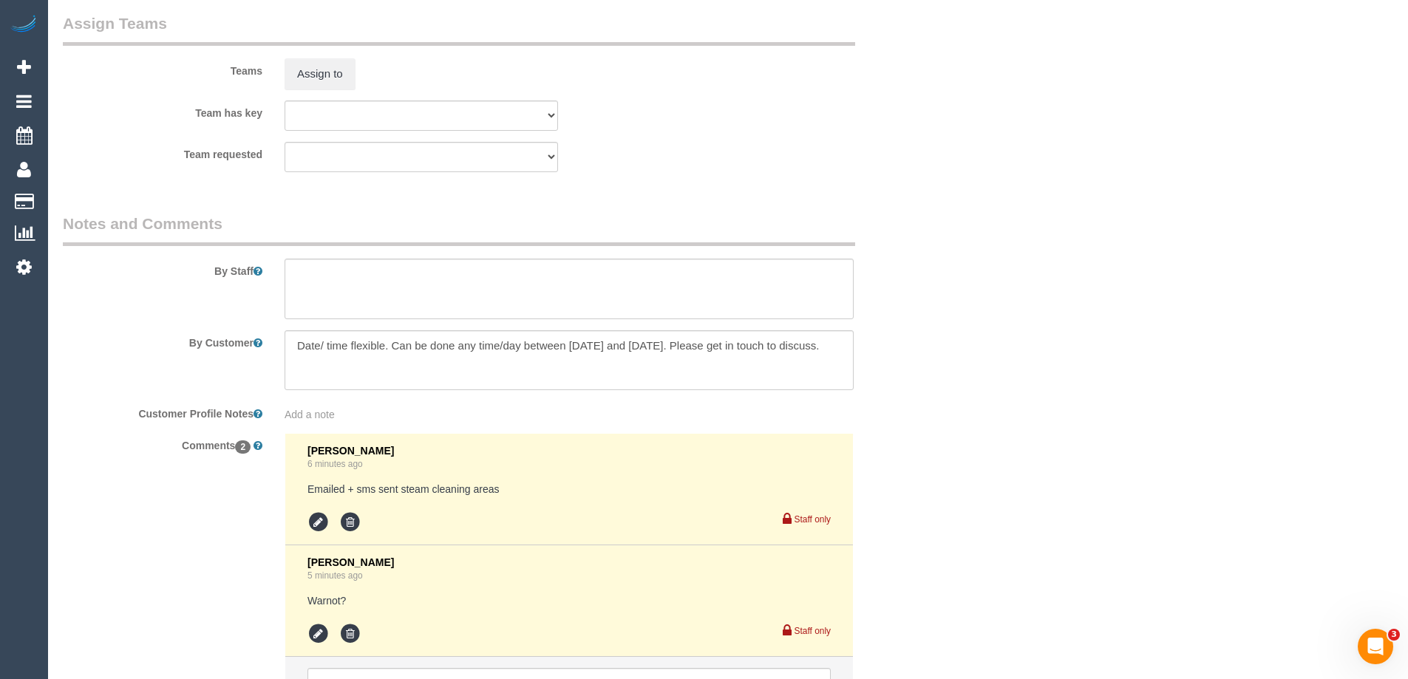
scroll to position [2402, 0]
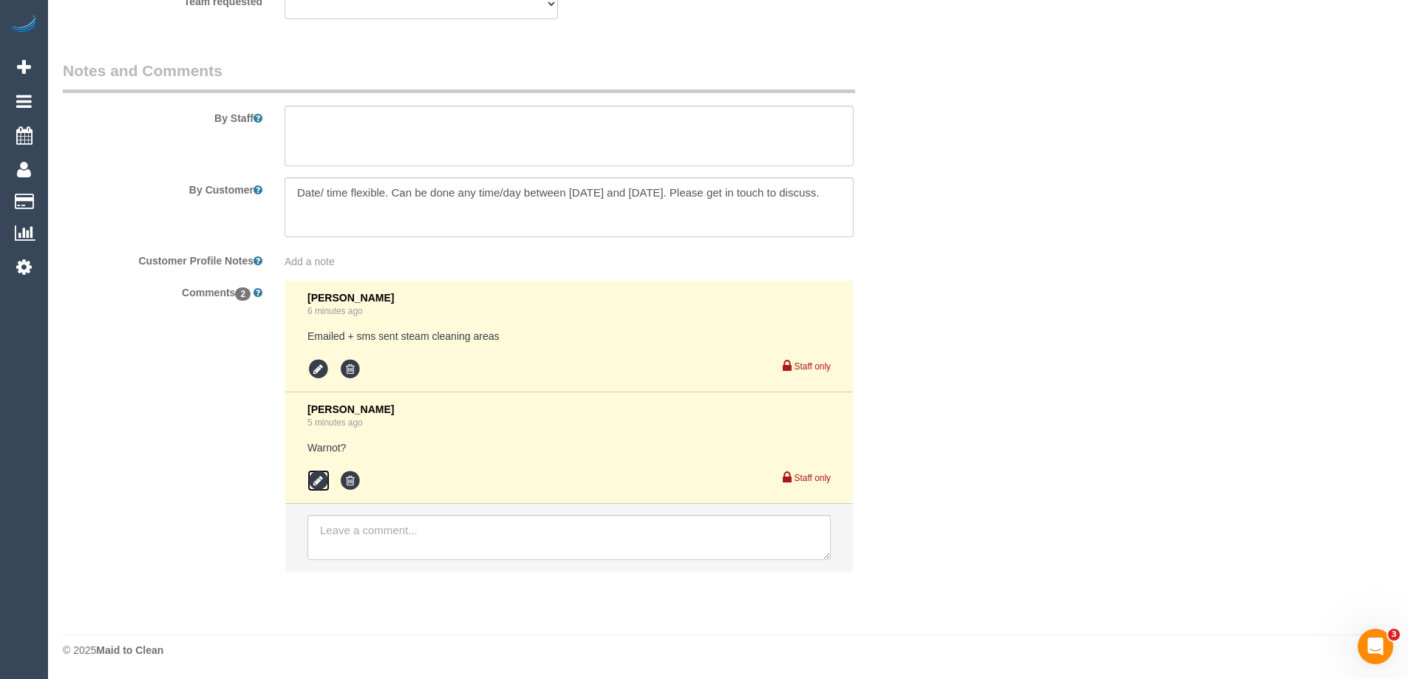
click at [316, 486] on icon at bounding box center [319, 481] width 22 height 22
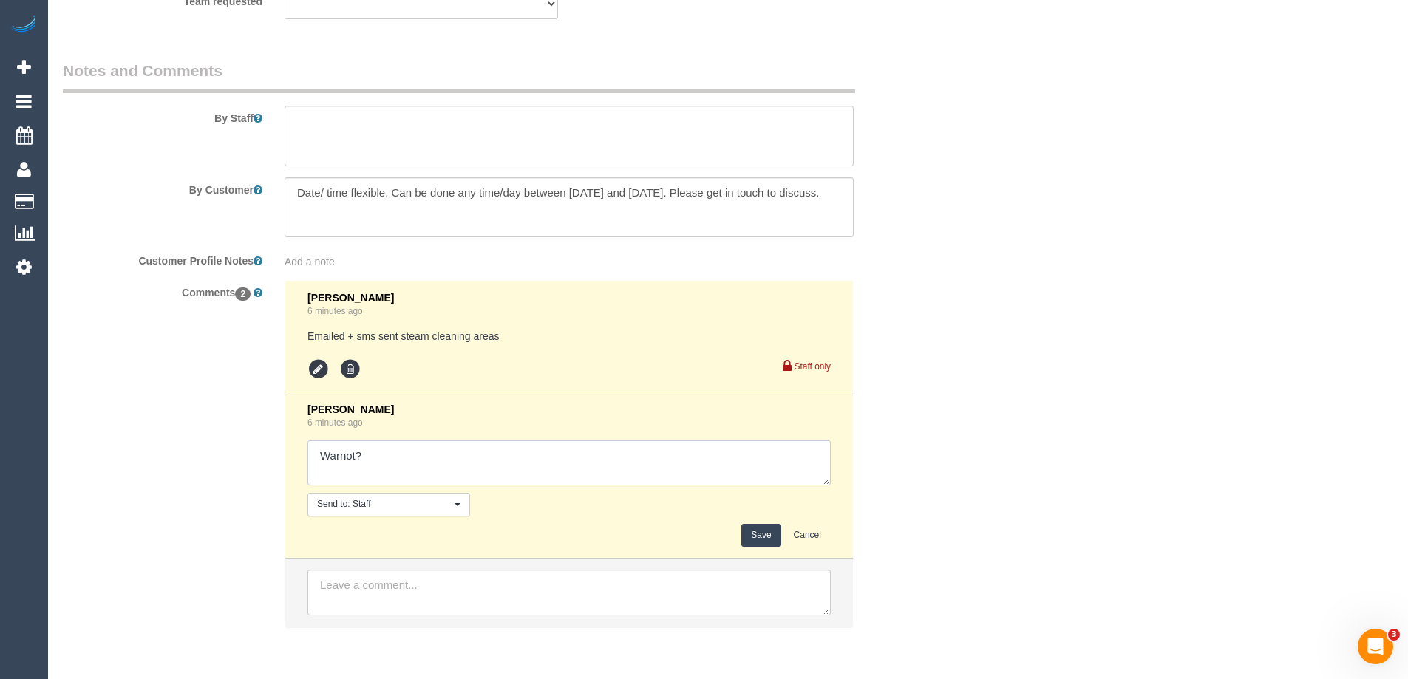
click at [381, 452] on textarea at bounding box center [569, 464] width 523 height 46
type textarea "Warnot agreed via sms"
click at [758, 533] on button "Save" at bounding box center [761, 535] width 39 height 23
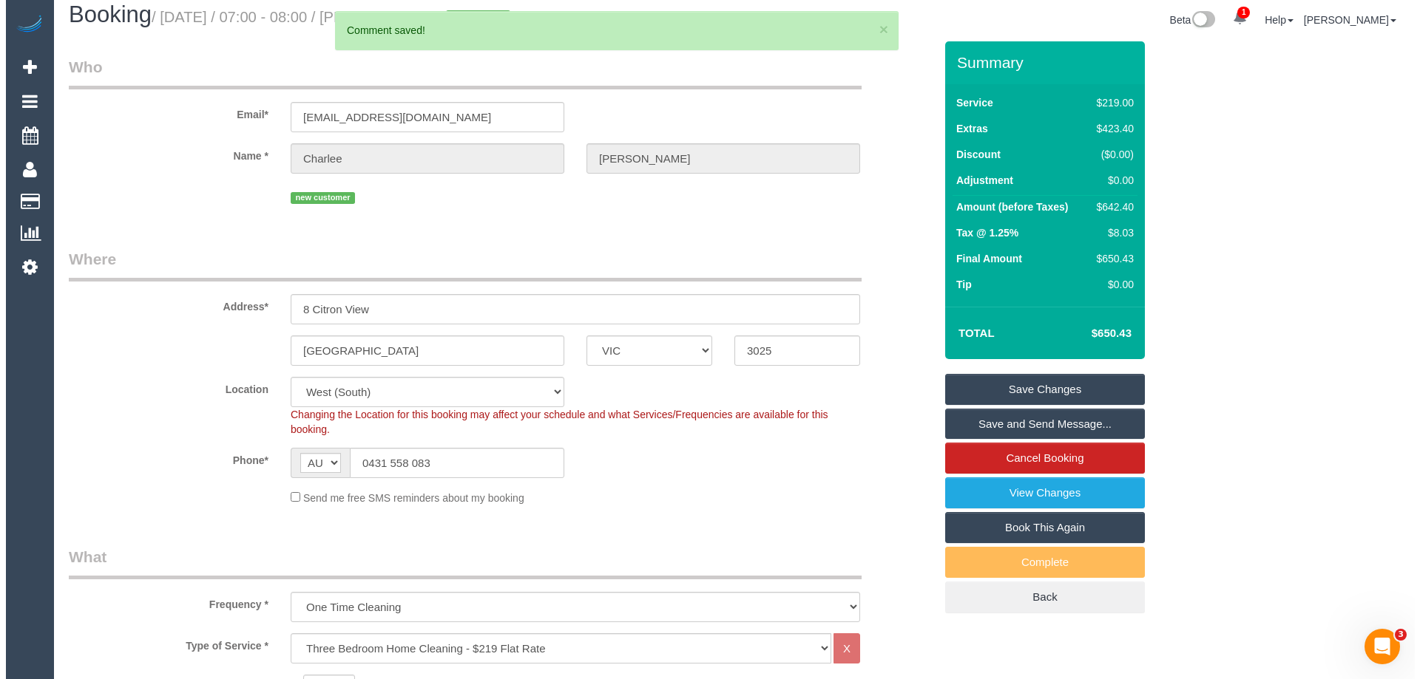
scroll to position [0, 0]
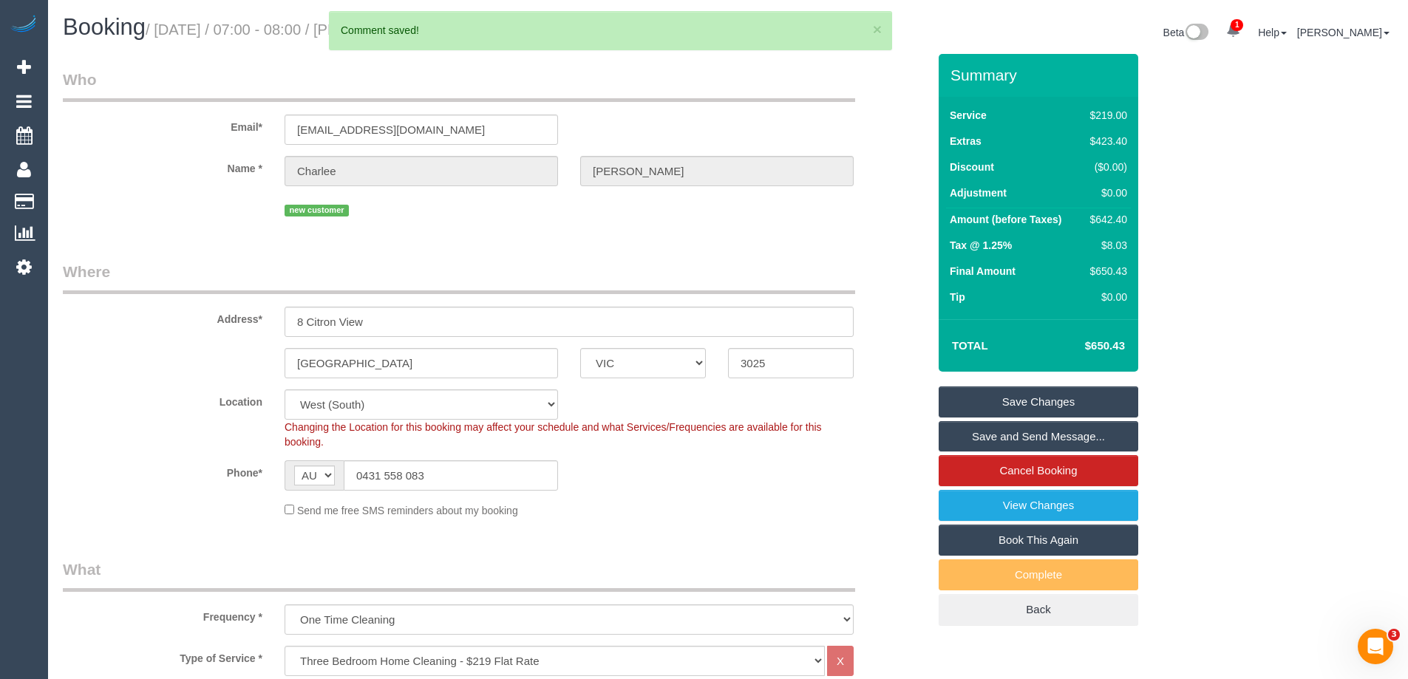
click at [1080, 400] on link "Save Changes" at bounding box center [1039, 402] width 200 height 31
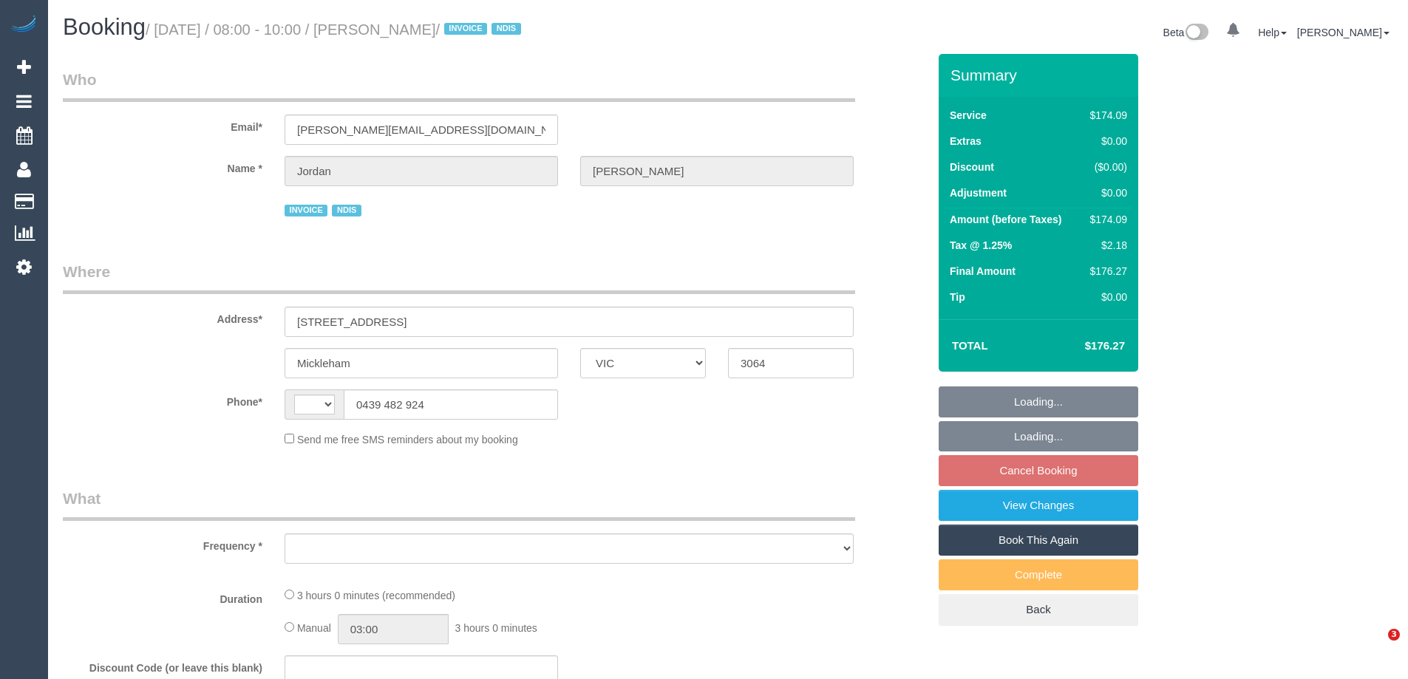
select select "VIC"
select select "string:AU"
select select "object:555"
select select "number:27"
select select "number:14"
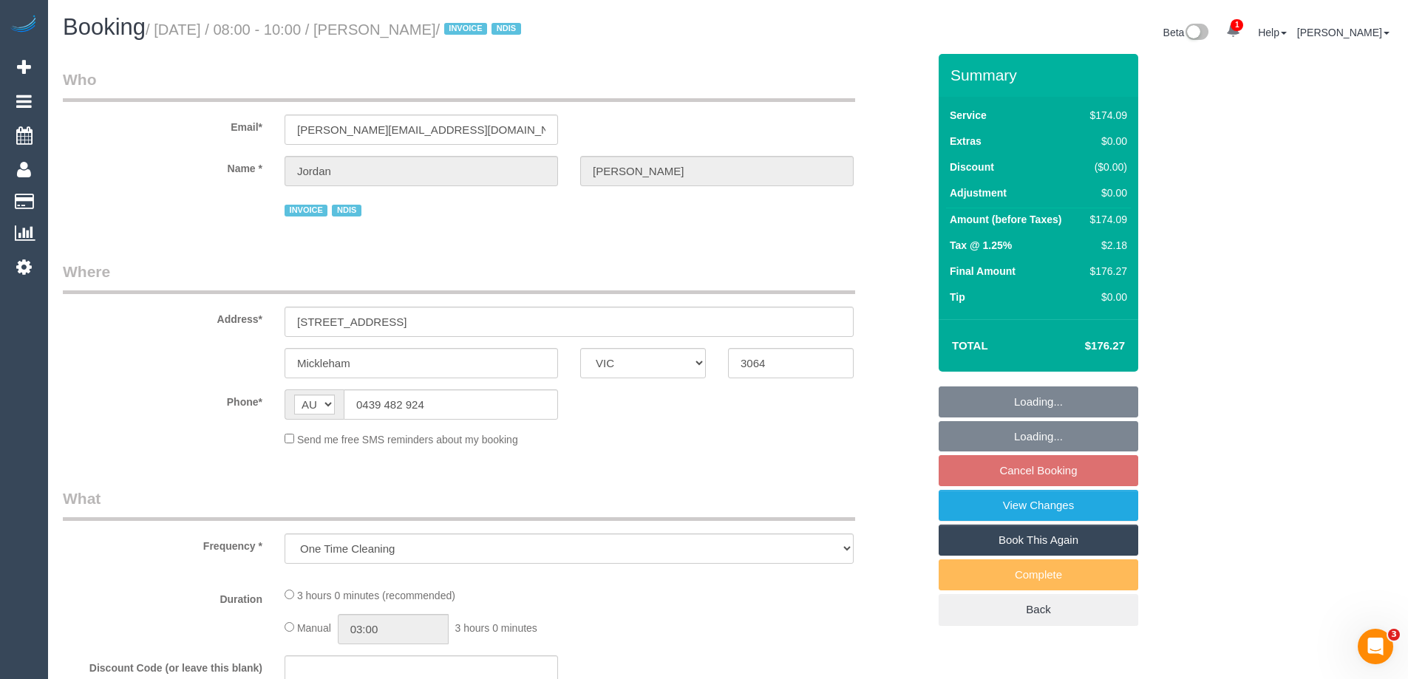
select select "number:19"
select select "number:36"
select select "number:33"
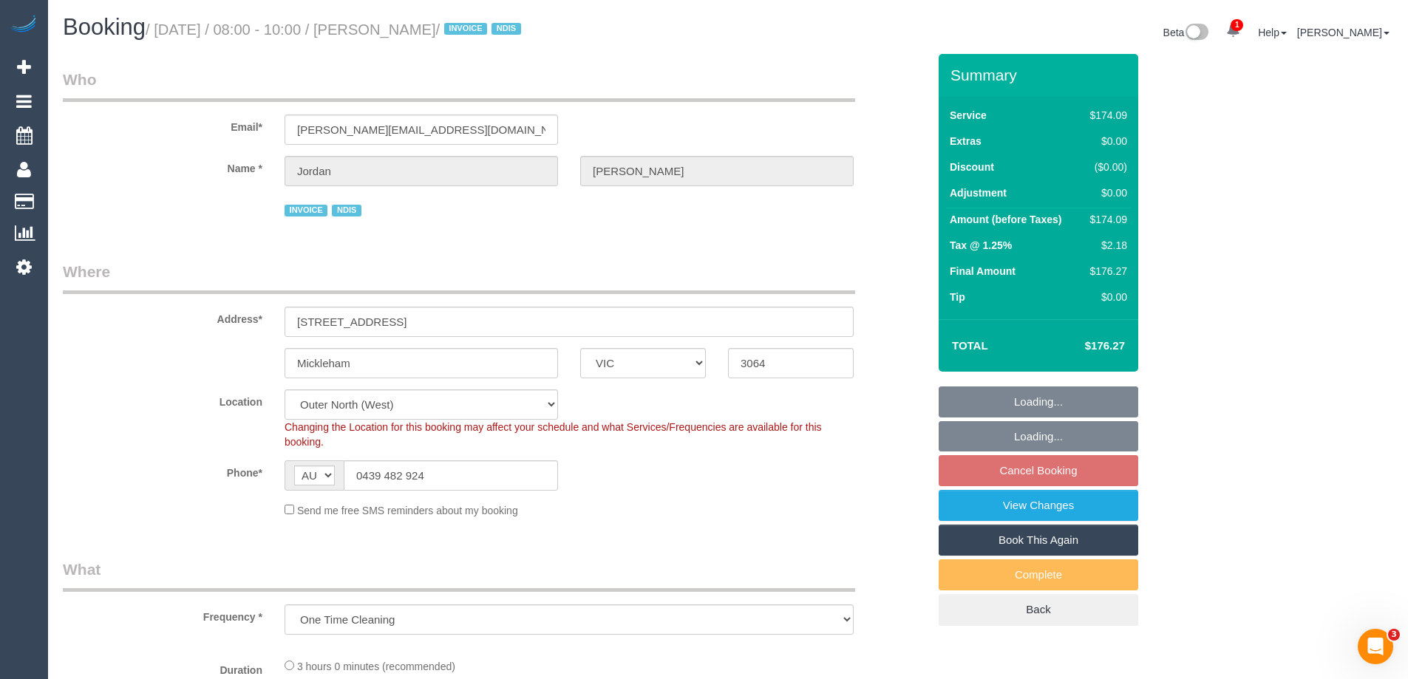
select select "object:767"
select select "180"
select select "spot1"
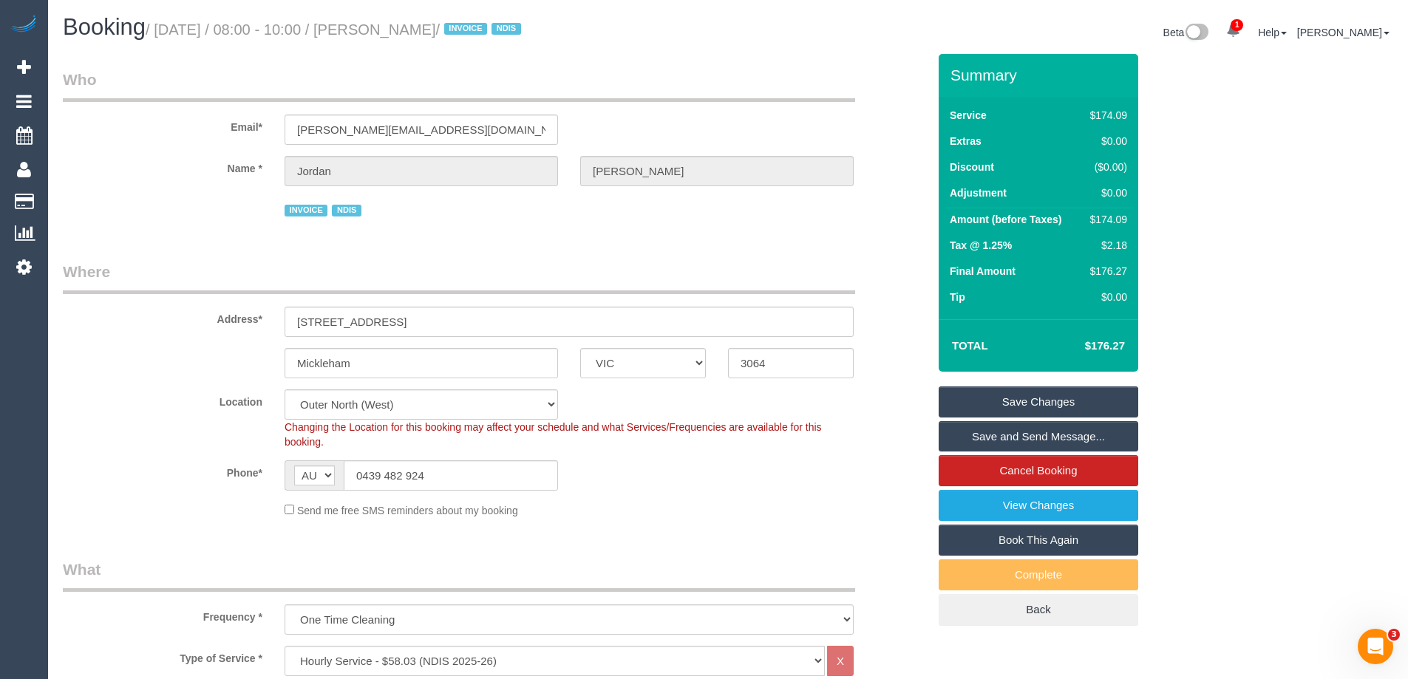
drag, startPoint x: 483, startPoint y: 30, endPoint x: 385, endPoint y: 30, distance: 97.6
click at [385, 30] on small "/ August 16, 2025 / 08:00 - 10:00 / Jordan Guerra / INVOICE NDIS" at bounding box center [336, 29] width 380 height 16
drag, startPoint x: 382, startPoint y: 27, endPoint x: 475, endPoint y: 32, distance: 93.3
click at [475, 32] on small "/ August 16, 2025 / 08:00 - 10:00 / Jordan Guerra / INVOICE NDIS" at bounding box center [336, 29] width 380 height 16
copy small "Jordan Guerra"
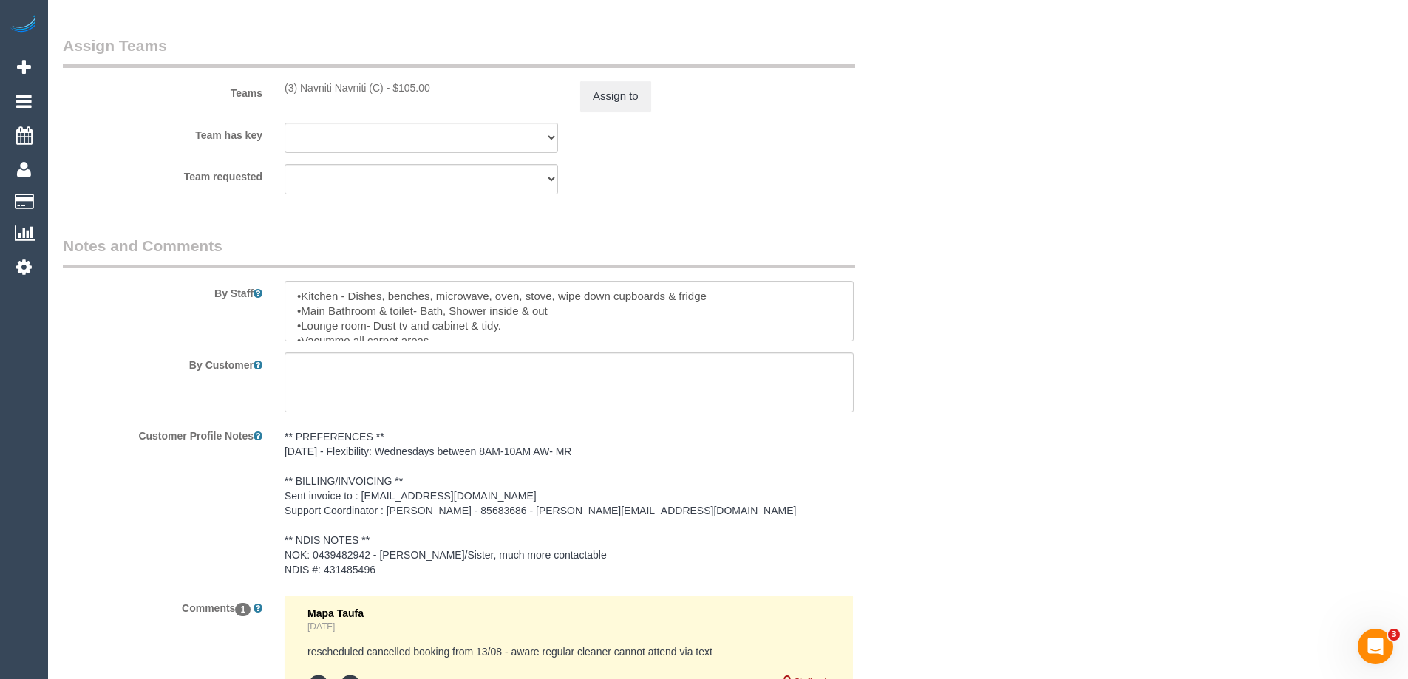
scroll to position [1956, 0]
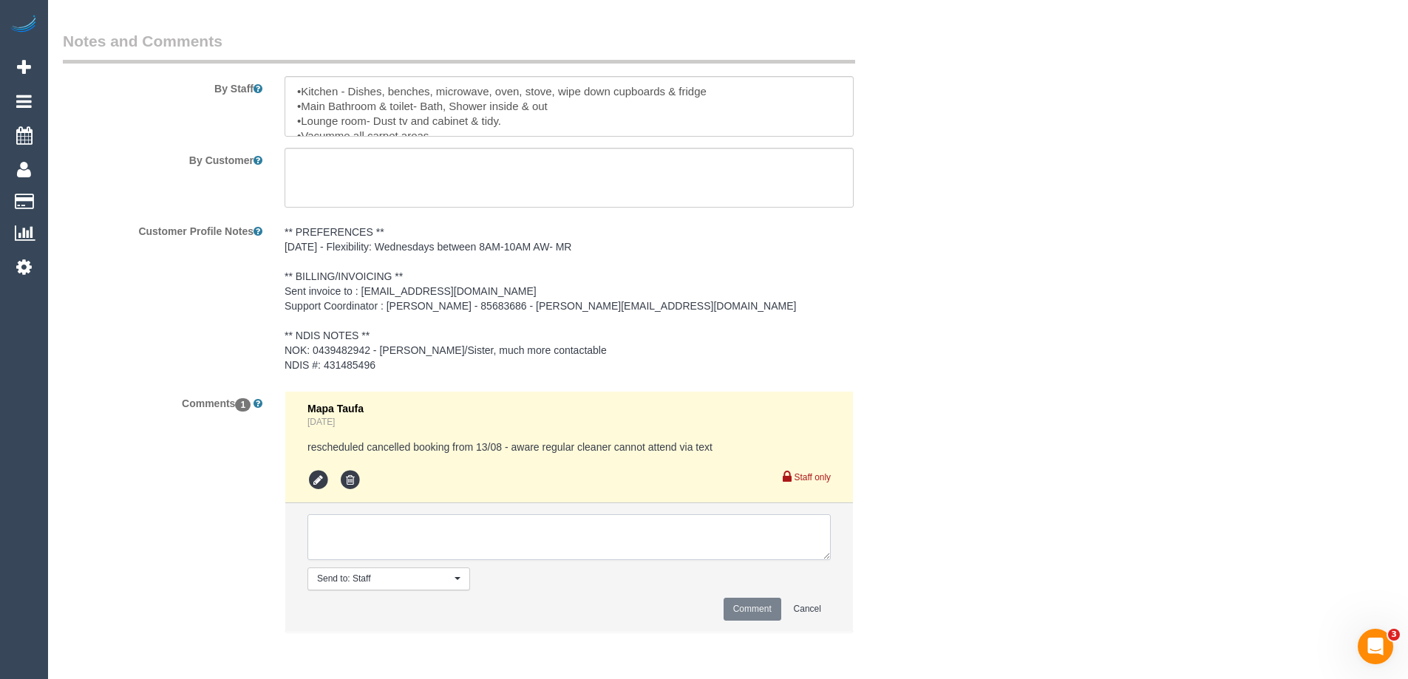
click at [437, 530] on textarea at bounding box center [569, 538] width 523 height 46
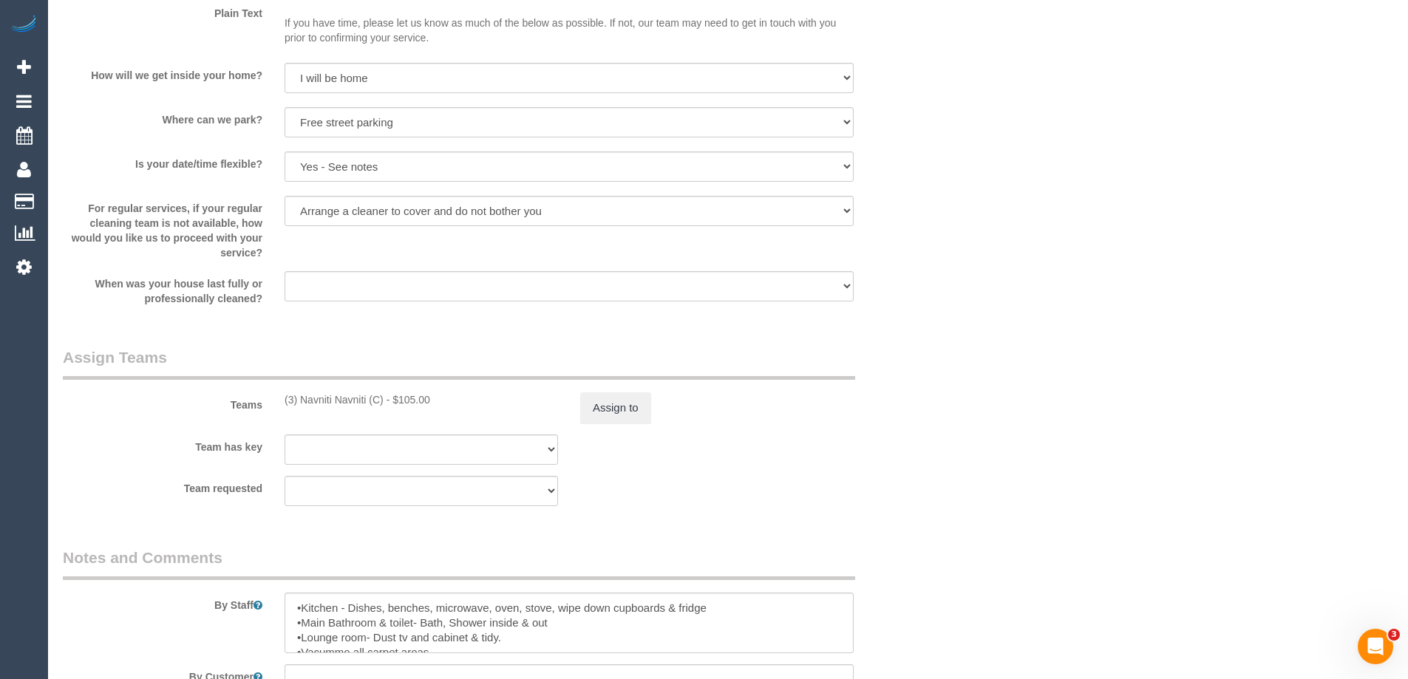
scroll to position [1438, 0]
click at [313, 402] on div "(3) Navniti Navniti (C) - $105.00" at bounding box center [422, 400] width 274 height 15
copy div "Navniti"
click at [890, 433] on sui-booking-teams "Teams (3) Navniti Navniti (C) - $105.00 Assign to Team has key (3) Navniti Navn…" at bounding box center [495, 427] width 865 height 160
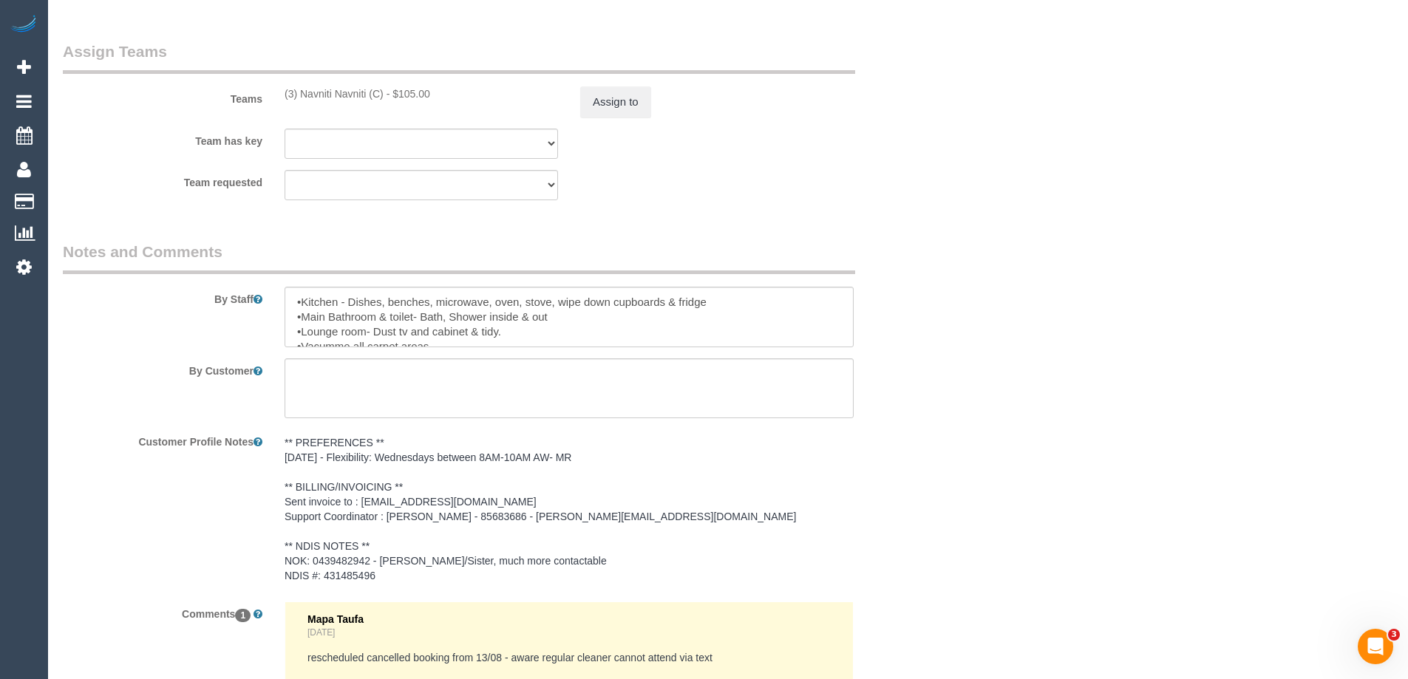
scroll to position [1882, 0]
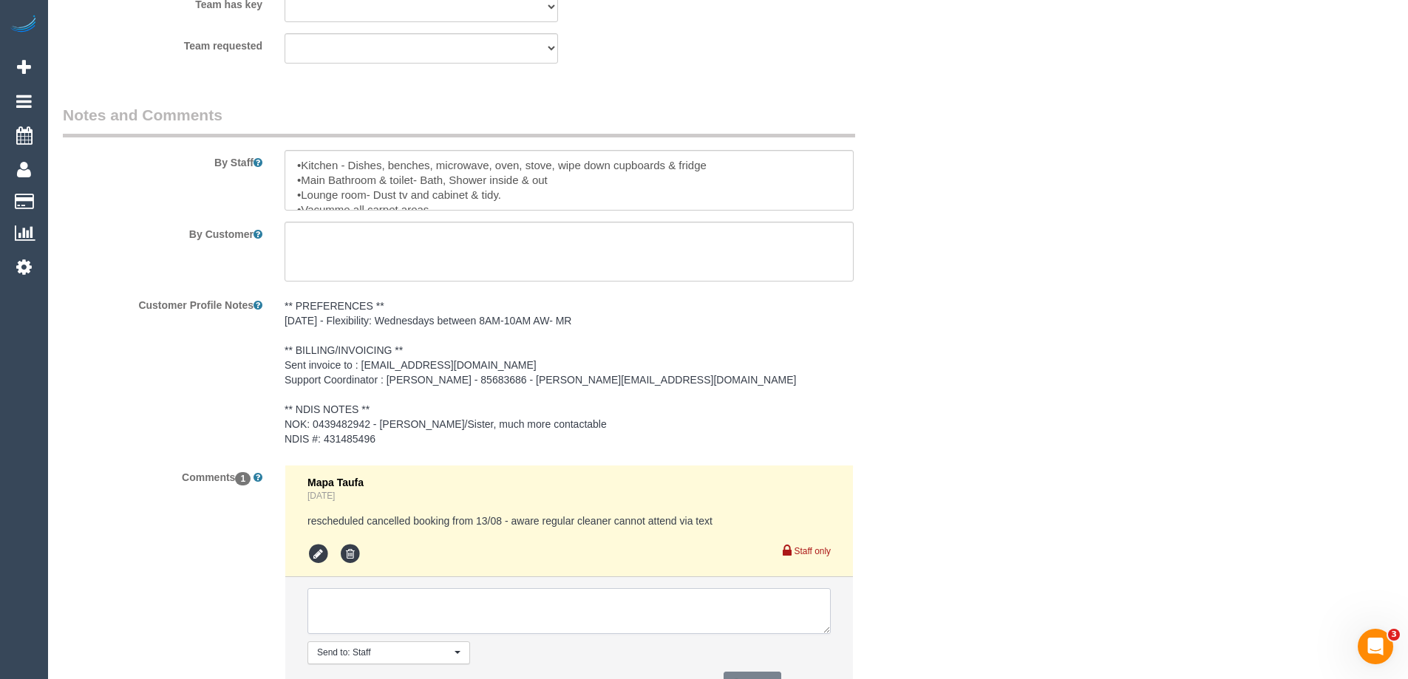
click at [418, 608] on textarea at bounding box center [569, 612] width 523 height 46
paste textarea "Navniti"
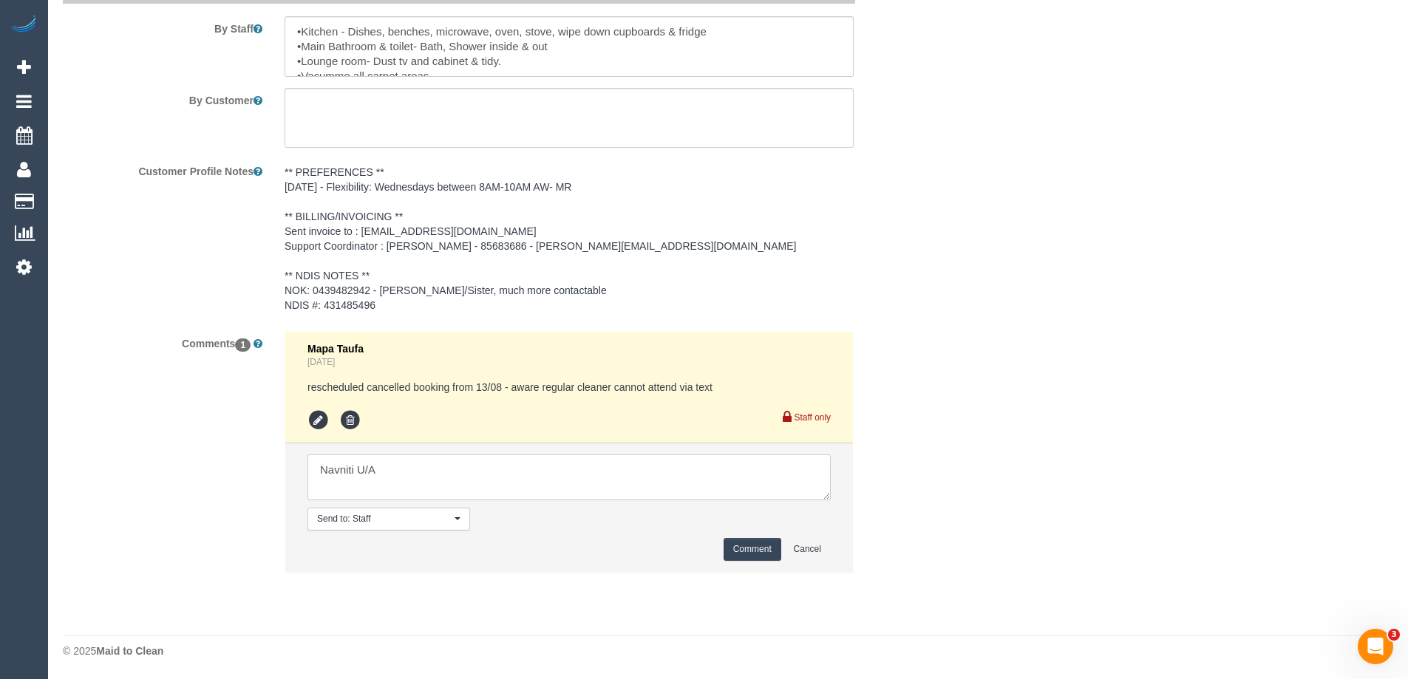
scroll to position [2016, 0]
type textarea "Navniti U/A - N/A"
click at [754, 555] on button "Comment" at bounding box center [753, 549] width 58 height 23
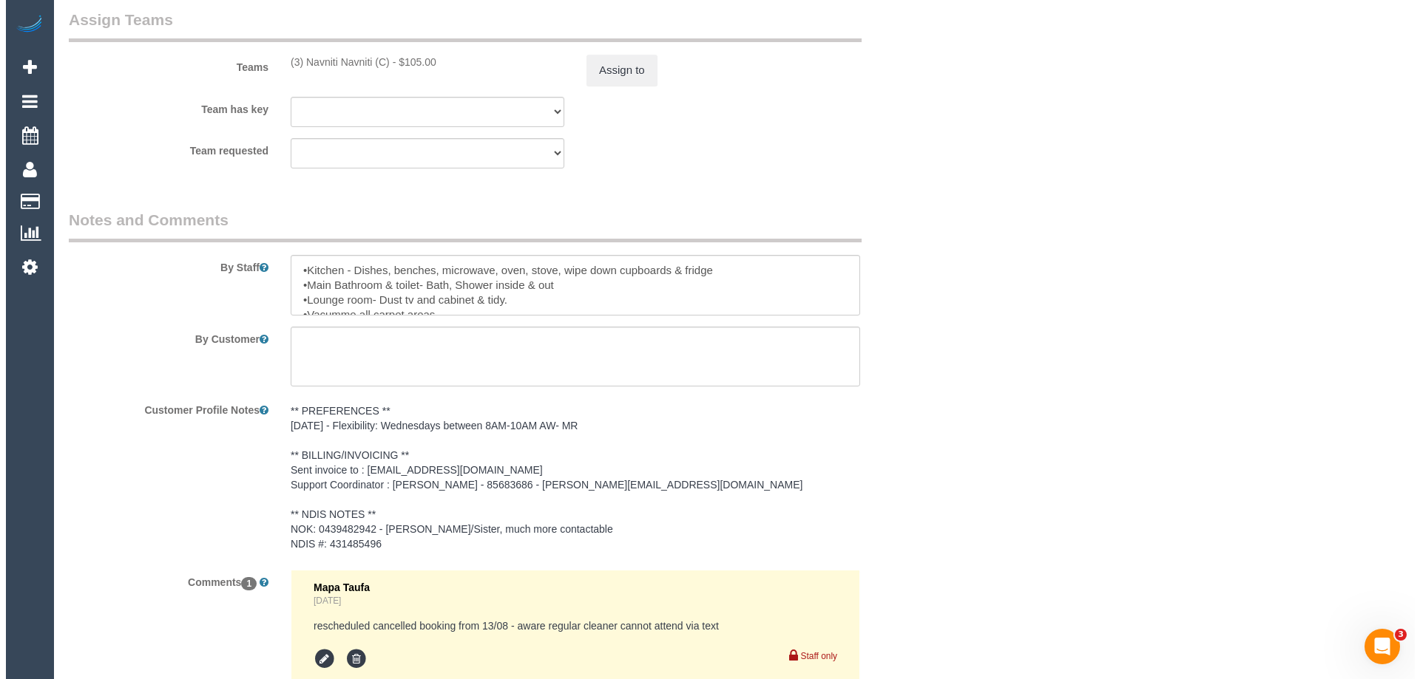
scroll to position [1647, 0]
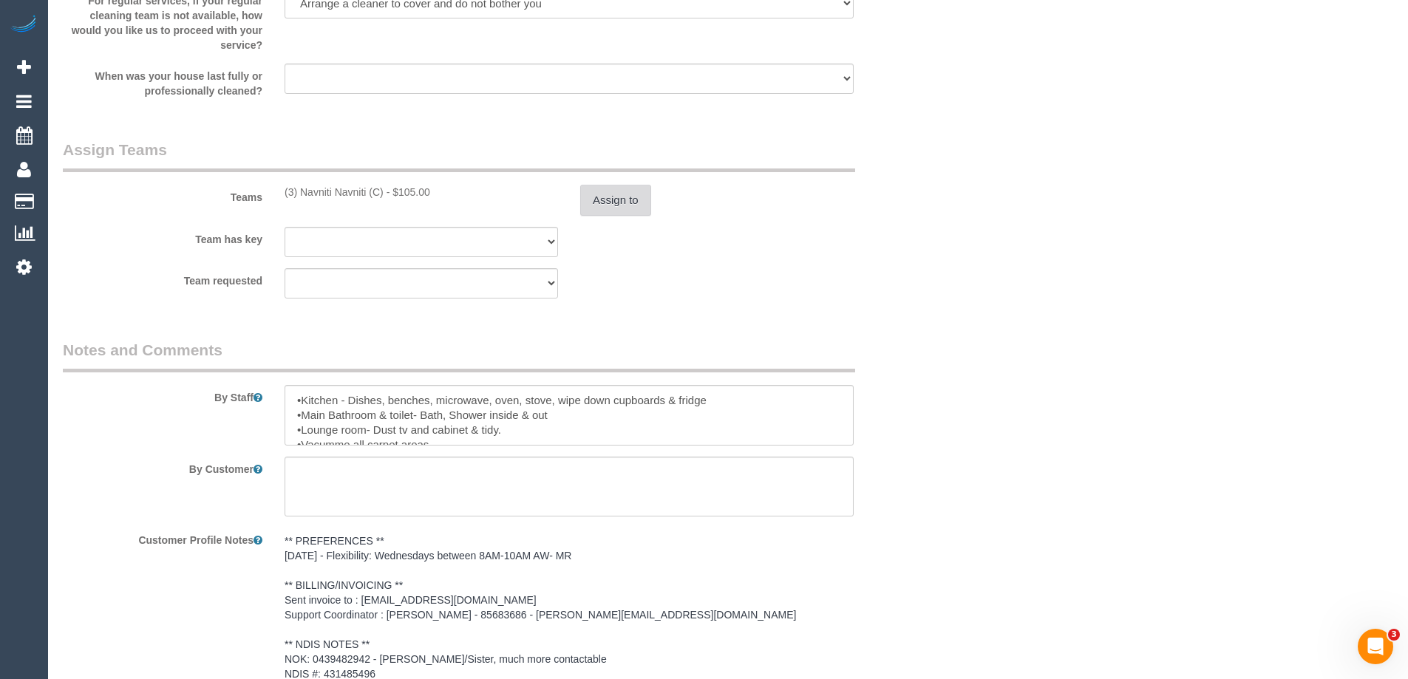
click at [617, 192] on button "Assign to" at bounding box center [615, 200] width 71 height 31
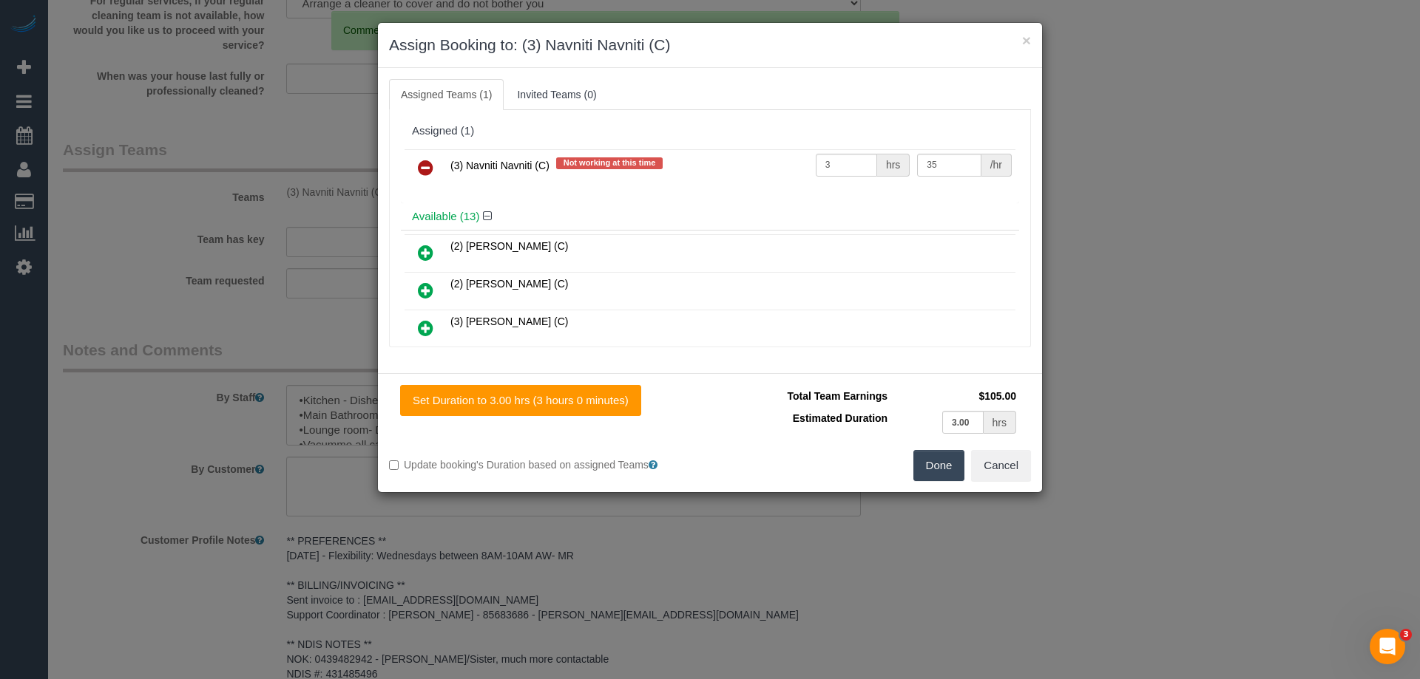
click at [432, 164] on icon at bounding box center [426, 168] width 16 height 18
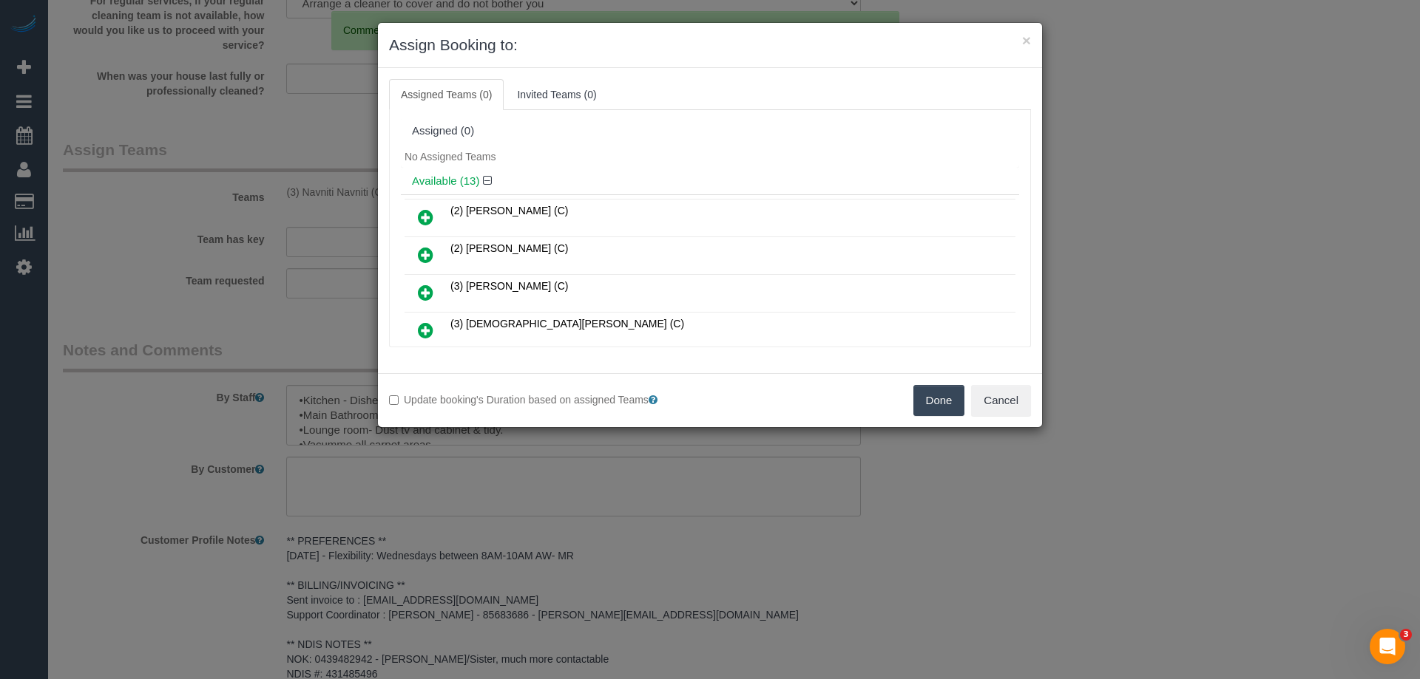
click at [512, 147] on div "No Assigned Teams" at bounding box center [710, 157] width 618 height 22
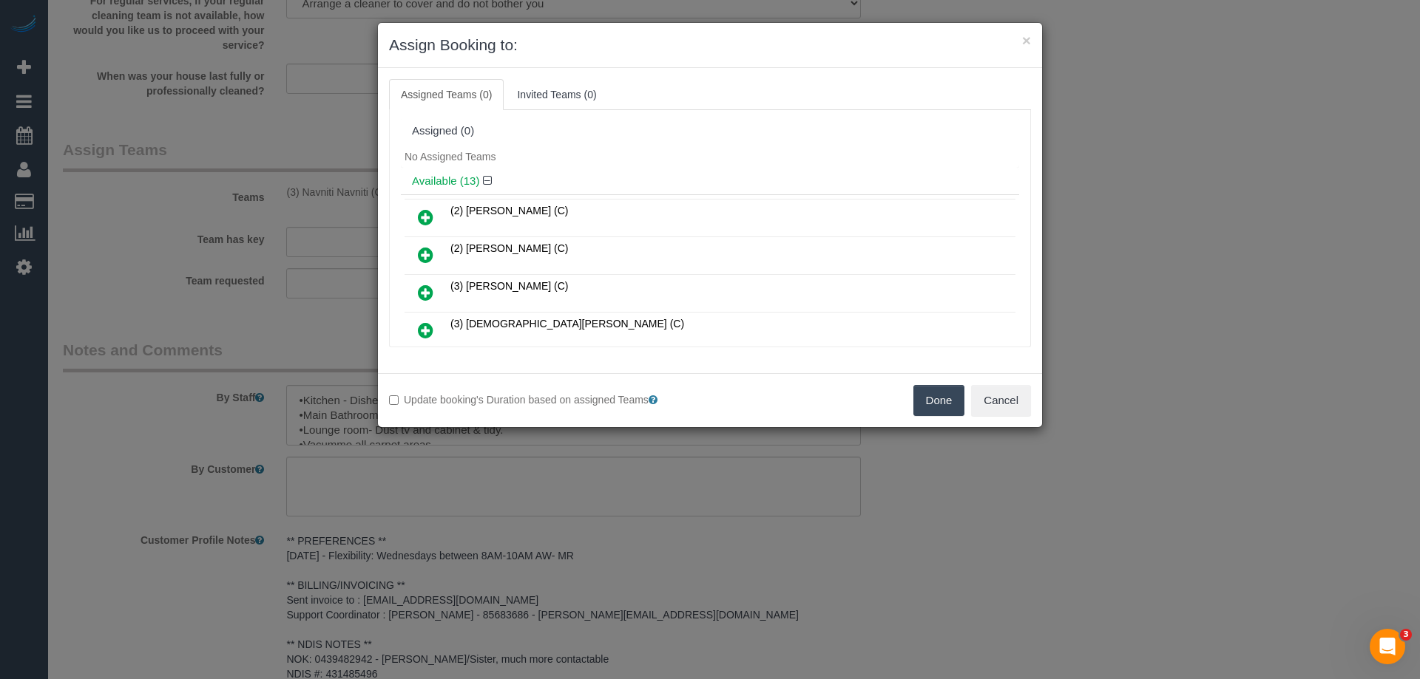
scroll to position [285, 0]
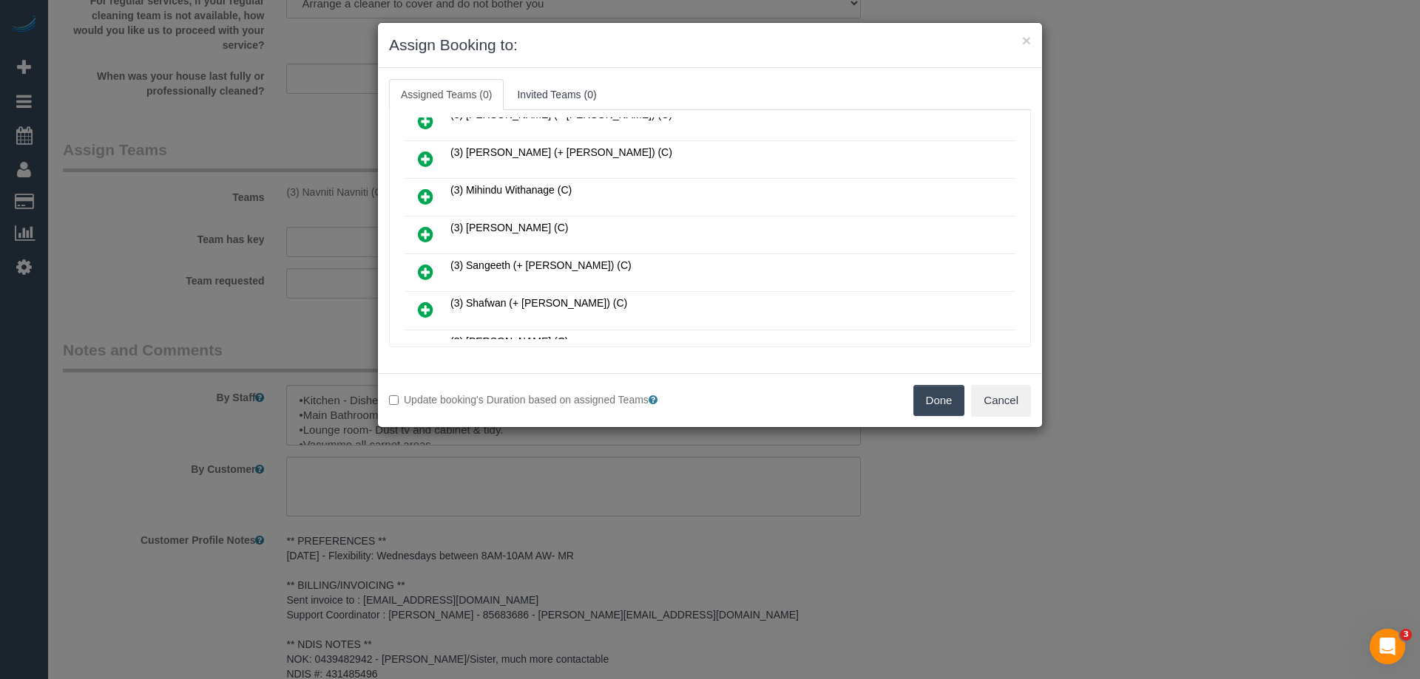
click at [420, 234] on icon at bounding box center [426, 235] width 16 height 18
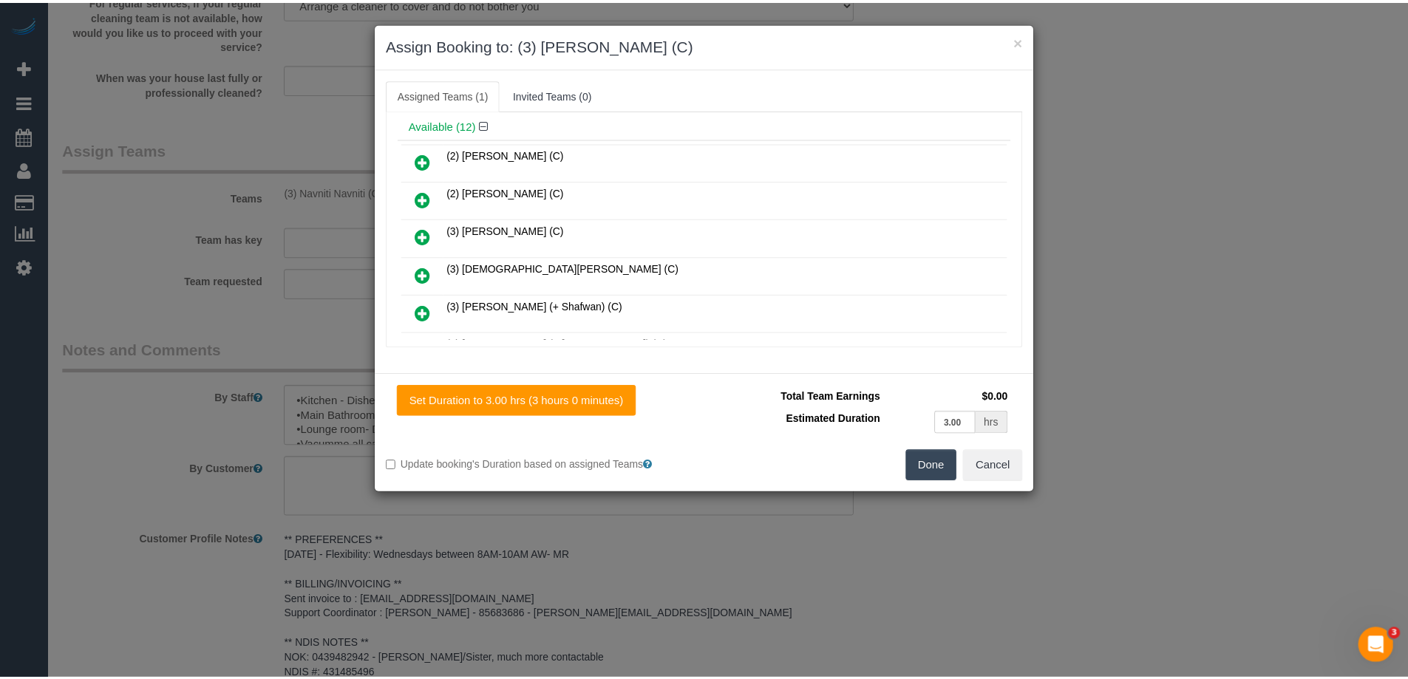
scroll to position [0, 0]
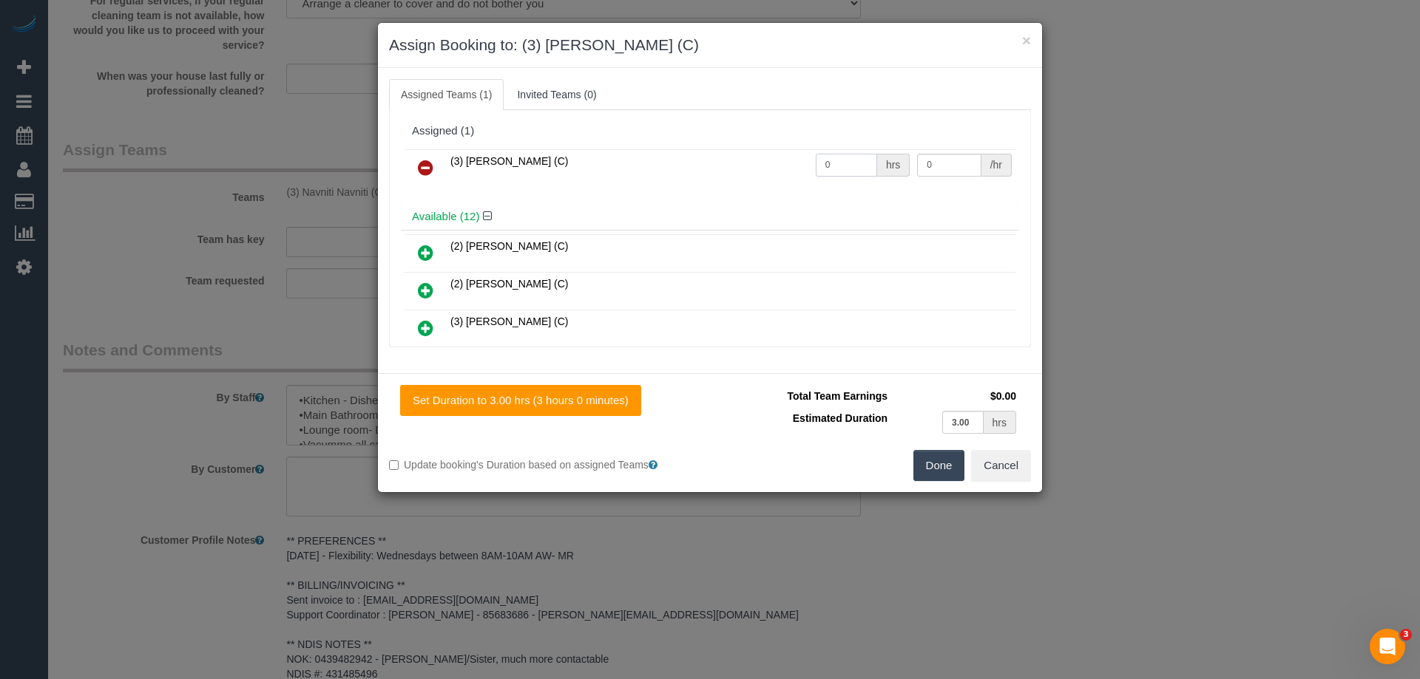
click at [840, 162] on input "0" at bounding box center [846, 165] width 61 height 23
type input "3"
click at [937, 163] on input "0" at bounding box center [949, 165] width 64 height 23
type input "35"
click at [931, 467] on button "Done" at bounding box center [939, 465] width 52 height 31
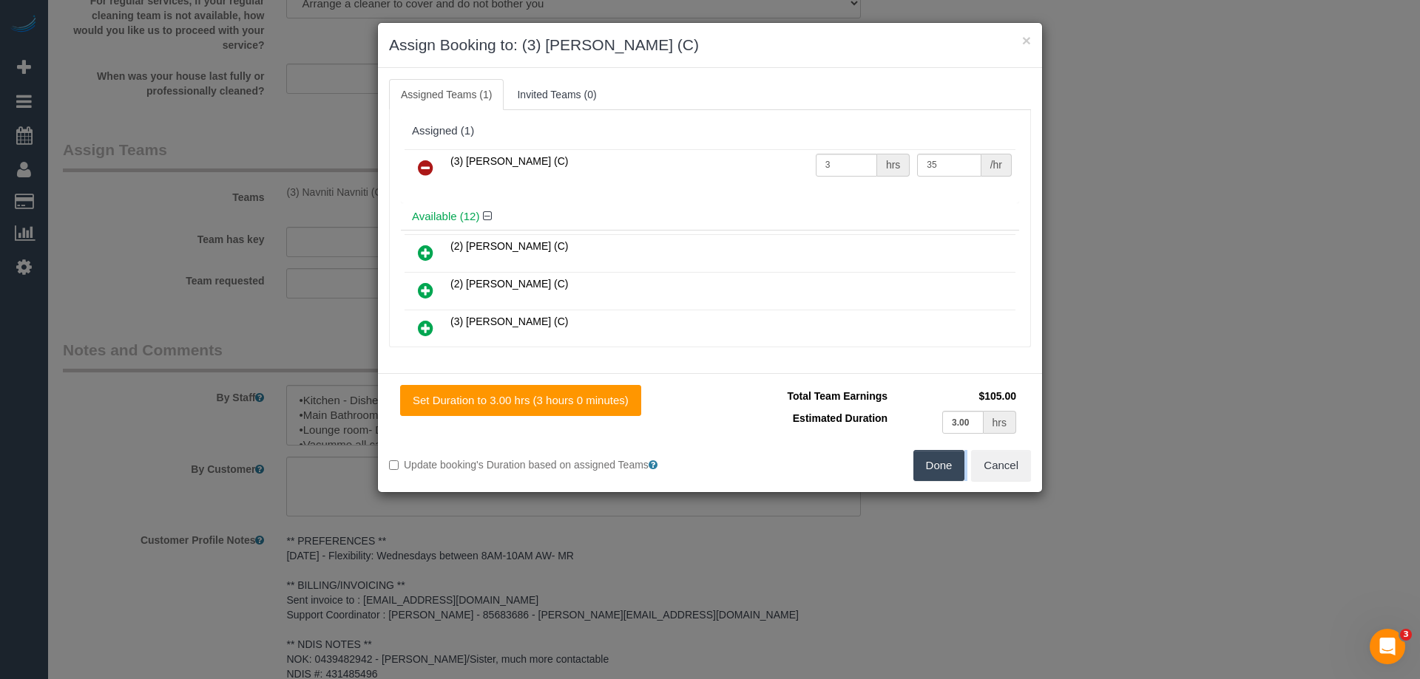
click at [931, 467] on div "× Assign Booking to: (3) Patrick Sopulu (C) Assigned Teams (1) Invited Teams (0…" at bounding box center [710, 339] width 1420 height 679
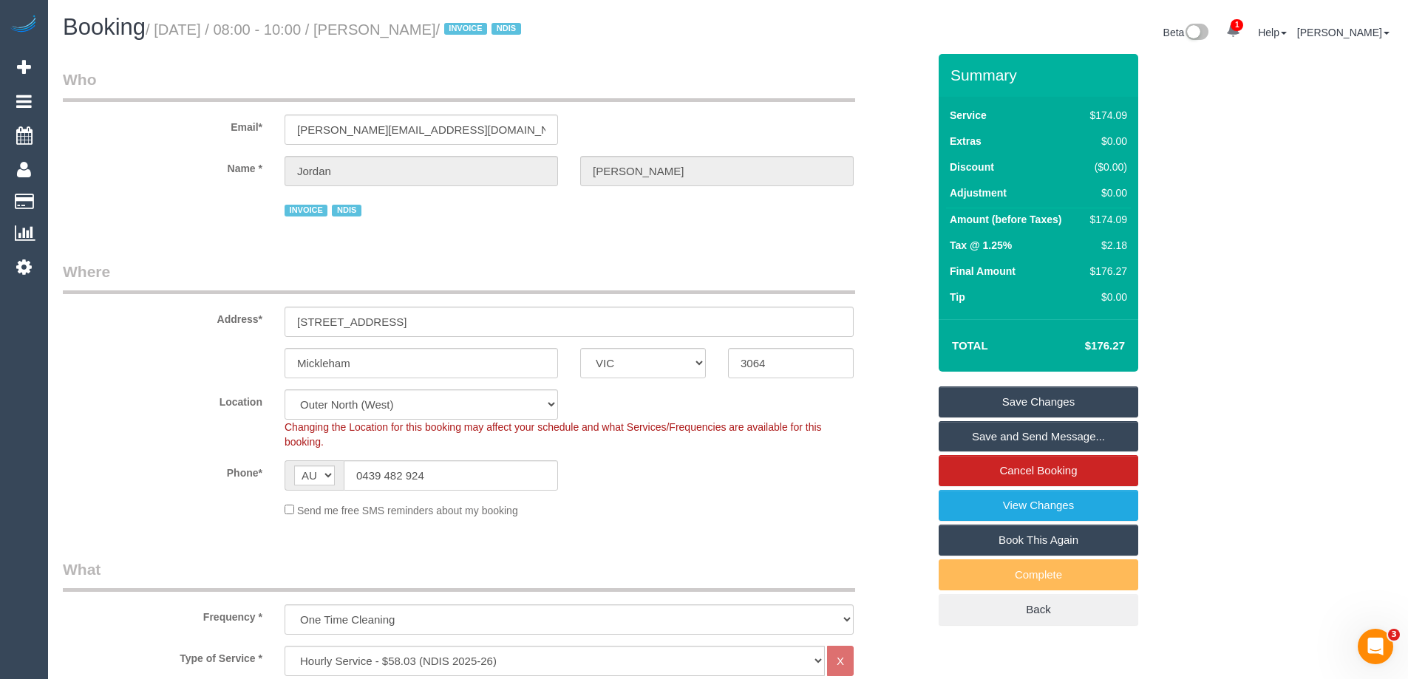
click at [1059, 397] on link "Save Changes" at bounding box center [1039, 402] width 200 height 31
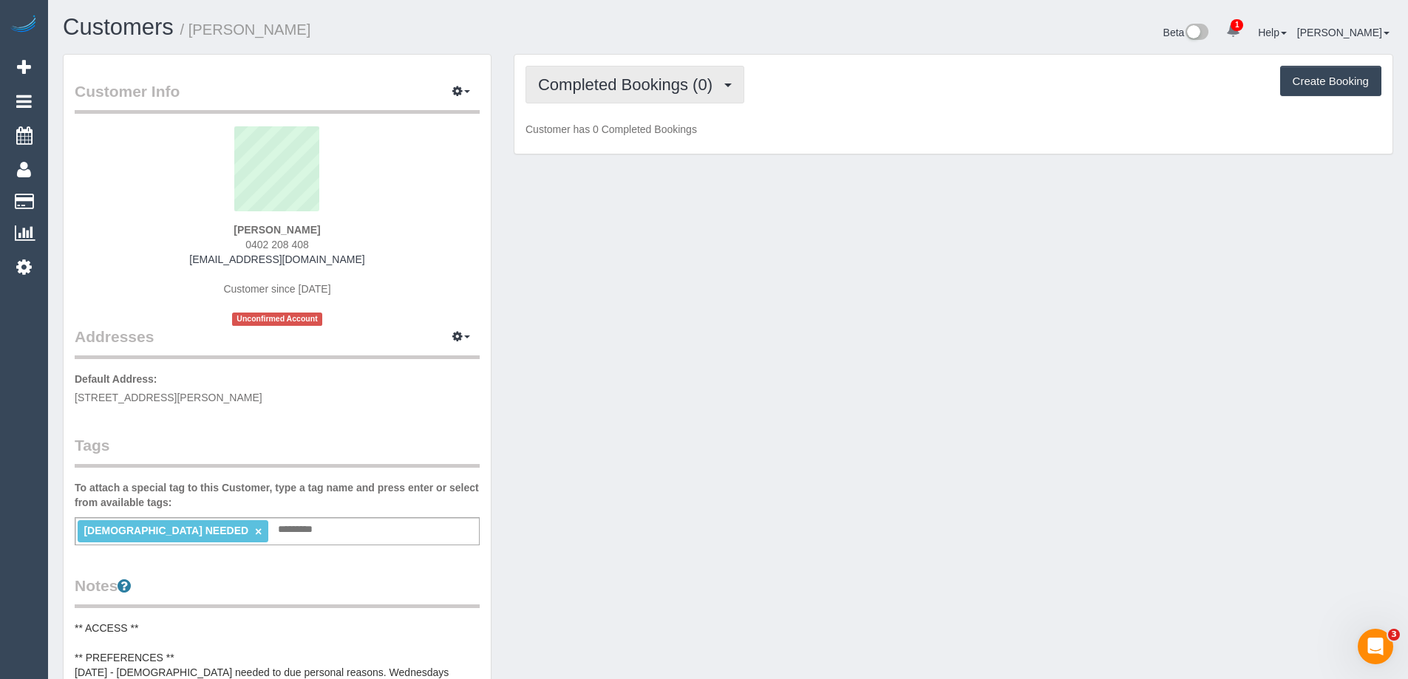
click at [591, 85] on span "Completed Bookings (0)" at bounding box center [629, 84] width 182 height 18
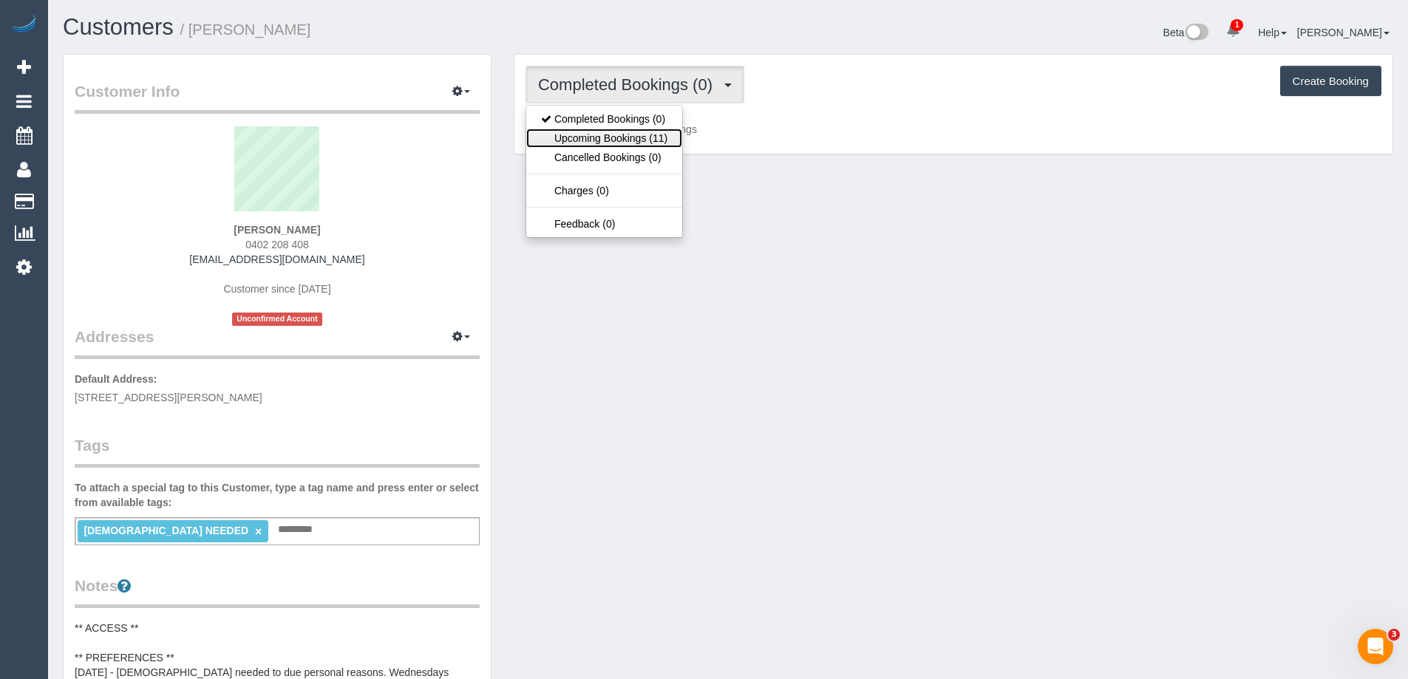
click at [613, 135] on link "Upcoming Bookings (11)" at bounding box center [604, 138] width 156 height 19
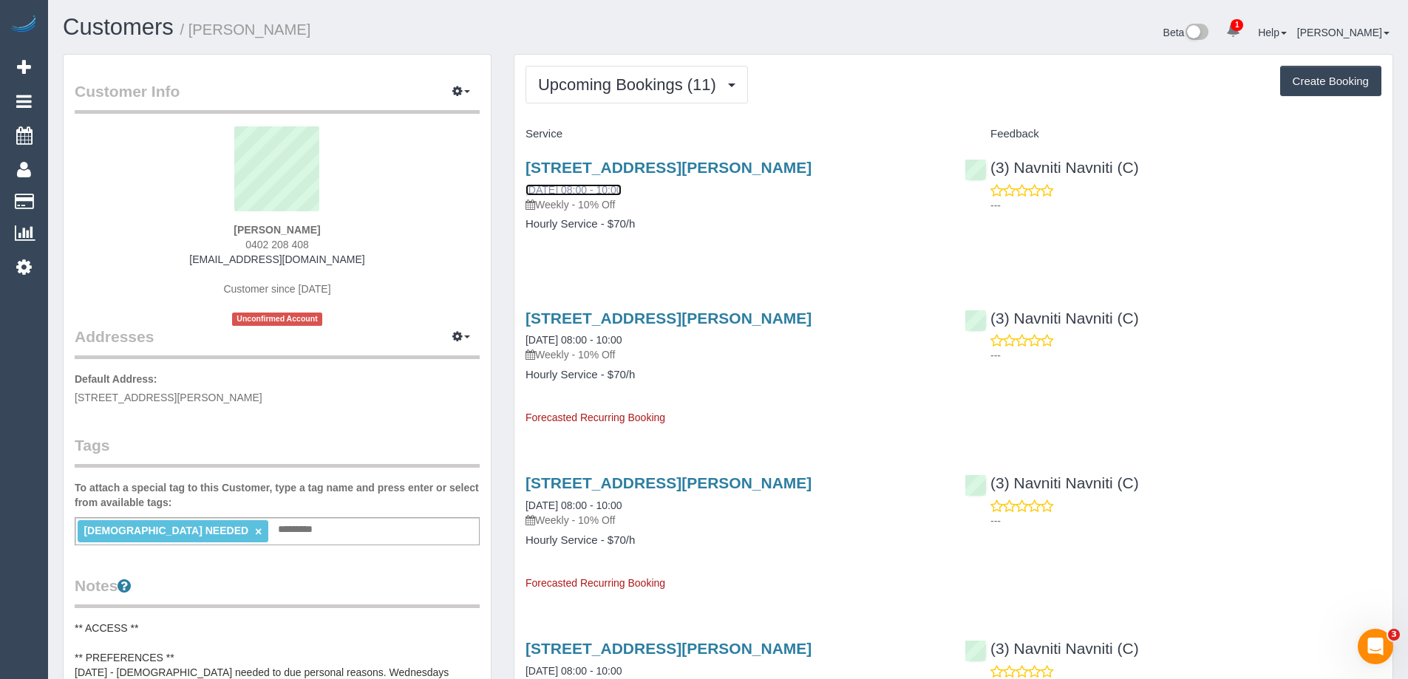
click at [606, 184] on link "[DATE] 08:00 - 10:00" at bounding box center [574, 190] width 96 height 12
click at [862, 240] on div "[STREET_ADDRESS][PERSON_NAME] [DATE] 08:00 - 10:00 Weekly - 10% Off Hourly Serv…" at bounding box center [734, 203] width 439 height 114
click at [584, 93] on span "Upcoming Bookings (11)" at bounding box center [631, 84] width 186 height 18
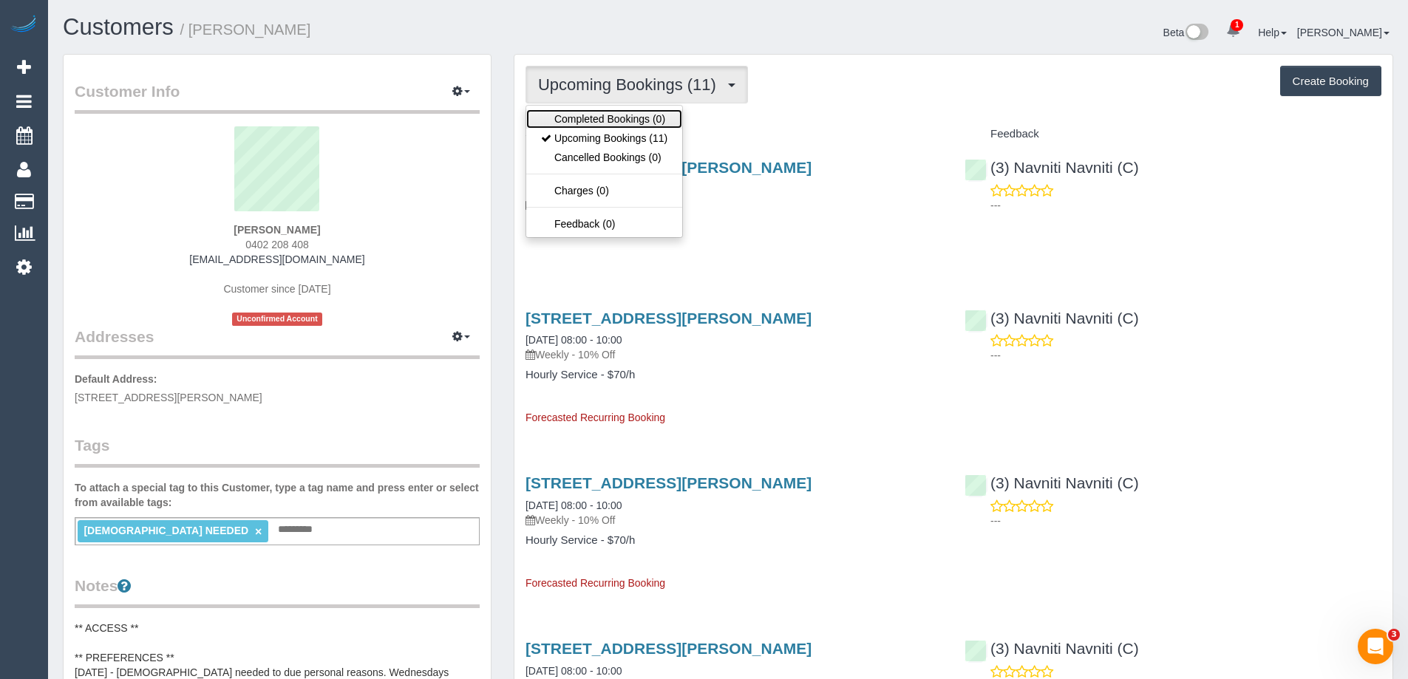
click at [581, 115] on link "Completed Bookings (0)" at bounding box center [604, 118] width 156 height 19
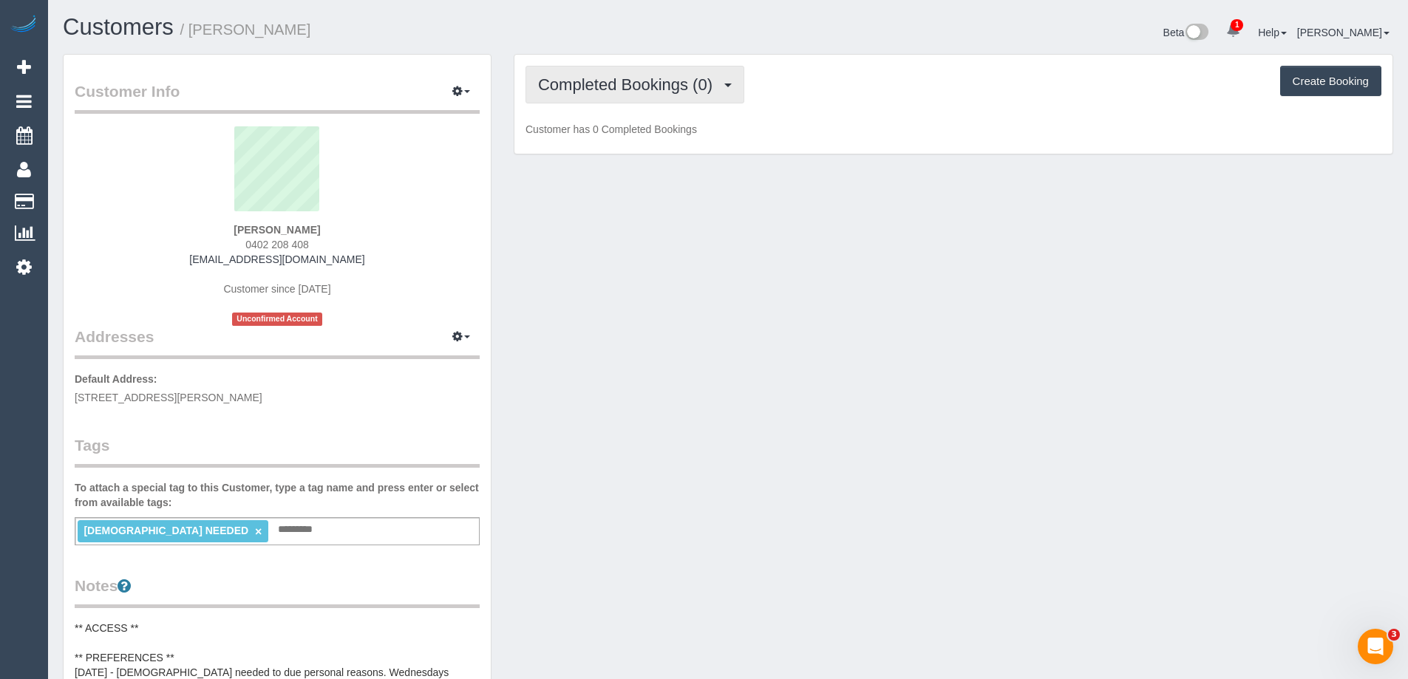
click at [588, 89] on span "Completed Bookings (0)" at bounding box center [629, 84] width 182 height 18
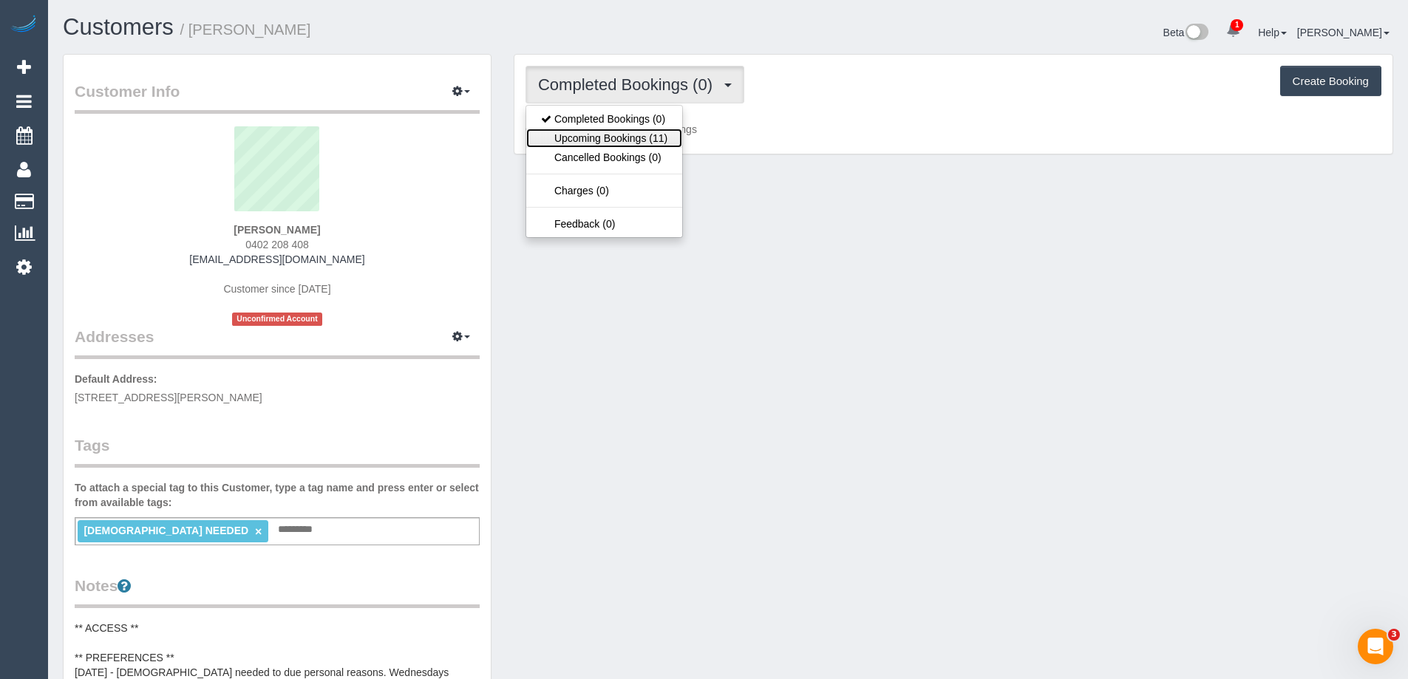
click at [581, 135] on link "Upcoming Bookings (11)" at bounding box center [604, 138] width 156 height 19
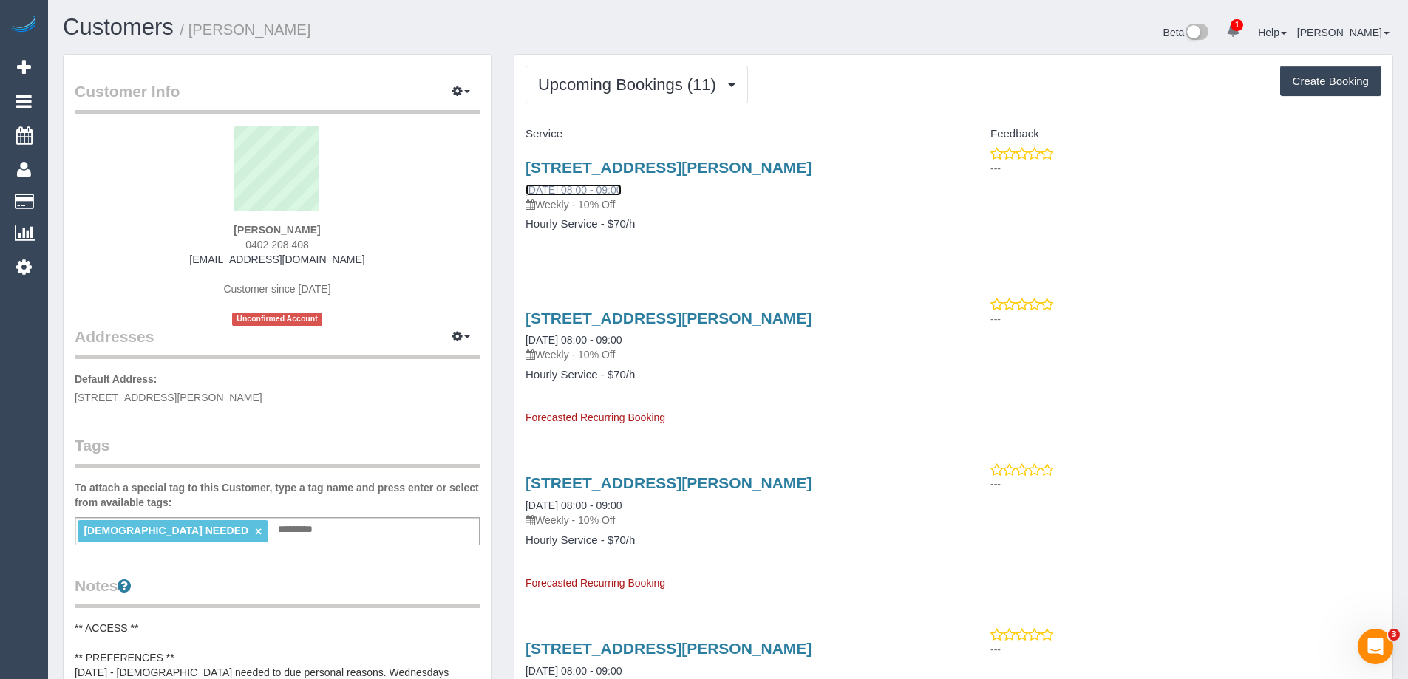
click at [569, 189] on link "[DATE] 08:00 - 09:00" at bounding box center [574, 190] width 96 height 12
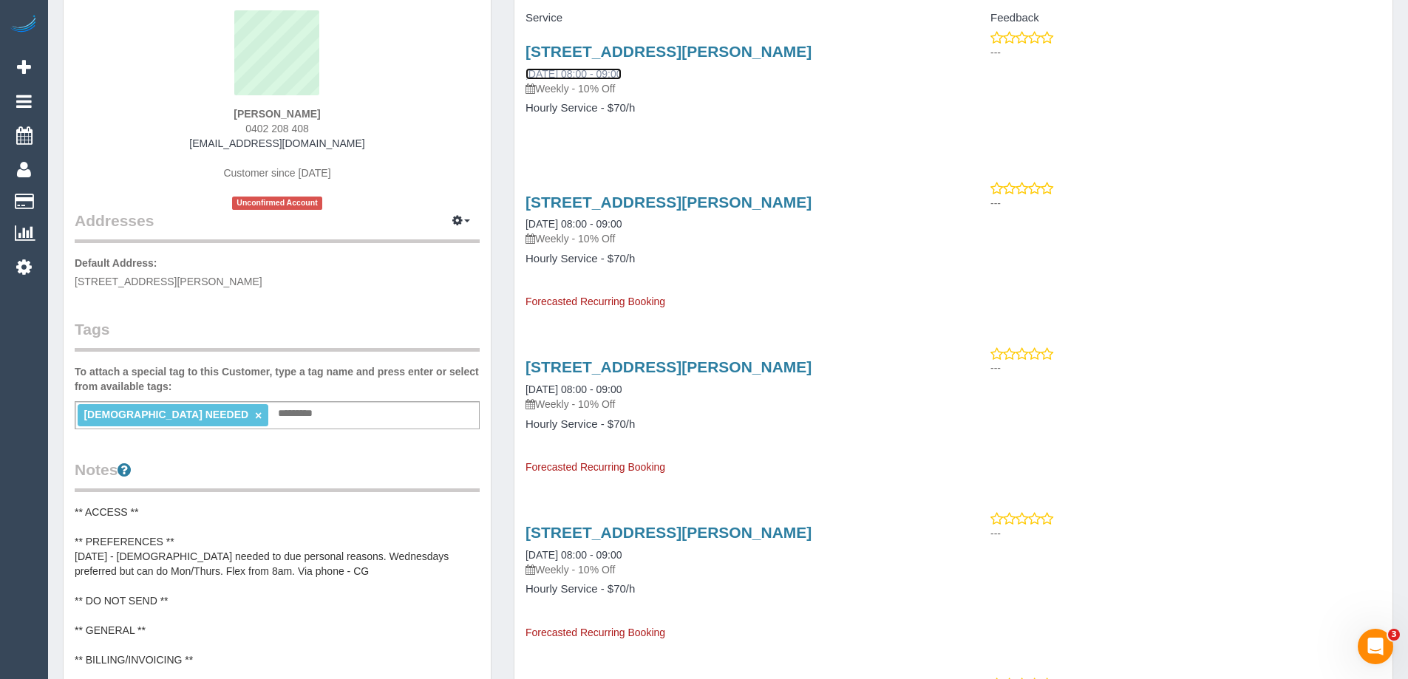
scroll to position [370, 0]
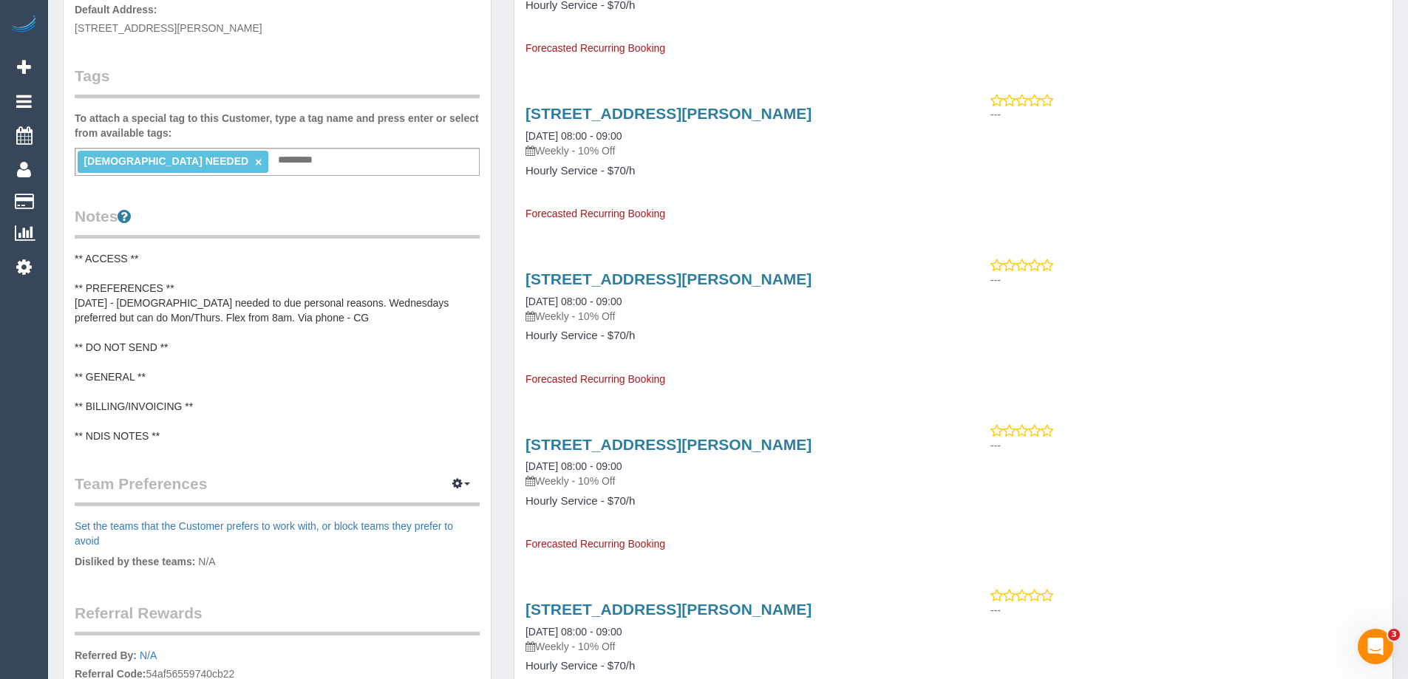
click at [215, 305] on pre "** ACCESS ** ** PREFERENCES ** [DATE] - [DEMOGRAPHIC_DATA] needed to due person…" at bounding box center [277, 347] width 405 height 192
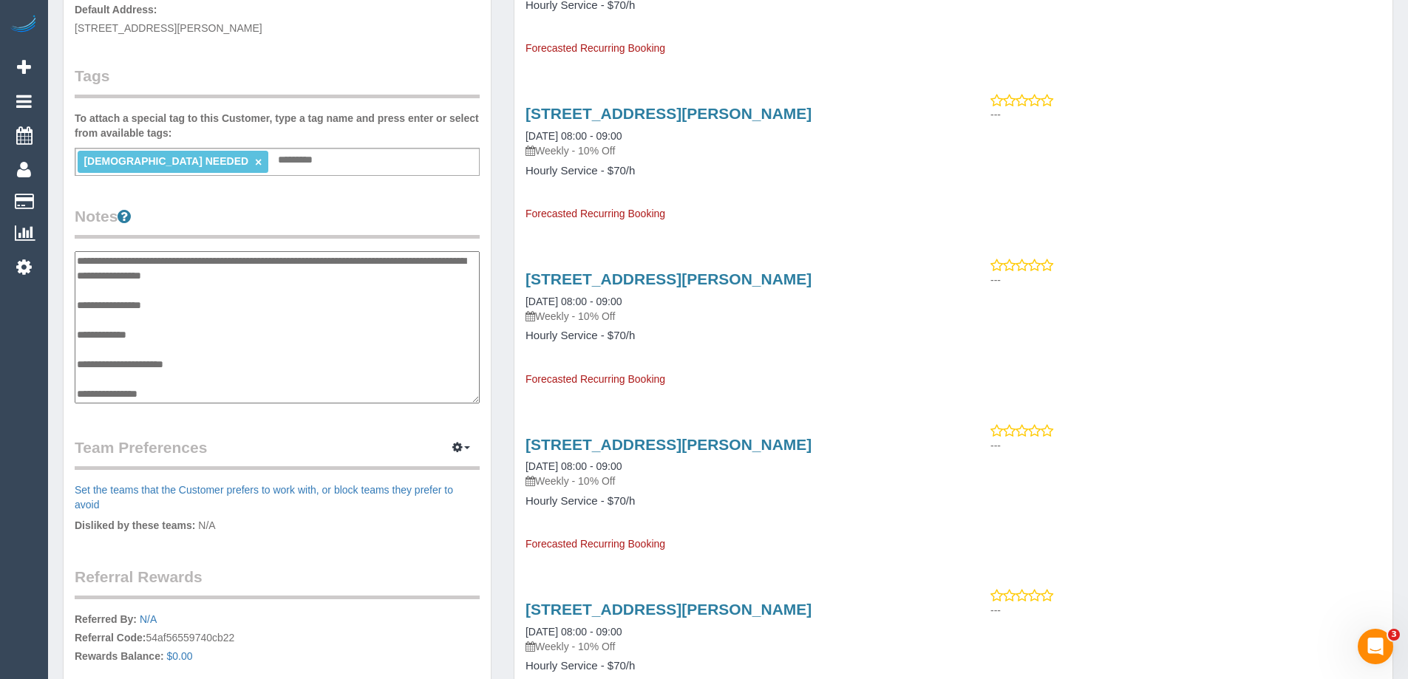
scroll to position [0, 0]
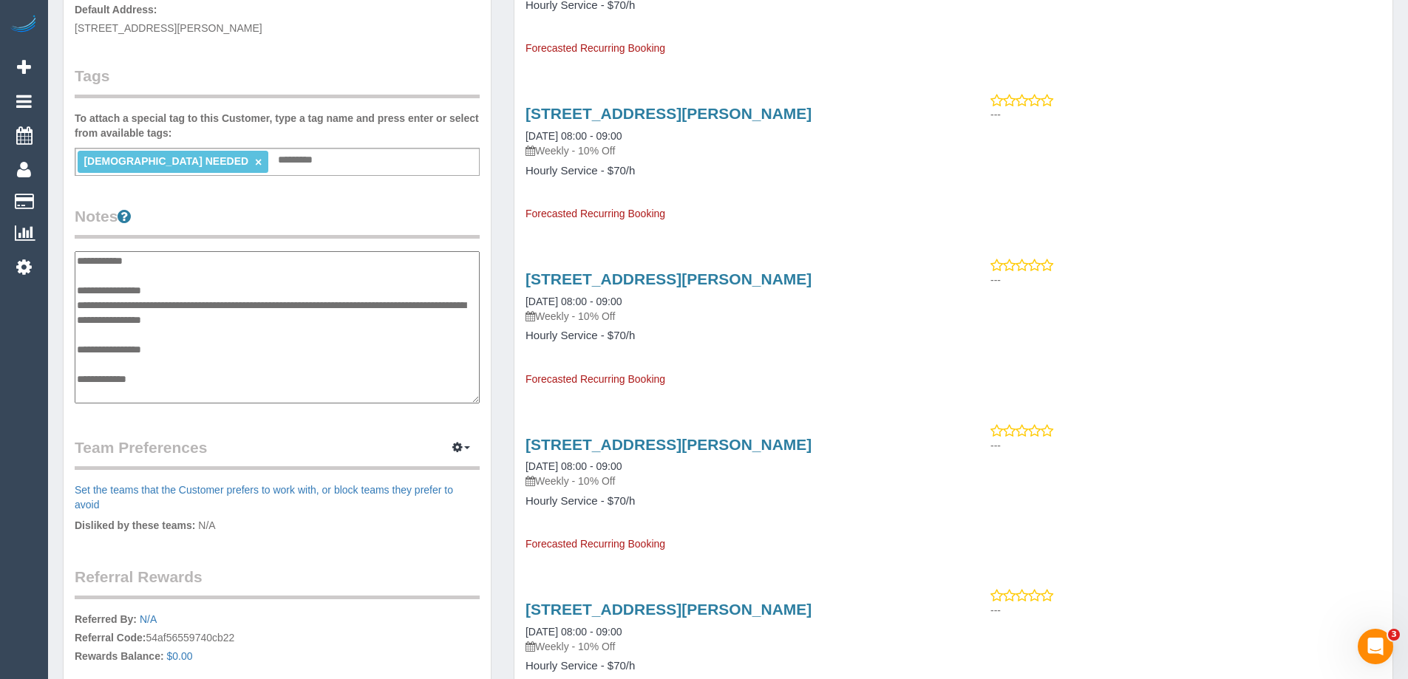
click at [226, 294] on textarea "**********" at bounding box center [277, 327] width 405 height 152
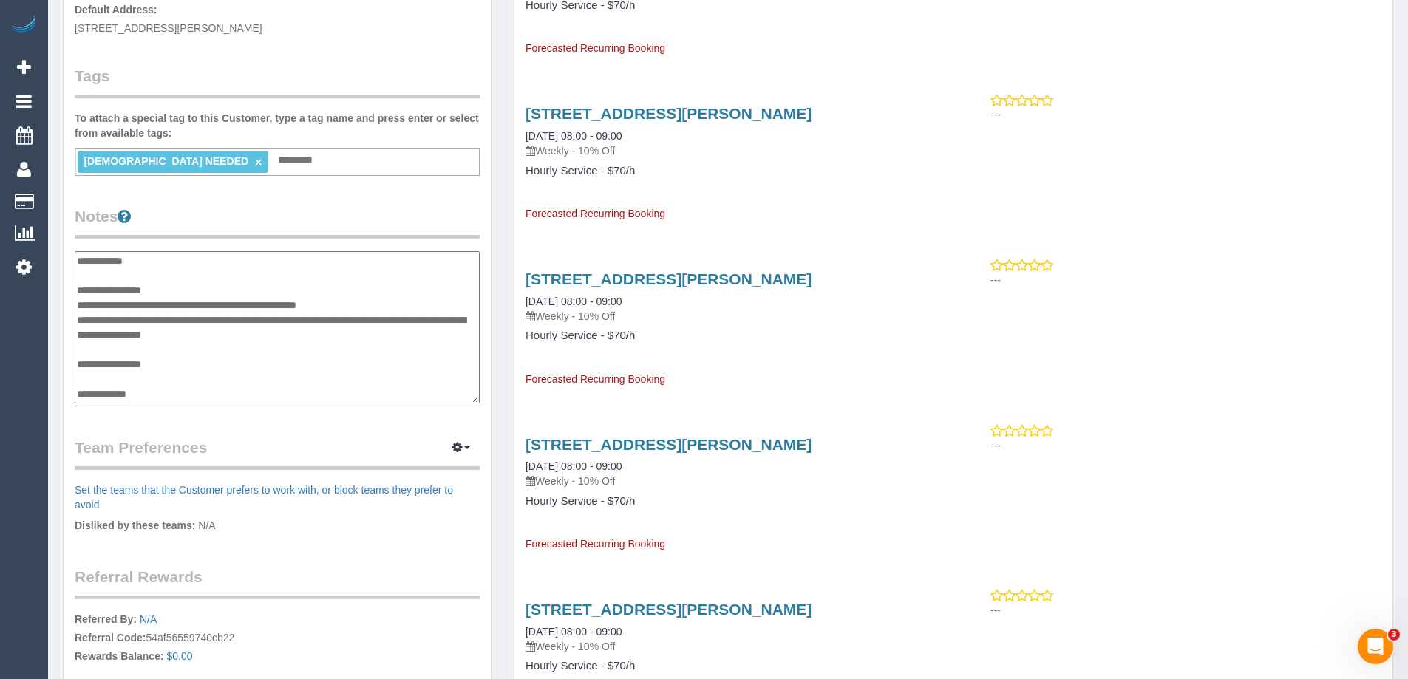
type textarea "**********"
click at [510, 360] on div "Upcoming Bookings (11) Completed Bookings (0) Upcoming Bookings (11) Cancelled …" at bounding box center [954, 645] width 902 height 1923
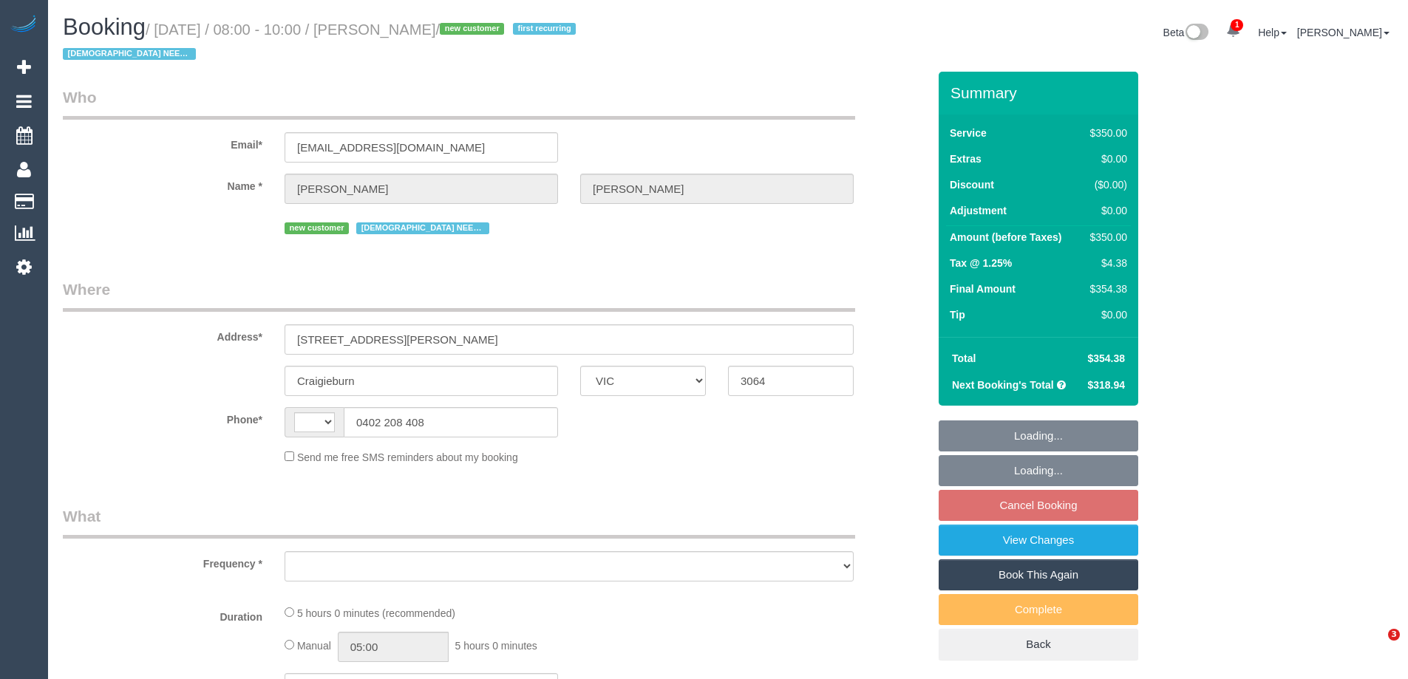
select select "VIC"
select select "string:stripe-pm_1RsBuS2GScqysDRVbt1l3syi"
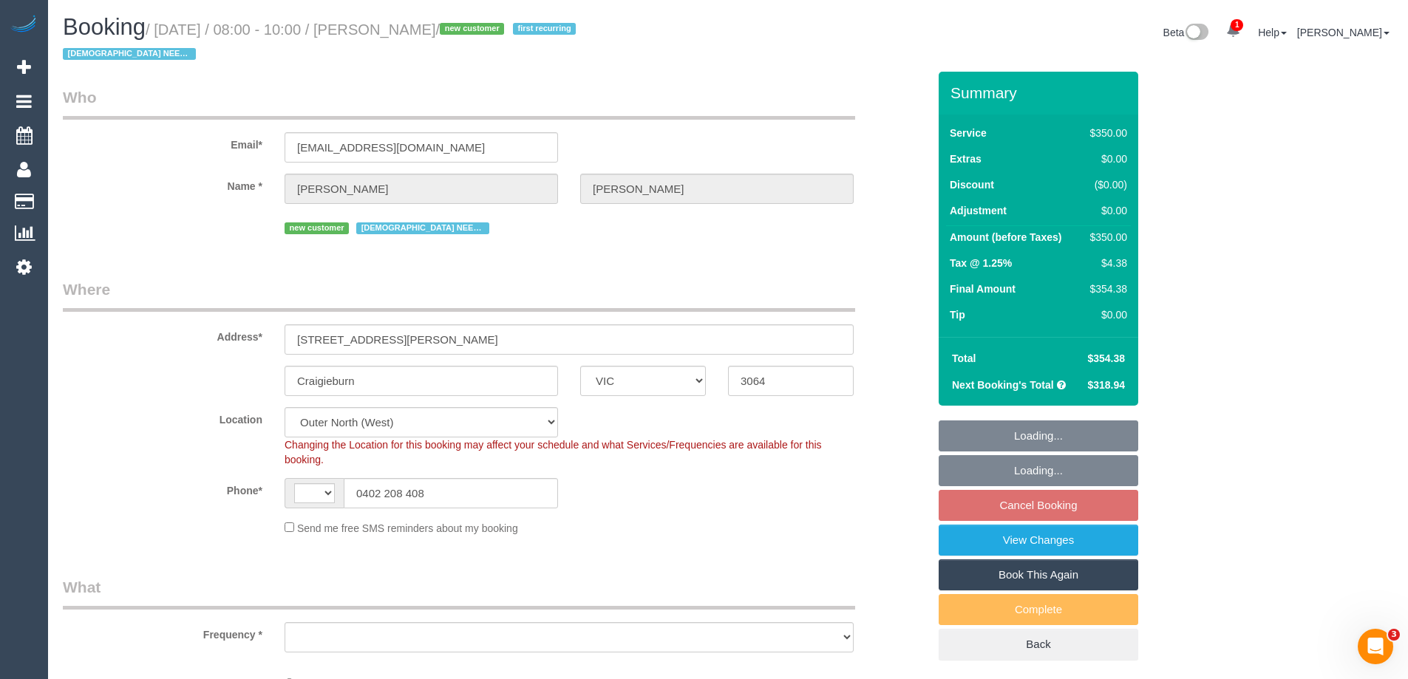
select select "string:AU"
select select "object:596"
select select "300"
select select "spot2"
select select "number:28"
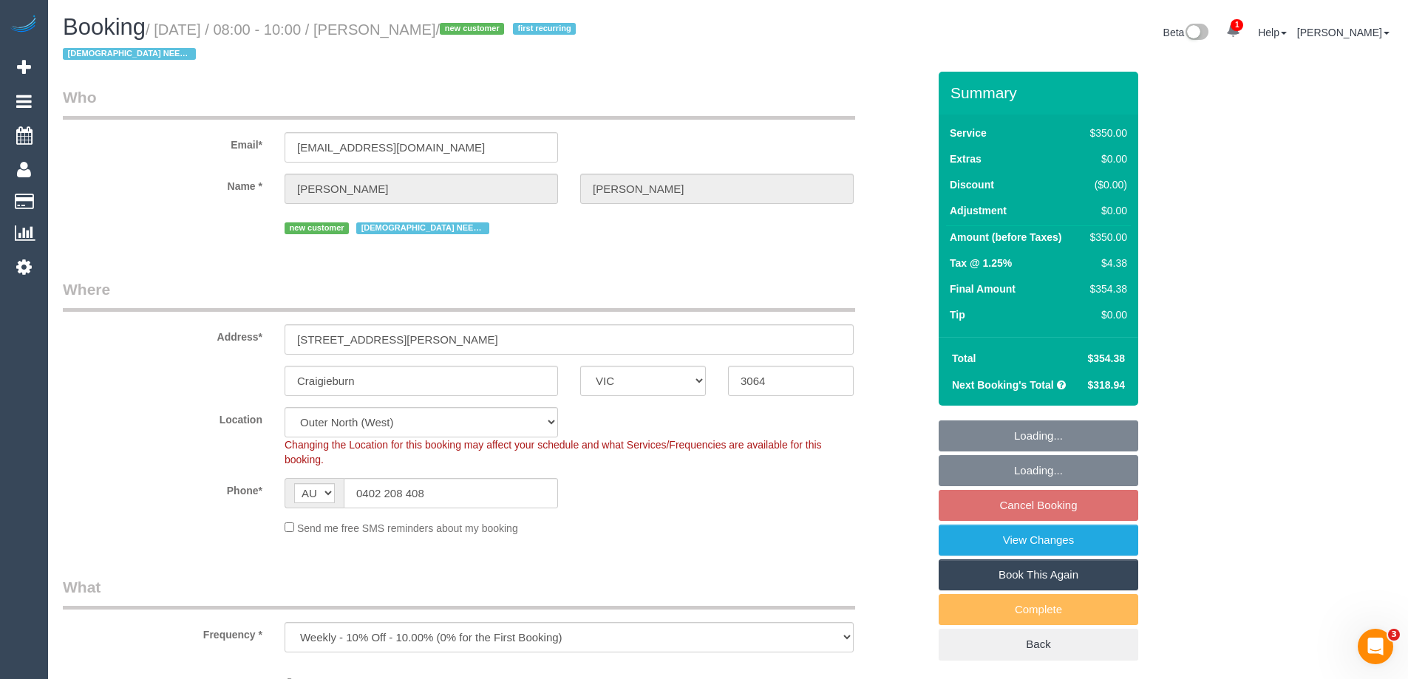
select select "number:14"
select select "number:18"
select select "number:36"
select select "number:35"
select select "object:916"
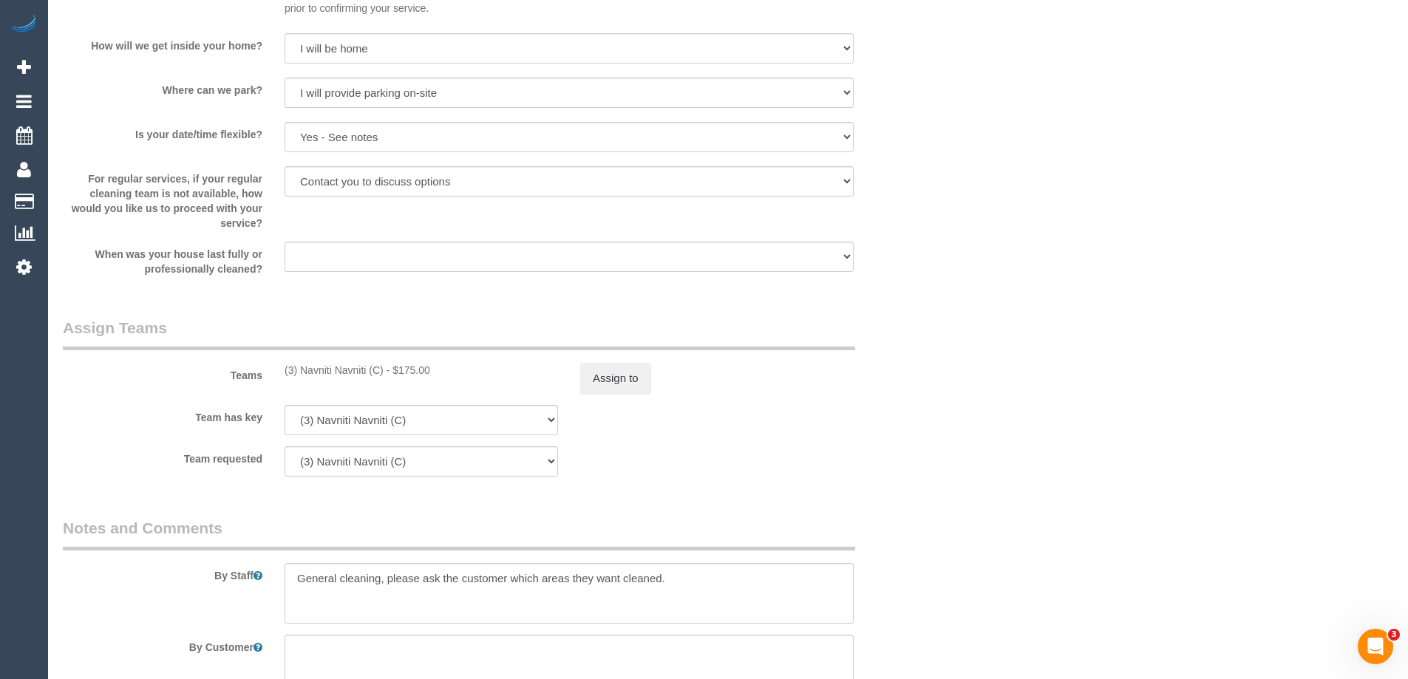
scroll to position [2588, 0]
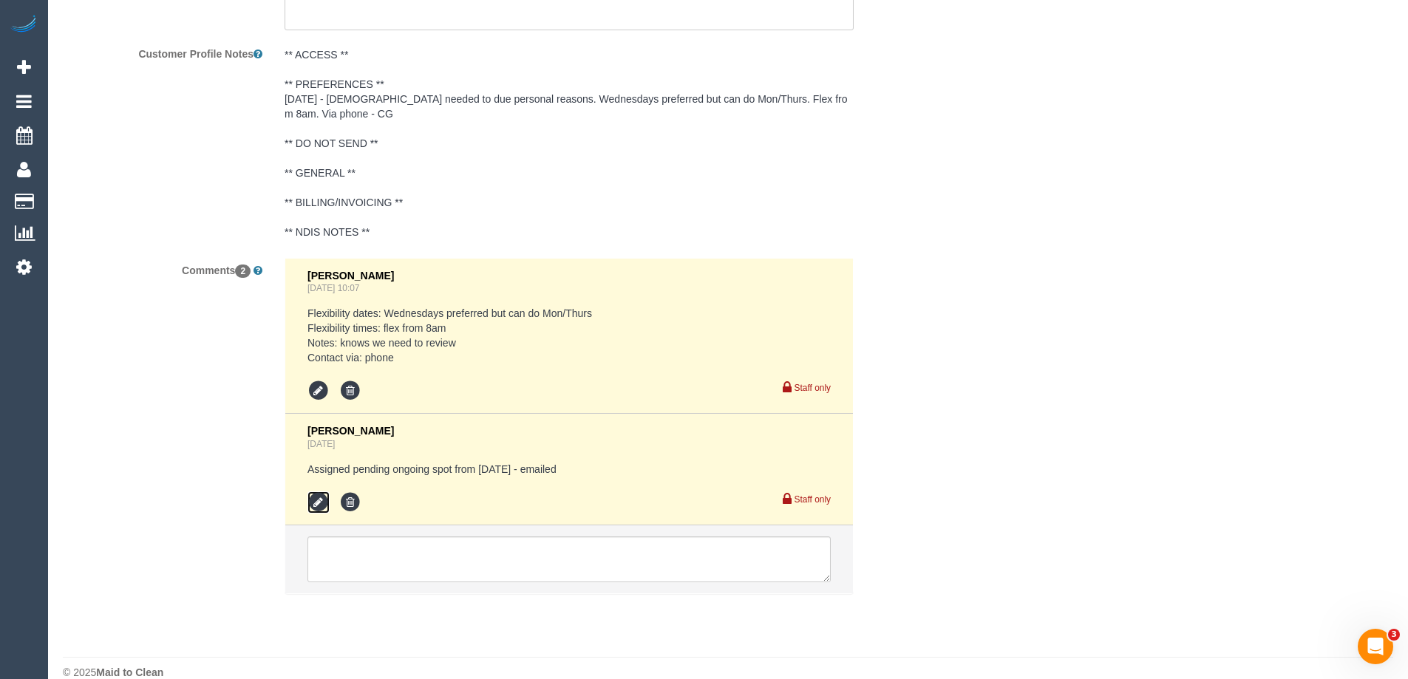
click at [320, 506] on icon at bounding box center [319, 503] width 22 height 22
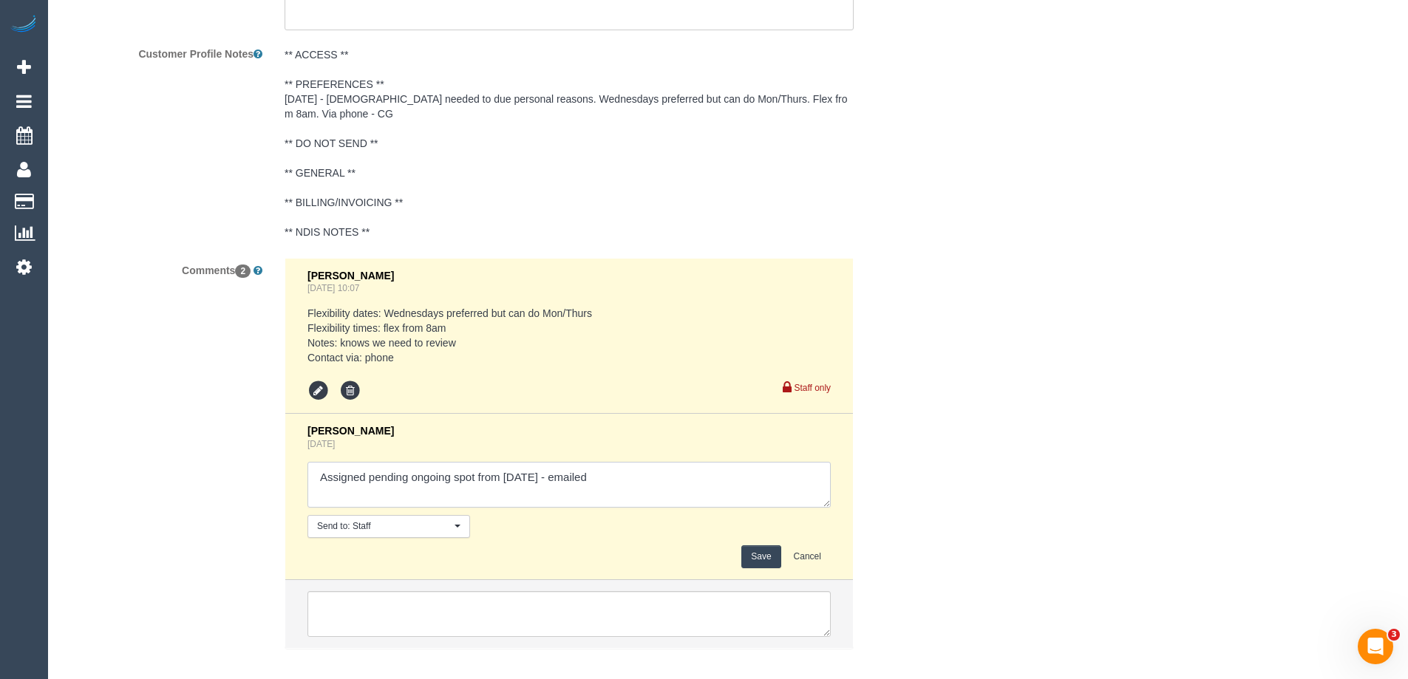
click at [614, 472] on textarea at bounding box center [569, 485] width 523 height 46
type textarea "Assigned pending ongoing spot from Sat 23/08 - emailed Customer informed via em…"
click at [755, 555] on button "Save" at bounding box center [761, 557] width 39 height 23
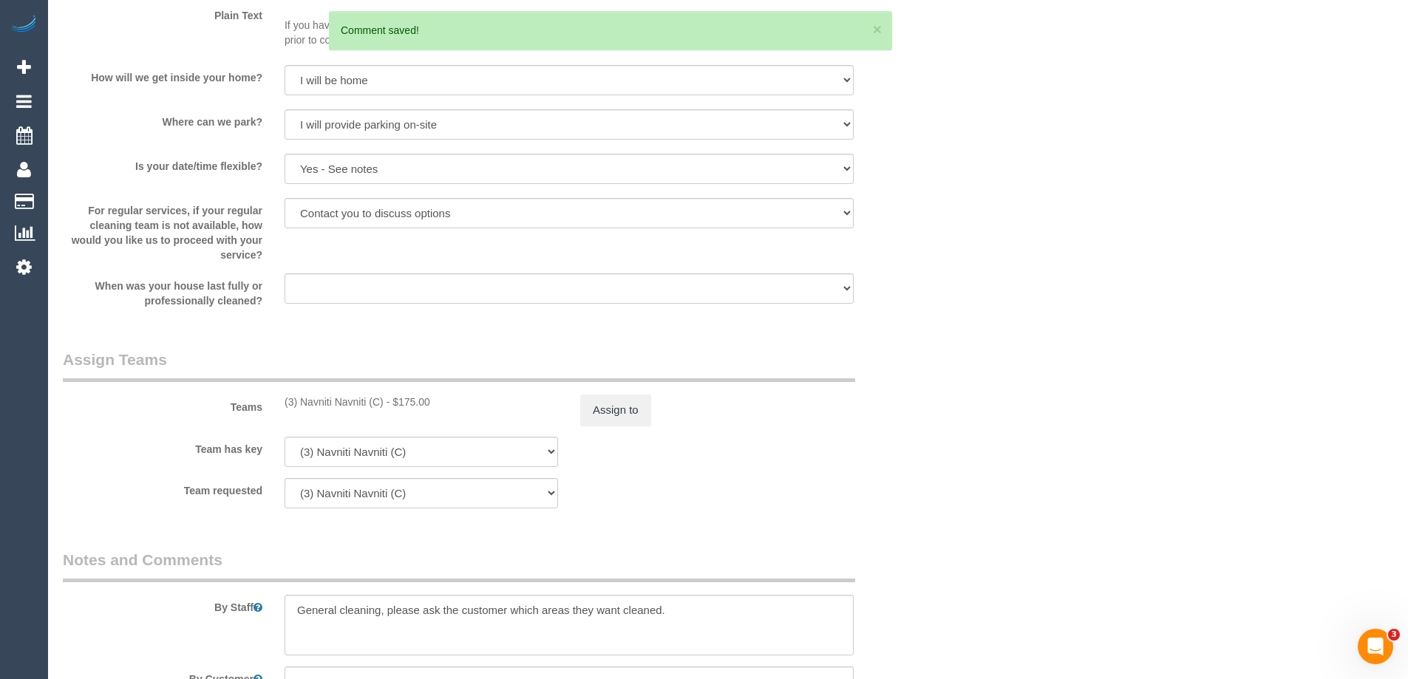
scroll to position [1848, 0]
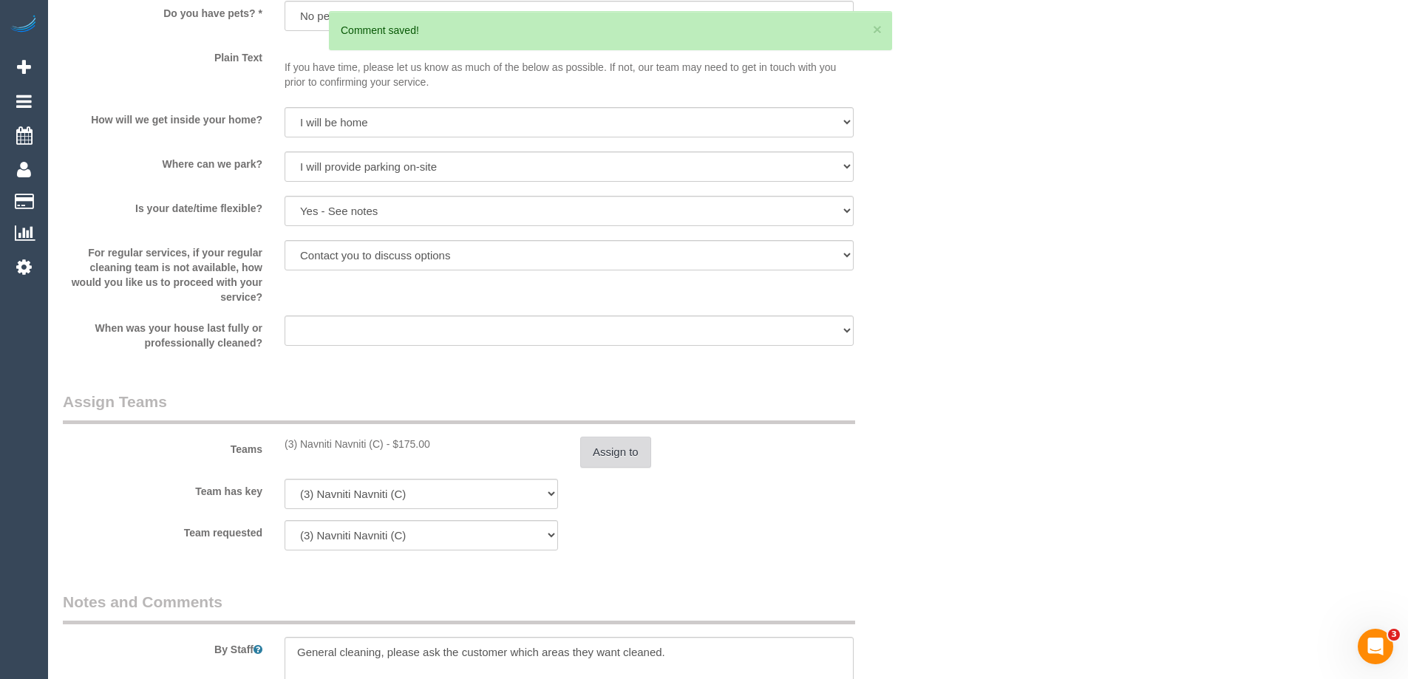
click at [630, 454] on button "Assign to" at bounding box center [615, 452] width 71 height 31
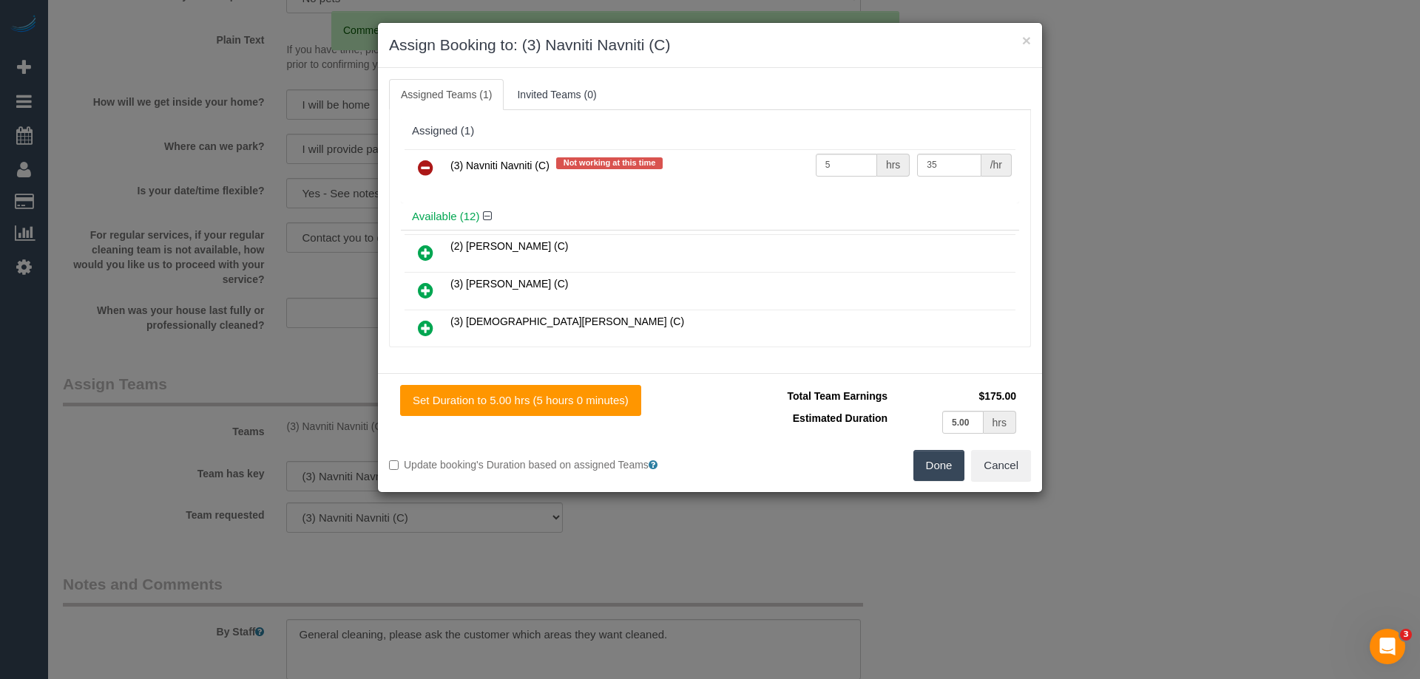
click at [423, 169] on icon at bounding box center [426, 168] width 16 height 18
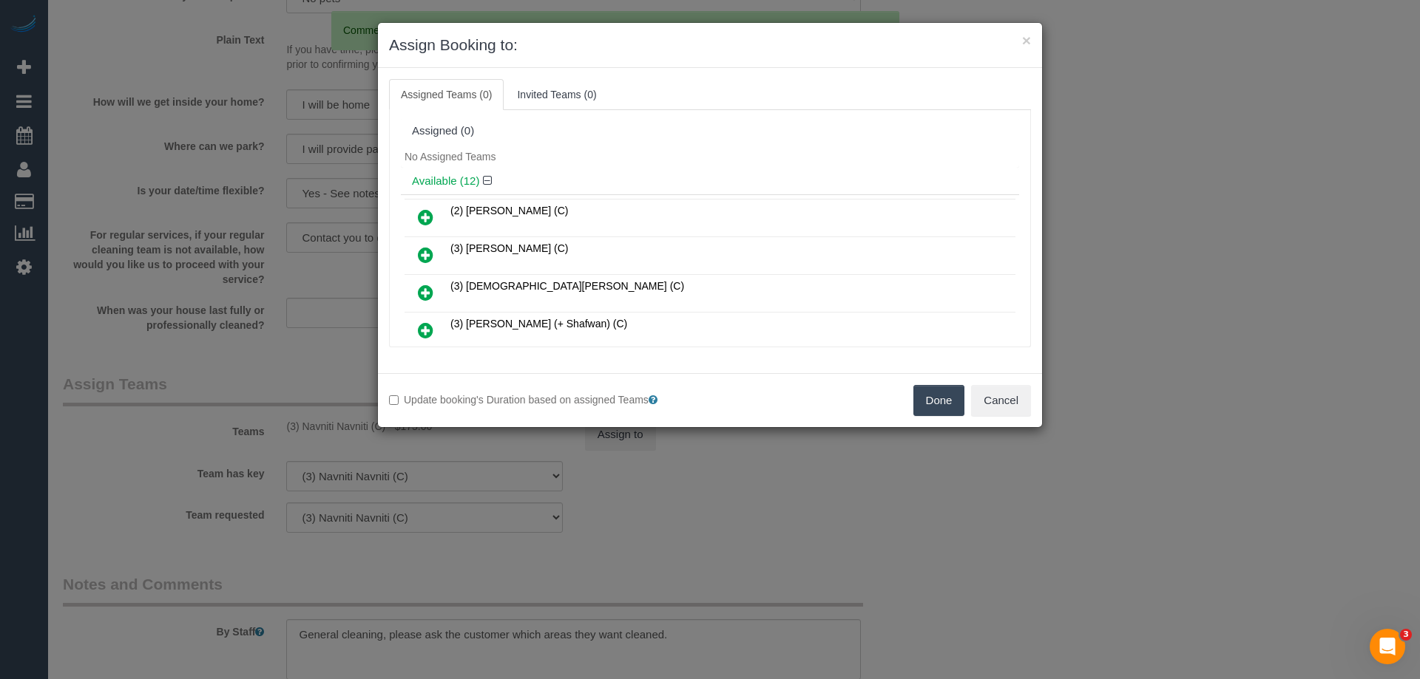
click at [917, 407] on button "Done" at bounding box center [939, 400] width 52 height 31
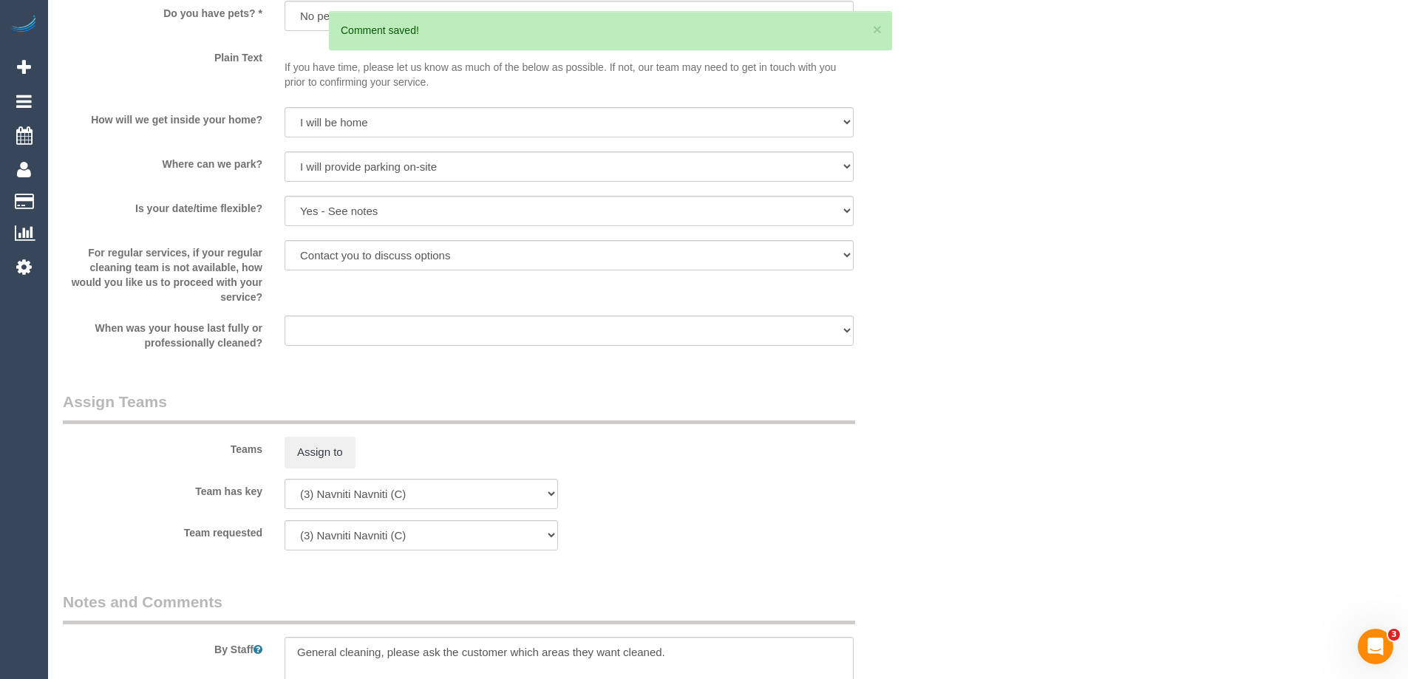
click at [928, 402] on div "× Assign Booking to: Assigned Teams (0) Invited Teams (0) Assigned (0) No Assig…" at bounding box center [704, 339] width 1408 height 679
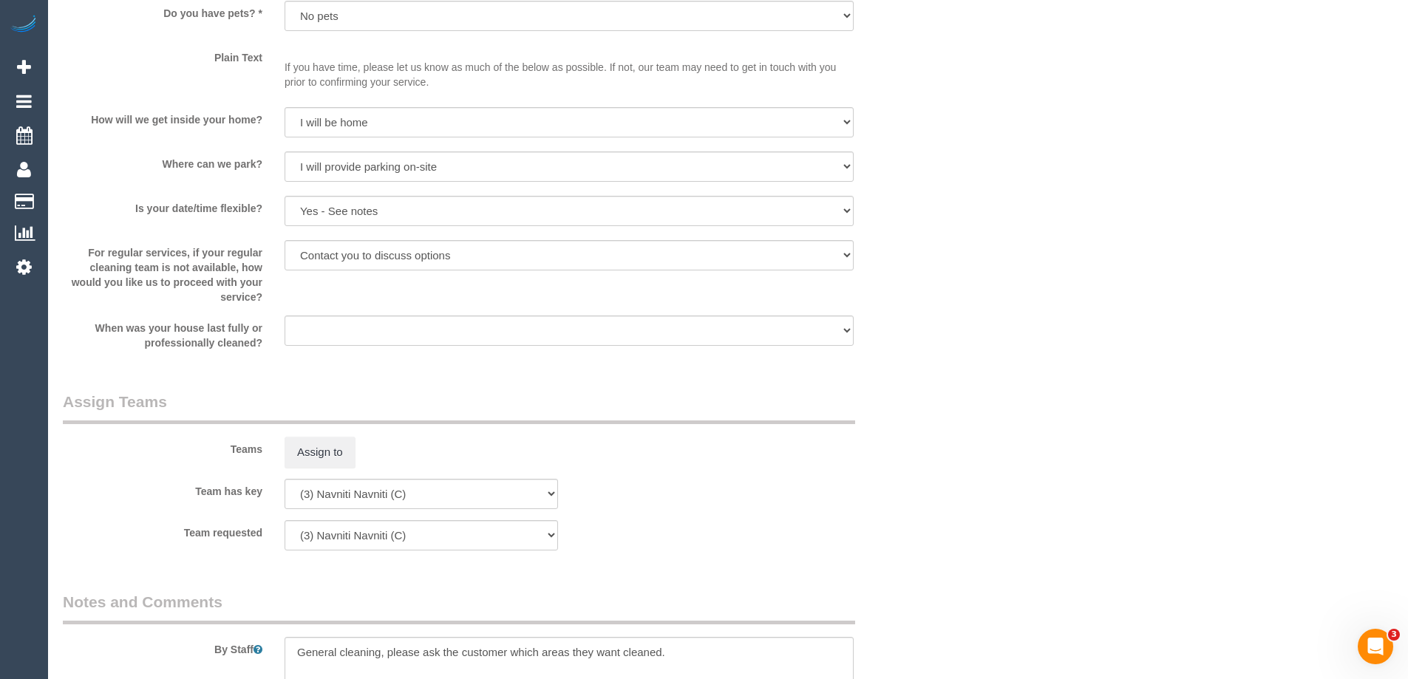
scroll to position [1405, 0]
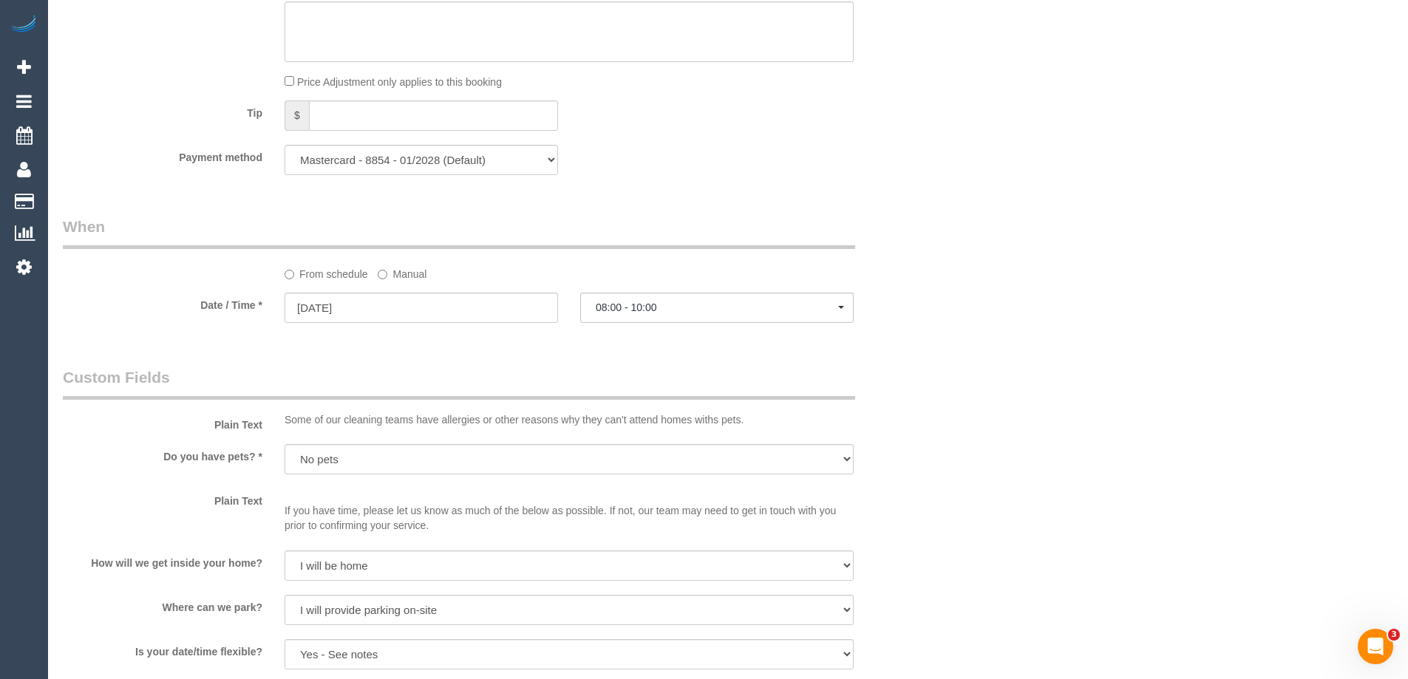
click at [354, 323] on div at bounding box center [422, 324] width 274 height 3
click at [360, 313] on input "23/08/2025" at bounding box center [422, 308] width 274 height 30
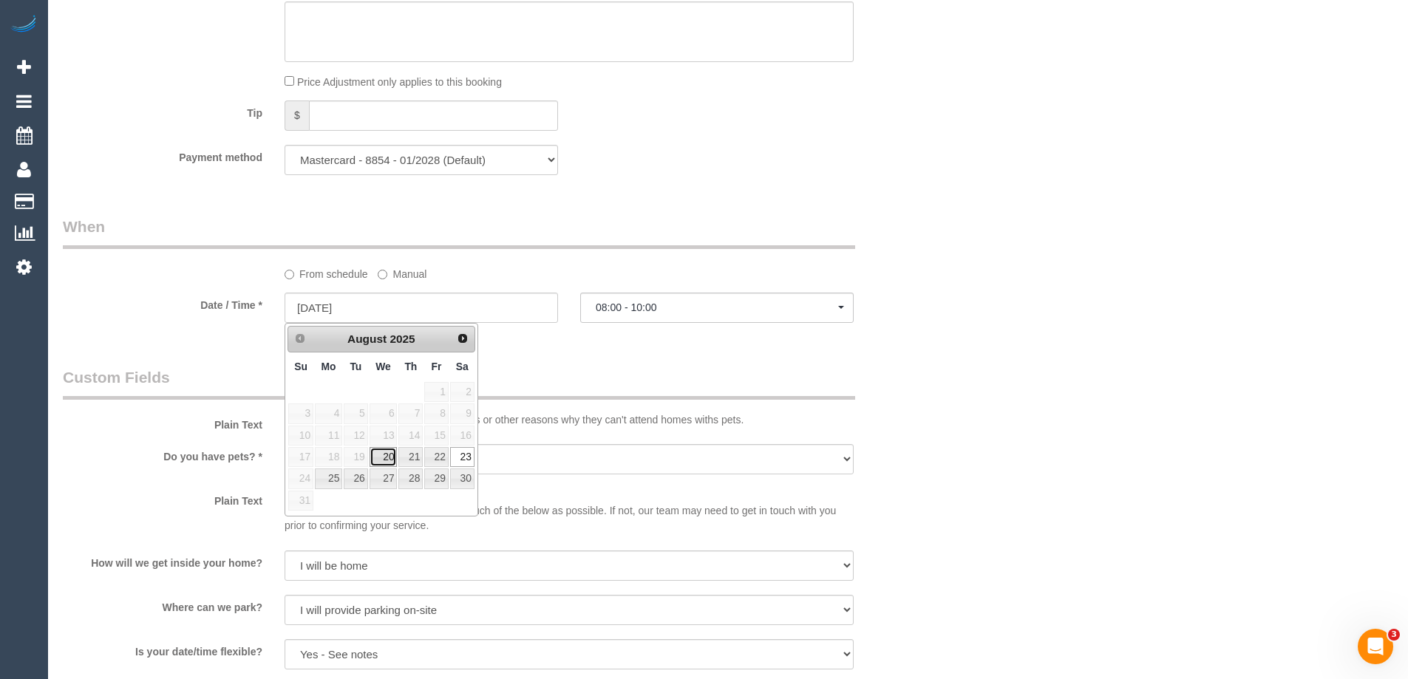
click at [393, 459] on link "20" at bounding box center [384, 457] width 28 height 20
type input "[DATE]"
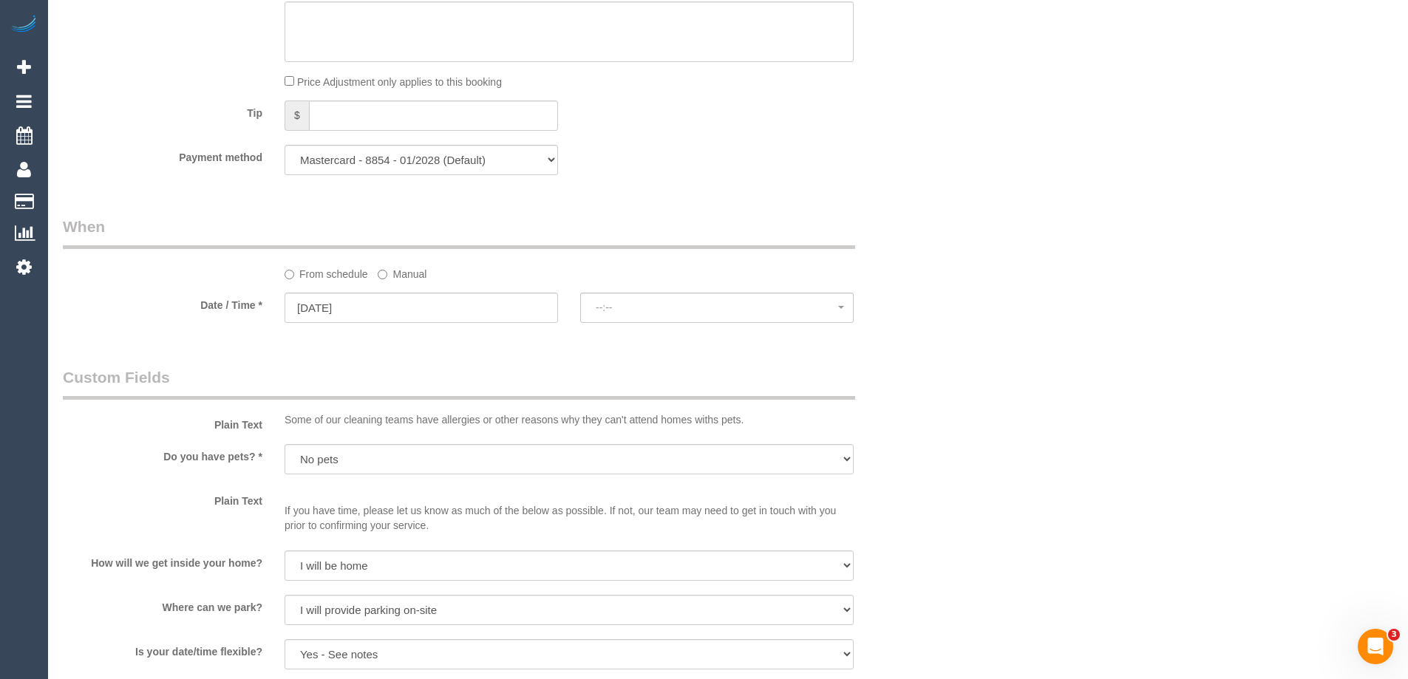
click at [993, 345] on div "Who Email* suztassone@gmail.com Name * Suzanne Tassone new customer FEMALE NEED…" at bounding box center [728, 290] width 1331 height 3247
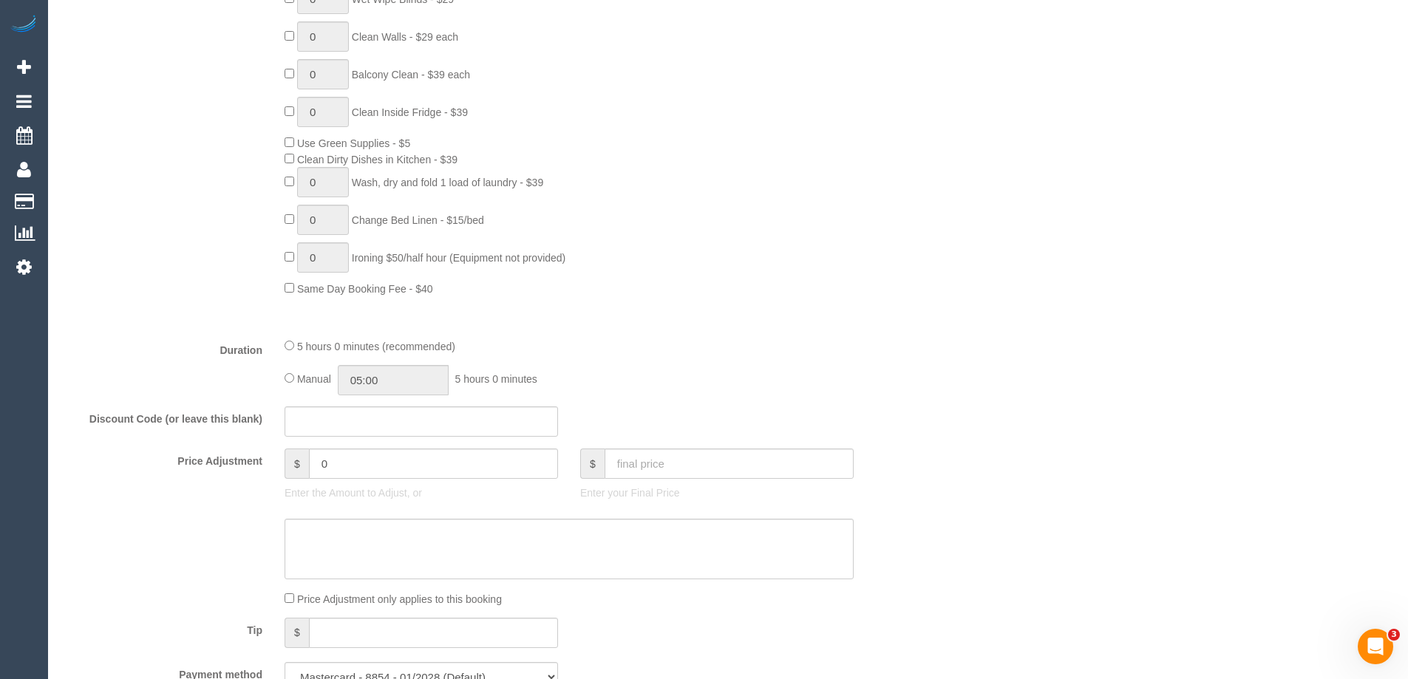
select select "spot22"
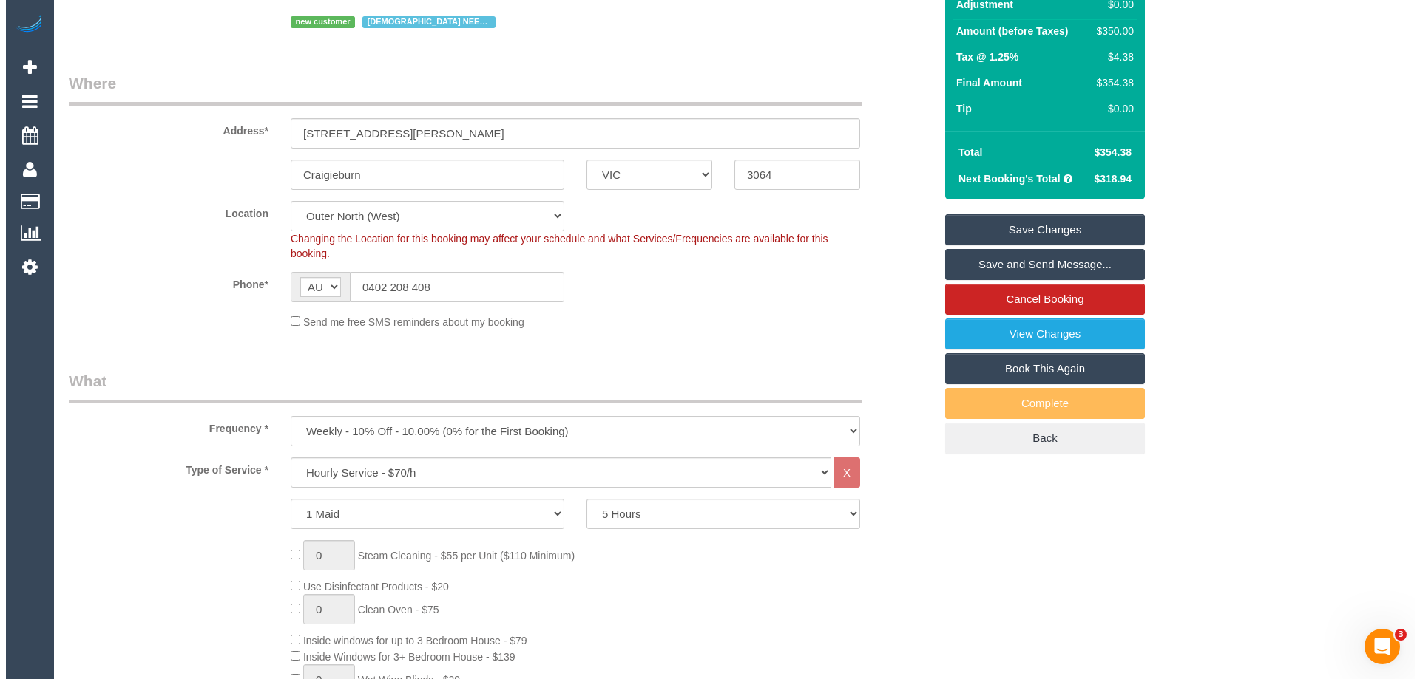
scroll to position [0, 0]
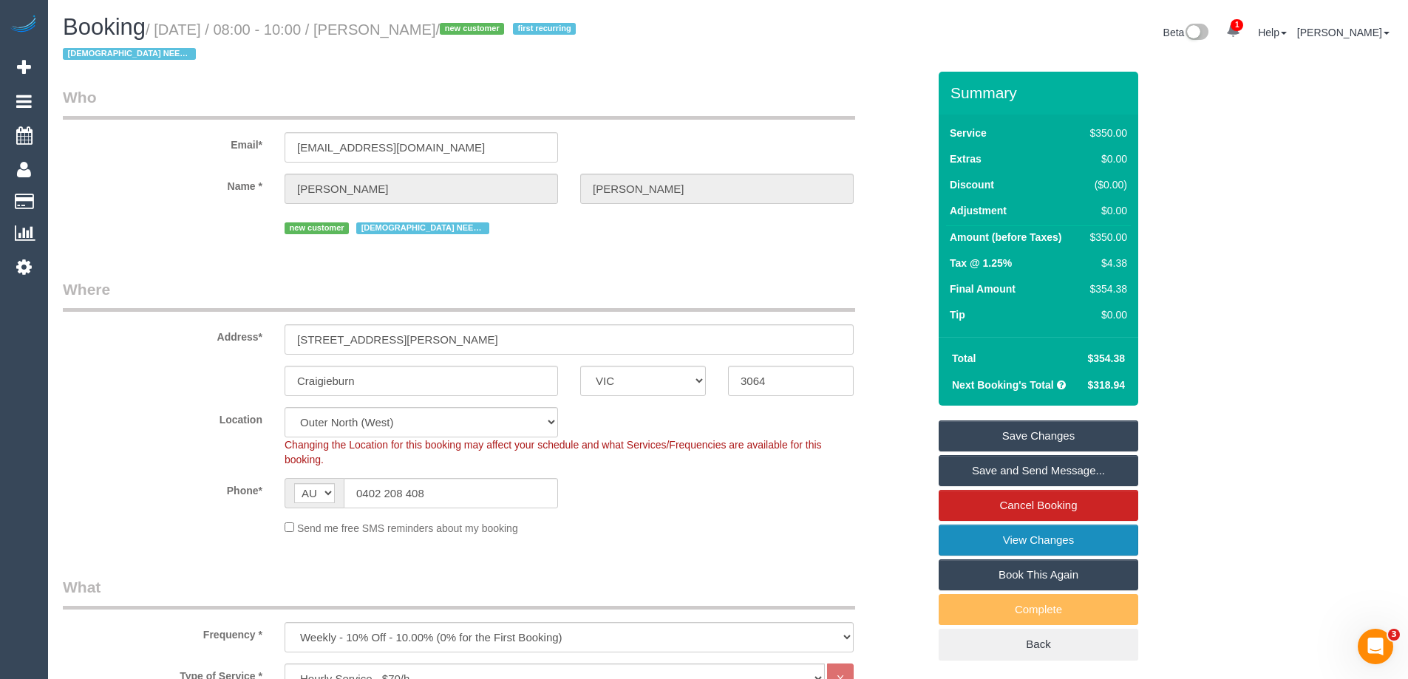
click at [1043, 534] on link "View Changes" at bounding box center [1039, 540] width 200 height 31
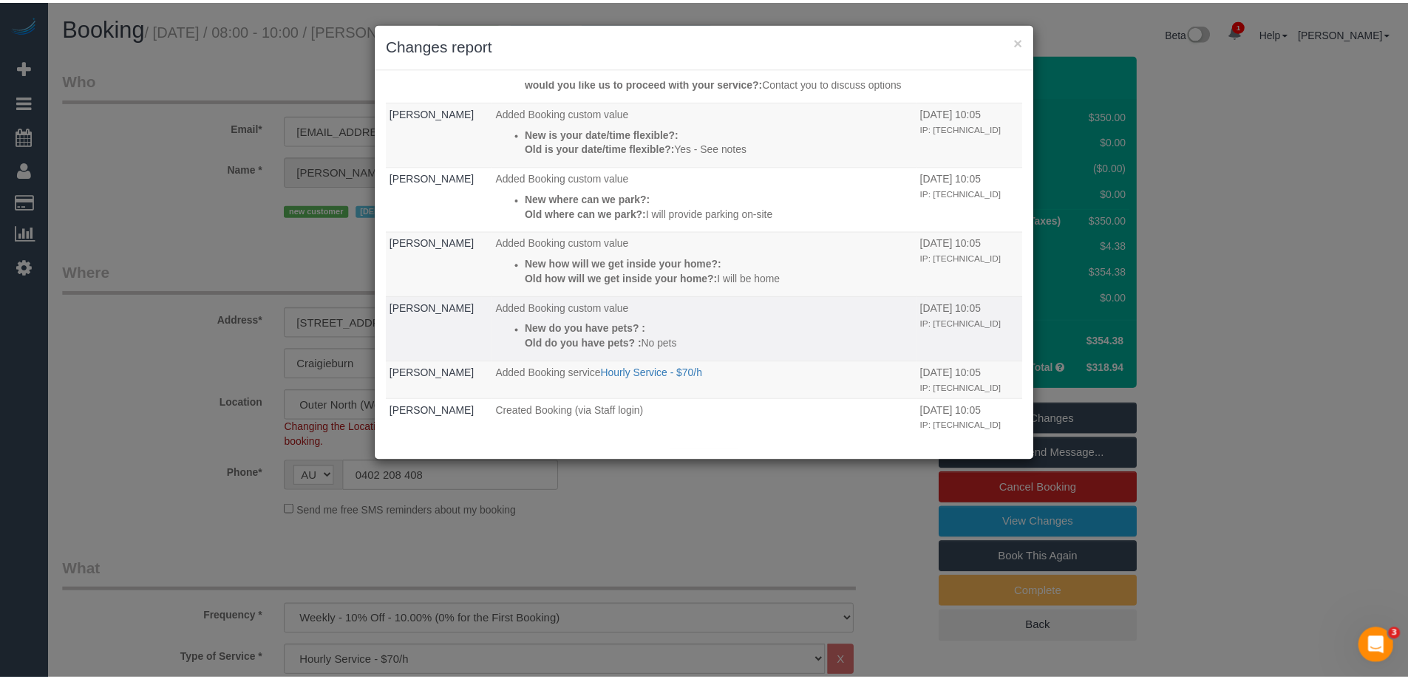
scroll to position [688, 0]
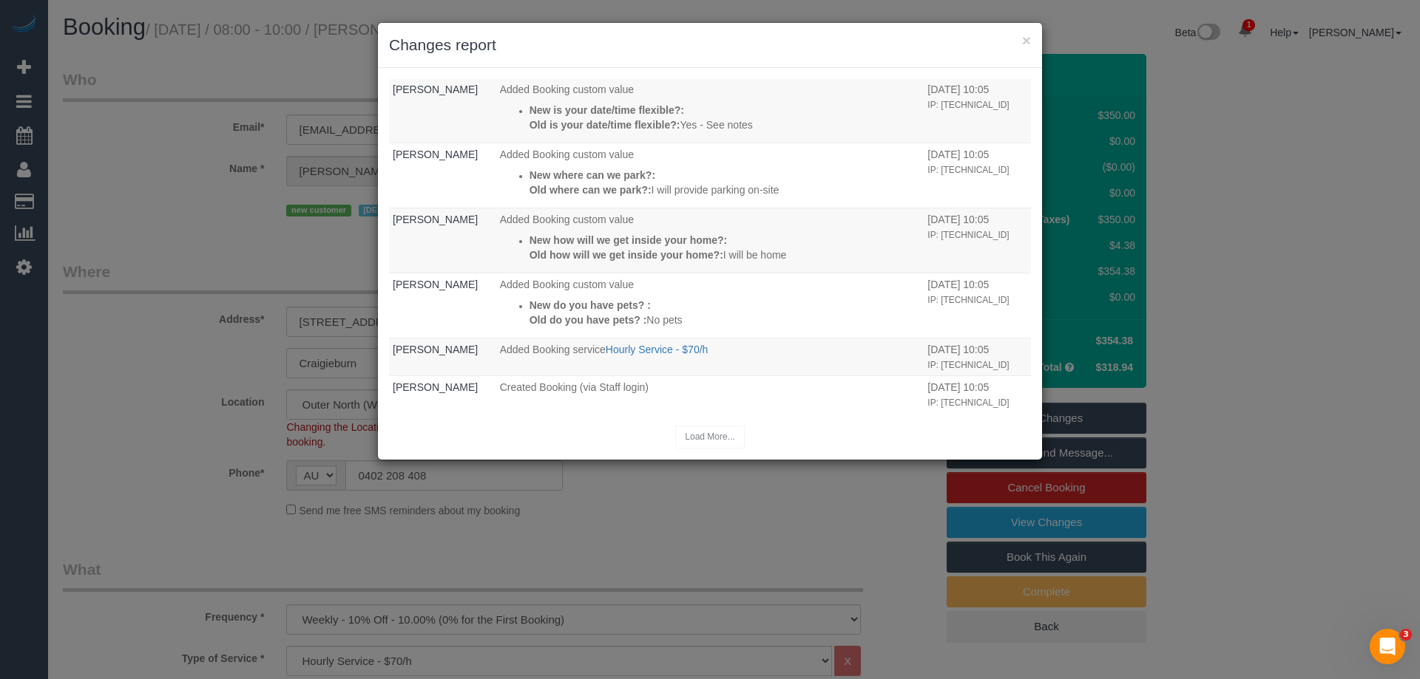
click at [183, 107] on div "× Changes report Who What When Laura Butera Updated Comment New comment: Assign…" at bounding box center [710, 339] width 1420 height 679
click at [1028, 47] on button "×" at bounding box center [1026, 41] width 9 height 16
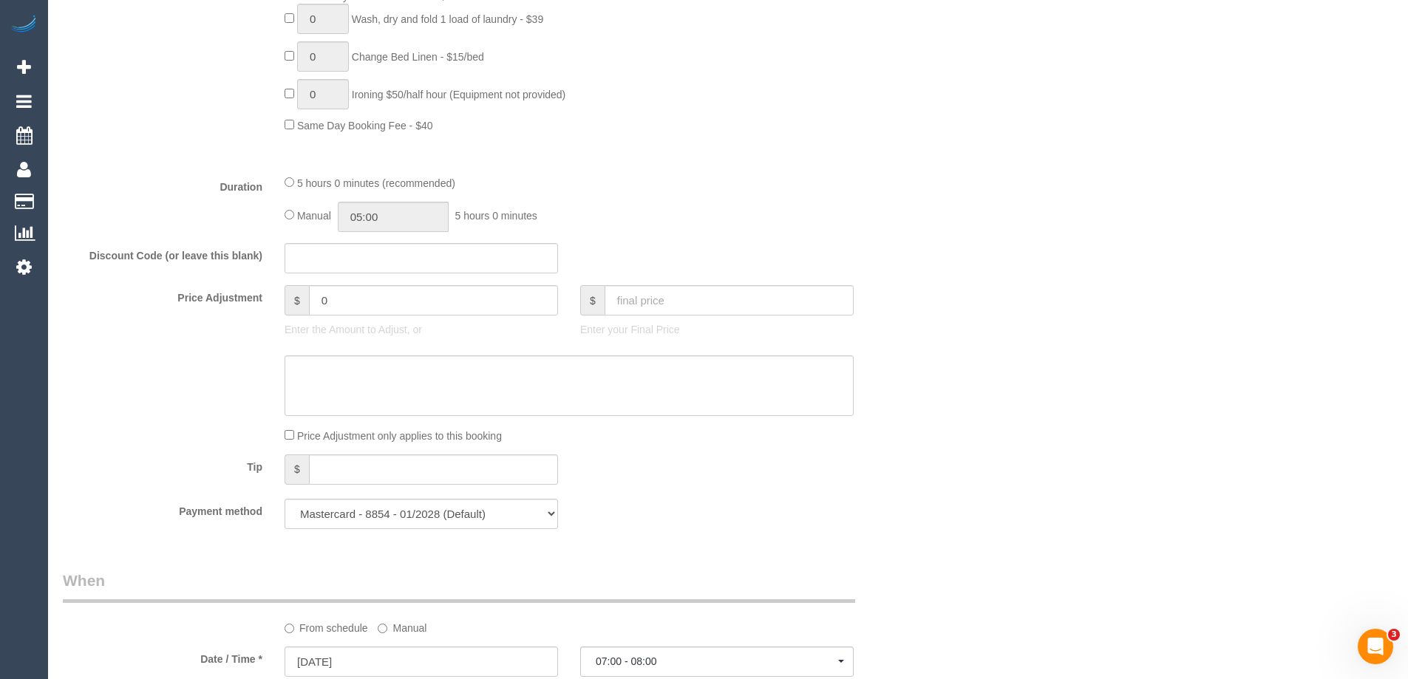
scroll to position [1183, 0]
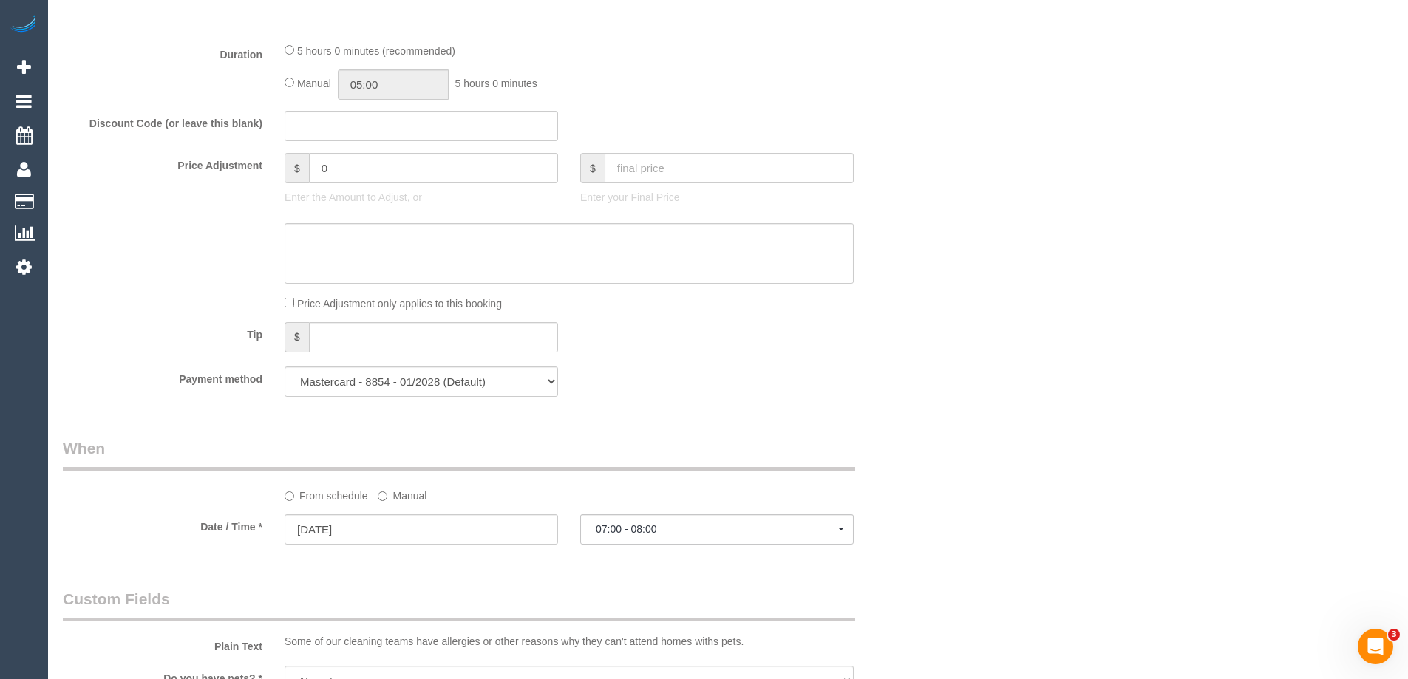
click at [406, 495] on label "Manual" at bounding box center [402, 494] width 49 height 20
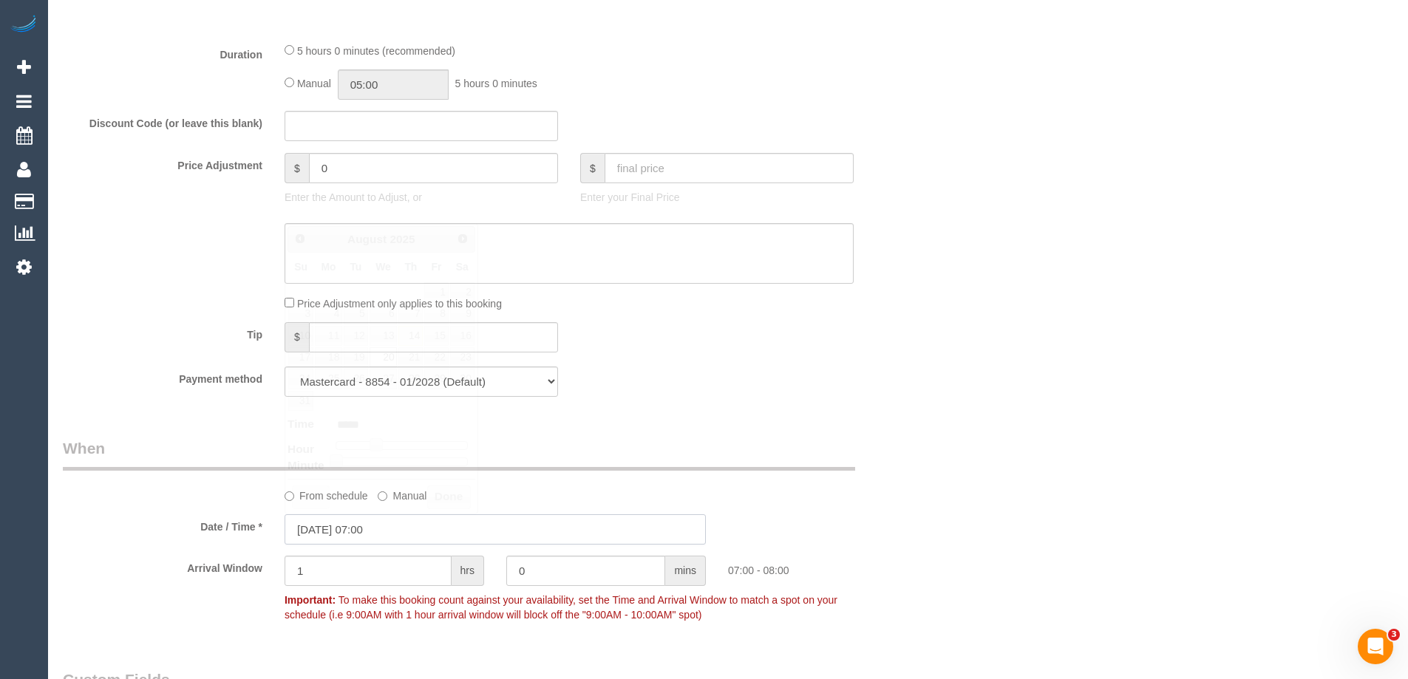
click at [452, 527] on input "20/08/2025 07:00" at bounding box center [495, 530] width 421 height 30
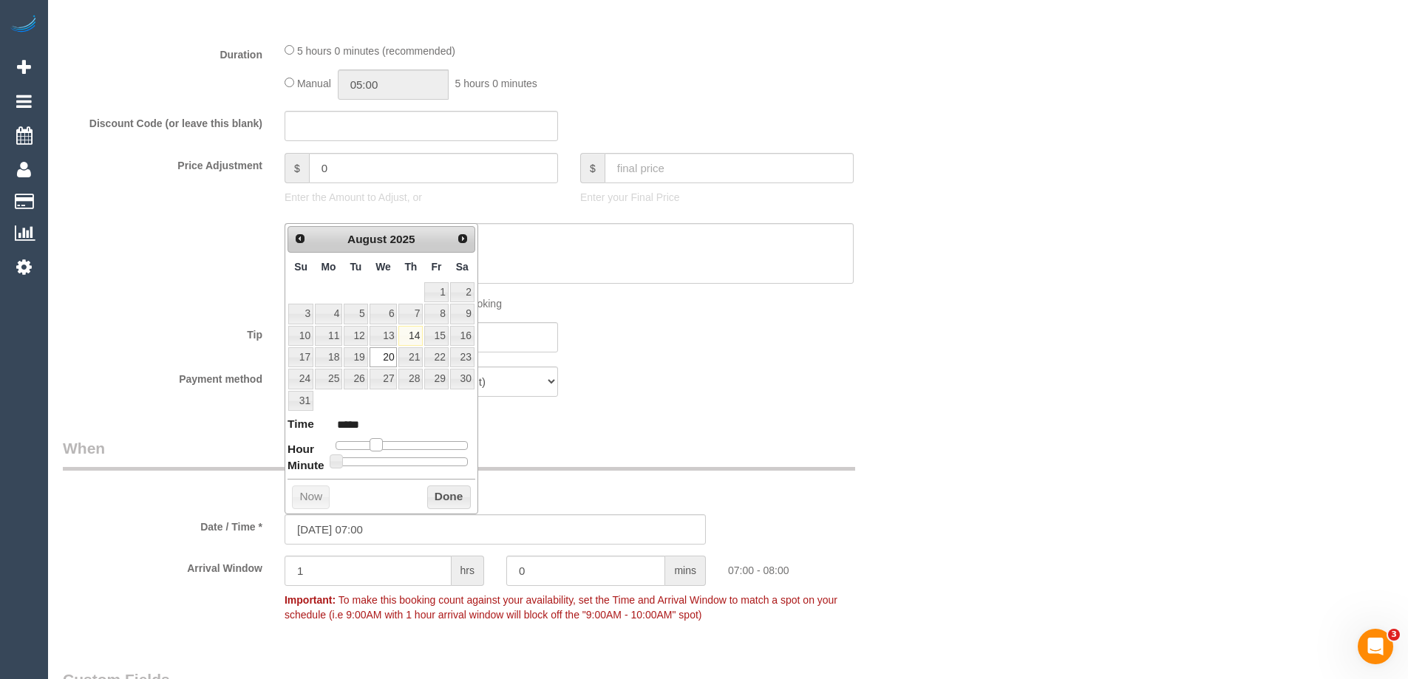
type input "20/08/2025 08:00"
type input "*****"
click at [383, 450] on span at bounding box center [381, 444] width 13 height 13
click at [438, 492] on button "Done" at bounding box center [449, 498] width 44 height 24
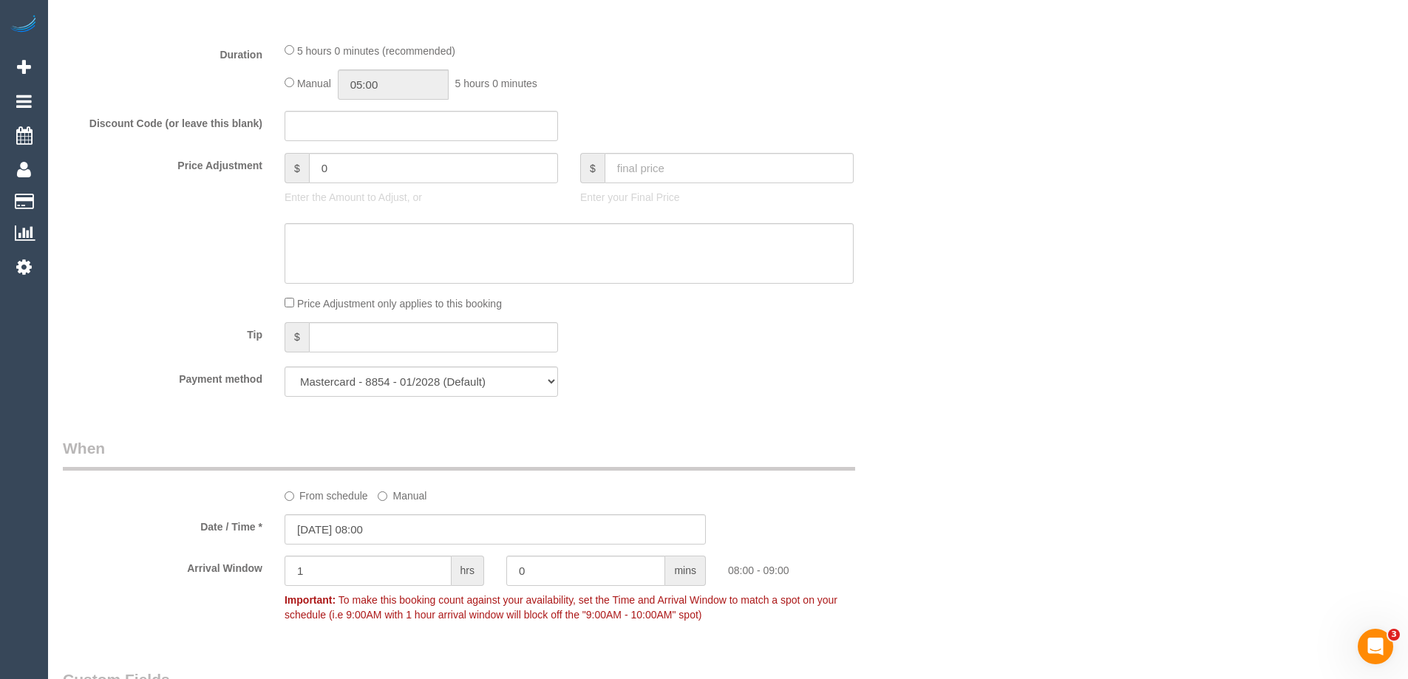
click at [970, 393] on div "Who Email* suztassone@gmail.com Name * Suzanne Tassone new customer FEMALE NEED…" at bounding box center [728, 553] width 1331 height 3328
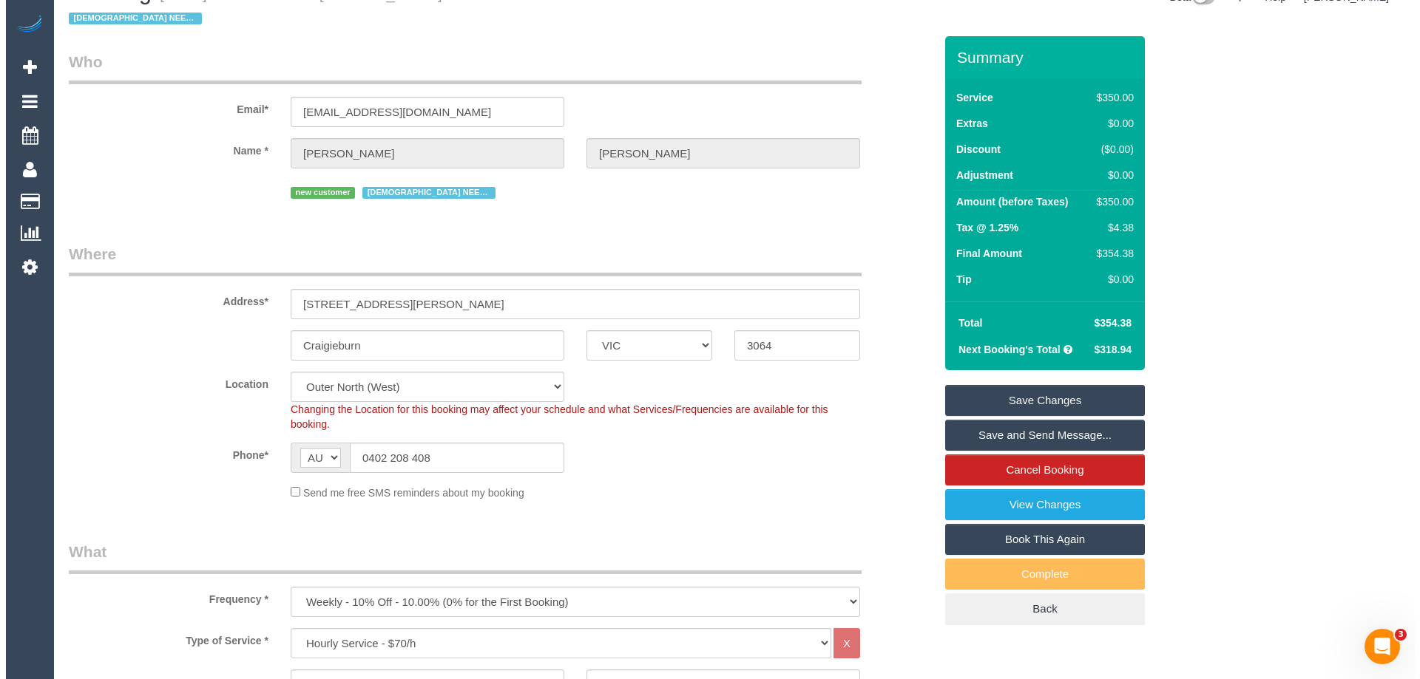
scroll to position [0, 0]
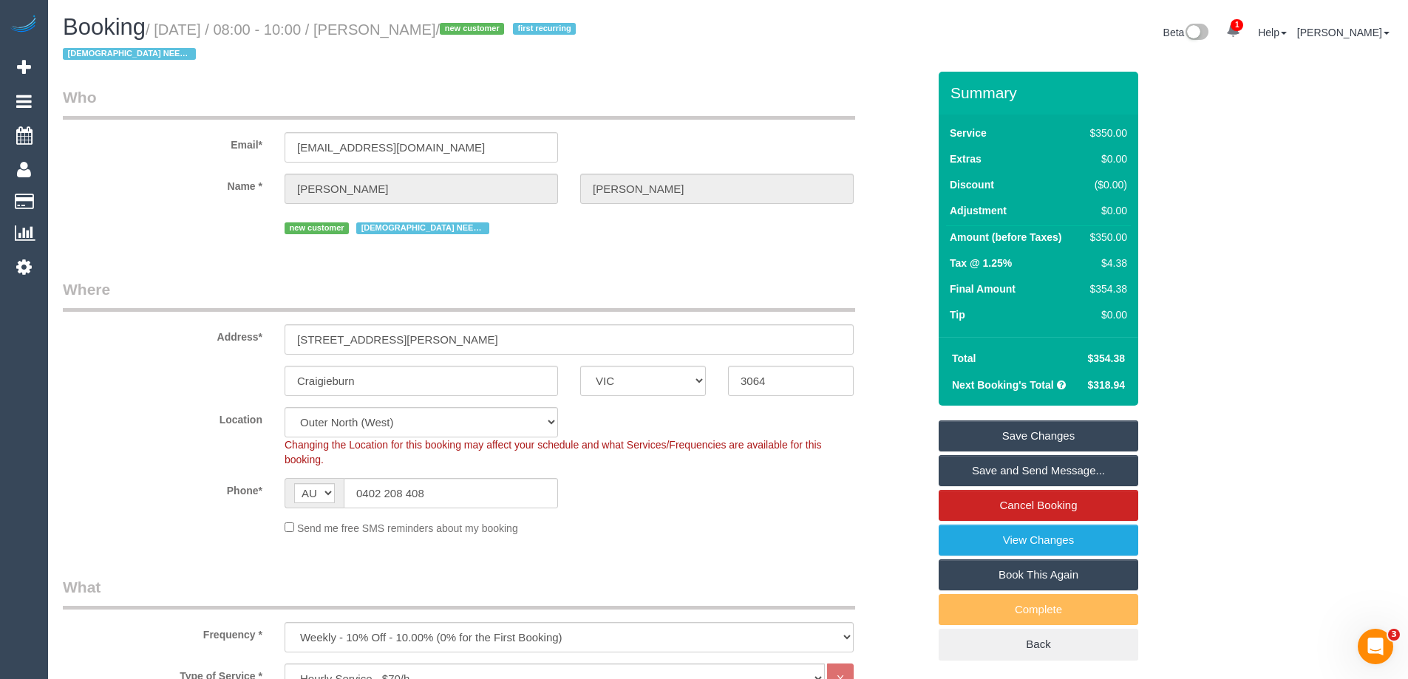
click at [1051, 438] on link "Save Changes" at bounding box center [1039, 436] width 200 height 31
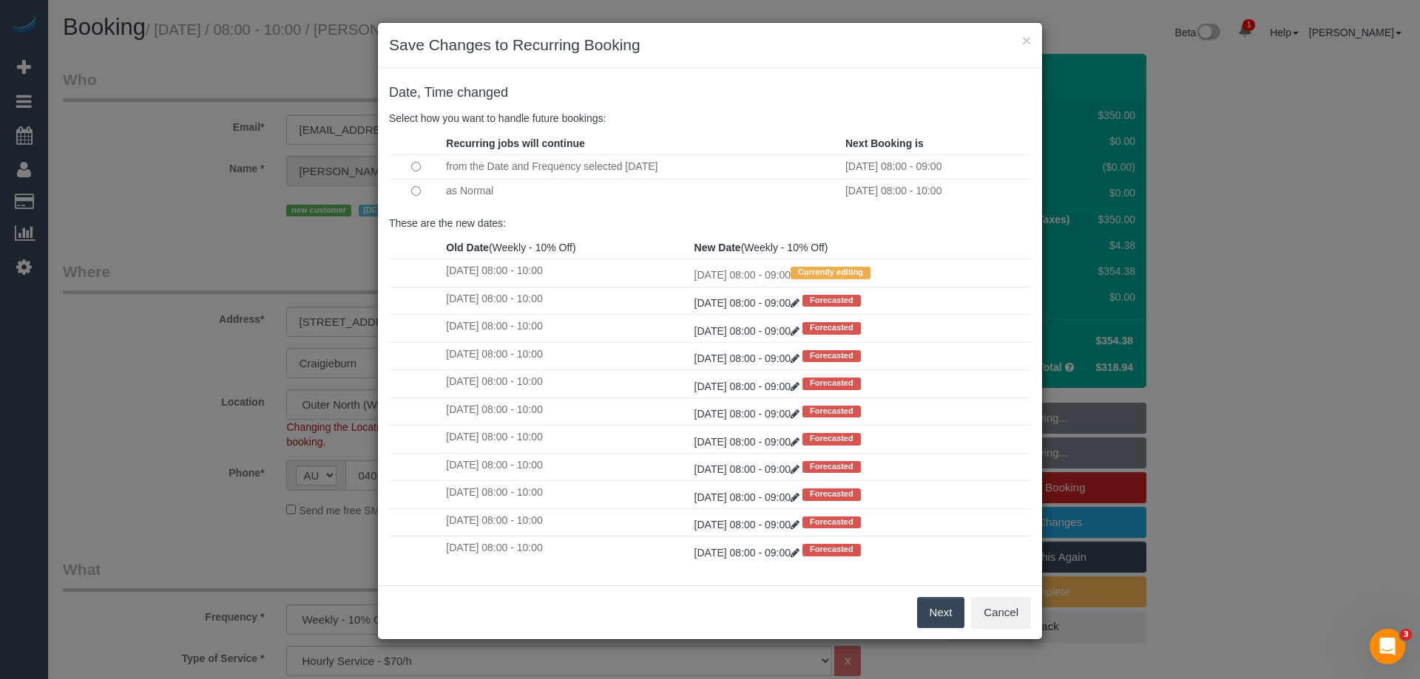
click at [865, 60] on div "× Save Changes to Recurring Booking" at bounding box center [710, 45] width 664 height 45
click at [940, 611] on button "Next" at bounding box center [941, 612] width 48 height 31
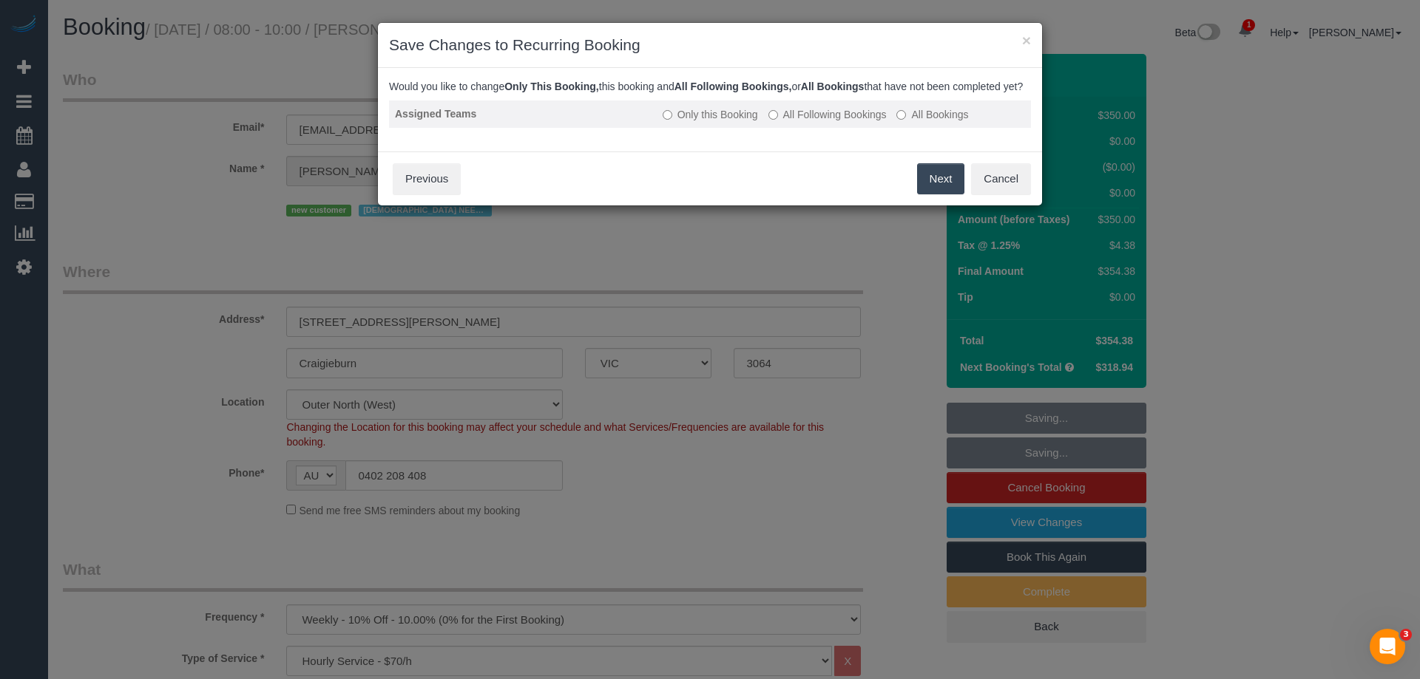
click at [850, 122] on label "All Following Bookings" at bounding box center [827, 114] width 118 height 15
click at [928, 191] on button "Save" at bounding box center [939, 178] width 50 height 31
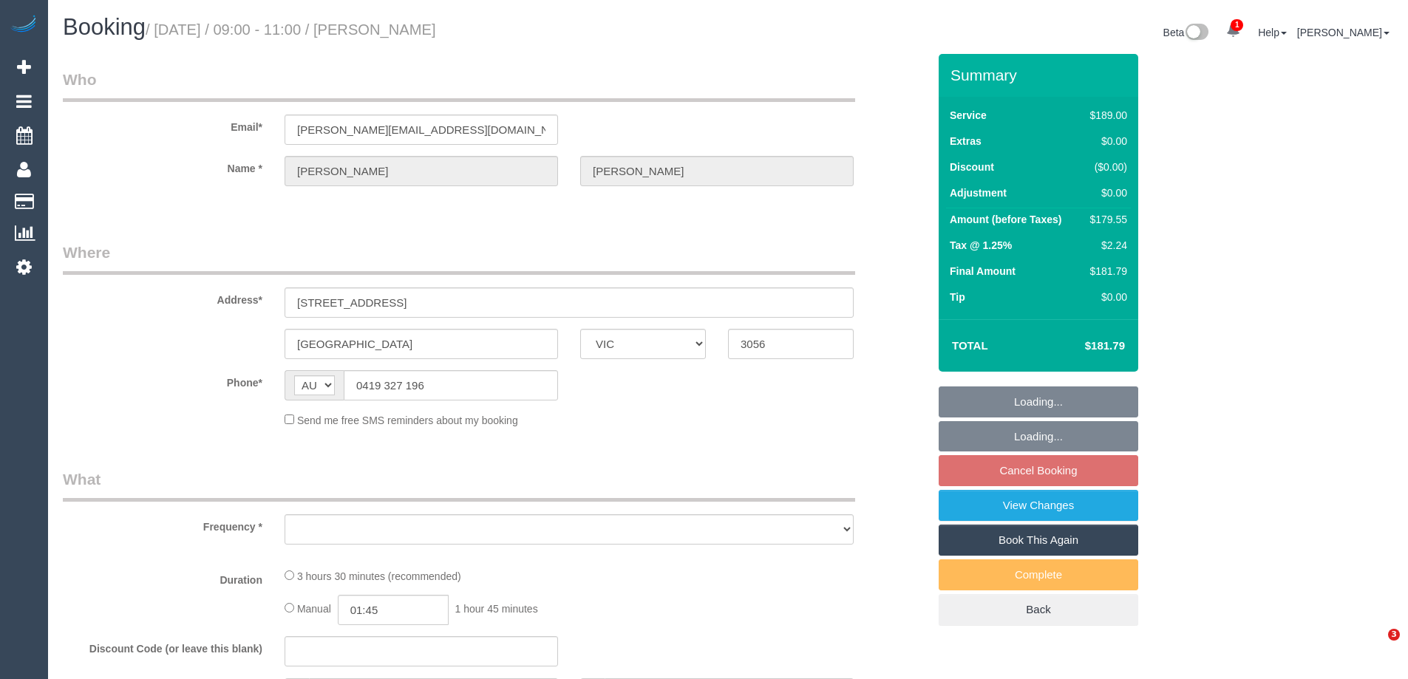
select select "VIC"
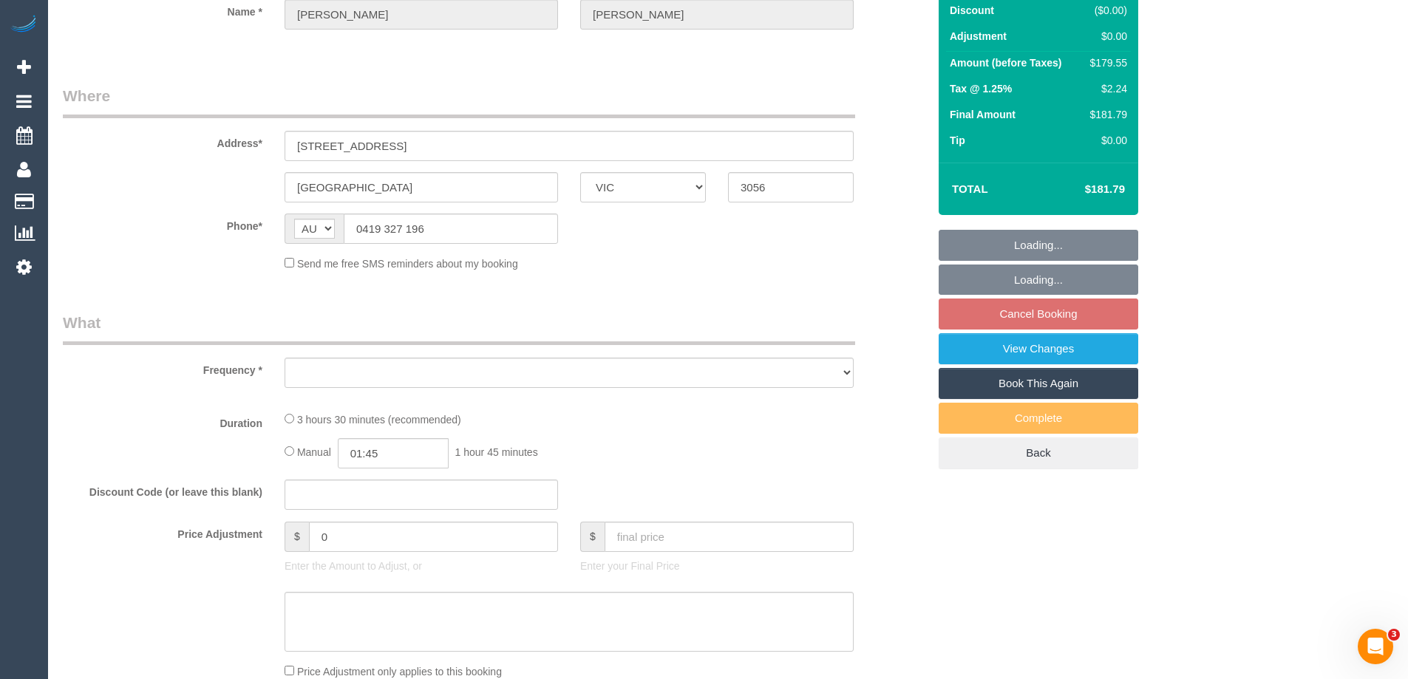
scroll to position [581, 0]
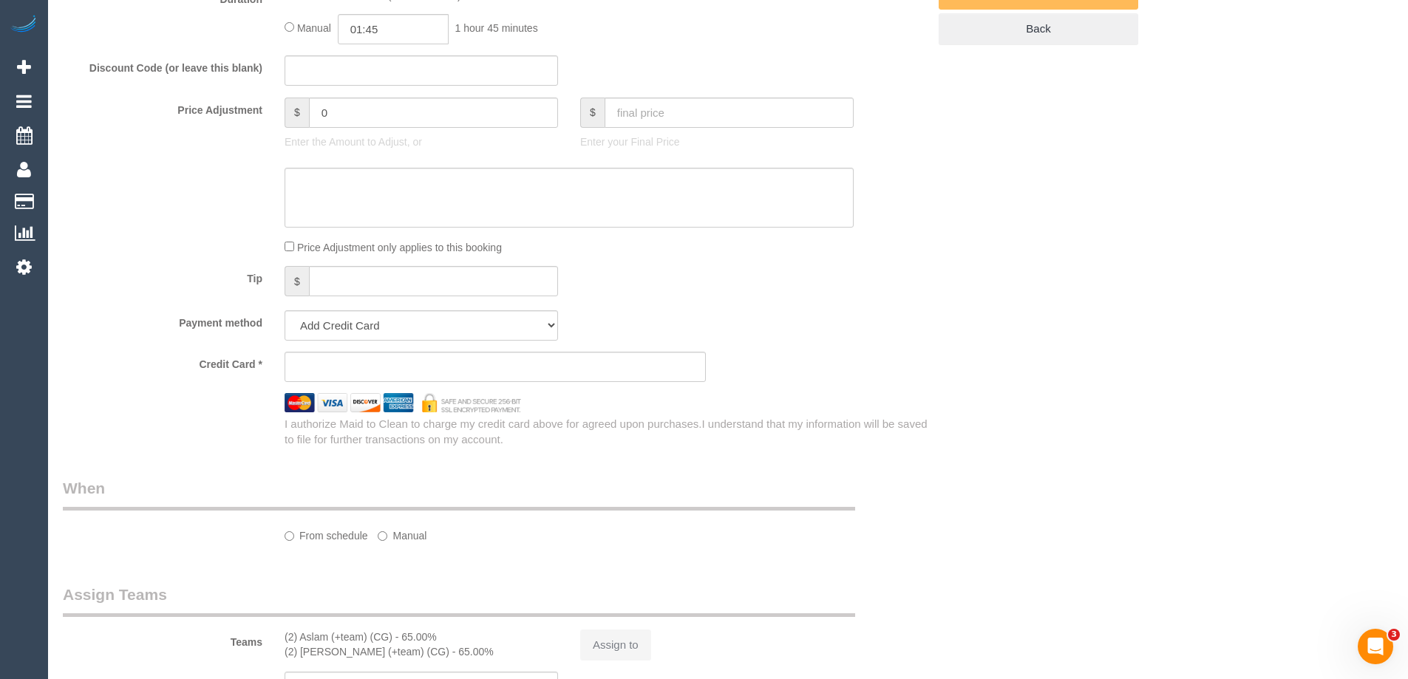
select select "object:541"
select select "string:stripe-pm_1RZjii2GScqysDRV6qWXqXTo"
select select "number:28"
select select "number:14"
select select "number:19"
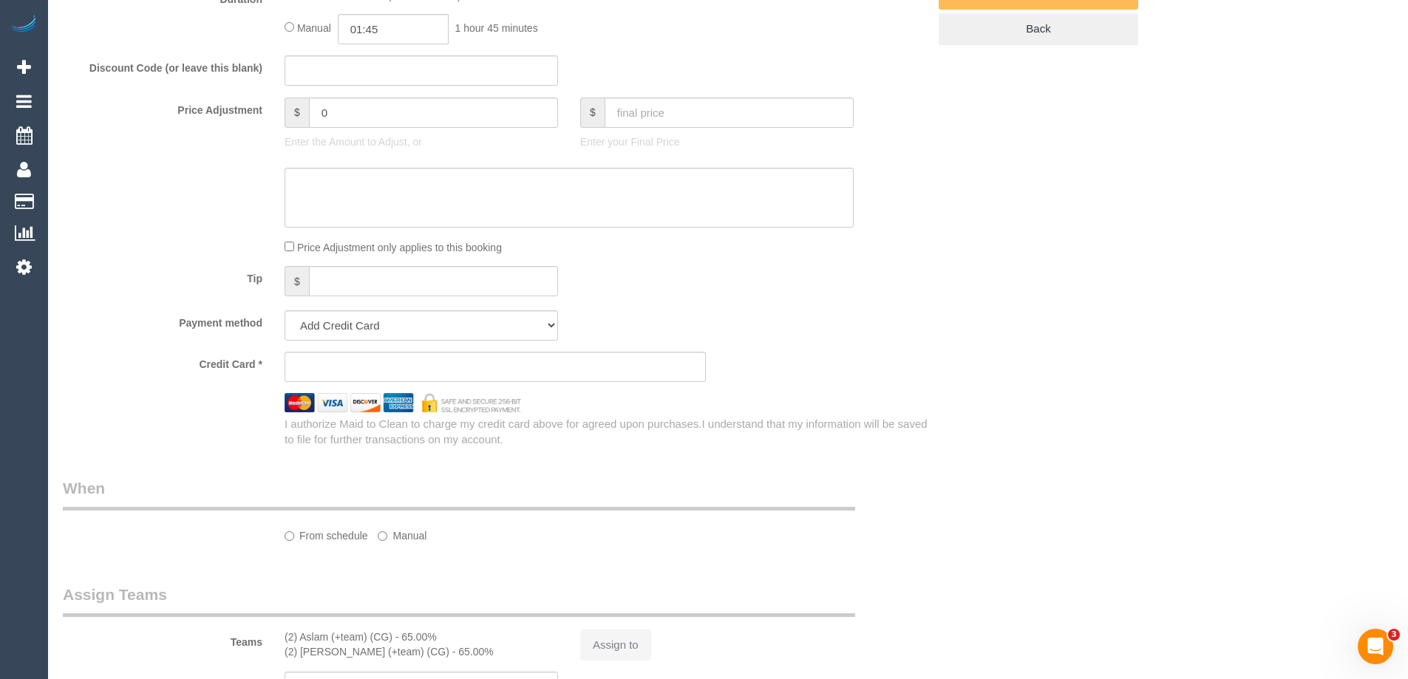
select select "number:24"
select select "number:34"
select select "number:13"
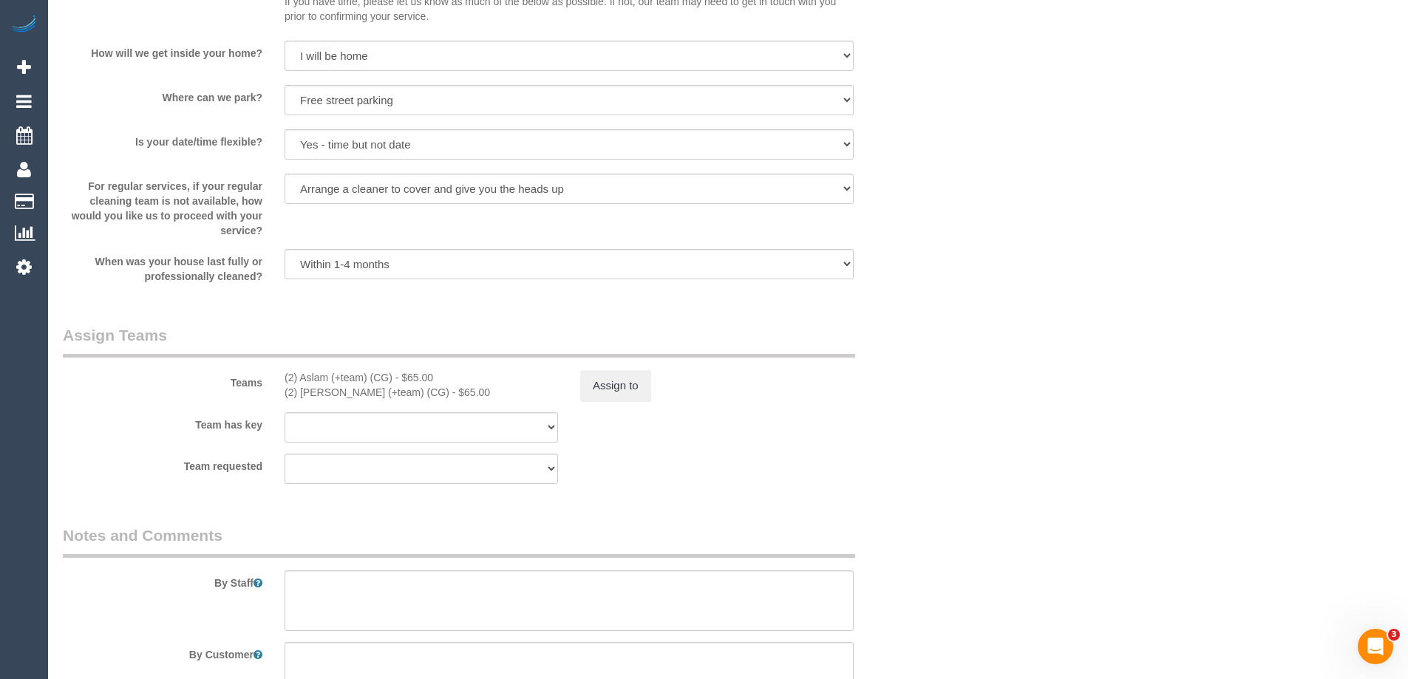
select select "object:1670"
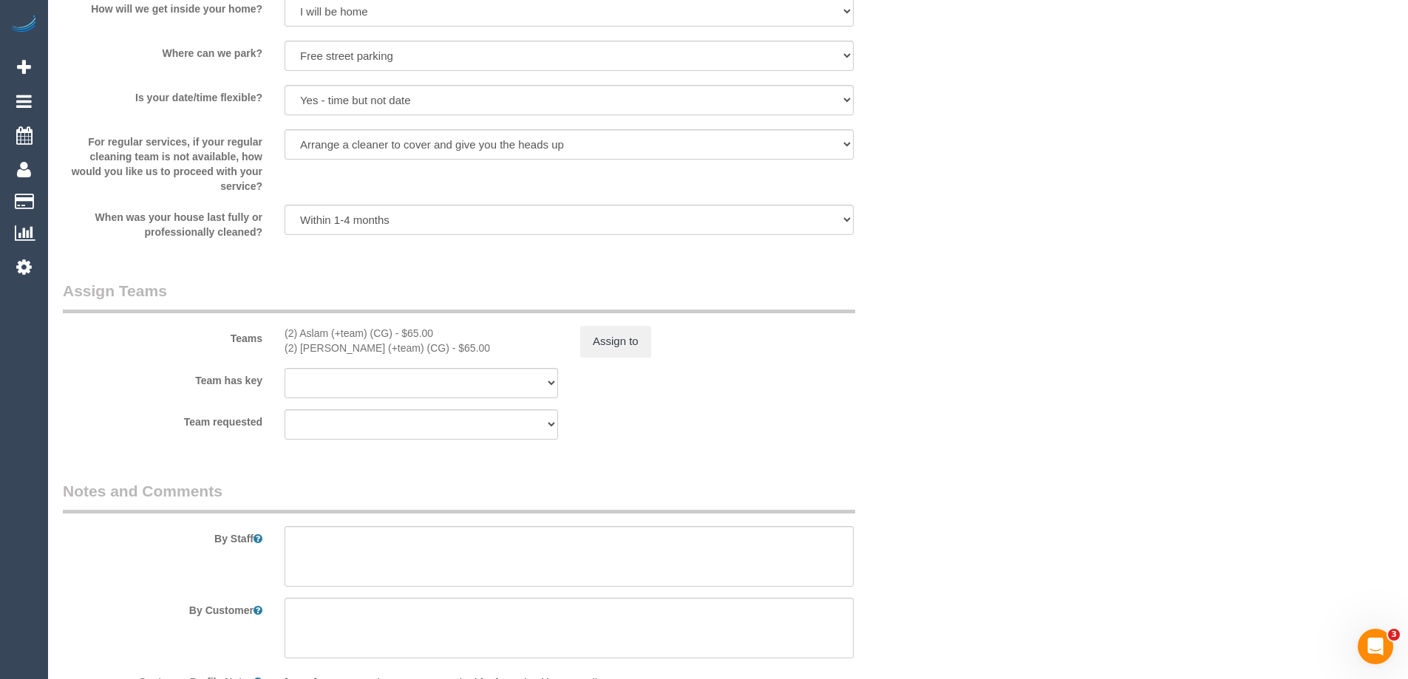
select select "spot3"
click at [617, 341] on button "Assign to" at bounding box center [615, 341] width 71 height 31
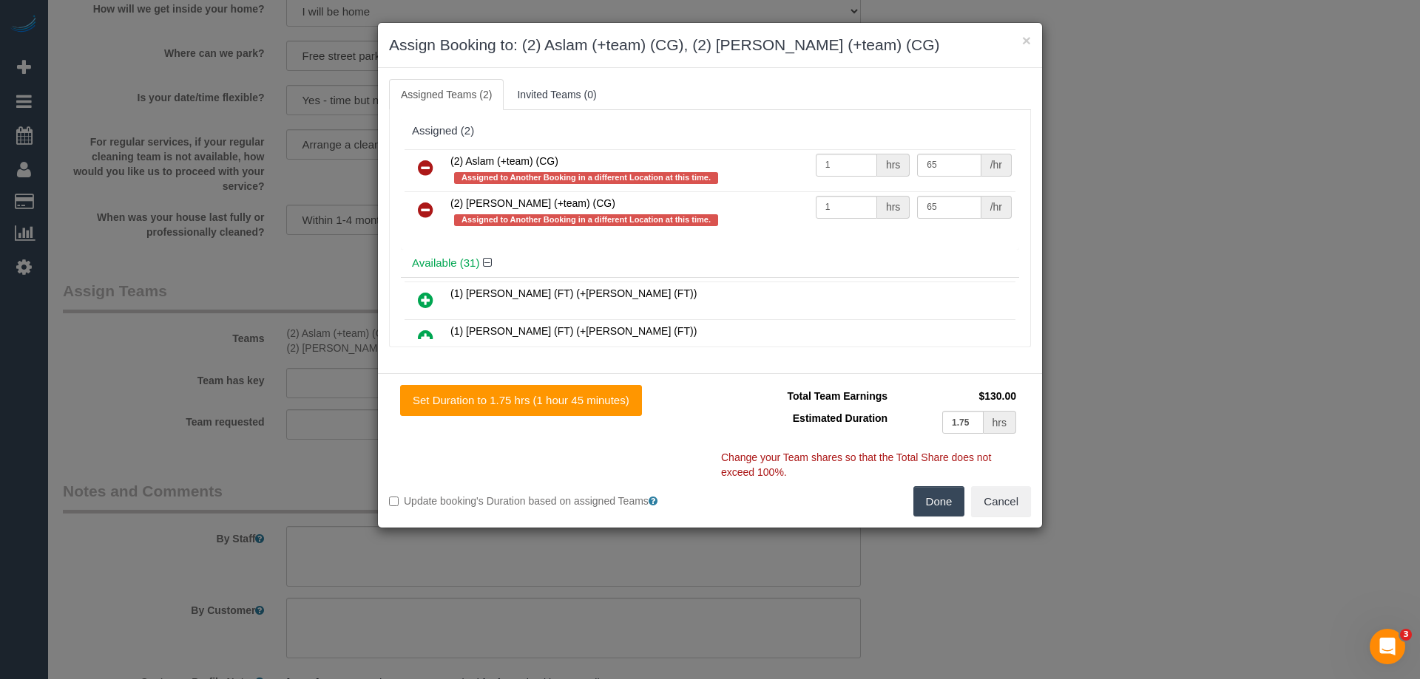
click at [421, 169] on icon at bounding box center [426, 168] width 16 height 18
click at [424, 201] on icon at bounding box center [426, 210] width 16 height 18
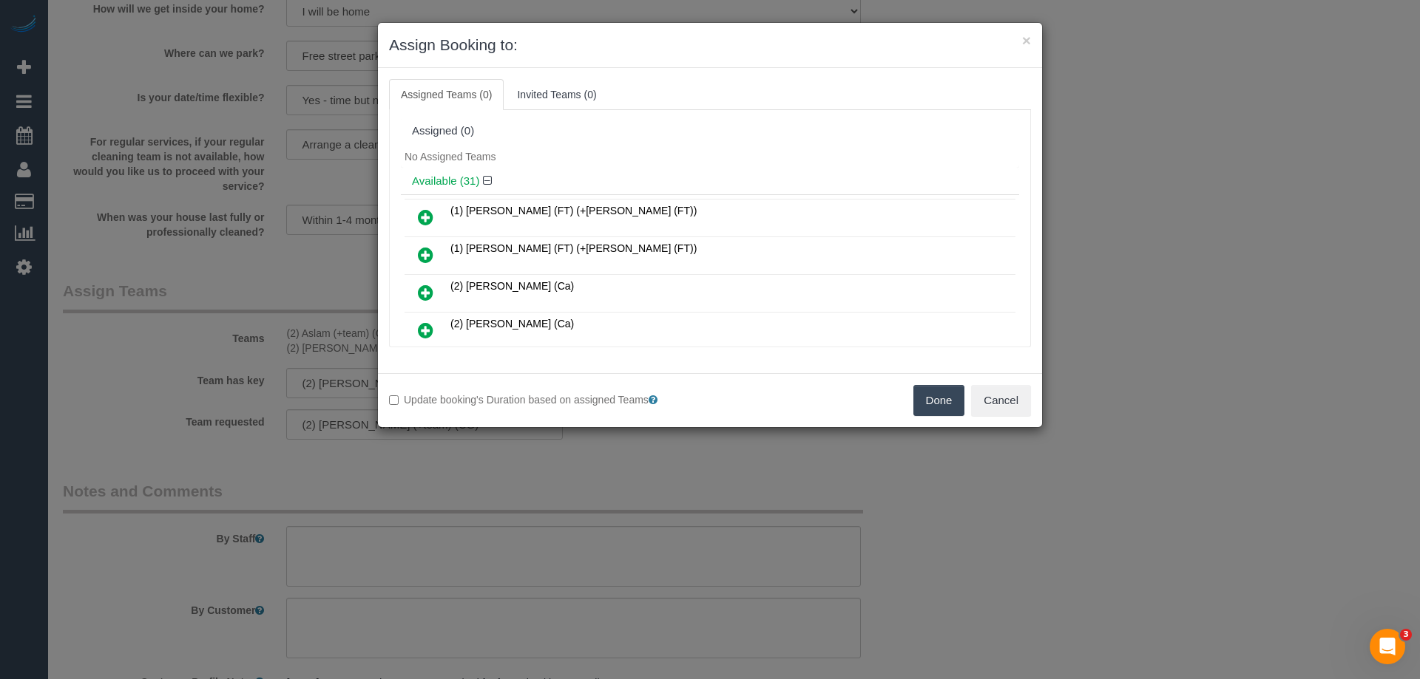
click at [929, 404] on button "Done" at bounding box center [939, 400] width 52 height 31
click at [929, 404] on div "× Assign Booking to: Assigned Teams (0) Invited Teams (0) Assigned (0) No Assig…" at bounding box center [710, 339] width 1420 height 679
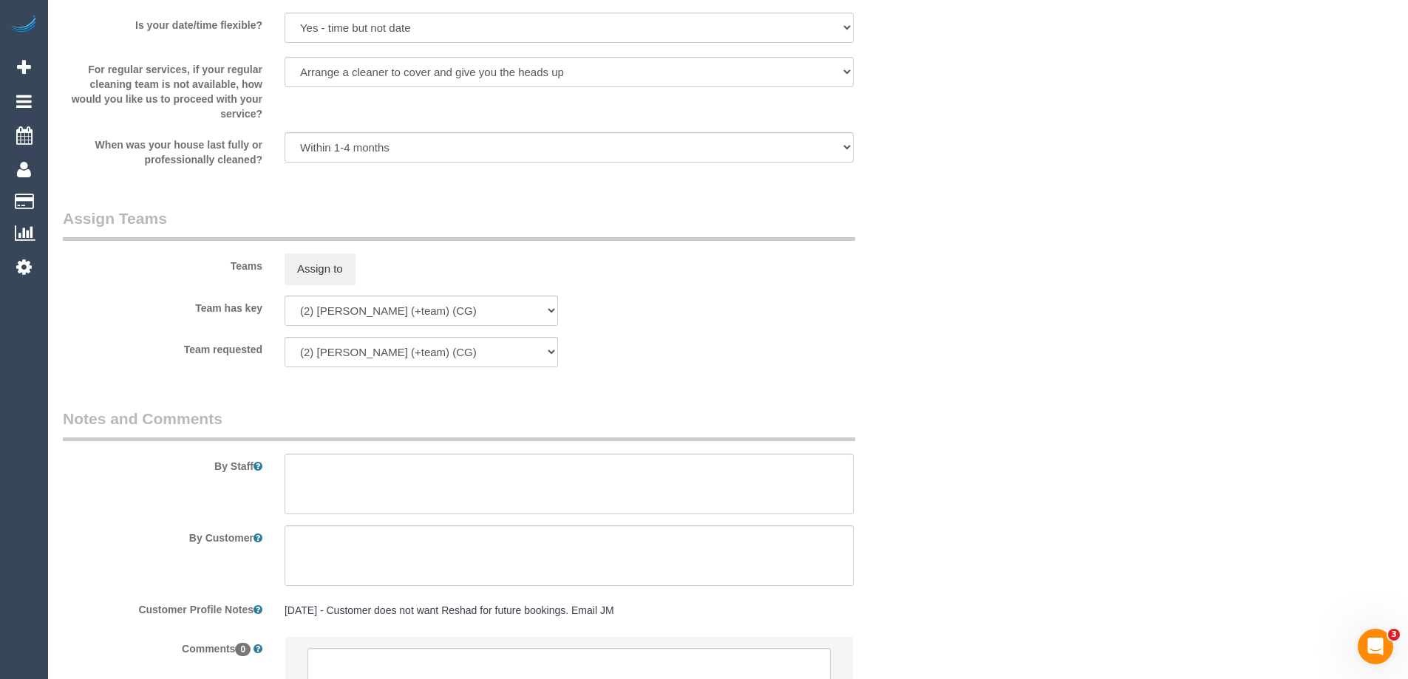
scroll to position [2168, 0]
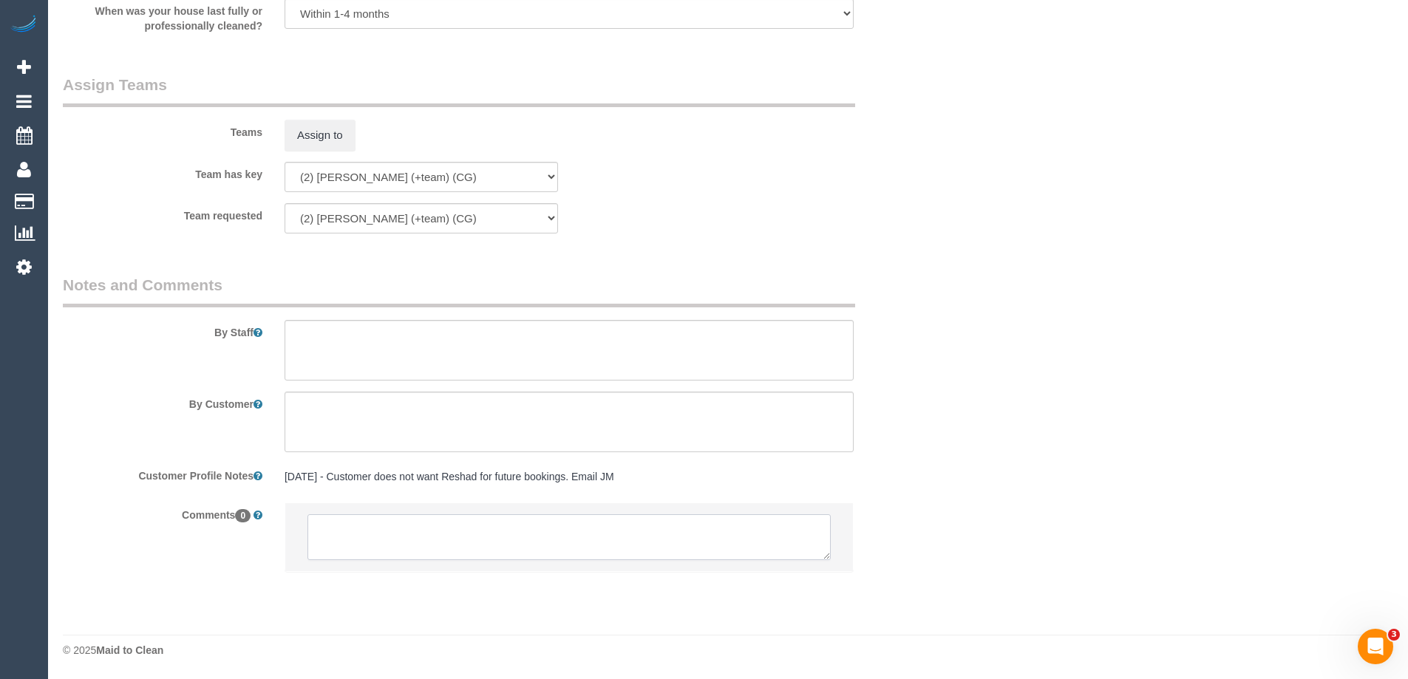
click at [560, 552] on textarea at bounding box center [569, 538] width 523 height 46
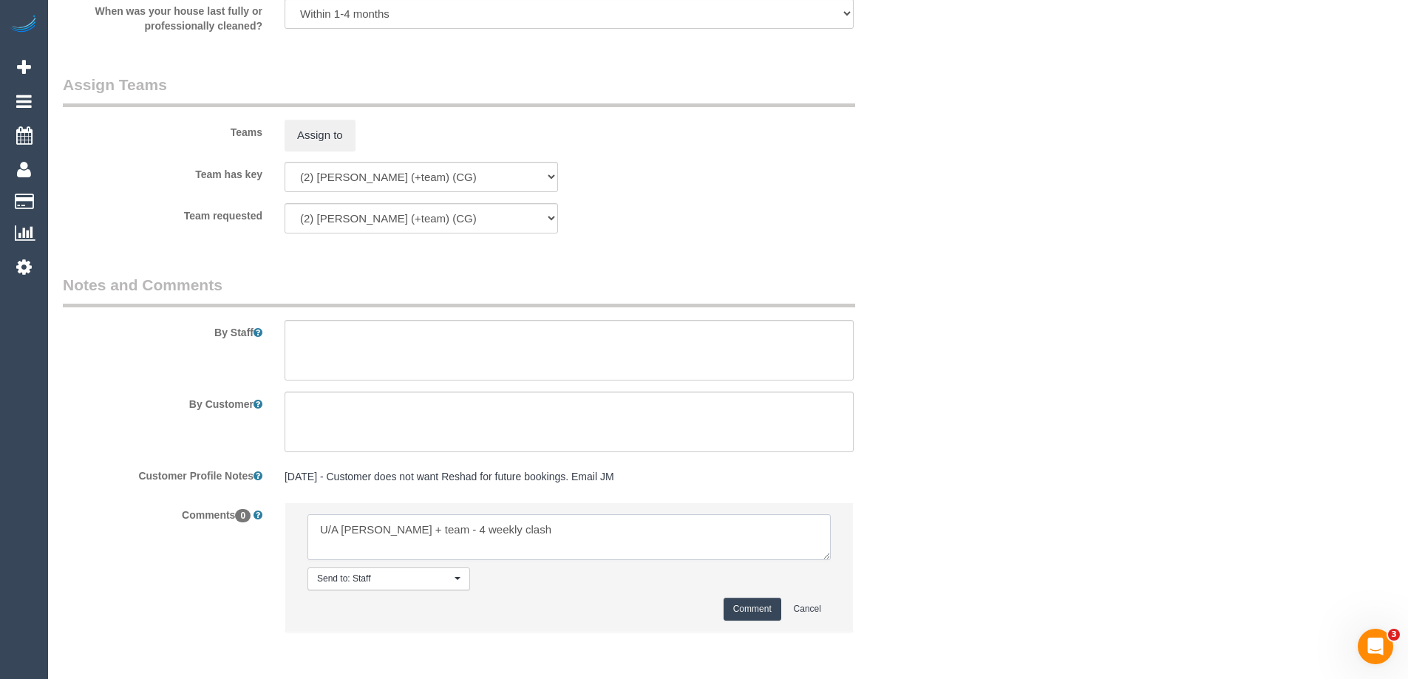
type textarea "U/A Maria + team - 4 weekly clash"
click at [747, 615] on button "Comment" at bounding box center [753, 609] width 58 height 23
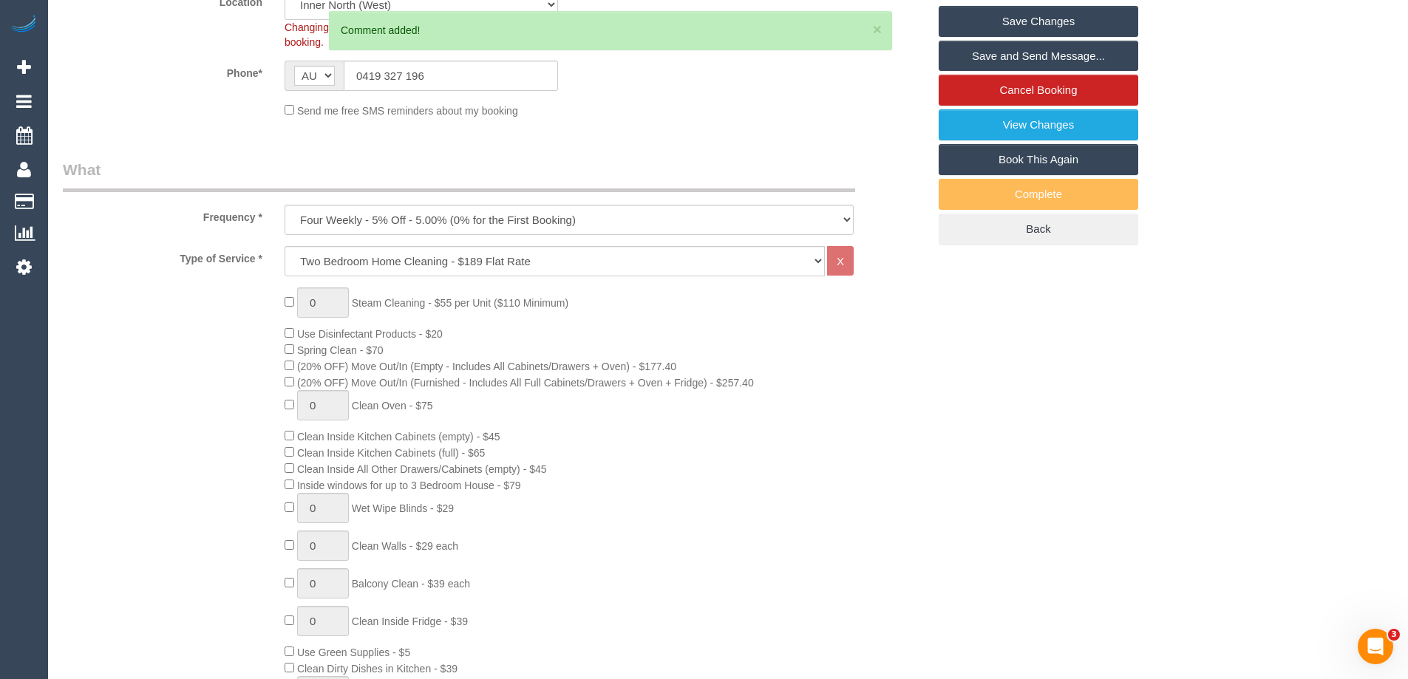
scroll to position [24, 0]
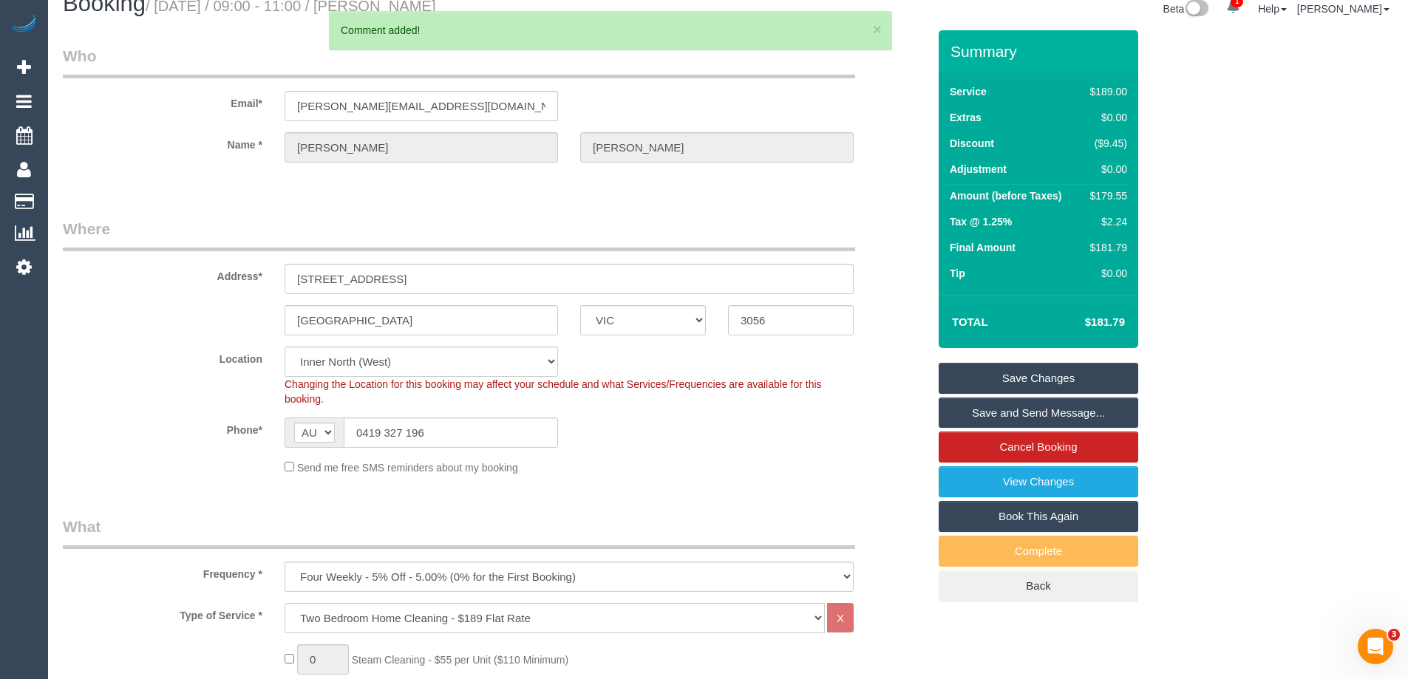
click at [1085, 376] on link "Save Changes" at bounding box center [1039, 378] width 200 height 31
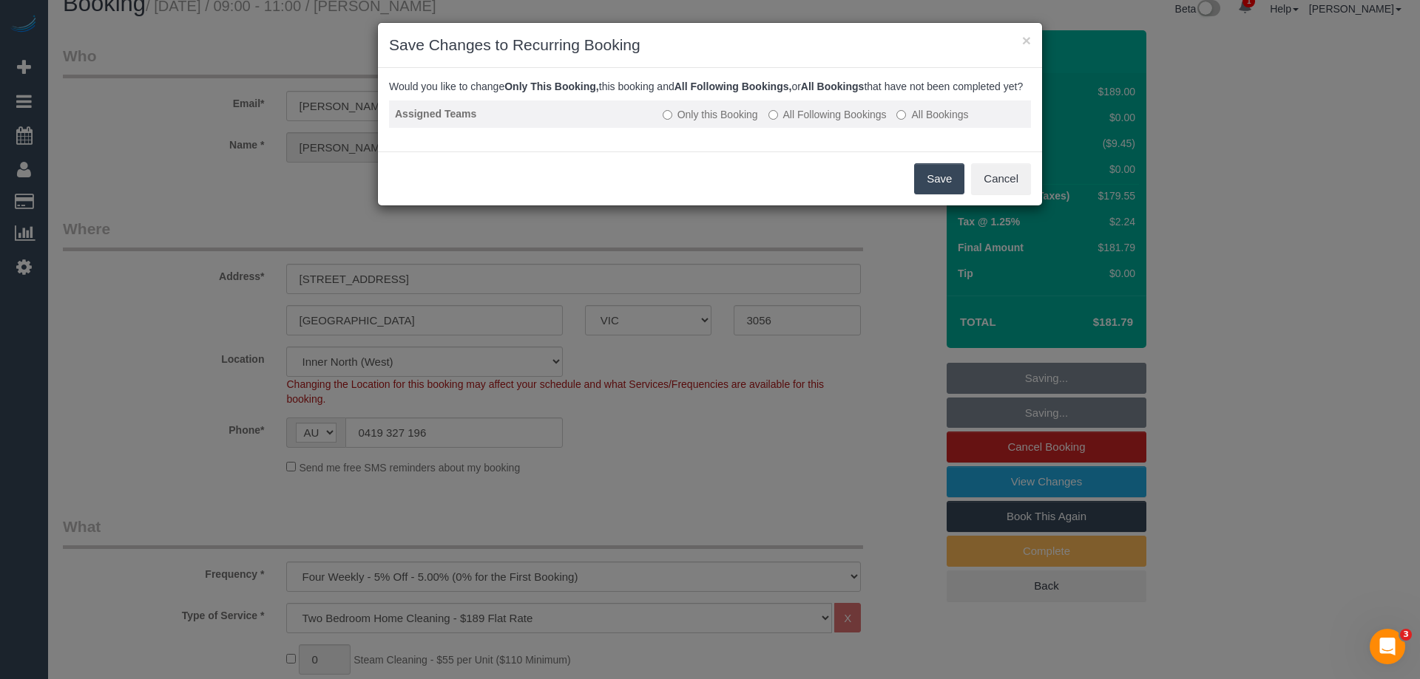
click at [861, 122] on label "All Following Bookings" at bounding box center [827, 114] width 118 height 15
click at [934, 186] on button "Save" at bounding box center [939, 178] width 50 height 31
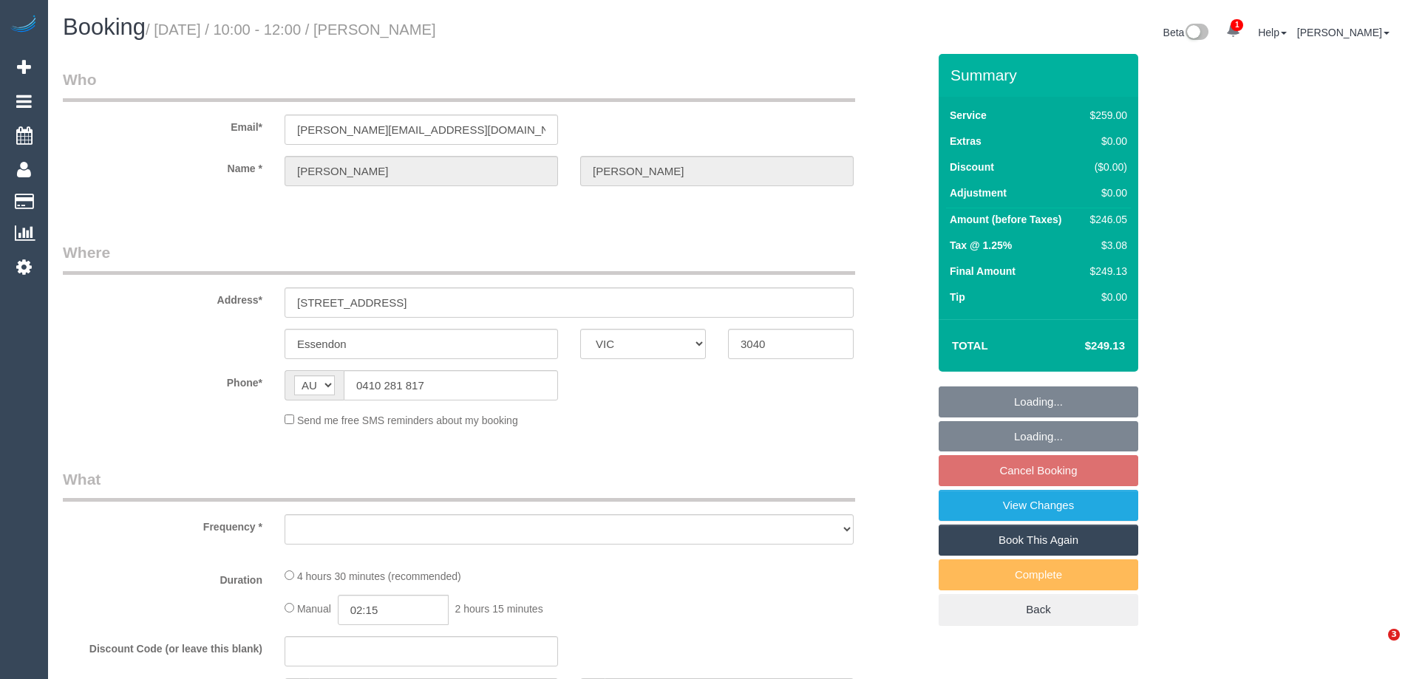
select select "VIC"
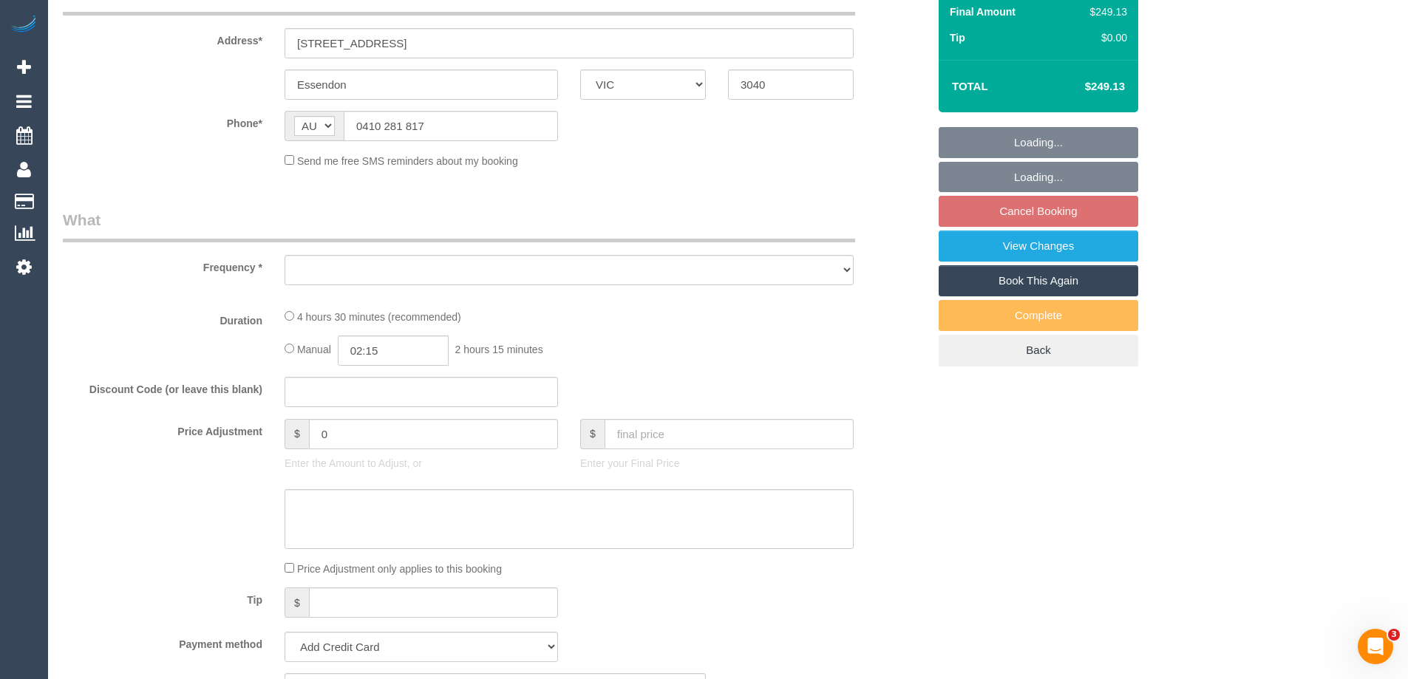
select select "object:541"
select select "string:stripe-pm_1OZVPO2GScqysDRVz8Tmip7e"
select select "number:28"
select select "number:14"
select select "number:19"
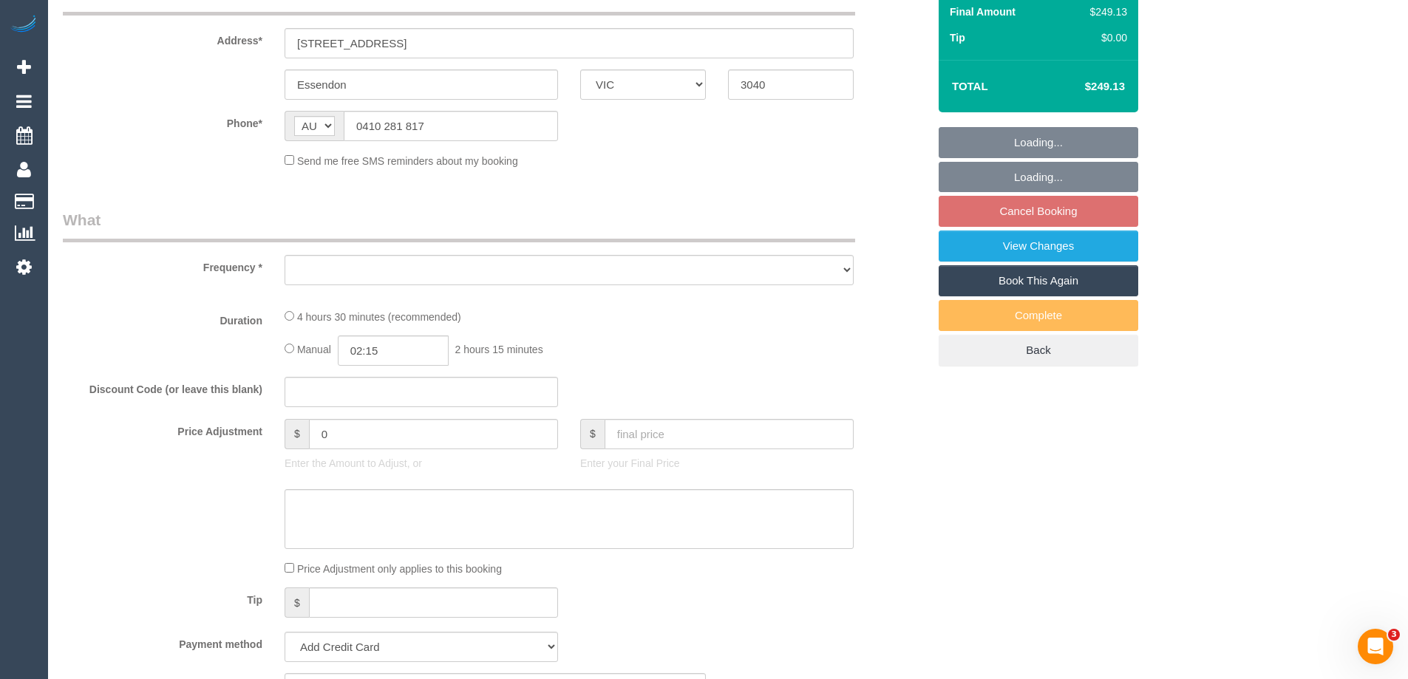
select select "number:24"
select select "number:34"
select select "number:12"
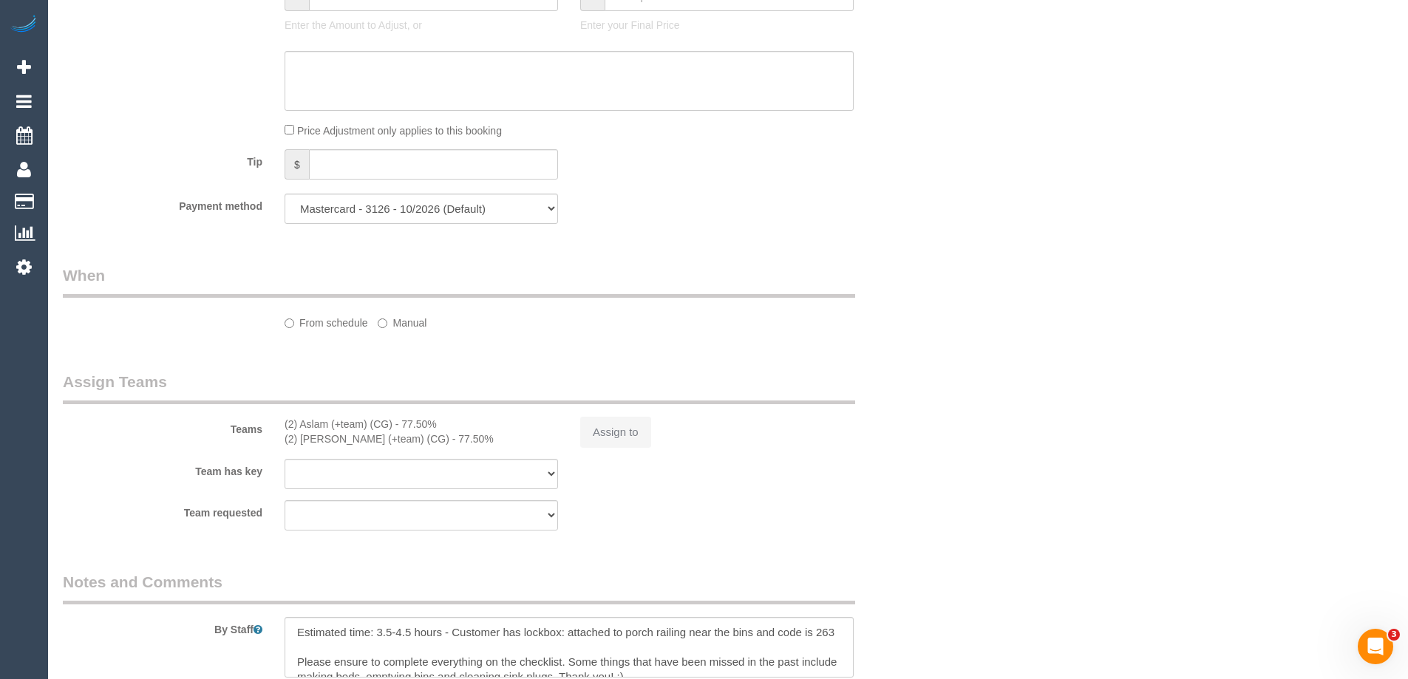
select select "object:790"
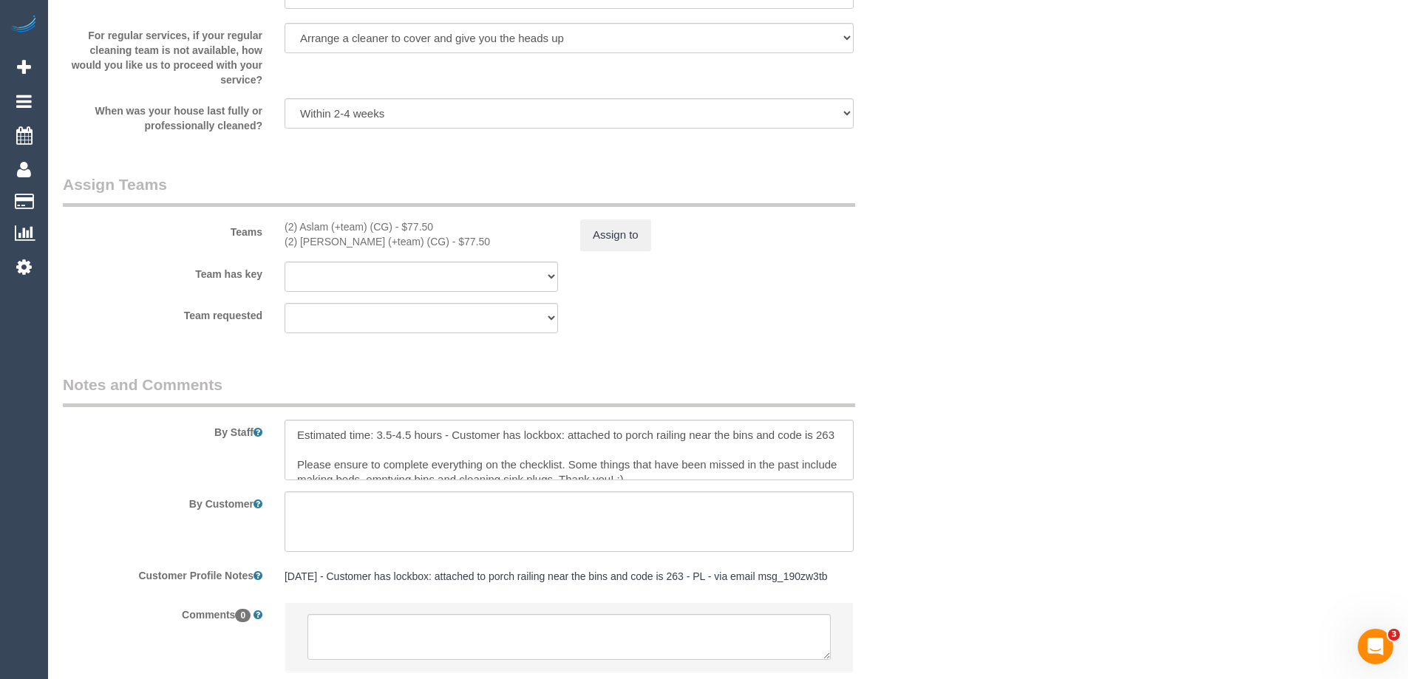
select select "spot3"
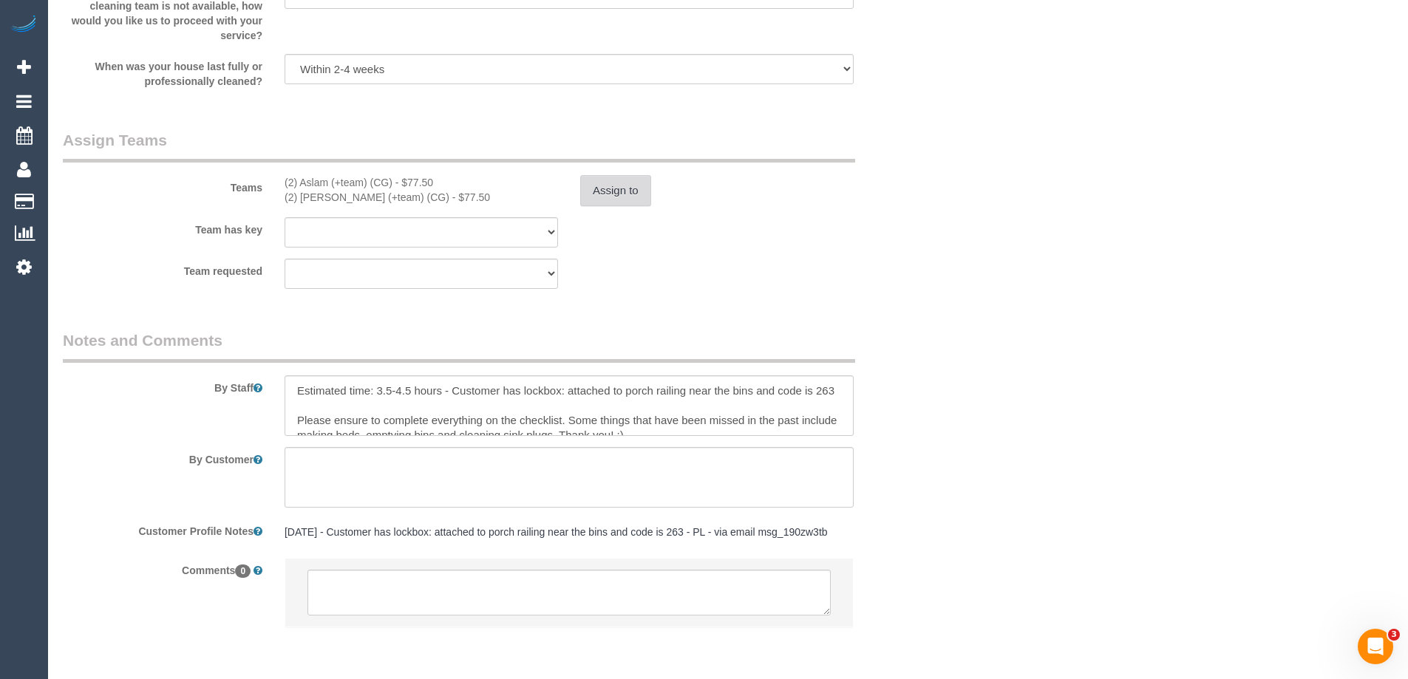
click at [638, 195] on button "Assign to" at bounding box center [615, 190] width 71 height 31
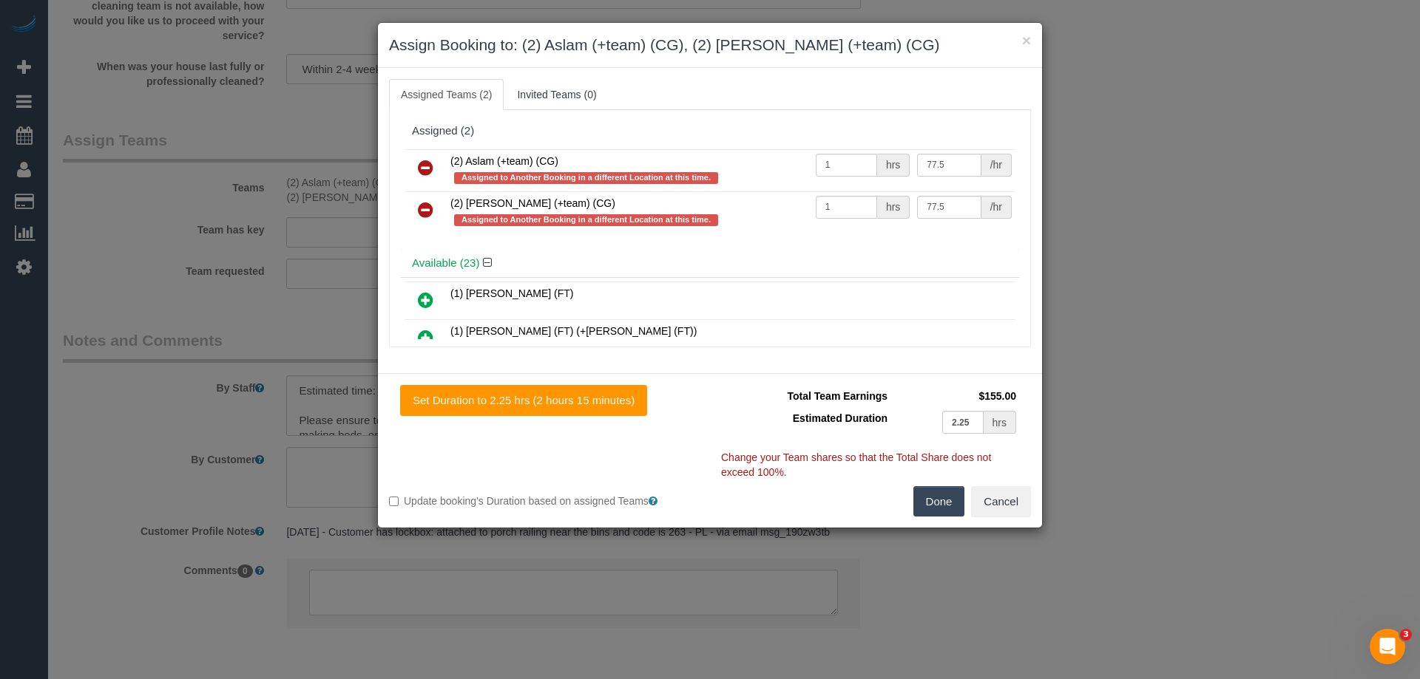
click at [424, 165] on icon at bounding box center [426, 168] width 16 height 18
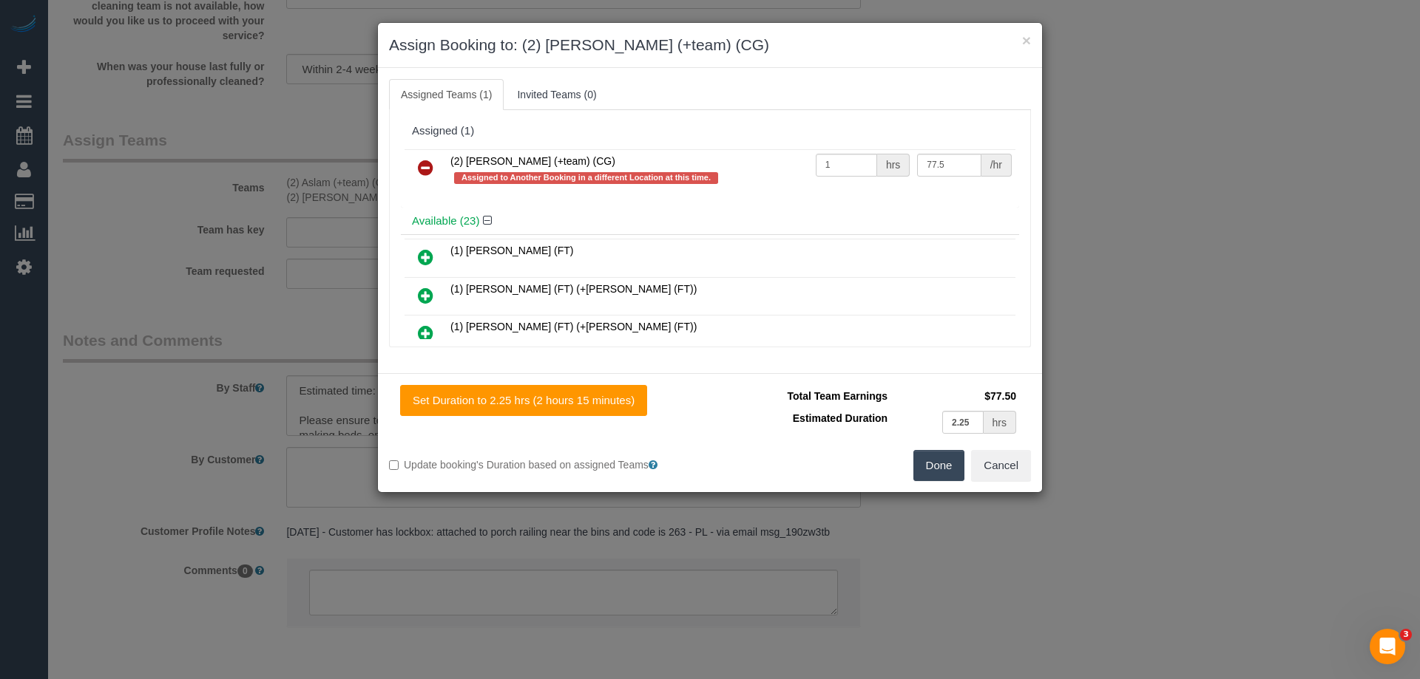
click at [421, 168] on icon at bounding box center [426, 168] width 16 height 18
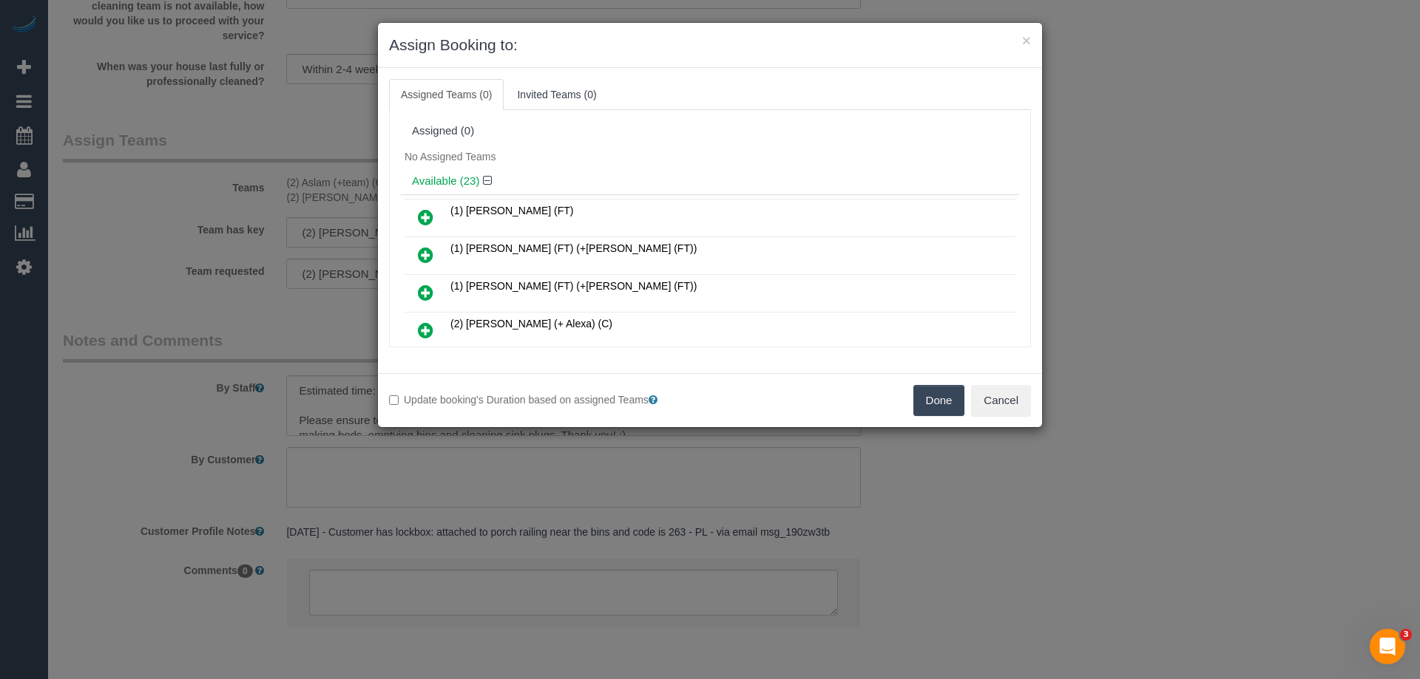
click at [938, 405] on button "Done" at bounding box center [939, 400] width 52 height 31
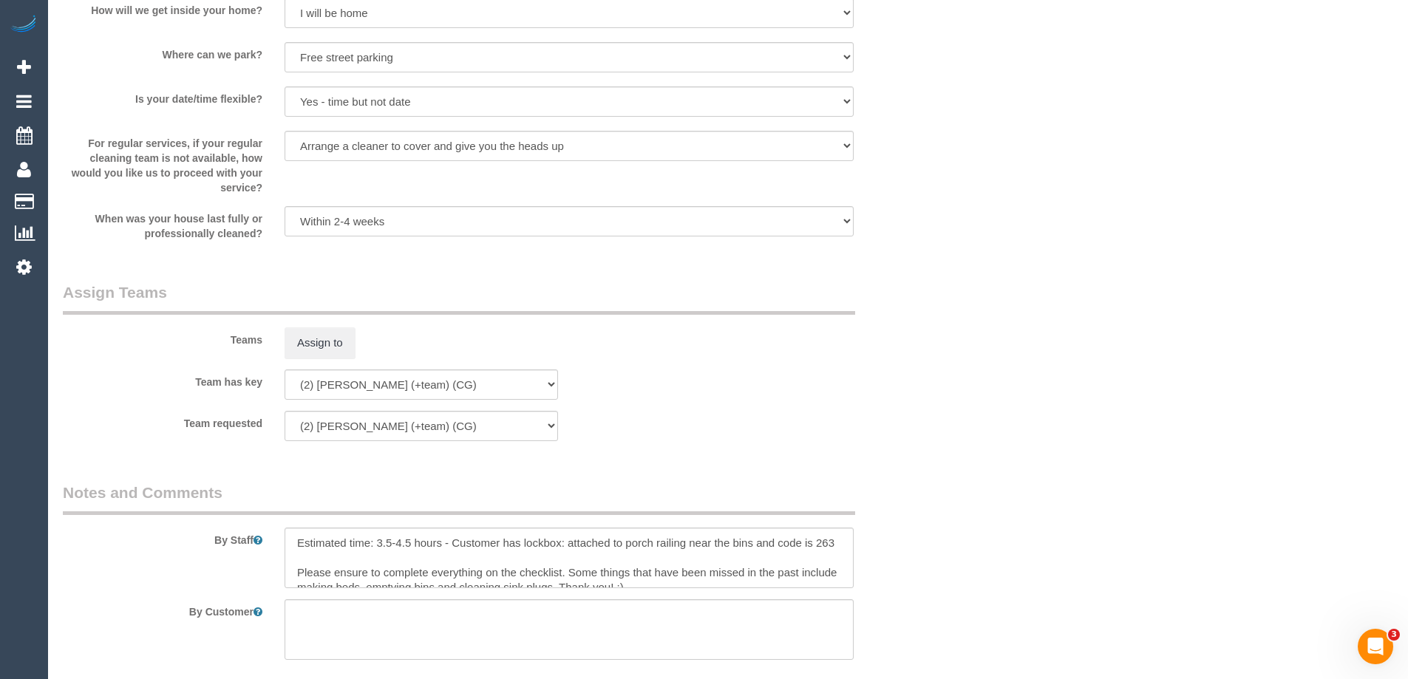
scroll to position [2194, 0]
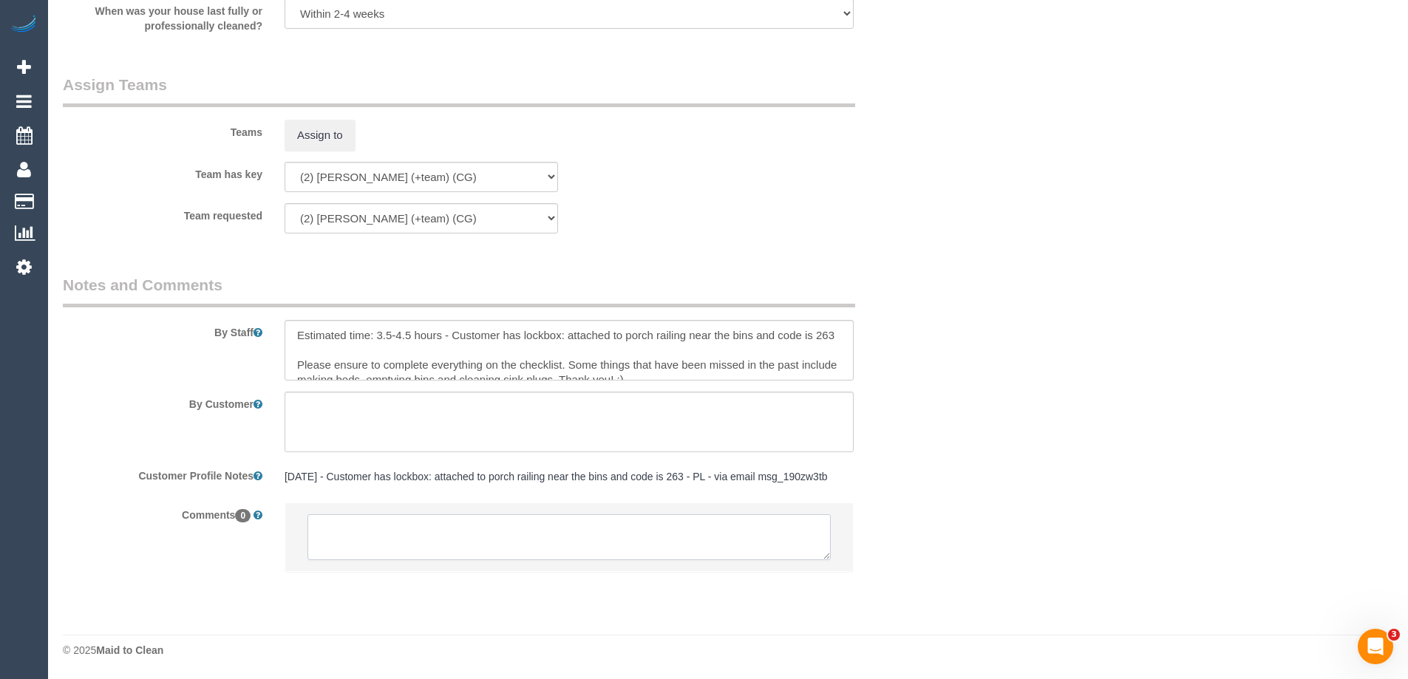
click at [356, 533] on textarea at bounding box center [569, 538] width 523 height 46
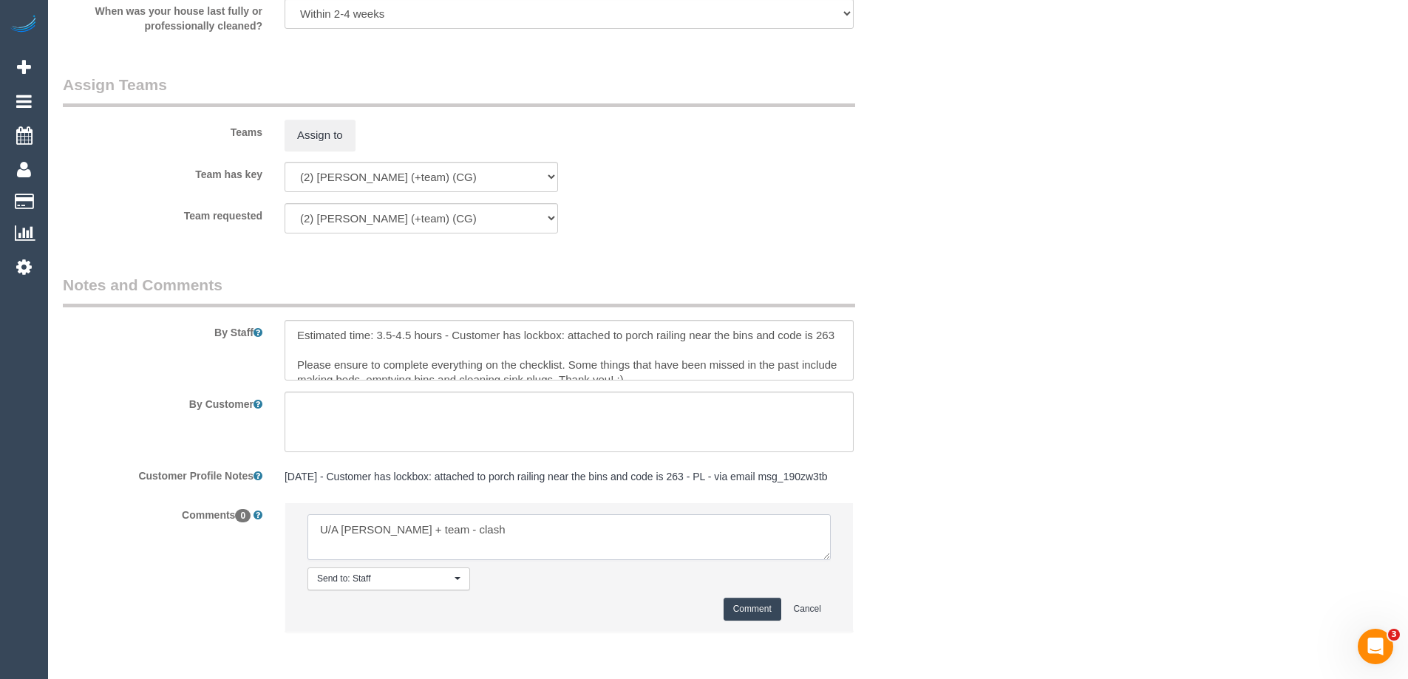
type textarea "U/A Maria + team - clash"
click at [759, 615] on button "Comment" at bounding box center [753, 609] width 58 height 23
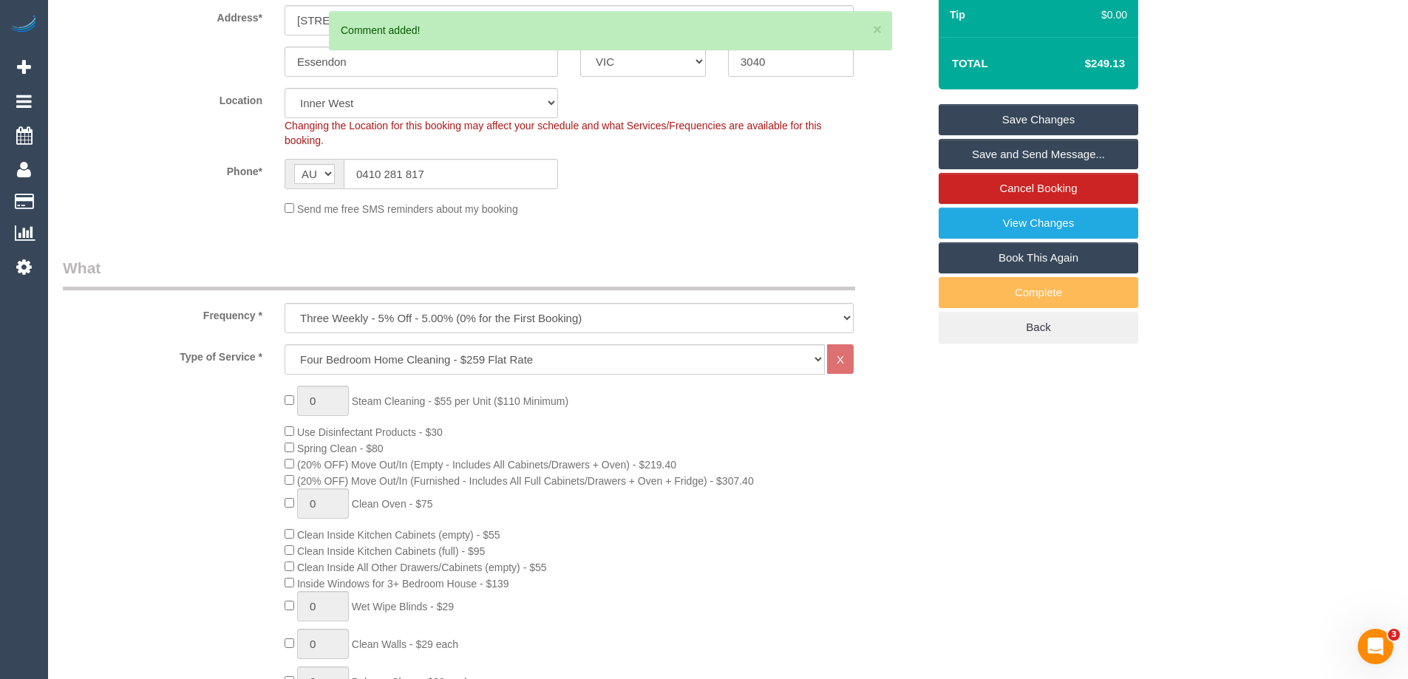
scroll to position [197, 0]
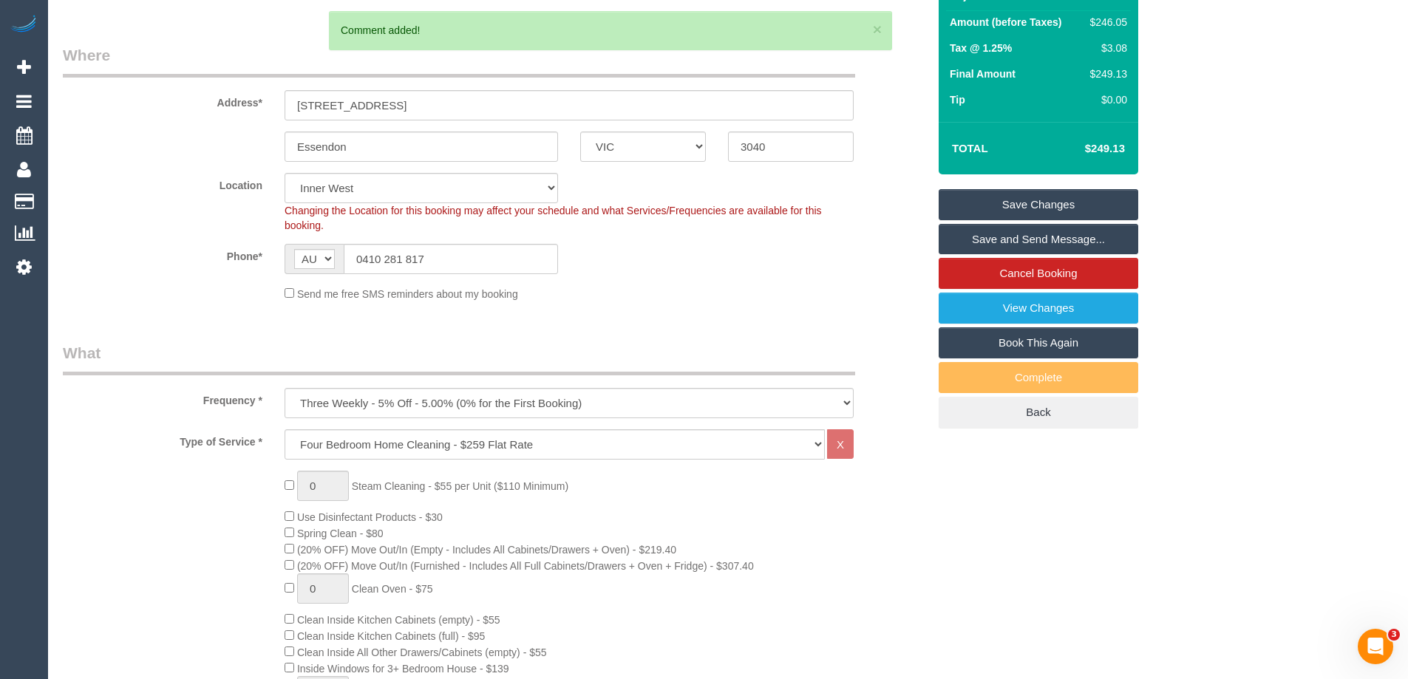
click at [1098, 205] on link "Save Changes" at bounding box center [1039, 204] width 200 height 31
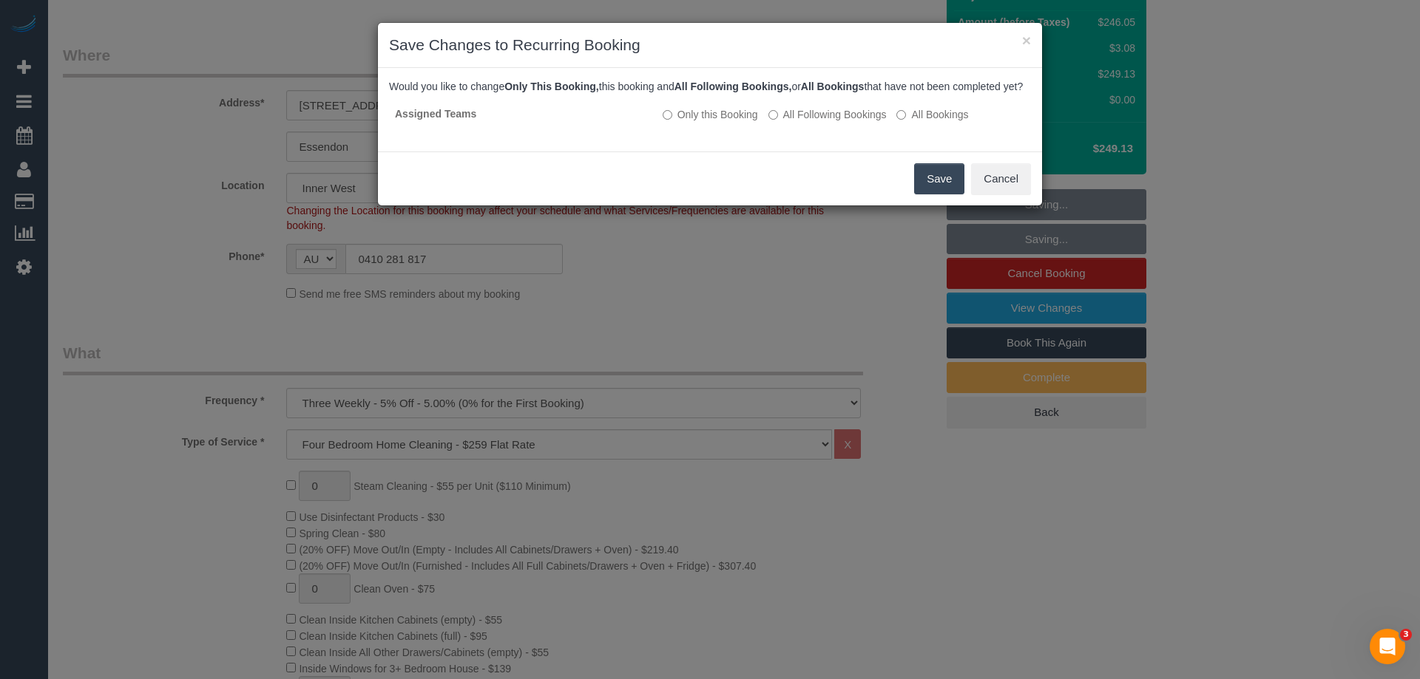
click at [933, 192] on button "Save" at bounding box center [939, 178] width 50 height 31
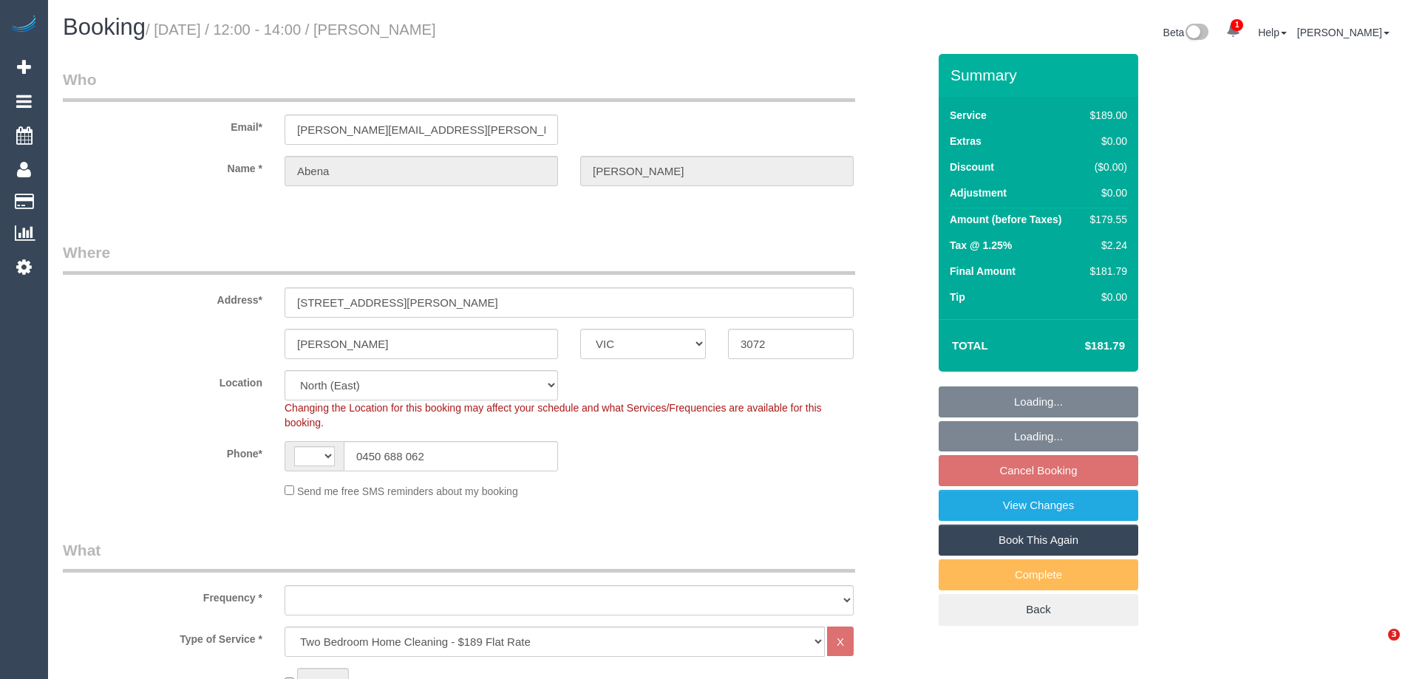
select select "VIC"
select select "string:stripe-pm_1R7rP32GScqysDRVtetNqcL1"
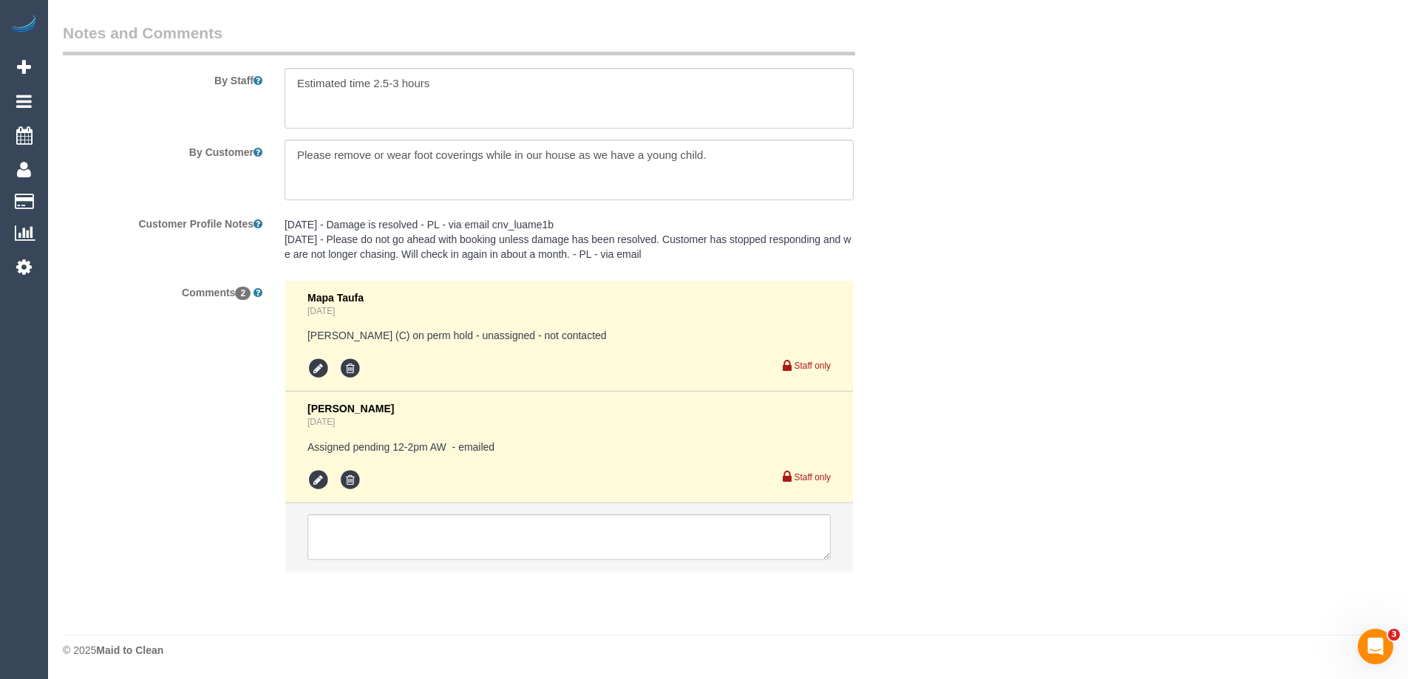
select select "string:AU"
select select "object:678"
select select "number:28"
select select "number:14"
select select "number:19"
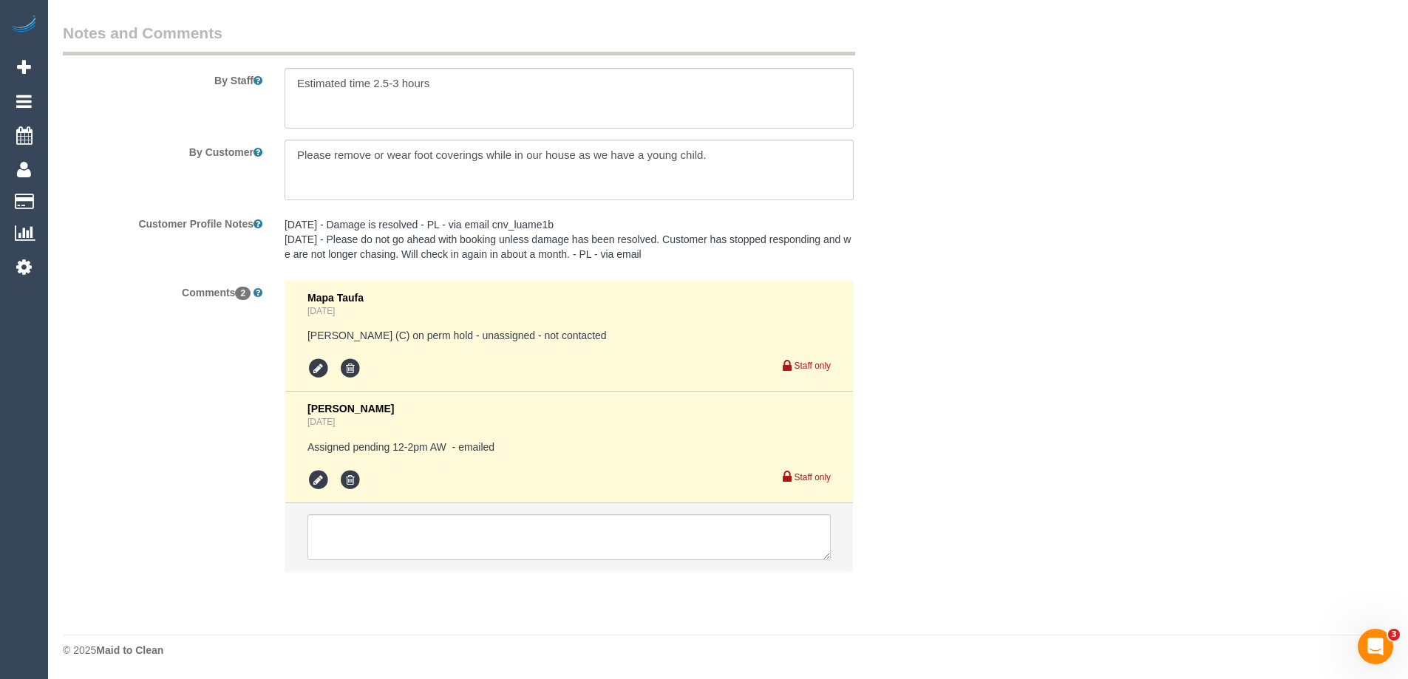
select select "number:24"
select select "number:34"
select select "number:13"
select select "object:829"
select select "spot4"
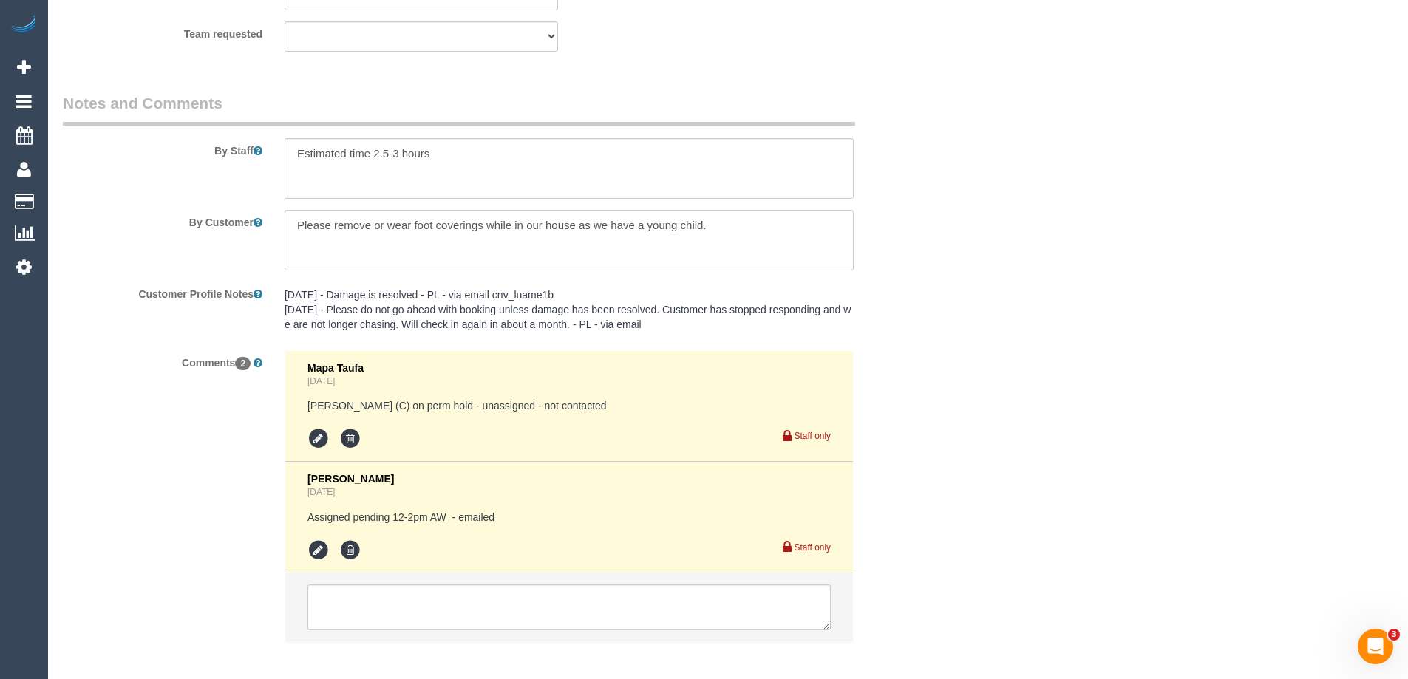
scroll to position [2446, 0]
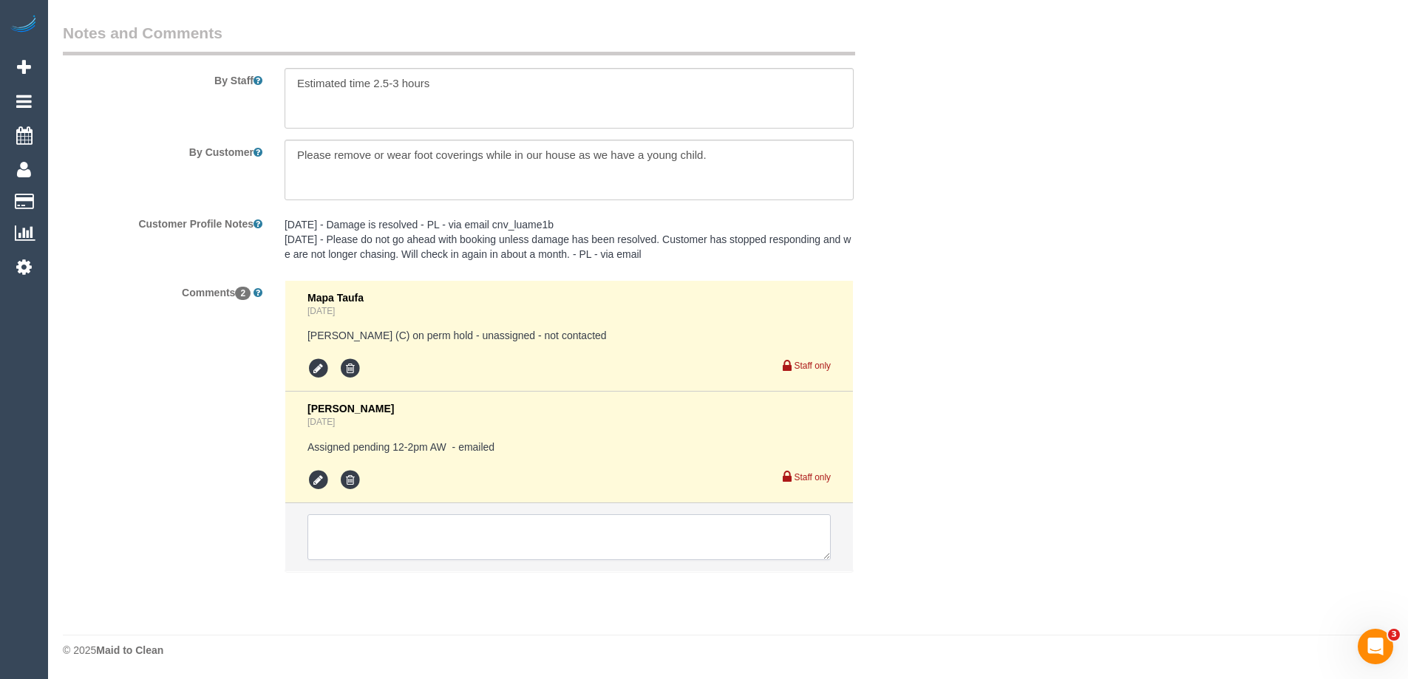
click at [393, 525] on textarea at bounding box center [569, 538] width 523 height 46
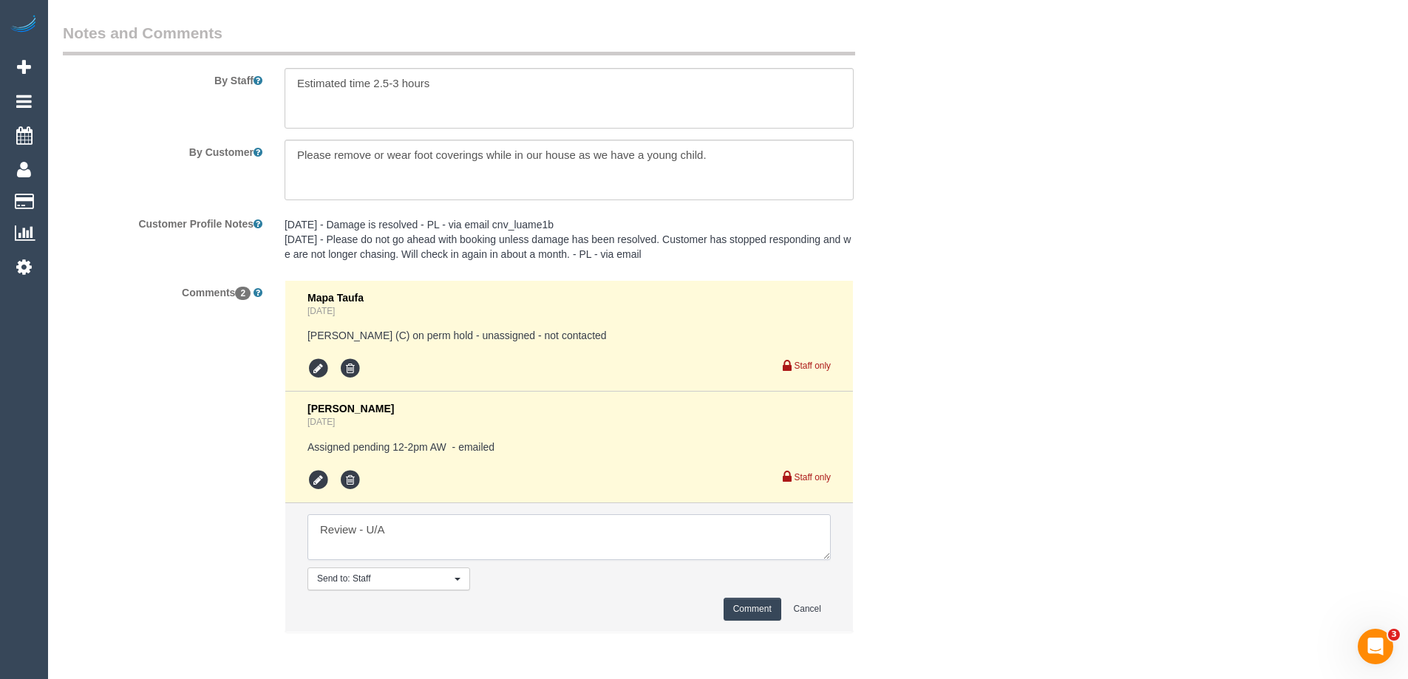
click at [462, 527] on textarea at bounding box center [569, 538] width 523 height 46
type textarea "Review - U/A Ayoma + [PERSON_NAME] - not informed"
click at [758, 615] on button "Comment" at bounding box center [753, 609] width 58 height 23
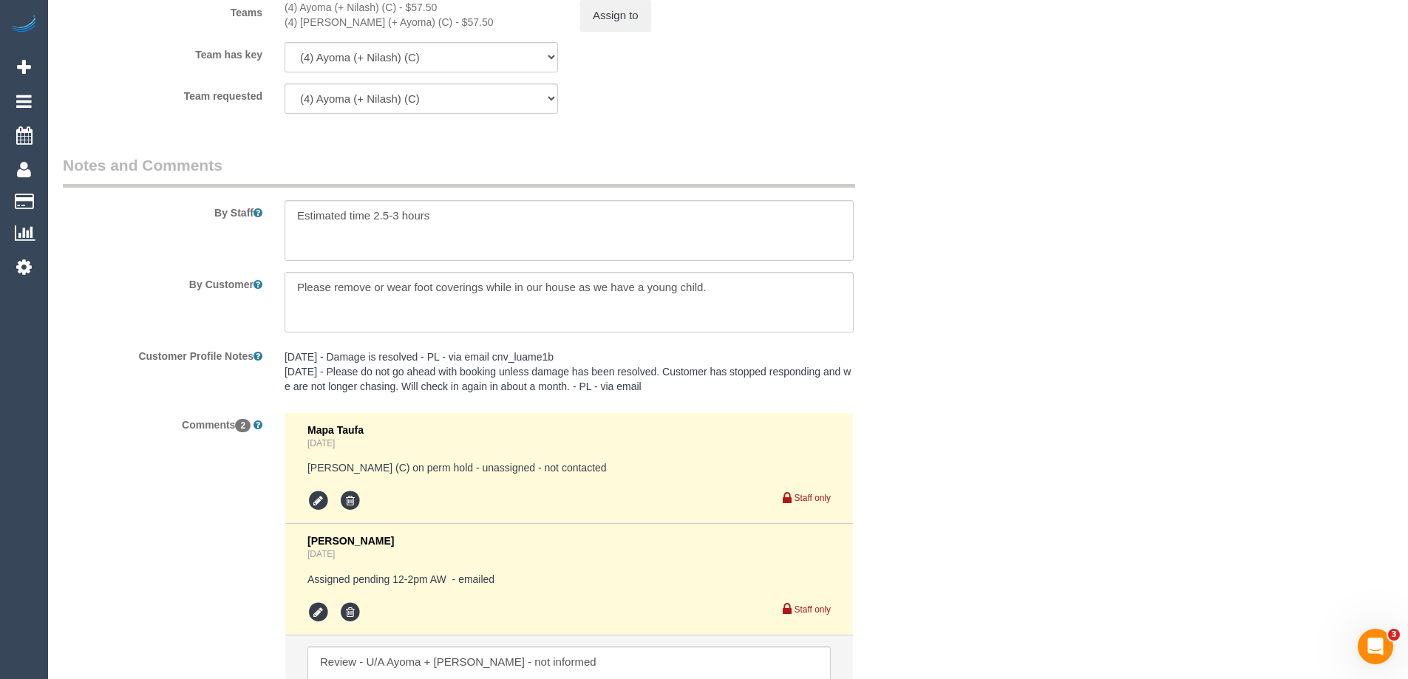
scroll to position [2076, 0]
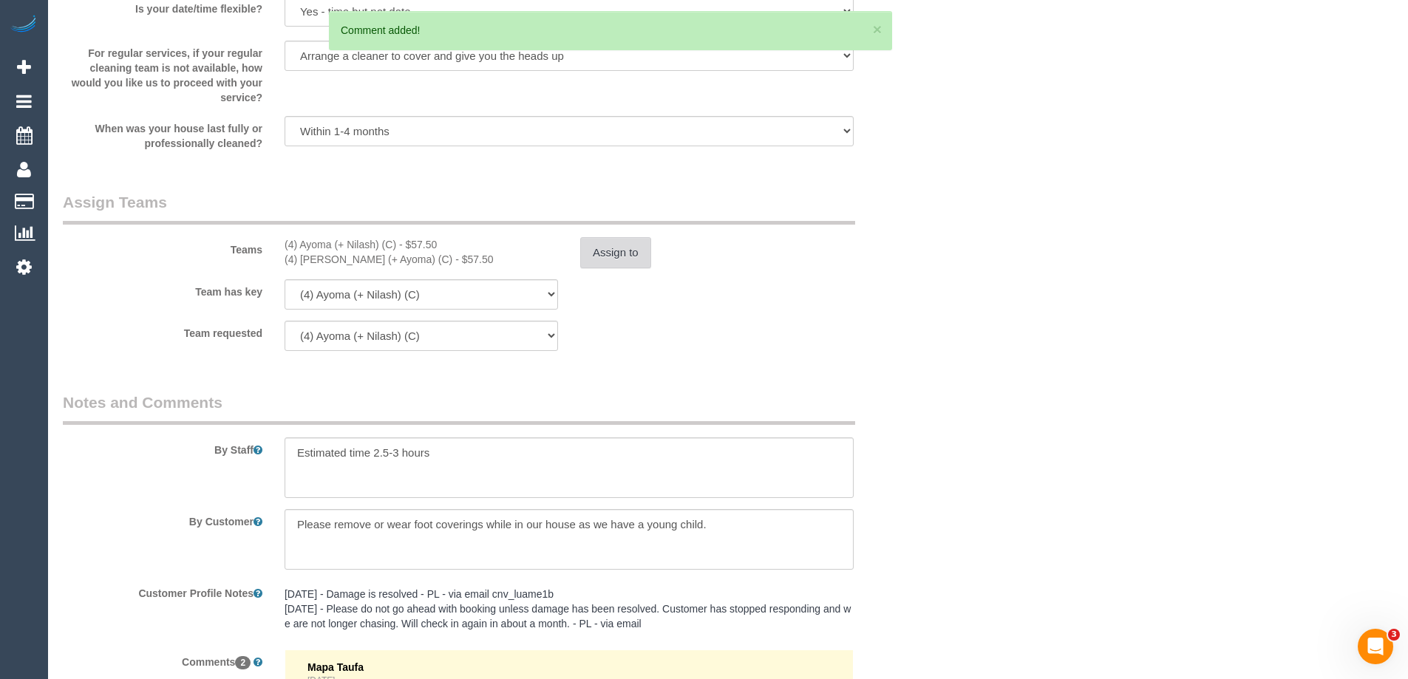
click at [648, 251] on button "Assign to" at bounding box center [615, 252] width 71 height 31
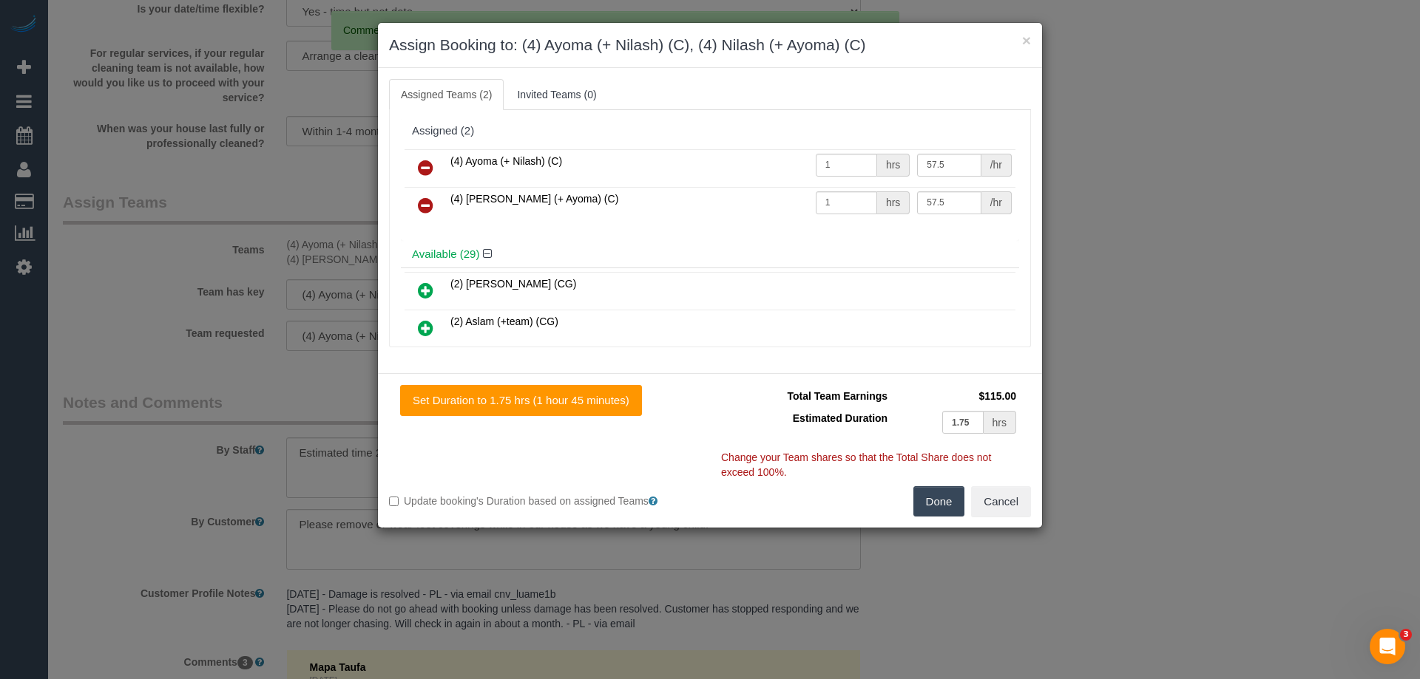
click at [428, 159] on icon at bounding box center [426, 168] width 16 height 18
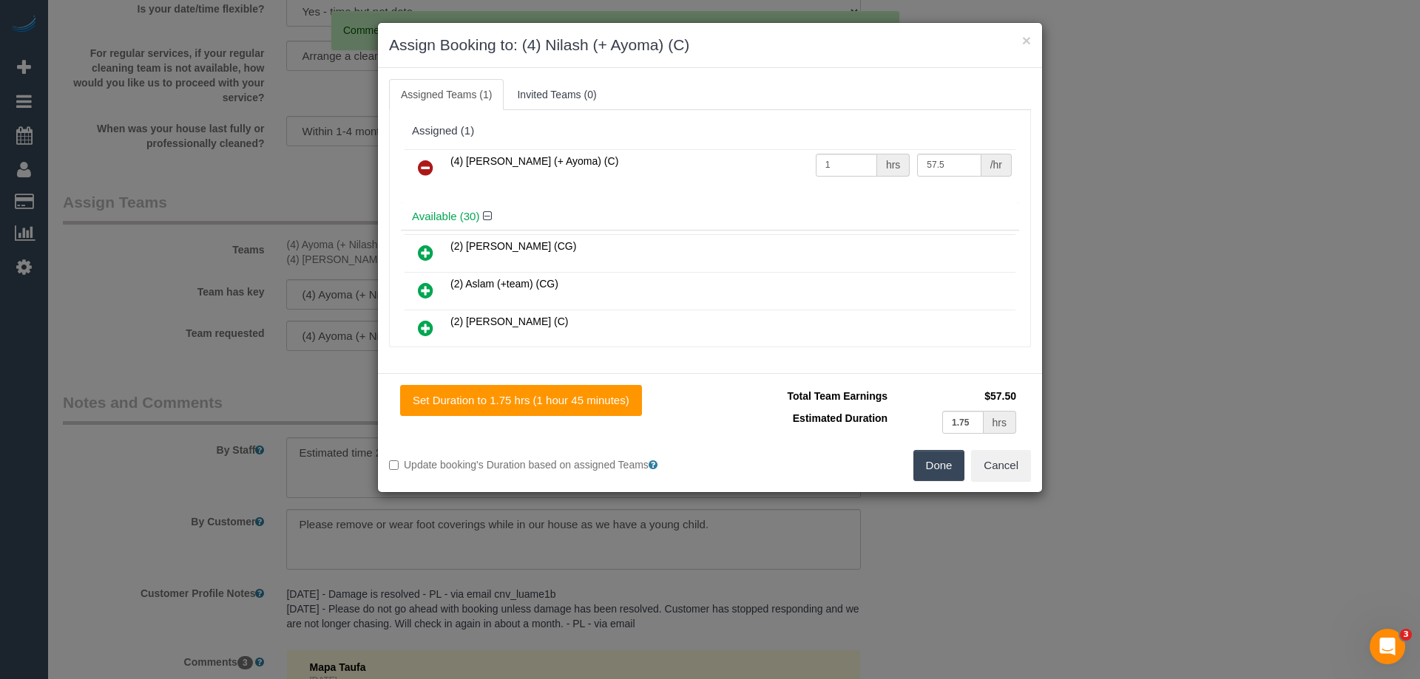
click at [424, 169] on icon at bounding box center [426, 168] width 16 height 18
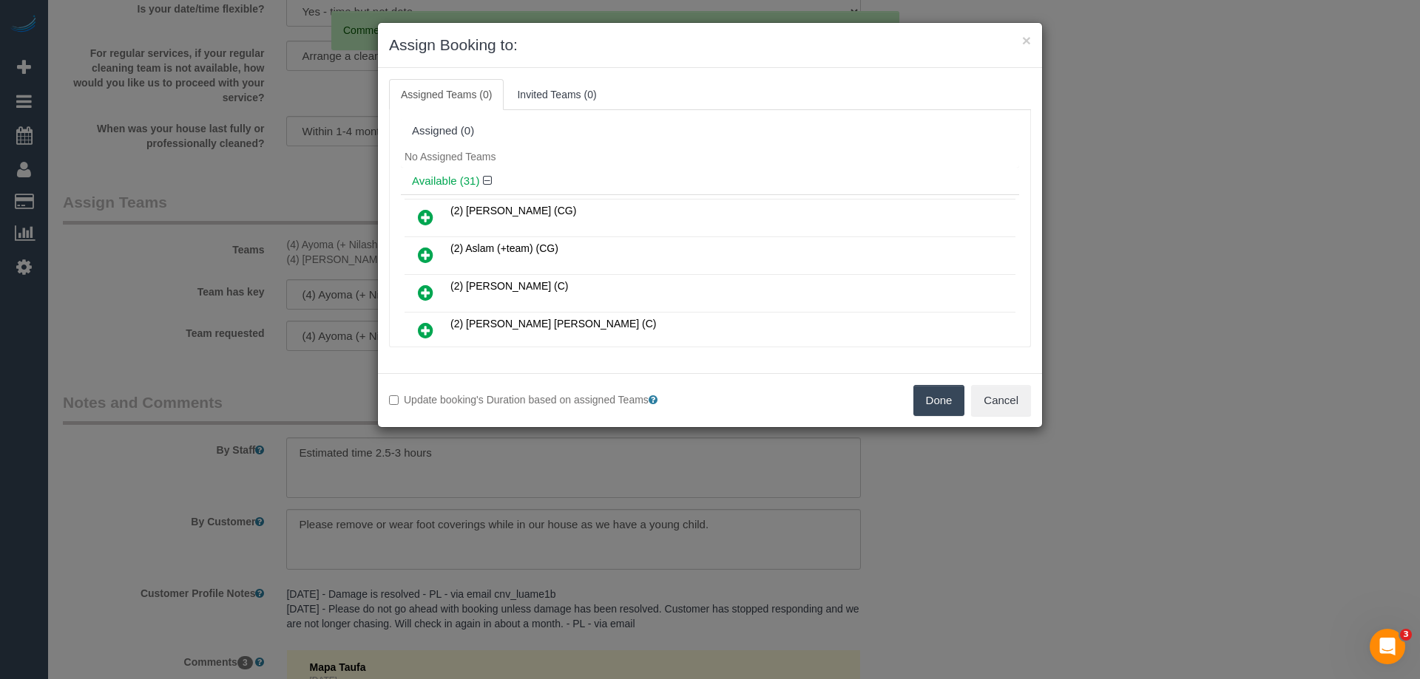
click at [940, 404] on button "Done" at bounding box center [939, 400] width 52 height 31
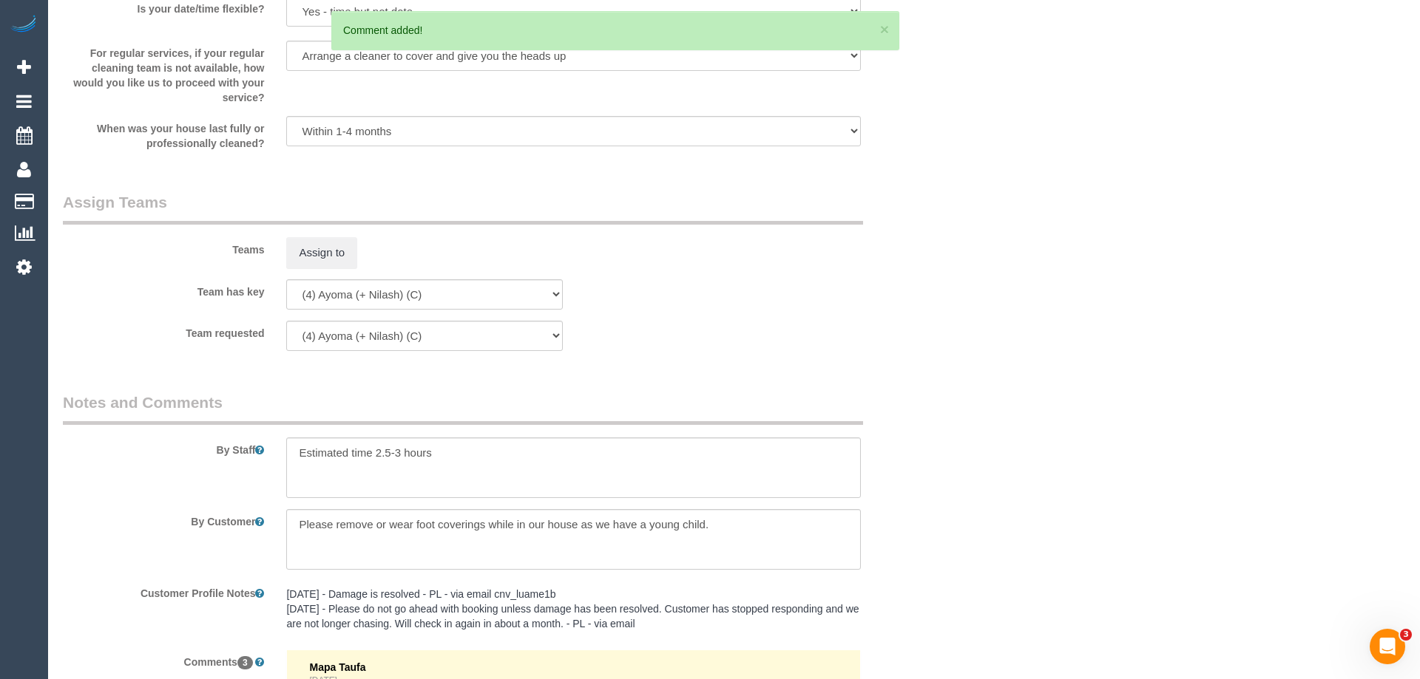
click at [960, 401] on div "× Assign Booking to: Assigned Teams (0) Invited Teams (0) Assigned (0) No Assig…" at bounding box center [710, 339] width 1420 height 679
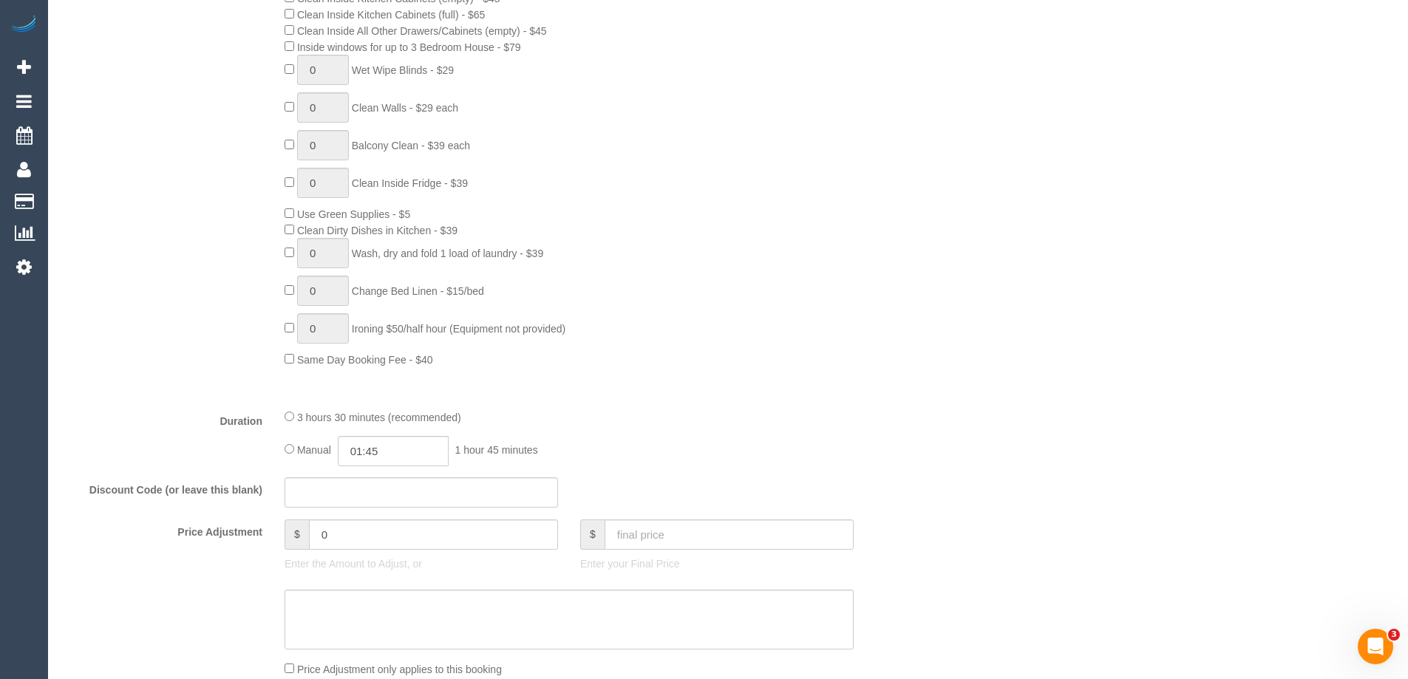
scroll to position [228, 0]
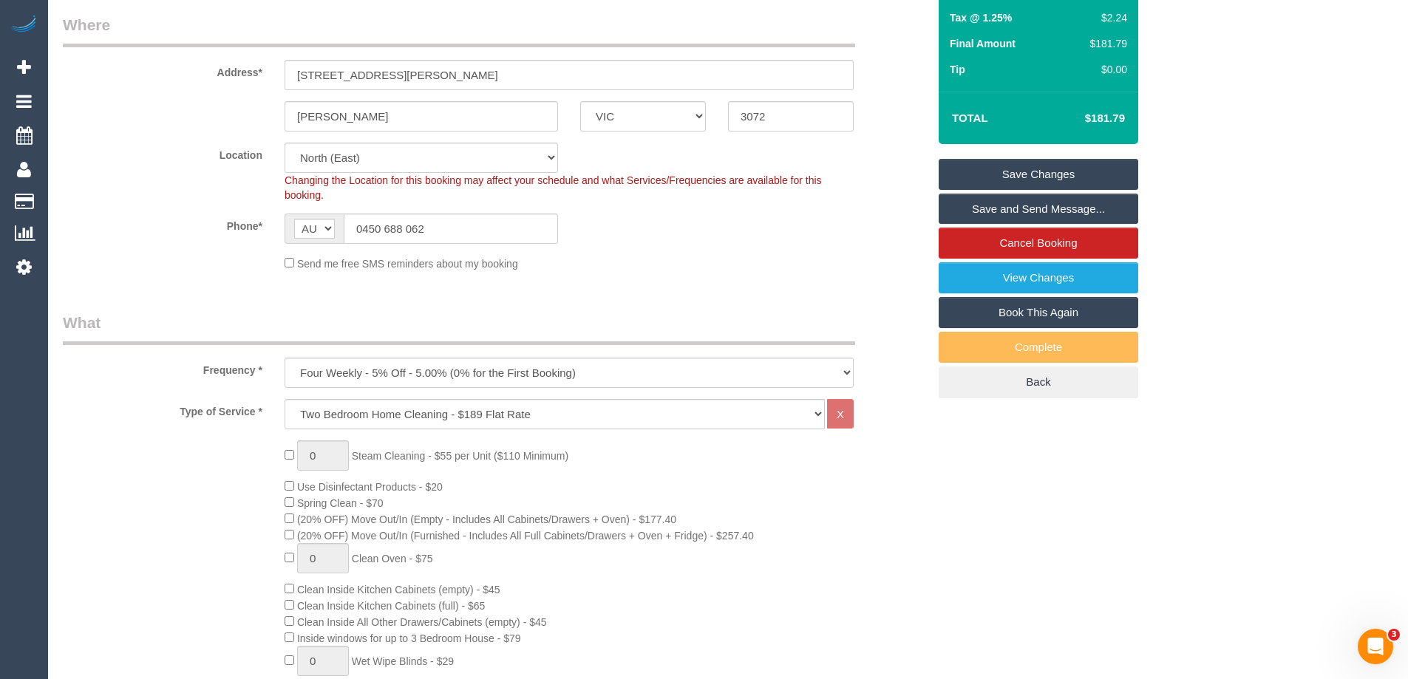
click at [986, 169] on link "Save Changes" at bounding box center [1039, 174] width 200 height 31
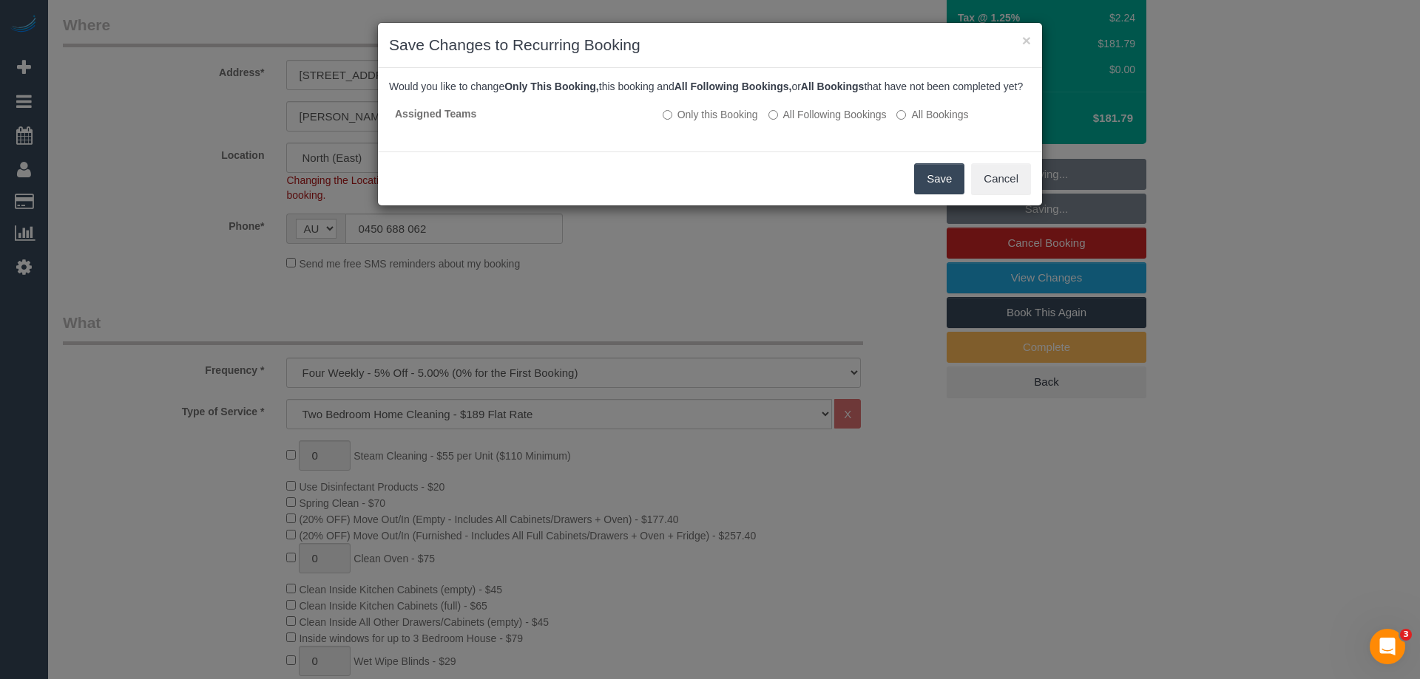
click at [935, 192] on button "Save" at bounding box center [939, 178] width 50 height 31
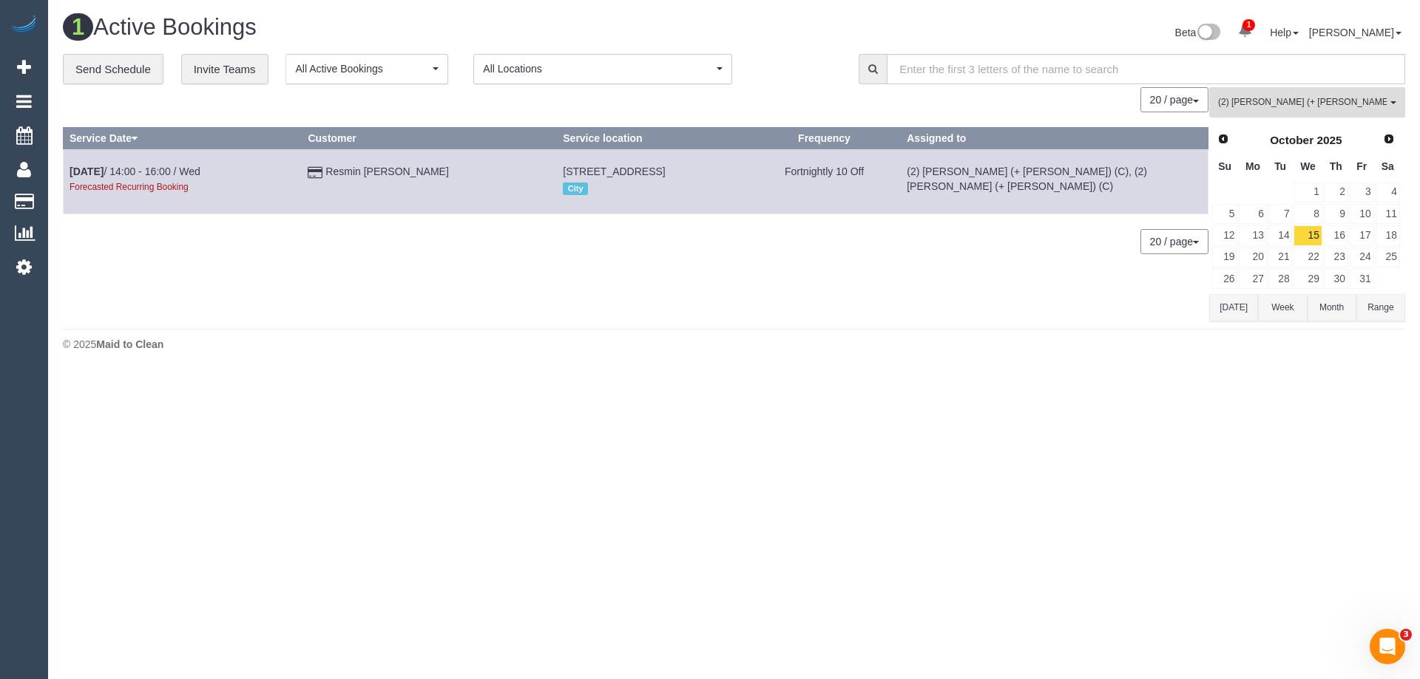
click at [1259, 98] on span "(2) Daniela (+ Kevin) (C)" at bounding box center [1302, 102] width 169 height 13
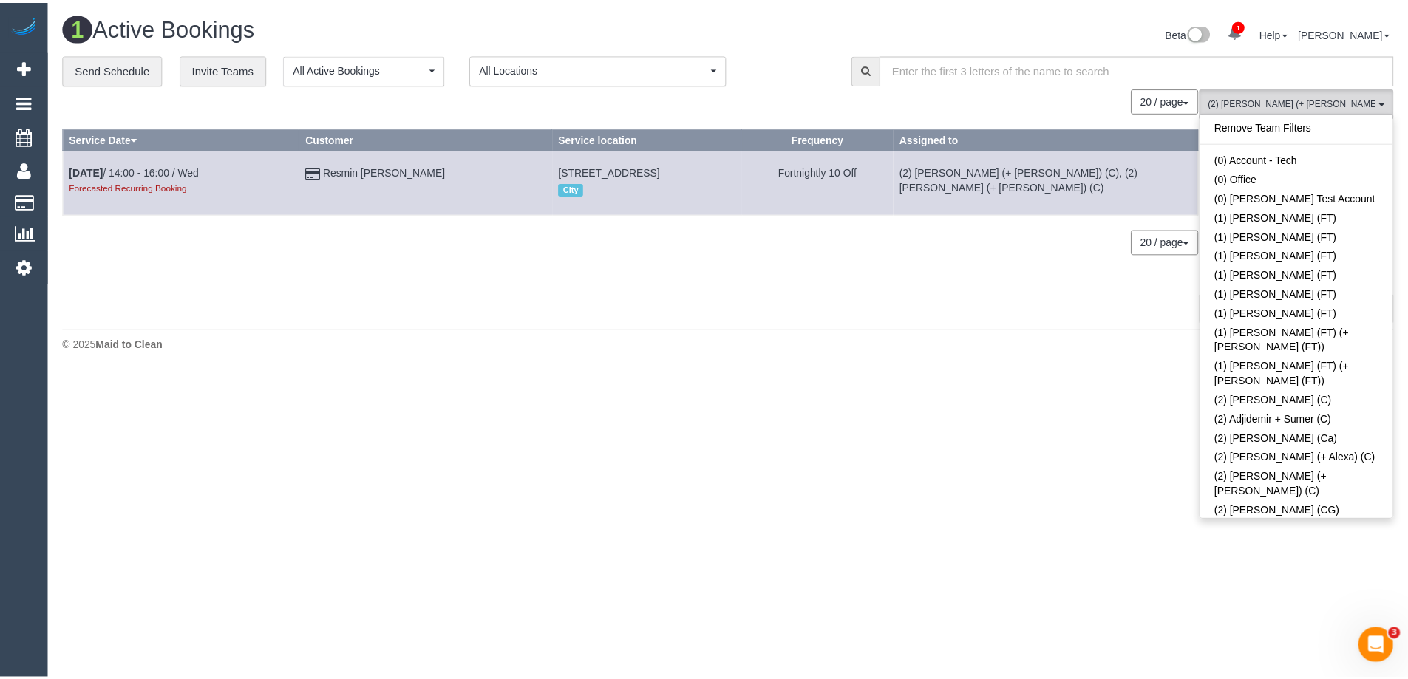
scroll to position [497, 0]
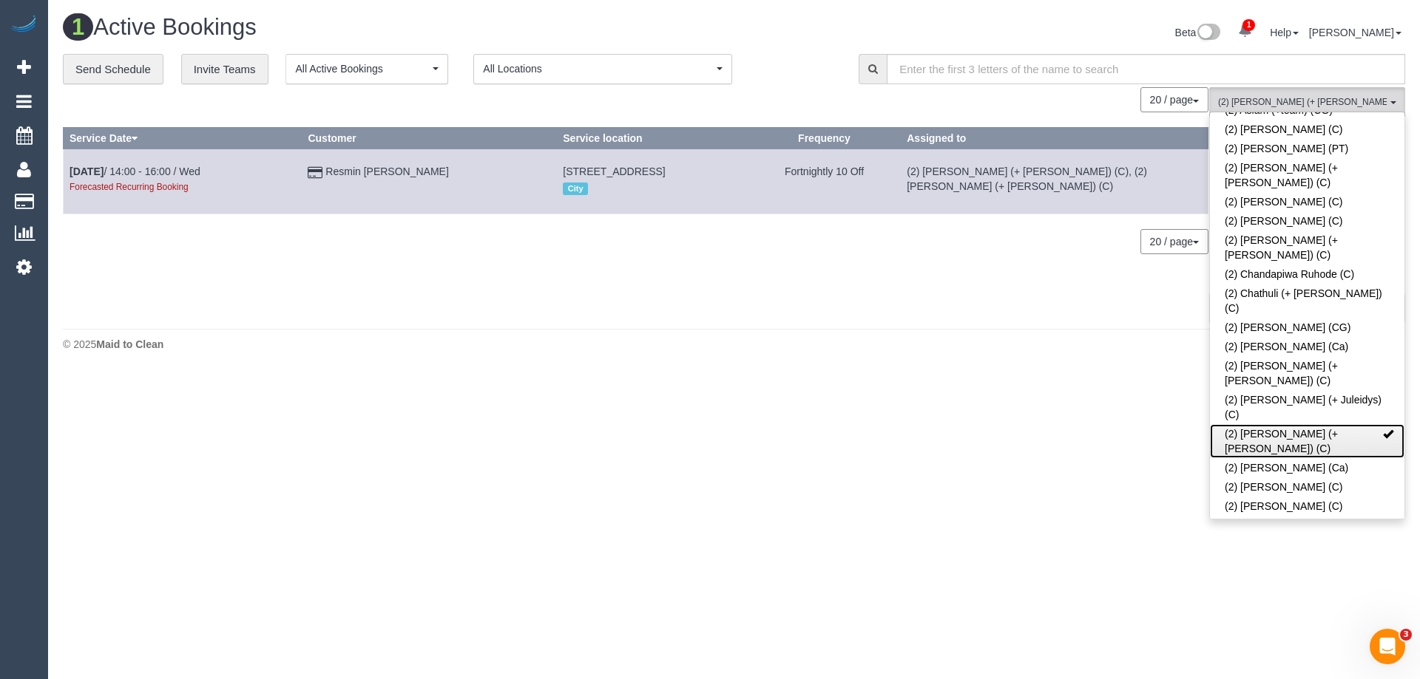
click at [1272, 424] on link "(2) Daniela (+ Kevin) (C)" at bounding box center [1307, 441] width 194 height 34
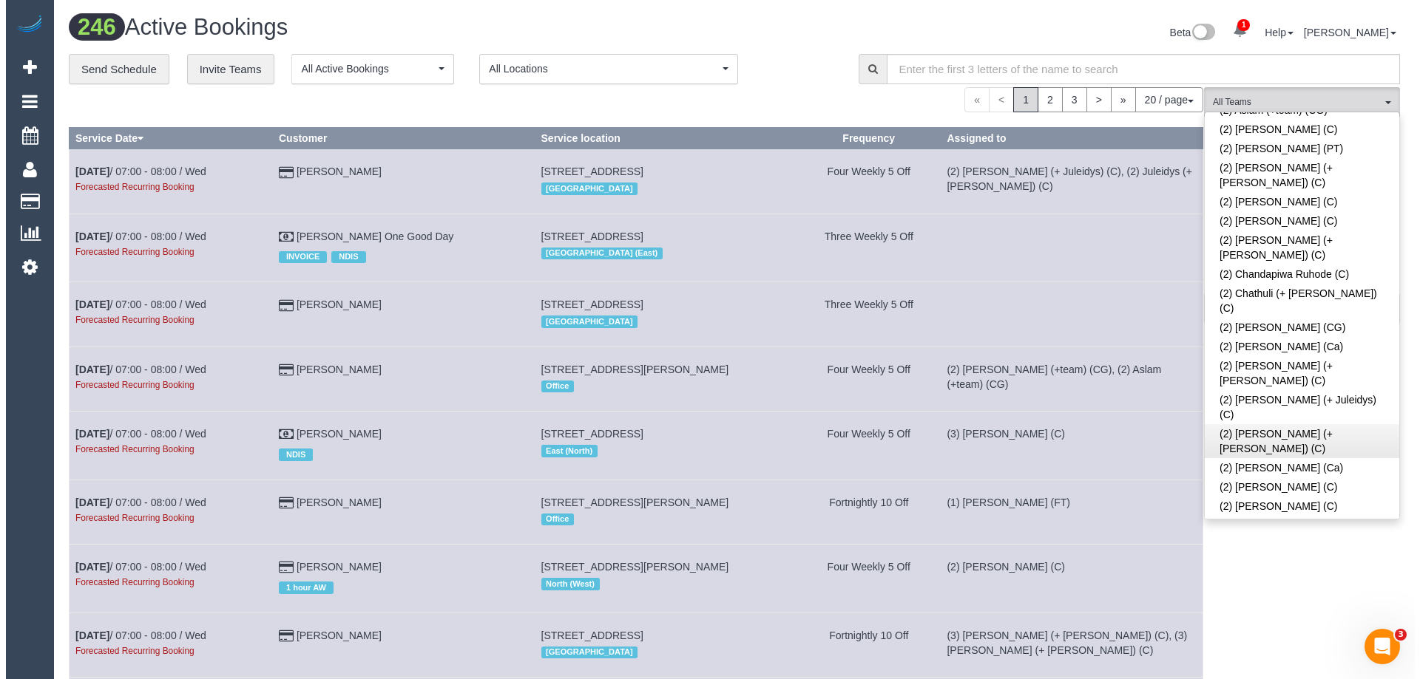
scroll to position [3534, 0]
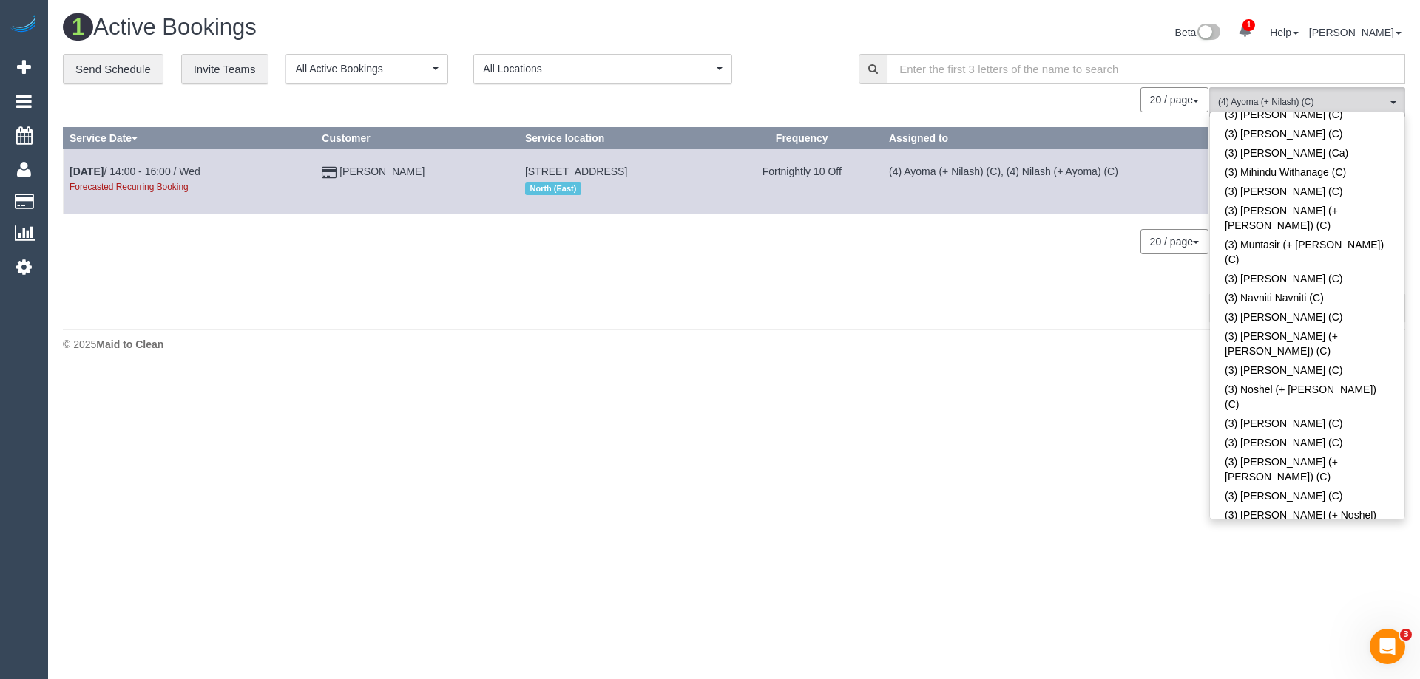
click at [1000, 35] on div "Beta 1 Your Notifications You have 0 alerts × You have 3 to charge for 14/08/20…" at bounding box center [1075, 34] width 682 height 39
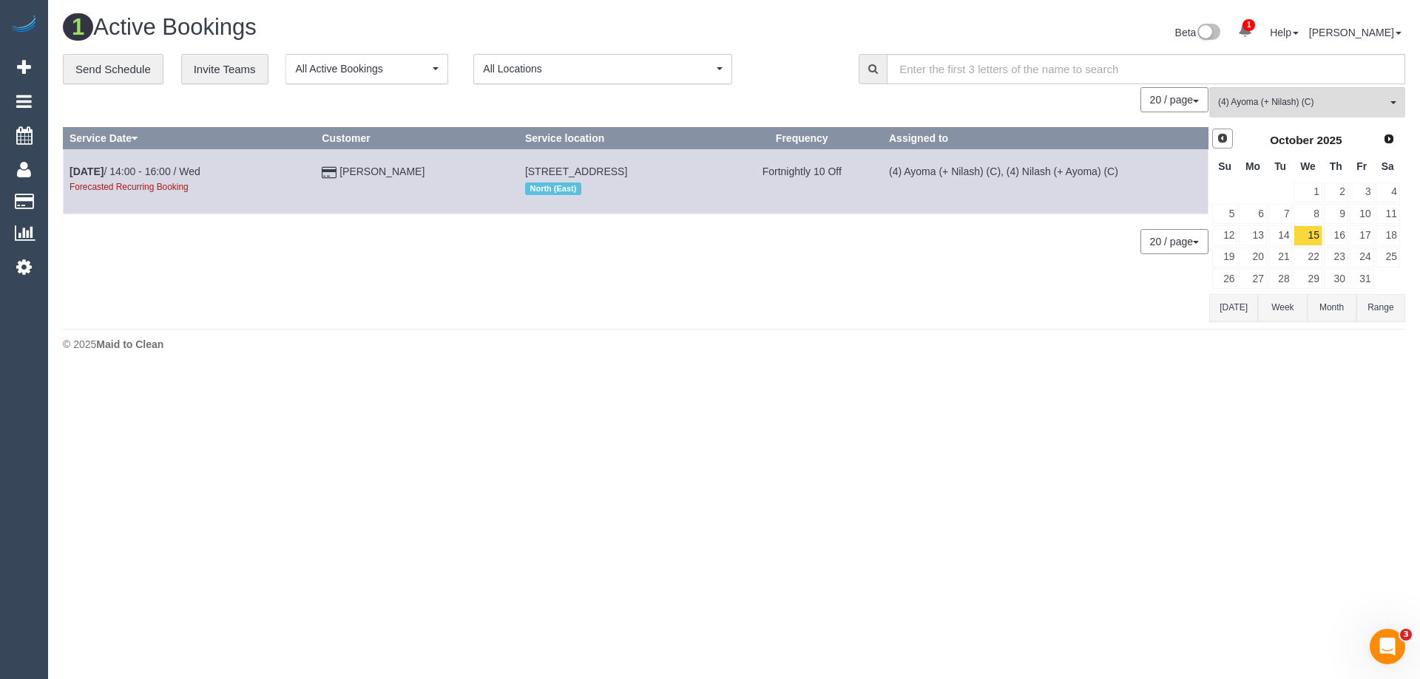
click at [1224, 146] on link "Prev" at bounding box center [1222, 139] width 21 height 21
click at [1312, 262] on link "20" at bounding box center [1307, 258] width 28 height 20
click at [1312, 278] on link "27" at bounding box center [1307, 279] width 28 height 20
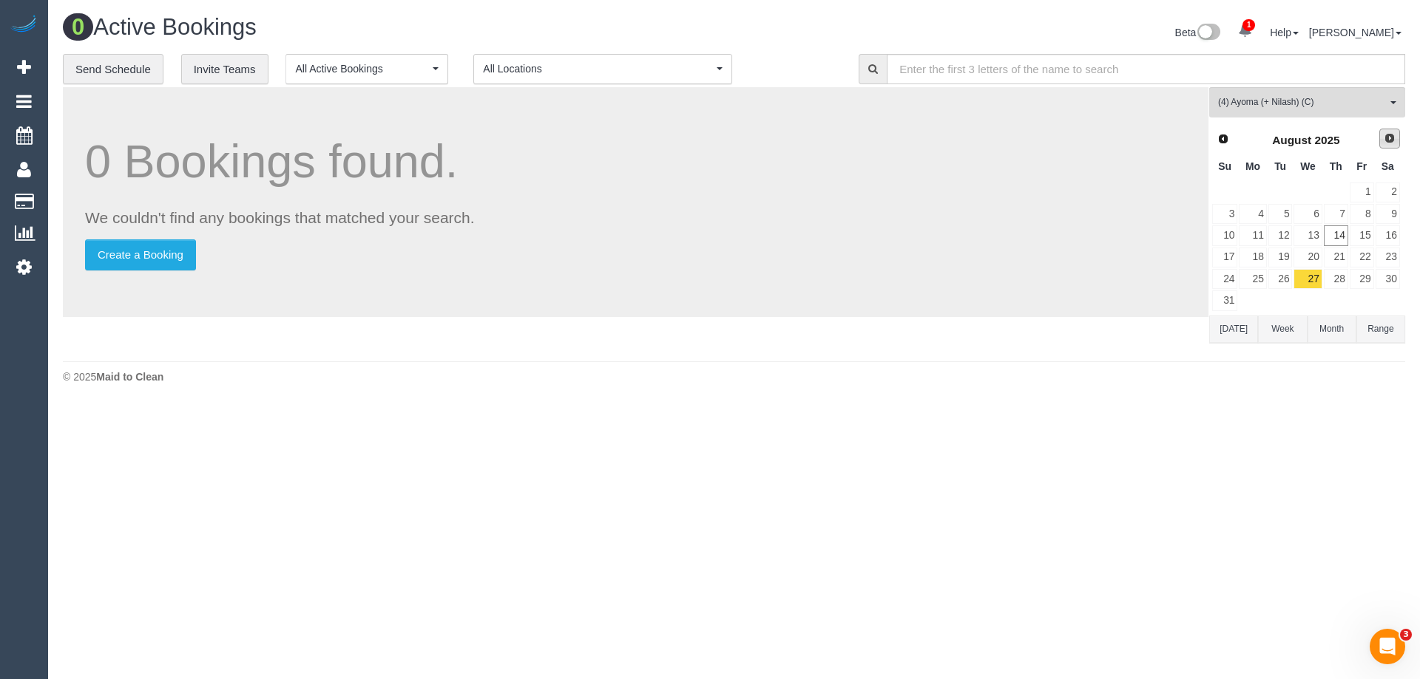
click at [1394, 138] on span "Next" at bounding box center [1389, 138] width 12 height 12
click at [1316, 193] on link "3" at bounding box center [1307, 193] width 28 height 20
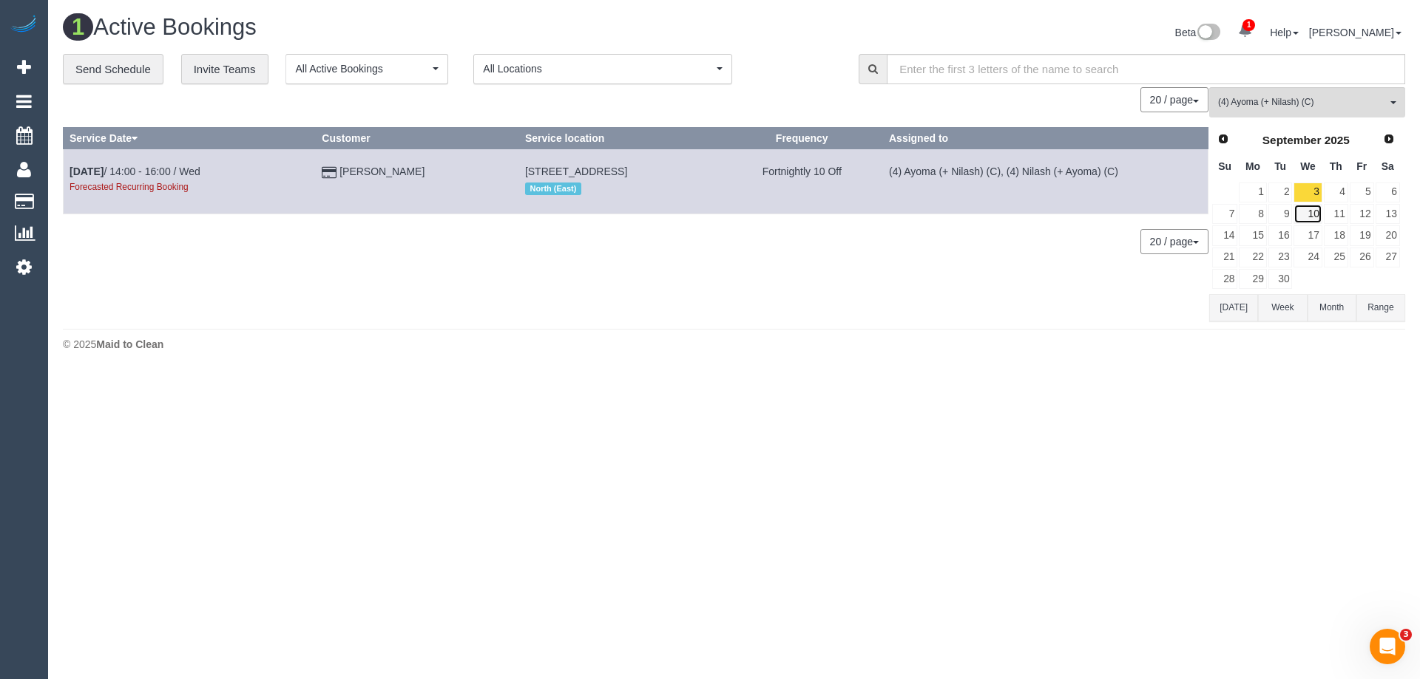
click at [1315, 214] on link "10" at bounding box center [1307, 214] width 28 height 20
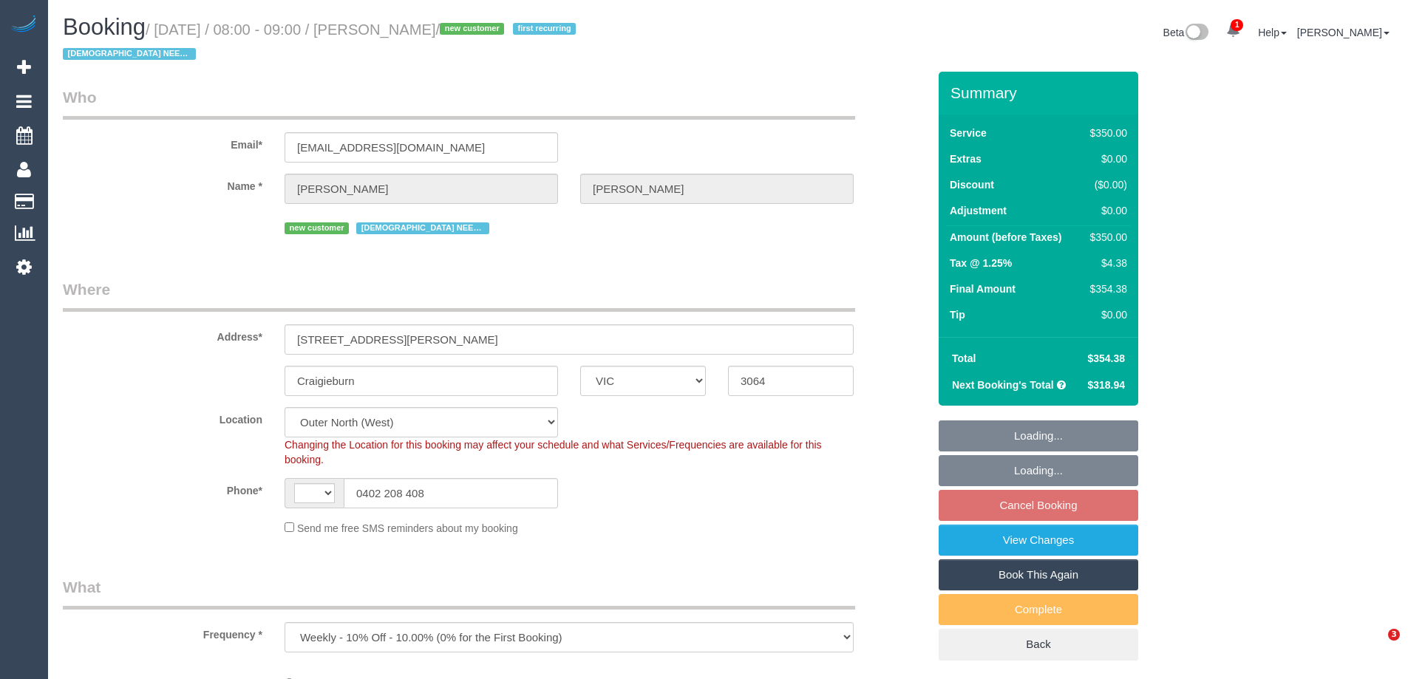
select select "VIC"
select select "object:744"
select select "string:AU"
select select "string:stripe-pm_1RsBuS2GScqysDRVbt1l3syi"
select select "number:28"
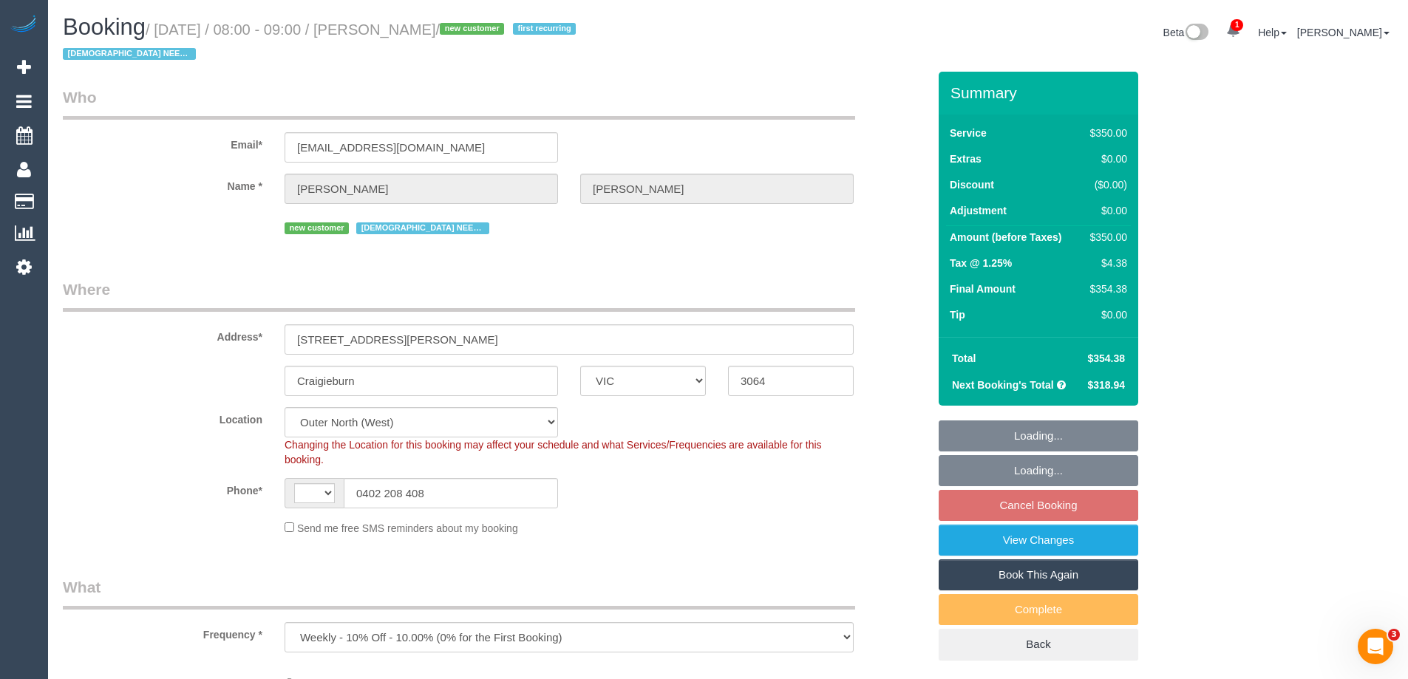
select select "number:14"
select select "number:18"
select select "number:36"
select select "number:35"
select select "300"
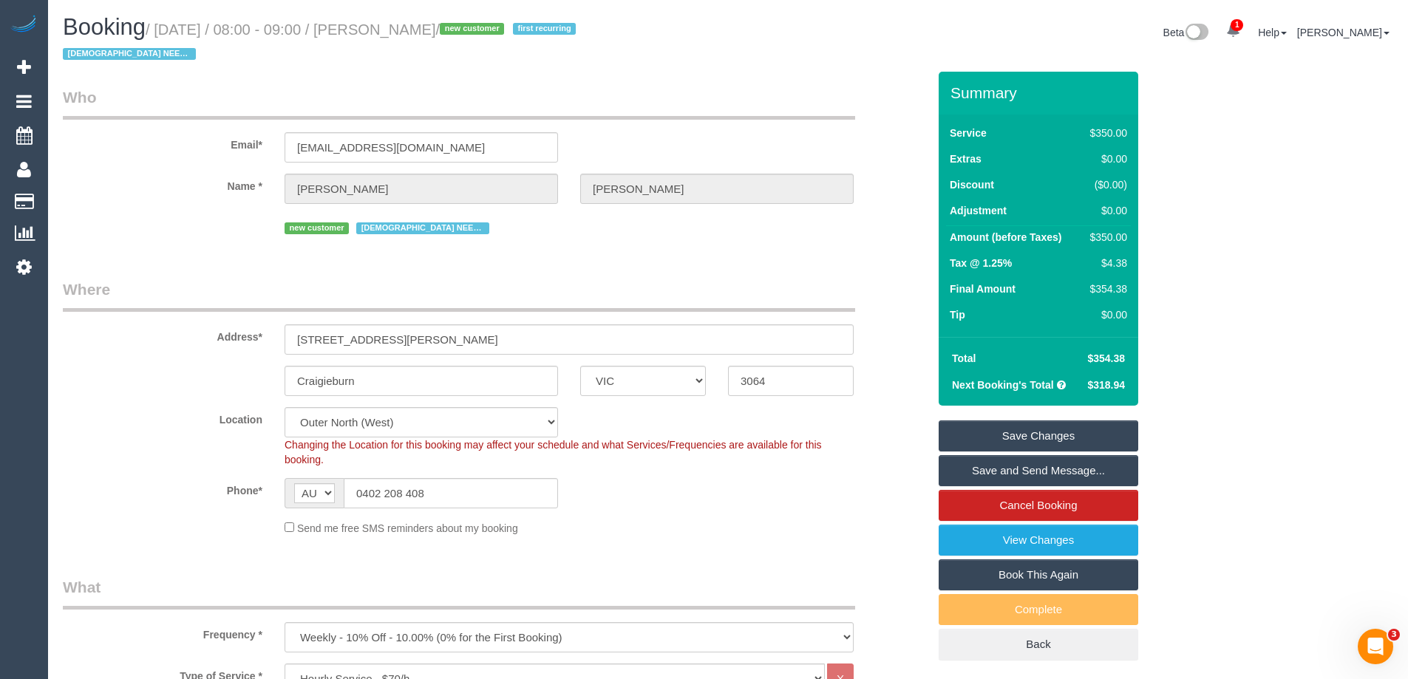
drag, startPoint x: 493, startPoint y: 30, endPoint x: 382, endPoint y: 24, distance: 111.8
click at [382, 24] on small "/ [DATE] / 08:00 - 09:00 / [PERSON_NAME] / new customer first recurring [DEMOGR…" at bounding box center [322, 41] width 518 height 41
copy small "[PERSON_NAME]"
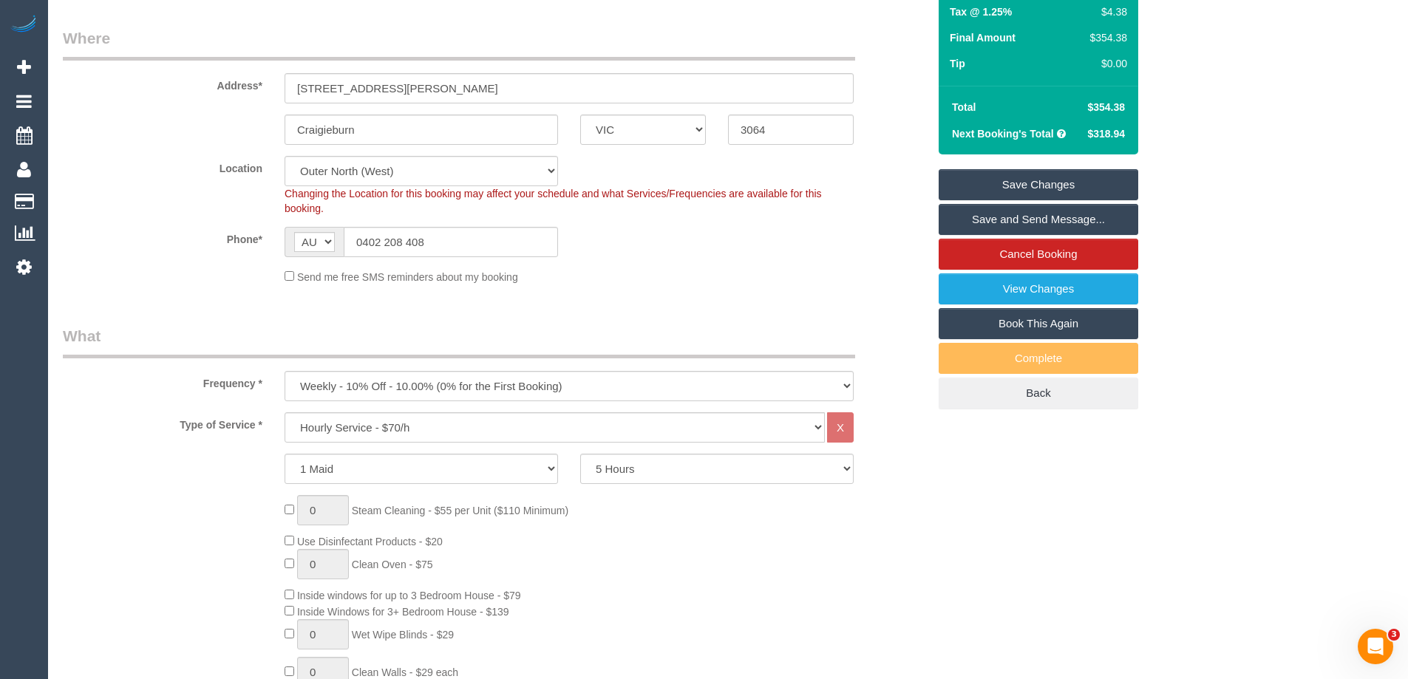
scroll to position [518, 0]
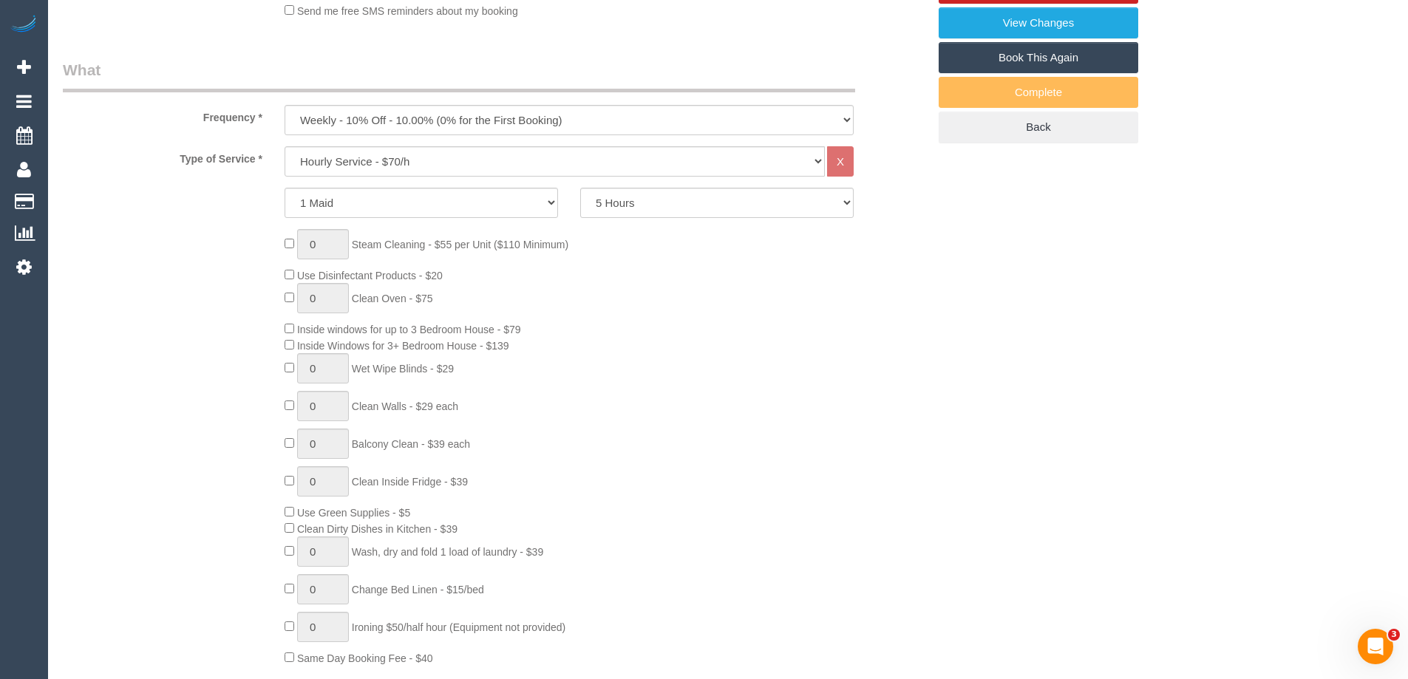
click at [679, 502] on div "0 Steam Cleaning - $55 per Unit ($110 Minimum) Use Disinfectant Products - $20 …" at bounding box center [606, 447] width 665 height 437
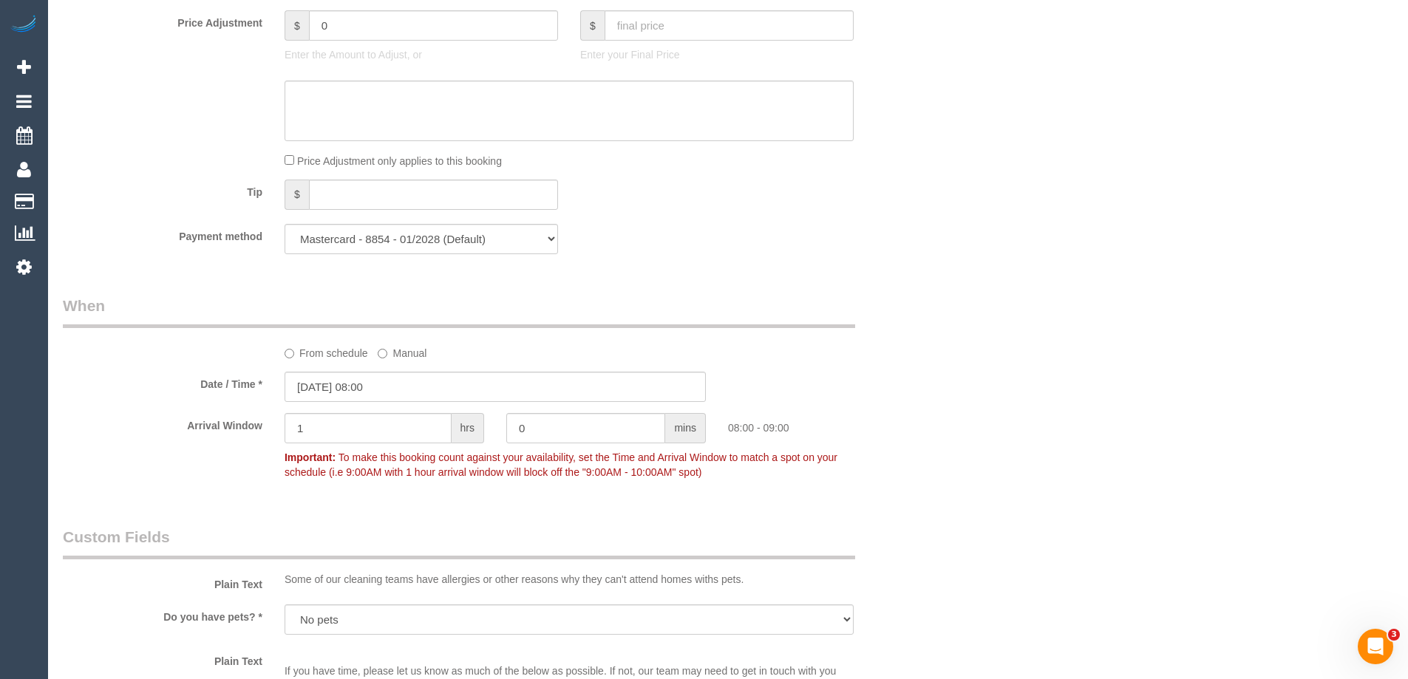
scroll to position [1109, 0]
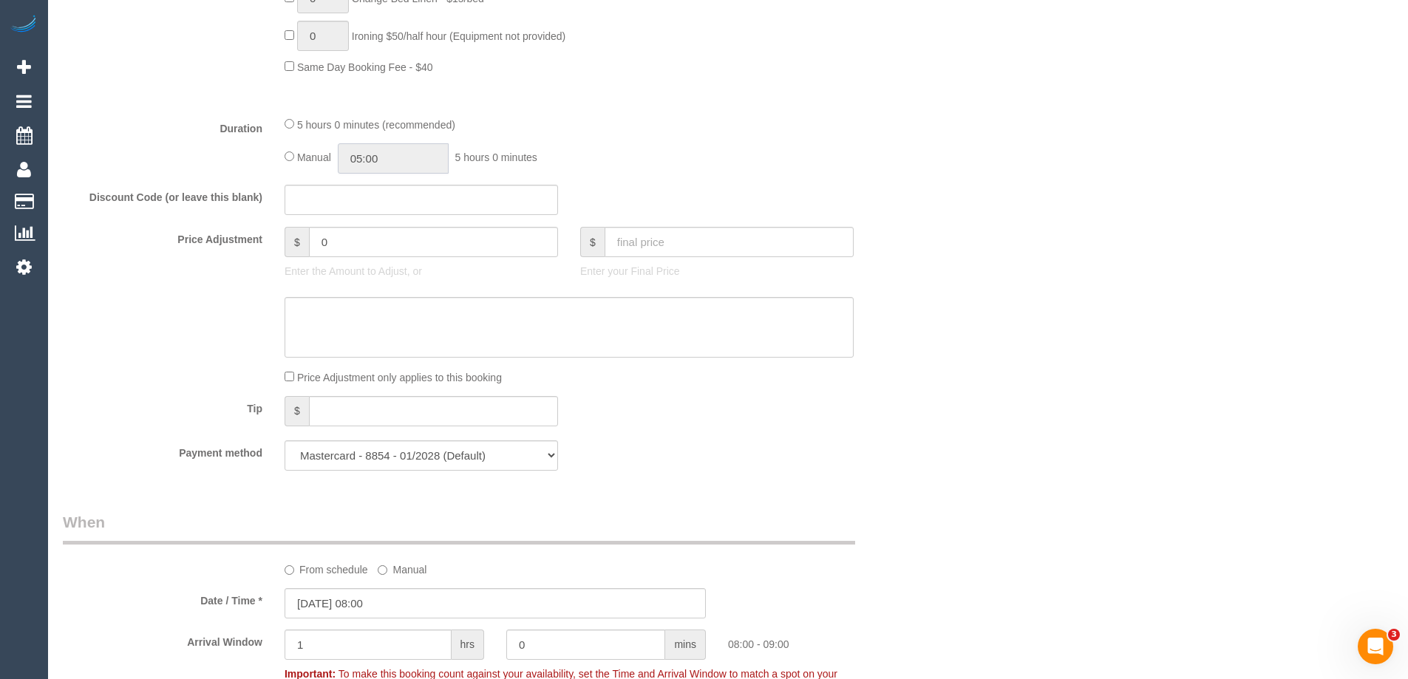
click at [353, 156] on input "05:00" at bounding box center [393, 158] width 111 height 30
type input "02:30"
click at [392, 198] on li "02:30" at bounding box center [377, 195] width 66 height 19
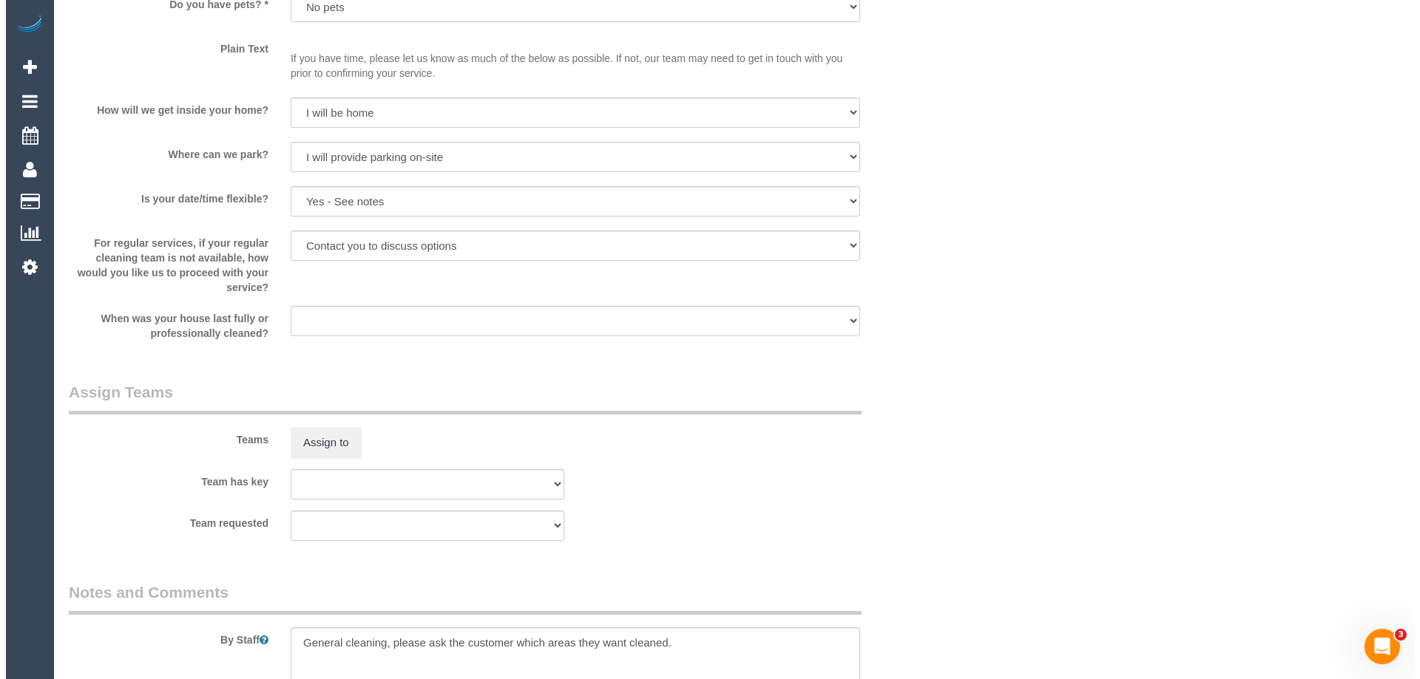
scroll to position [1996, 0]
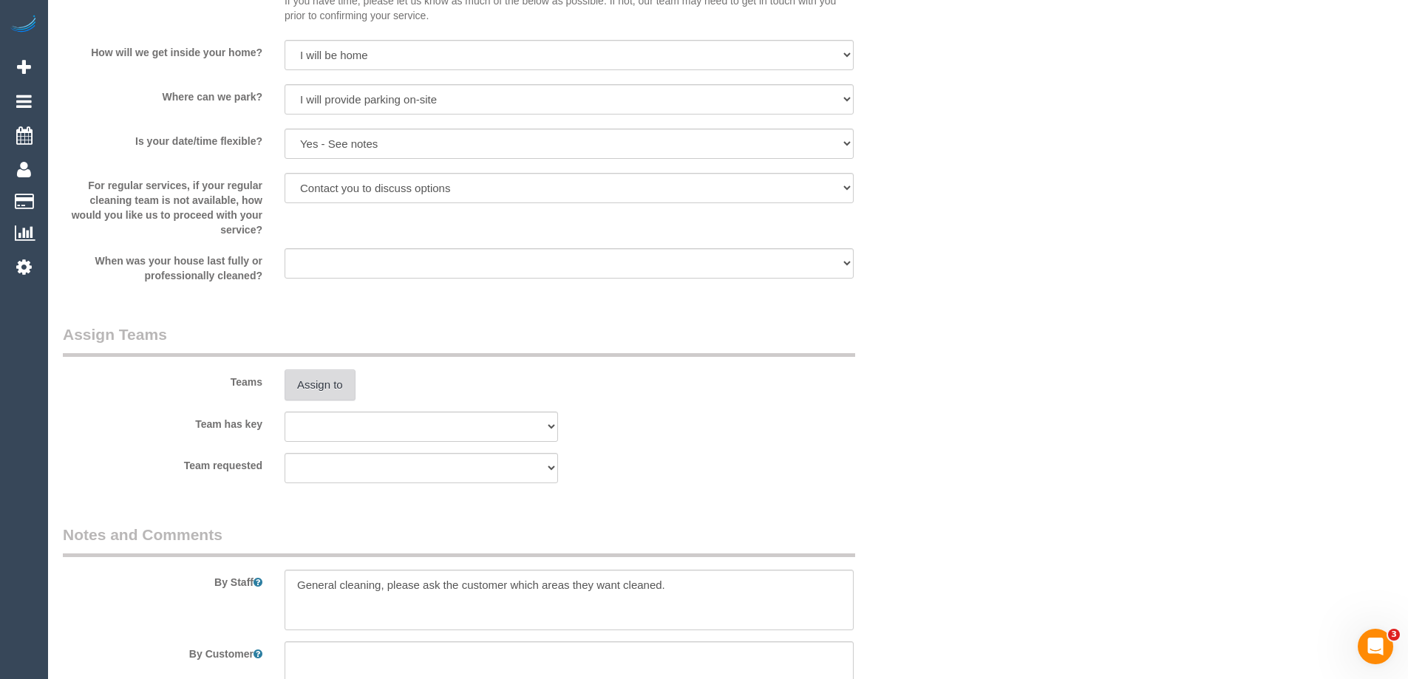
click at [308, 391] on button "Assign to" at bounding box center [320, 385] width 71 height 31
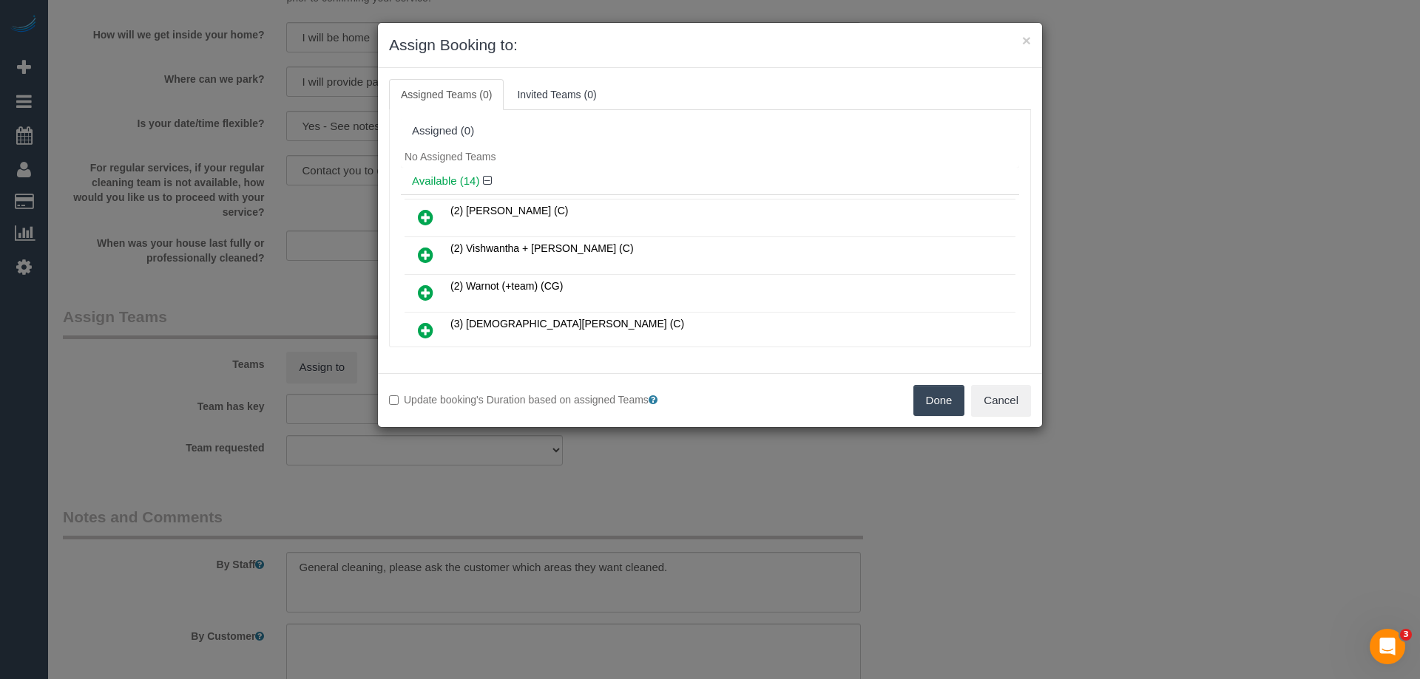
click at [668, 193] on div "Available (14)" at bounding box center [710, 181] width 618 height 27
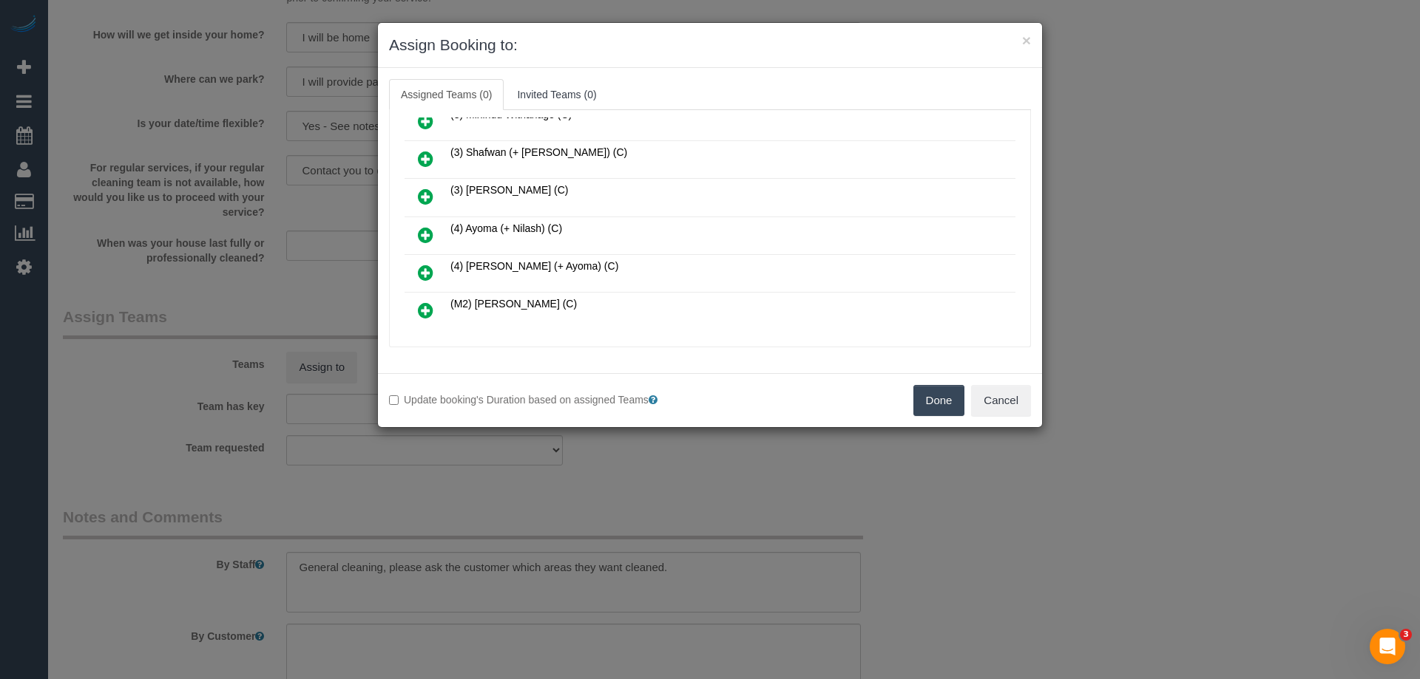
click at [414, 237] on link at bounding box center [425, 236] width 35 height 30
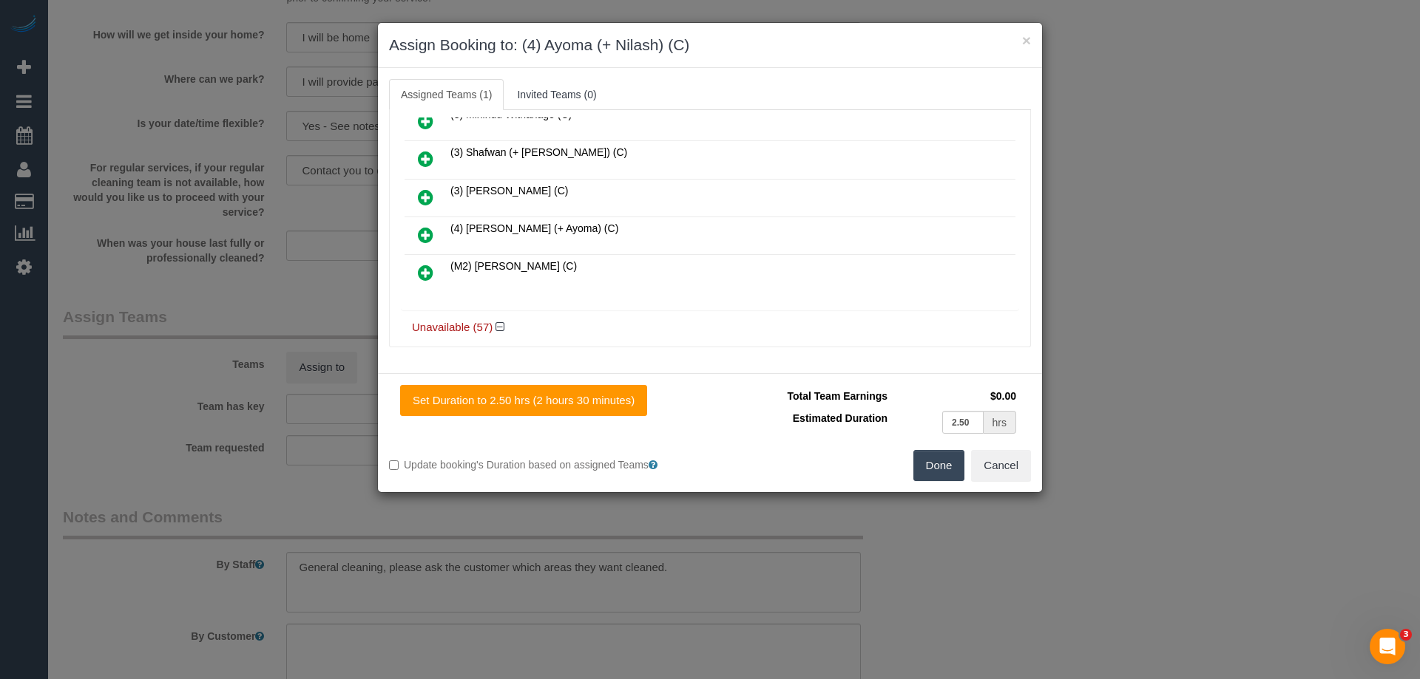
click at [418, 243] on icon at bounding box center [426, 235] width 16 height 18
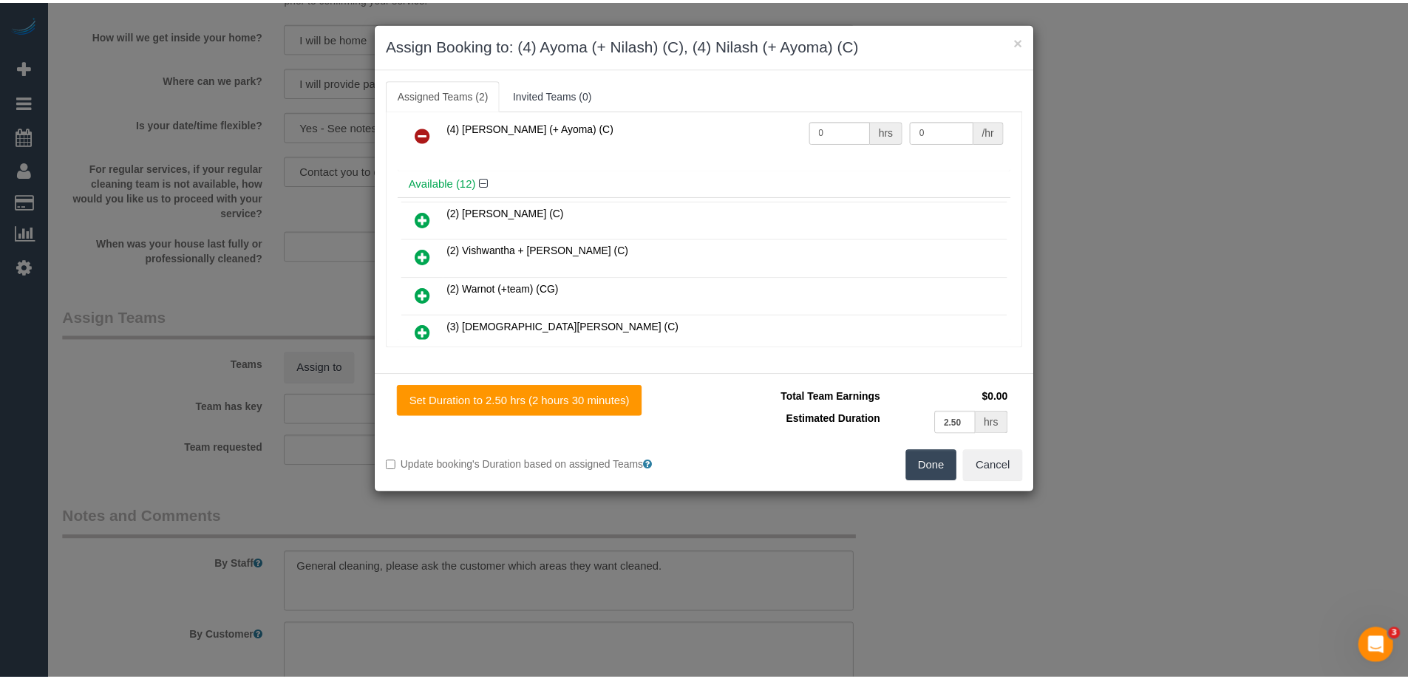
scroll to position [0, 0]
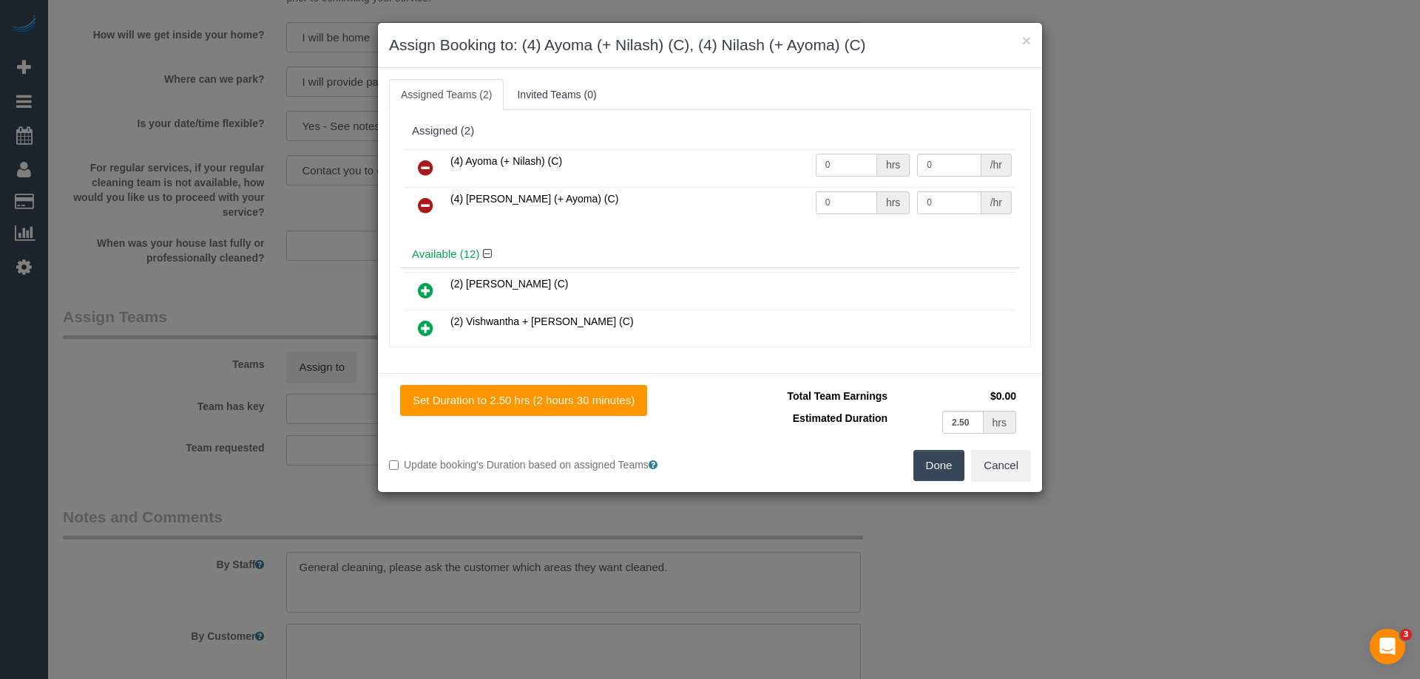
click at [840, 166] on input "0" at bounding box center [846, 165] width 61 height 23
type input "2.5"
click at [836, 214] on input "0" at bounding box center [846, 202] width 61 height 23
type input "2.5"
click at [956, 170] on input "0" at bounding box center [949, 165] width 64 height 23
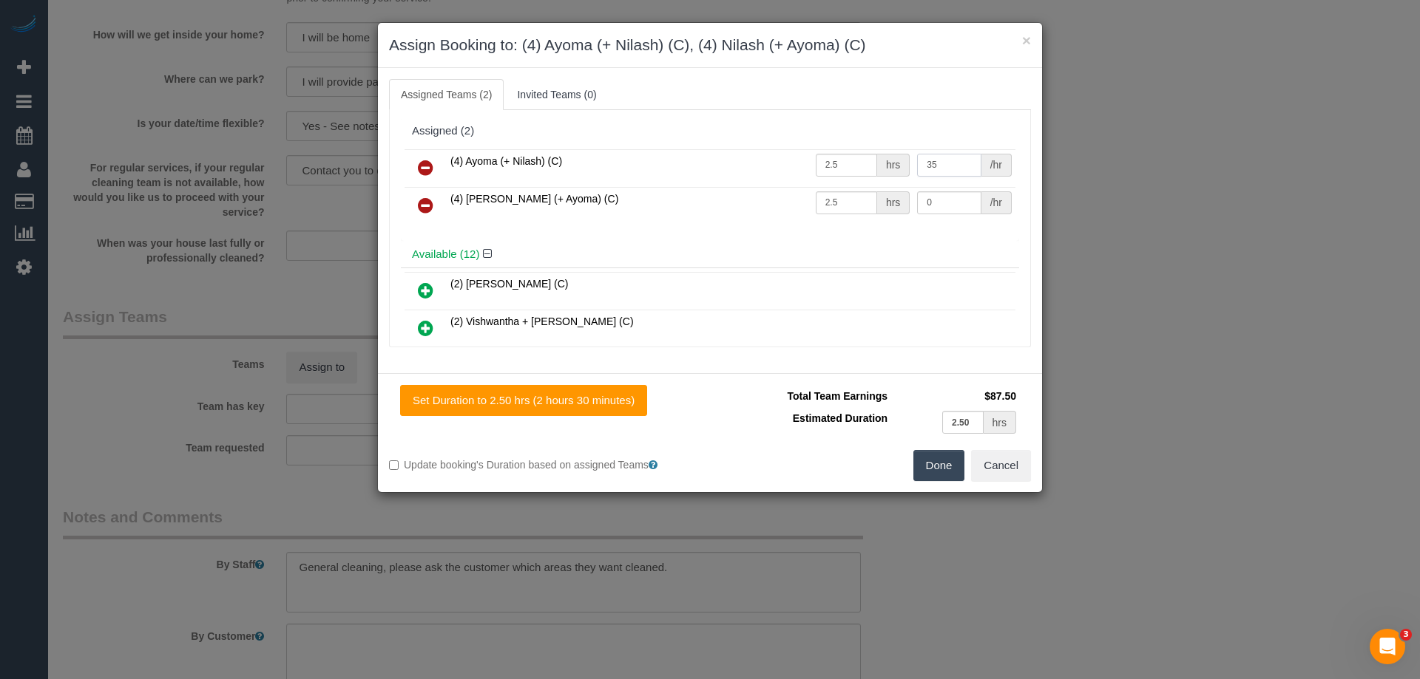
type input "35"
click at [946, 202] on input "0" at bounding box center [949, 202] width 64 height 23
type input "35"
click at [933, 458] on button "Done" at bounding box center [939, 465] width 52 height 31
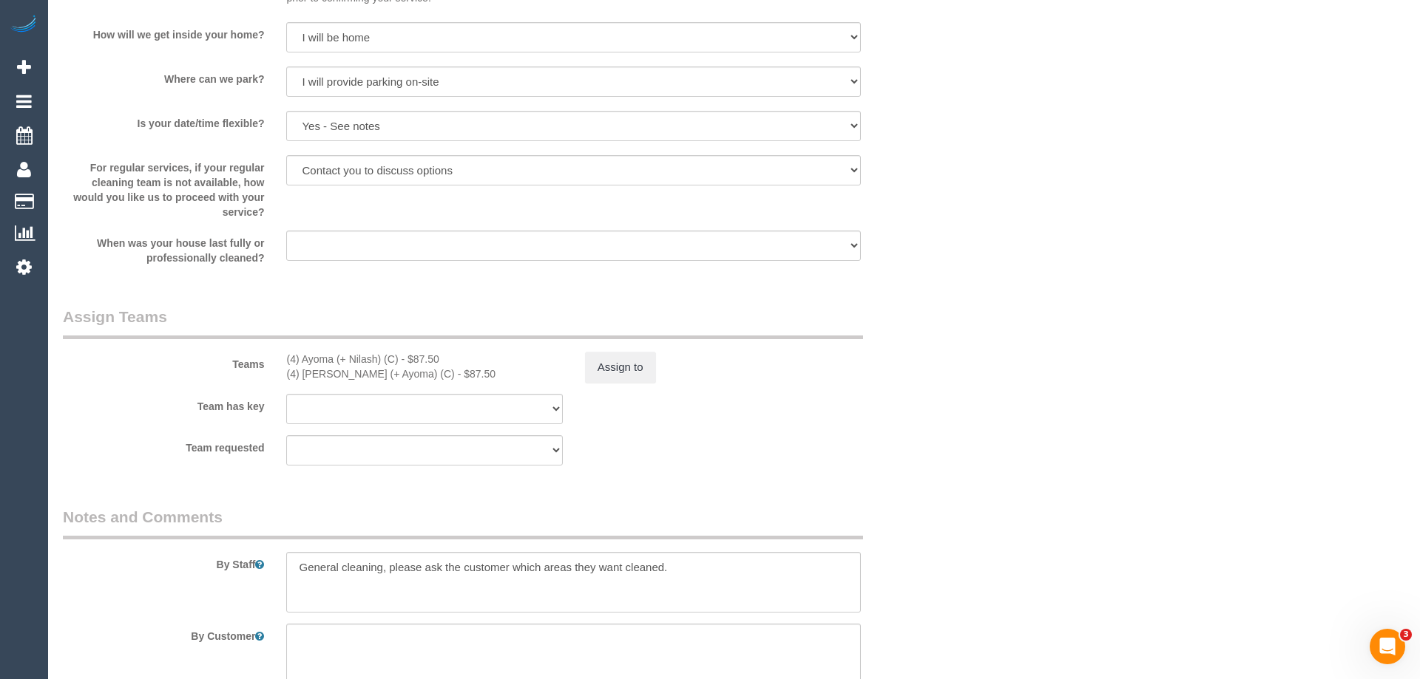
click at [933, 458] on div "× Assign Booking to: (4) Ayoma (+ Nilash) (C), (4) Nilash (+ Ayoma) (C) Assigne…" at bounding box center [710, 339] width 1420 height 679
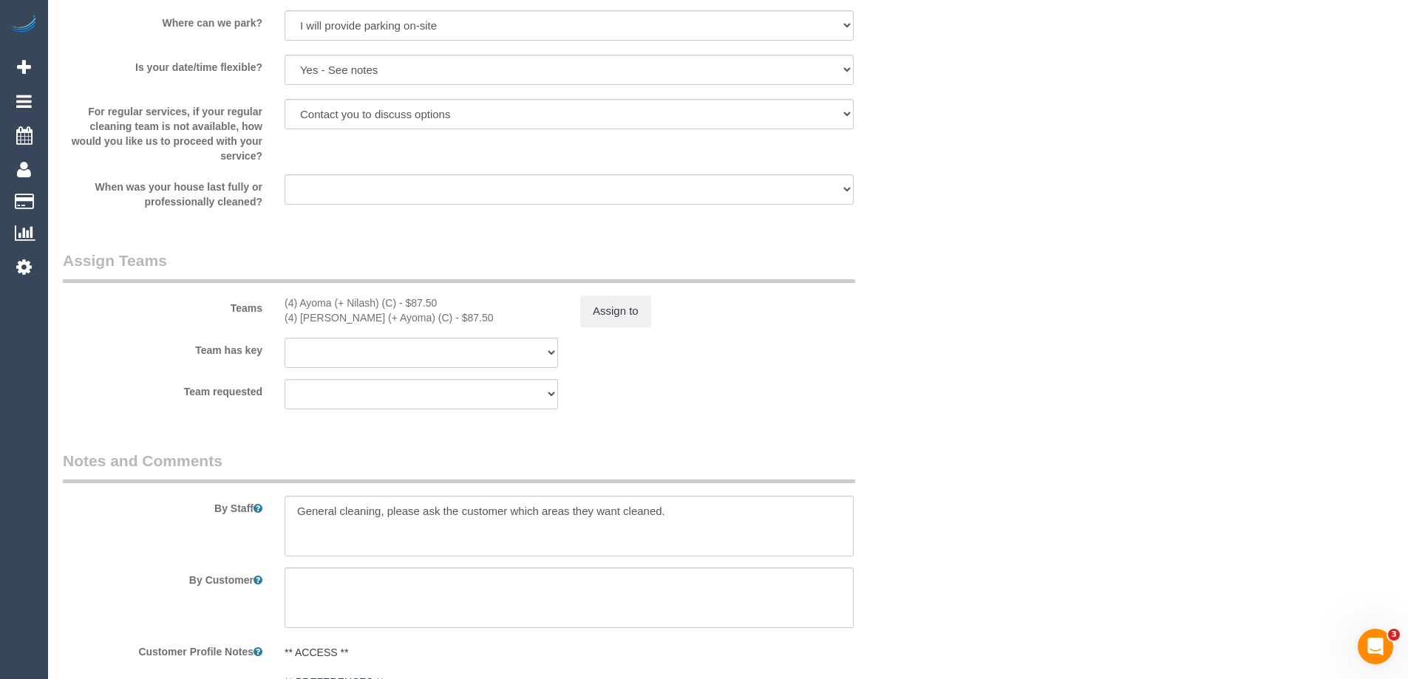
scroll to position [2757, 0]
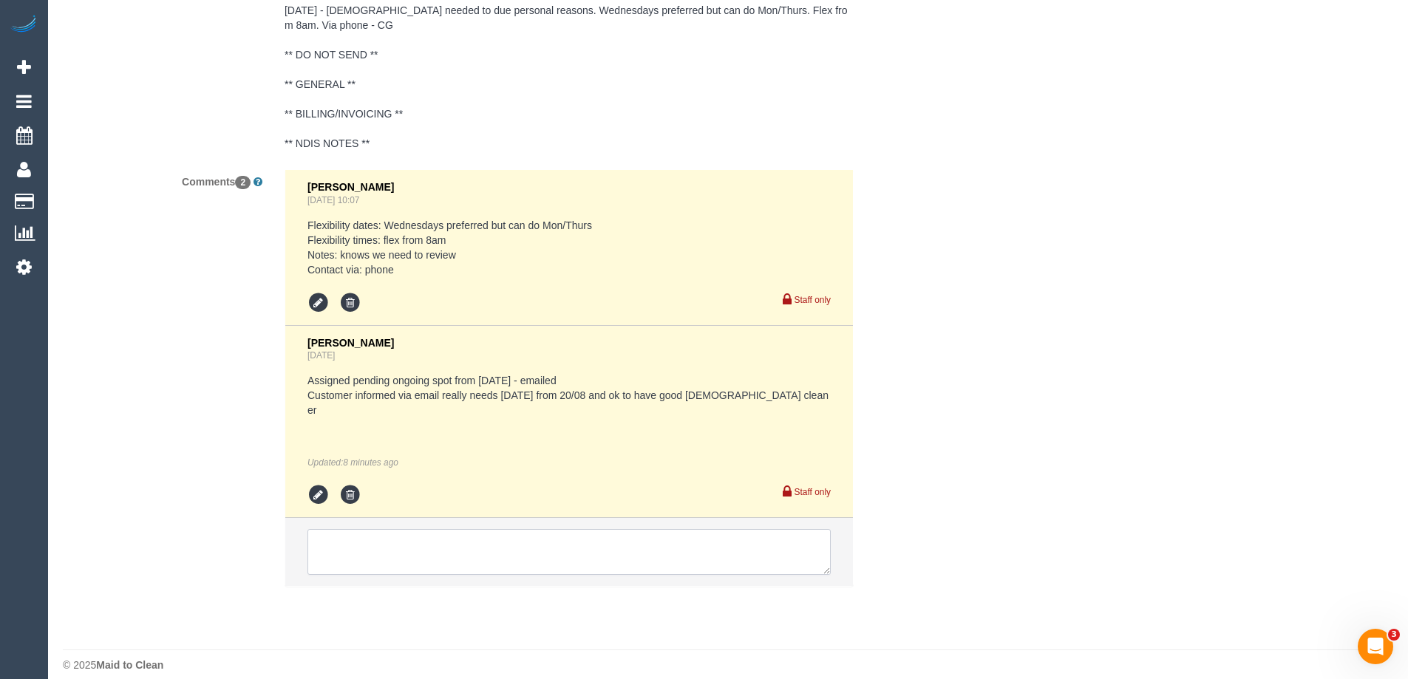
click at [343, 546] on textarea at bounding box center [569, 552] width 523 height 46
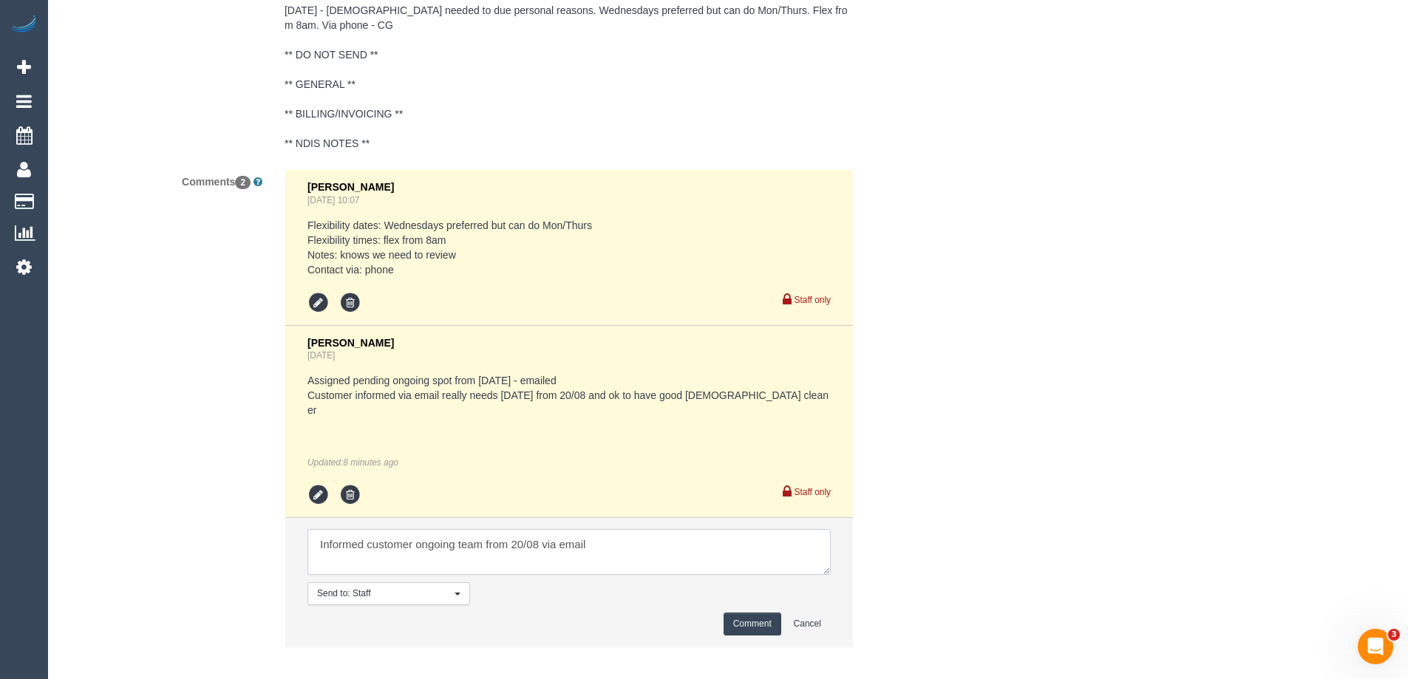
type textarea "Informed customer ongoing team from 20/08 via email"
click at [747, 613] on button "Comment" at bounding box center [753, 624] width 58 height 23
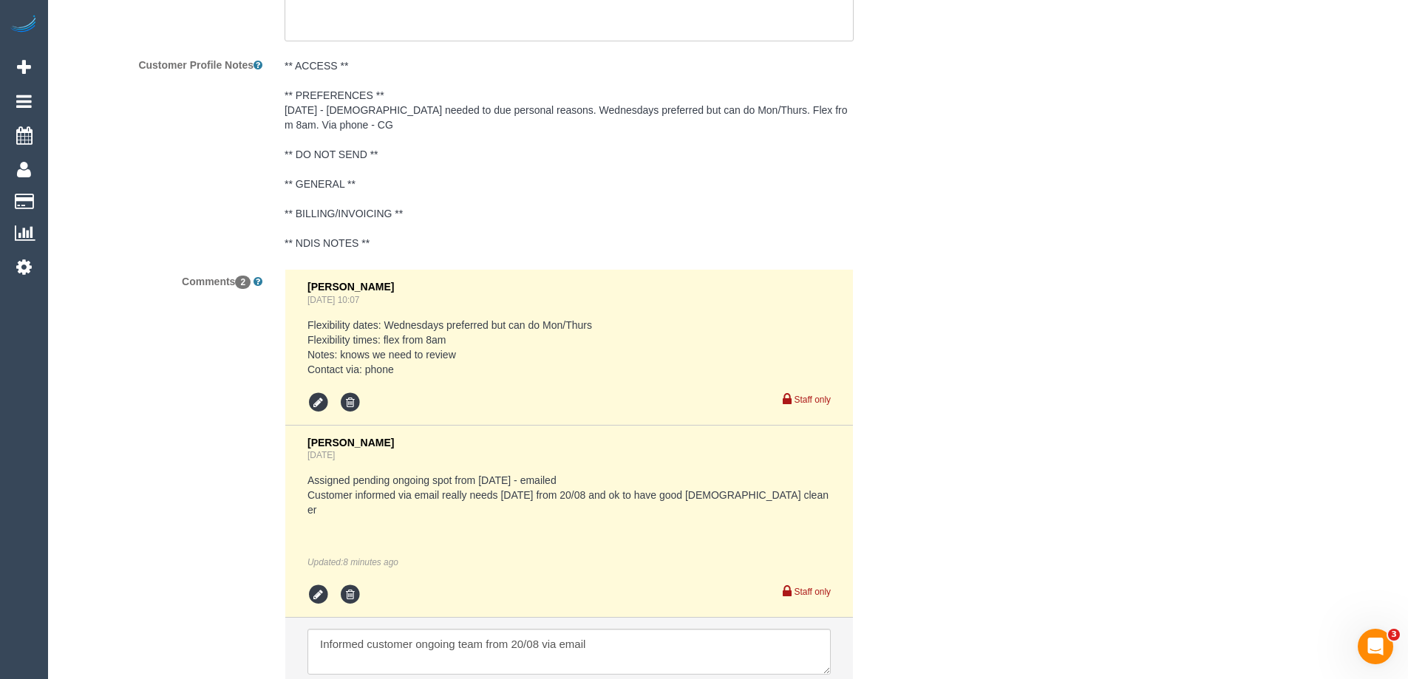
scroll to position [2166, 0]
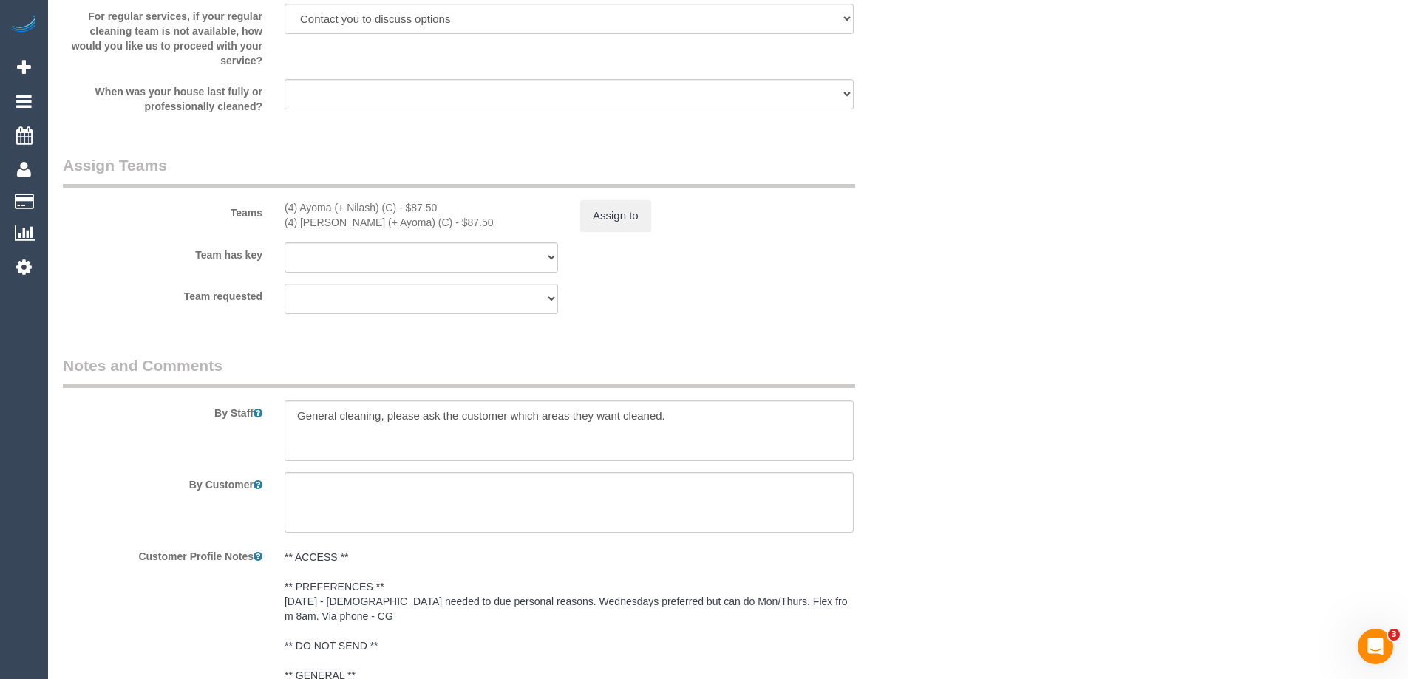
click at [926, 402] on div "By Staff" at bounding box center [495, 408] width 887 height 106
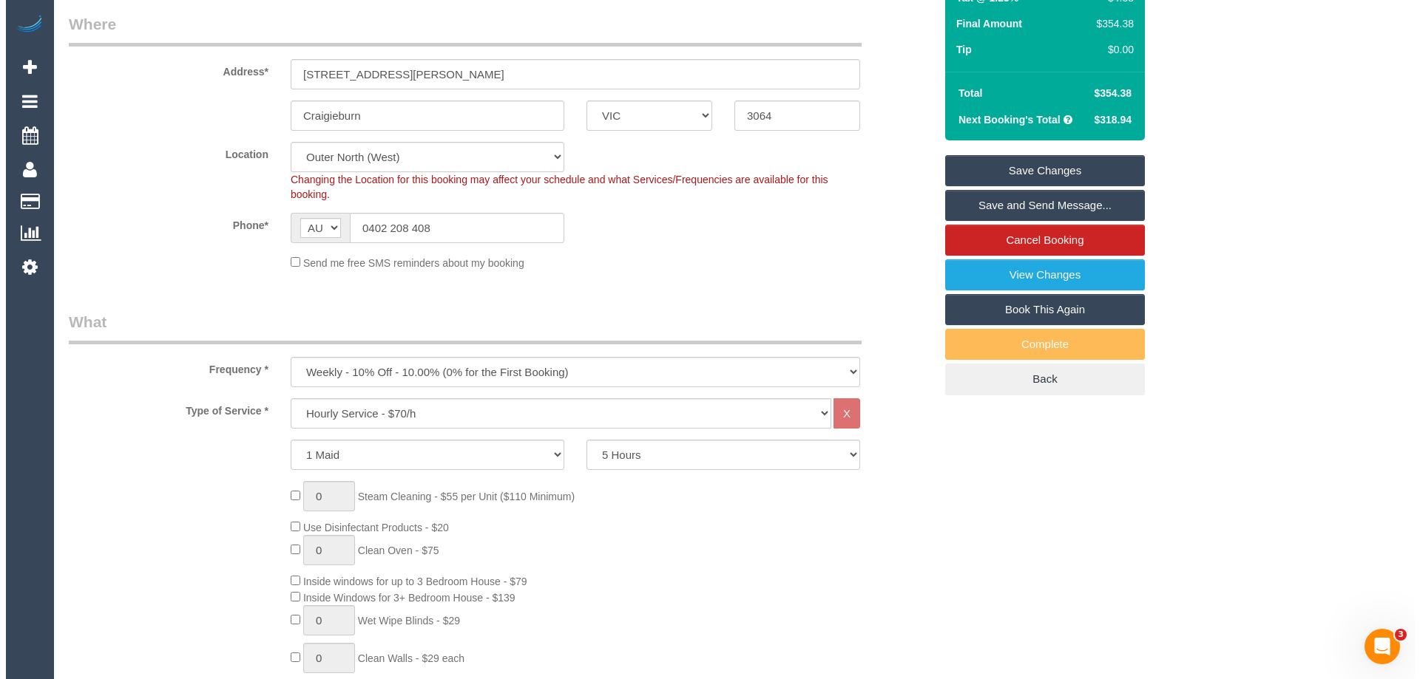
scroll to position [243, 0]
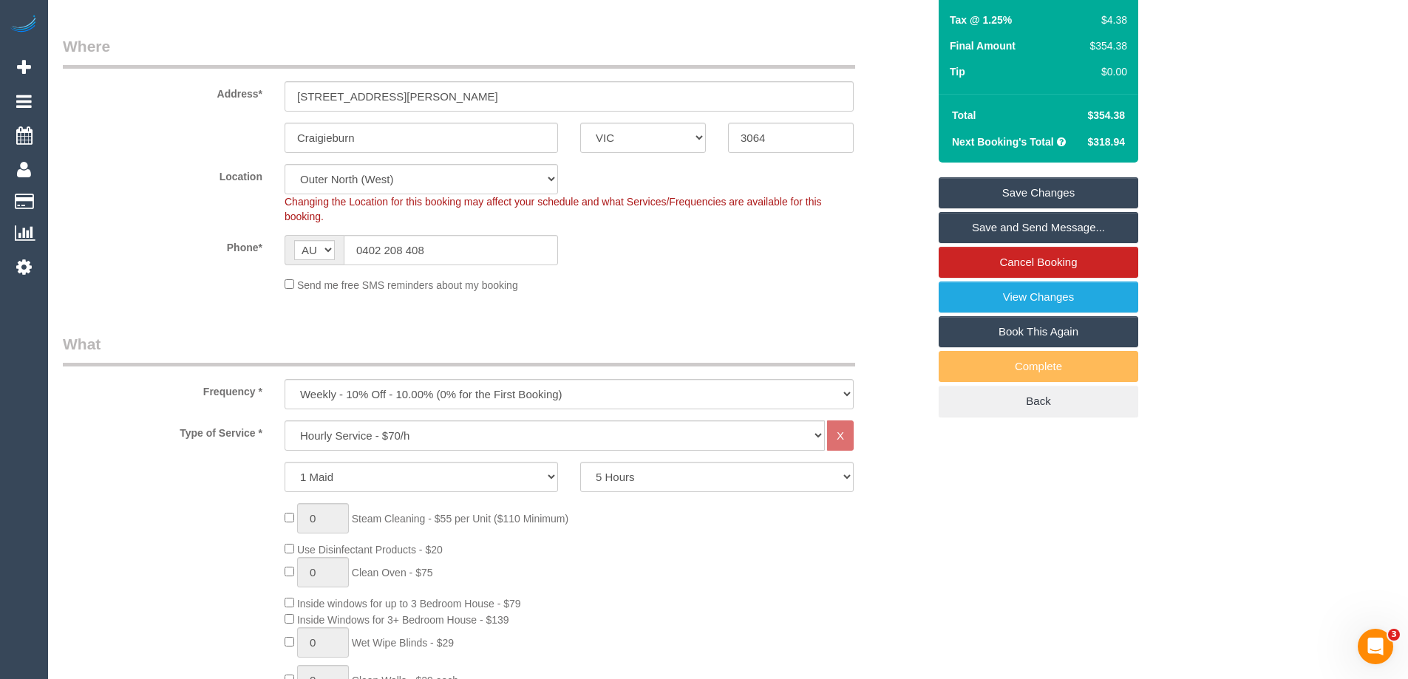
click at [1043, 226] on link "Save and Send Message..." at bounding box center [1039, 227] width 200 height 31
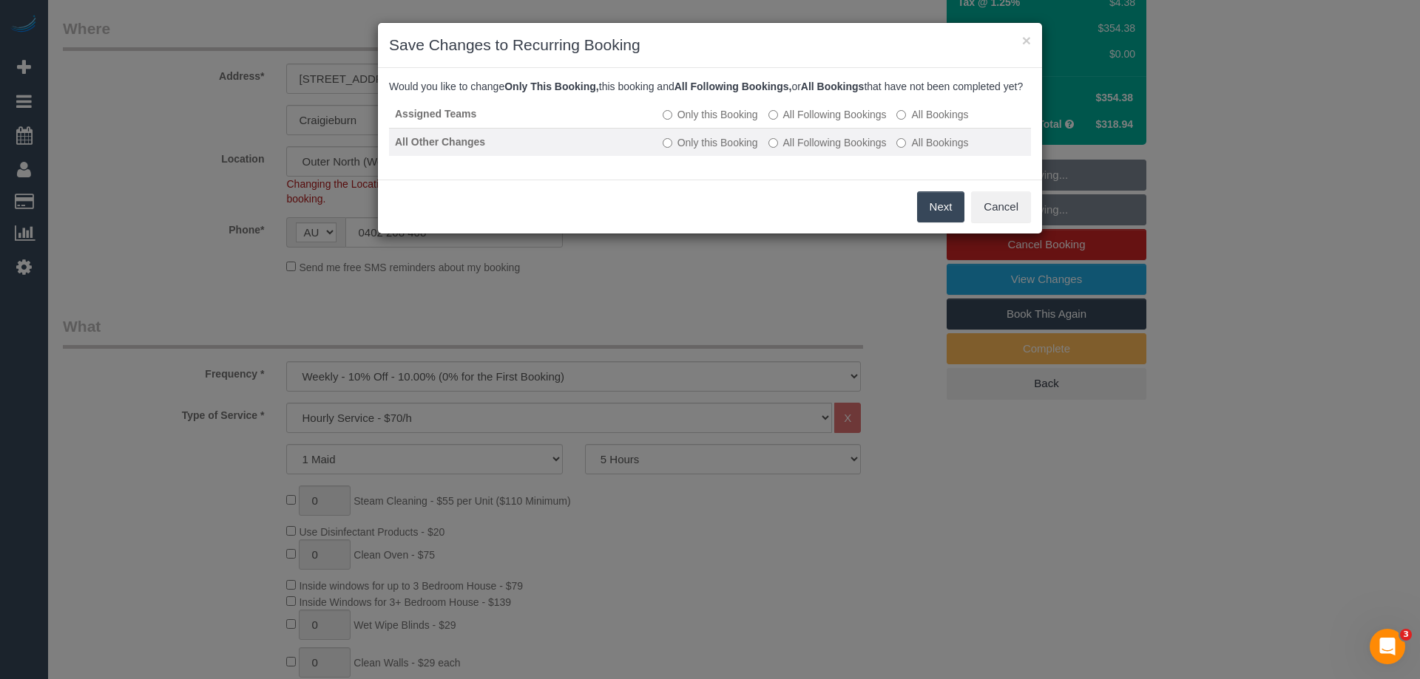
drag, startPoint x: 830, startPoint y: 129, endPoint x: 836, endPoint y: 148, distance: 19.6
click at [830, 122] on label "All Following Bookings" at bounding box center [827, 114] width 118 height 15
click at [836, 150] on label "All Following Bookings" at bounding box center [827, 142] width 118 height 15
click at [928, 221] on button "Save" at bounding box center [939, 206] width 50 height 31
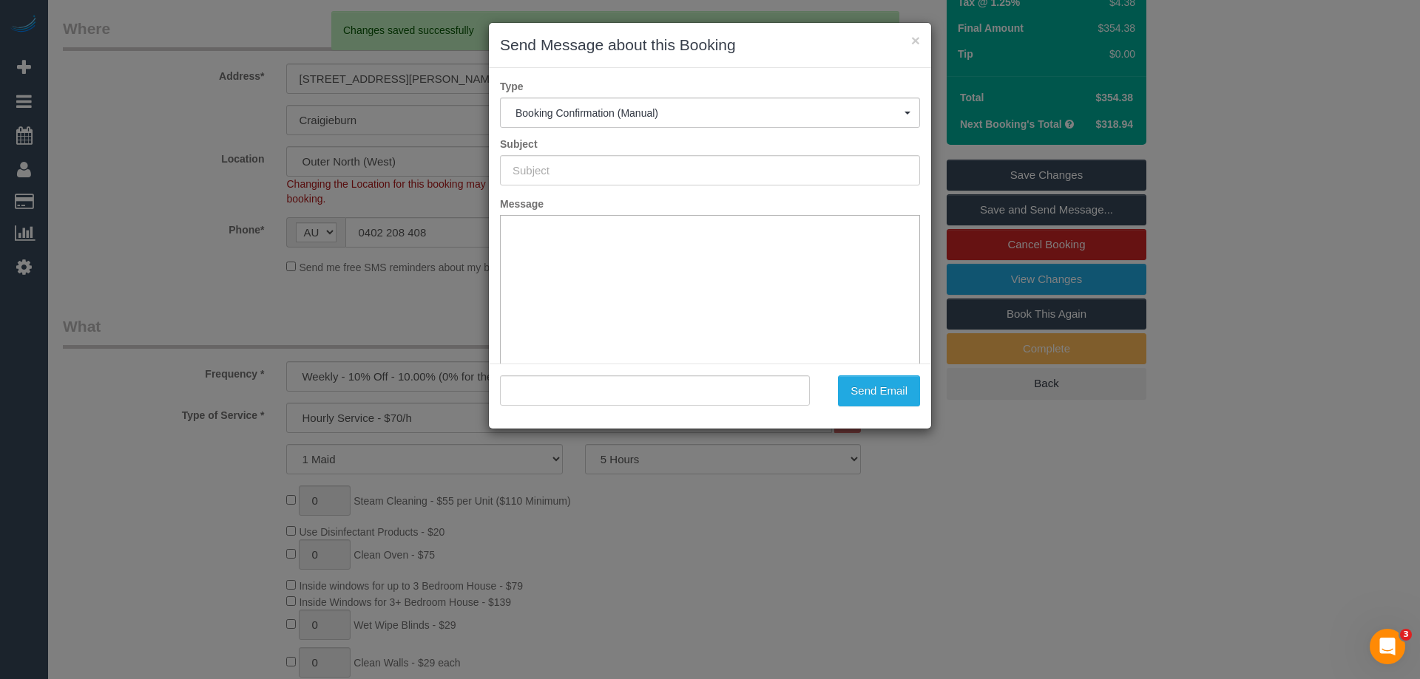
type input "Booking Confirmed"
type input ""Suzanne Tassone" <suztassone@gmail.com>"
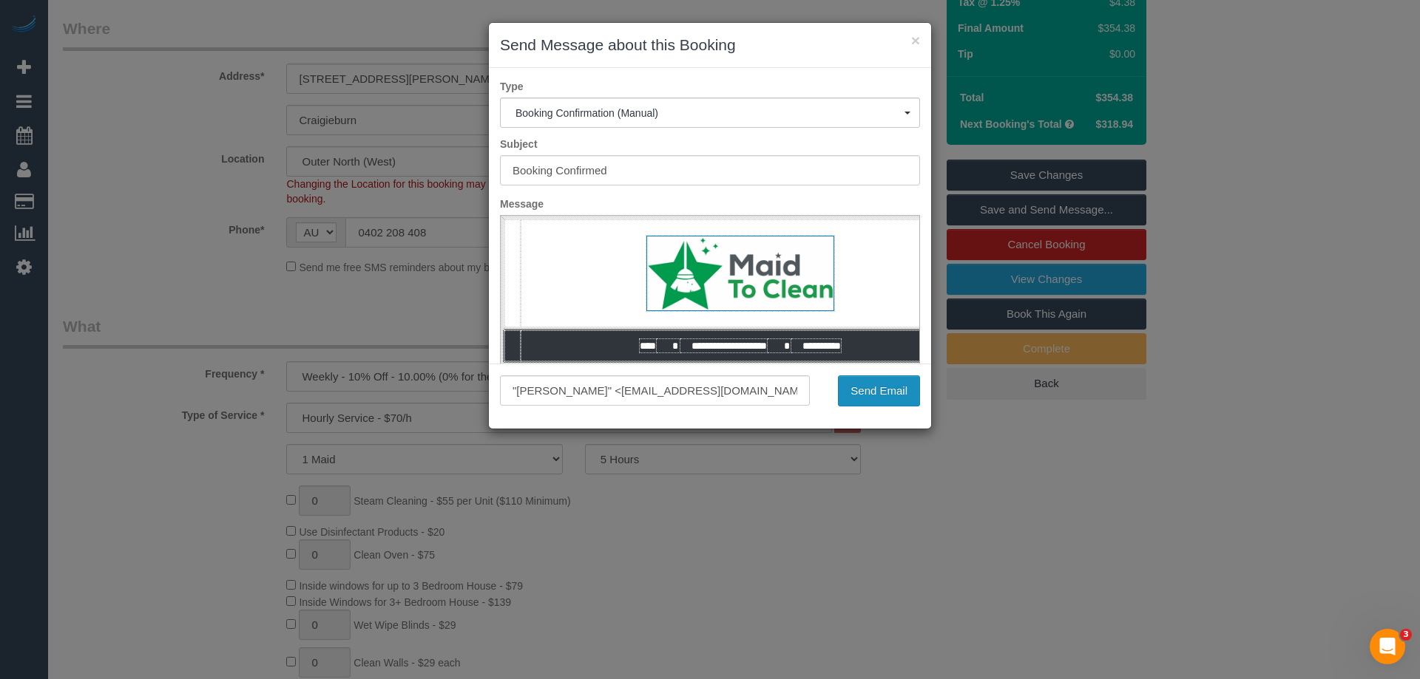
click at [888, 393] on button "Send Email" at bounding box center [879, 391] width 82 height 31
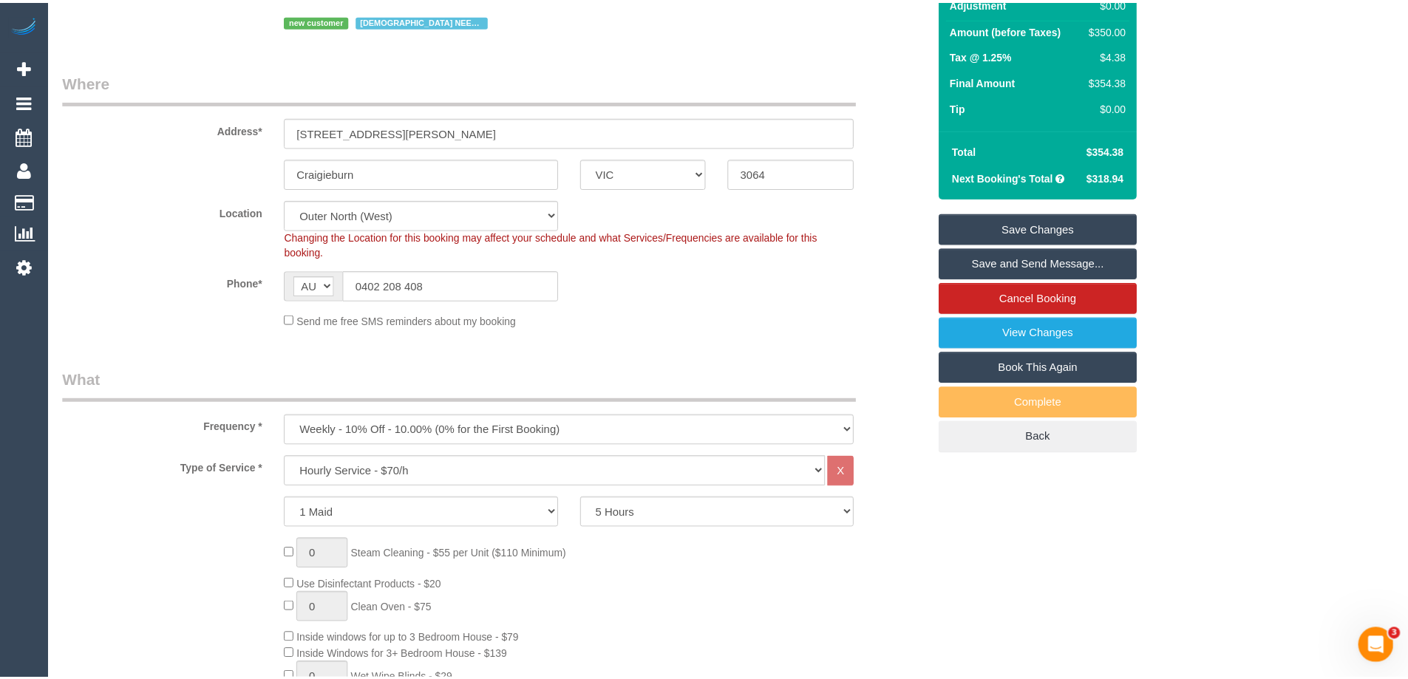
scroll to position [296, 0]
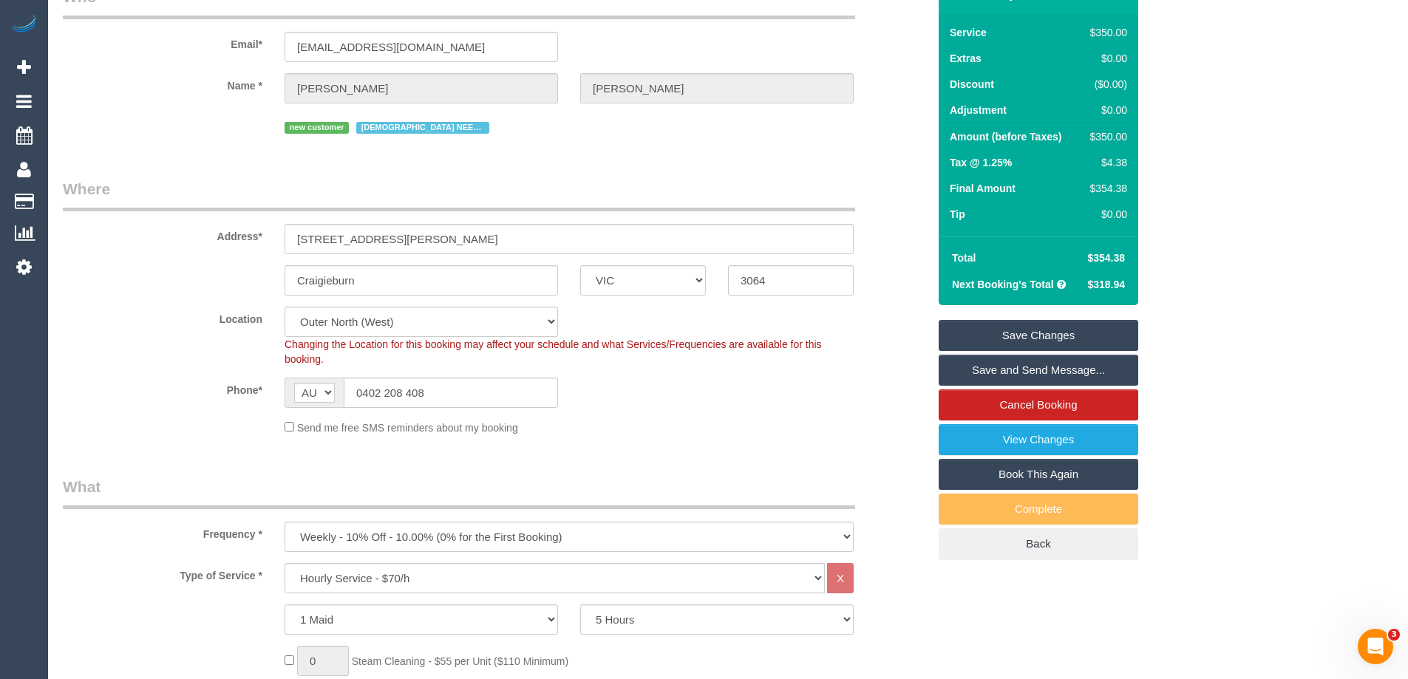
scroll to position [0, 0]
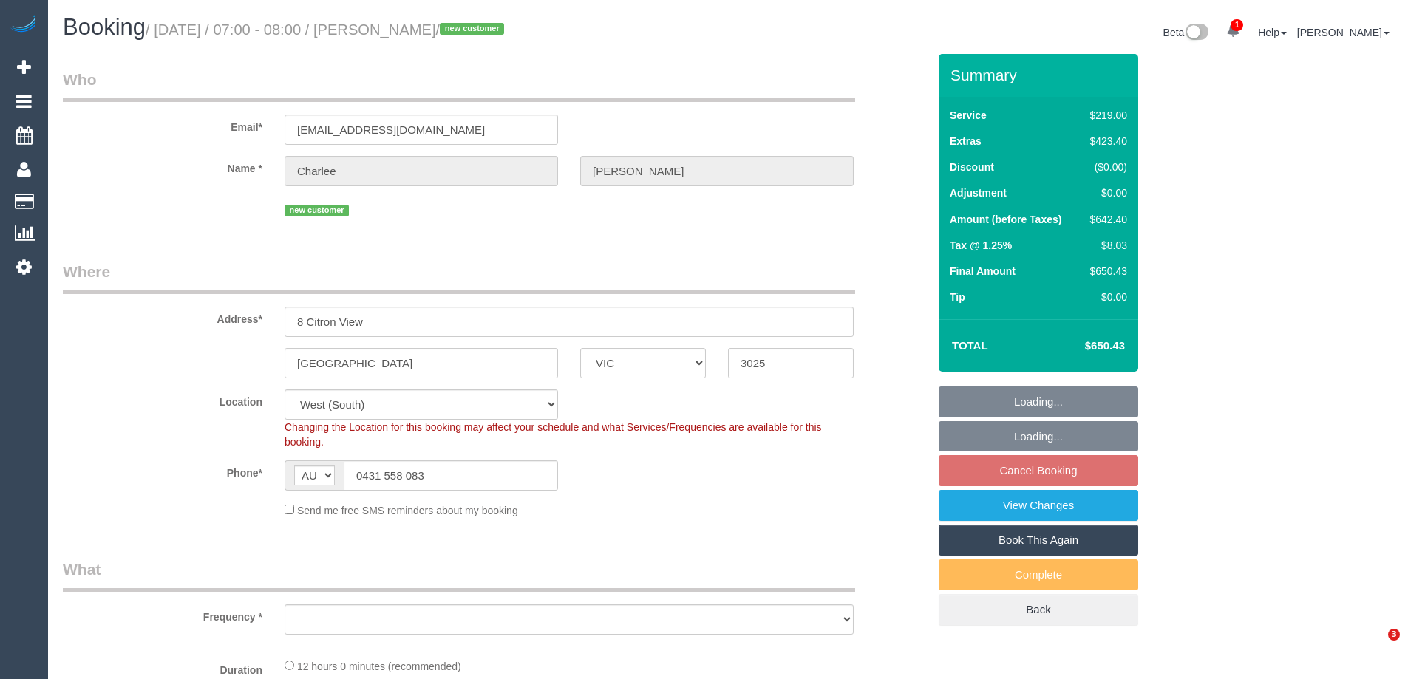
select select "VIC"
select select "string:stripe-pm_1Rvpbe2GScqysDRVZjn0ZnZ6"
select select "number:29"
select select "number:14"
select select "number:19"
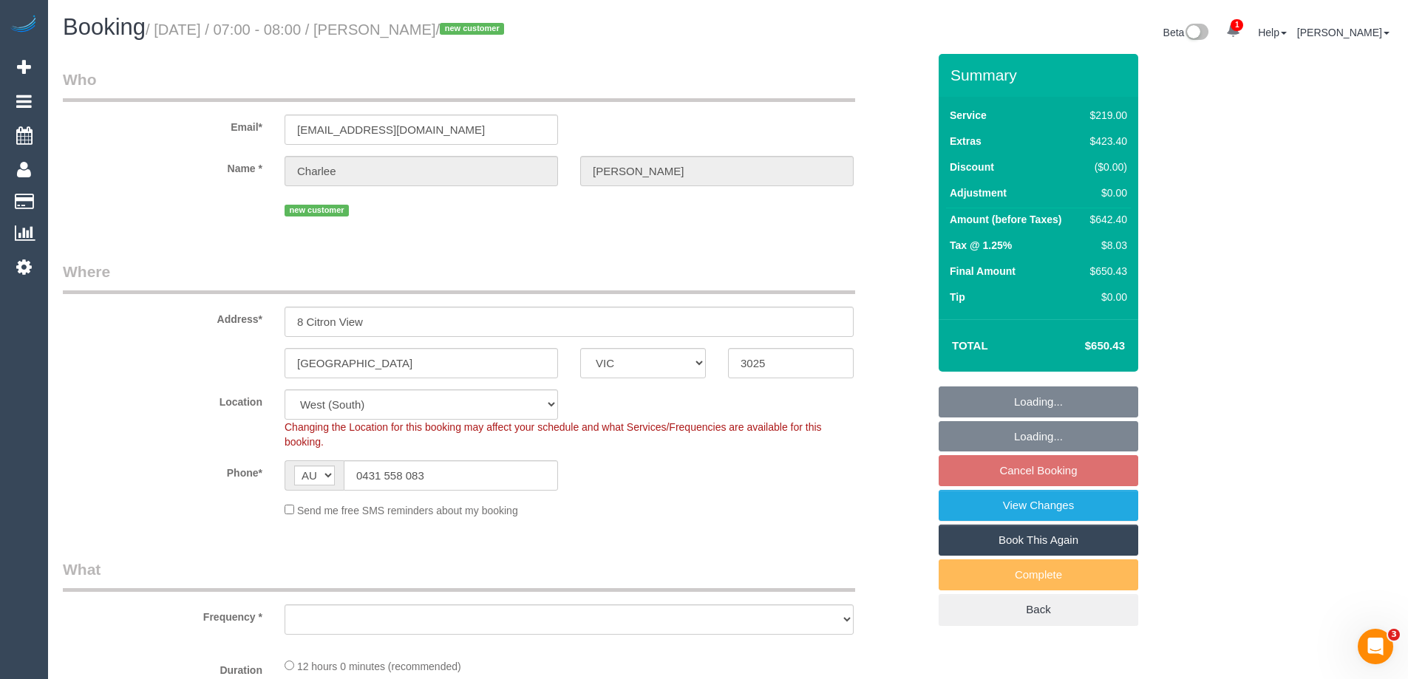
select select "number:36"
select select "number:26"
select select "object:826"
select select "spot1"
select select "object:1322"
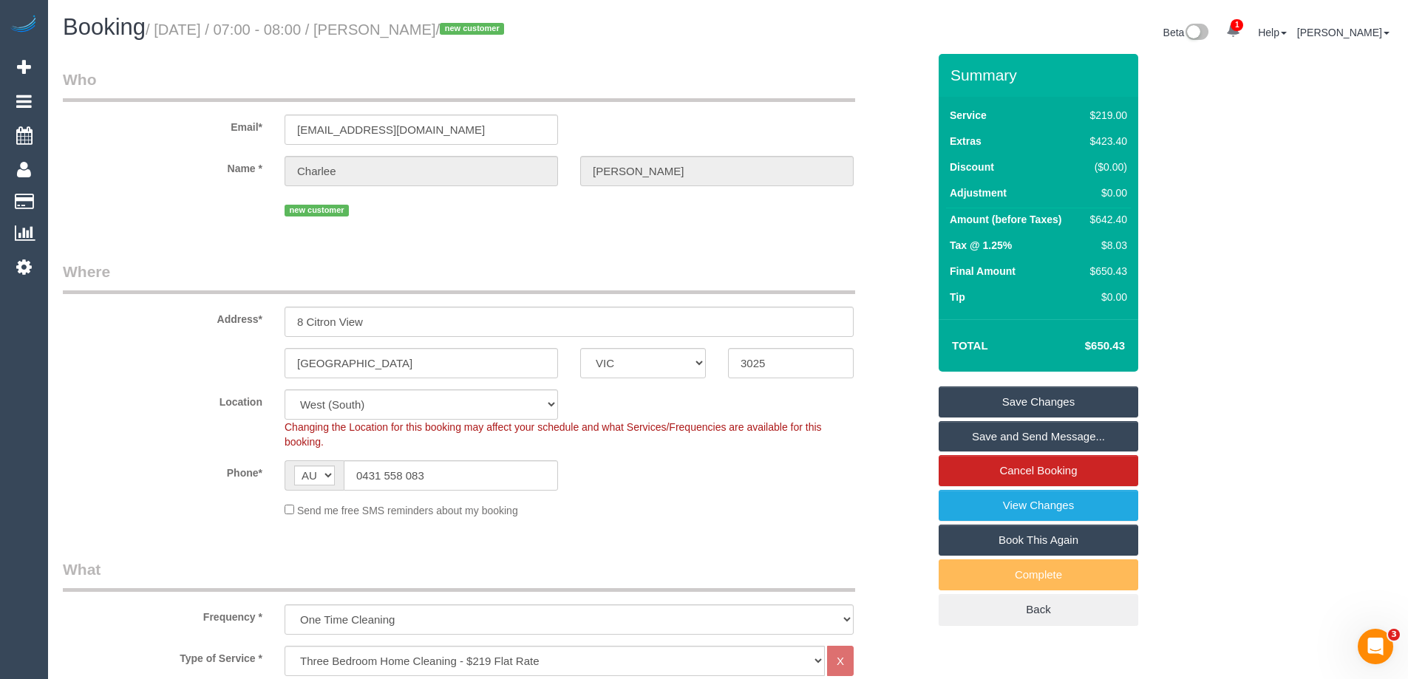
click at [217, 447] on div "Location [GEOGRAPHIC_DATA] (North) East (South) [GEOGRAPHIC_DATA] (East) [GEOGR…" at bounding box center [495, 420] width 887 height 60
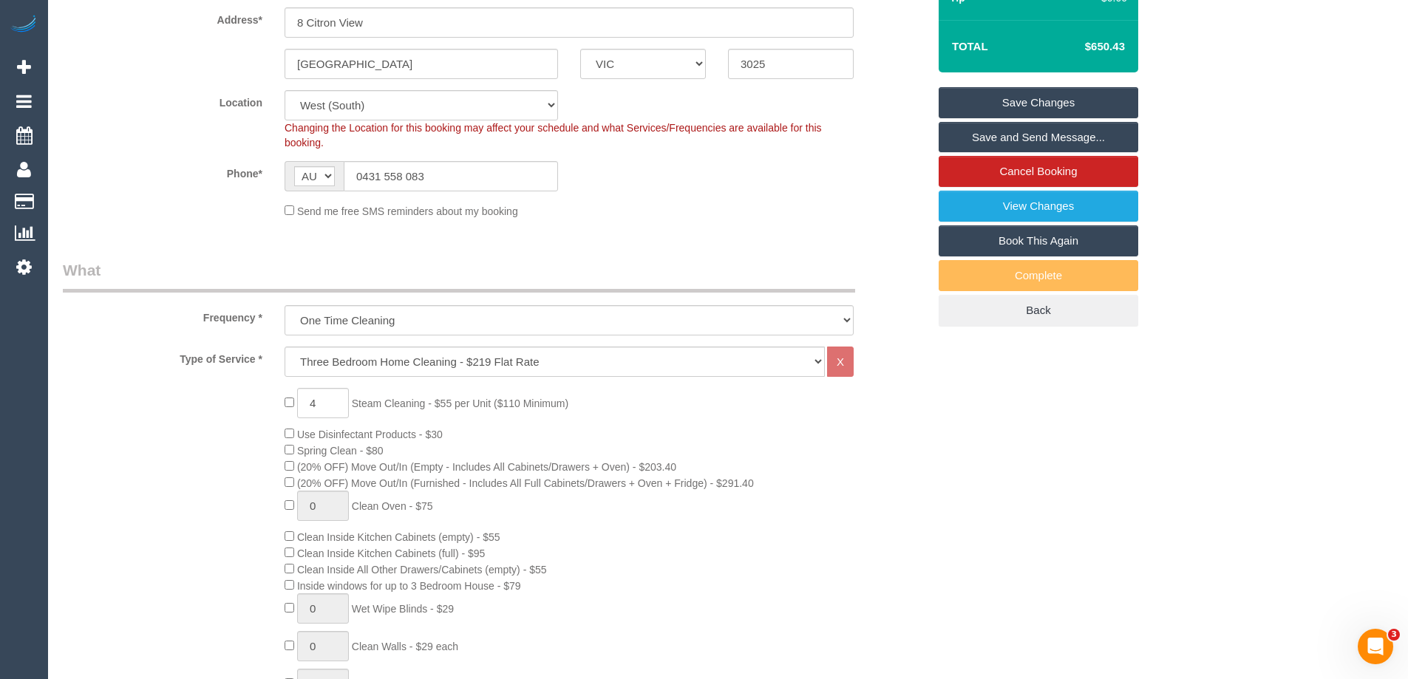
scroll to position [444, 0]
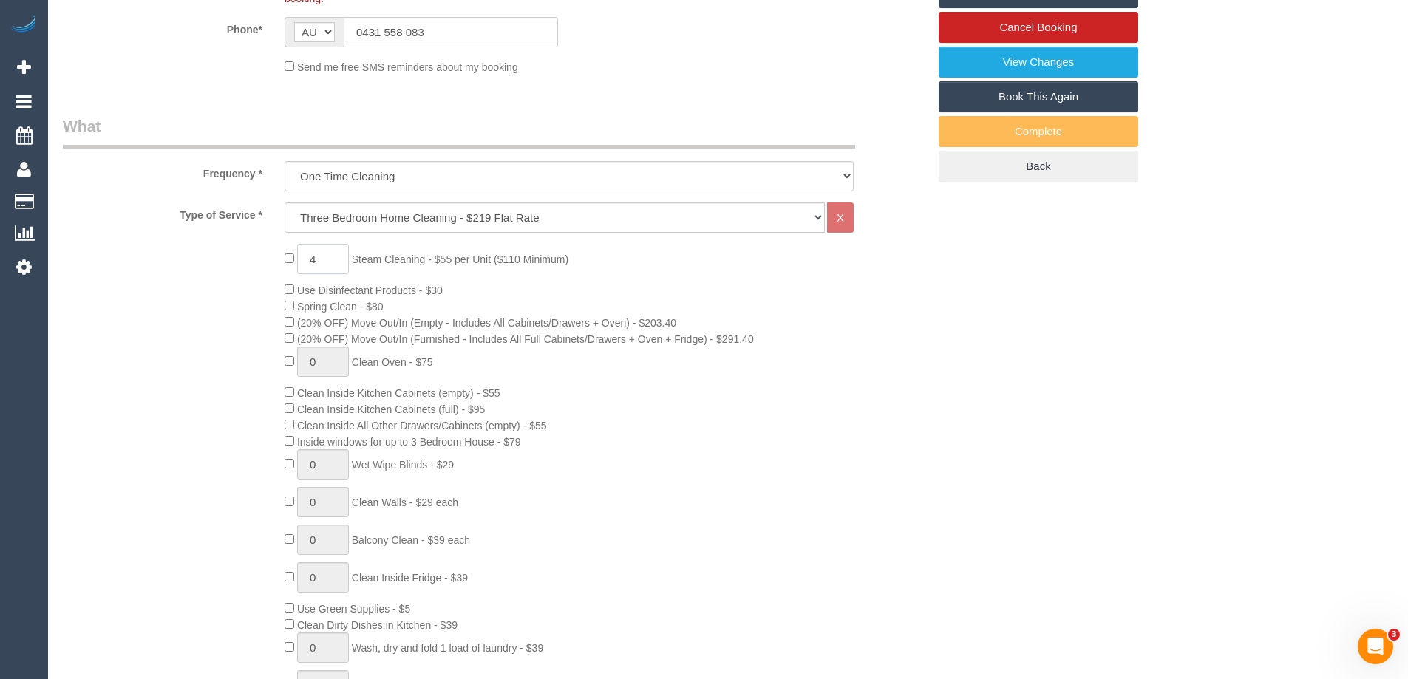
click at [333, 257] on input "4" at bounding box center [323, 259] width 52 height 30
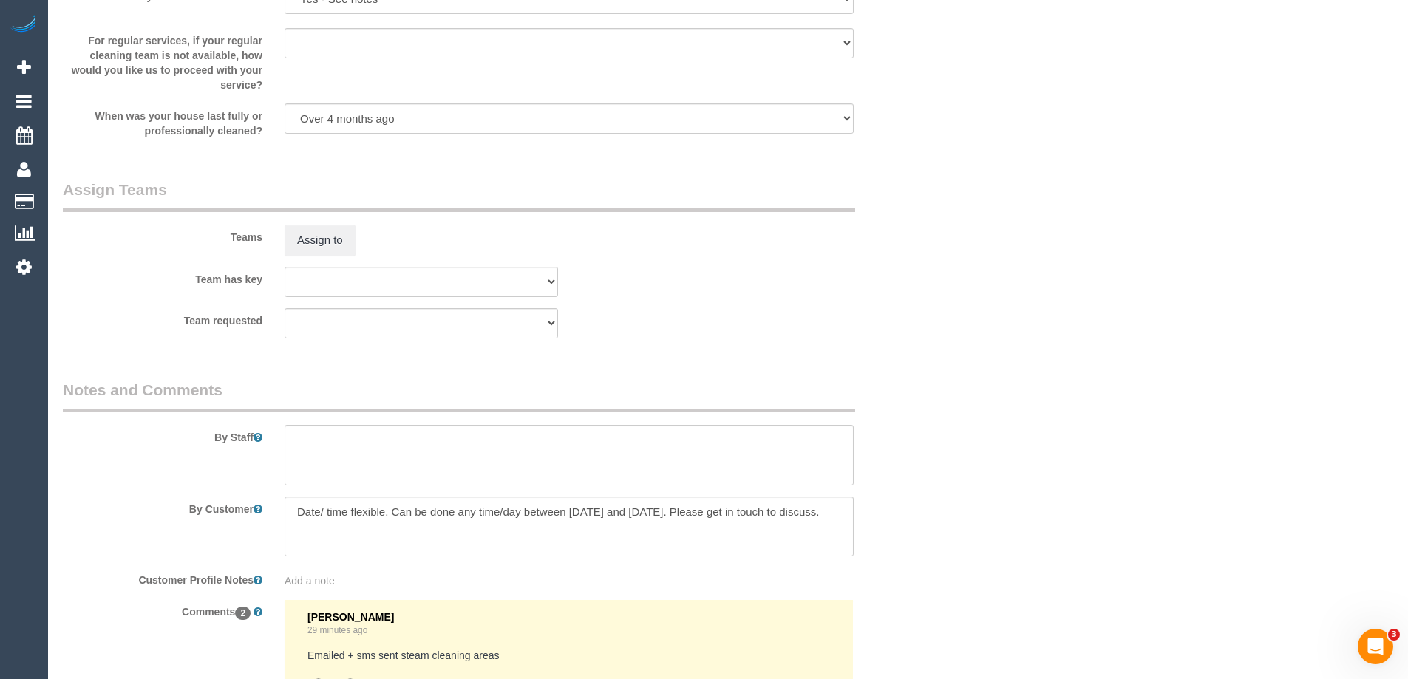
scroll to position [2218, 0]
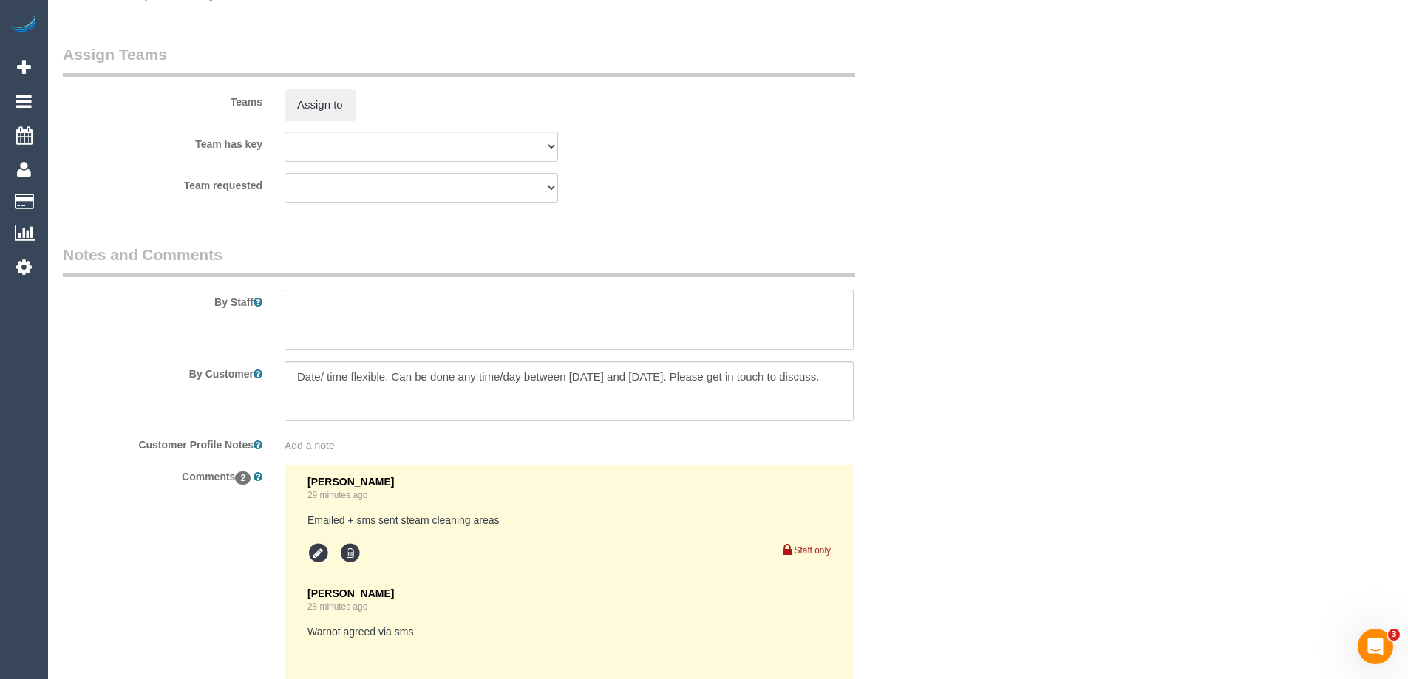
click at [535, 302] on textarea at bounding box center [569, 320] width 569 height 61
paste textarea "there is parking available out the front or in the garage if needed."
click at [299, 302] on textarea at bounding box center [569, 320] width 569 height 61
click at [339, 302] on textarea at bounding box center [569, 320] width 569 height 61
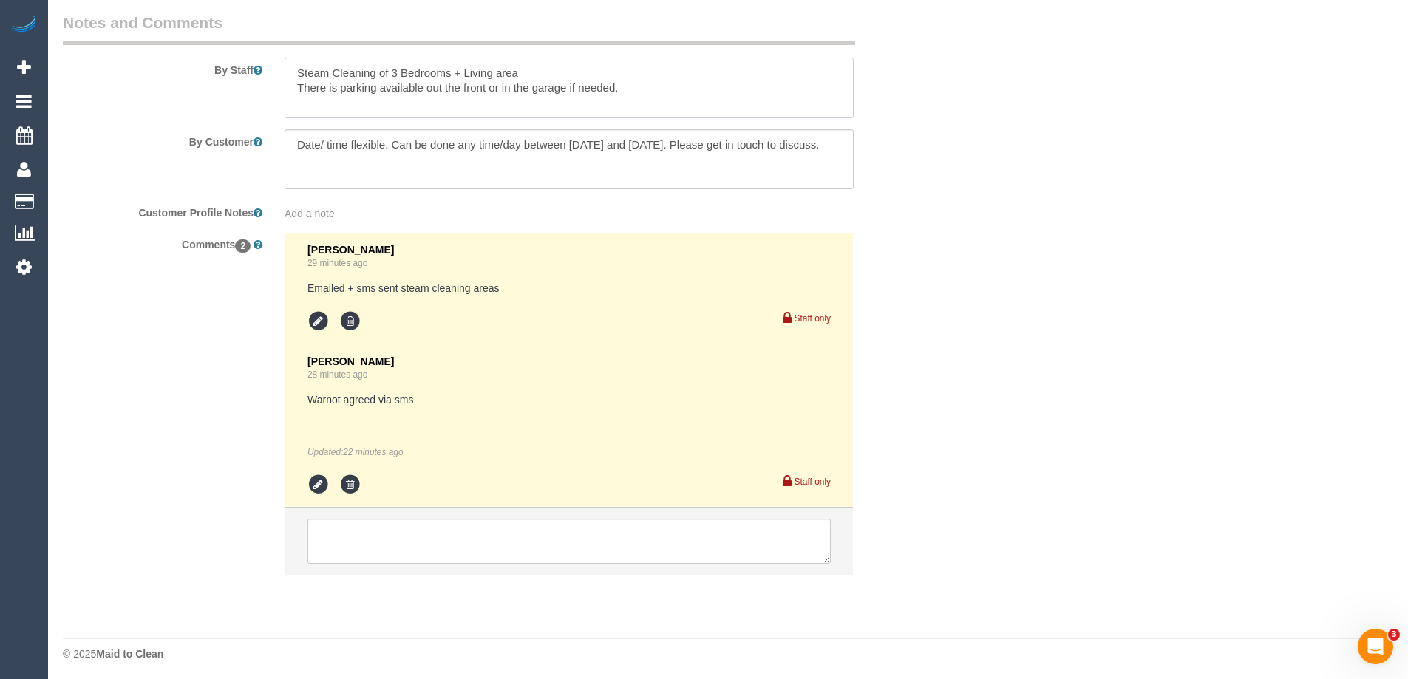
scroll to position [2454, 0]
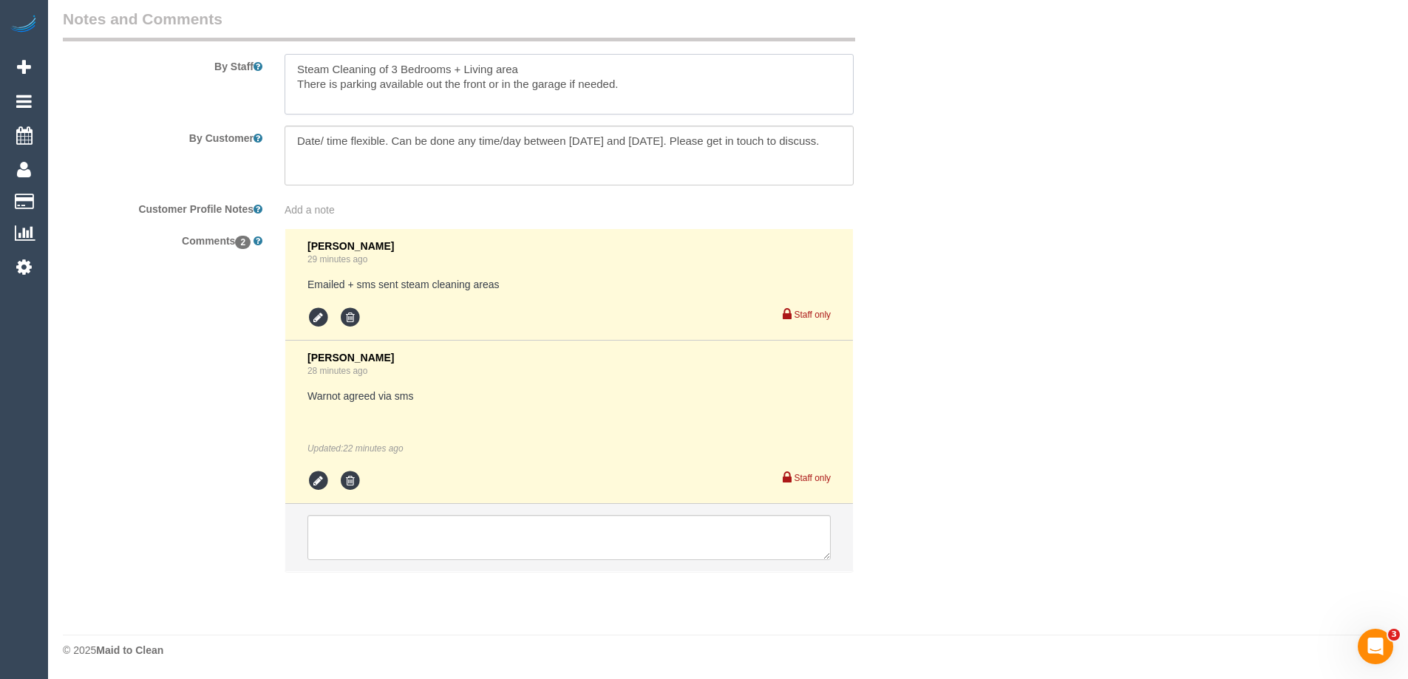
type textarea "Steam Cleaning of 3 Bedrooms + Living area There is parking available out the f…"
click at [316, 320] on icon at bounding box center [319, 318] width 22 height 22
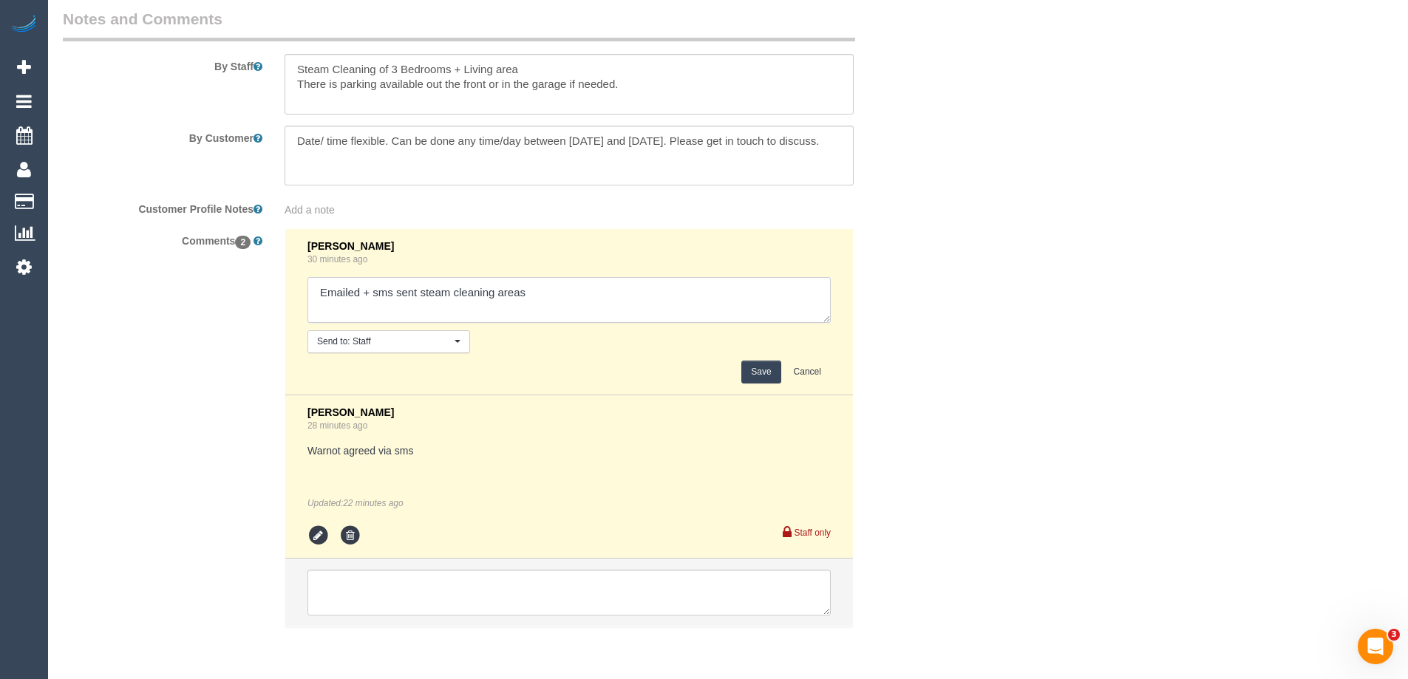
click at [550, 302] on textarea at bounding box center [569, 300] width 523 height 46
paste textarea "Hi there, sorry I wasn’t sure how to add the steam cleaning properly. The top f…"
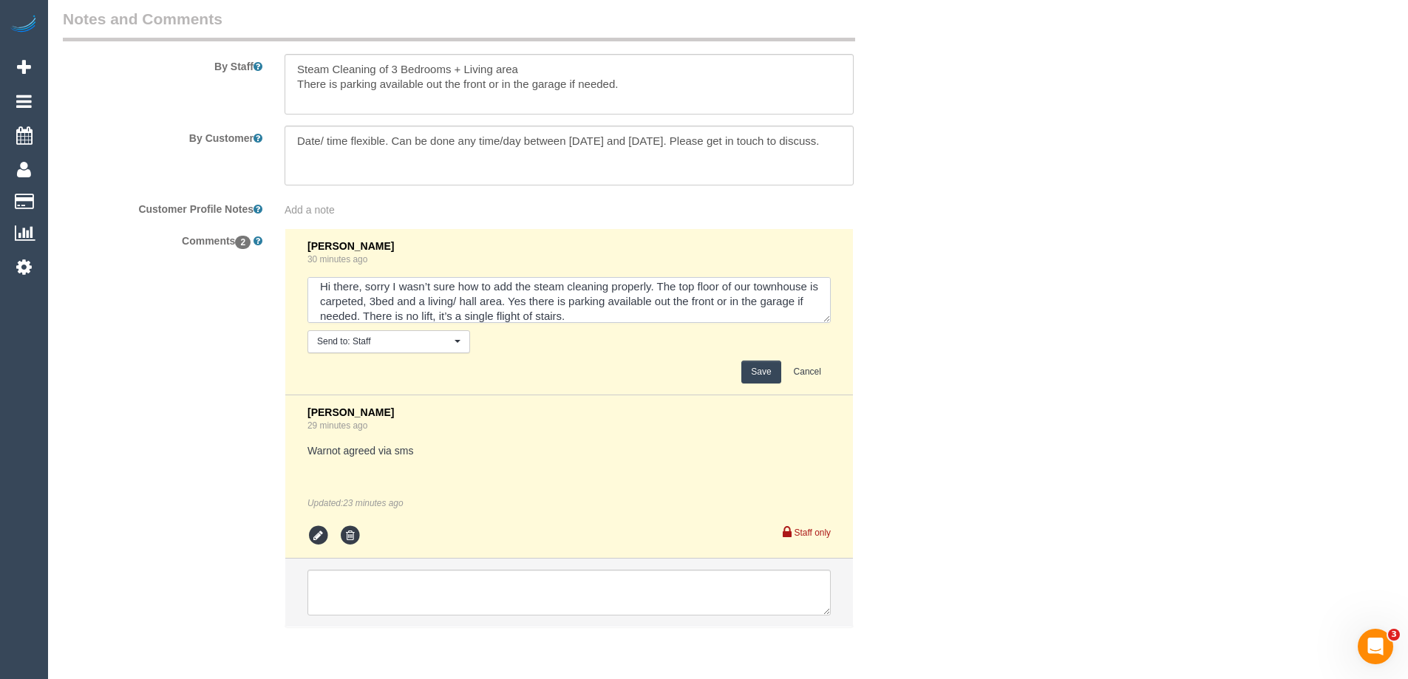
type textarea "Emailed + sms sent steam cleaning areas Hi there, sorry I wasn’t sure how to ad…"
click at [767, 371] on button "Save" at bounding box center [761, 372] width 39 height 23
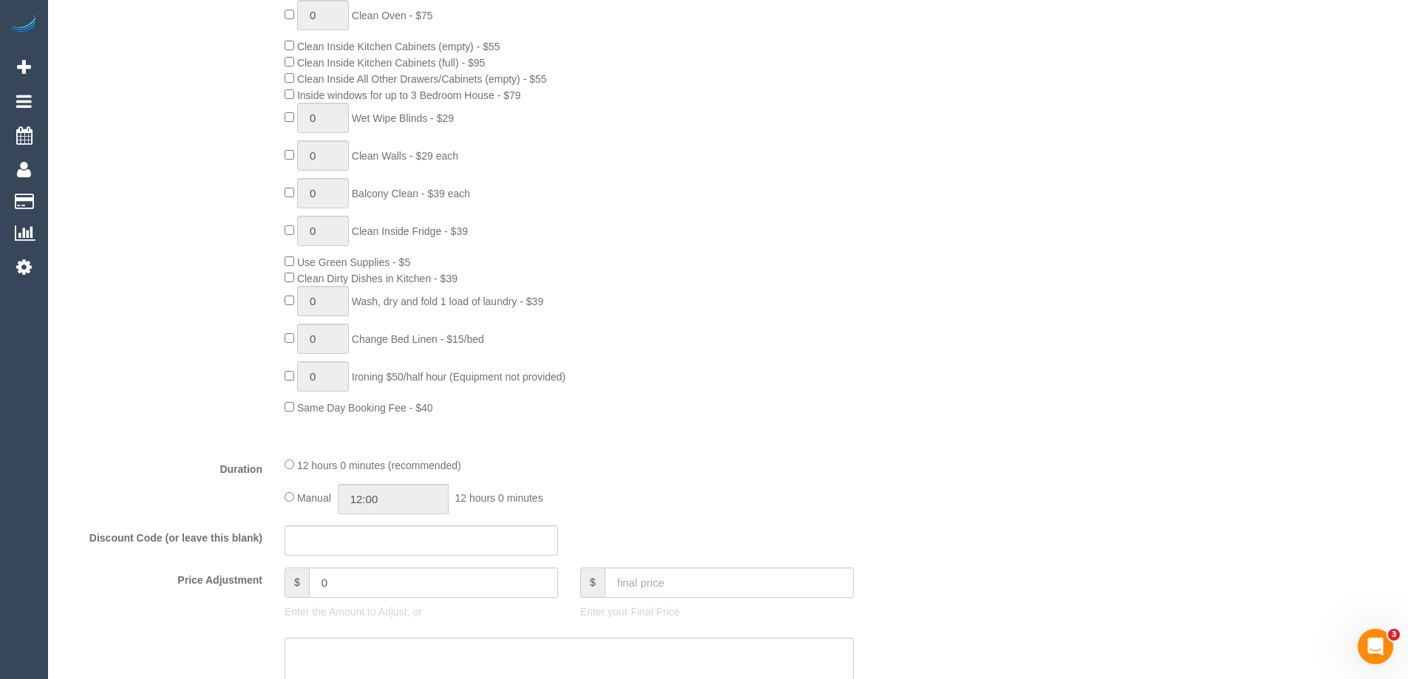
scroll to position [458, 0]
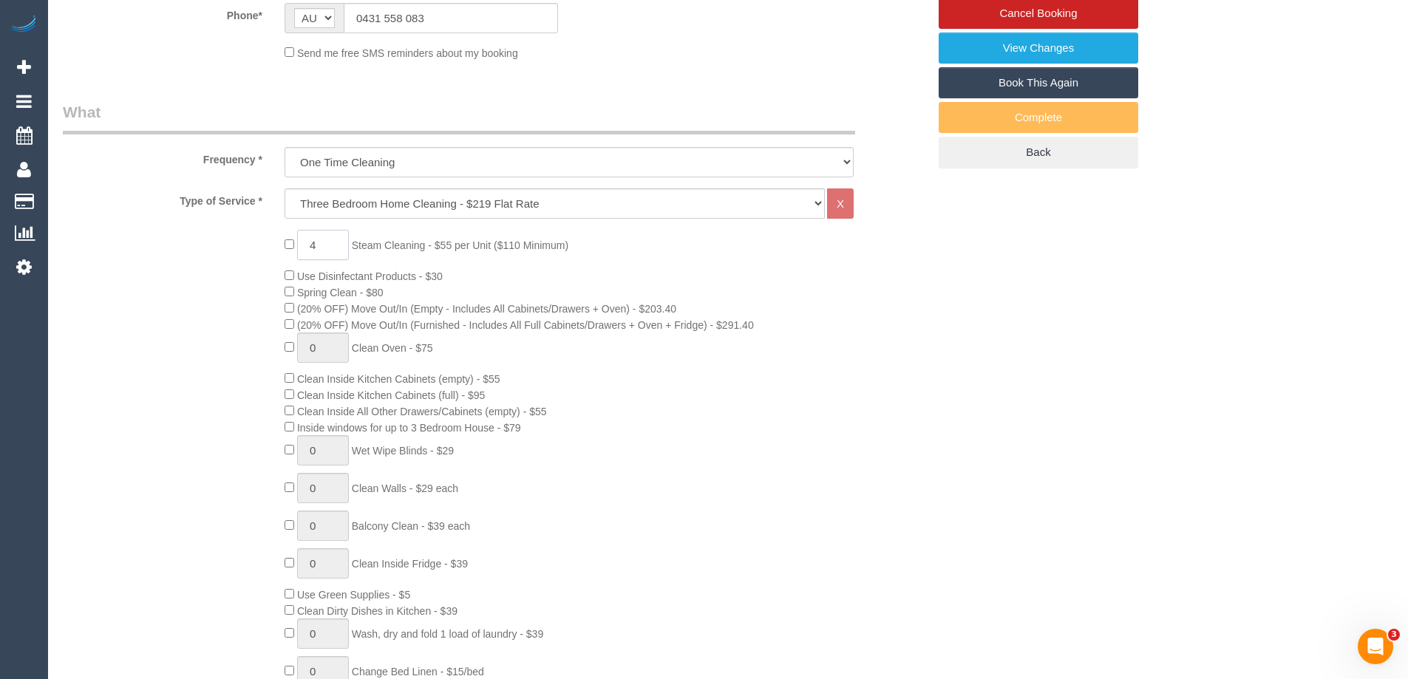
click at [325, 246] on input "4" at bounding box center [323, 245] width 52 height 30
type input "5"
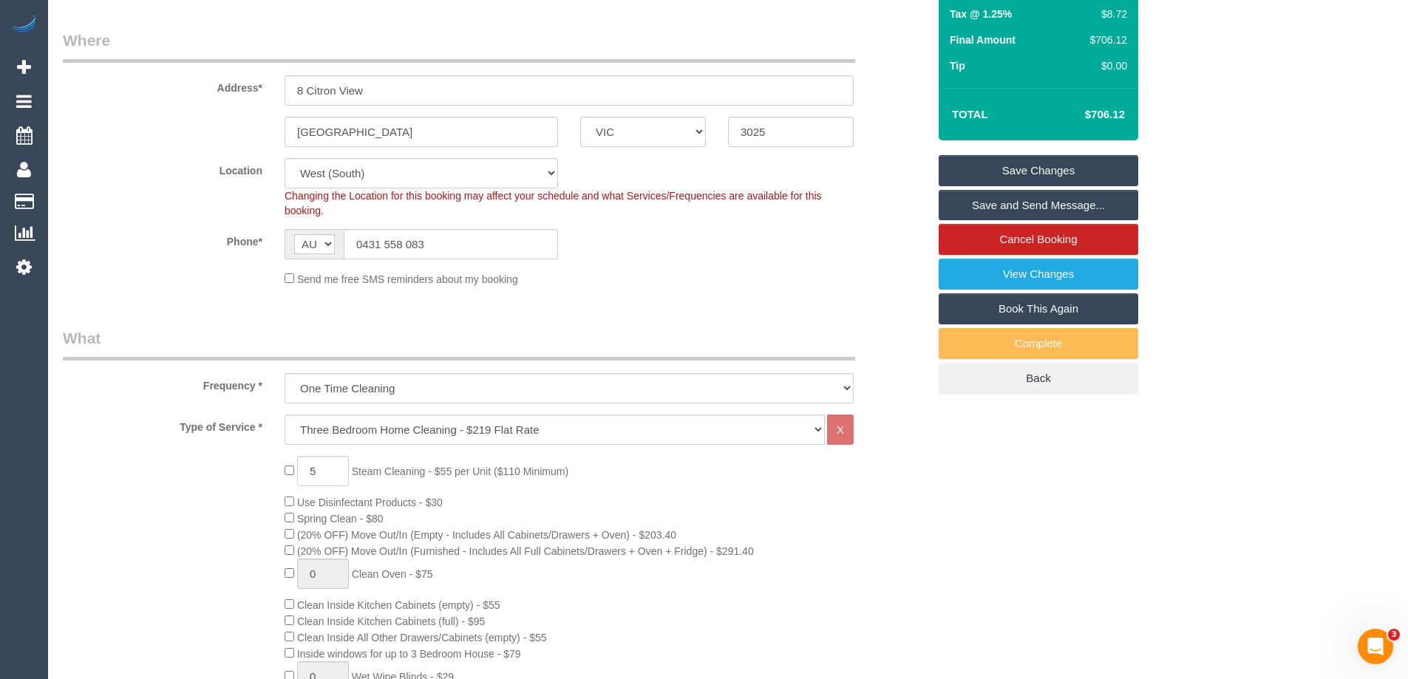
scroll to position [14, 0]
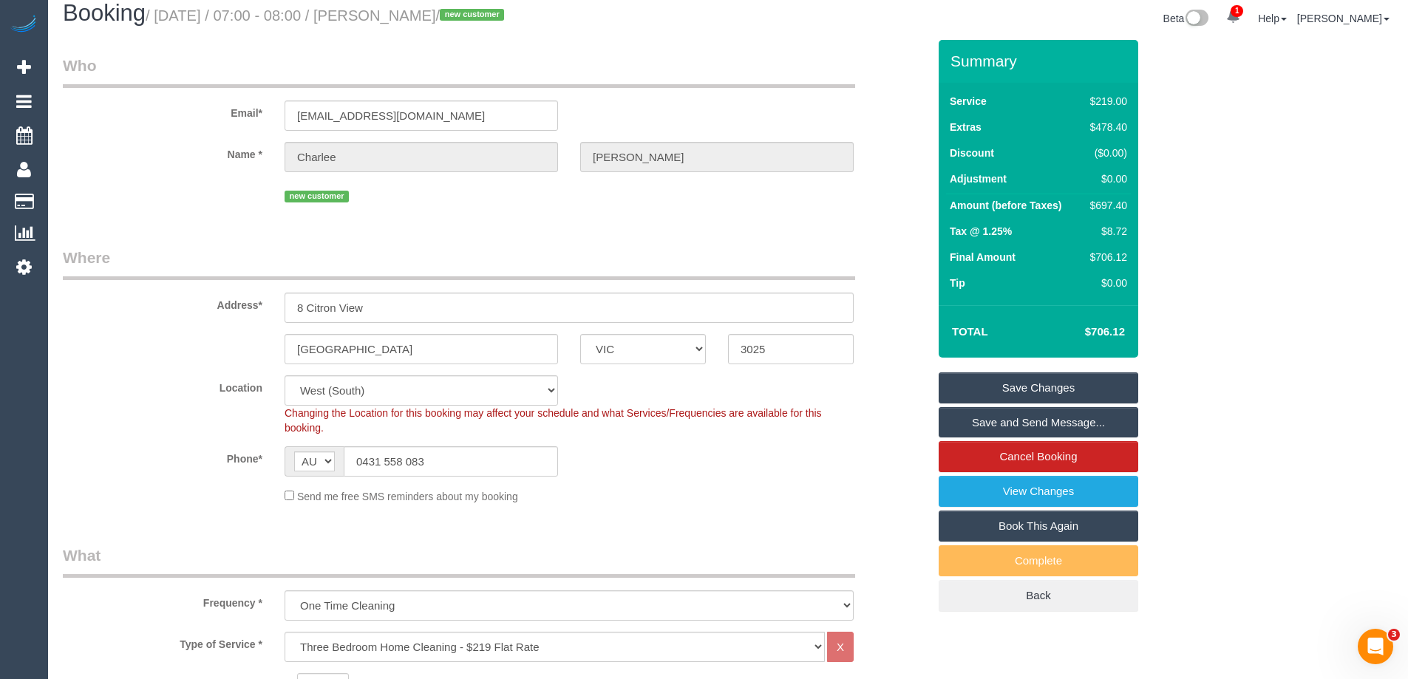
select select "spot10"
click at [1224, 421] on div "Summary Service $219.00 Extras $478.40 Discount ($0.00) Adjustment $0.00 Amount…" at bounding box center [1094, 341] width 333 height 602
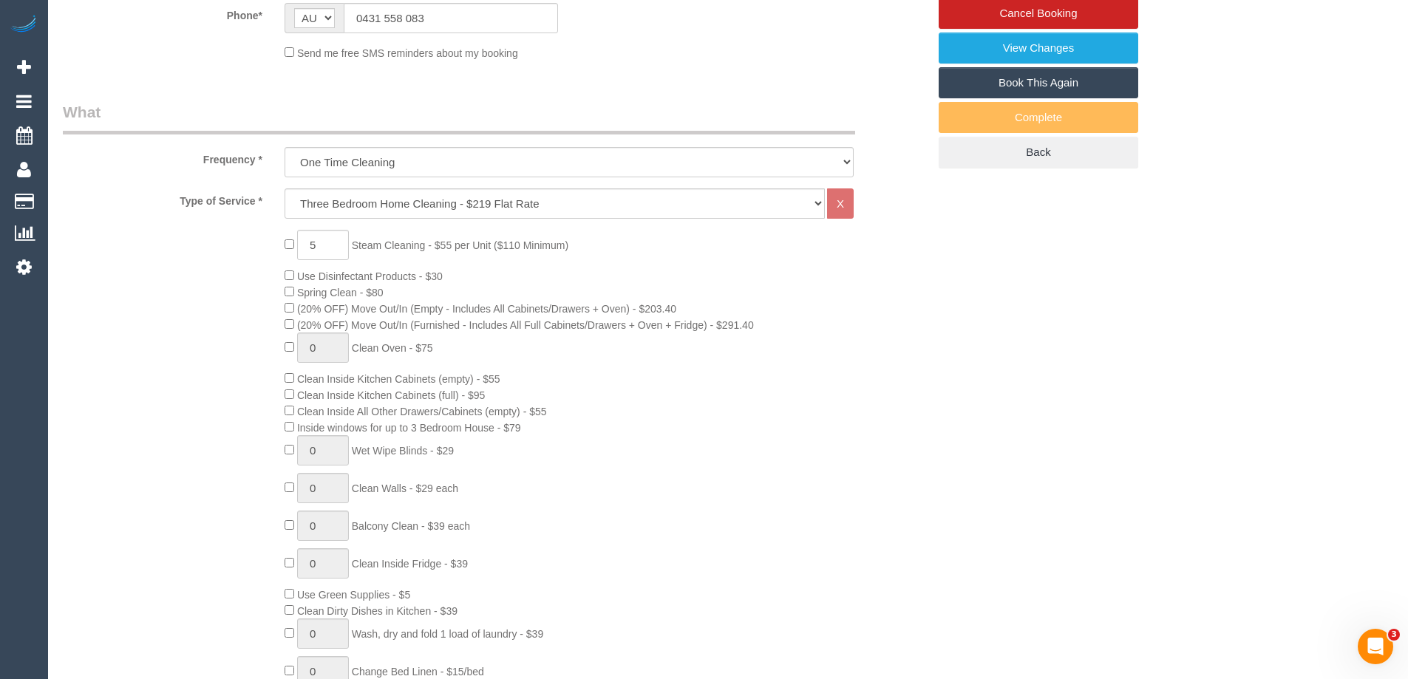
drag, startPoint x: 798, startPoint y: 447, endPoint x: 612, endPoint y: 437, distance: 185.9
click at [798, 447] on div "5 Steam Cleaning - $55 per Unit ($110 Minimum) Use Disinfectant Products - $30 …" at bounding box center [606, 489] width 665 height 518
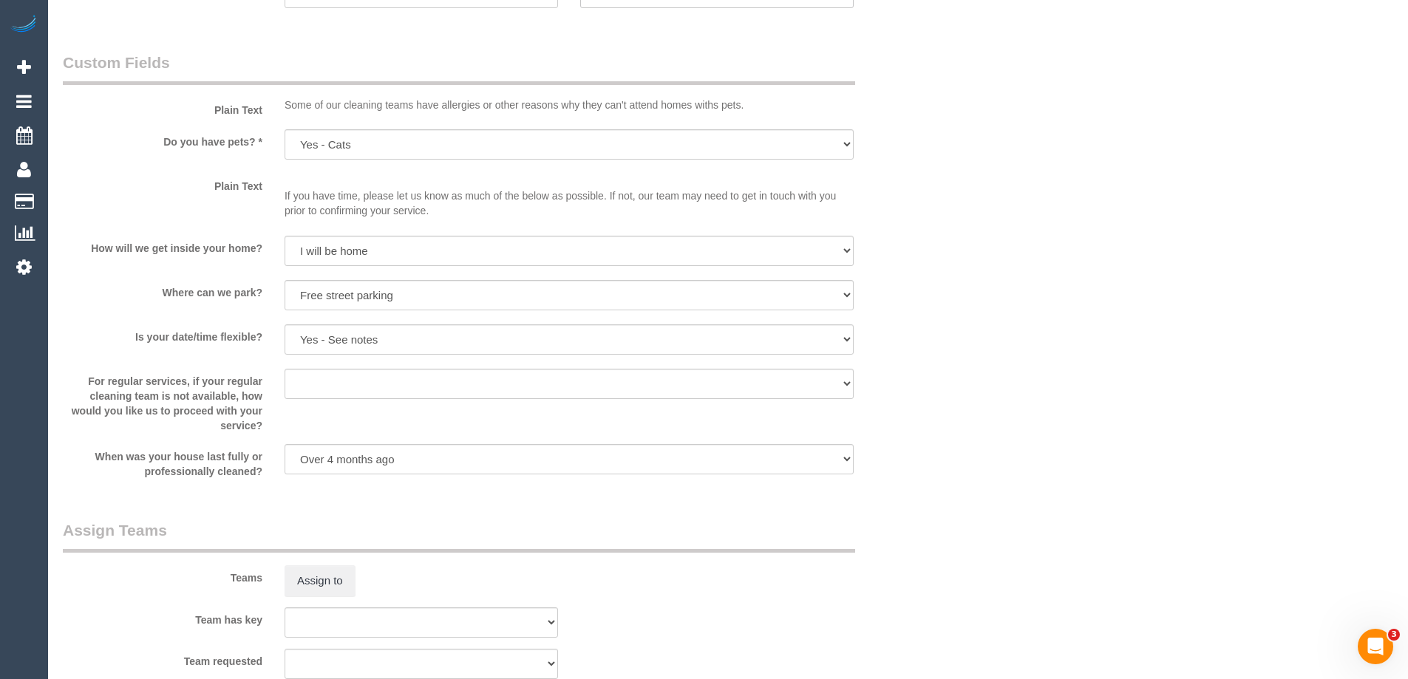
scroll to position [2010, 0]
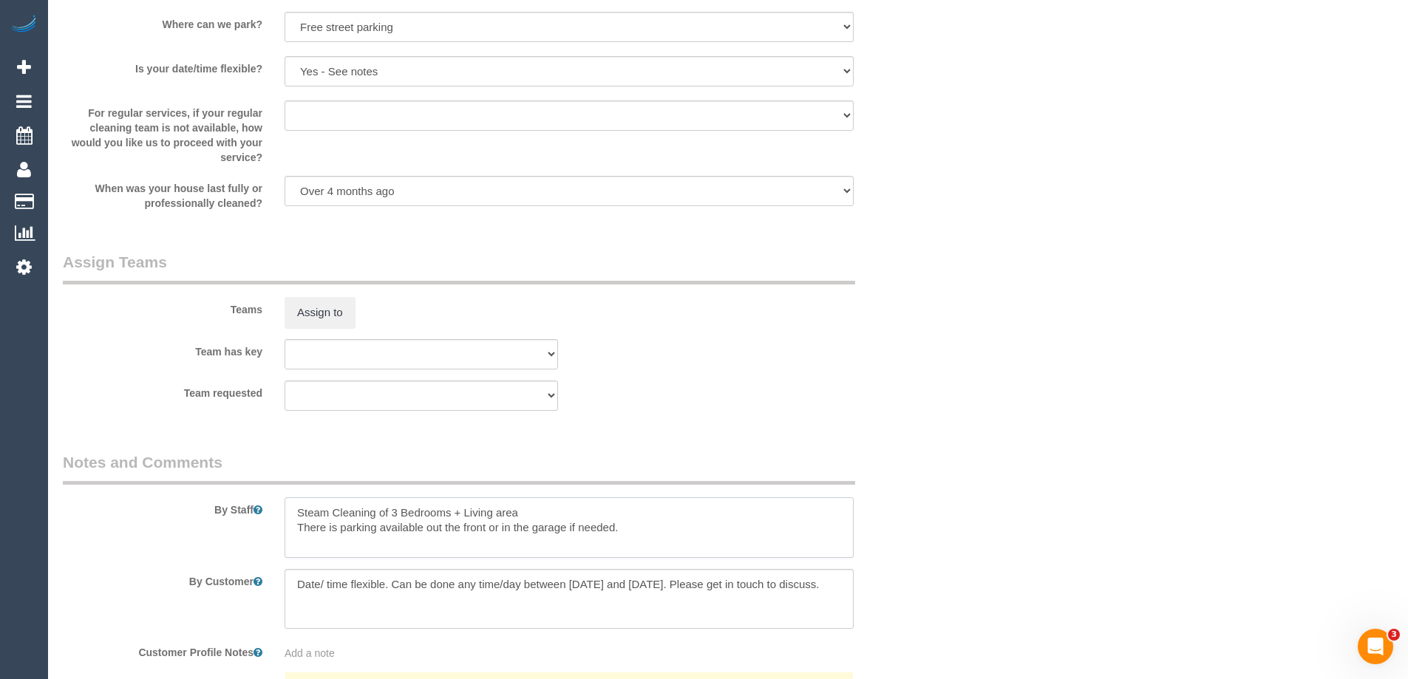
click at [287, 512] on textarea at bounding box center [569, 528] width 569 height 61
click at [367, 510] on textarea at bounding box center [569, 528] width 569 height 61
click at [789, 529] on textarea at bounding box center [569, 528] width 569 height 61
type textarea "Estimated time 6.5-7.5 hours + Steam Cleaning of 3 Bedrooms + Living area There…"
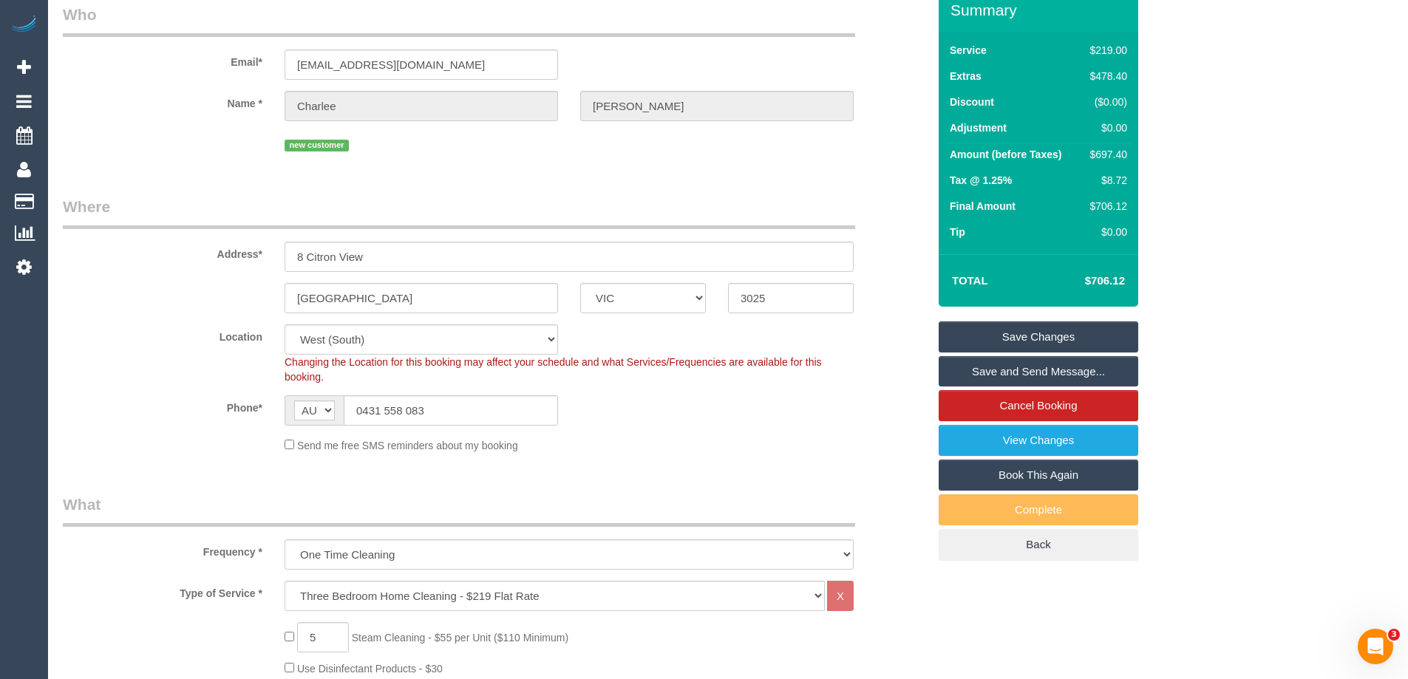
scroll to position [0, 0]
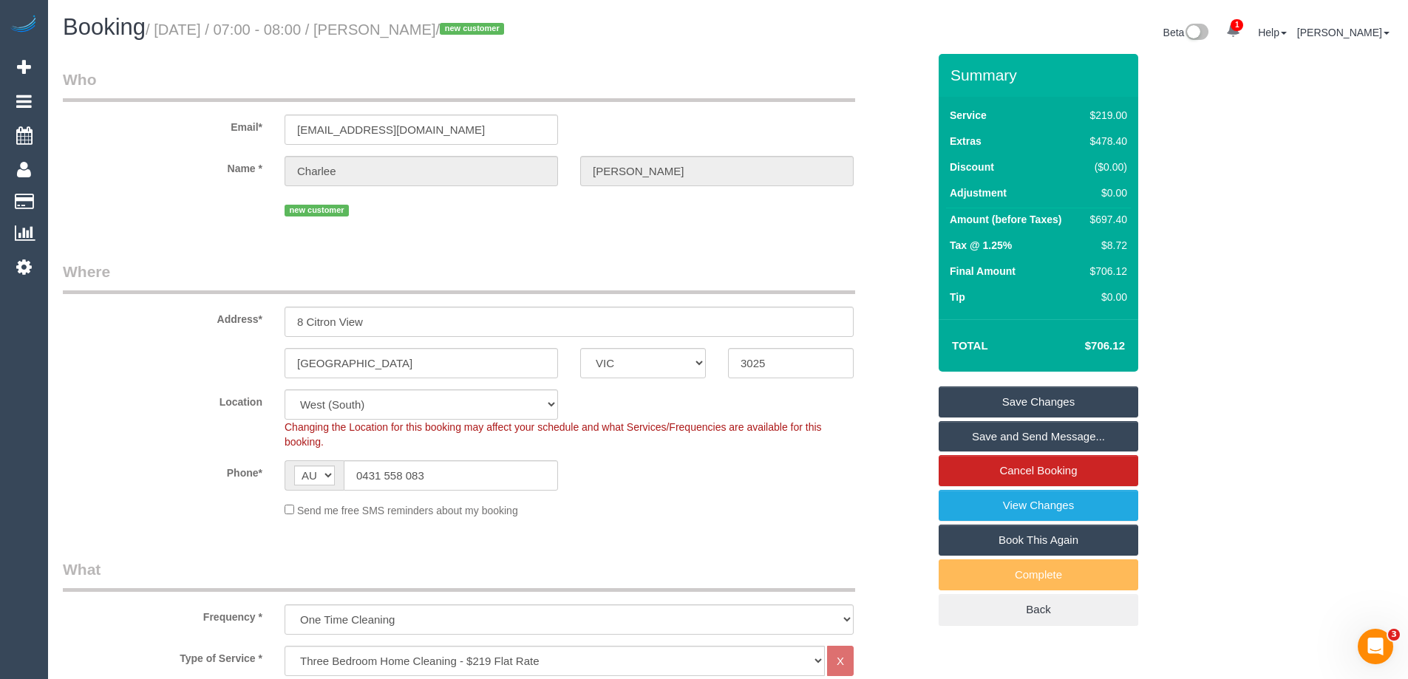
click at [1116, 217] on div "$697.40" at bounding box center [1106, 219] width 43 height 15
copy div "697.40"
click at [1191, 229] on div "Summary Service $219.00 Extras $478.40 Discount ($0.00) Adjustment $0.00 Amount…" at bounding box center [1094, 355] width 333 height 602
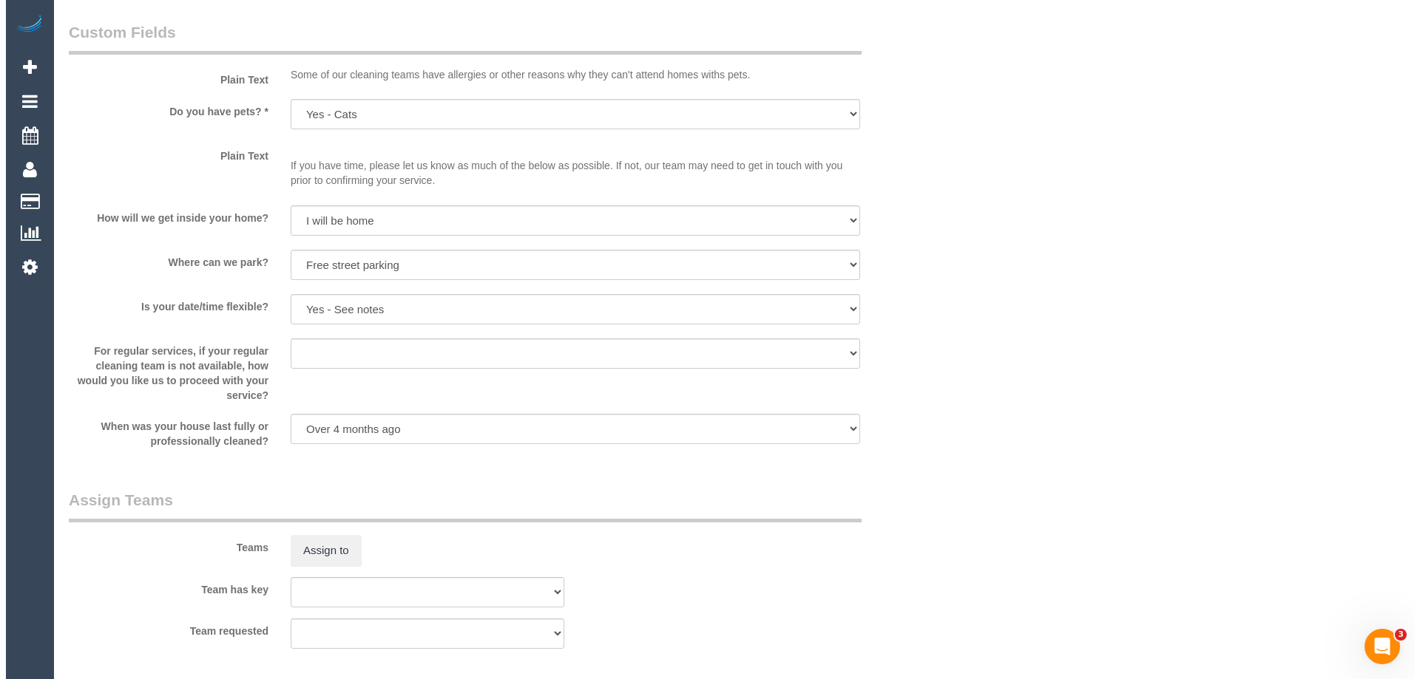
scroll to position [1774, 0]
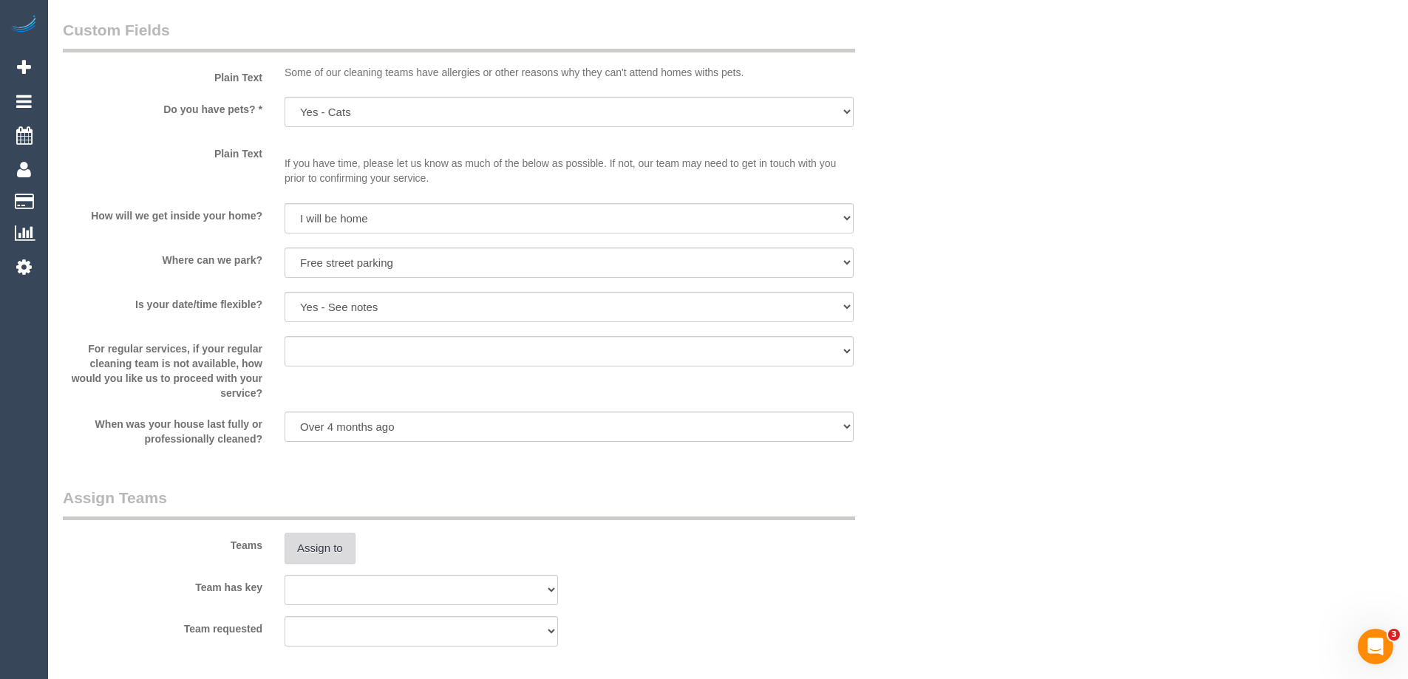
click at [305, 552] on button "Assign to" at bounding box center [320, 548] width 71 height 31
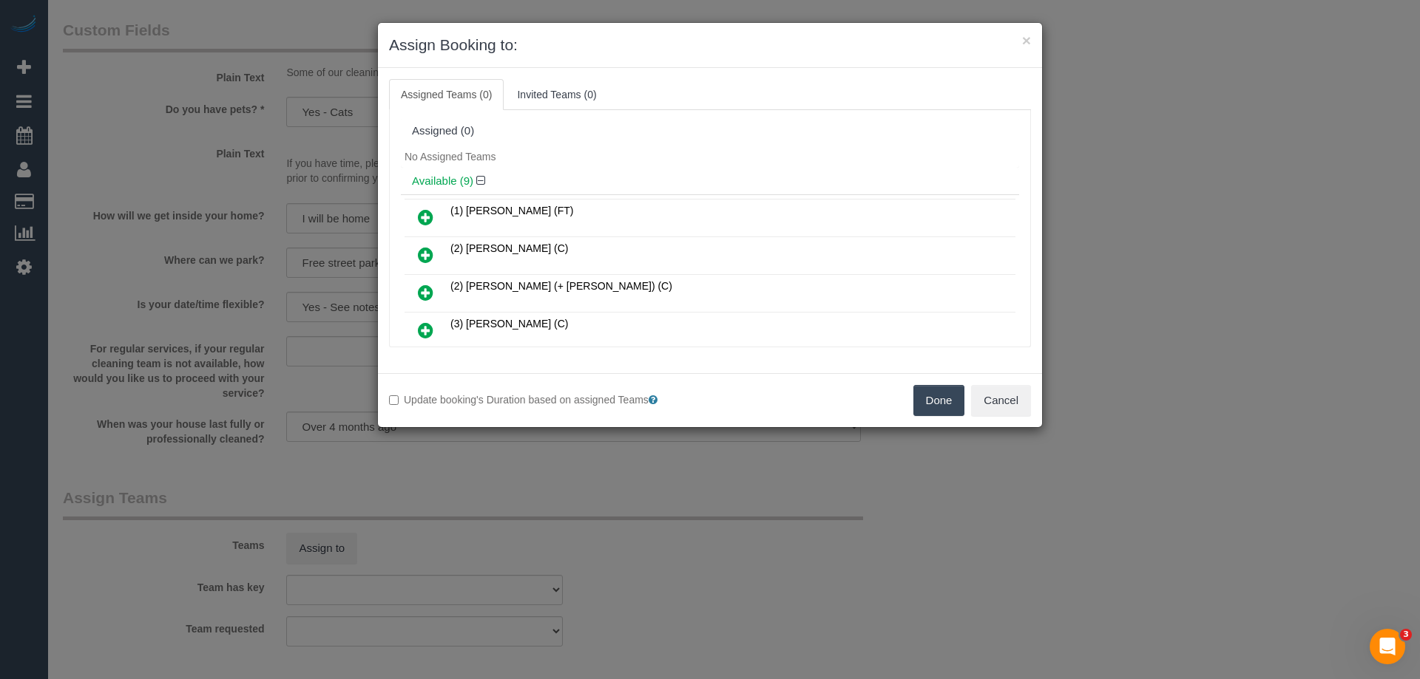
click at [662, 152] on div "No Assigned Teams" at bounding box center [710, 157] width 618 height 22
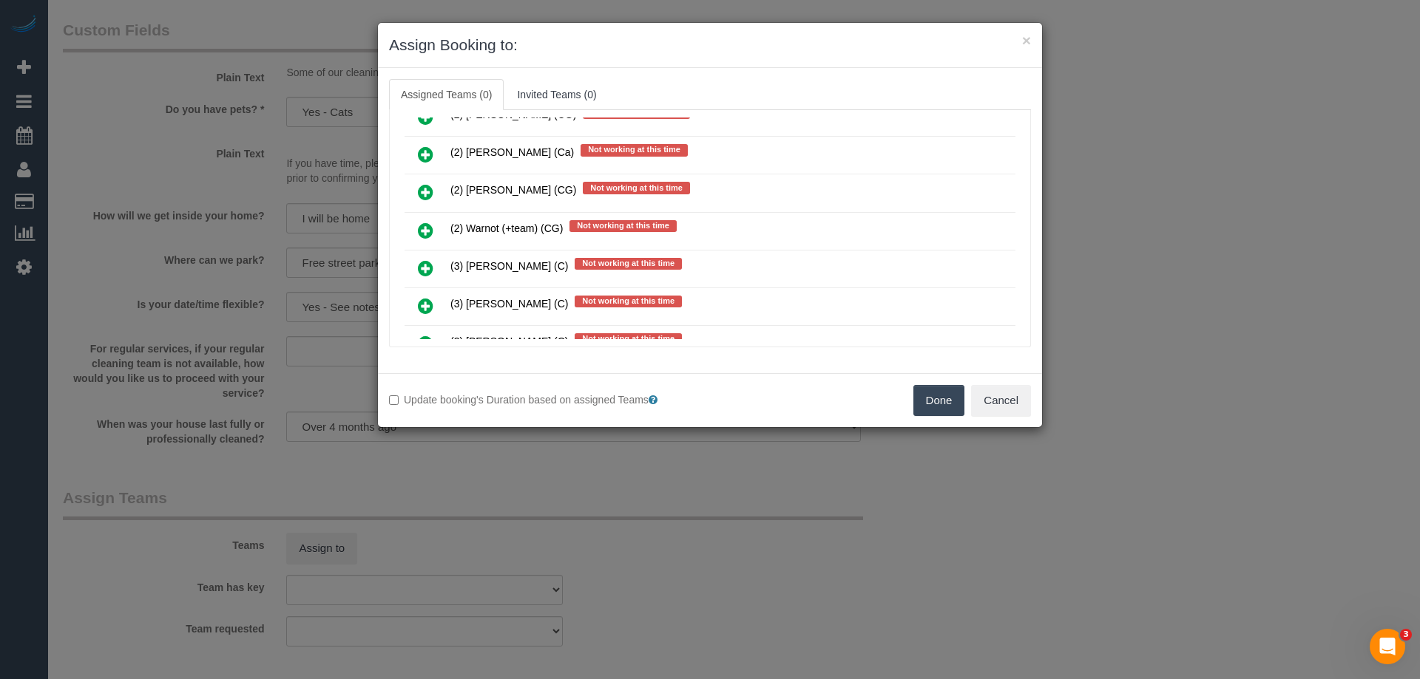
click at [420, 234] on icon at bounding box center [426, 231] width 16 height 18
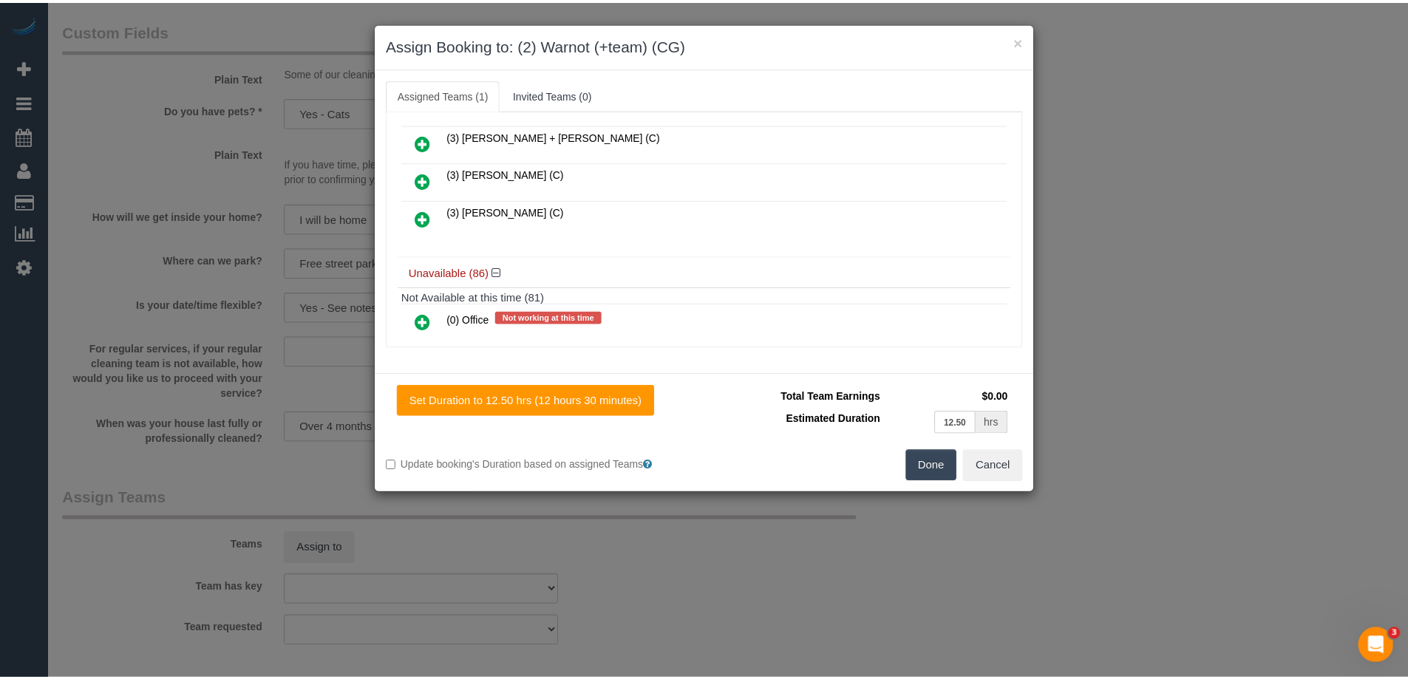
scroll to position [0, 0]
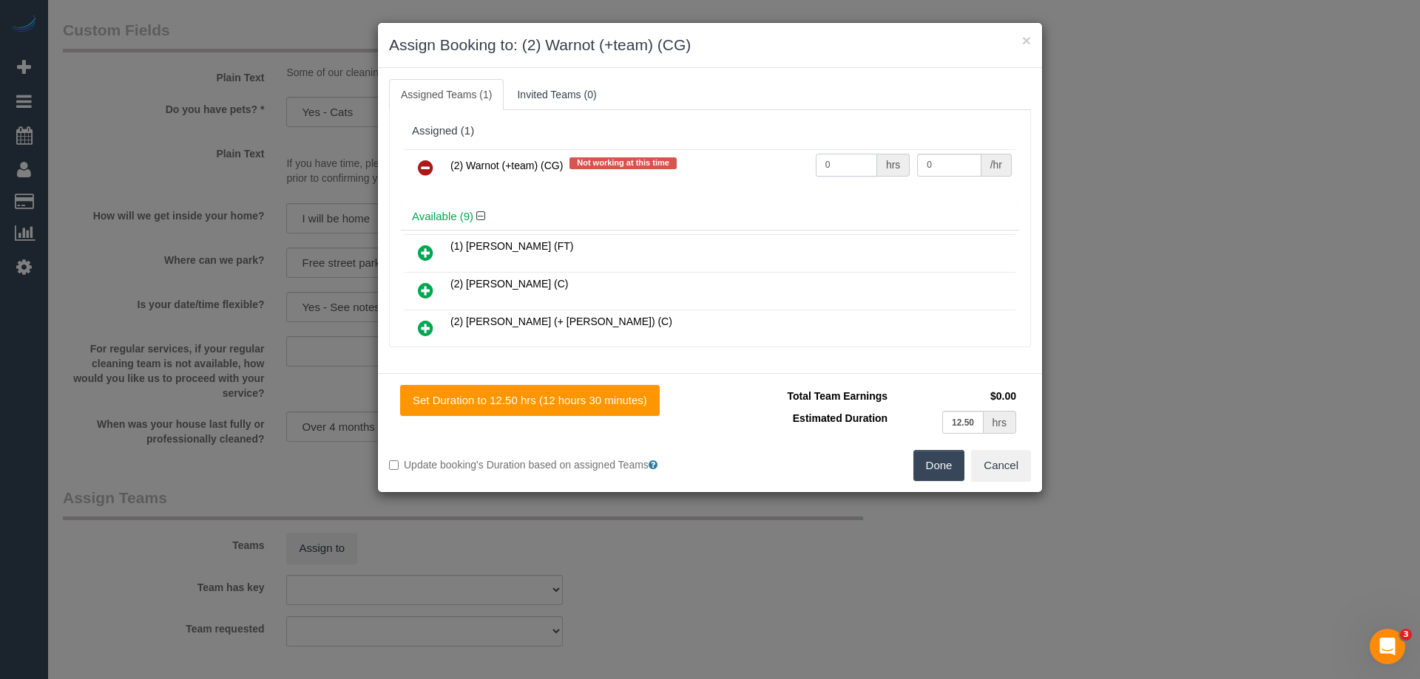
click at [848, 170] on input "0" at bounding box center [846, 165] width 61 height 23
type input "1"
click at [942, 164] on input "0" at bounding box center [949, 165] width 64 height 23
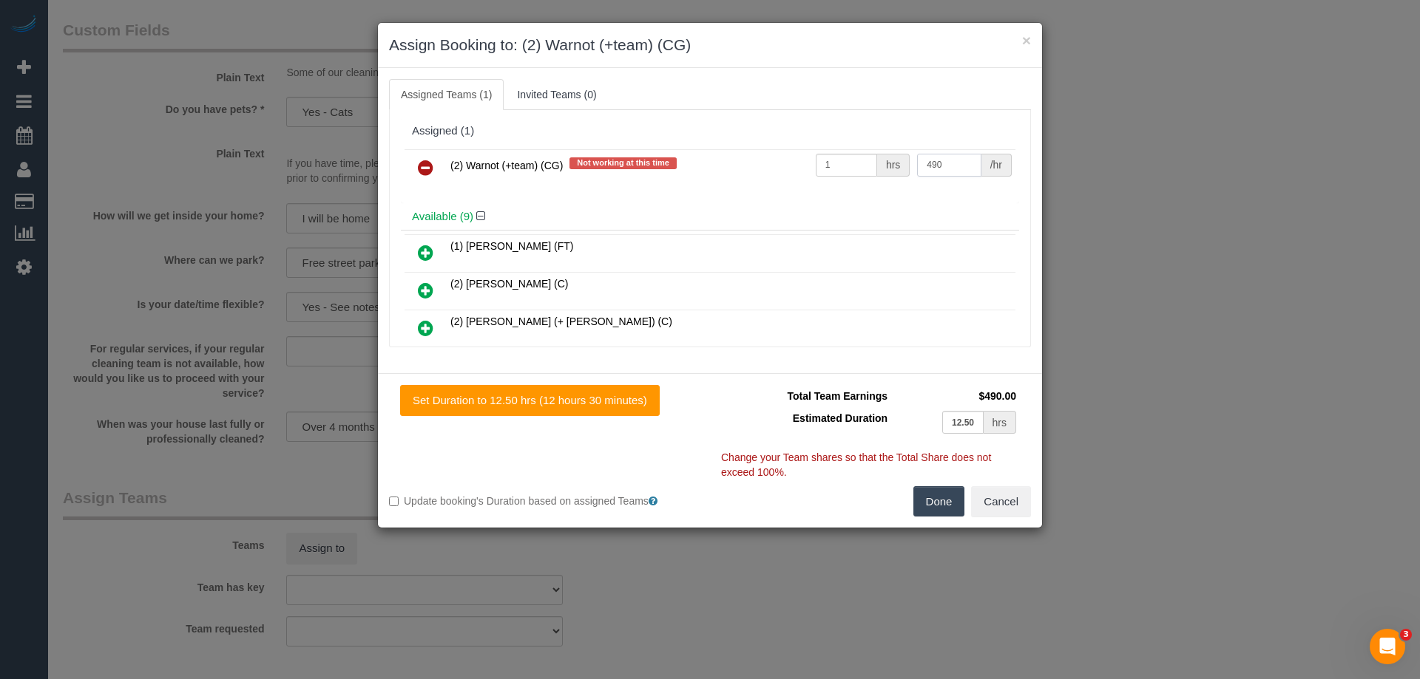
type input "490"
click at [943, 503] on button "Done" at bounding box center [939, 501] width 52 height 31
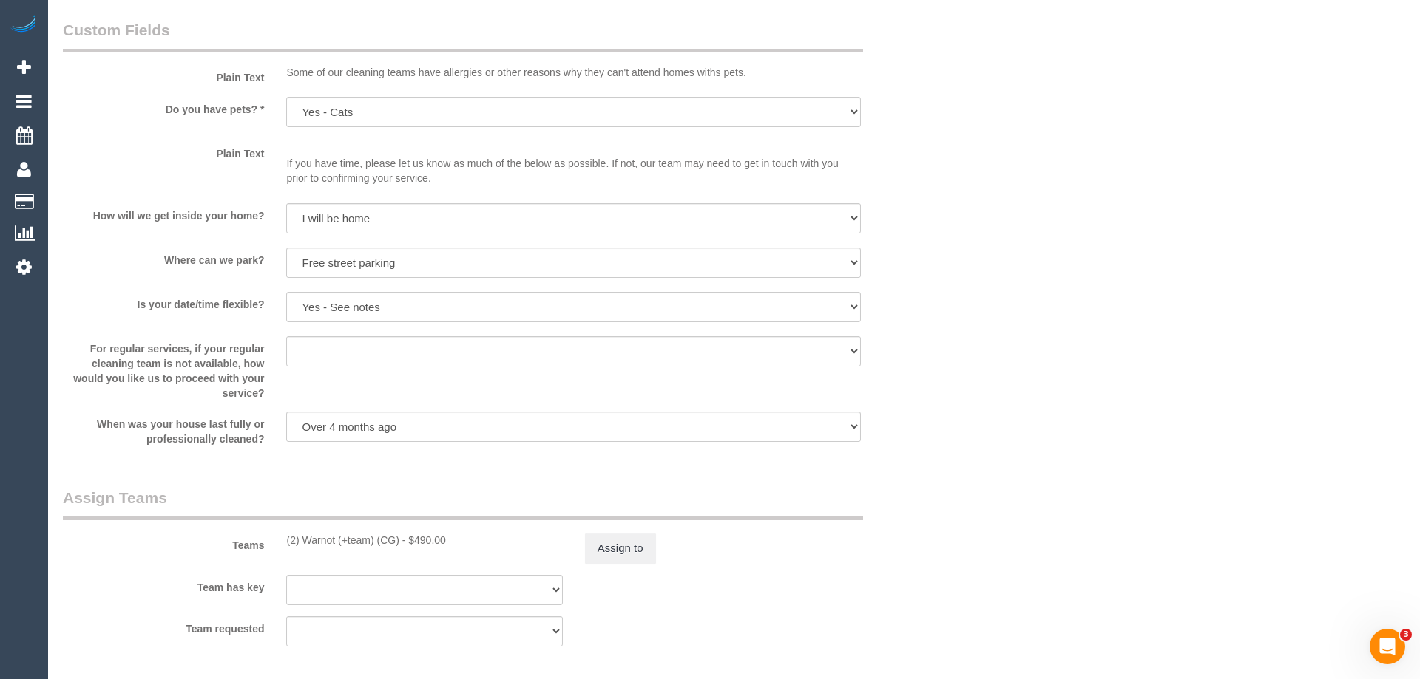
click at [989, 487] on div "× Assign Booking to: (2) Warnot (+team) (CG) Assigned Teams (1) Invited Teams (…" at bounding box center [710, 339] width 1420 height 679
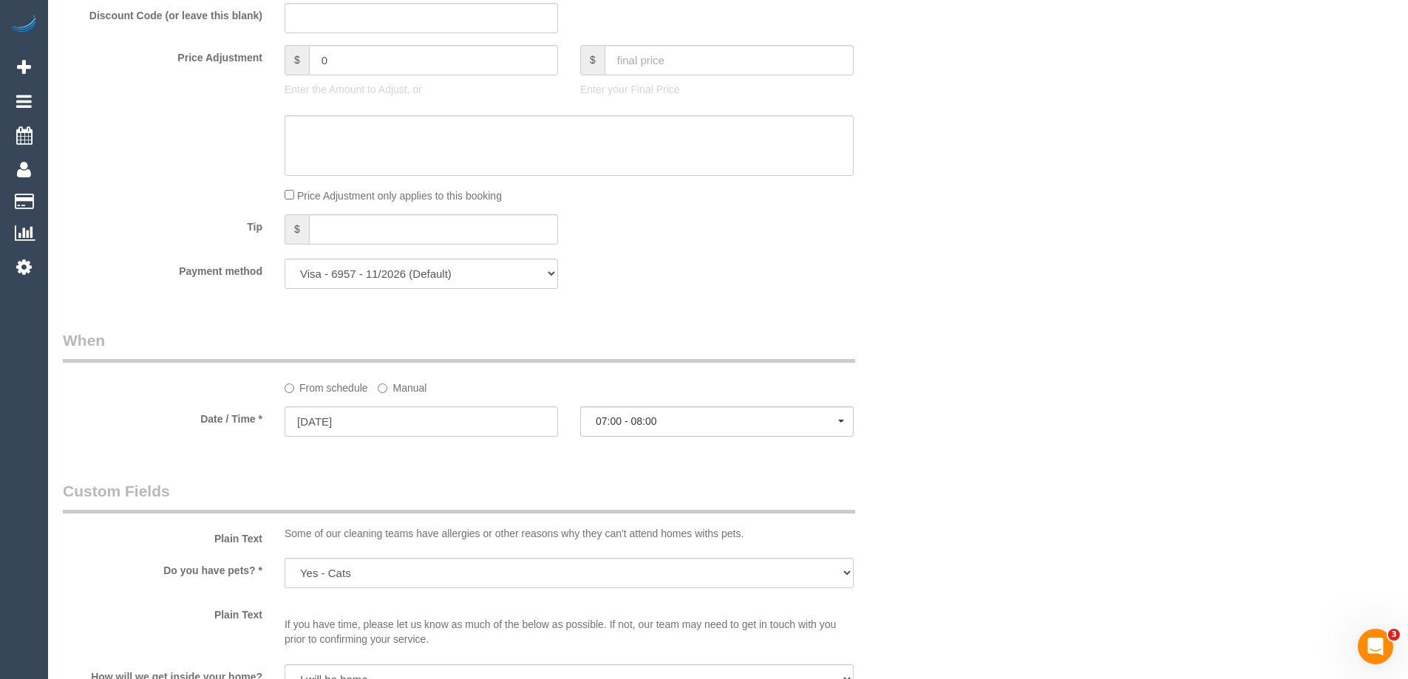
scroll to position [938, 0]
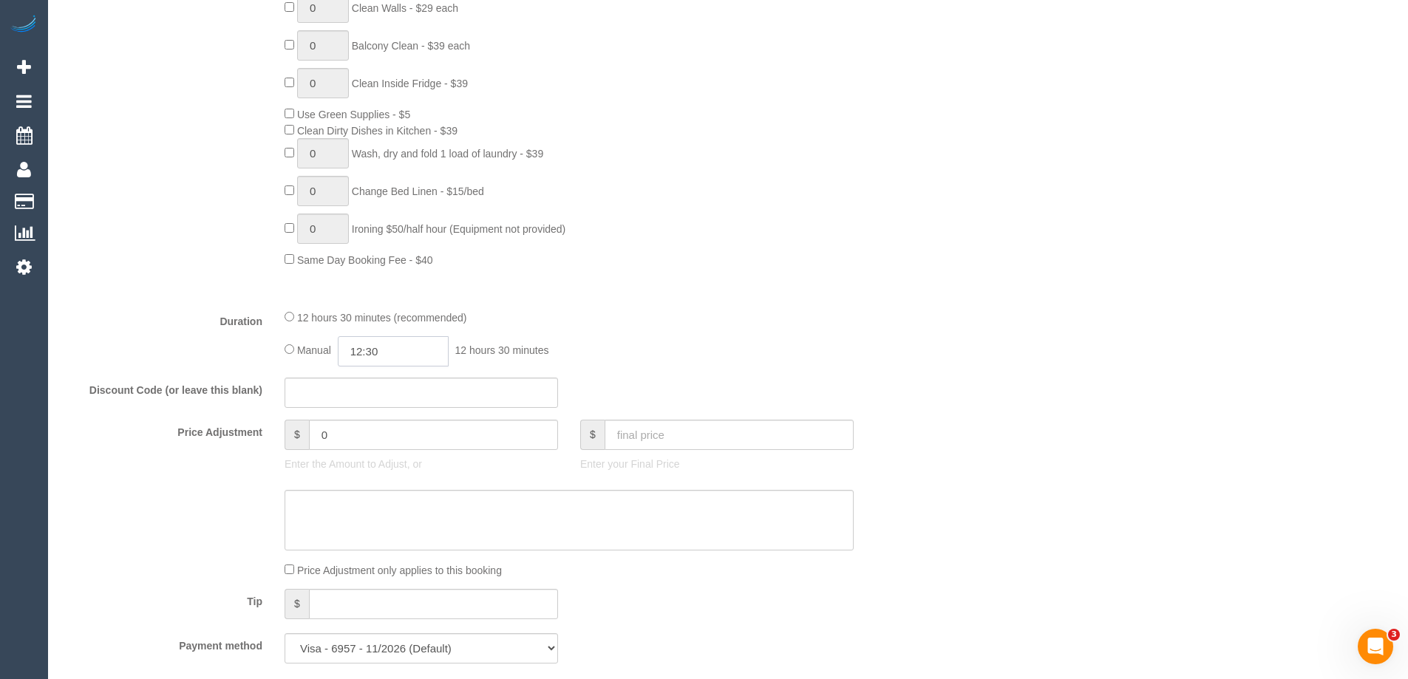
click at [403, 348] on input "12:30" at bounding box center [393, 351] width 111 height 30
type input "07:30"
drag, startPoint x: 377, startPoint y: 404, endPoint x: 521, endPoint y: 356, distance: 151.0
click at [377, 403] on li "07:30" at bounding box center [377, 410] width 66 height 19
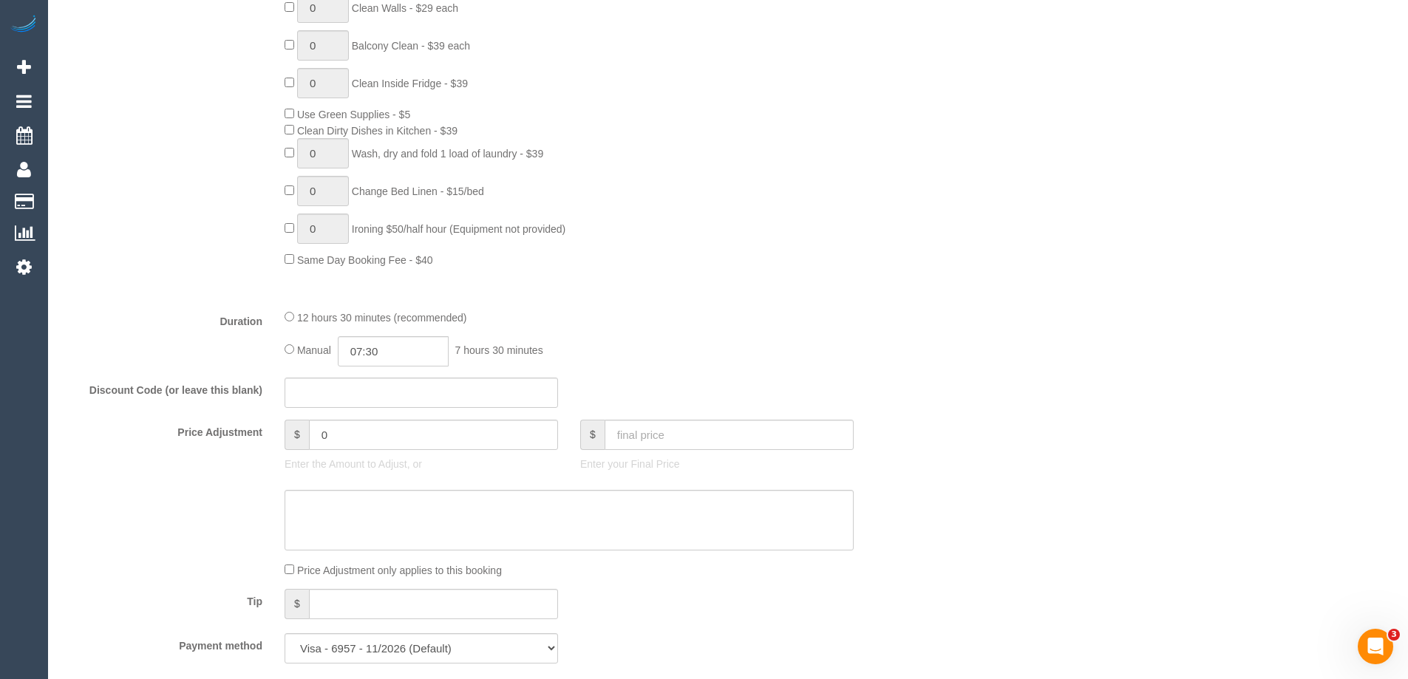
click at [816, 328] on div "12 hours 30 minutes (recommended) Manual 07:30 7 hours 30 minutes" at bounding box center [569, 338] width 591 height 58
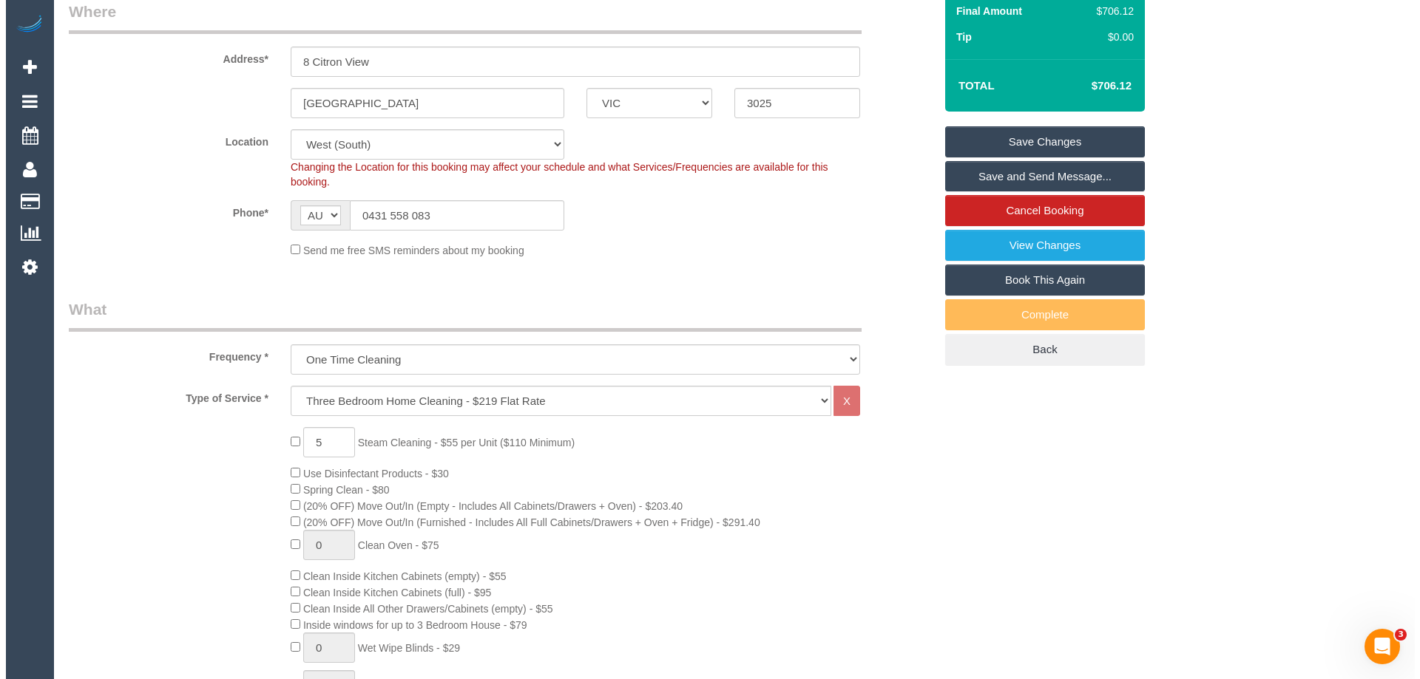
scroll to position [51, 0]
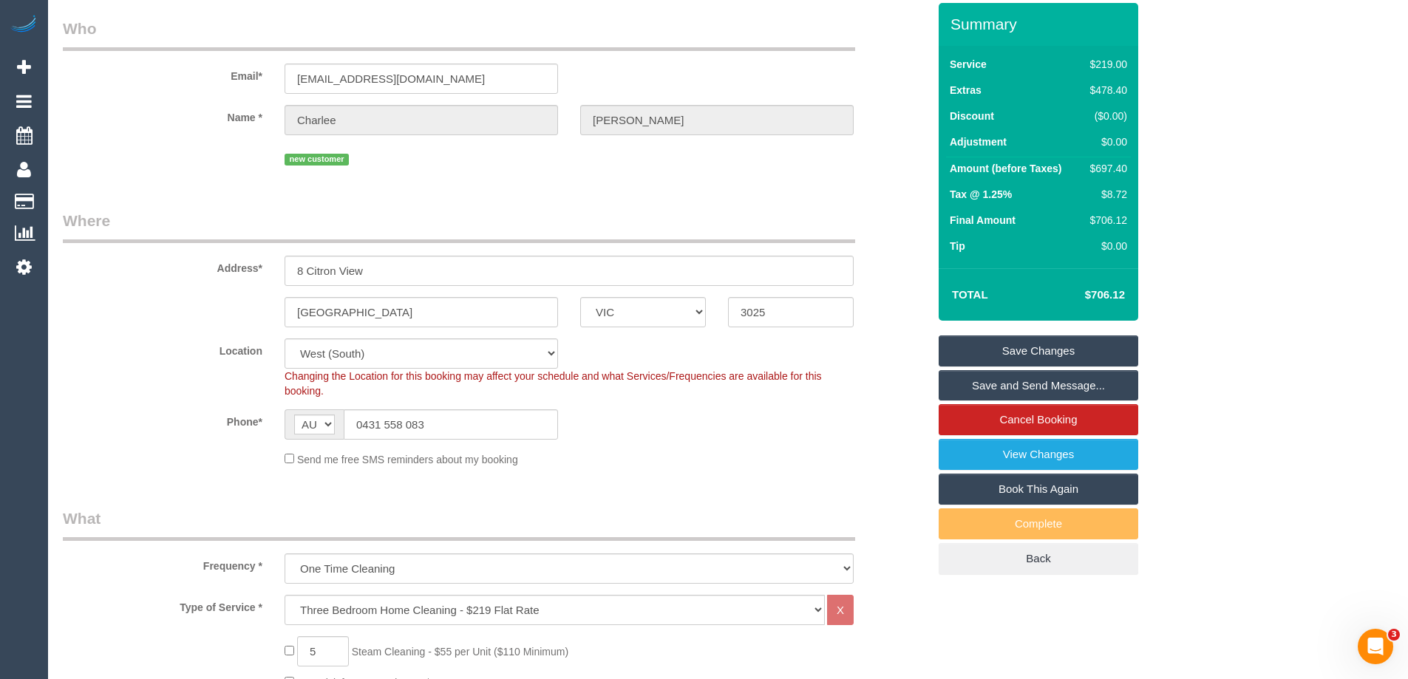
select select "spot19"
click at [1037, 389] on link "Save and Send Message..." at bounding box center [1039, 385] width 200 height 31
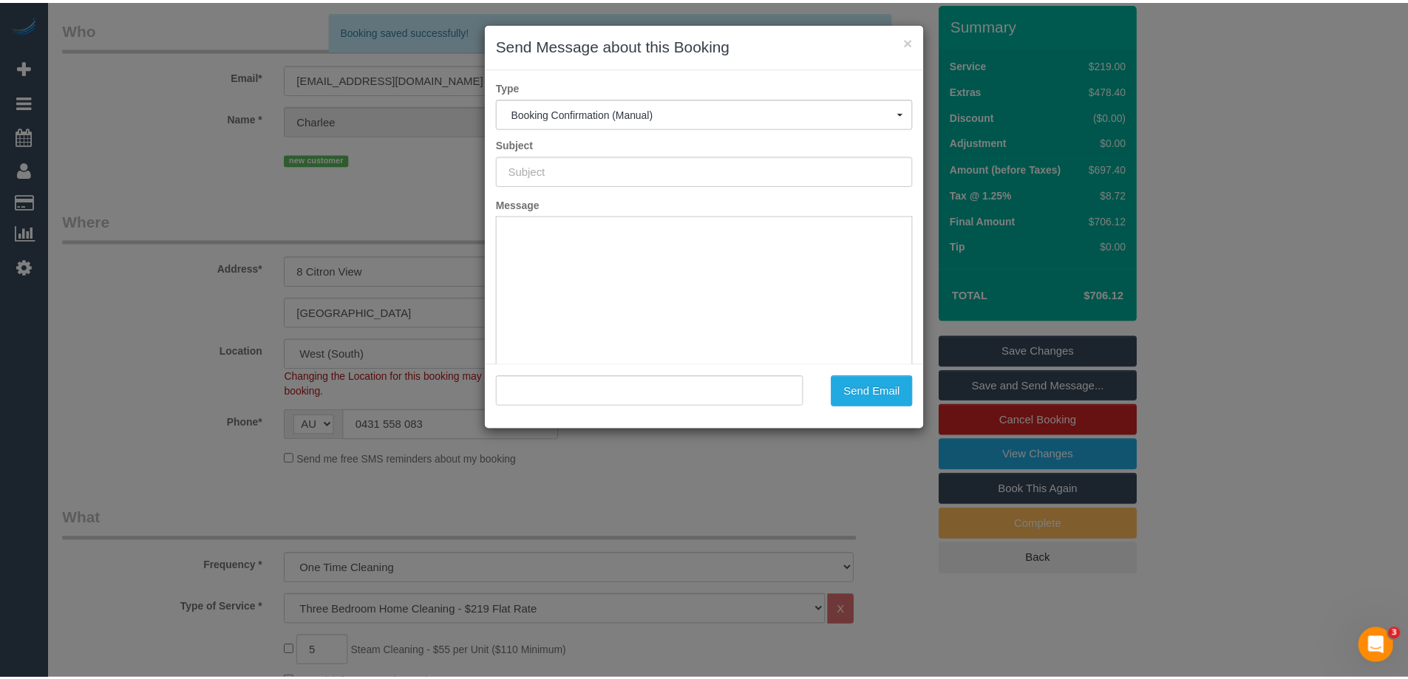
scroll to position [0, 0]
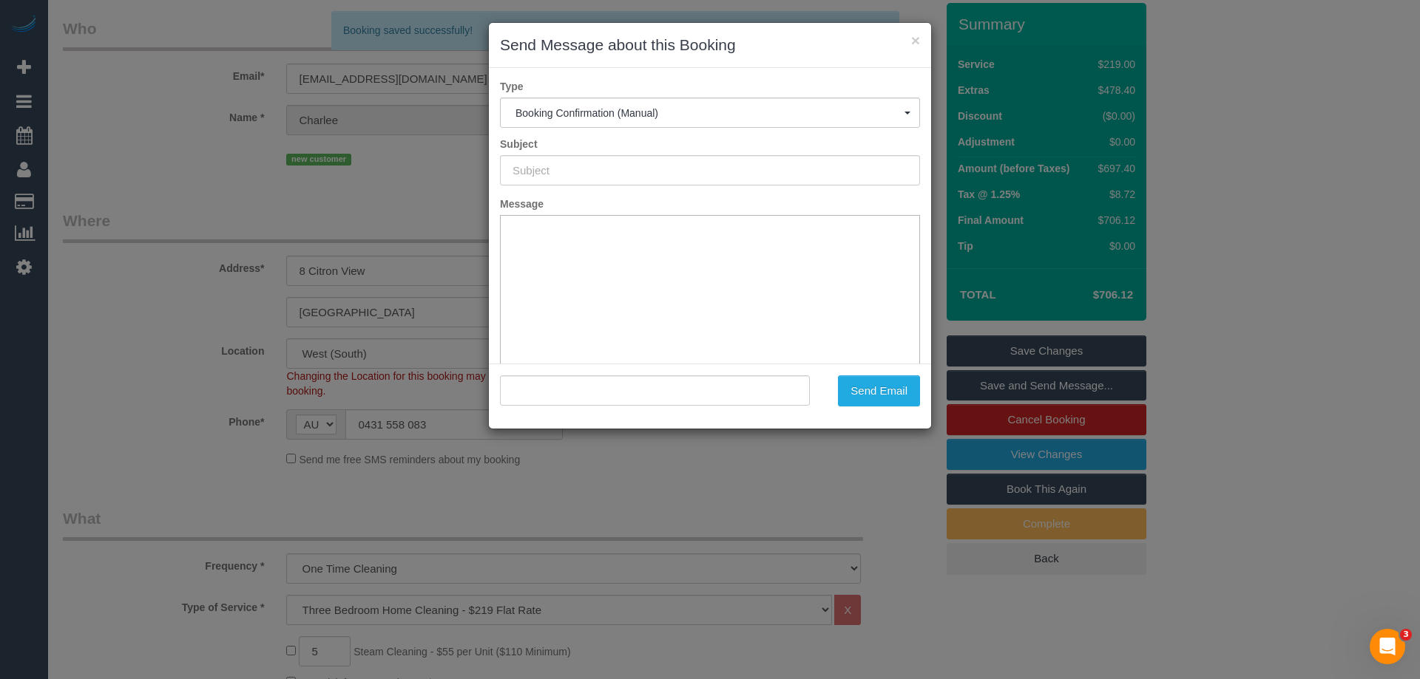
type input "Booking Confirmed"
type input ""Charlee Cameron" <charleecameron8@gmail.com>"
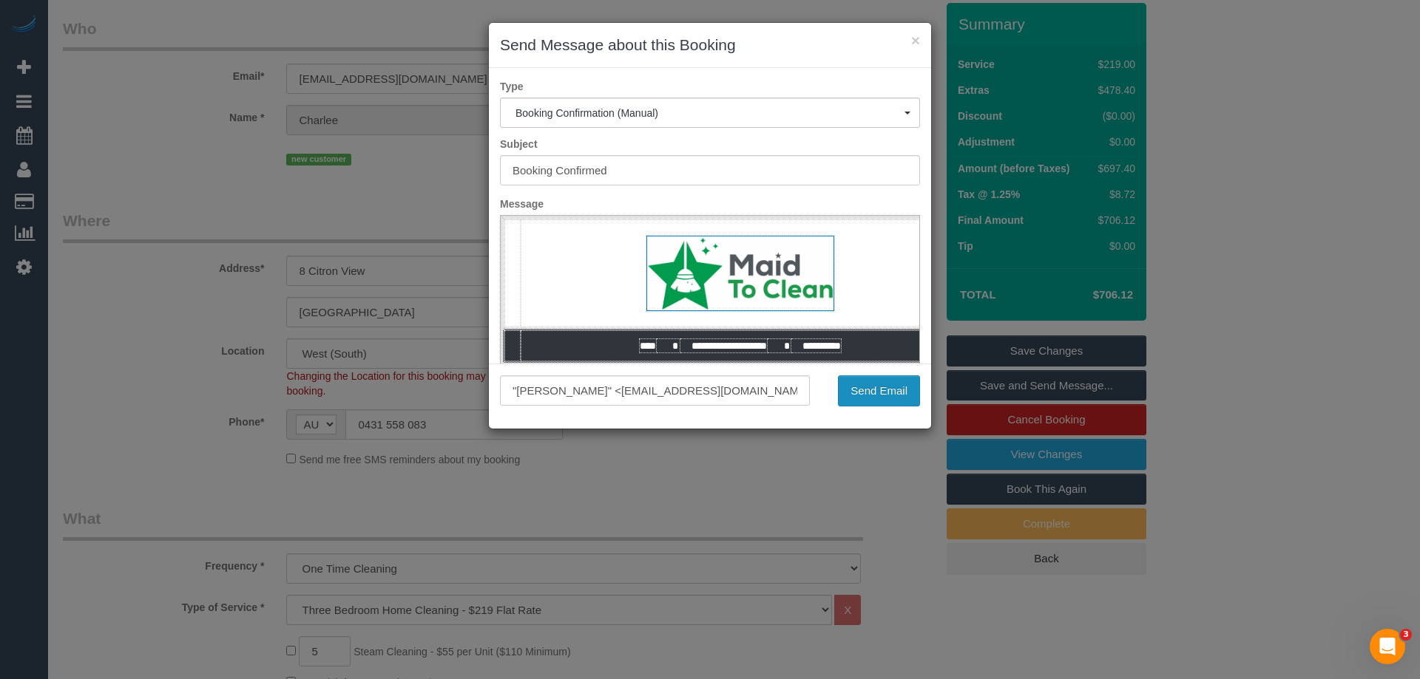
click at [881, 396] on button "Send Email" at bounding box center [879, 391] width 82 height 31
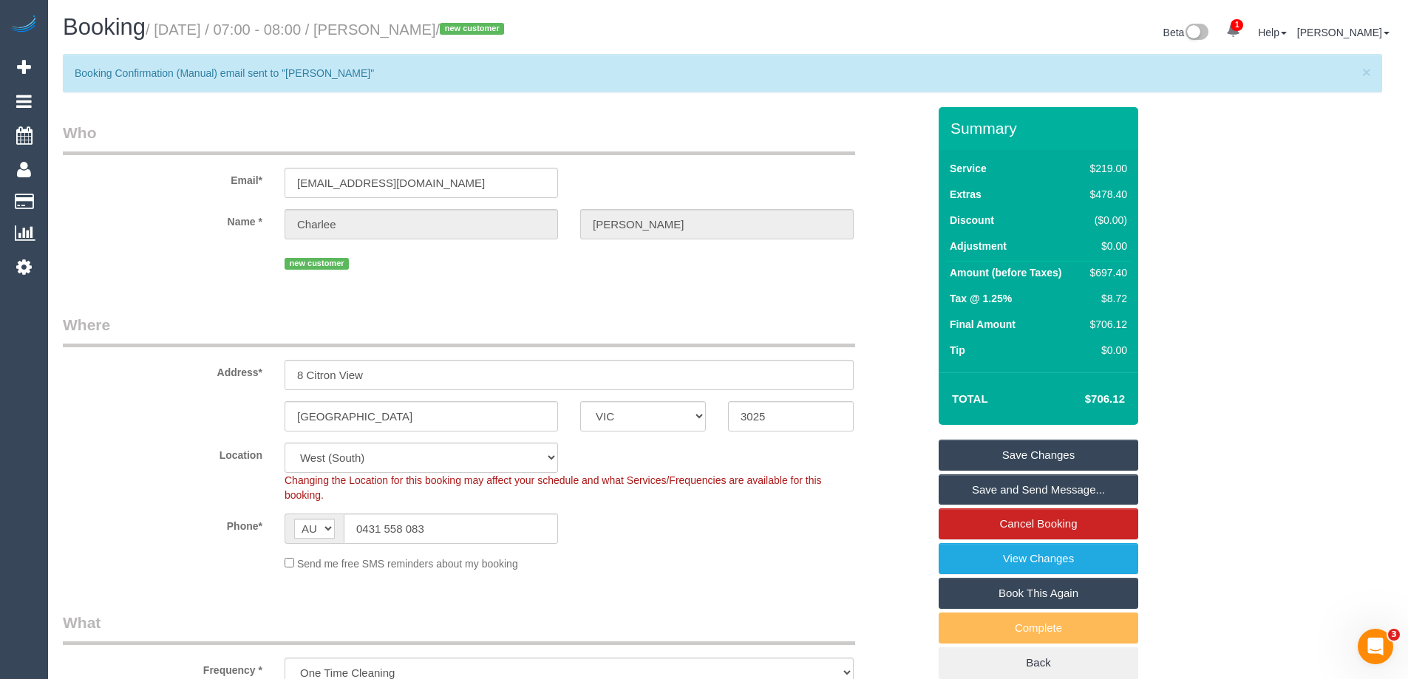
drag, startPoint x: 498, startPoint y: 33, endPoint x: 384, endPoint y: 30, distance: 113.2
click at [384, 30] on small "/ August 16, 2025 / 07:00 - 08:00 / Charlee Cameron / new customer" at bounding box center [327, 29] width 363 height 16
copy small "Charlee Cameron"
click at [694, 522] on div "Phone* AF AL DZ AD AO AI AQ AG AR AM AW AU AT AZ BS BH BD BB BY BE BZ BJ BM BT …" at bounding box center [495, 529] width 887 height 30
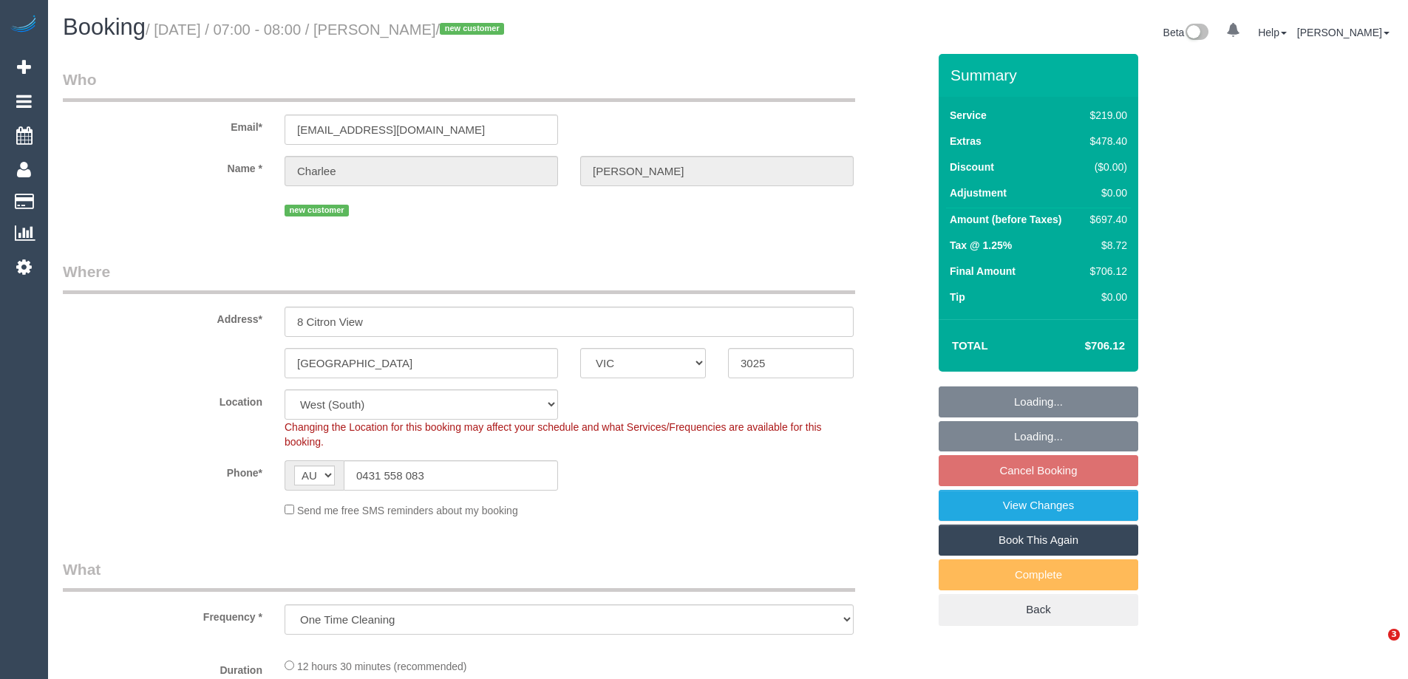
select select "VIC"
select select "number:29"
select select "number:14"
select select "number:19"
select select "number:36"
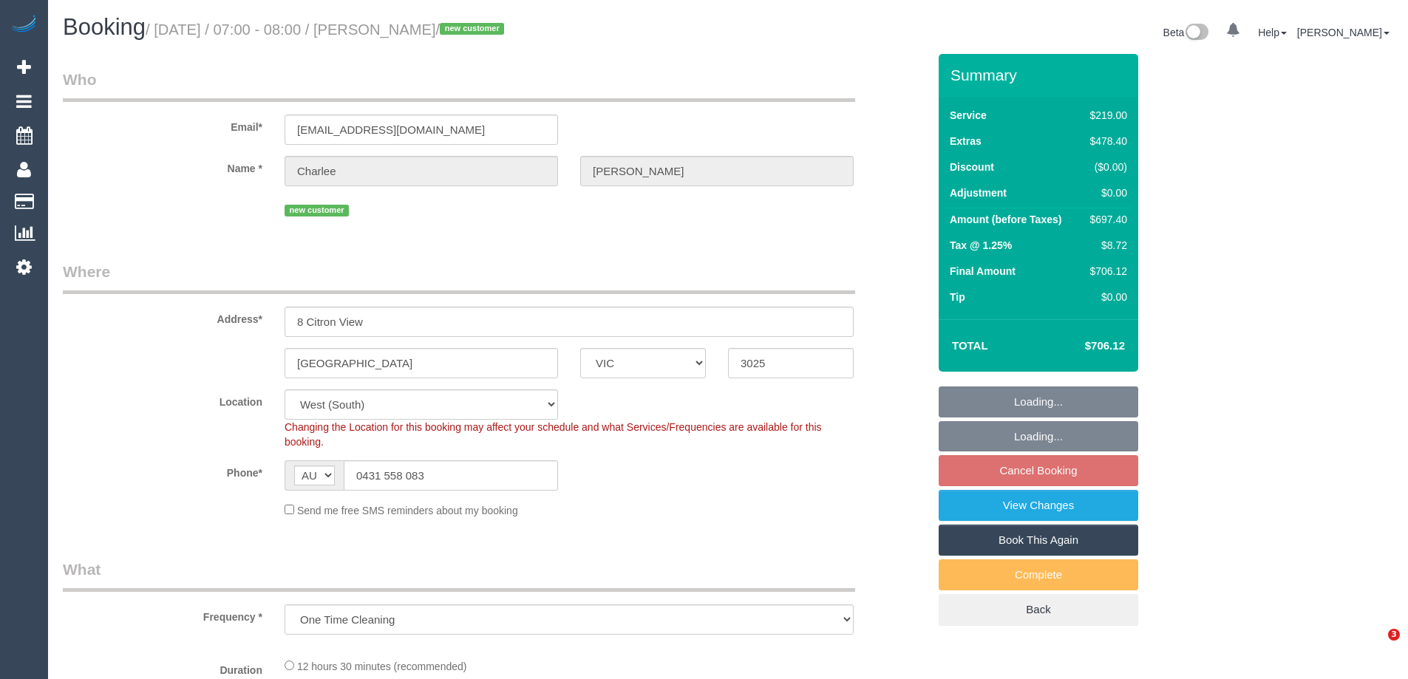
select select "number:26"
select select "object:845"
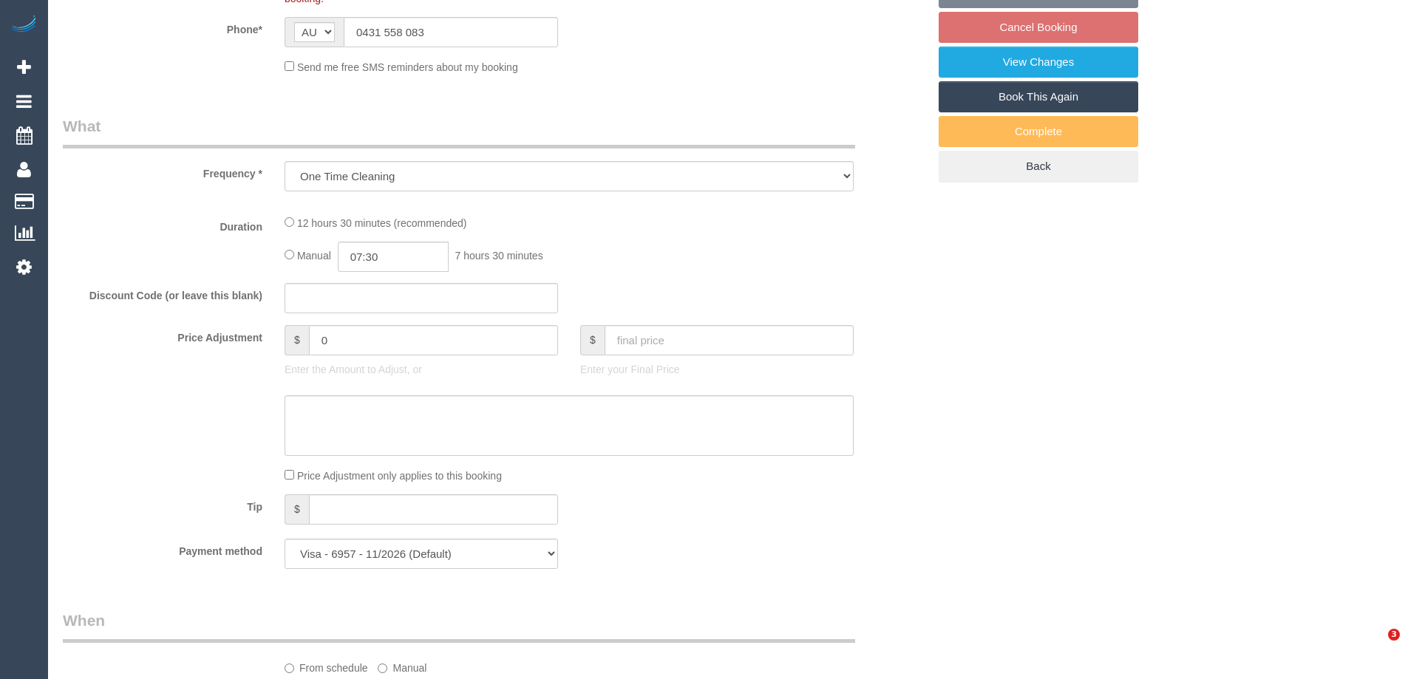
select select "spot1"
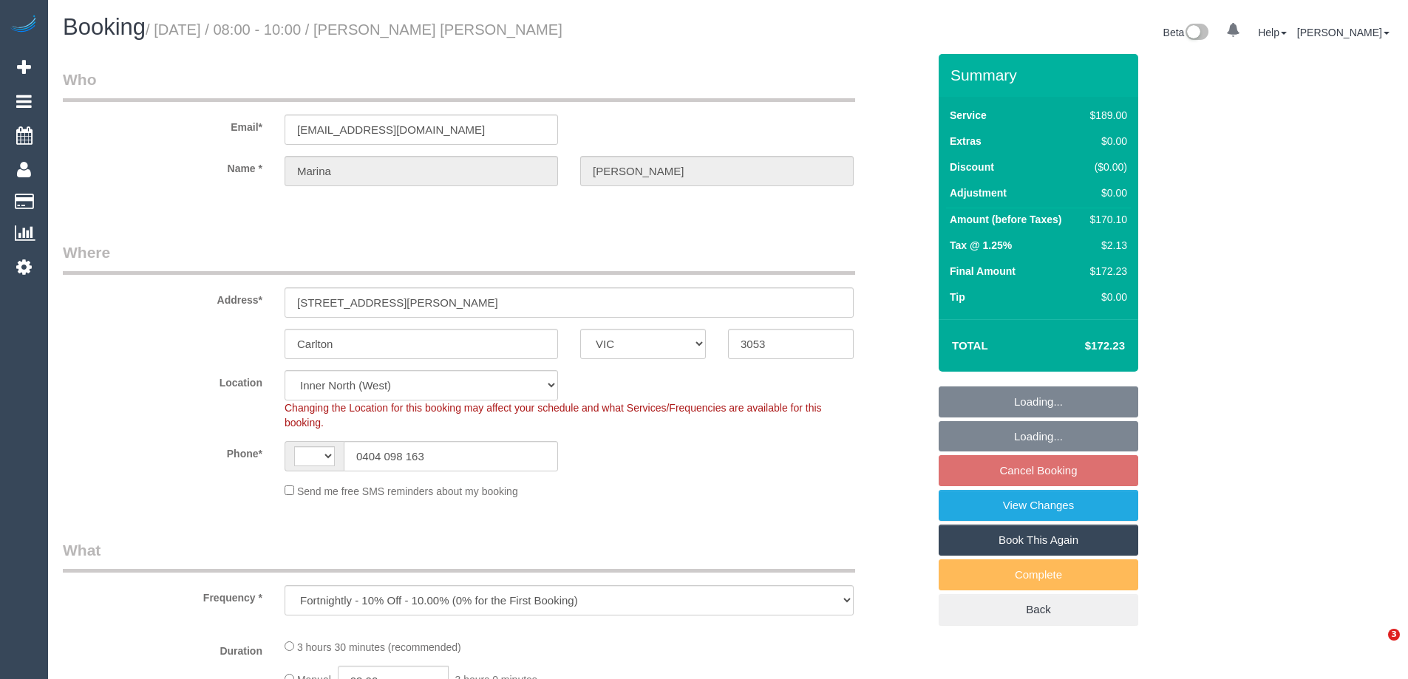
select select "VIC"
select select "object:791"
select select "string:AU"
select select "string:stripe-pm_1RSsNc2GScqysDRVbQaGTFqg"
select select "spot2"
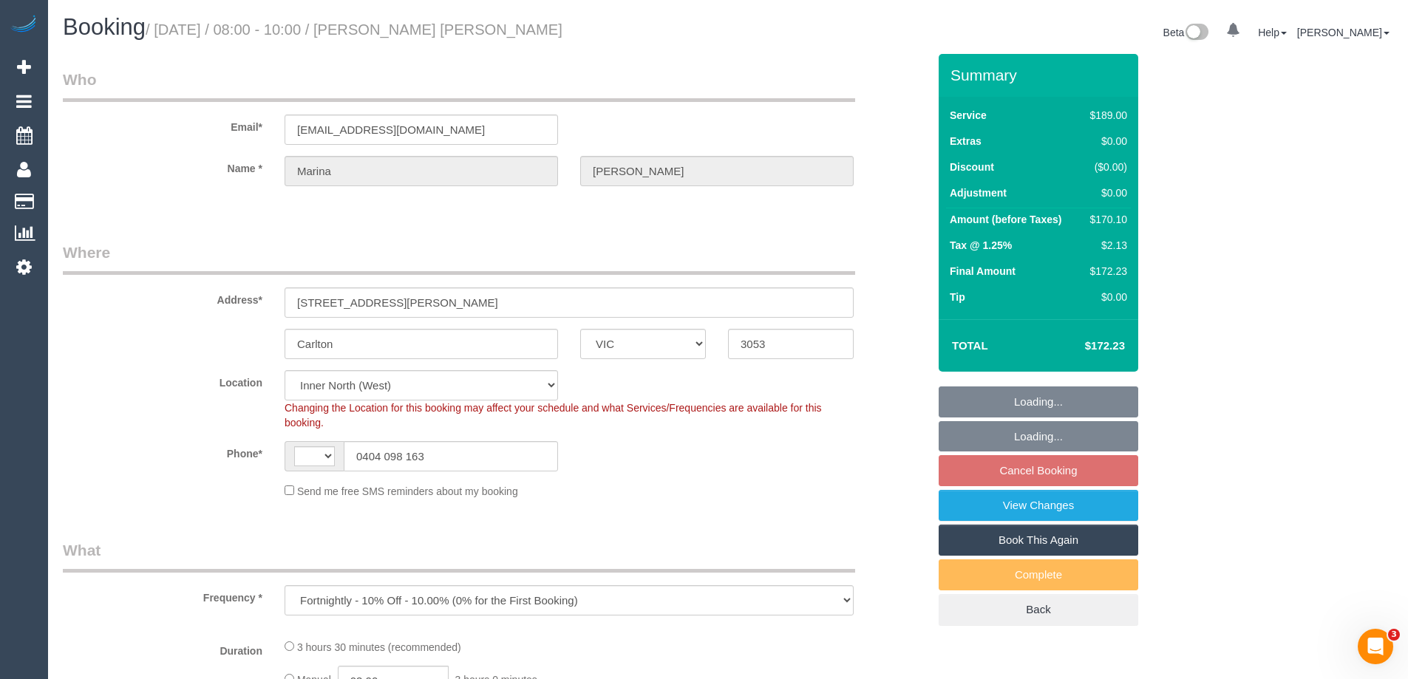
select select "number:28"
select select "number:15"
select select "number:19"
select select "number:25"
select select "number:34"
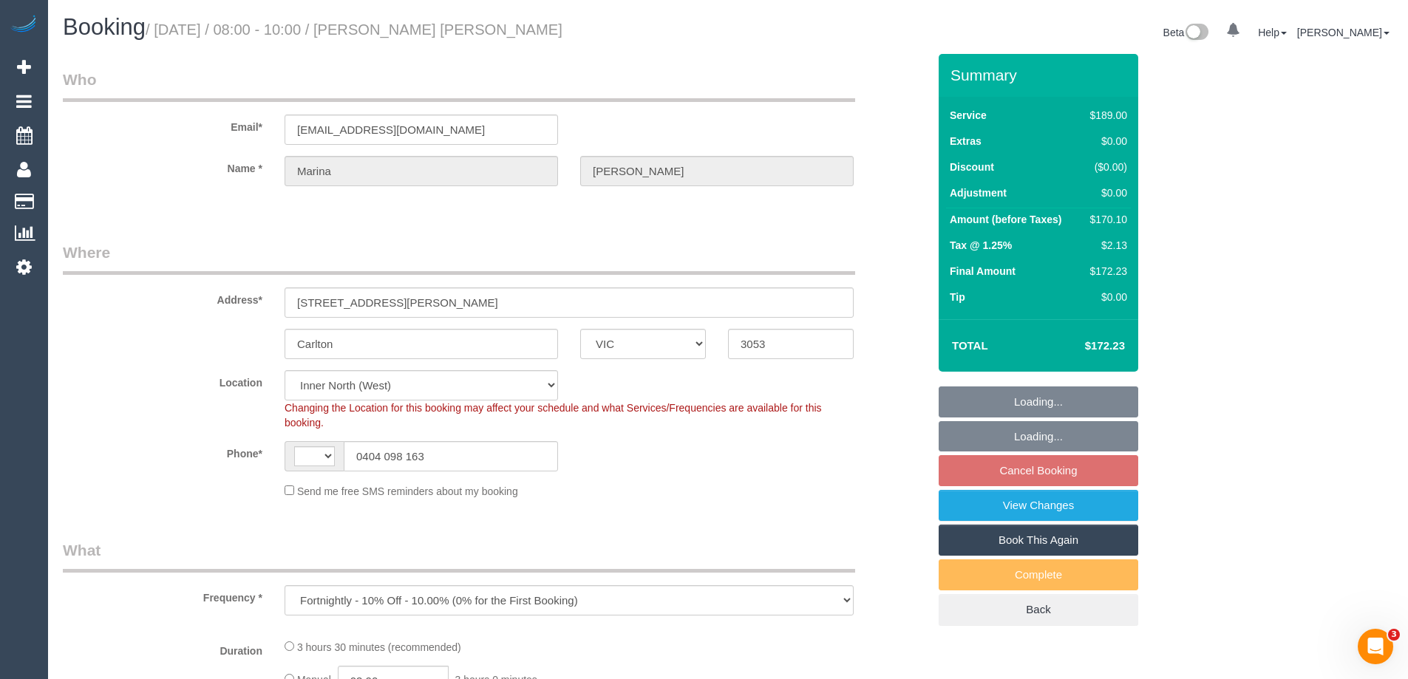
select select "number:11"
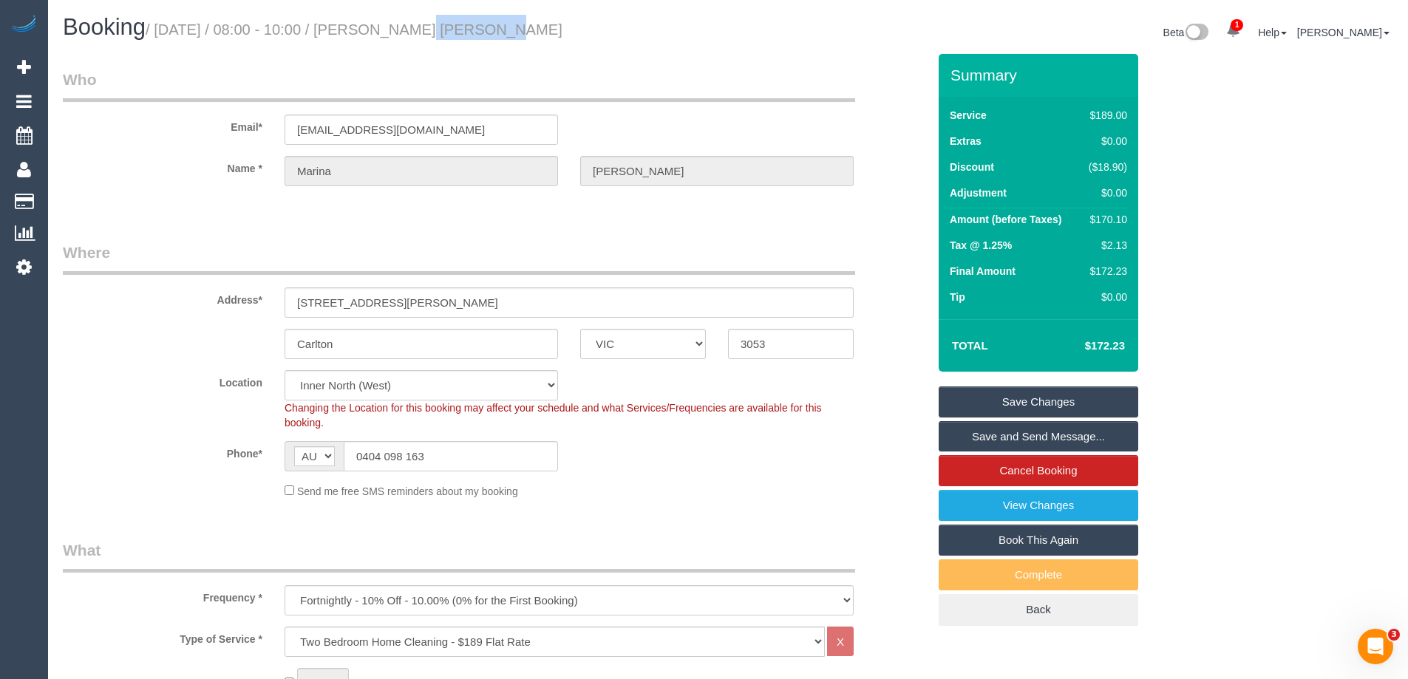
drag, startPoint x: 460, startPoint y: 35, endPoint x: 383, endPoint y: 30, distance: 77.1
click at [383, 30] on h1 "Booking / August 20, 2025 / 08:00 - 10:00 / Marina Lou" at bounding box center [390, 27] width 654 height 25
copy small "Marina Lou"
click at [584, 502] on fieldset "Where Address* 101 Kay St Carlton ACT NSW NT QLD SA TAS VIC WA 3053 Location Of…" at bounding box center [495, 376] width 865 height 268
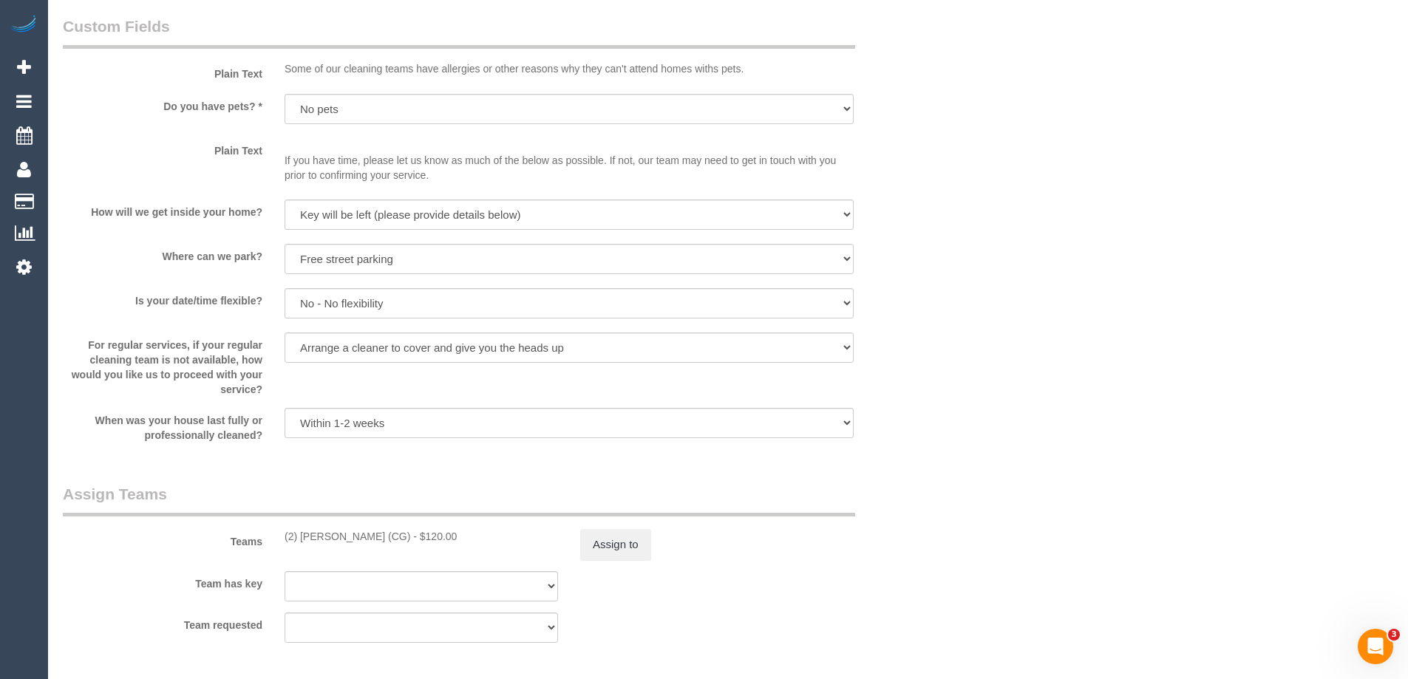
scroll to position [1922, 0]
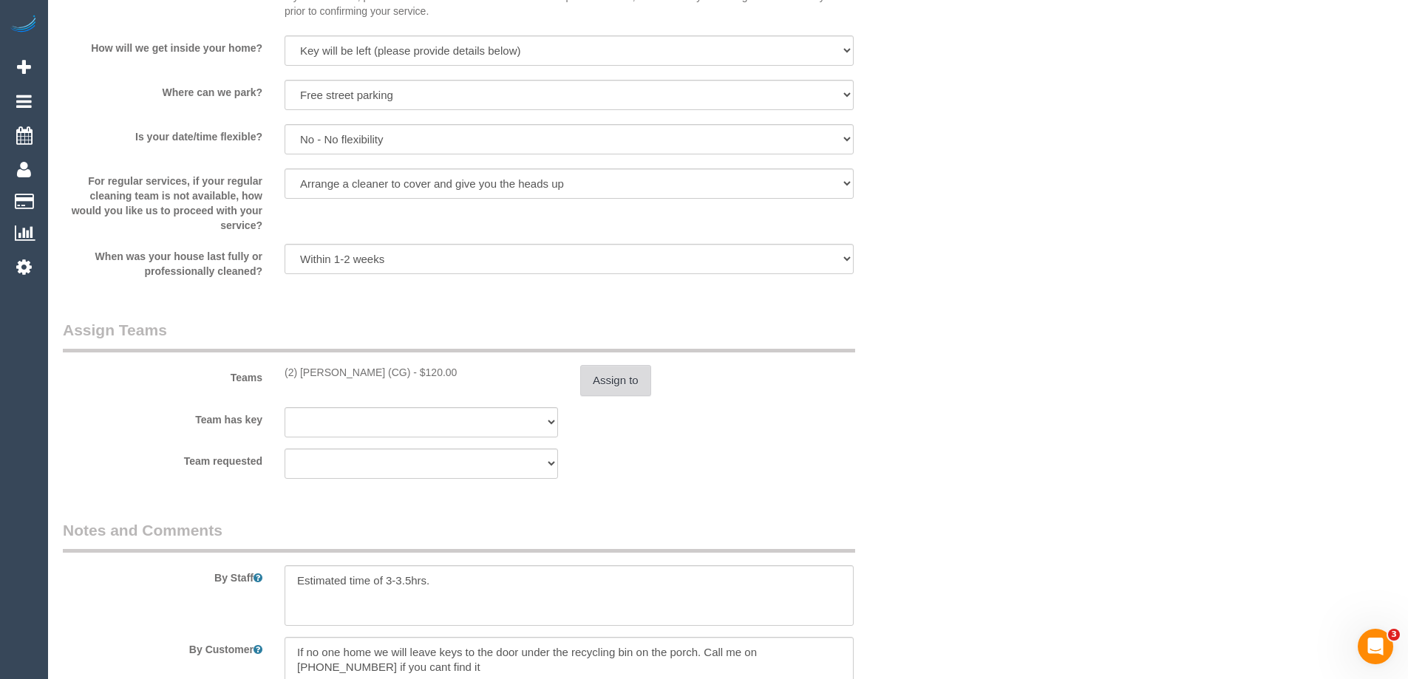
click at [637, 383] on button "Assign to" at bounding box center [615, 380] width 71 height 31
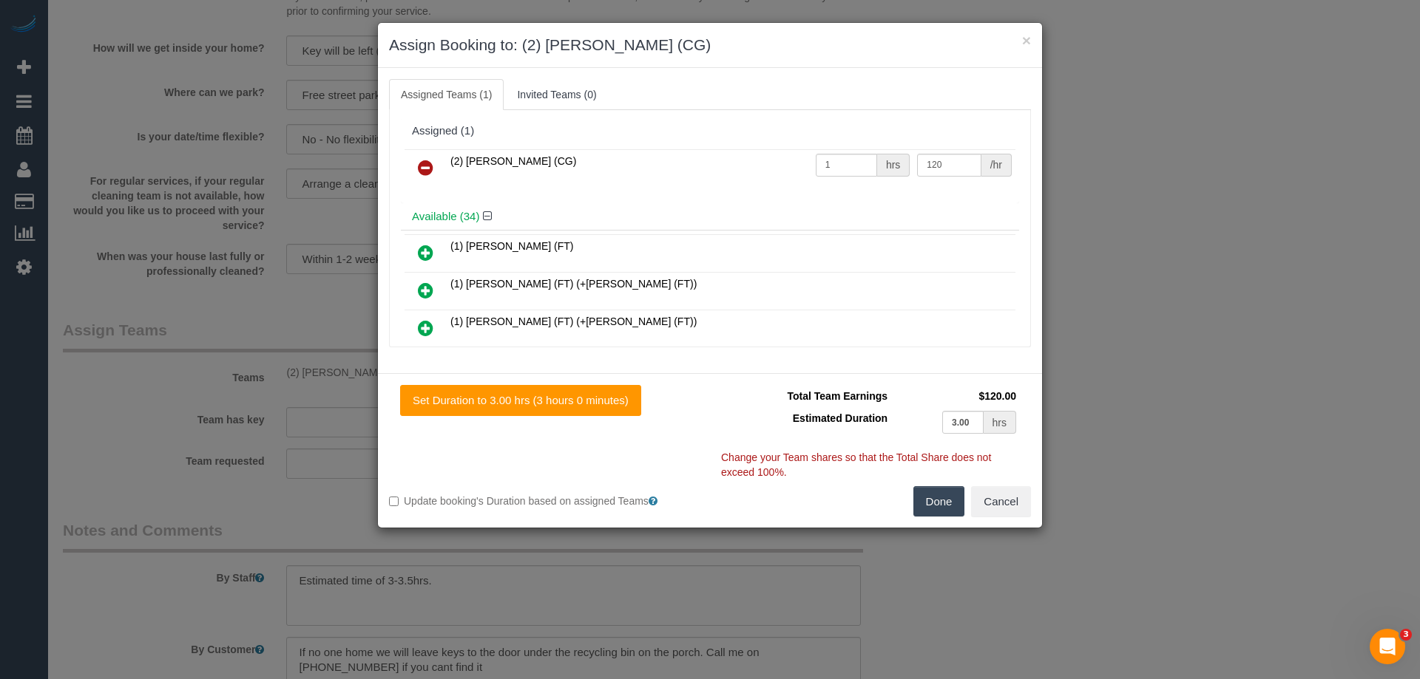
click at [948, 509] on button "Done" at bounding box center [939, 501] width 52 height 31
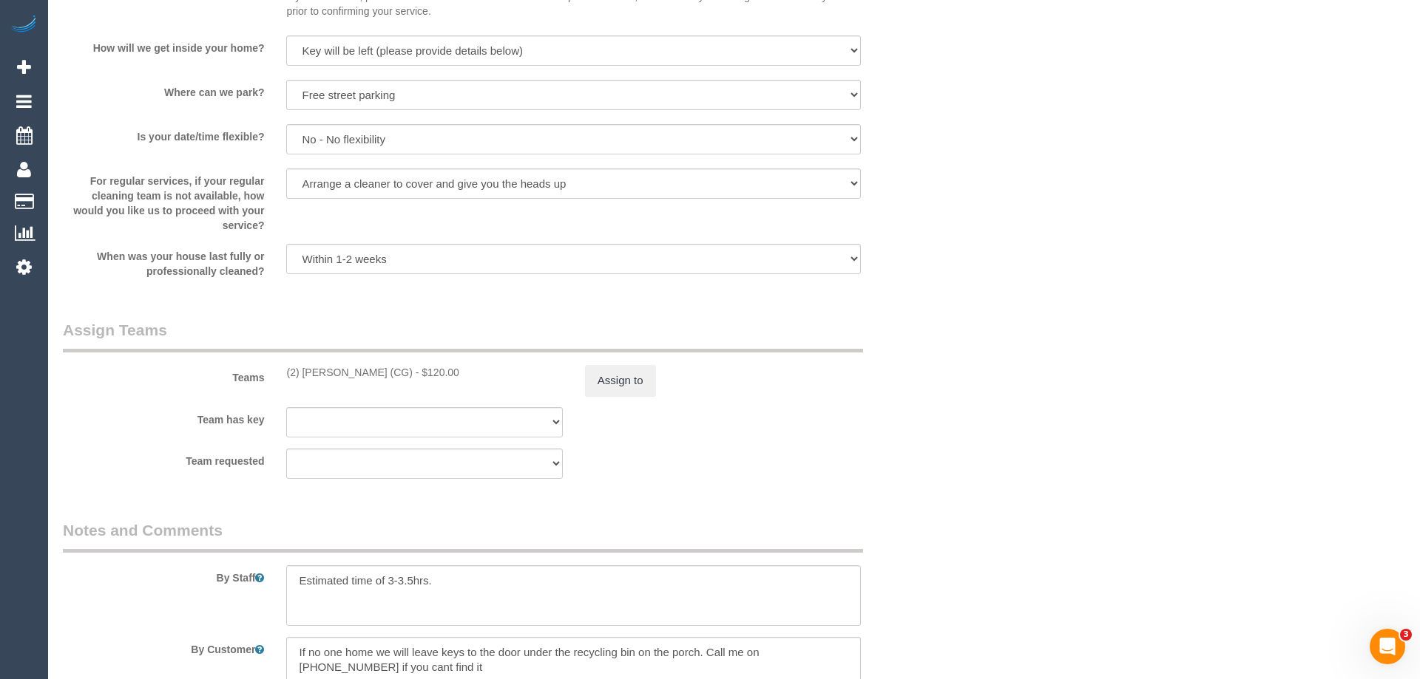
click at [952, 508] on div "× Assign Booking to: (2) Paris Webb (CG) Assigned Teams (1) Invited Teams (0) A…" at bounding box center [710, 339] width 1420 height 679
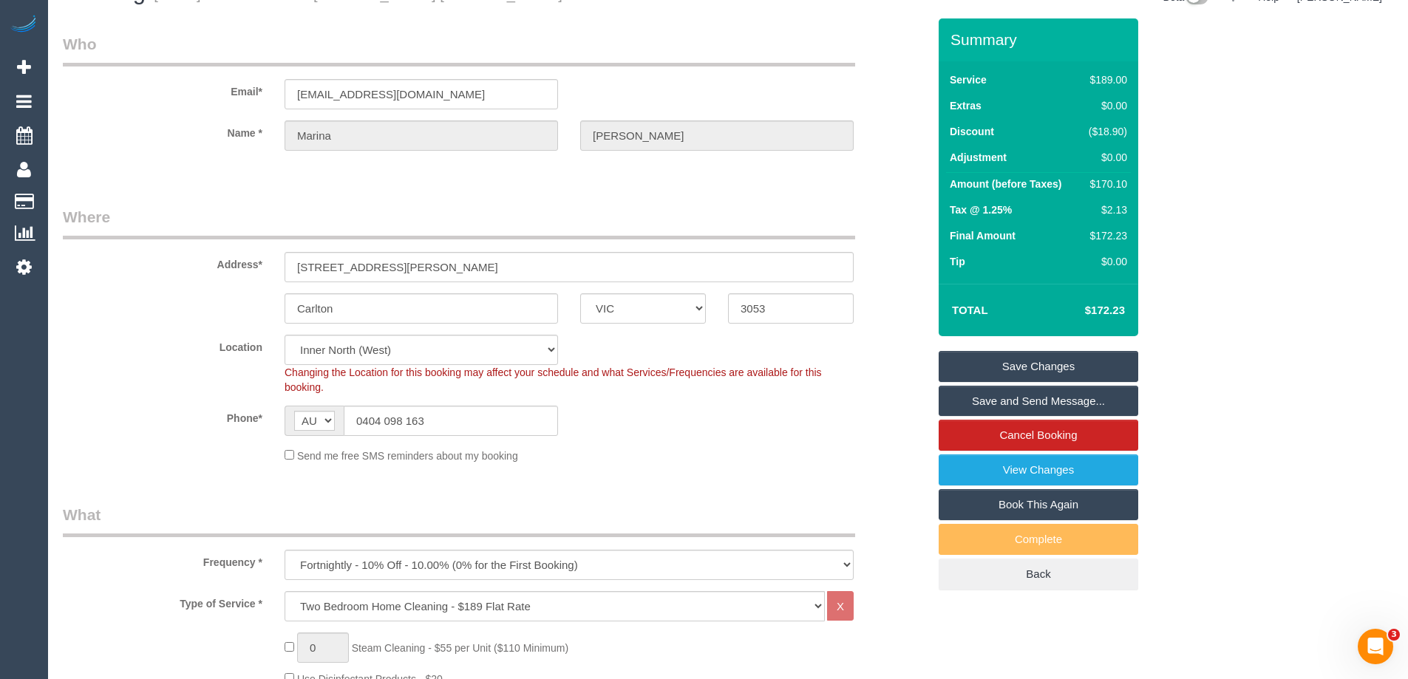
scroll to position [0, 0]
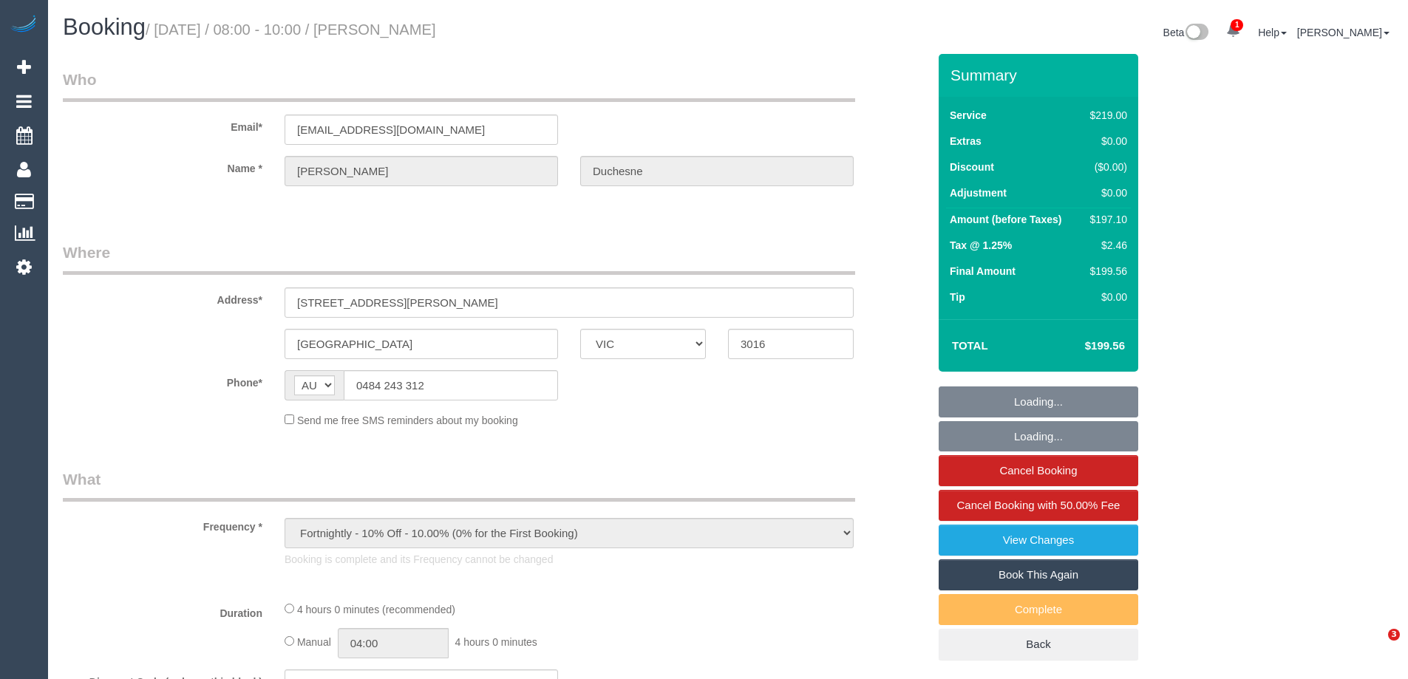
select select "VIC"
select select "string:stripe-pm_1QkNz72GScqysDRVikGA2F40"
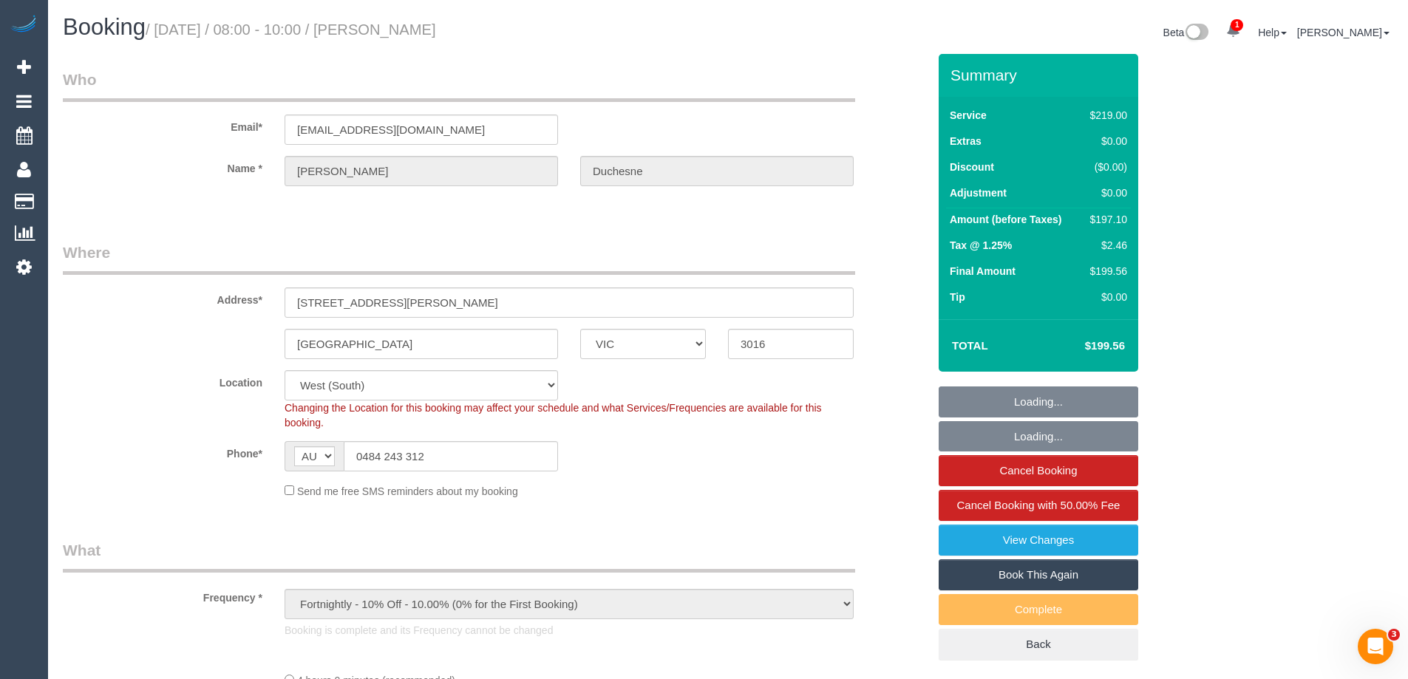
select select "object:1041"
click at [1111, 220] on div "$197.10" at bounding box center [1106, 219] width 43 height 15
select select "number:28"
select select "number:16"
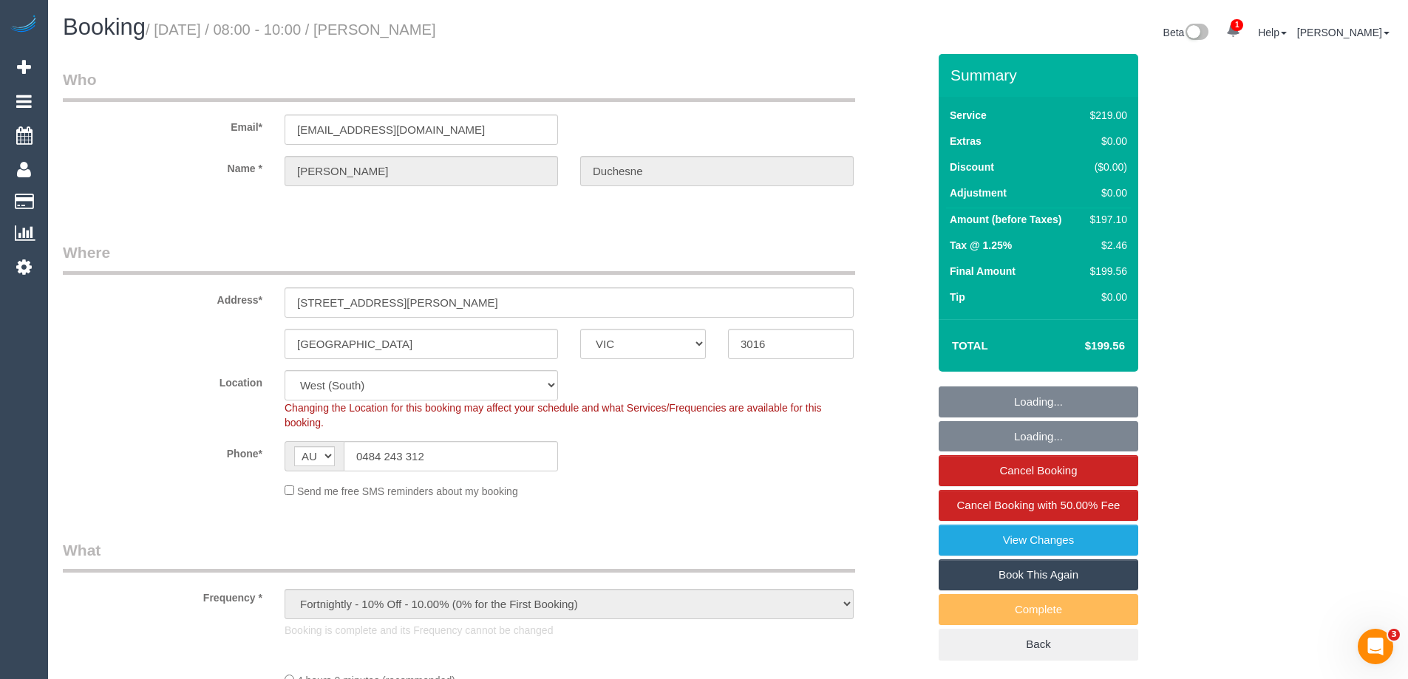
select select "number:18"
select select "number:24"
select select "number:35"
select select "number:12"
select select "spot1"
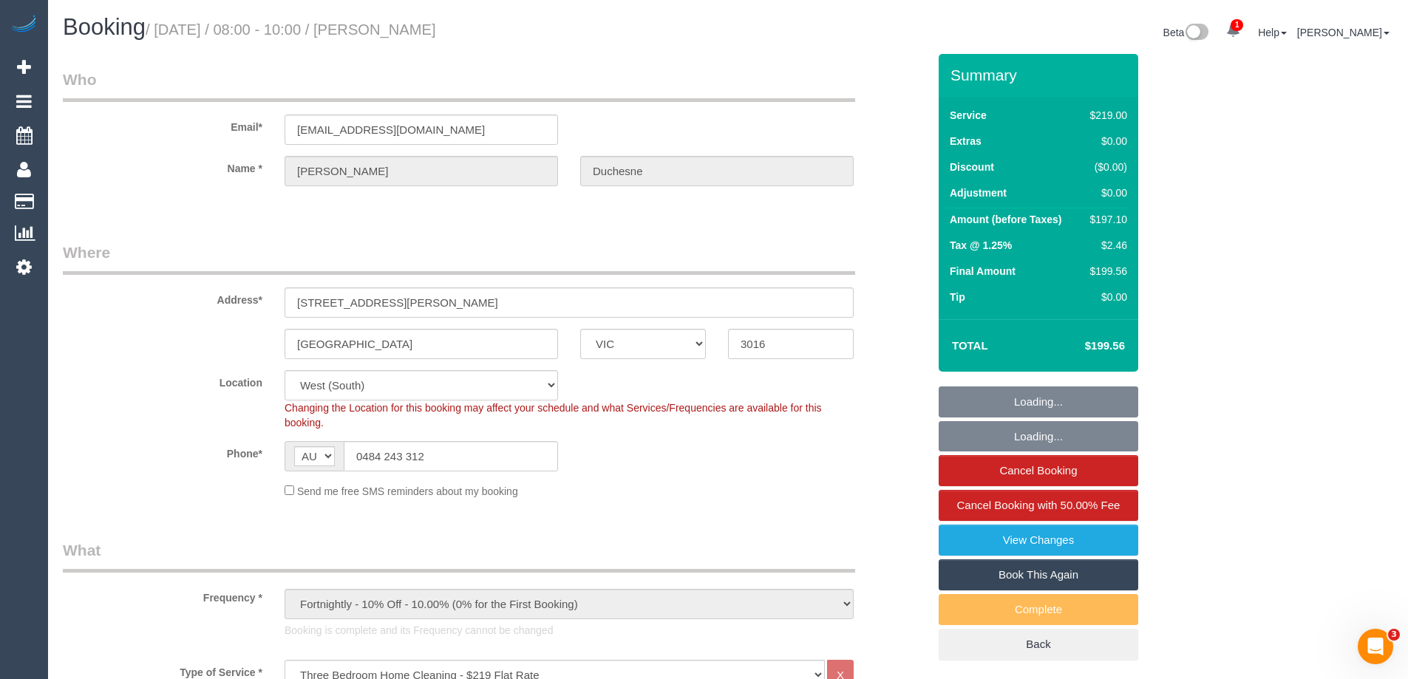
copy div "197.10"
click at [1200, 216] on div "Summary Service $219.00 Extras $0.00 Discount ($0.00) Adjustment $0.00 Amount (…" at bounding box center [1094, 372] width 333 height 637
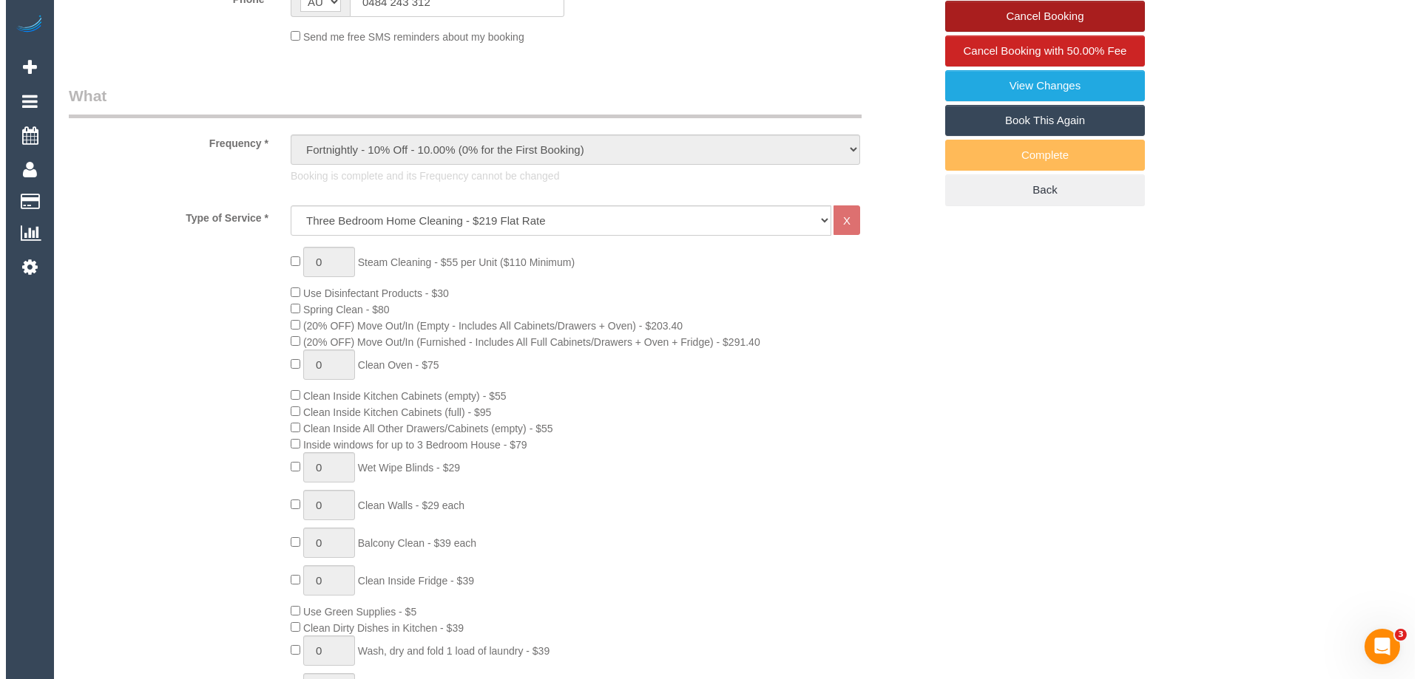
scroll to position [257, 0]
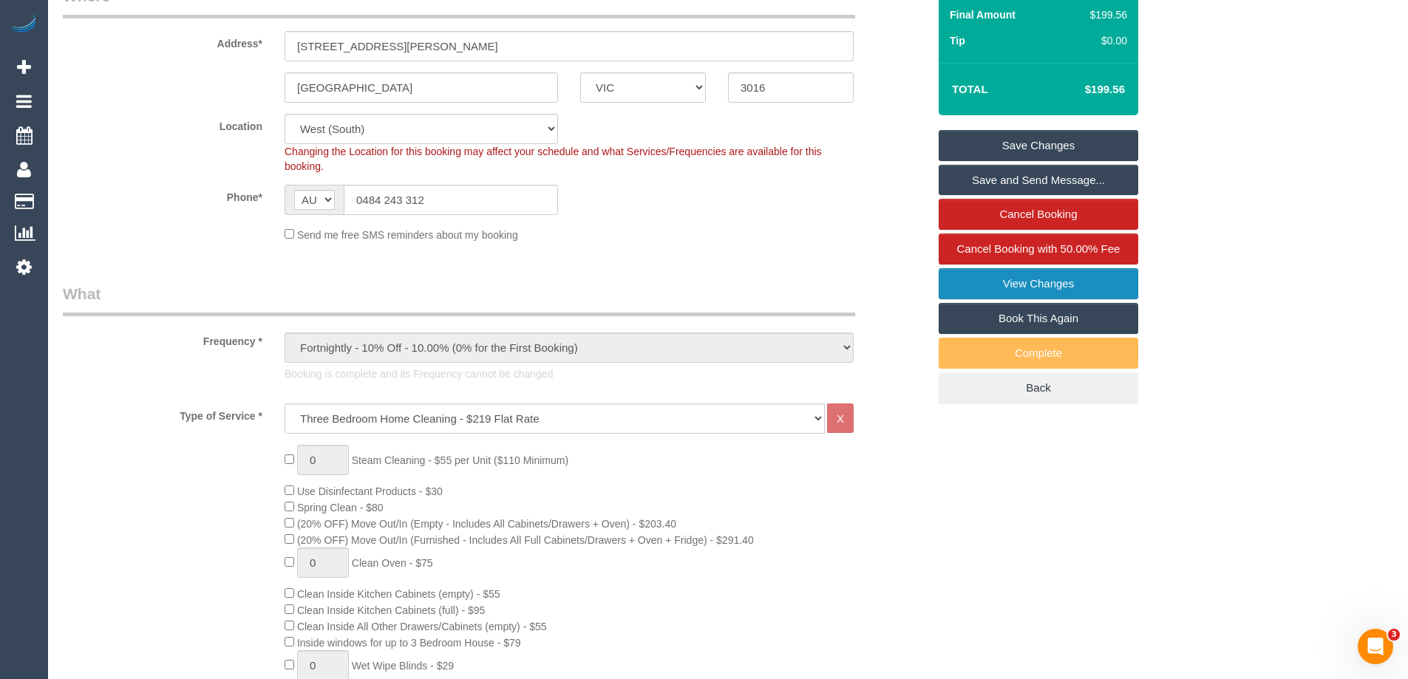
click at [1050, 284] on link "View Changes" at bounding box center [1039, 283] width 200 height 31
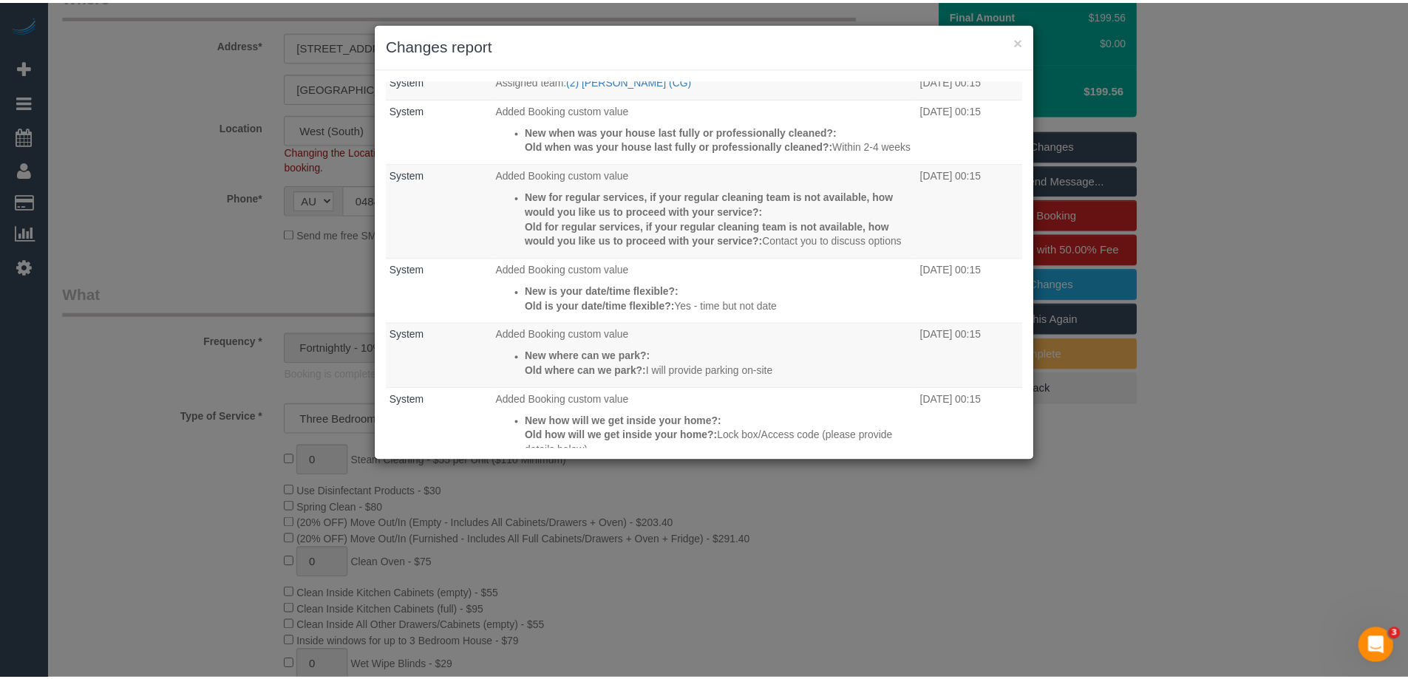
scroll to position [626, 0]
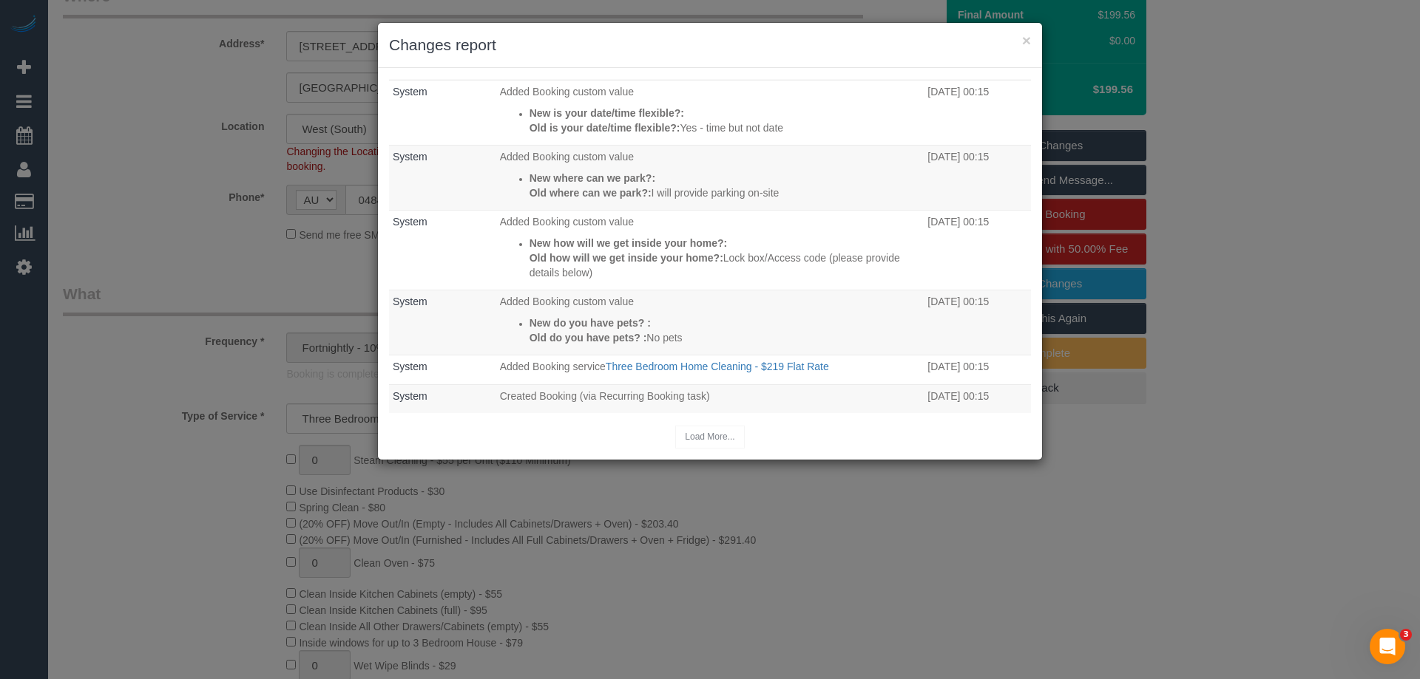
click at [833, 61] on div "× Changes report" at bounding box center [710, 45] width 664 height 45
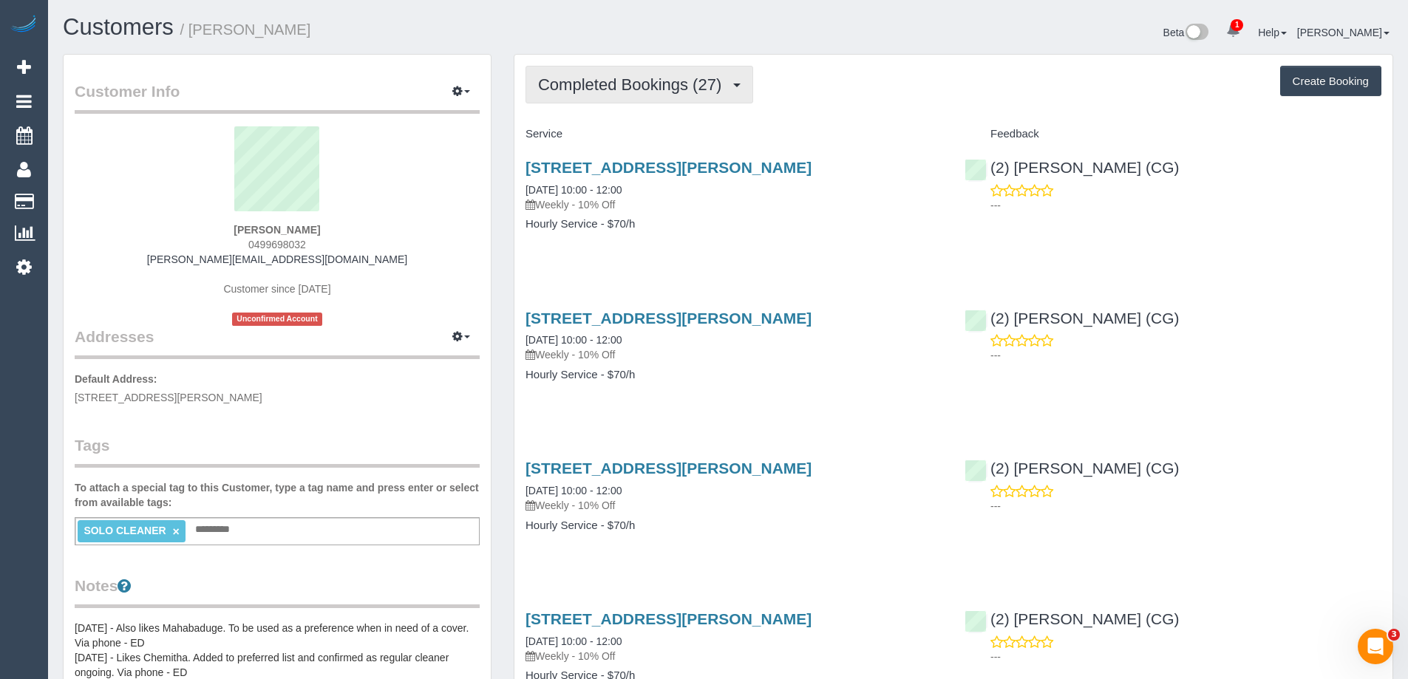
click at [707, 89] on span "Completed Bookings (27)" at bounding box center [633, 84] width 191 height 18
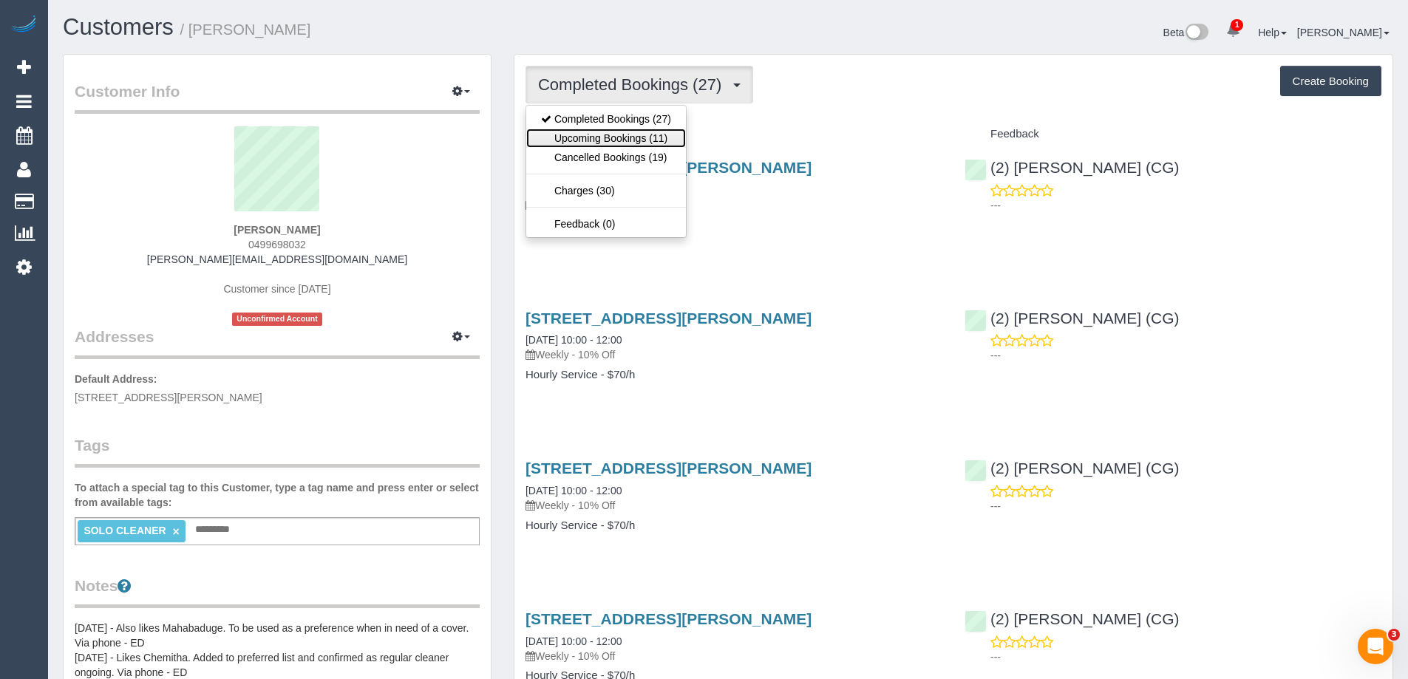
click at [641, 138] on link "Upcoming Bookings (11)" at bounding box center [606, 138] width 160 height 19
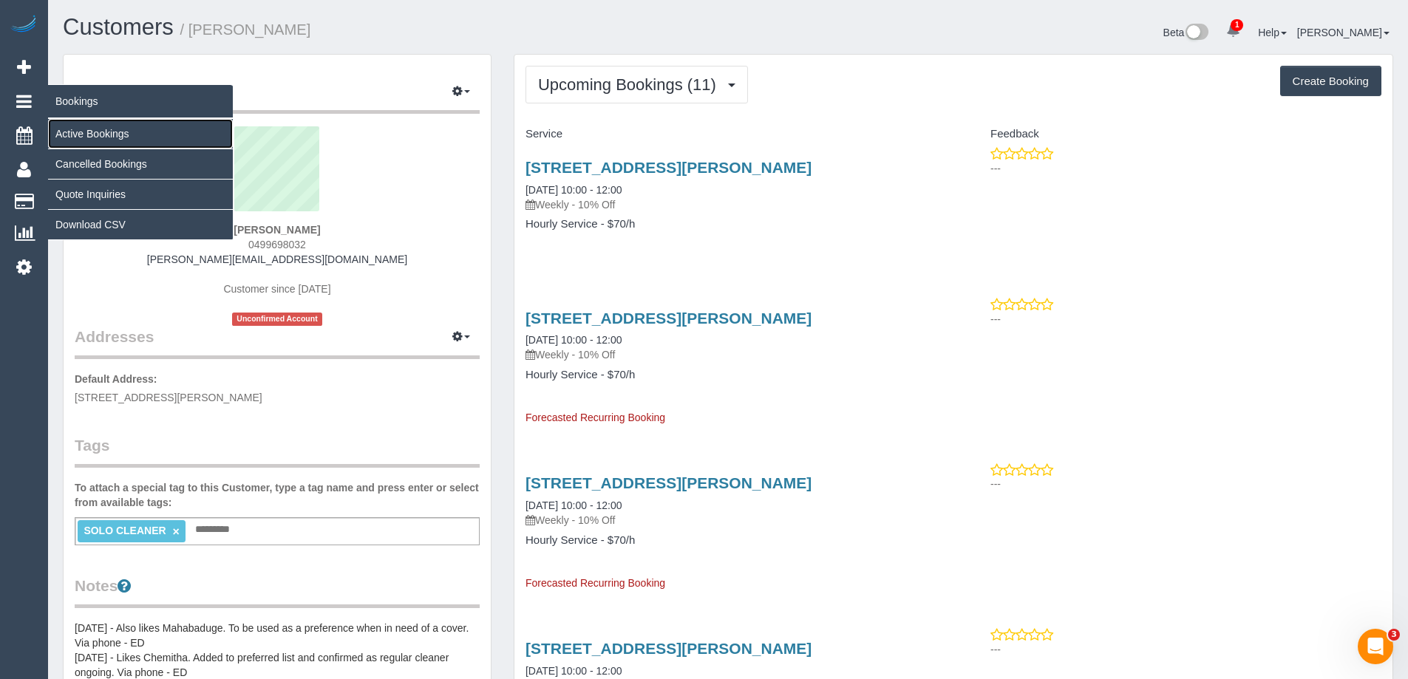
click at [90, 135] on link "Active Bookings" at bounding box center [140, 134] width 185 height 30
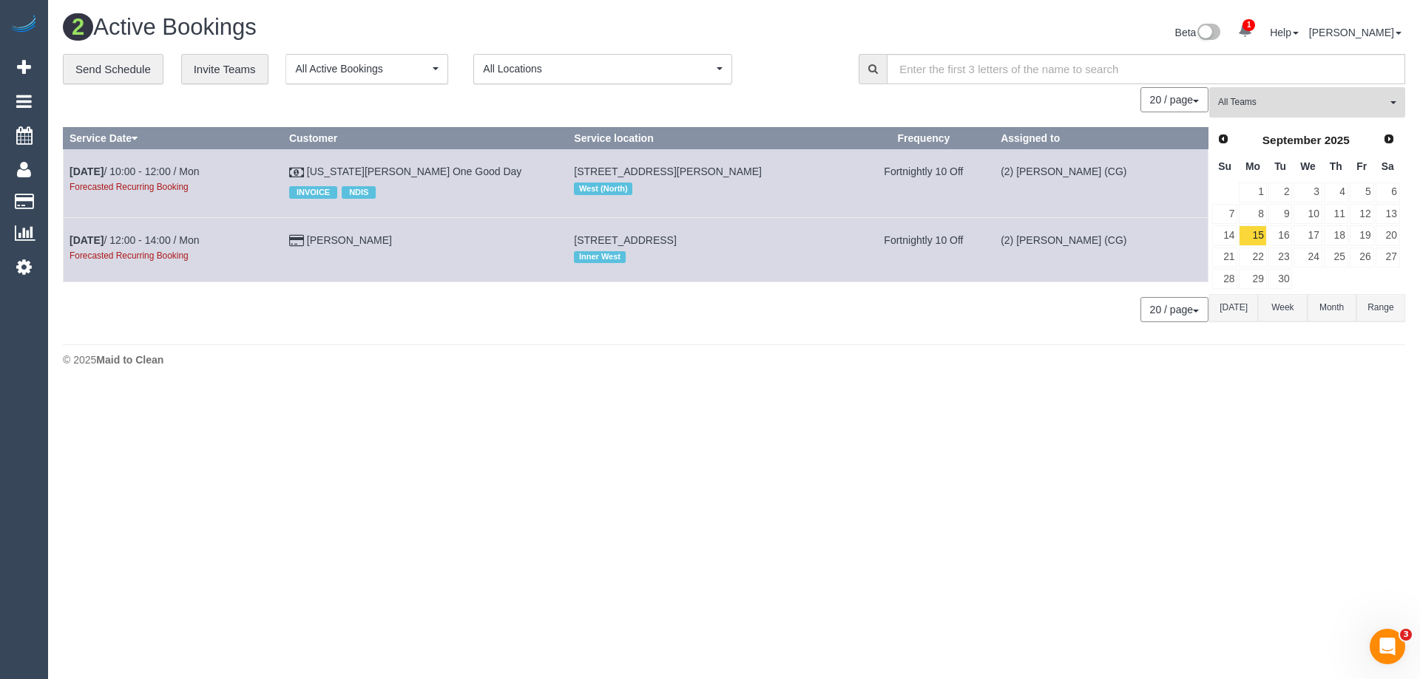
click at [1320, 103] on span "All Teams" at bounding box center [1302, 102] width 169 height 13
click at [1296, 131] on link "Remove Team Filters" at bounding box center [1307, 125] width 194 height 19
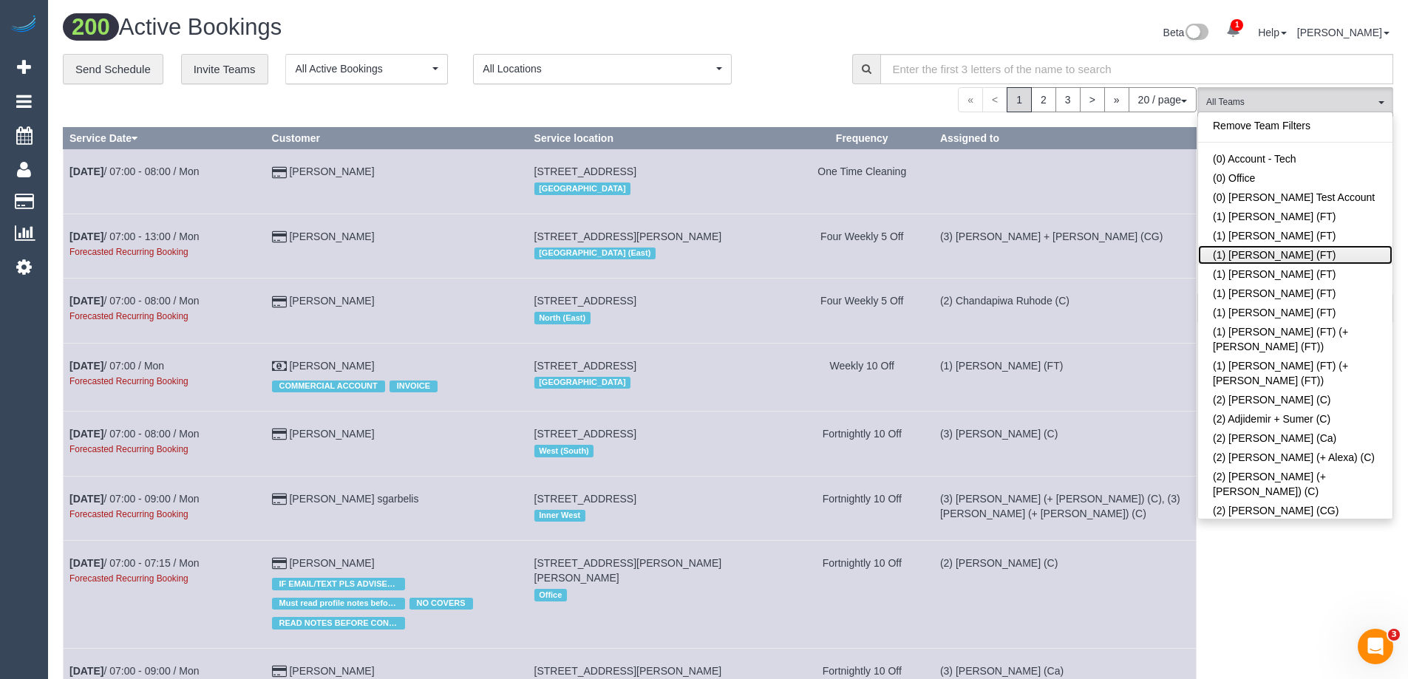
click at [1312, 259] on link "(1) [PERSON_NAME] (FT)" at bounding box center [1295, 254] width 194 height 19
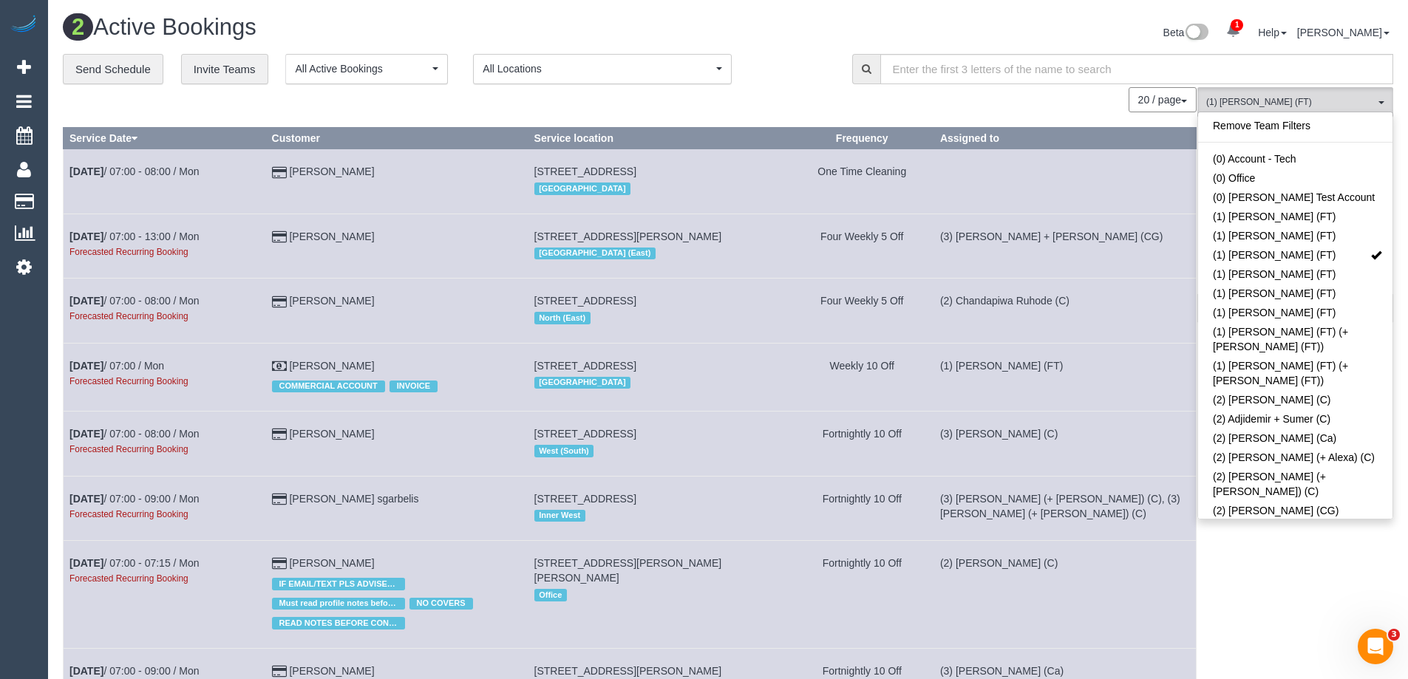
click at [1063, 24] on div "Beta 1 Your Notifications You have 0 alerts × You have 3 to charge for [DATE] H…" at bounding box center [1066, 34] width 677 height 39
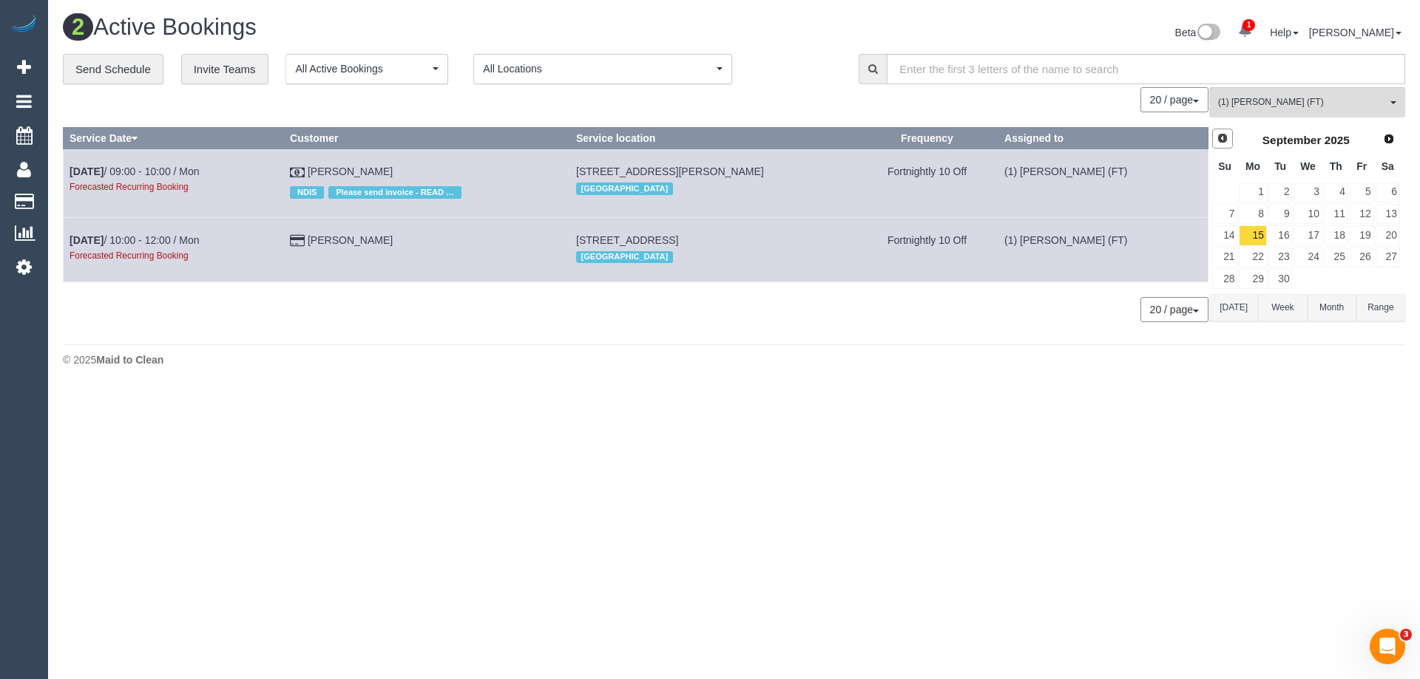
click at [1219, 134] on span "Prev" at bounding box center [1222, 138] width 12 height 12
click at [1318, 254] on link "20" at bounding box center [1307, 258] width 28 height 20
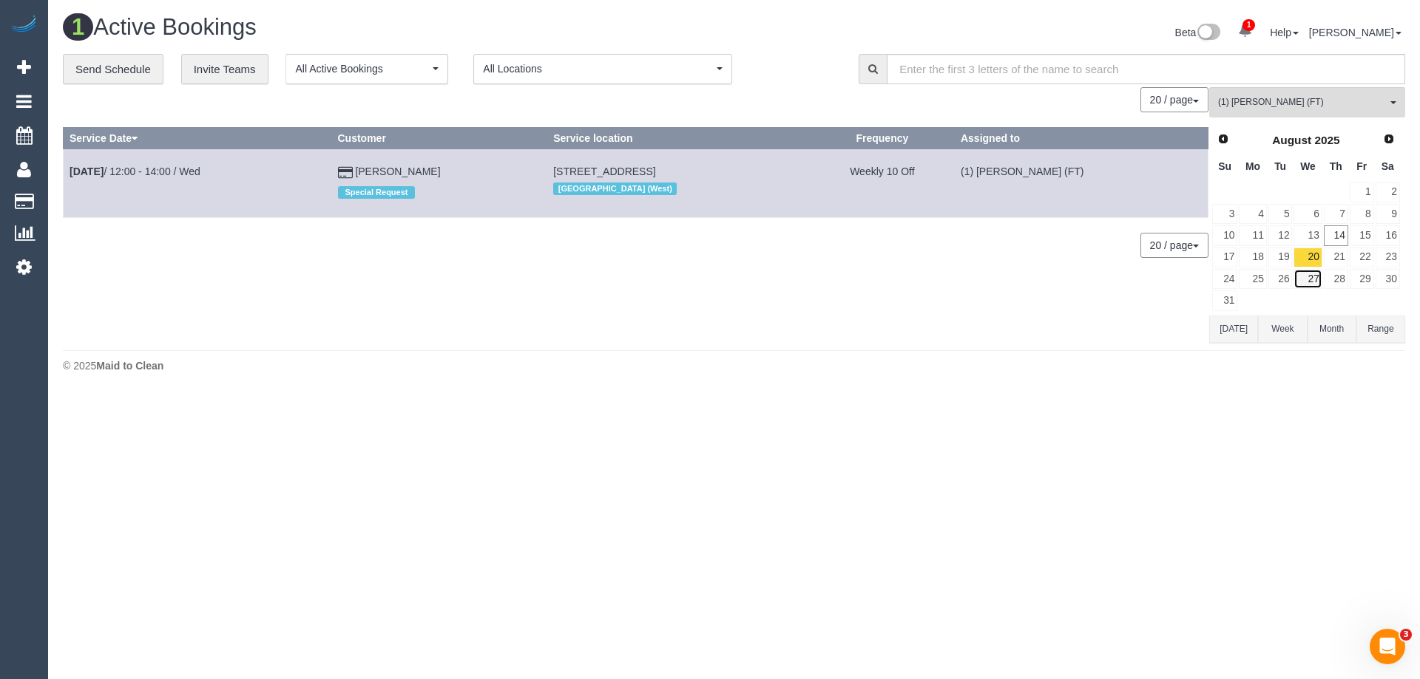
click at [1312, 279] on link "27" at bounding box center [1307, 279] width 28 height 20
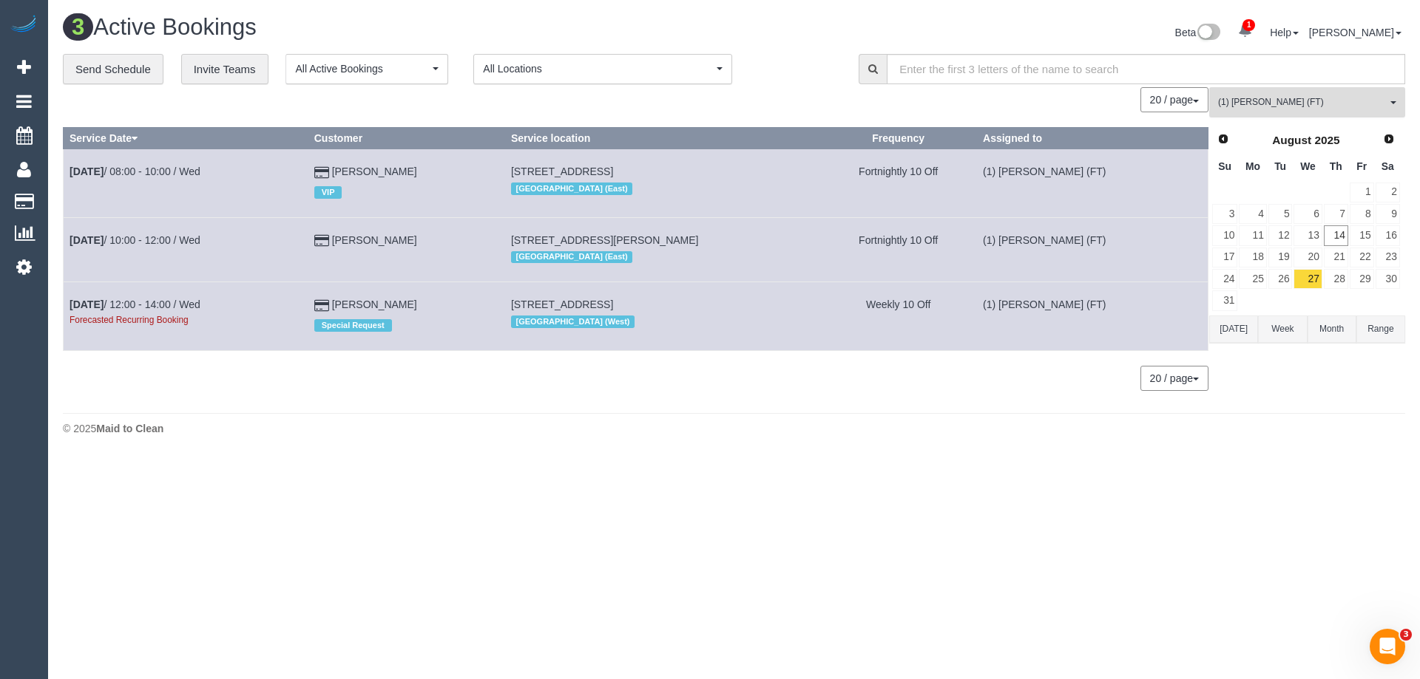
click at [1357, 104] on span "(1) [PERSON_NAME] (FT)" at bounding box center [1302, 102] width 169 height 13
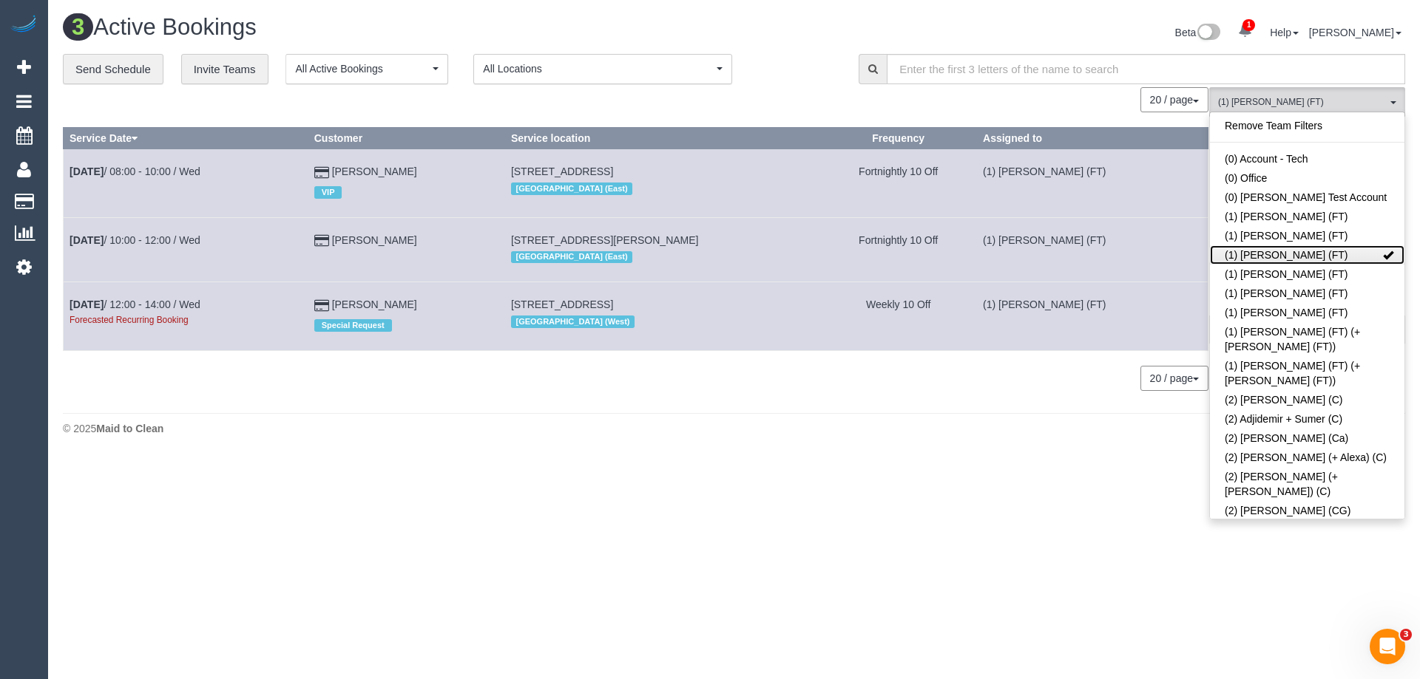
click at [1296, 256] on link "(1) [PERSON_NAME] (FT)" at bounding box center [1307, 254] width 194 height 19
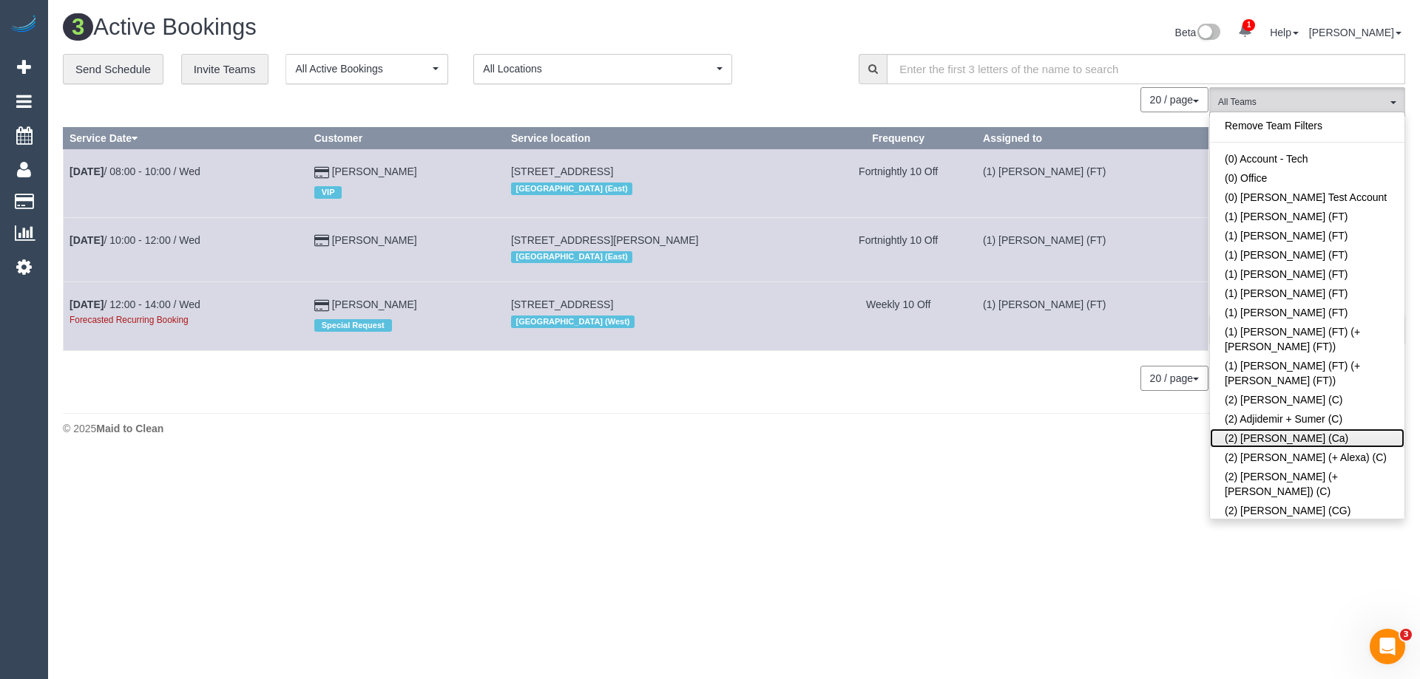
click at [1278, 429] on link "(2) Aisha Houssenali (Ca)" at bounding box center [1307, 438] width 194 height 19
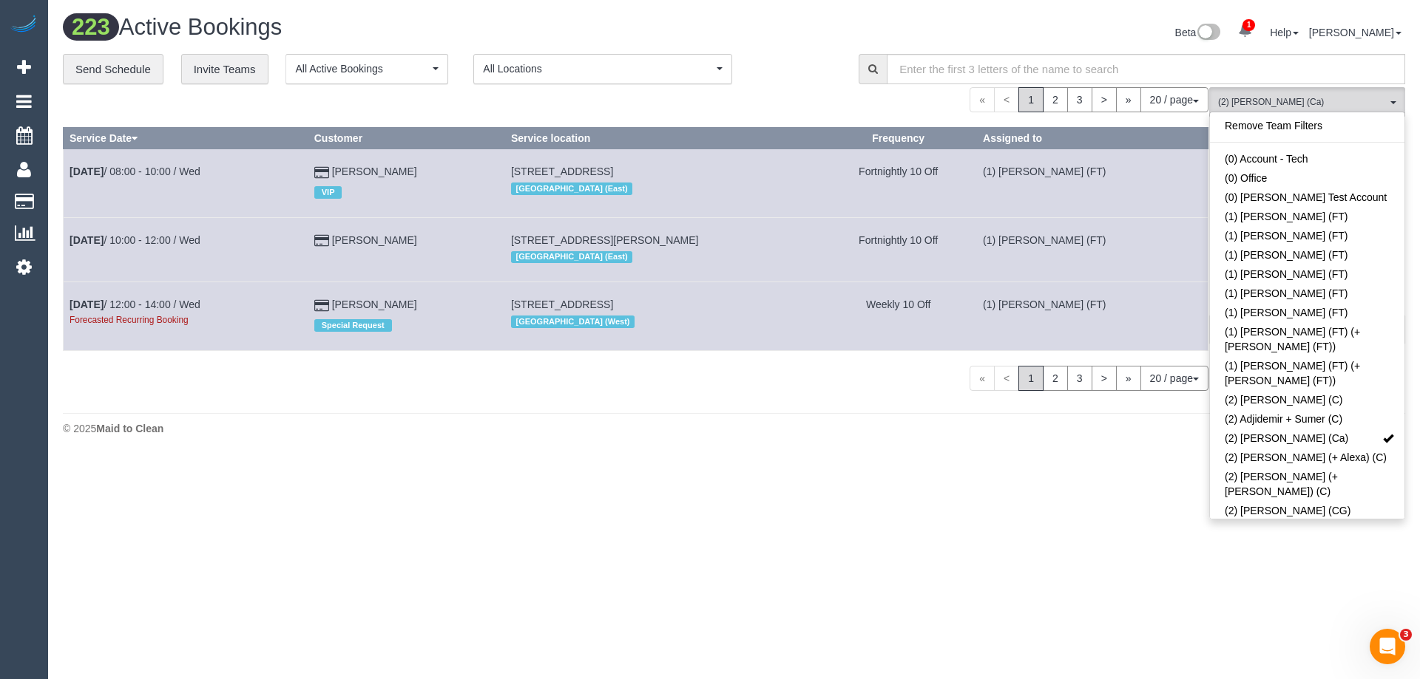
click at [1071, 32] on div "Beta 1 Your Notifications You have 0 alerts × You have 3 to charge for 14/08/20…" at bounding box center [1075, 34] width 682 height 39
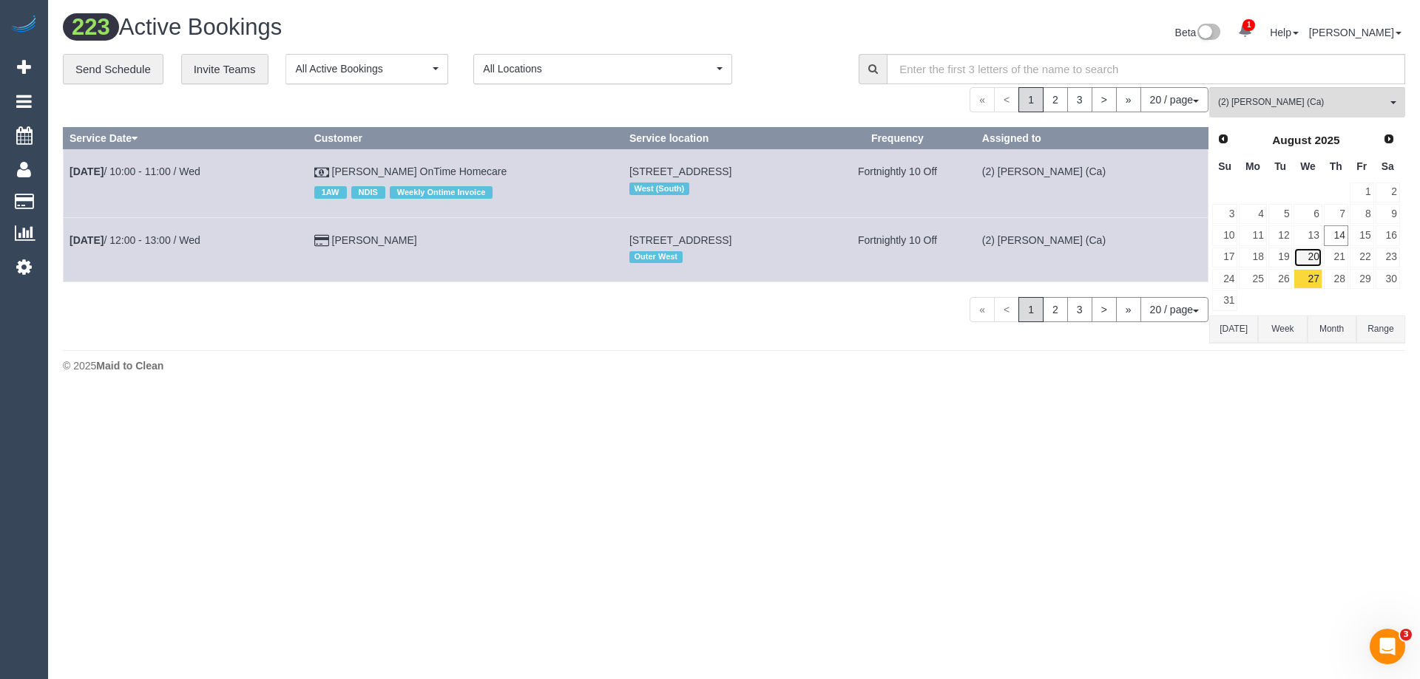
click at [1309, 252] on link "20" at bounding box center [1307, 258] width 28 height 20
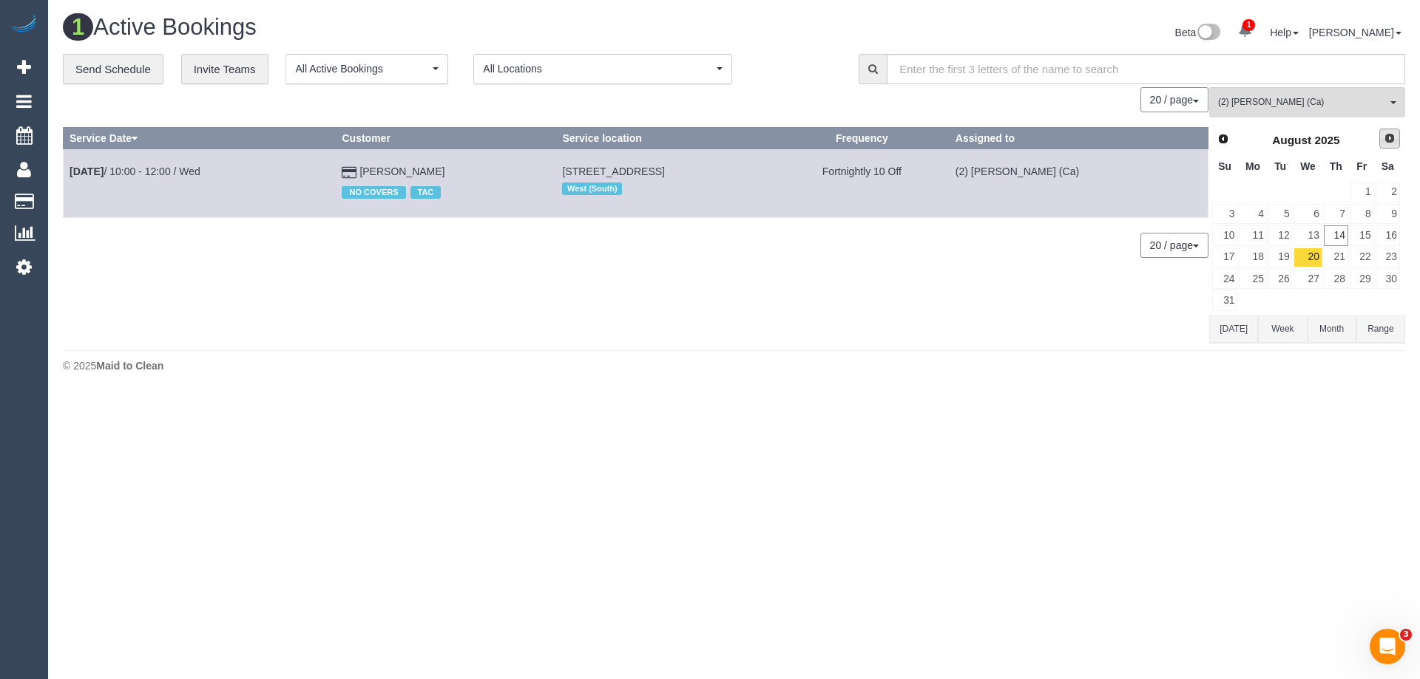
click at [1386, 143] on span "Next" at bounding box center [1389, 138] width 12 height 12
click at [1318, 197] on link "3" at bounding box center [1307, 193] width 28 height 20
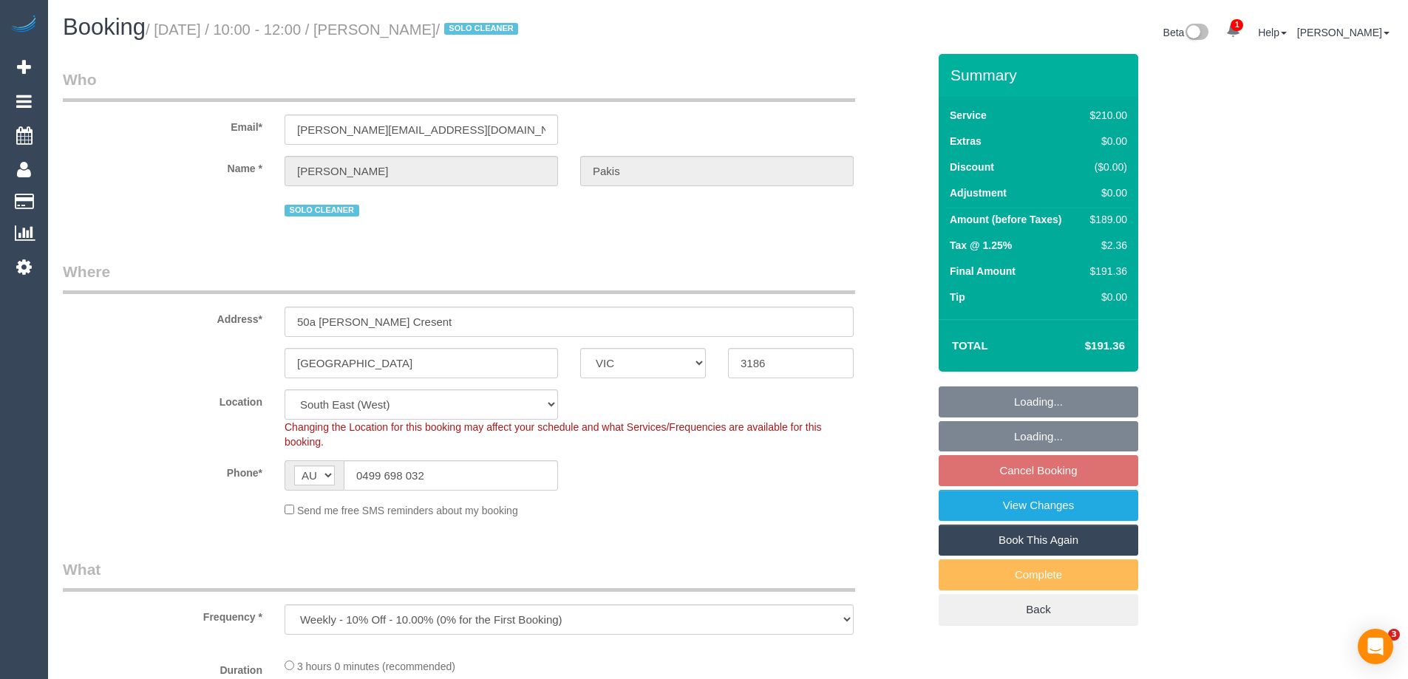
select select "VIC"
select select "number:27"
select select "number:14"
select select "number:19"
select select "number:36"
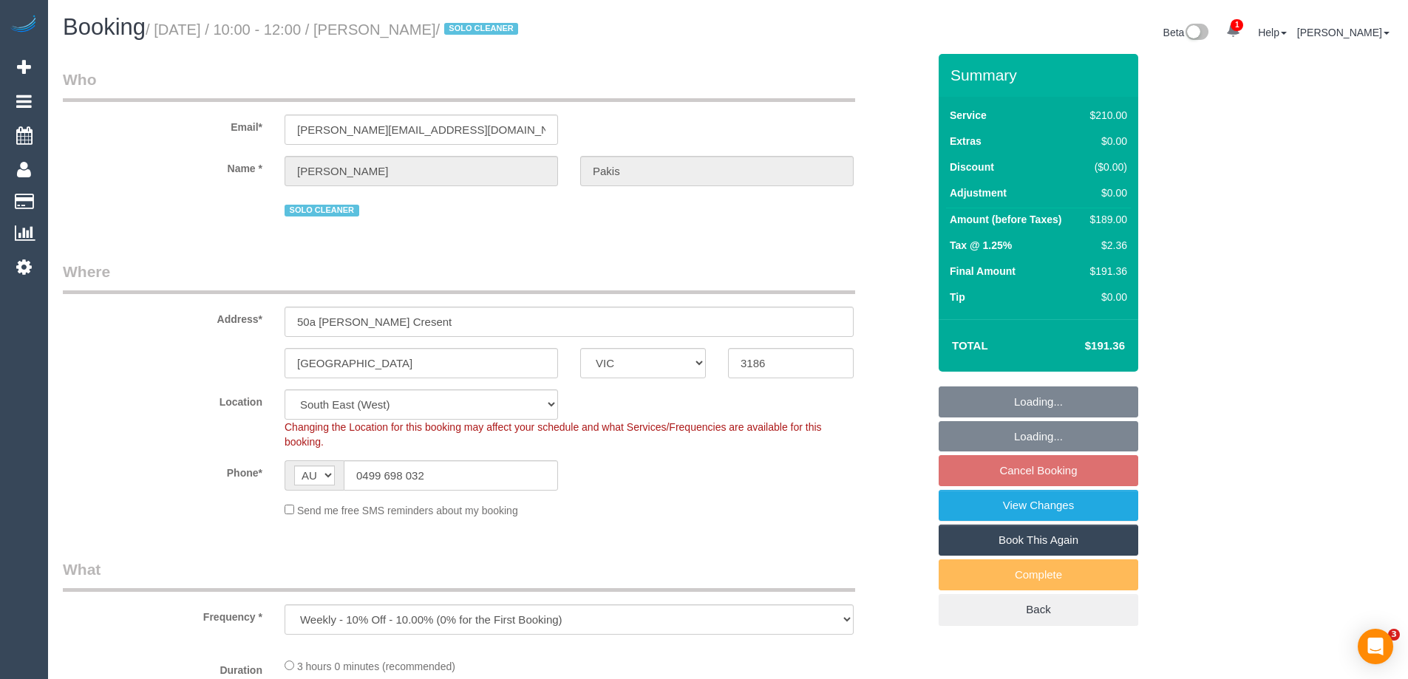
select select "number:35"
select select "object:1389"
select select "string:stripe-pm_1RdgU52GScqysDRVNxvFkaYN"
select select "180"
select select "spot3"
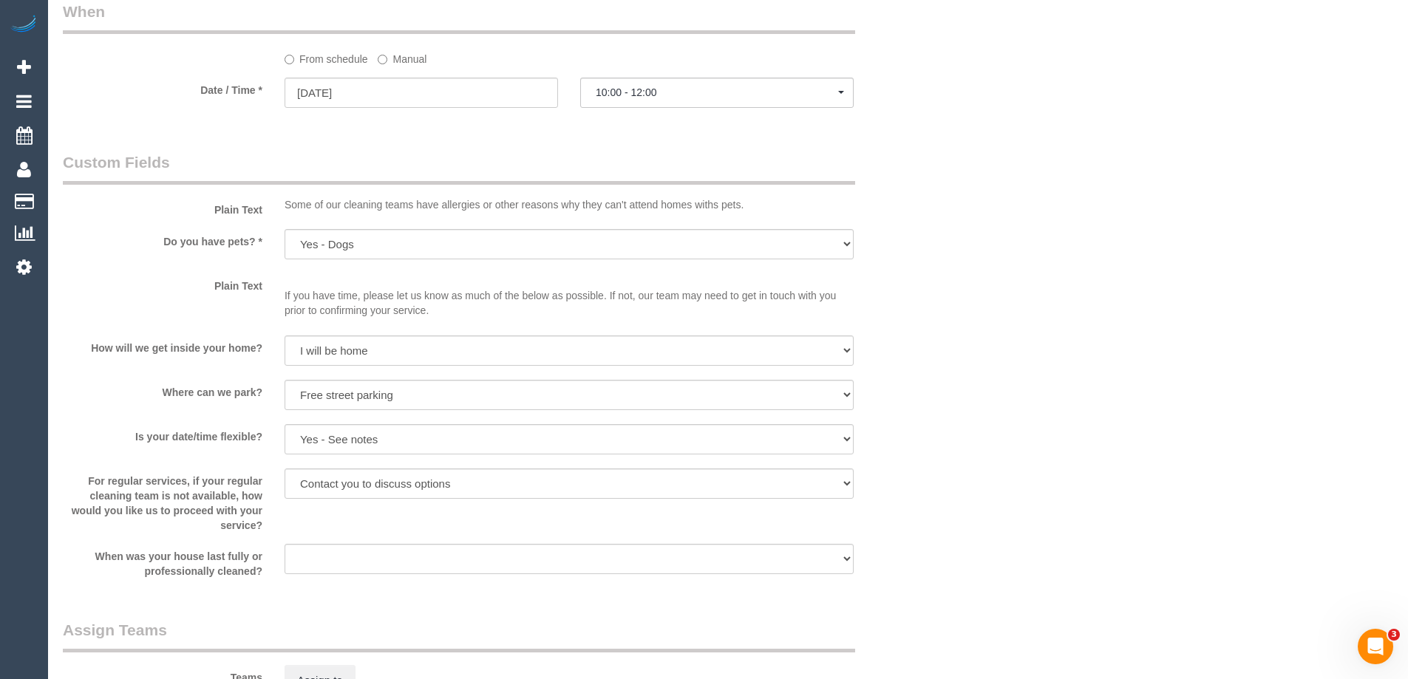
scroll to position [1922, 0]
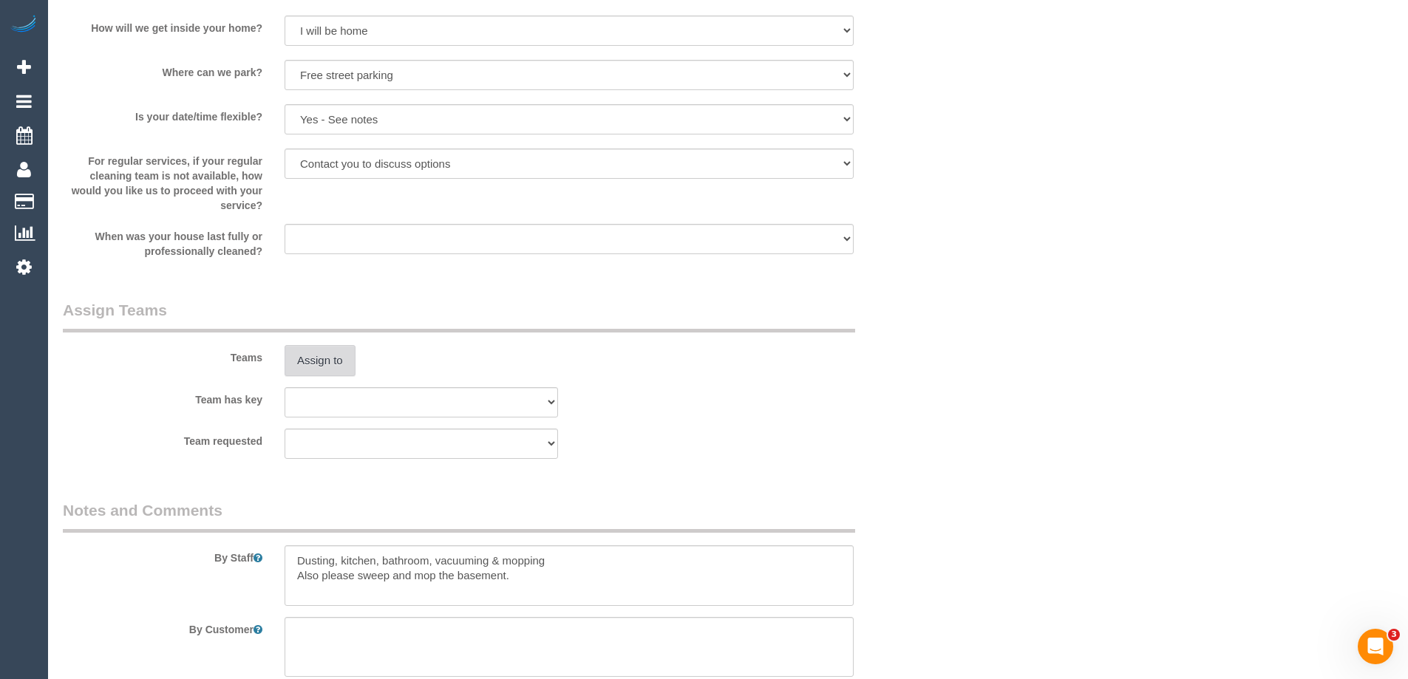
click at [324, 368] on button "Assign to" at bounding box center [320, 360] width 71 height 31
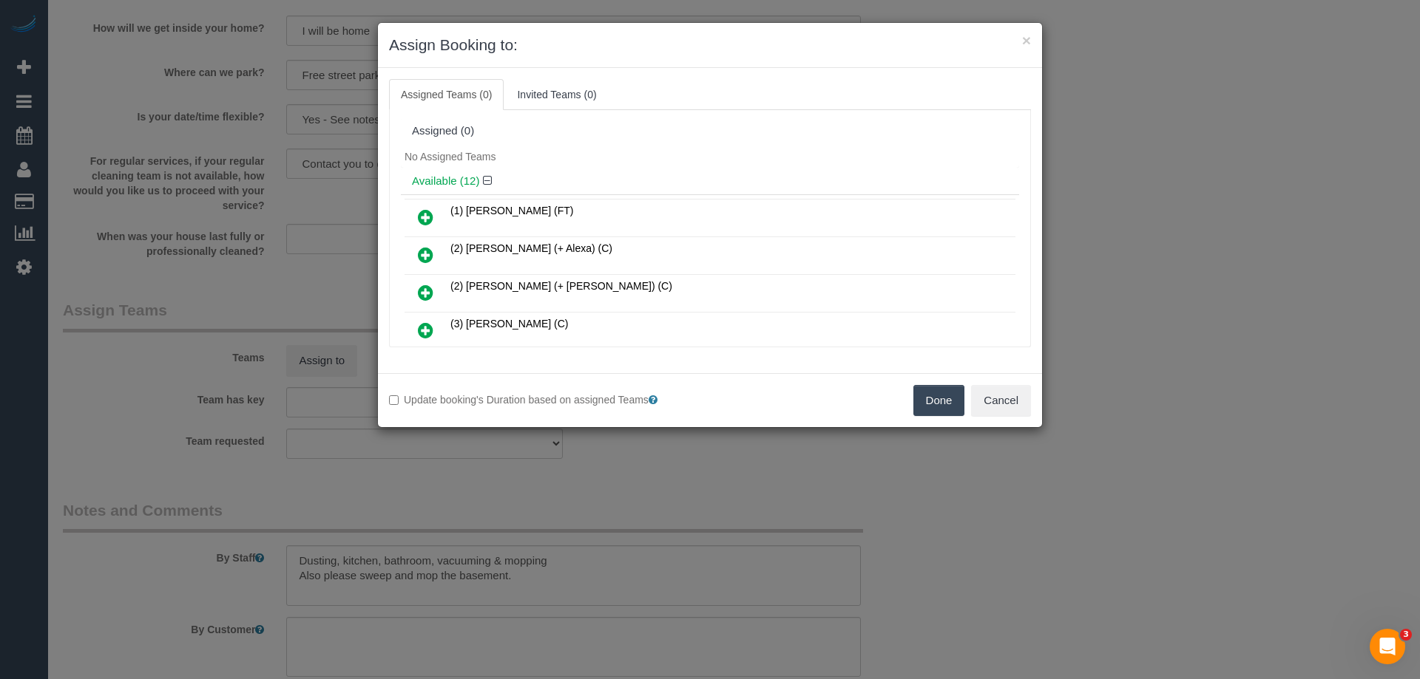
drag, startPoint x: 416, startPoint y: 218, endPoint x: 497, endPoint y: 240, distance: 84.3
click at [416, 217] on link at bounding box center [425, 218] width 35 height 30
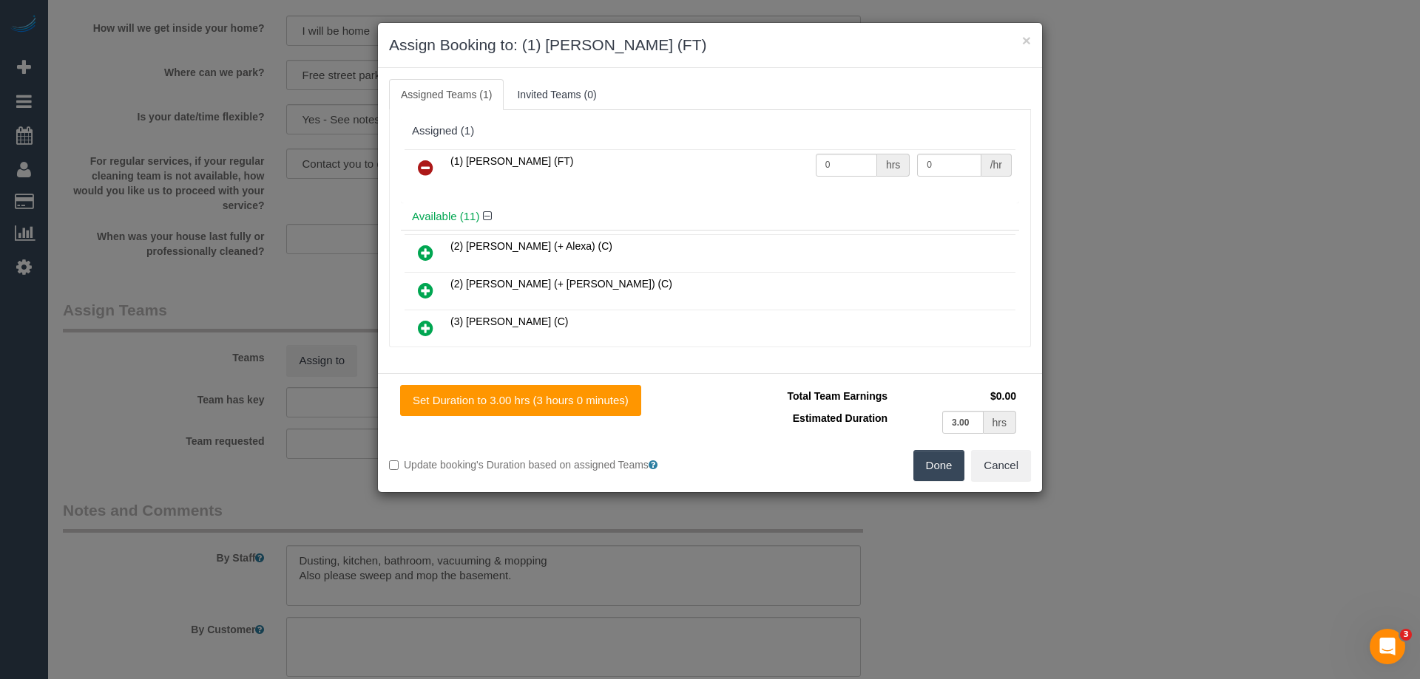
click at [937, 458] on button "Done" at bounding box center [939, 465] width 52 height 31
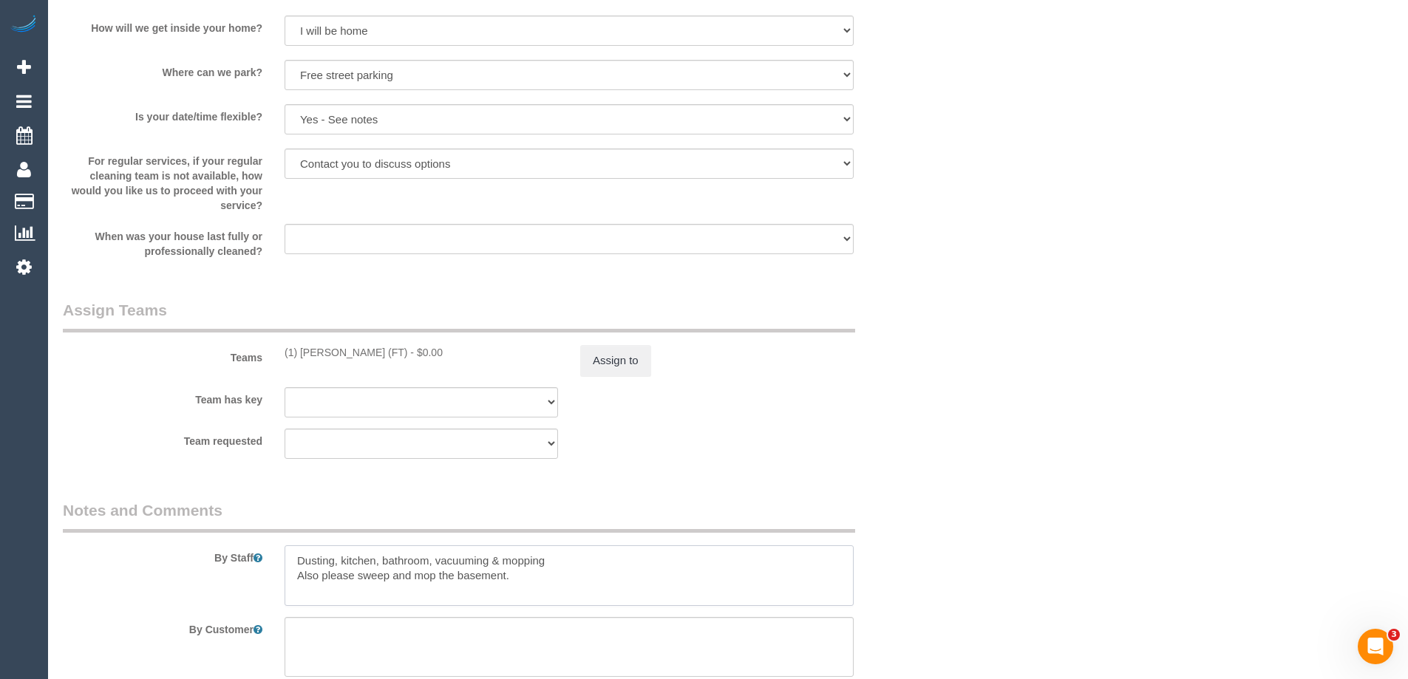
click at [291, 554] on textarea at bounding box center [569, 576] width 569 height 61
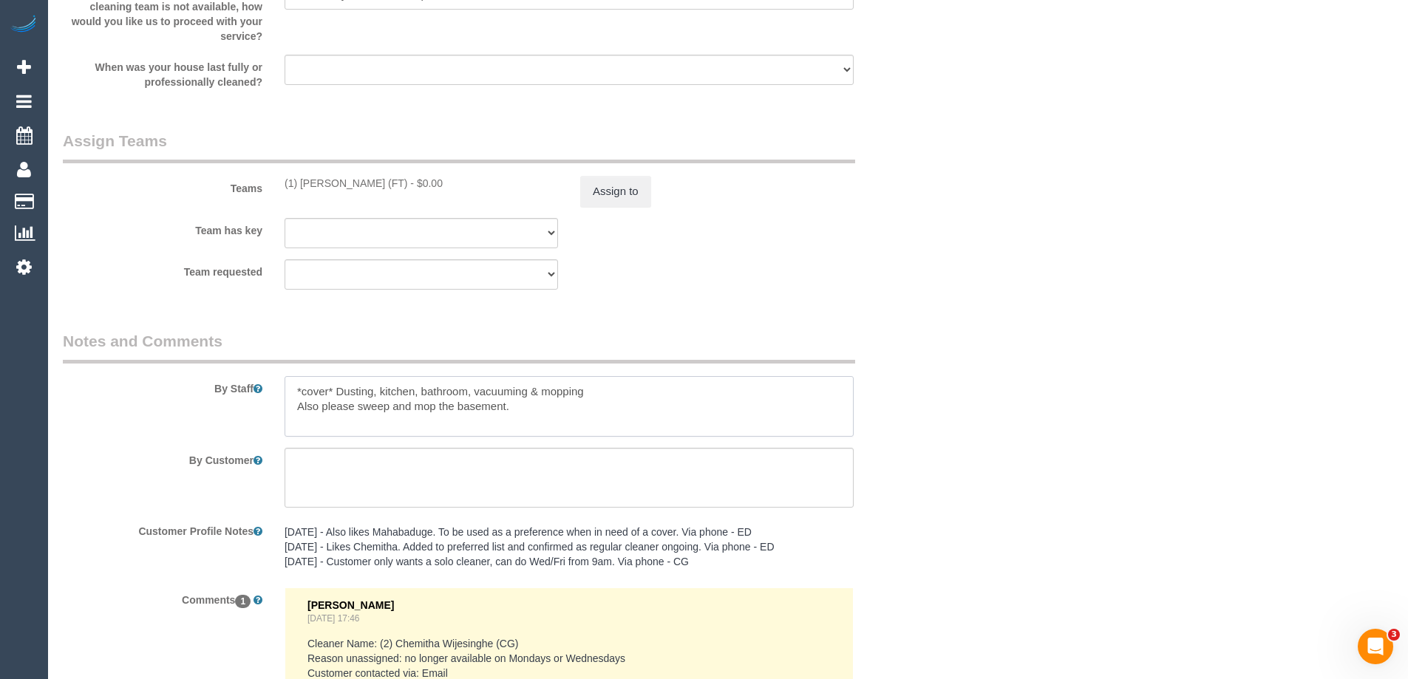
scroll to position [2333, 0]
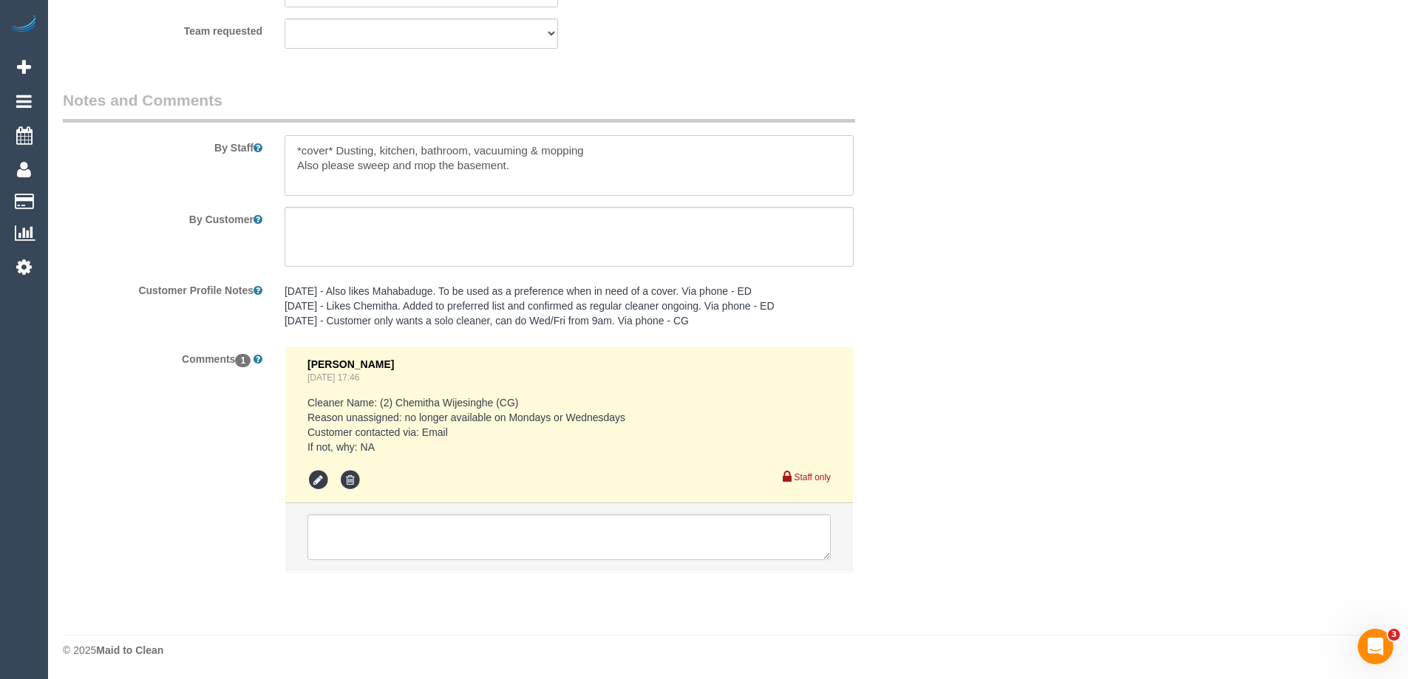
type textarea "*cover* Dusting, kitchen, bathroom, vacuuming & mopping Also please sweep and m…"
click at [484, 545] on textarea at bounding box center [569, 538] width 523 height 46
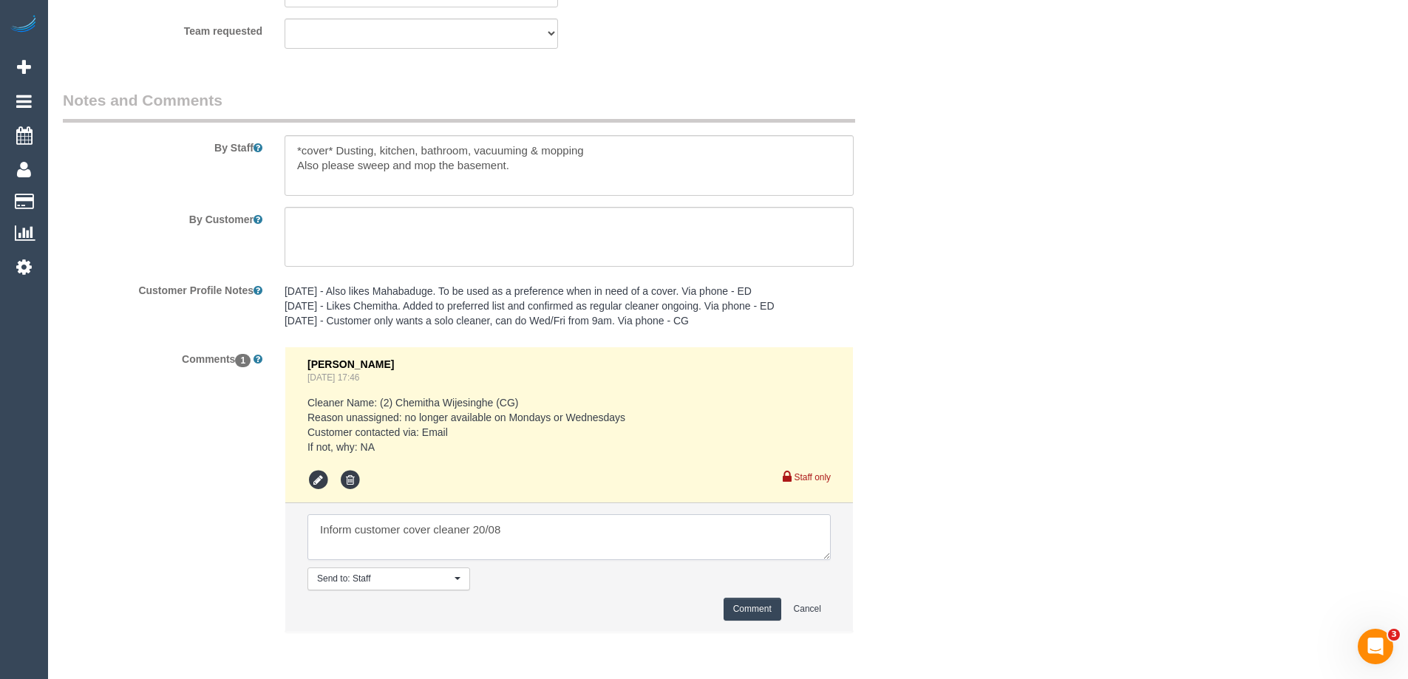
type textarea "Inform customer cover cleaner 20/08"
click at [753, 609] on button "Comment" at bounding box center [753, 609] width 58 height 23
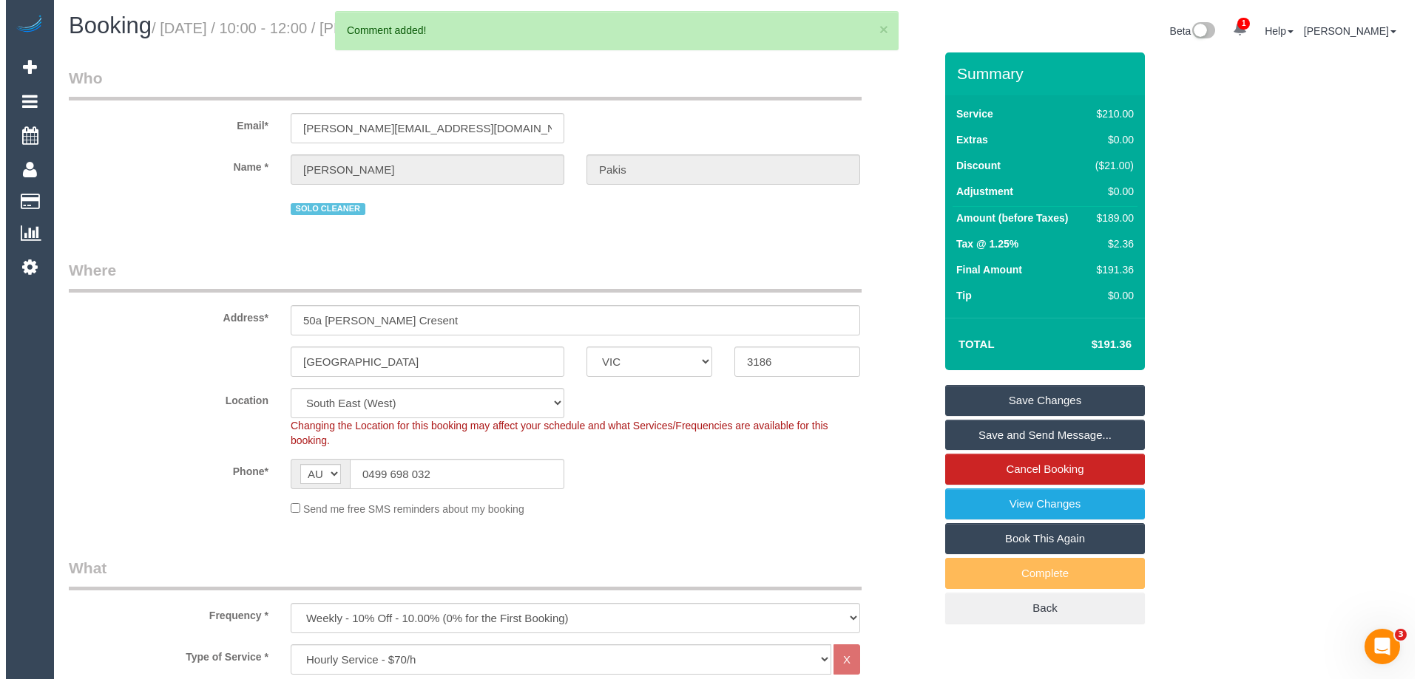
scroll to position [0, 0]
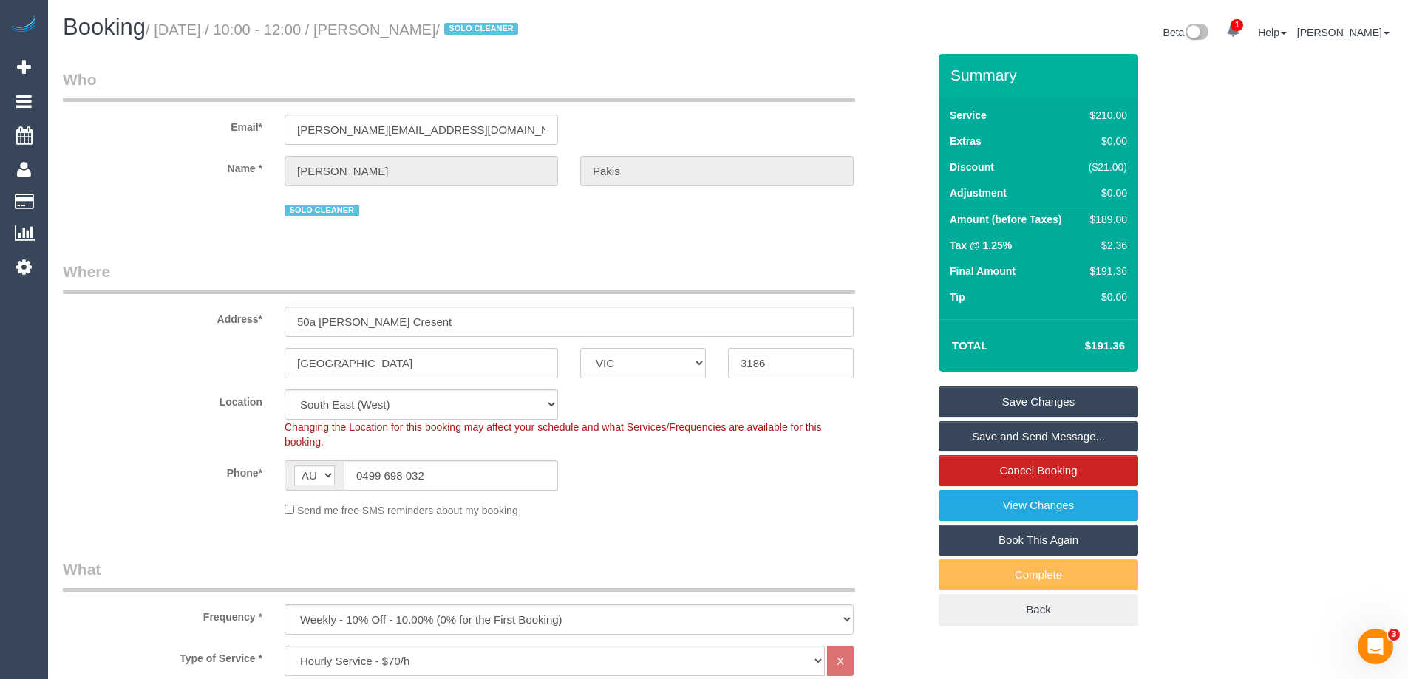
click at [1021, 402] on link "Save Changes" at bounding box center [1039, 402] width 200 height 31
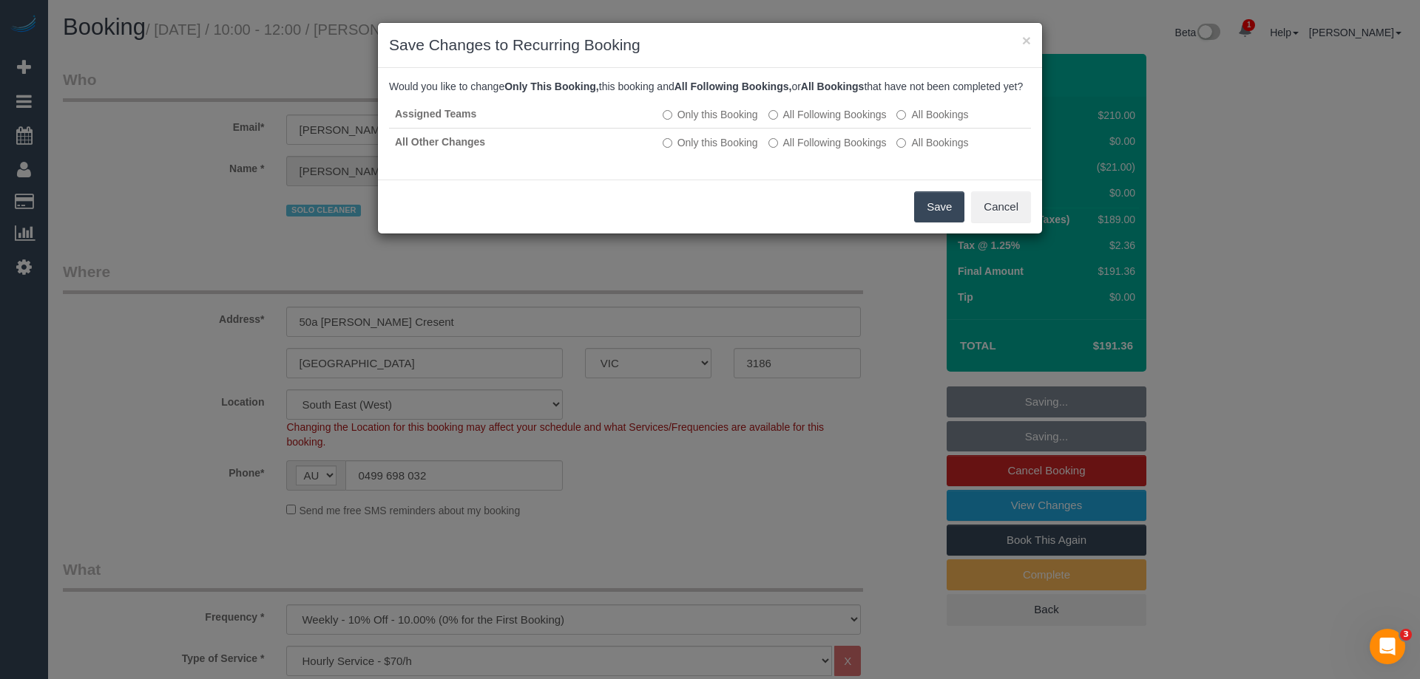
click at [940, 223] on button "Save" at bounding box center [939, 206] width 50 height 31
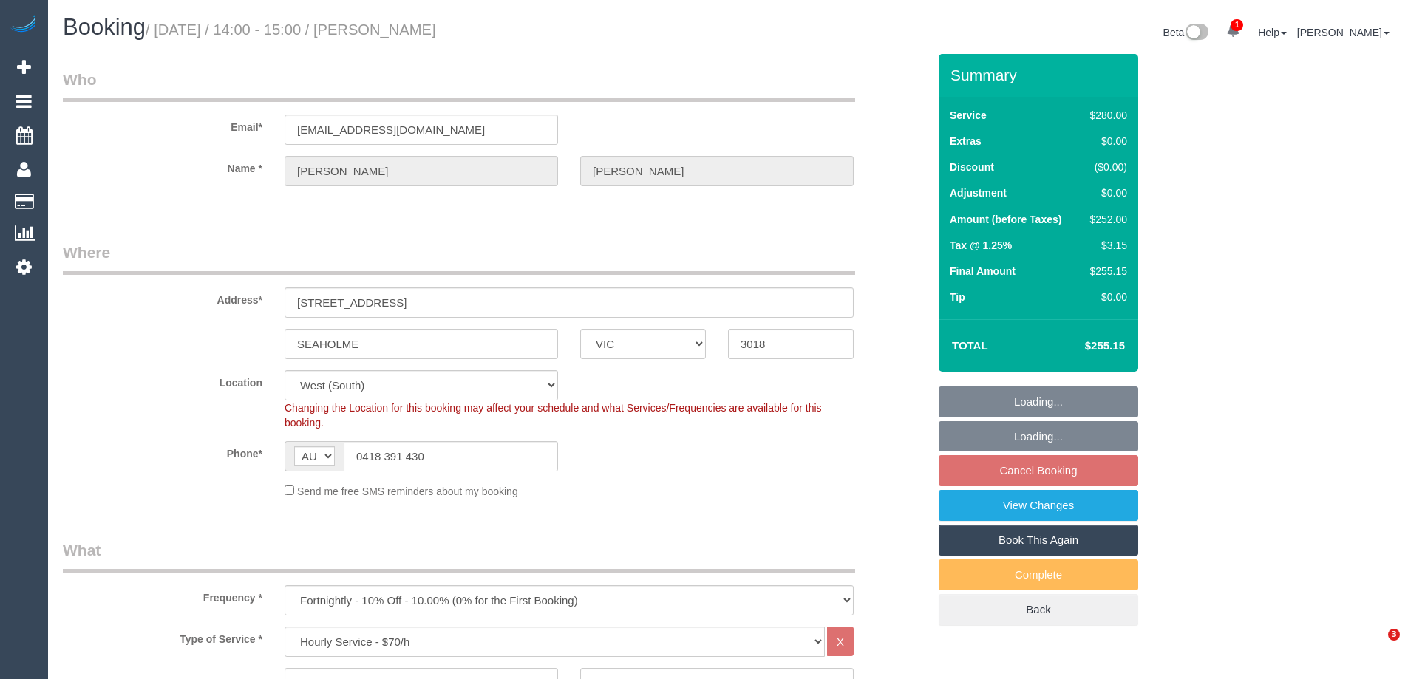
select select "VIC"
select select "240"
select select "number:27"
select select "number:16"
select select "number:18"
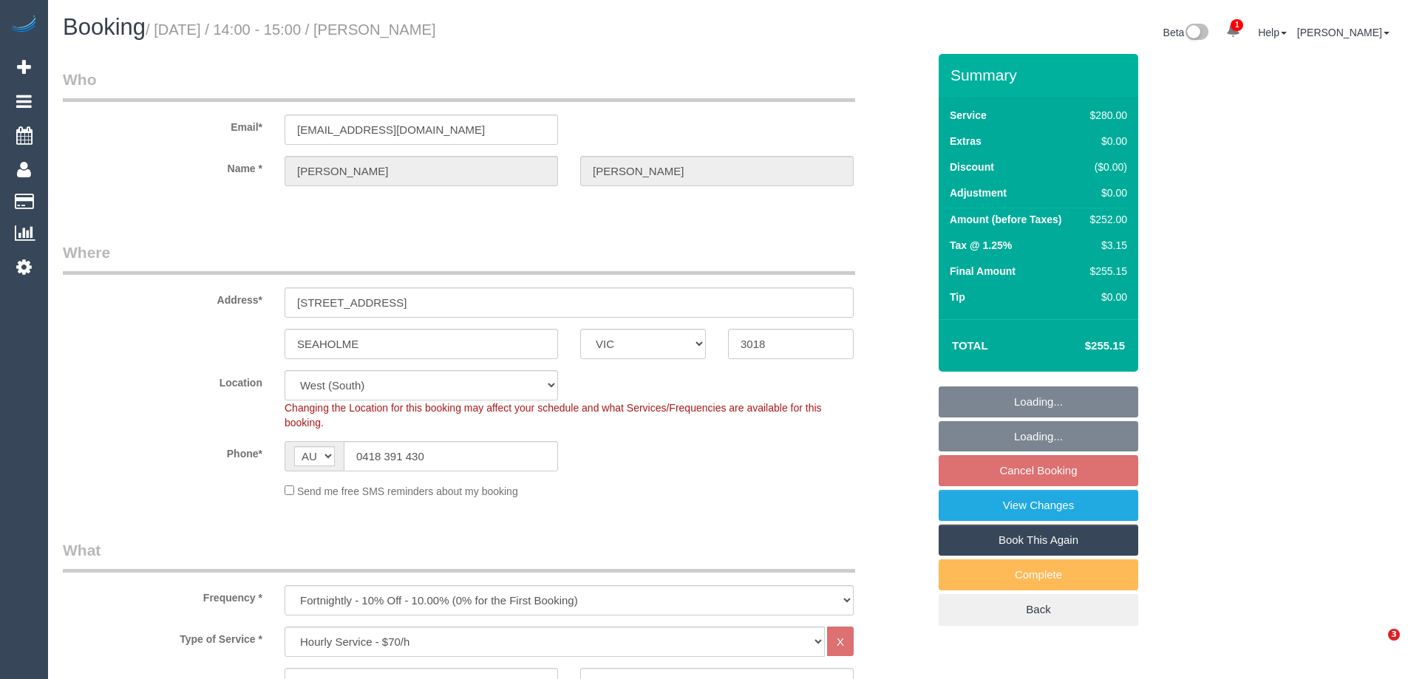
select select "number:22"
select select "number:35"
select select "number:12"
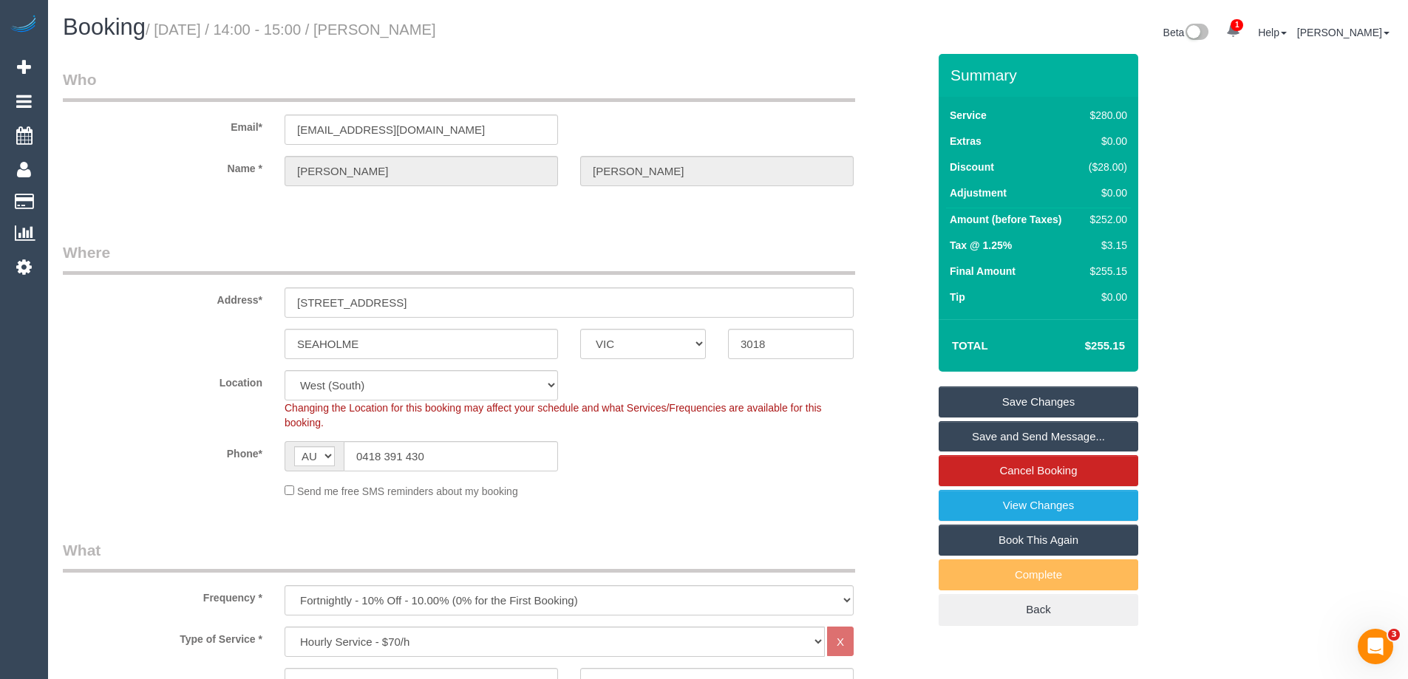
drag, startPoint x: 169, startPoint y: 427, endPoint x: 160, endPoint y: 417, distance: 13.6
click at [169, 427] on div "Location [GEOGRAPHIC_DATA] (North) East (South) [GEOGRAPHIC_DATA] (East) [GEOGR…" at bounding box center [495, 400] width 887 height 60
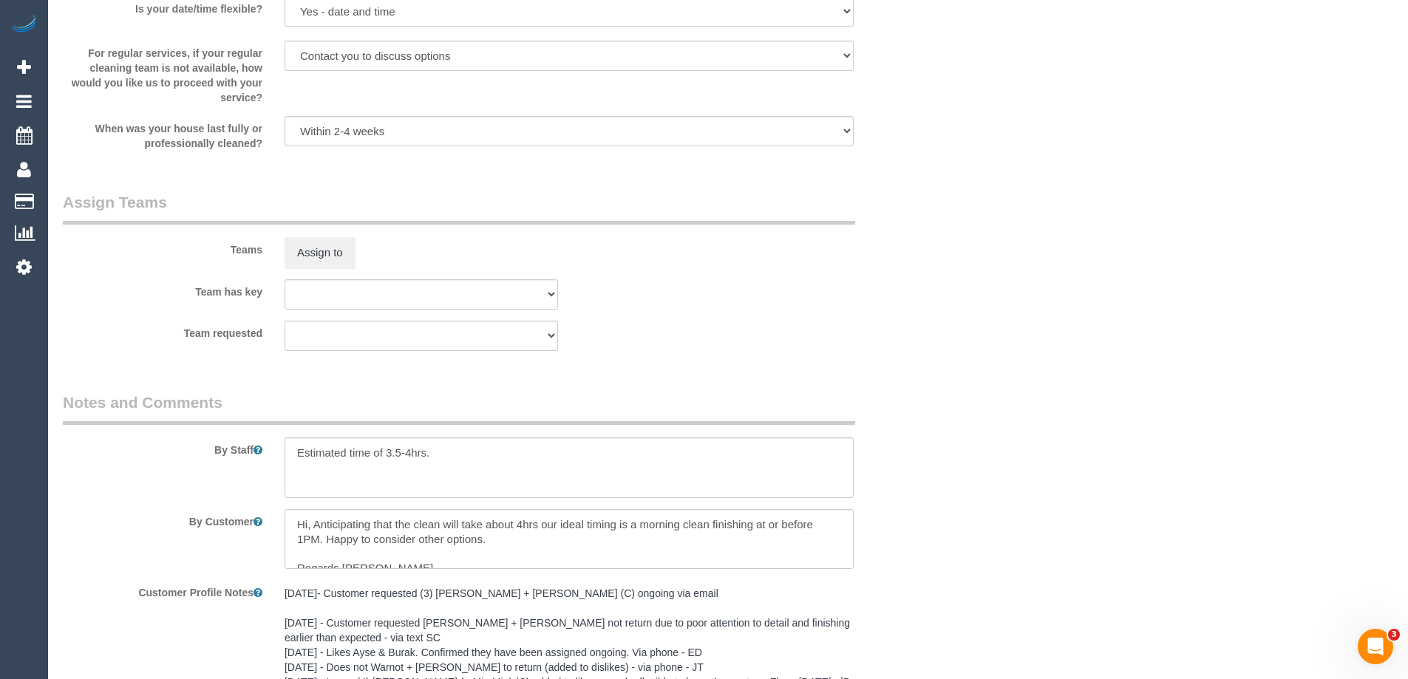
scroll to position [2144, 0]
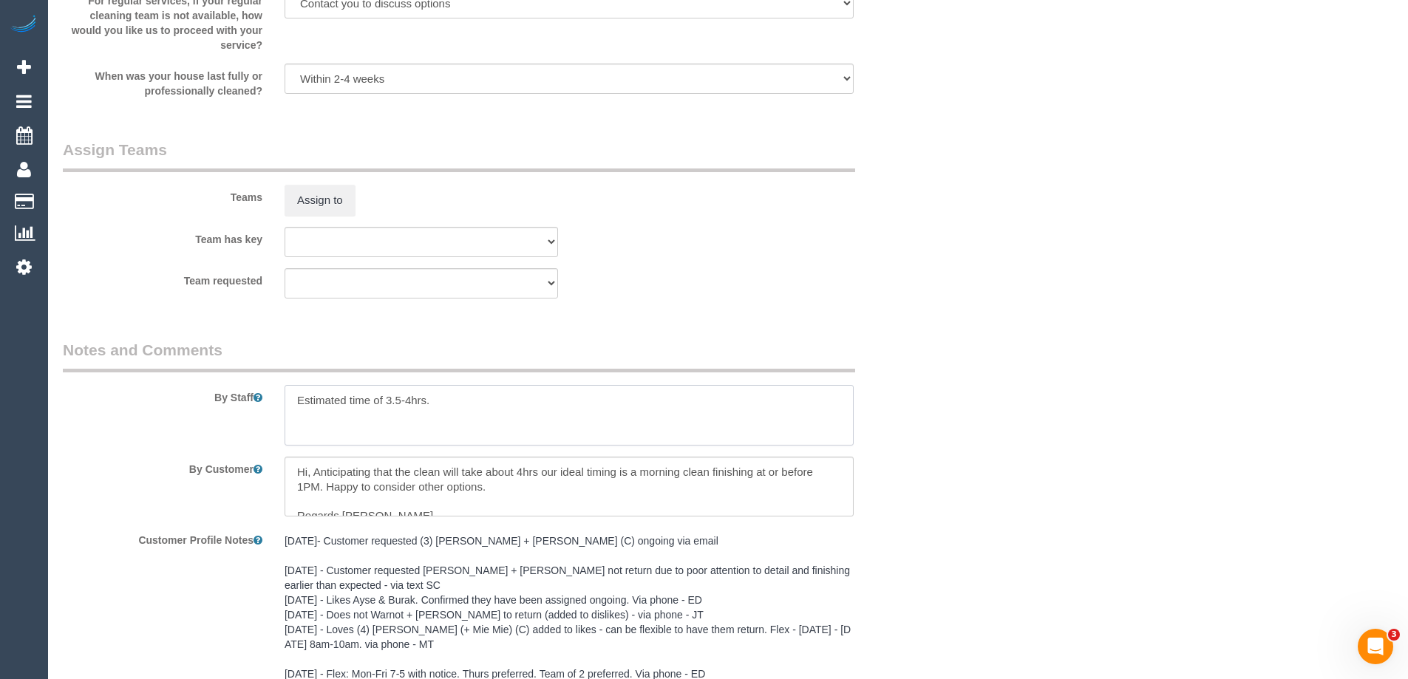
click at [296, 405] on textarea at bounding box center [569, 415] width 569 height 61
drag, startPoint x: 535, startPoint y: 401, endPoint x: 340, endPoint y: 400, distance: 195.2
click at [340, 400] on textarea at bounding box center [569, 415] width 569 height 61
type textarea "*cover*"
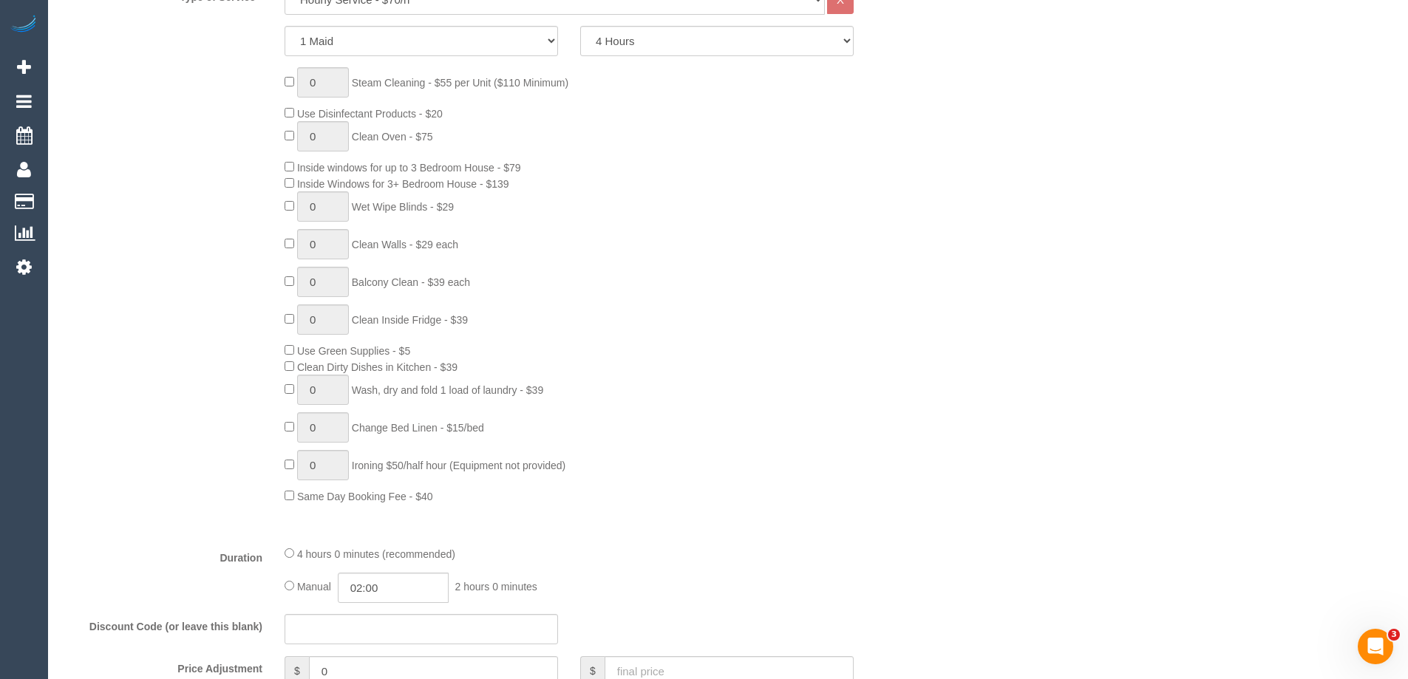
scroll to position [739, 0]
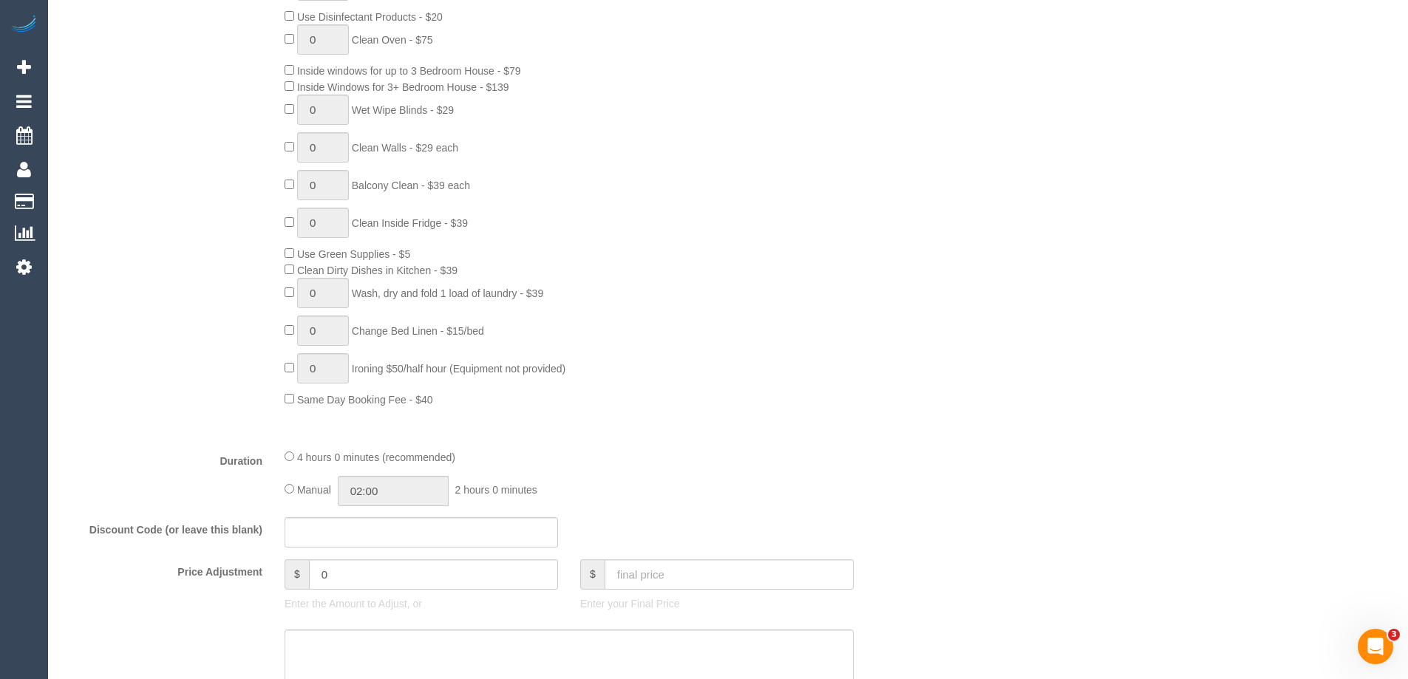
click at [289, 481] on div "Manual 02:00 2 hours 0 minutes" at bounding box center [569, 491] width 569 height 30
type input "04:00"
click at [583, 425] on div "Type of Service * Hourly Service - $70/h Hourly Service - $65/h Hourly Service …" at bounding box center [495, 162] width 865 height 549
click at [862, 395] on div "0 Steam Cleaning - $55 per Unit ($110 Minimum) Use Disinfectant Products - $20 …" at bounding box center [606, 188] width 665 height 437
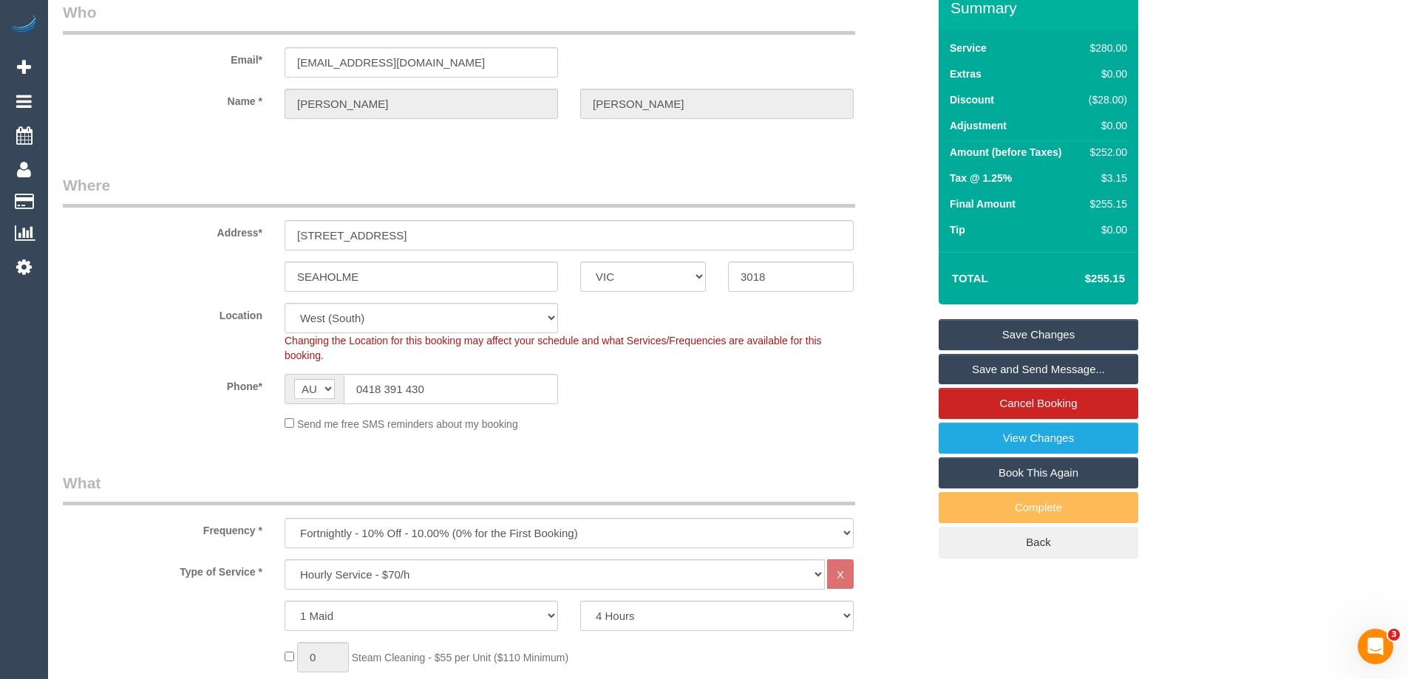
scroll to position [0, 0]
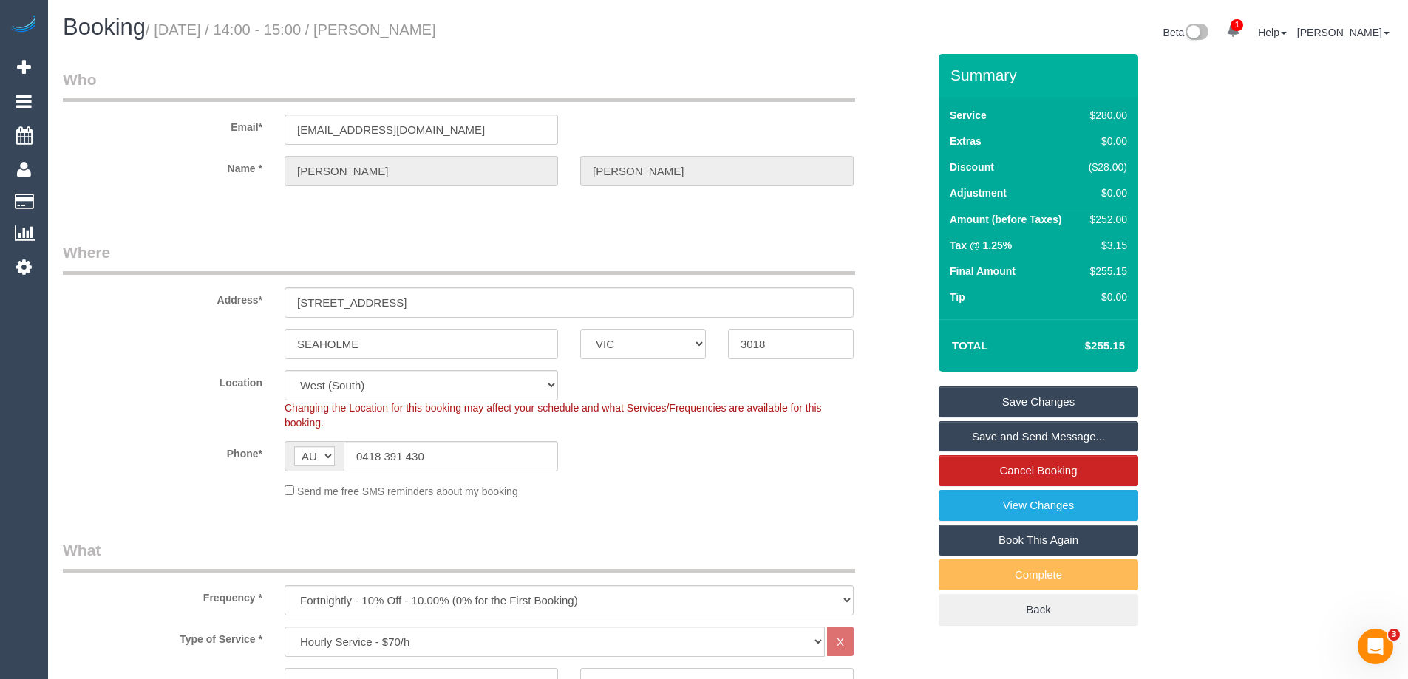
click at [155, 413] on div "Location [GEOGRAPHIC_DATA] (North) East (South) [GEOGRAPHIC_DATA] (East) [GEOGR…" at bounding box center [495, 400] width 887 height 60
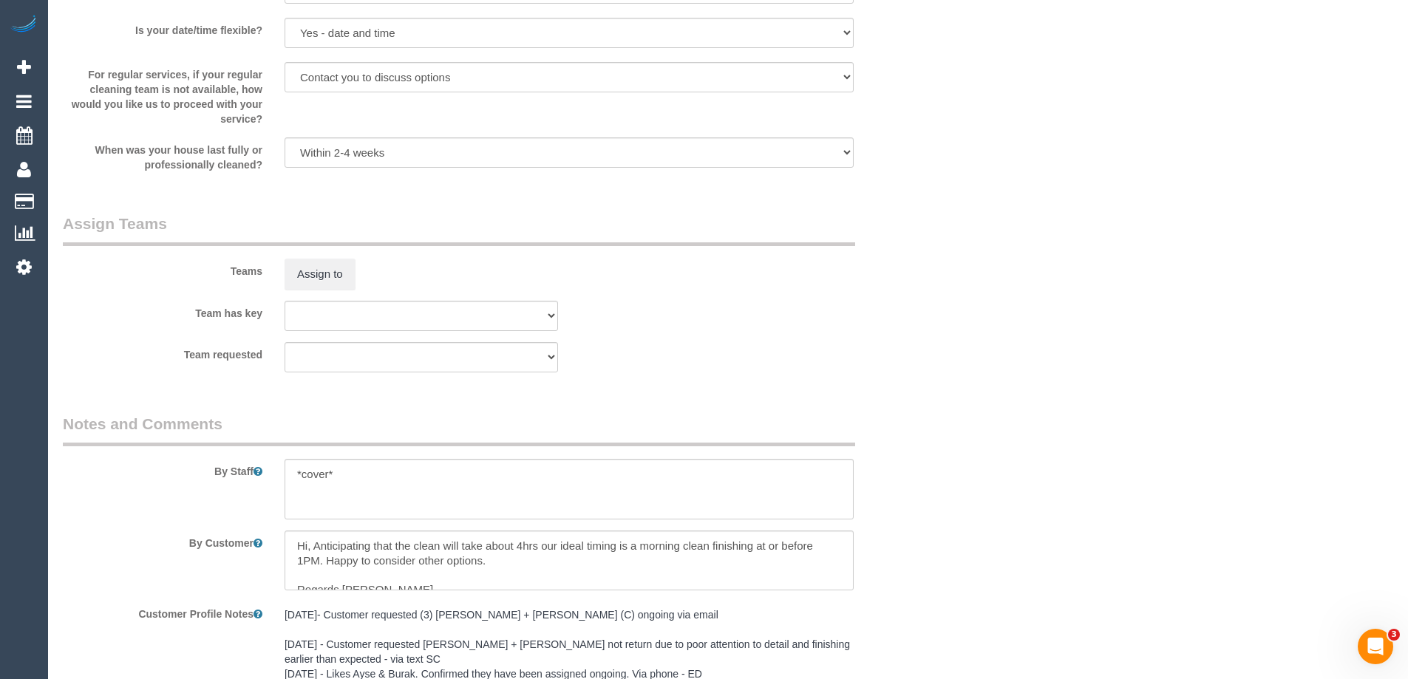
scroll to position [2527, 0]
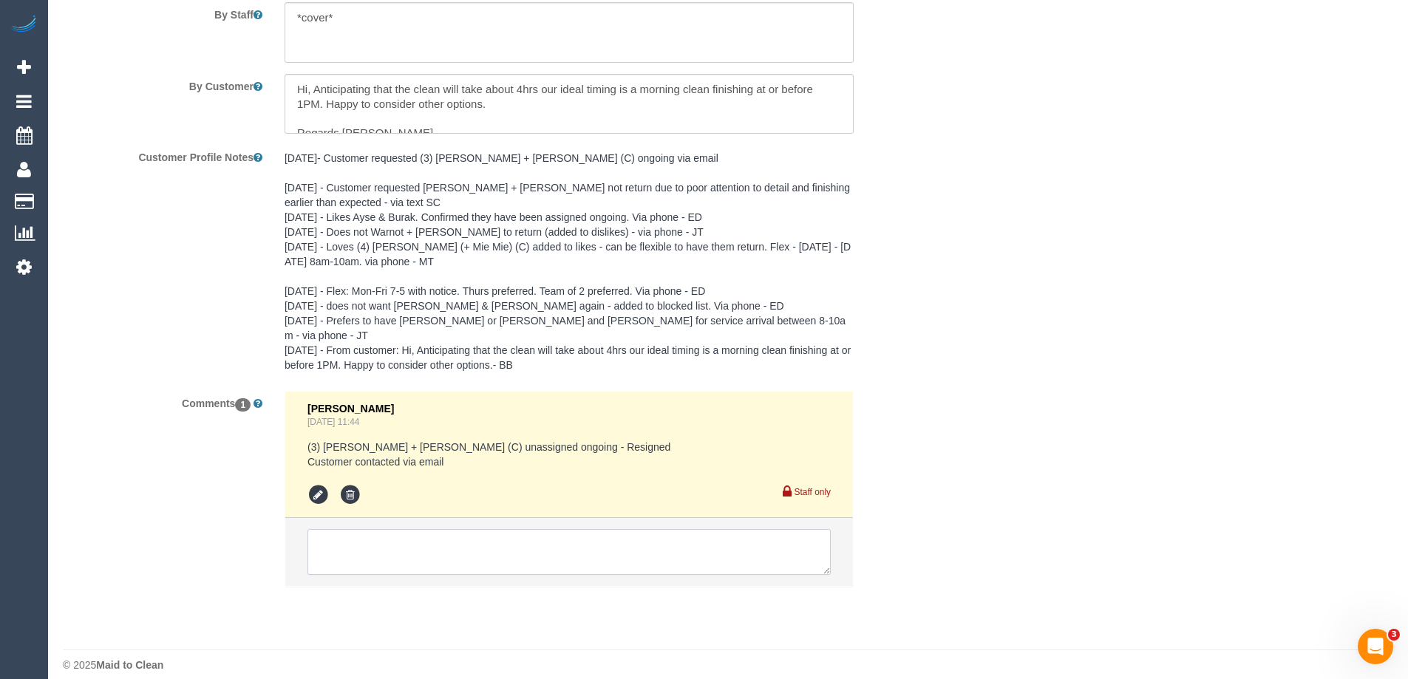
click at [403, 539] on textarea at bounding box center [569, 552] width 523 height 46
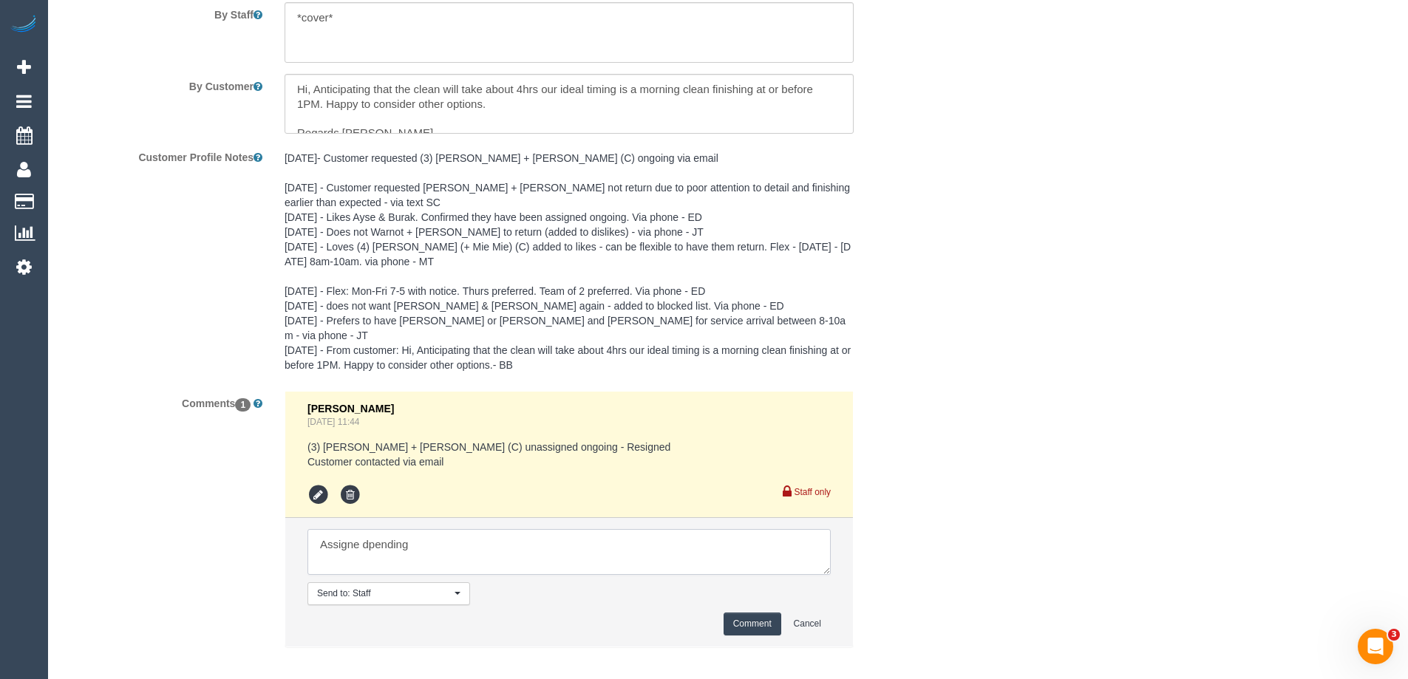
click at [369, 535] on textarea at bounding box center [569, 552] width 523 height 46
click at [435, 529] on textarea at bounding box center [569, 552] width 523 height 46
type textarea "Assigned pending 12-2pm AW one off - not yet emailed"
click at [745, 613] on button "Comment" at bounding box center [753, 624] width 58 height 23
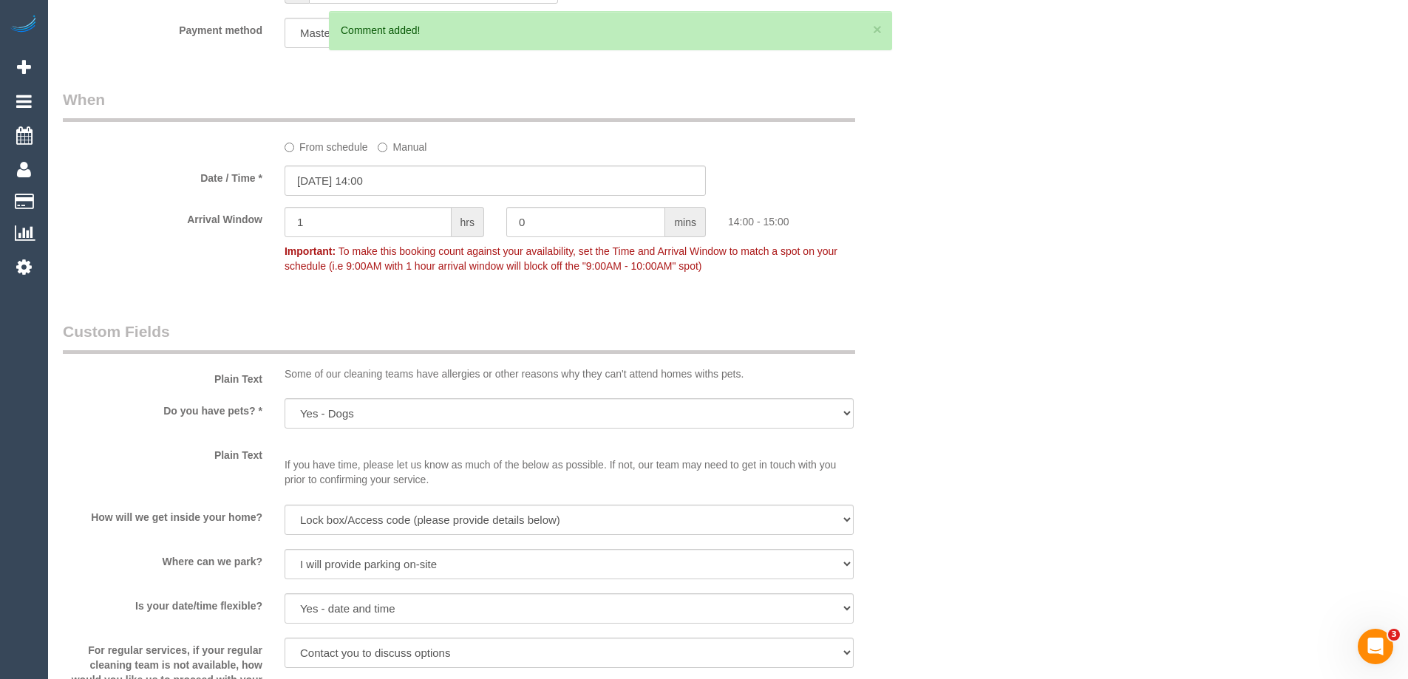
scroll to position [1492, 0]
click at [380, 190] on input "20/08/2025 14:00" at bounding box center [495, 183] width 421 height 30
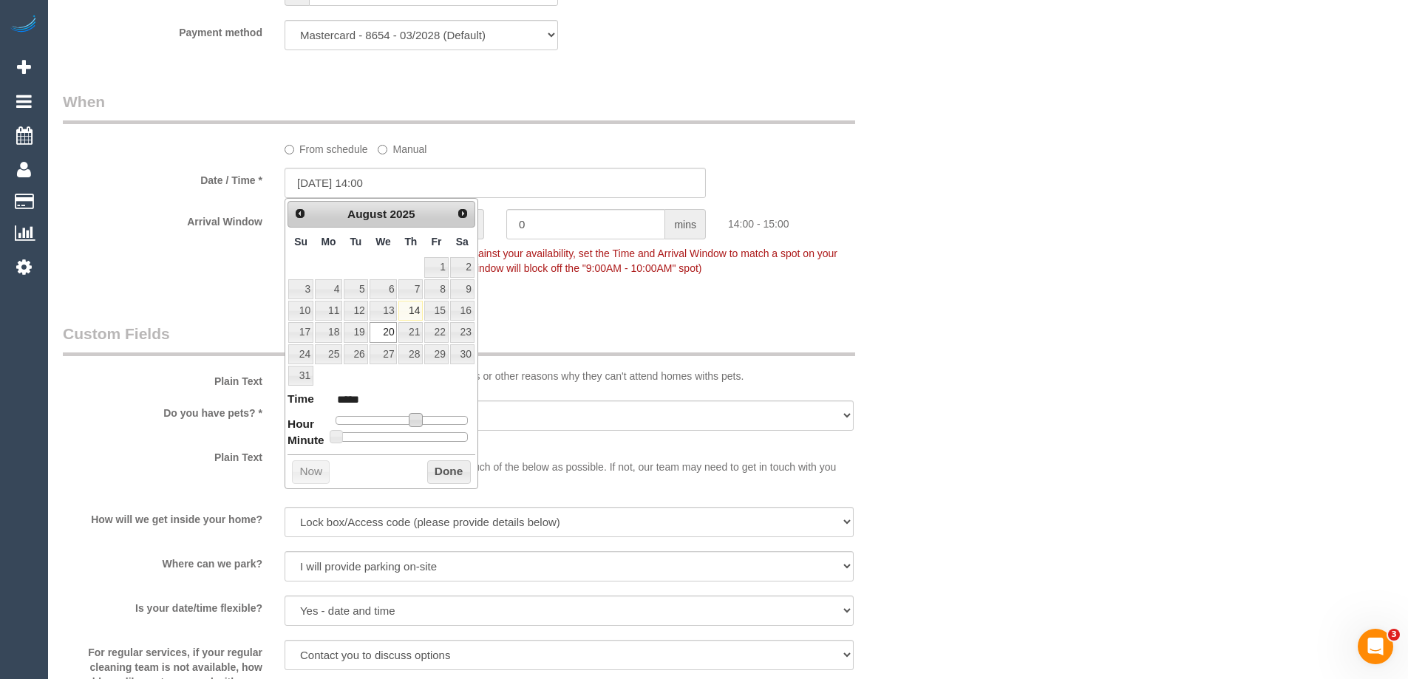
type input "20/08/2025 12:00"
type input "*****"
drag, startPoint x: 413, startPoint y: 424, endPoint x: 403, endPoint y: 424, distance: 9.6
click at [403, 424] on span at bounding box center [404, 419] width 13 height 13
click at [443, 469] on button "Done" at bounding box center [449, 473] width 44 height 24
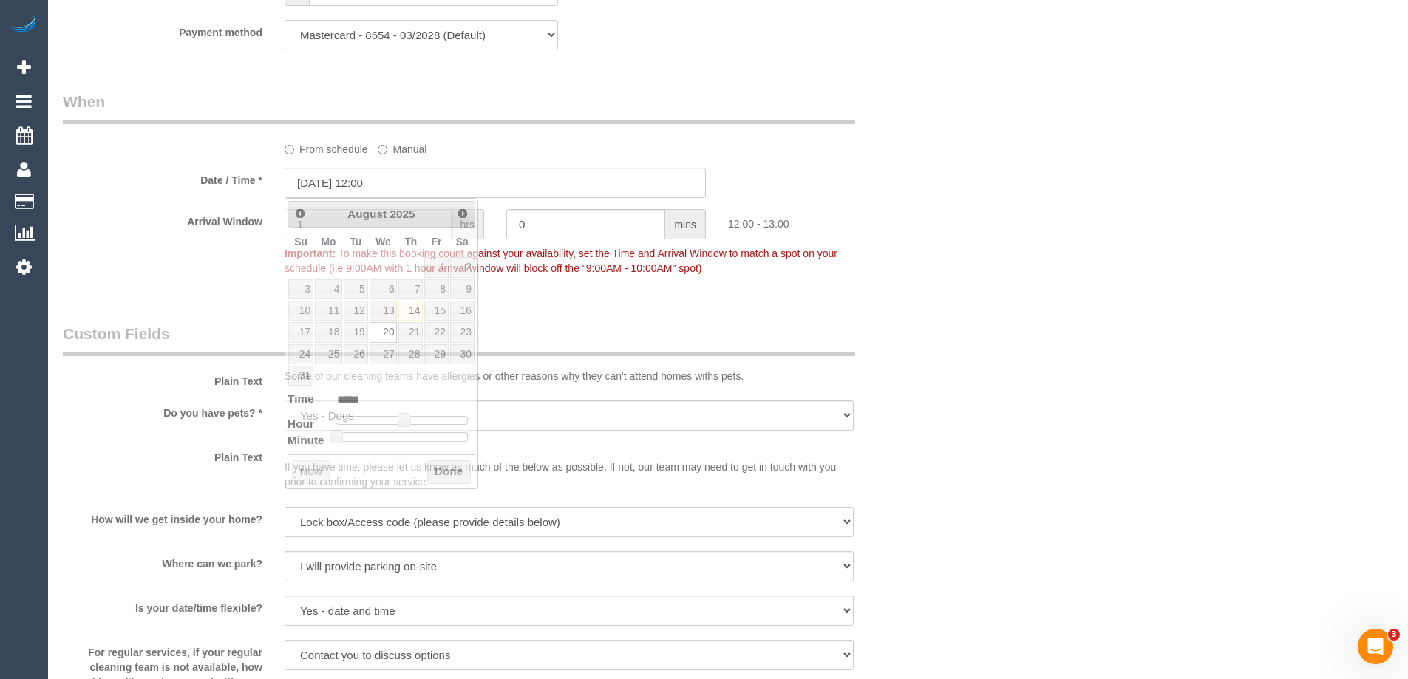
click at [1023, 350] on div "Who Email* davidcudmore@hotmail.com Name * David Cudmore Where Address* 31 Quee…" at bounding box center [728, 175] width 1331 height 3227
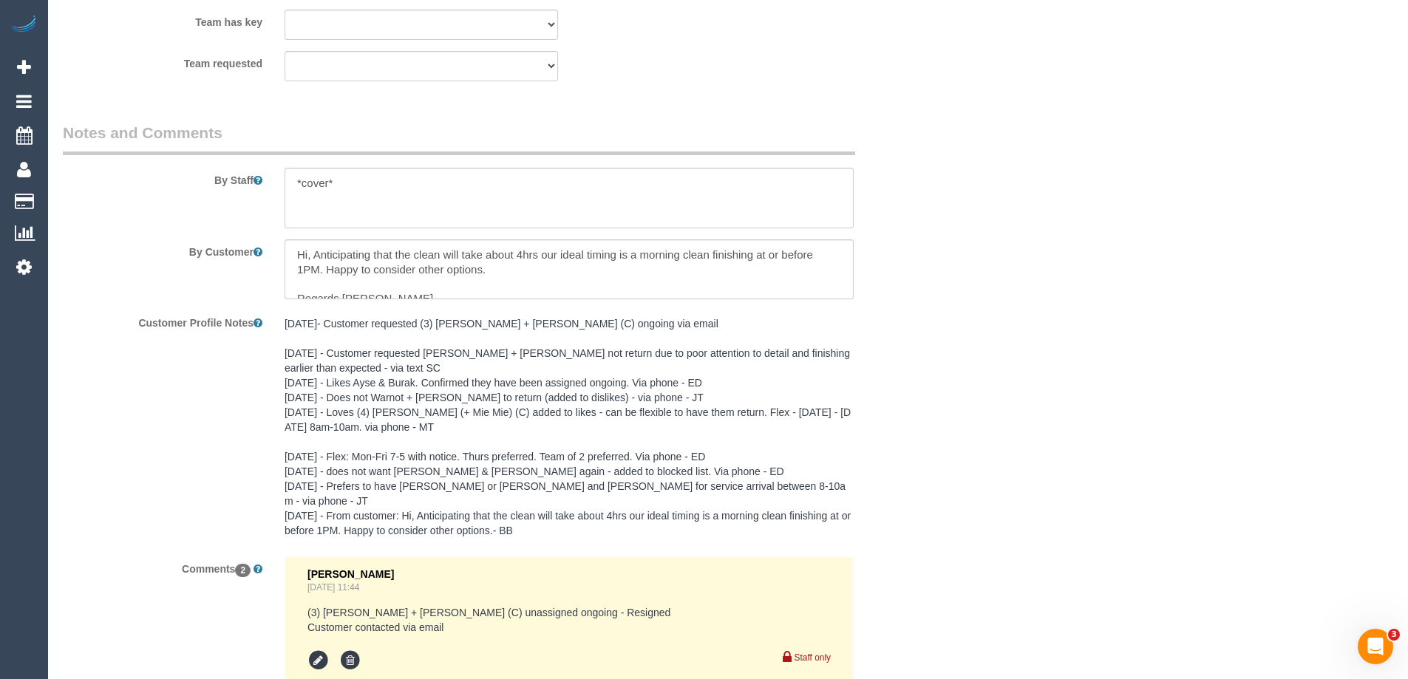
scroll to position [2638, 0]
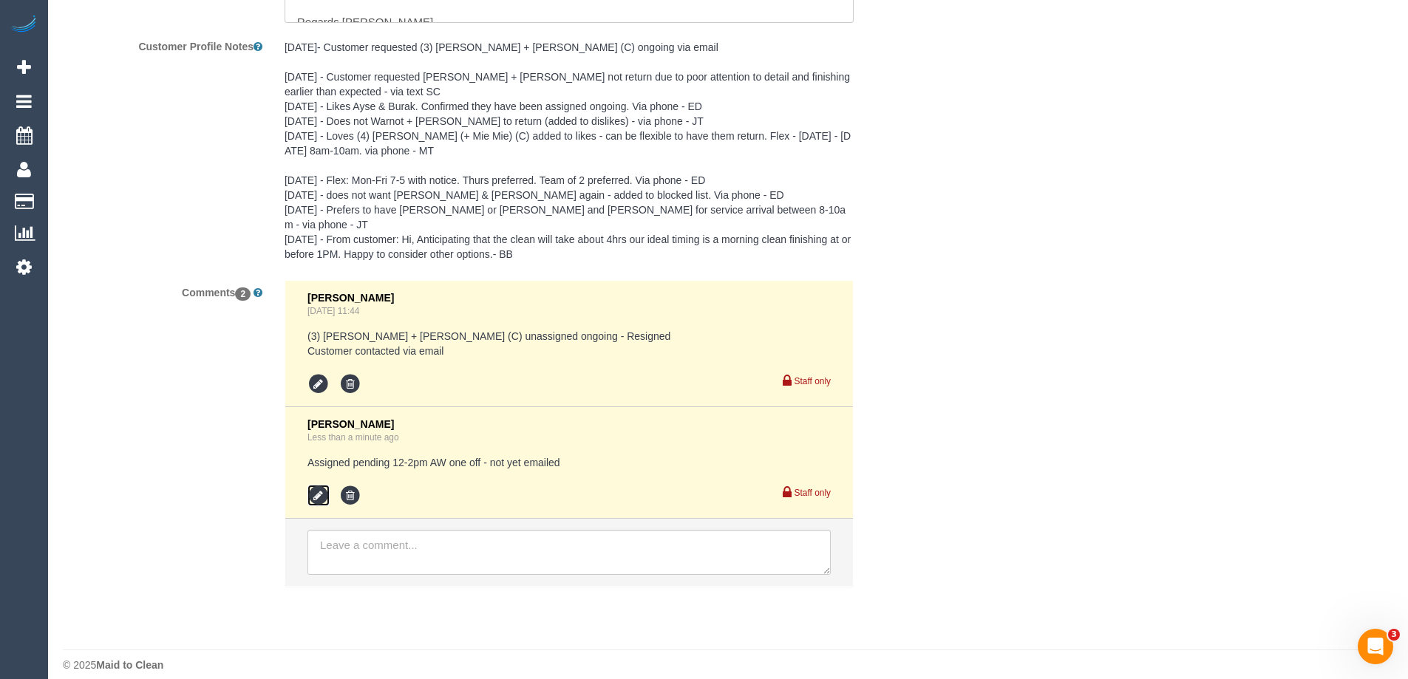
click at [320, 485] on icon at bounding box center [319, 496] width 22 height 22
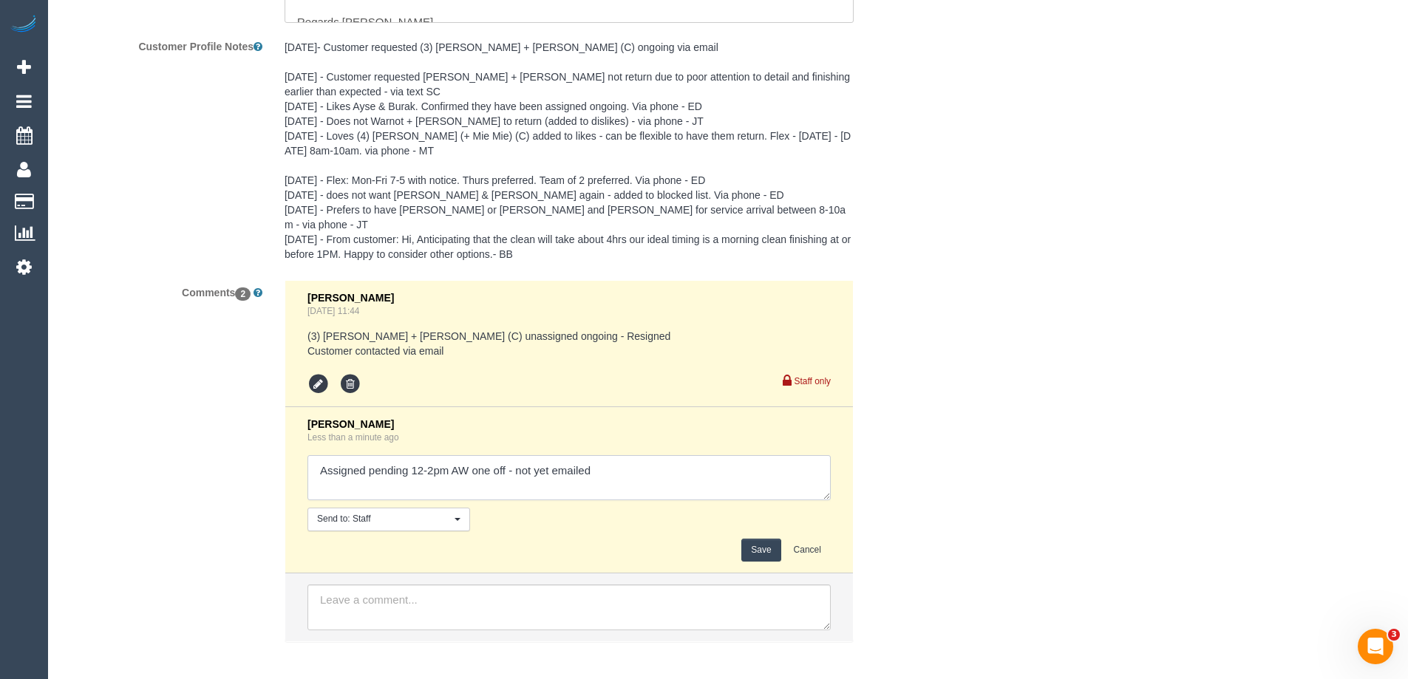
click at [435, 455] on textarea at bounding box center [569, 478] width 523 height 46
type textarea "Assigned pending 12-1pm AW one off - not yet emailed"
click at [749, 539] on button "Save" at bounding box center [761, 550] width 39 height 23
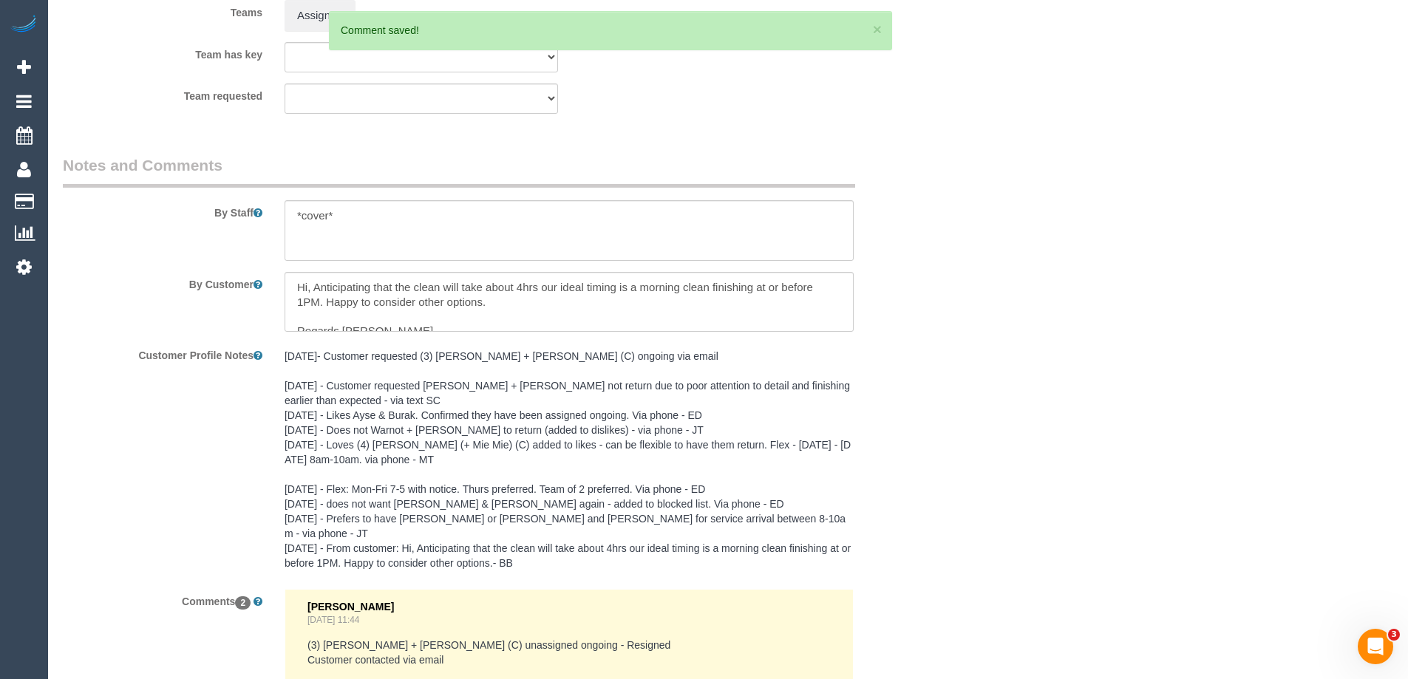
scroll to position [2194, 0]
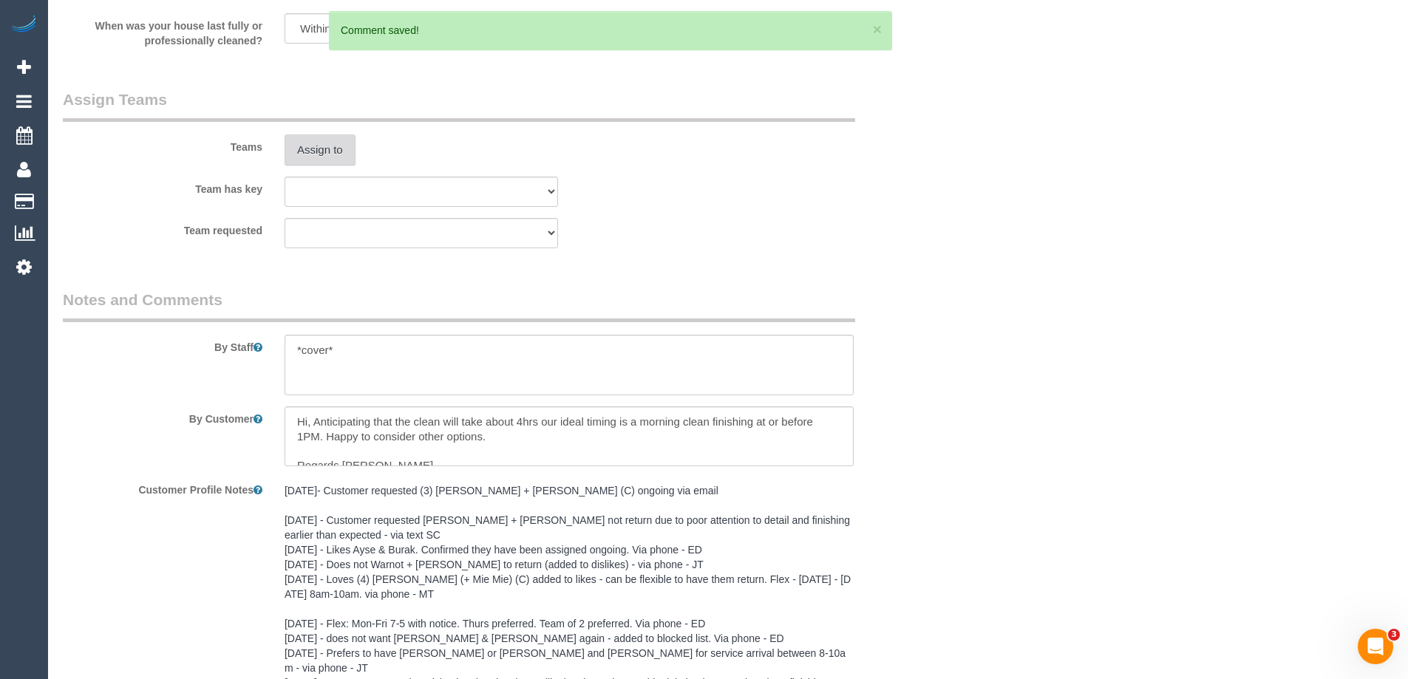
click at [335, 160] on button "Assign to" at bounding box center [320, 150] width 71 height 31
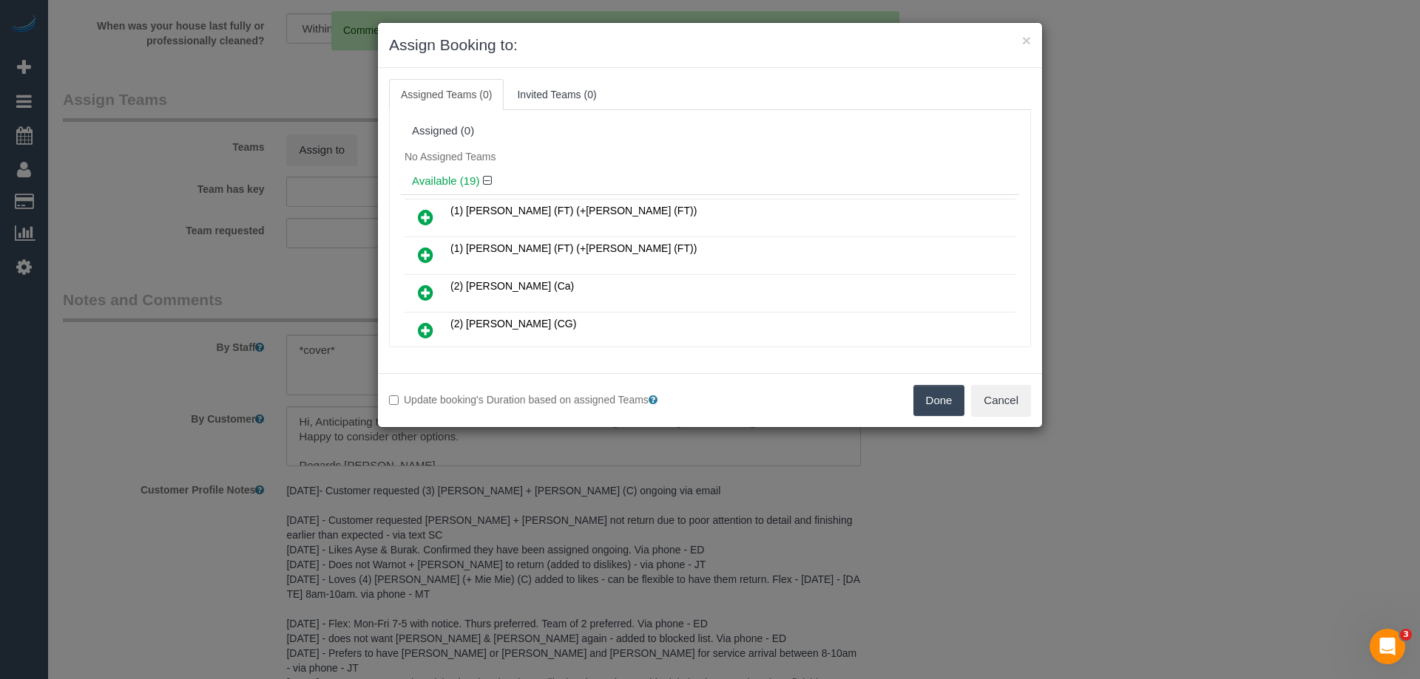
click at [420, 294] on icon at bounding box center [426, 293] width 16 height 18
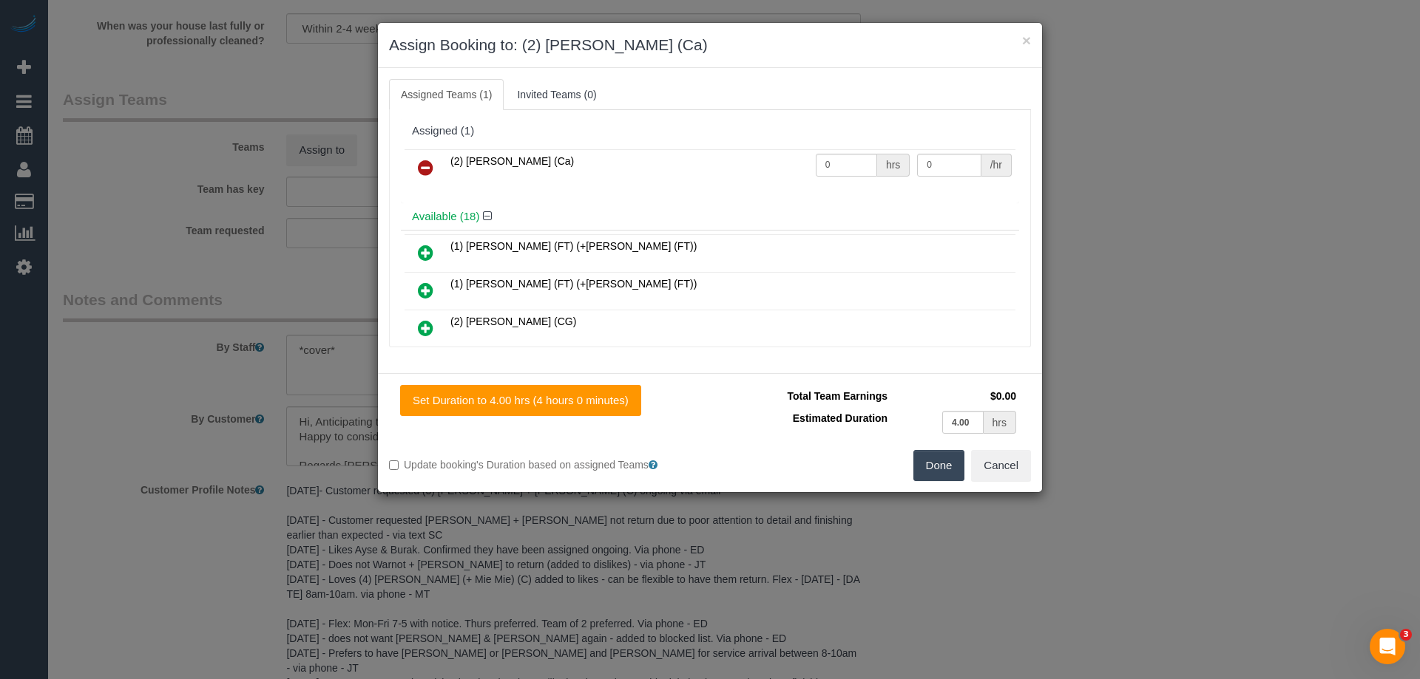
click at [932, 454] on button "Done" at bounding box center [939, 465] width 52 height 31
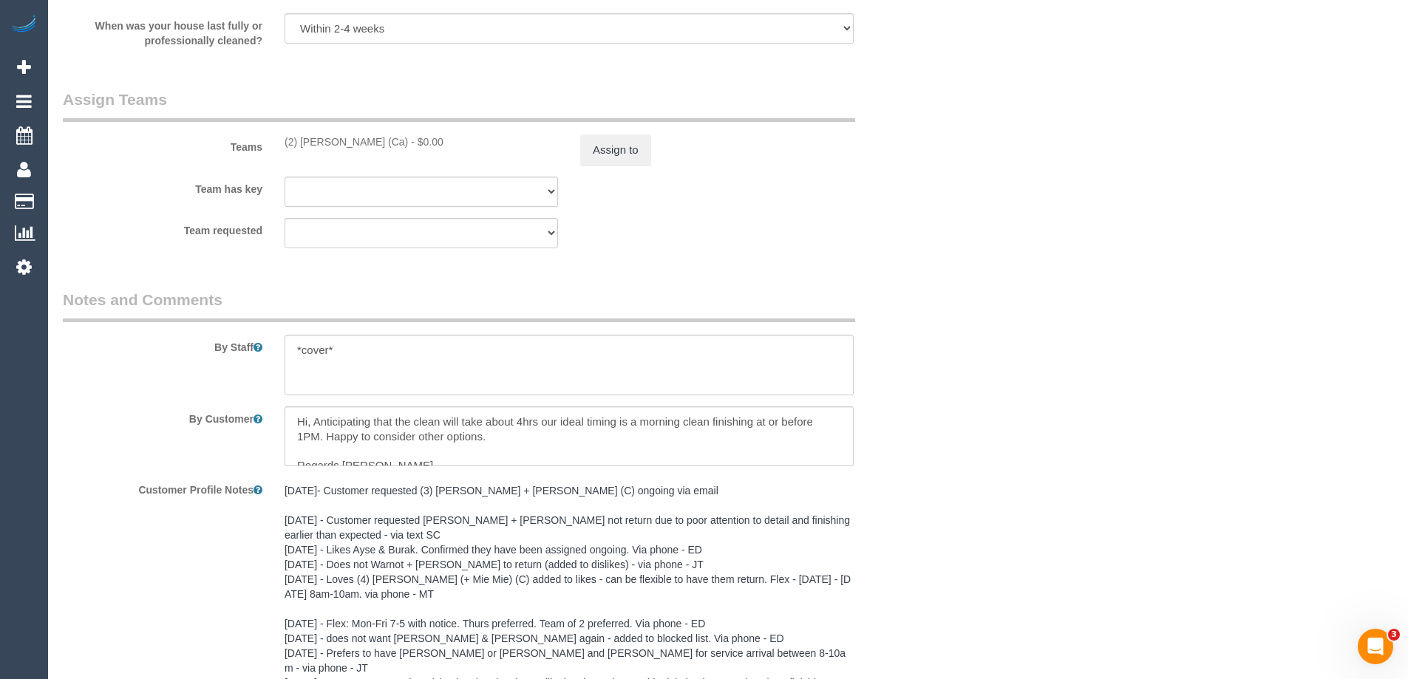
drag, startPoint x: 960, startPoint y: 432, endPoint x: 943, endPoint y: 416, distance: 23.6
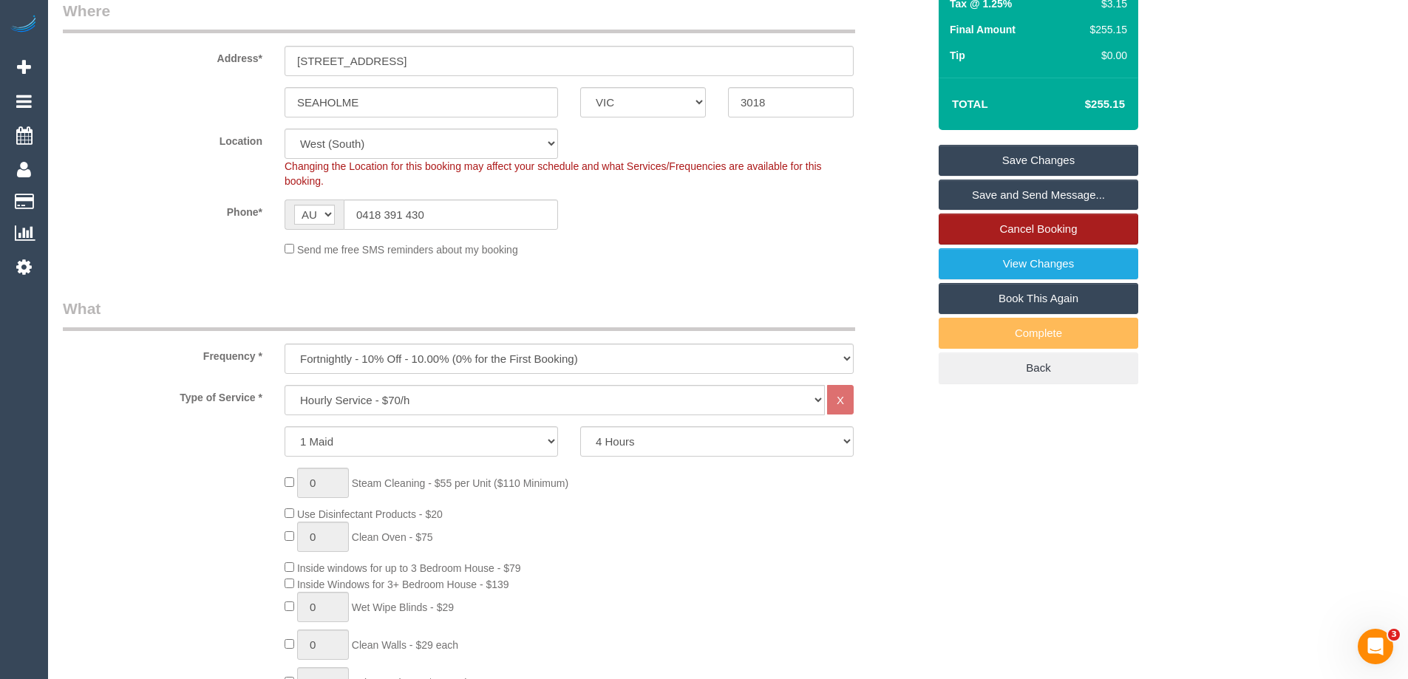
scroll to position [50, 0]
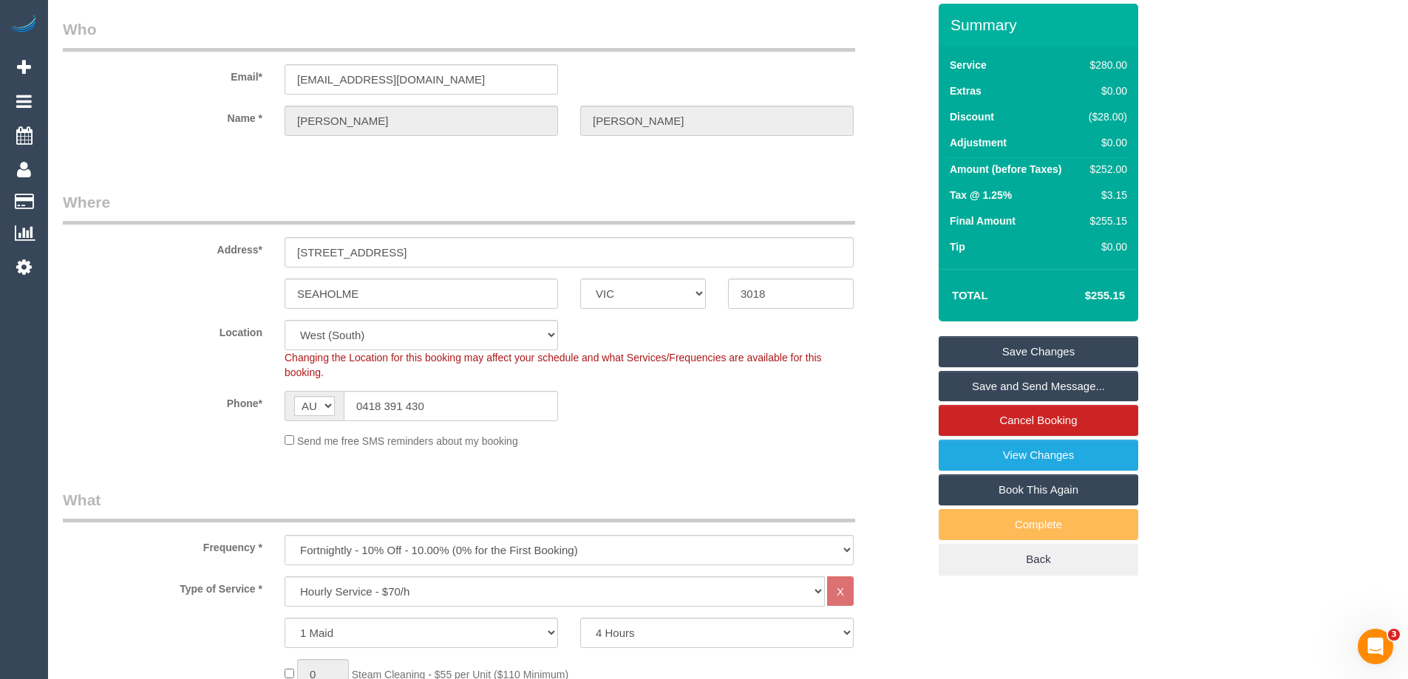
click at [1004, 353] on link "Save Changes" at bounding box center [1039, 351] width 200 height 31
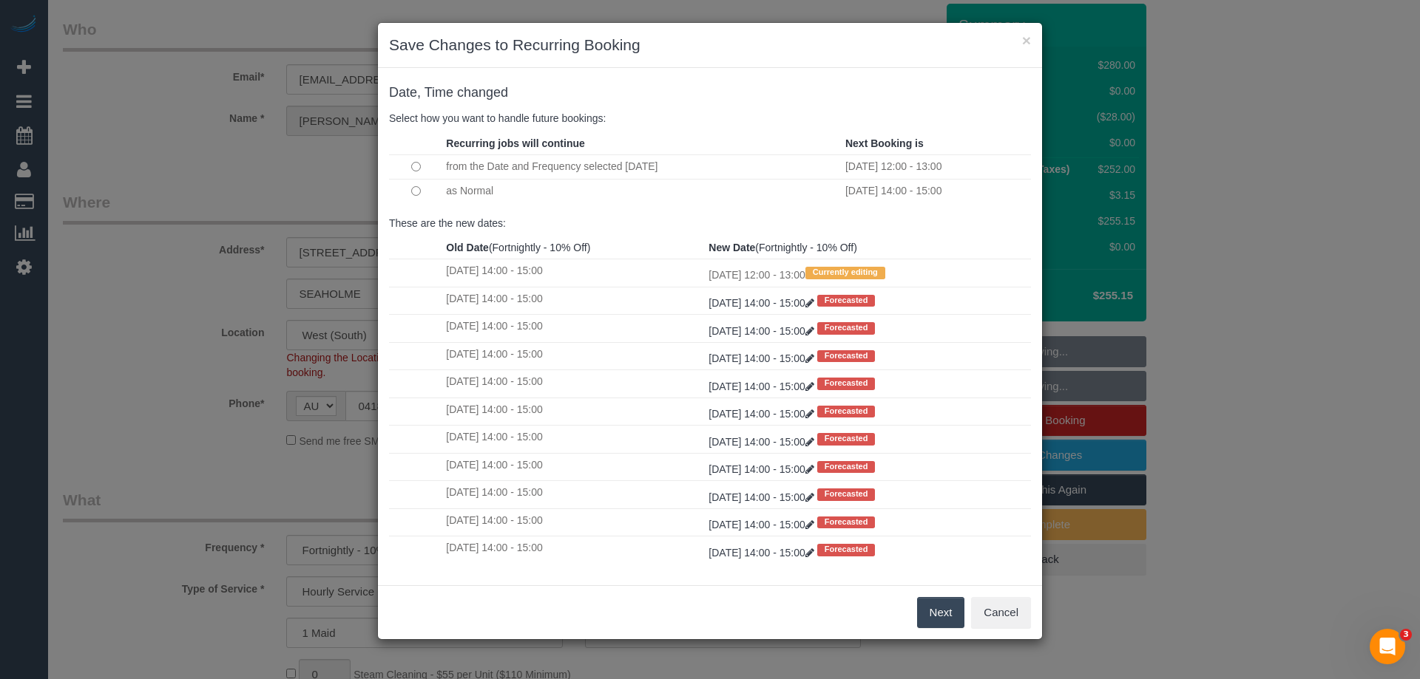
click at [940, 614] on button "Next" at bounding box center [941, 612] width 48 height 31
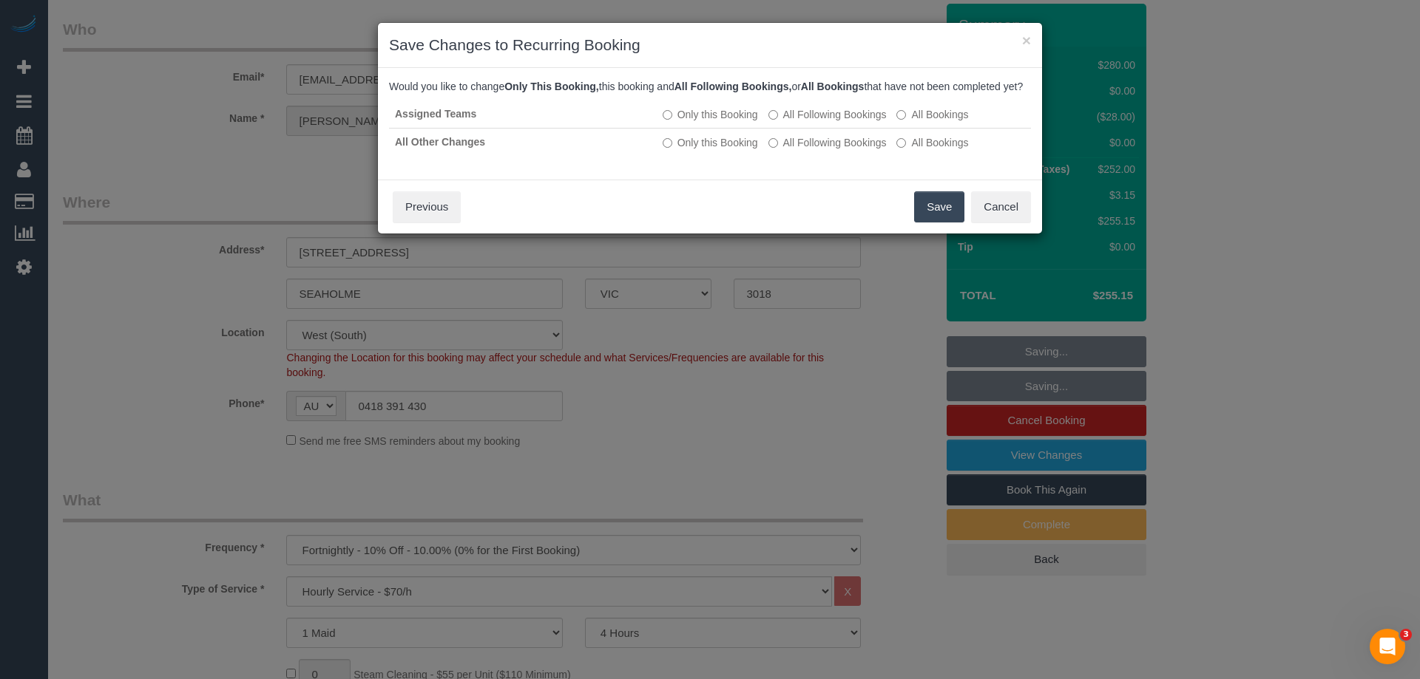
click at [942, 223] on button "Save" at bounding box center [939, 206] width 50 height 31
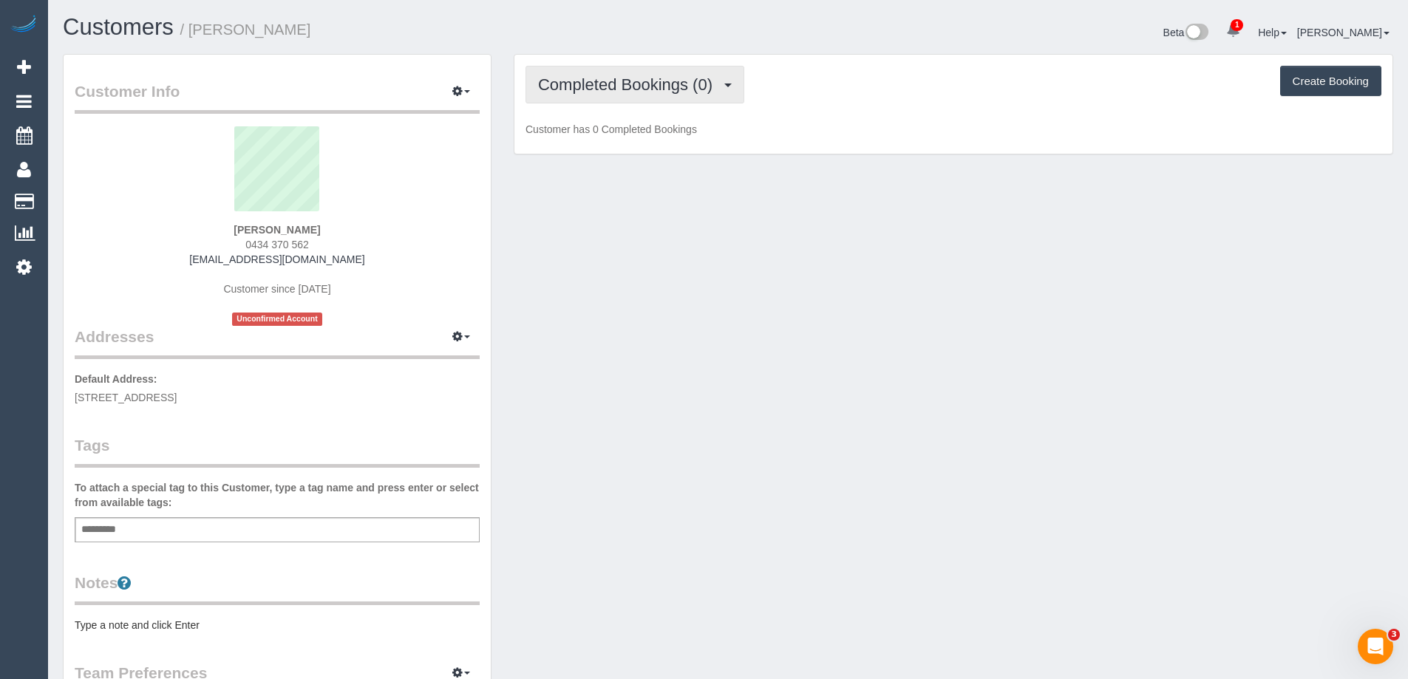
click at [683, 81] on span "Completed Bookings (0)" at bounding box center [629, 84] width 182 height 18
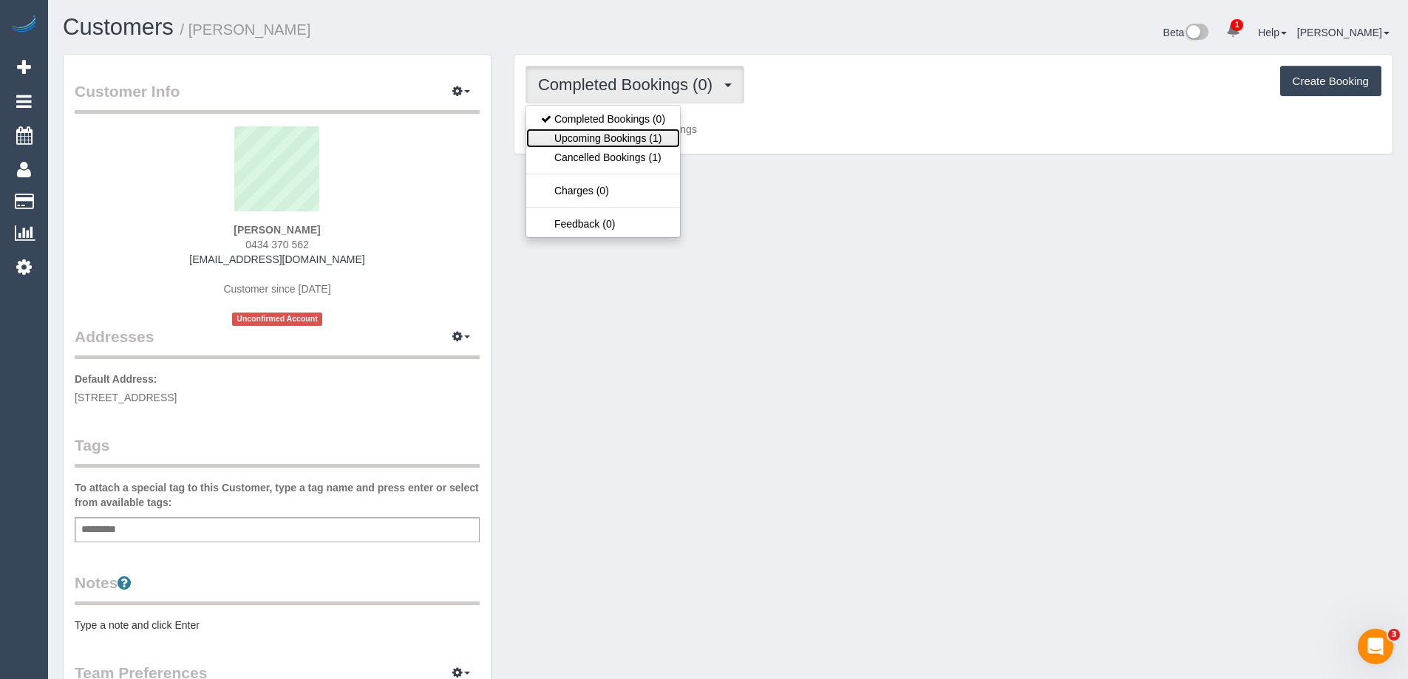
click at [626, 139] on link "Upcoming Bookings (1)" at bounding box center [603, 138] width 154 height 19
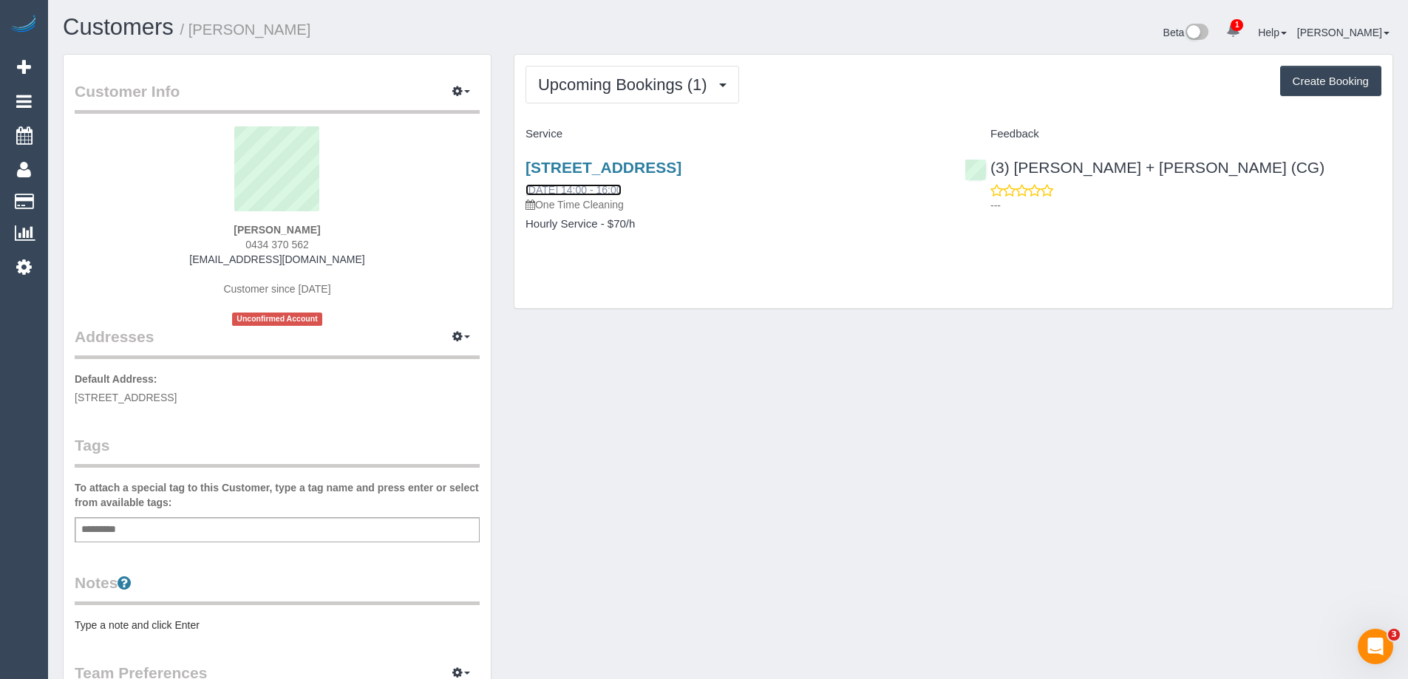
click at [621, 190] on link "[DATE] 14:00 - 16:00" at bounding box center [574, 190] width 96 height 12
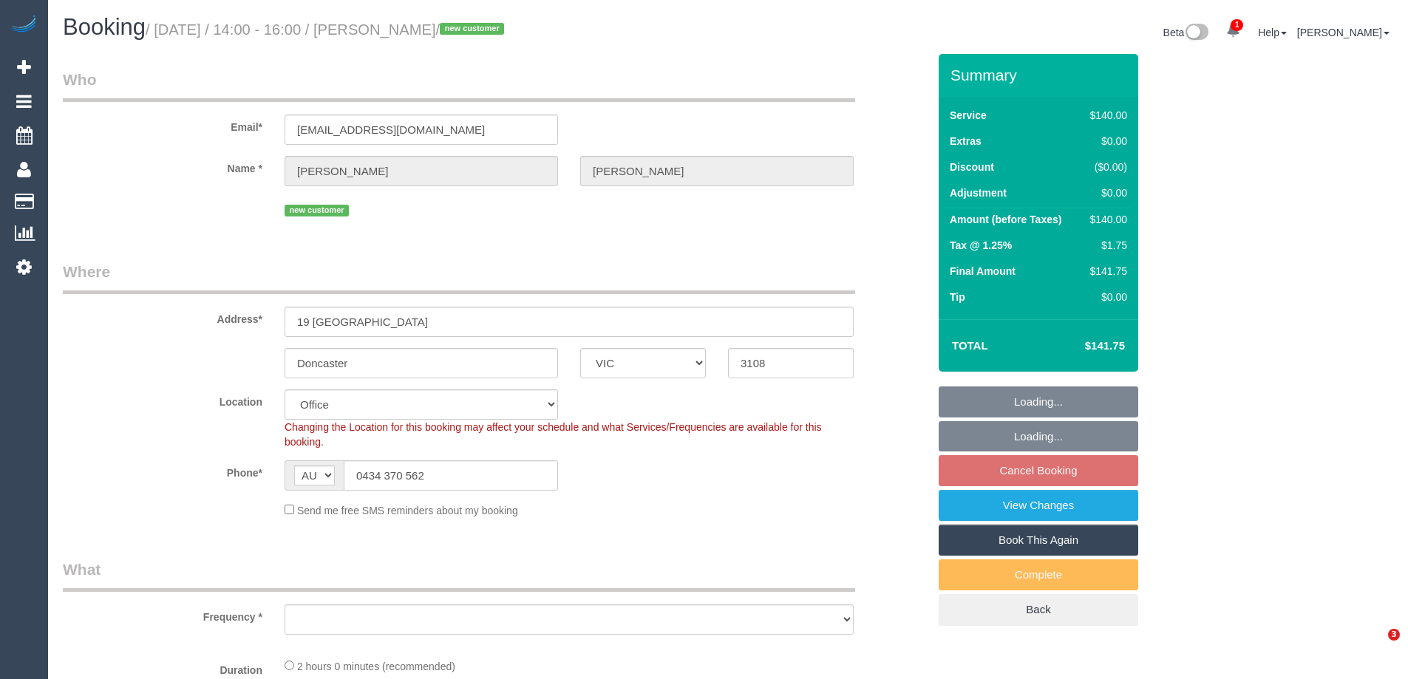
select select "VIC"
select select "string:stripe-pm_1Rsed82GScqysDRV0qsKZ9k3"
select select "number:28"
select select "number:14"
select select "number:18"
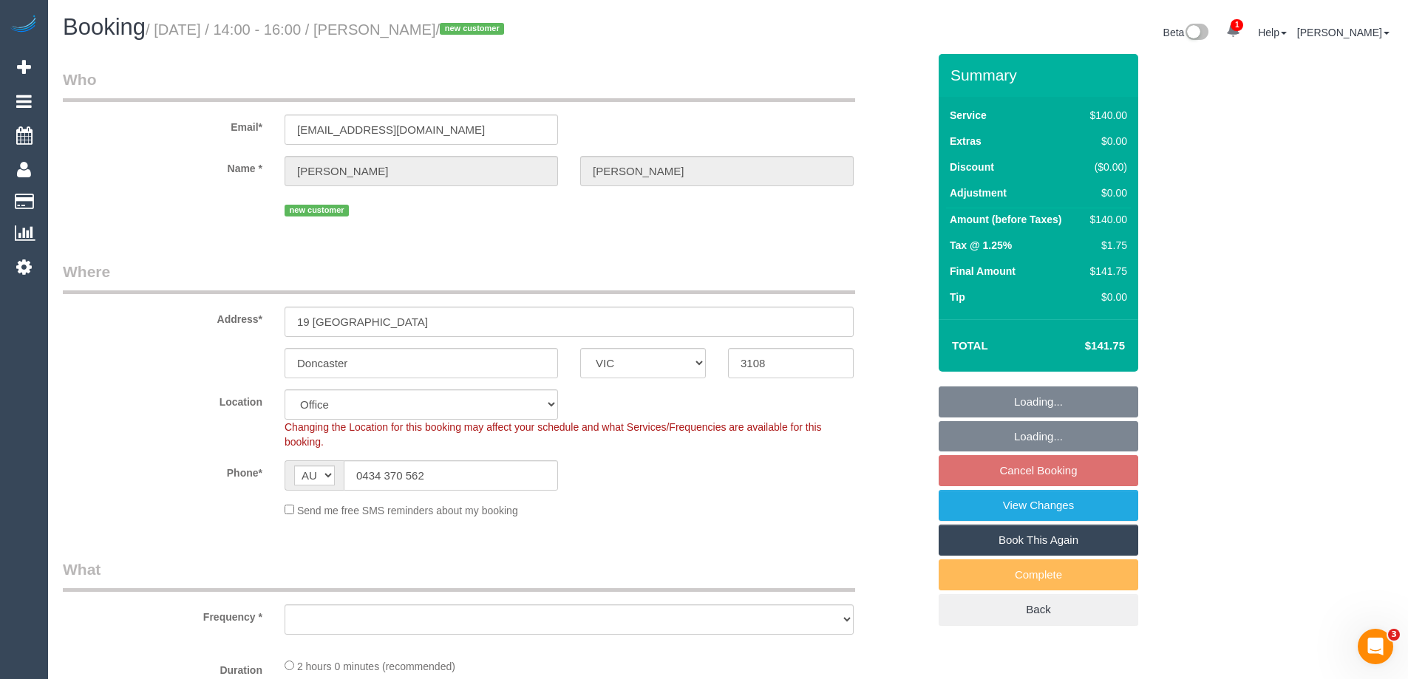
select select "number:36"
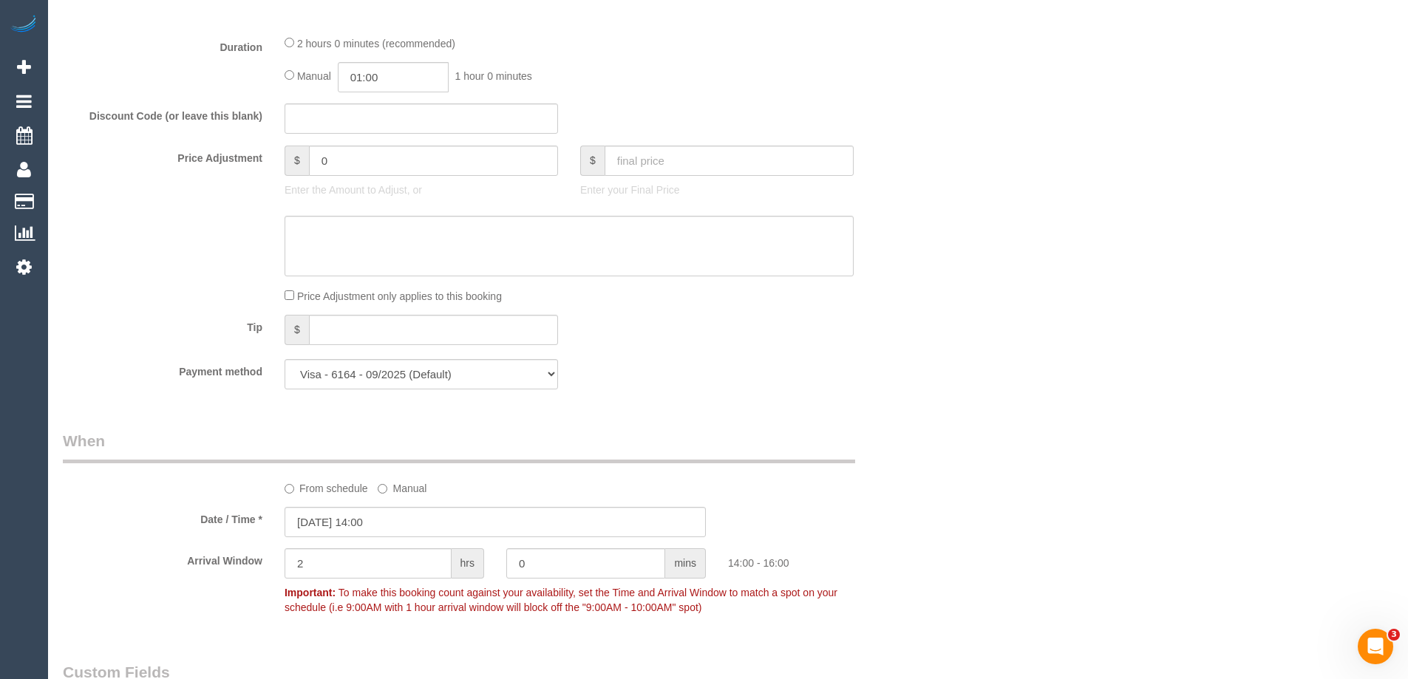
select select "object:2175"
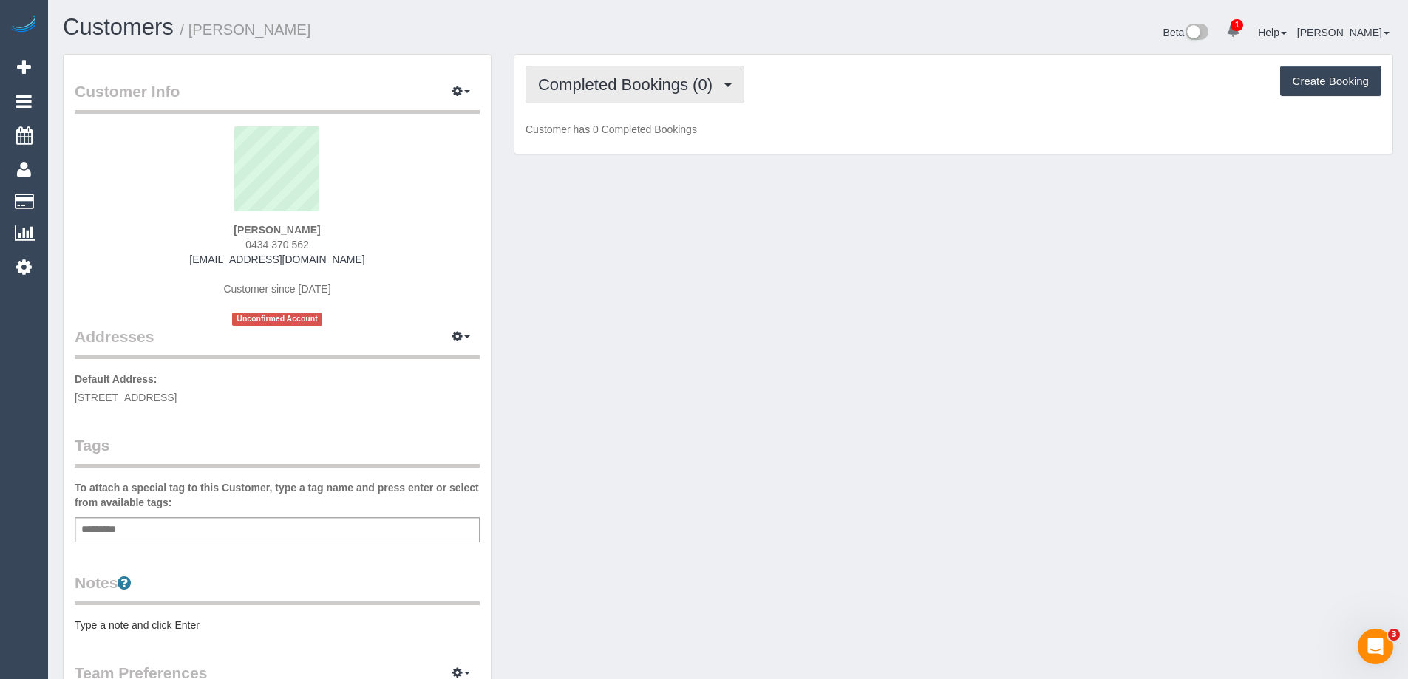
click at [660, 86] on span "Completed Bookings (0)" at bounding box center [629, 84] width 182 height 18
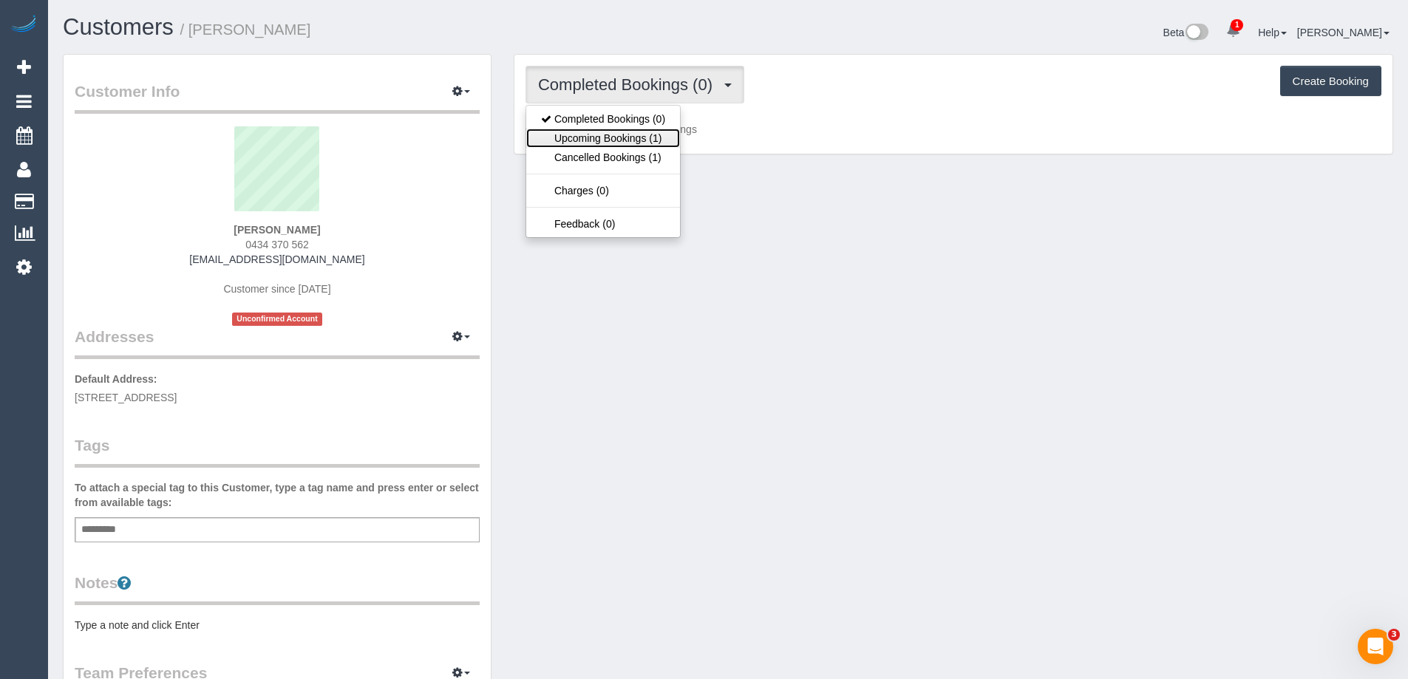
click at [612, 143] on link "Upcoming Bookings (1)" at bounding box center [603, 138] width 154 height 19
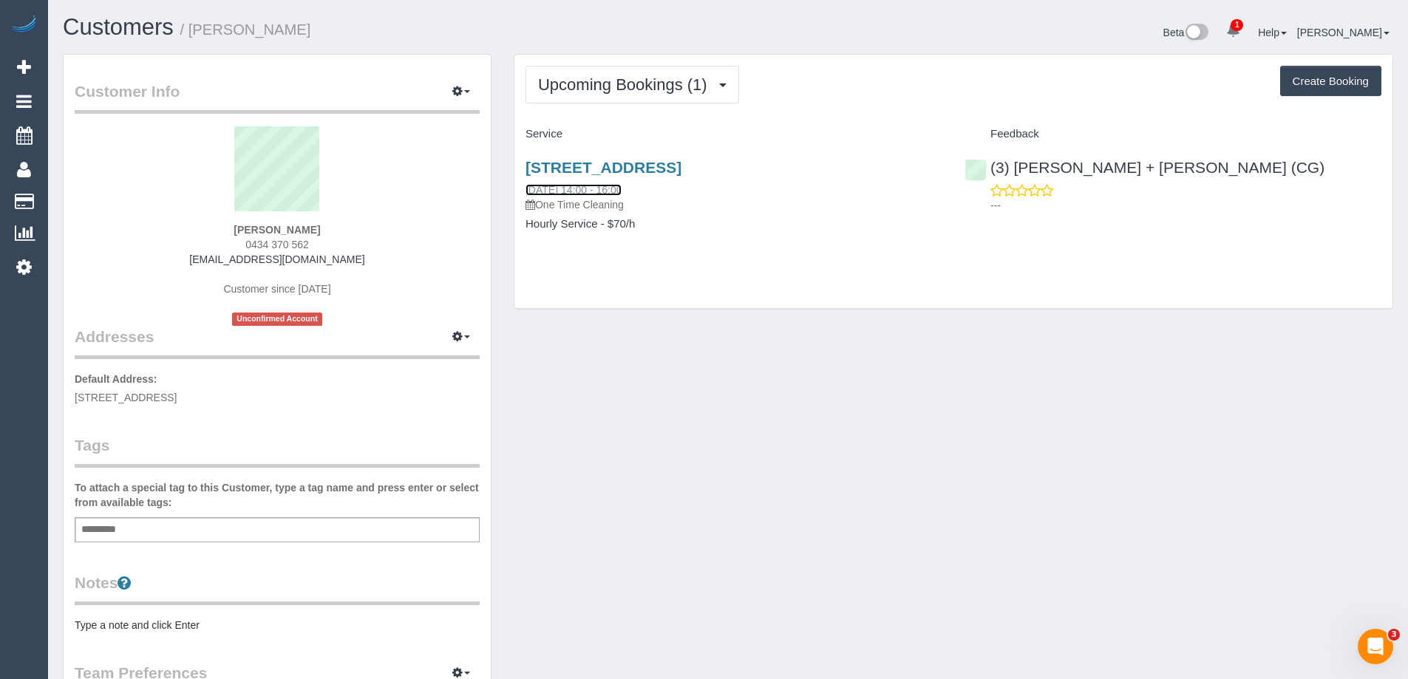
click at [606, 186] on link "[DATE] 14:00 - 16:00" at bounding box center [574, 190] width 96 height 12
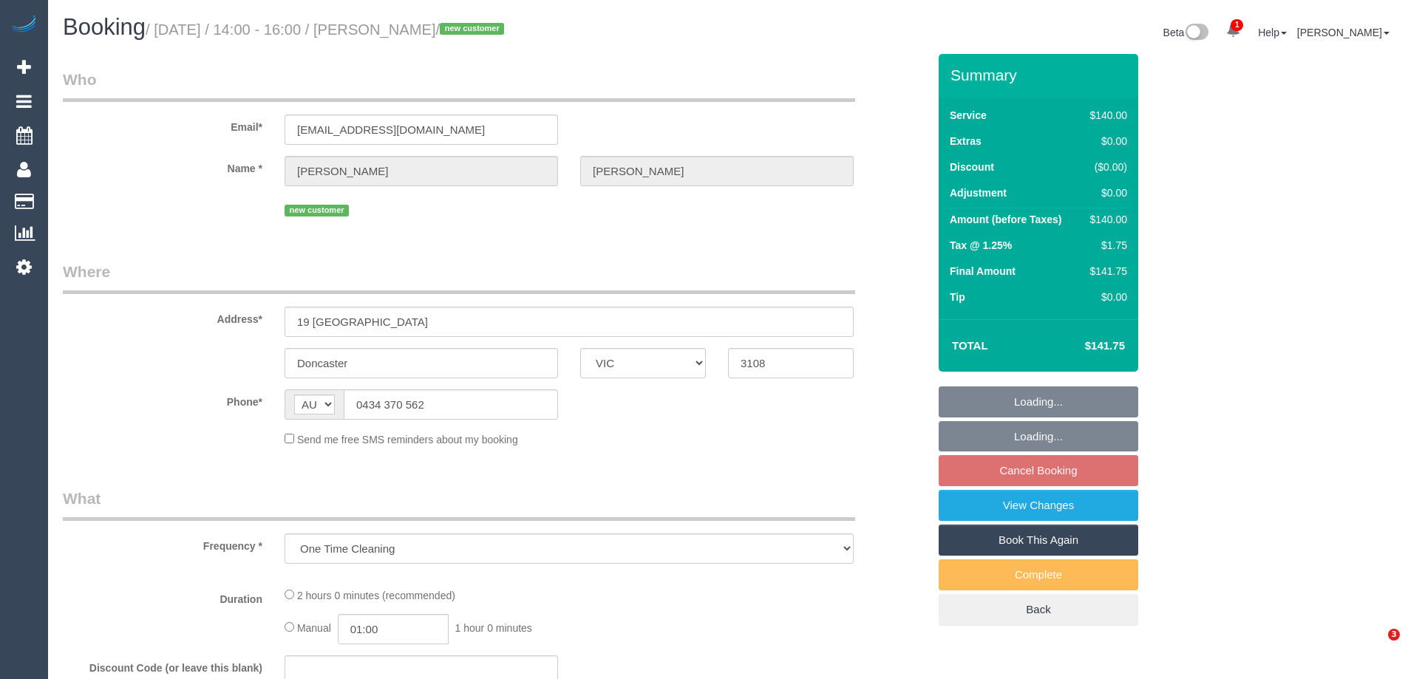
select select "VIC"
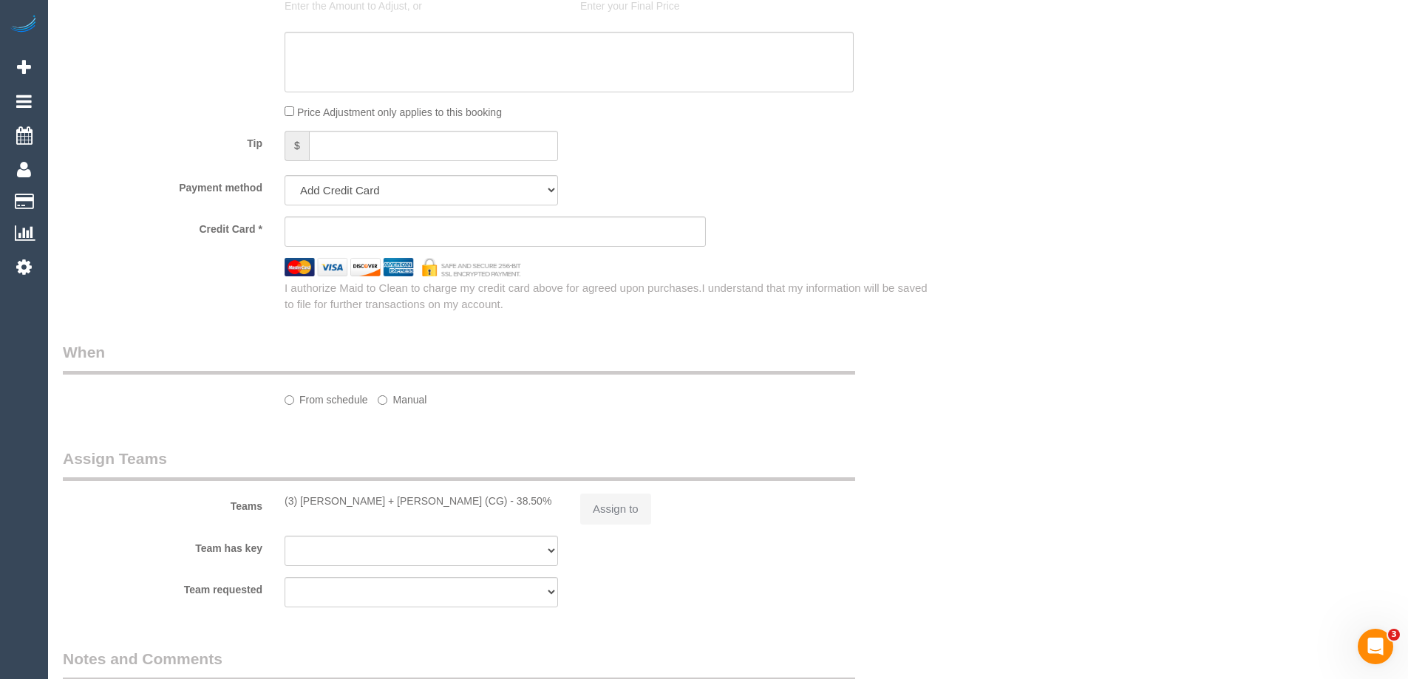
scroll to position [752, 0]
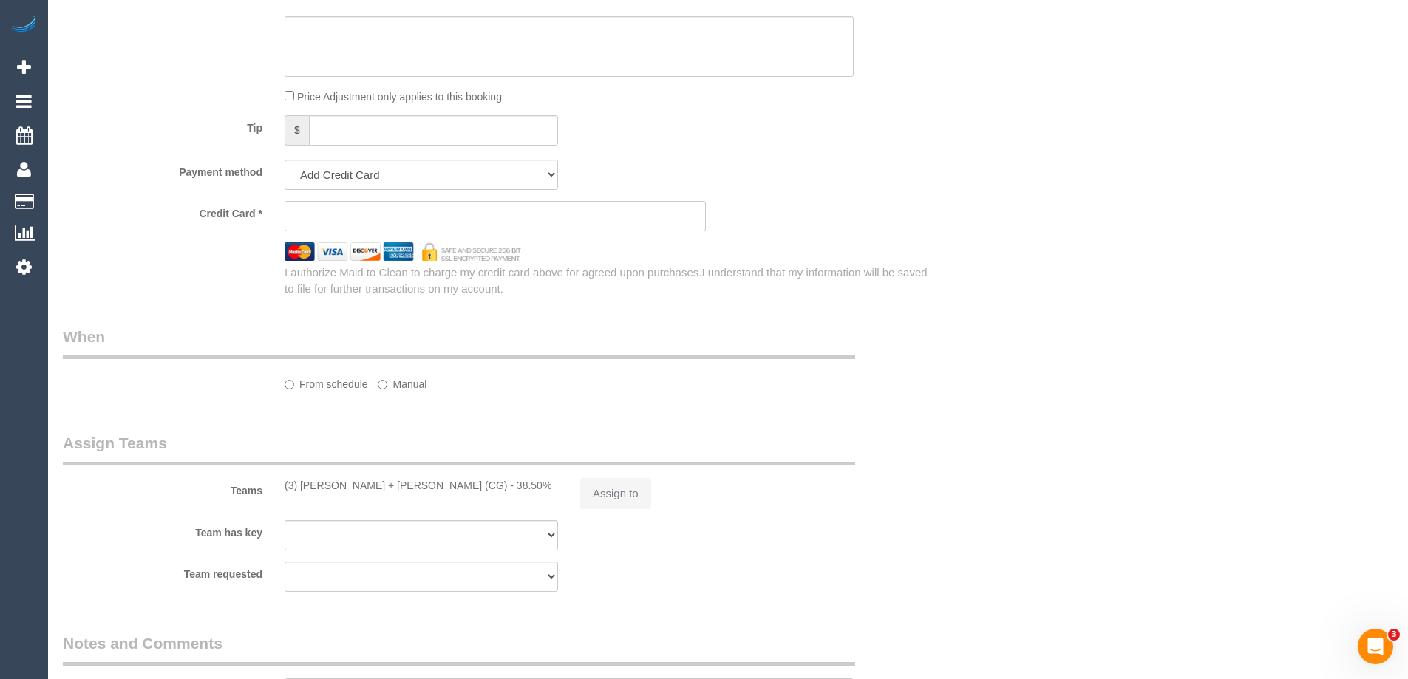
select select "string:stripe-pm_1Rsed82GScqysDRV0qsKZ9k3"
select select "number:28"
select select "number:14"
select select "number:18"
select select "number:36"
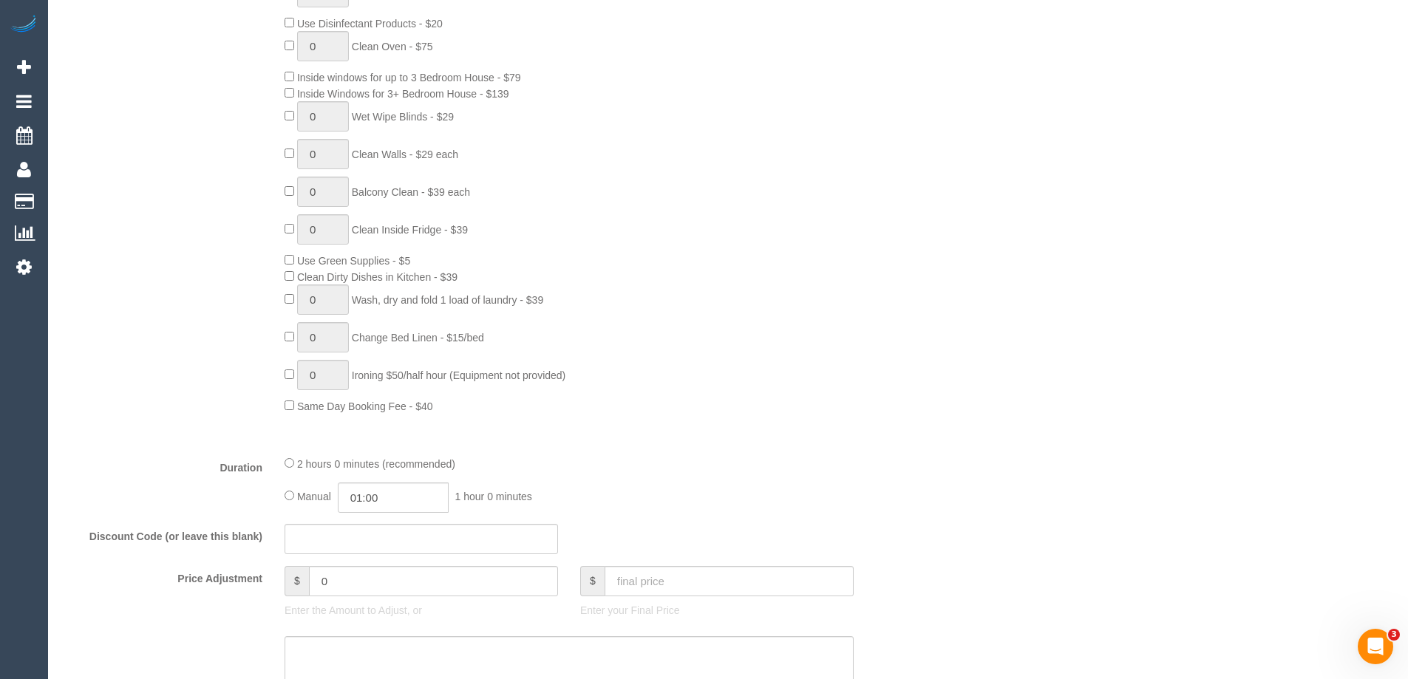
select select "object:902"
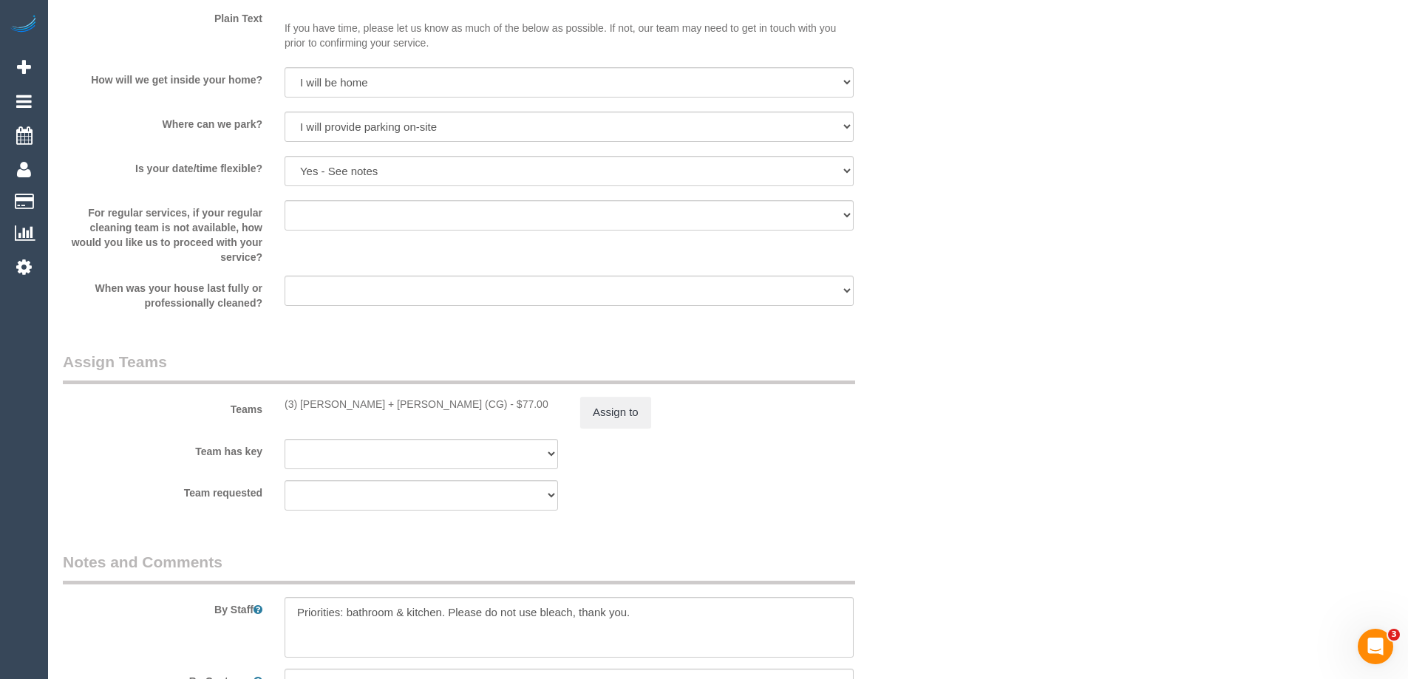
scroll to position [2487, 0]
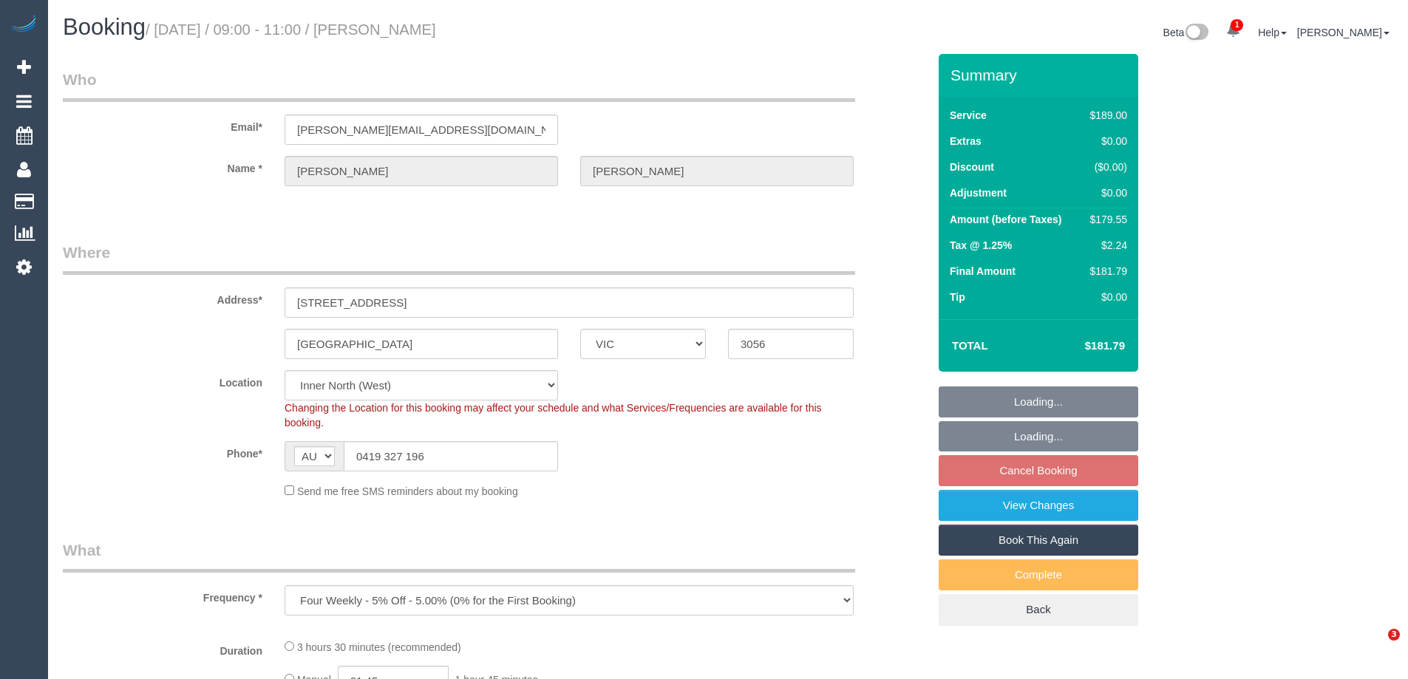
select select "VIC"
select select "string:stripe-pm_1RZjii2GScqysDRV6qWXqXTo"
select select "object:559"
select select "number:28"
select select "number:14"
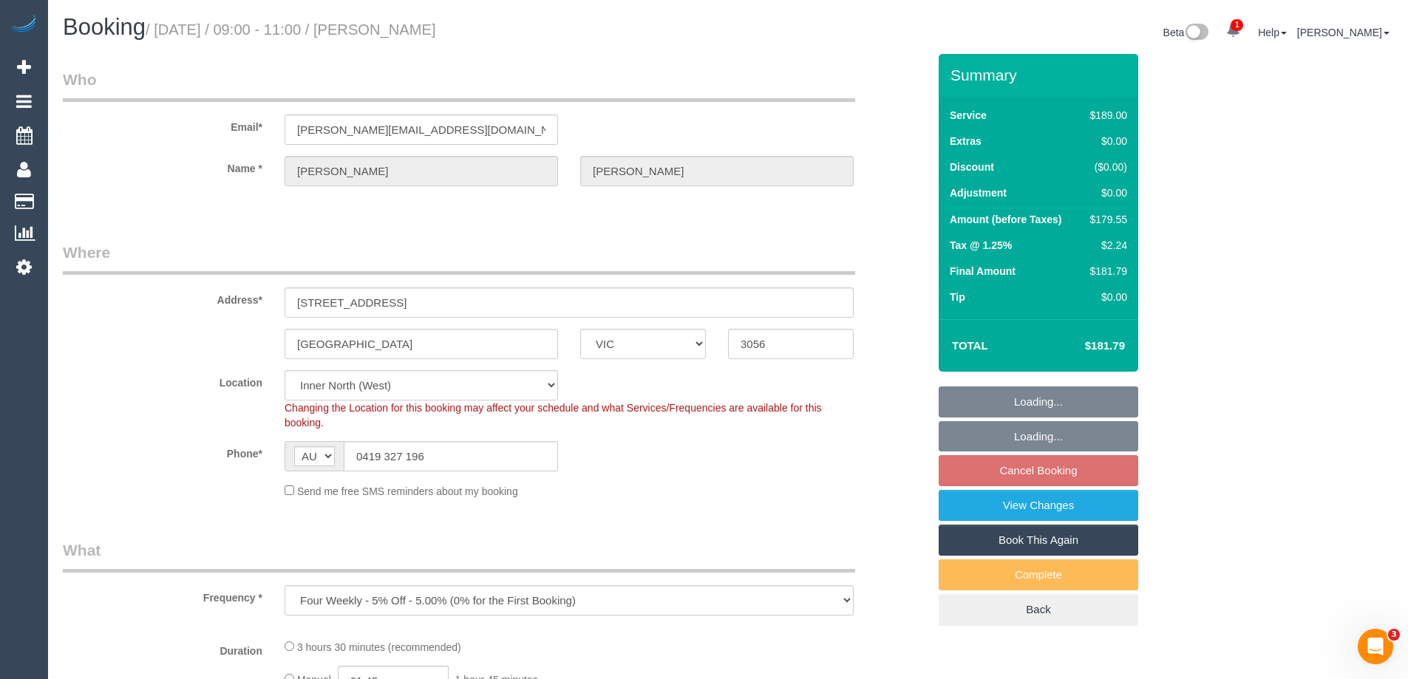
select select "number:19"
select select "number:24"
select select "number:34"
select select "number:13"
select select "spot3"
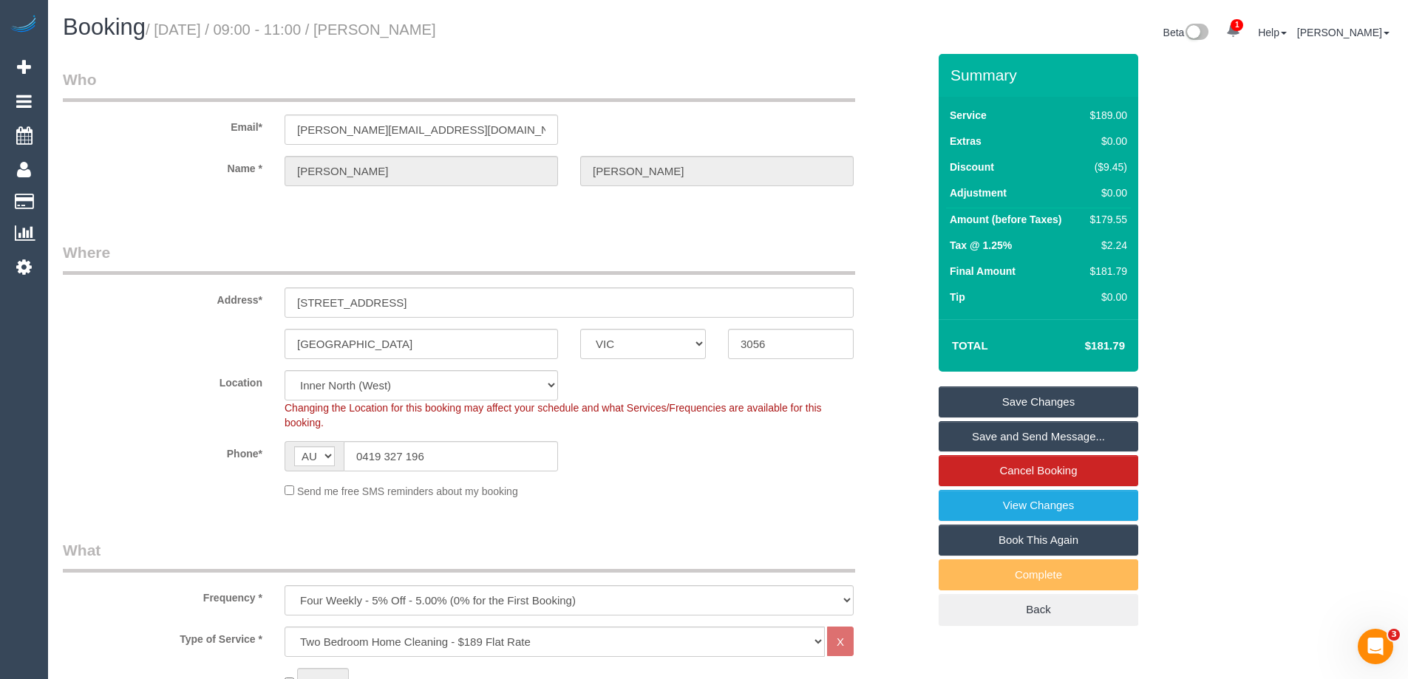
click at [1108, 213] on div "$179.55" at bounding box center [1106, 219] width 43 height 15
click at [1112, 220] on div "$179.55" at bounding box center [1106, 219] width 43 height 15
copy div "179.55"
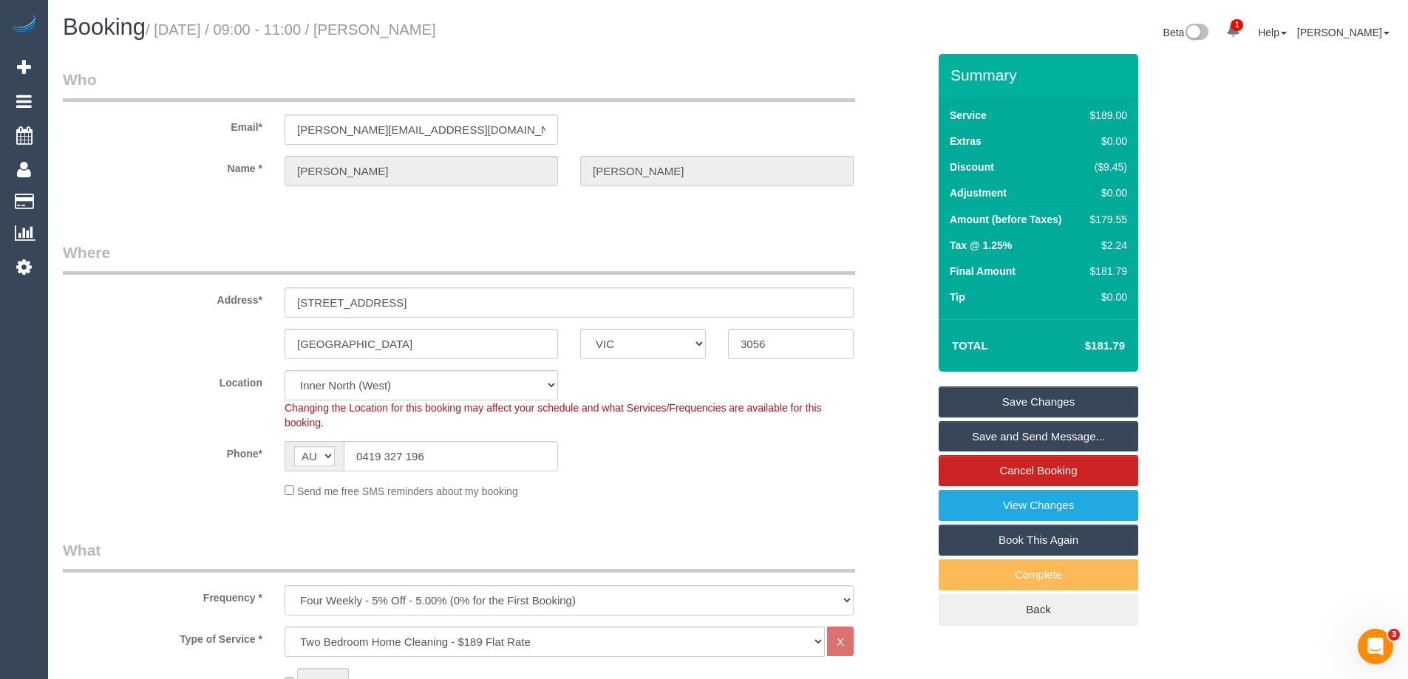
click at [1176, 242] on div "Summary Service $189.00 Extras $0.00 Discount ($9.45) Adjustment $0.00 Amount (…" at bounding box center [1094, 355] width 333 height 602
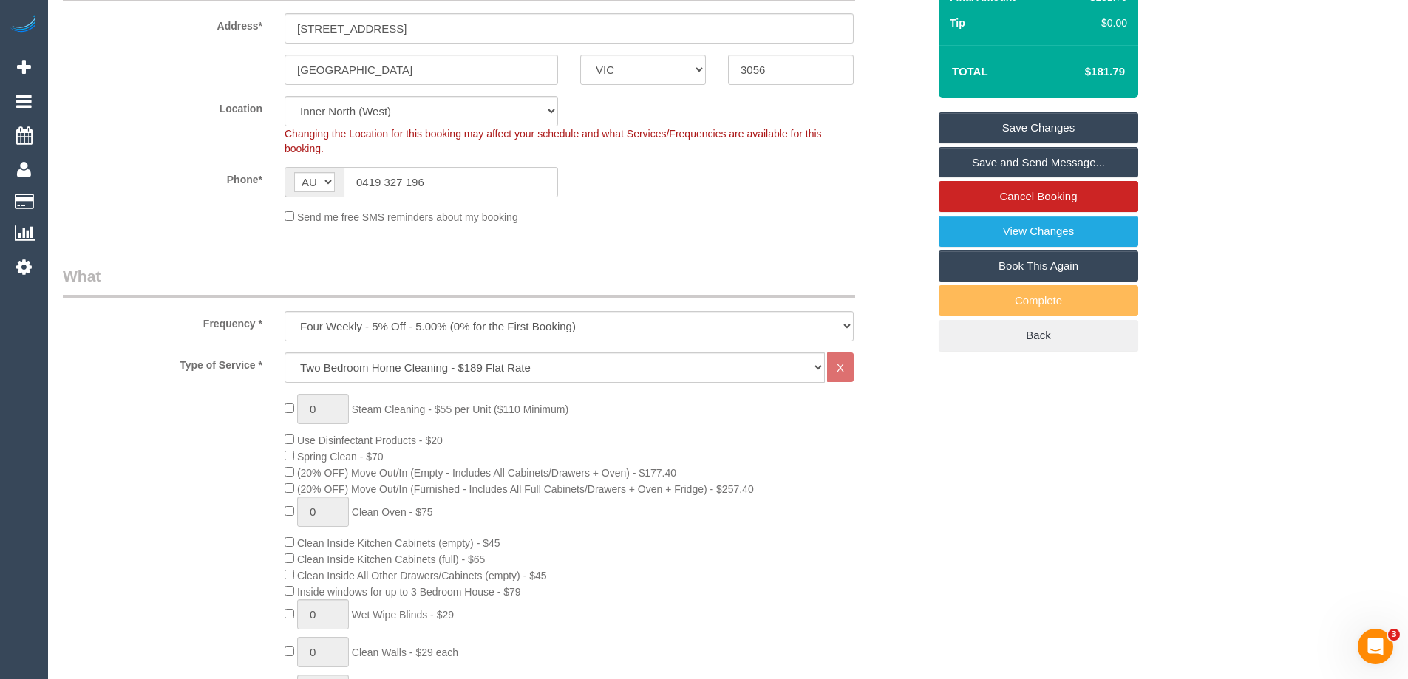
scroll to position [518, 0]
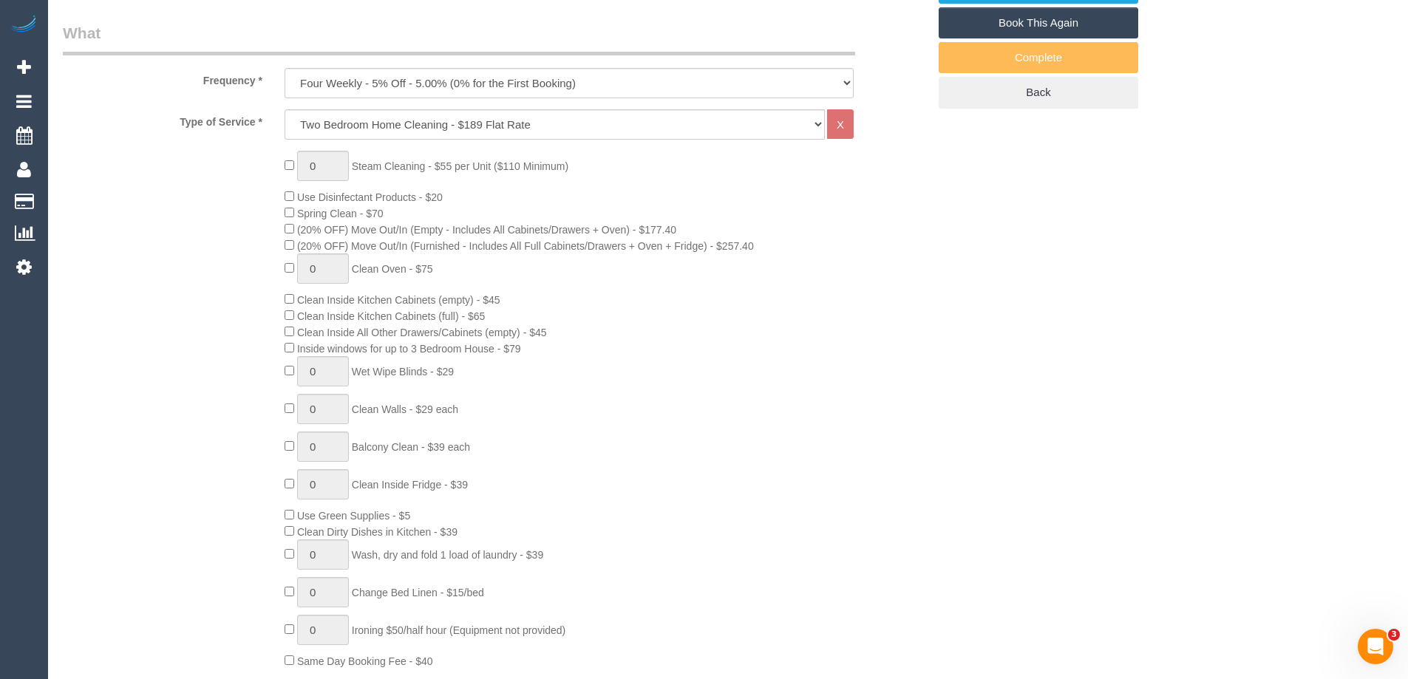
click at [720, 424] on div "0 Steam Cleaning - $55 per Unit ($110 Minimum) Use Disinfectant Products - $20 …" at bounding box center [606, 410] width 665 height 518
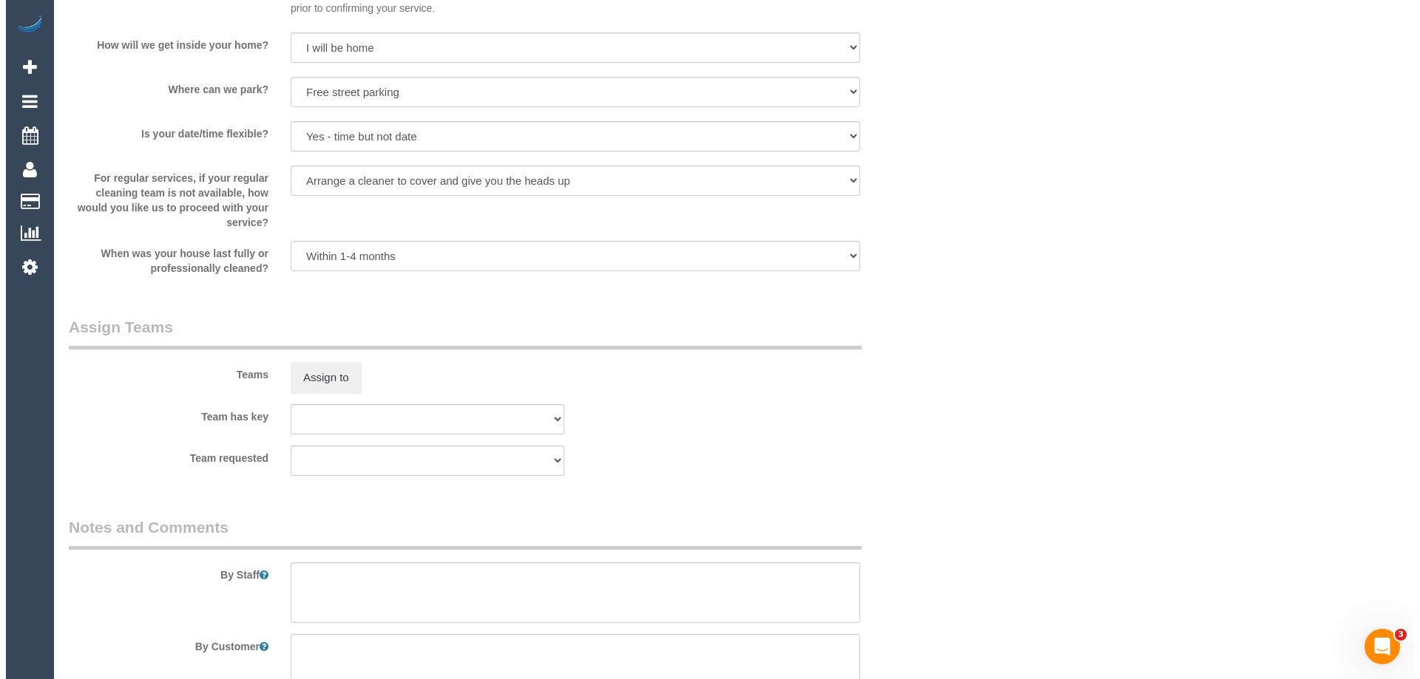
scroll to position [2218, 0]
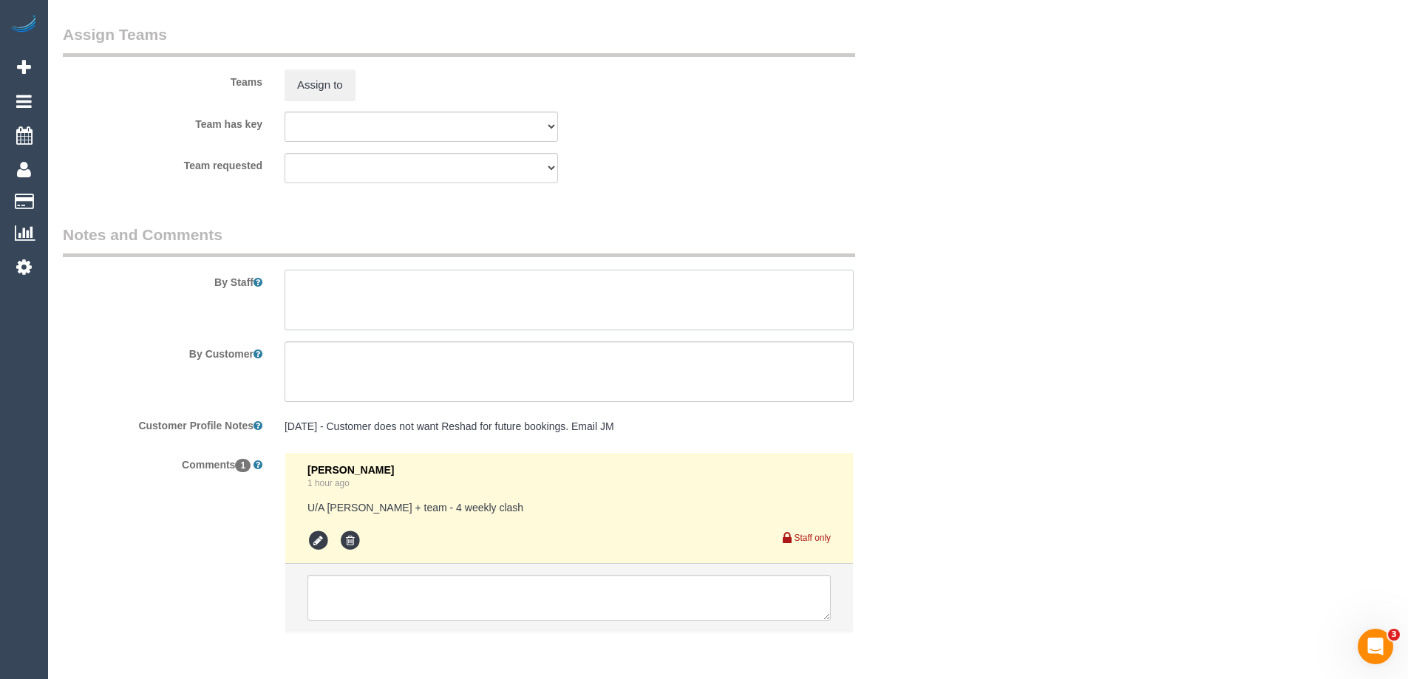
click at [396, 291] on textarea at bounding box center [569, 300] width 569 height 61
type textarea "Estimated time 2.5-3 hours"
click at [784, 154] on div "Team requested (0) Office (0) Raunak Test Account (1) Debbie Brodjanac (FT) (1)…" at bounding box center [495, 168] width 887 height 30
click at [305, 76] on button "Assign to" at bounding box center [320, 84] width 71 height 31
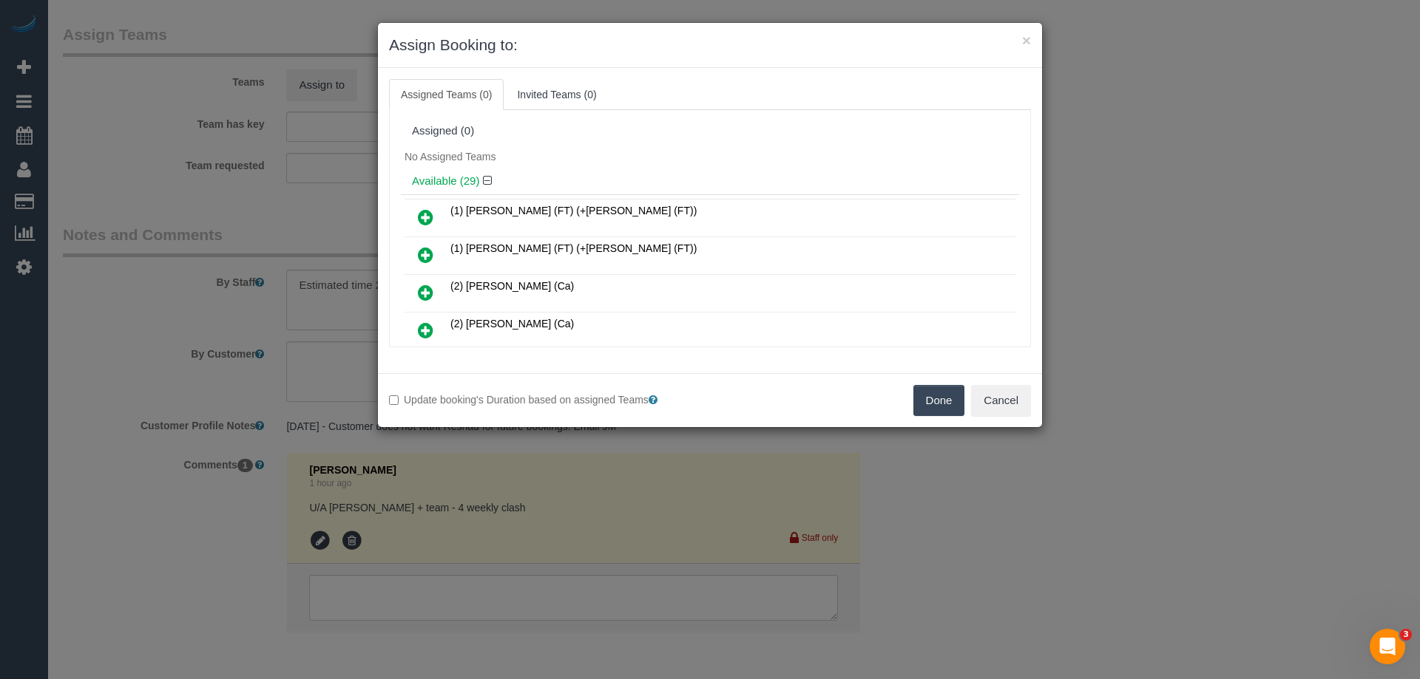
click at [622, 166] on div "No Assigned Teams" at bounding box center [710, 157] width 618 height 22
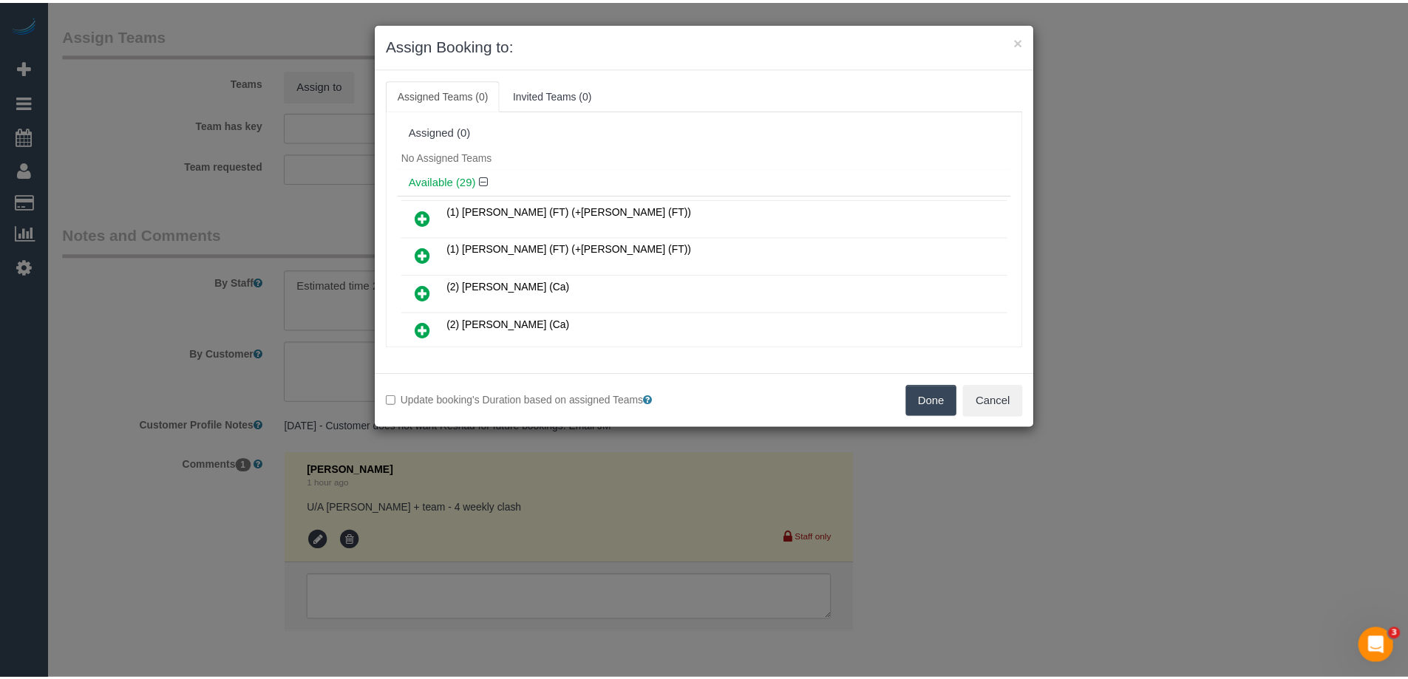
scroll to position [5976, 0]
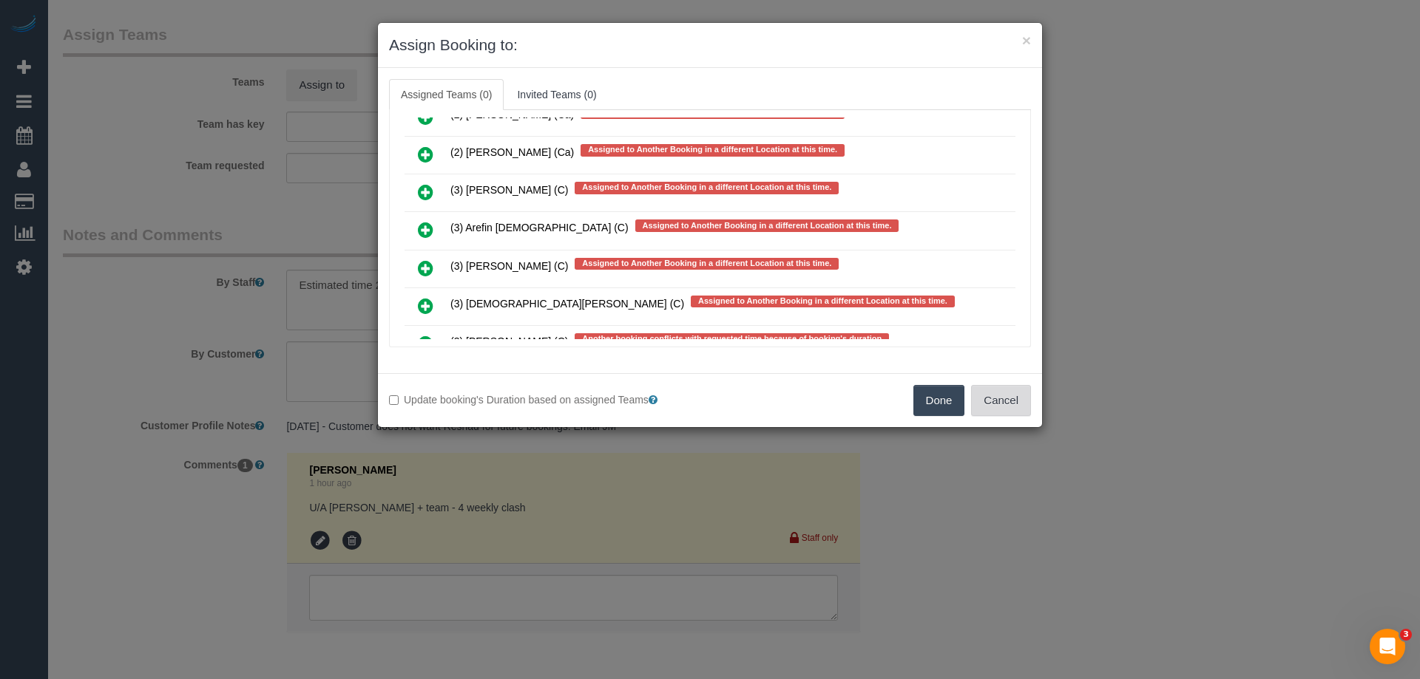
click at [1028, 402] on button "Cancel" at bounding box center [1001, 400] width 60 height 31
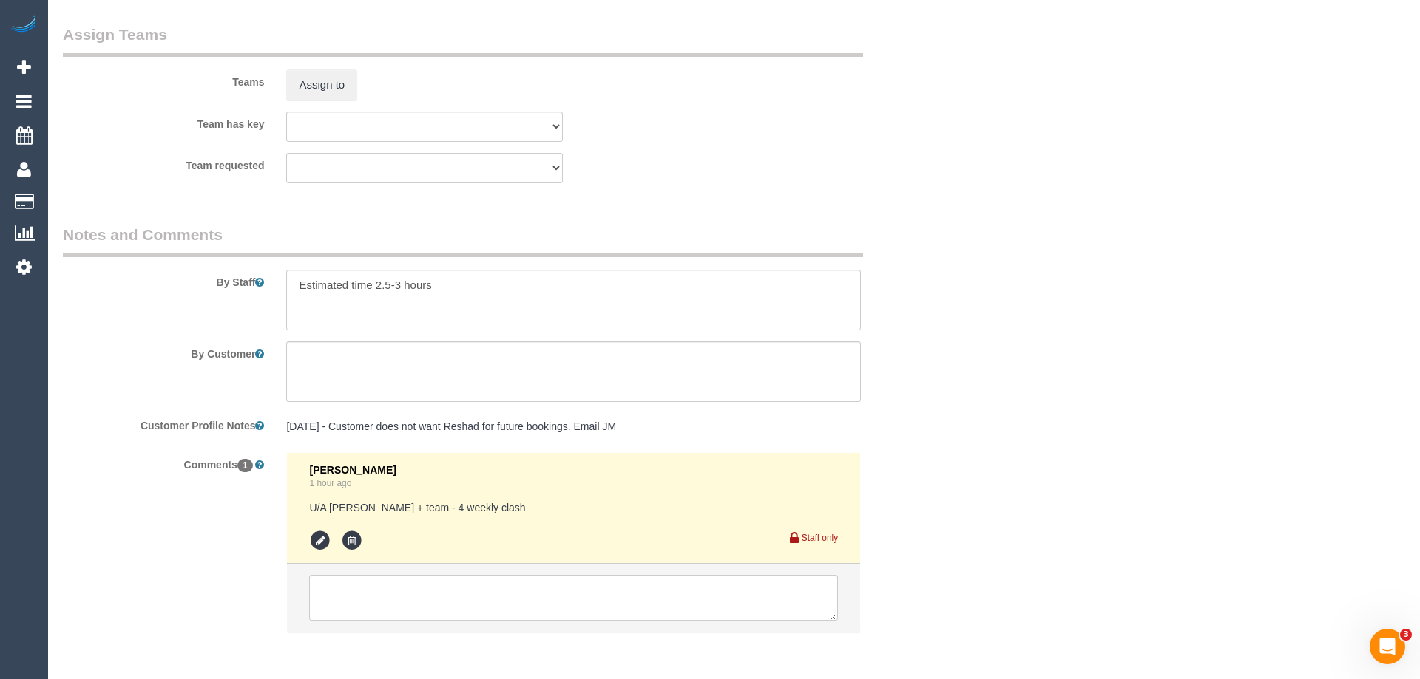
click at [1028, 402] on div "× Assign Booking to: Assigned Teams (0) Invited Teams (0) Assigned (0) No Assig…" at bounding box center [710, 339] width 1420 height 679
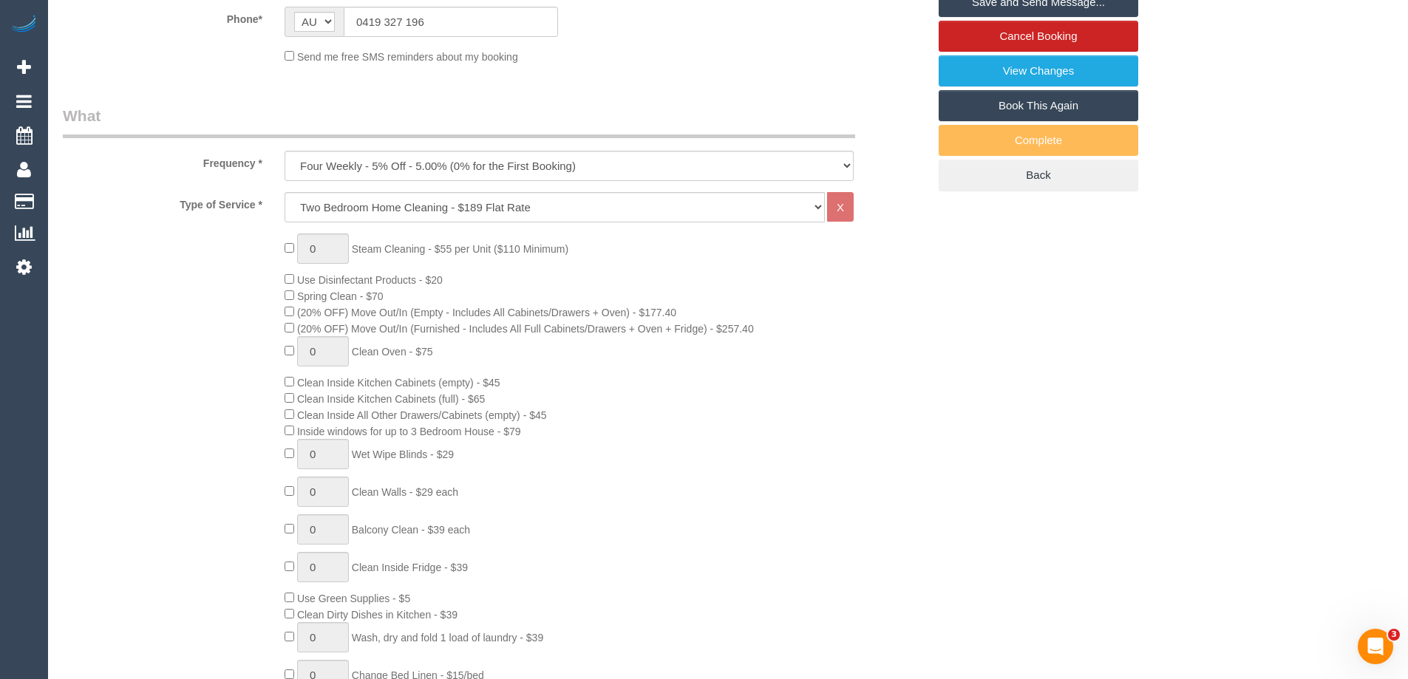
scroll to position [296, 0]
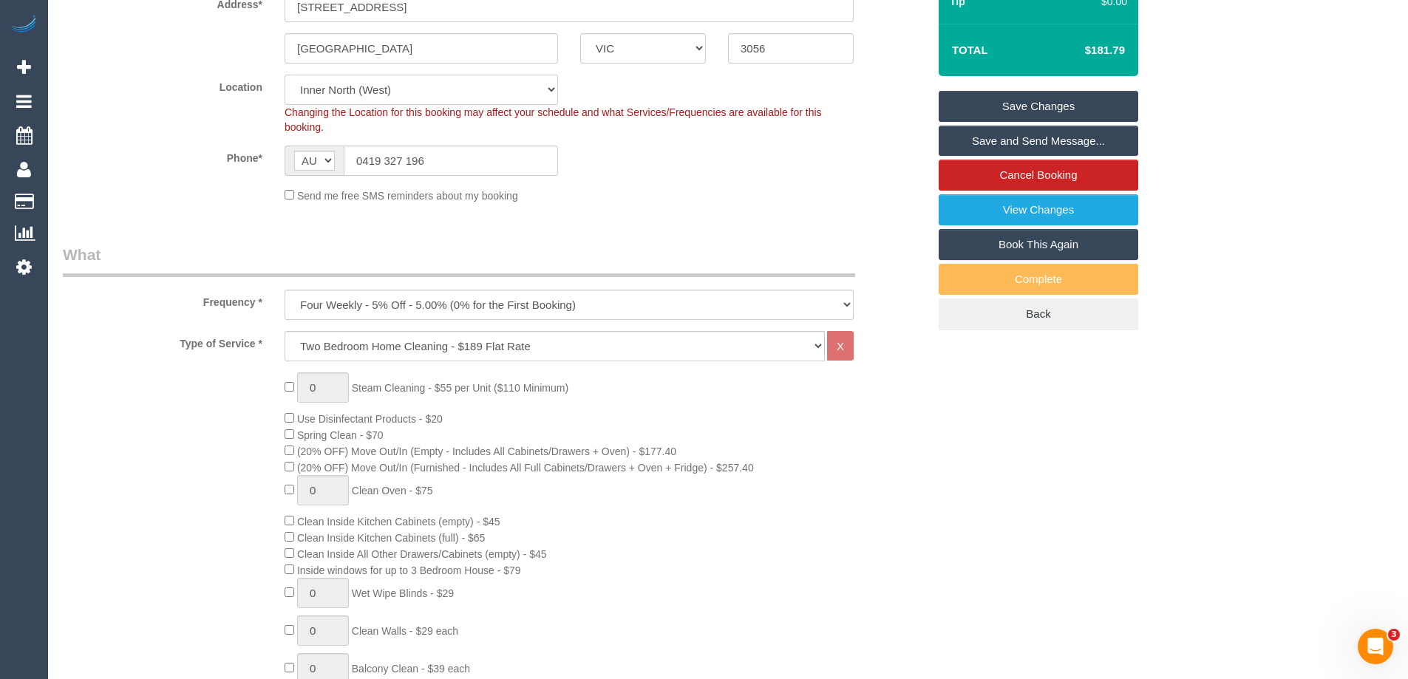
click at [324, 95] on select "Office City East (North) East (South) Inner East Inner North (East) Inner North…" at bounding box center [422, 90] width 274 height 30
select select "50"
click at [285, 75] on select "Office City East (North) East (South) Inner East Inner North (East) Inner North…" at bounding box center [422, 90] width 274 height 30
click at [673, 172] on div "Phone* AF AL DZ AD AO AI AQ AG AR AM AW AU AT AZ BS BH BD BB BY BE BZ BJ BM BT …" at bounding box center [495, 161] width 887 height 30
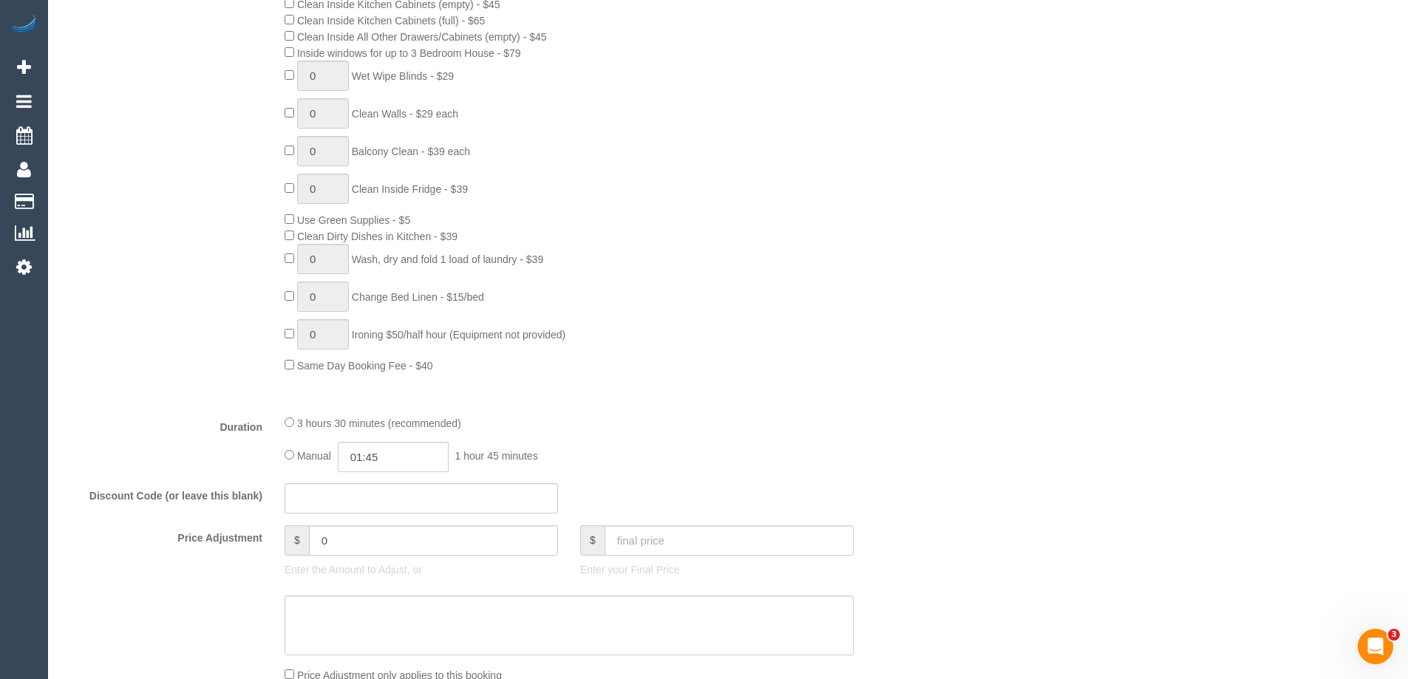
select select "object:5608"
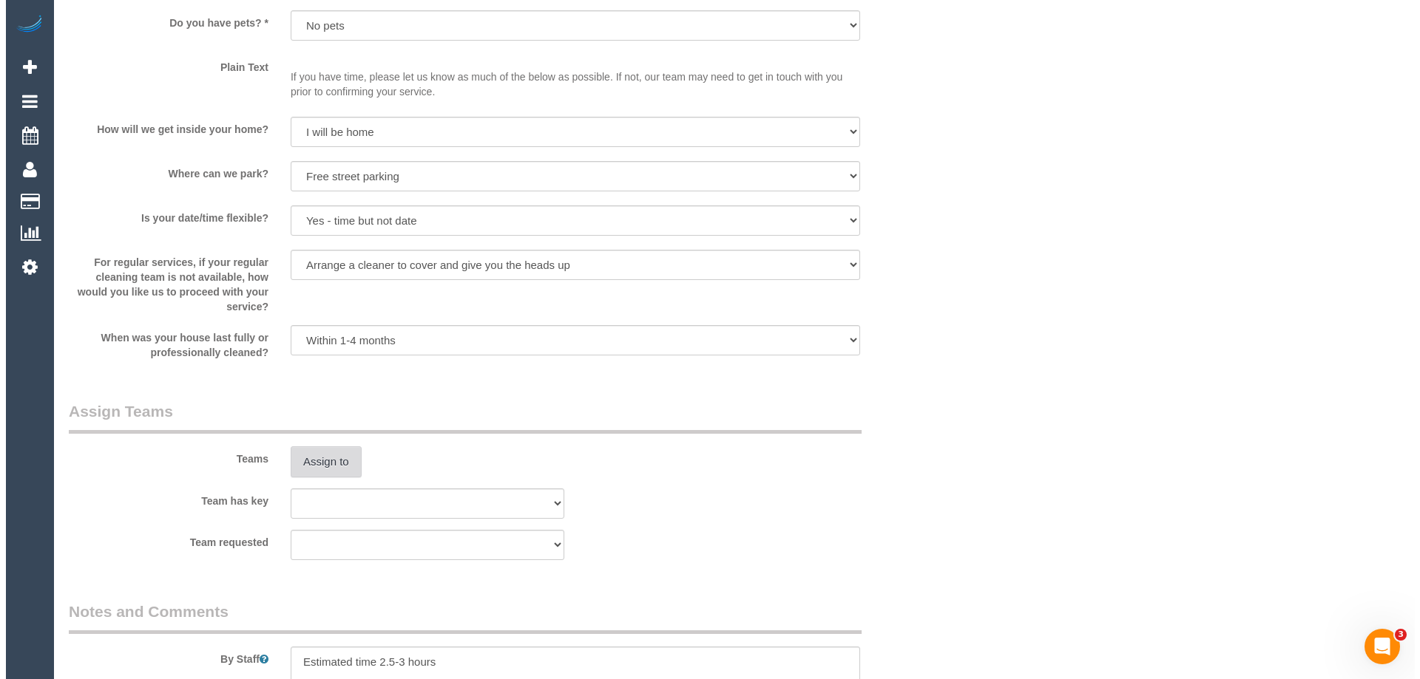
scroll to position [2003, 0]
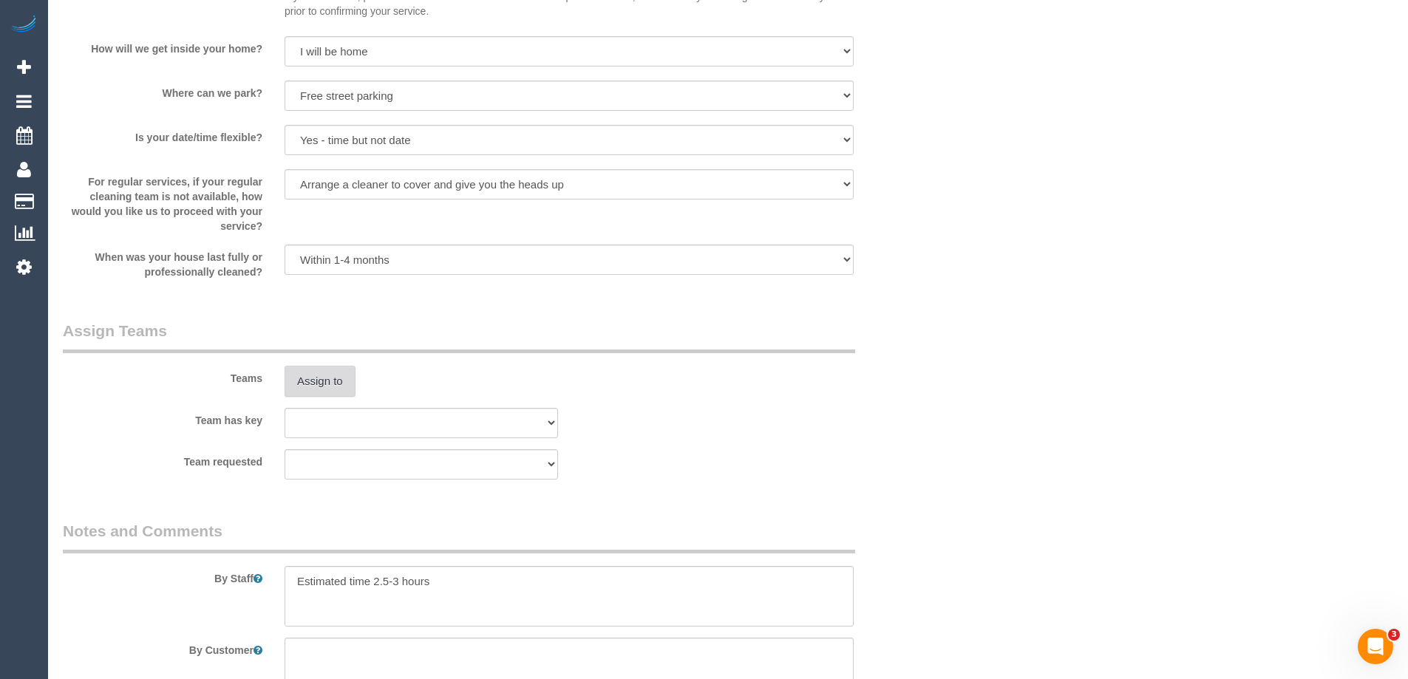
click at [328, 380] on button "Assign to" at bounding box center [320, 381] width 71 height 31
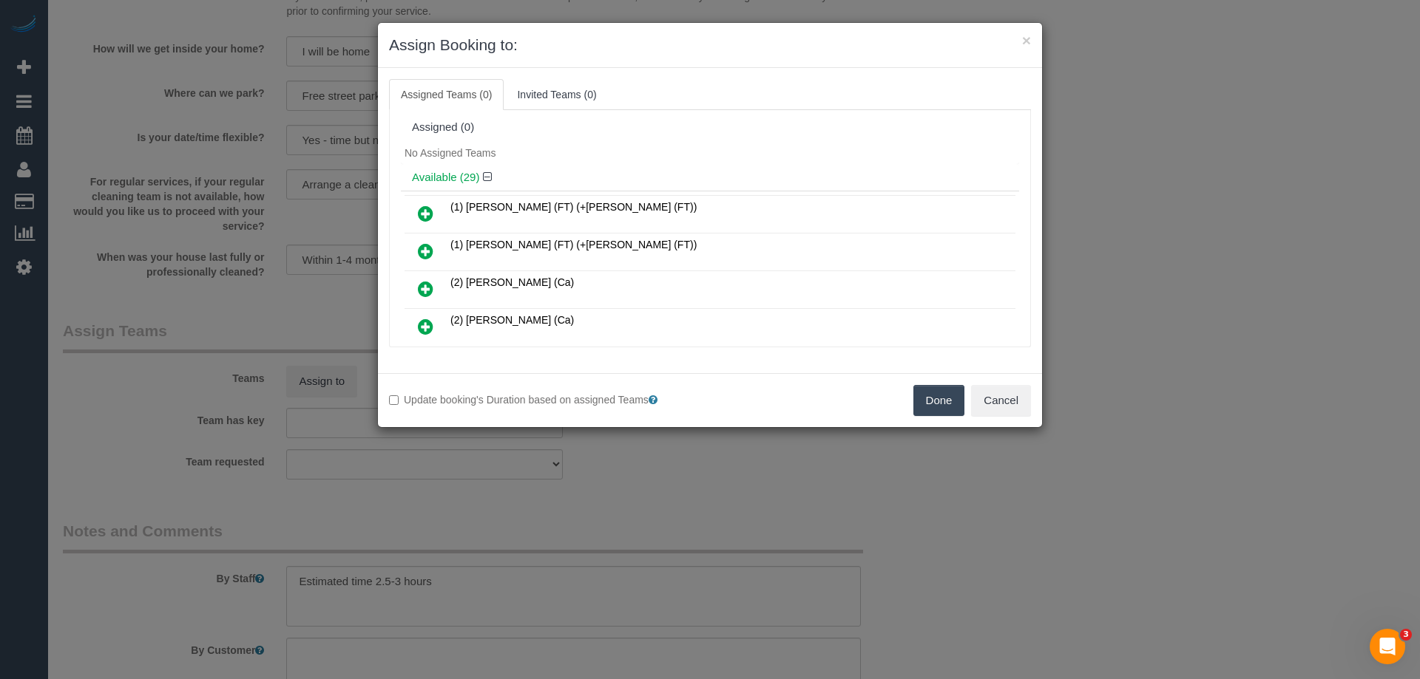
scroll to position [0, 0]
click at [986, 389] on button "Cancel" at bounding box center [1001, 400] width 60 height 31
click at [986, 389] on div "× Assign Booking to: Assigned Teams (0) Invited Teams (0) Assigned (0) No Assig…" at bounding box center [710, 339] width 1420 height 679
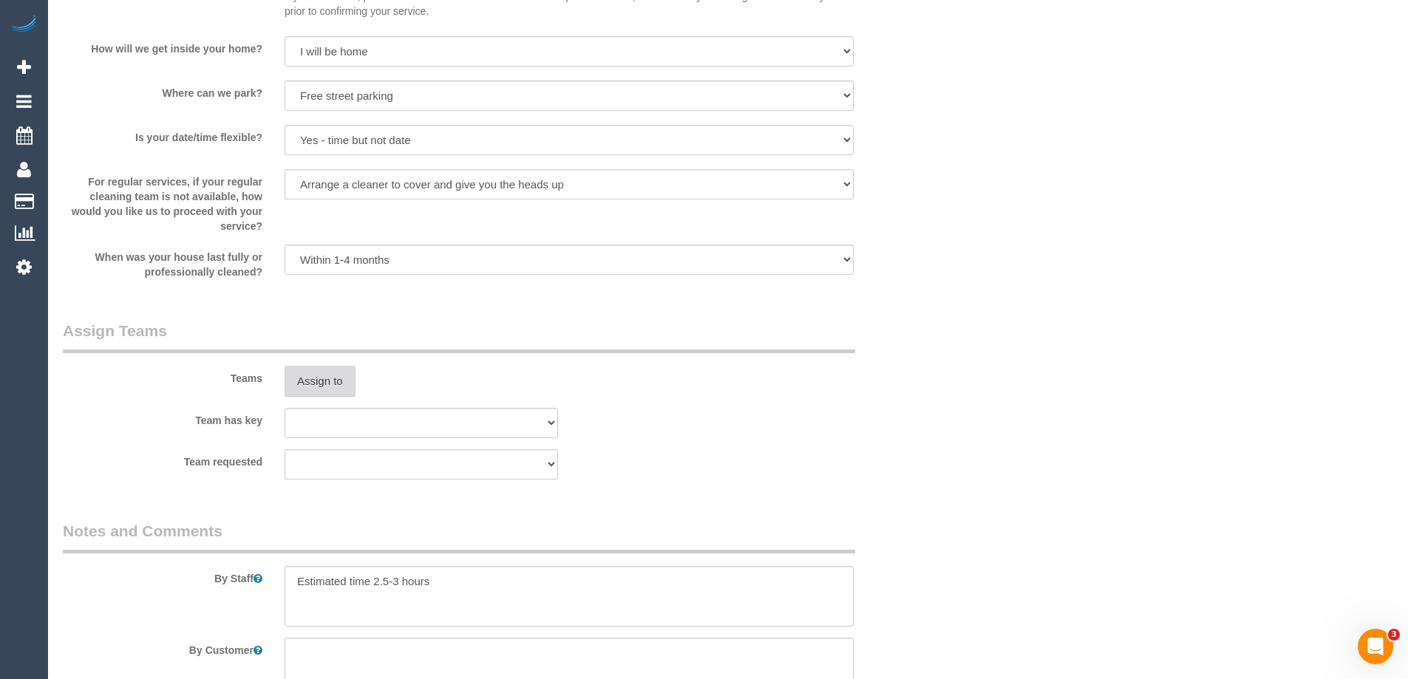
drag, startPoint x: 334, startPoint y: 377, endPoint x: 924, endPoint y: 0, distance: 700.2
click at [333, 377] on button "Assign to" at bounding box center [320, 381] width 71 height 31
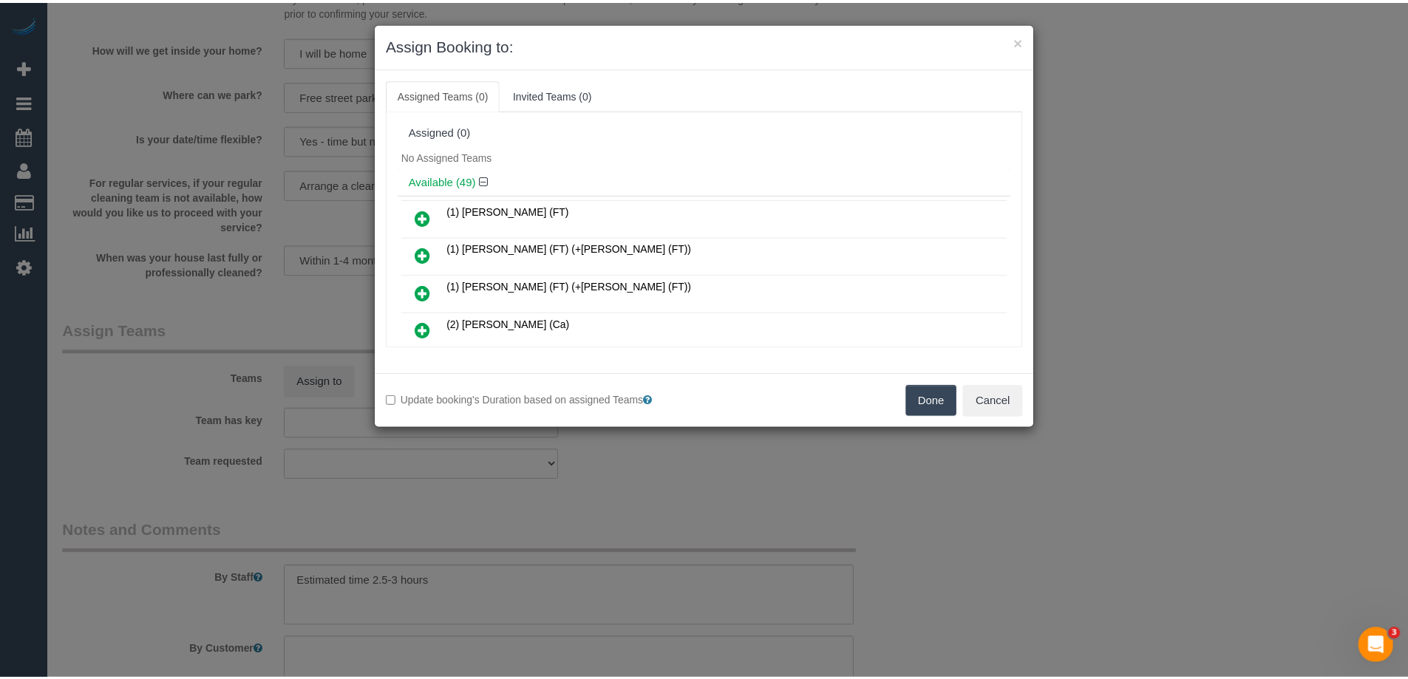
scroll to position [8737, 0]
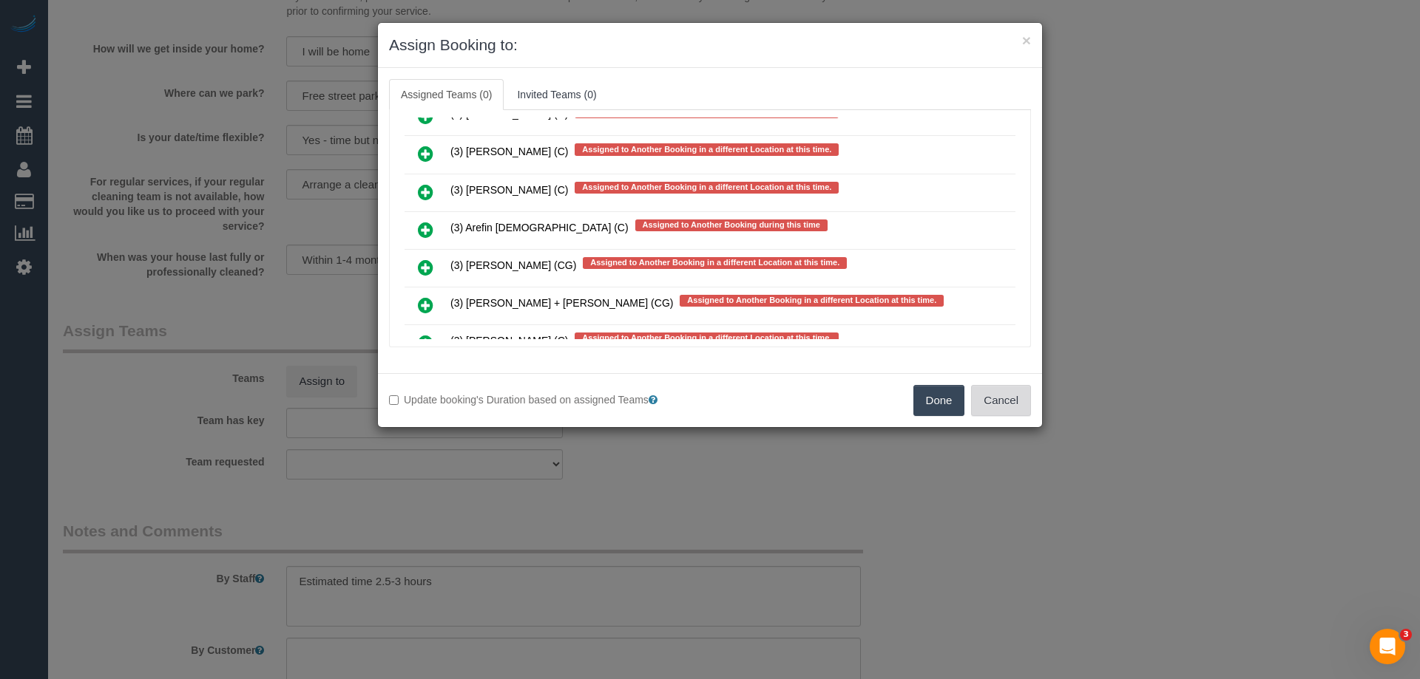
click at [995, 401] on button "Cancel" at bounding box center [1001, 400] width 60 height 31
click at [995, 401] on div "× Assign Booking to: Assigned Teams (0) Invited Teams (0) Assigned (0) No Assig…" at bounding box center [710, 339] width 1420 height 679
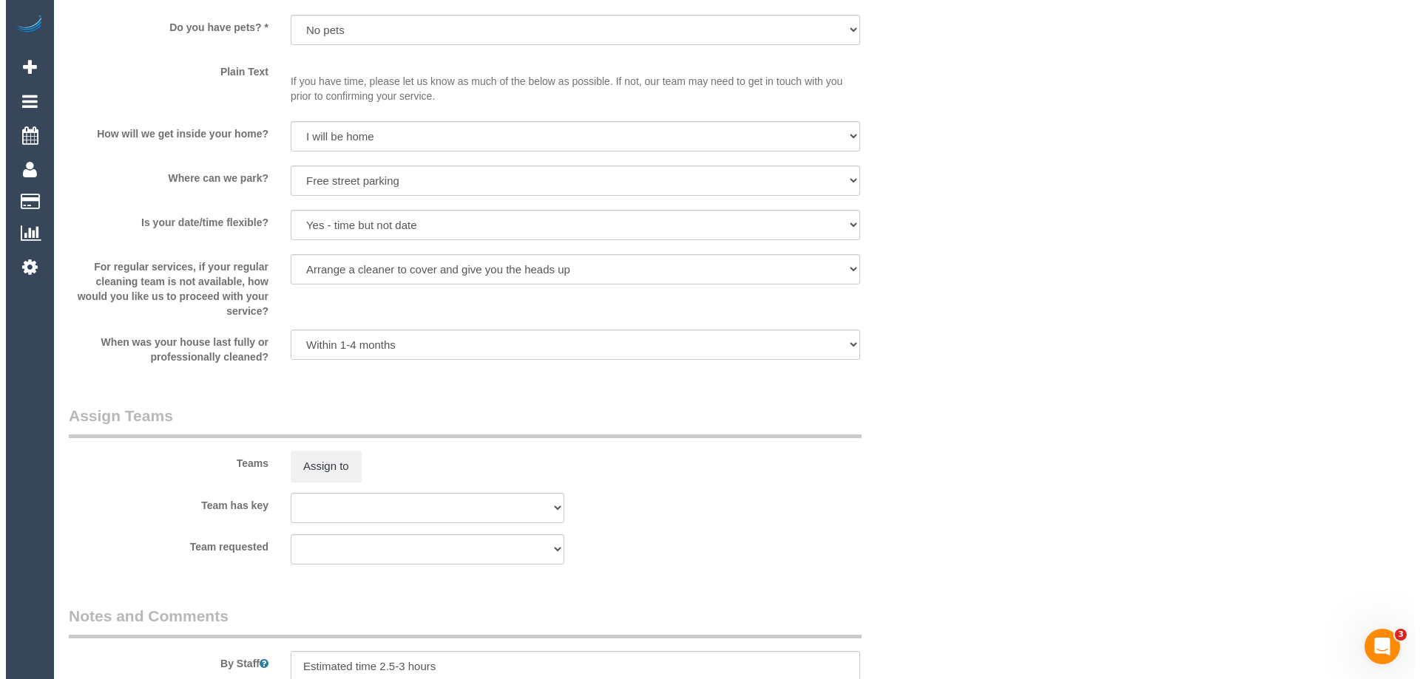
scroll to position [1922, 0]
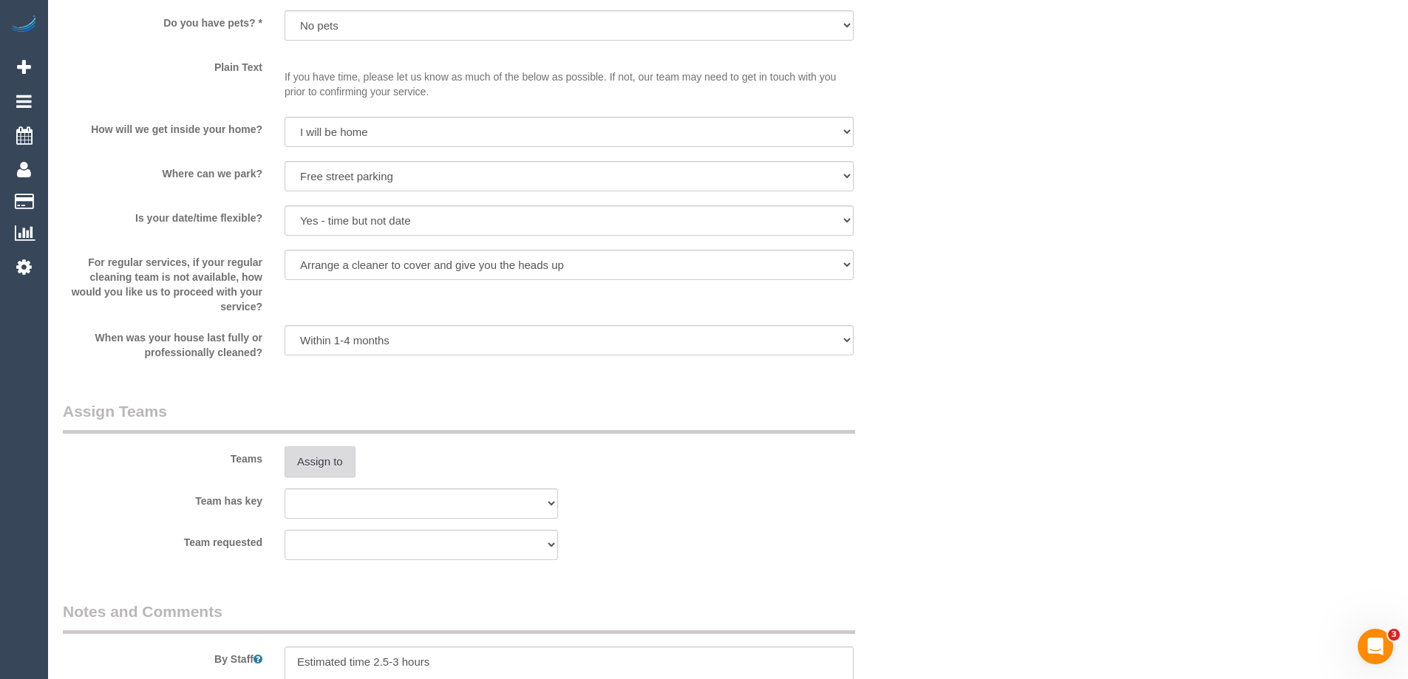
click at [312, 472] on button "Assign to" at bounding box center [320, 462] width 71 height 31
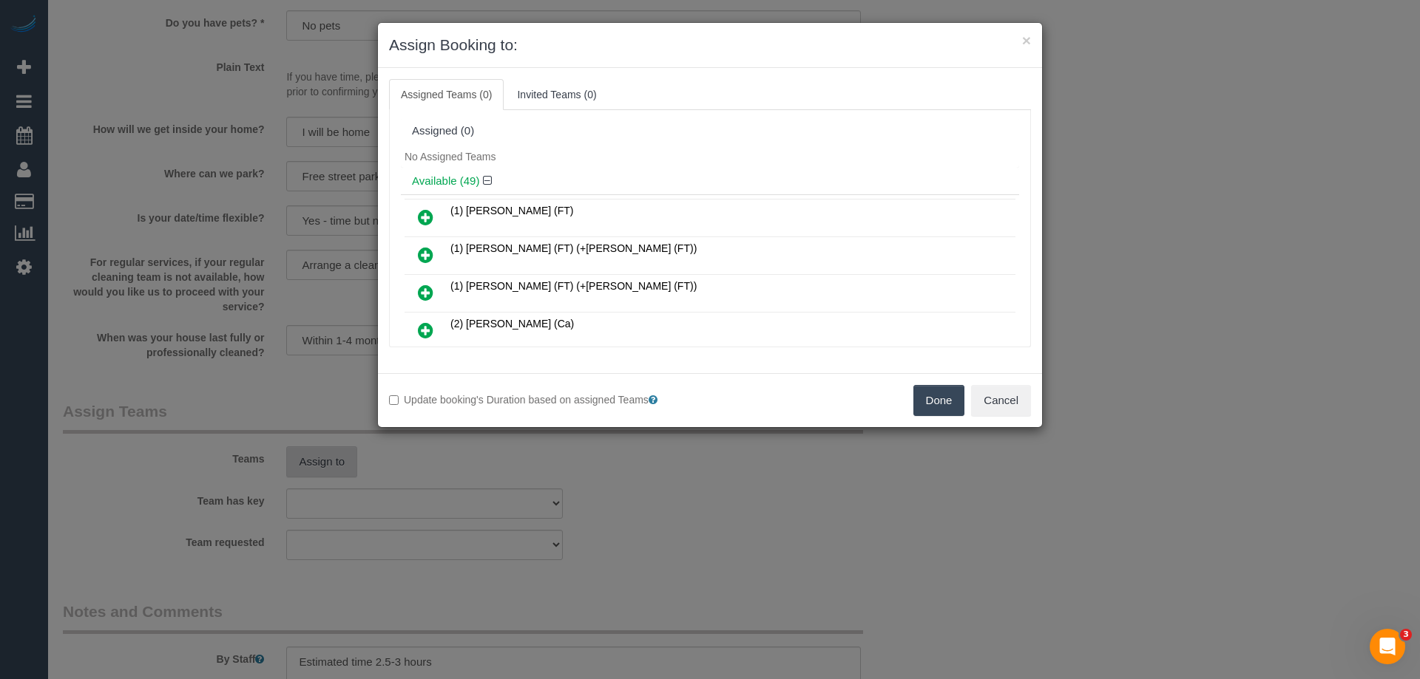
scroll to position [852, 0]
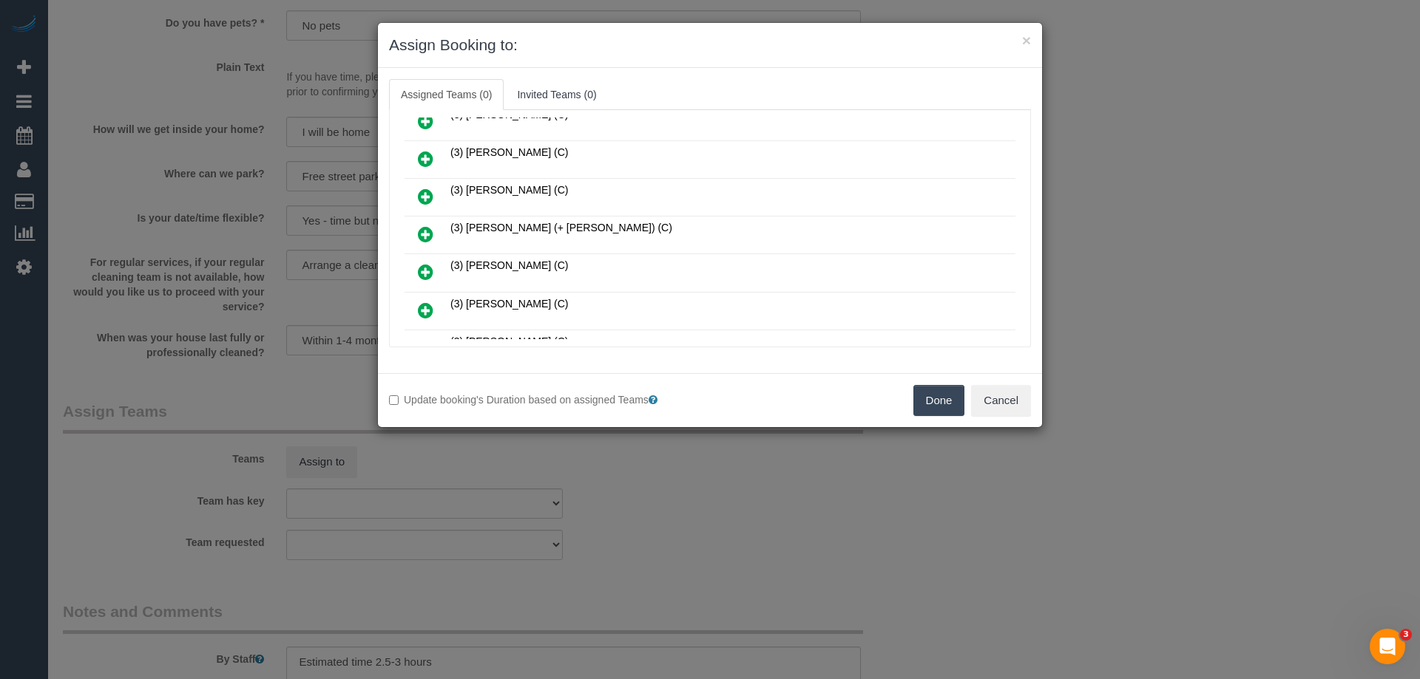
click at [421, 234] on icon at bounding box center [426, 235] width 16 height 18
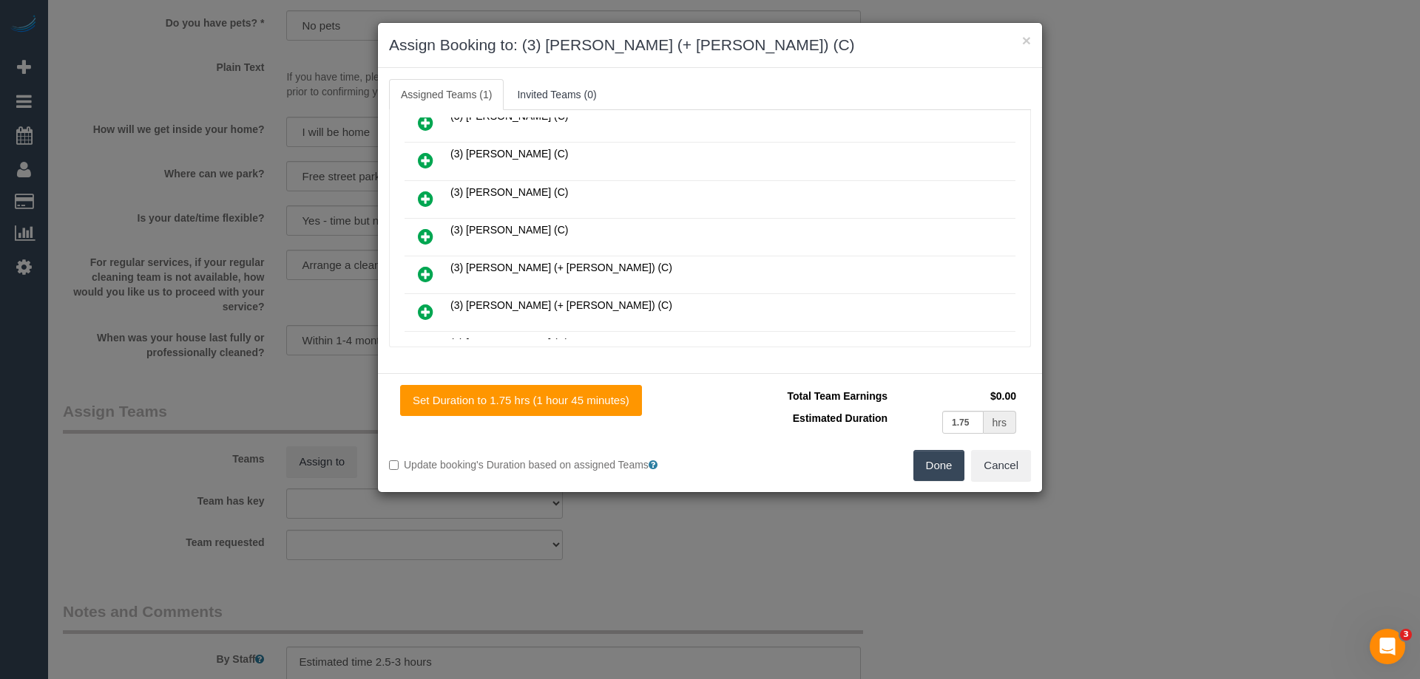
click at [427, 272] on icon at bounding box center [426, 274] width 16 height 18
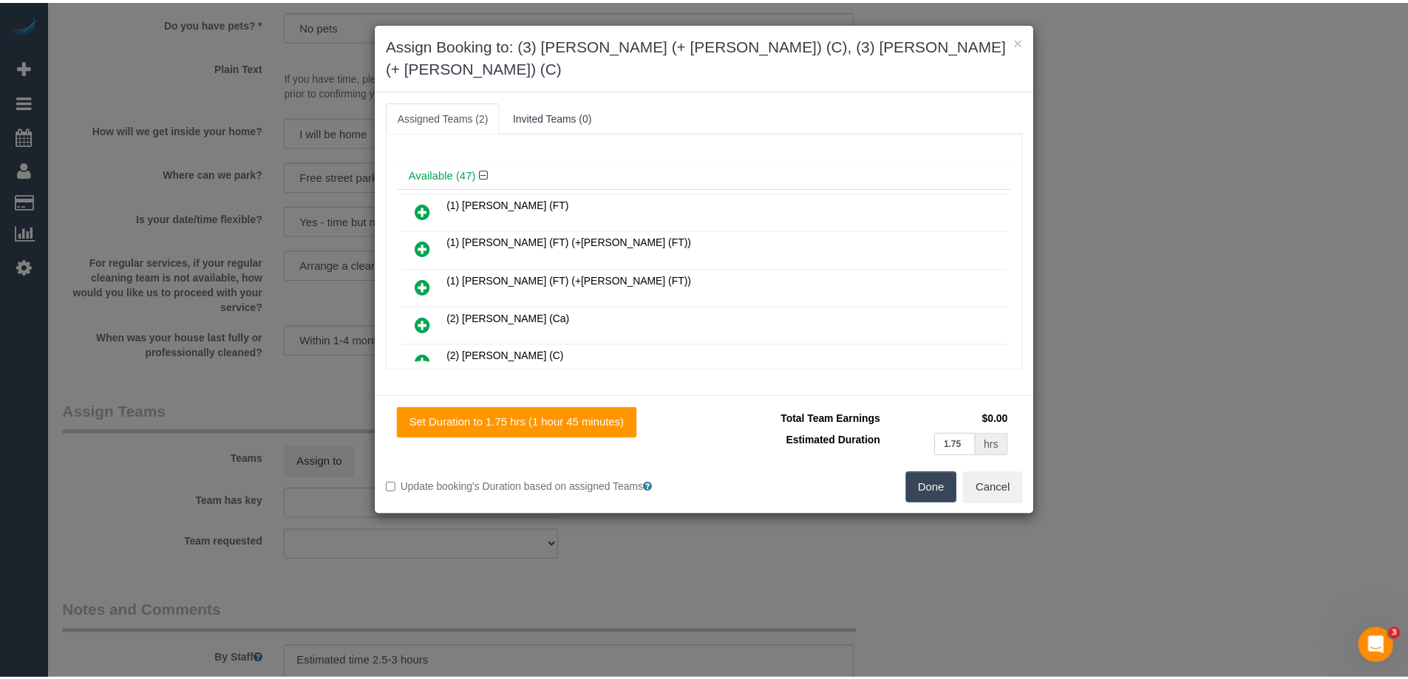
scroll to position [0, 0]
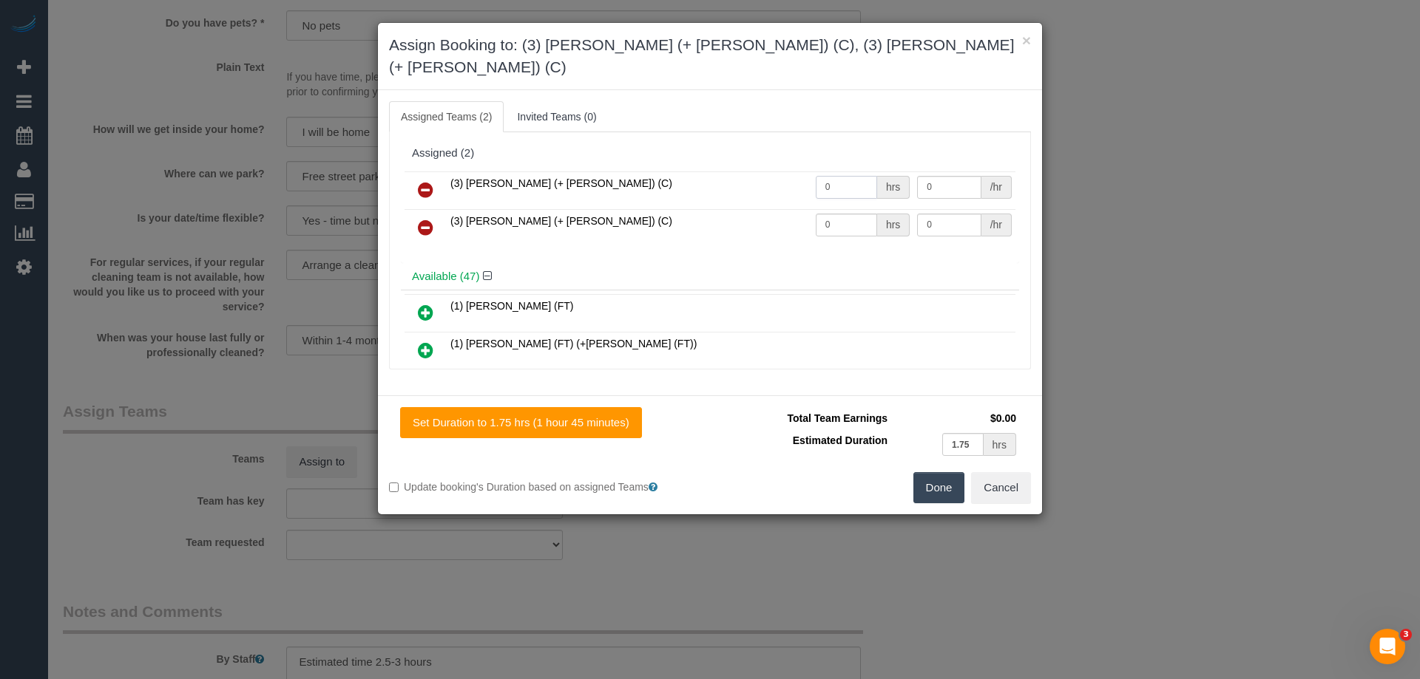
click at [835, 176] on input "0" at bounding box center [846, 187] width 61 height 23
type input "1"
click at [854, 214] on input "0" at bounding box center [846, 225] width 61 height 23
type input "1"
drag, startPoint x: 976, startPoint y: 157, endPoint x: 960, endPoint y: 157, distance: 16.3
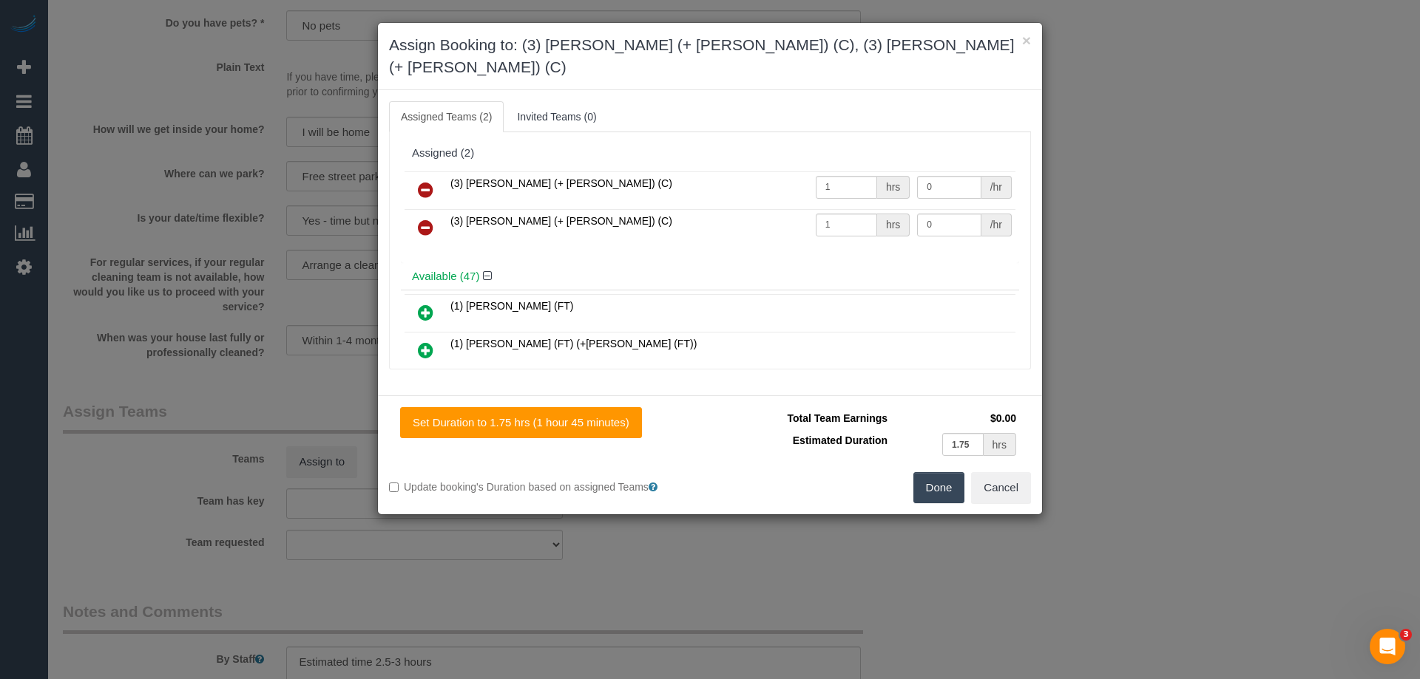
click at [981, 176] on div "/hr" at bounding box center [996, 187] width 30 height 23
click at [943, 176] on input "0" at bounding box center [949, 187] width 64 height 23
click at [947, 214] on input "0" at bounding box center [949, 225] width 64 height 23
type input "57.5"
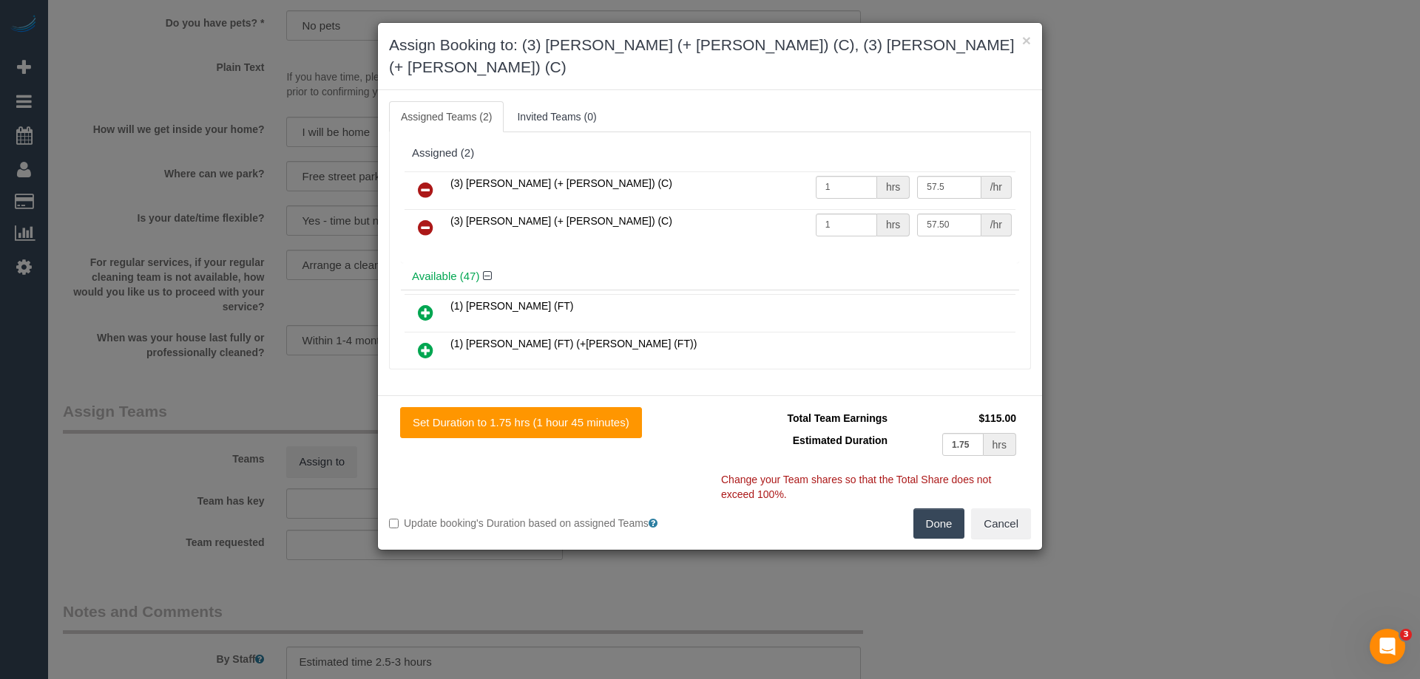
type input "57.5"
click at [941, 509] on button "Done" at bounding box center [939, 524] width 52 height 31
click at [941, 506] on div "× Assign Booking to: (3) Arifin (+ Fatema) (C), (3) Fatema (+ Arifin) (C) Assig…" at bounding box center [710, 339] width 1420 height 679
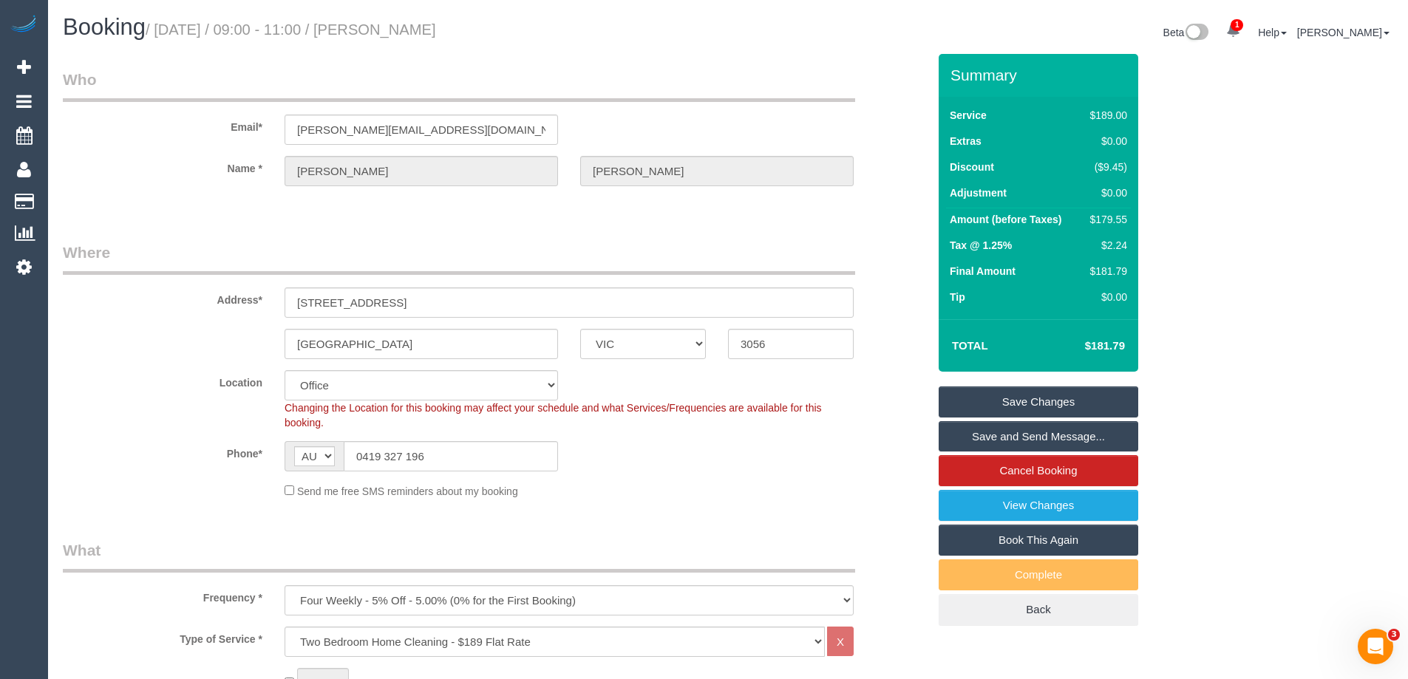
click at [1019, 397] on link "Save Changes" at bounding box center [1039, 402] width 200 height 31
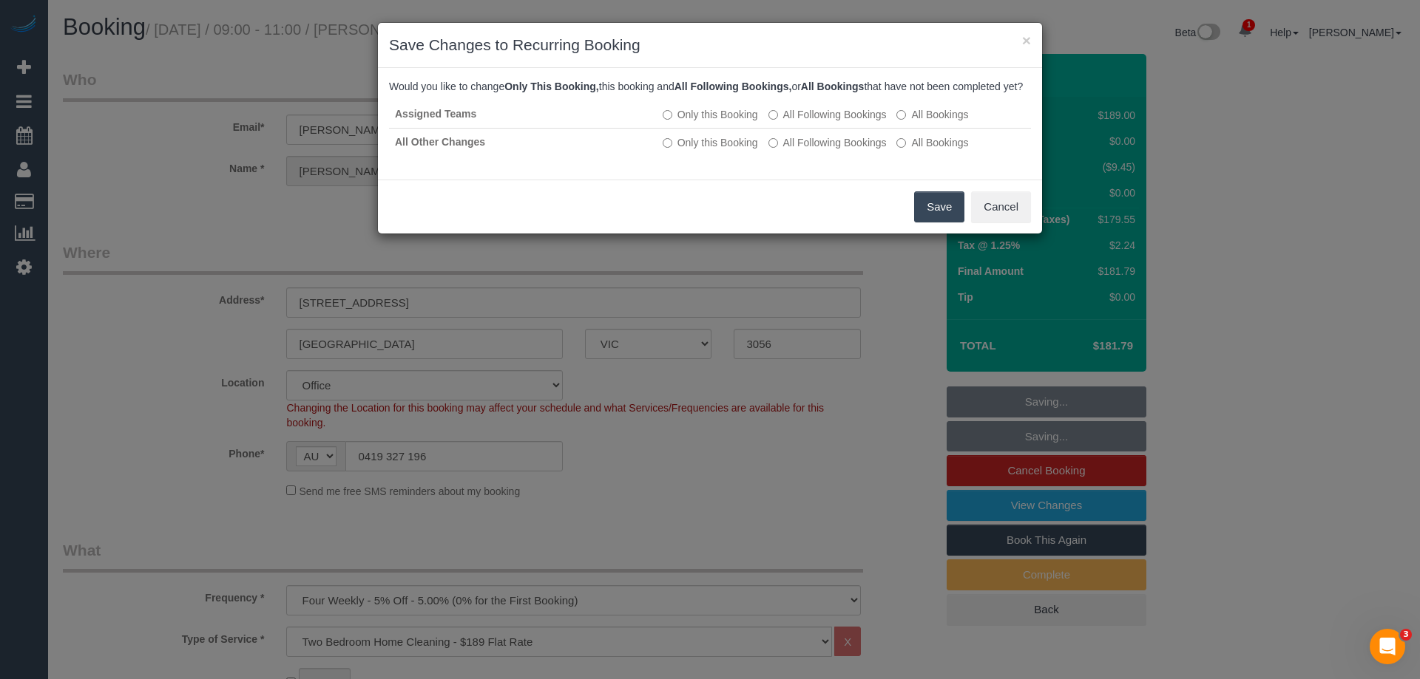
click at [936, 223] on button "Save" at bounding box center [939, 206] width 50 height 31
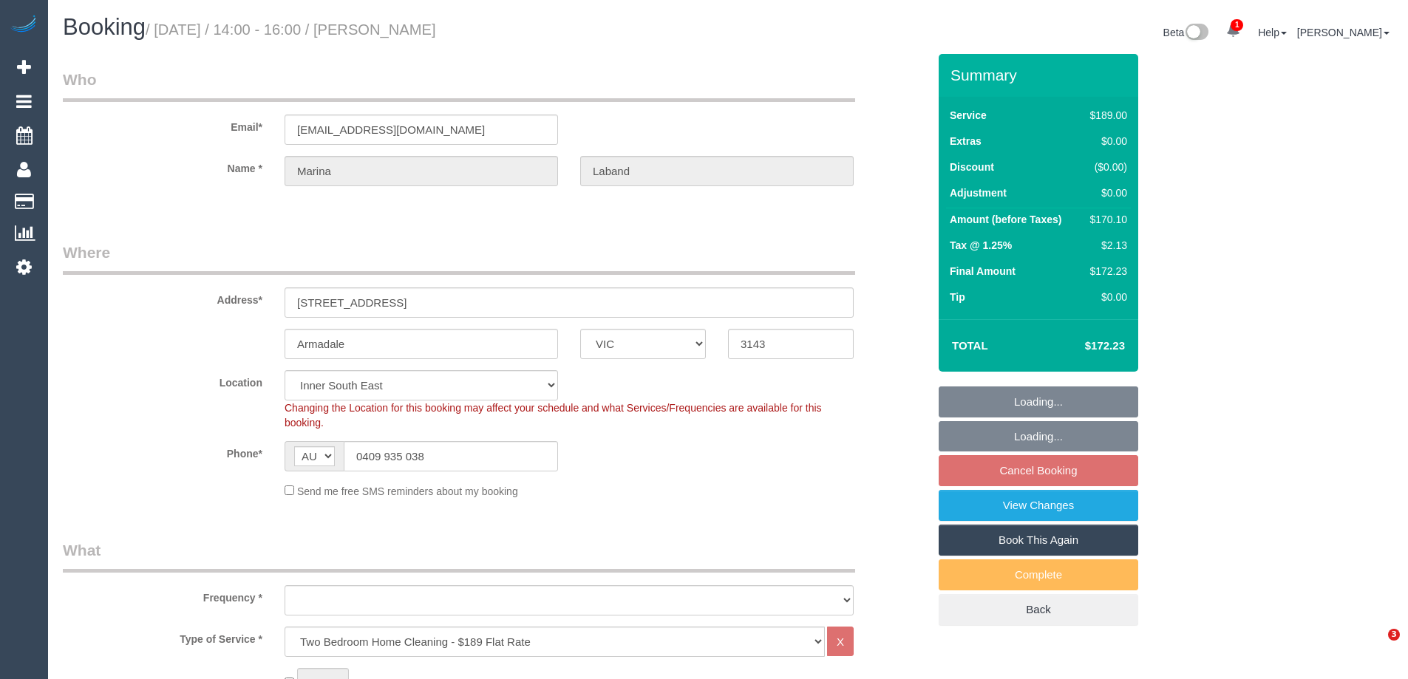
select select "VIC"
select select "string:stripe-pm_1Ra7S02GScqysDRVJi6FUN3i"
select select "object:801"
select select "number:28"
select select "number:14"
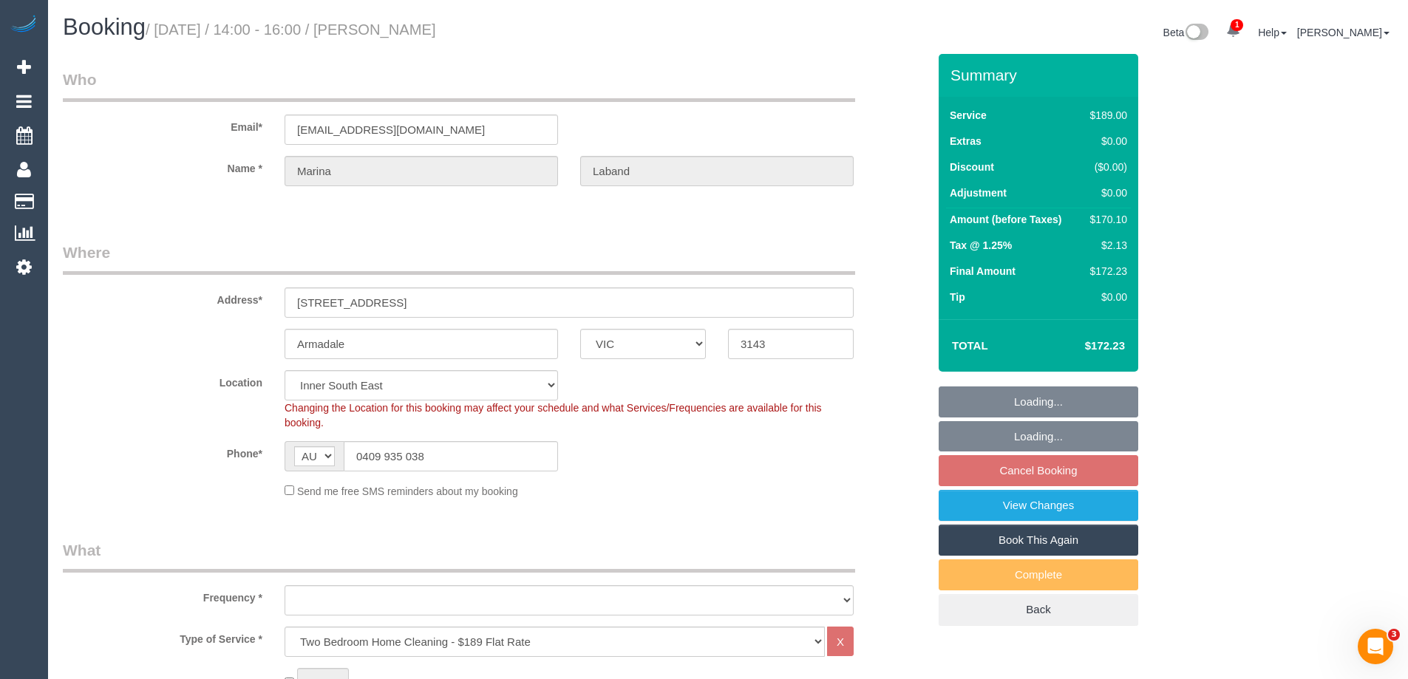
select select "number:18"
select select "number:25"
select select "number:33"
select select "number:26"
select select "spot5"
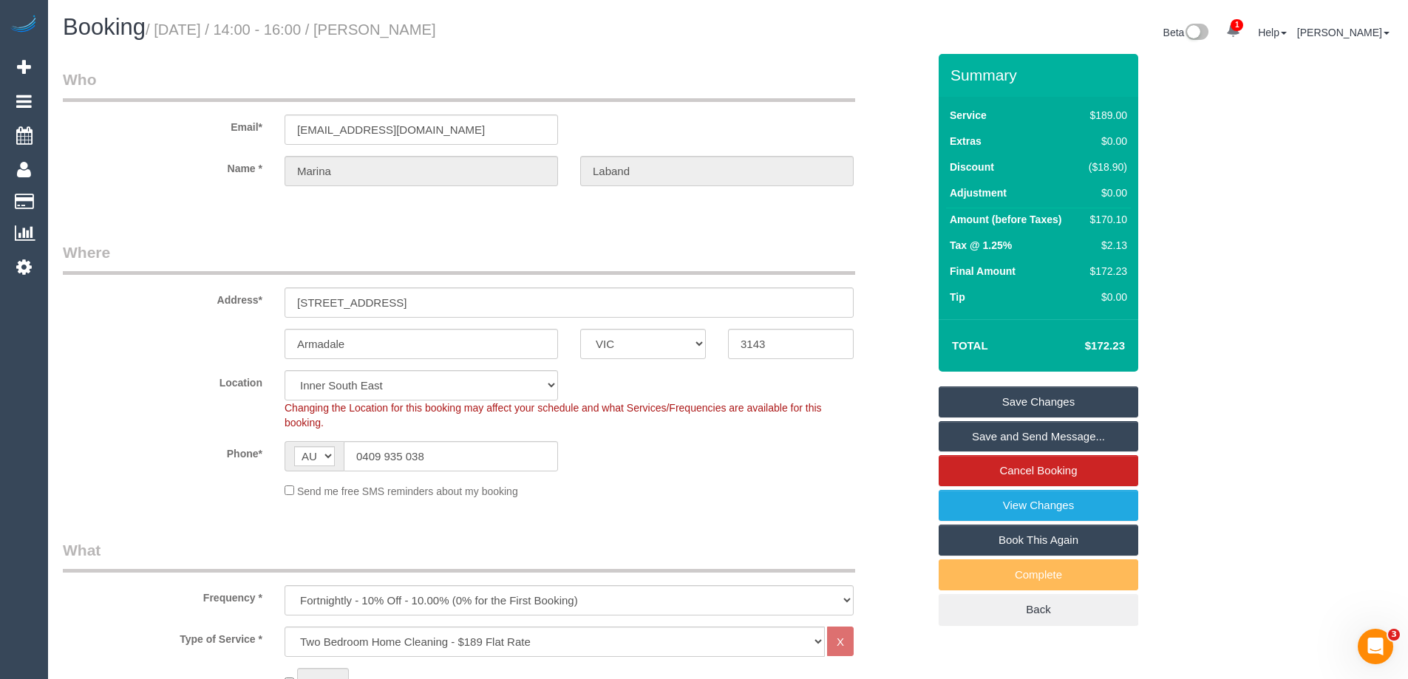
drag, startPoint x: 481, startPoint y: 28, endPoint x: 387, endPoint y: 24, distance: 94.0
click at [384, 24] on h1 "Booking / [DATE] / 14:00 - 16:00 / [PERSON_NAME]" at bounding box center [390, 27] width 654 height 25
copy small "Marina Laband"
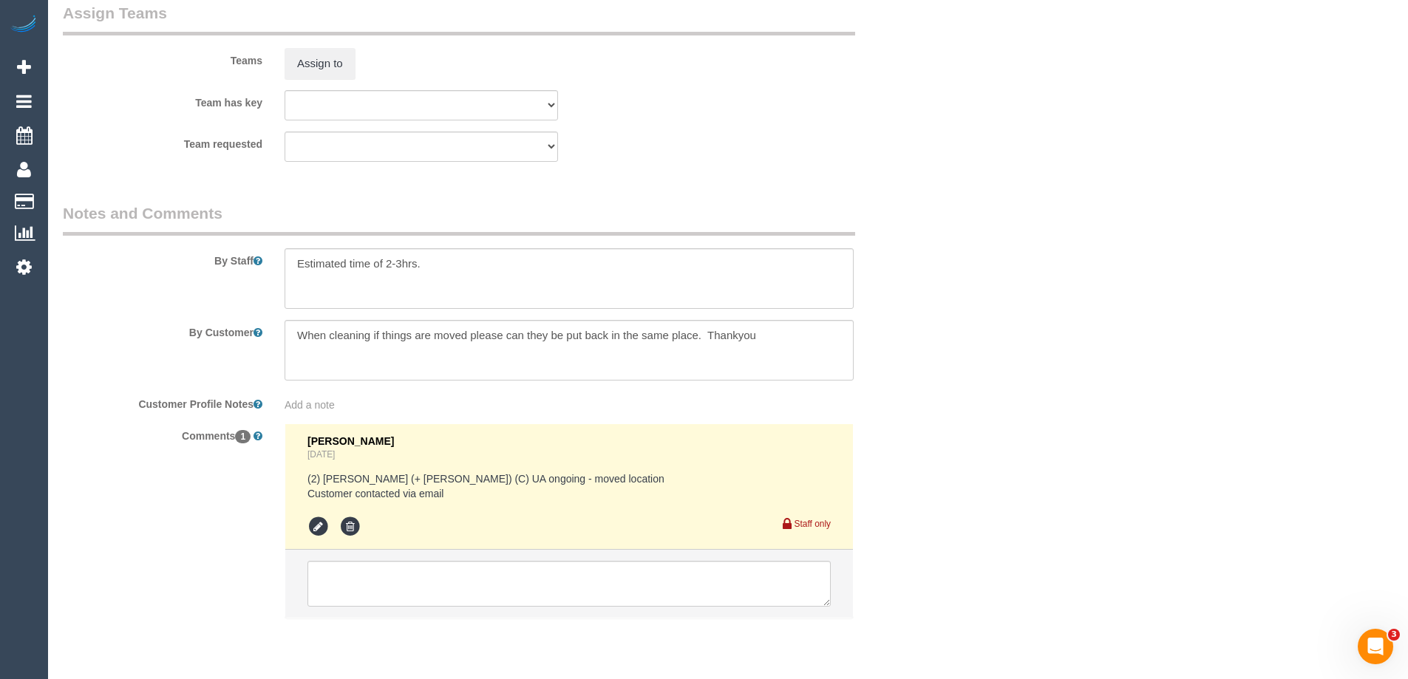
scroll to position [2286, 0]
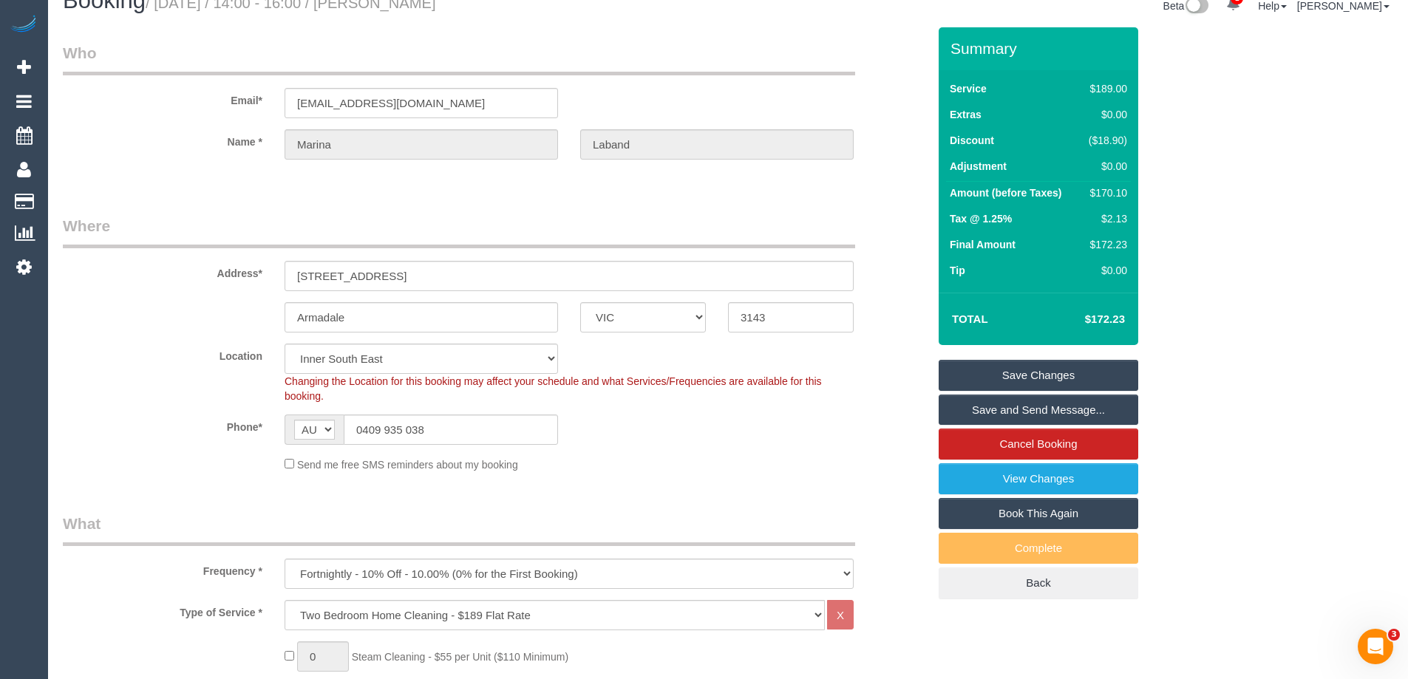
scroll to position [0, 0]
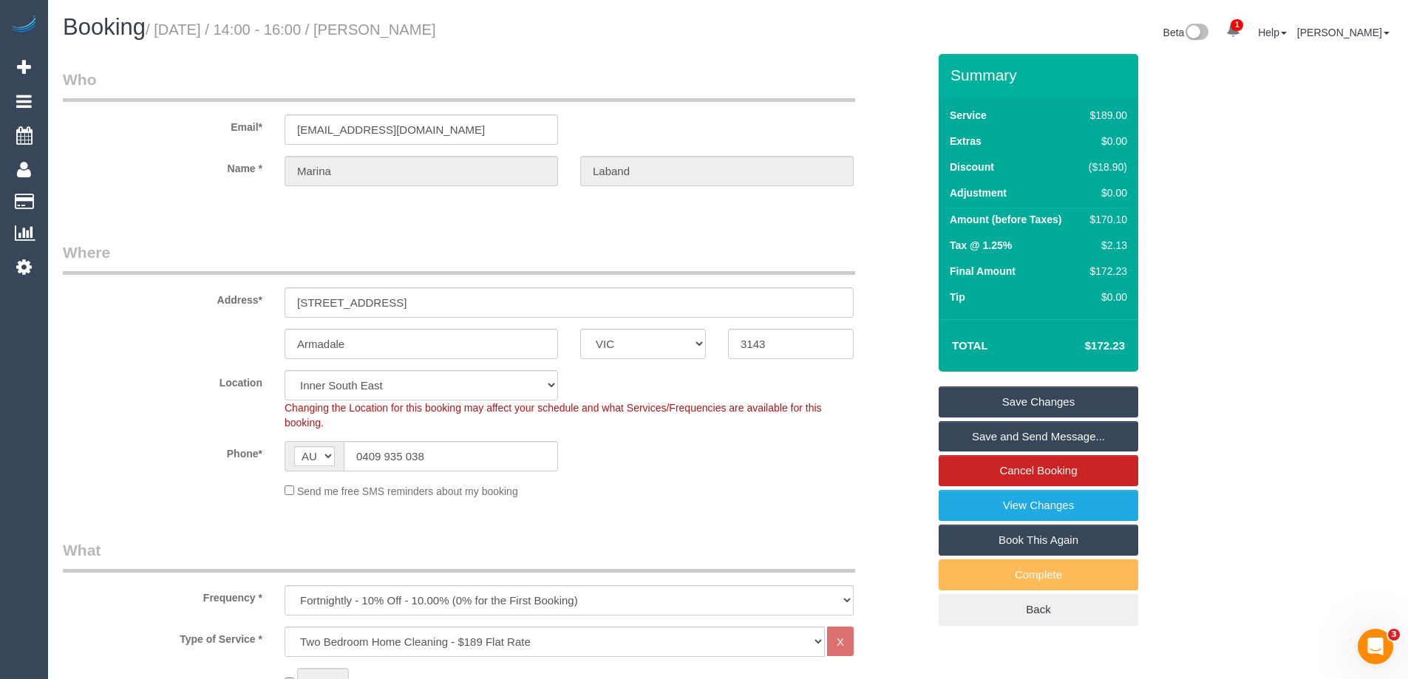
click at [1121, 217] on div "$170.10" at bounding box center [1105, 219] width 44 height 15
copy div "170.10"
click at [1196, 225] on div "Summary Service $189.00 Extras $0.00 Discount ($18.90) Adjustment $0.00 Amount …" at bounding box center [1094, 355] width 333 height 602
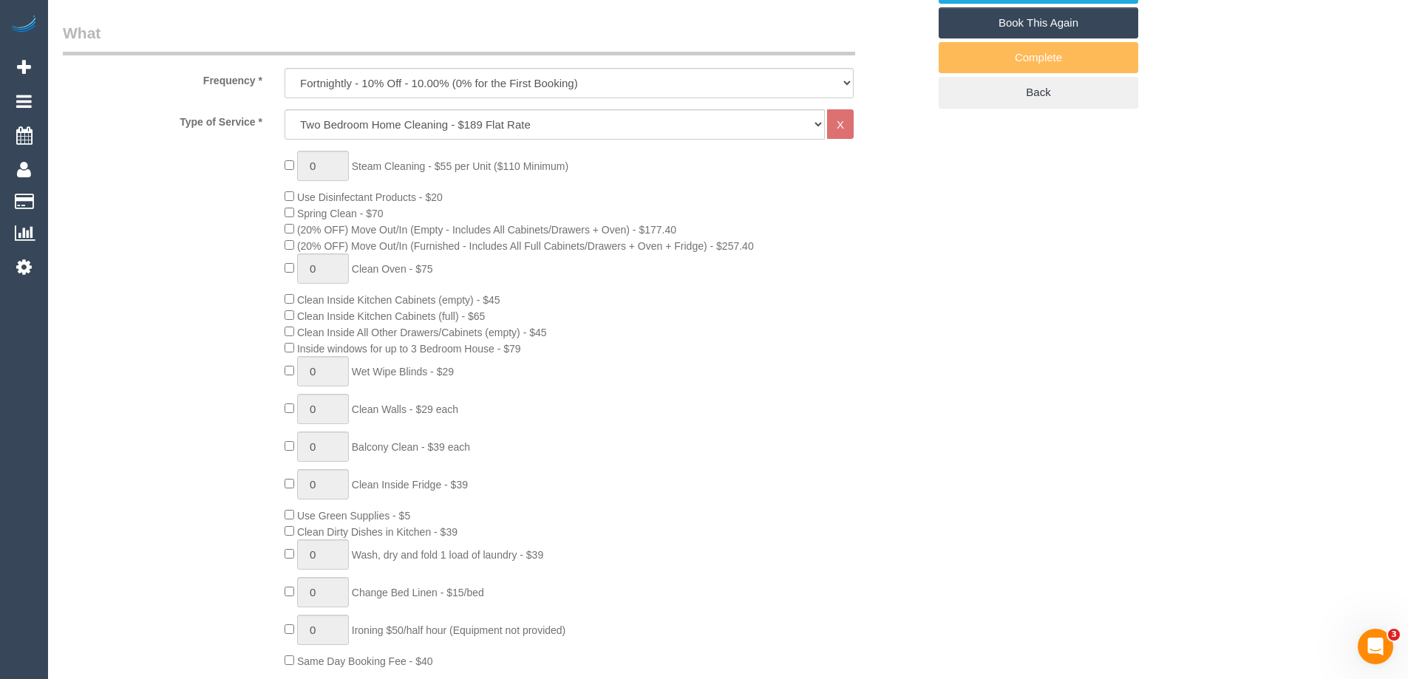
click at [705, 390] on div "0 Steam Cleaning - $55 per Unit ($110 Minimum) Use Disinfectant Products - $20 …" at bounding box center [606, 410] width 665 height 518
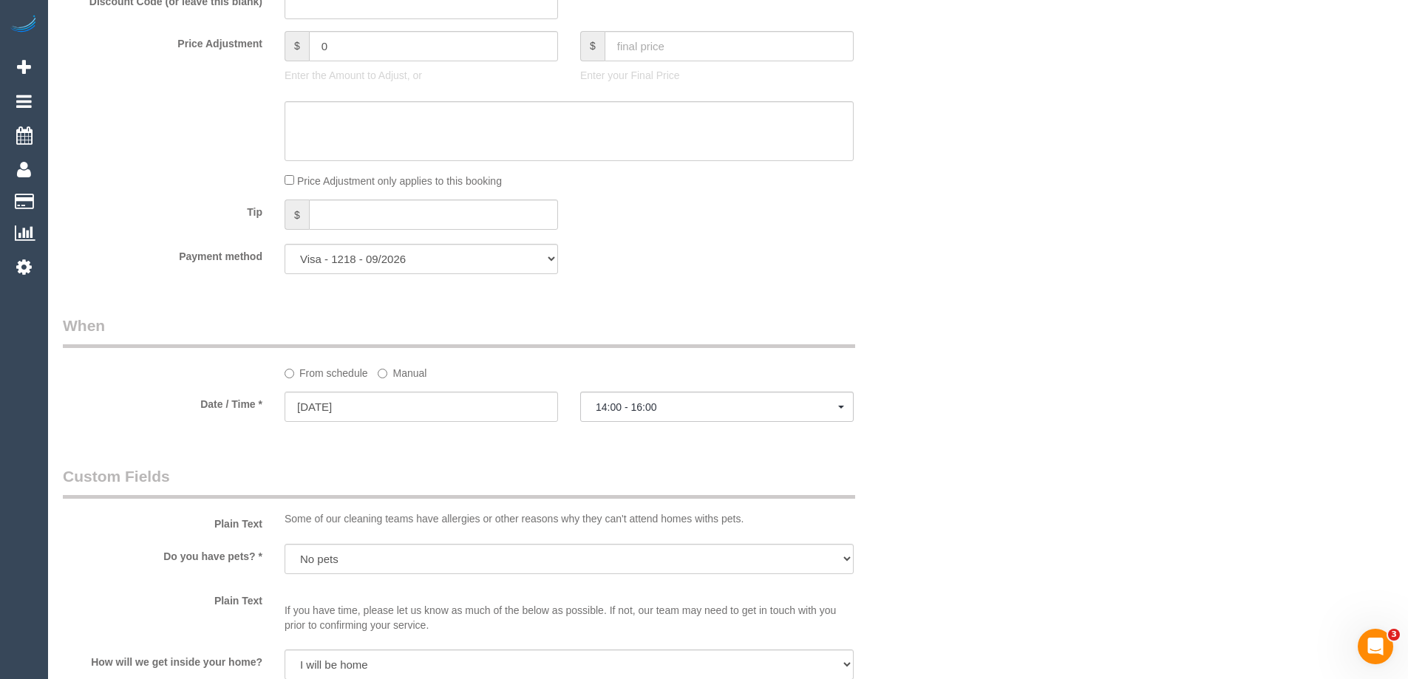
scroll to position [1109, 0]
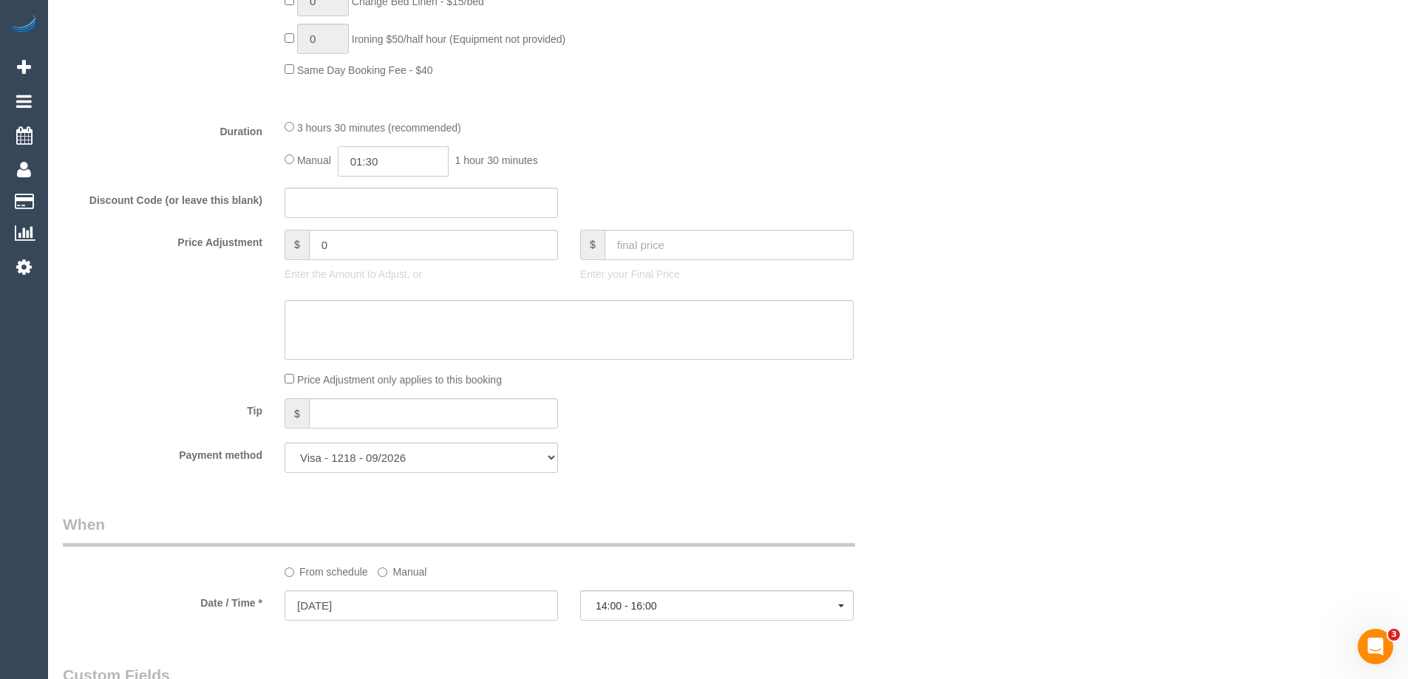
click at [393, 160] on input "01:30" at bounding box center [393, 161] width 111 height 30
type input "03:00"
click at [382, 267] on li "03:00" at bounding box center [377, 263] width 66 height 19
click at [864, 191] on div "Discount Code (or leave this blank)" at bounding box center [495, 203] width 887 height 31
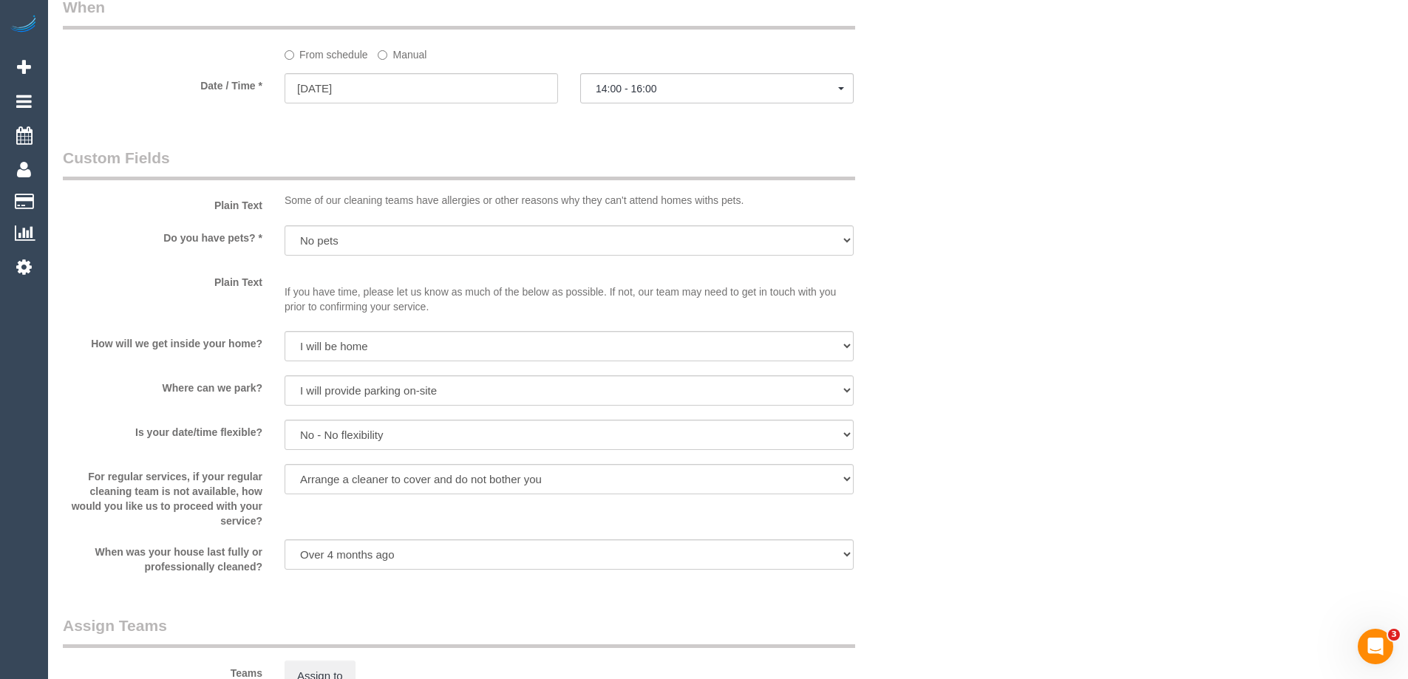
scroll to position [2286, 0]
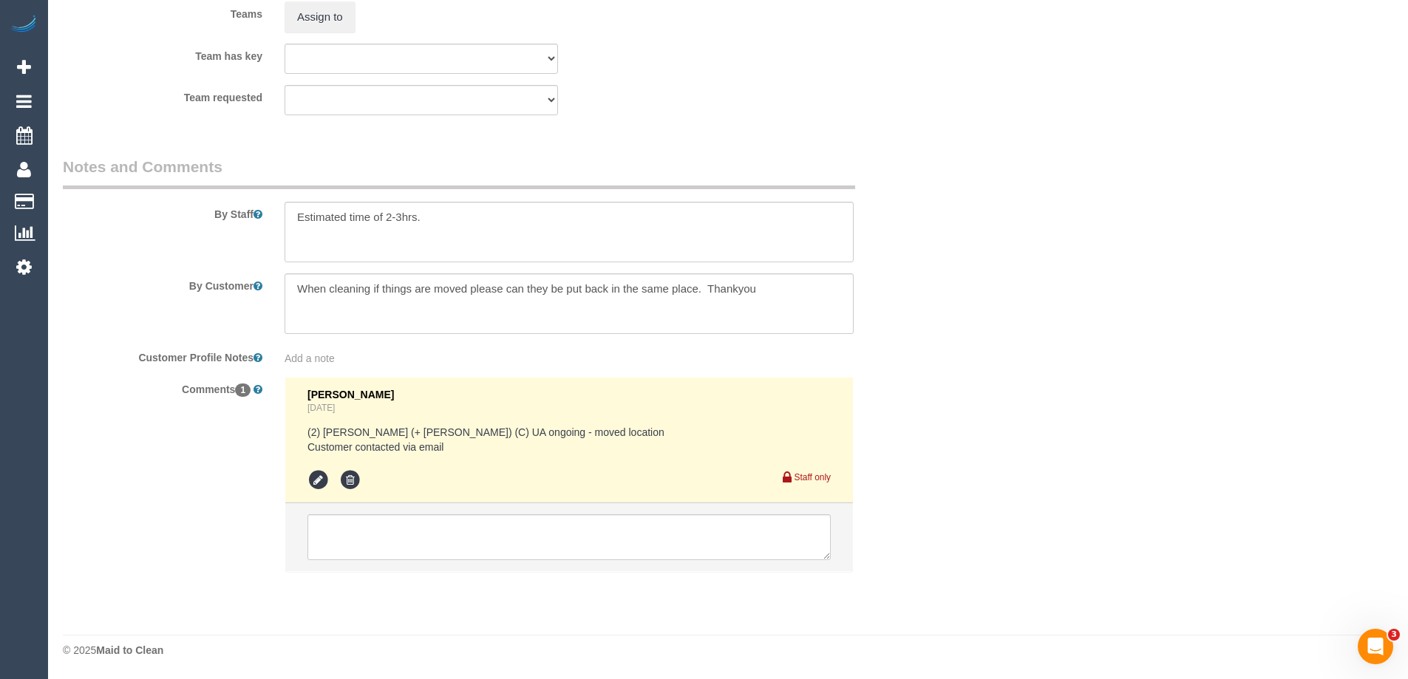
select select "spot26"
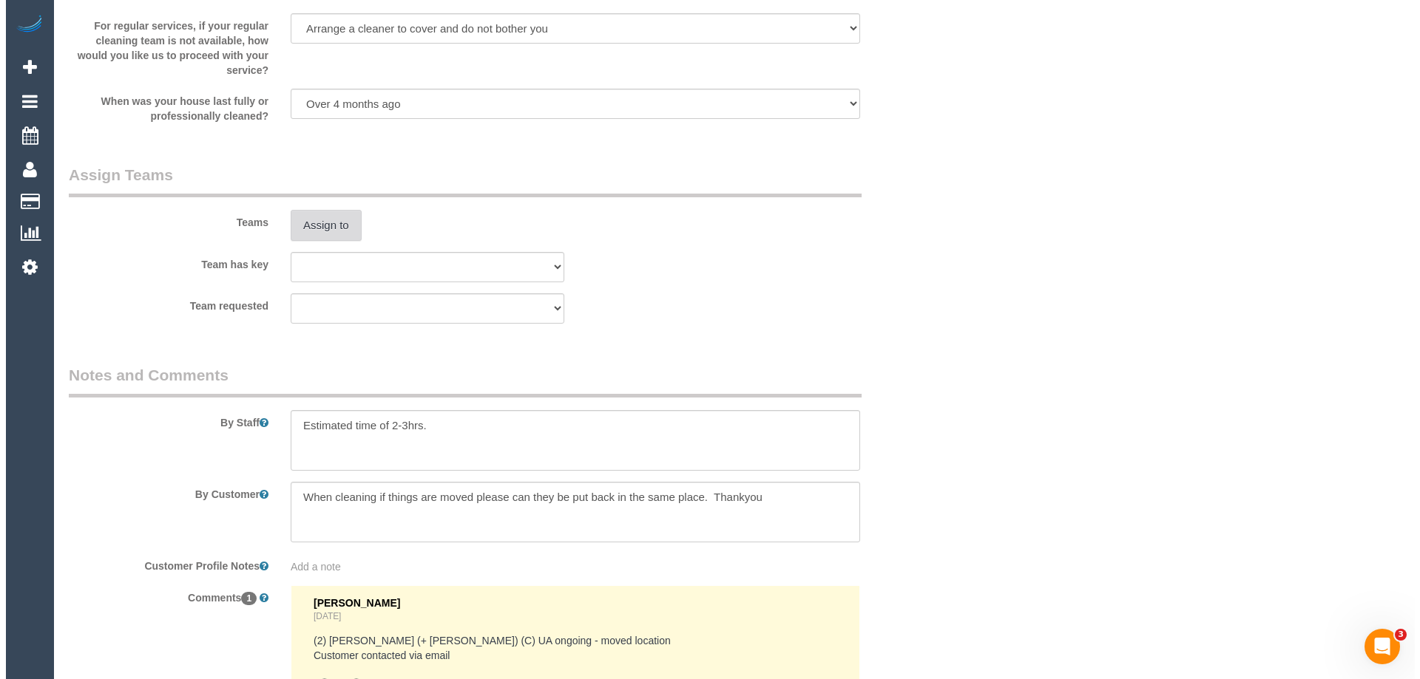
scroll to position [2064, 0]
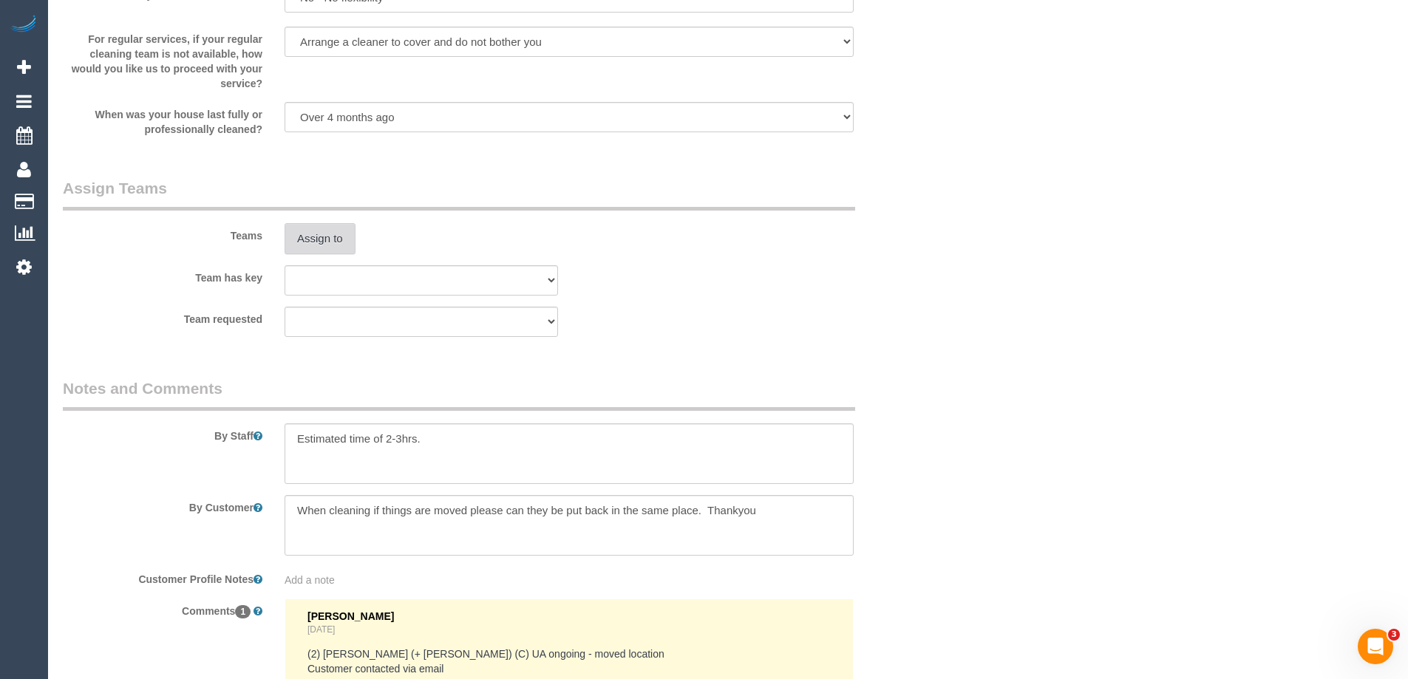
click at [323, 242] on button "Assign to" at bounding box center [320, 238] width 71 height 31
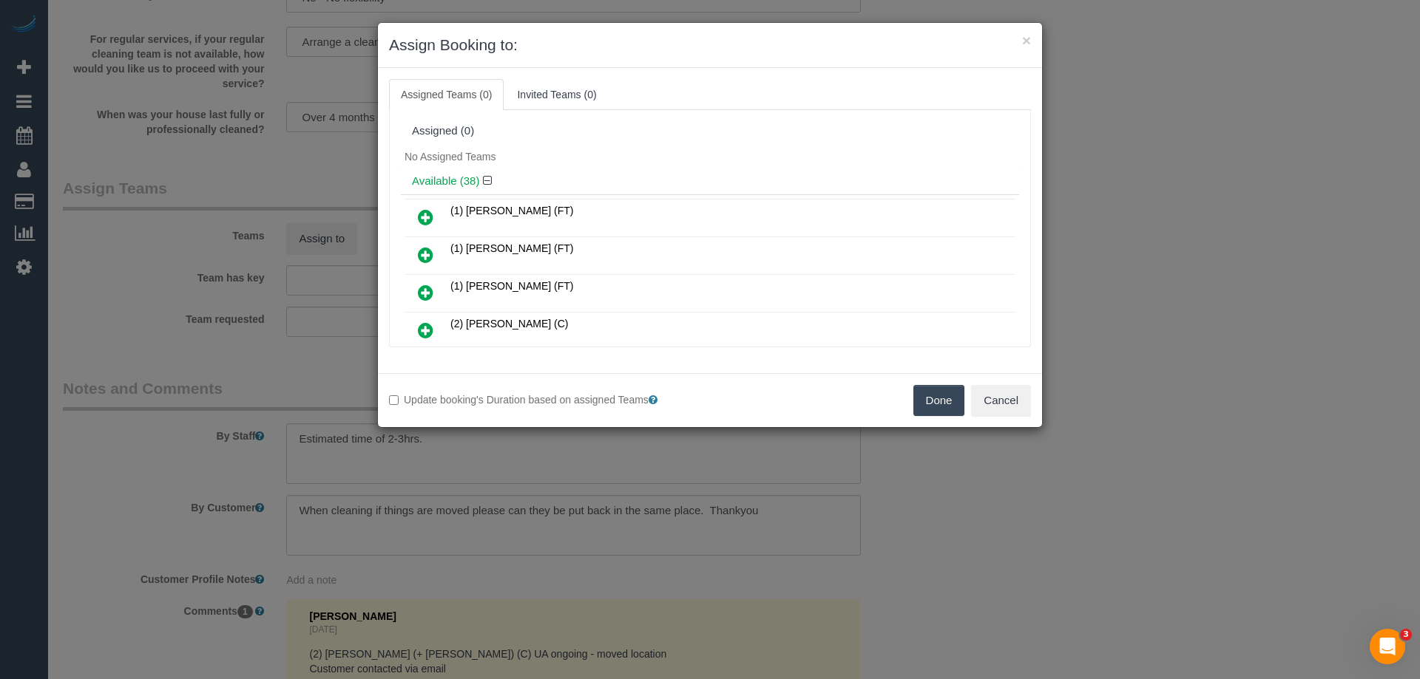
click at [595, 152] on div "No Assigned Teams" at bounding box center [710, 157] width 618 height 22
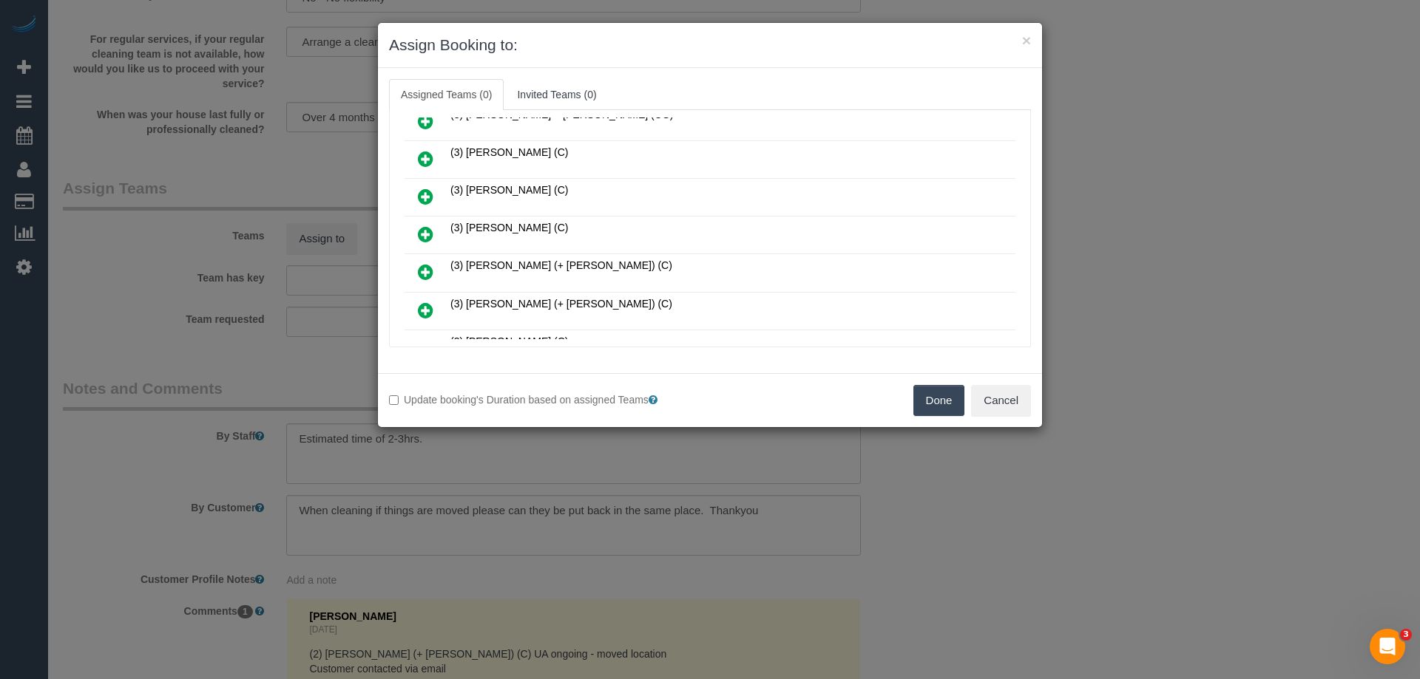
click at [421, 234] on icon at bounding box center [426, 235] width 16 height 18
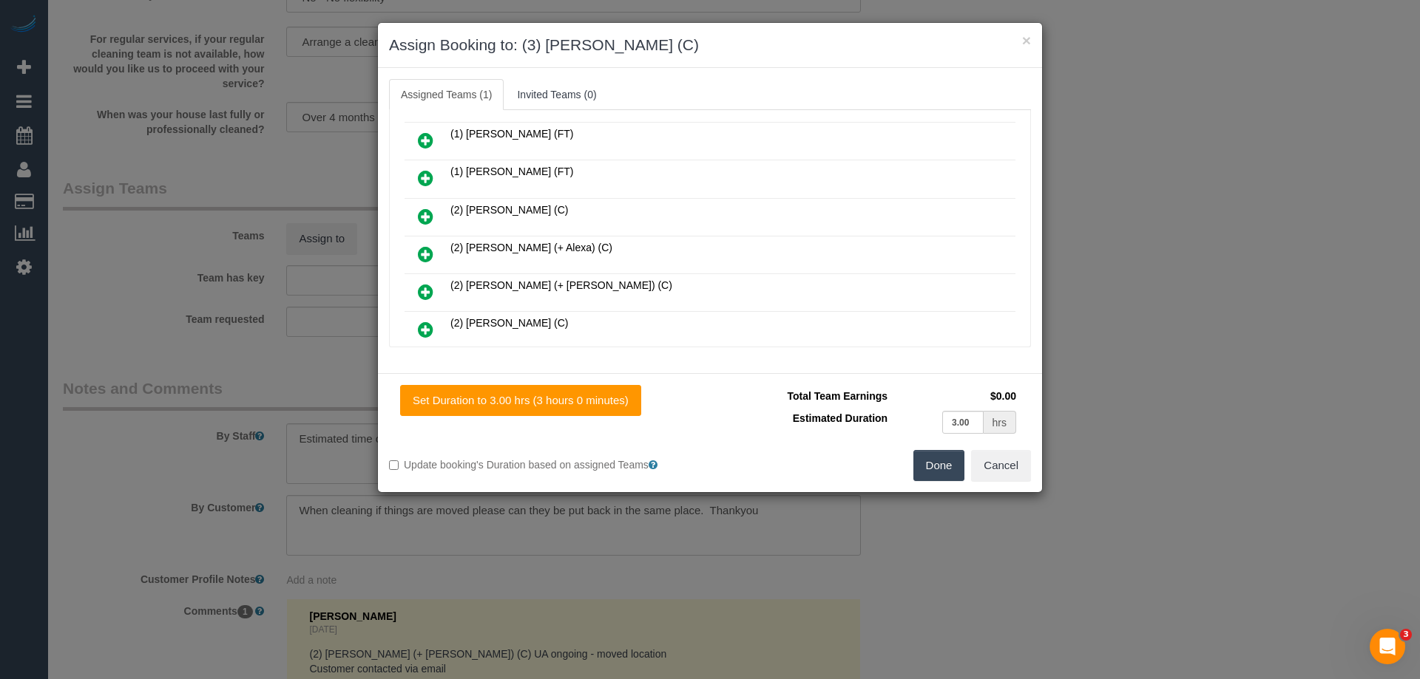
scroll to position [0, 0]
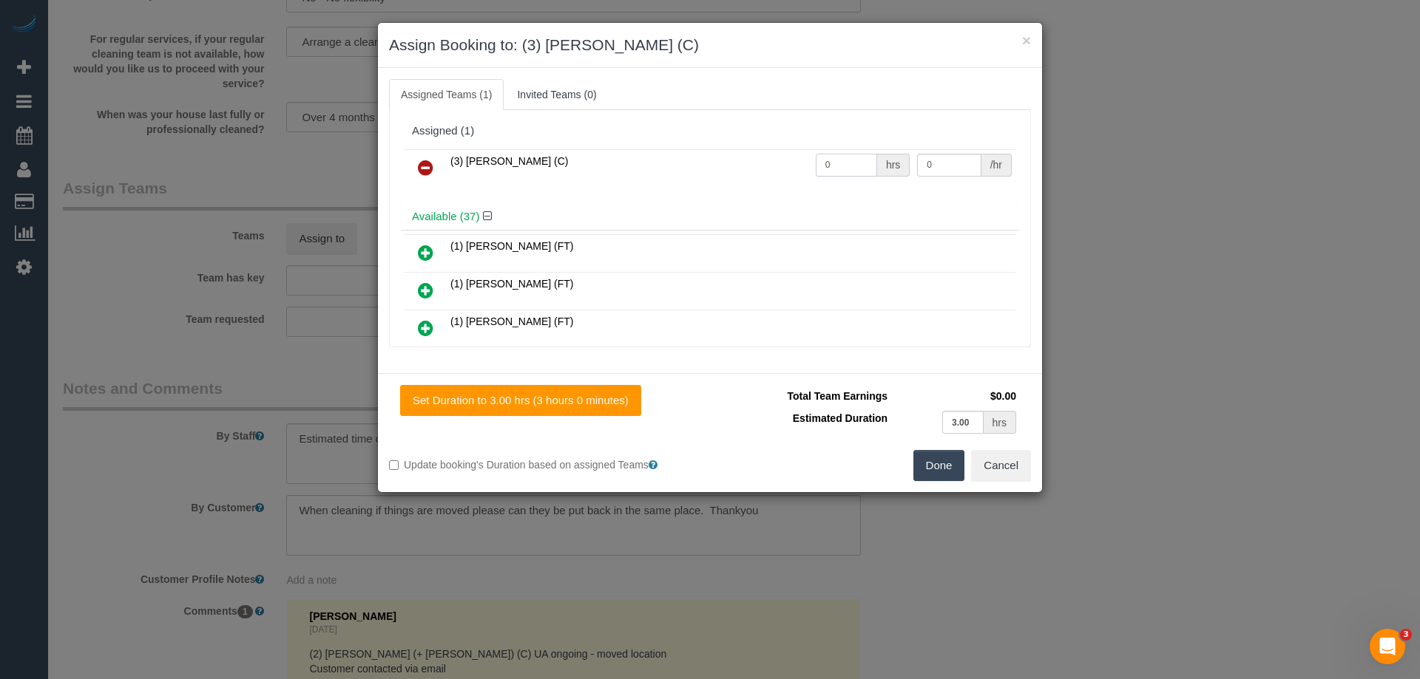
click at [838, 172] on input "0" at bounding box center [846, 165] width 61 height 23
type input "1"
click at [941, 162] on input "0" at bounding box center [949, 165] width 64 height 23
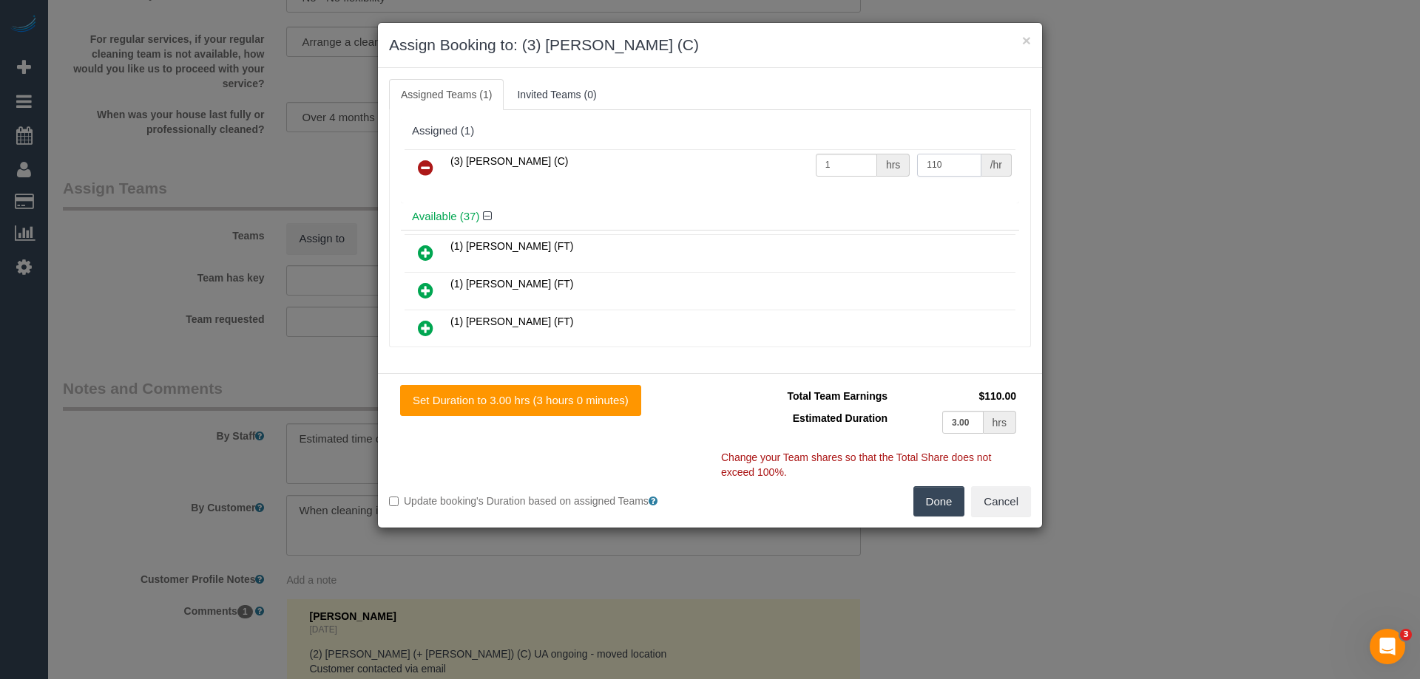
type input "110"
click at [940, 500] on button "Done" at bounding box center [939, 501] width 52 height 31
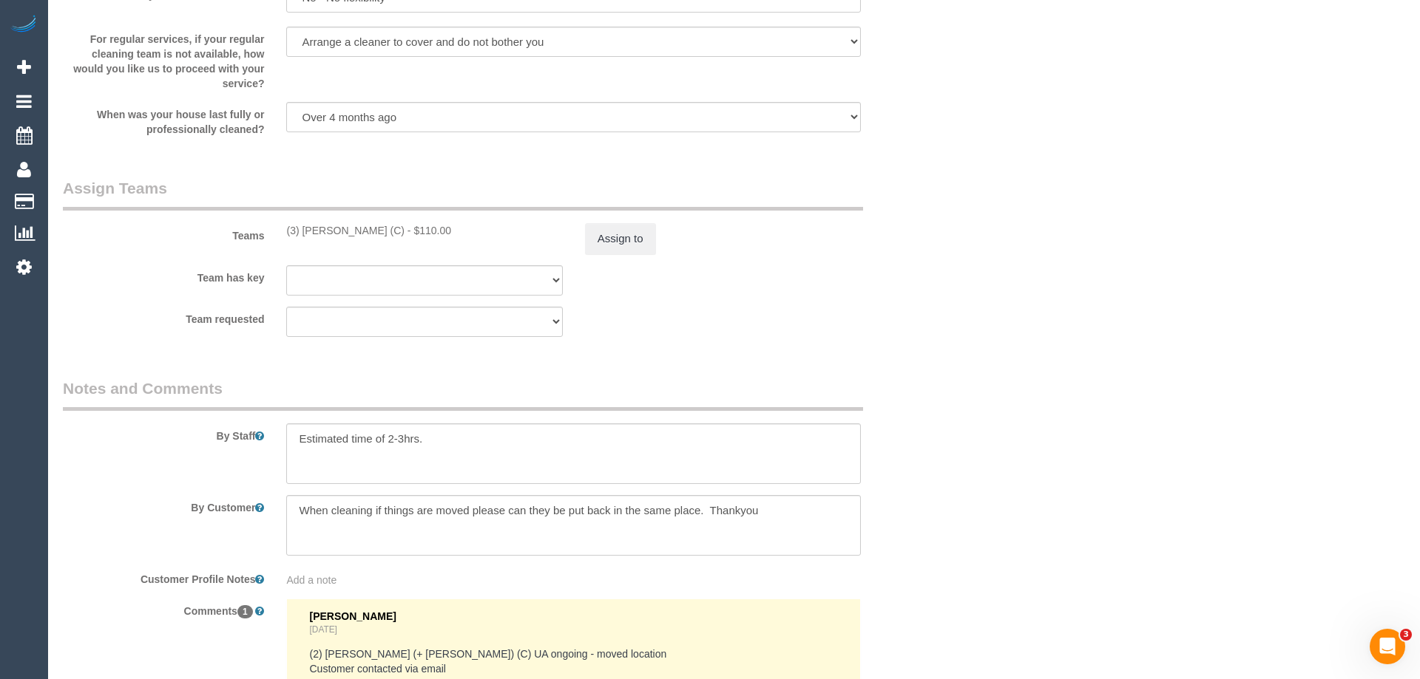
click at [940, 500] on div "× Assign Booking to: (3) Denuwan Lamahewa (C) Assigned Teams (1) Invited Teams …" at bounding box center [710, 339] width 1420 height 679
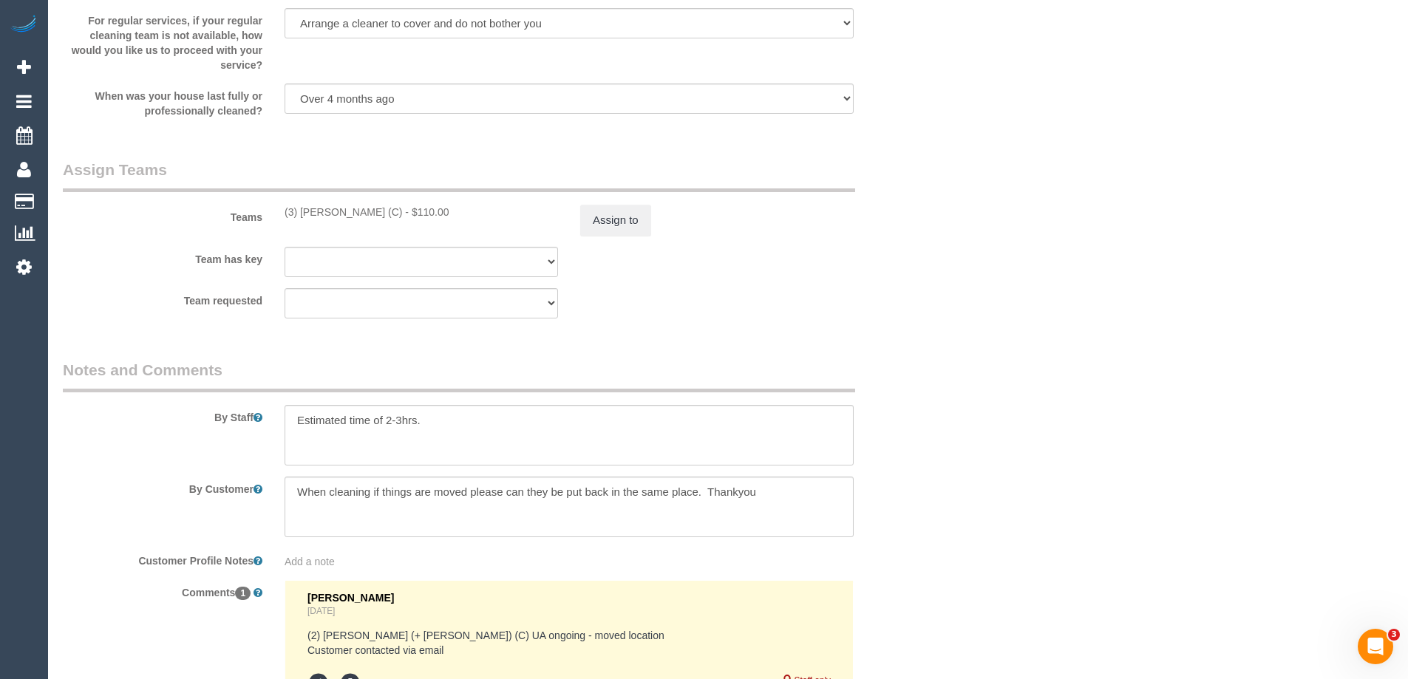
scroll to position [2286, 0]
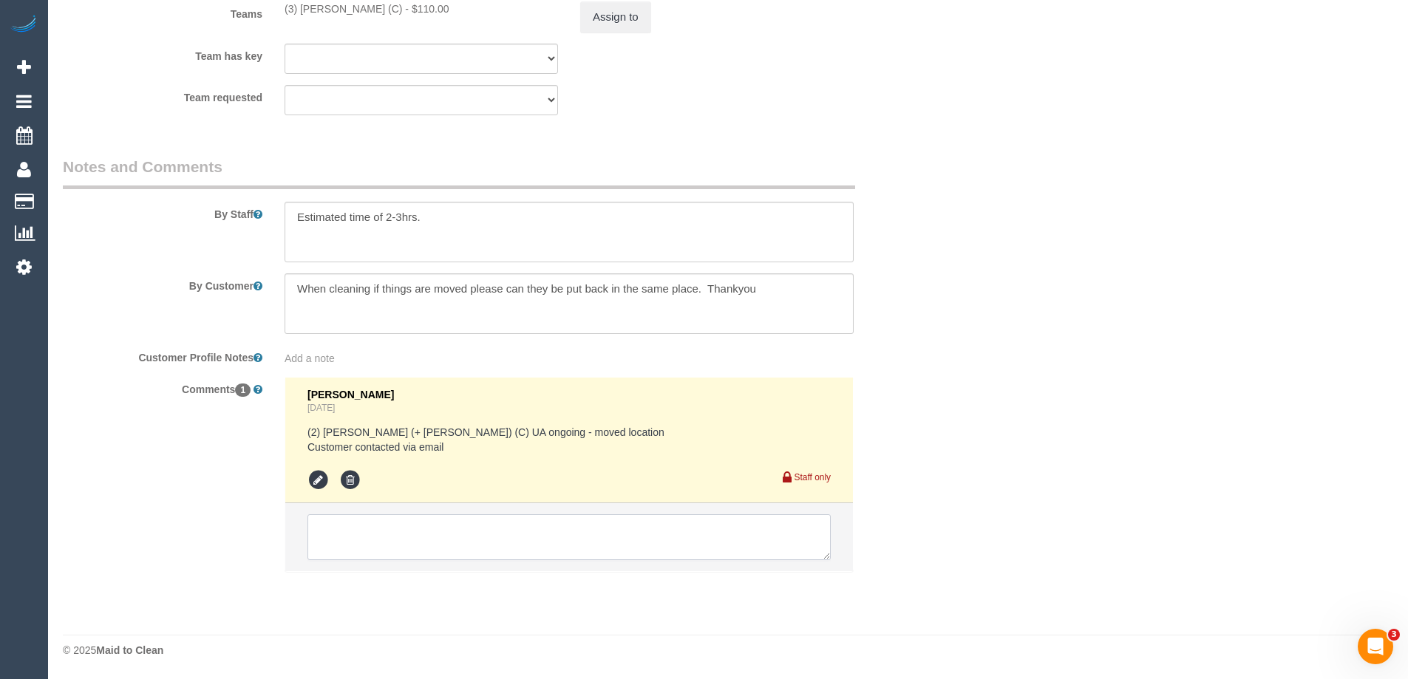
click at [422, 533] on textarea at bounding box center [569, 538] width 523 height 46
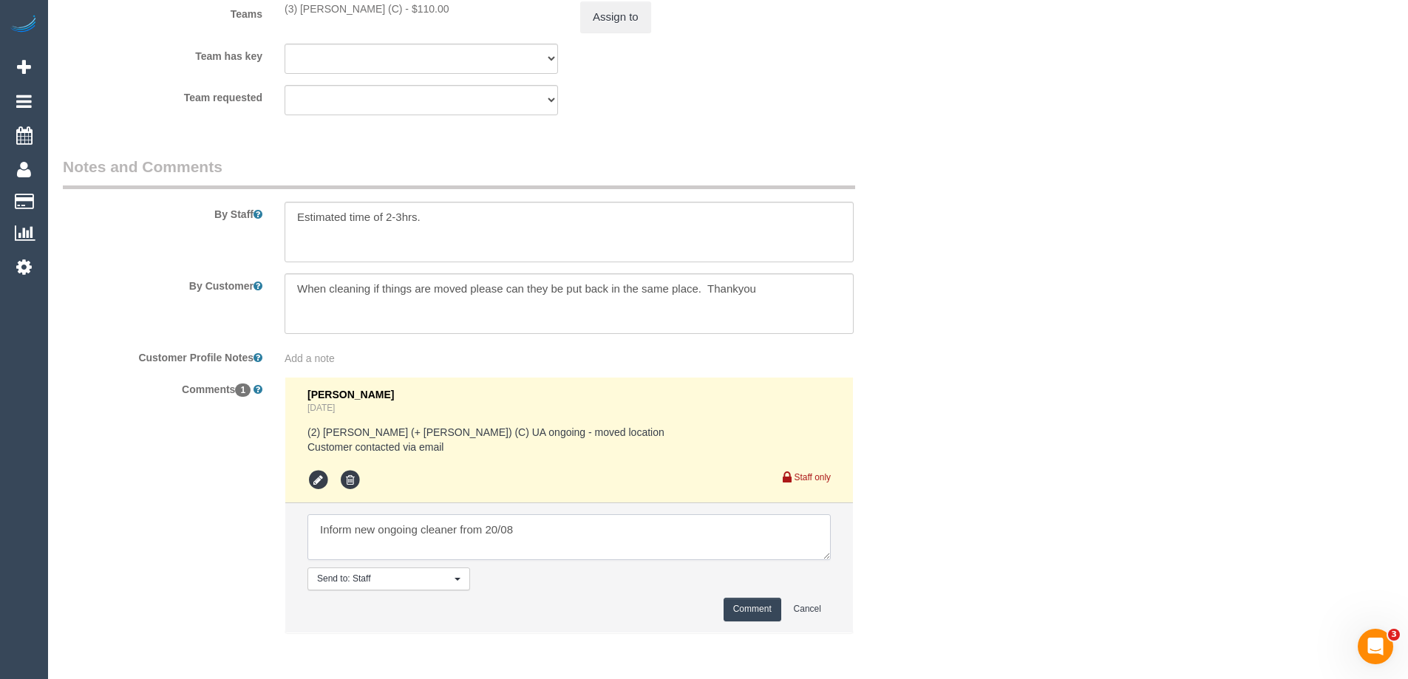
type textarea "Inform new ongoing cleaner from 20/08"
click at [765, 614] on button "Comment" at bounding box center [753, 609] width 58 height 23
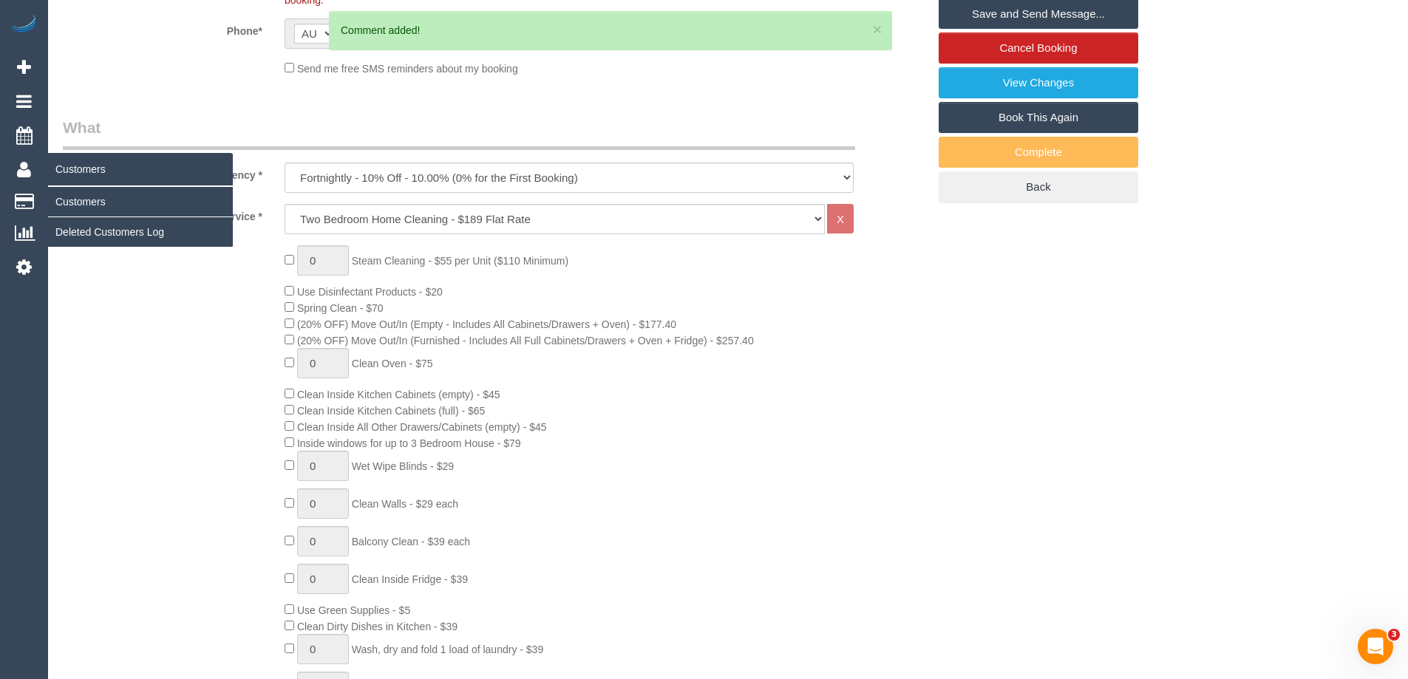
scroll to position [68, 0]
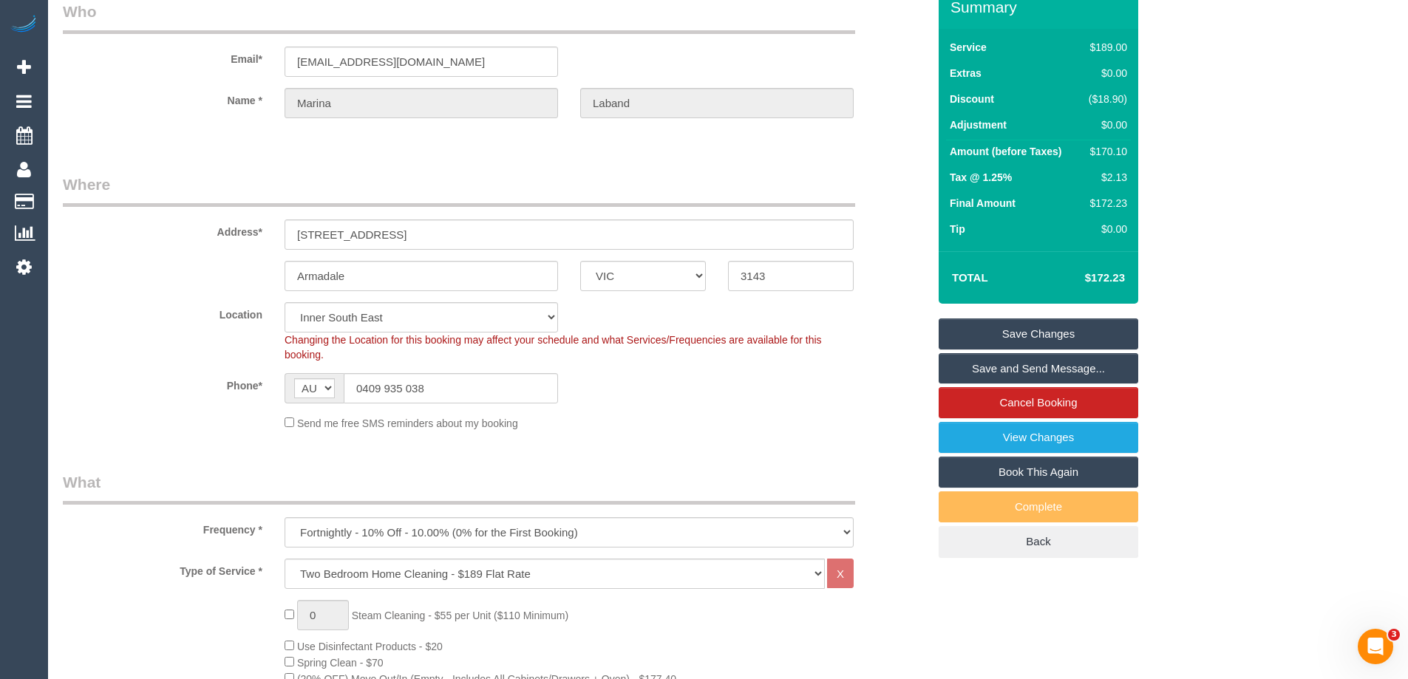
click at [989, 325] on link "Save Changes" at bounding box center [1039, 334] width 200 height 31
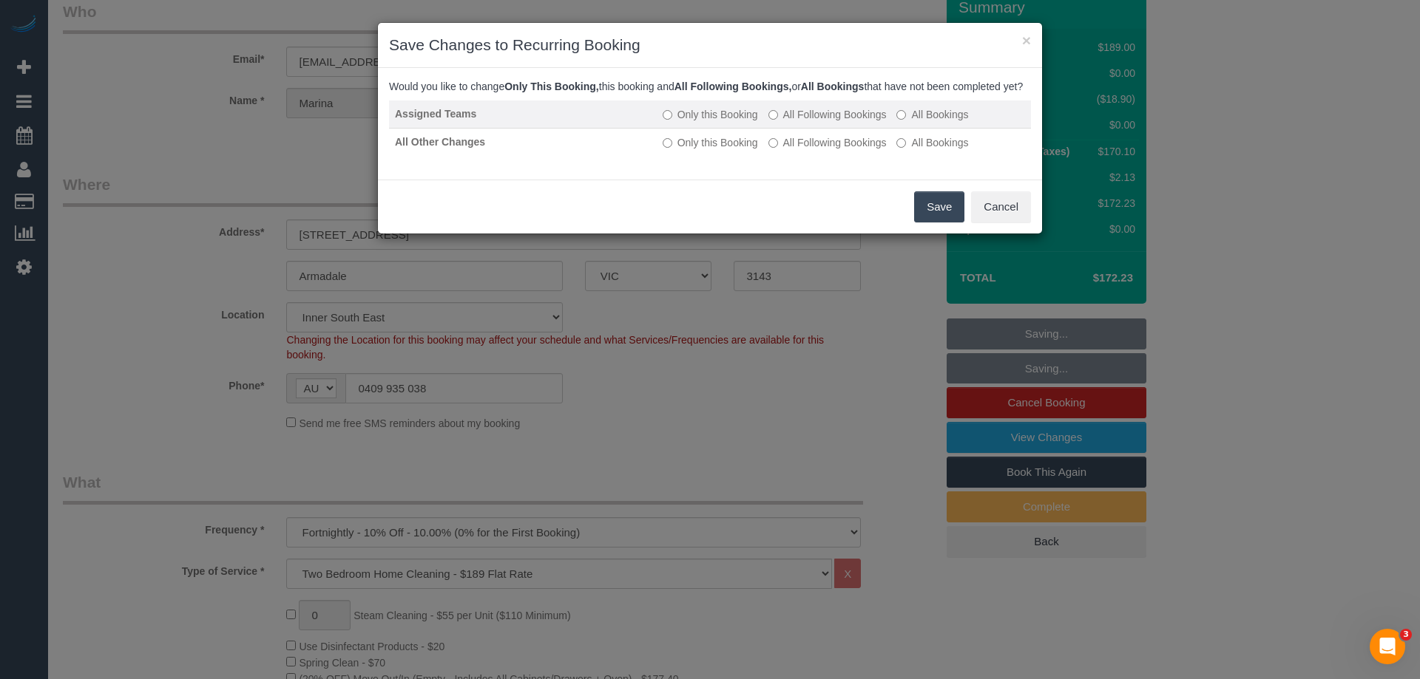
click at [864, 122] on label "All Following Bookings" at bounding box center [827, 114] width 118 height 15
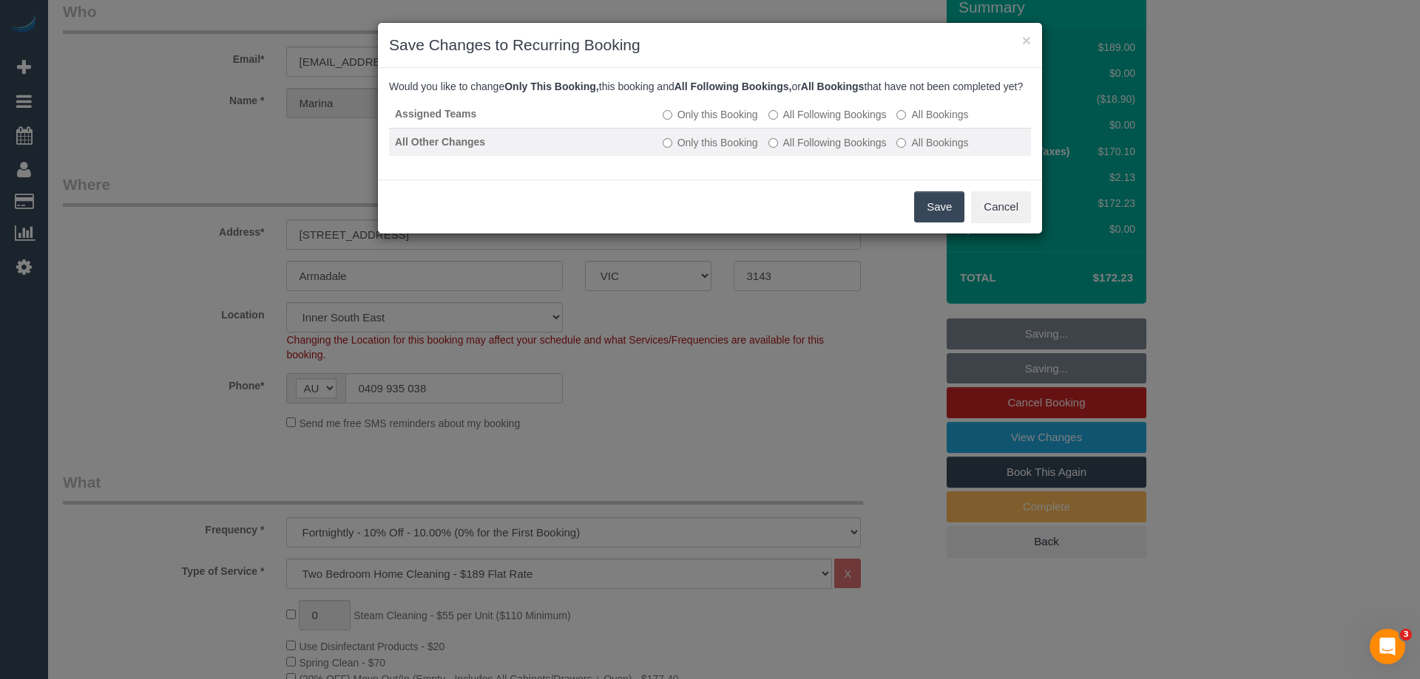
click at [865, 150] on label "All Following Bookings" at bounding box center [827, 142] width 118 height 15
click at [936, 223] on button "Save" at bounding box center [939, 206] width 50 height 31
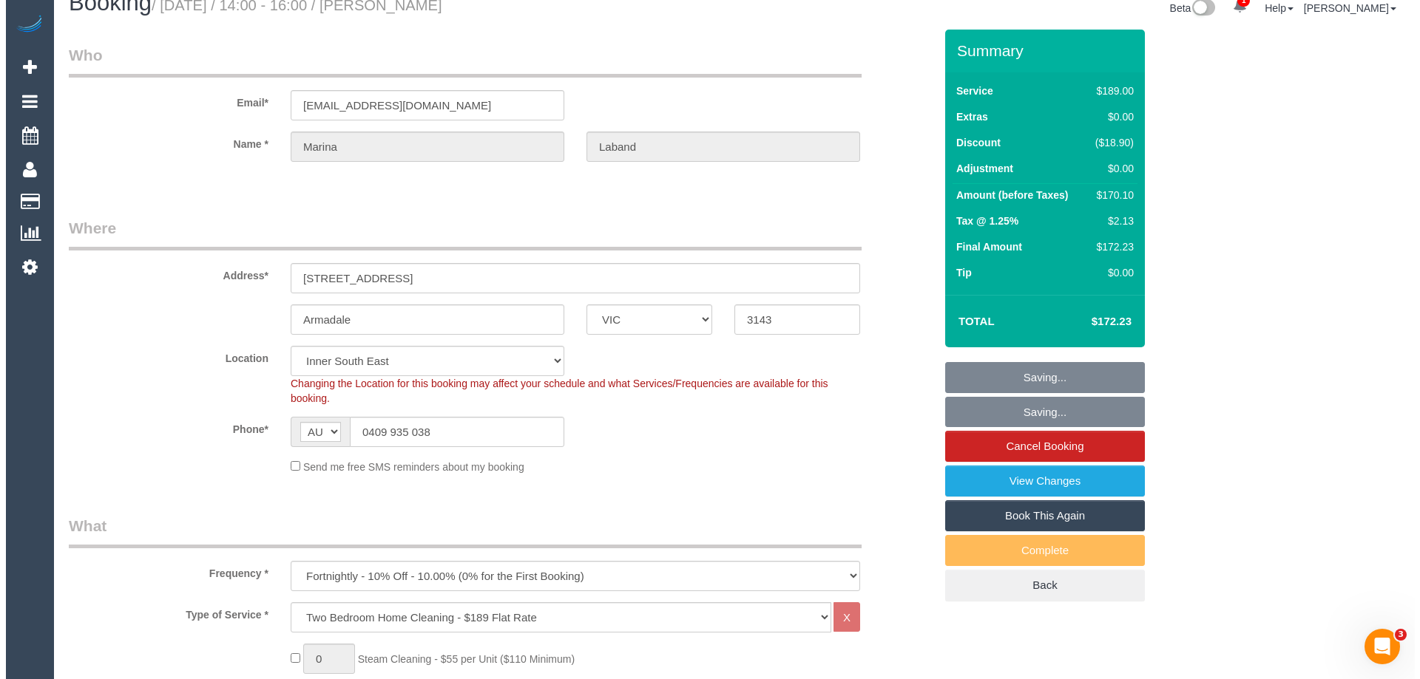
scroll to position [0, 0]
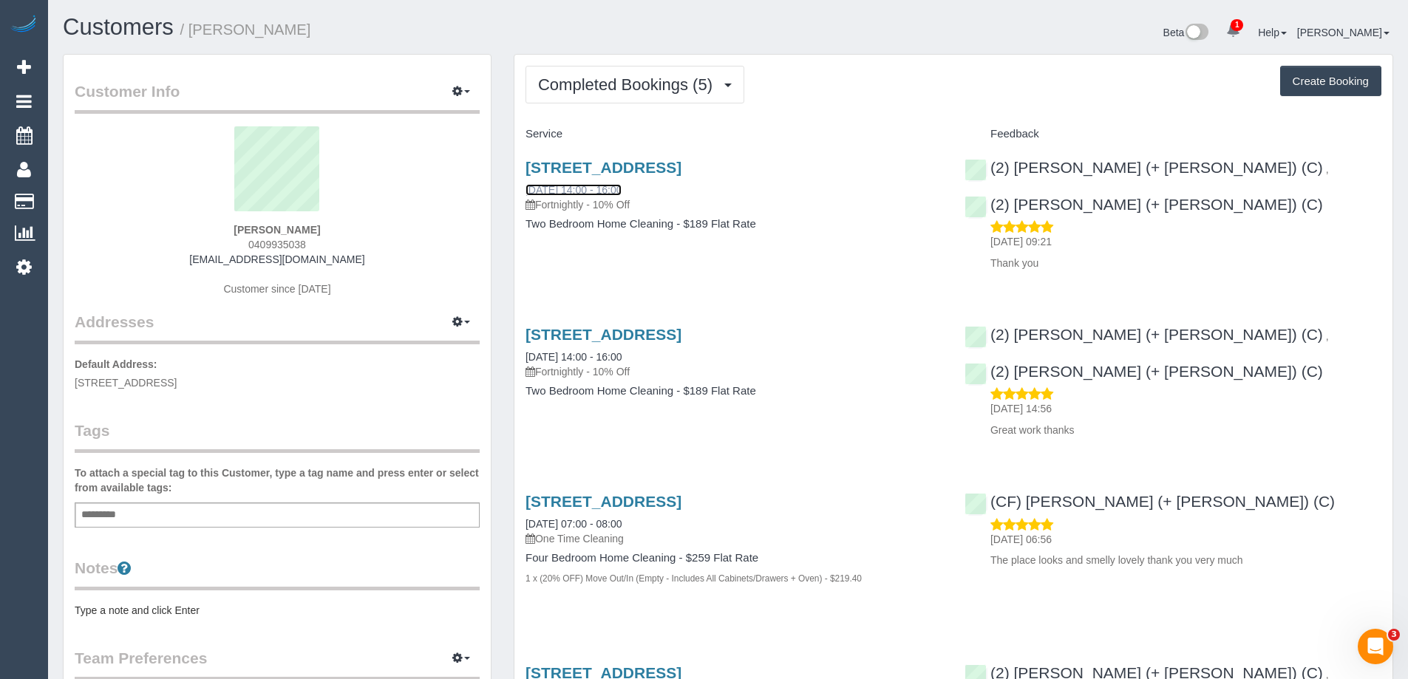
click at [604, 188] on link "06/08/2025 14:00 - 16:00" at bounding box center [574, 190] width 96 height 12
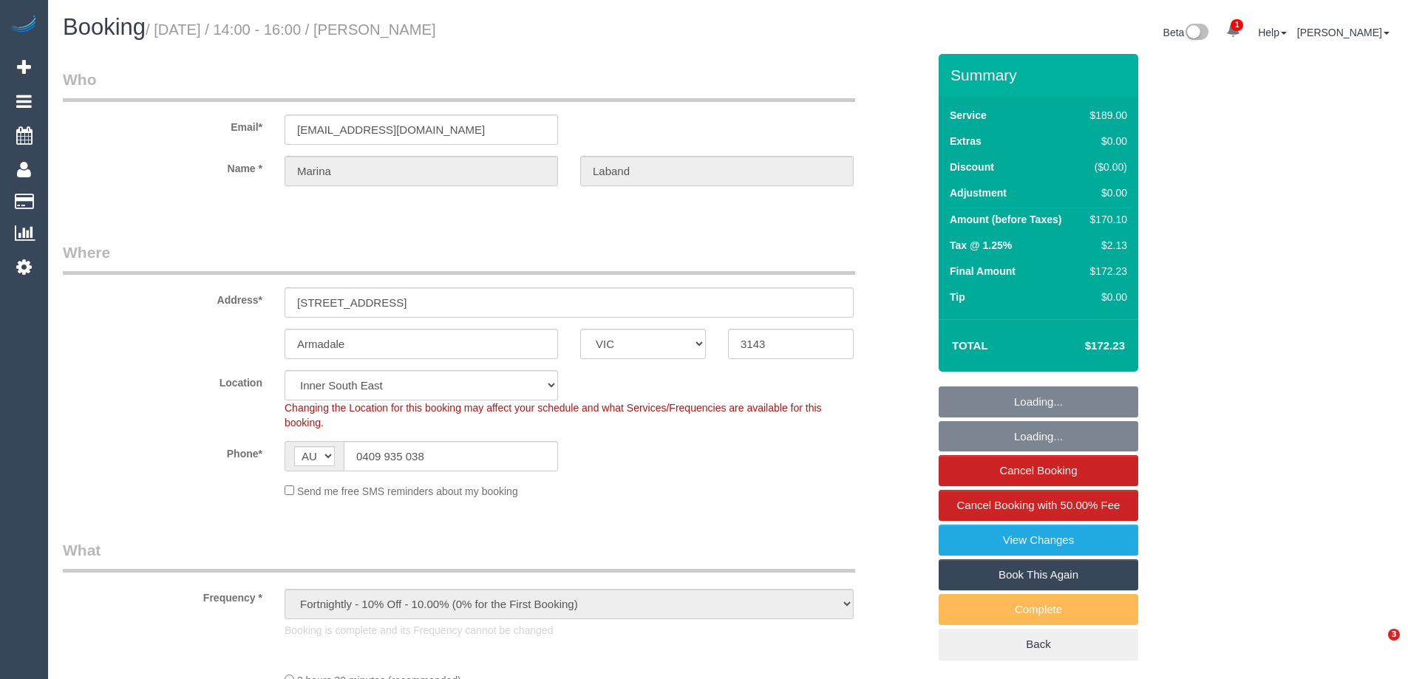
select select "VIC"
select select "string:stripe-pm_1Ra7S02GScqysDRVJi6FUN3i"
select select "number:28"
select select "number:14"
select select "number:18"
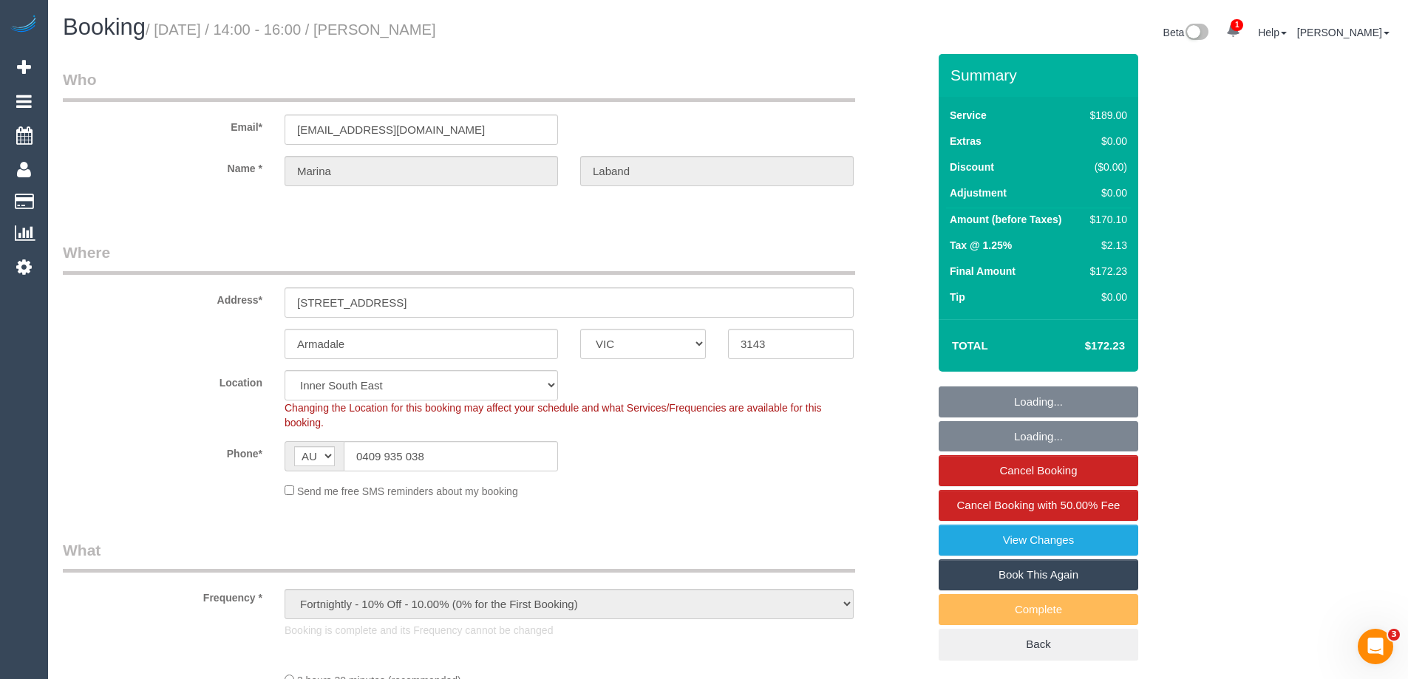
select select "number:25"
select select "number:33"
select select "number:26"
select select "object:799"
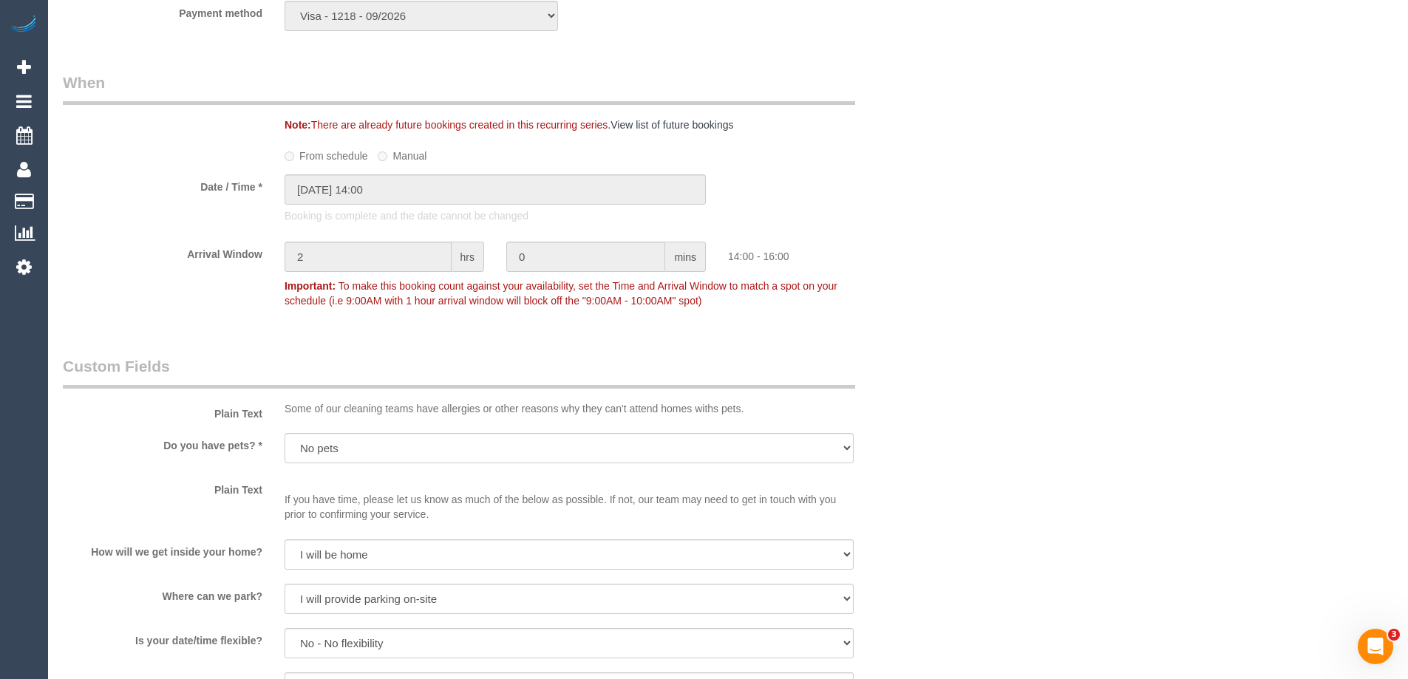
scroll to position [1922, 0]
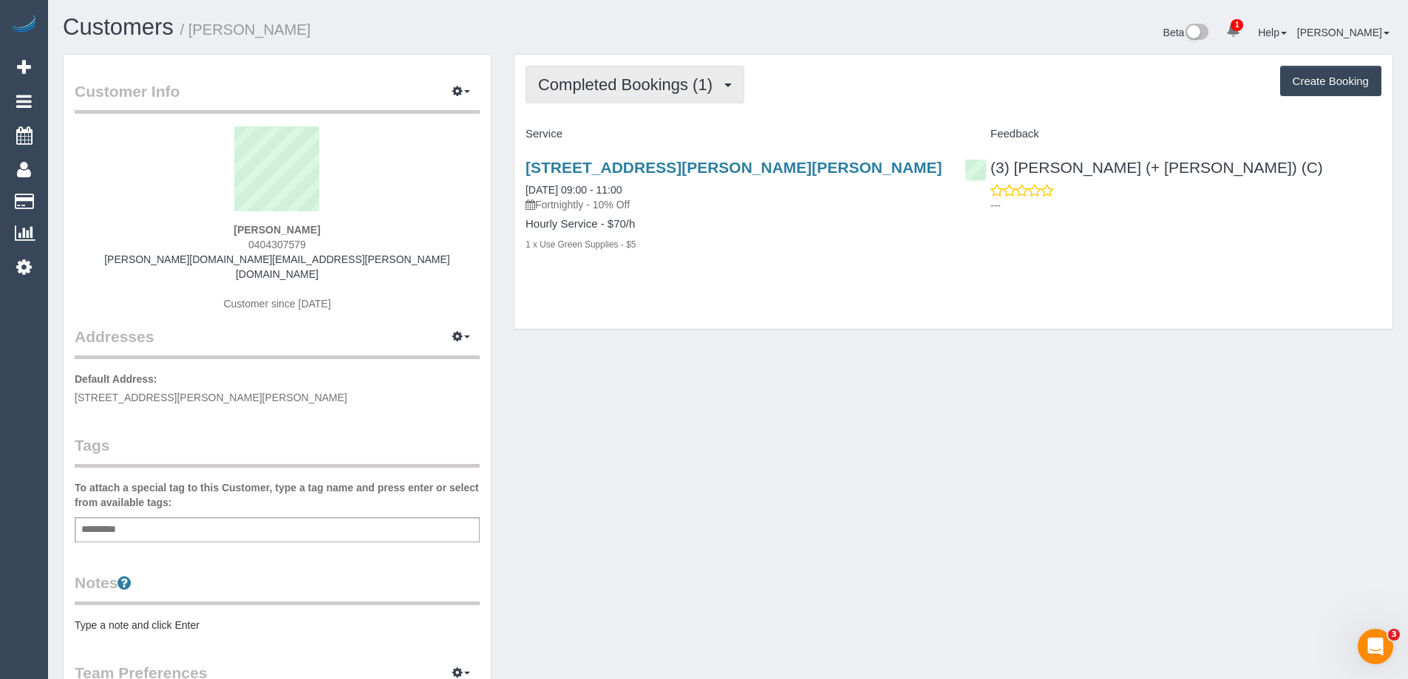
click at [605, 84] on span "Completed Bookings (1)" at bounding box center [629, 84] width 182 height 18
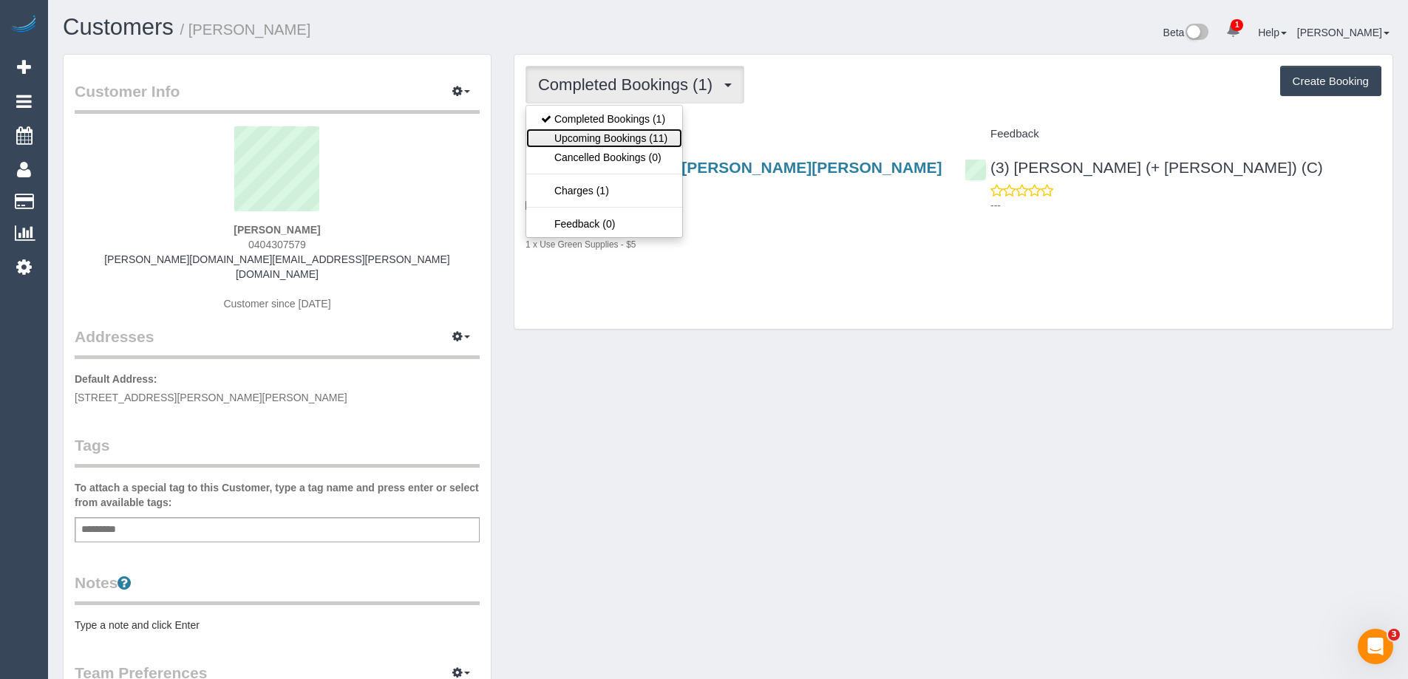
click at [593, 129] on link "Upcoming Bookings (11)" at bounding box center [604, 138] width 156 height 19
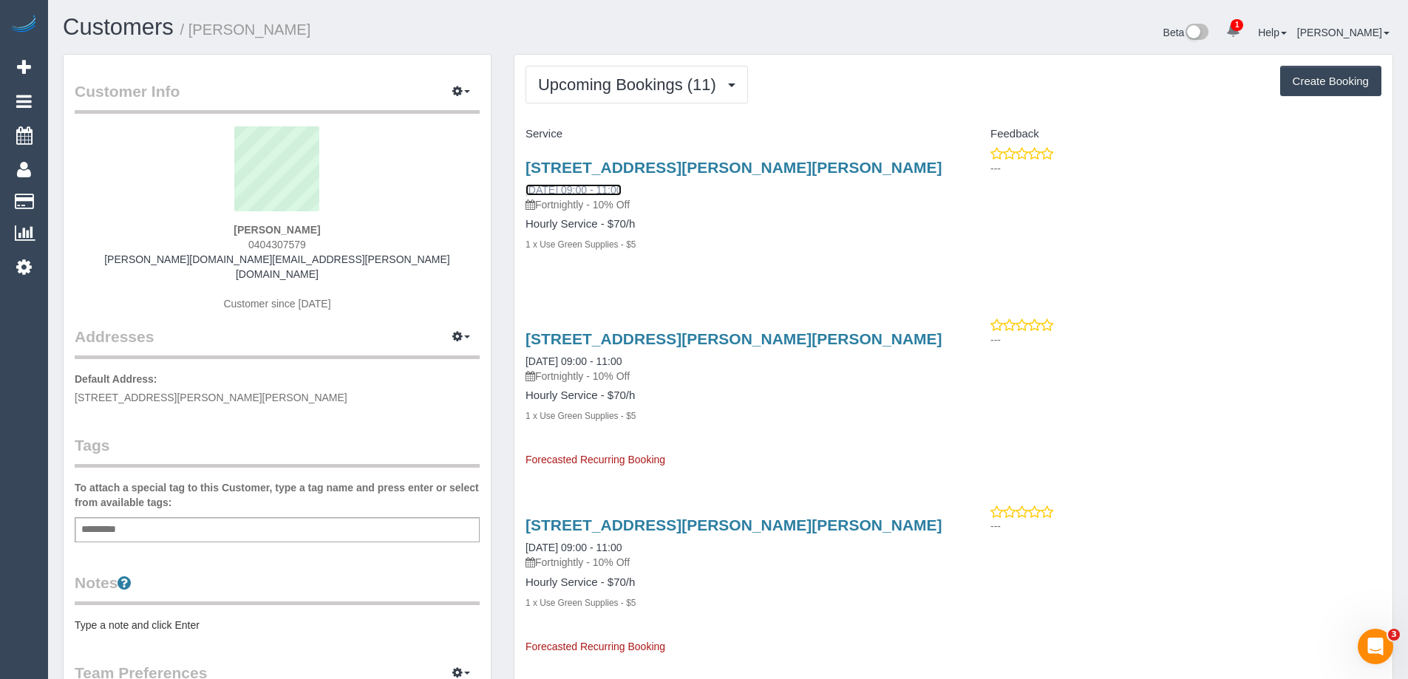
click at [603, 186] on link "14/08/2025 09:00 - 11:00" at bounding box center [574, 190] width 96 height 12
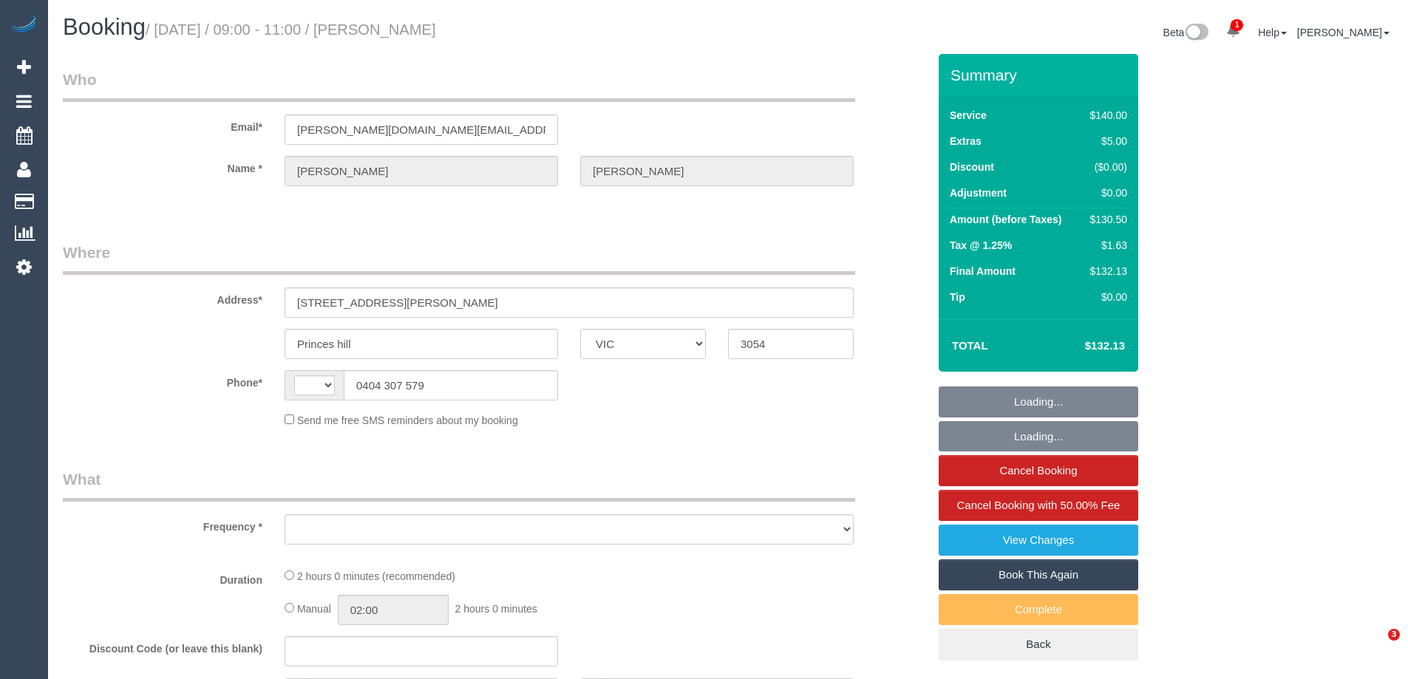
select select "VIC"
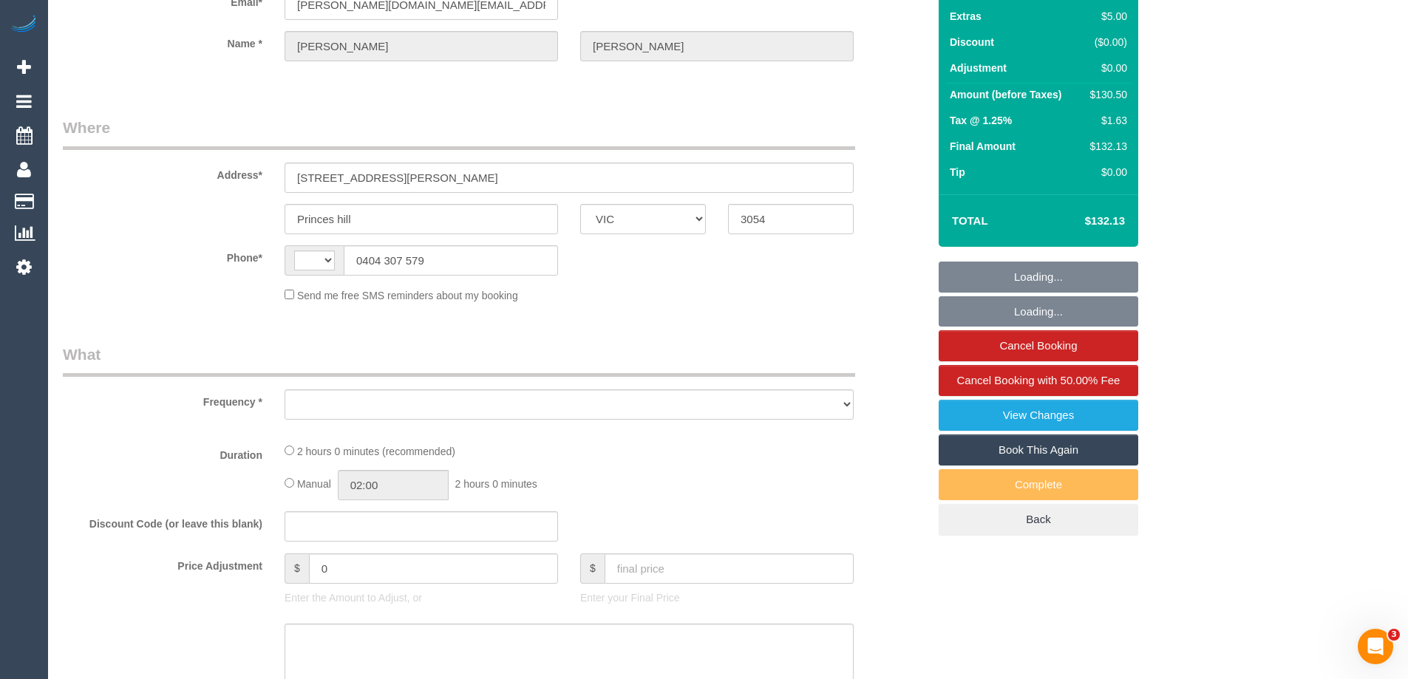
select select "number:27"
select select "number:14"
select select "number:19"
select select "number:23"
select select "number:34"
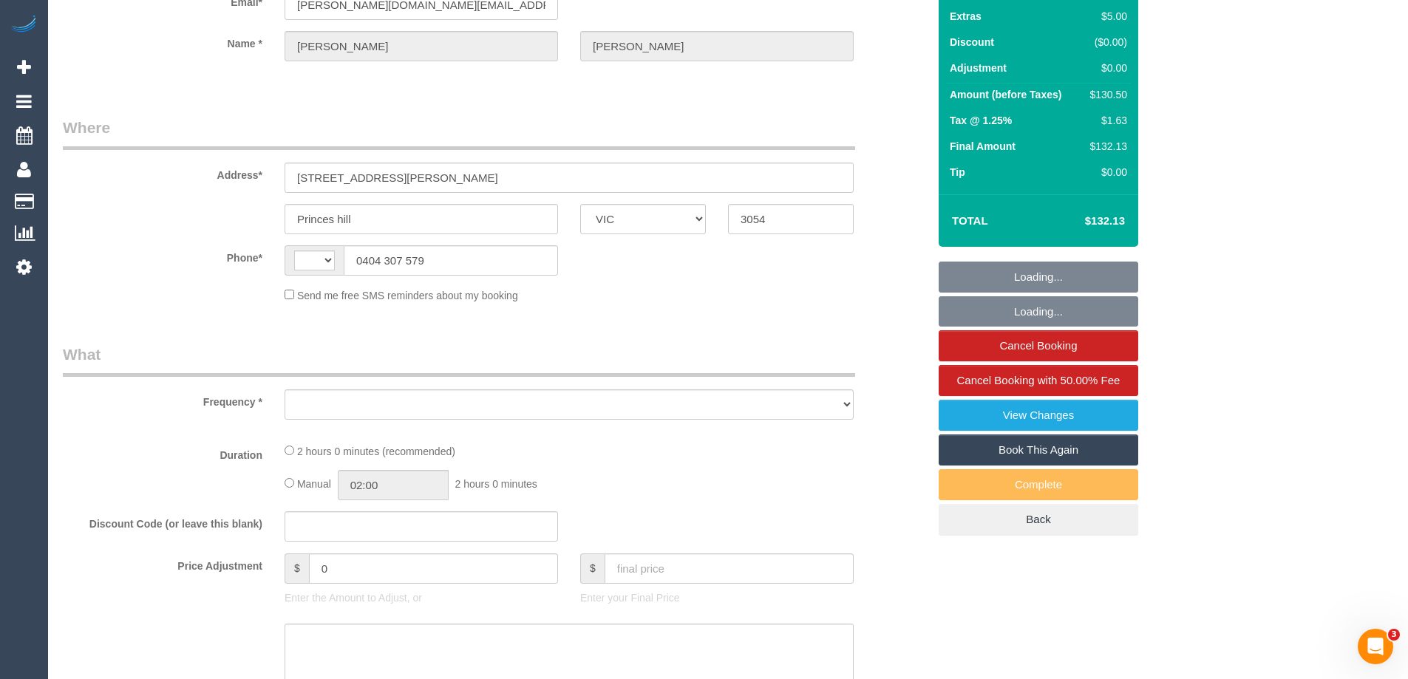
select select "number:26"
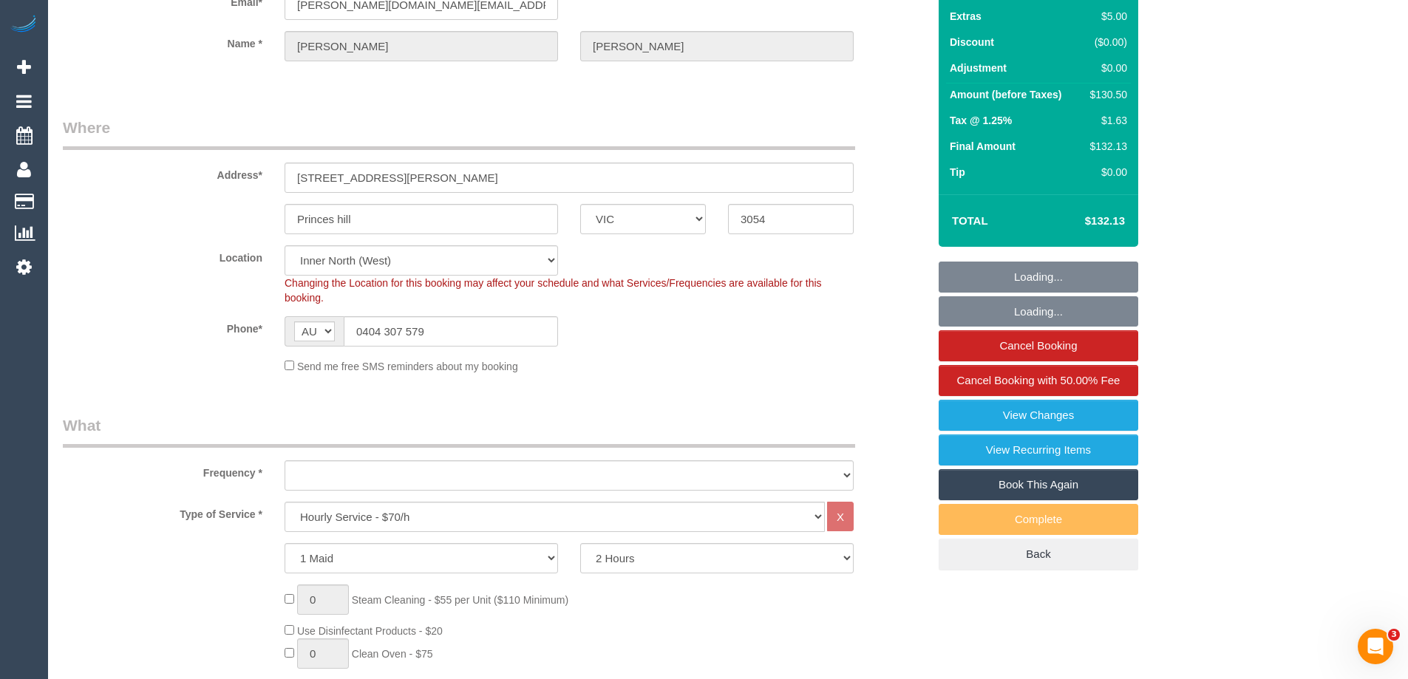
select select "string:AU"
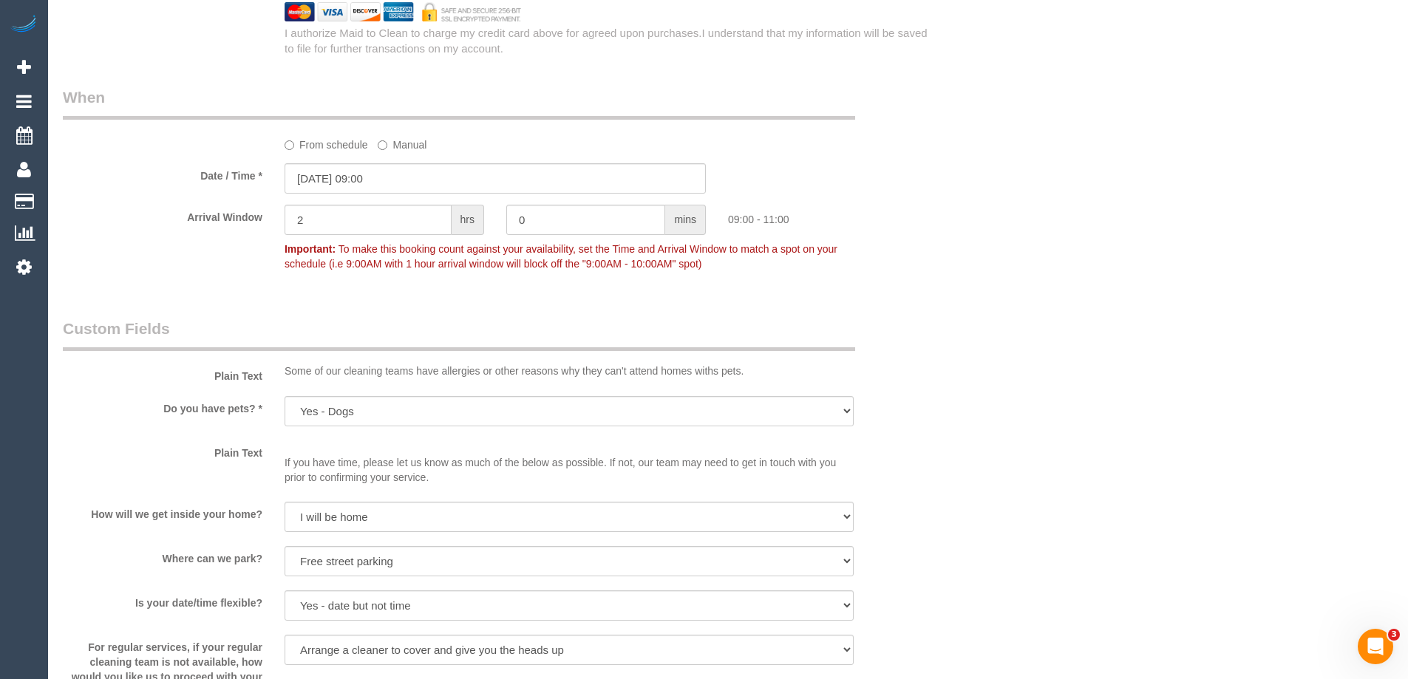
select select "object:1760"
select select "string:stripe-pm_1RntWO2GScqysDRVuZVMLGon"
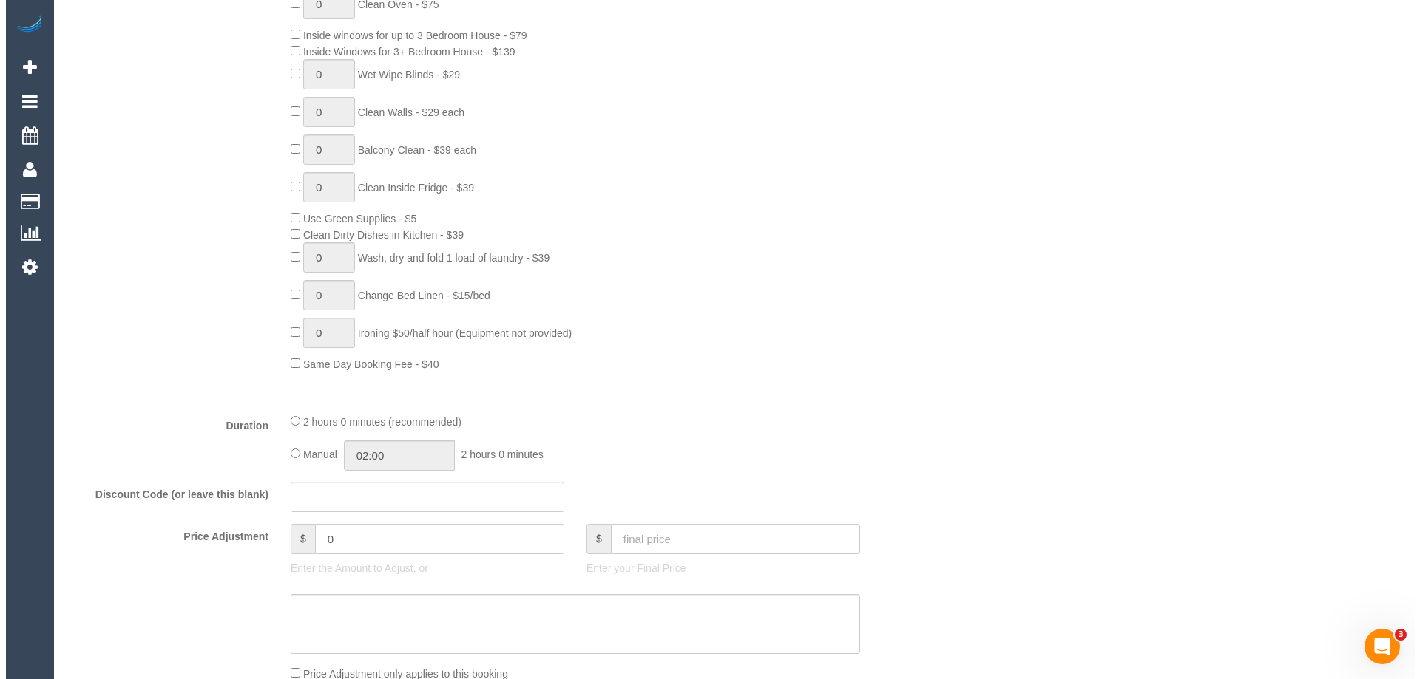
scroll to position [257, 0]
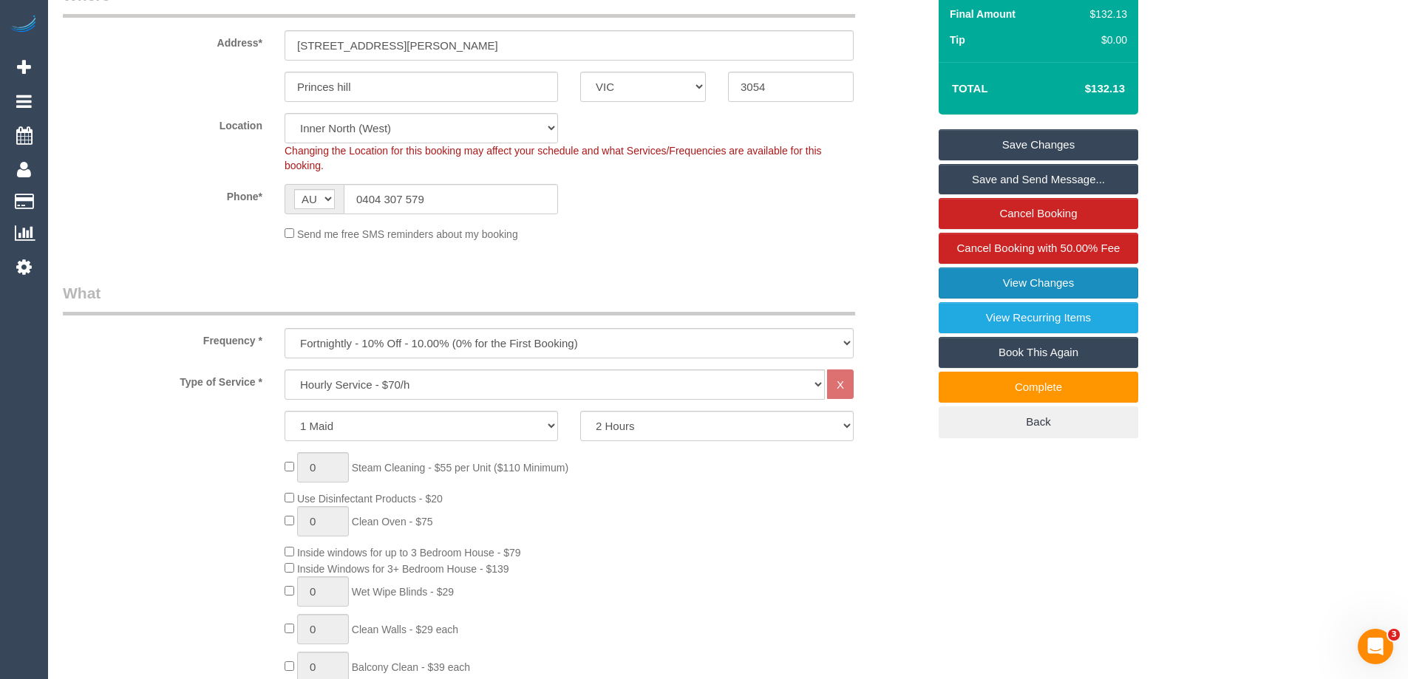
click at [1012, 278] on link "View Changes" at bounding box center [1039, 283] width 200 height 31
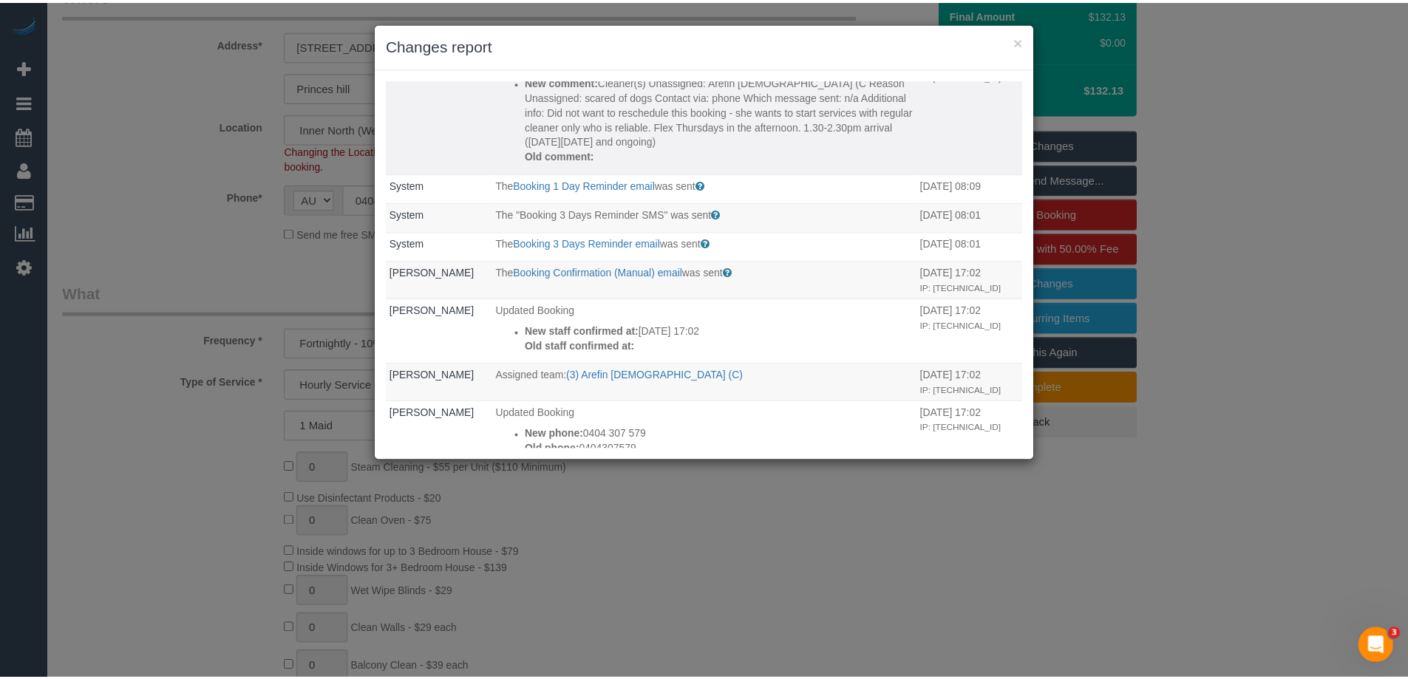
scroll to position [444, 0]
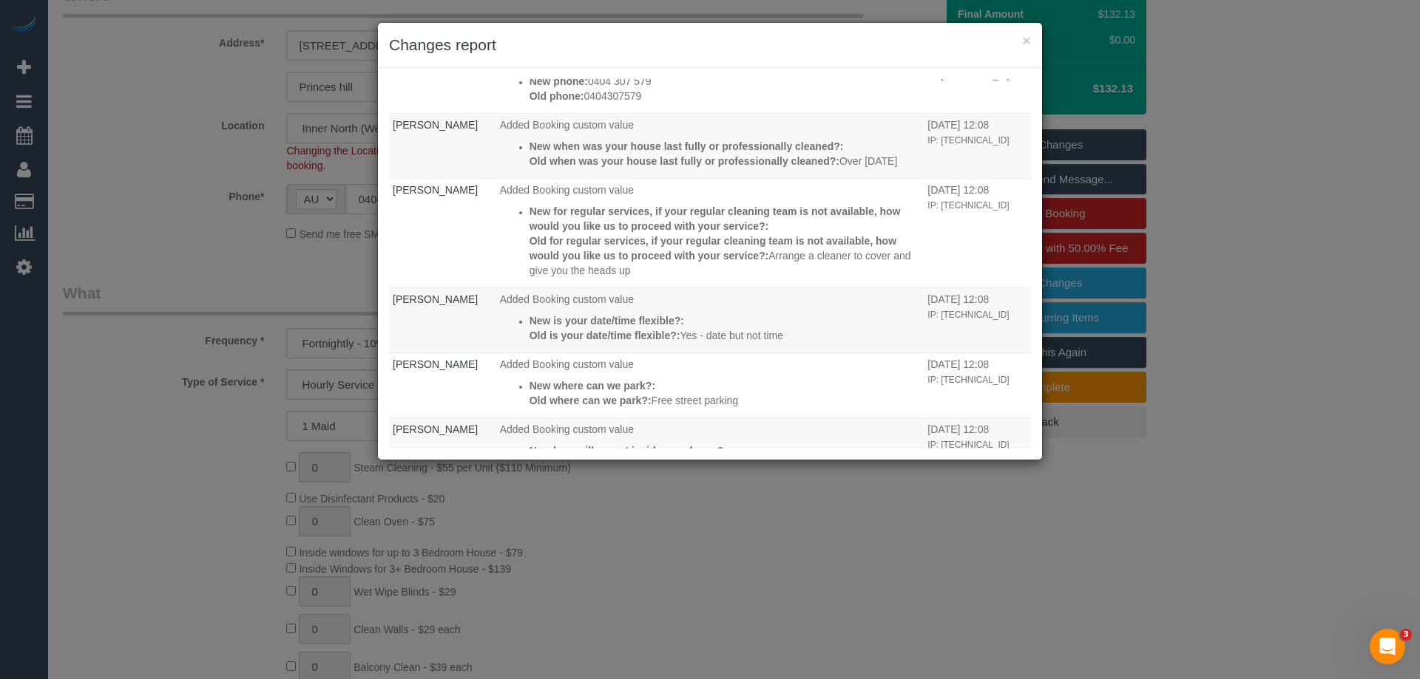
click at [714, 73] on div "Who What When Mapa Taufa Unassigned team: (3) Arefin Islam (C) 14/08/2025 12:33…" at bounding box center [710, 264] width 664 height 392
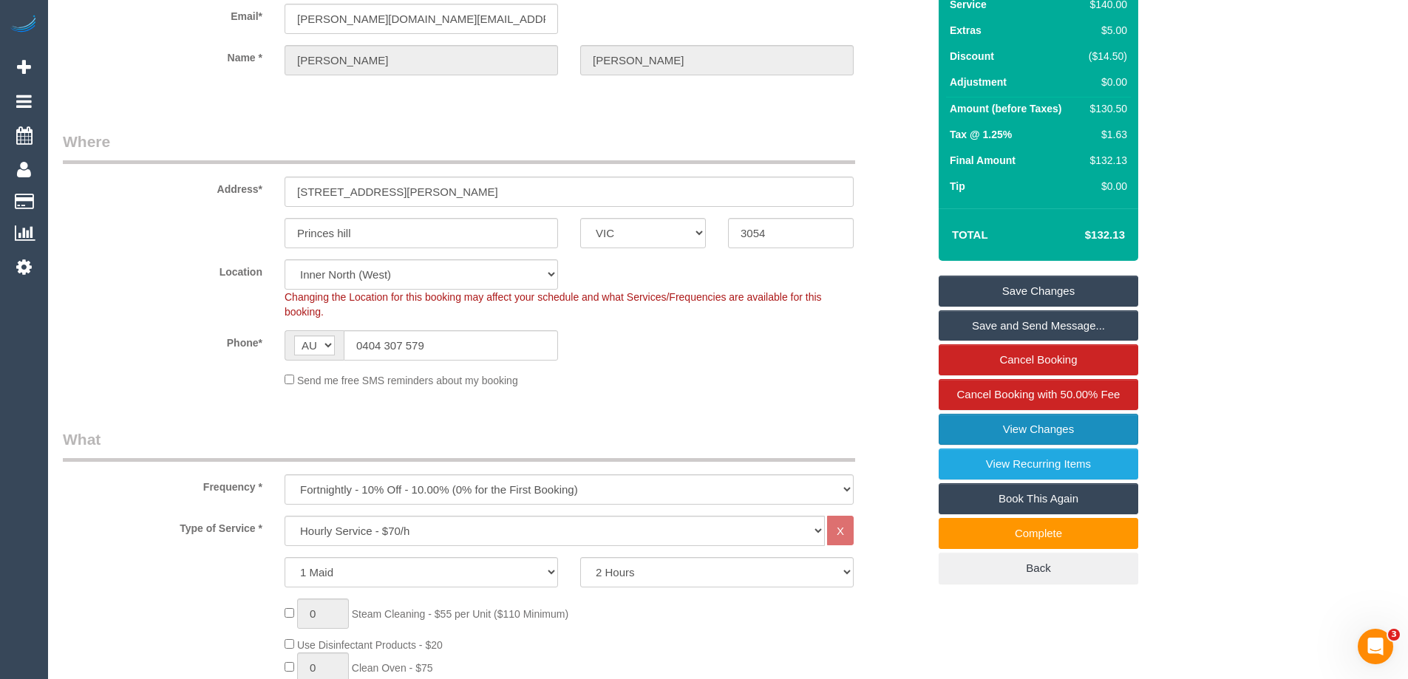
scroll to position [0, 0]
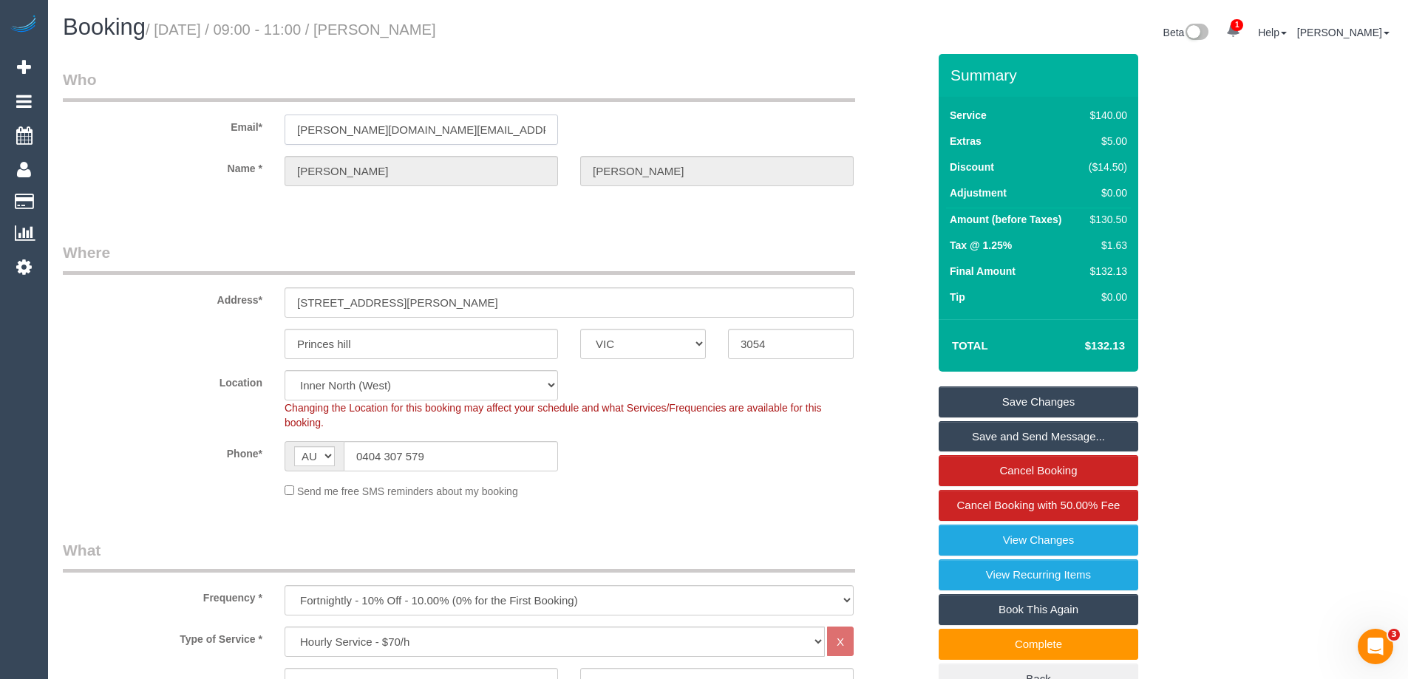
click at [413, 135] on input "sal.abbott@gmail.com" at bounding box center [422, 130] width 274 height 30
drag, startPoint x: 418, startPoint y: 125, endPoint x: 213, endPoint y: 128, distance: 204.8
click at [227, 125] on div "Email* sal.abbott@gmail.com" at bounding box center [495, 107] width 887 height 76
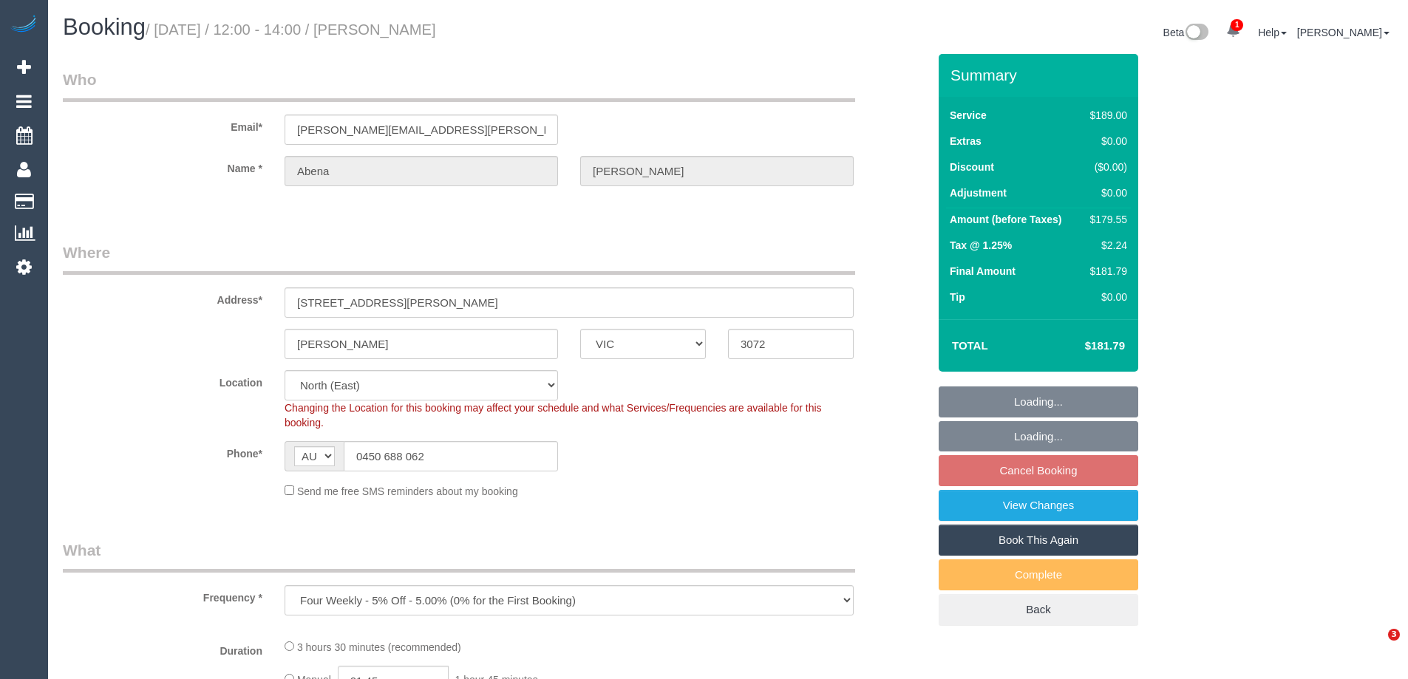
select select "VIC"
select select "string:stripe-pm_1R7rP32GScqysDRVtetNqcL1"
select select "number:28"
select select "number:14"
select select "number:19"
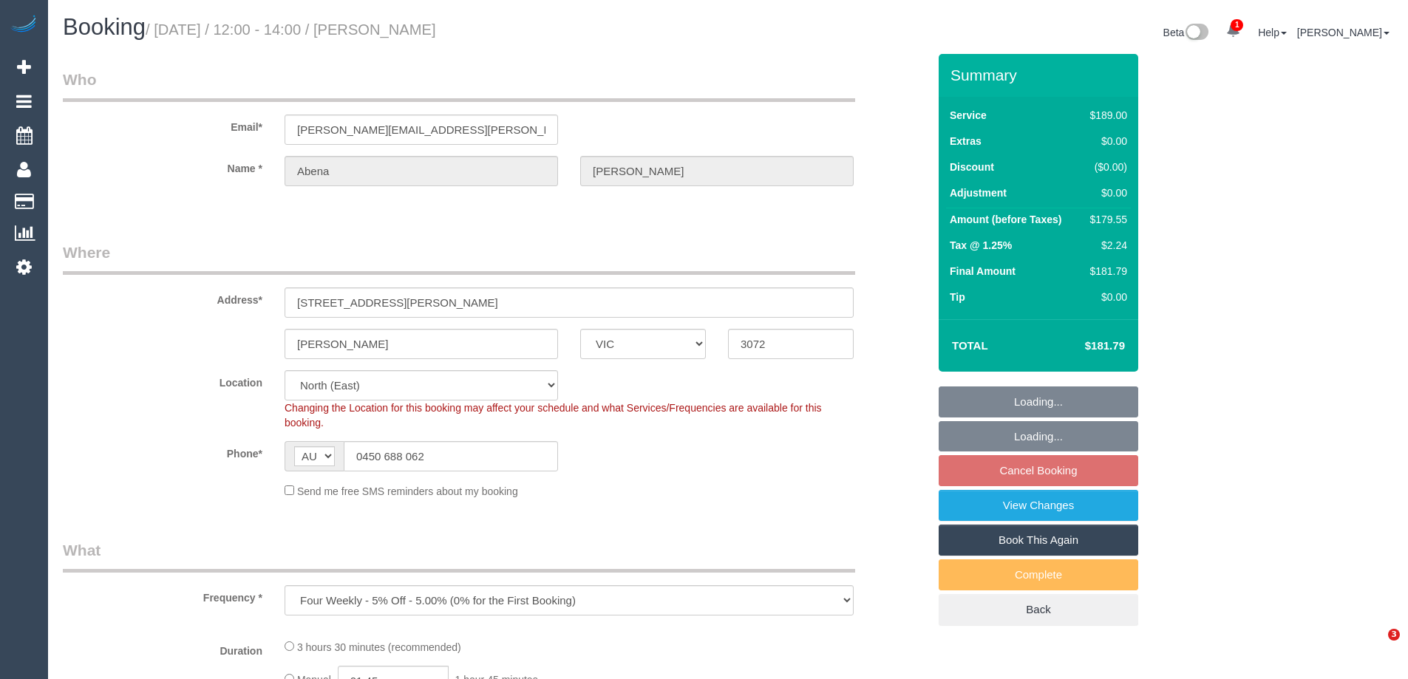
select select "number:24"
select select "number:34"
select select "number:13"
select select "object:837"
select select "spot4"
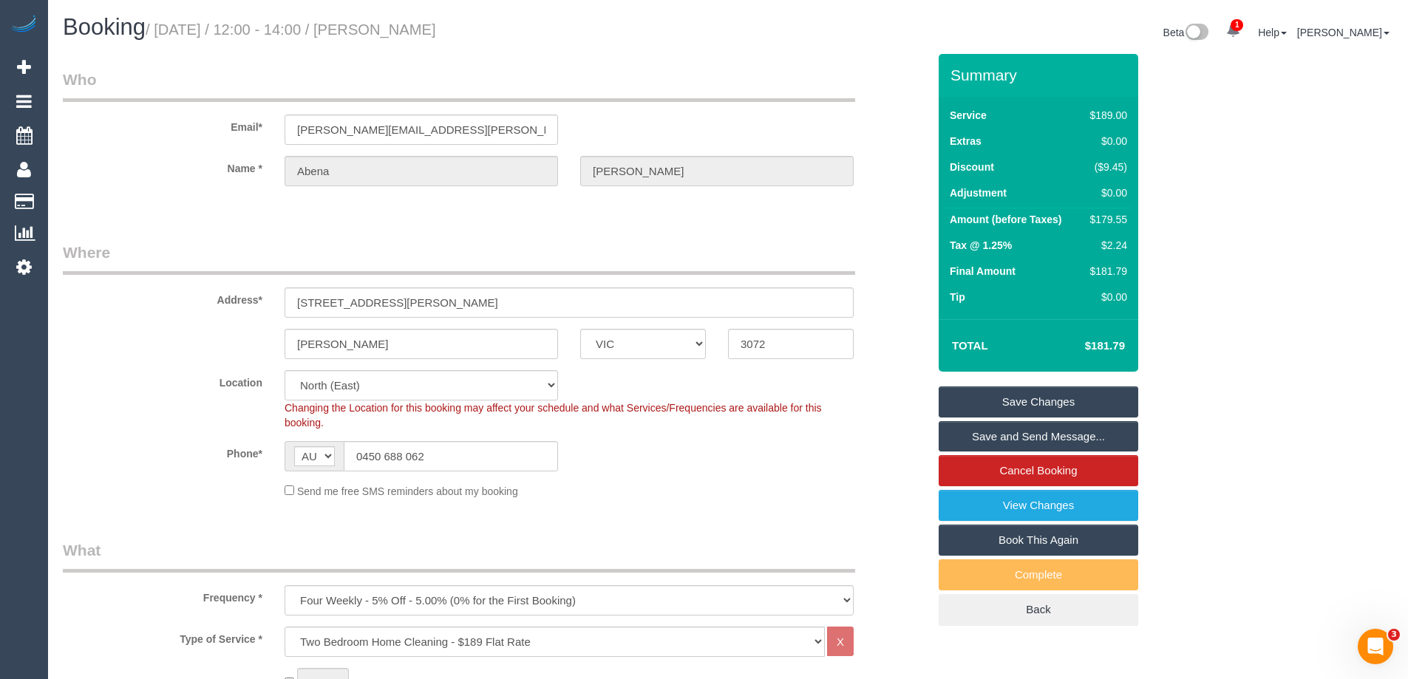
drag, startPoint x: 475, startPoint y: 30, endPoint x: 381, endPoint y: 33, distance: 93.9
click at [381, 33] on h1 "Booking / August 20, 2025 / 12:00 - 14:00 / Abena Ofori" at bounding box center [390, 27] width 654 height 25
copy small "[PERSON_NAME]"
drag, startPoint x: 865, startPoint y: 495, endPoint x: 904, endPoint y: 481, distance: 41.4
click at [865, 495] on div "Send me free SMS reminders about my booking" at bounding box center [495, 491] width 887 height 16
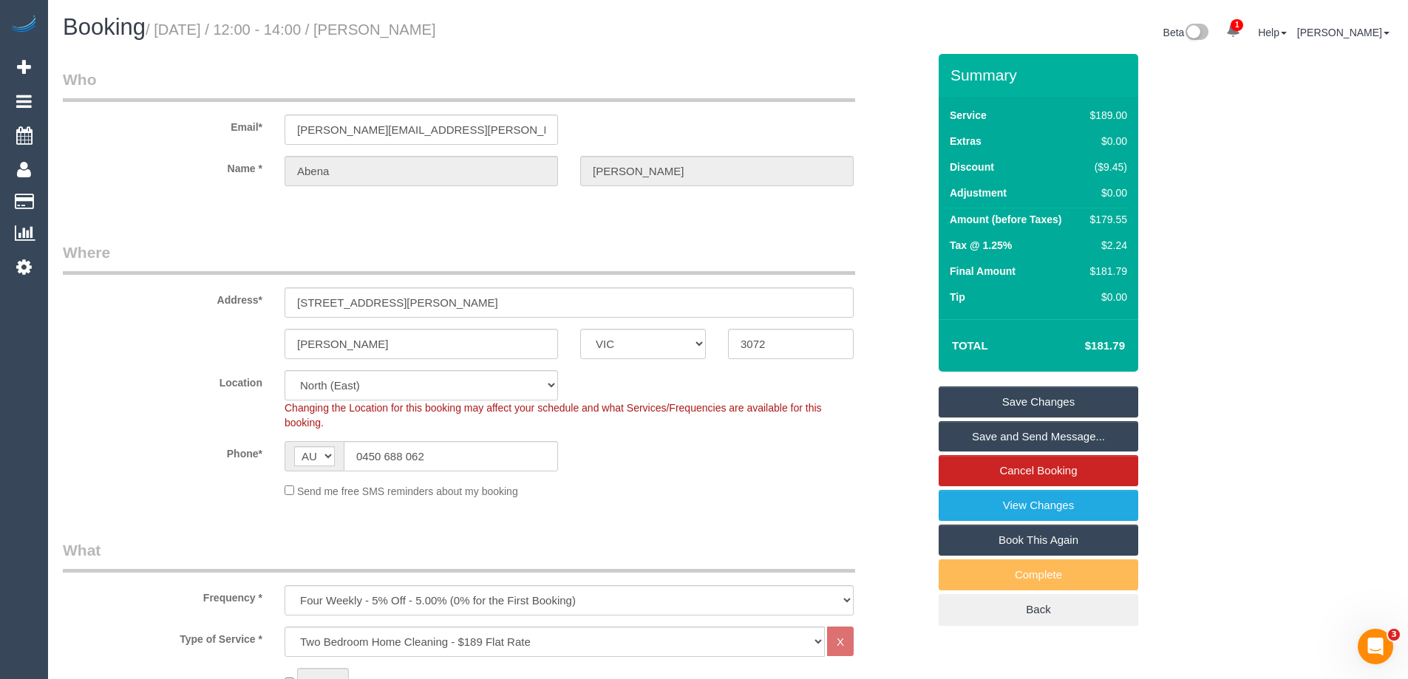
click at [1105, 220] on div "$179.55" at bounding box center [1106, 219] width 43 height 15
copy div "179.55"
click at [1200, 229] on div "Summary Service $189.00 Extras $0.00 Discount ($9.45) Adjustment $0.00 Amount (…" at bounding box center [1094, 355] width 333 height 602
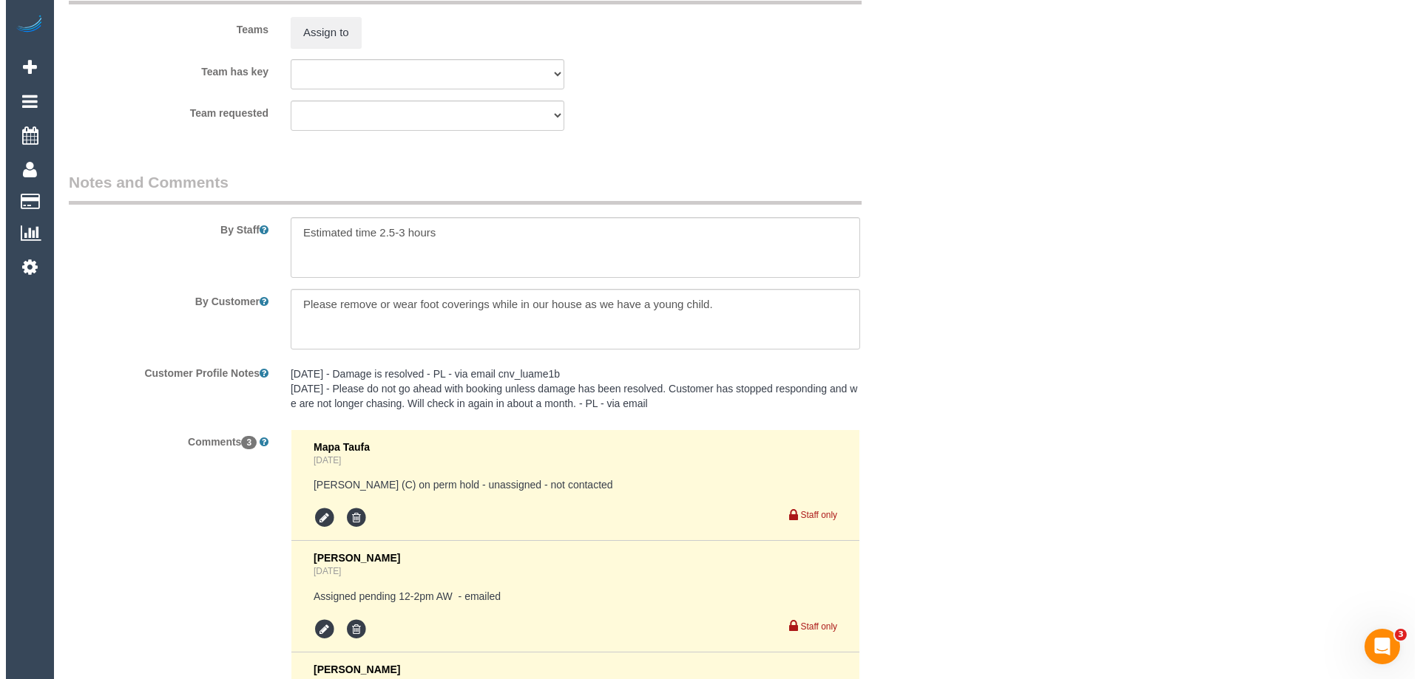
scroll to position [2040, 0]
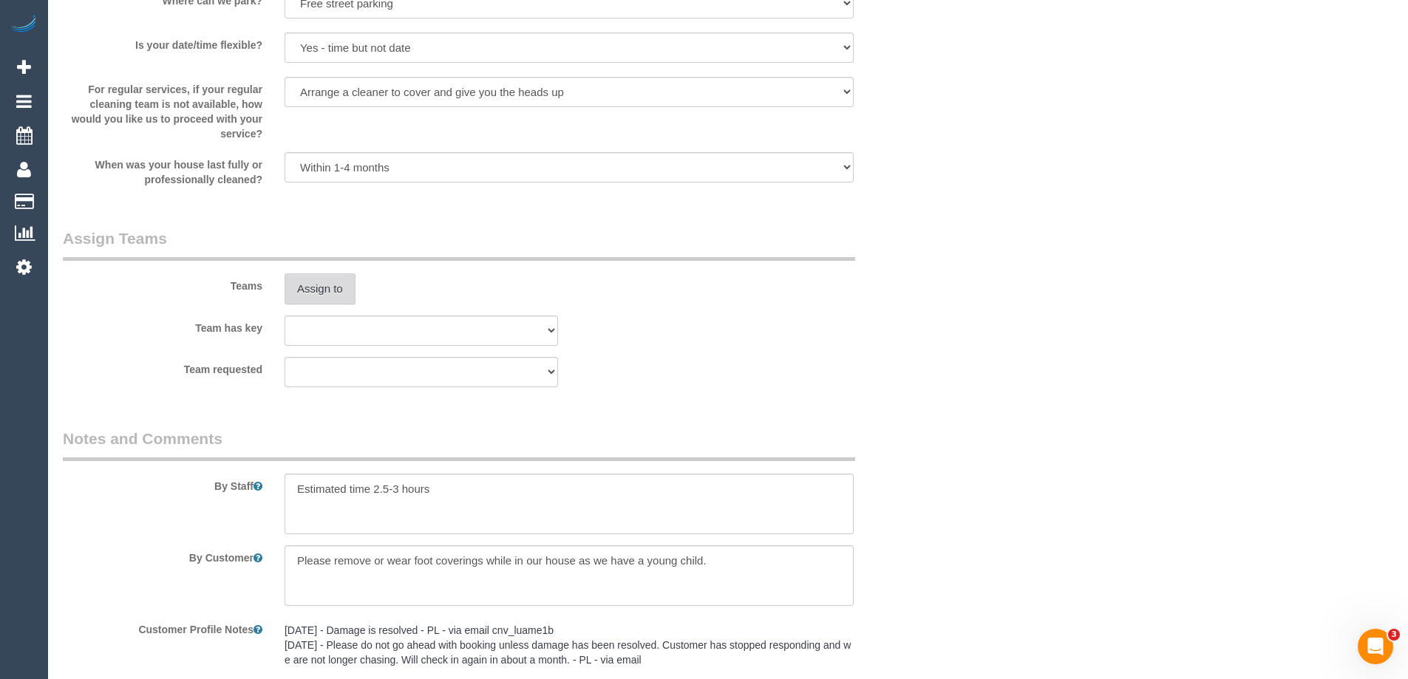
click at [330, 294] on button "Assign to" at bounding box center [320, 289] width 71 height 31
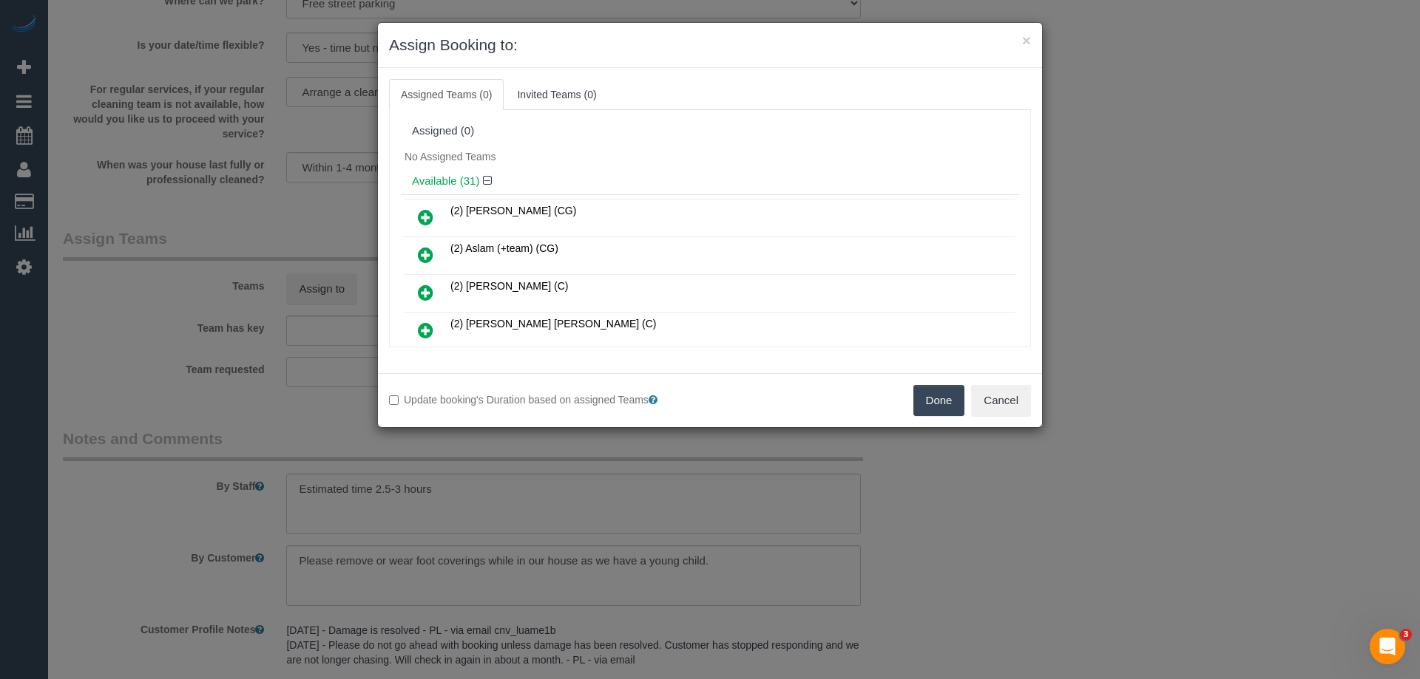
click at [717, 147] on div "No Assigned Teams" at bounding box center [710, 157] width 618 height 22
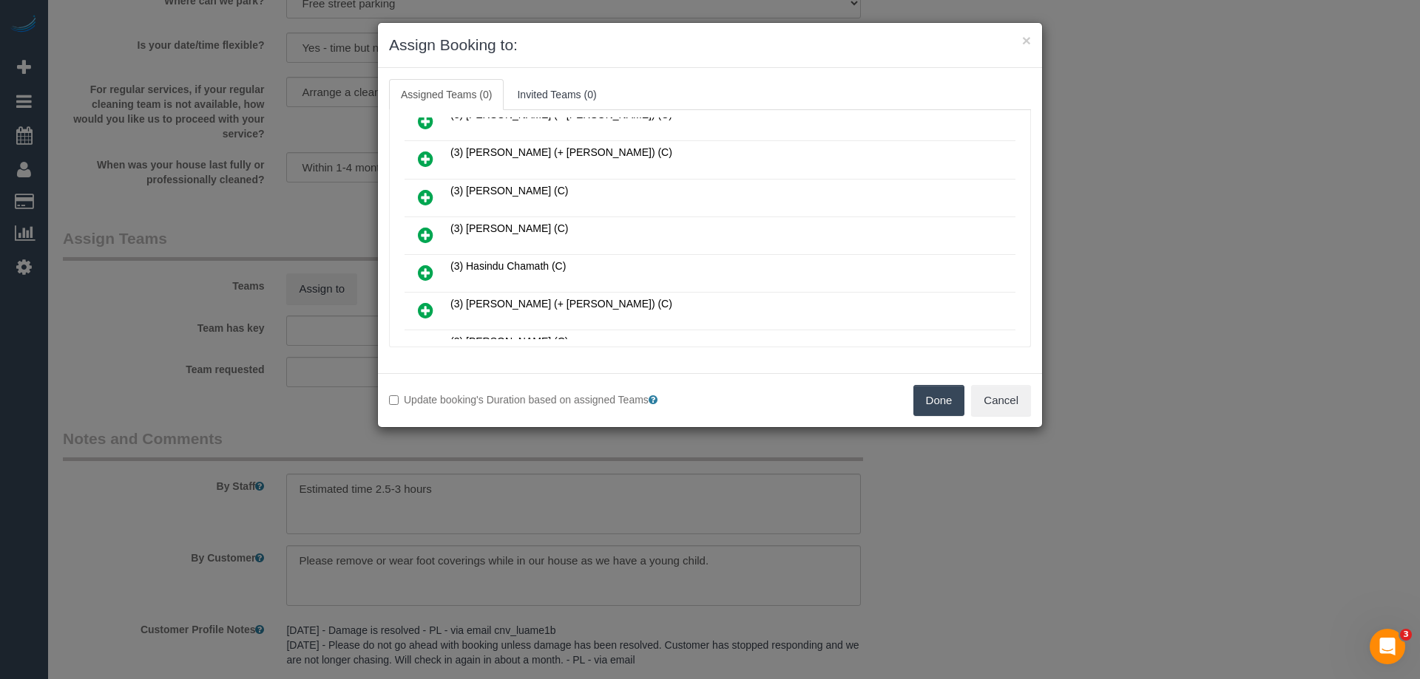
click at [428, 236] on icon at bounding box center [426, 235] width 16 height 18
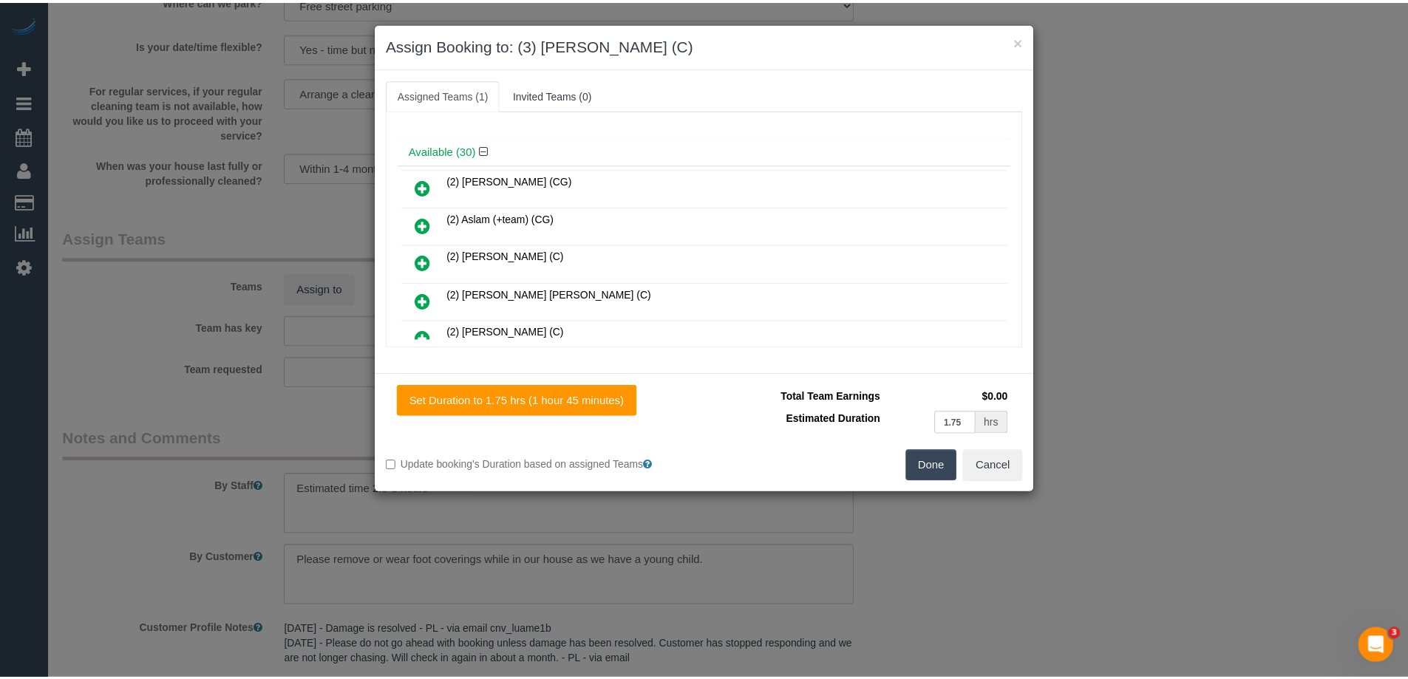
scroll to position [0, 0]
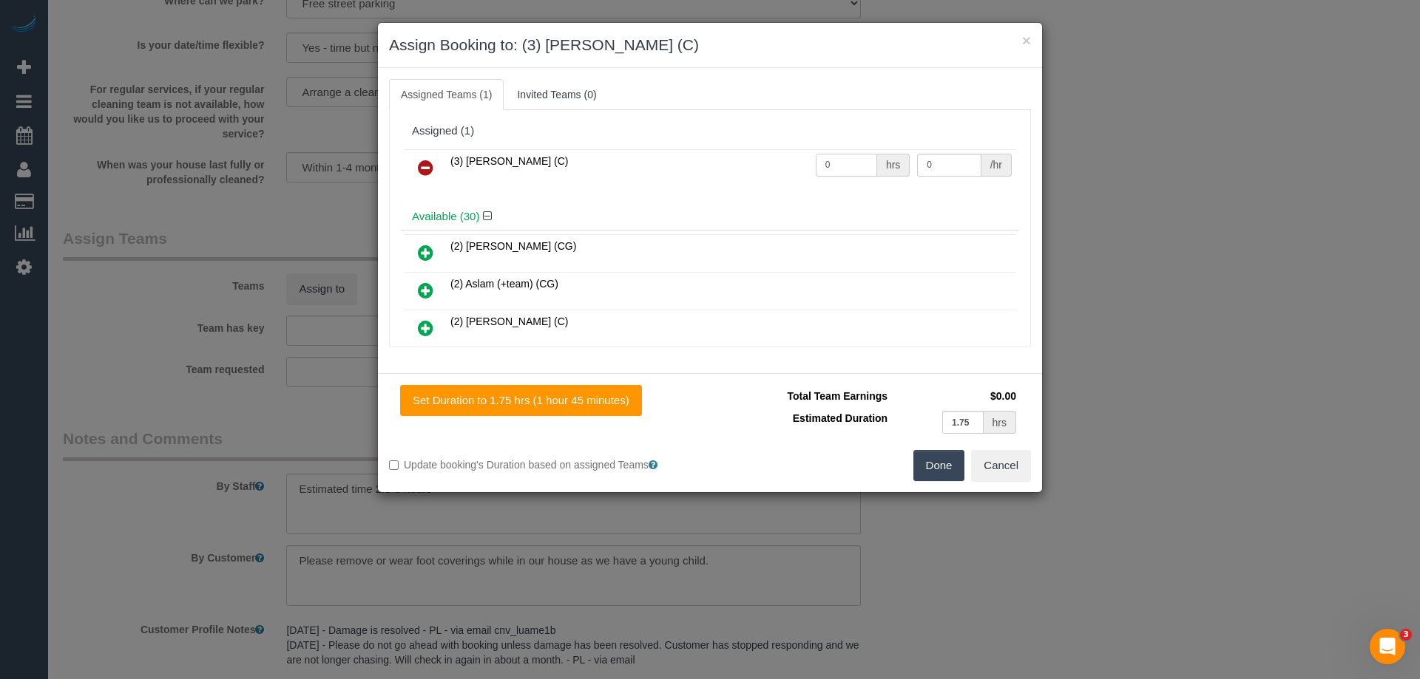
click at [855, 160] on input "0" at bounding box center [846, 165] width 61 height 23
type input "1"
click at [940, 168] on input "0" at bounding box center [949, 165] width 64 height 23
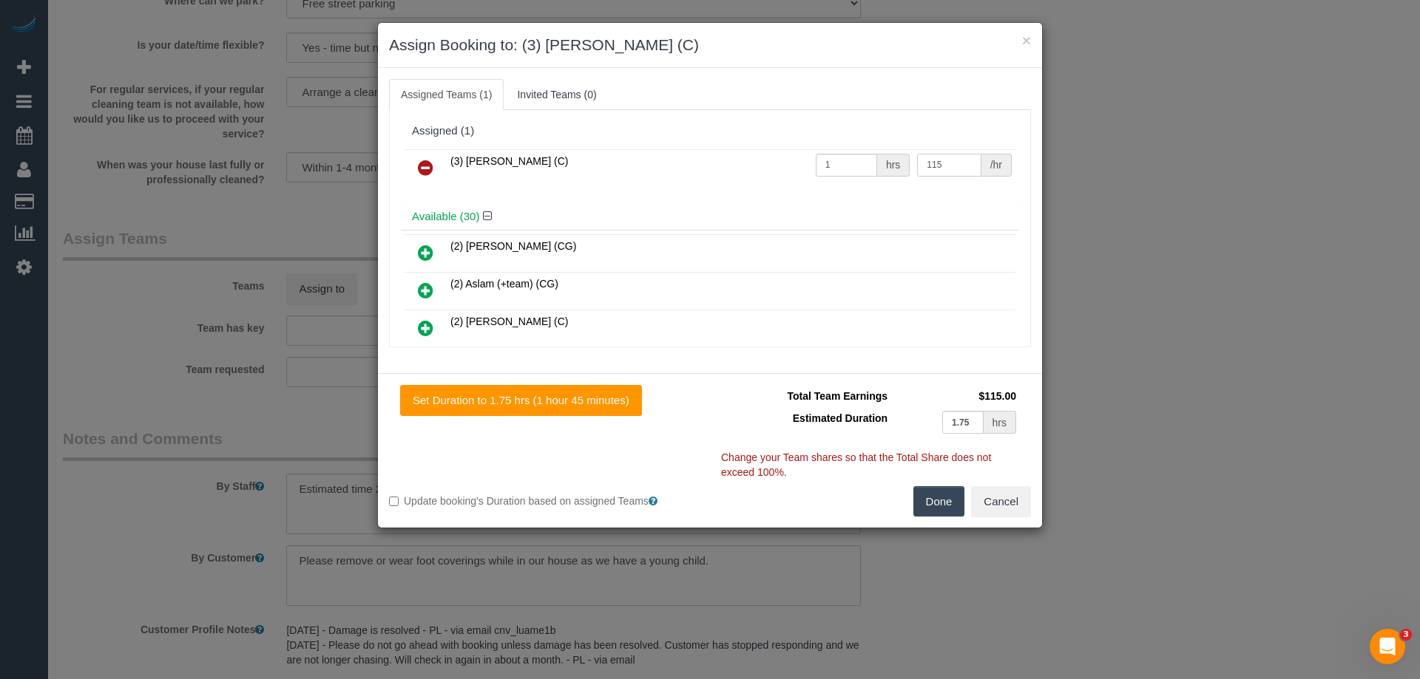
type input "115"
click at [932, 499] on button "Done" at bounding box center [939, 501] width 52 height 31
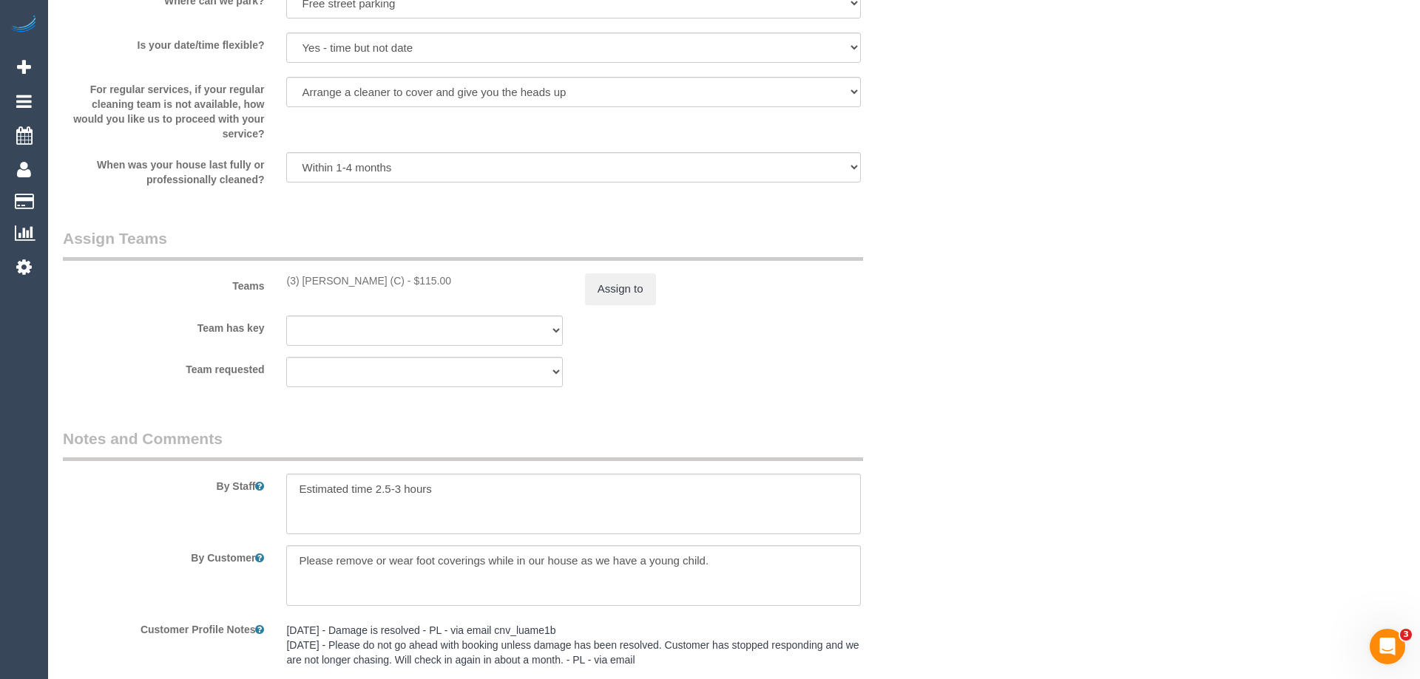
click at [932, 499] on div "× Assign Booking to: (3) Harry Dhasmana (C) Assigned Teams (1) Invited Teams (0…" at bounding box center [710, 339] width 1420 height 679
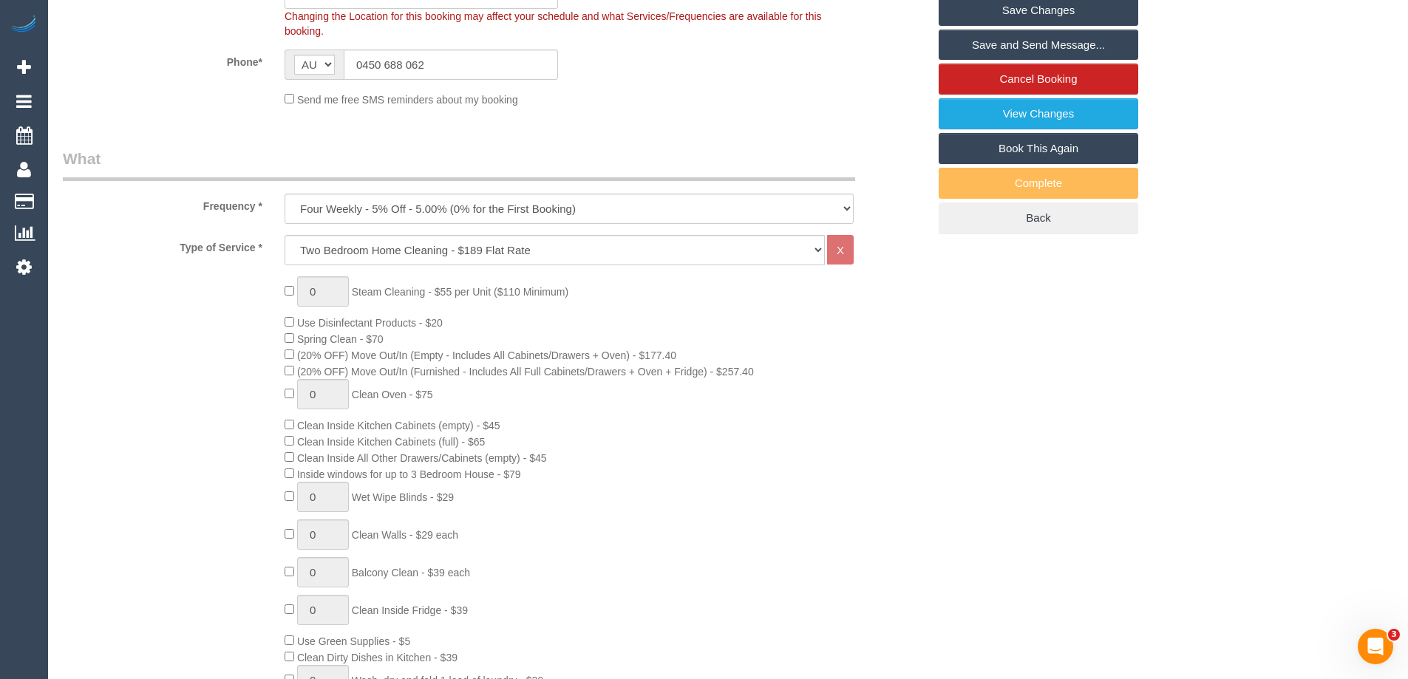
scroll to position [265, 0]
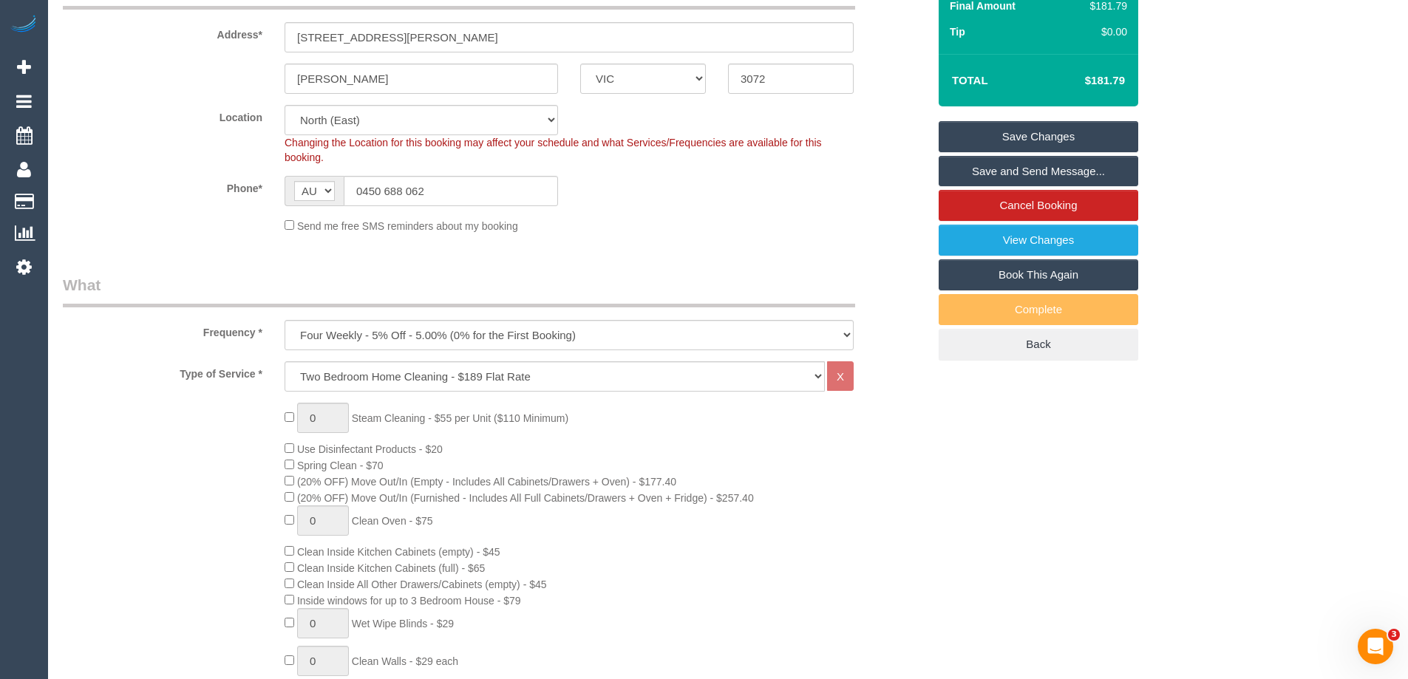
click at [997, 135] on link "Save Changes" at bounding box center [1039, 136] width 200 height 31
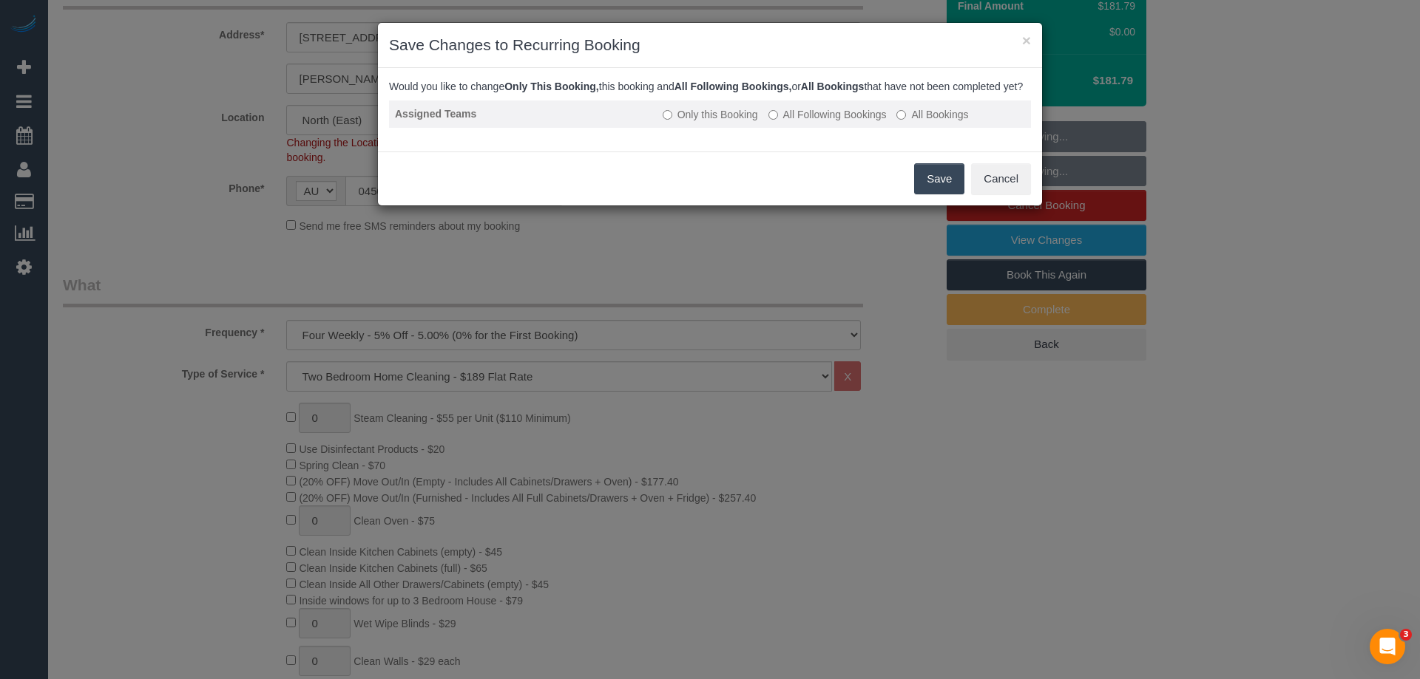
drag, startPoint x: 867, startPoint y: 131, endPoint x: 877, endPoint y: 142, distance: 14.7
click at [867, 122] on label "All Following Bookings" at bounding box center [827, 114] width 118 height 15
click at [929, 194] on button "Save" at bounding box center [939, 178] width 50 height 31
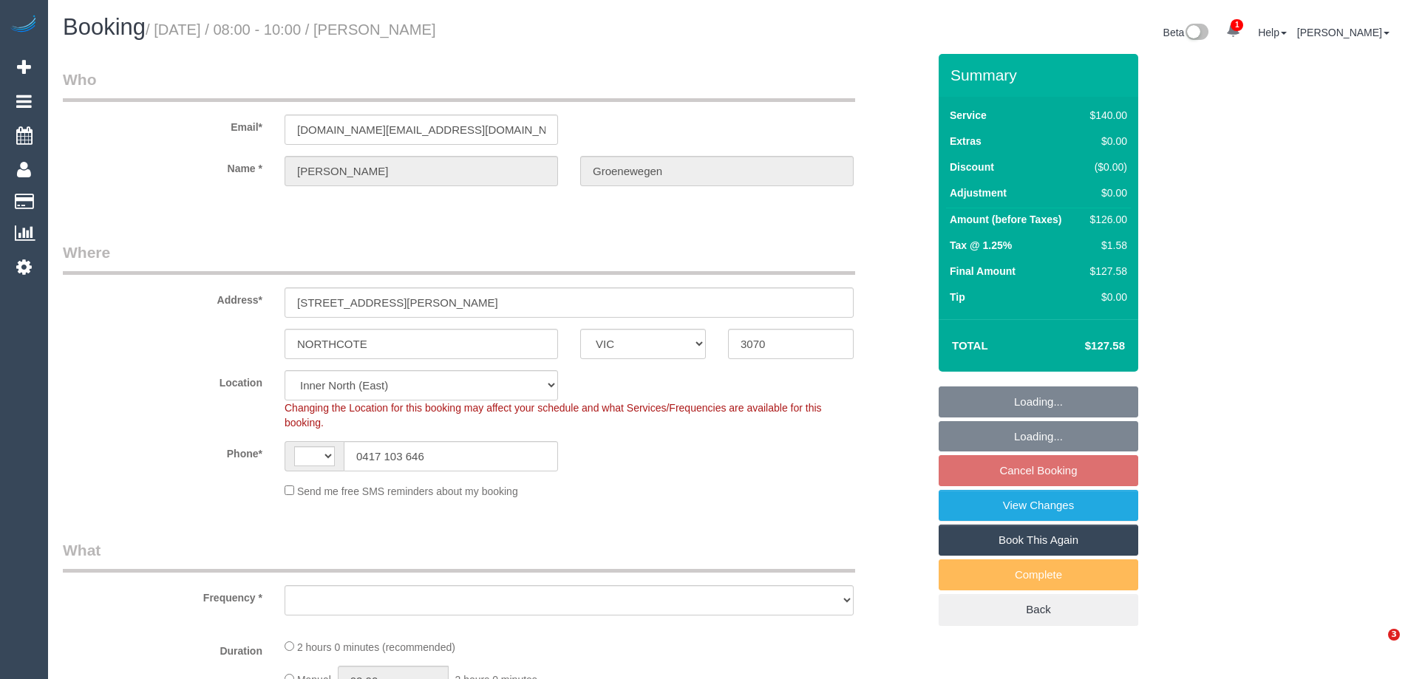
select select "VIC"
select select "string:AU"
select select "object:849"
select select "number:29"
select select "number:16"
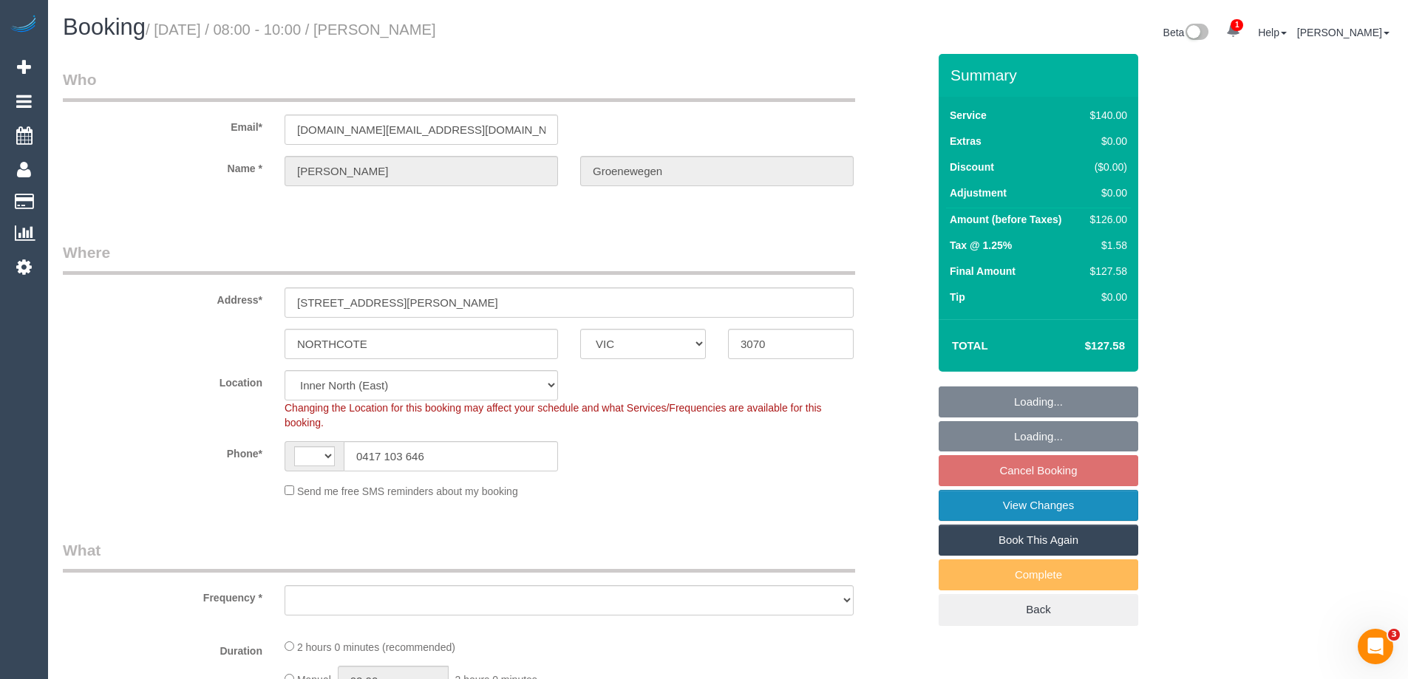
select select "number:19"
select select "number:22"
select select "number:33"
select select "number:13"
select select "object:854"
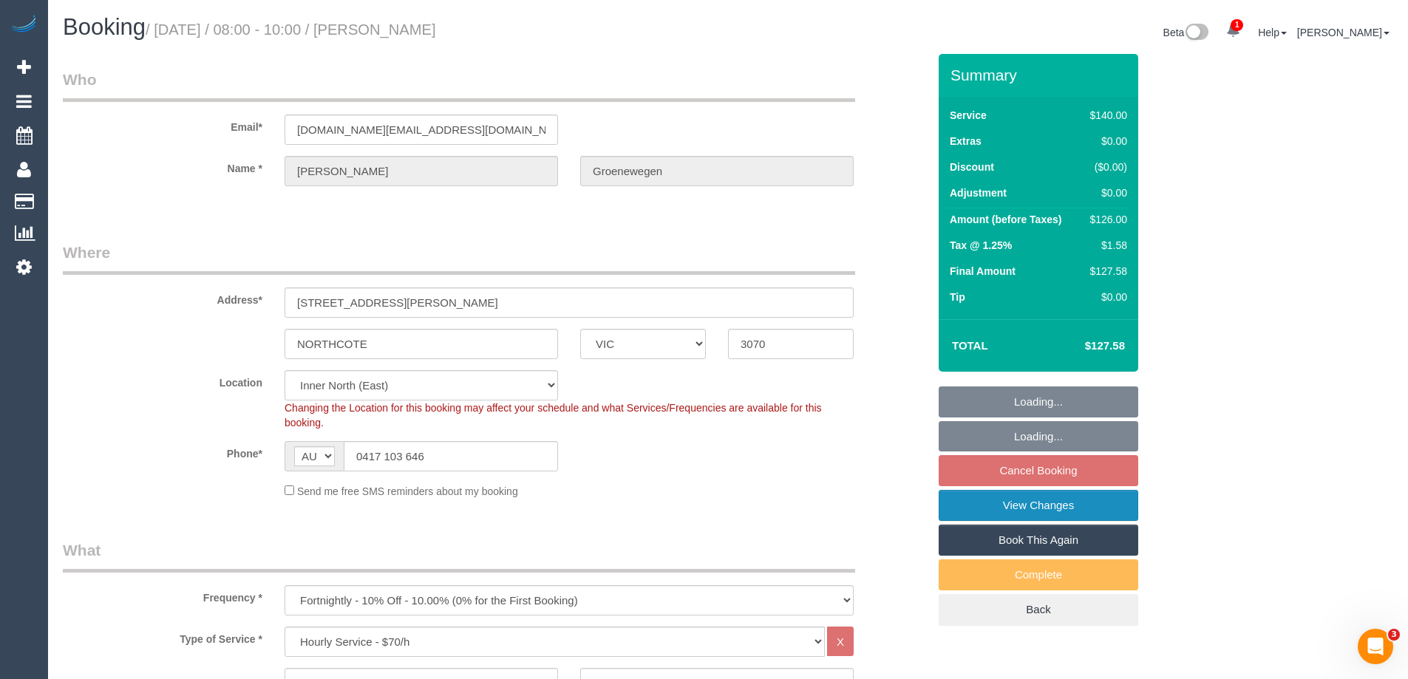
click at [1059, 506] on link "View Changes" at bounding box center [1039, 505] width 200 height 31
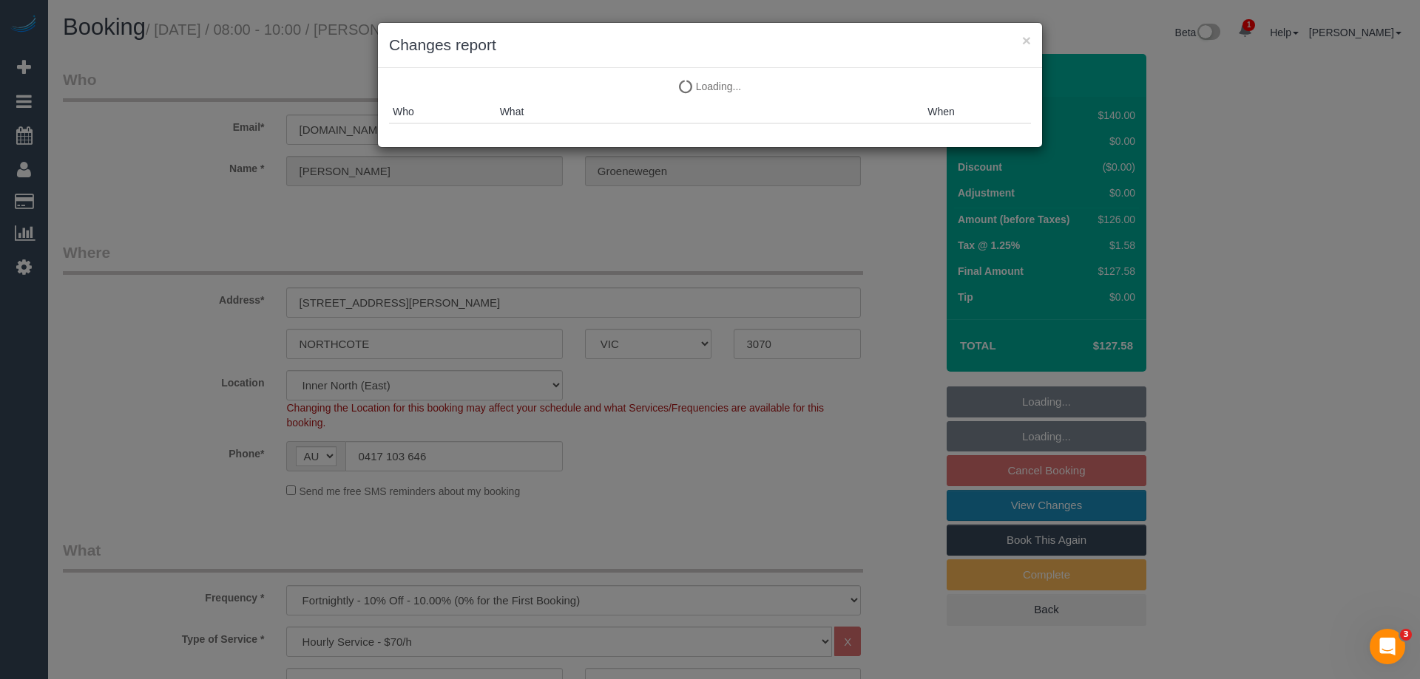
select select "spot2"
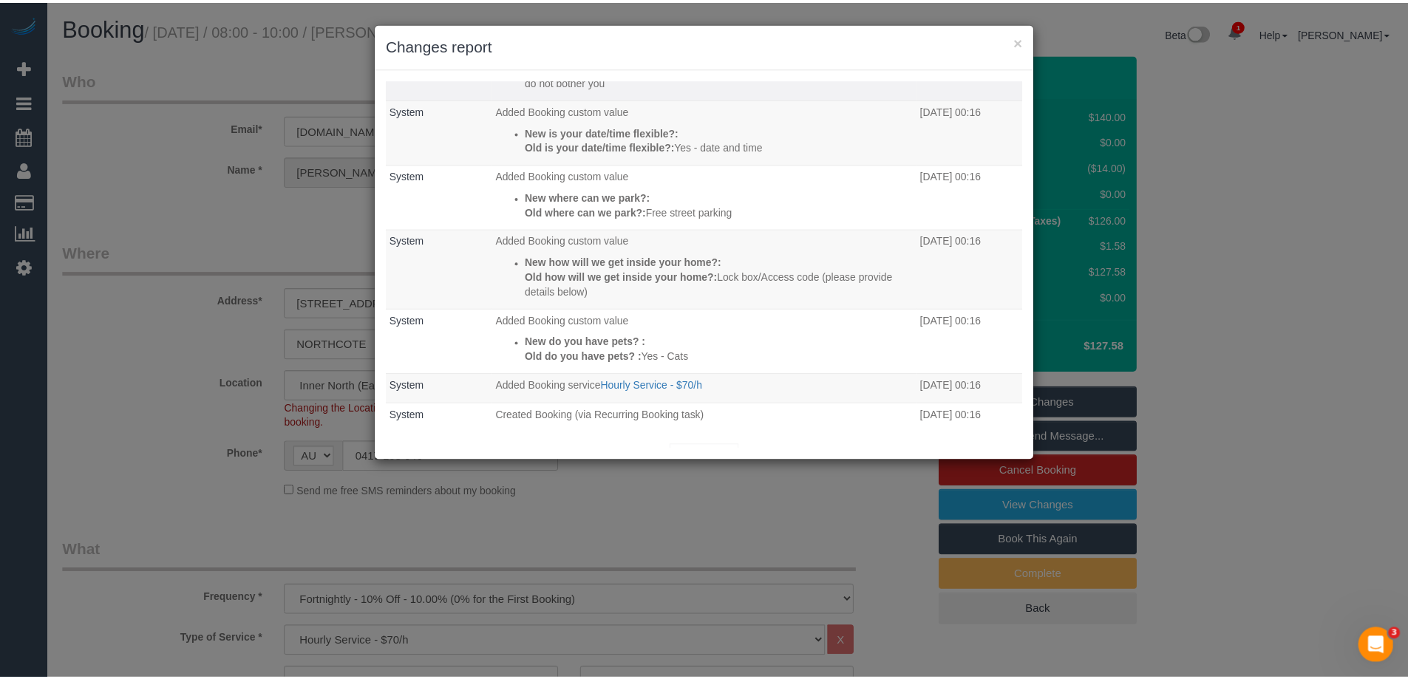
scroll to position [240, 0]
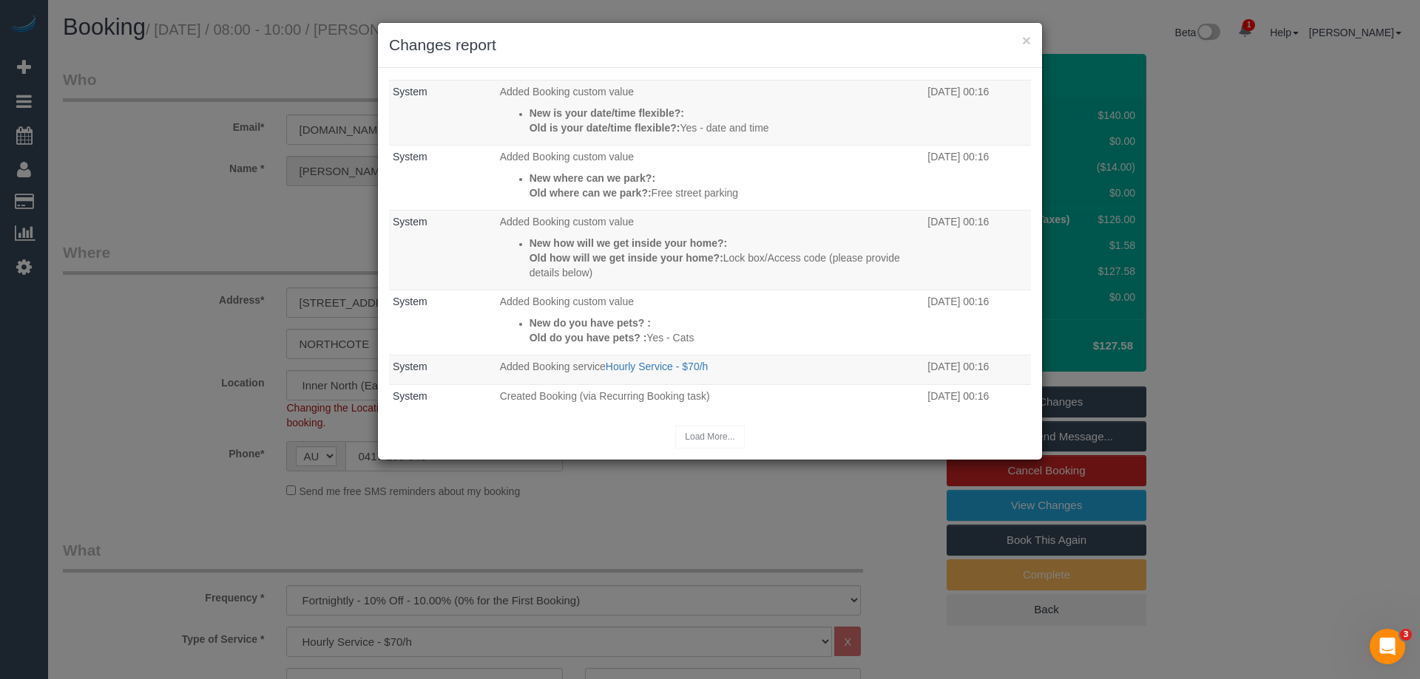
click at [753, 52] on h3 "Changes report" at bounding box center [710, 45] width 642 height 22
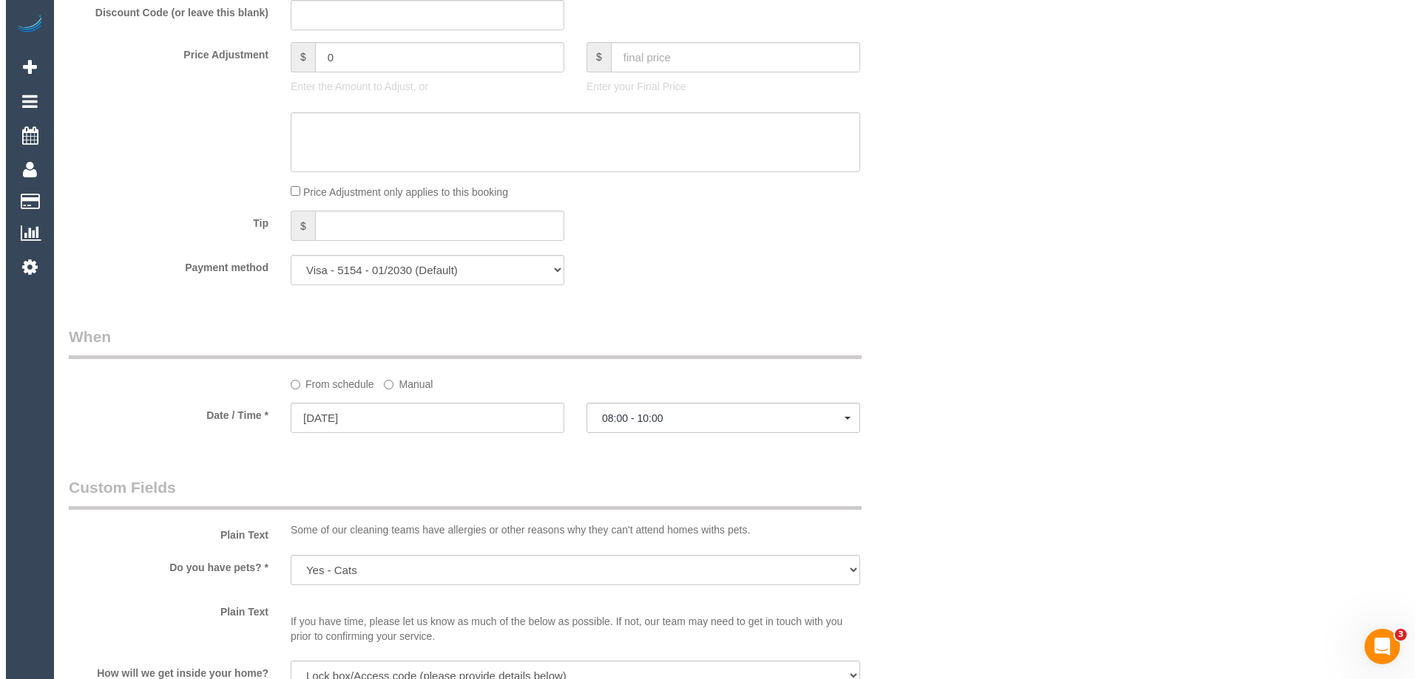
scroll to position [1774, 0]
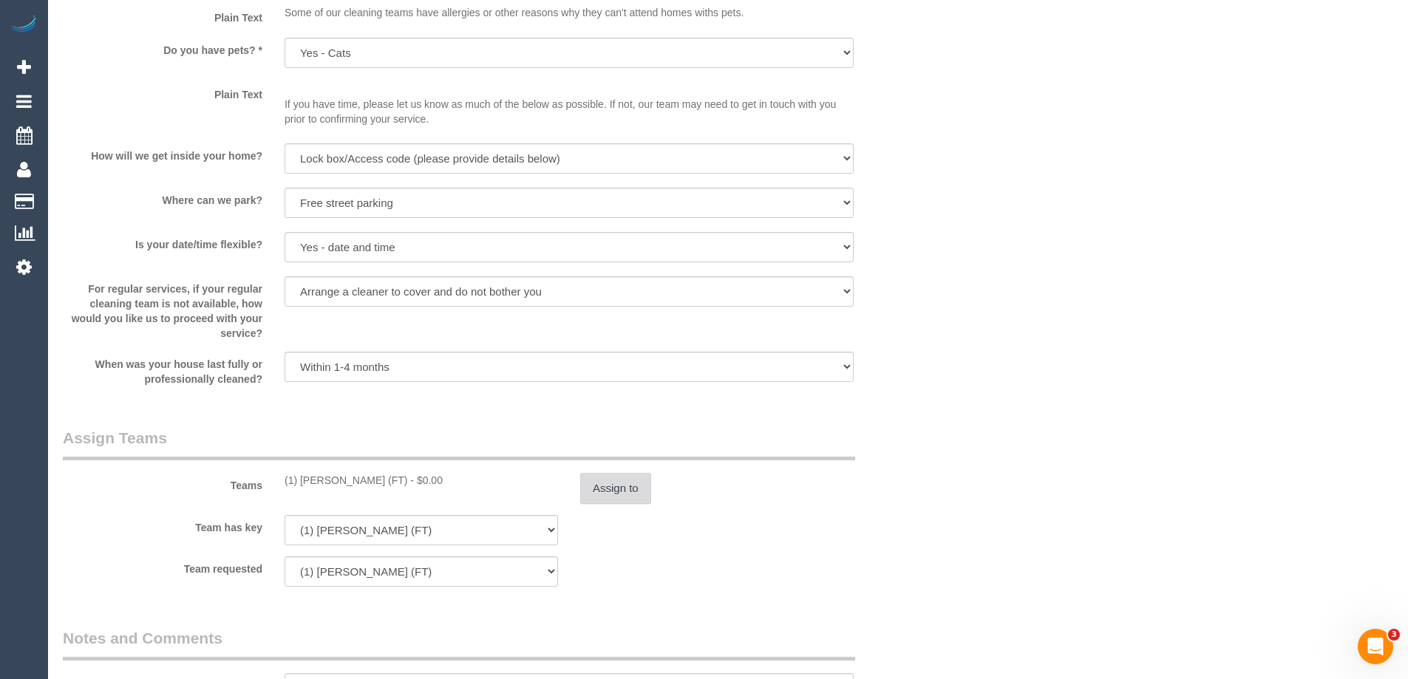
click at [612, 484] on button "Assign to" at bounding box center [615, 488] width 71 height 31
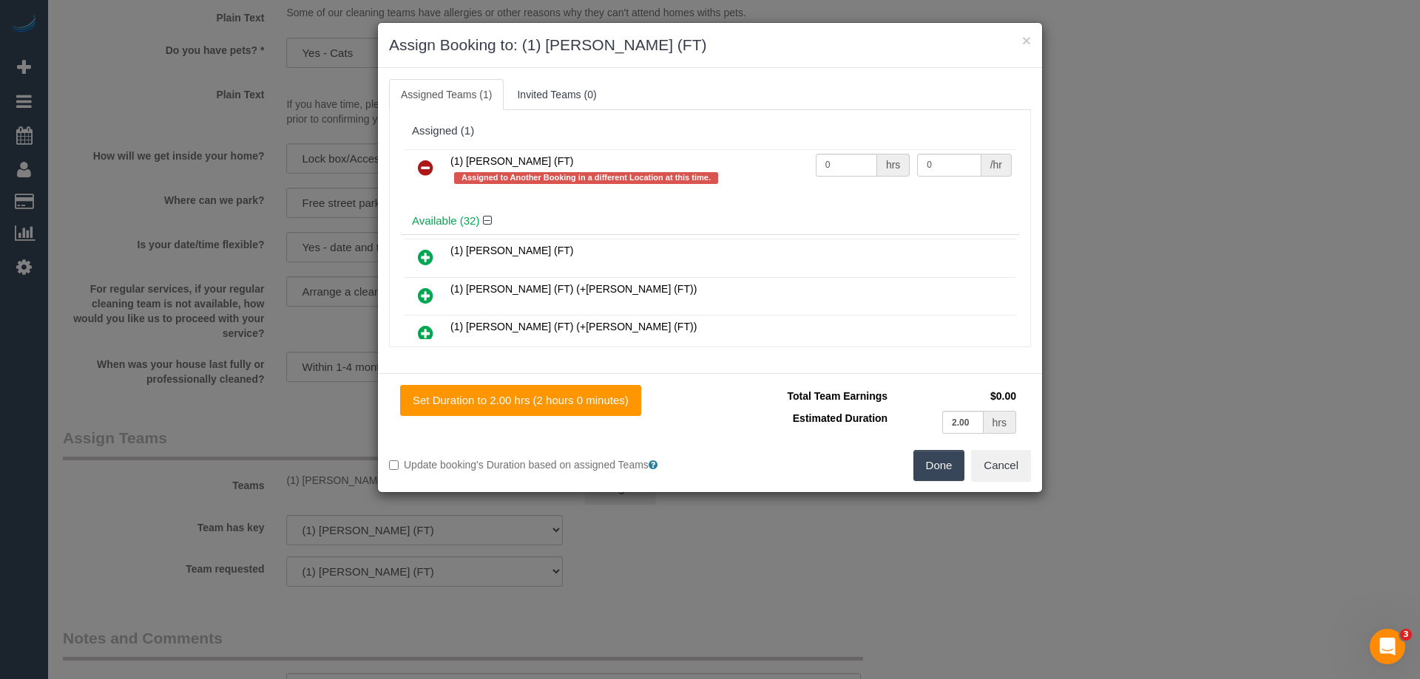
click at [423, 164] on icon at bounding box center [426, 168] width 16 height 18
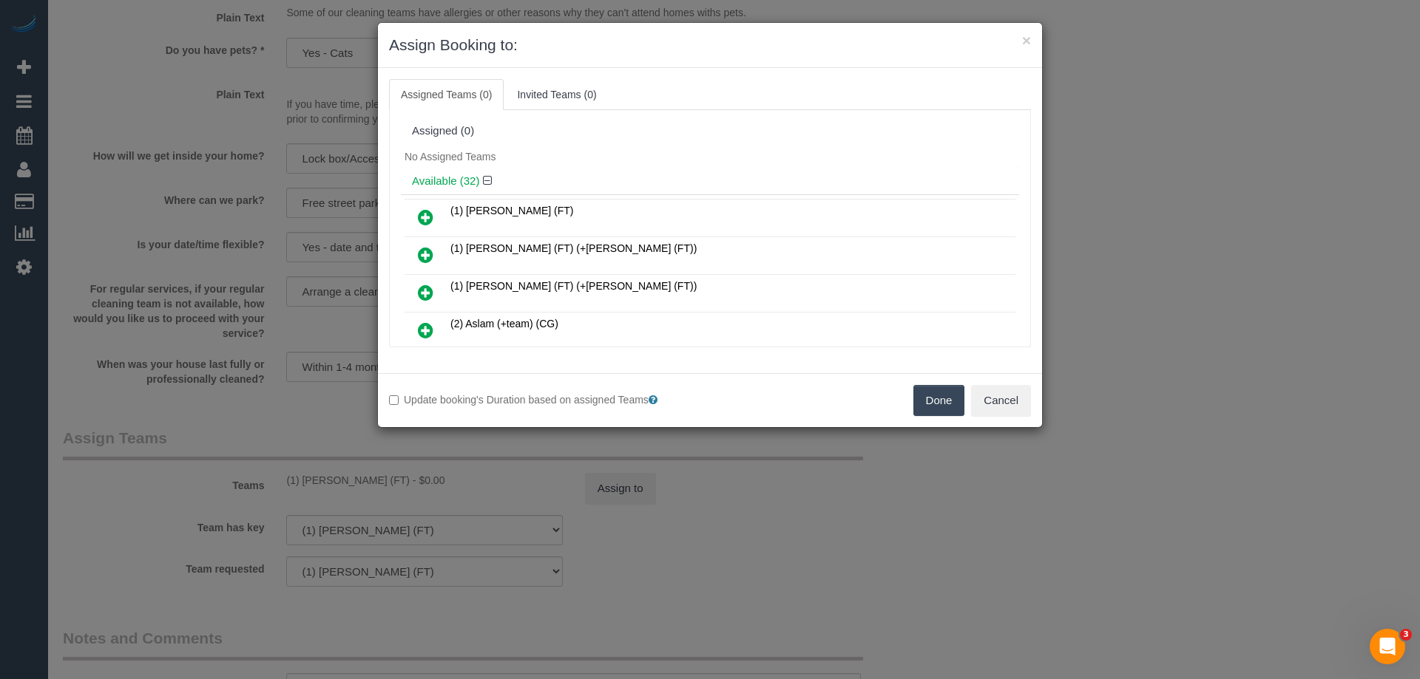
click at [941, 403] on button "Done" at bounding box center [939, 400] width 52 height 31
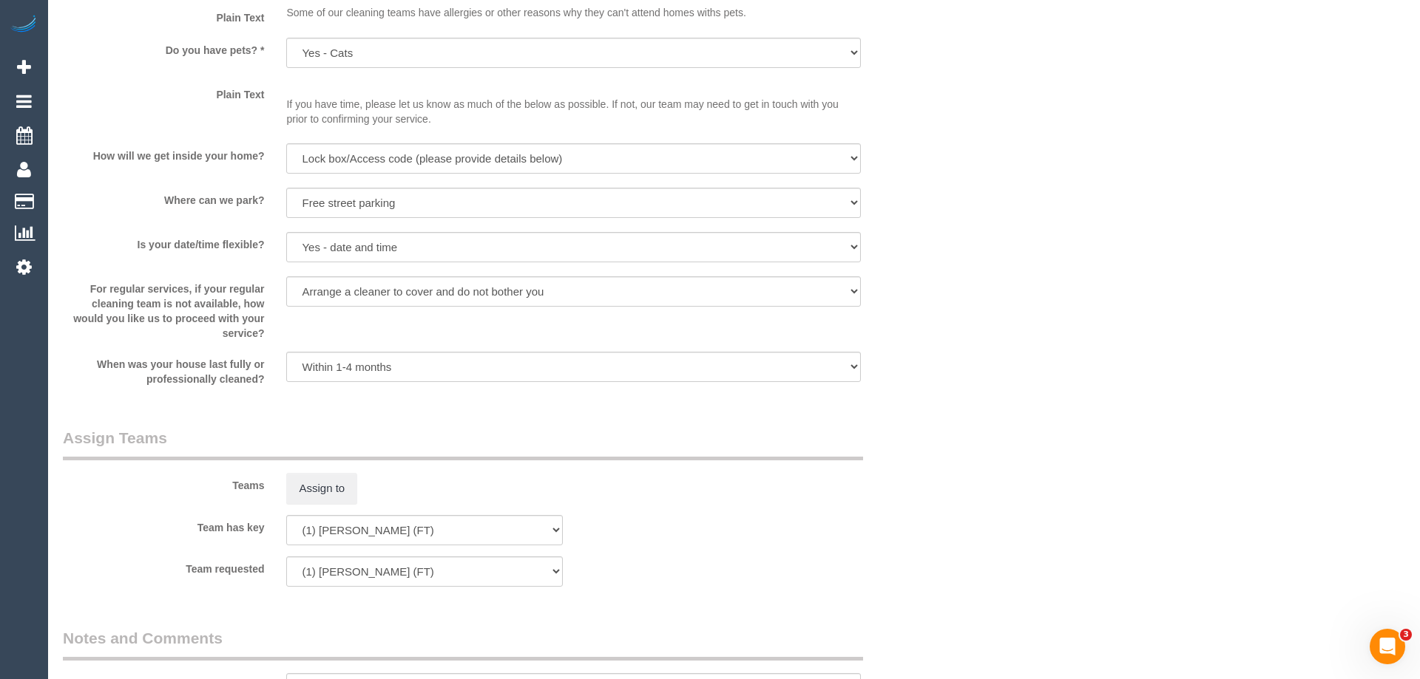
click at [941, 403] on div "× Assign Booking to: Assigned Teams (0) Invited Teams (0) Assigned (0) No Assig…" at bounding box center [710, 339] width 1420 height 679
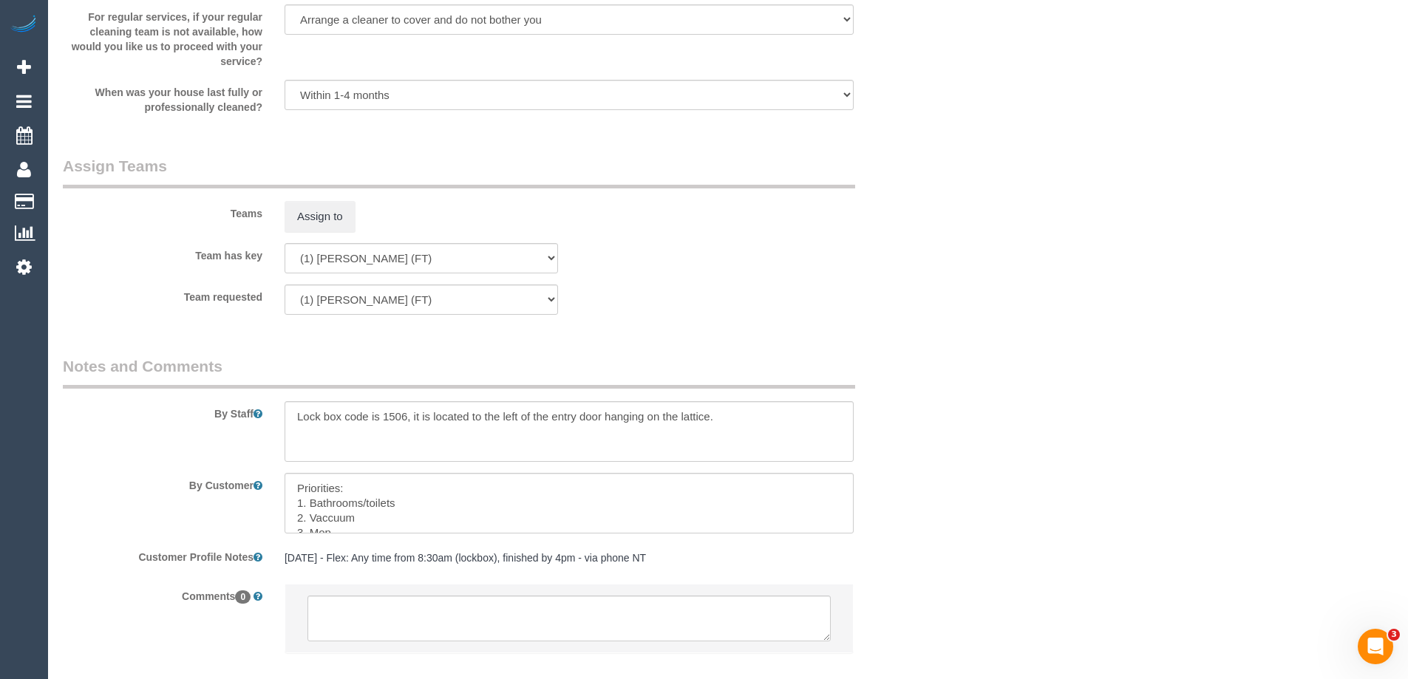
scroll to position [2128, 0]
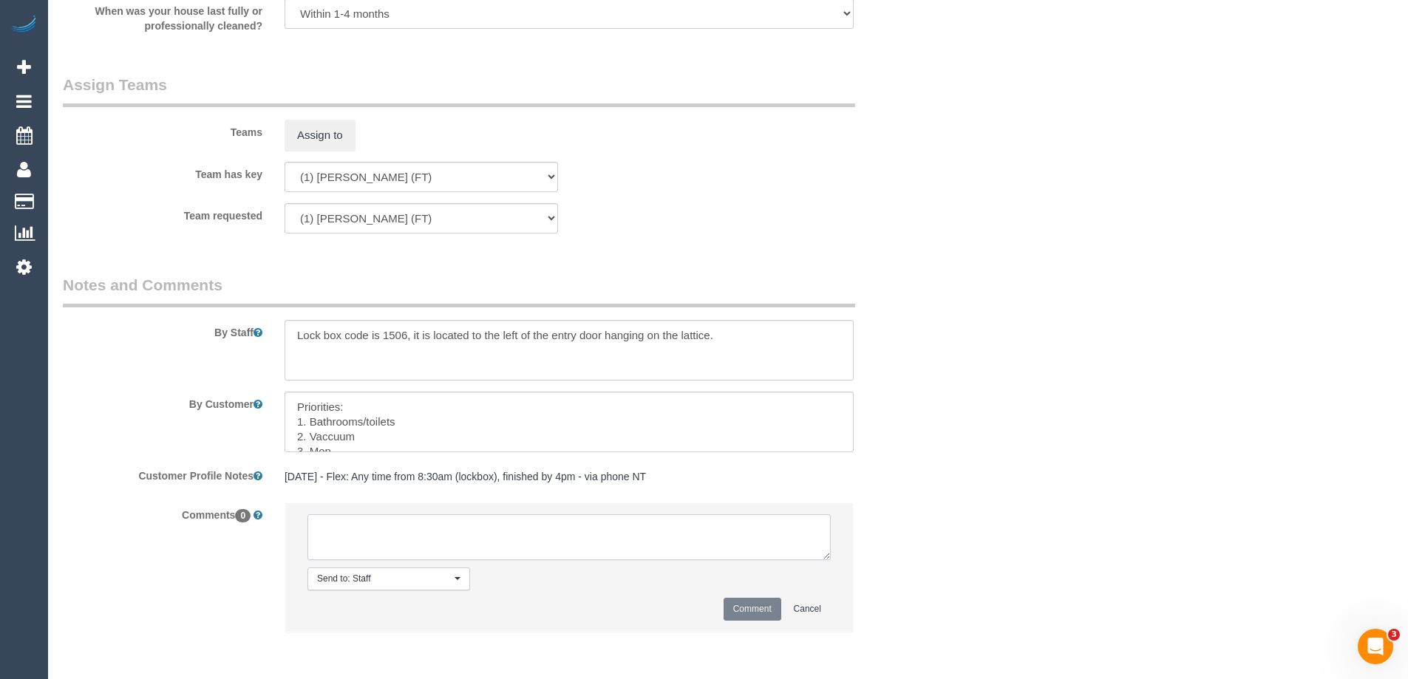
click at [534, 527] on textarea at bounding box center [569, 538] width 523 height 46
type textarea "Debbie U/A - clash- not yet informed"
click at [772, 611] on button "Comment" at bounding box center [753, 609] width 58 height 23
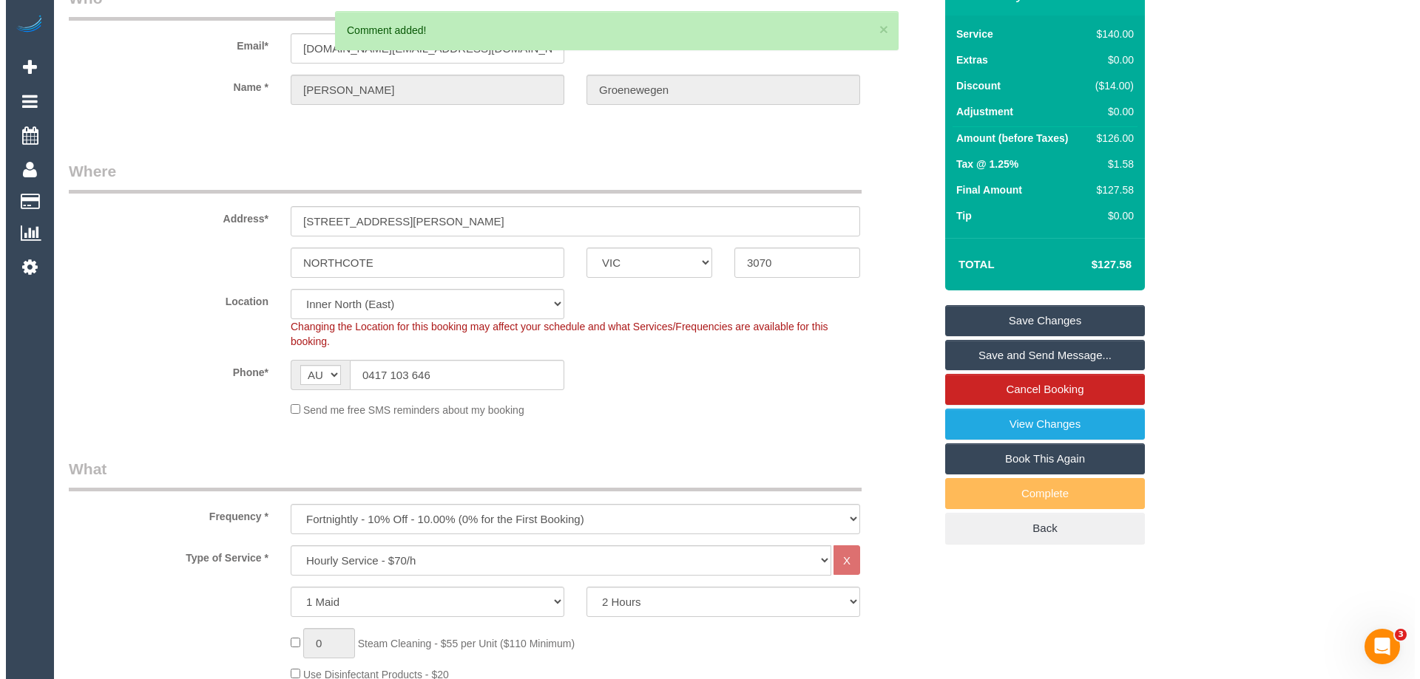
scroll to position [0, 0]
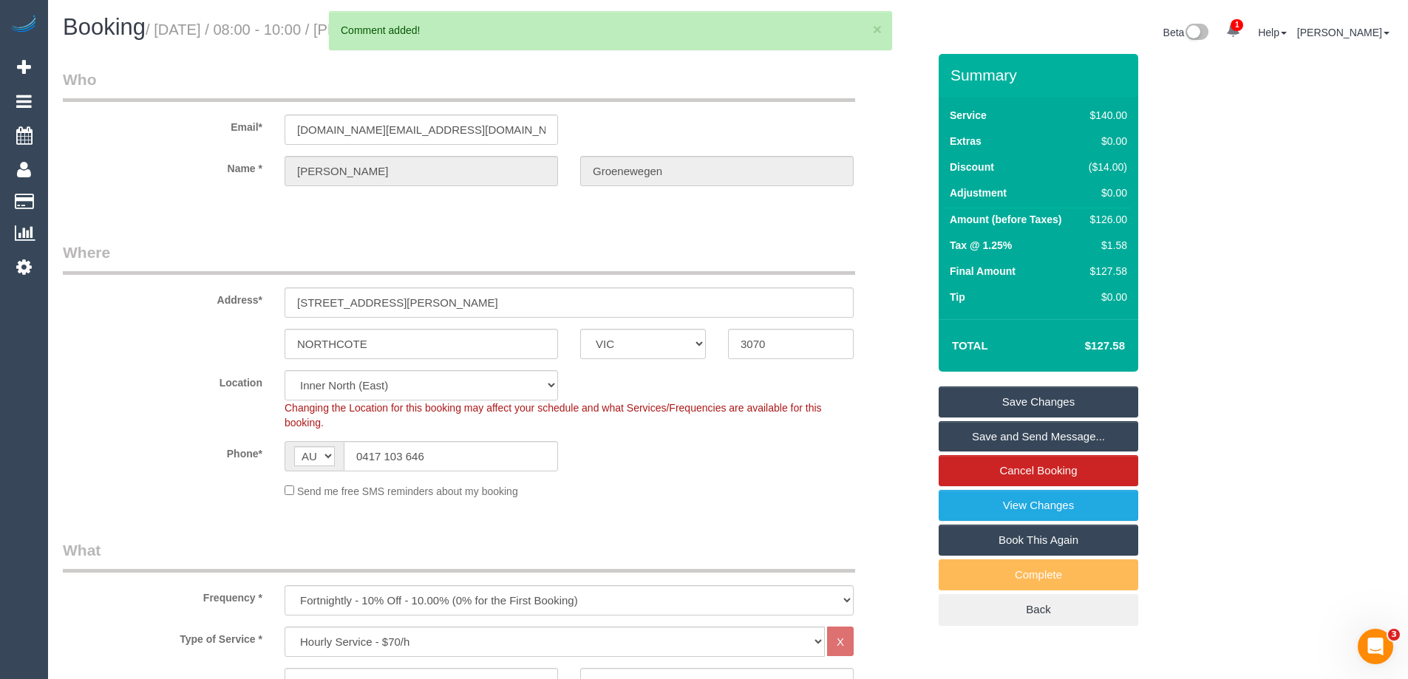
click at [1057, 401] on link "Save Changes" at bounding box center [1039, 402] width 200 height 31
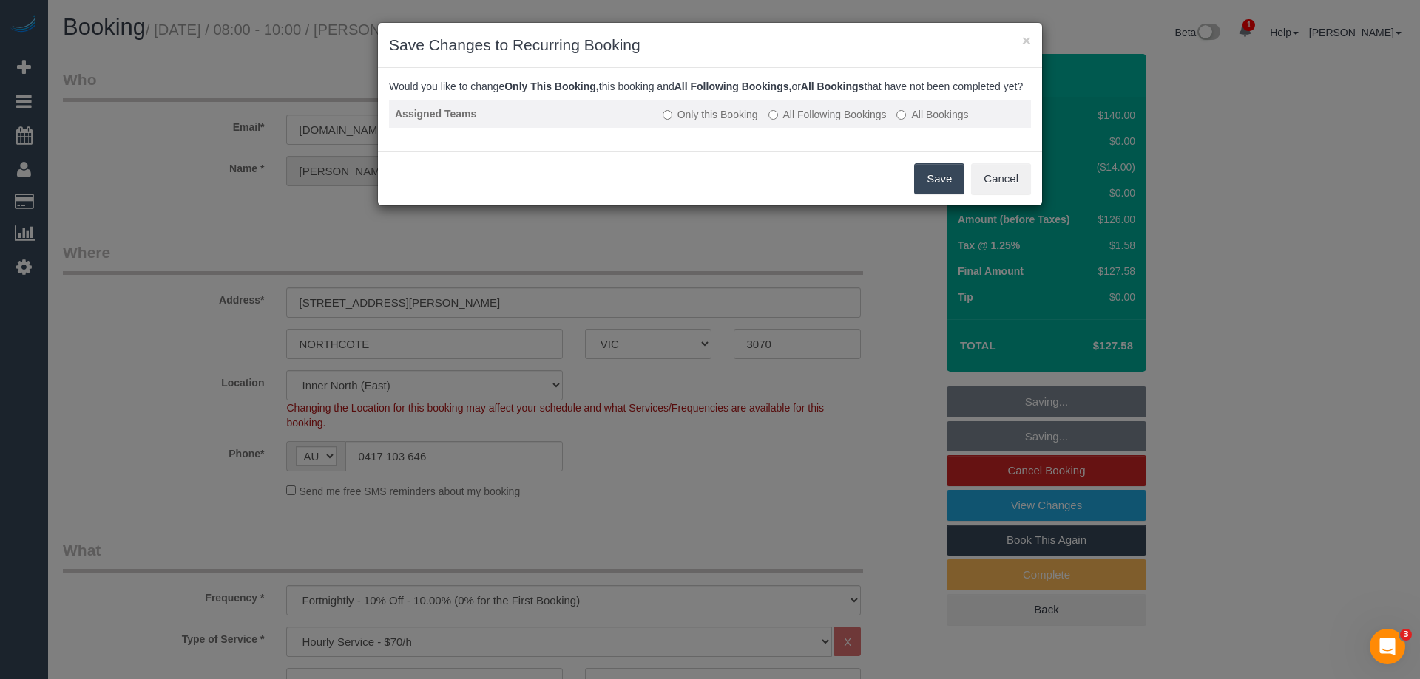
click at [864, 122] on label "All Following Bookings" at bounding box center [827, 114] width 118 height 15
click at [928, 187] on button "Save" at bounding box center [939, 178] width 50 height 31
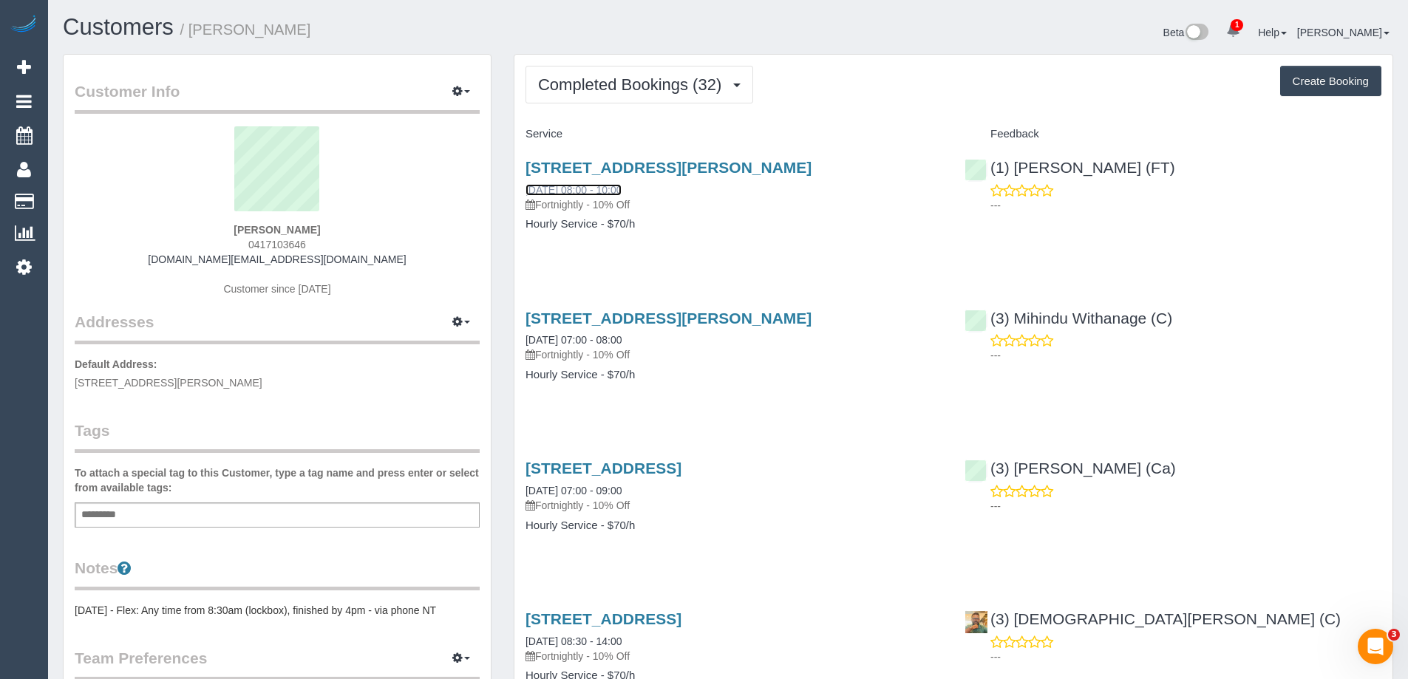
click at [610, 185] on link "06/08/2025 08:00 - 10:00" at bounding box center [574, 190] width 96 height 12
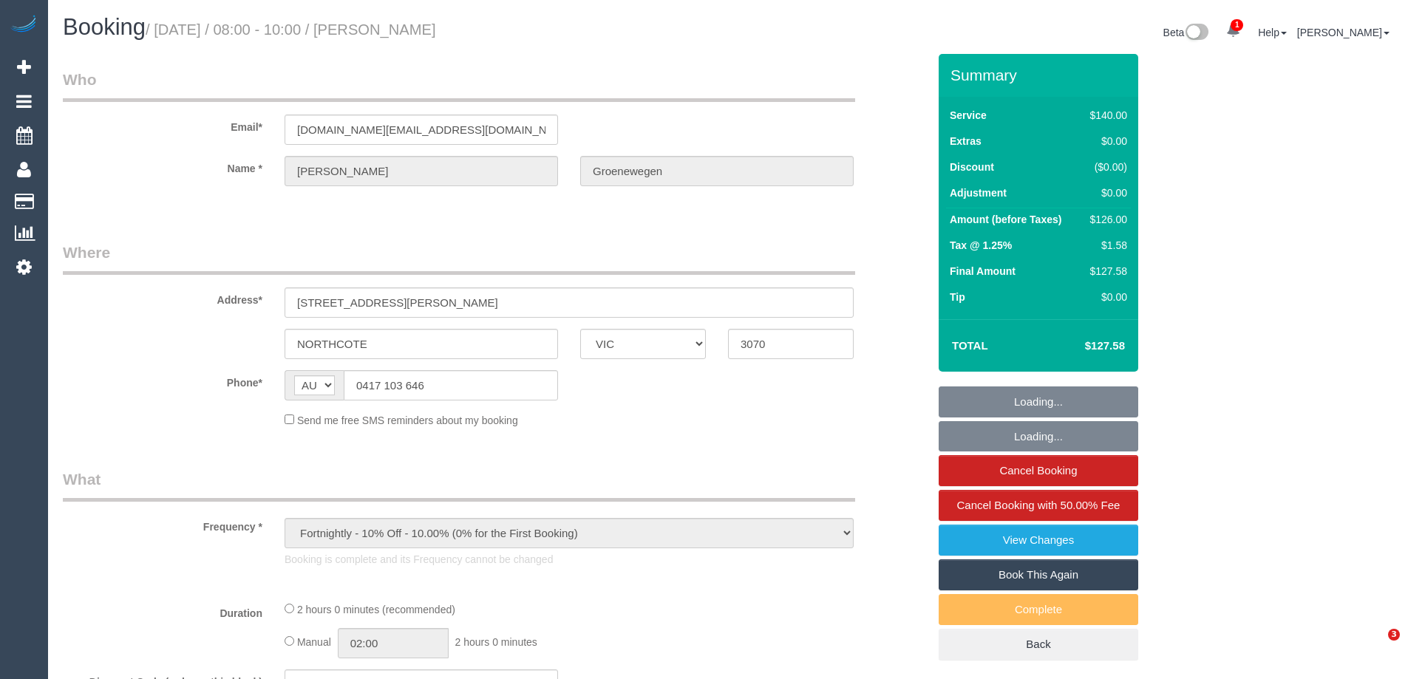
select select "VIC"
select select "number:29"
select select "number:16"
select select "number:19"
select select "number:22"
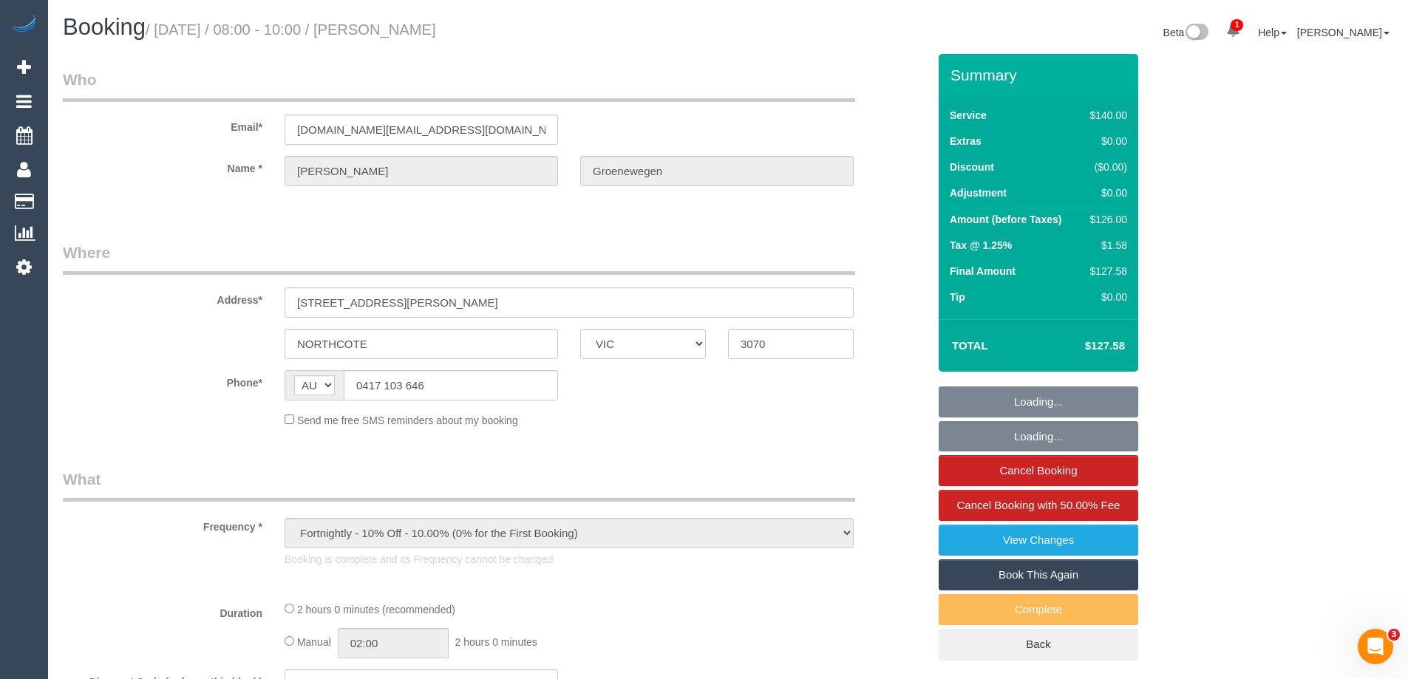
select select "number:33"
select select "number:13"
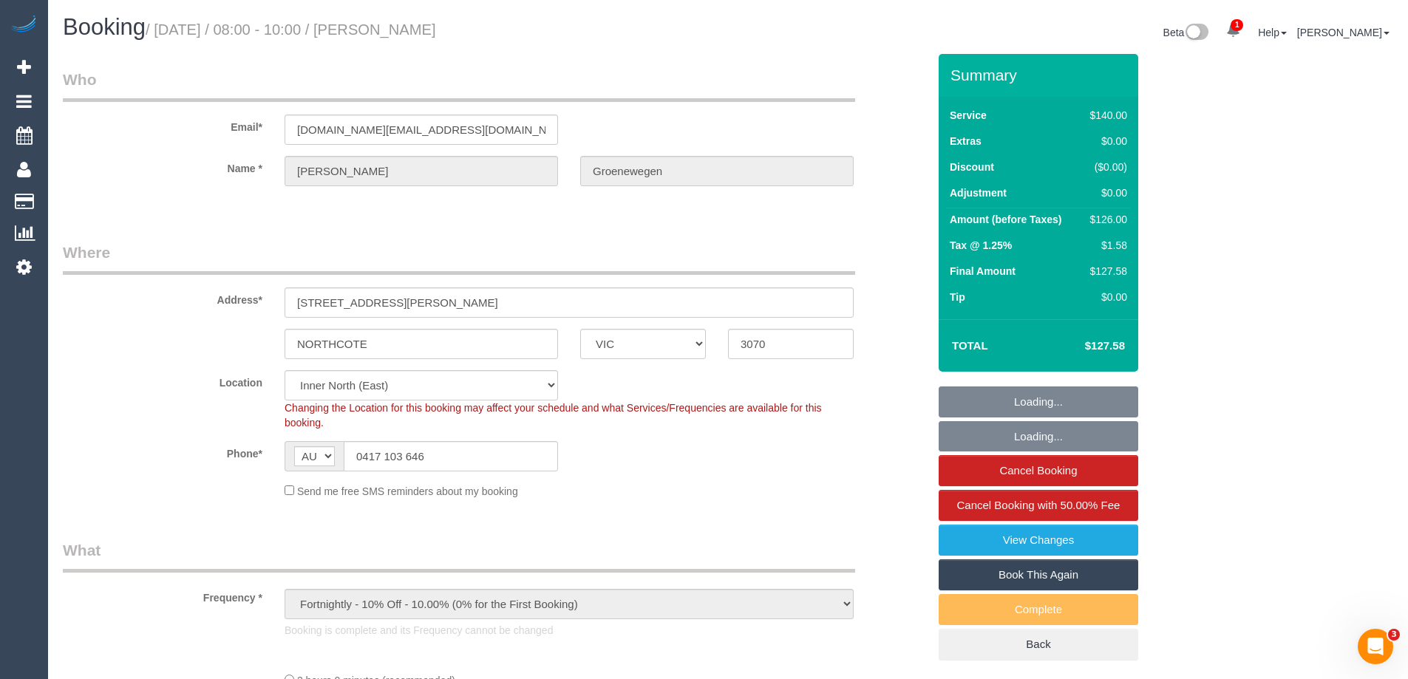
select select "string:stripe-pm_1Qmaka2GScqysDRV1w2sn0zd"
select select "object:720"
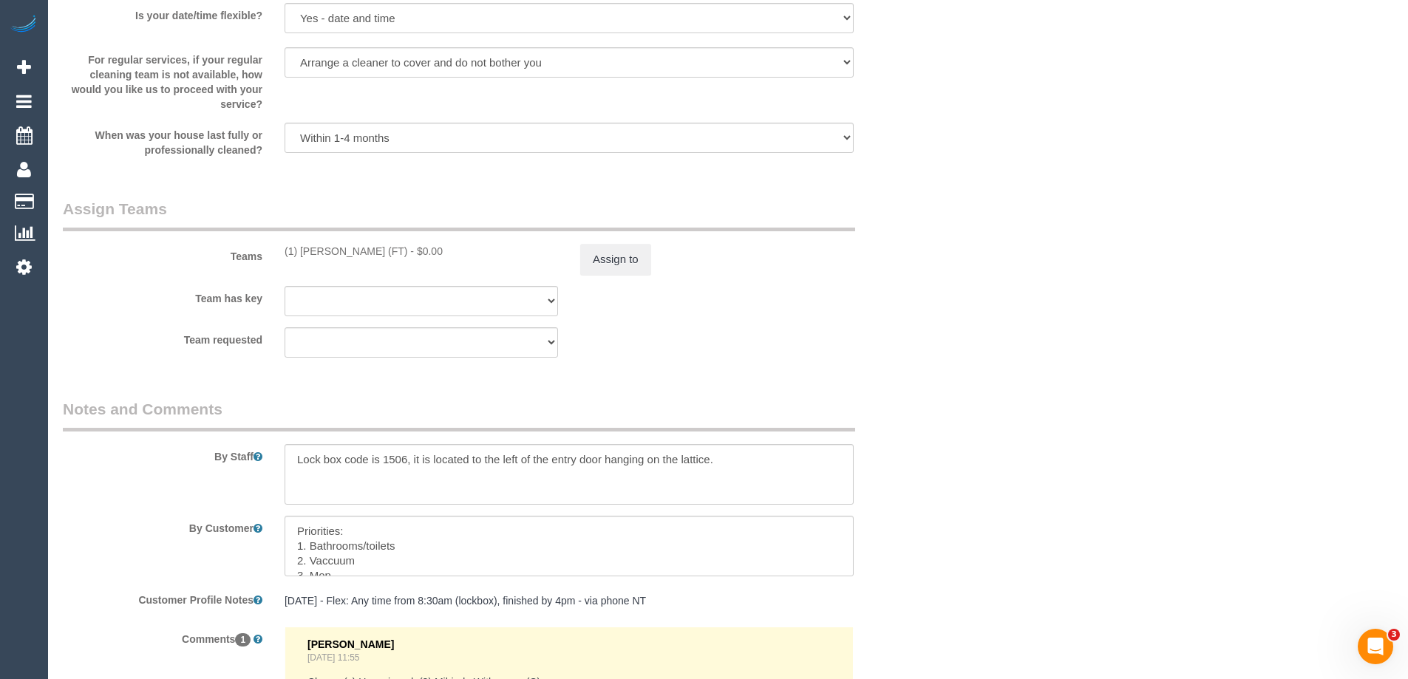
select select "spot1"
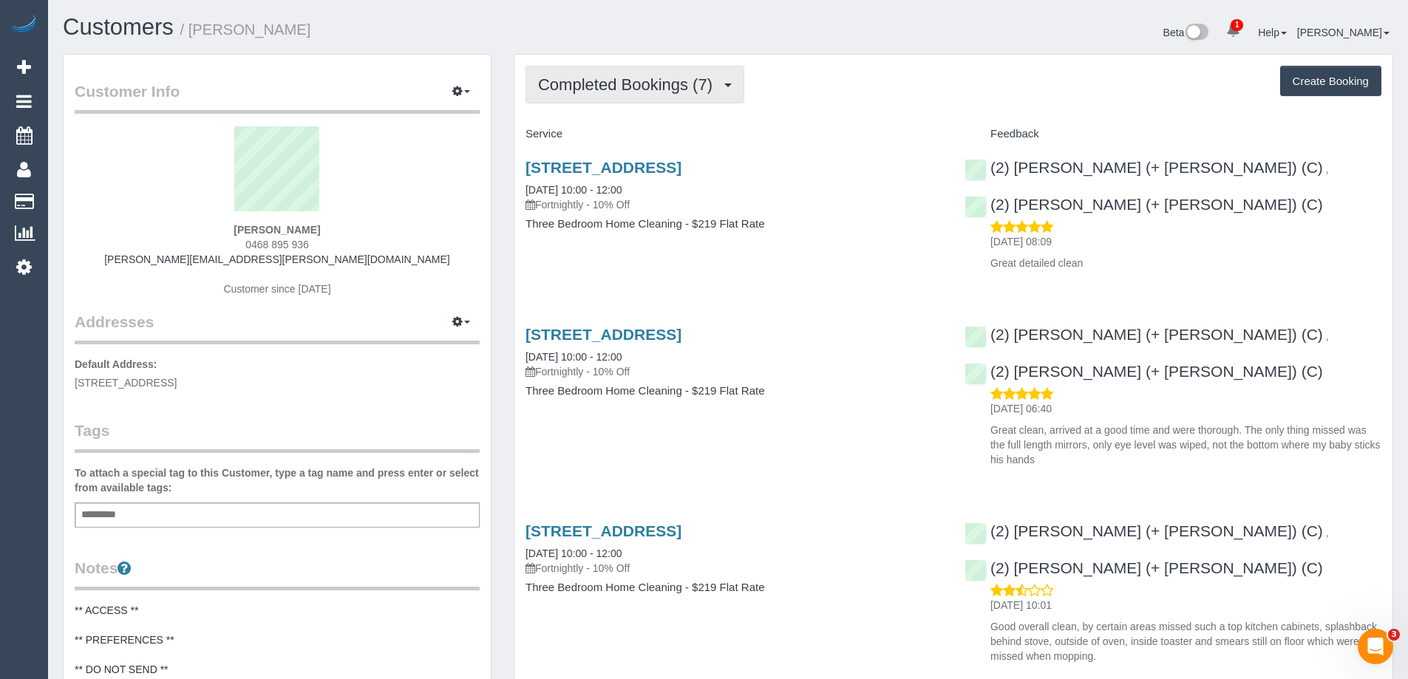
click at [608, 97] on button "Completed Bookings (7)" at bounding box center [635, 85] width 219 height 38
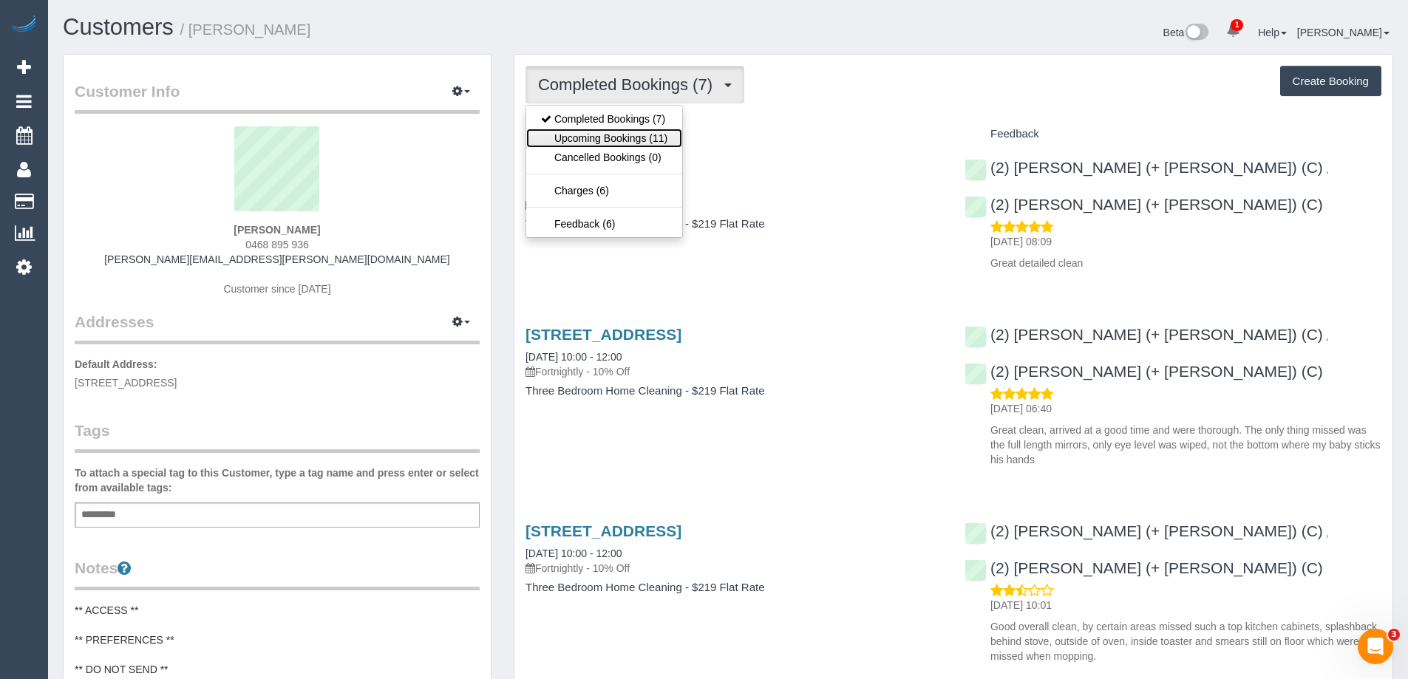
click at [569, 133] on link "Upcoming Bookings (11)" at bounding box center [604, 138] width 156 height 19
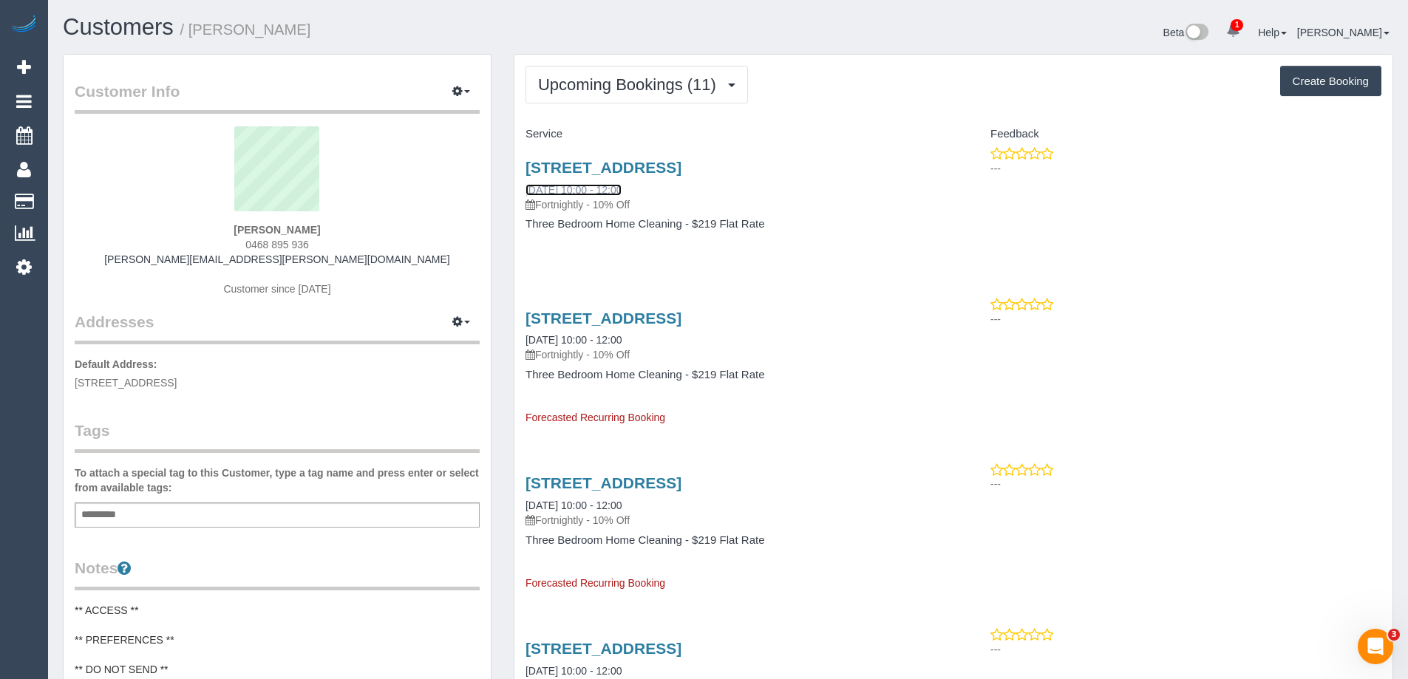
click at [612, 185] on link "[DATE] 10:00 - 12:00" at bounding box center [574, 190] width 96 height 12
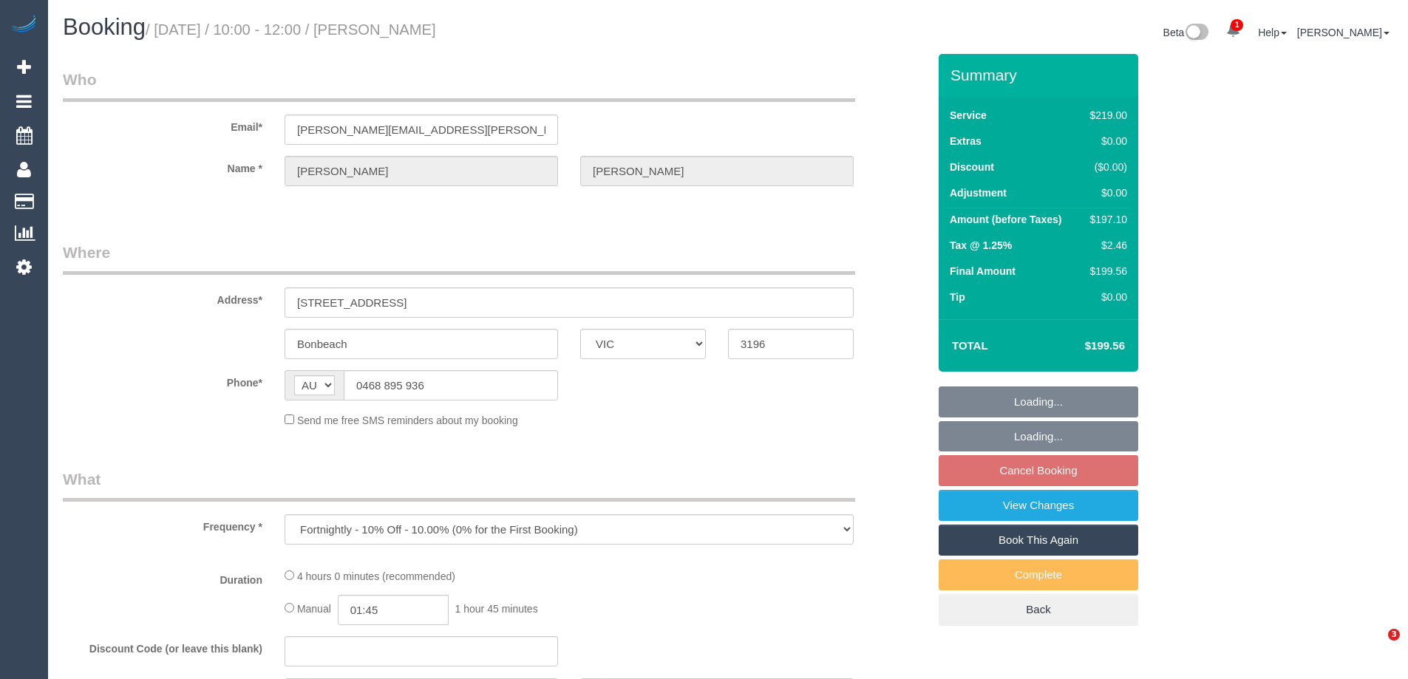
select select "VIC"
select select "string:stripe-pm_1Rin722GScqysDRVvbFBAqO1"
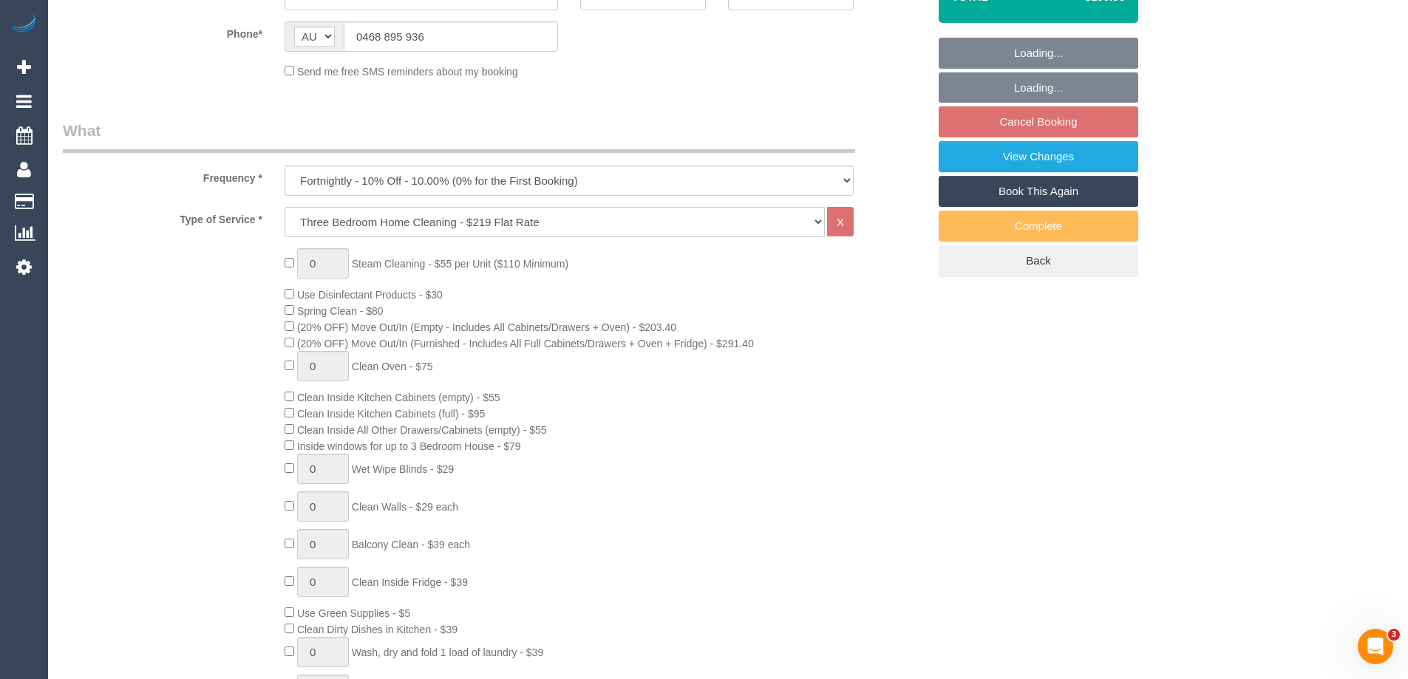
select select "number:29"
select select "number:14"
select select "number:19"
select select "number:22"
select select "number:34"
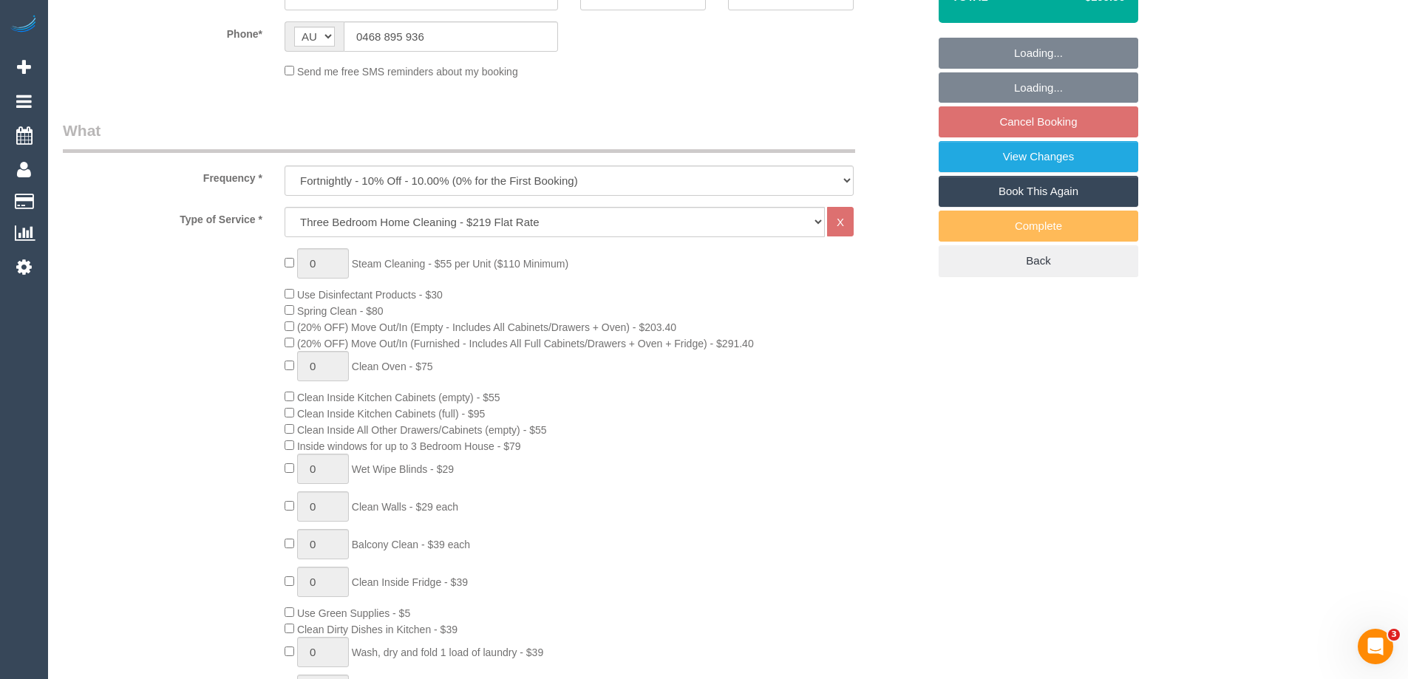
select select "number:11"
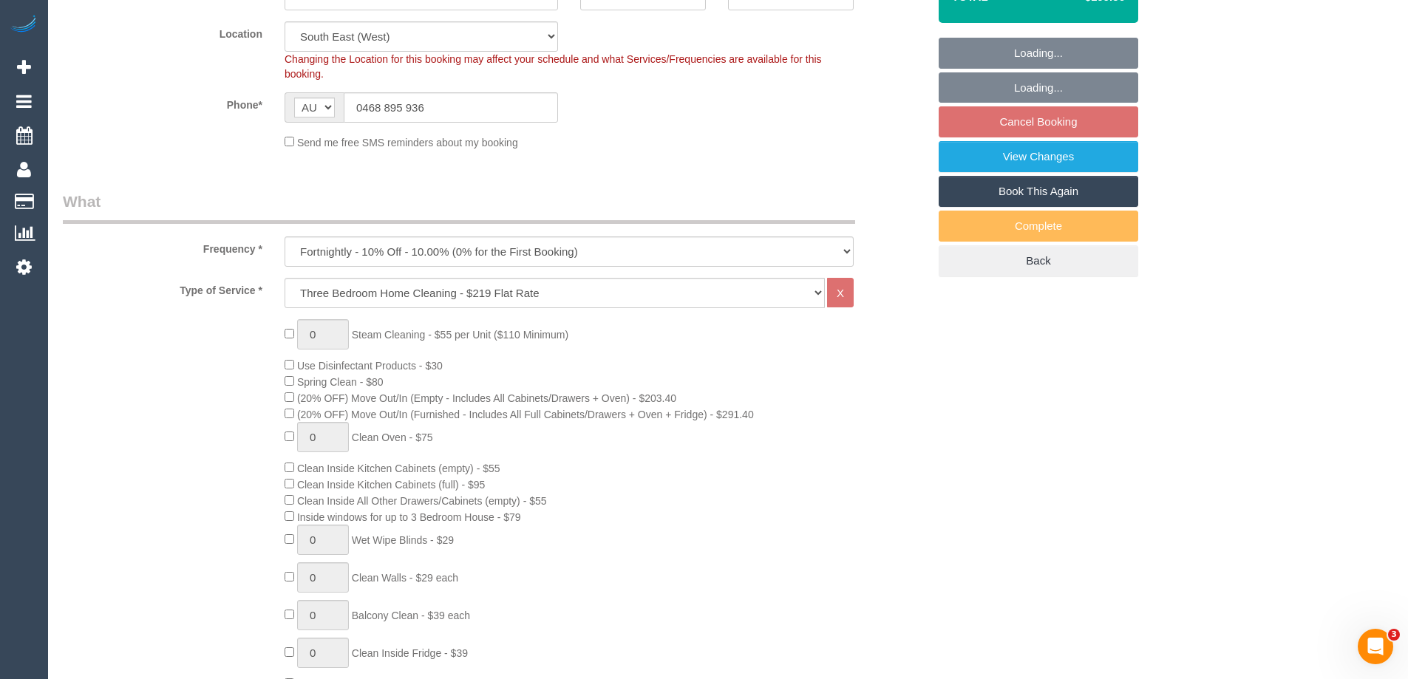
select select "spot3"
select select "object:1317"
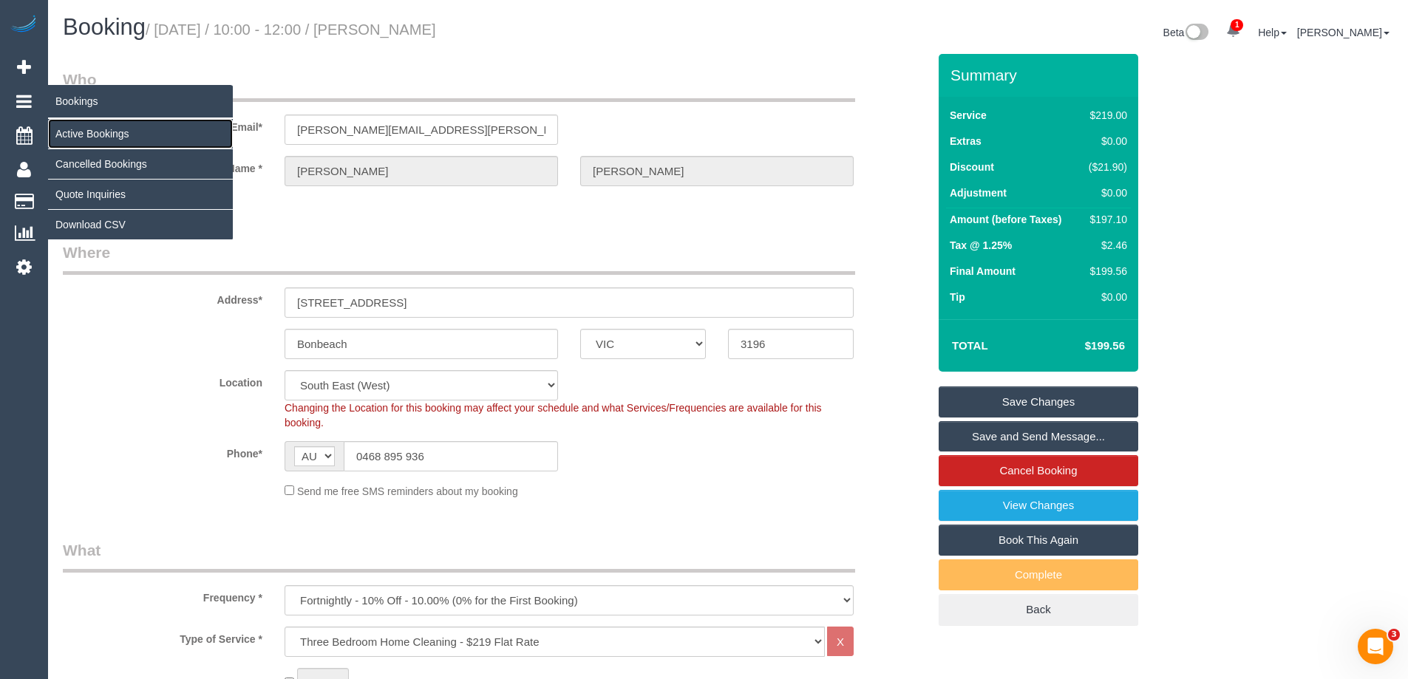
drag, startPoint x: 98, startPoint y: 129, endPoint x: 133, endPoint y: 120, distance: 36.1
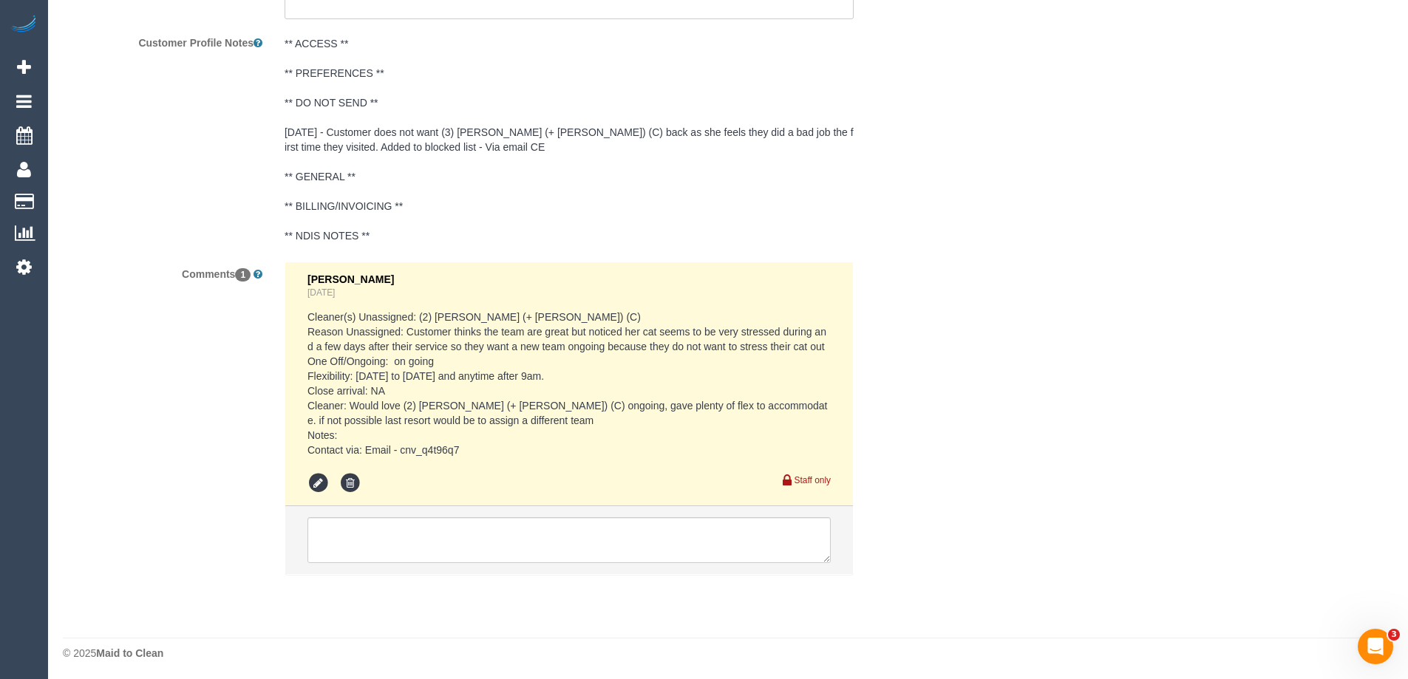
scroll to position [2604, 0]
drag, startPoint x: 350, startPoint y: 370, endPoint x: 394, endPoint y: 373, distance: 43.7
click at [394, 373] on pre "Cleaner(s) Unassigned: (2) [PERSON_NAME] (+ [PERSON_NAME]) (C) Reason Unassigne…" at bounding box center [569, 381] width 523 height 148
click at [480, 541] on textarea at bounding box center [569, 538] width 523 height 46
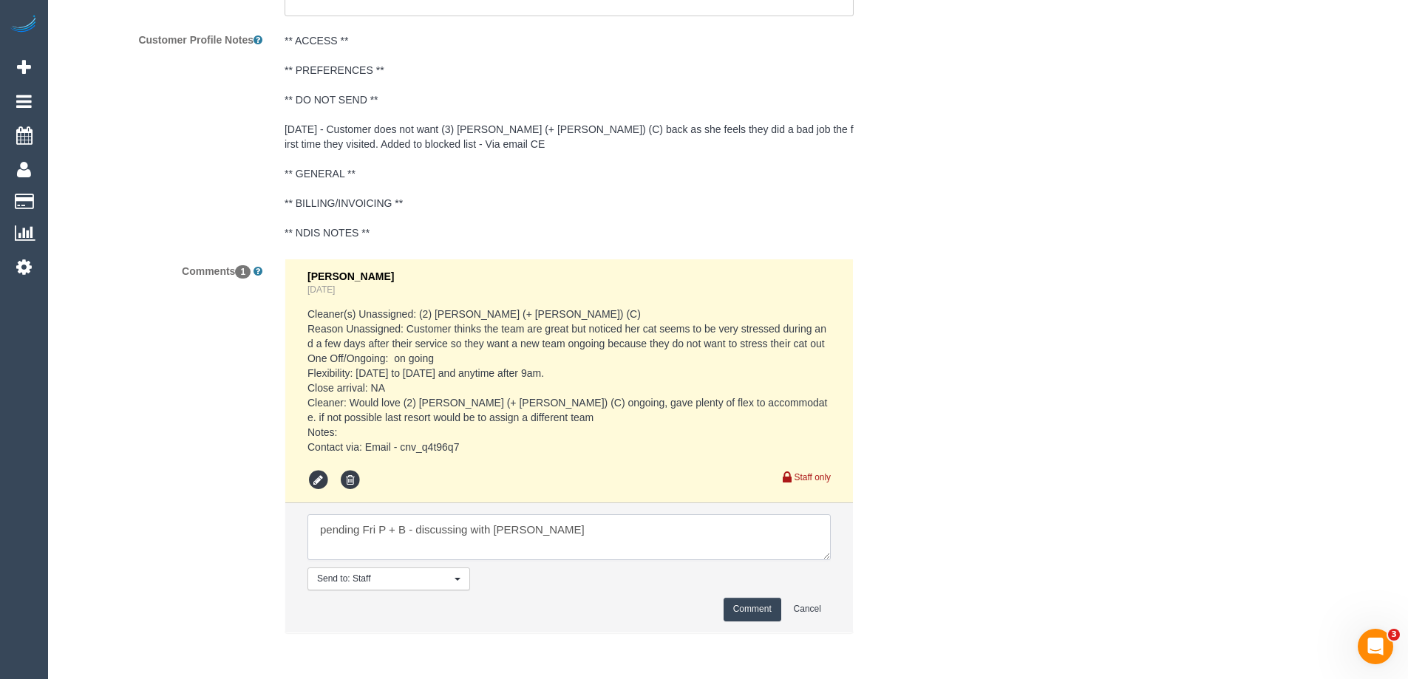
type textarea "pending Fri P + B - discussing with [PERSON_NAME]"
click at [755, 612] on button "Comment" at bounding box center [753, 609] width 58 height 23
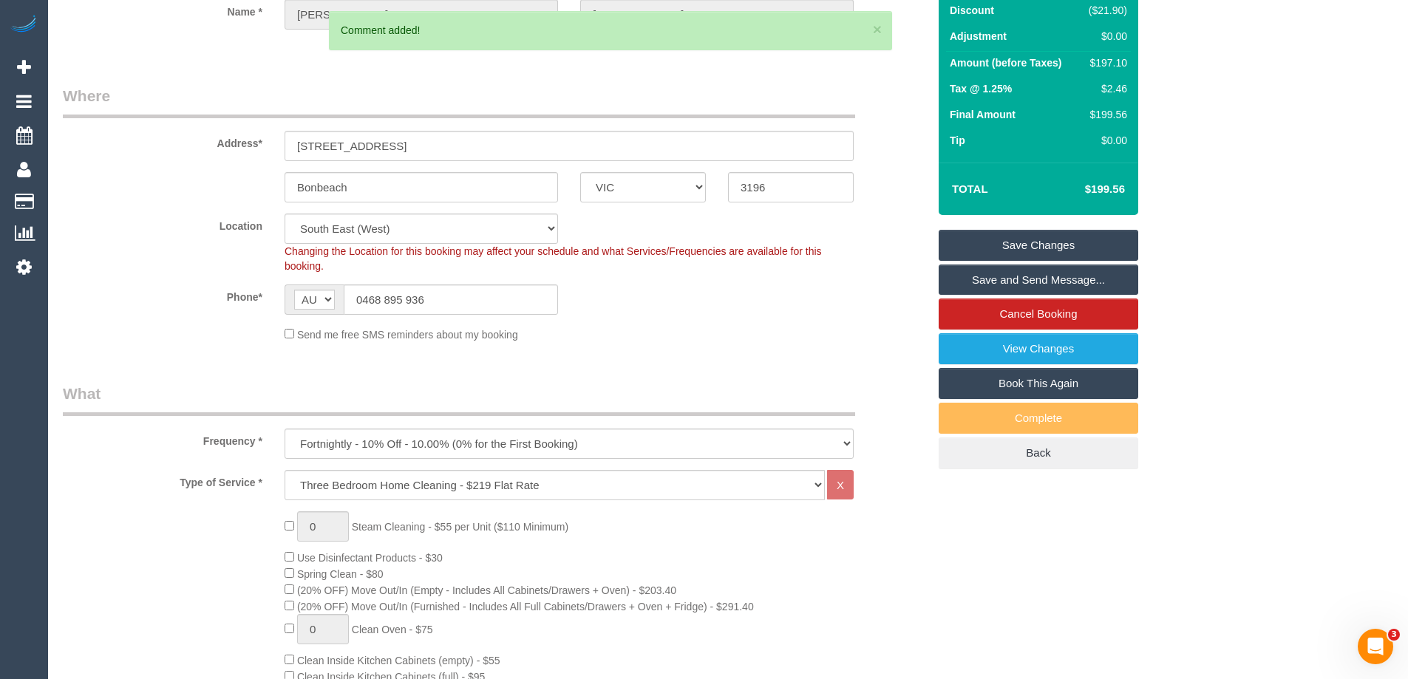
scroll to position [16, 0]
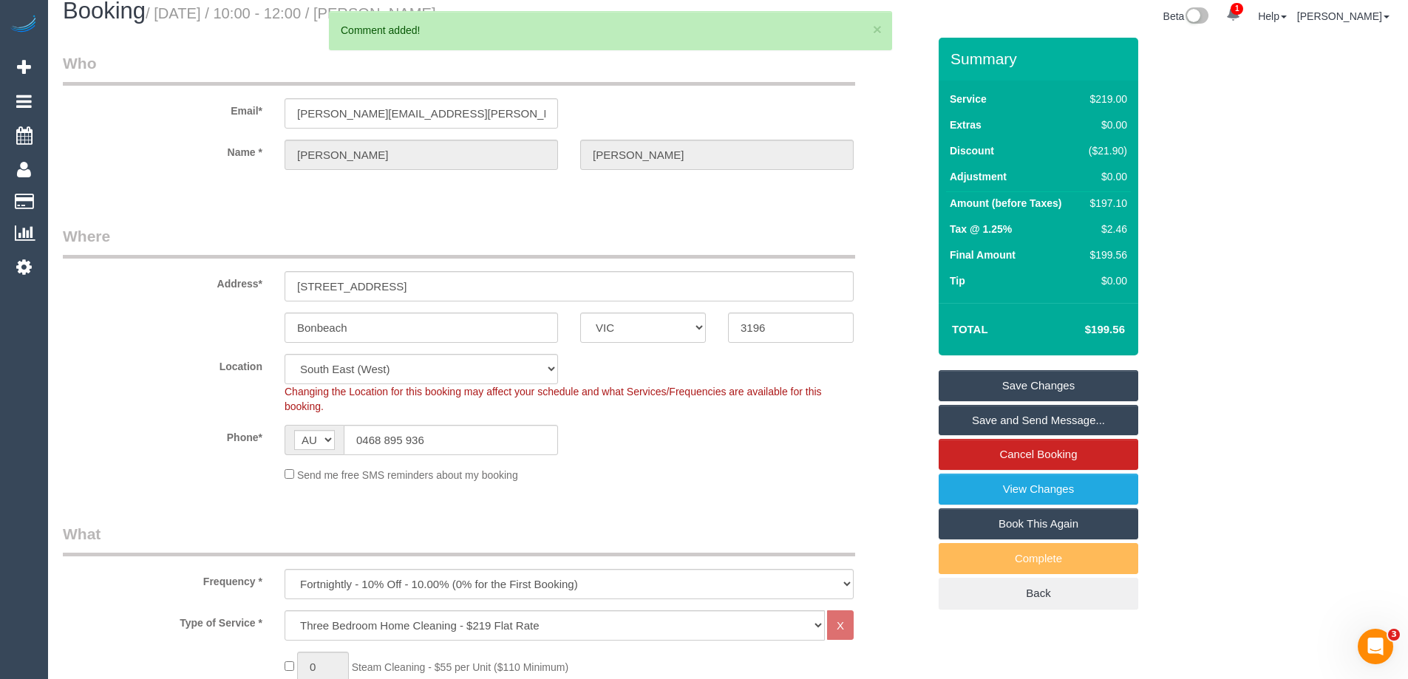
click at [1015, 380] on link "Save Changes" at bounding box center [1039, 385] width 200 height 31
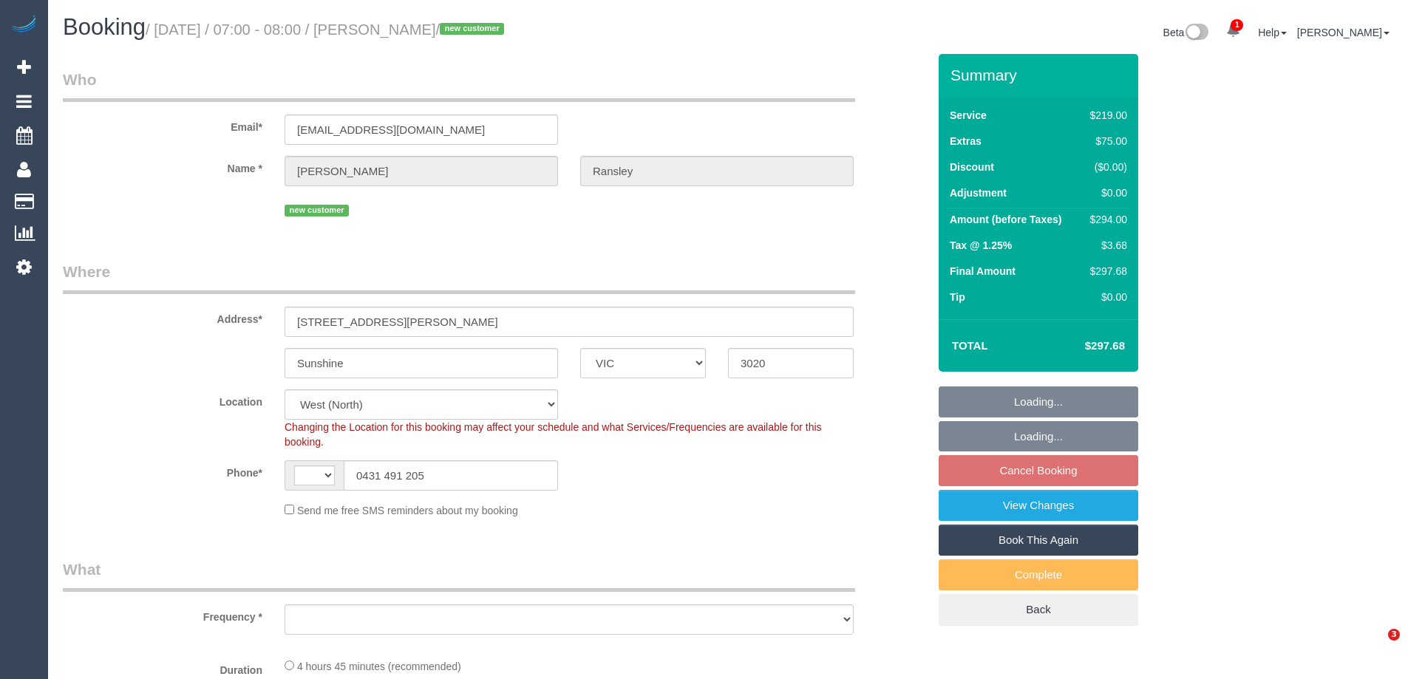
select select "VIC"
select select "string:AU"
select select "string:stripe-pm_1RvnSW2GScqysDRVA9rjKw1V"
select select "number:29"
select select "number:14"
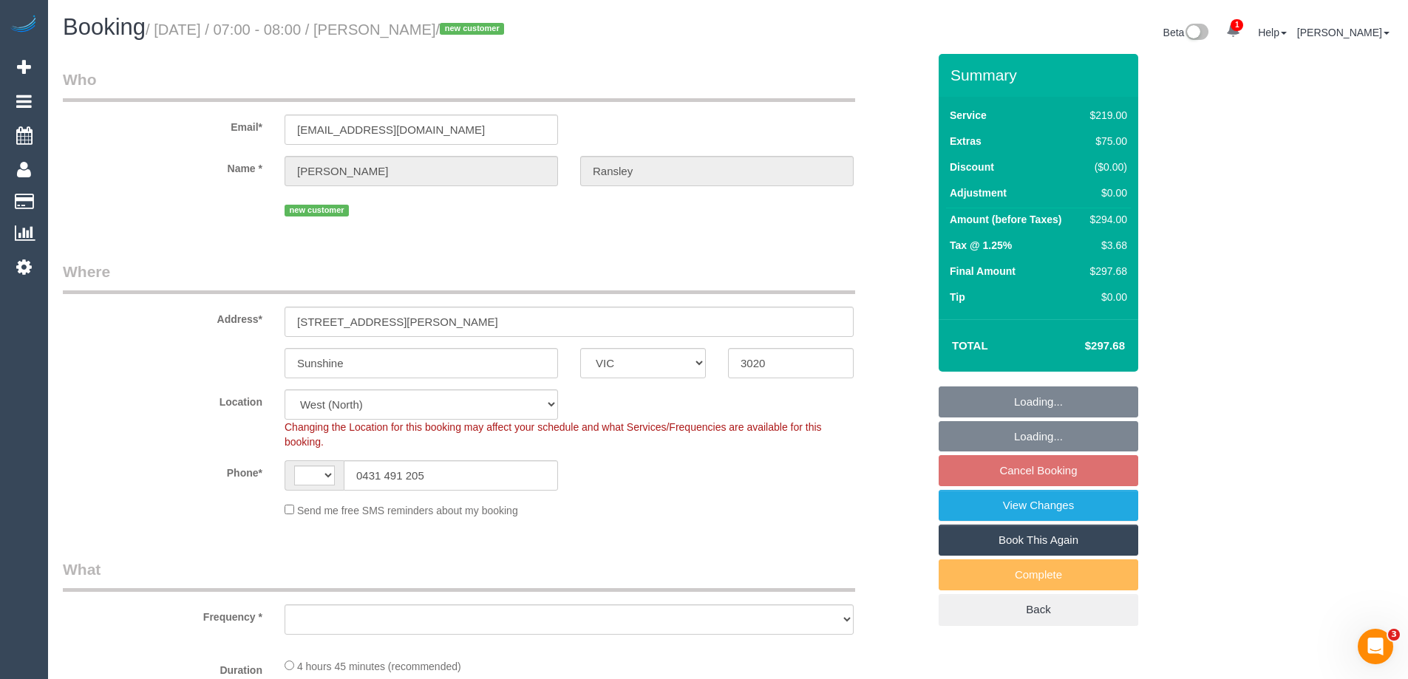
select select "number:19"
select select "number:36"
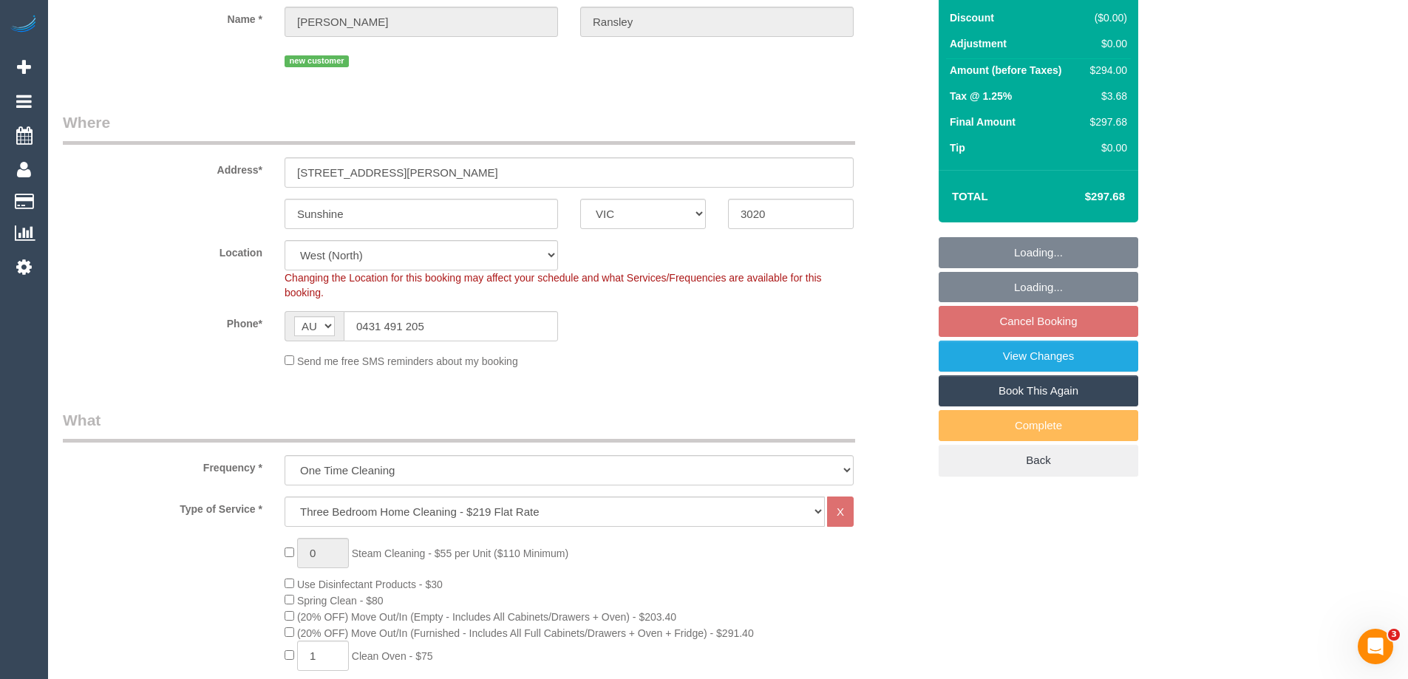
select select "object:1386"
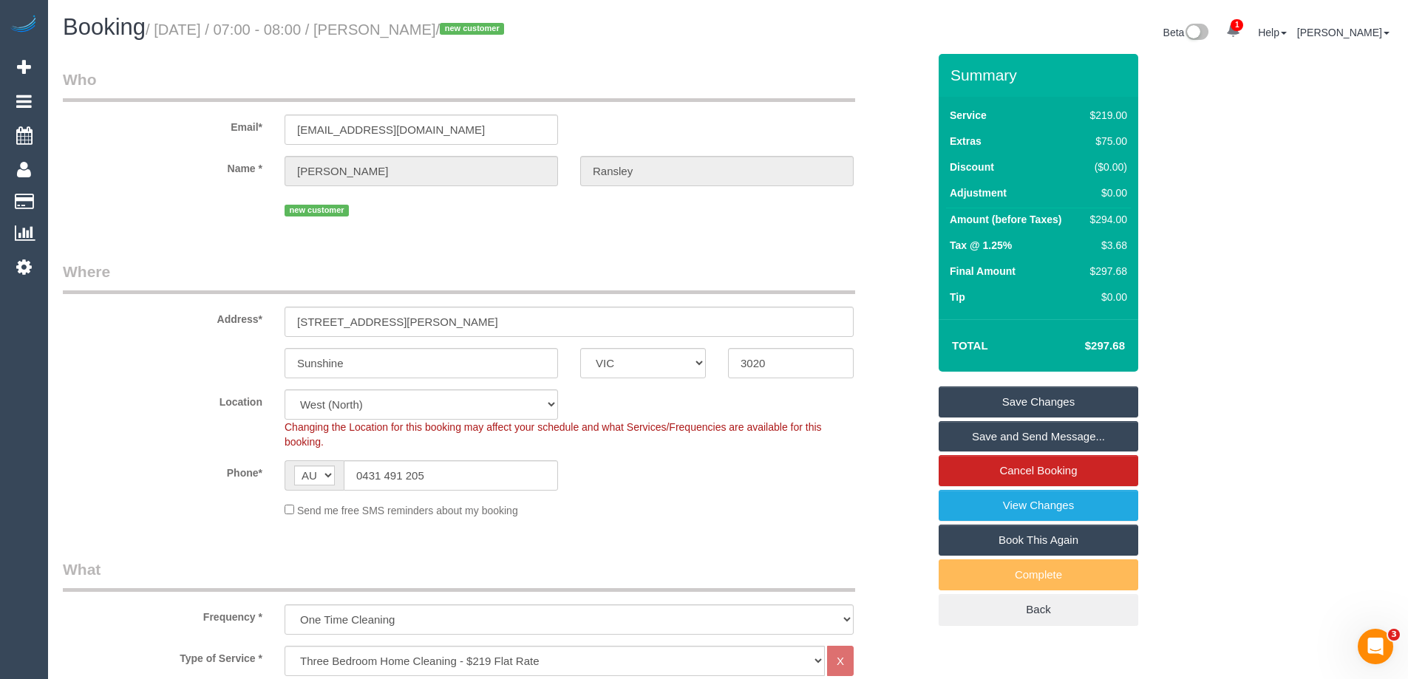
drag, startPoint x: 472, startPoint y: 30, endPoint x: 384, endPoint y: 30, distance: 88.0
click at [384, 30] on small "/ August 20, 2025 / 07:00 - 08:00 / Carol Ransley / new customer" at bounding box center [327, 29] width 363 height 16
copy small "Carol Ransley"
click at [651, 527] on fieldset "Where Address* 4/10 Lorenz St Sunshine ACT NSW NT QLD SA TAS VIC WA 3020 Locati…" at bounding box center [495, 395] width 865 height 268
click at [1114, 217] on div "$294.00" at bounding box center [1106, 219] width 43 height 15
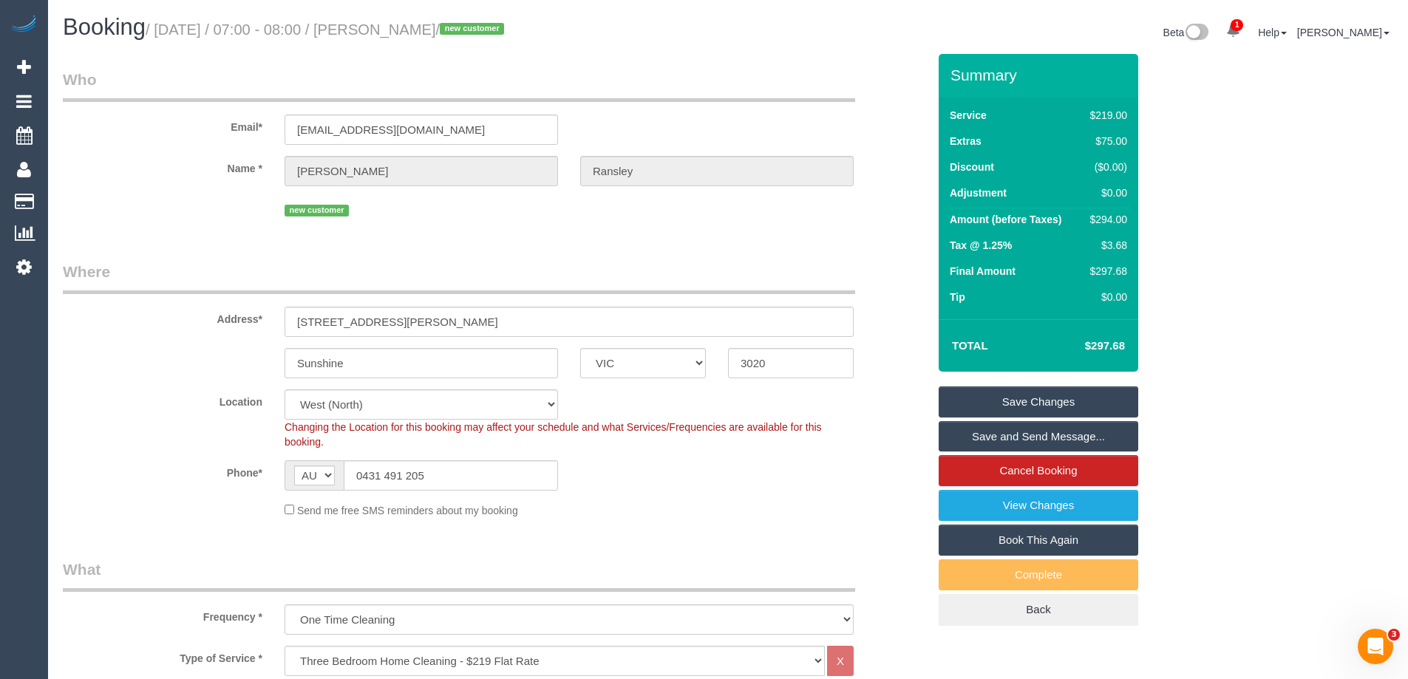
click at [1114, 217] on div "$294.00" at bounding box center [1106, 219] width 43 height 15
copy div "294.00"
click at [1196, 226] on div "Summary Service $219.00 Extras $75.00 Discount ($0.00) Adjustment $0.00 Amount …" at bounding box center [1094, 355] width 333 height 602
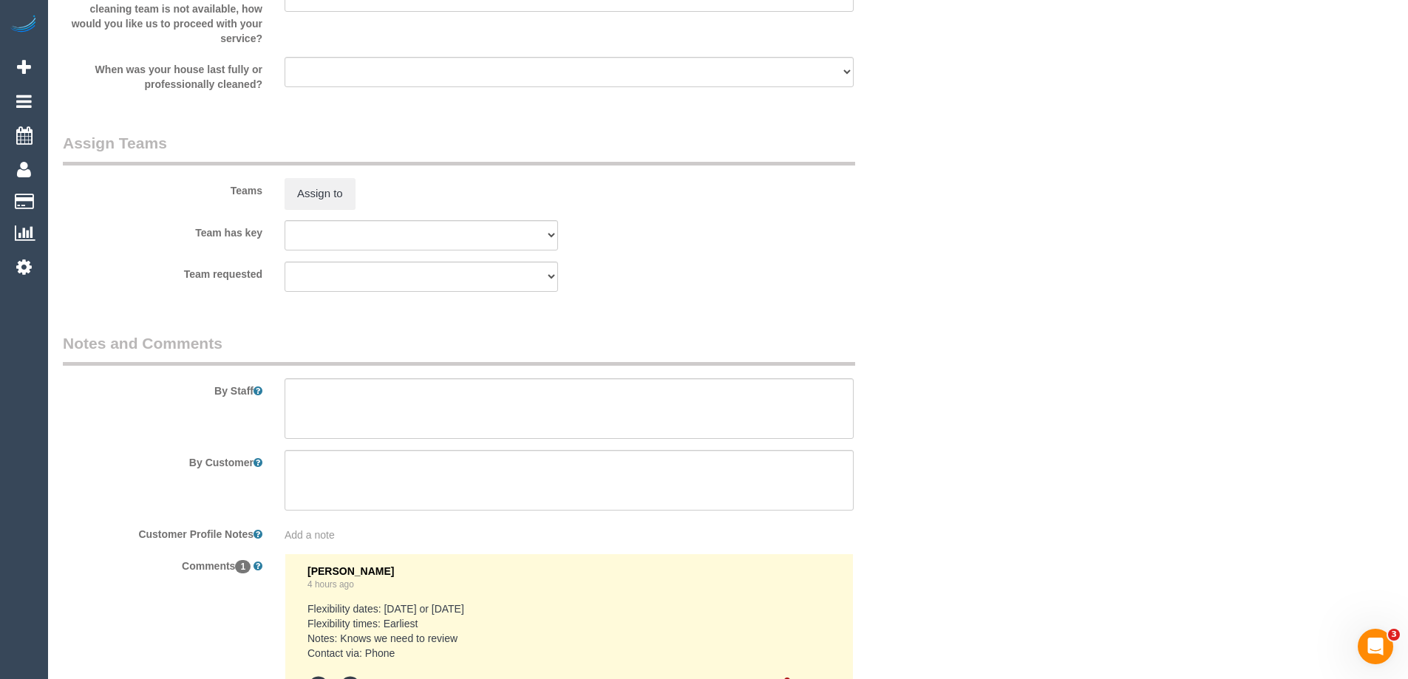
scroll to position [2218, 0]
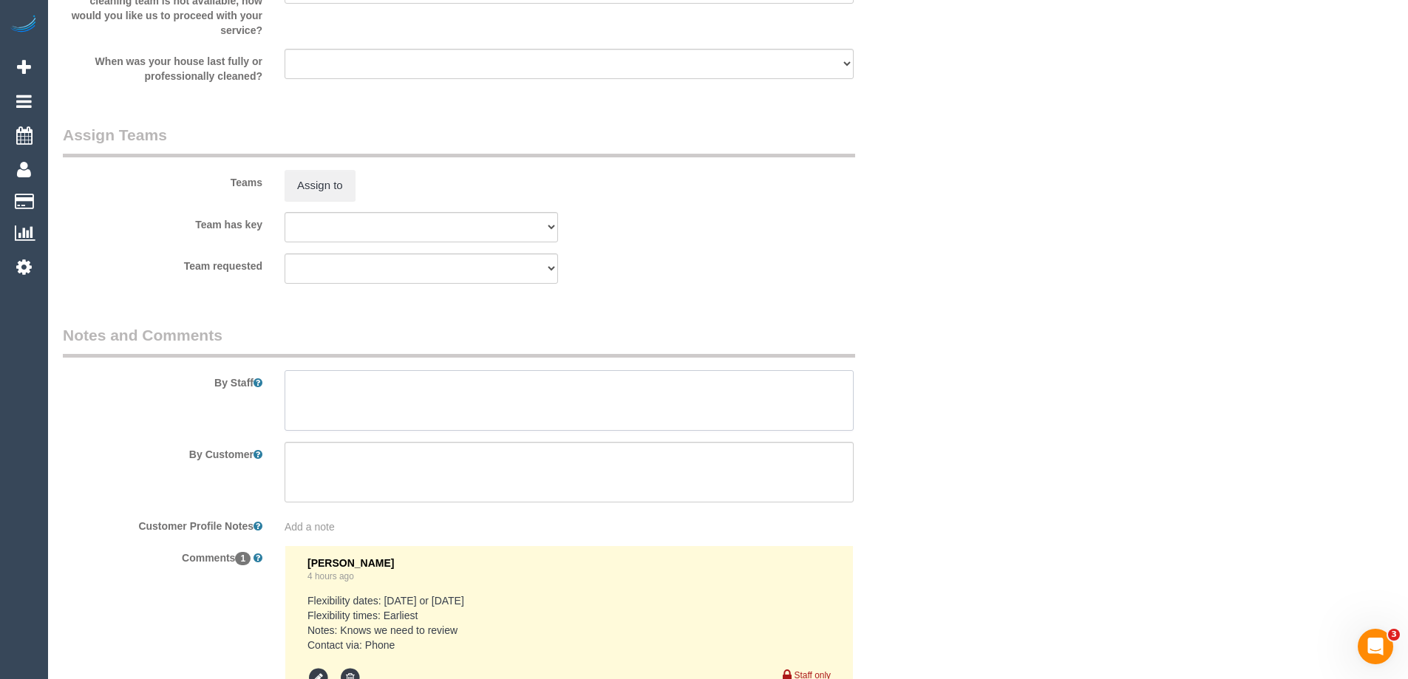
click at [421, 391] on textarea at bounding box center [569, 400] width 569 height 61
type textarea "Estimated time 5-5.5 hours"
click at [331, 184] on button "Assign to" at bounding box center [320, 185] width 71 height 31
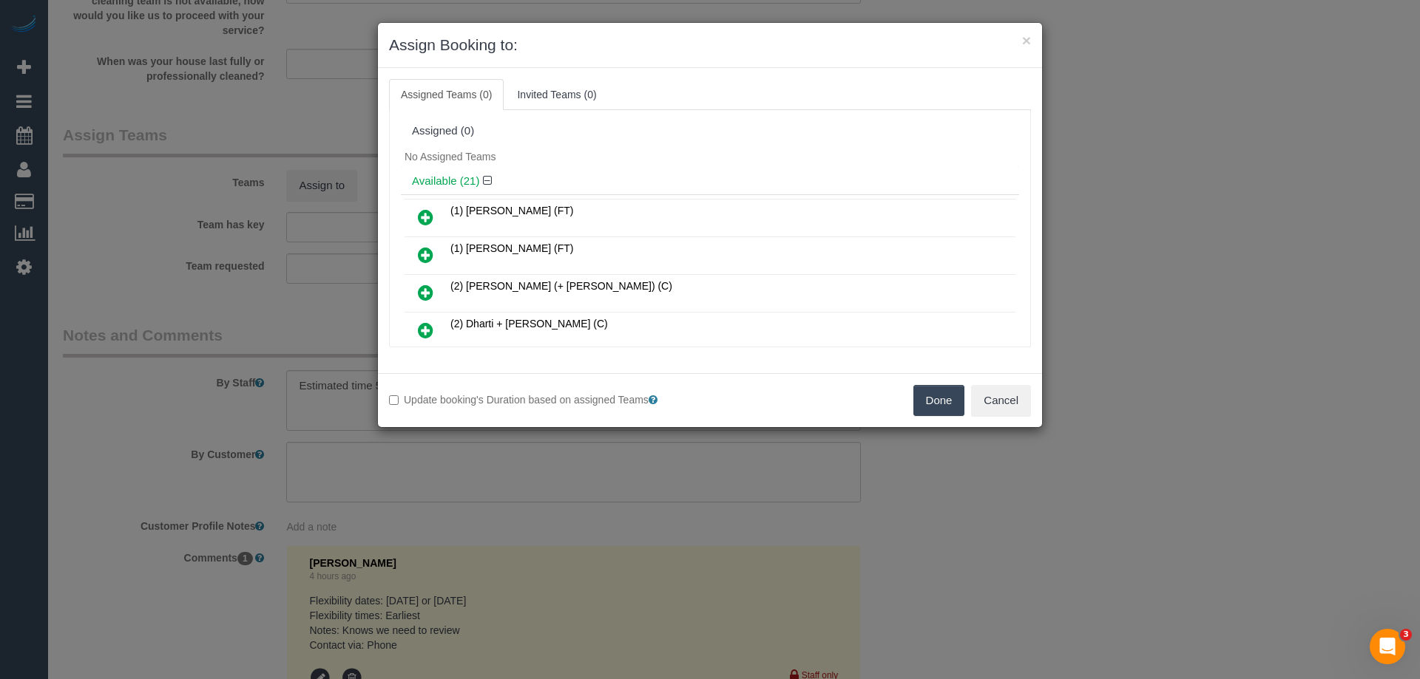
click at [557, 172] on div "Available (21)" at bounding box center [710, 181] width 618 height 27
click at [1005, 410] on button "Cancel" at bounding box center [1001, 400] width 60 height 31
click at [1005, 410] on div "× Assign Booking to: Assigned Teams (0) Invited Teams (0) Assigned (0) No Assig…" at bounding box center [710, 339] width 1420 height 679
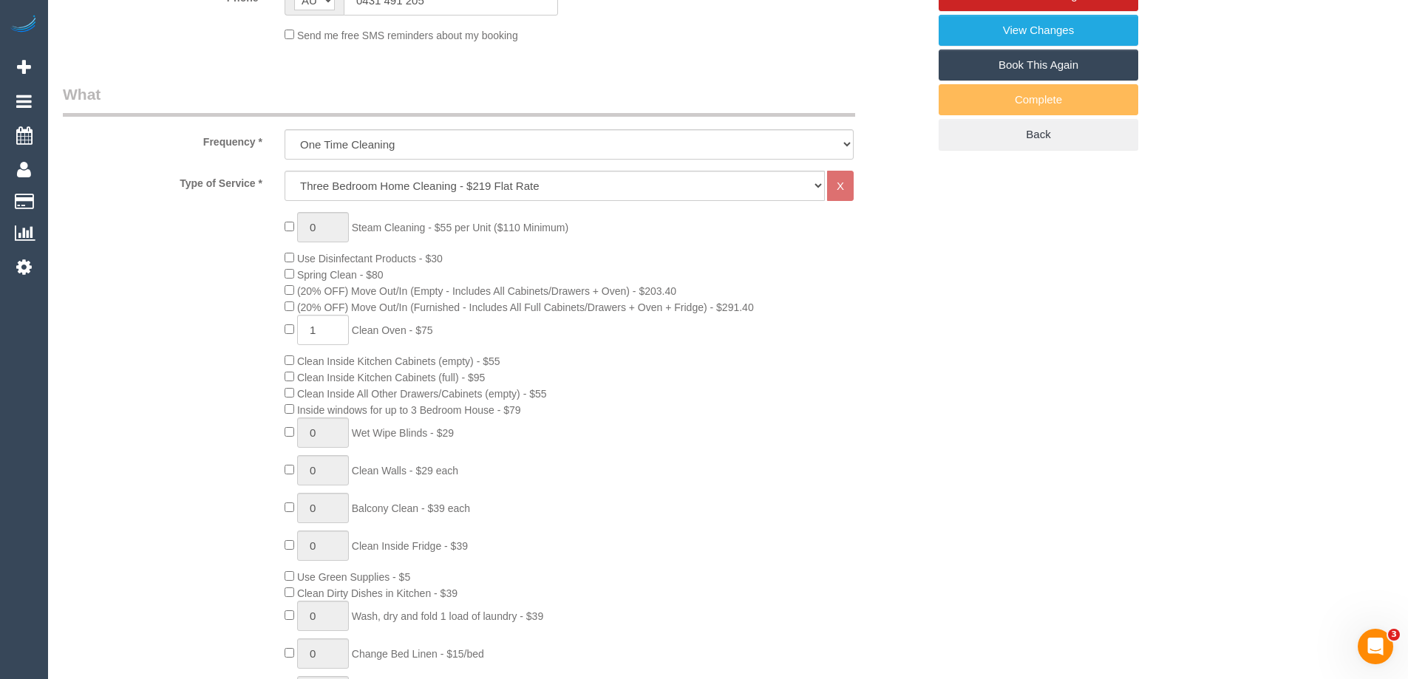
scroll to position [74, 0]
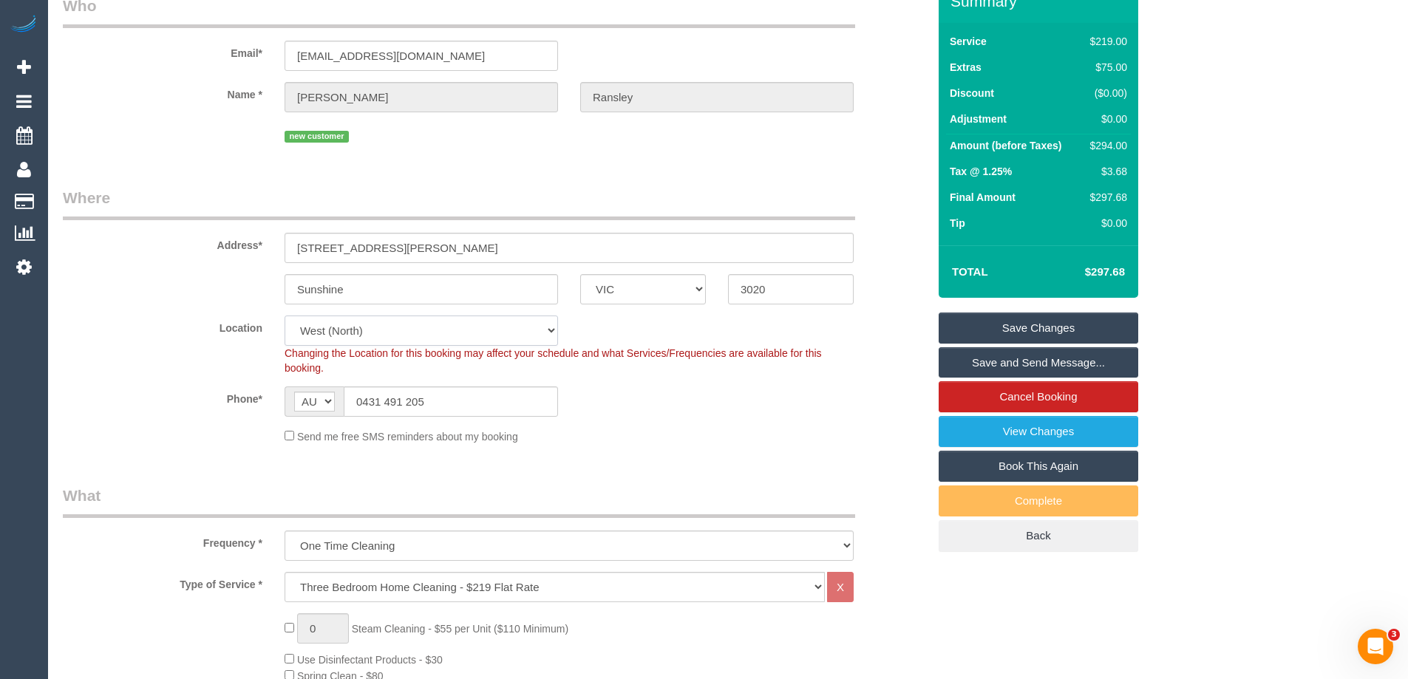
drag, startPoint x: 376, startPoint y: 330, endPoint x: 370, endPoint y: 318, distance: 13.2
click at [376, 330] on select "Office City East (North) East (South) Inner East Inner North (East) Inner North…" at bounding box center [422, 331] width 274 height 30
select select "50"
click at [285, 316] on select "Office City East (North) East (South) Inner East Inner North (East) Inner North…" at bounding box center [422, 331] width 274 height 30
click at [183, 230] on div "Address* 4/10 Lorenz St" at bounding box center [495, 225] width 887 height 76
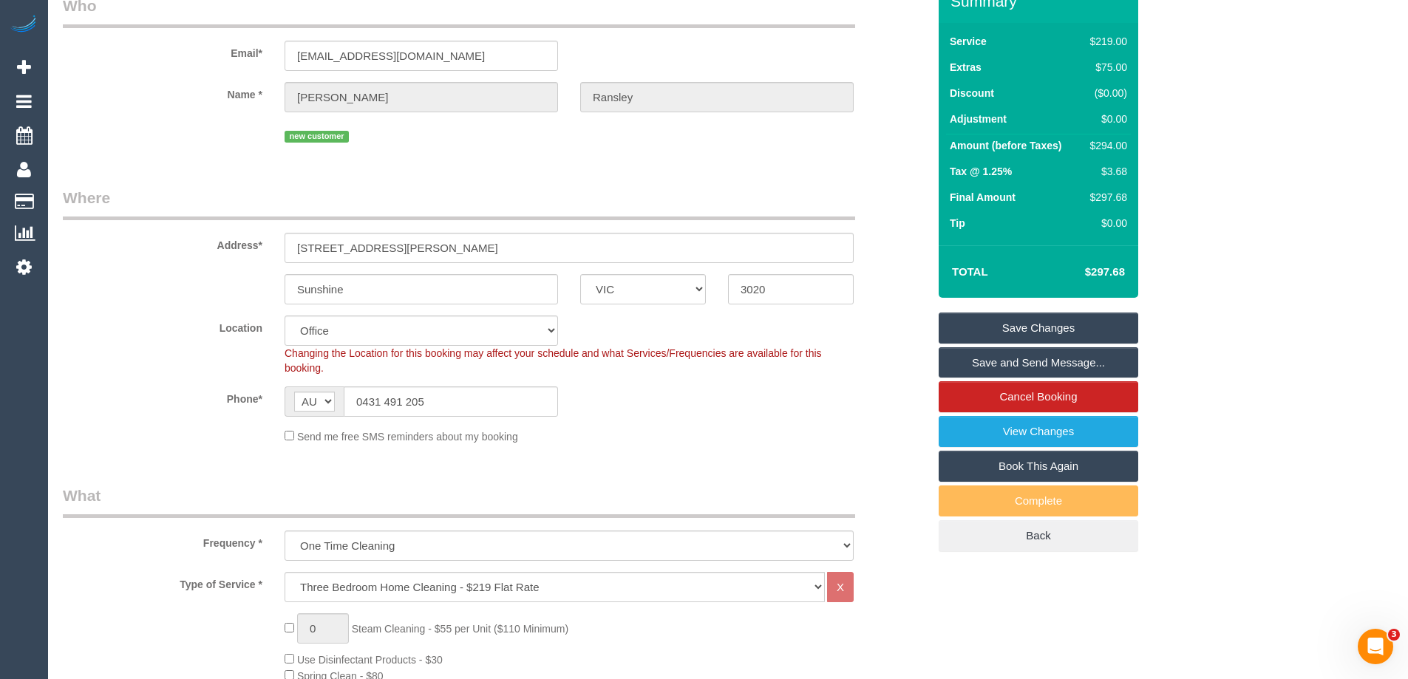
select select "object:4003"
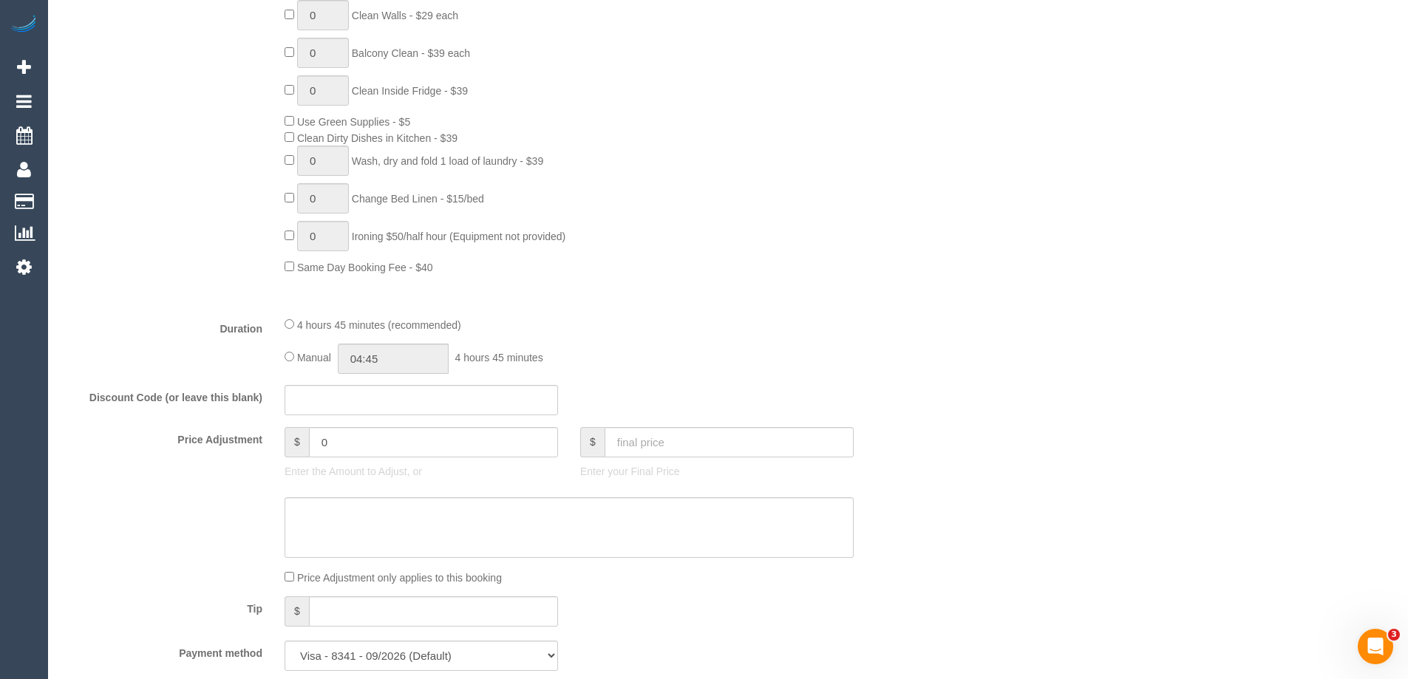
scroll to position [1183, 0]
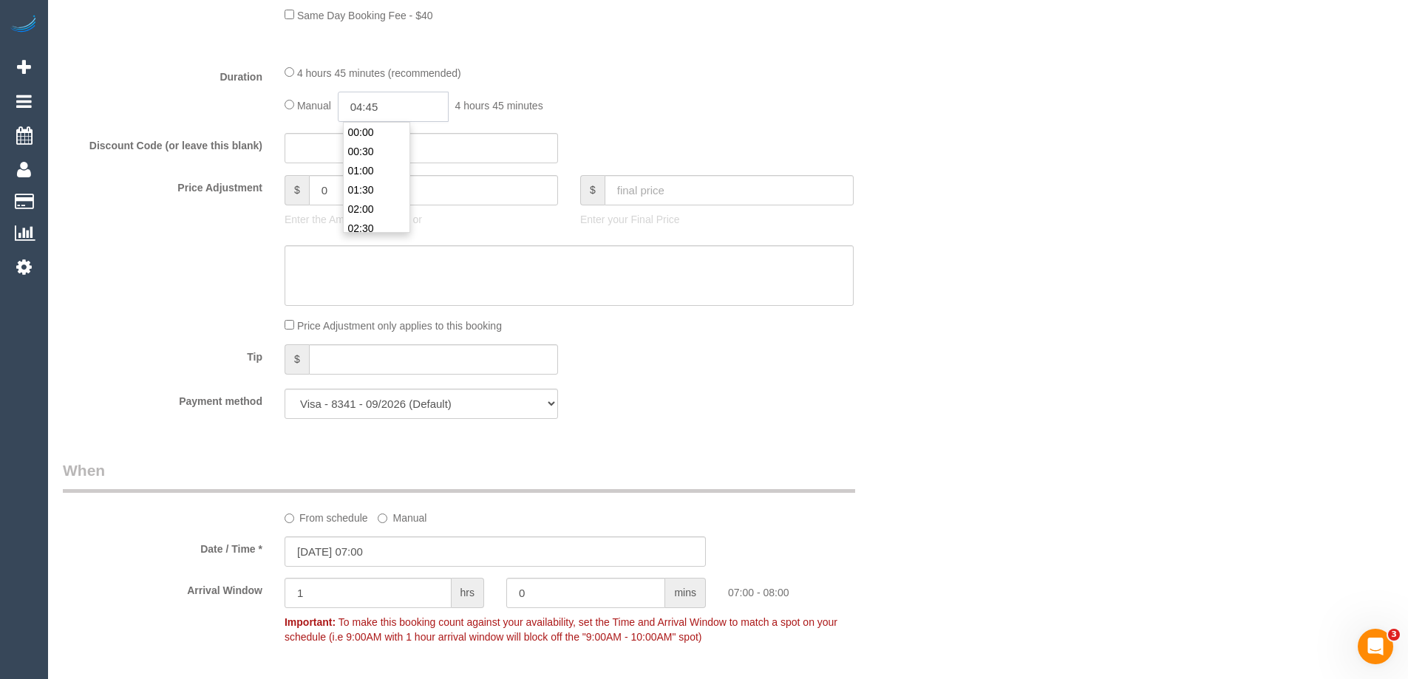
click at [363, 108] on input "04:45" at bounding box center [393, 107] width 111 height 30
type input "05:30"
click at [376, 220] on li "05:30" at bounding box center [377, 225] width 66 height 19
click at [719, 158] on div "Discount Code (or leave this blank)" at bounding box center [495, 148] width 887 height 31
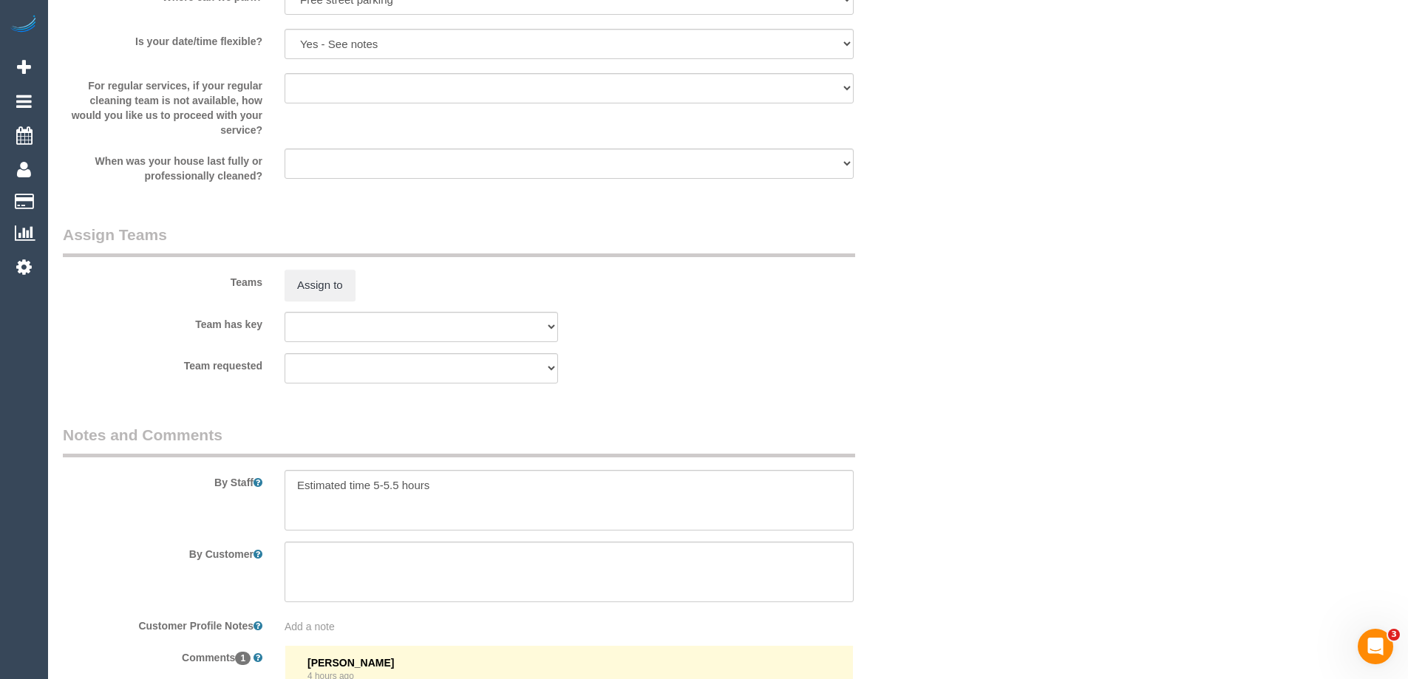
scroll to position [1996, 0]
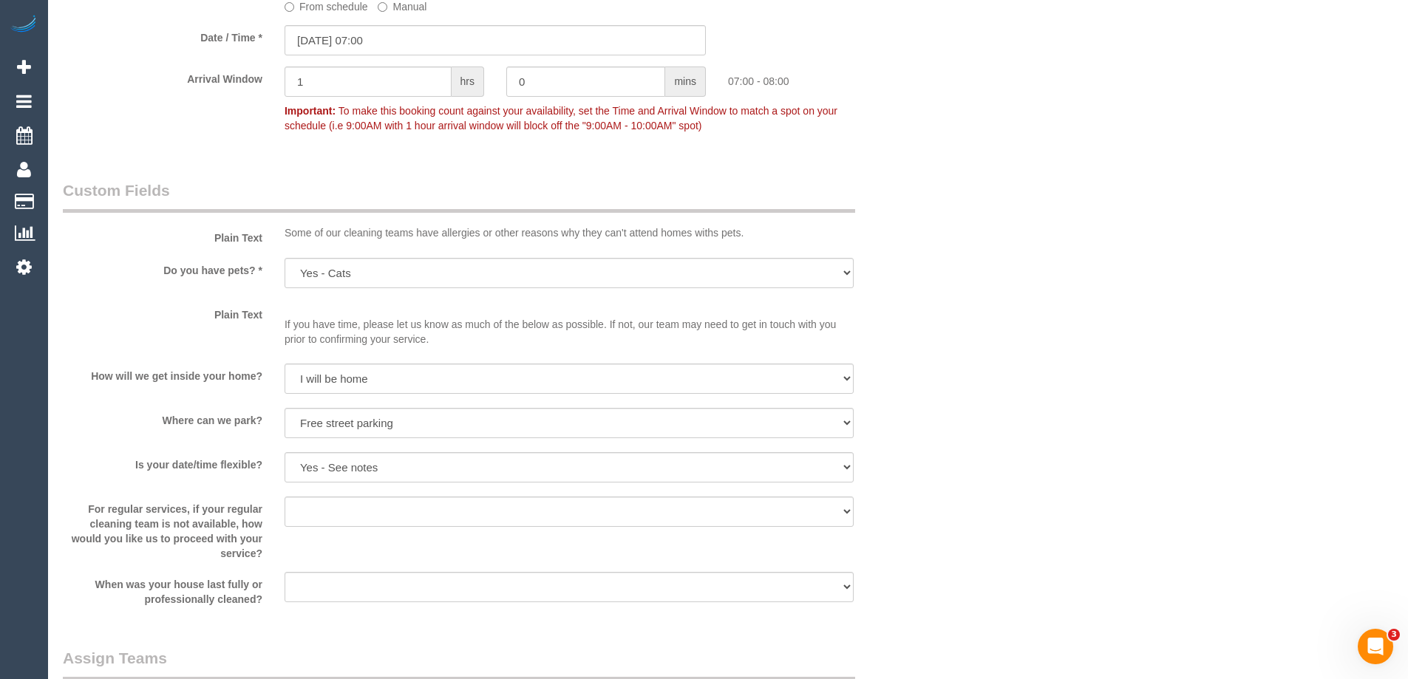
scroll to position [1553, 0]
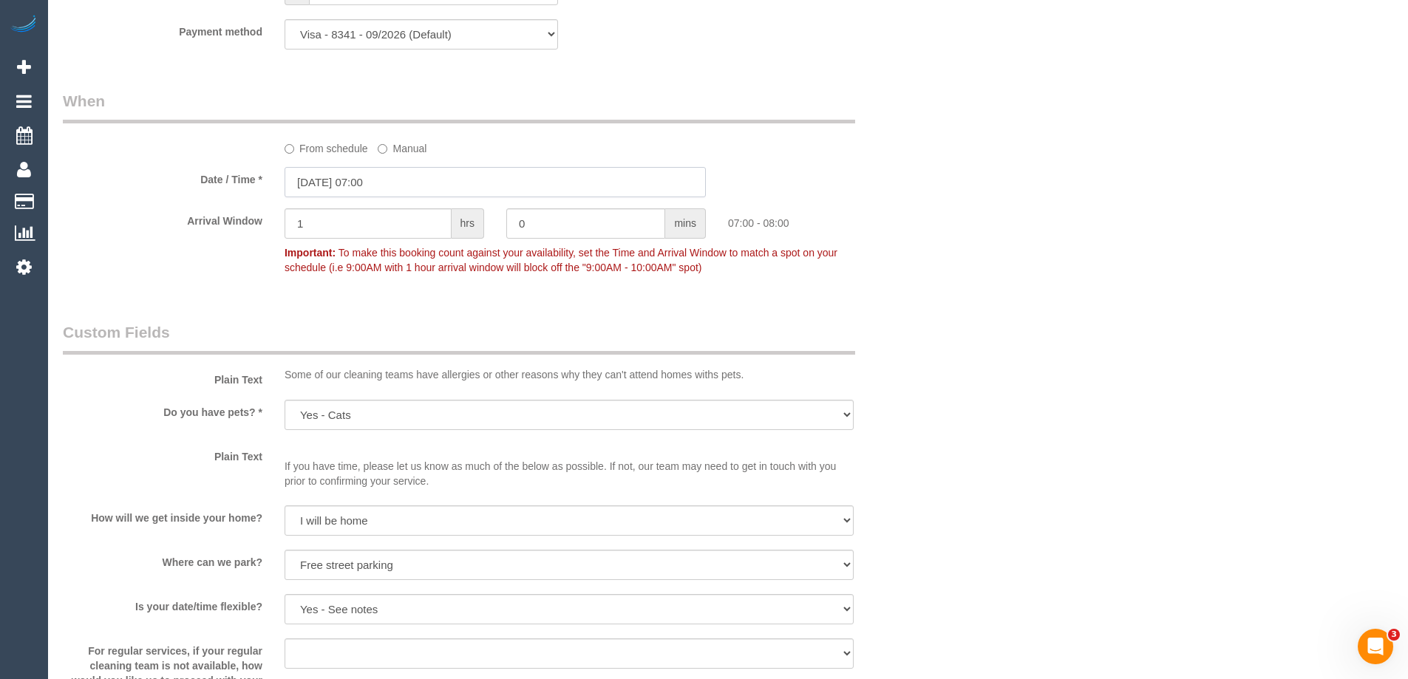
click at [413, 182] on input "20/08/2025 07:00" at bounding box center [495, 182] width 421 height 30
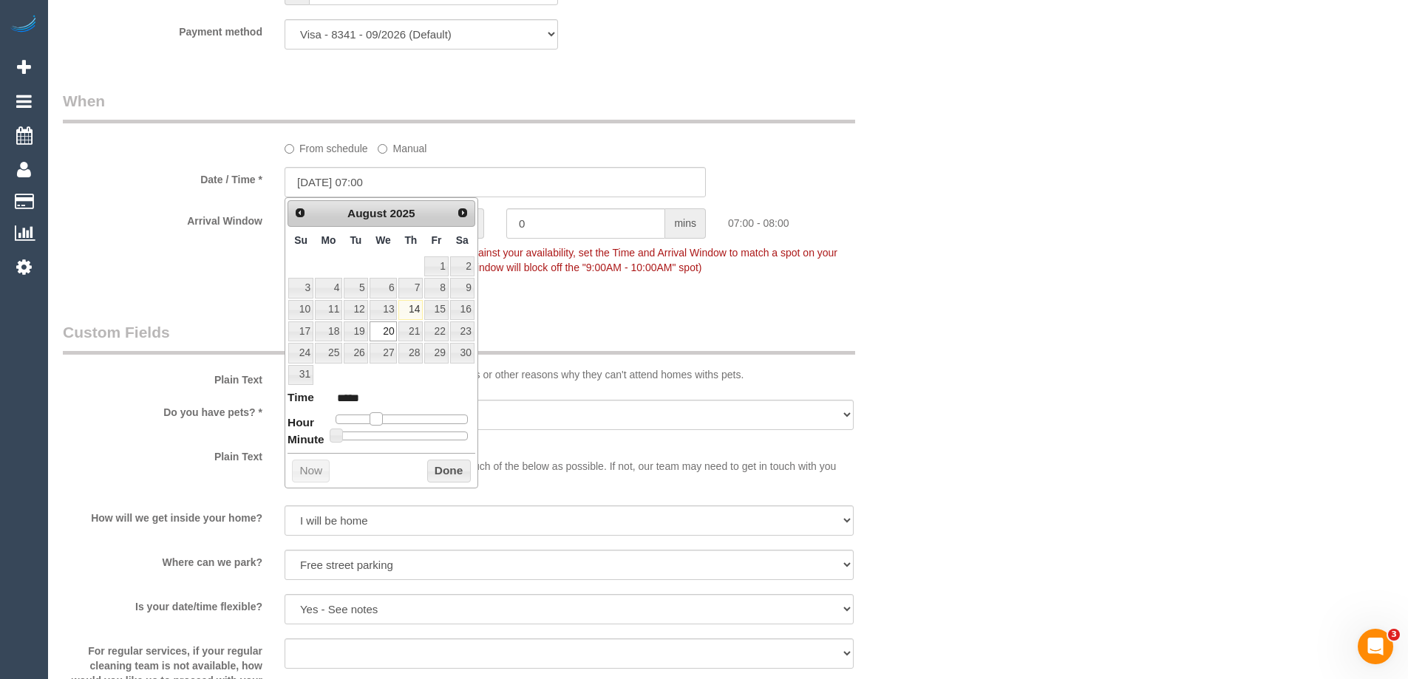
type input "[DATE] 08:00"
type input "*****"
click at [381, 418] on span at bounding box center [381, 419] width 13 height 13
click at [450, 462] on button "Done" at bounding box center [449, 472] width 44 height 24
click at [788, 419] on select "Yes - Cats Yes - Dogs No pets Yes - Dogs and Cats Yes - Other" at bounding box center [569, 415] width 569 height 30
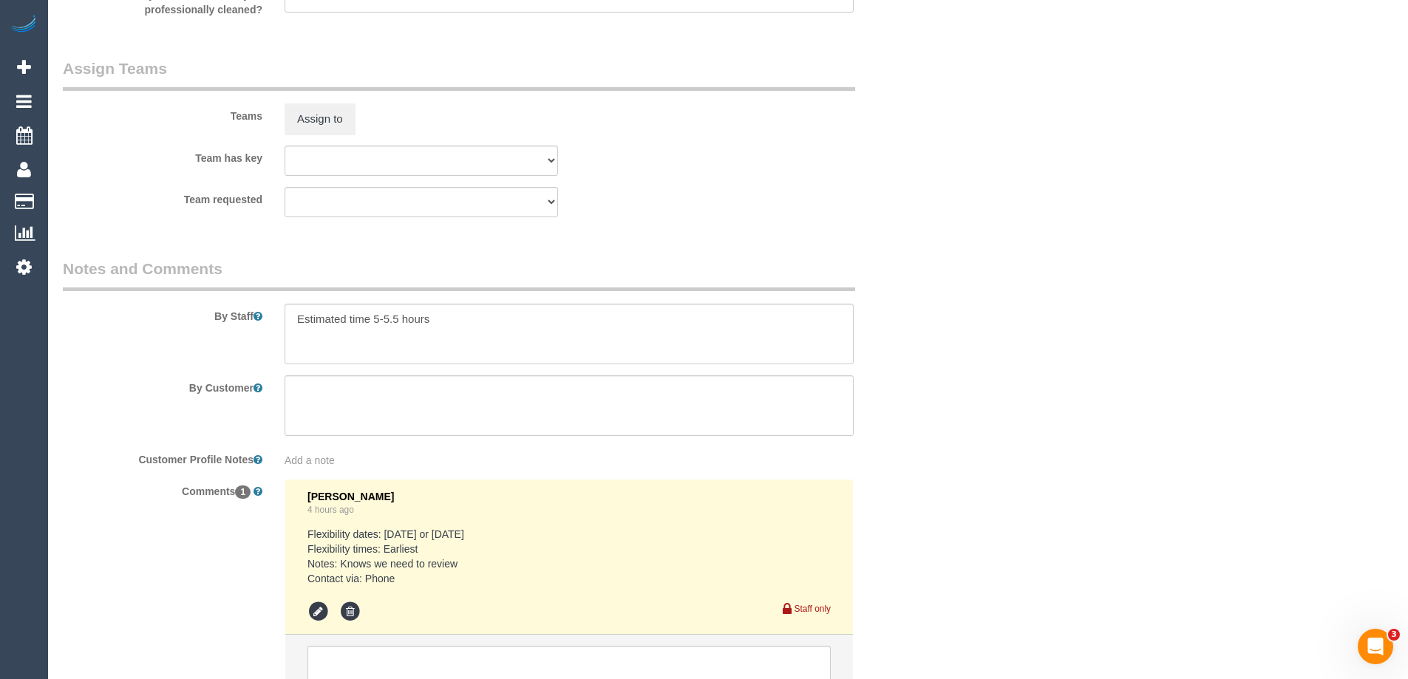
scroll to position [2416, 0]
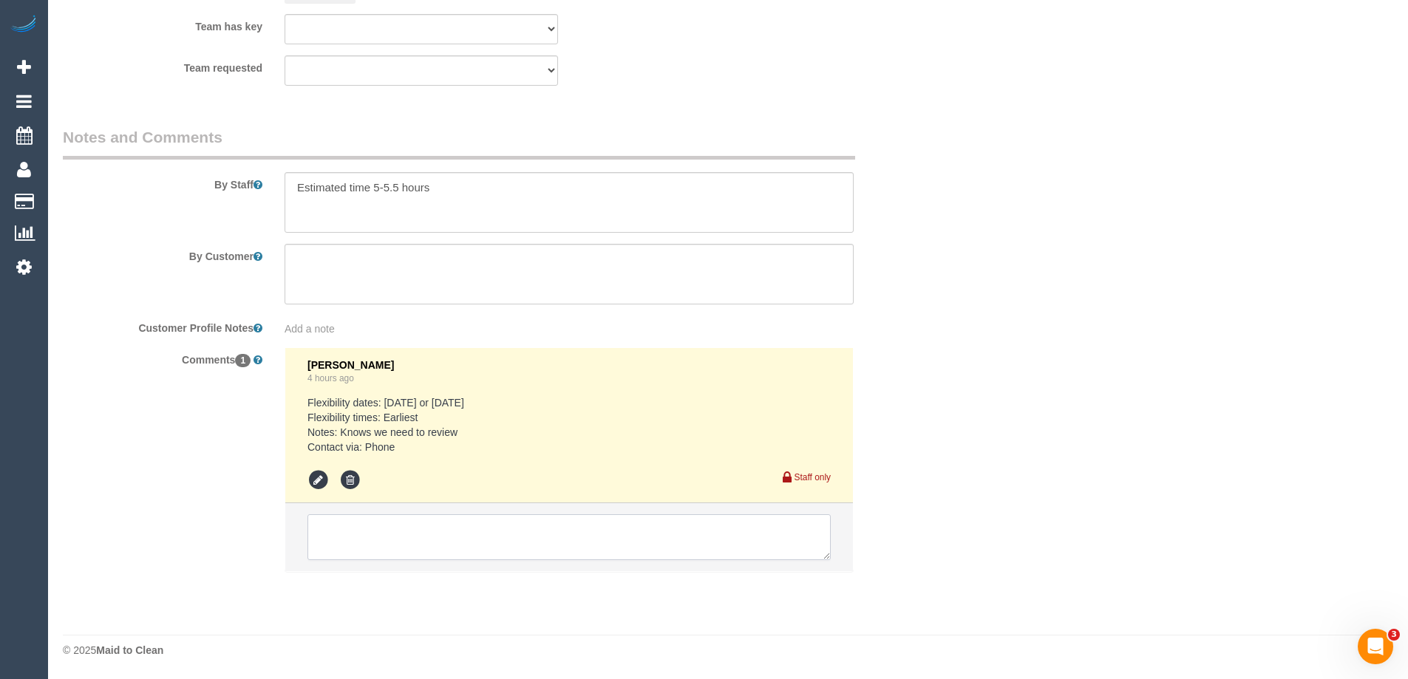
click at [378, 541] on textarea at bounding box center [569, 538] width 523 height 46
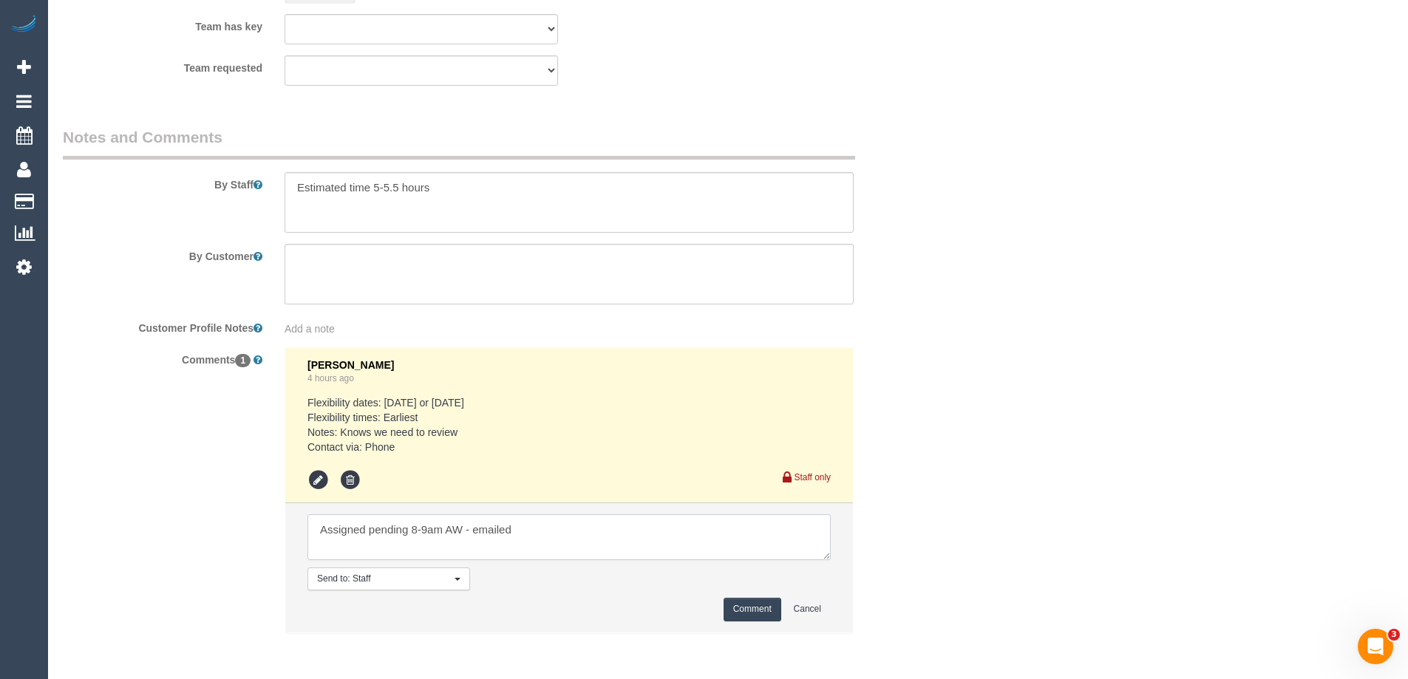
type textarea "Assigned pending 8-9am AW - emailed"
click at [759, 613] on button "Comment" at bounding box center [753, 609] width 58 height 23
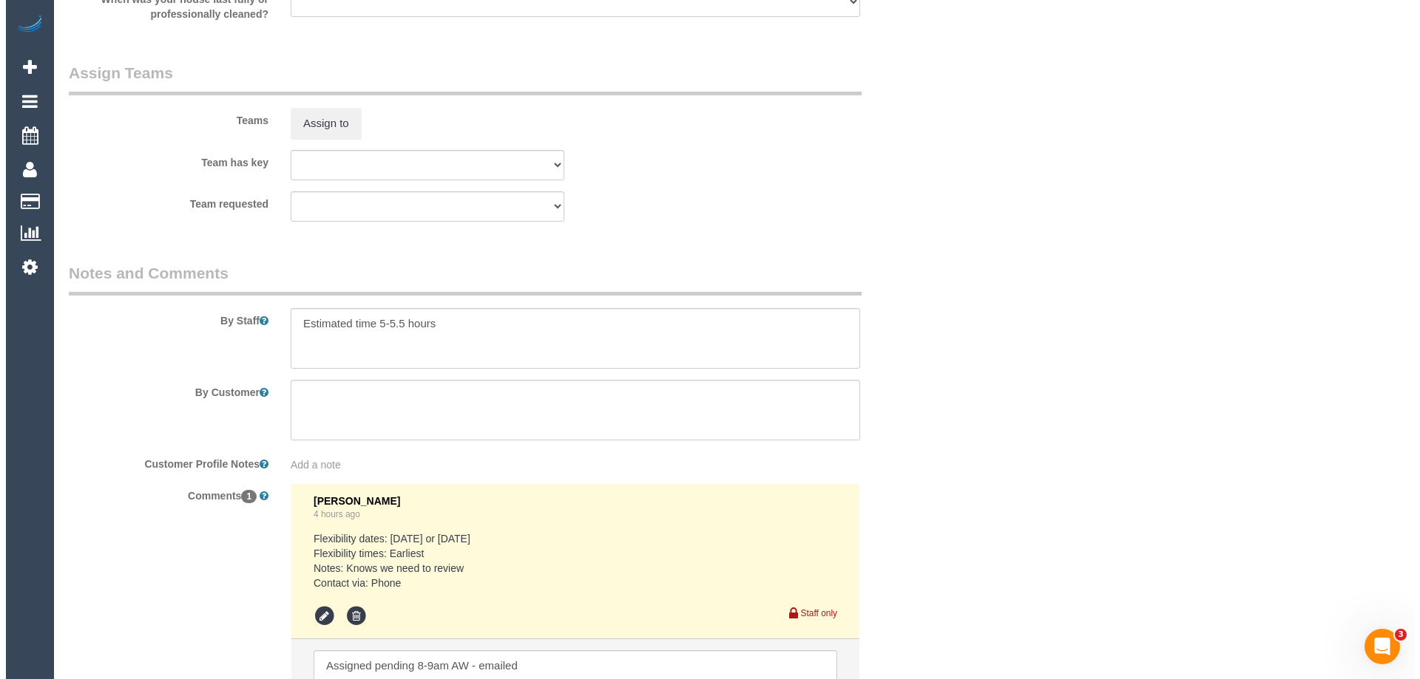
scroll to position [2120, 0]
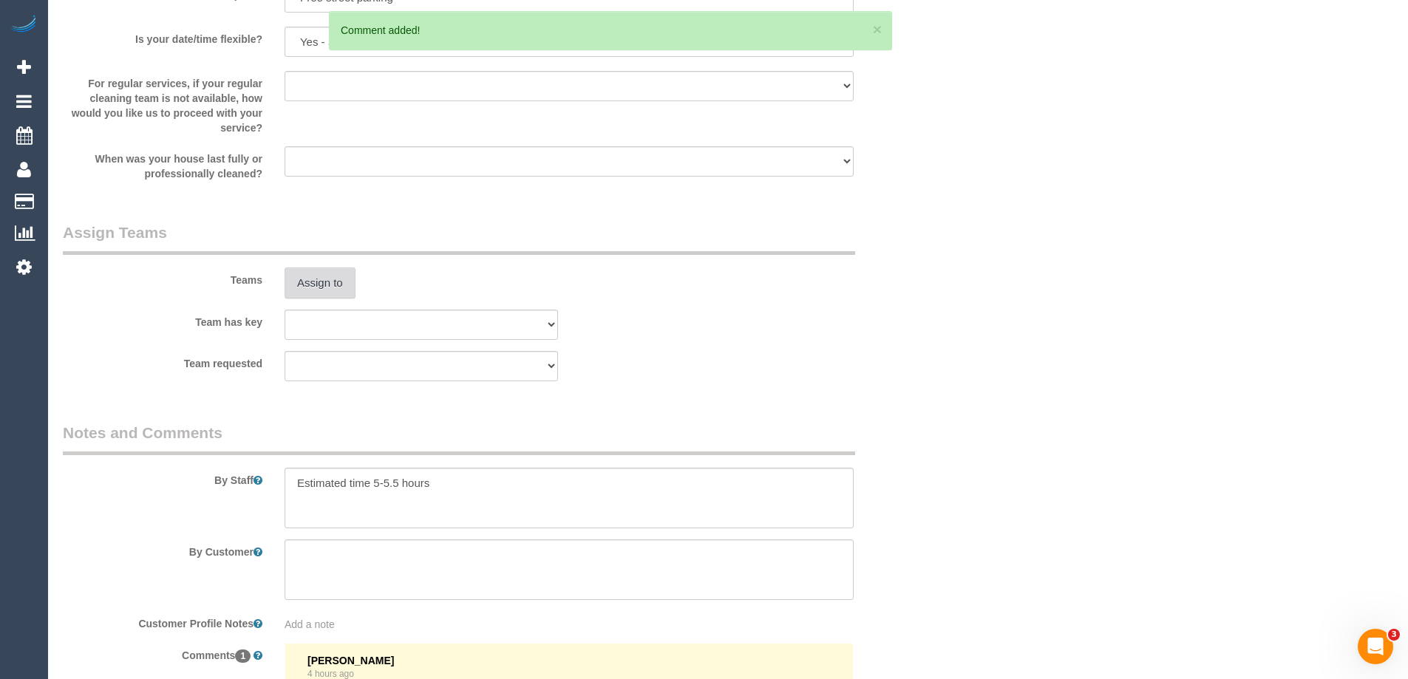
click at [329, 282] on button "Assign to" at bounding box center [320, 283] width 71 height 31
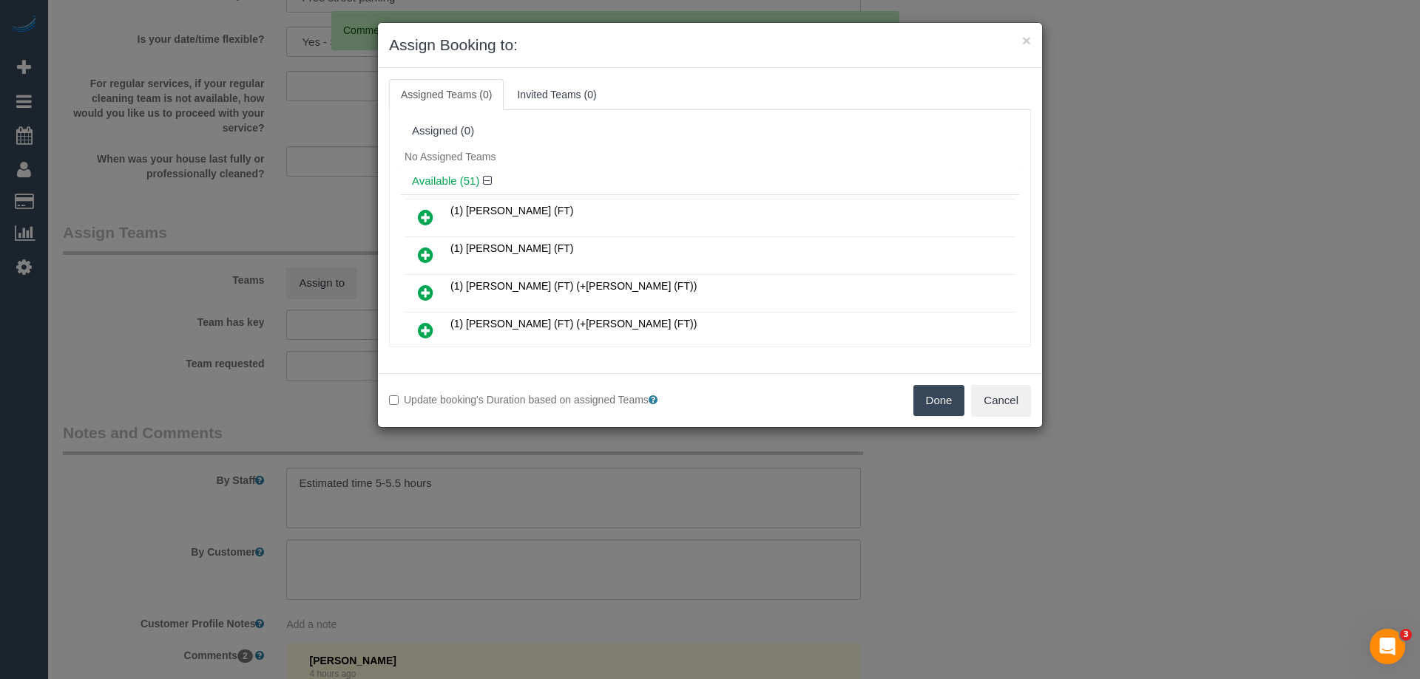
click at [682, 148] on div "No Assigned Teams" at bounding box center [710, 157] width 618 height 22
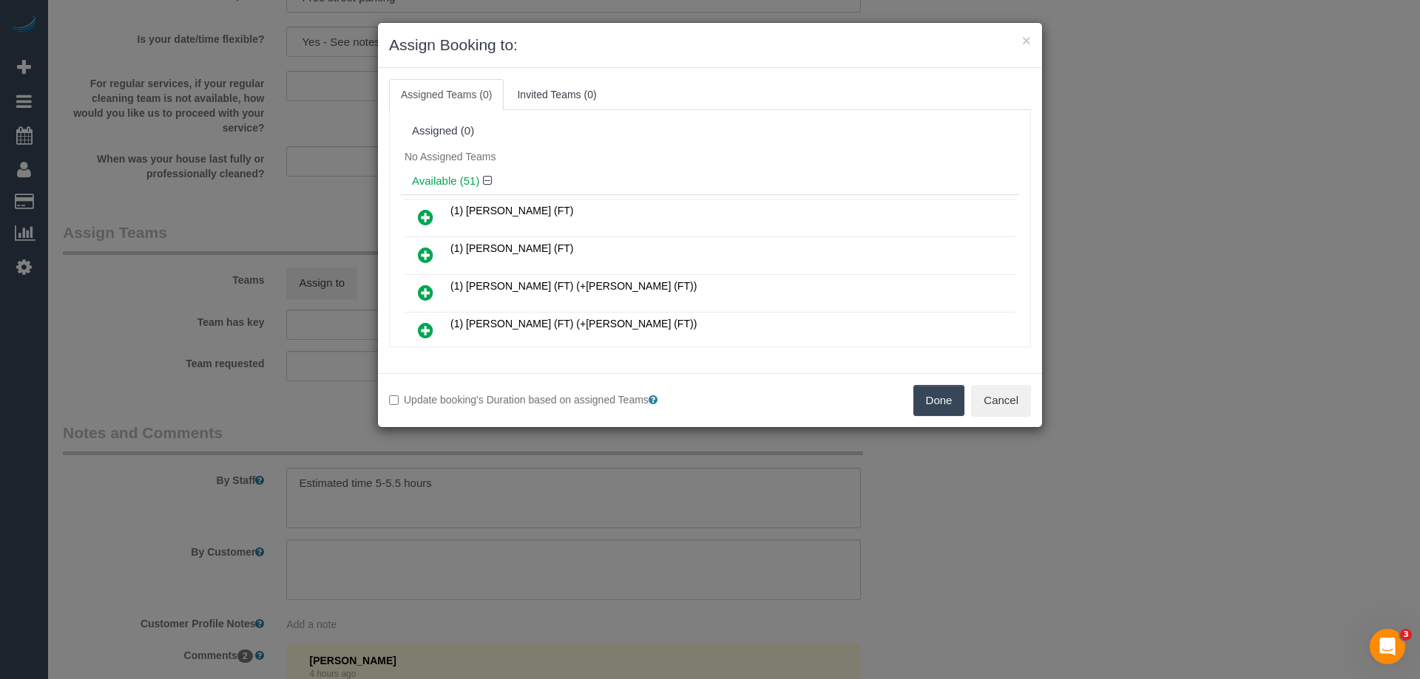
scroll to position [1079, 0]
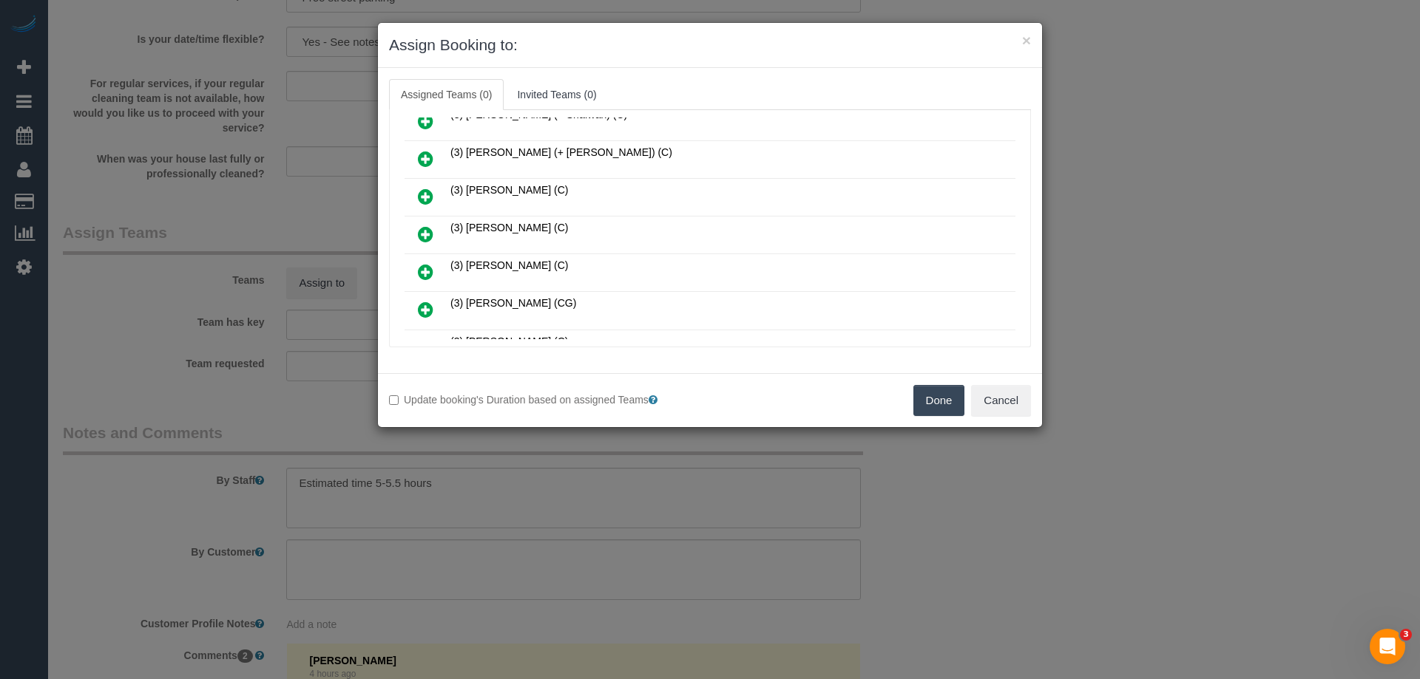
click at [428, 240] on icon at bounding box center [426, 235] width 16 height 18
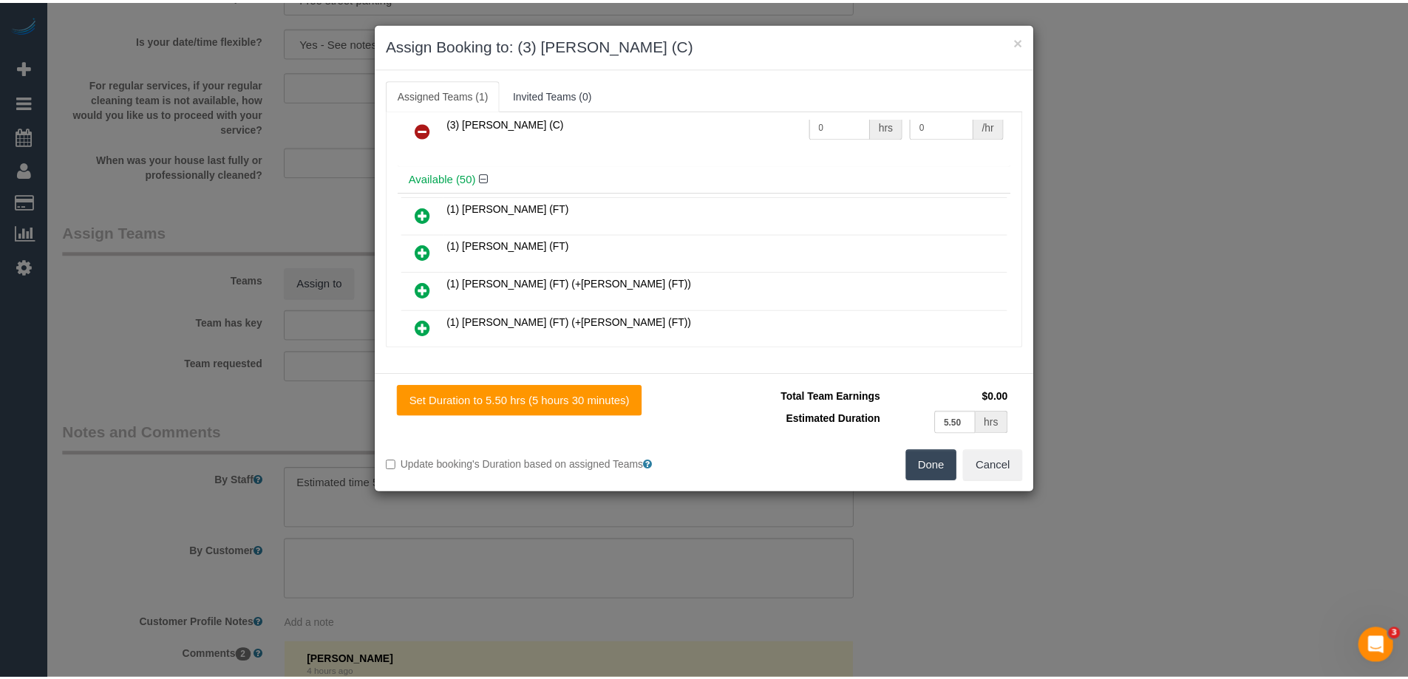
scroll to position [0, 0]
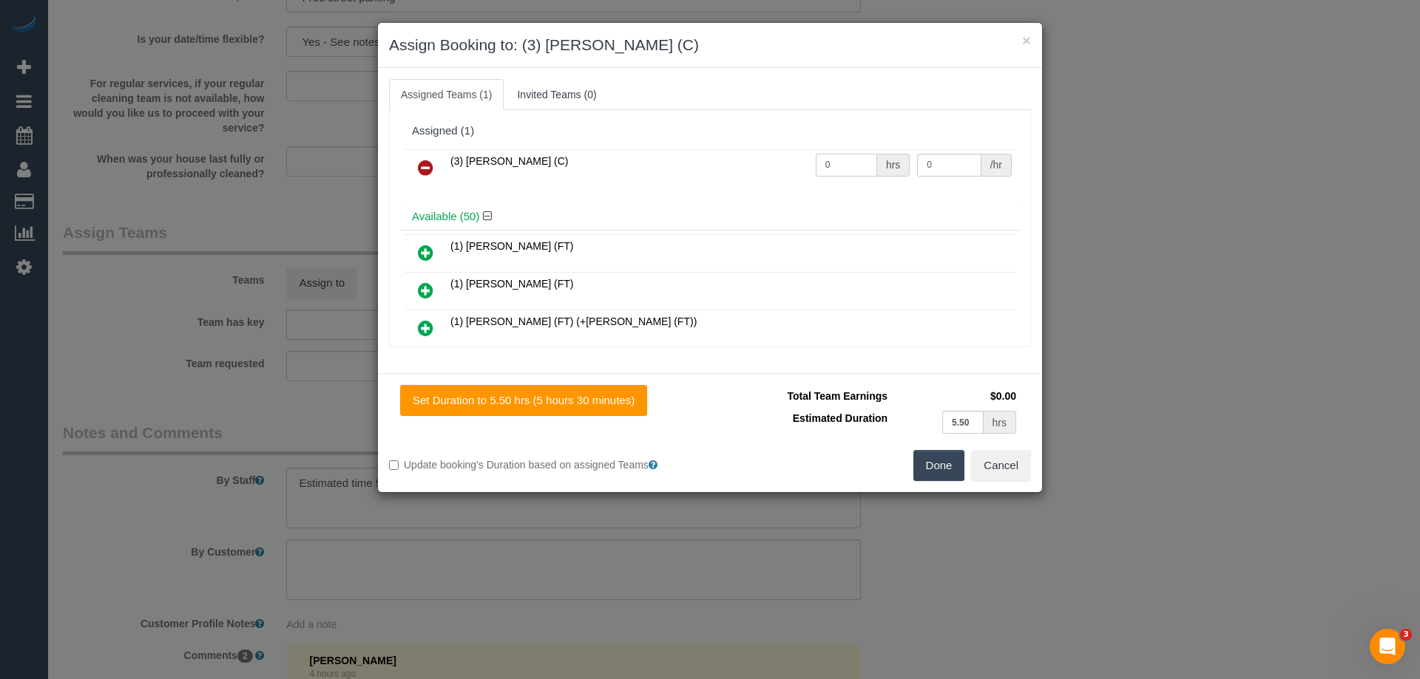
click at [864, 167] on input "0" at bounding box center [846, 165] width 61 height 23
click at [855, 167] on input "0" at bounding box center [846, 165] width 61 height 23
type input "1"
click at [956, 163] on input "0" at bounding box center [949, 165] width 64 height 23
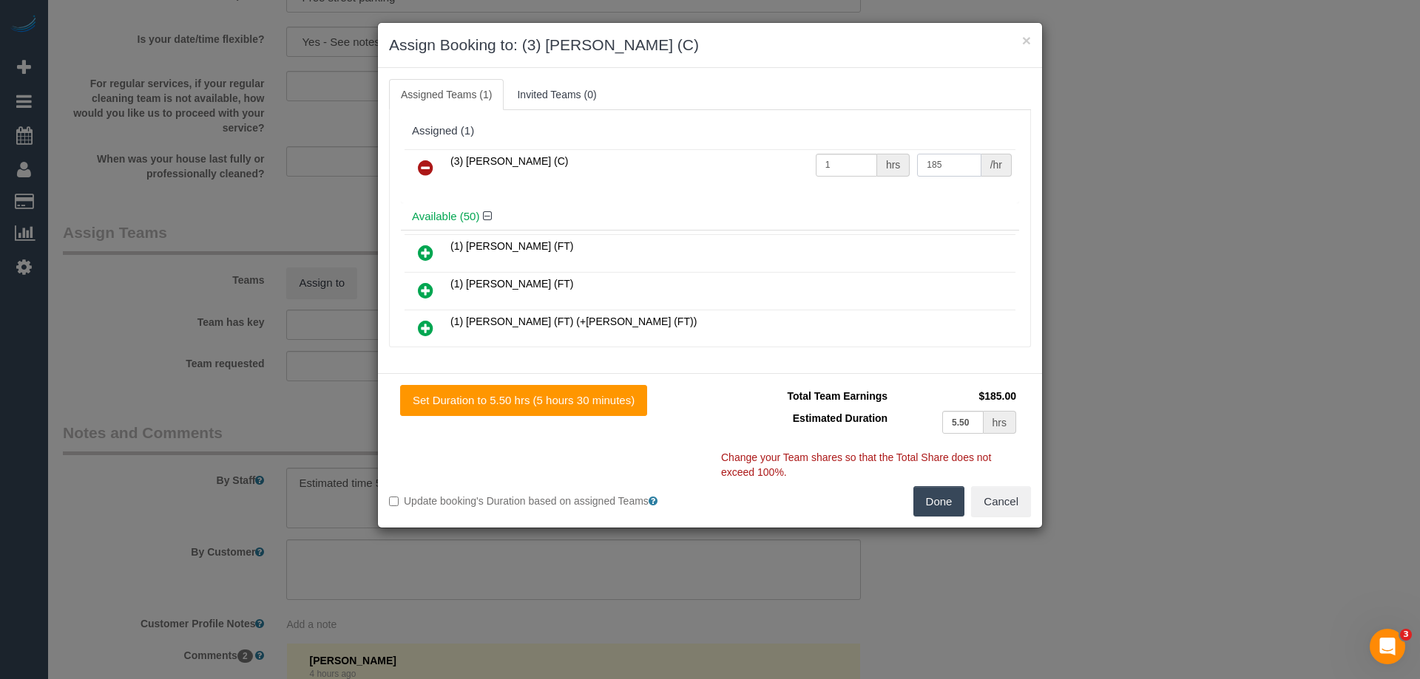
type input "185"
click at [955, 498] on button "Done" at bounding box center [939, 501] width 52 height 31
click at [955, 498] on div "× Assign Booking to: (3) Goswin Kanta (C) Assigned Teams (1) Invited Teams (0) …" at bounding box center [710, 339] width 1420 height 679
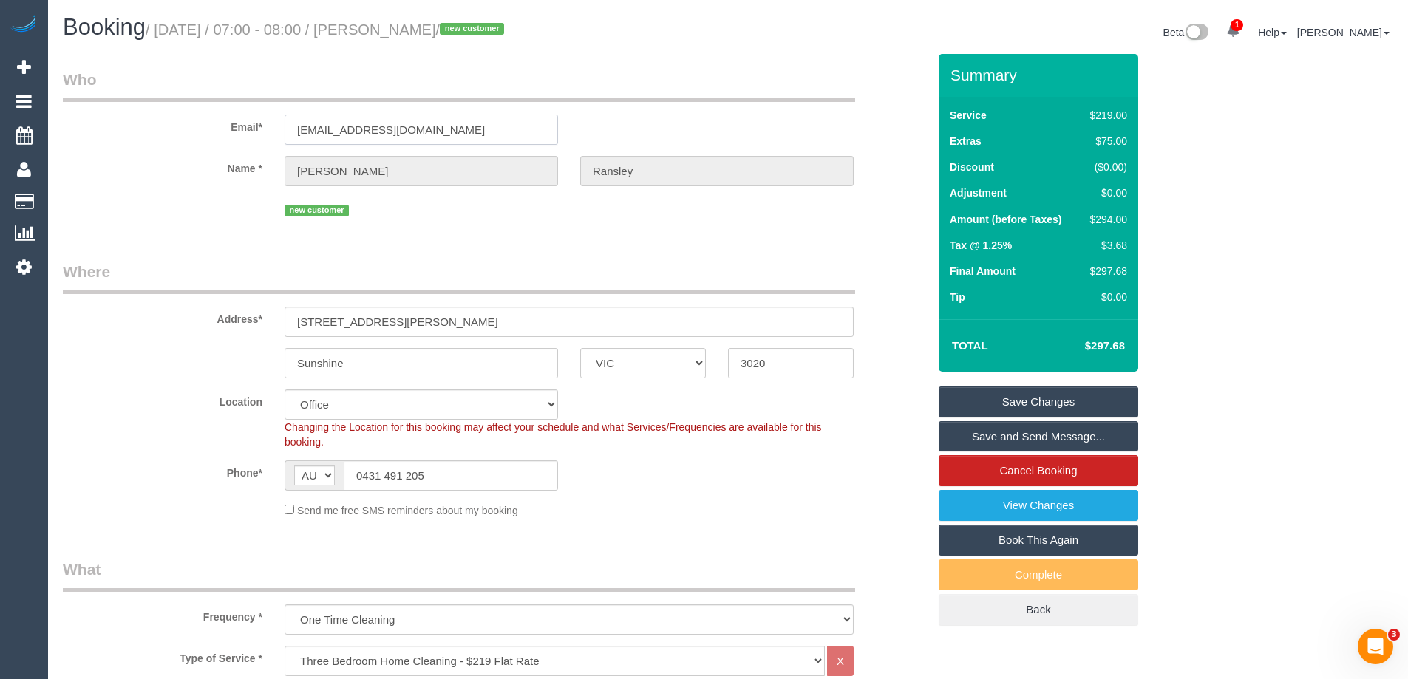
click at [413, 133] on input "carolransley@gmail.com" at bounding box center [422, 130] width 274 height 30
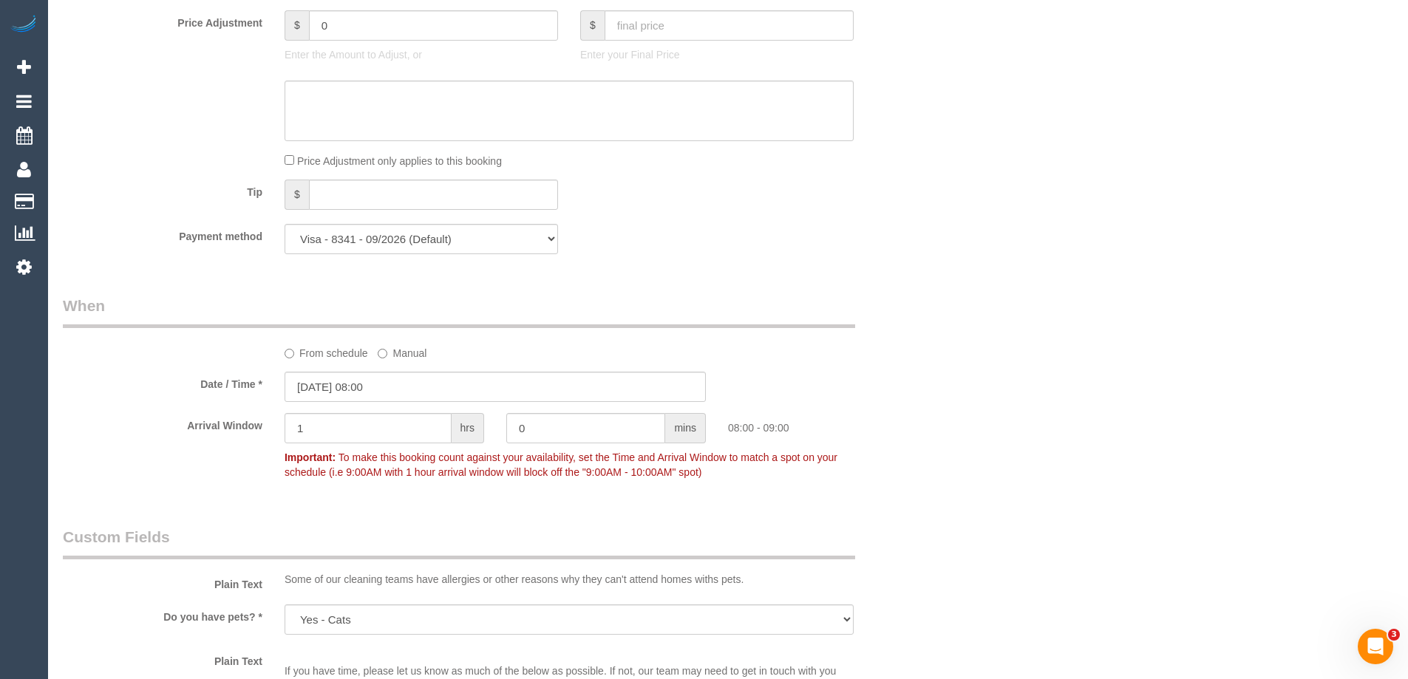
scroll to position [1183, 0]
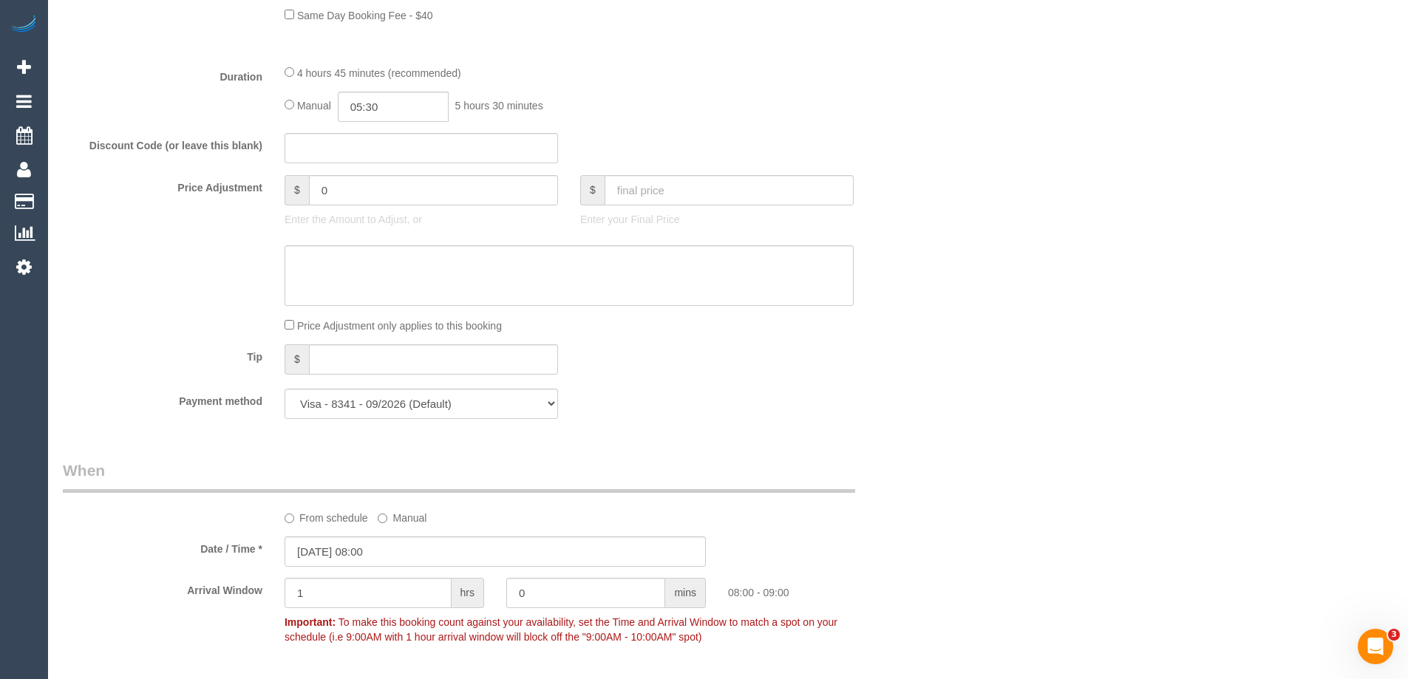
click at [933, 353] on div "Tip $" at bounding box center [495, 361] width 887 height 33
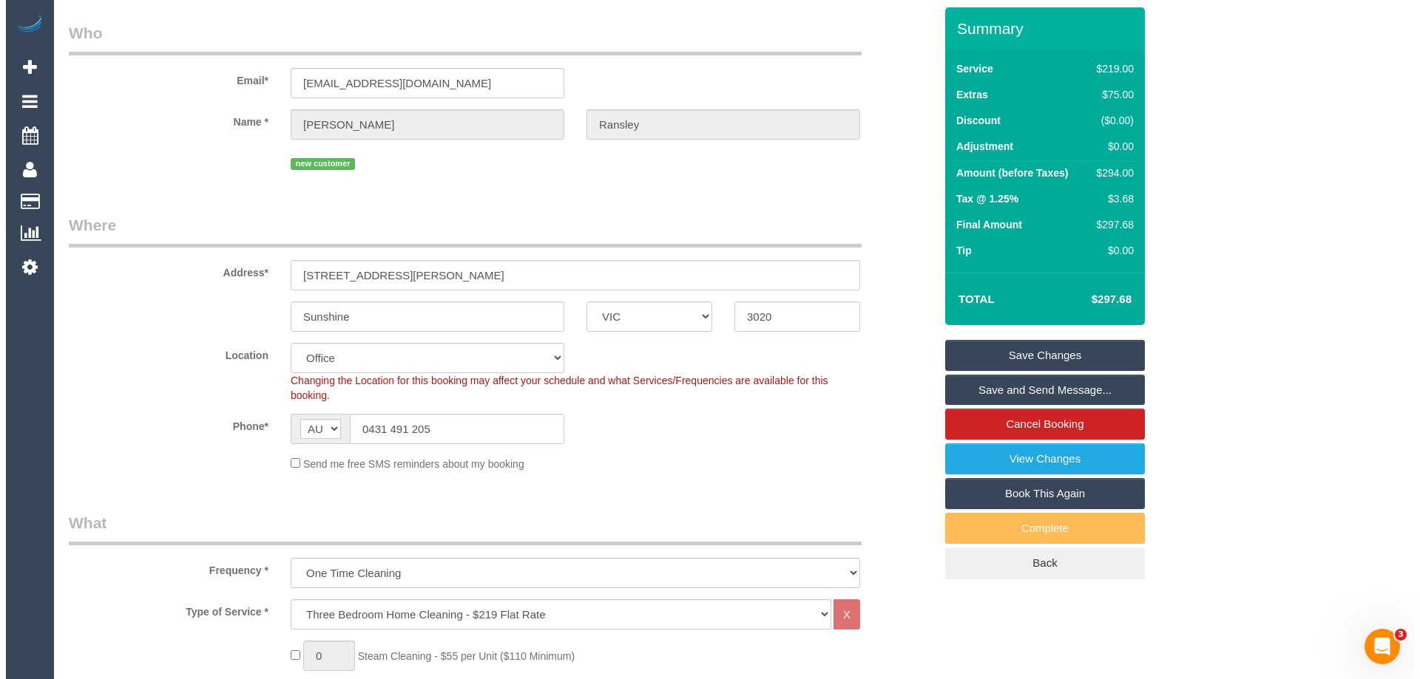
scroll to position [0, 0]
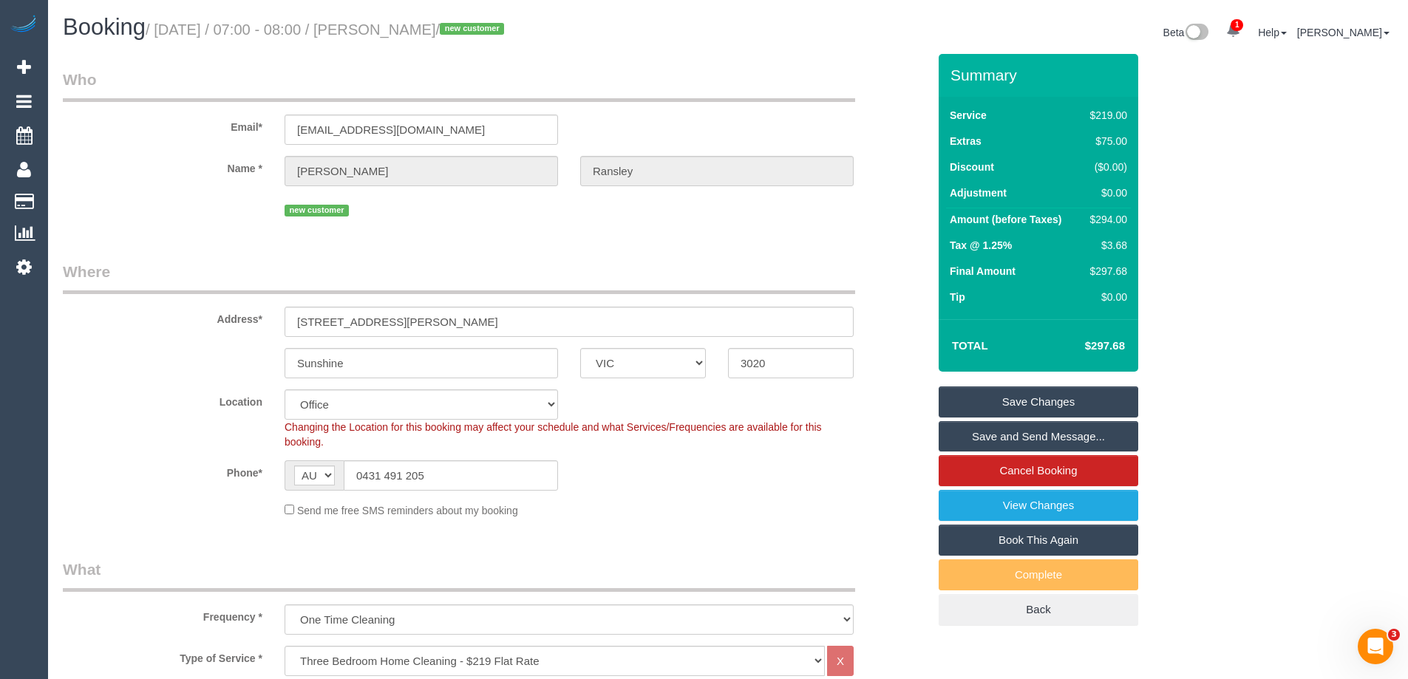
click at [992, 398] on link "Save Changes" at bounding box center [1039, 402] width 200 height 31
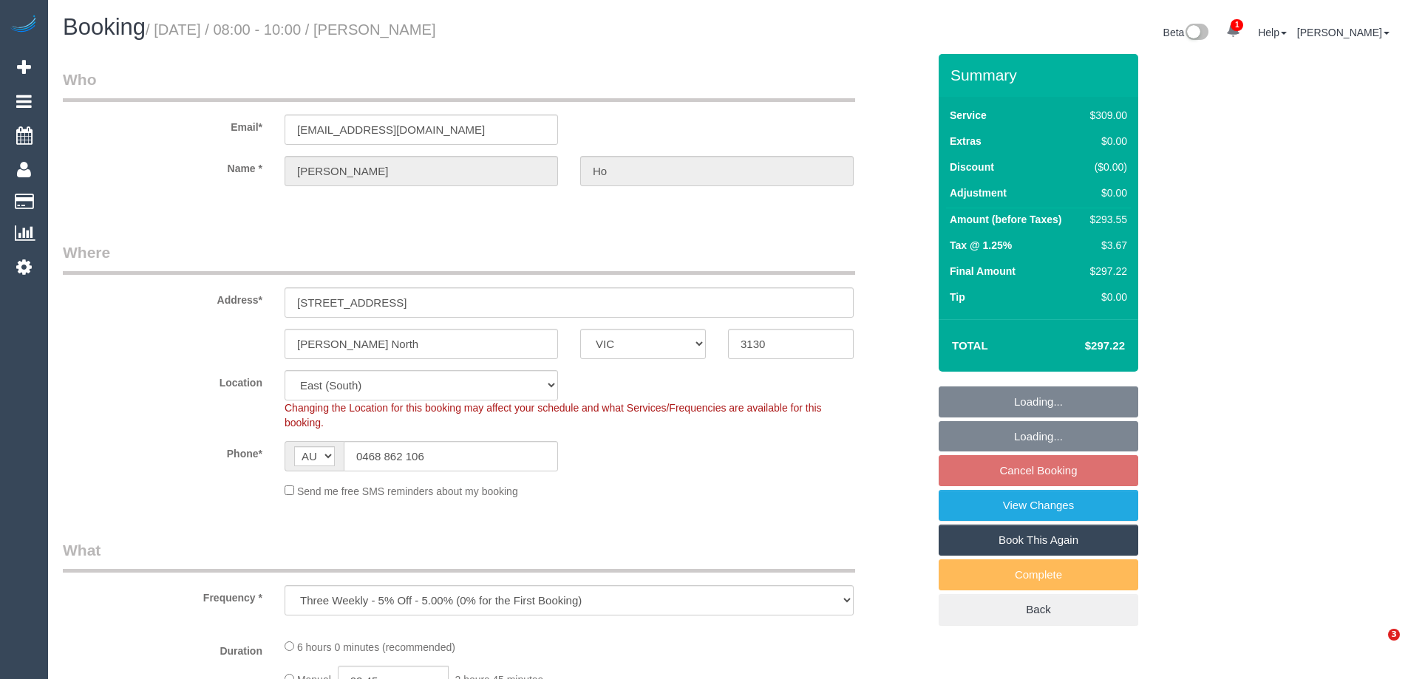
select select "VIC"
select select "object:964"
select select "number:27"
select select "number:17"
select select "number:19"
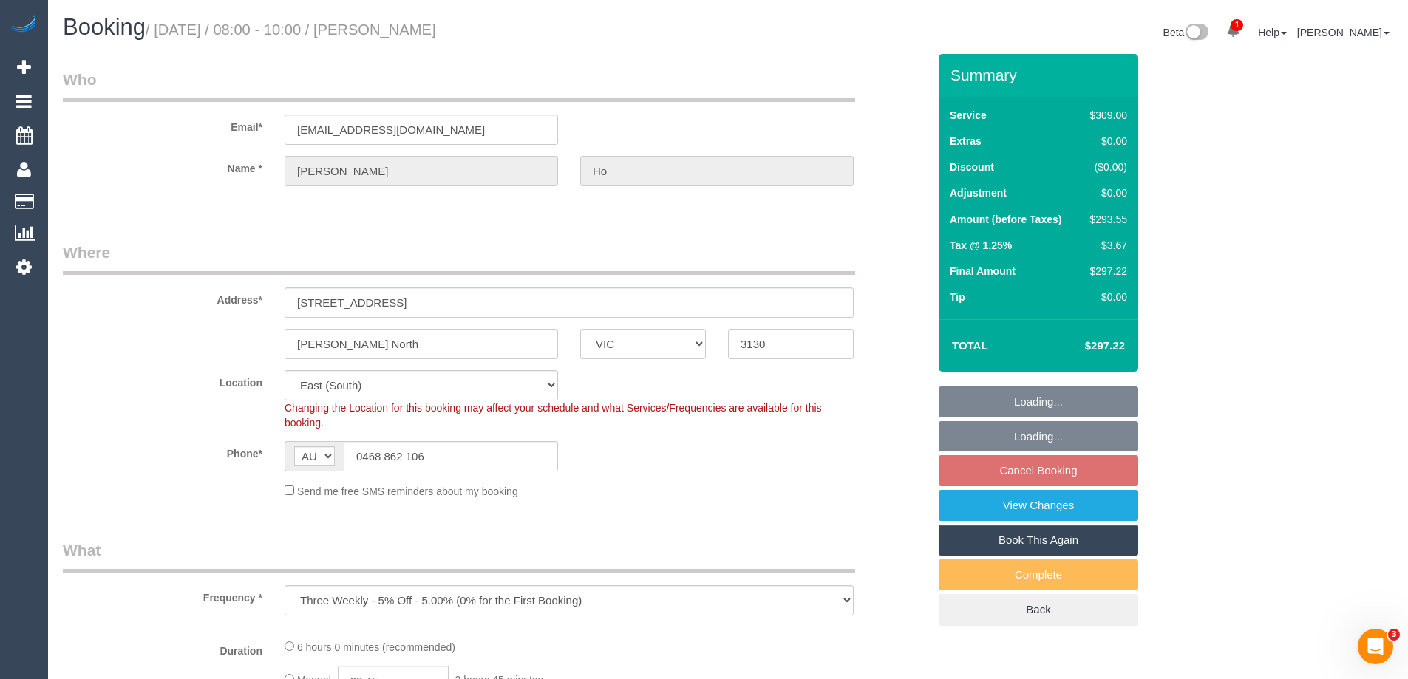
select select "number:22"
select select "number:12"
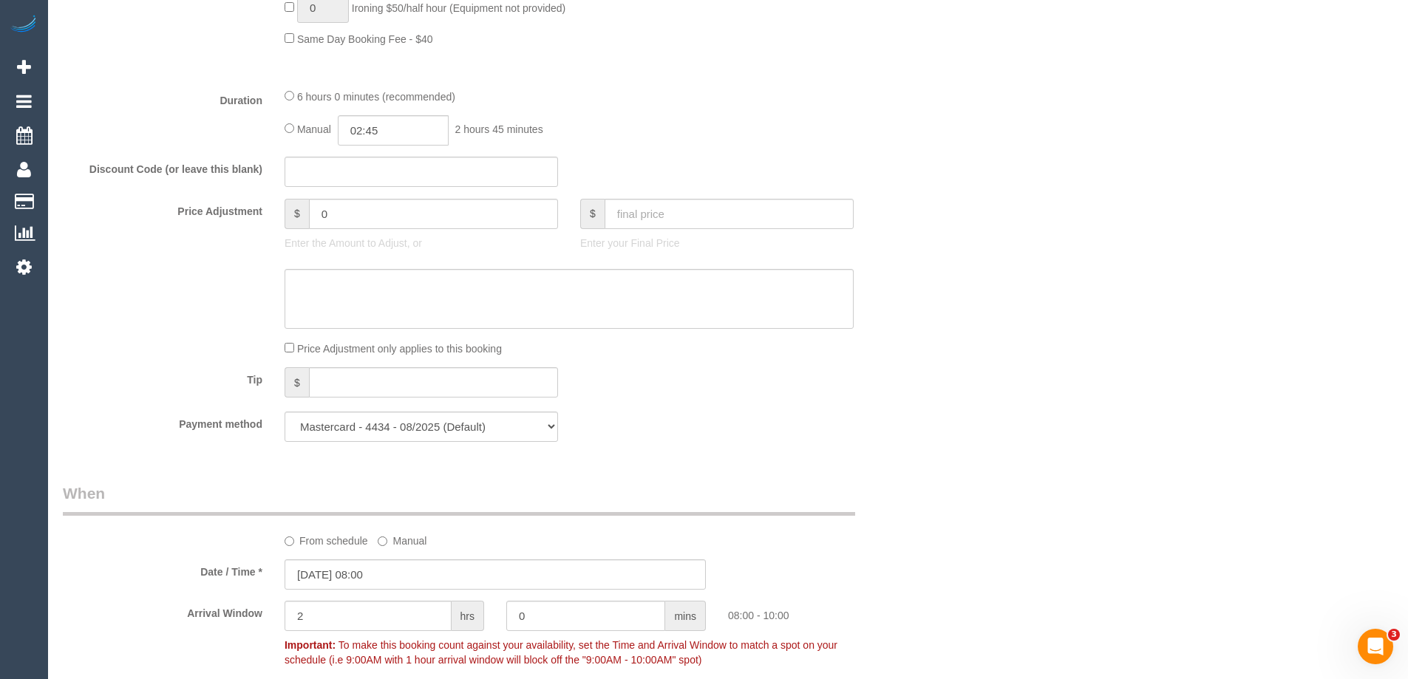
scroll to position [1139, 0]
click at [404, 129] on input "02:45" at bounding box center [393, 131] width 111 height 30
type input "05:30"
click at [379, 245] on li "05:30" at bounding box center [377, 249] width 66 height 19
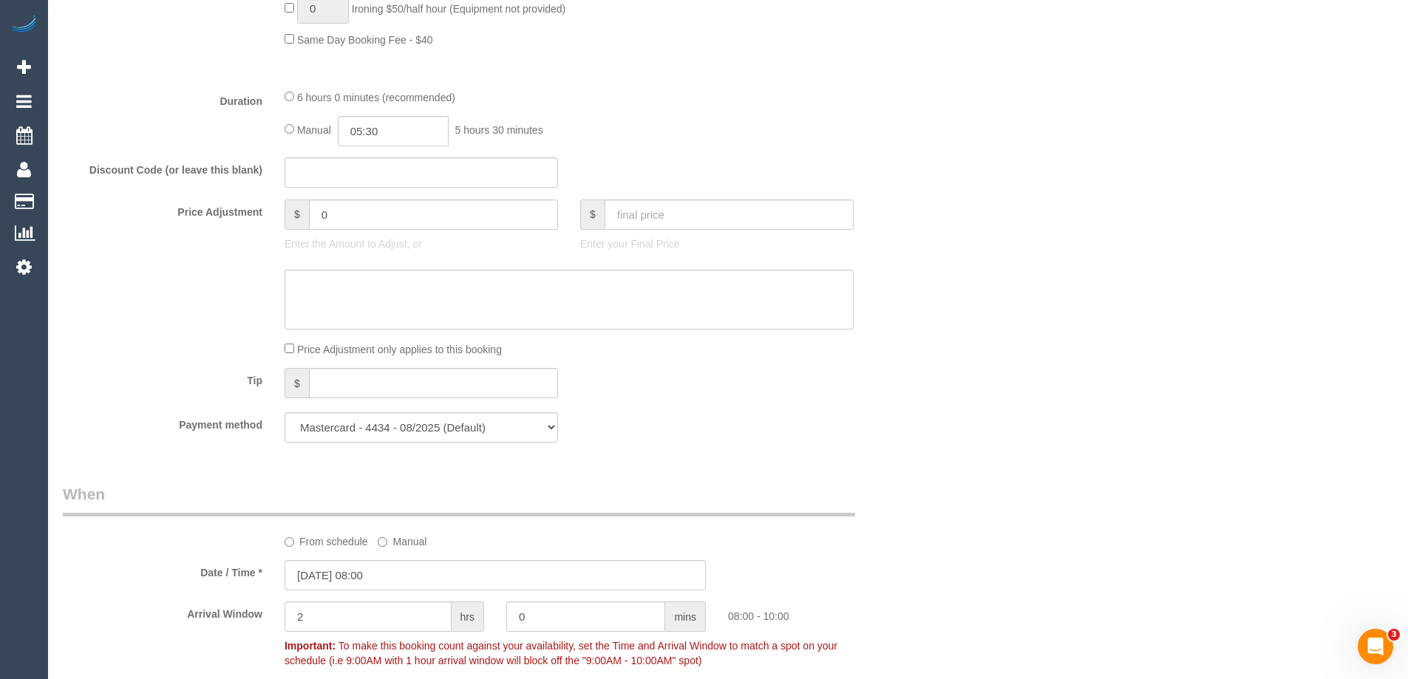
click at [972, 144] on div "Who Email* [EMAIL_ADDRESS][DOMAIN_NAME] Name * [PERSON_NAME] Where Address* [ST…" at bounding box center [728, 511] width 1331 height 3193
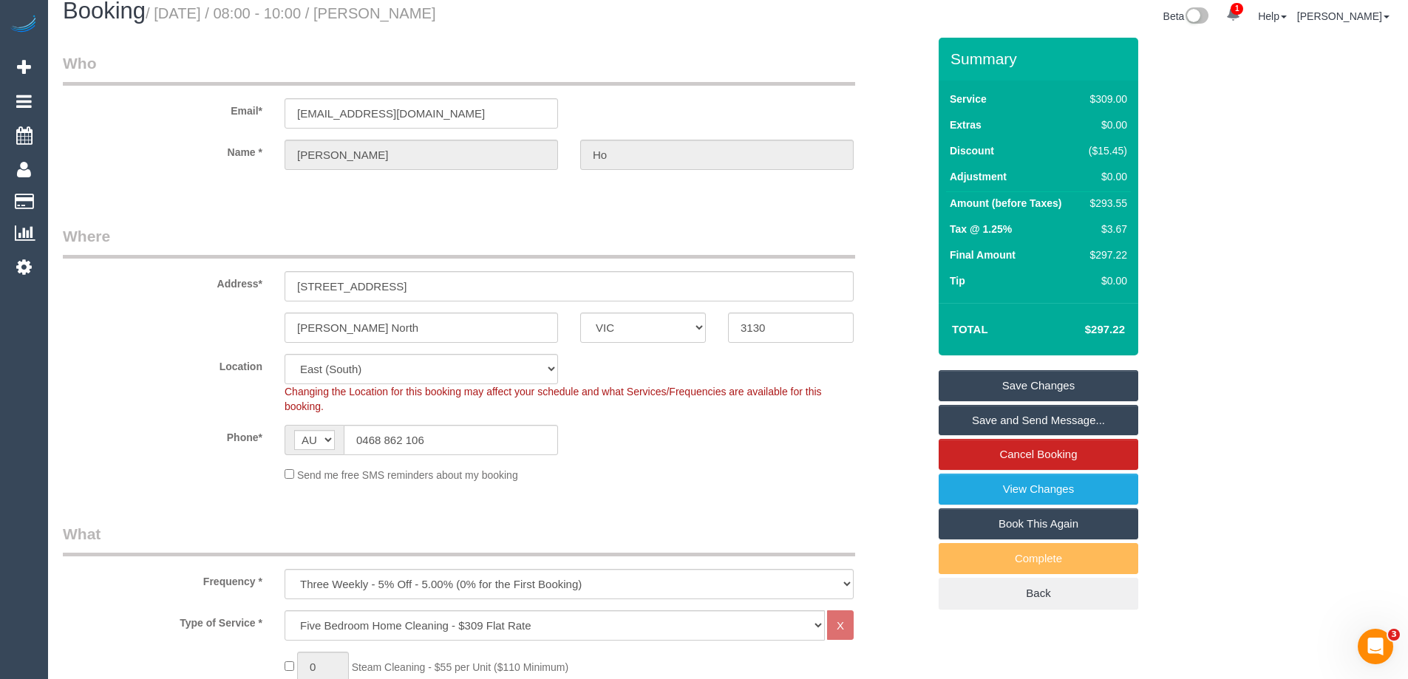
scroll to position [0, 0]
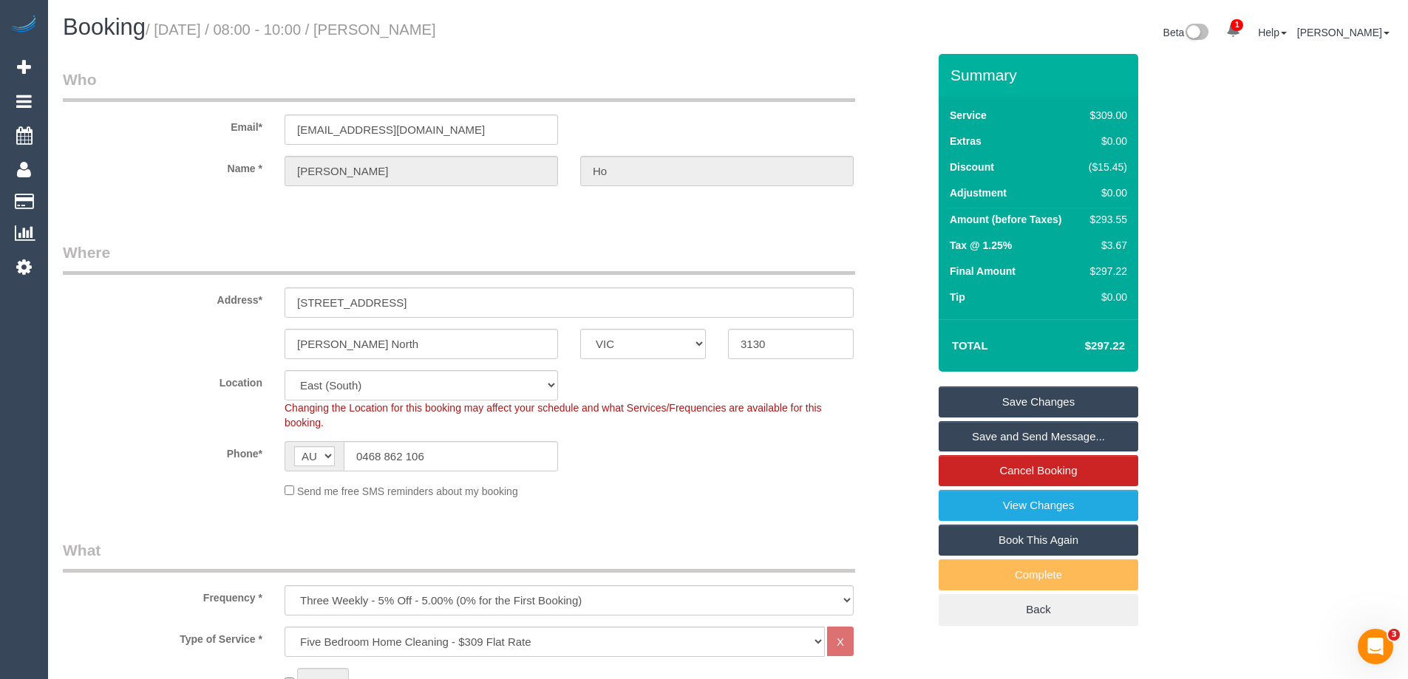
click at [1116, 220] on div "$293.55" at bounding box center [1105, 219] width 44 height 15
copy div "293.55"
click at [1191, 232] on div "Summary Service $309.00 Extras $0.00 Discount ($15.45) Adjustment $0.00 Amount …" at bounding box center [1094, 355] width 333 height 602
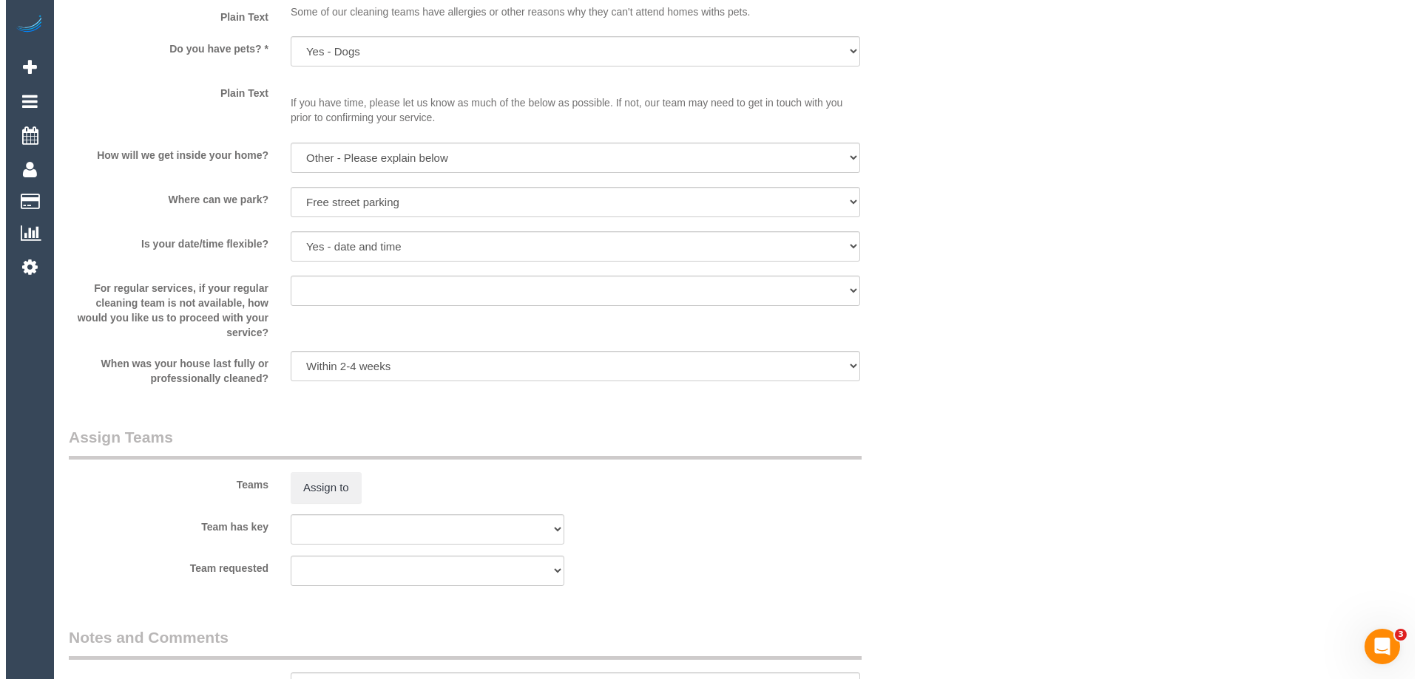
scroll to position [1922, 0]
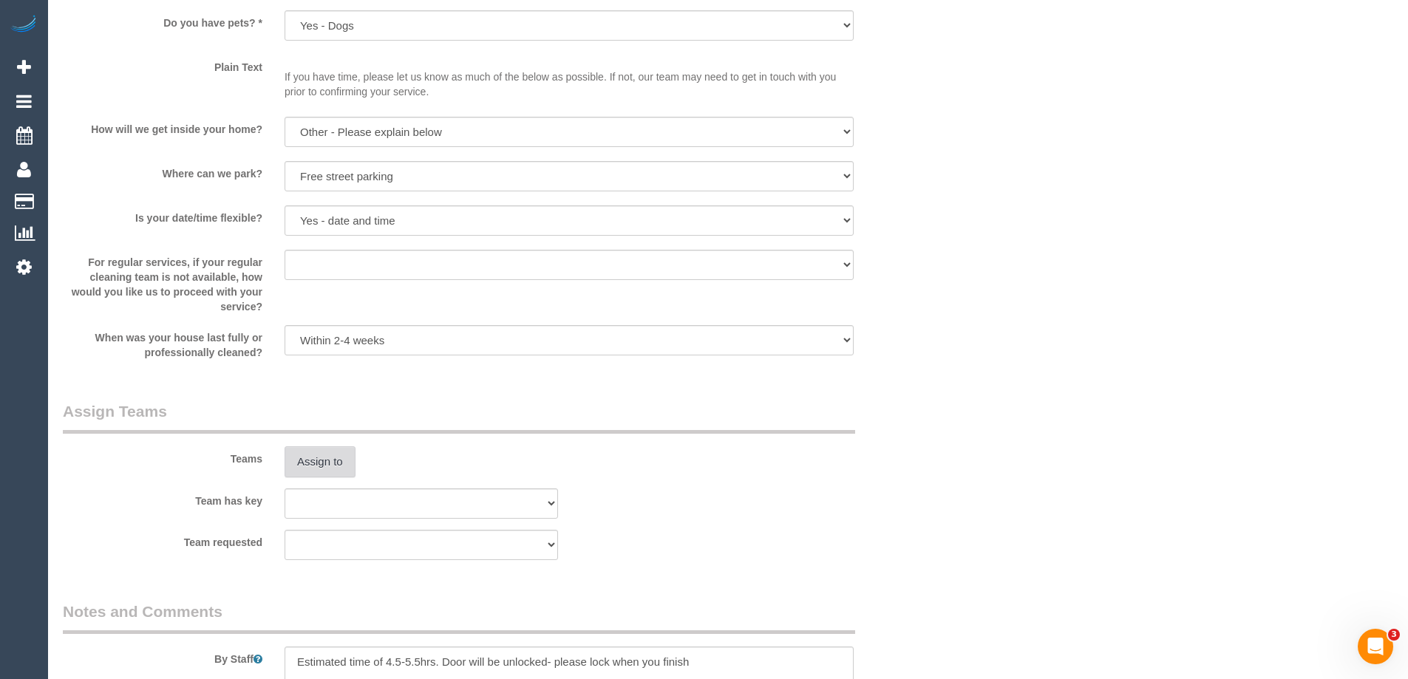
click at [328, 474] on button "Assign to" at bounding box center [320, 462] width 71 height 31
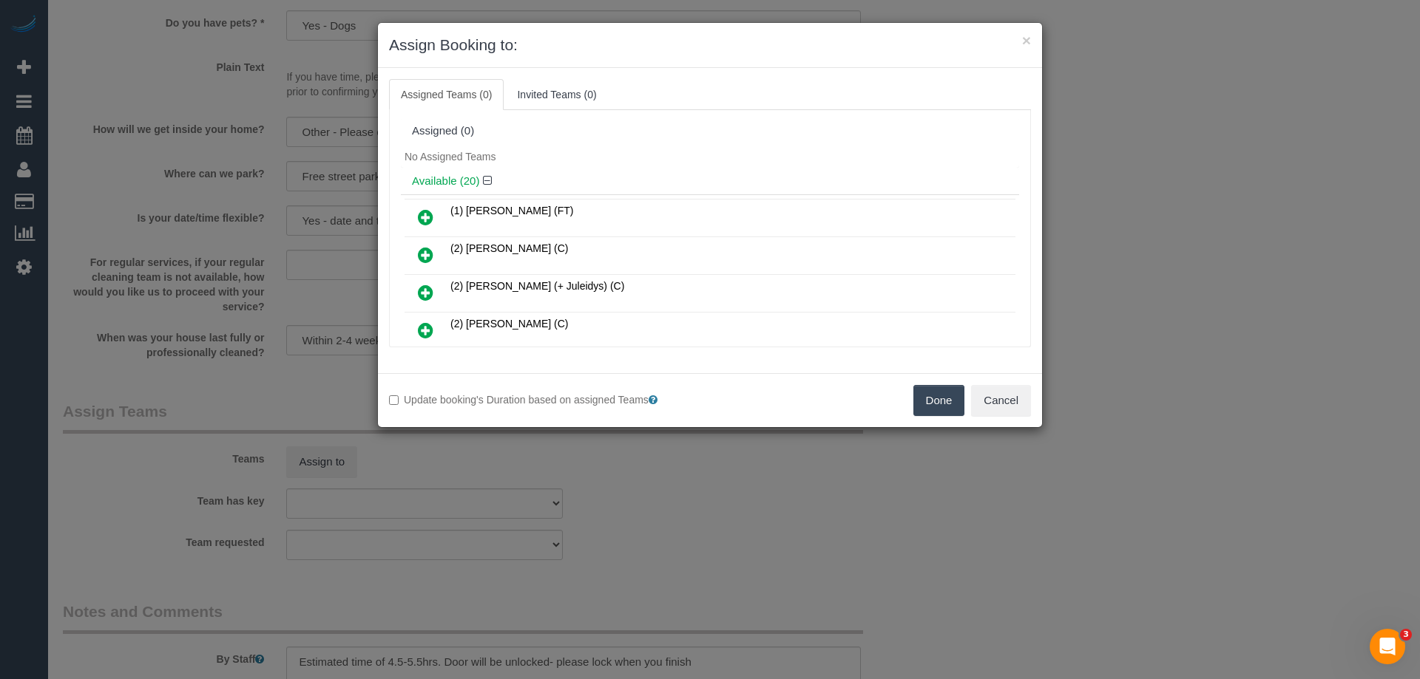
click at [620, 207] on td "(1) [PERSON_NAME] (FT)" at bounding box center [731, 219] width 569 height 38
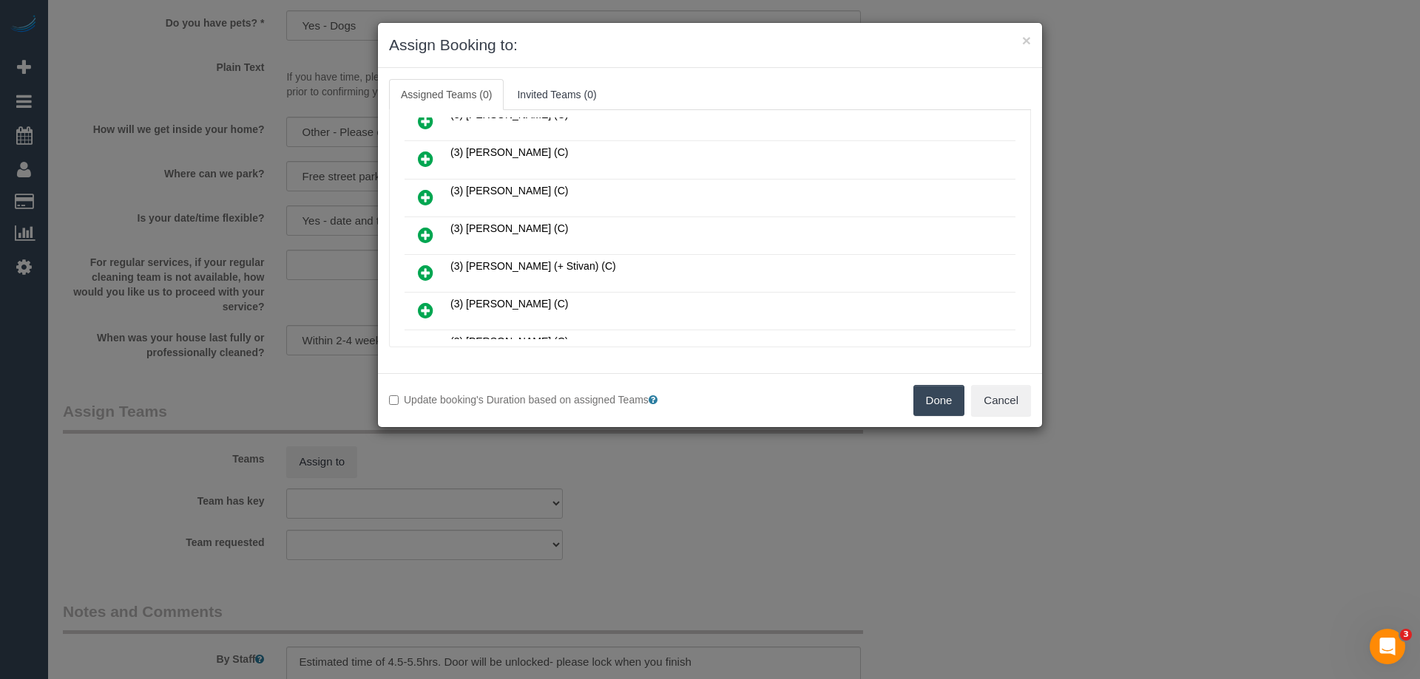
click at [425, 237] on icon at bounding box center [426, 235] width 16 height 18
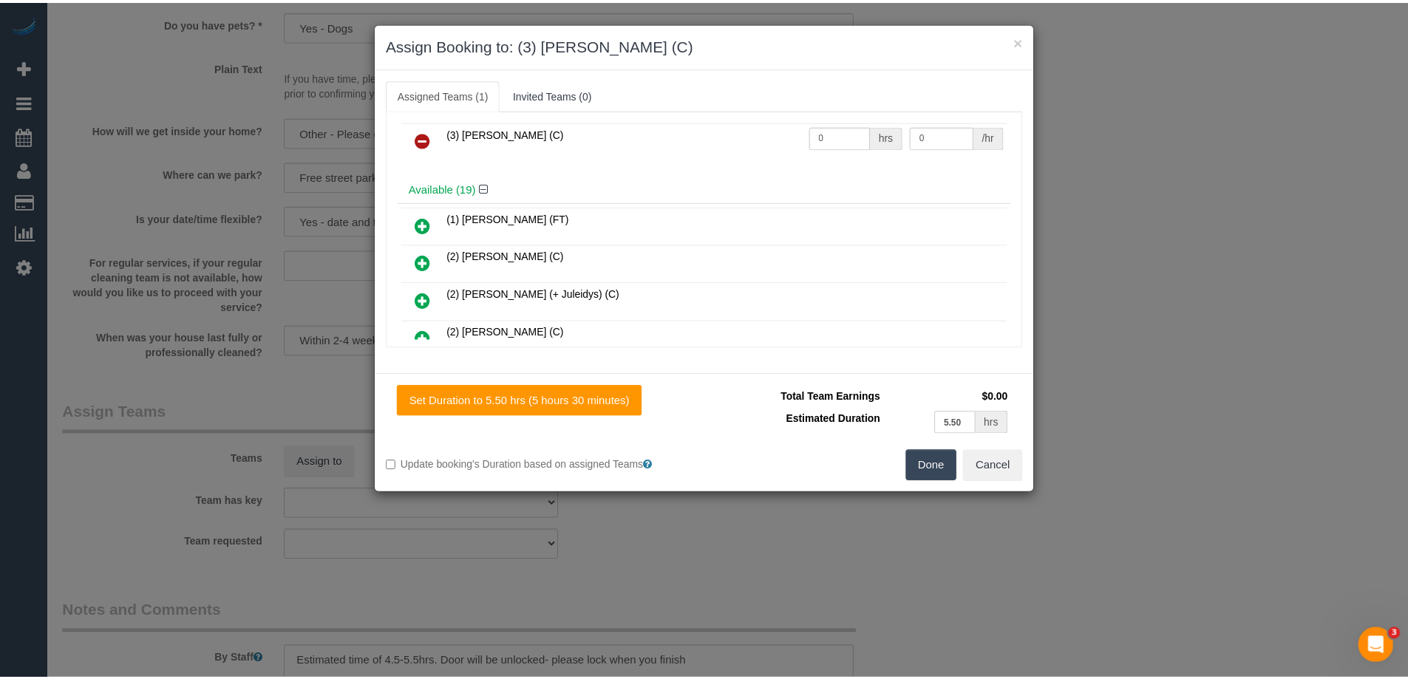
scroll to position [0, 0]
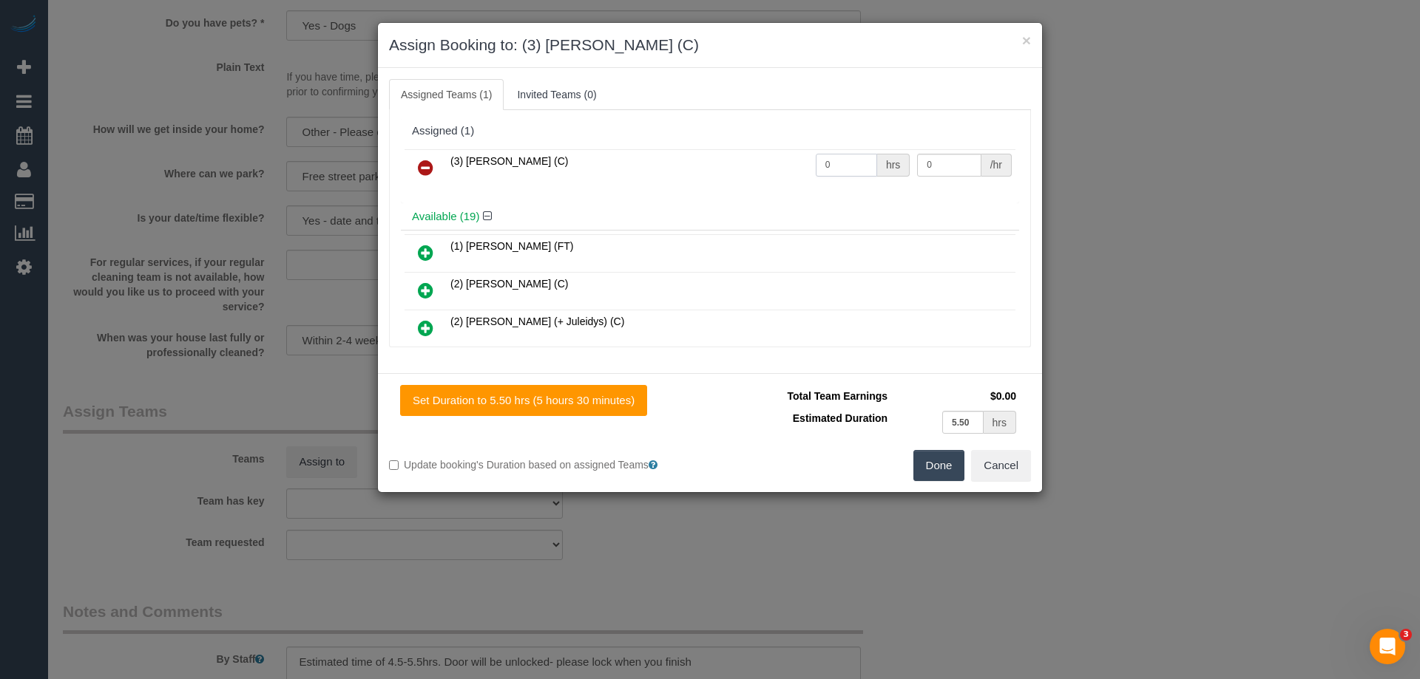
click at [852, 164] on input "0" at bounding box center [846, 165] width 61 height 23
click at [946, 163] on input "0" at bounding box center [949, 165] width 64 height 23
click at [852, 161] on input "10" at bounding box center [846, 165] width 61 height 23
type input "1"
click at [954, 166] on input "0" at bounding box center [949, 165] width 64 height 23
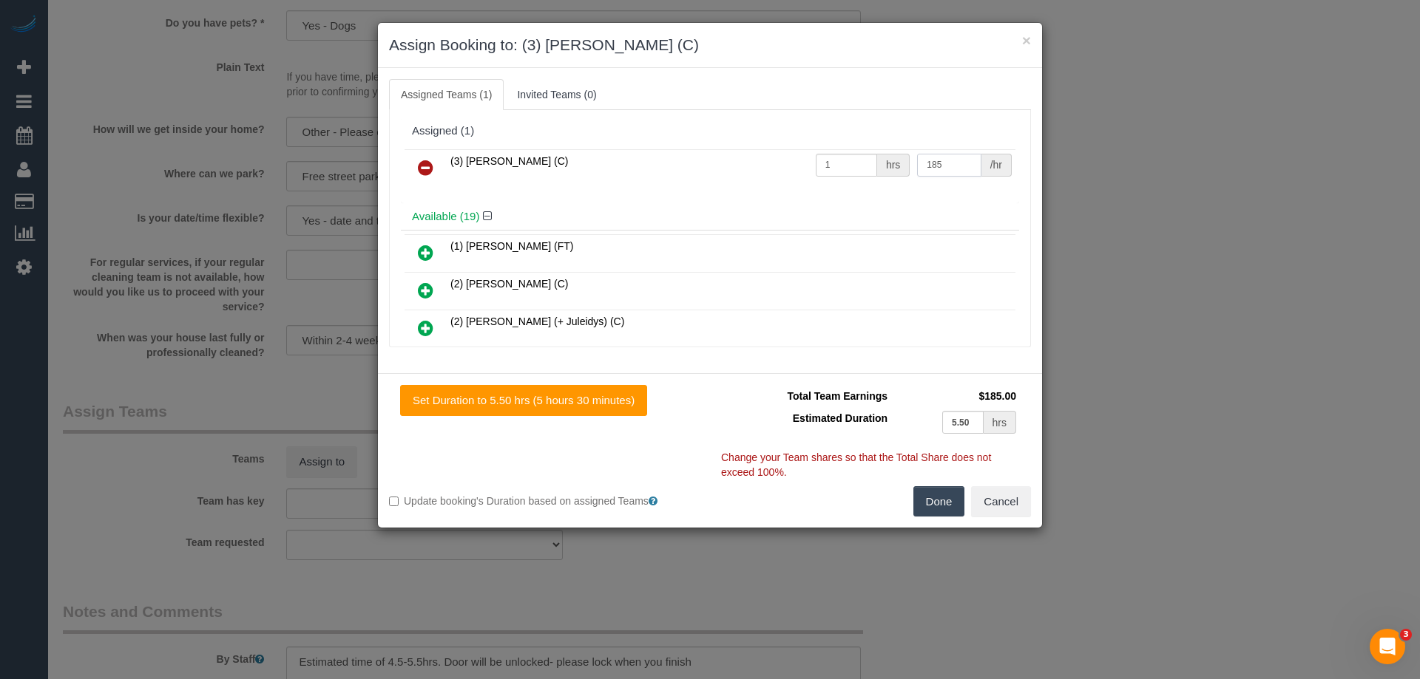
type input "185"
click at [963, 486] on div "Done Cancel" at bounding box center [876, 501] width 332 height 31
click at [952, 501] on button "Done" at bounding box center [939, 501] width 52 height 31
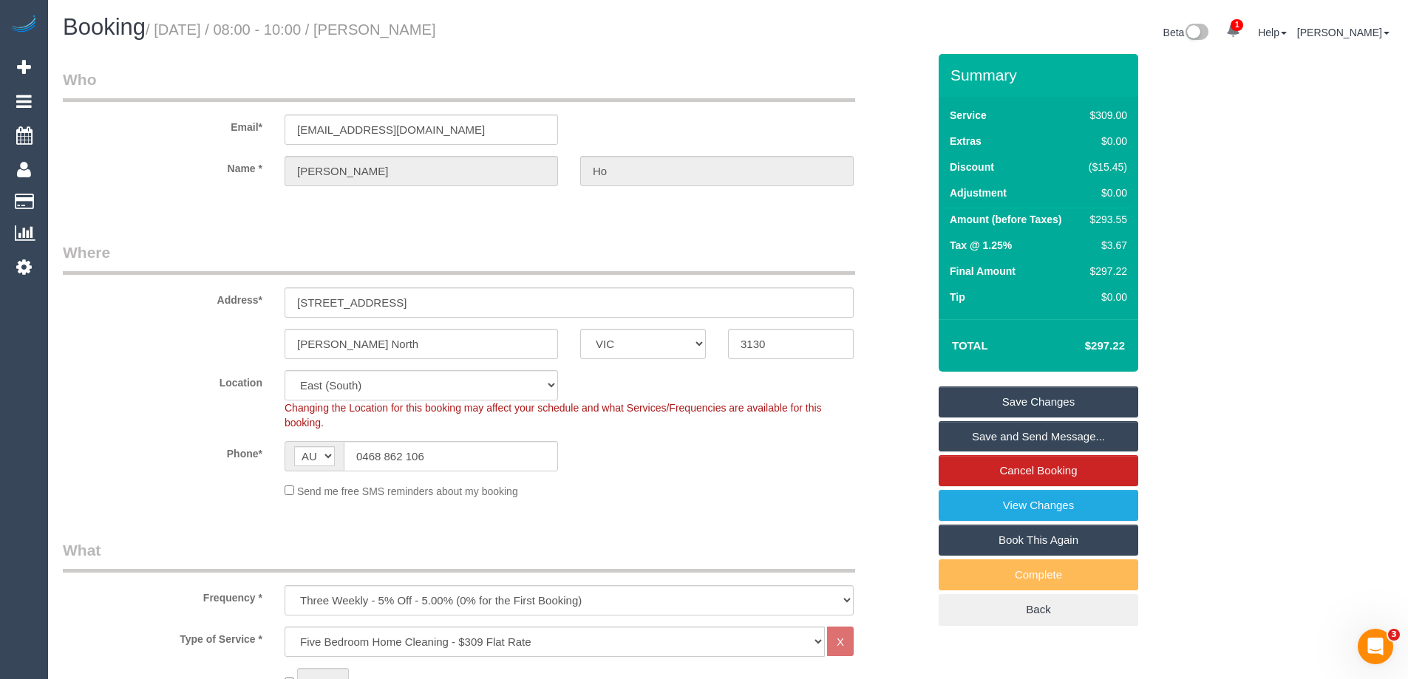
click at [1069, 434] on link "Save and Send Message..." at bounding box center [1039, 436] width 200 height 31
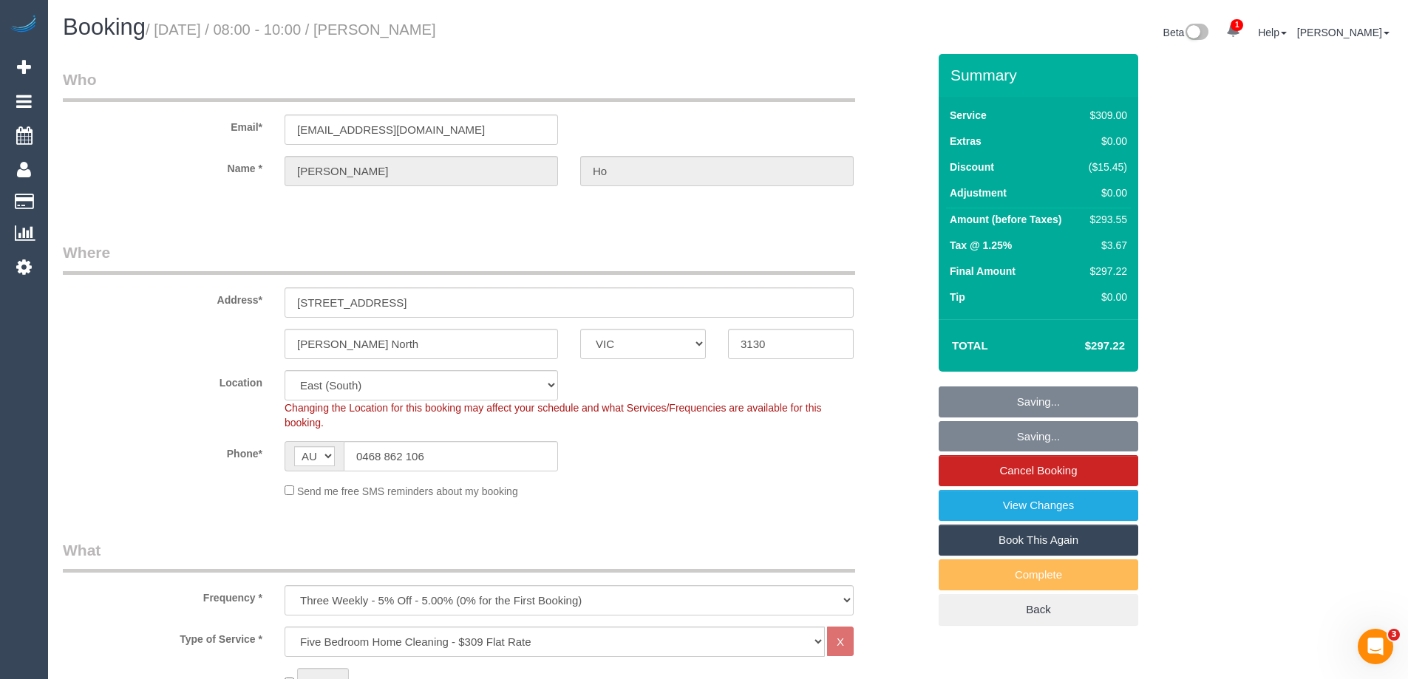
drag, startPoint x: 459, startPoint y: 28, endPoint x: 379, endPoint y: 29, distance: 80.6
click at [377, 29] on h1 "Booking / [DATE] / 08:00 - 10:00 / [PERSON_NAME]" at bounding box center [390, 27] width 654 height 25
copy small "[PERSON_NAME]"
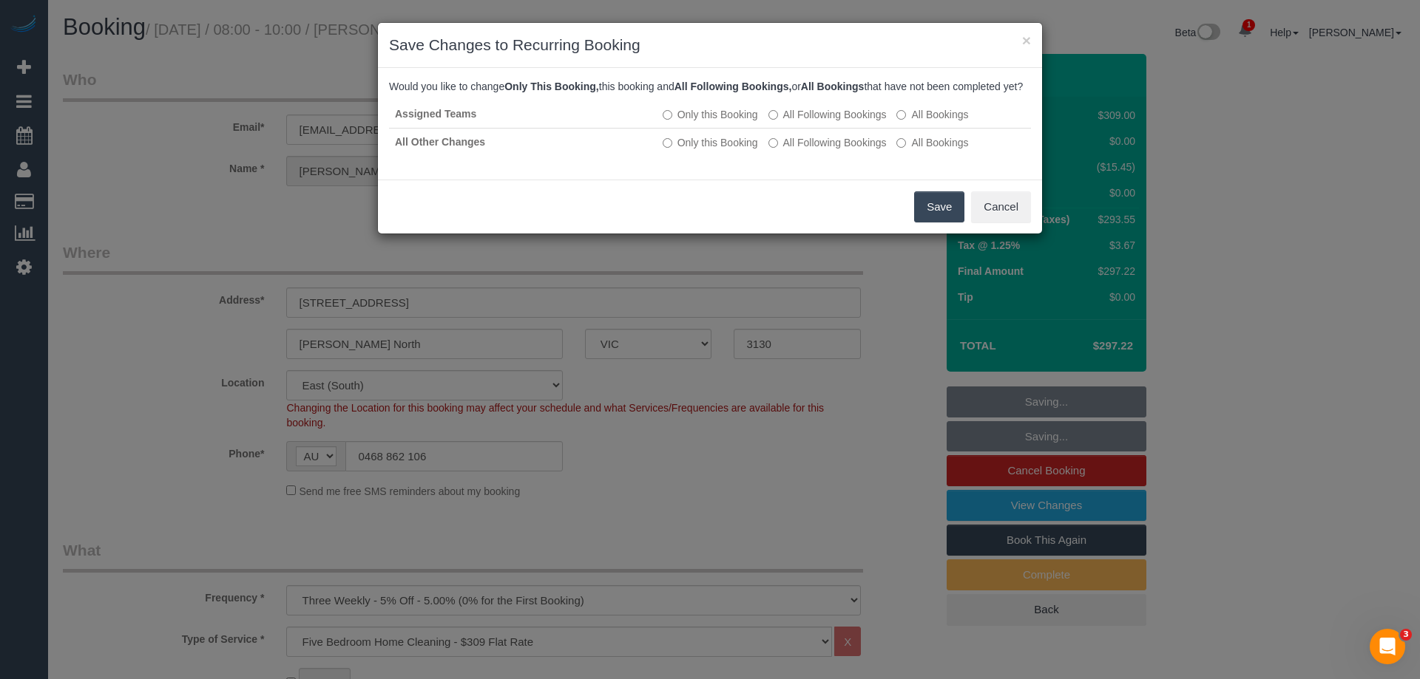
click at [933, 223] on button "Save" at bounding box center [939, 206] width 50 height 31
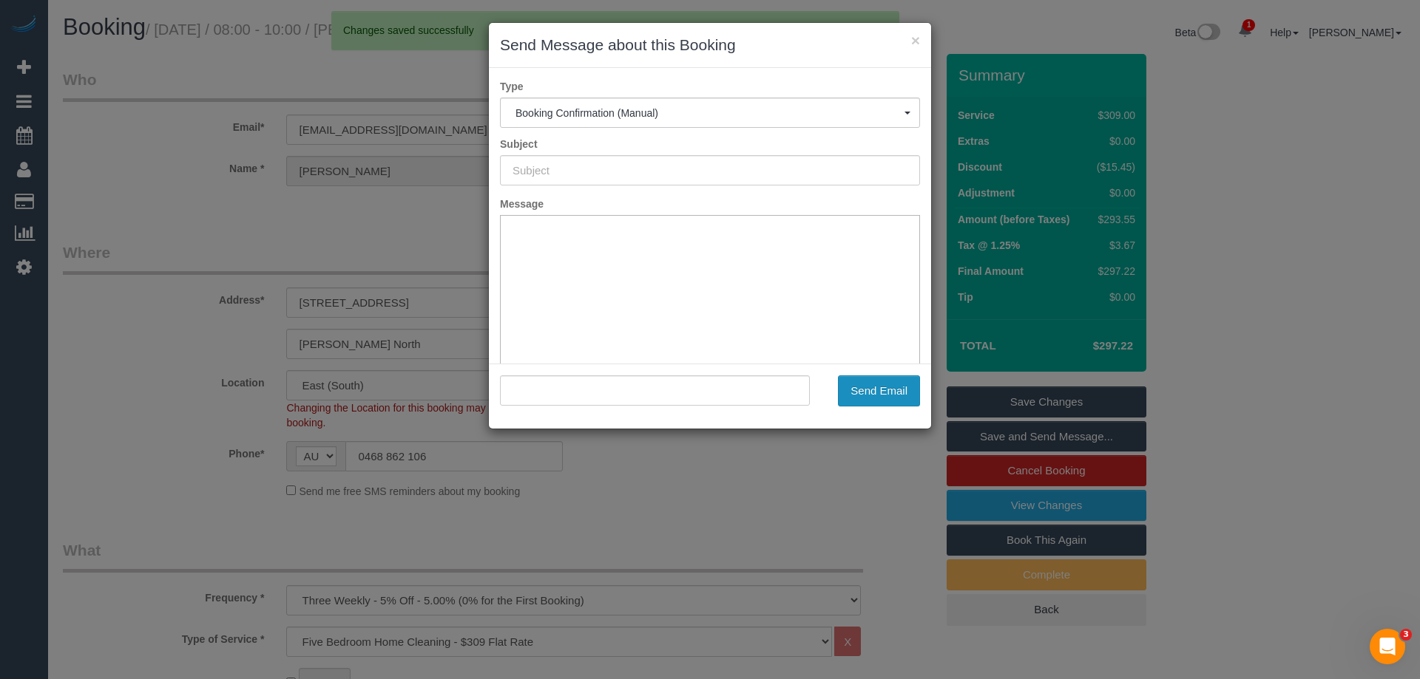
type input "Booking Confirmed"
type input ""[PERSON_NAME]" <[EMAIL_ADDRESS][DOMAIN_NAME]>"
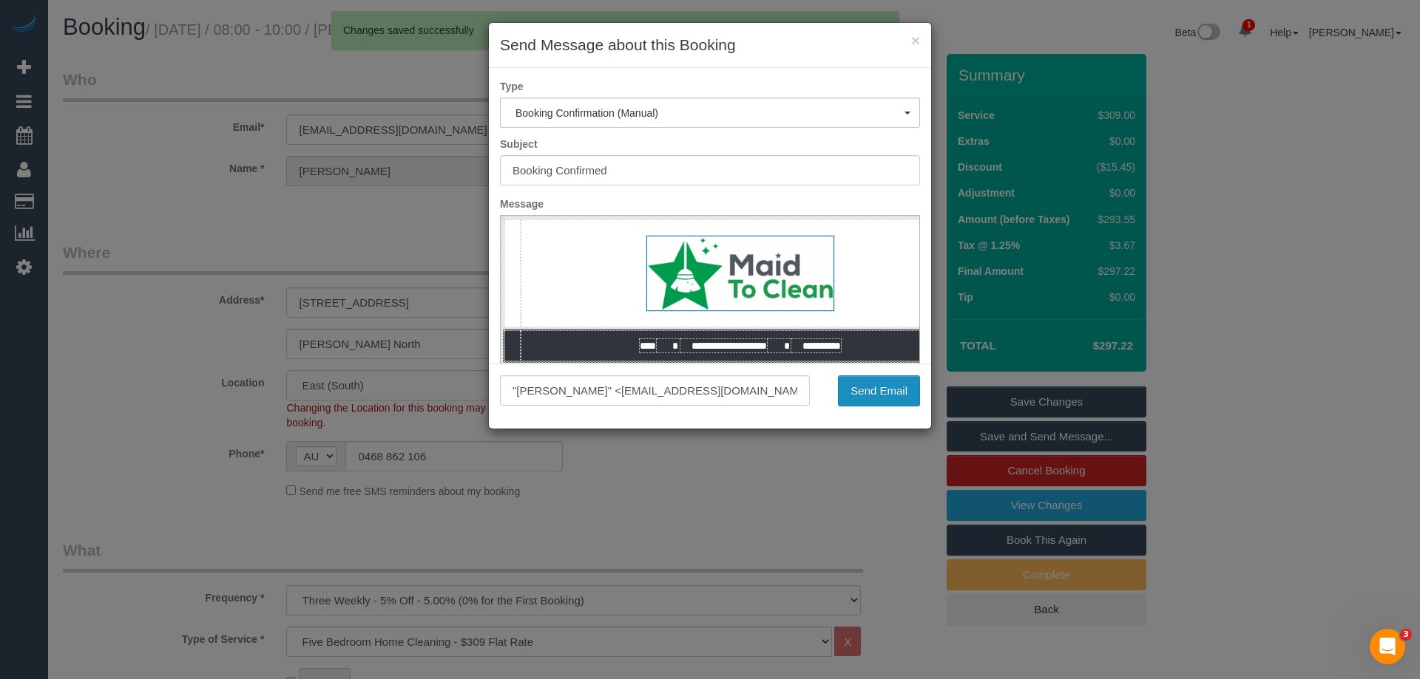
click at [864, 396] on button "Send Email" at bounding box center [879, 391] width 82 height 31
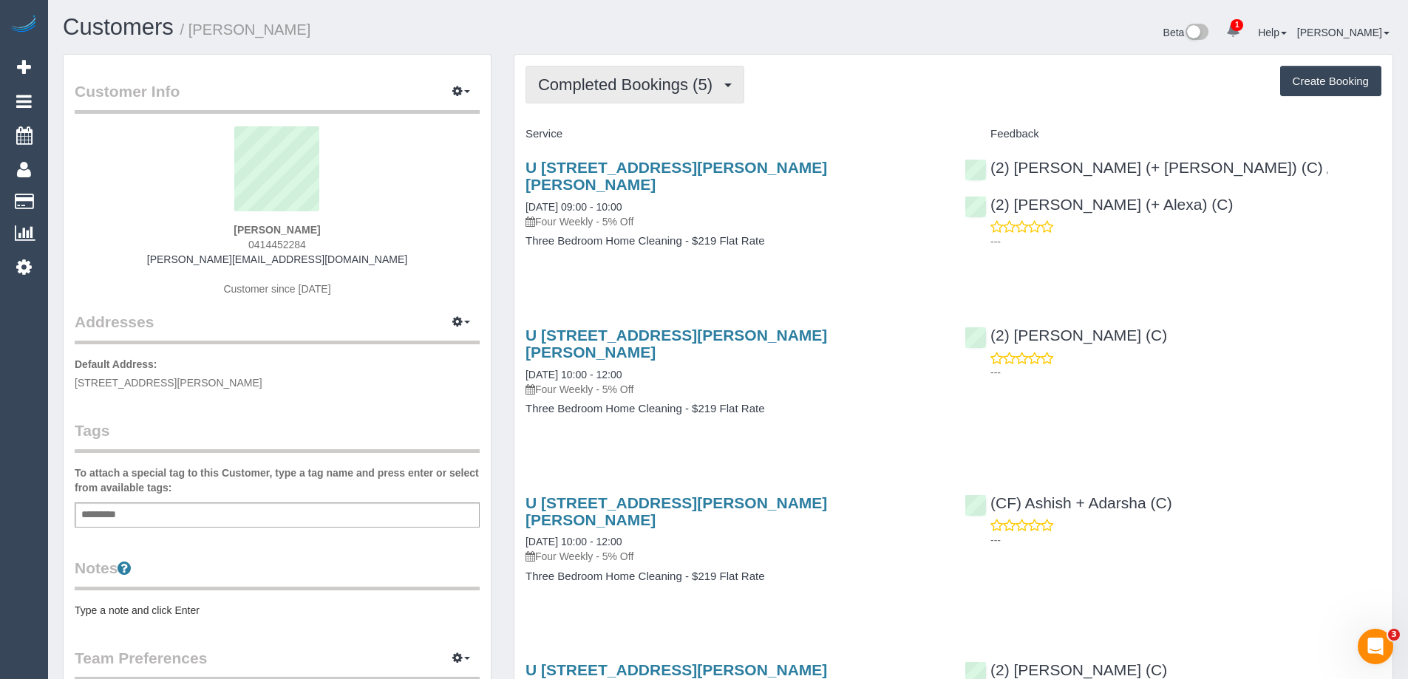
click at [674, 87] on span "Completed Bookings (5)" at bounding box center [629, 84] width 182 height 18
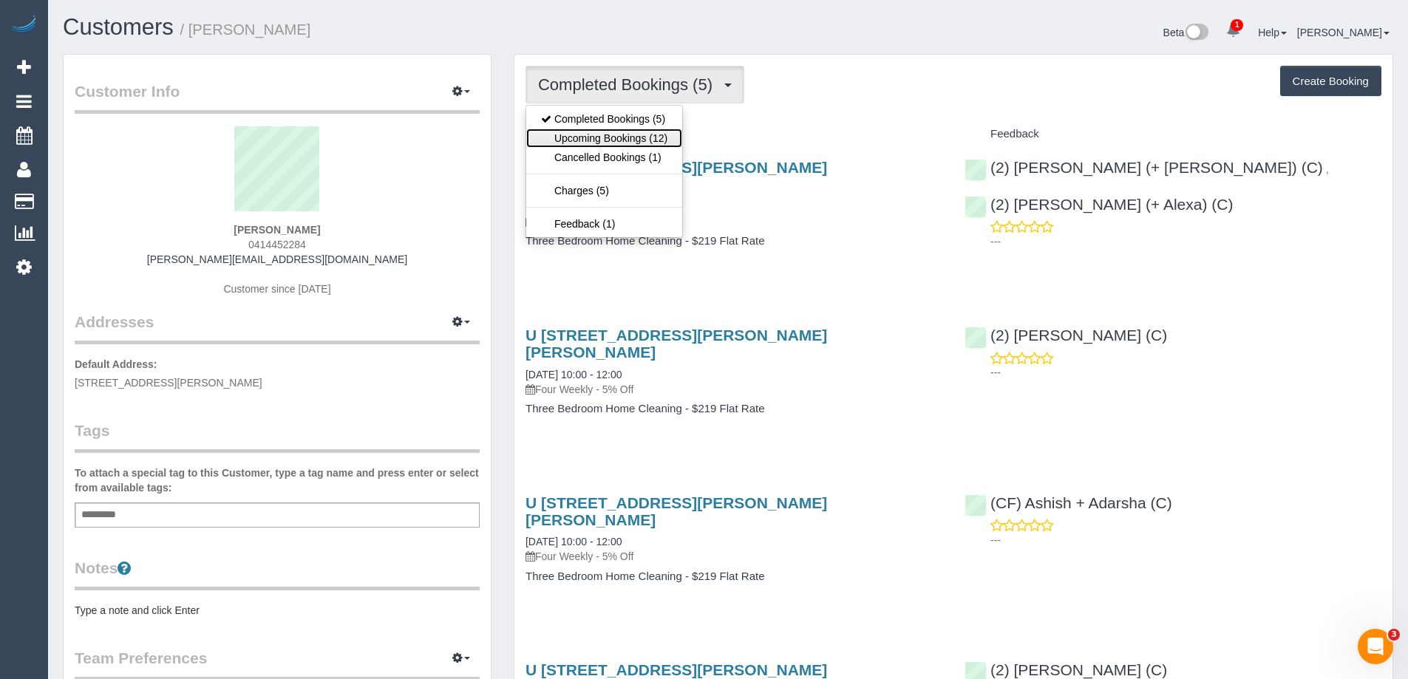
click at [644, 136] on link "Upcoming Bookings (12)" at bounding box center [604, 138] width 156 height 19
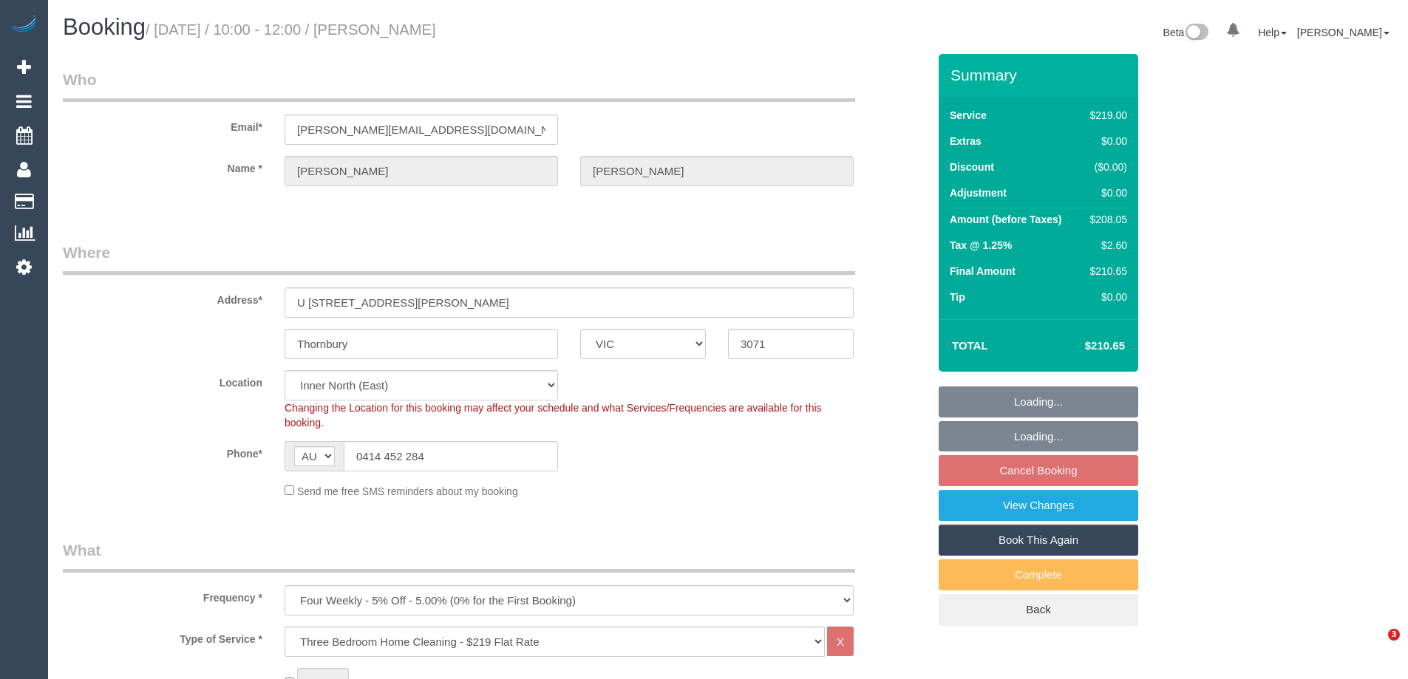
select select "VIC"
select select "string:stripe-pm_1RFppn2GScqysDRVe6zgINoS"
select select "number:27"
select select "number:14"
select select "number:19"
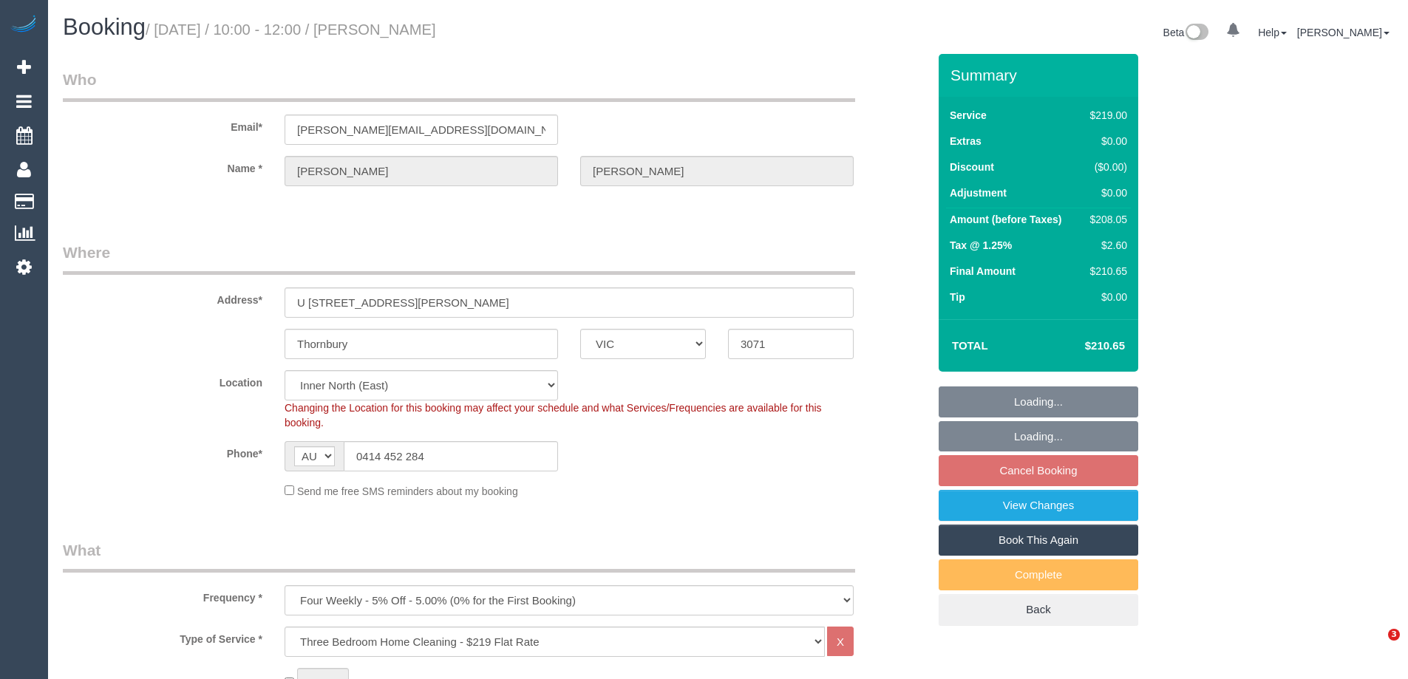
select select "number:36"
select select "number:35"
select select "number:13"
select select "object:1577"
select select "VIC"
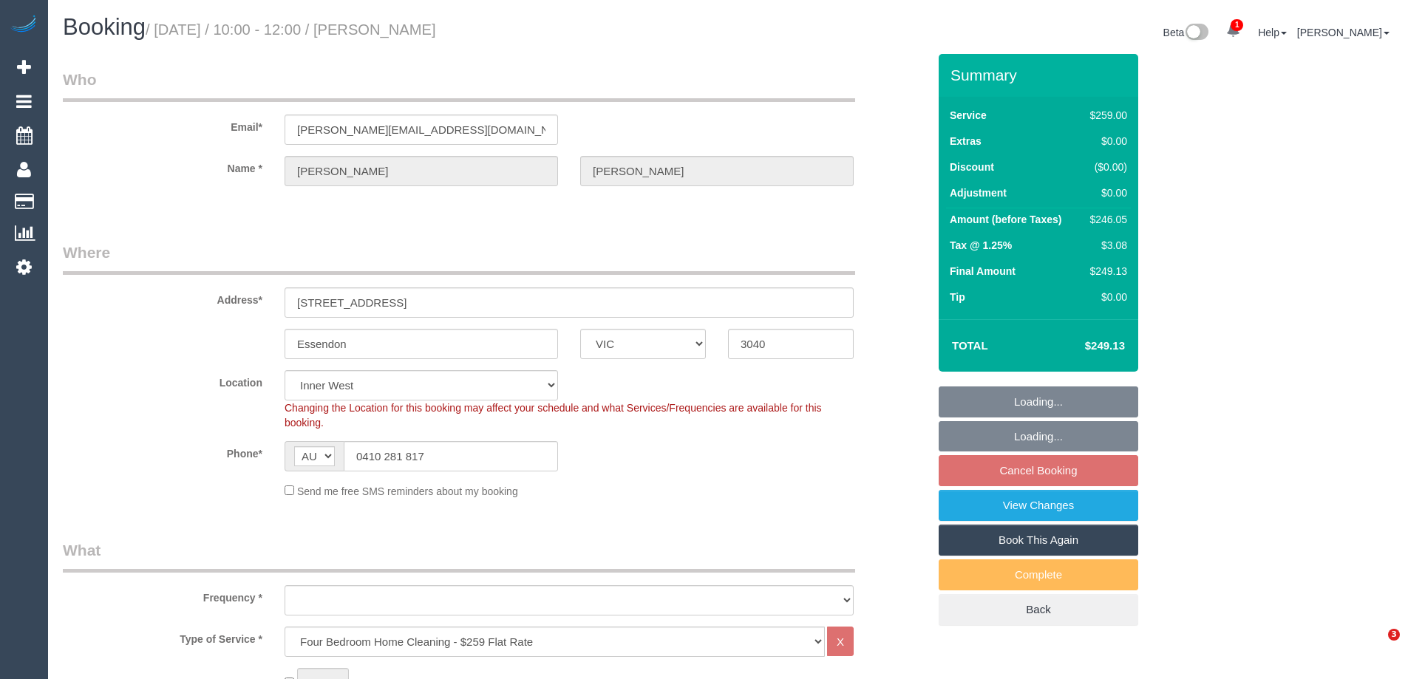
select select "number:28"
select select "number:14"
select select "number:19"
select select "number:24"
select select "number:34"
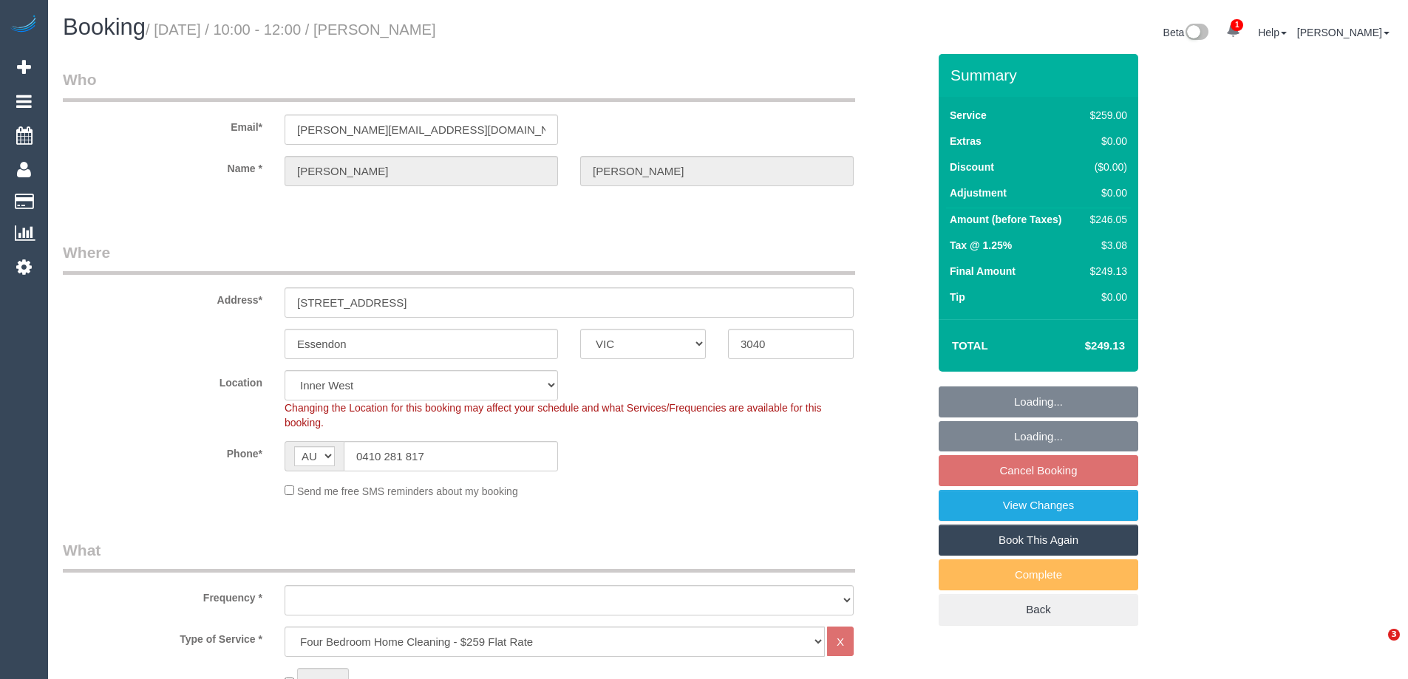
select select "number:12"
select select "object:796"
select select "string:stripe-pm_1OZVPO2GScqysDRVz8Tmip7e"
select select "object:1524"
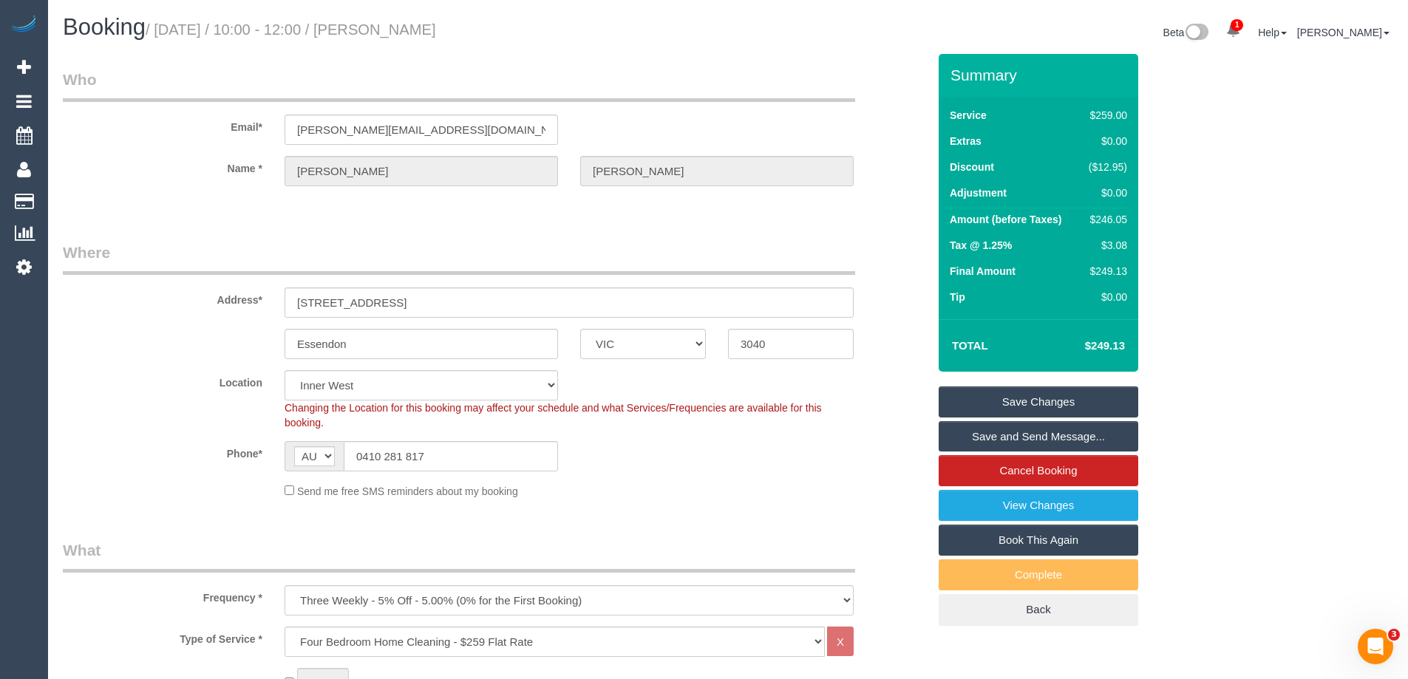
drag, startPoint x: 487, startPoint y: 27, endPoint x: 381, endPoint y: 25, distance: 106.5
click at [381, 25] on h1 "Booking / [DATE] / 10:00 - 12:00 / [PERSON_NAME]" at bounding box center [390, 27] width 654 height 25
copy small "Emily McKellar"
click at [653, 481] on sui-booking-location "Location Office City East (North) East (South) Inner East Inner North (East) In…" at bounding box center [495, 434] width 865 height 129
click at [1105, 226] on div "$246.05" at bounding box center [1105, 219] width 44 height 15
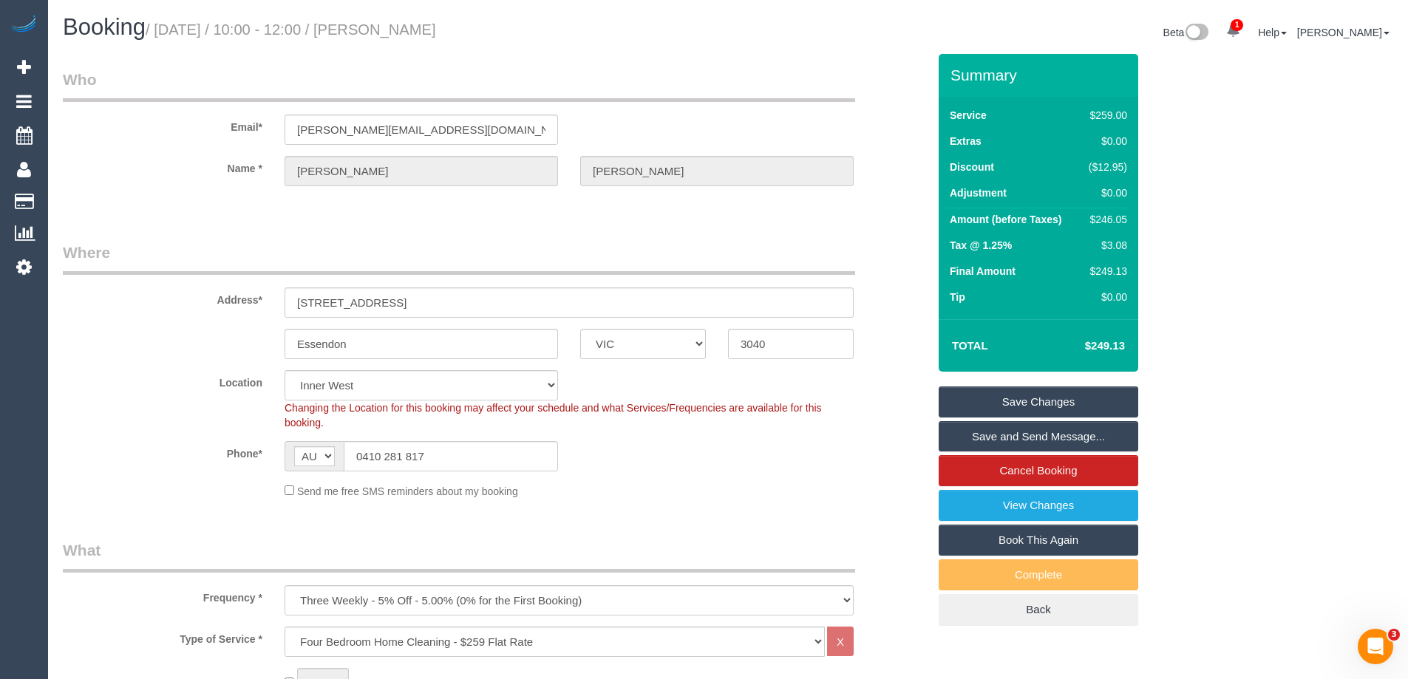
click at [1105, 226] on div "$246.05" at bounding box center [1105, 219] width 44 height 15
copy div "246.05"
click at [1206, 239] on div "Summary Service $259.00 Extras $0.00 Discount ($12.95) Adjustment $0.00 Amount …" at bounding box center [1094, 355] width 333 height 602
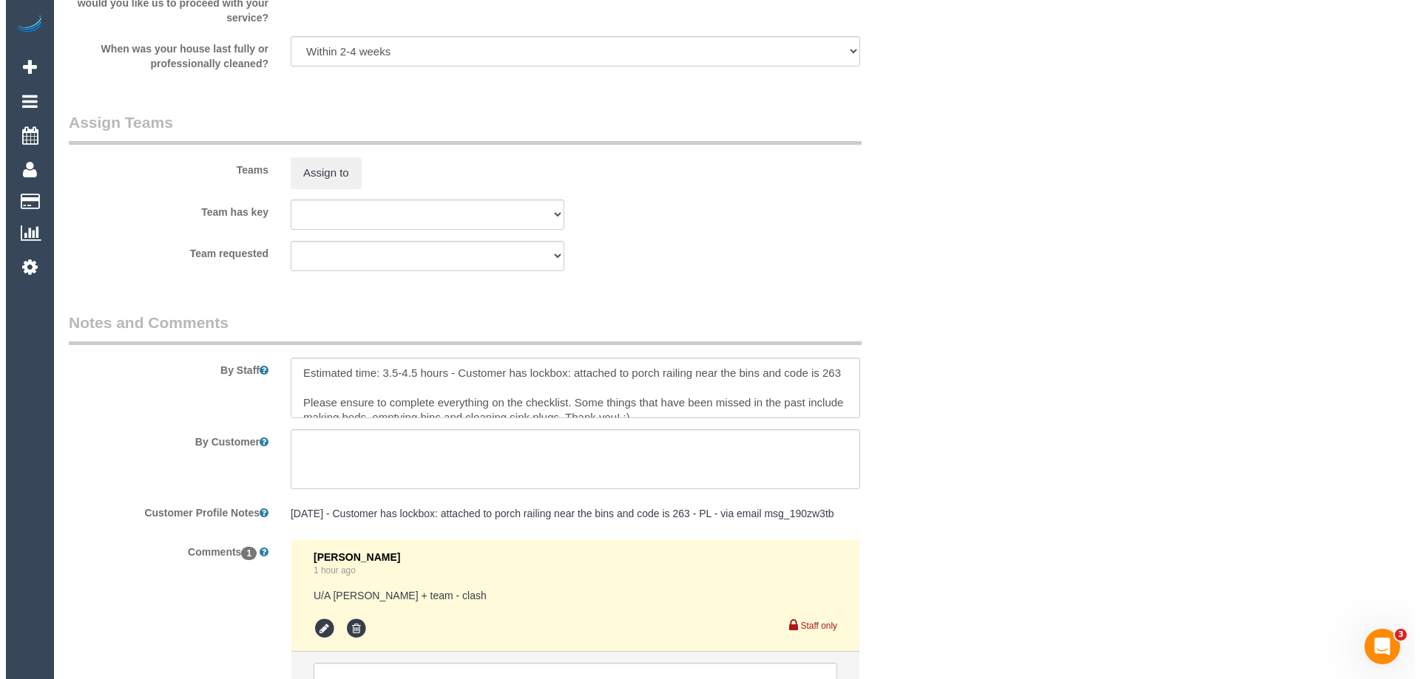
scroll to position [1868, 0]
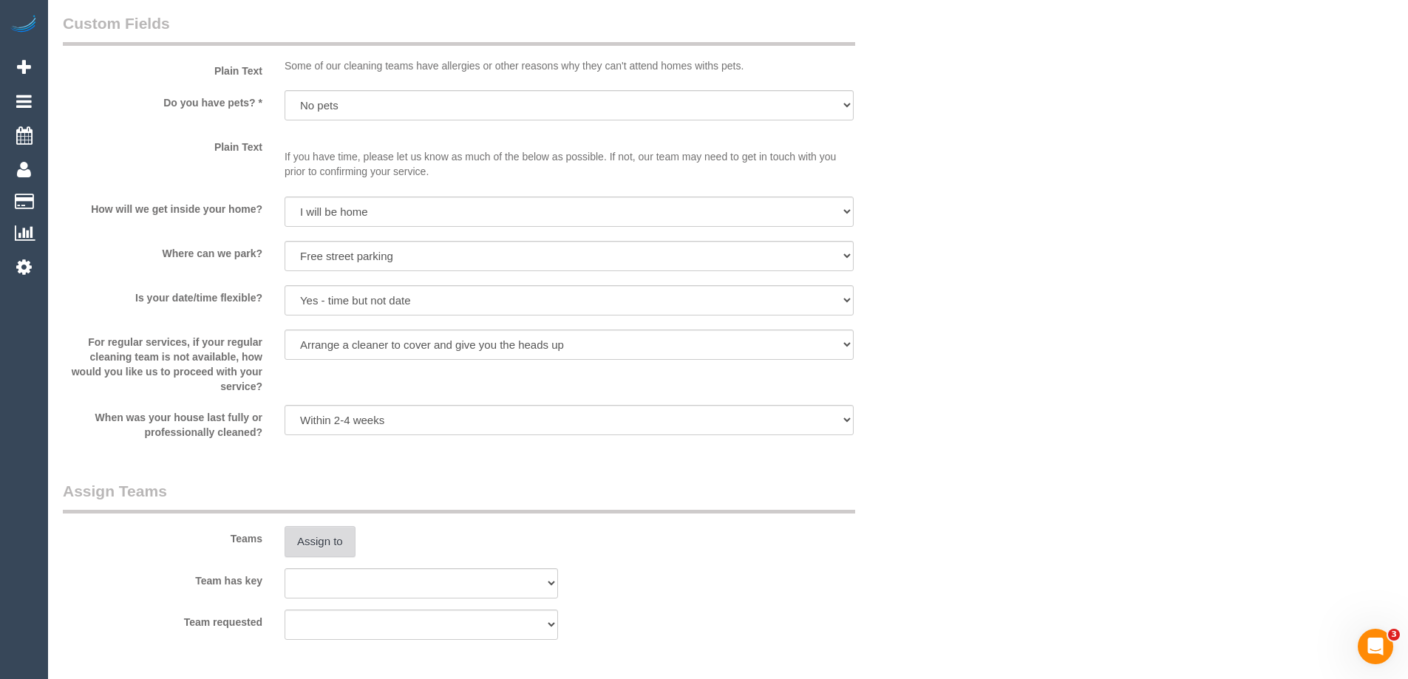
click at [305, 540] on button "Assign to" at bounding box center [320, 541] width 71 height 31
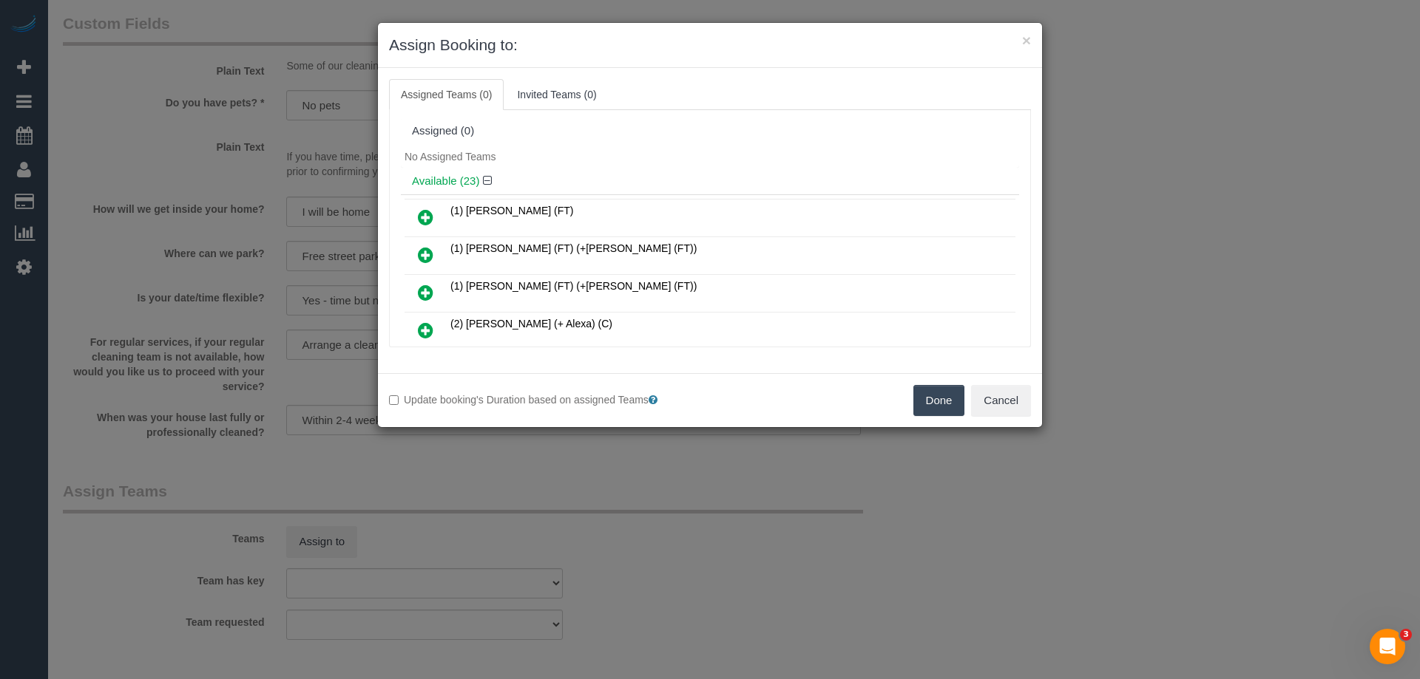
click at [584, 186] on h4 "Available (23)" at bounding box center [710, 181] width 596 height 13
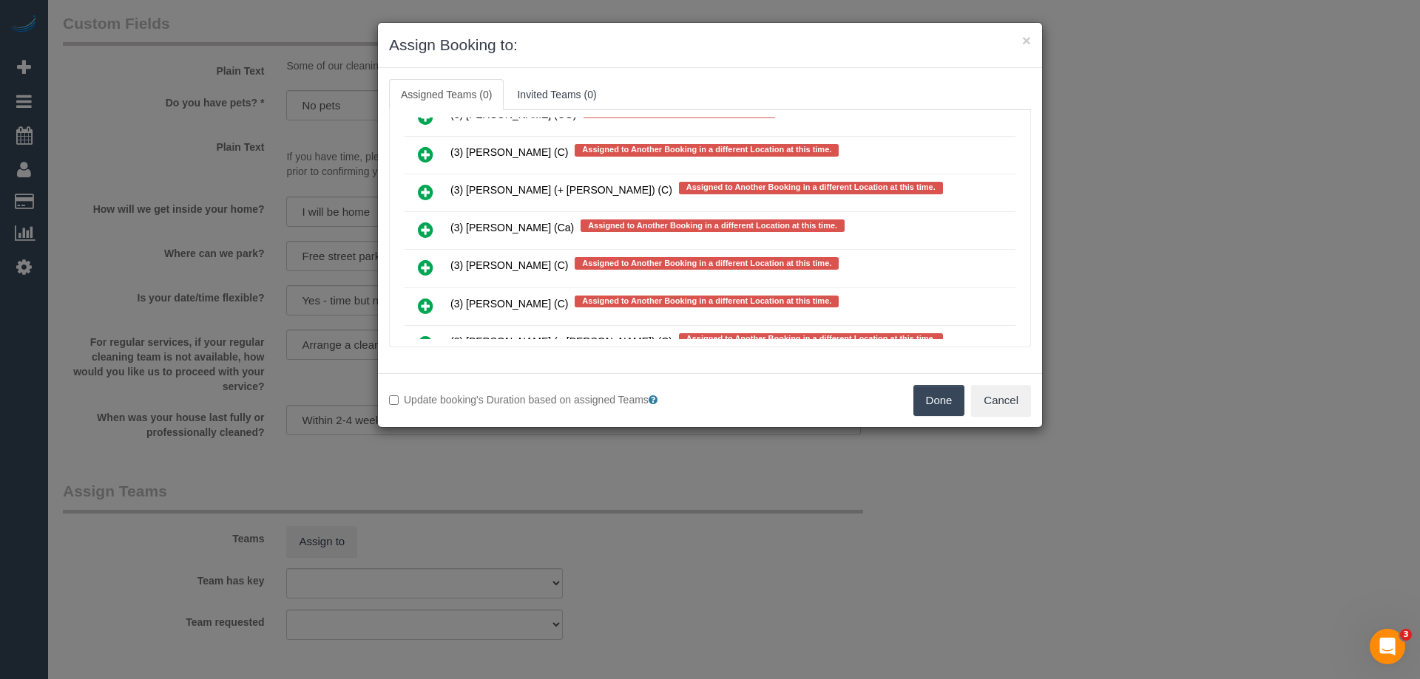
scroll to position [625, 0]
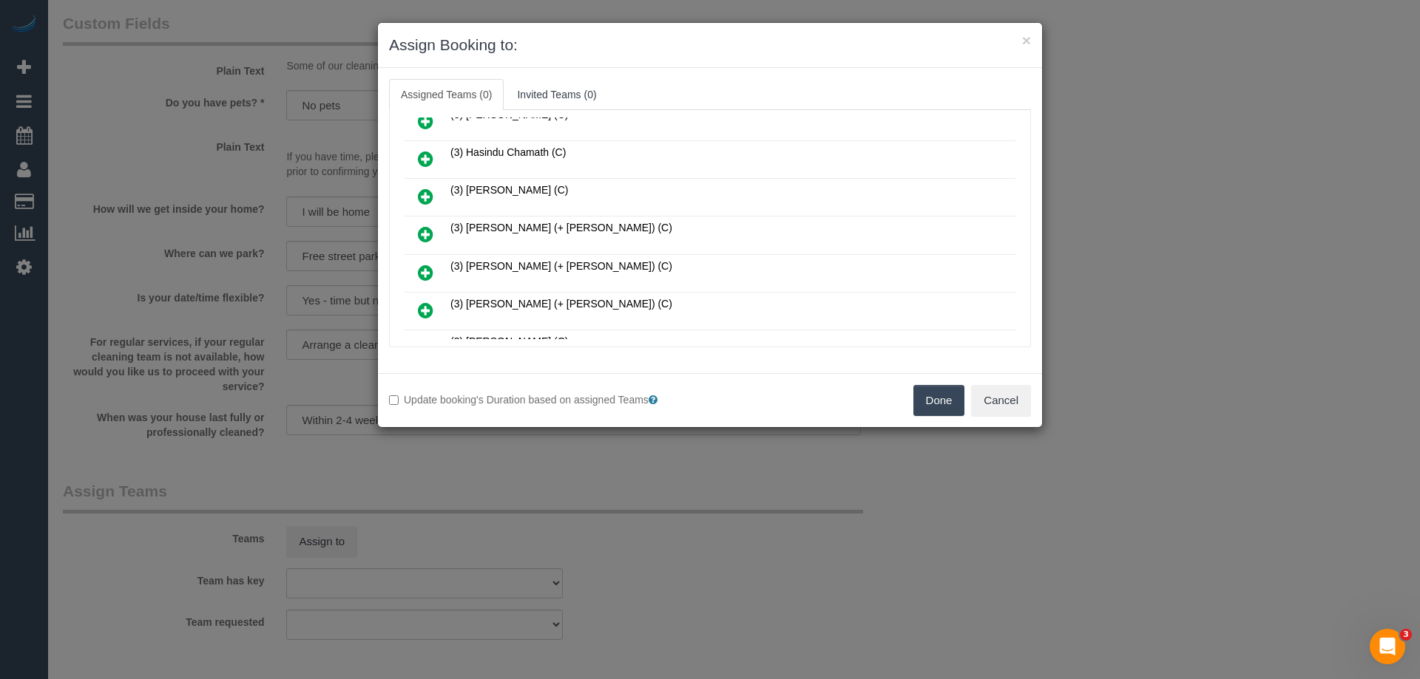
click at [424, 231] on icon at bounding box center [426, 235] width 16 height 18
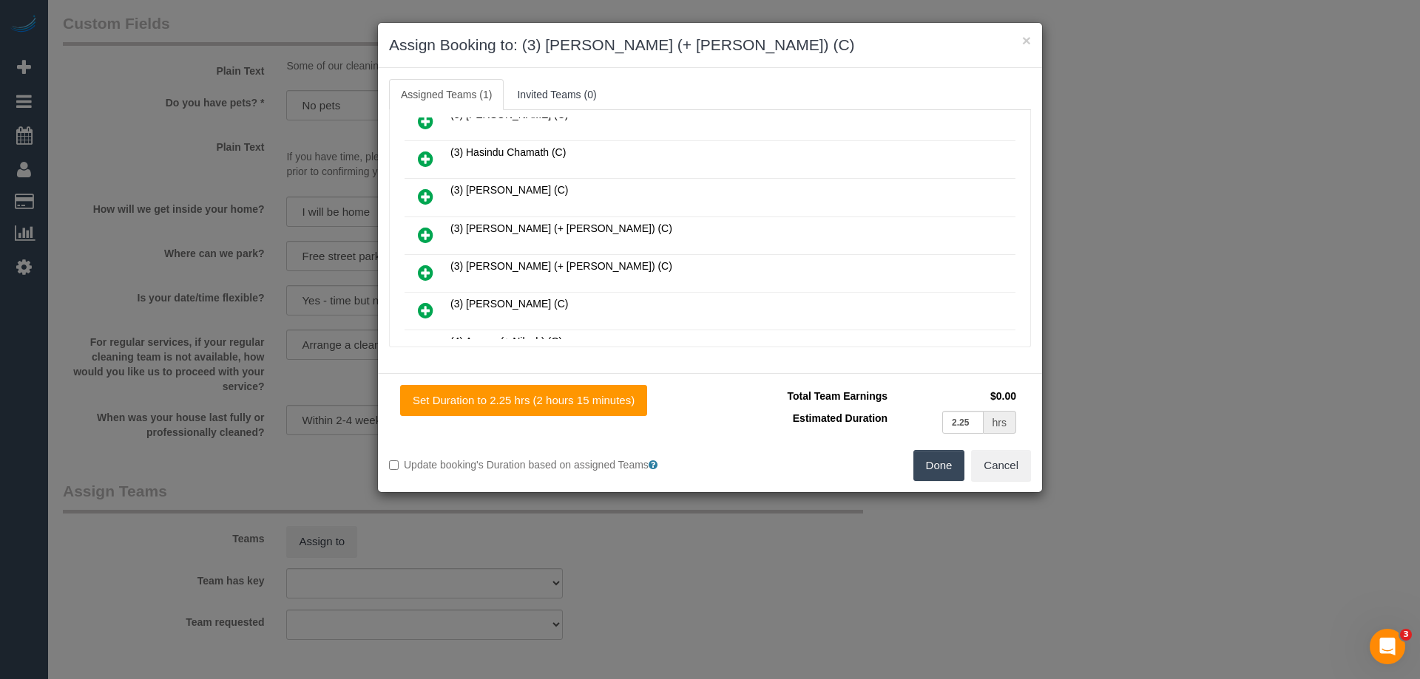
click at [424, 277] on icon at bounding box center [426, 273] width 16 height 18
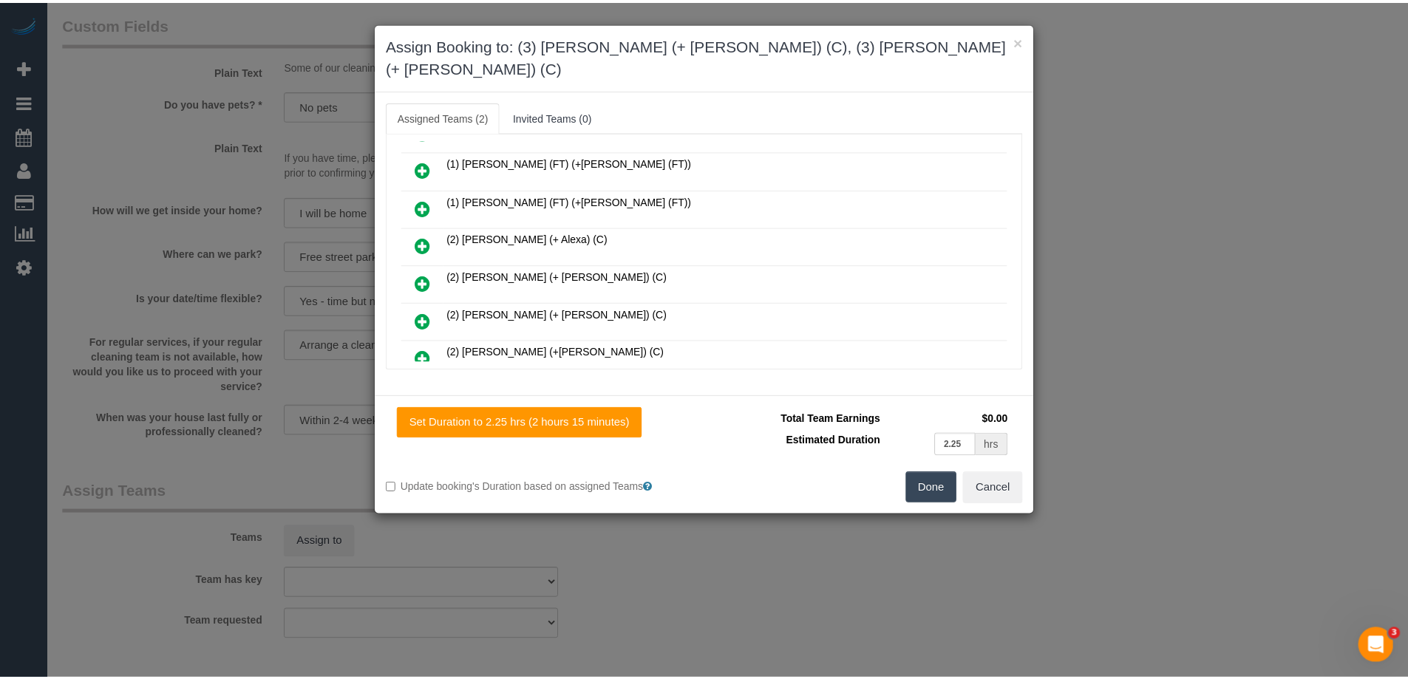
scroll to position [0, 0]
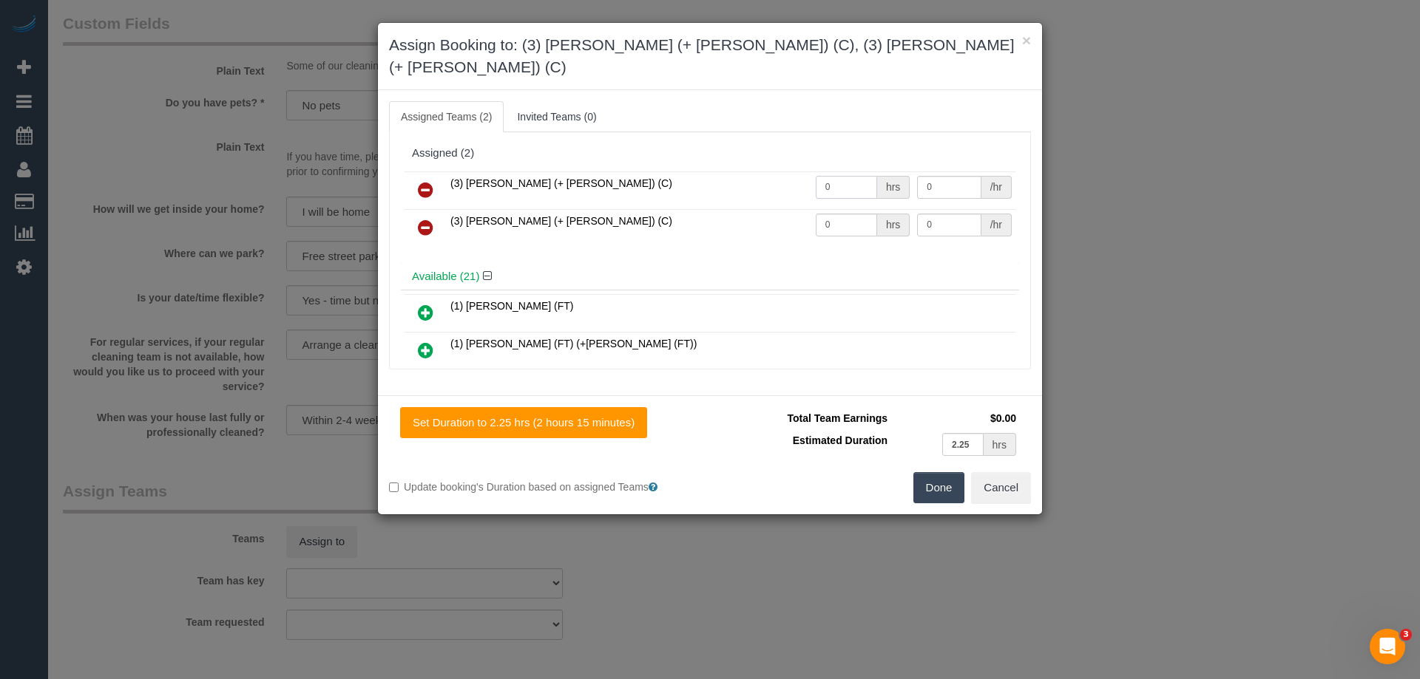
click at [841, 176] on input "0" at bounding box center [846, 187] width 61 height 23
type input "1"
click at [848, 214] on input "0" at bounding box center [846, 225] width 61 height 23
type input "1"
click at [929, 176] on input "0" at bounding box center [949, 187] width 64 height 23
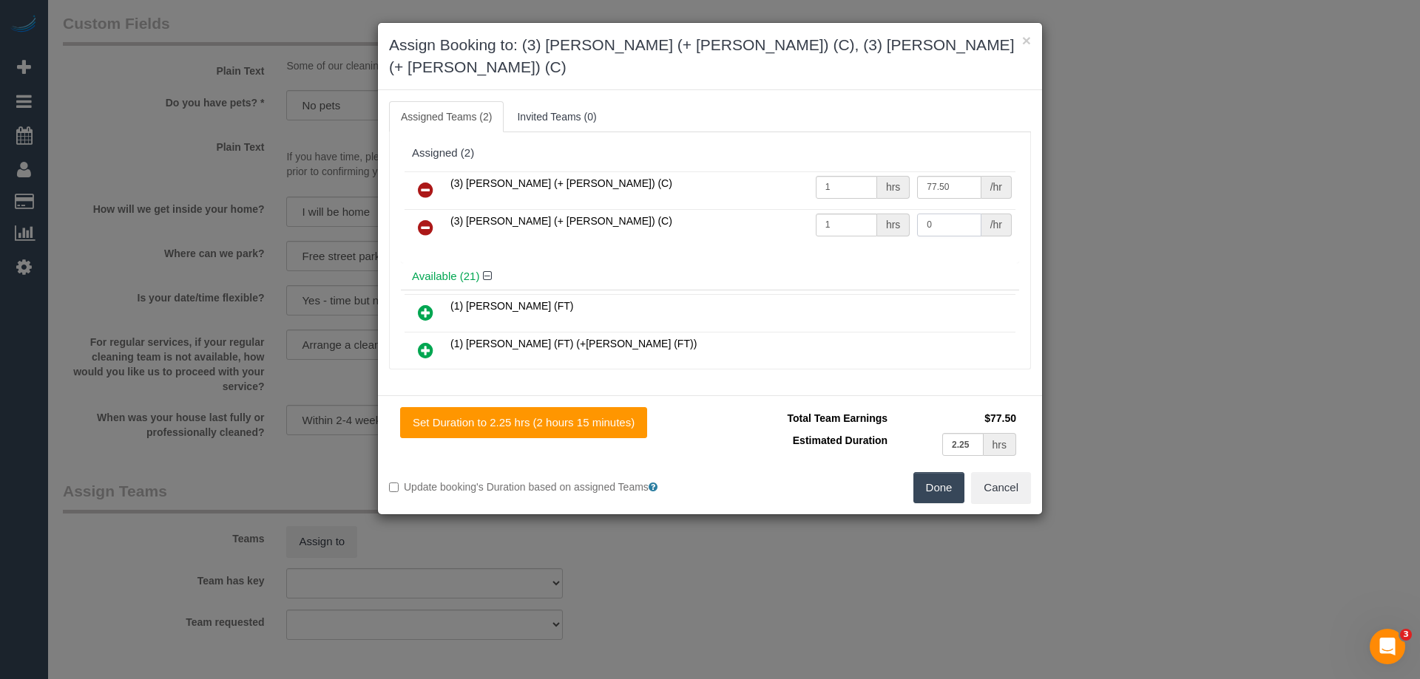
type input "77.5"
click at [953, 214] on input "0" at bounding box center [949, 225] width 64 height 23
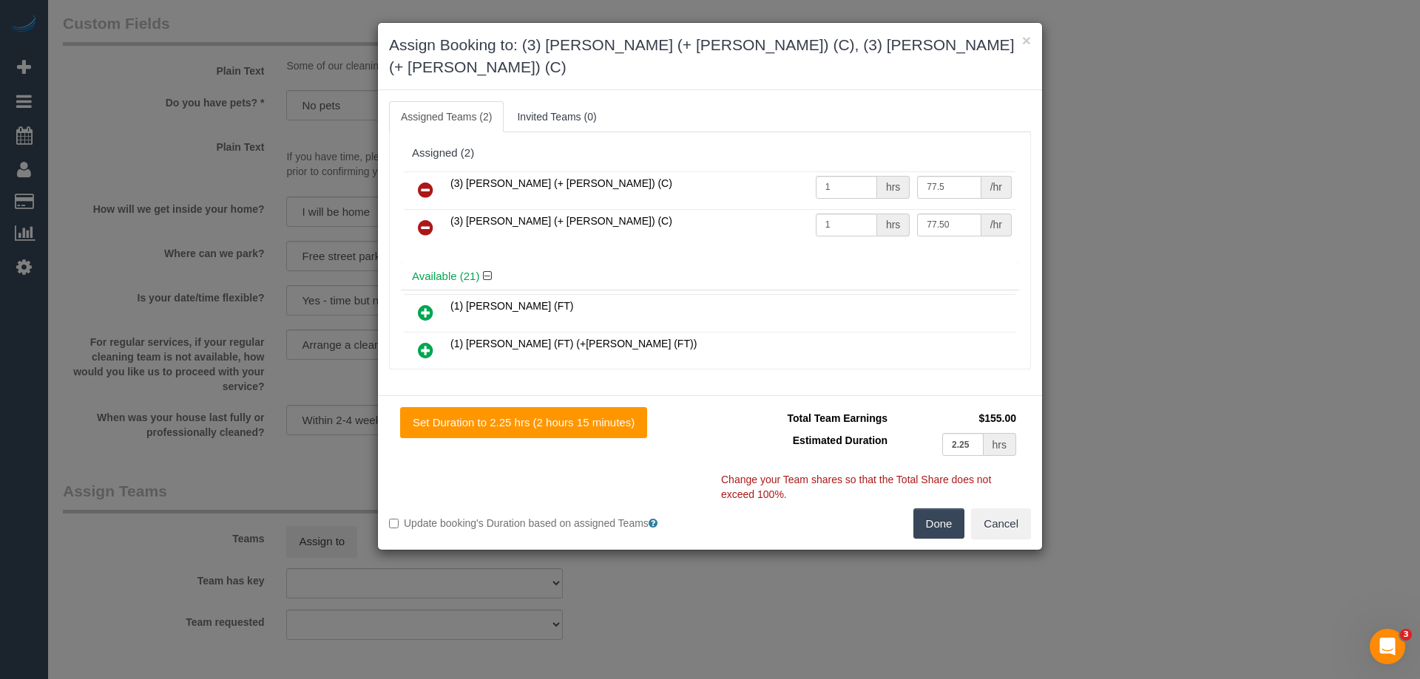
type input "77.5"
click at [950, 516] on button "Done" at bounding box center [939, 524] width 52 height 31
click at [950, 516] on div "× Assign Booking to: (3) Liz (+ Tony) (C), (3) Tony (+ Liz) (C) Assigned Teams …" at bounding box center [710, 339] width 1420 height 679
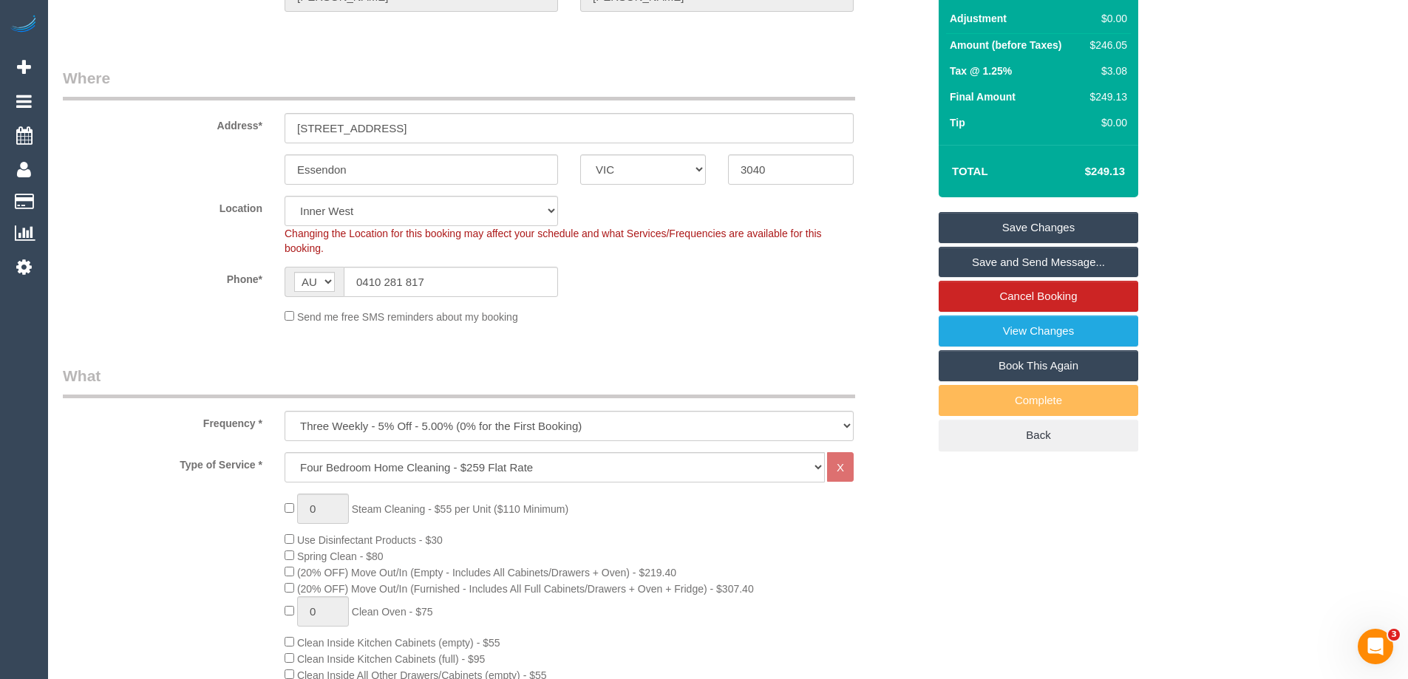
scroll to position [168, 0]
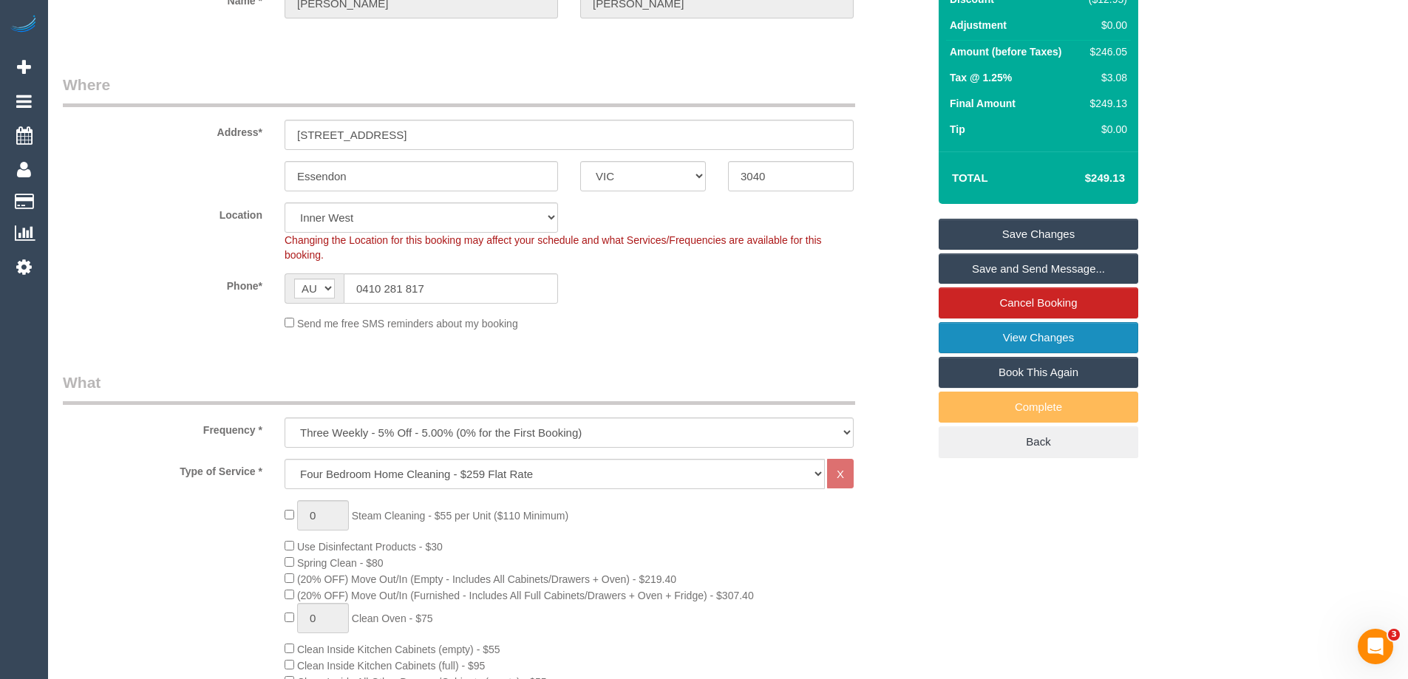
click at [1051, 340] on link "View Changes" at bounding box center [1039, 337] width 200 height 31
click at [1002, 230] on link "Save Changes" at bounding box center [1039, 234] width 200 height 31
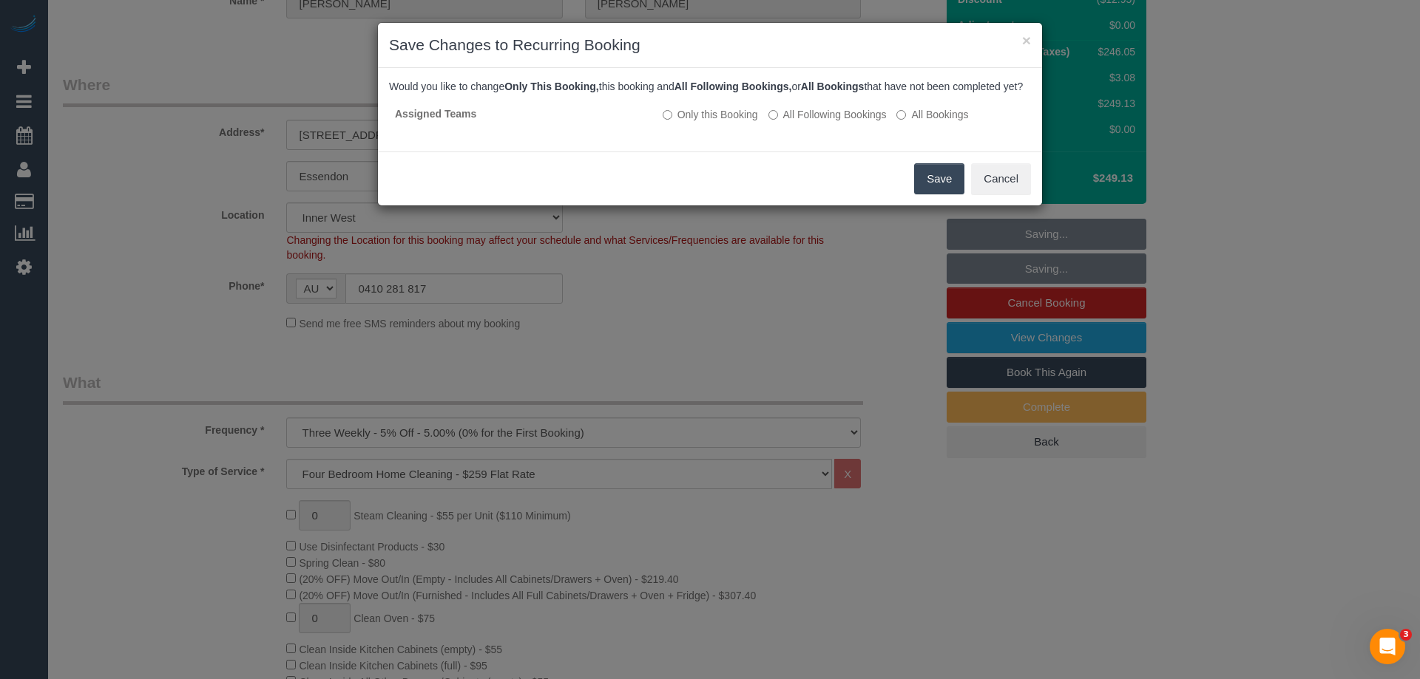
click at [934, 186] on button "Save" at bounding box center [939, 178] width 50 height 31
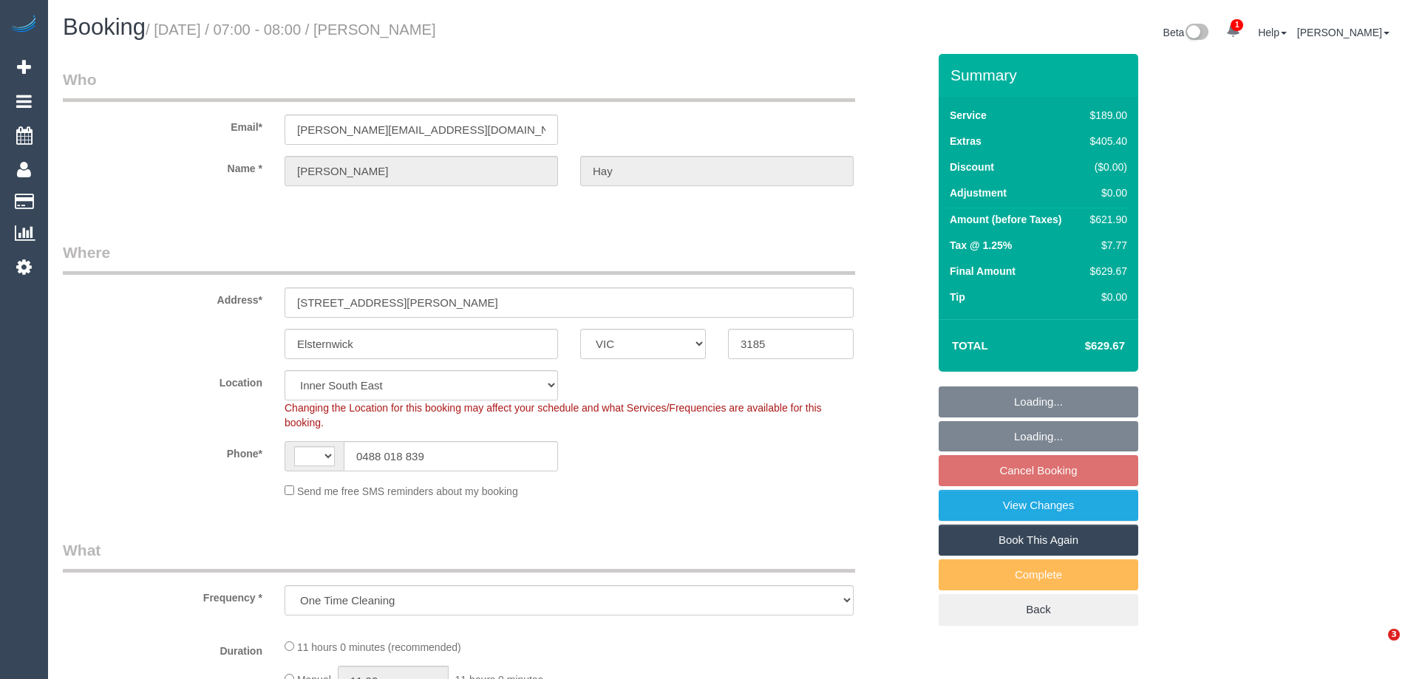
select select "VIC"
select select "object:705"
select select "string:AU"
select select "string:stripe-pm_1P5KWl2GScqysDRVcyecCvBj"
select select "number:28"
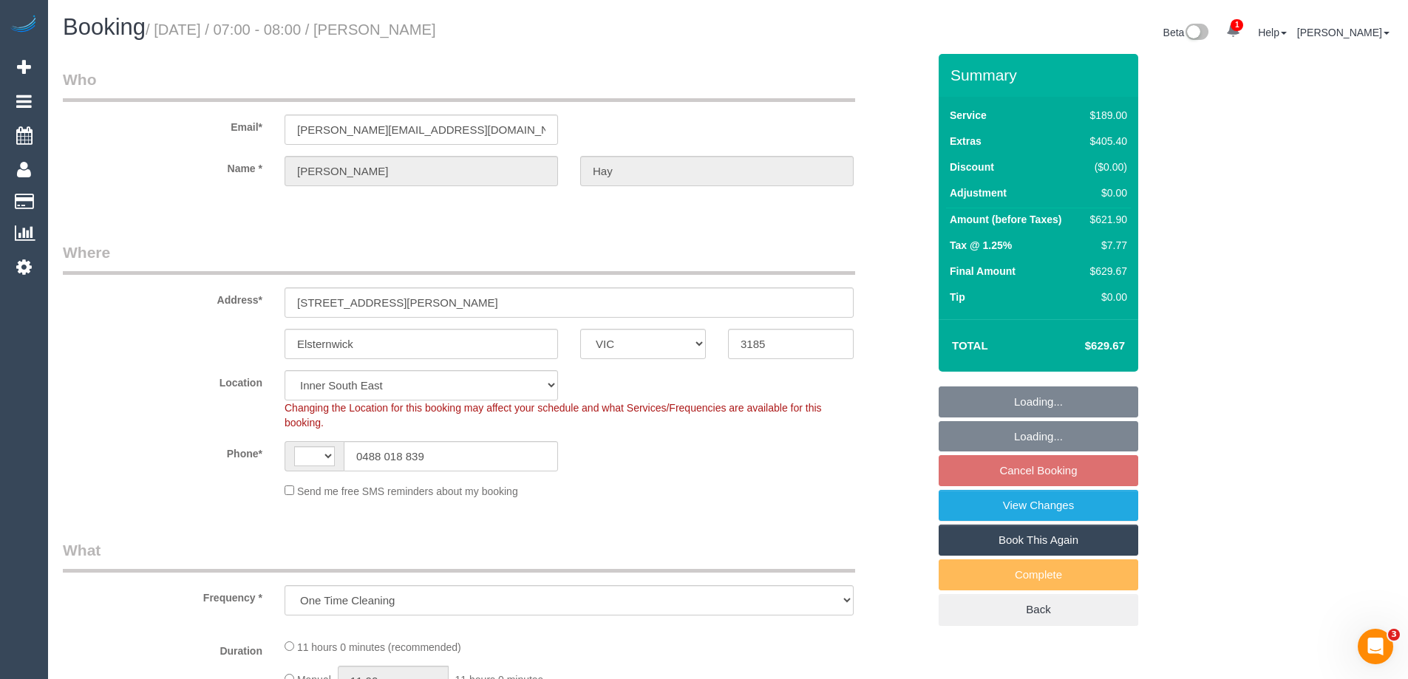
select select "number:14"
select select "number:18"
select select "number:36"
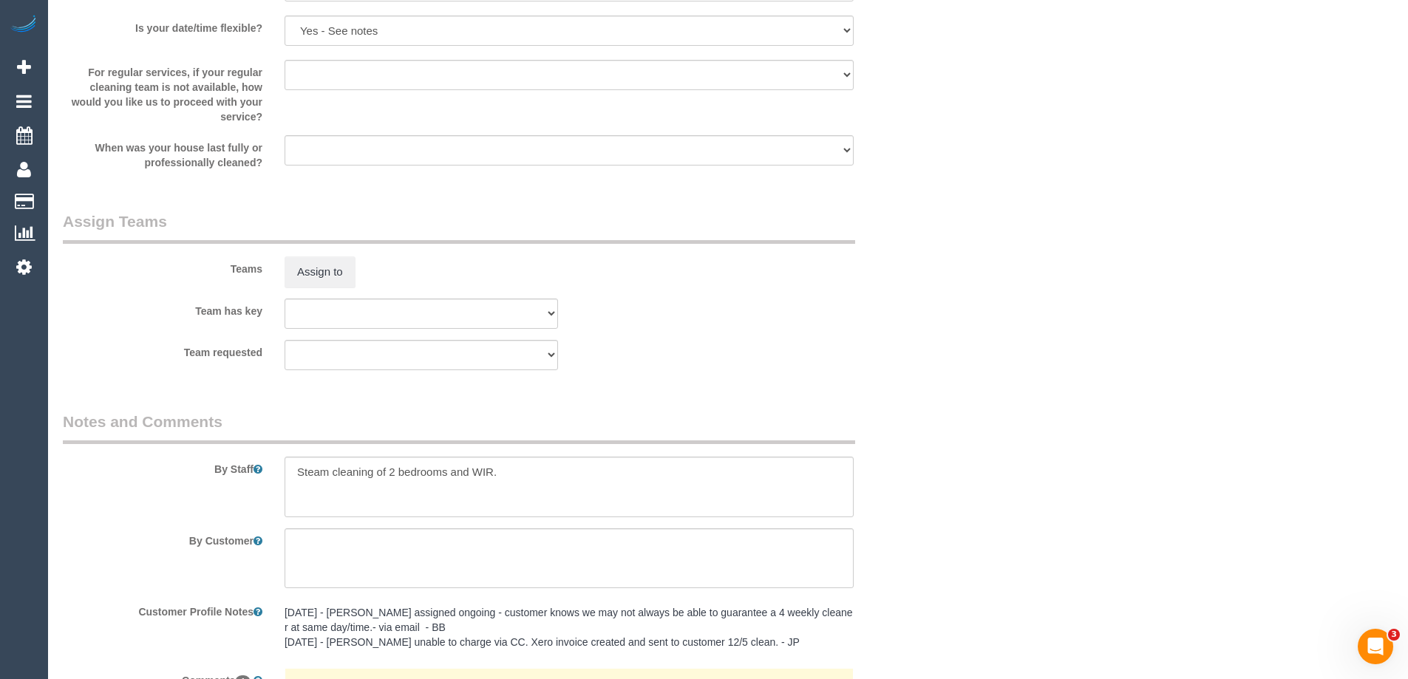
scroll to position [2434, 0]
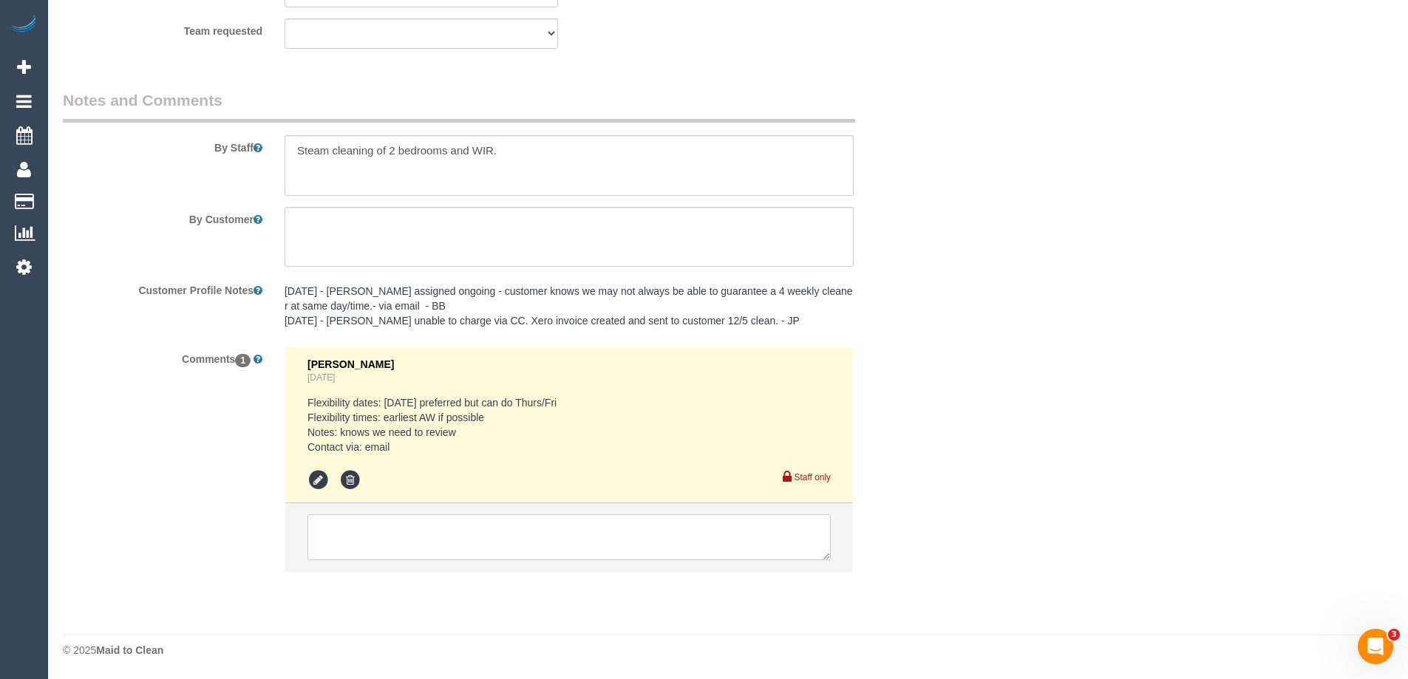
click at [535, 538] on textarea at bounding box center [569, 538] width 523 height 46
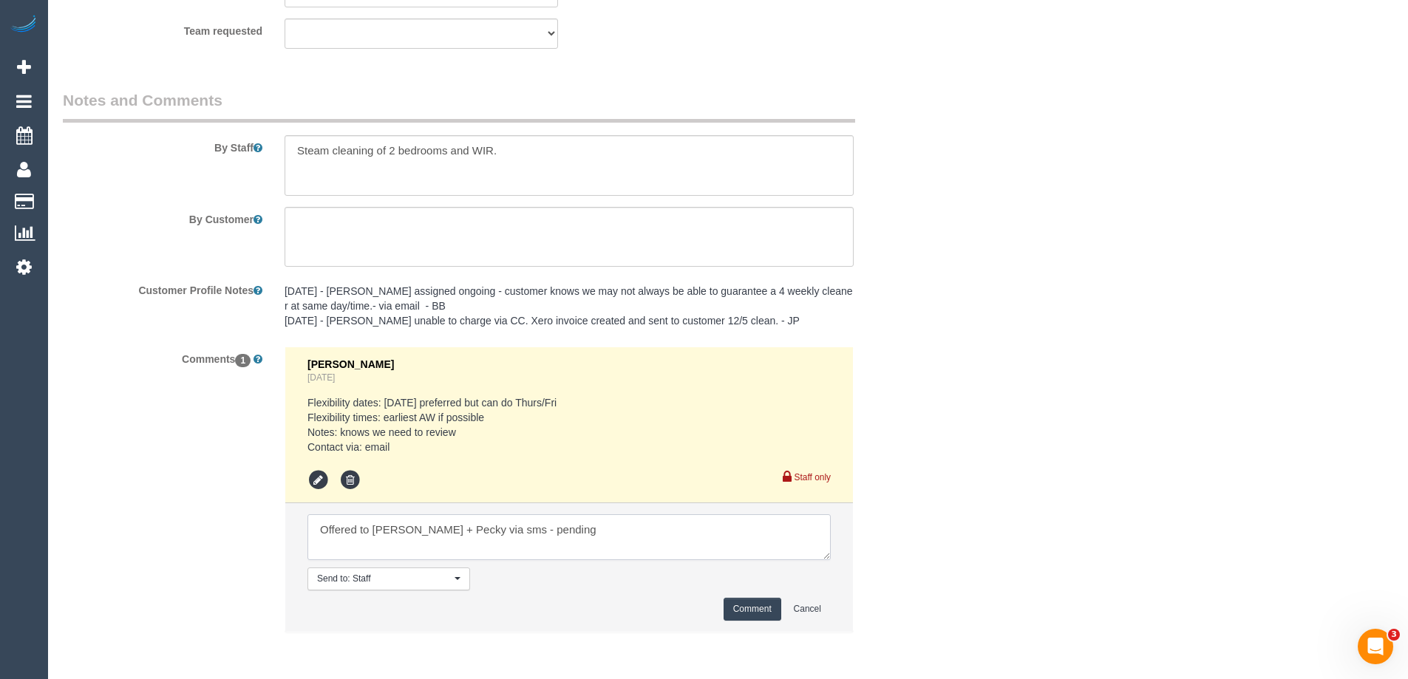
type textarea "Offered to [PERSON_NAME] + Pecky via sms - pending"
click at [750, 610] on button "Comment" at bounding box center [753, 609] width 58 height 23
drag, startPoint x: 1035, startPoint y: 515, endPoint x: 1044, endPoint y: 515, distance: 8.9
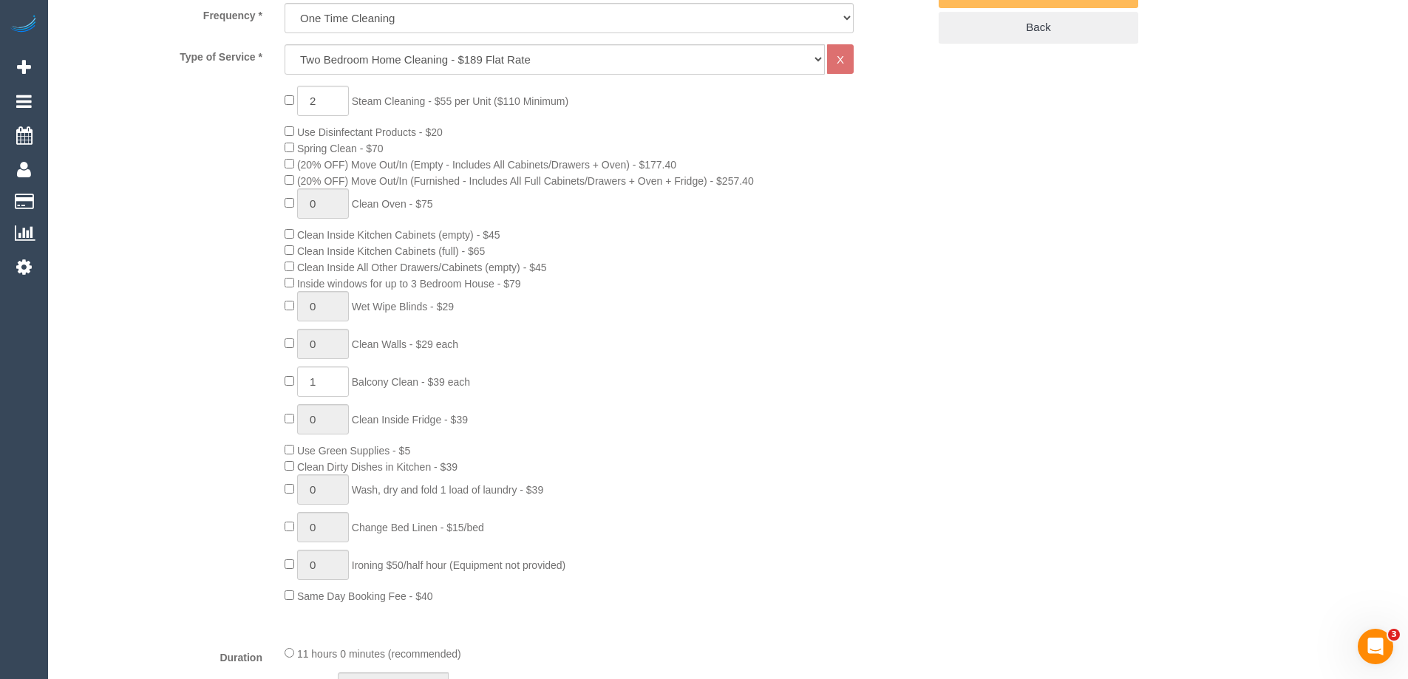
scroll to position [594, 0]
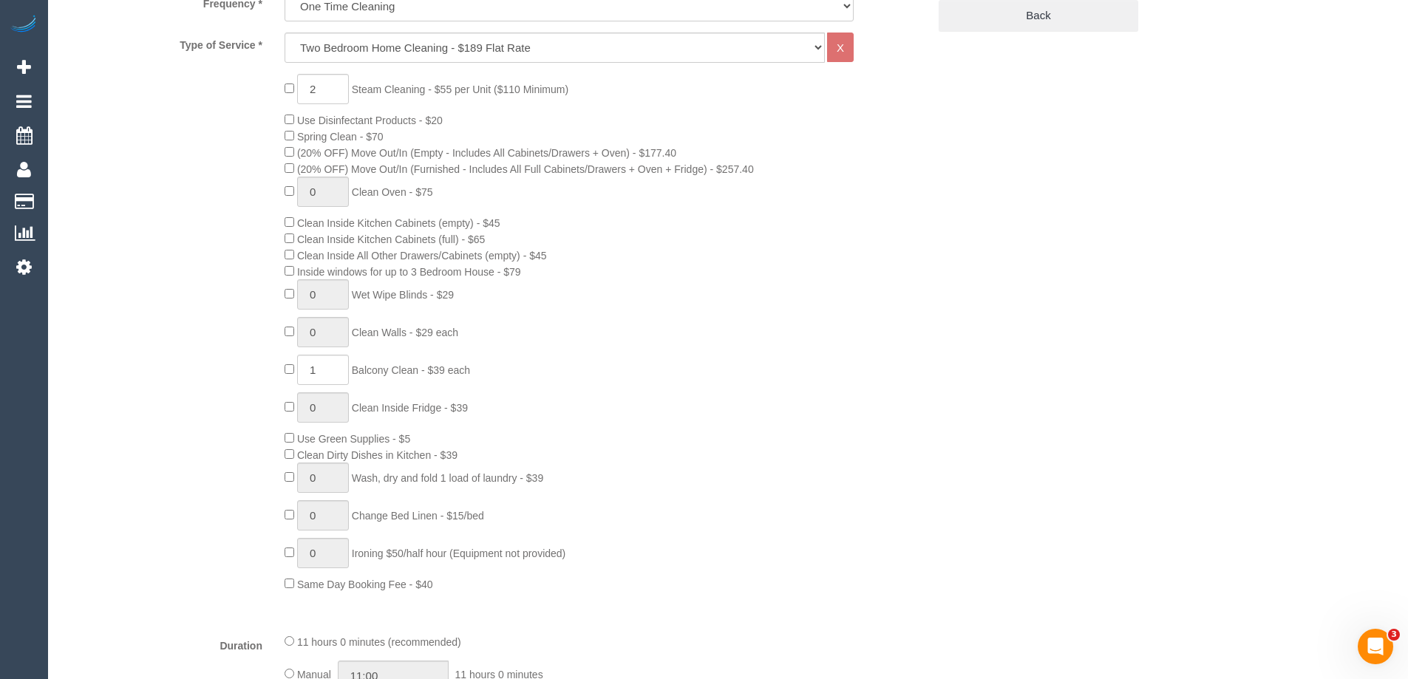
click at [723, 469] on div "2 Steam Cleaning - $55 per Unit ($110 Minimum) Use Disinfectant Products - $20 …" at bounding box center [606, 333] width 665 height 518
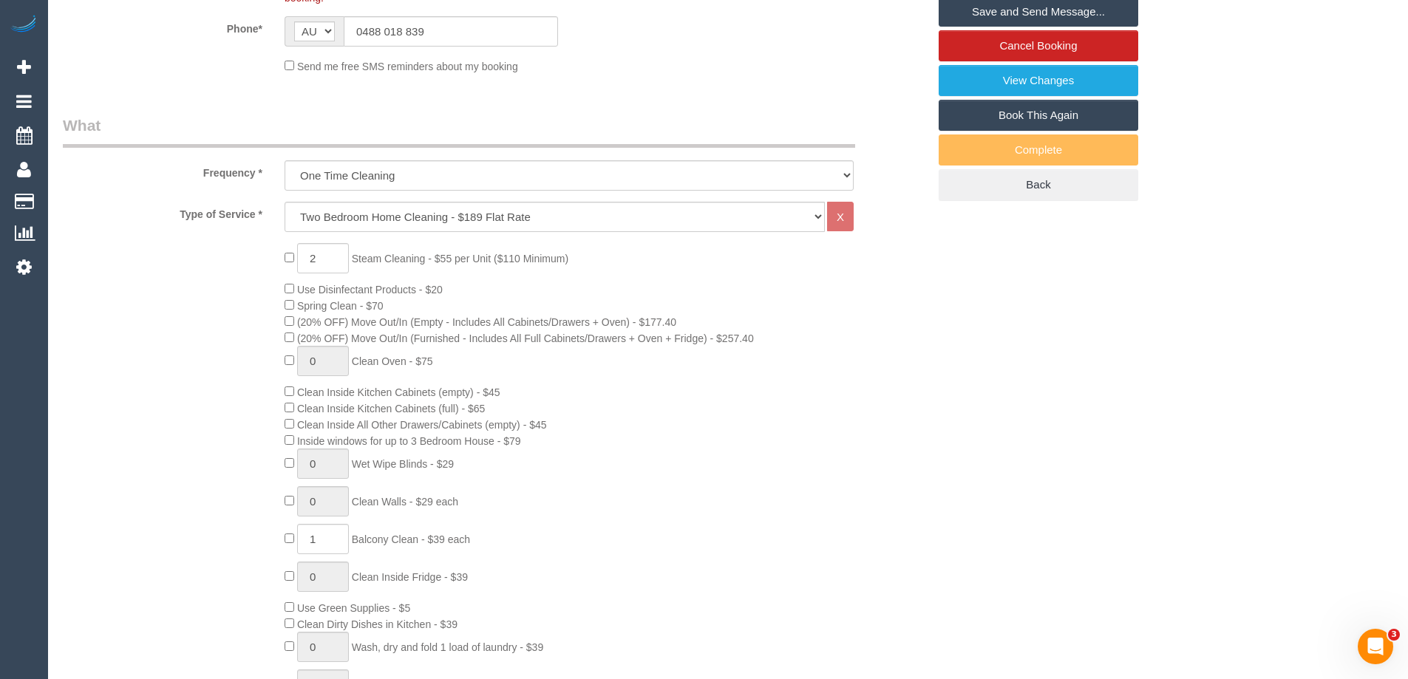
scroll to position [151, 0]
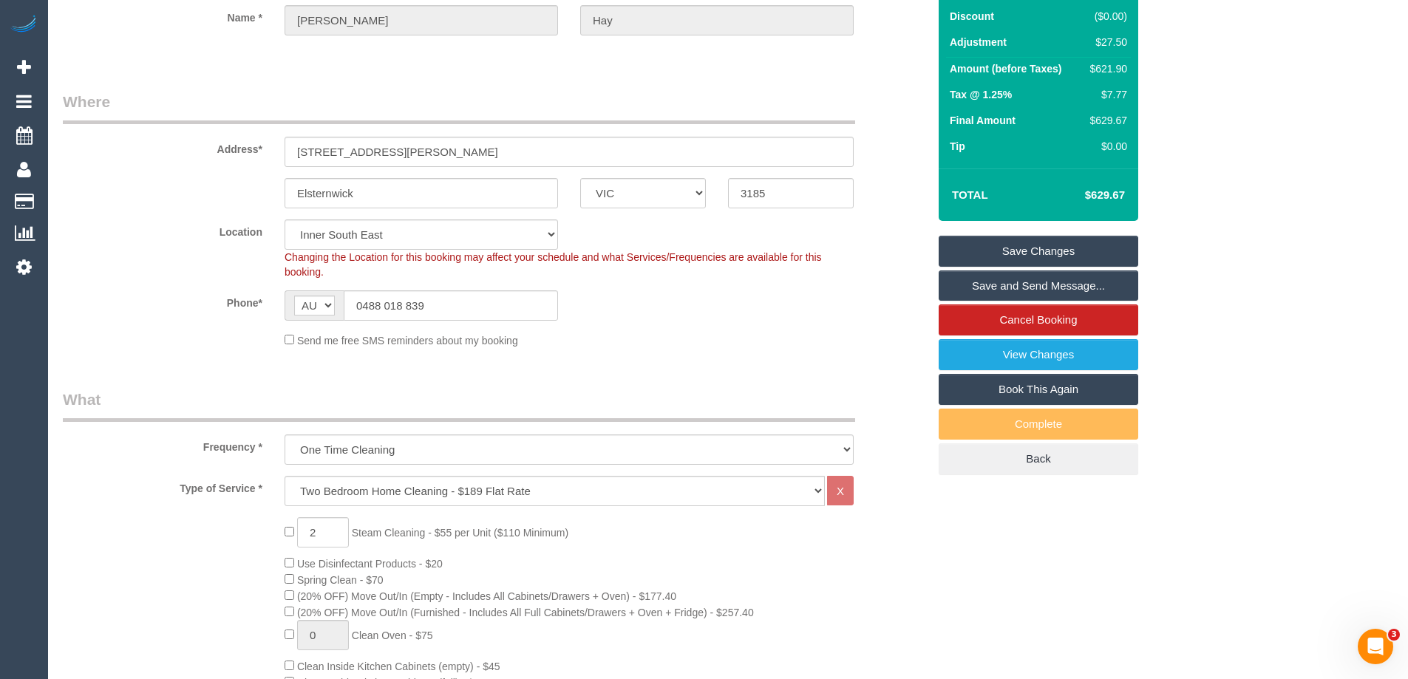
click at [1109, 115] on div "$629.67" at bounding box center [1106, 120] width 43 height 15
click at [1109, 72] on div "$621.90" at bounding box center [1106, 68] width 43 height 15
copy div "621.90"
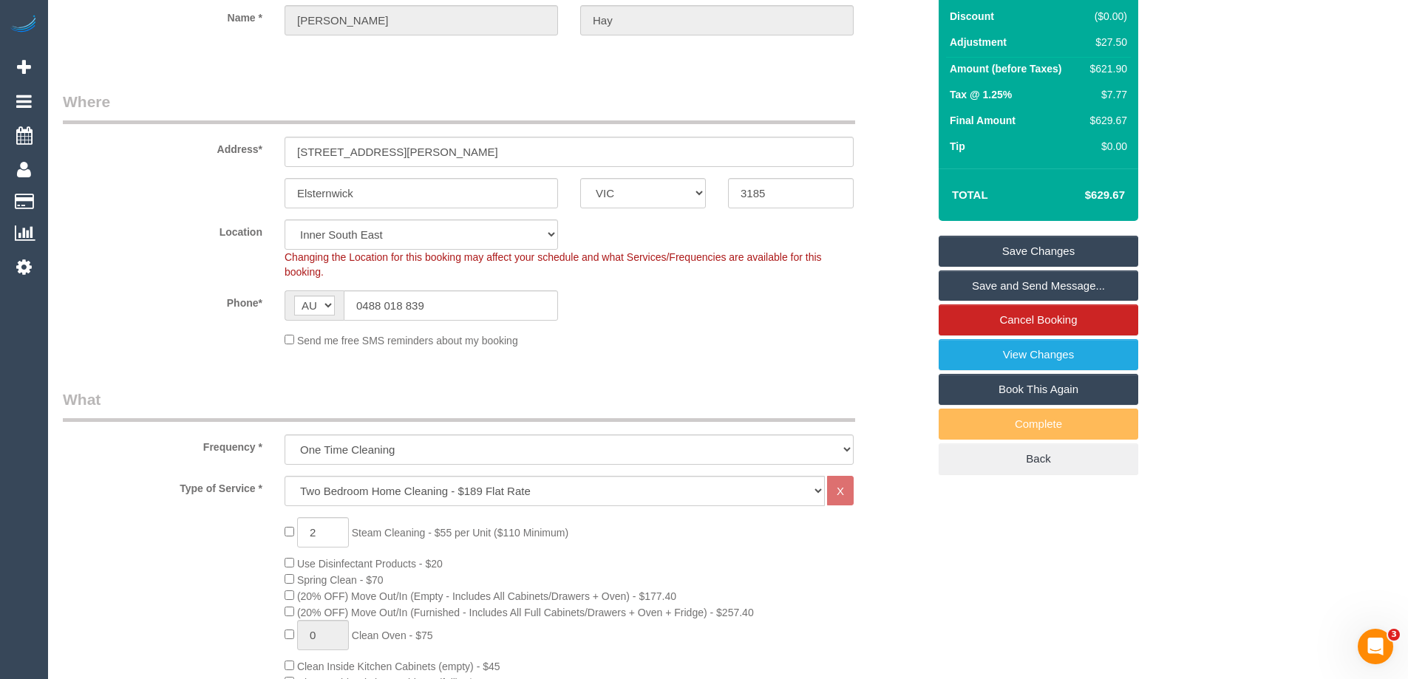
click at [1198, 89] on div "Summary Service $189.00 Extras $405.40 Discount ($0.00) Adjustment $27.50 Amoun…" at bounding box center [1094, 204] width 333 height 602
drag, startPoint x: 843, startPoint y: 87, endPoint x: 873, endPoint y: 96, distance: 31.6
click at [974, 247] on link "Save Changes" at bounding box center [1039, 251] width 200 height 31
